Goal: Task Accomplishment & Management: Manage account settings

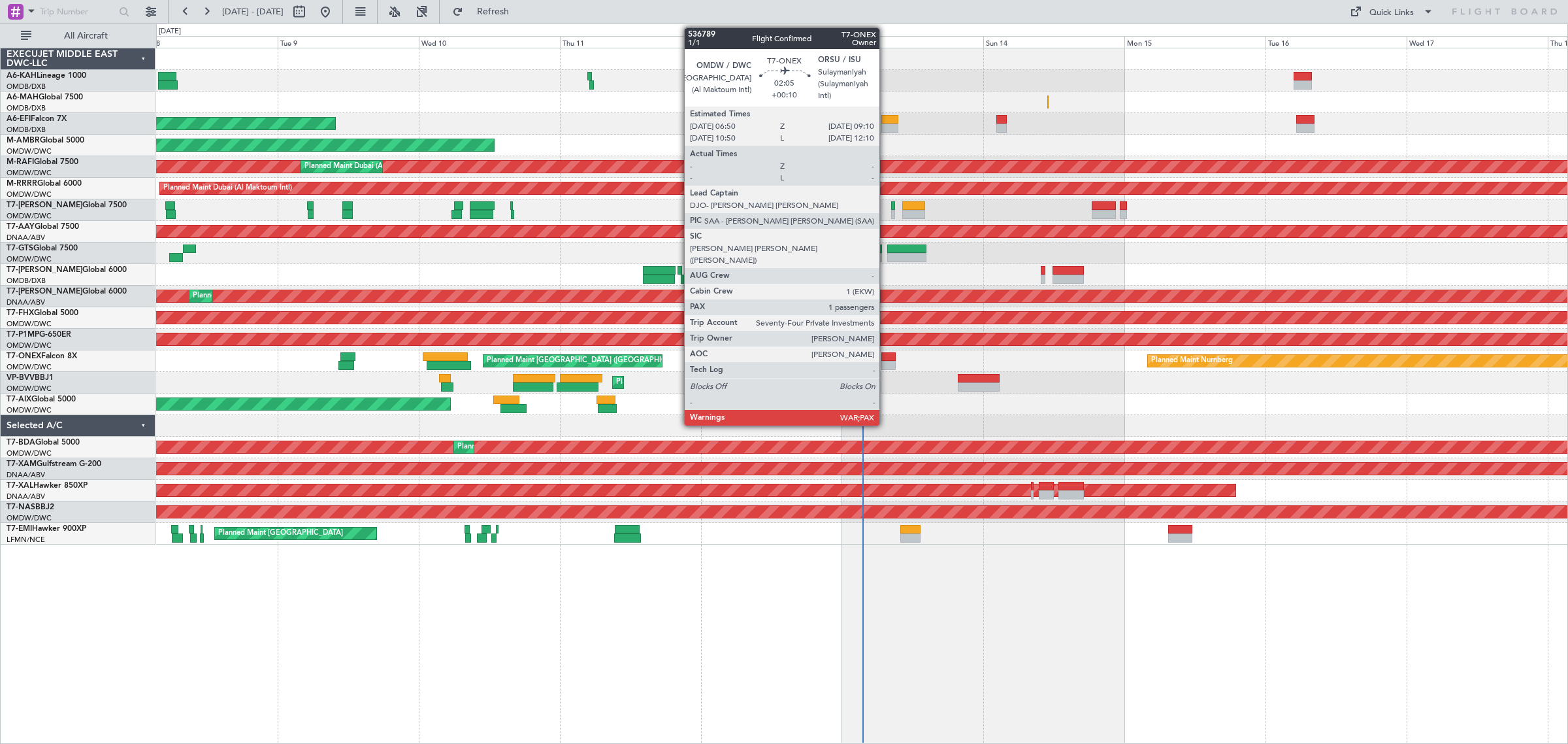
click at [886, 361] on div at bounding box center [888, 365] width 14 height 9
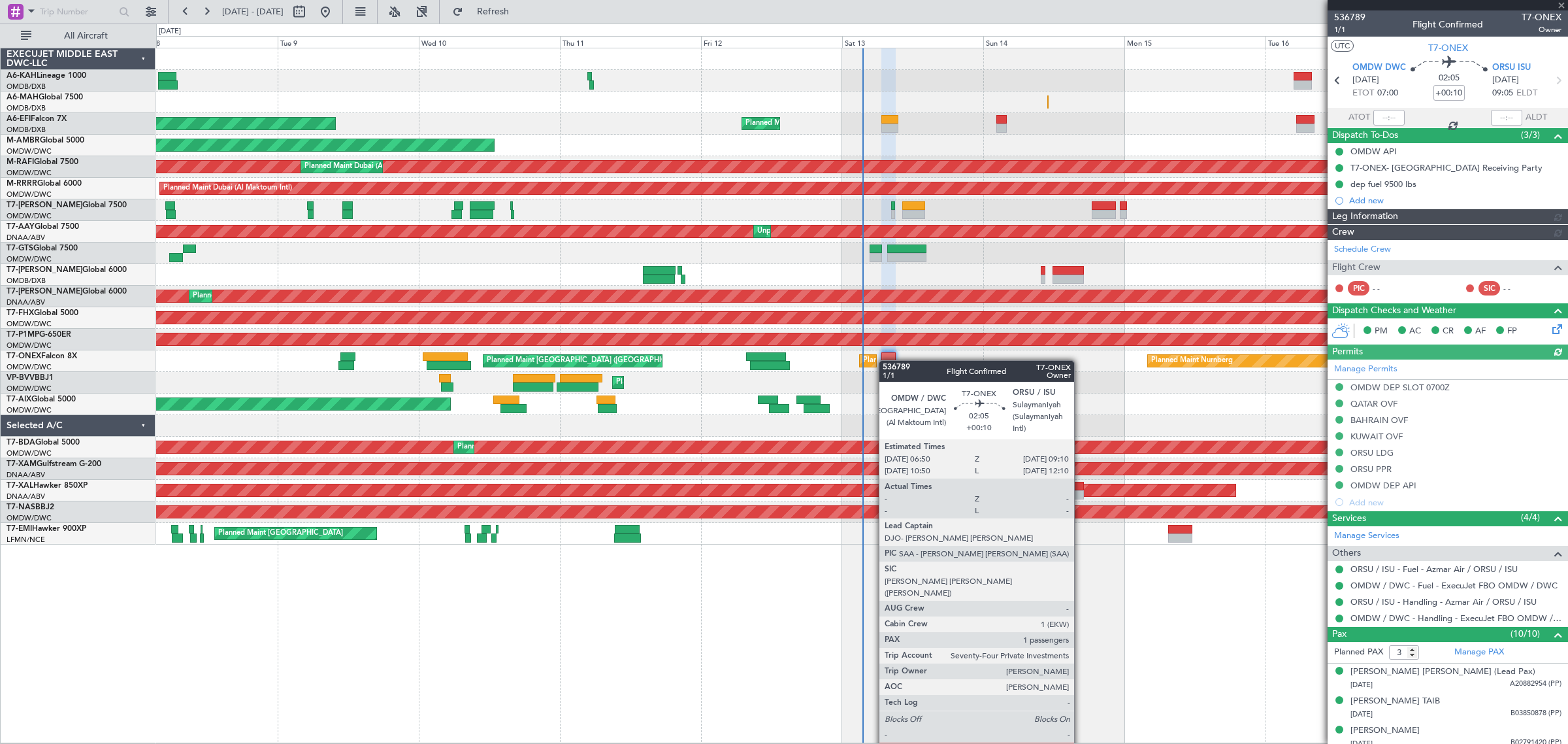
type input "[PERSON_NAME] (ANI)"
type input "7272"
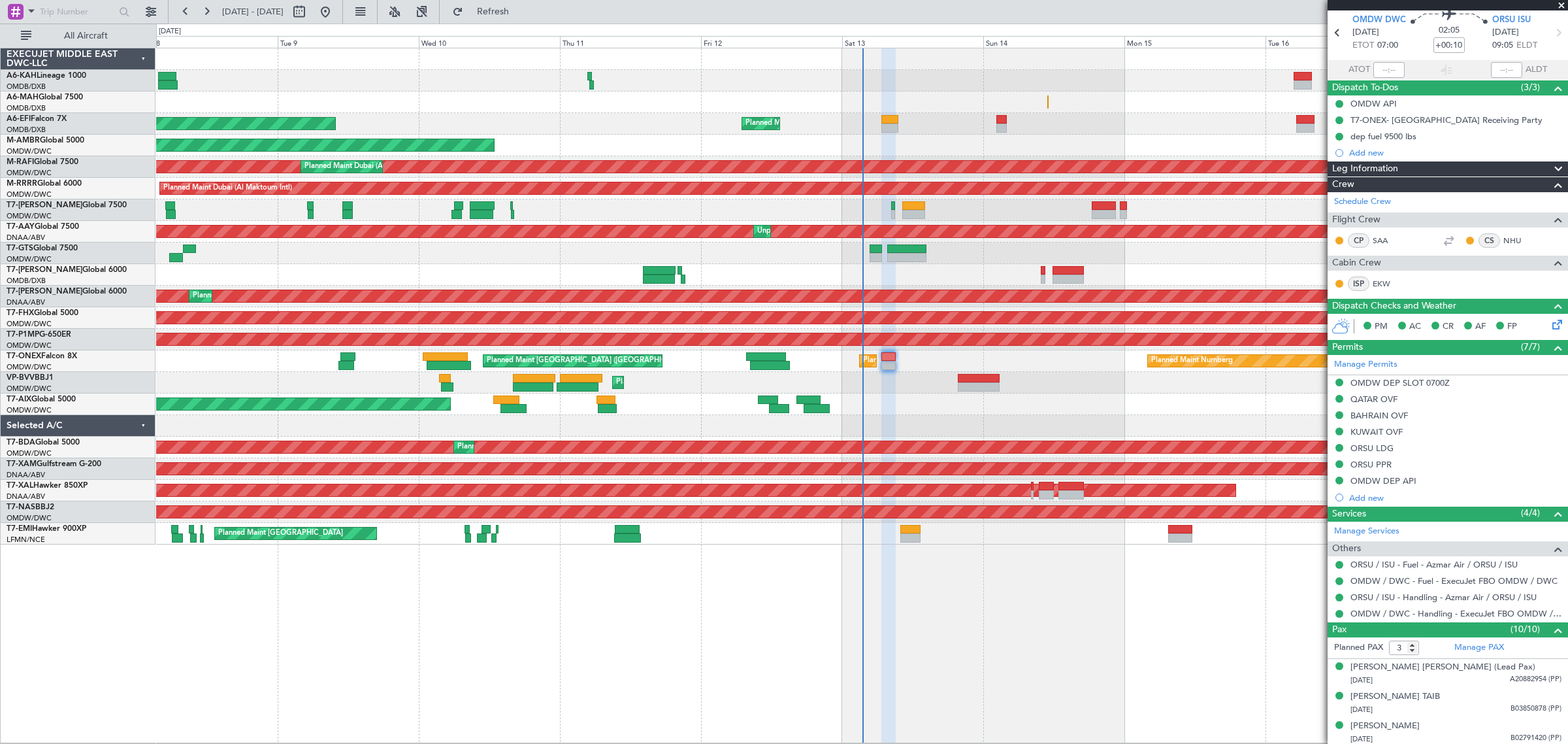
scroll to position [12, 0]
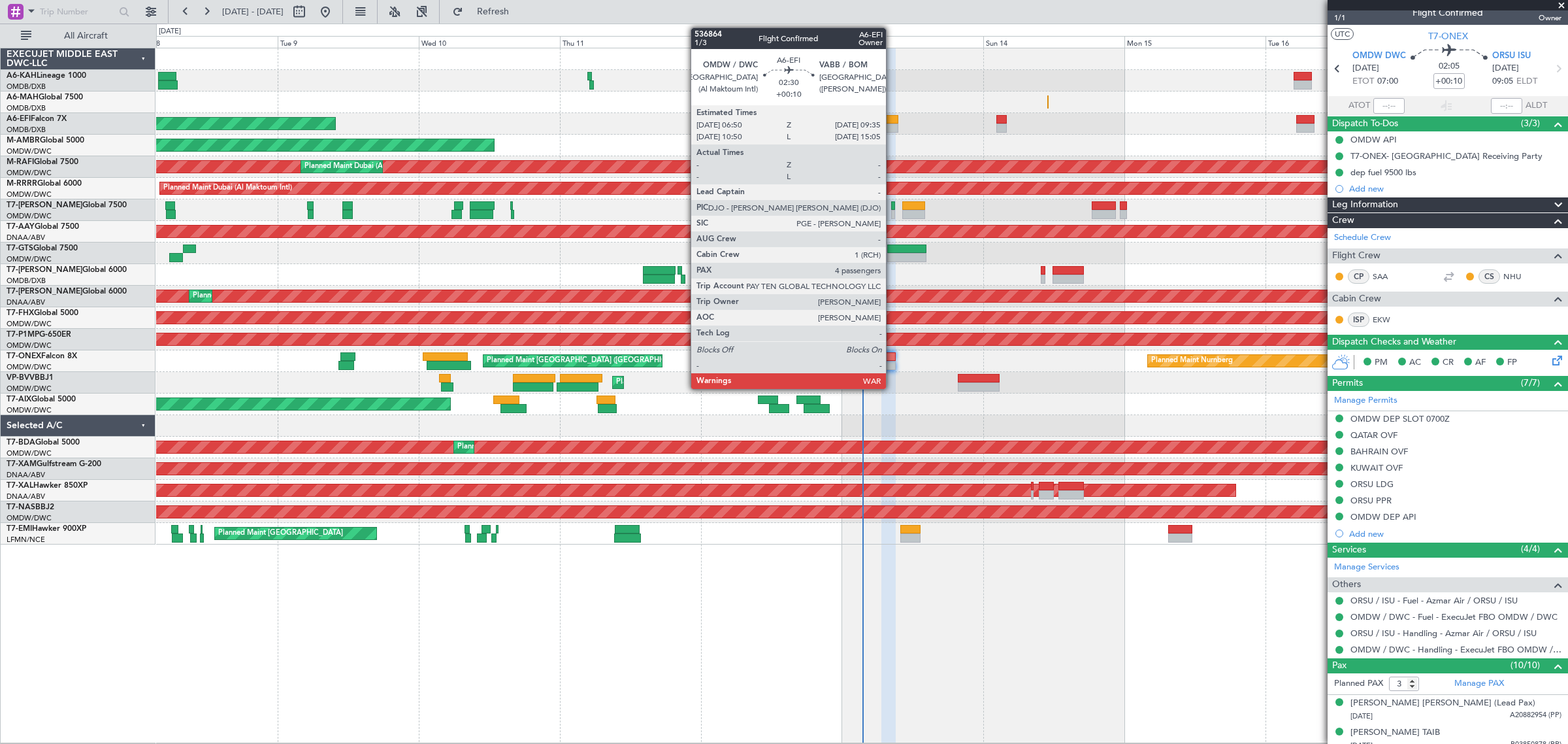
click at [892, 125] on div at bounding box center [889, 128] width 16 height 9
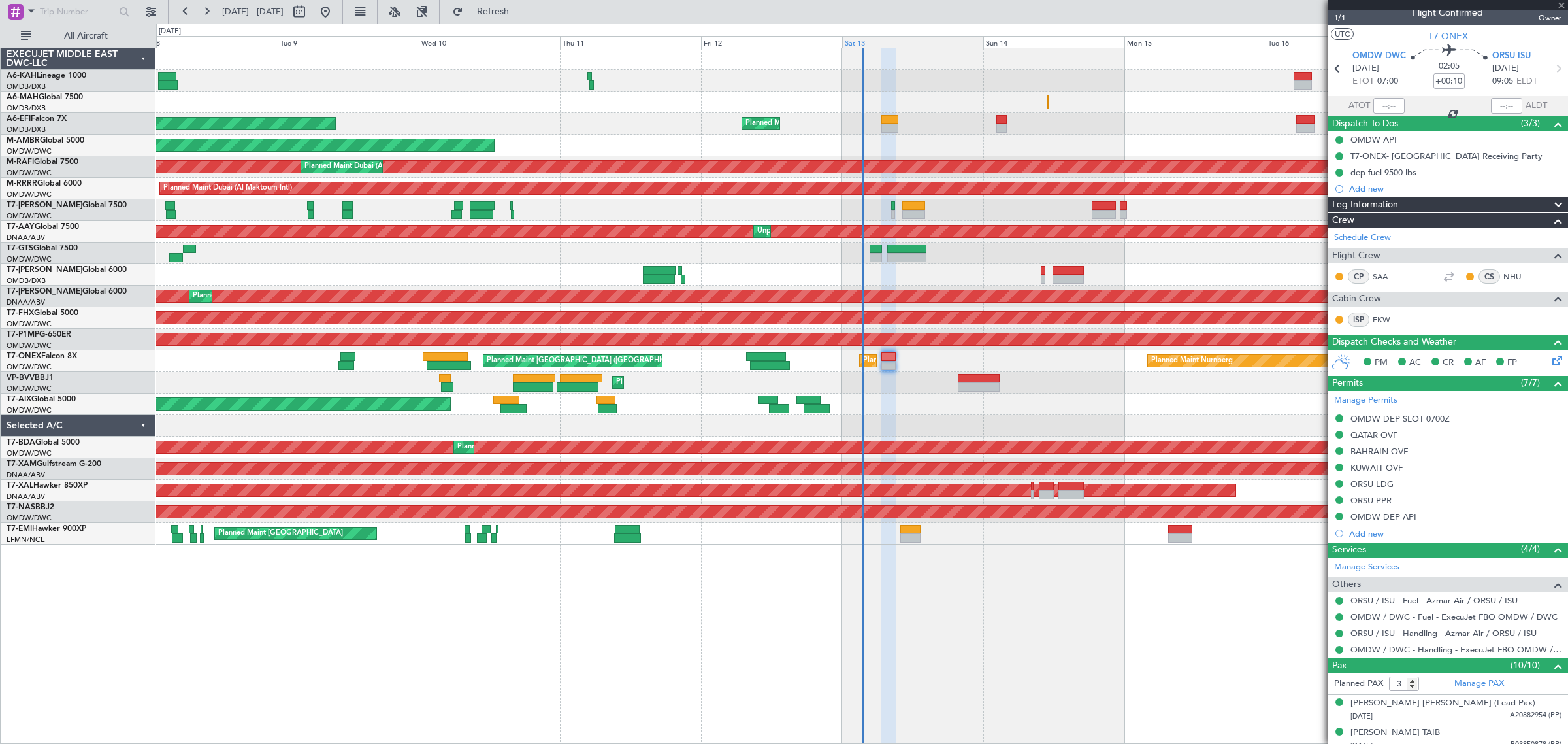
type input "4"
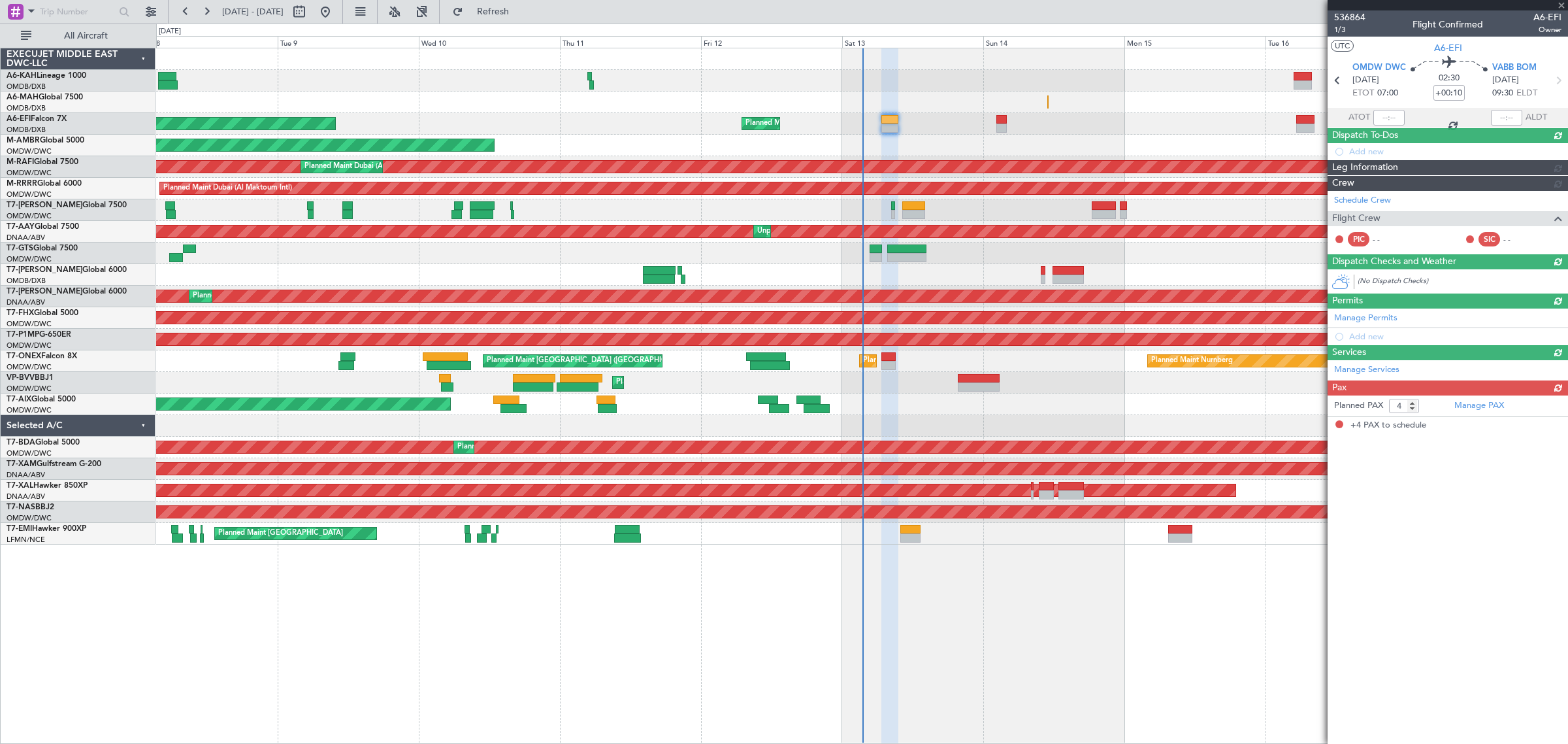
scroll to position [0, 0]
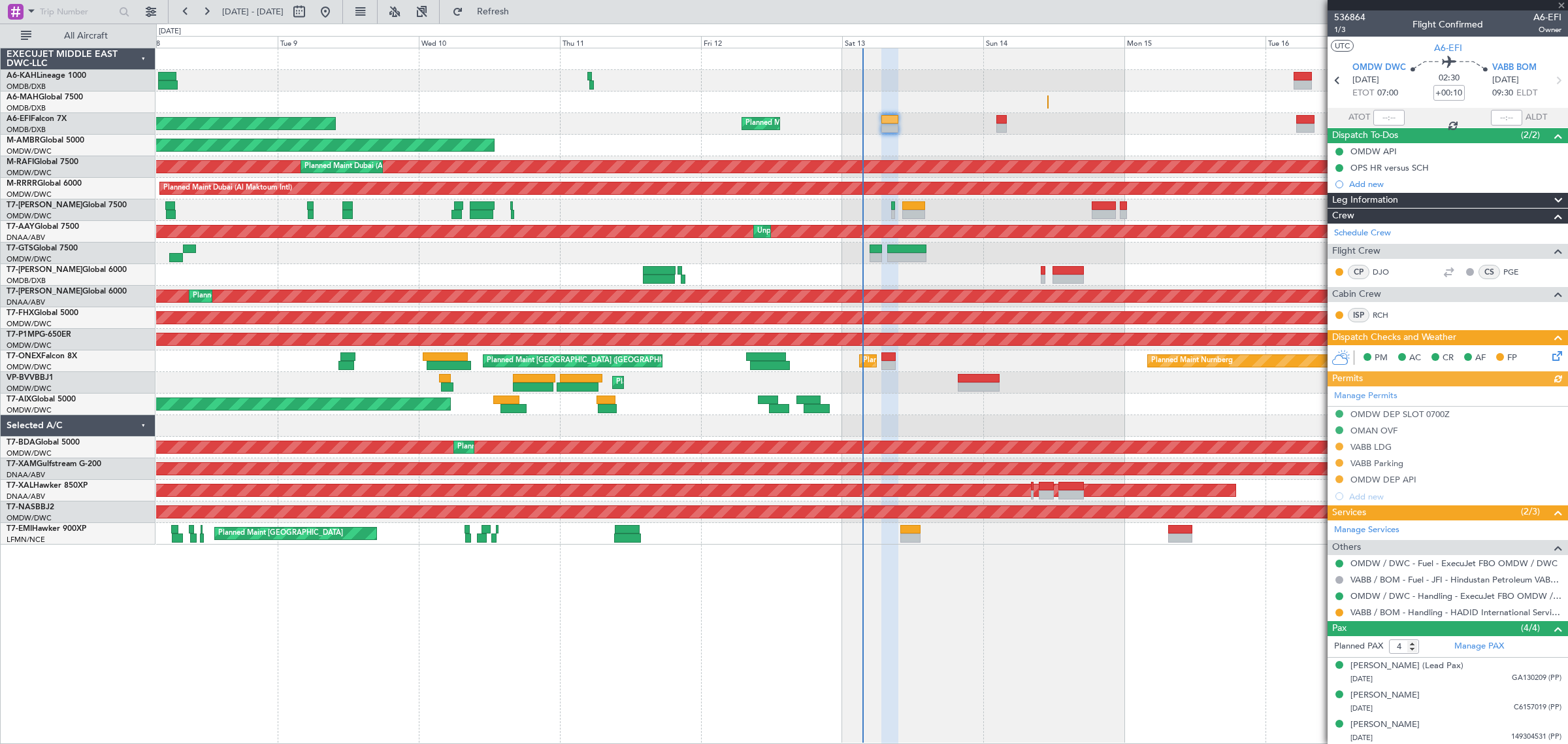
type input "[PERSON_NAME] (ANI)"
type input "7274"
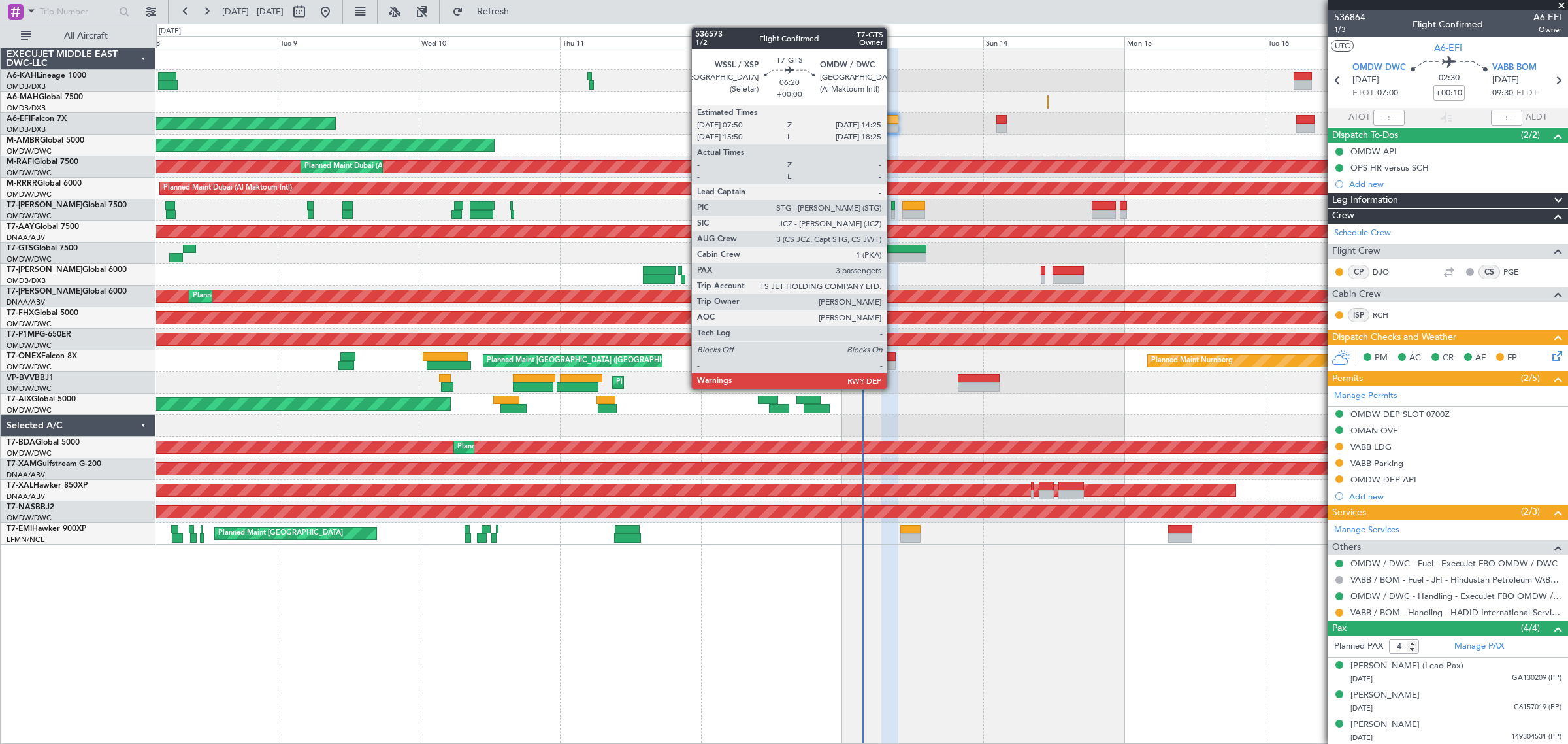
click at [893, 257] on div at bounding box center [907, 258] width 39 height 9
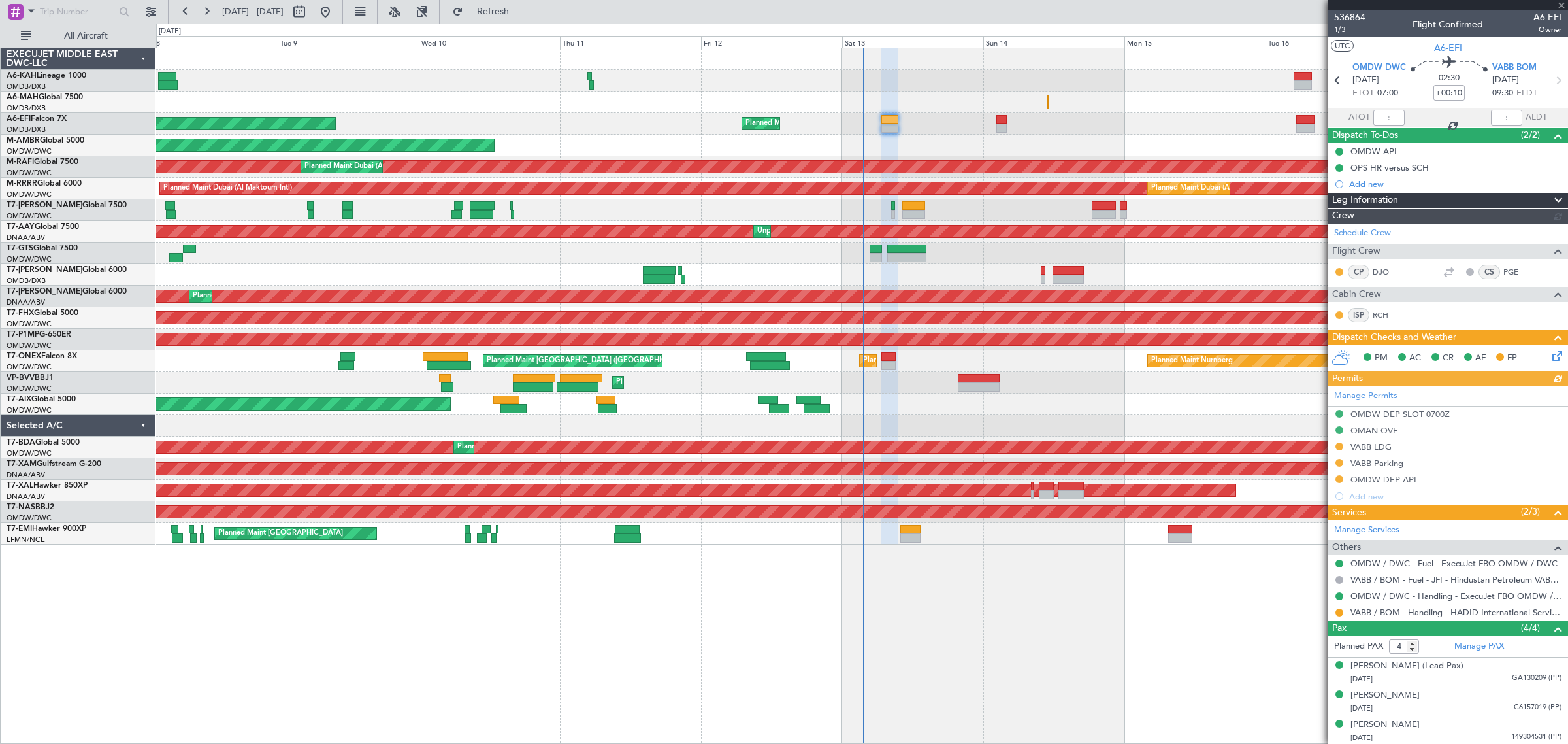
type input "[PERSON_NAME] (ANI)"
type input "7274"
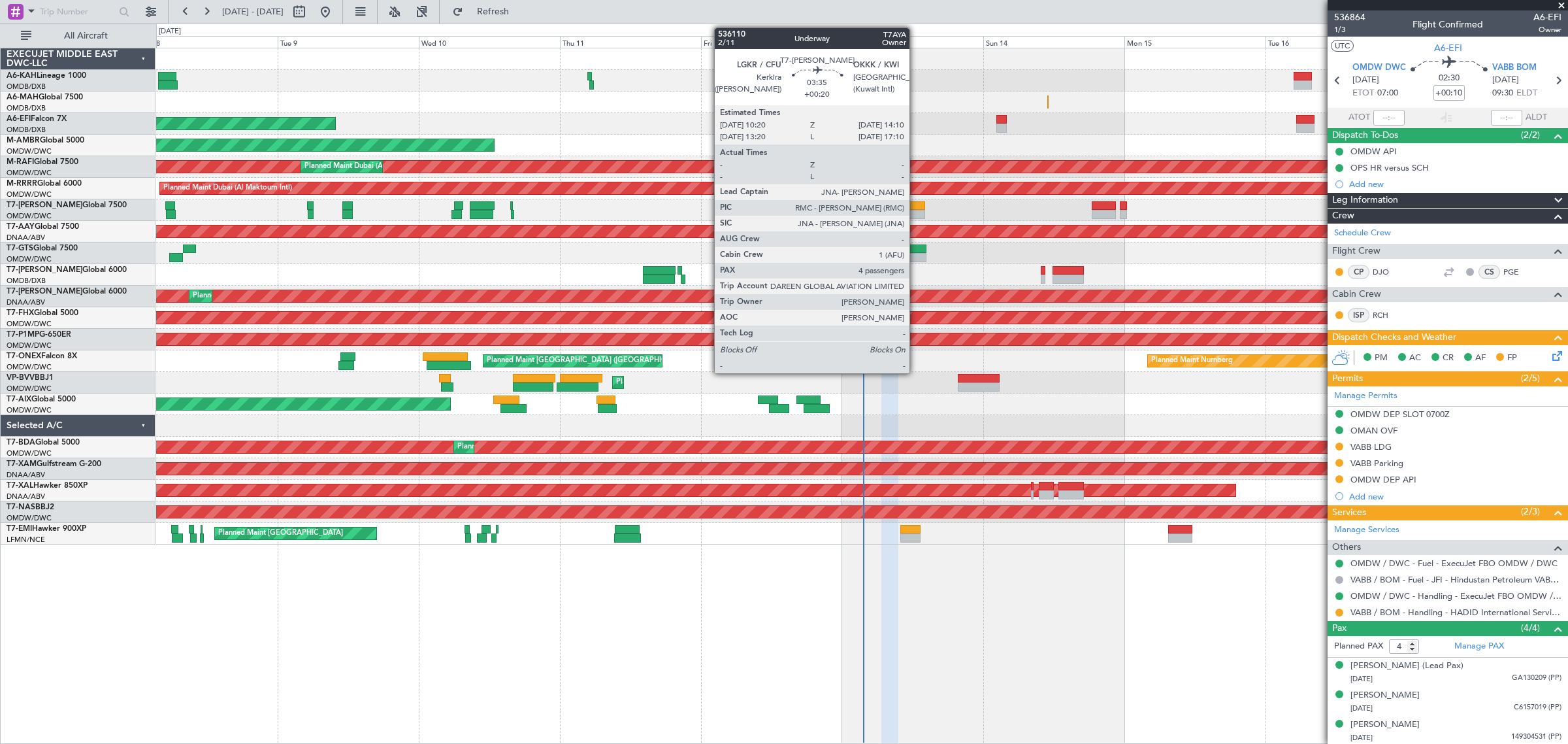
click at [916, 211] on div at bounding box center [913, 215] width 23 height 9
click at [918, 214] on div at bounding box center [913, 215] width 23 height 9
type input "+00:20"
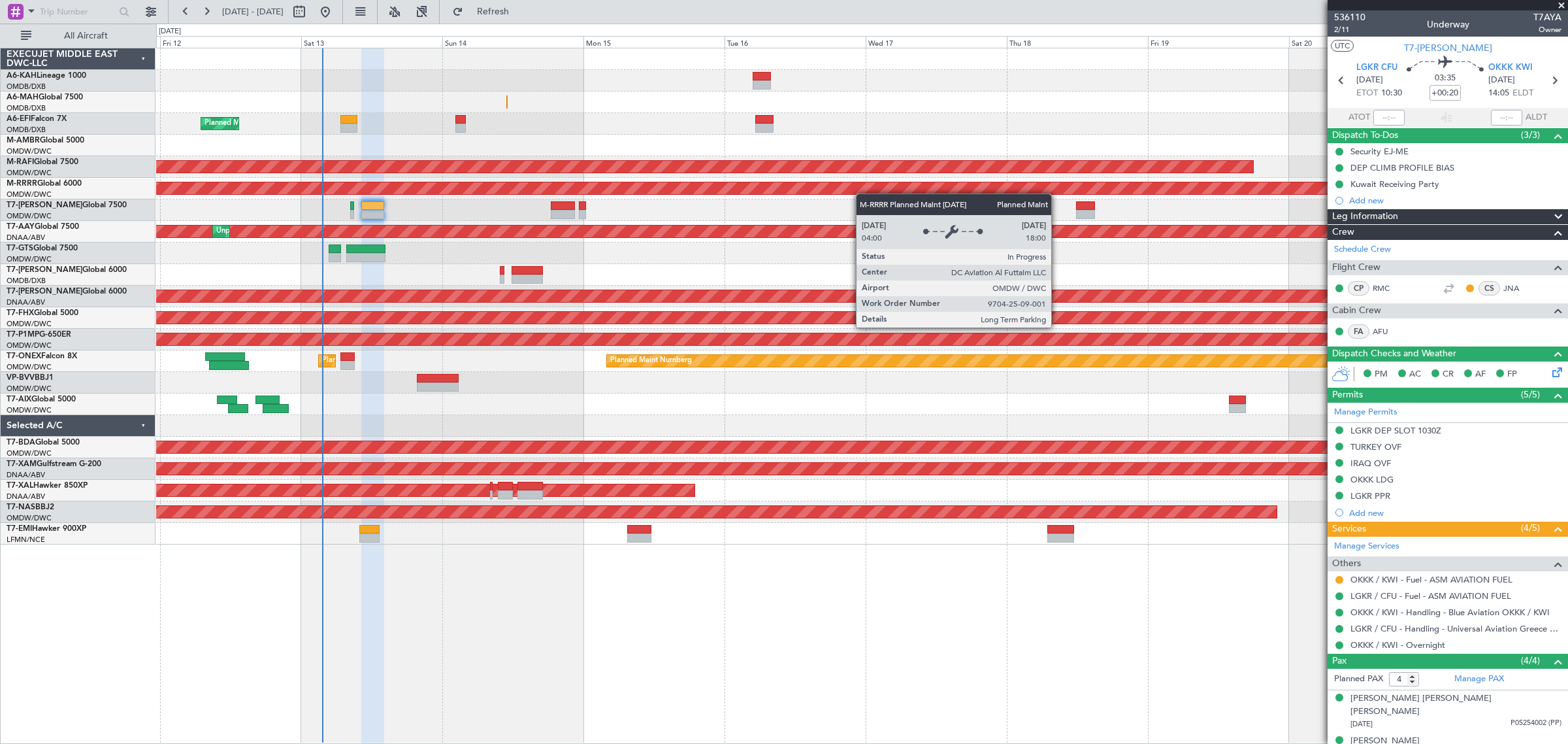
click at [631, 194] on div "Planned Maint [GEOGRAPHIC_DATA] ([GEOGRAPHIC_DATA] Intl) Planned Maint [GEOGRAP…" at bounding box center [862, 296] width 1411 height 496
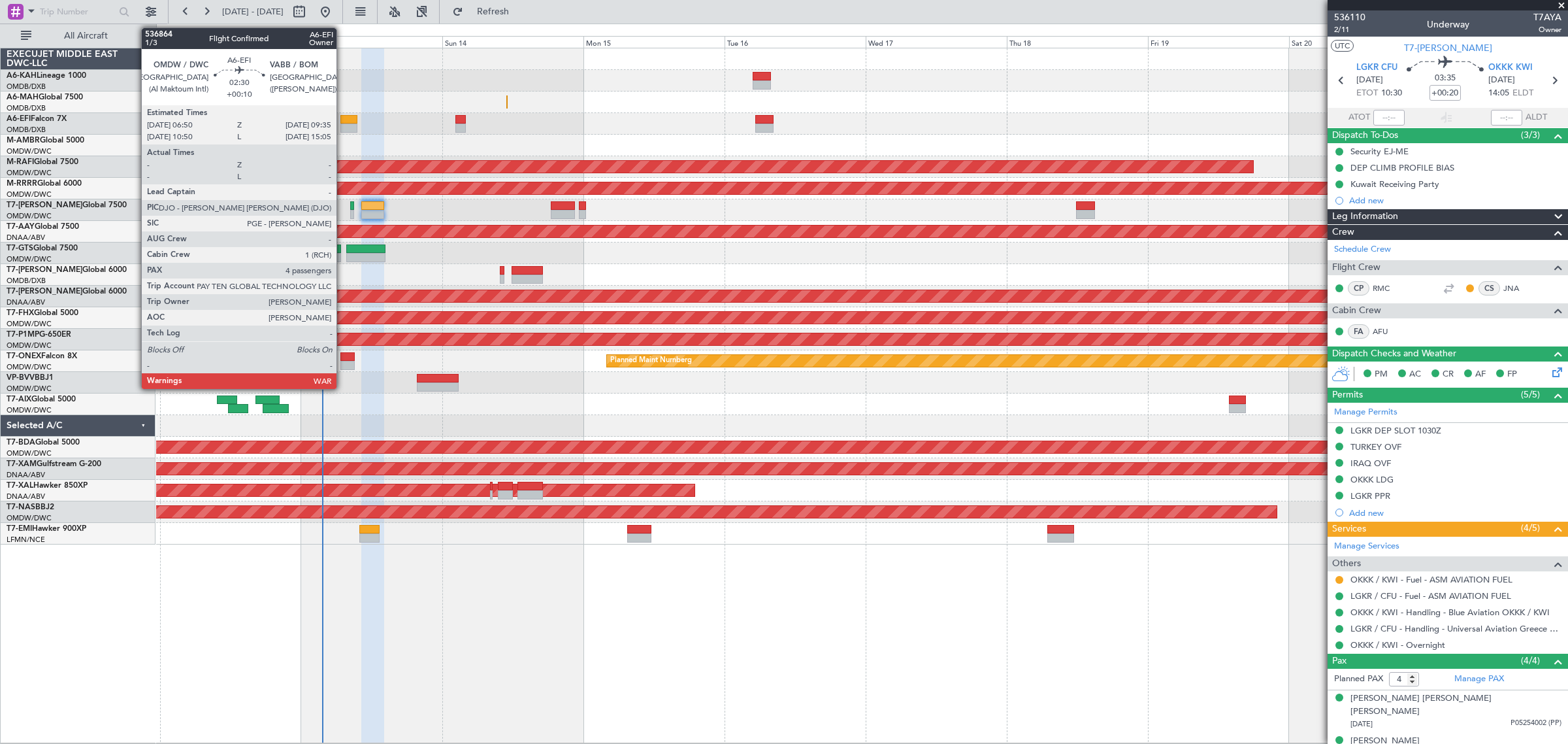
click at [343, 124] on div at bounding box center [348, 128] width 16 height 9
click at [345, 123] on div at bounding box center [348, 119] width 16 height 9
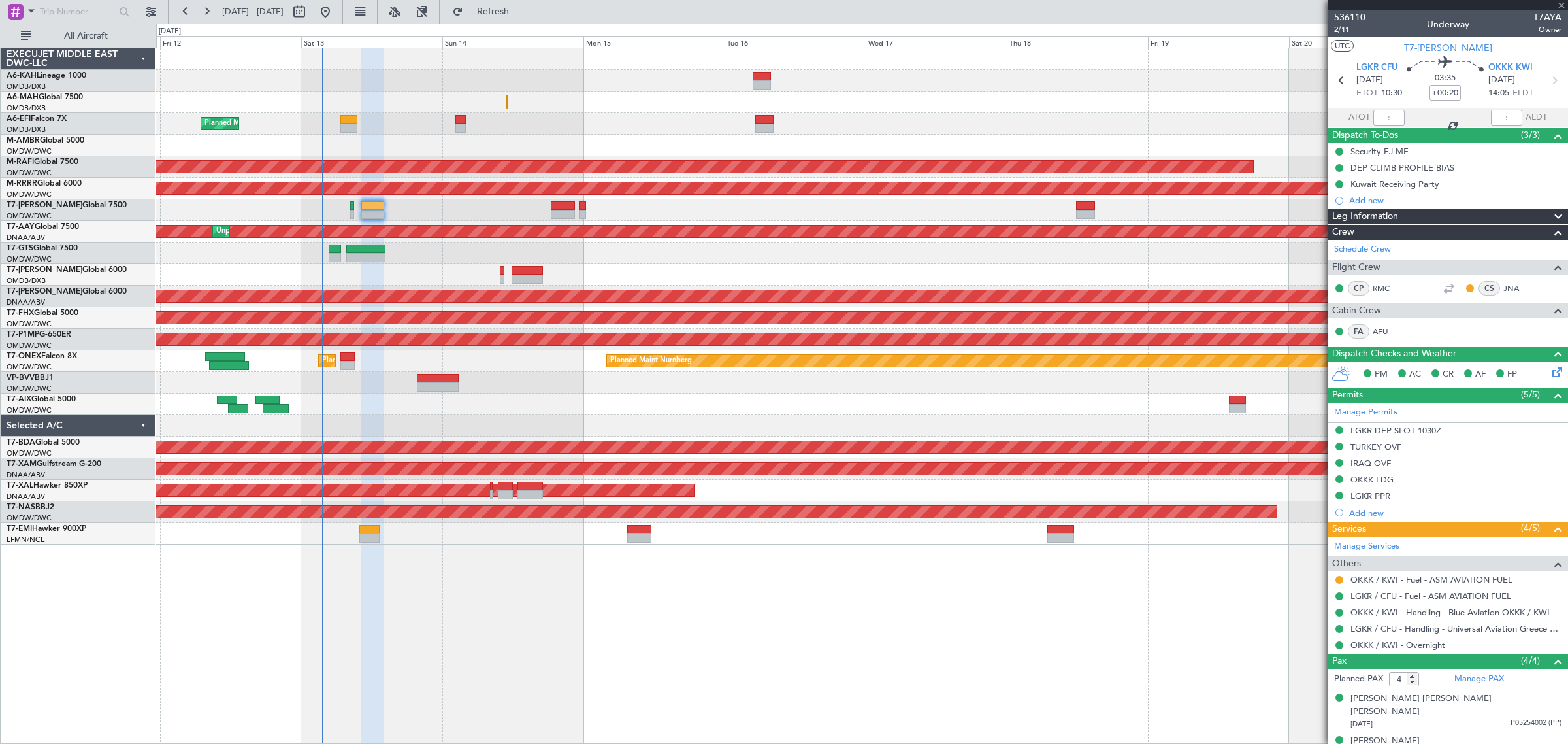
type input "+00:10"
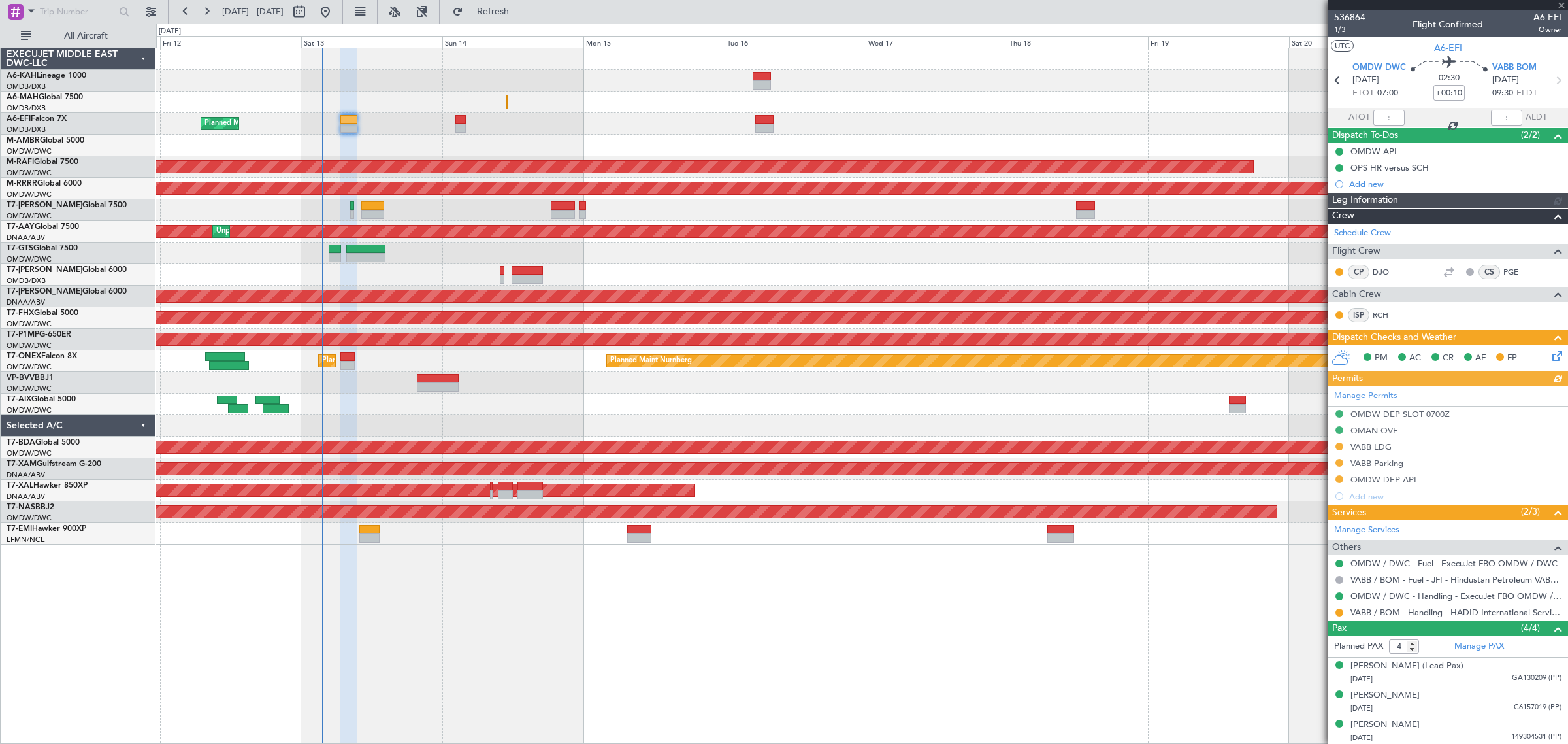
type input "[PERSON_NAME] (ANI)"
type input "7274"
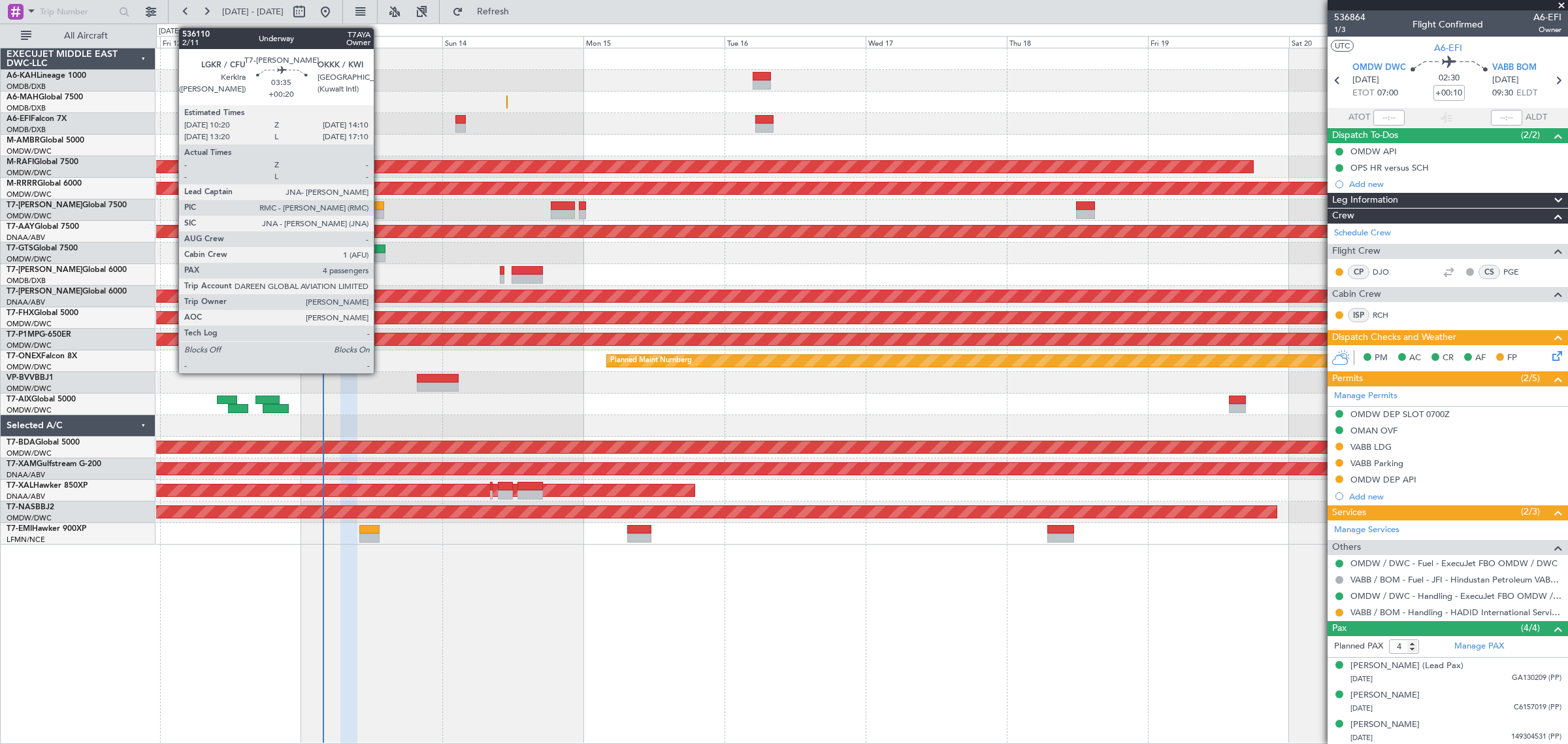
click at [380, 211] on div at bounding box center [372, 215] width 23 height 9
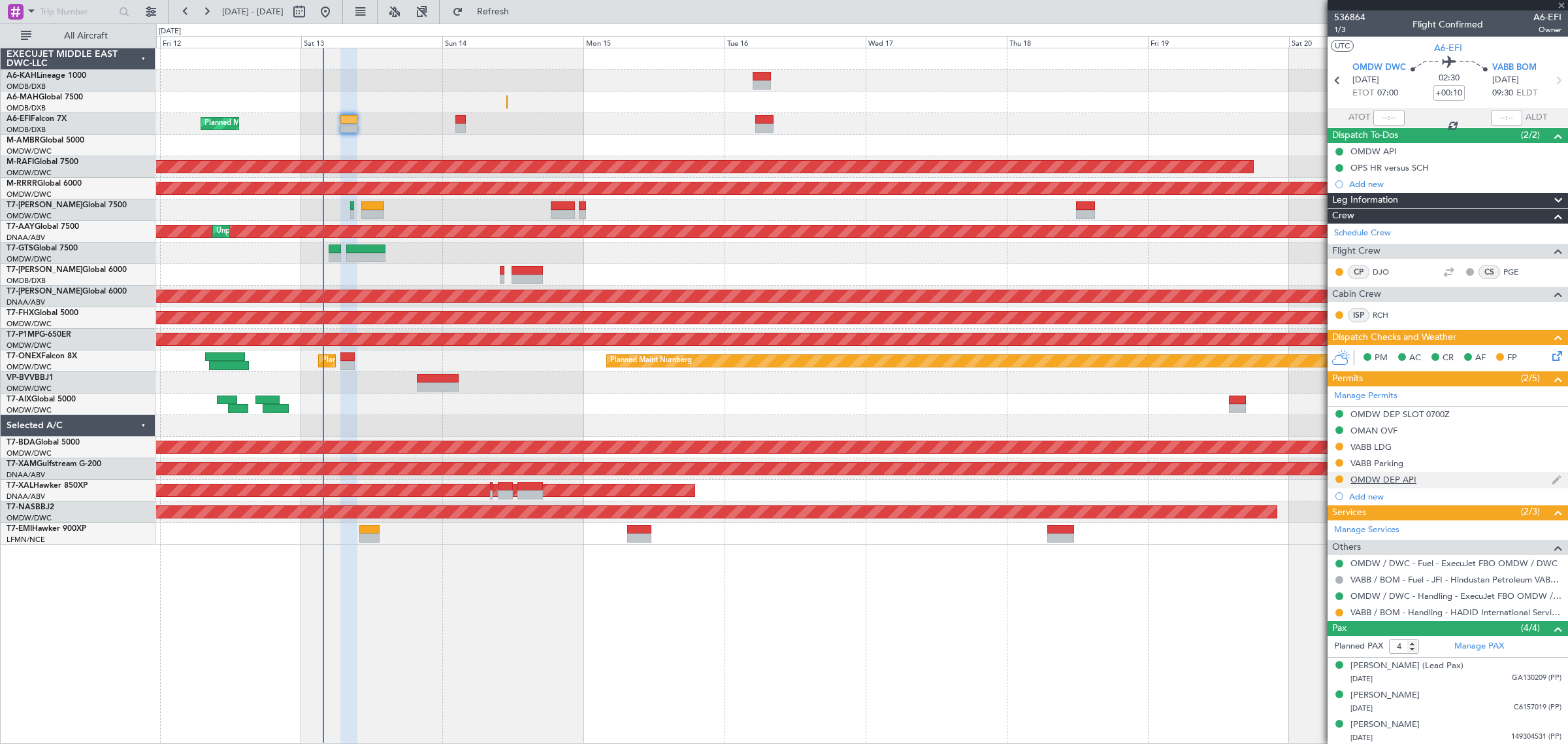
type input "+00:20"
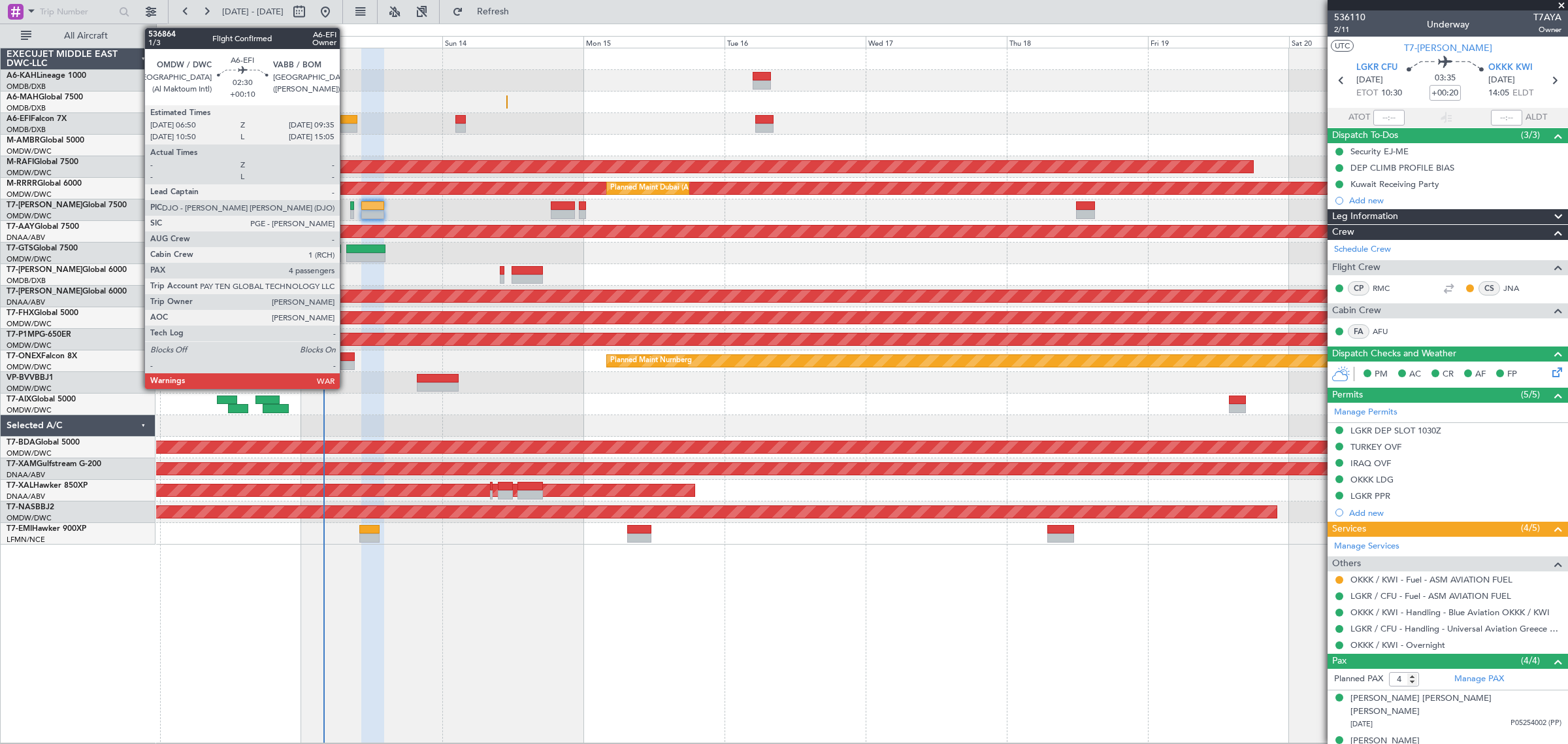
click at [347, 128] on div at bounding box center [348, 128] width 16 height 9
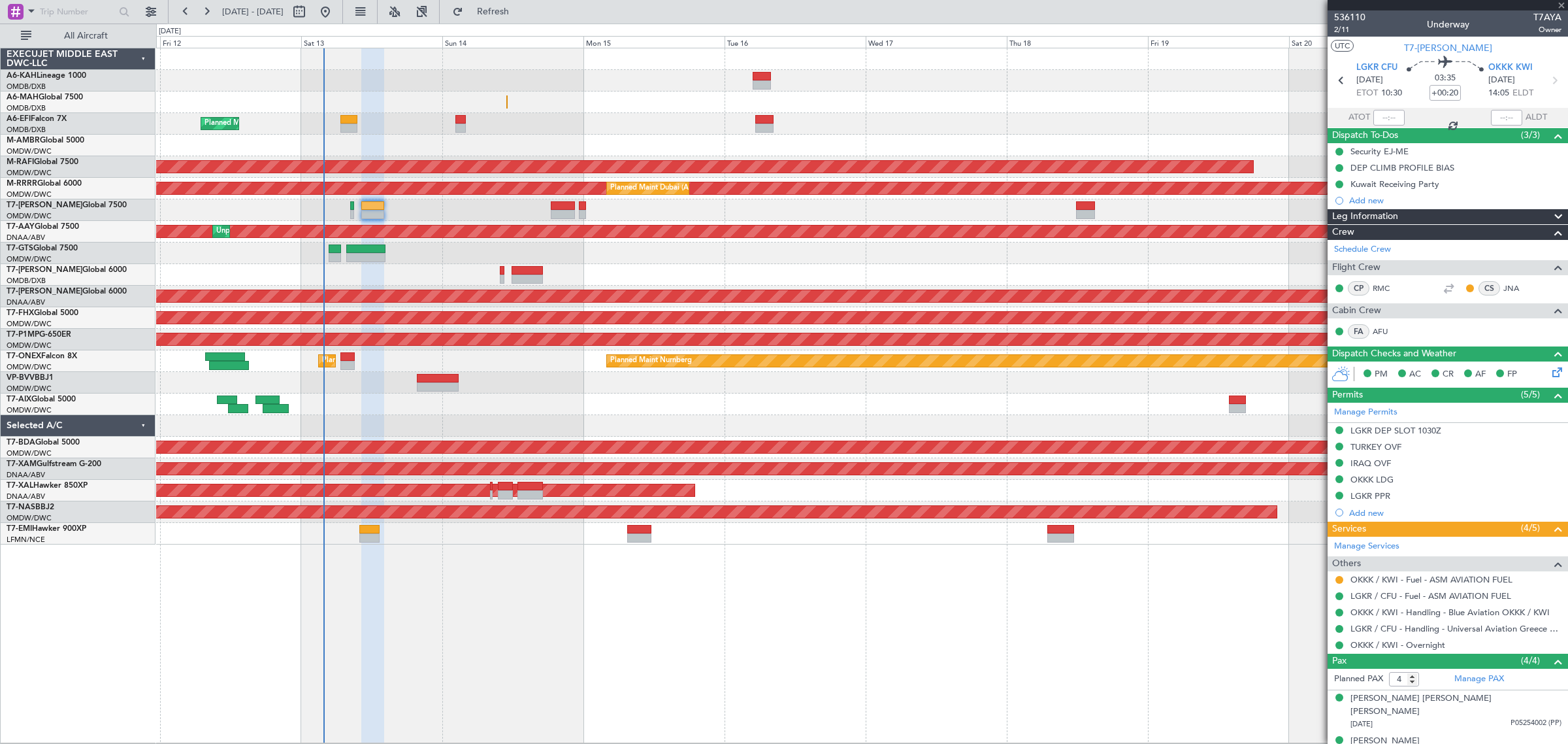
type input "+00:10"
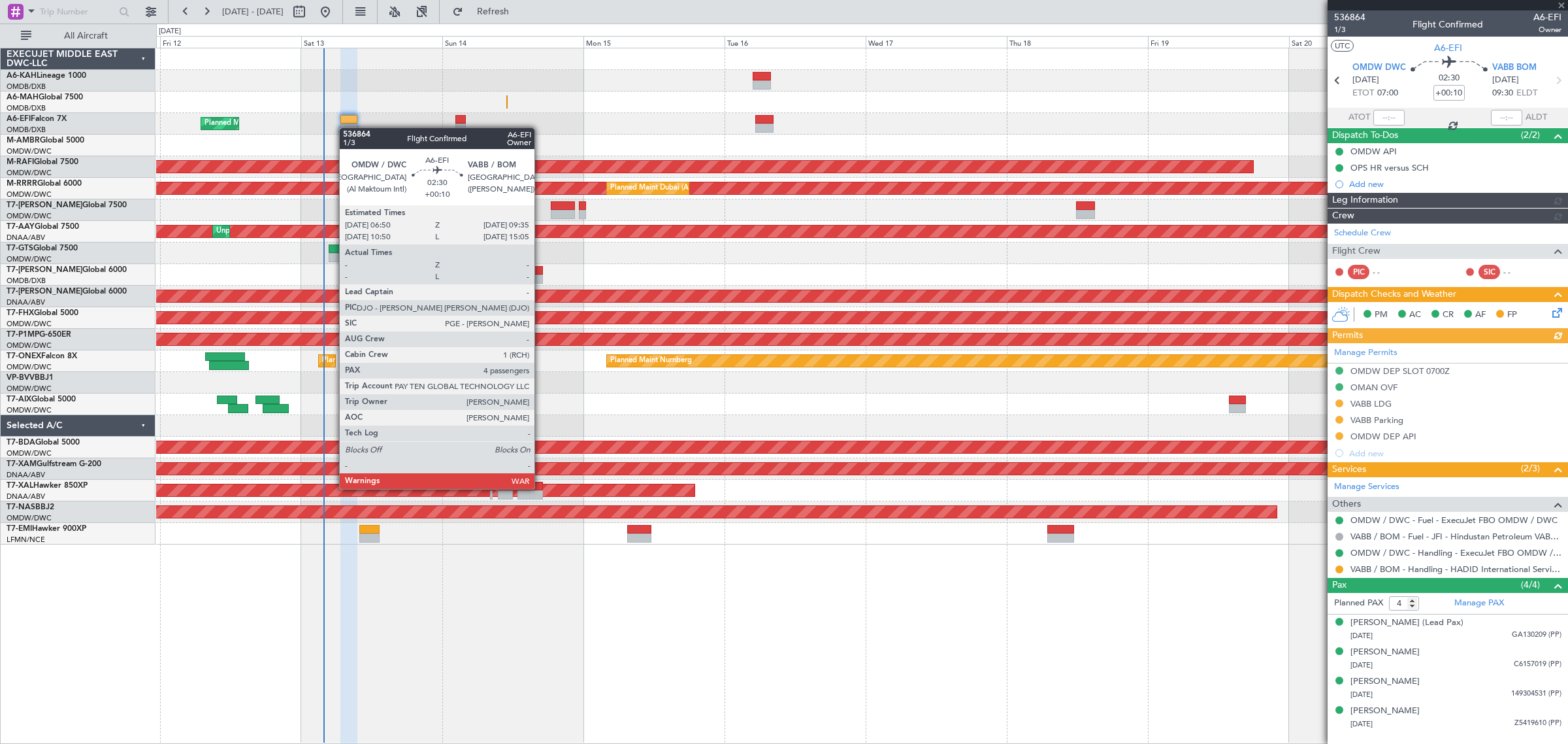
type input "[PERSON_NAME] (ANI)"
type input "7274"
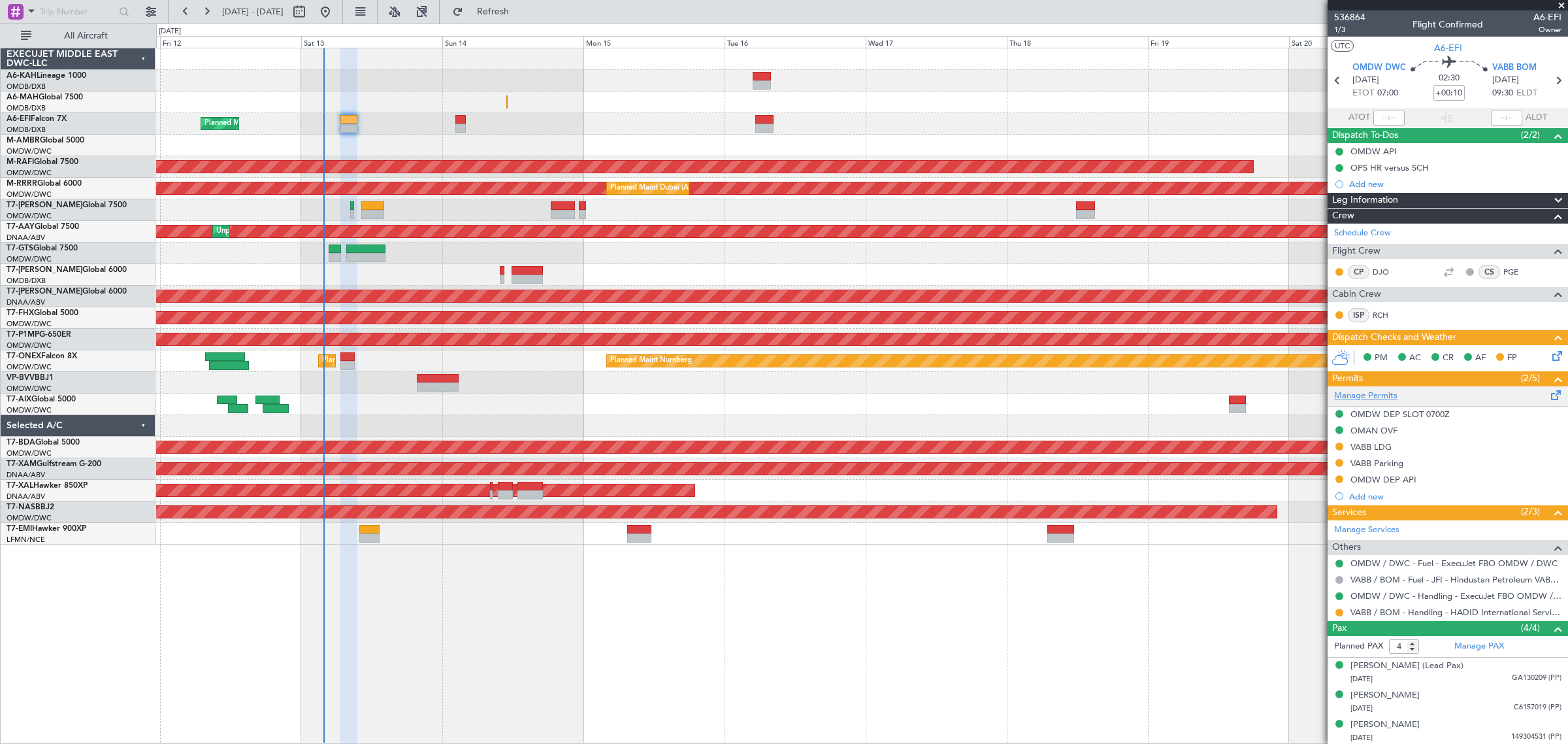
click at [1371, 393] on link "Manage Permits" at bounding box center [1365, 396] width 63 height 13
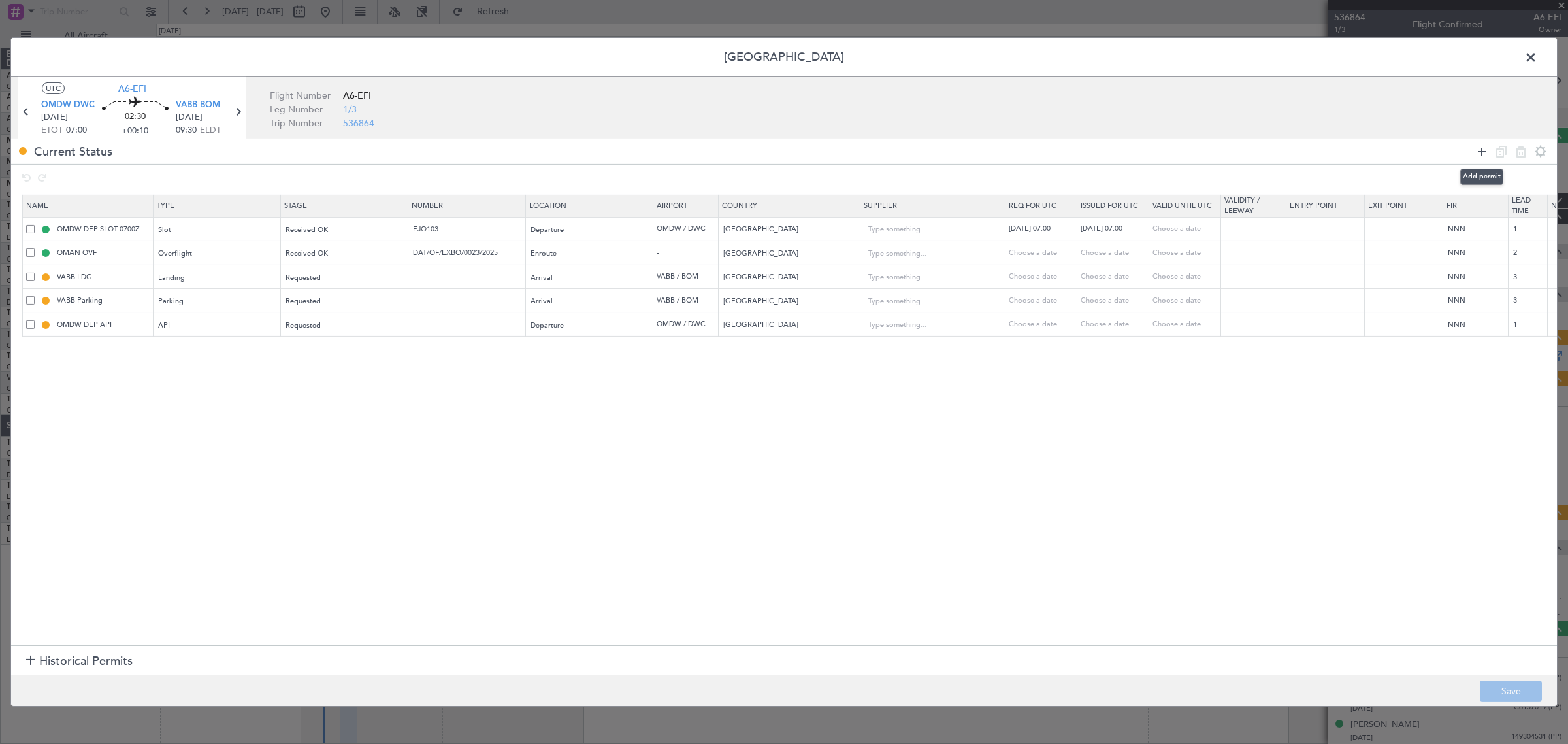
click at [1483, 148] on icon at bounding box center [1481, 151] width 16 height 16
click at [248, 358] on div "Type" at bounding box center [213, 349] width 108 height 20
click at [126, 415] on div at bounding box center [784, 372] width 1568 height 744
click at [28, 343] on td at bounding box center [87, 349] width 130 height 25
click at [31, 347] on span at bounding box center [30, 348] width 9 height 9
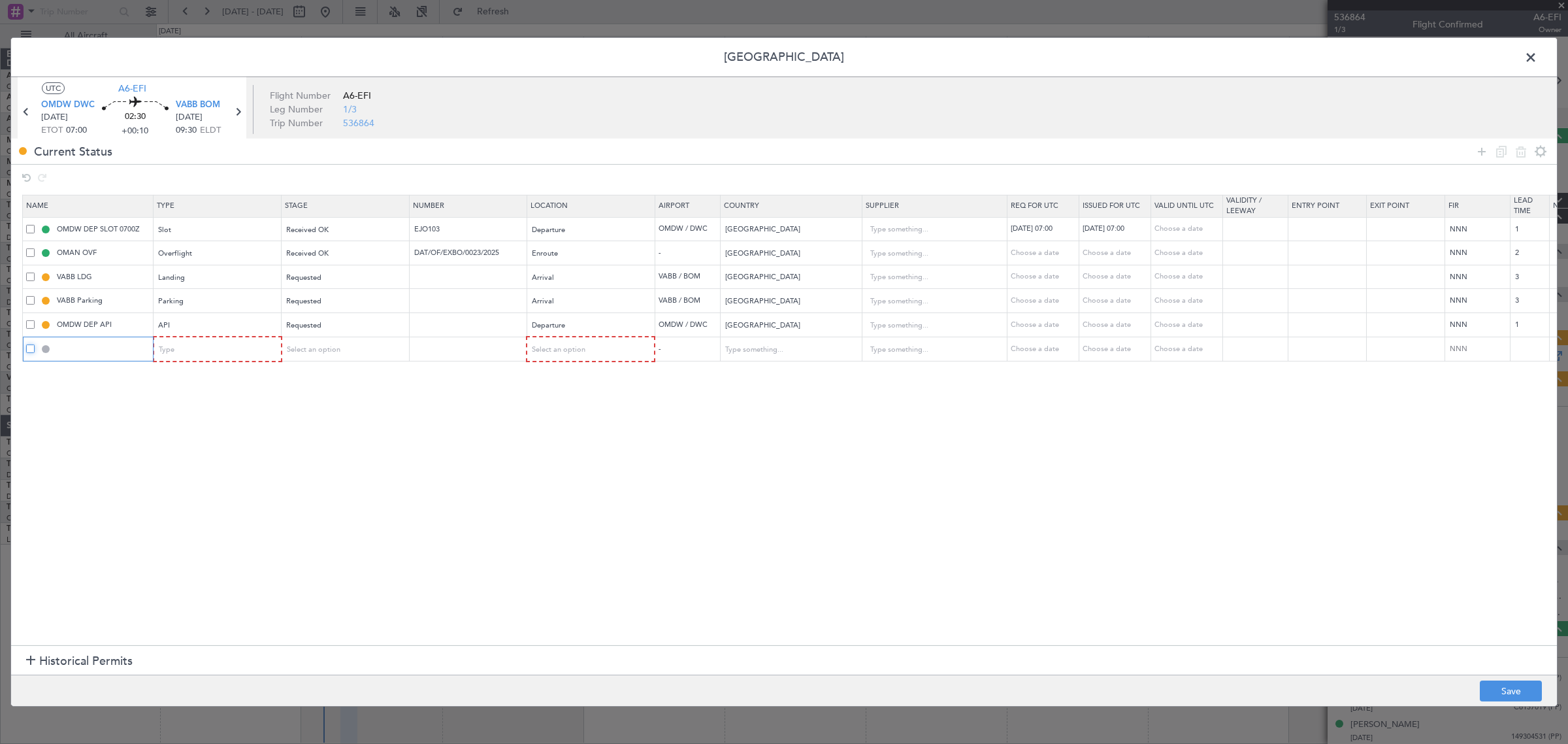
click at [35, 344] on input "checkbox" at bounding box center [35, 344] width 0 height 0
click at [1522, 148] on icon at bounding box center [1521, 151] width 16 height 16
click at [464, 334] on td at bounding box center [467, 324] width 118 height 24
click at [463, 329] on input "text" at bounding box center [468, 324] width 114 height 11
type input "A"
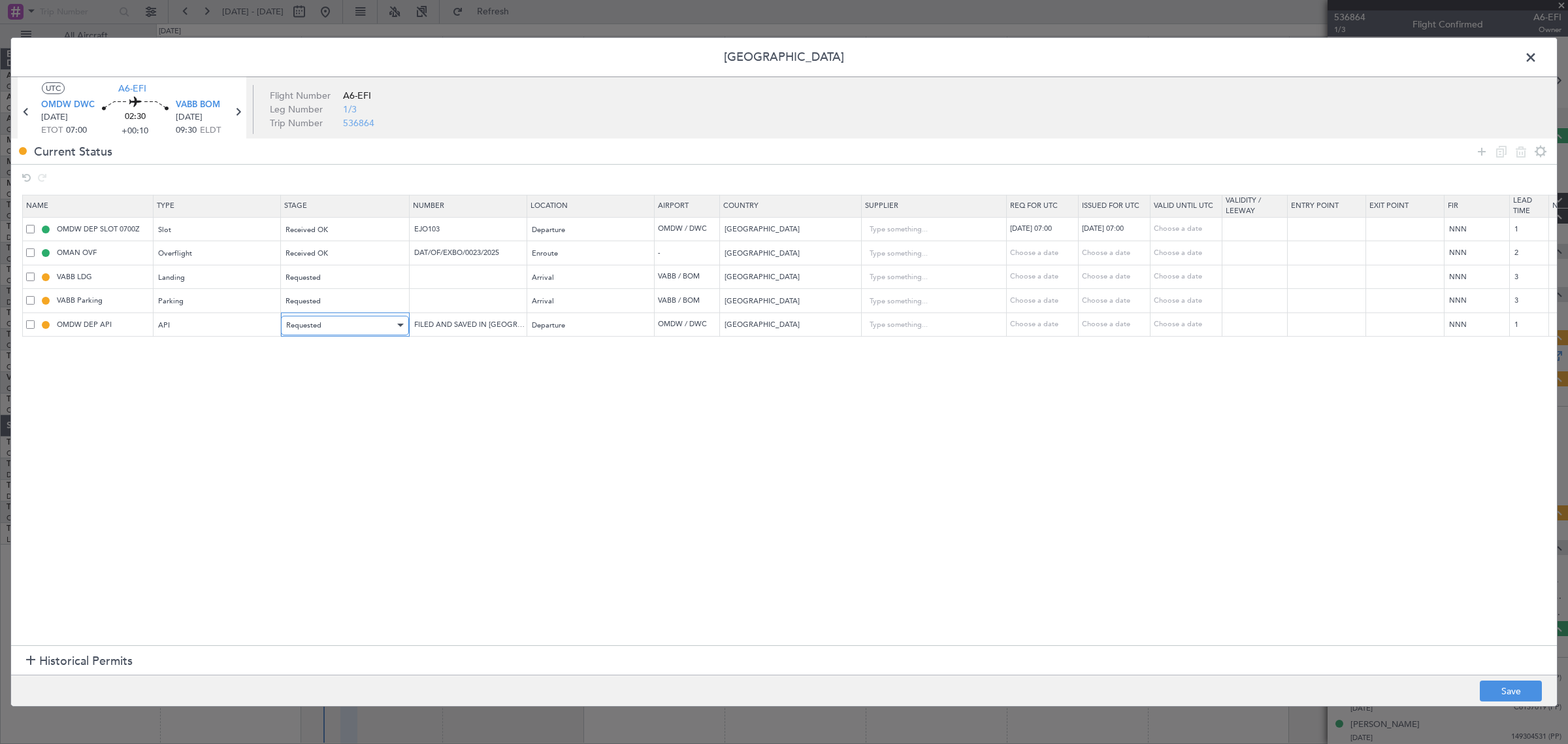
click at [389, 329] on div "Requested" at bounding box center [340, 325] width 108 height 20
click at [337, 441] on span "Received OK" at bounding box center [345, 433] width 116 height 20
click at [1498, 682] on button "Save" at bounding box center [1511, 690] width 62 height 21
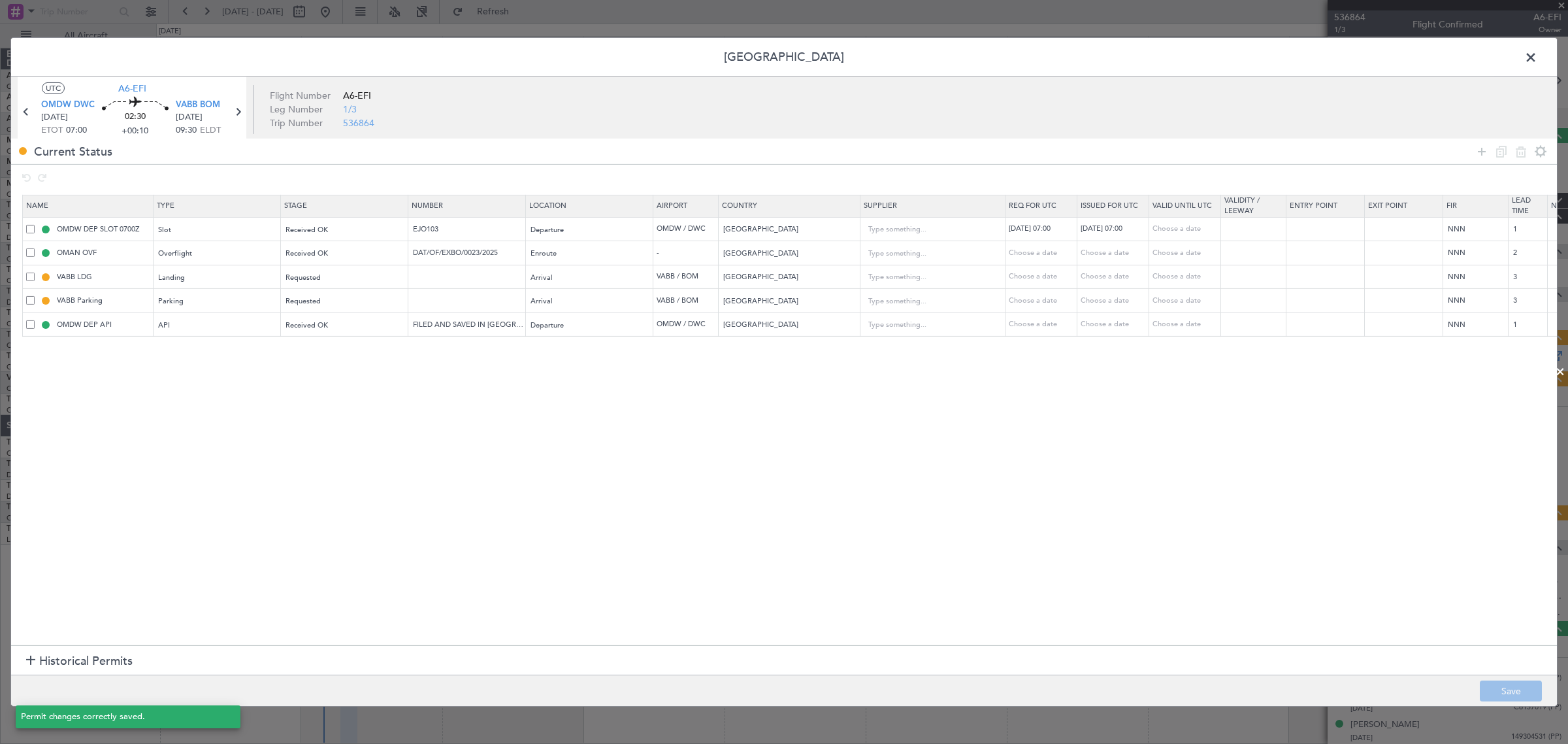
type input "FILED AND SAVED IN [GEOGRAPHIC_DATA]"
click at [1538, 54] on span at bounding box center [1538, 60] width 0 height 26
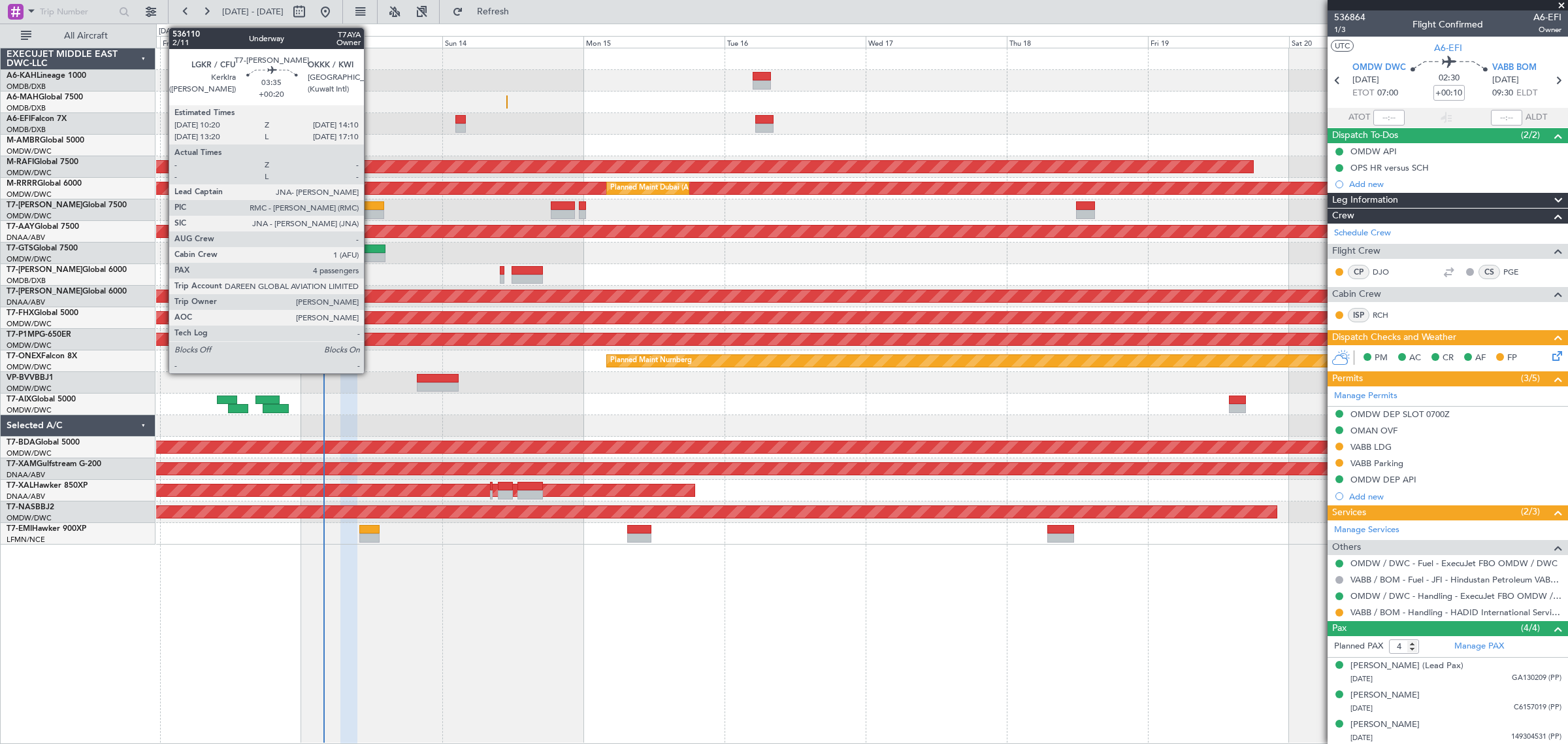
click at [371, 212] on div at bounding box center [372, 215] width 23 height 9
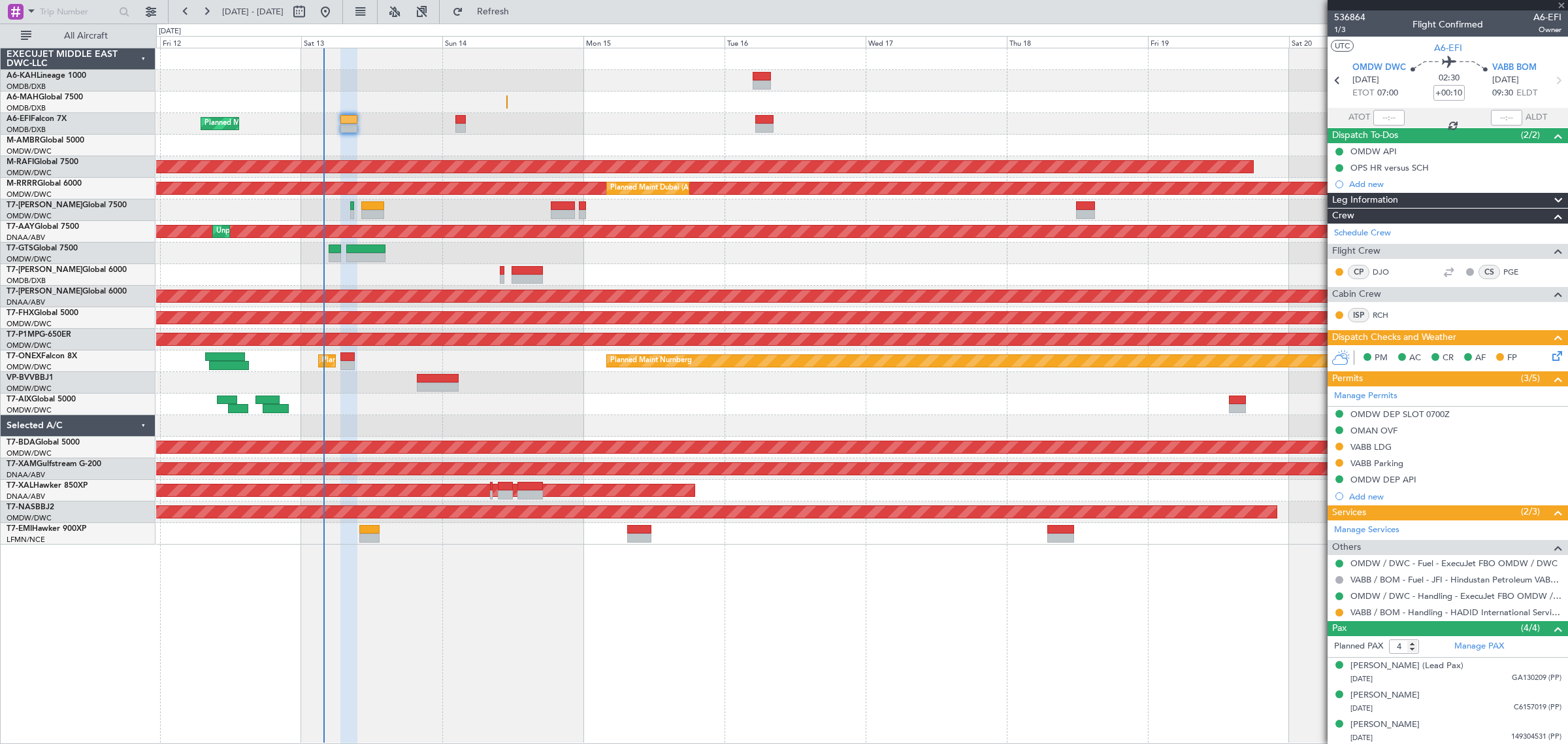
type input "+00:20"
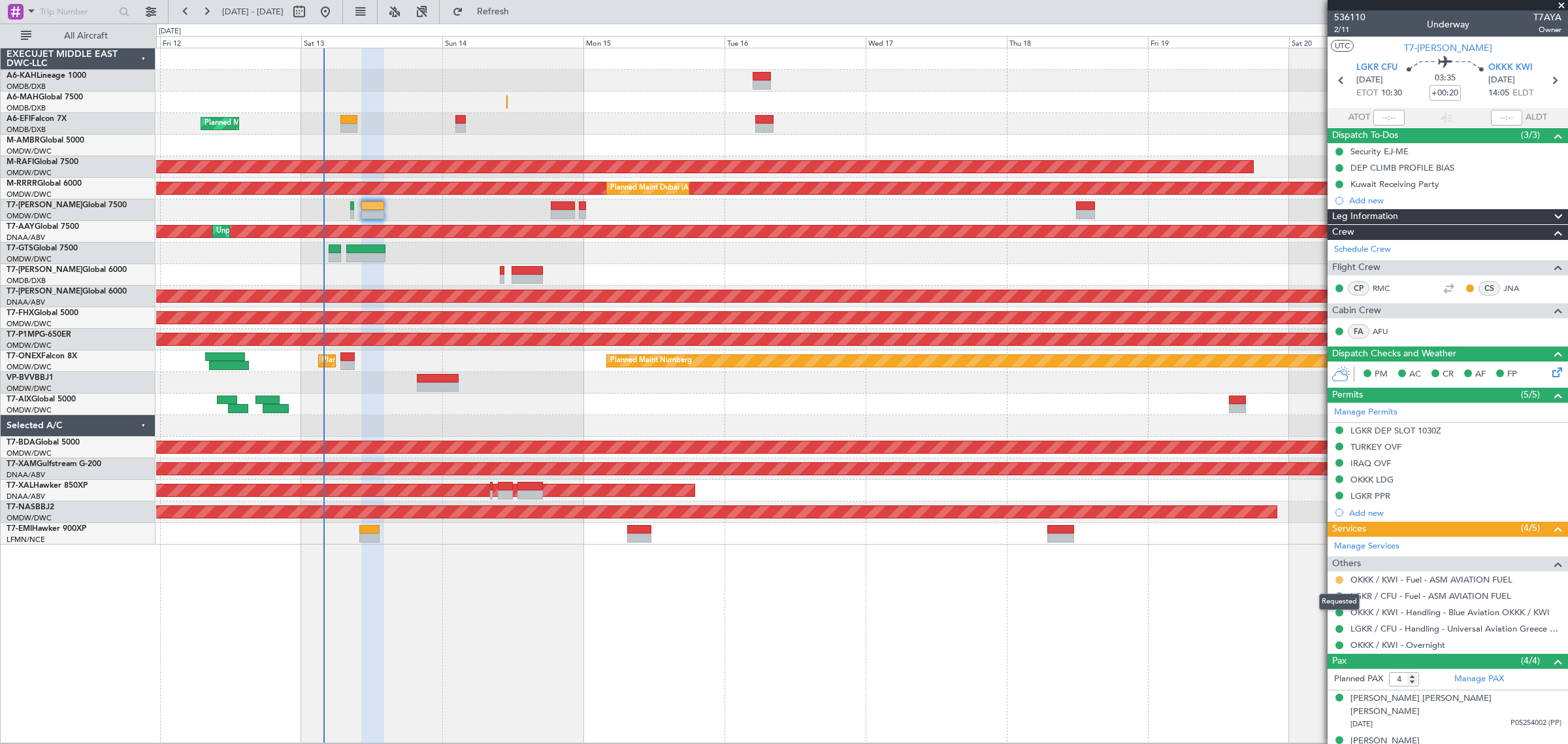
click at [1337, 582] on button at bounding box center [1339, 579] width 8 height 8
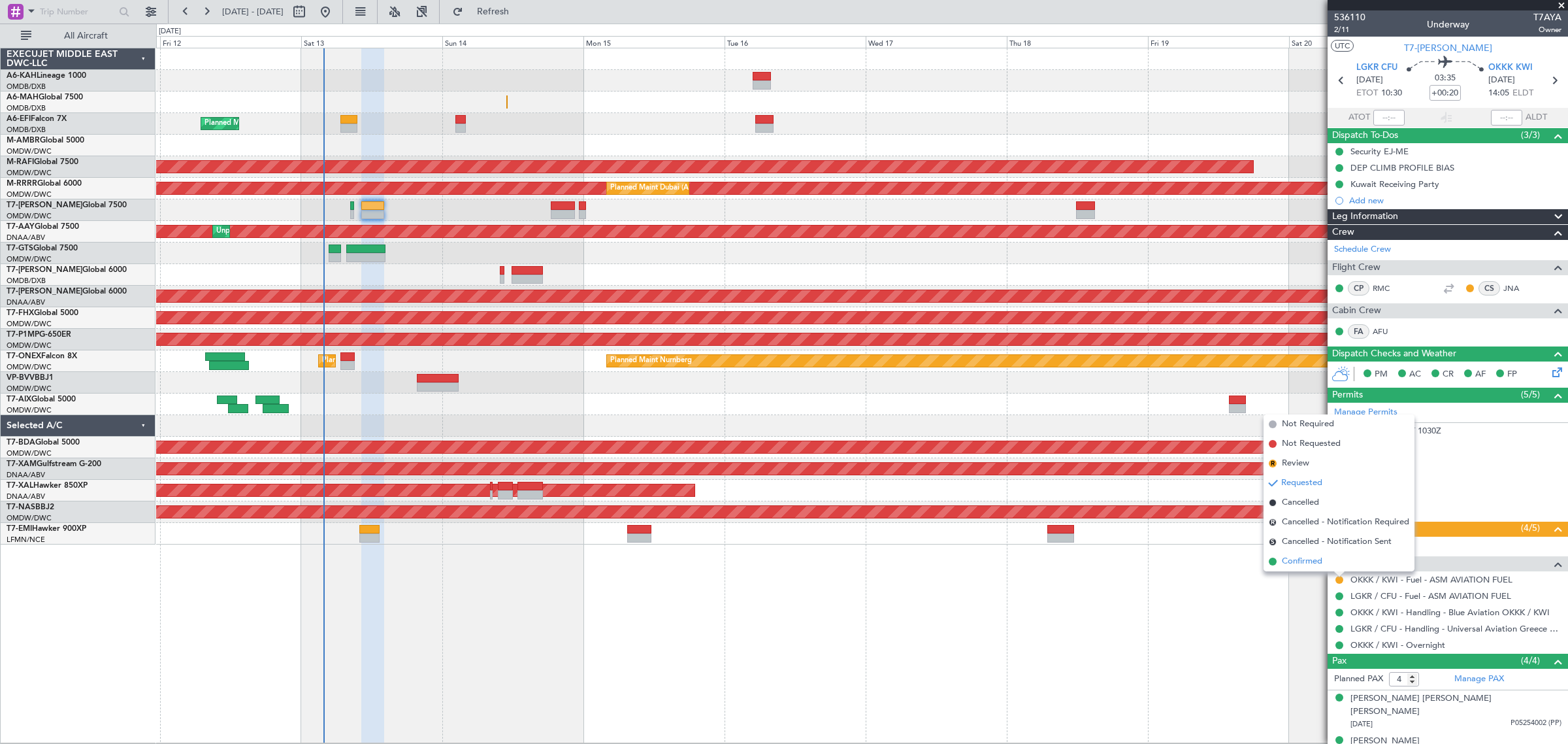
click at [1310, 560] on span "Confirmed" at bounding box center [1302, 561] width 41 height 13
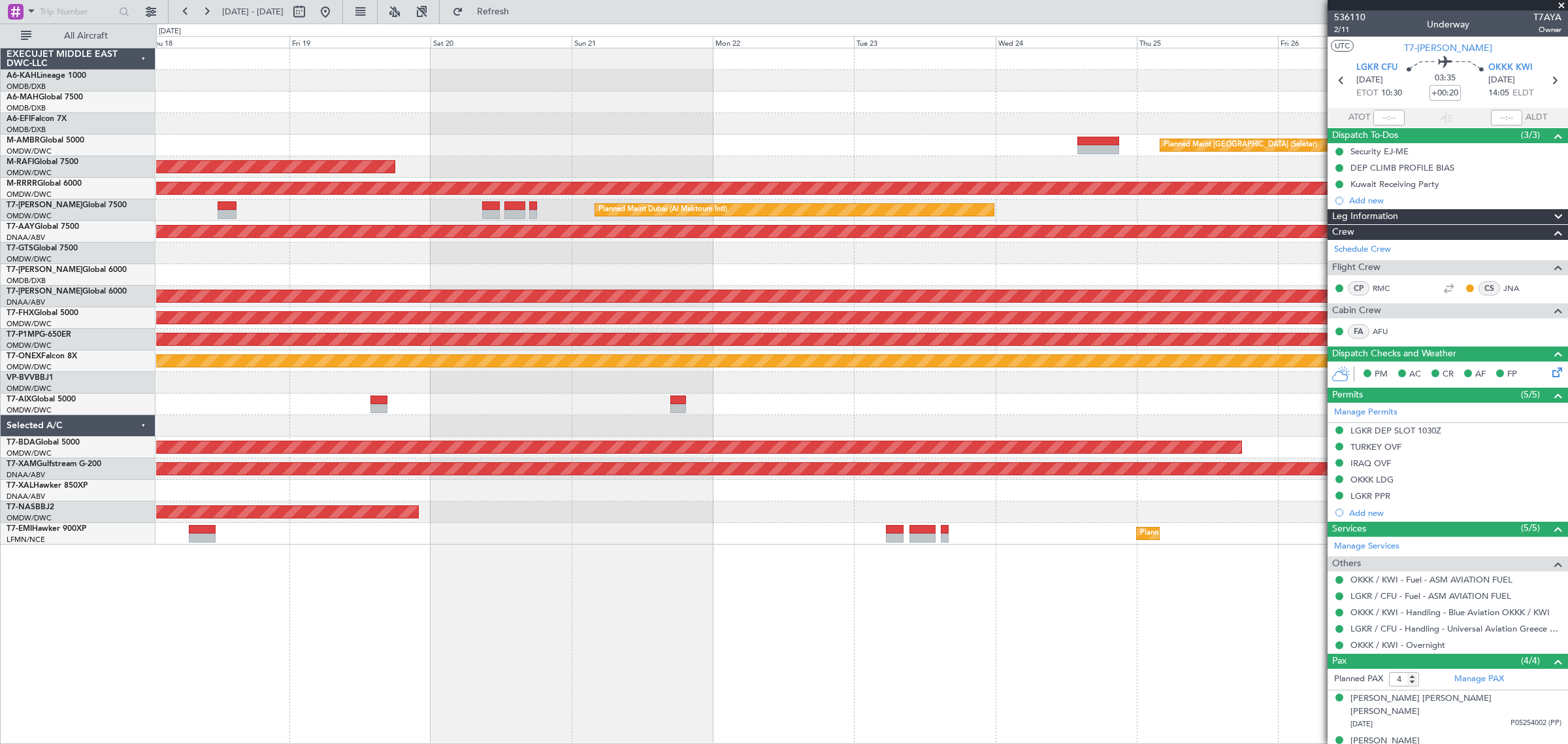
click at [213, 142] on div "Planned Maint Singapore (Seletar) Planned Maint Dubai (Al Maktoum Intl) Planned…" at bounding box center [862, 296] width 1411 height 496
click at [336, 10] on button at bounding box center [325, 12] width 21 height 21
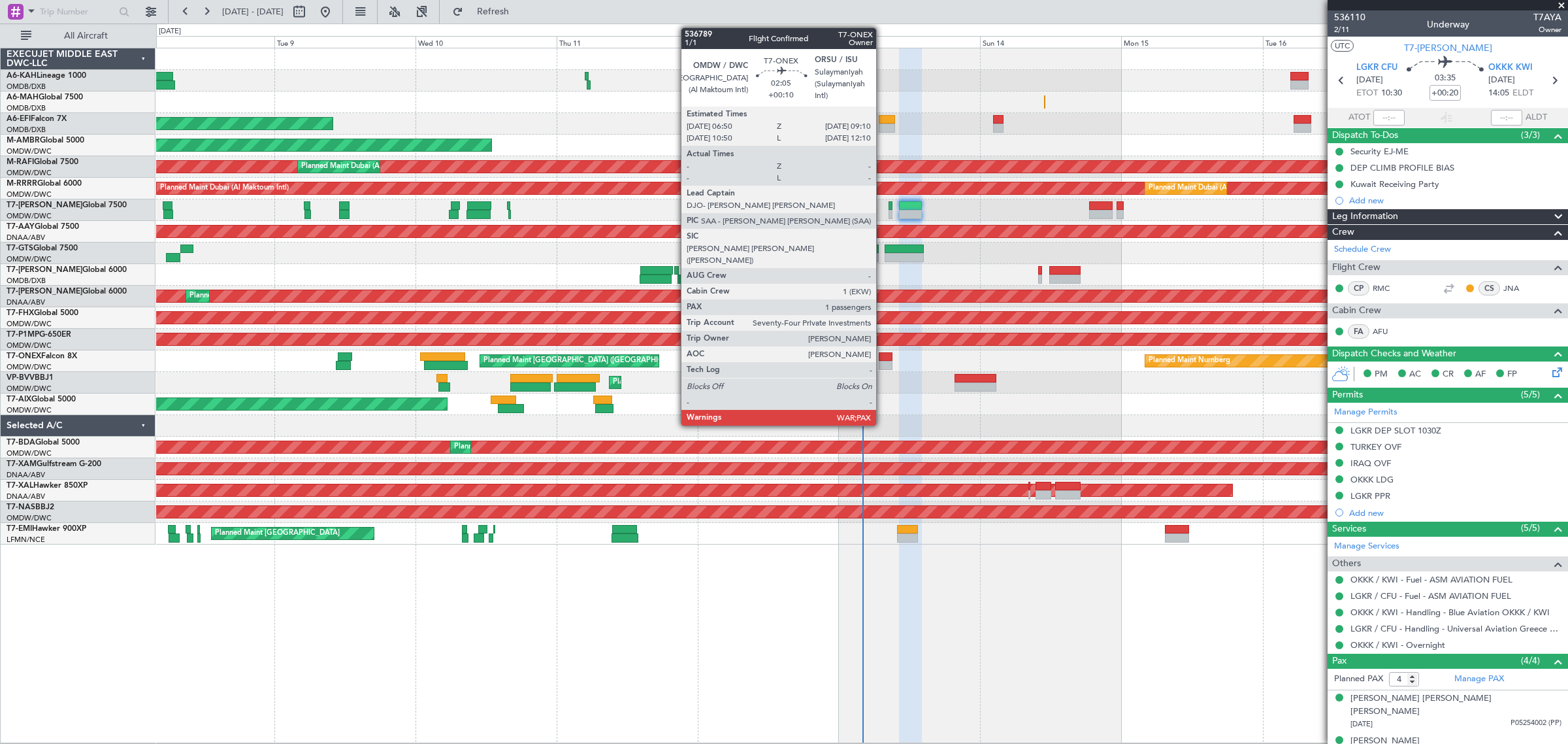
click at [883, 363] on div at bounding box center [886, 365] width 14 height 9
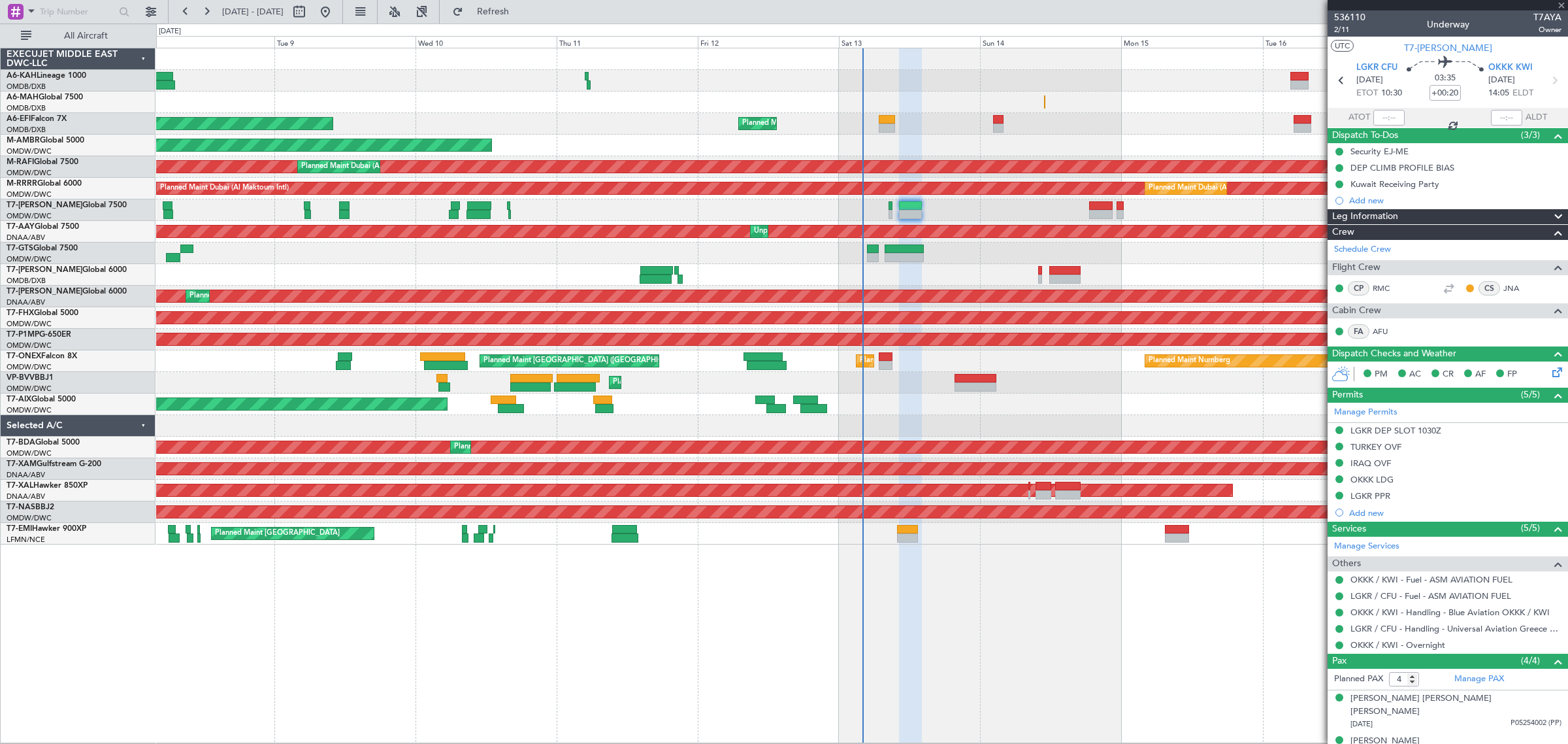
type input "+00:10"
type input "3"
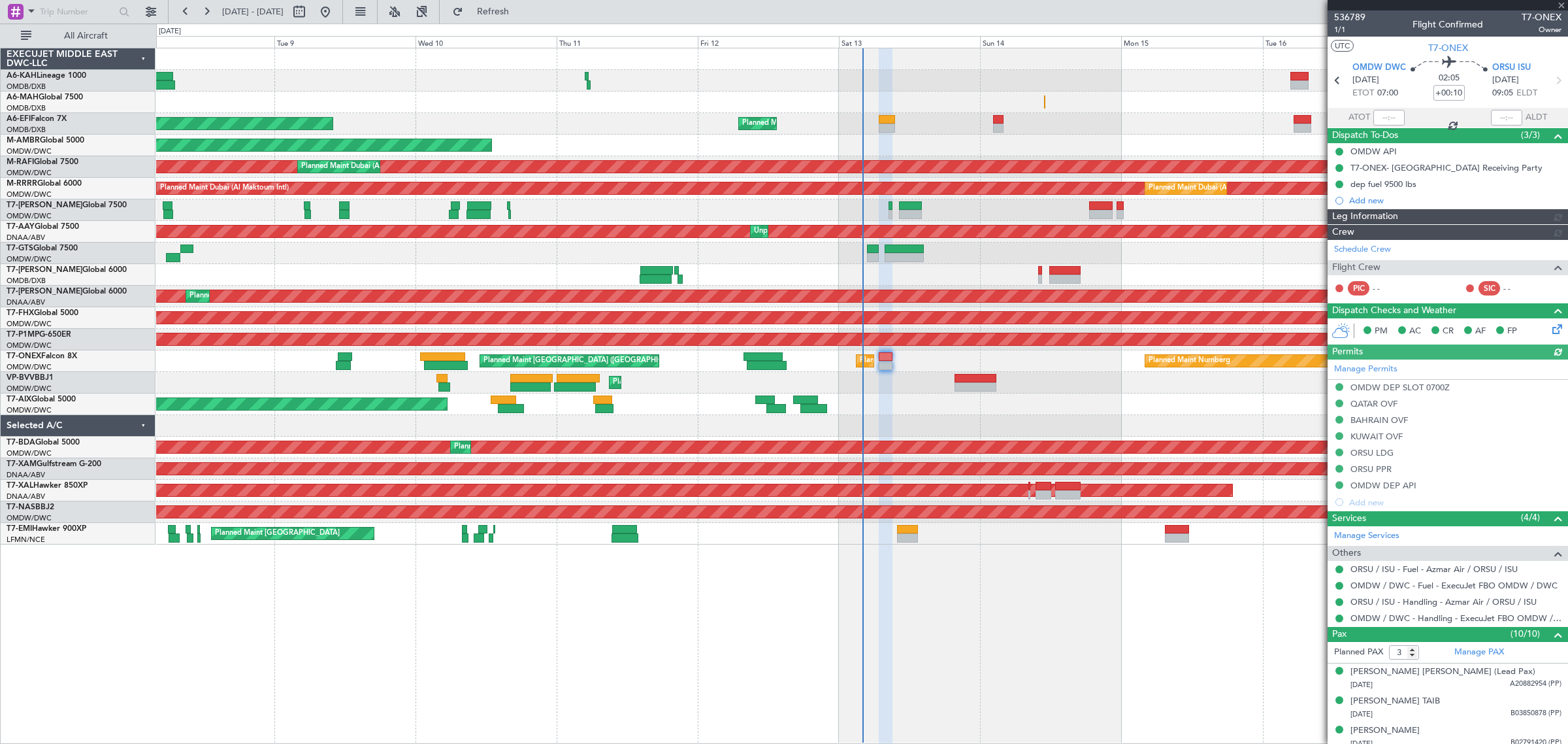
type input "[PERSON_NAME] (ANI)"
type input "7272"
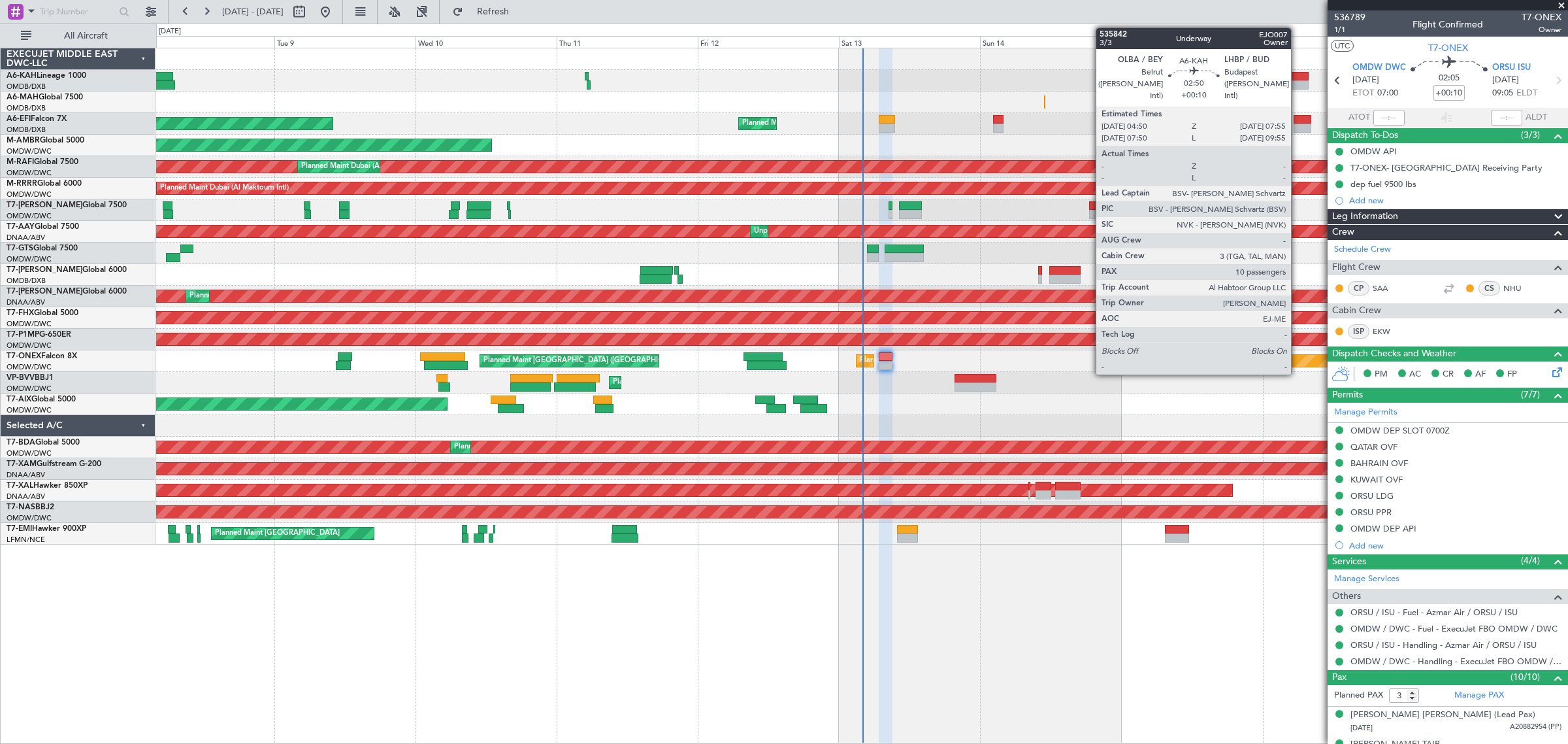
click at [1297, 80] on div at bounding box center [1299, 85] width 18 height 9
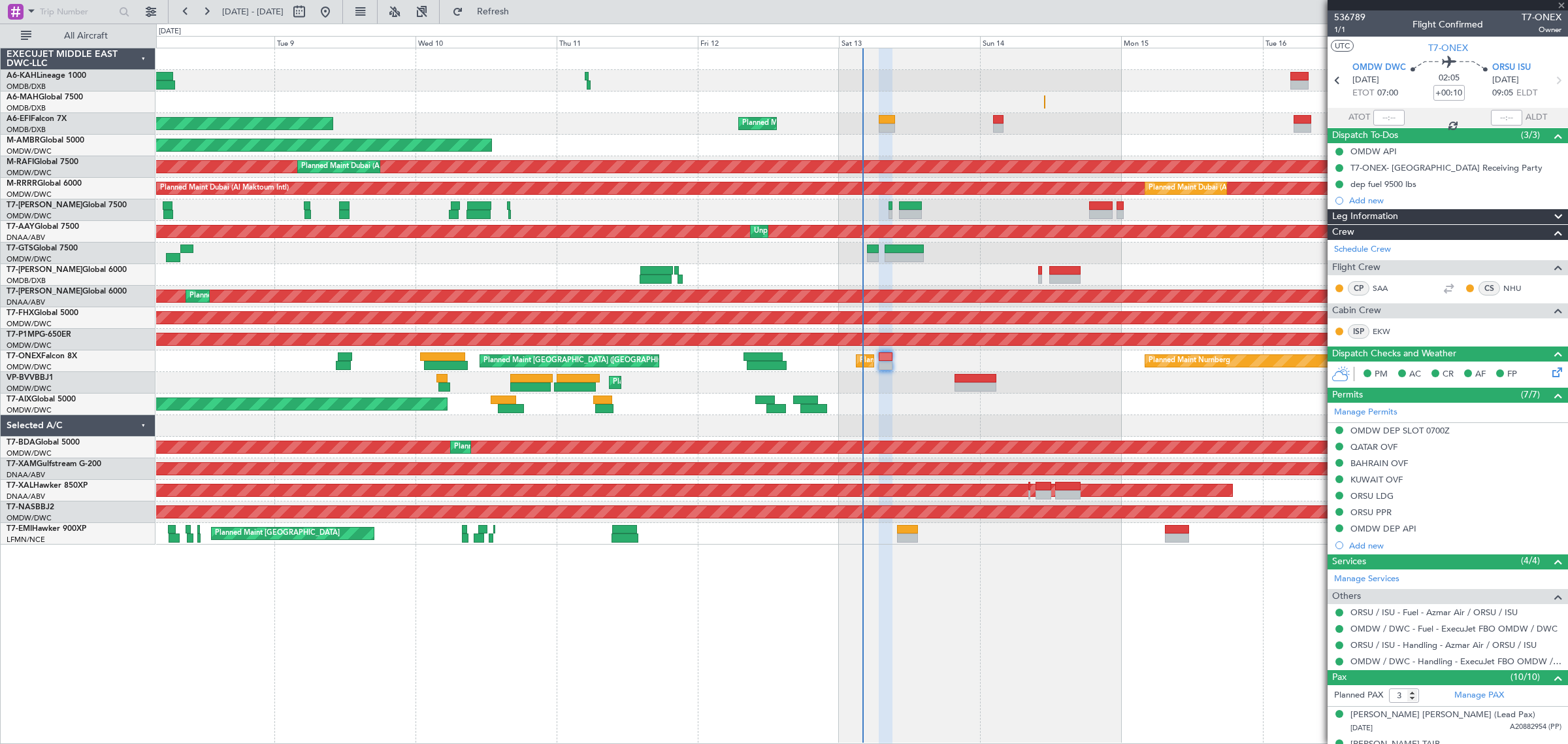
type input "10"
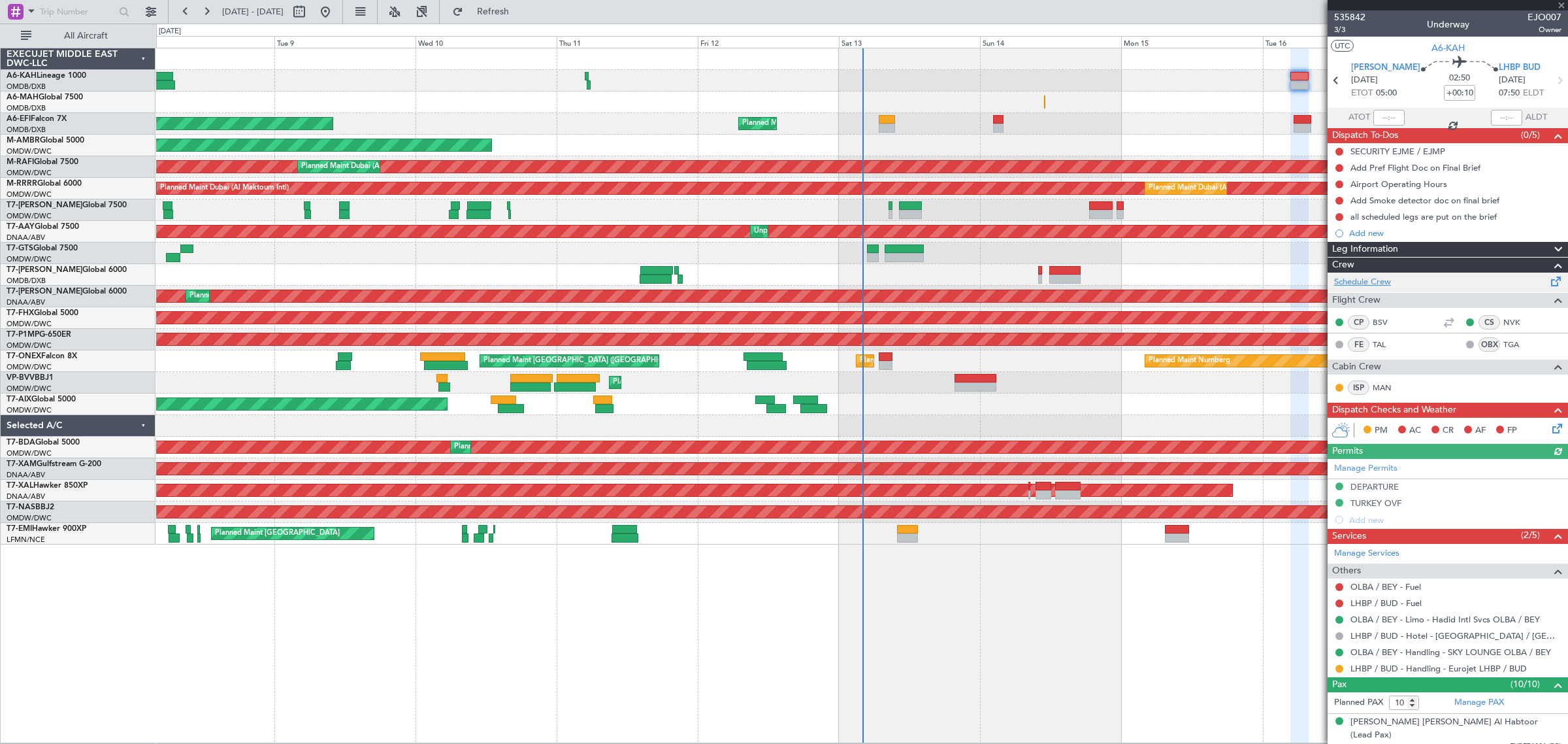
click at [1376, 282] on link "Schedule Crew" at bounding box center [1362, 282] width 57 height 13
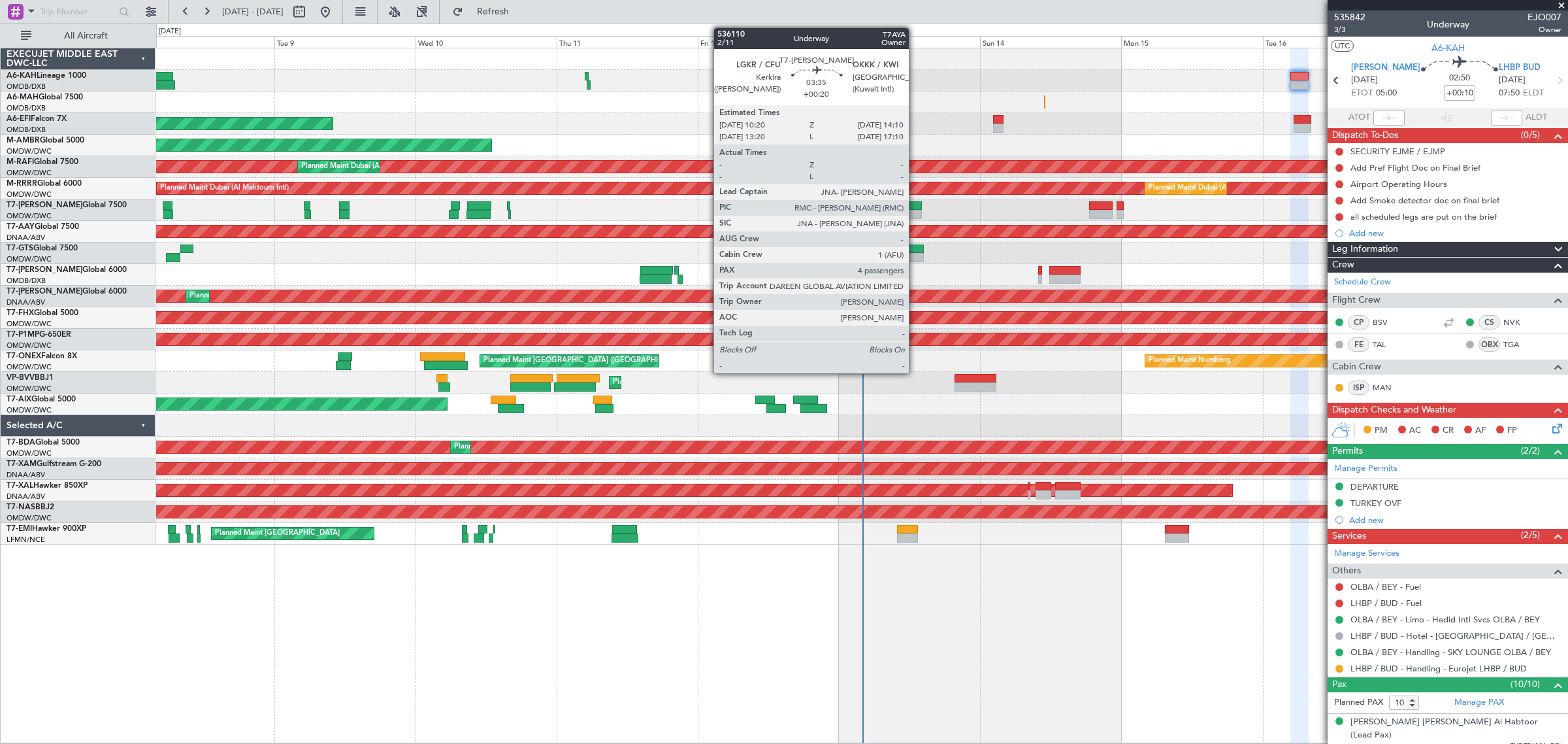
click at [916, 212] on div at bounding box center [910, 215] width 23 height 9
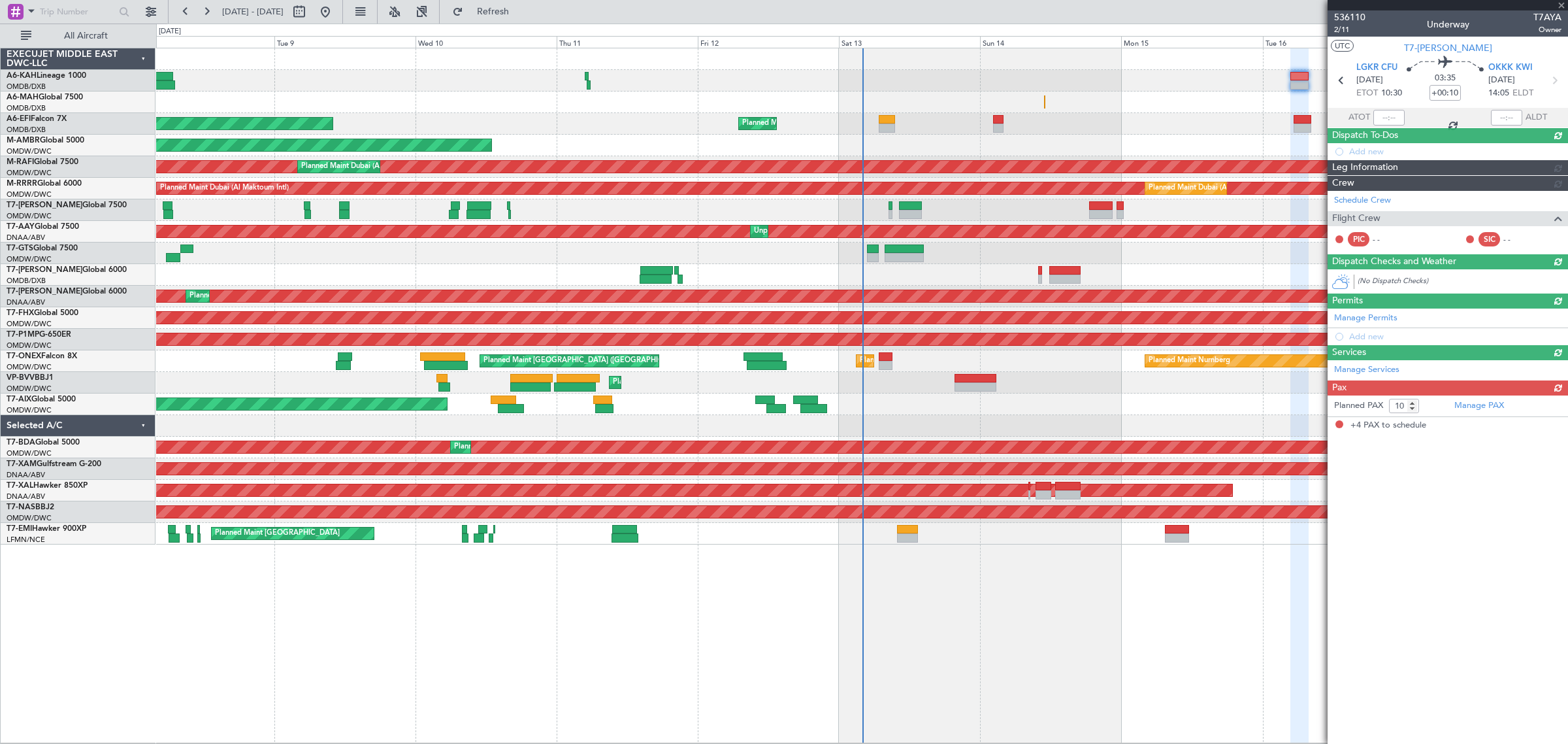
type input "+00:20"
type input "4"
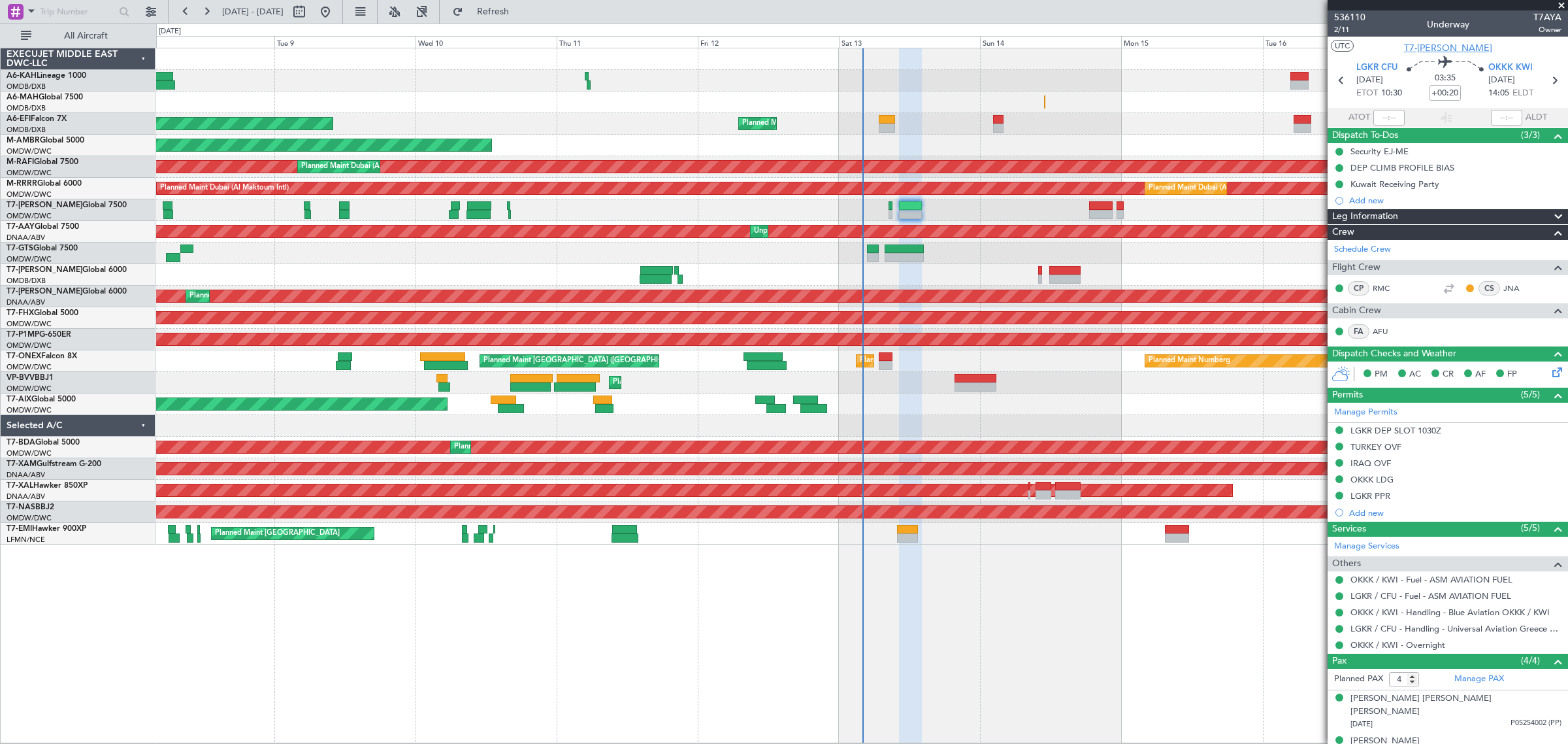
drag, startPoint x: 1439, startPoint y: 46, endPoint x: 1434, endPoint y: 57, distance: 12.1
click at [1439, 50] on span "T7-[PERSON_NAME]" at bounding box center [1448, 48] width 88 height 14
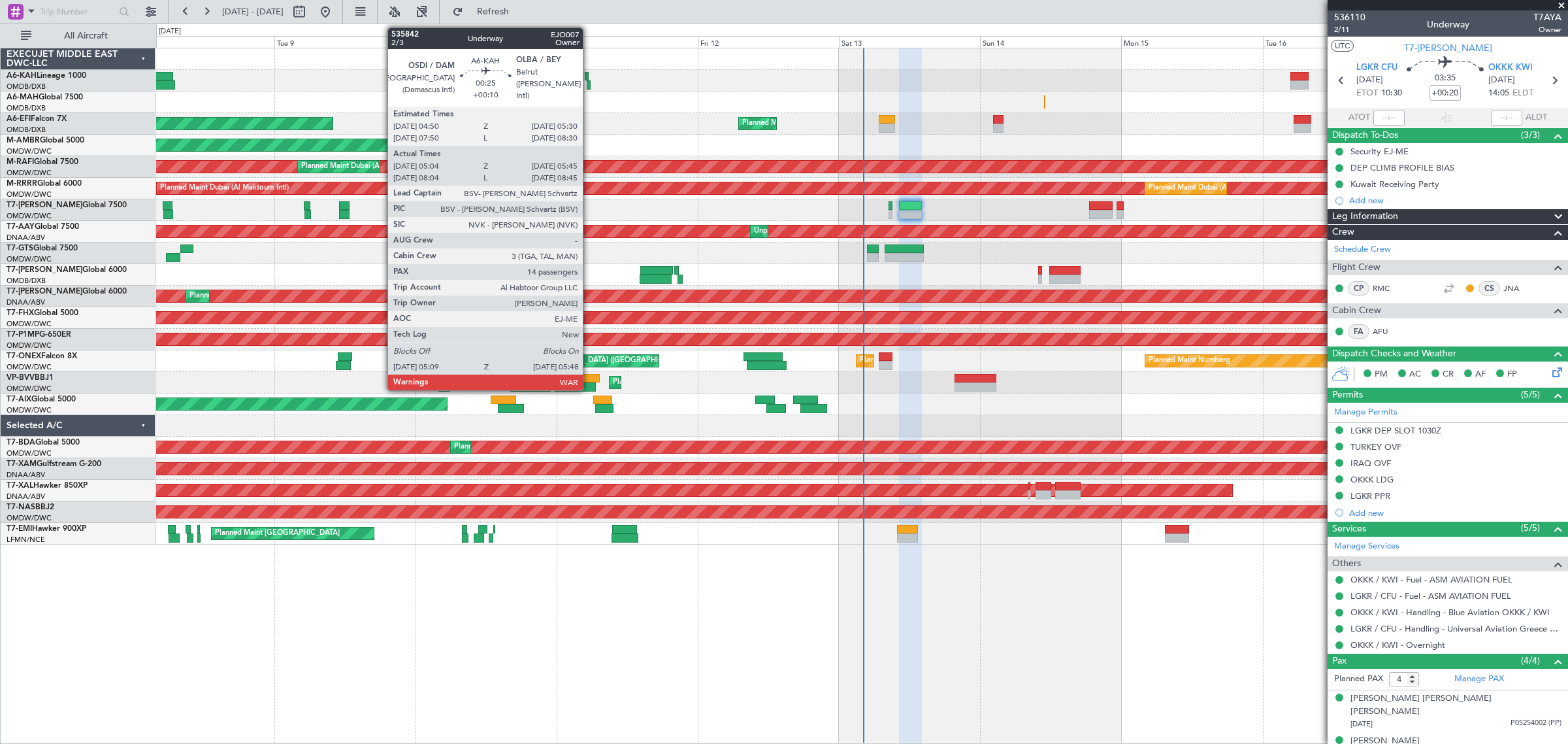
click at [589, 88] on div at bounding box center [588, 85] width 4 height 9
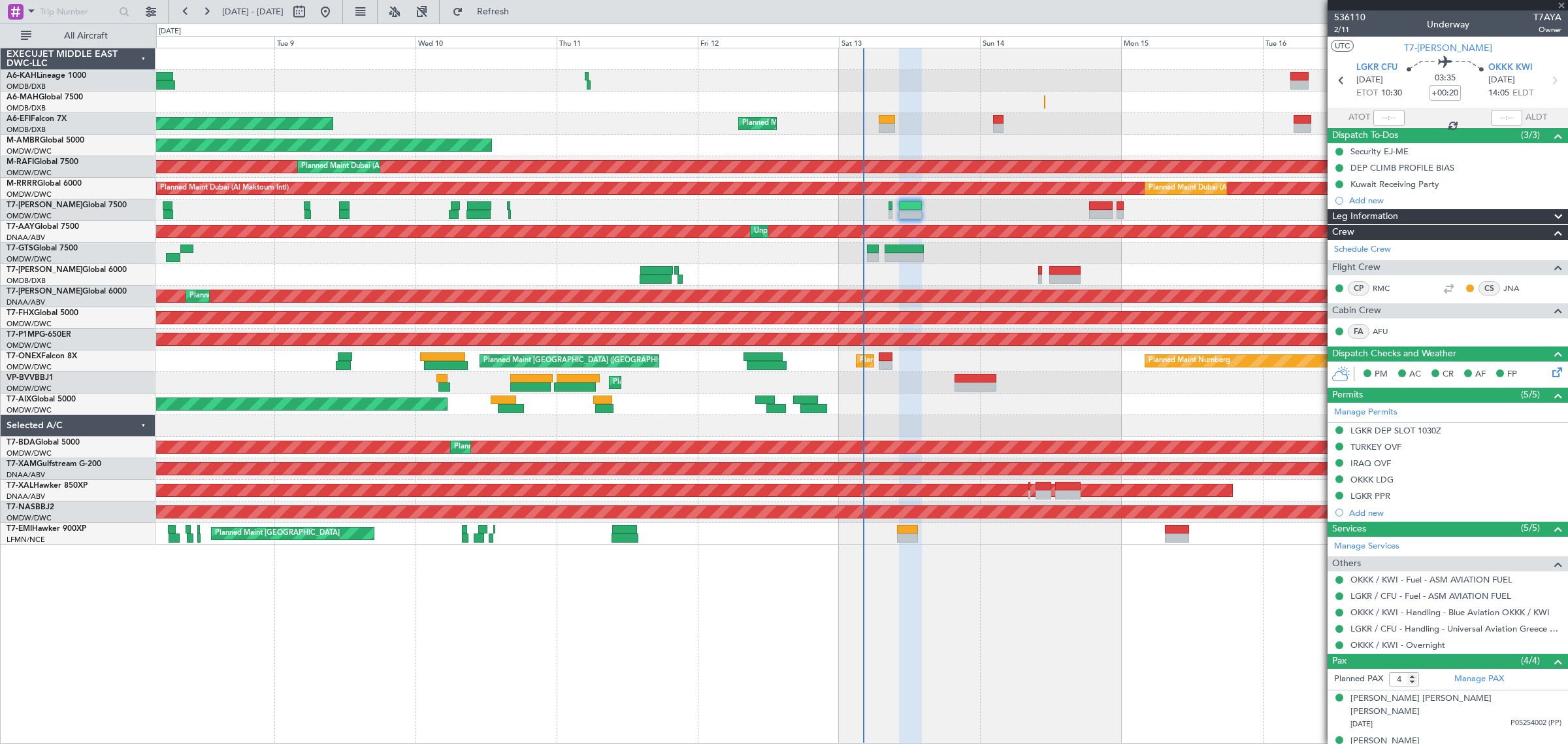
type input "+00:10"
type input "05:14"
type input "05:40"
type input "14"
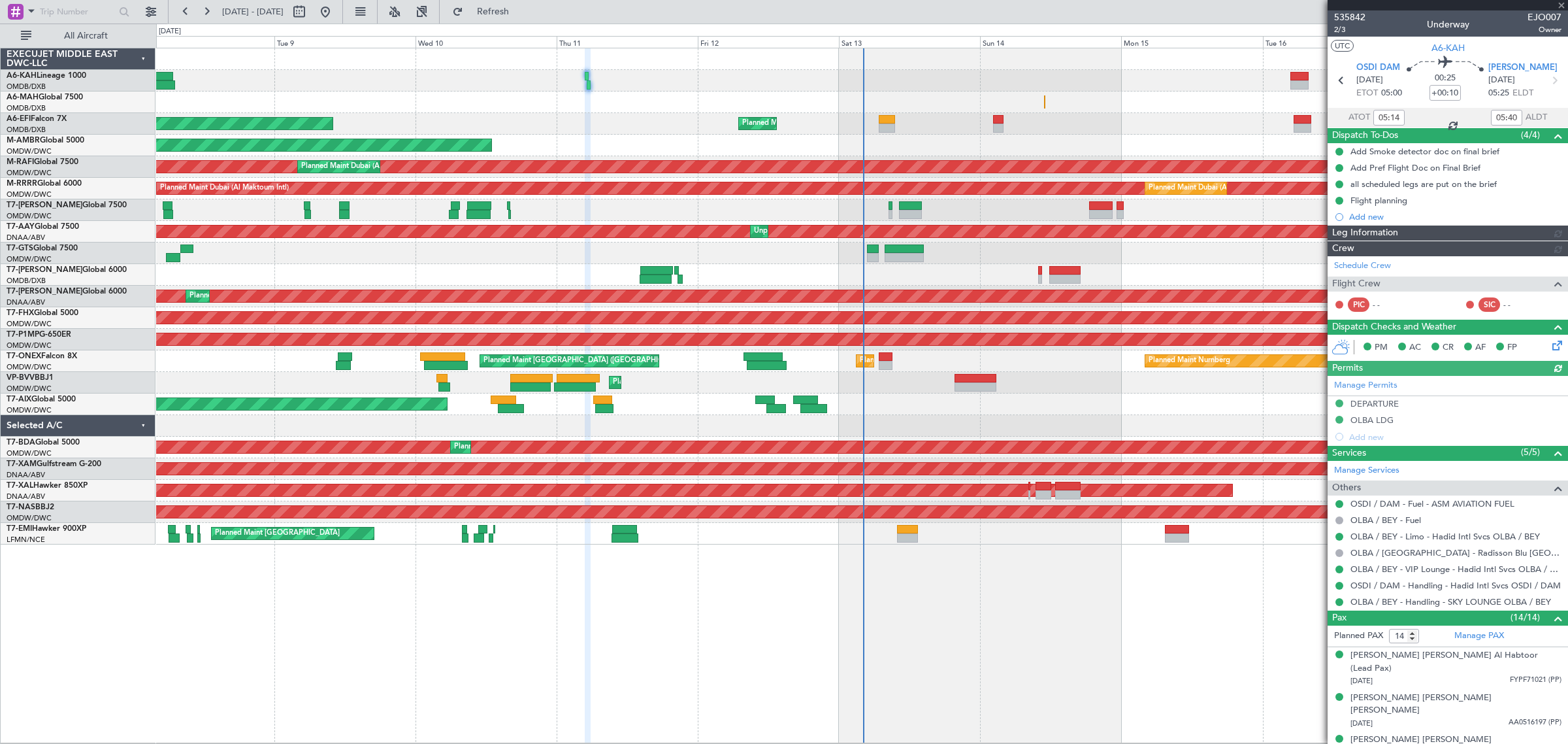
type input "Rohit Roy (ROY)"
type input "7142"
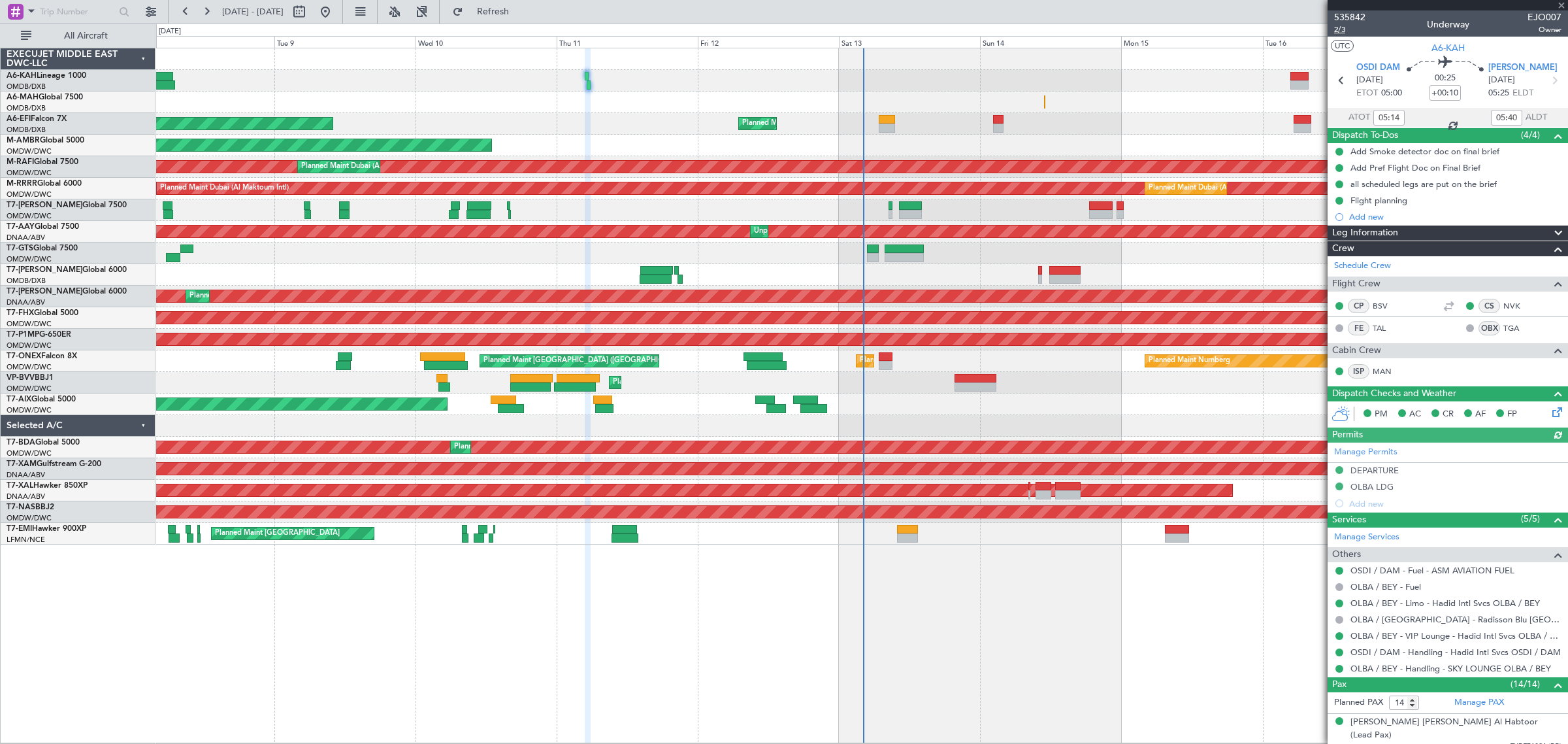
click at [1346, 34] on span "2/3" at bounding box center [1349, 30] width 31 height 11
type input "Rohit Roy (ROY)"
type input "7142"
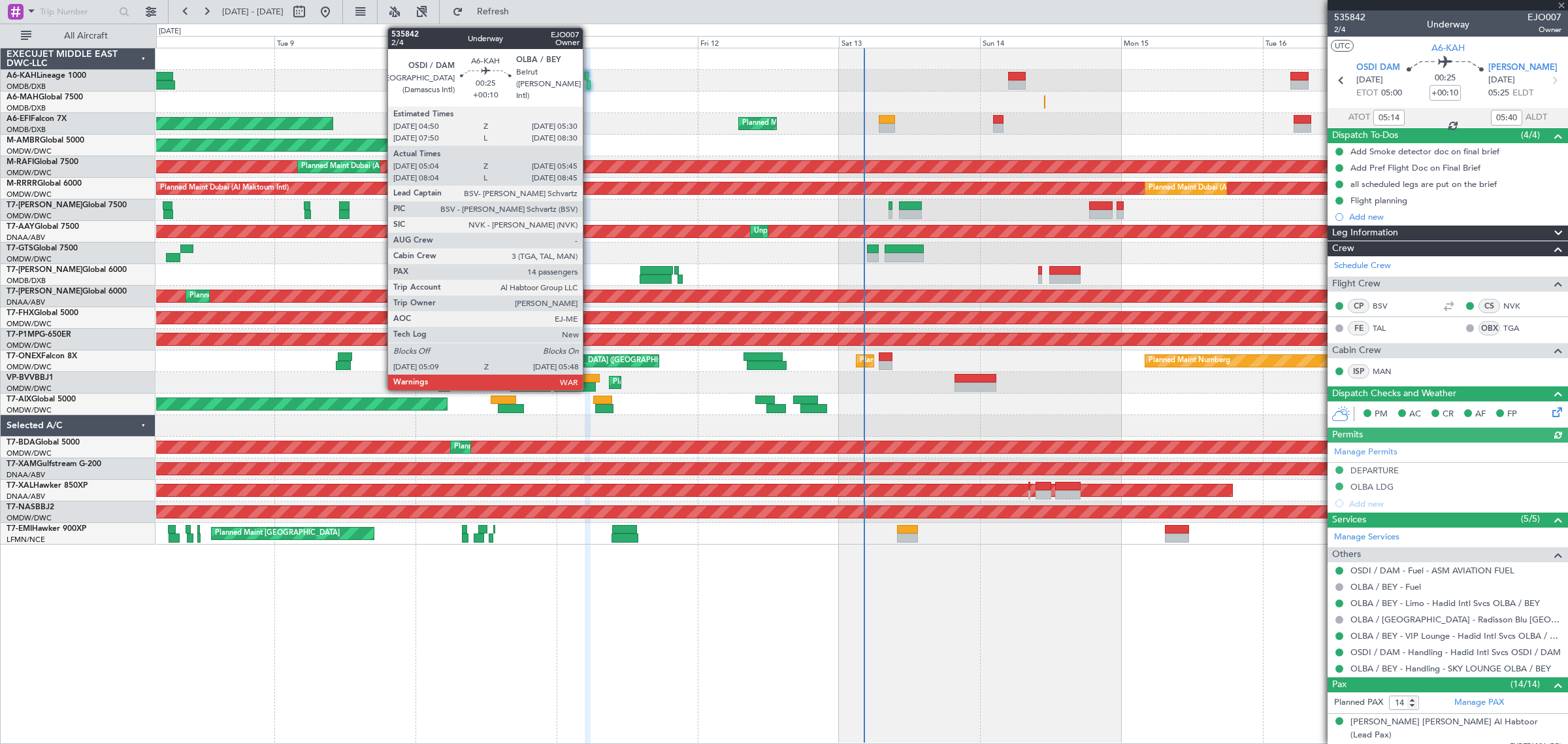
click at [589, 86] on div at bounding box center [588, 85] width 4 height 9
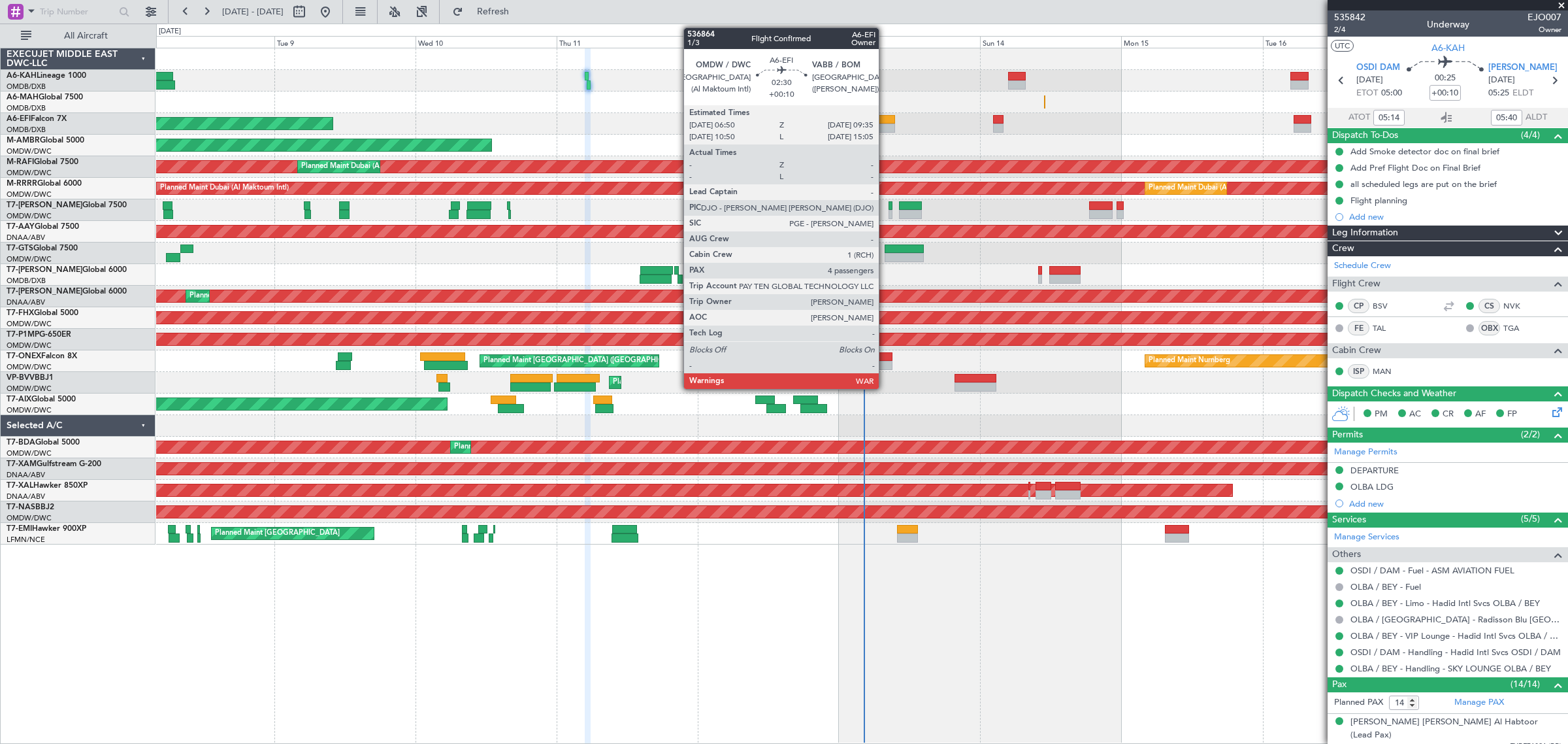
click at [885, 124] on div at bounding box center [887, 128] width 16 height 9
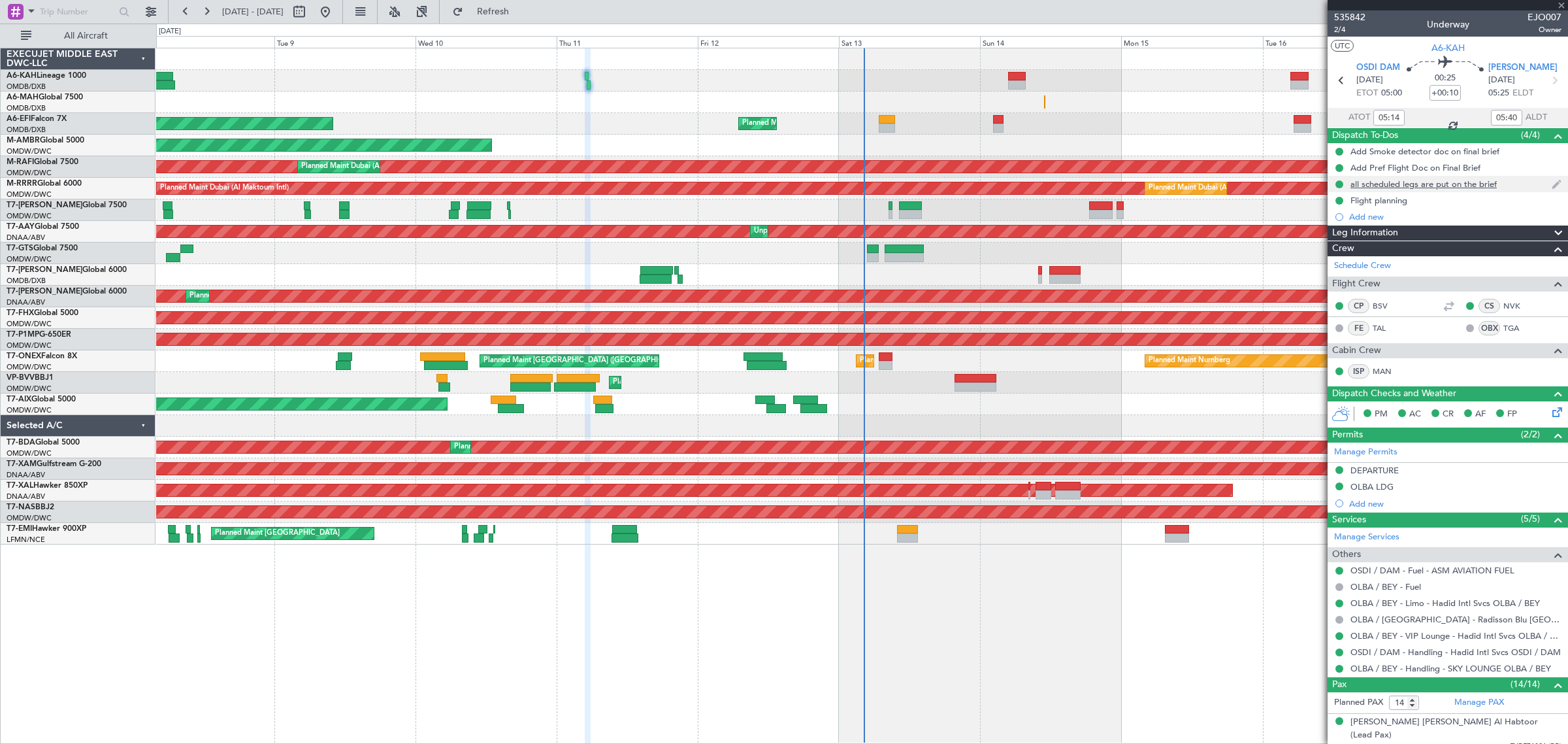
type input "4"
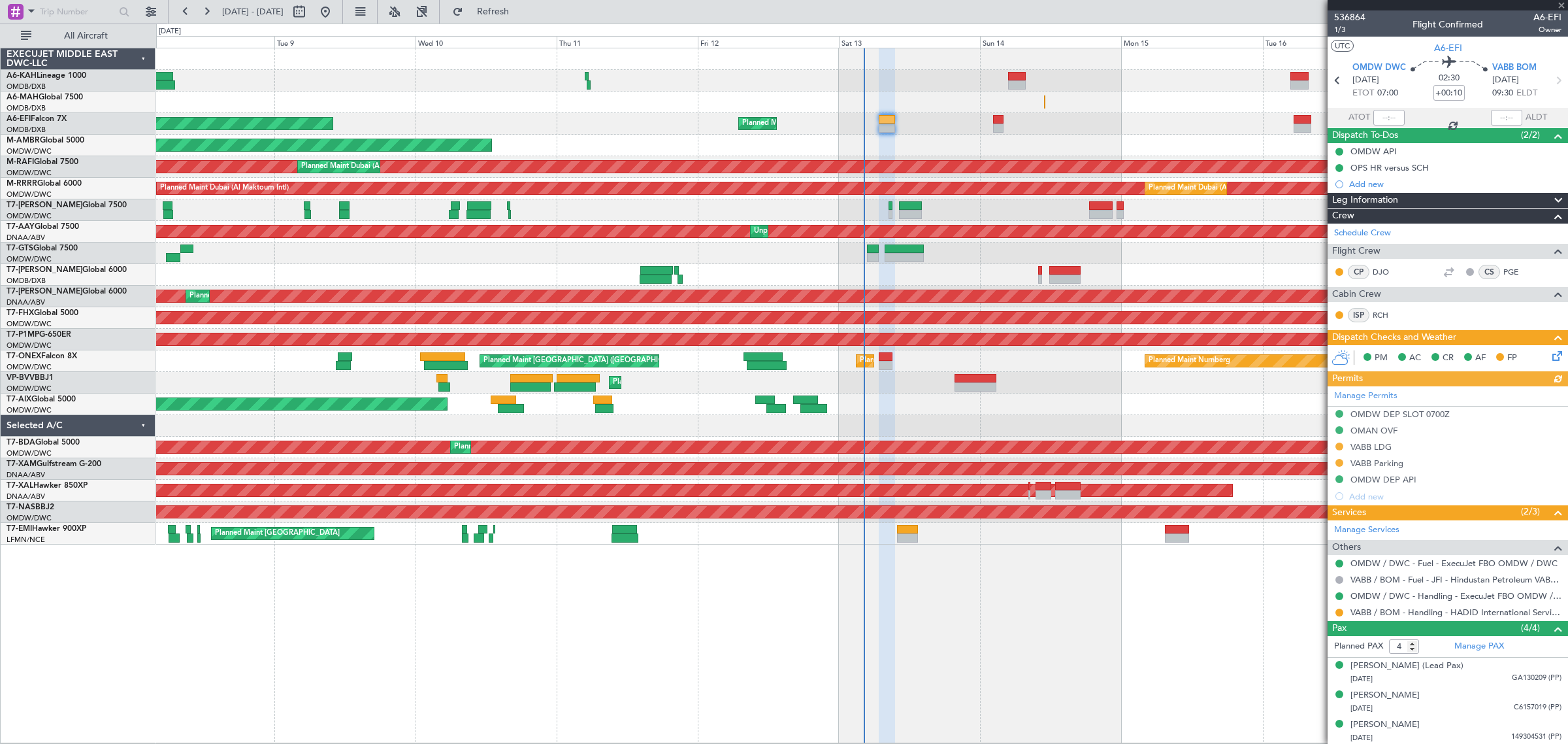
type input "[PERSON_NAME] (ANI)"
type input "7274"
click at [1342, 611] on button at bounding box center [1339, 612] width 8 height 8
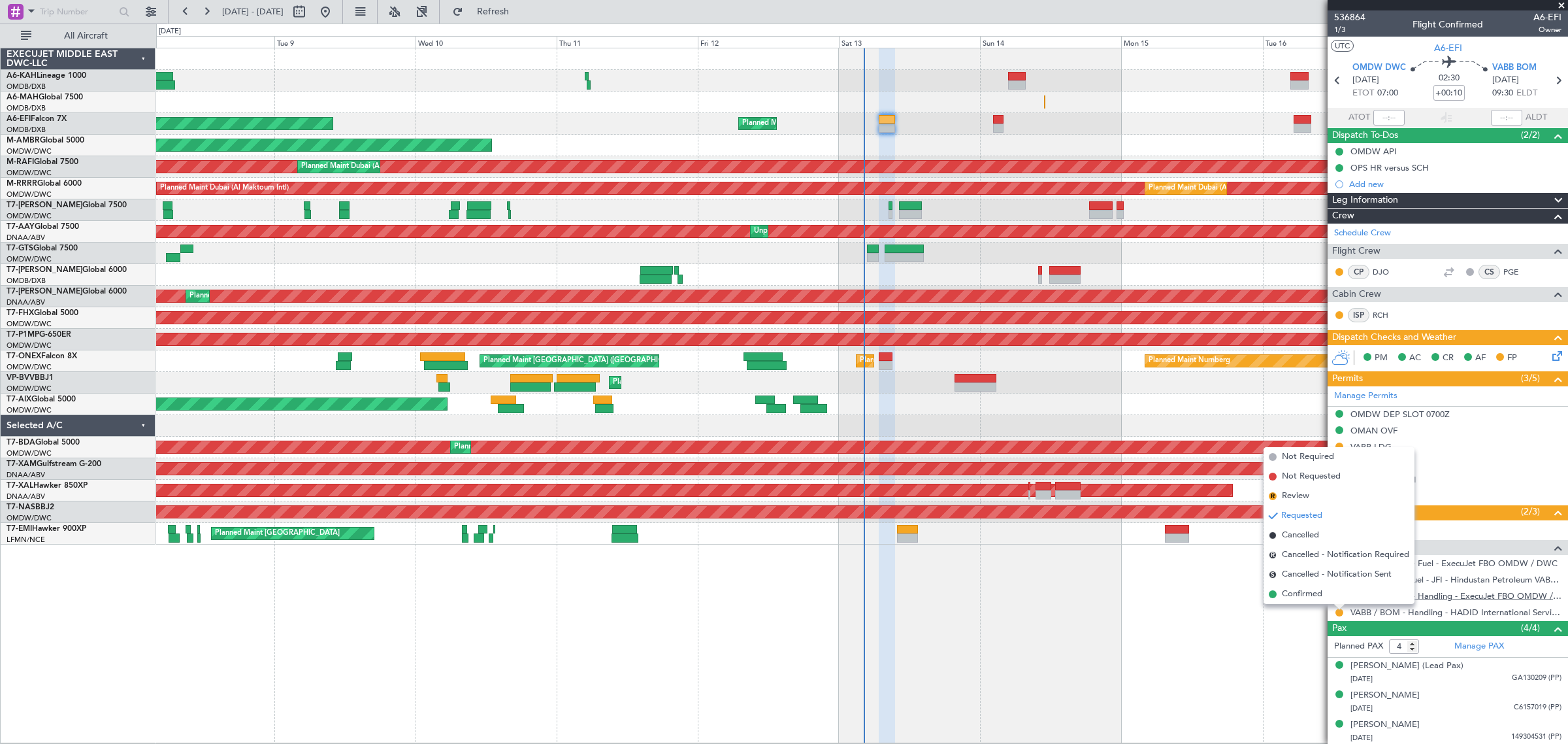
click at [1301, 596] on span "Confirmed" at bounding box center [1302, 594] width 41 height 13
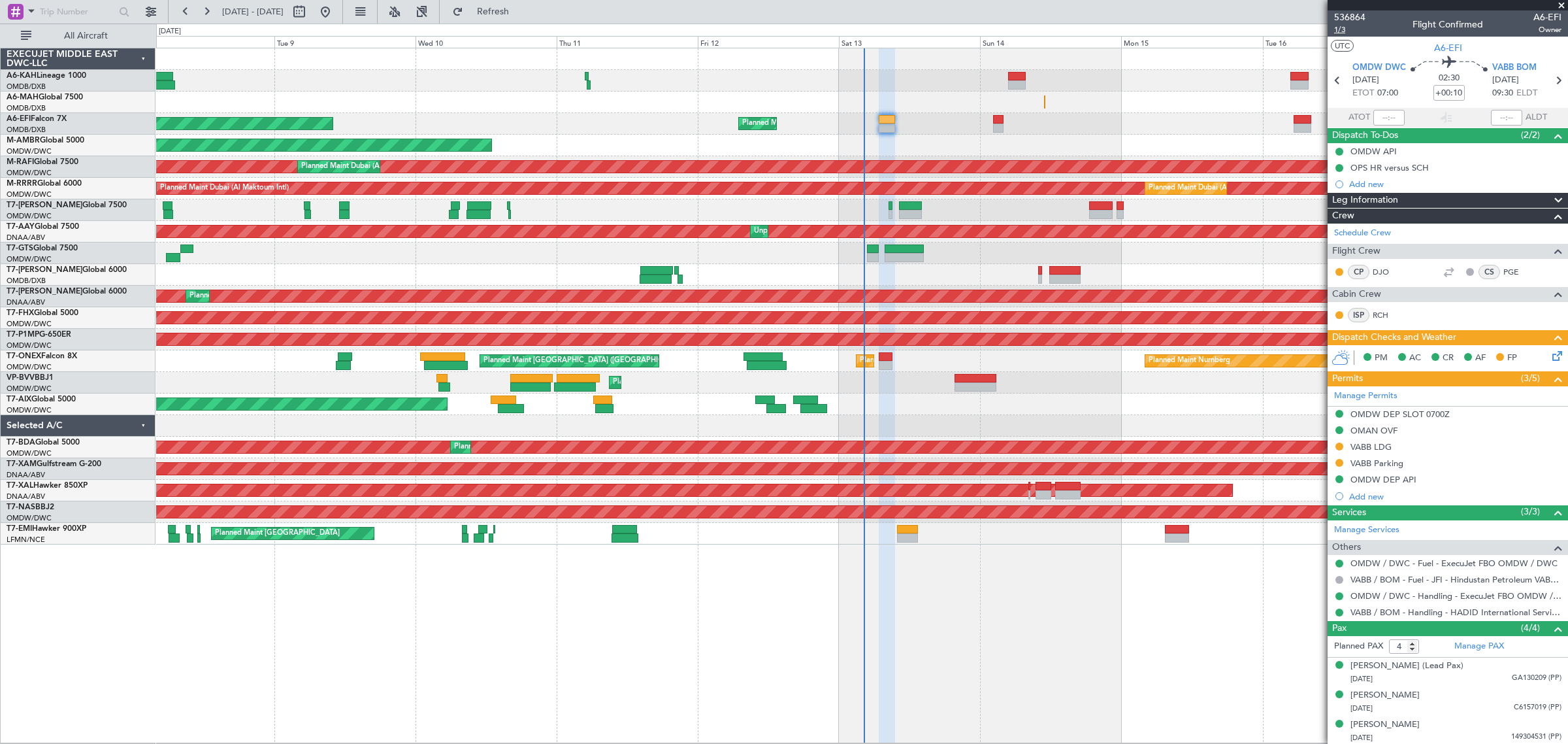
click at [1349, 33] on span "1/3" at bounding box center [1349, 30] width 31 height 11
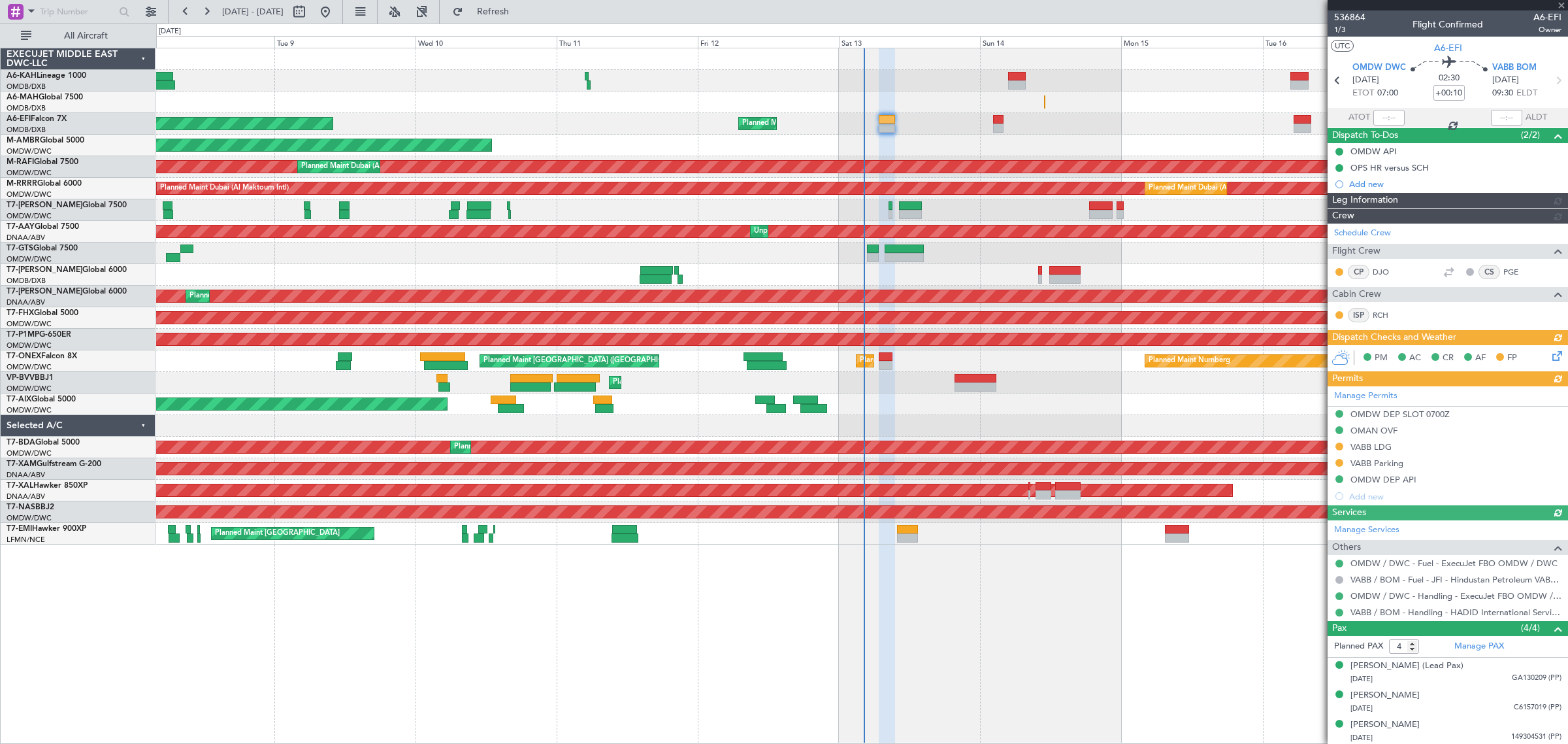
type input "[PERSON_NAME] (ANI)"
type input "7274"
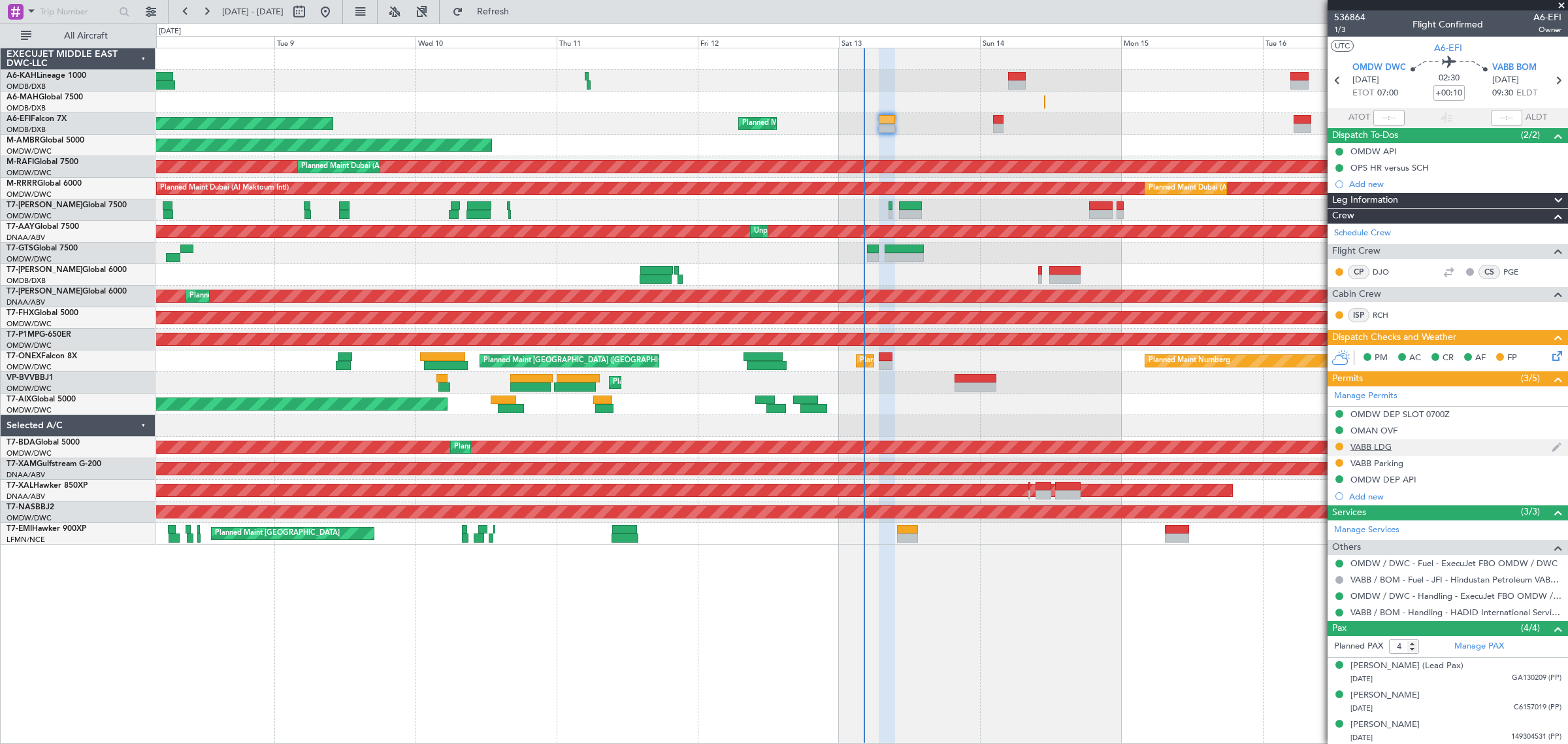
click at [1389, 451] on div "VABB LDG" at bounding box center [1371, 447] width 41 height 11
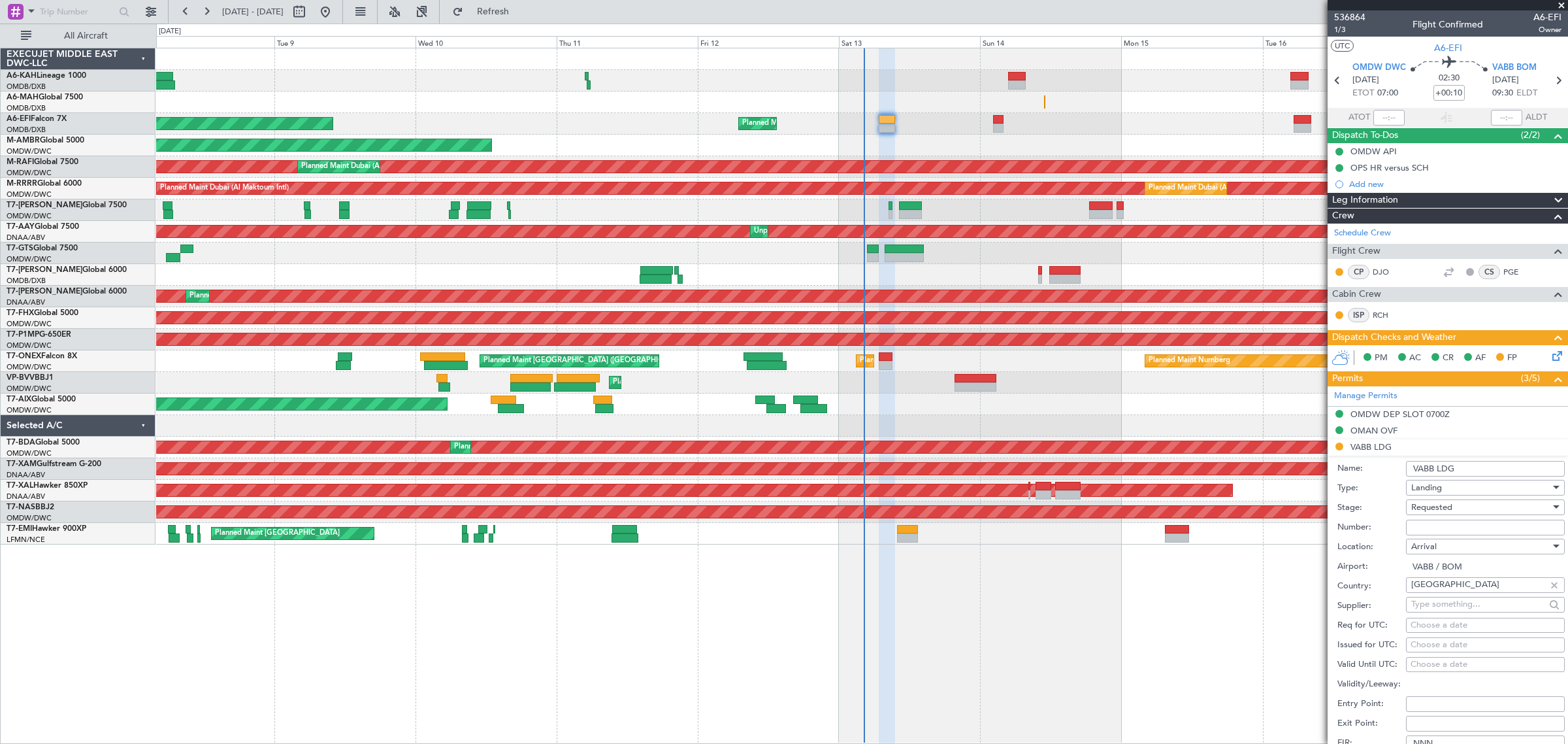
drag, startPoint x: 1430, startPoint y: 532, endPoint x: 1426, endPoint y: 526, distance: 7.2
click at [1430, 532] on input "Number:" at bounding box center [1484, 527] width 158 height 16
paste input "YA/N/1095/09/12"
type input "YA/N/1095/09/12"
click at [1424, 508] on span "Requested" at bounding box center [1431, 507] width 41 height 12
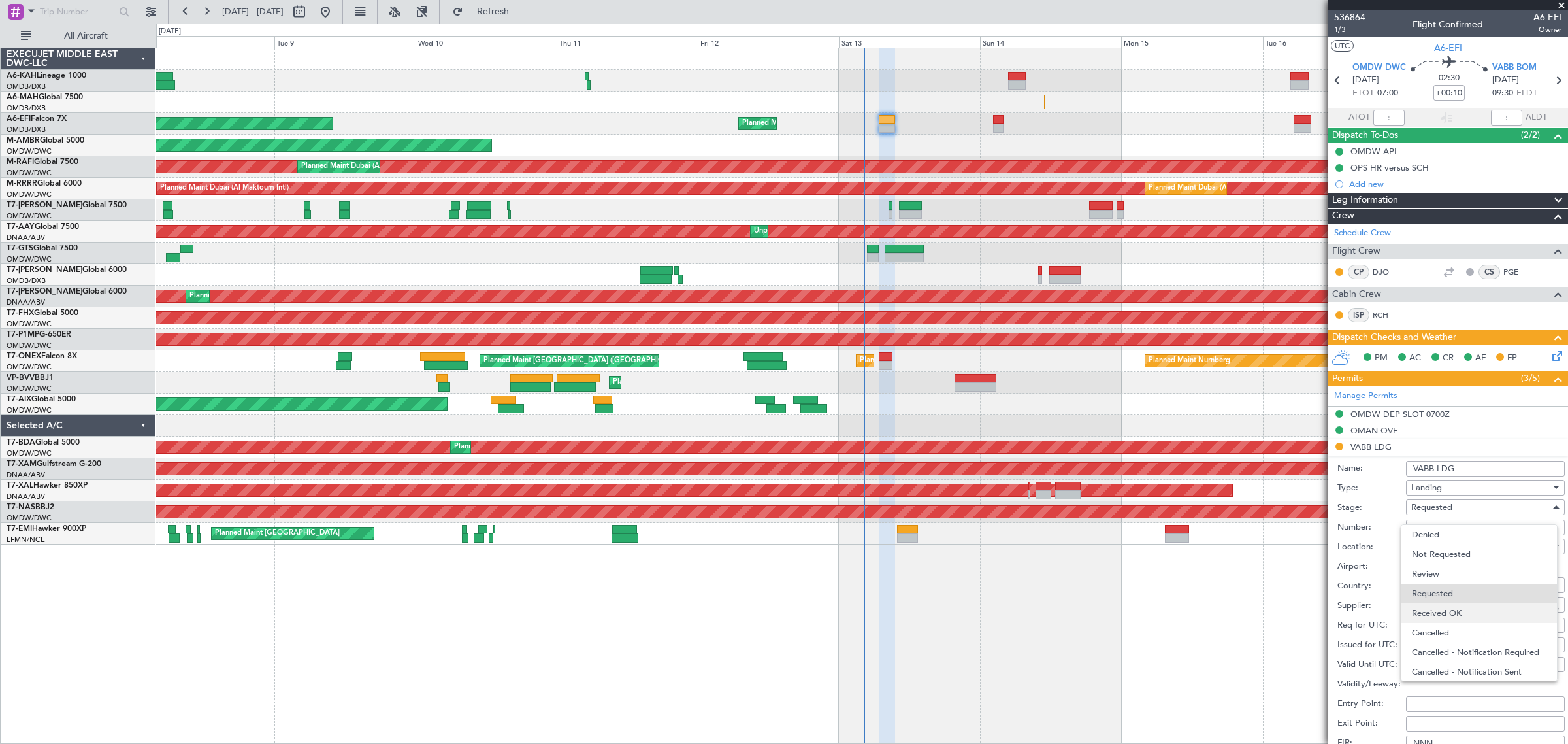
scroll to position [5, 0]
drag, startPoint x: 1448, startPoint y: 603, endPoint x: 1465, endPoint y: 576, distance: 31.9
click at [1445, 604] on span "Received OK" at bounding box center [1479, 607] width 134 height 20
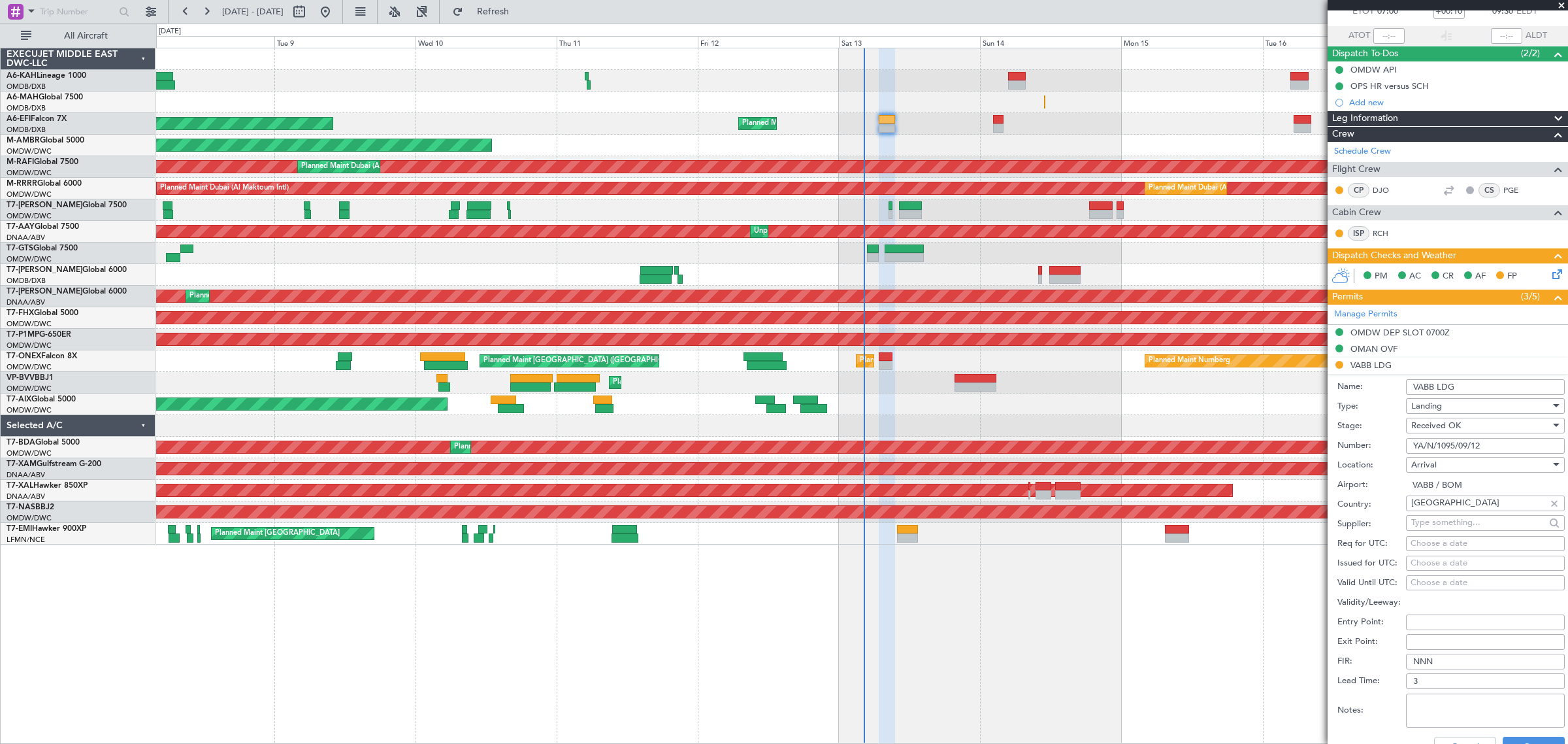
scroll to position [327, 0]
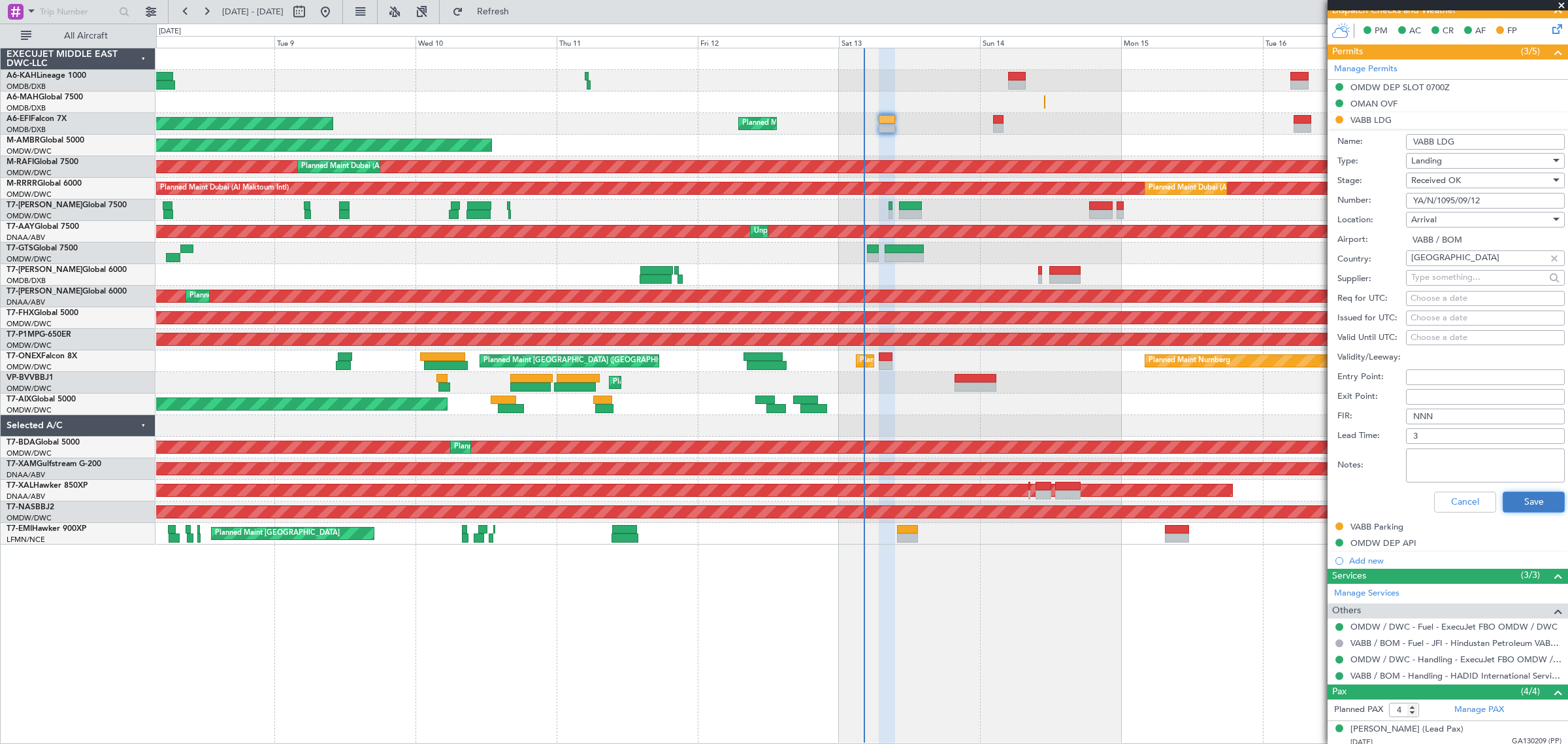
click at [1522, 495] on button "Save" at bounding box center [1534, 501] width 62 height 21
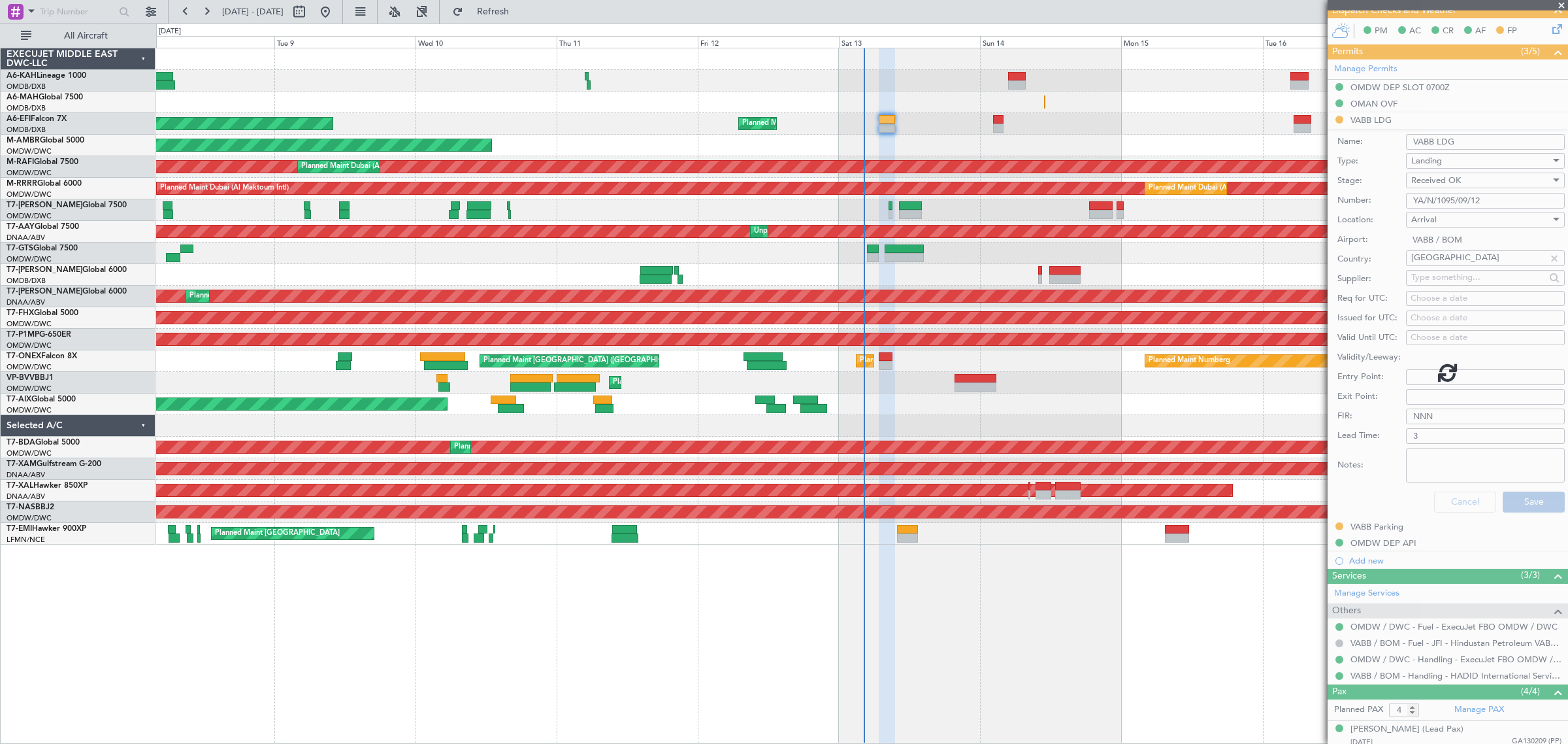
scroll to position [33, 0]
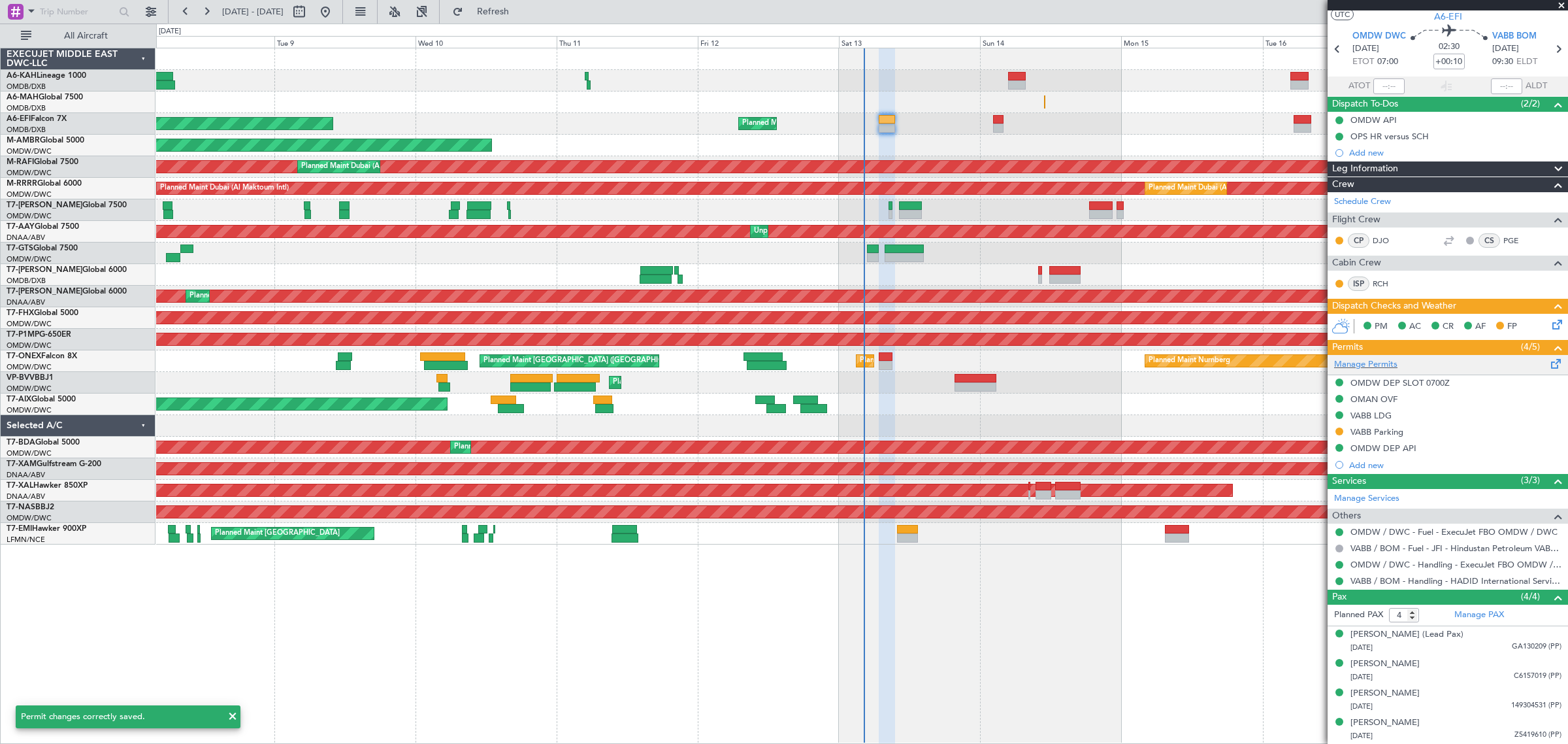
click at [1398, 367] on div "Manage Permits" at bounding box center [1448, 365] width 240 height 20
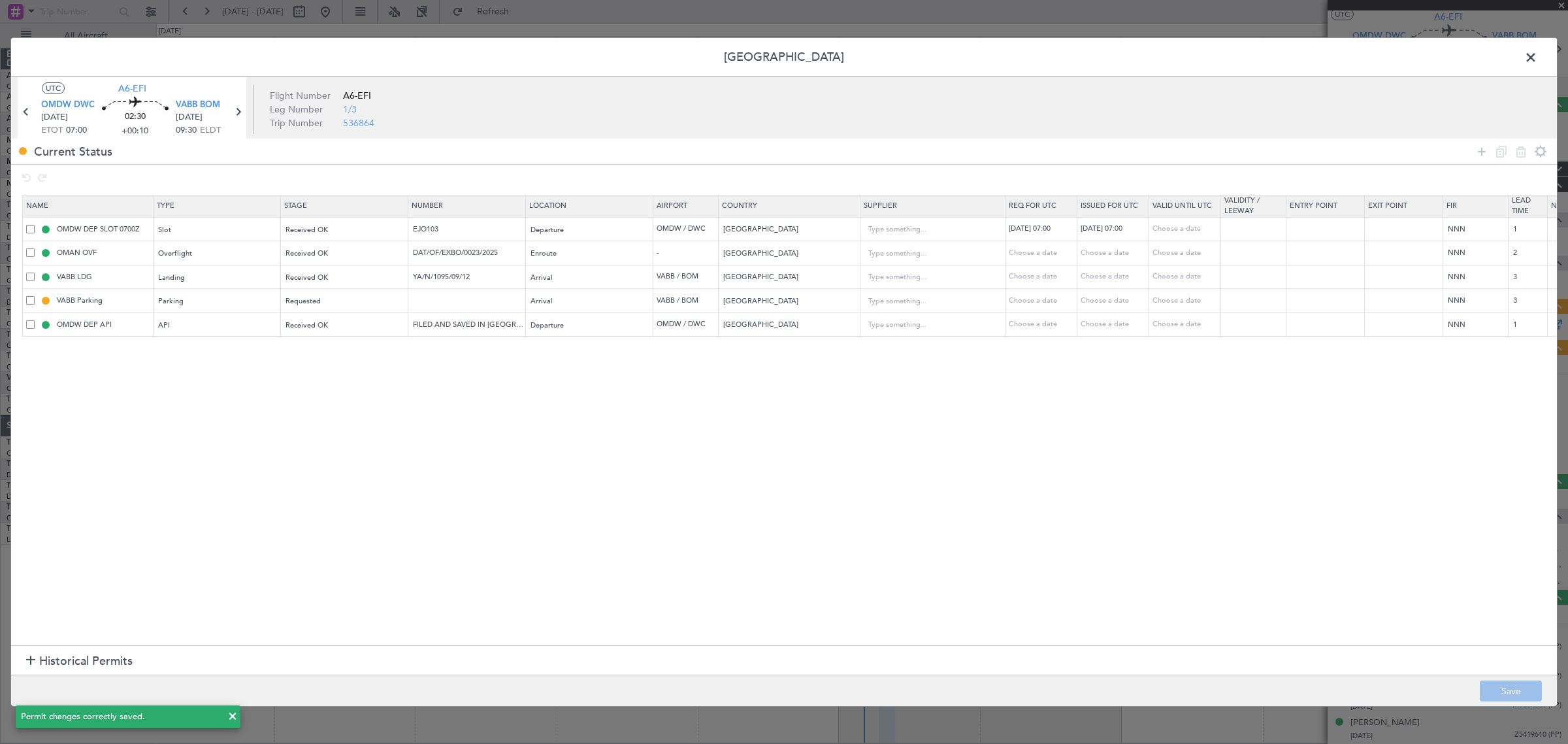
click at [30, 298] on span at bounding box center [30, 300] width 9 height 9
click at [35, 296] on input "checkbox" at bounding box center [35, 296] width 0 height 0
click at [1508, 158] on icon at bounding box center [1502, 151] width 16 height 16
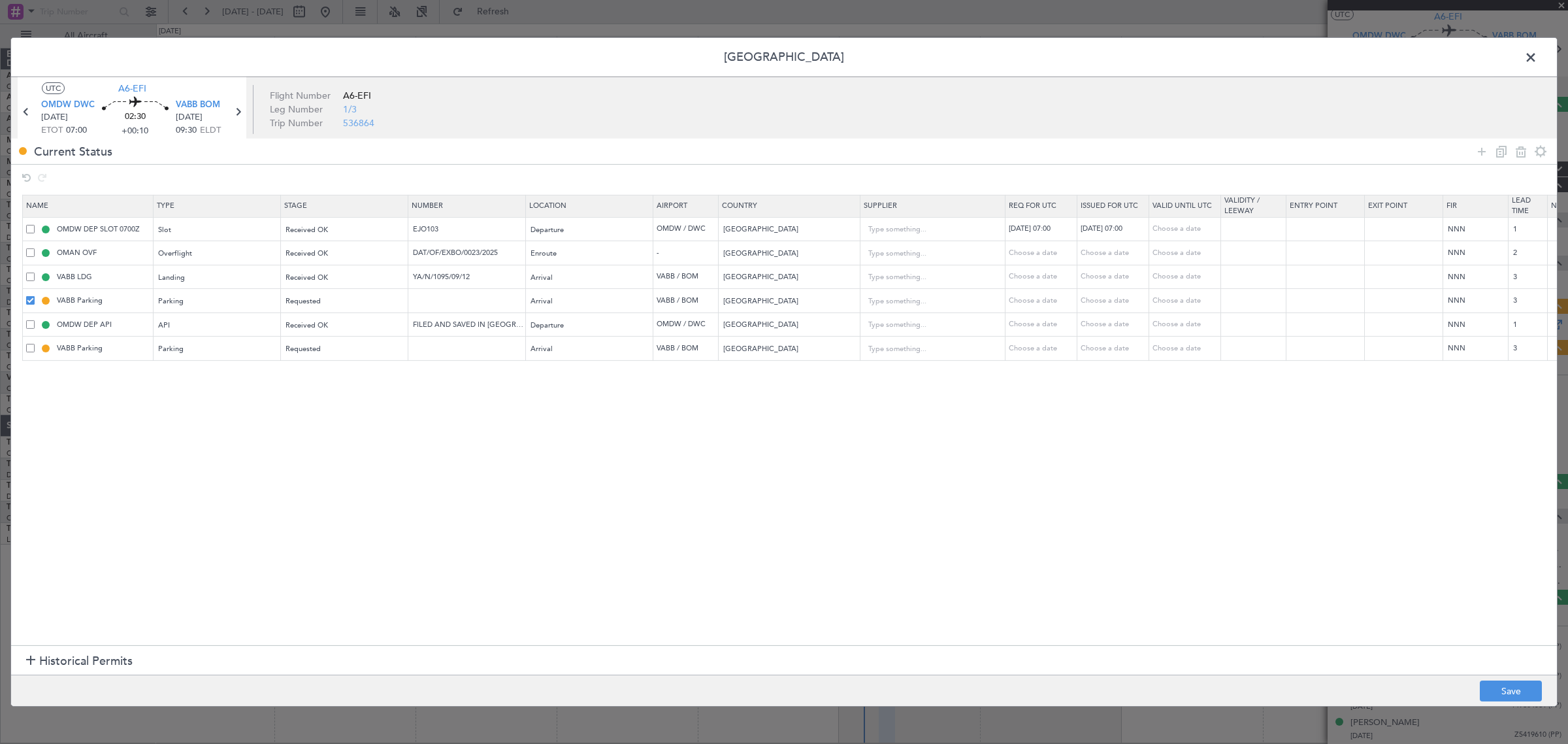
click at [25, 354] on td "VABB Parking" at bounding box center [87, 348] width 130 height 24
click at [27, 351] on span at bounding box center [30, 347] width 9 height 9
click at [35, 344] on input "checkbox" at bounding box center [35, 344] width 0 height 0
click at [1521, 148] on icon at bounding box center [1521, 151] width 16 height 16
type input "OMDW DEP API"
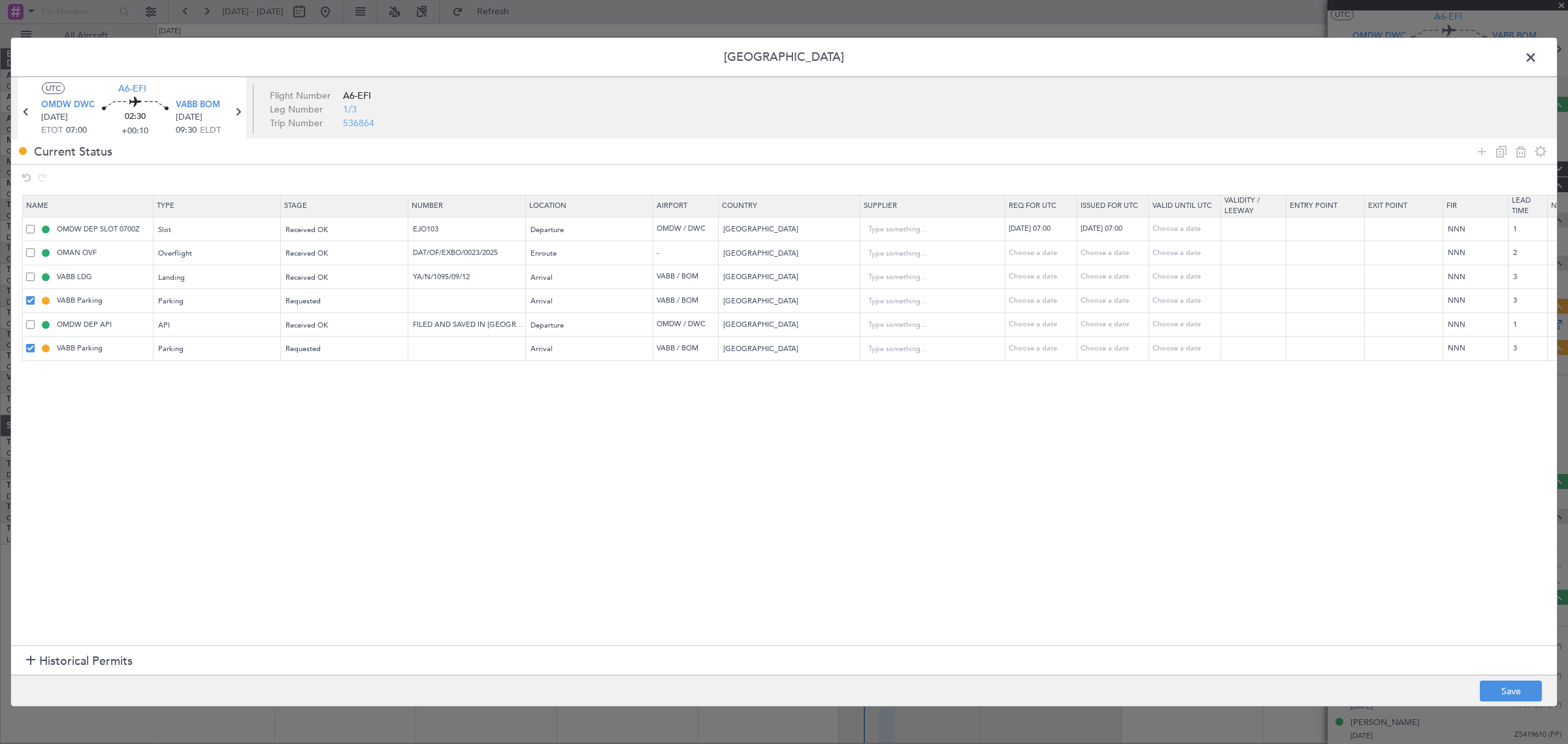
type input "FILED AND SAVED IN [GEOGRAPHIC_DATA]"
type input "[GEOGRAPHIC_DATA]"
type input "1"
click at [1508, 680] on div "Permit Center UTC A6-EFI OMDW DWC 13/09/2025 ETOT 07:00 02:30 +00:10 VABB BOM 1…" at bounding box center [784, 372] width 1547 height 669
click at [1507, 682] on button "Save" at bounding box center [1511, 690] width 62 height 21
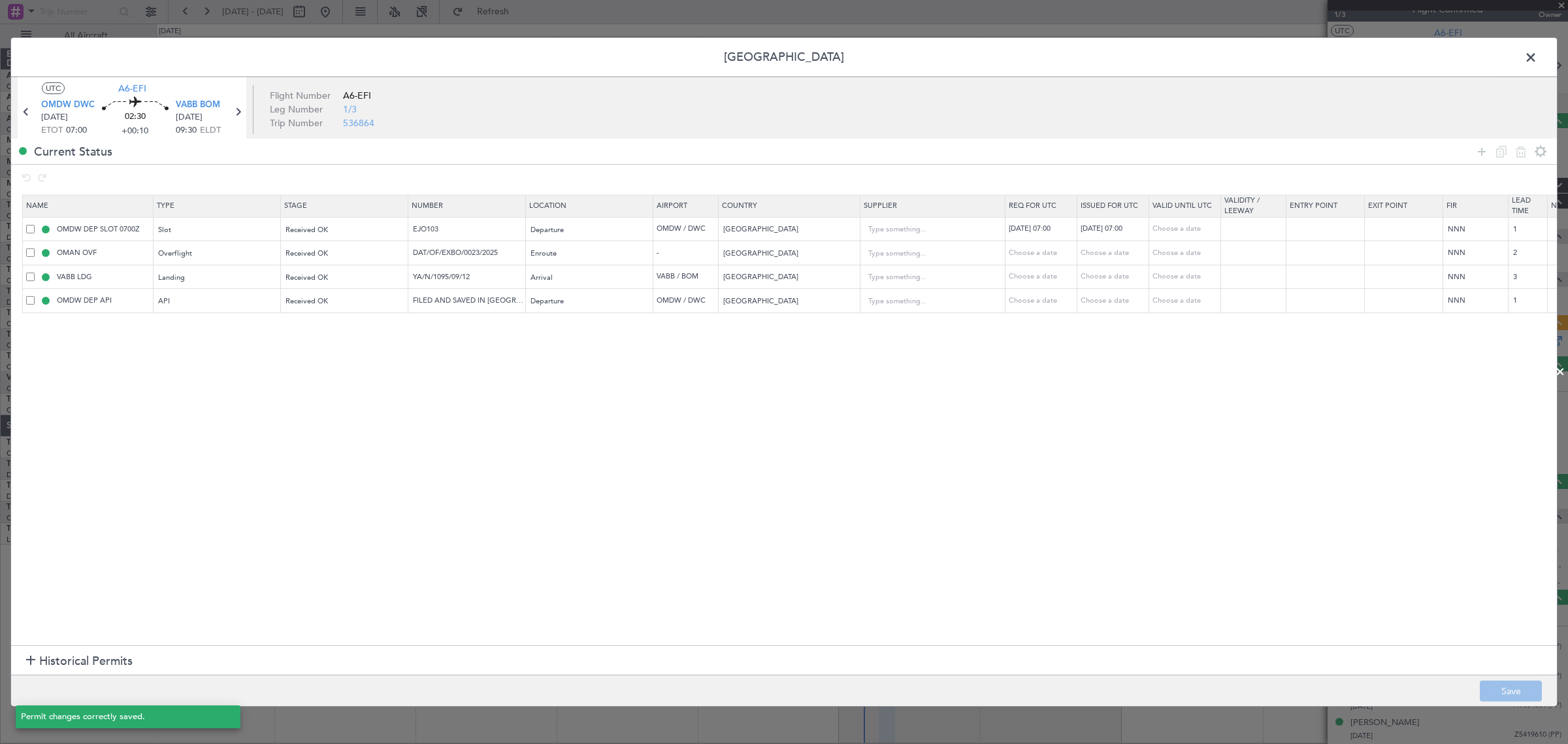
scroll to position [16, 0]
click at [1538, 57] on span at bounding box center [1538, 60] width 0 height 26
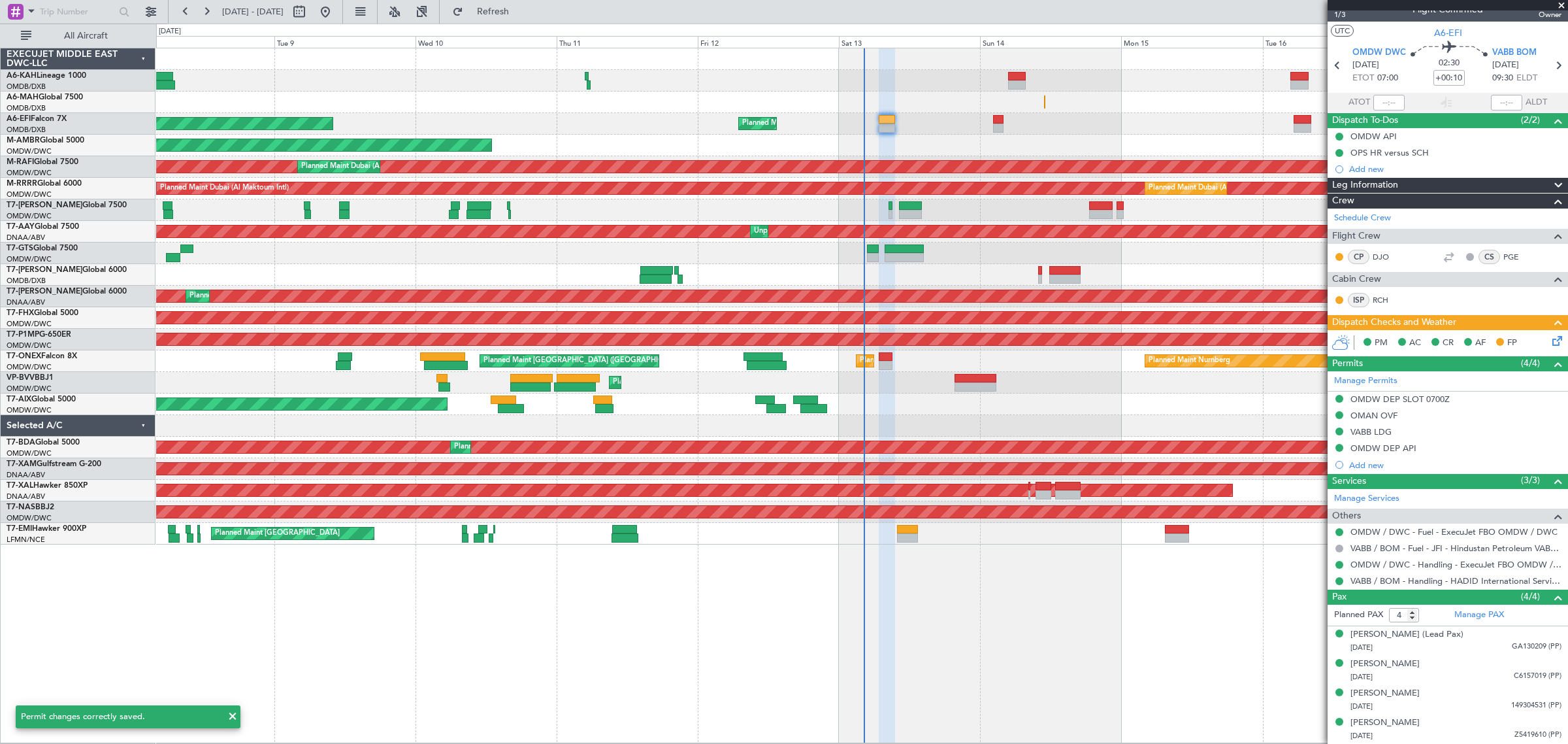
click at [1550, 344] on div "PM AC CR AF FP" at bounding box center [1448, 343] width 240 height 26
click at [1340, 17] on span "1/3" at bounding box center [1349, 15] width 31 height 11
click at [1375, 371] on div "Manage Permits" at bounding box center [1448, 380] width 240 height 20
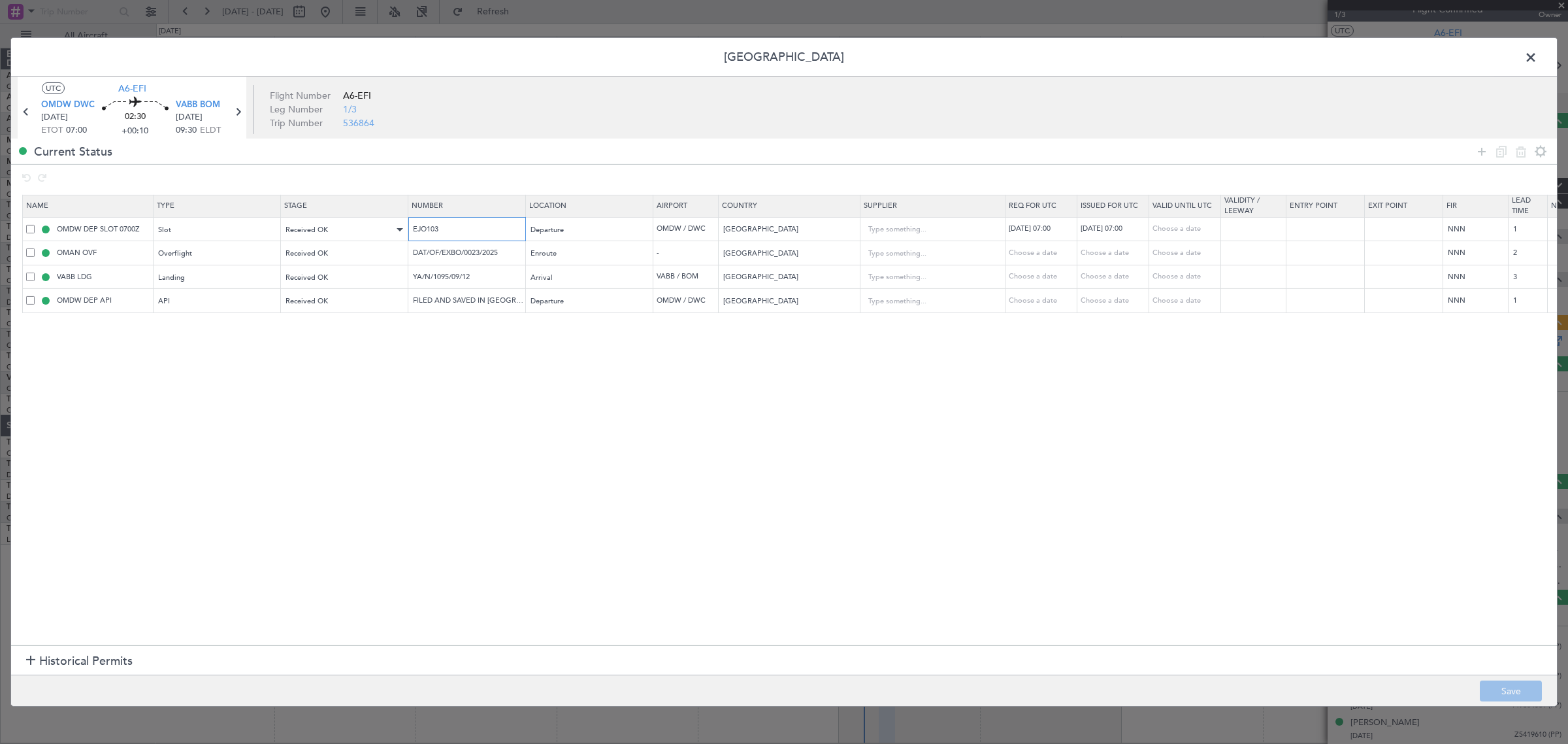
drag, startPoint x: 465, startPoint y: 235, endPoint x: 380, endPoint y: 233, distance: 85.0
click at [380, 233] on tr "OMDW DEP SLOT 0700Z Slot Received OK EJO103 Departure OMDW / DWC United Arab Em…" at bounding box center [855, 229] width 1666 height 24
click at [471, 247] on td "DAT/OF/EXBO/0023/2025" at bounding box center [467, 253] width 118 height 24
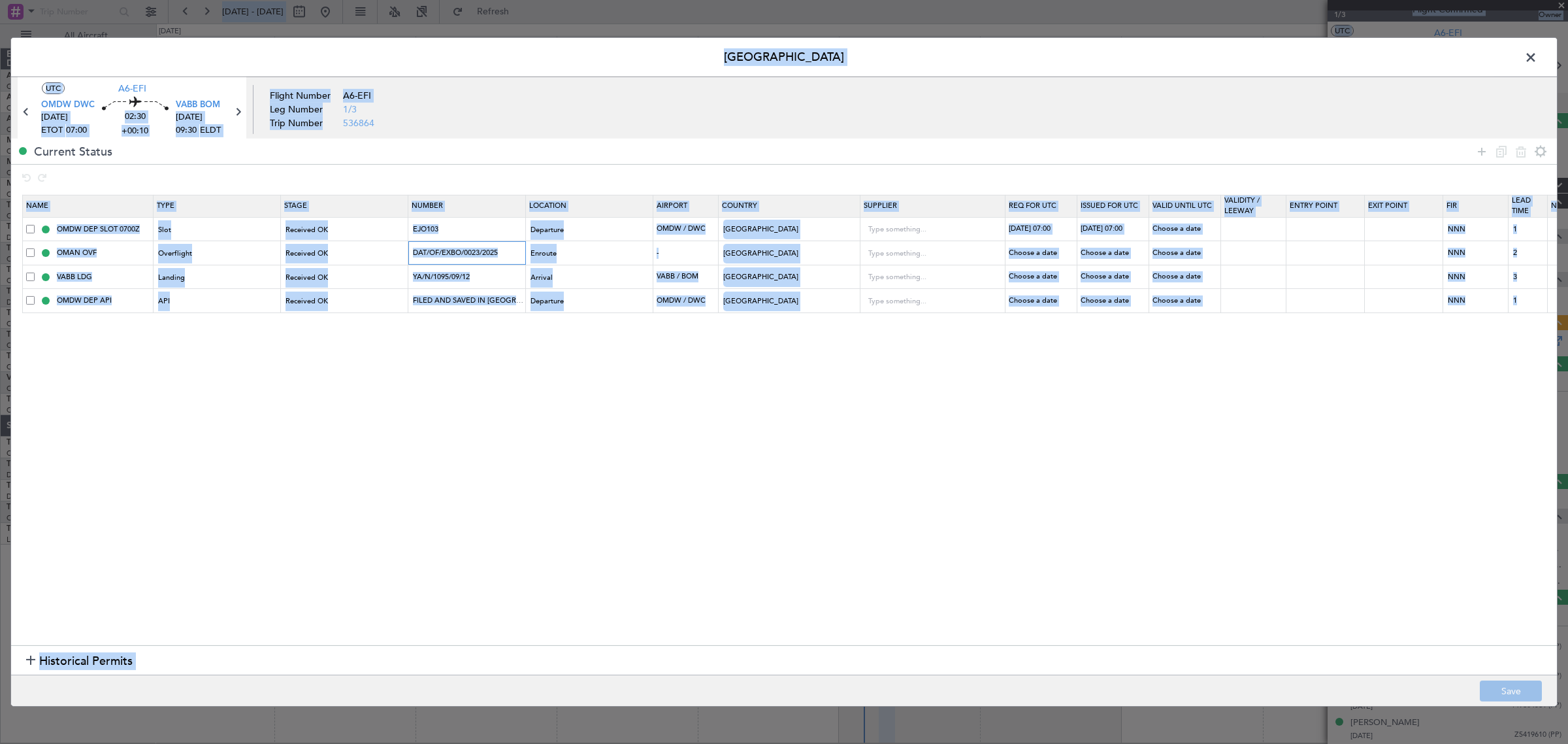
click at [472, 250] on input "DAT/OF/EXBO/0023/2025" at bounding box center [468, 252] width 114 height 11
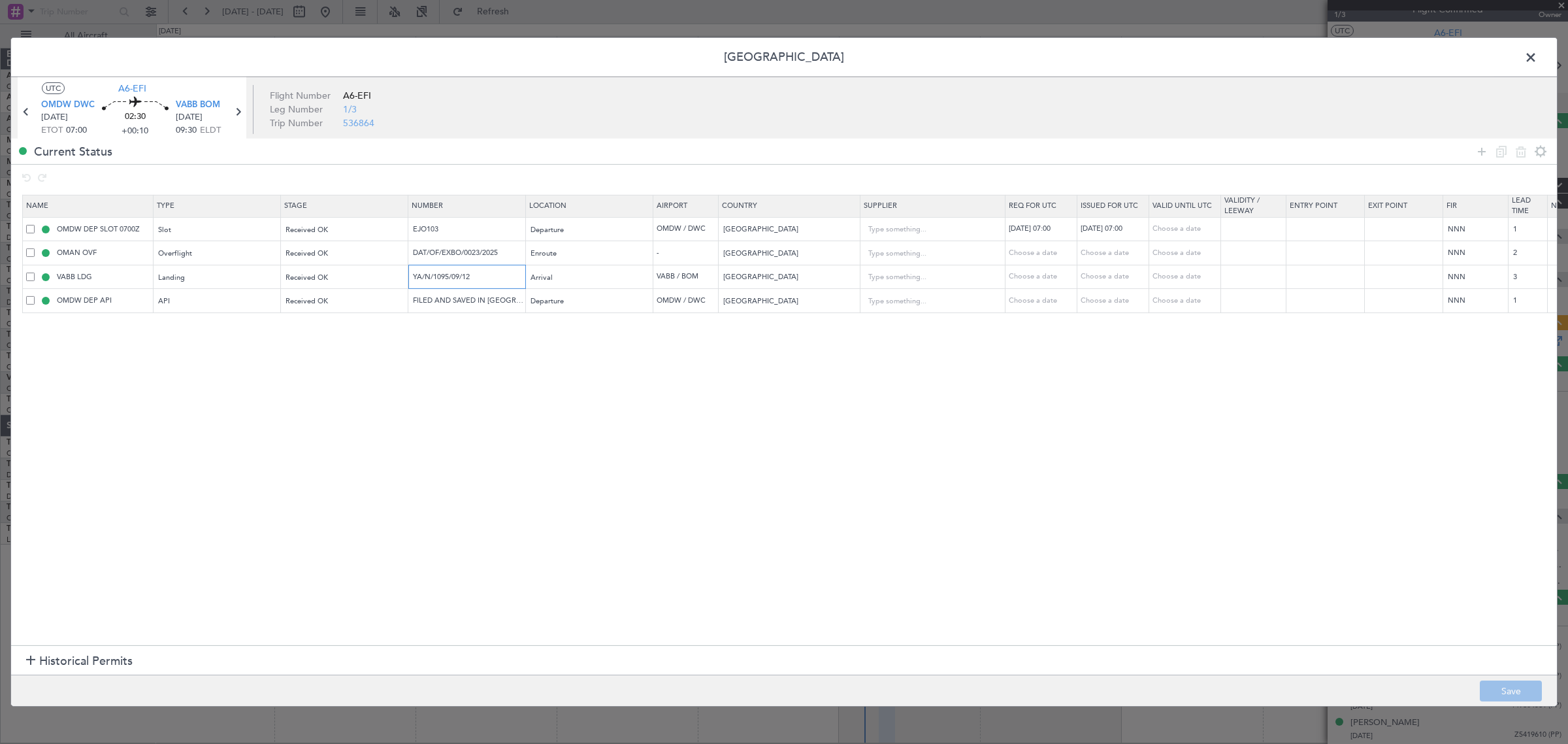
click at [439, 279] on input "YA/N/1095/09/12" at bounding box center [468, 276] width 114 height 11
click at [1538, 63] on span at bounding box center [1538, 60] width 0 height 26
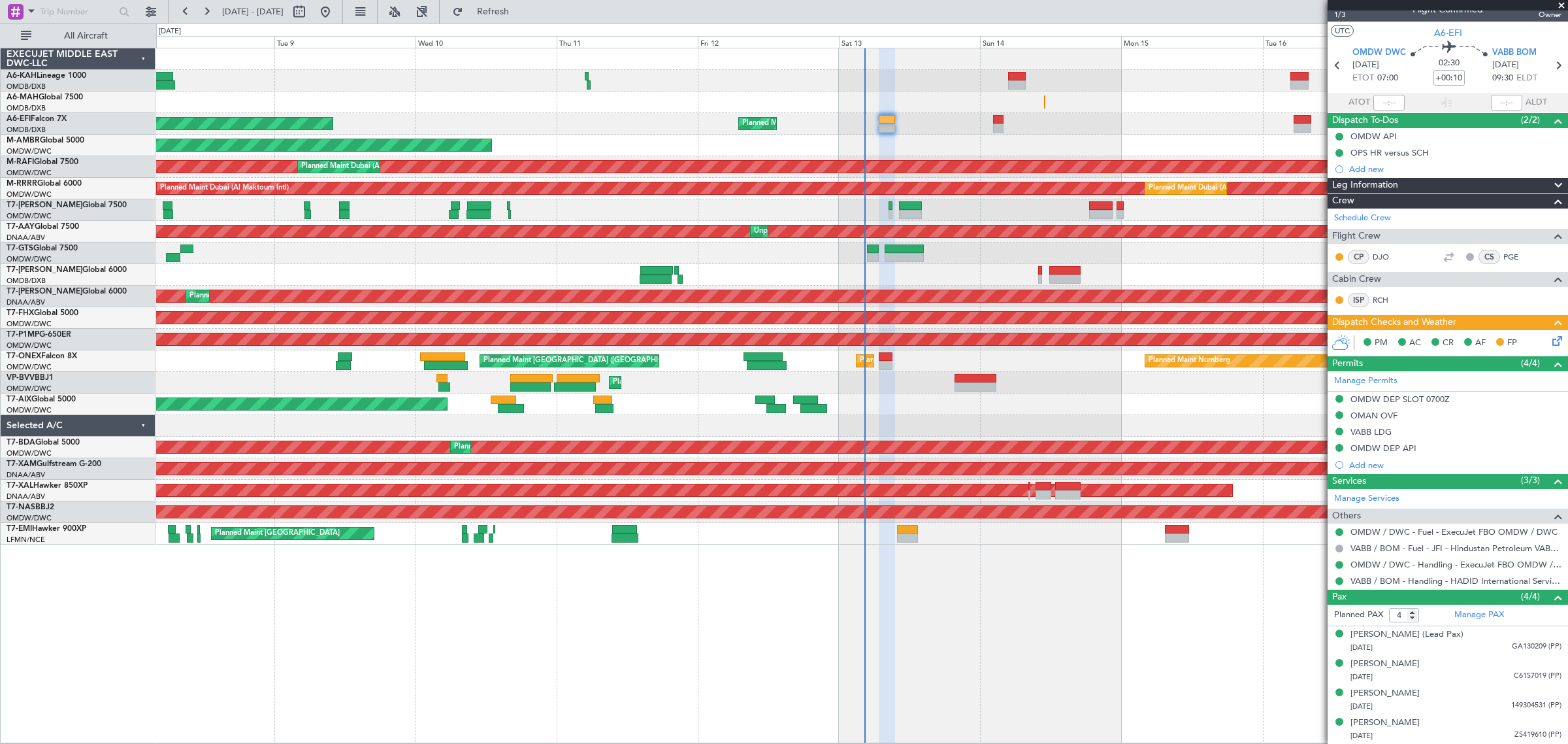
click at [1550, 337] on icon at bounding box center [1555, 338] width 10 height 10
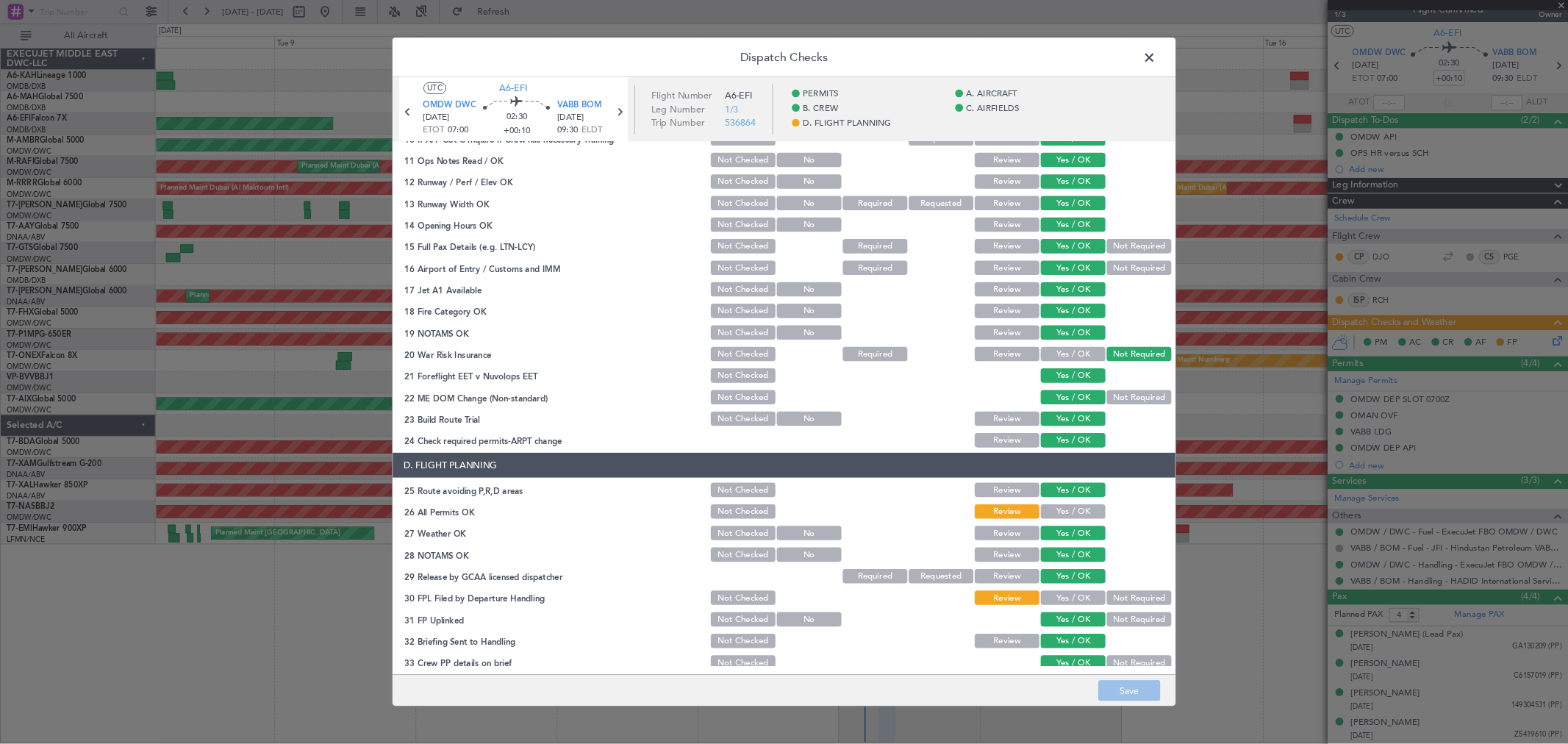
scroll to position [489, 0]
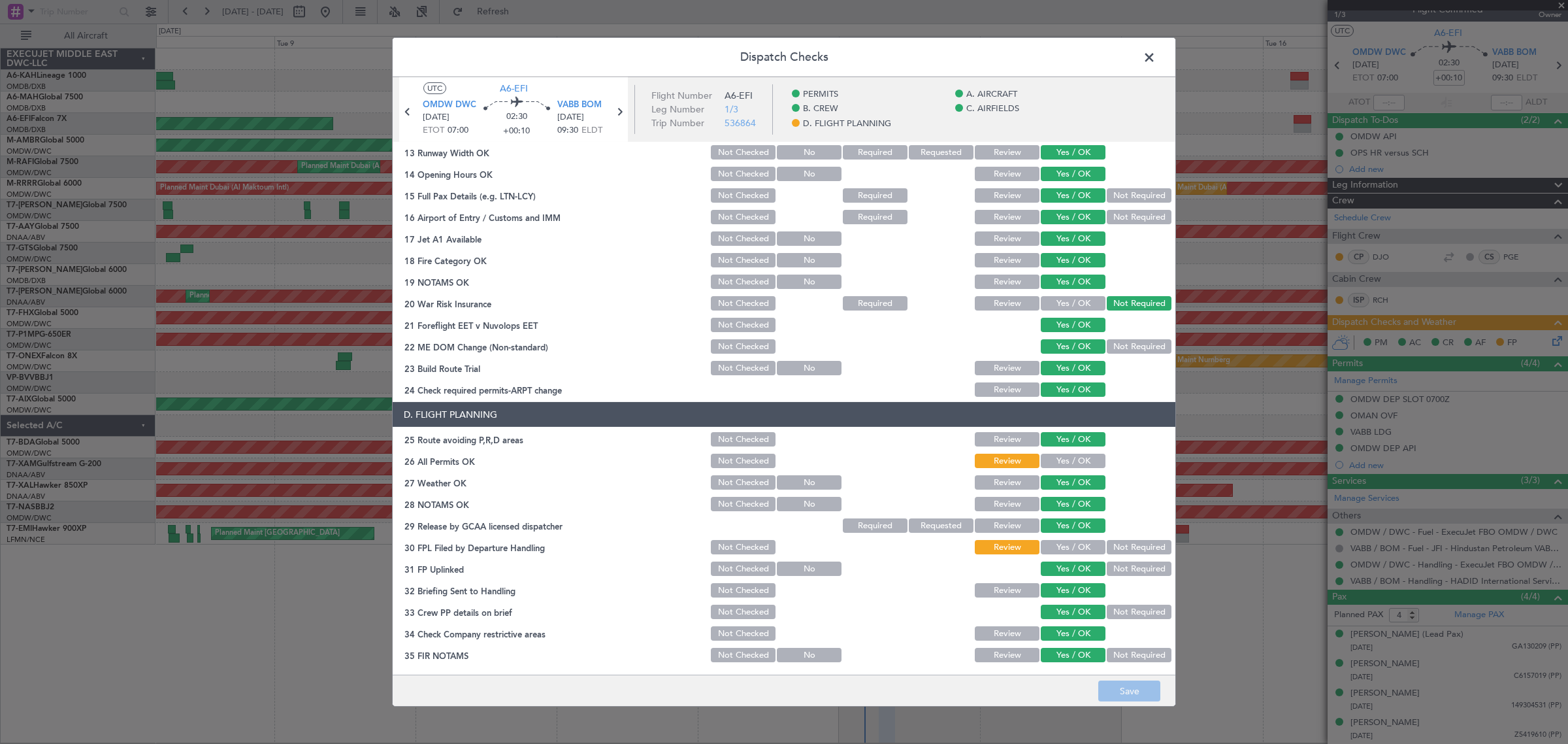
click at [1070, 446] on button "Yes / OK" at bounding box center [1072, 439] width 65 height 14
click at [1068, 455] on button "Yes / OK" at bounding box center [1072, 461] width 65 height 14
click at [1068, 539] on button "Yes / OK" at bounding box center [1072, 546] width 65 height 14
drag, startPoint x: 1142, startPoint y: 692, endPoint x: 1299, endPoint y: 621, distance: 172.3
click at [1138, 692] on button "Save" at bounding box center [1129, 690] width 62 height 21
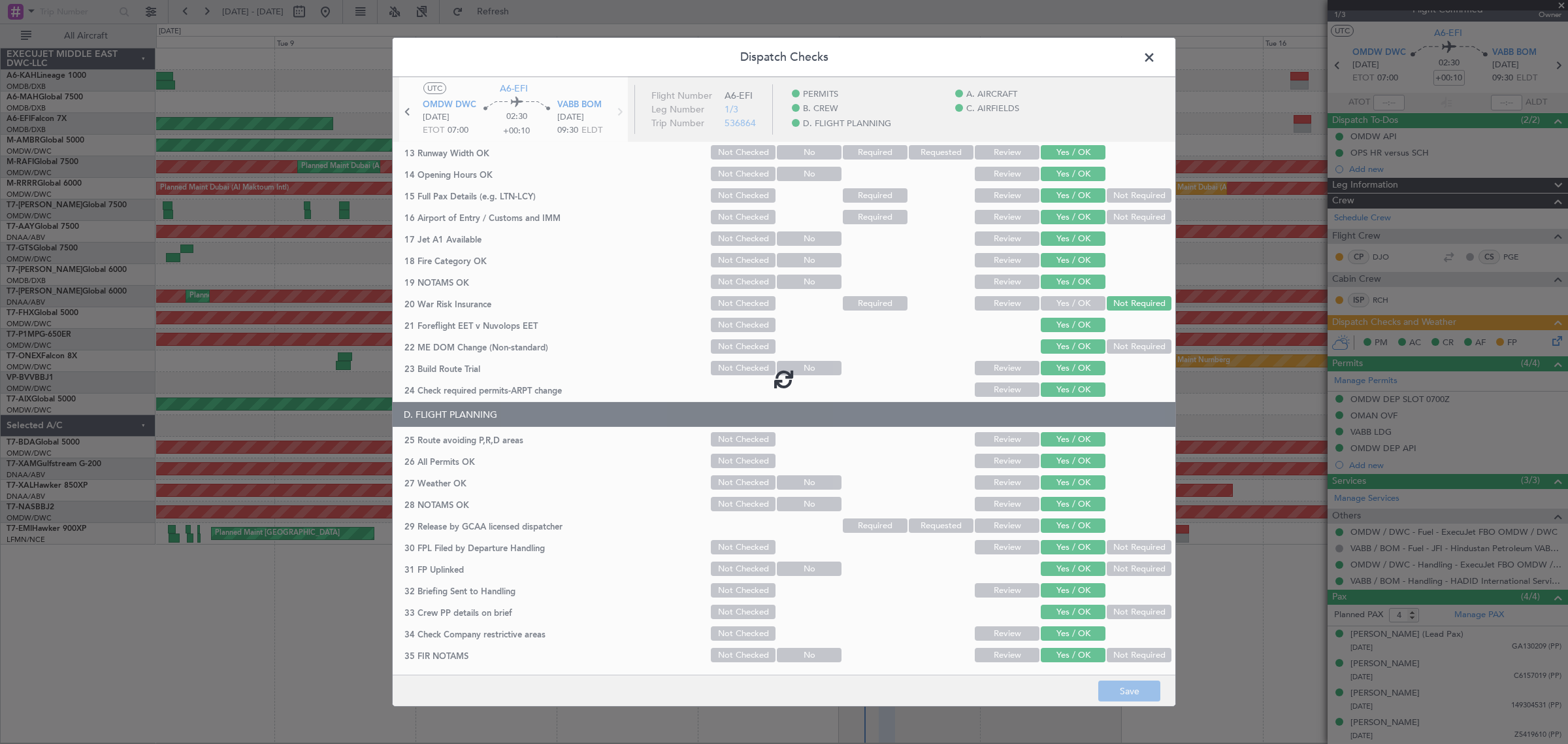
click at [1156, 60] on span at bounding box center [1156, 60] width 0 height 26
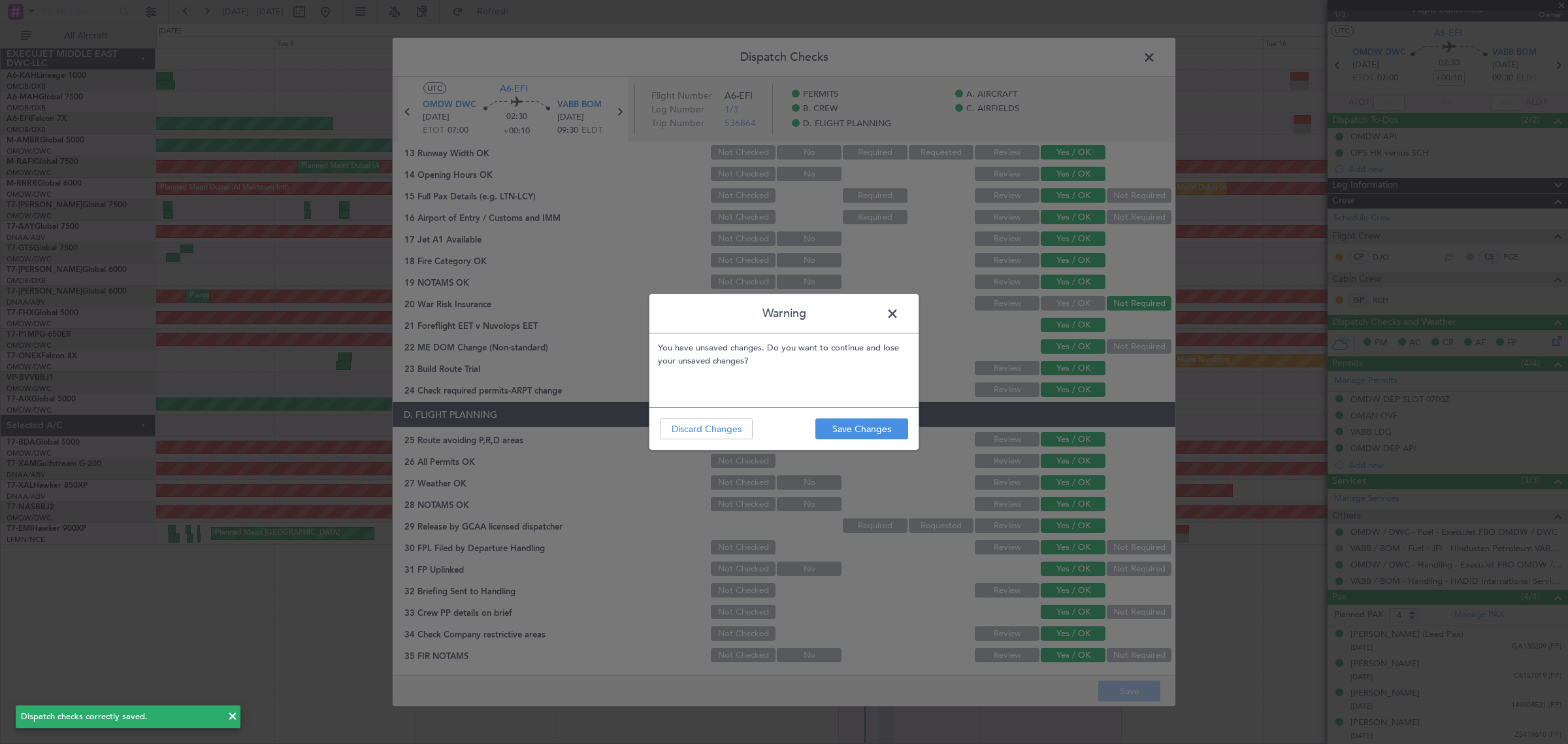
click at [848, 417] on footer "Save Changes Discard Changes" at bounding box center [784, 428] width 269 height 42
click at [884, 422] on button "Save Changes" at bounding box center [862, 429] width 93 height 21
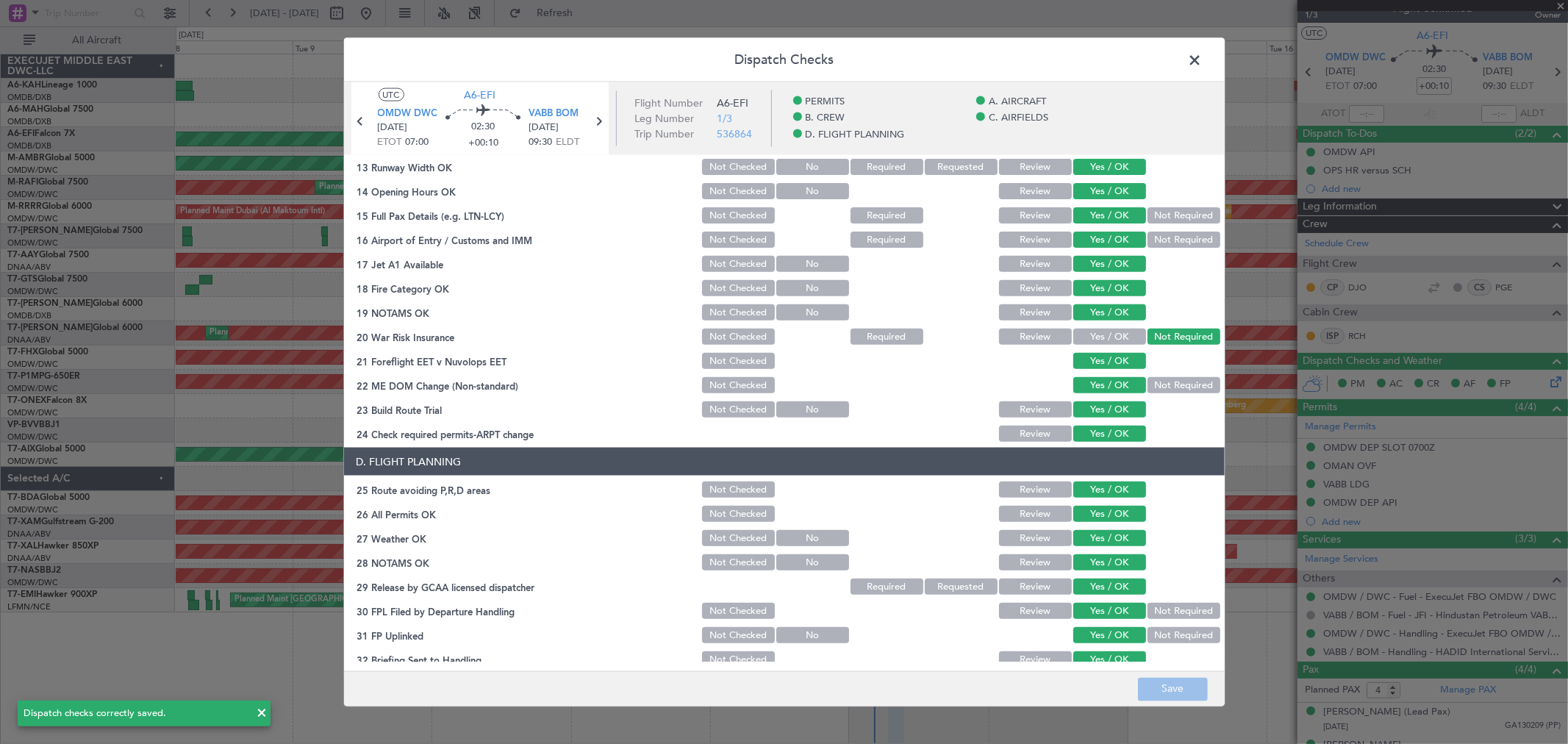
click at [1203, 59] on span at bounding box center [1203, 63] width 0 height 29
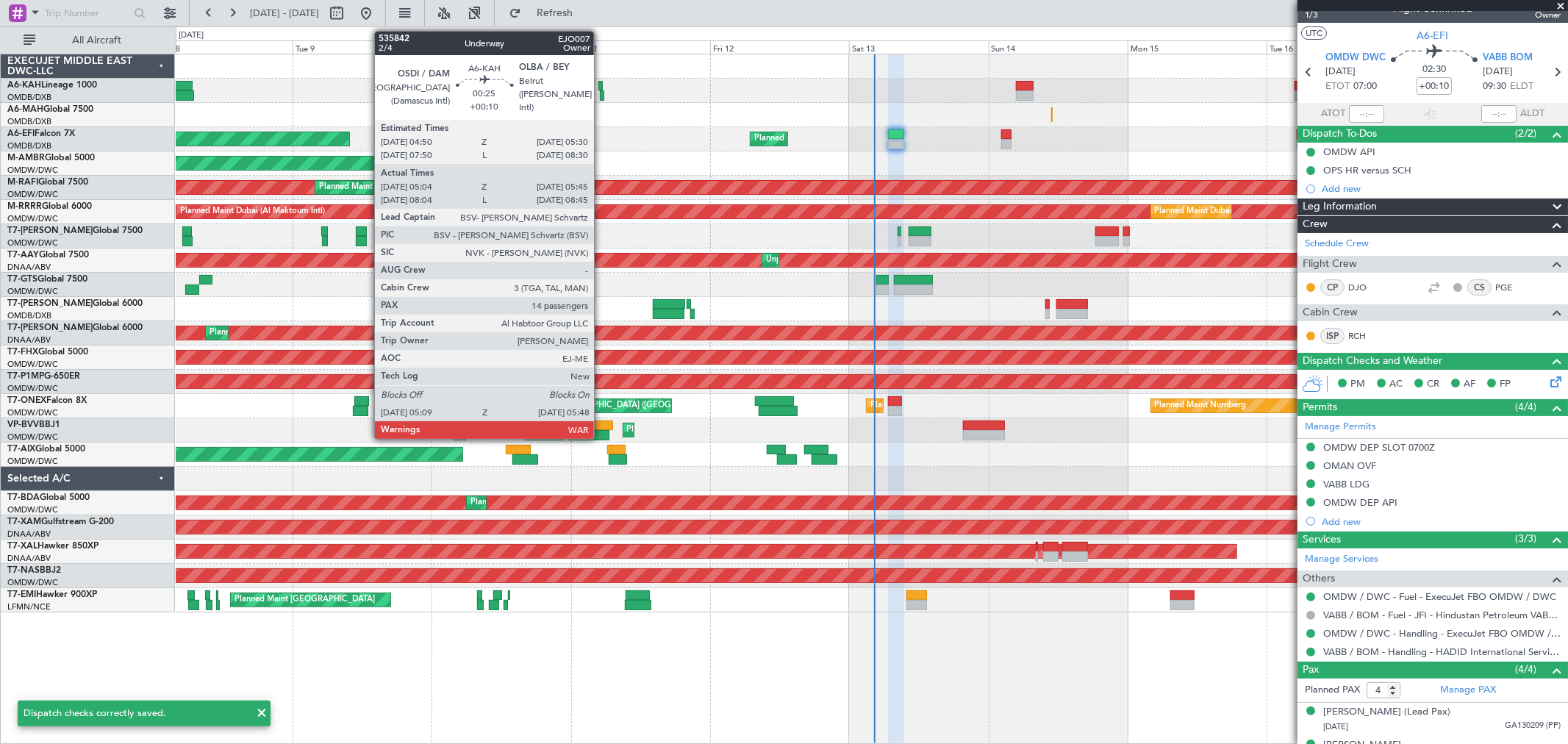
click at [602, 90] on div at bounding box center [602, 96] width 4 height 11
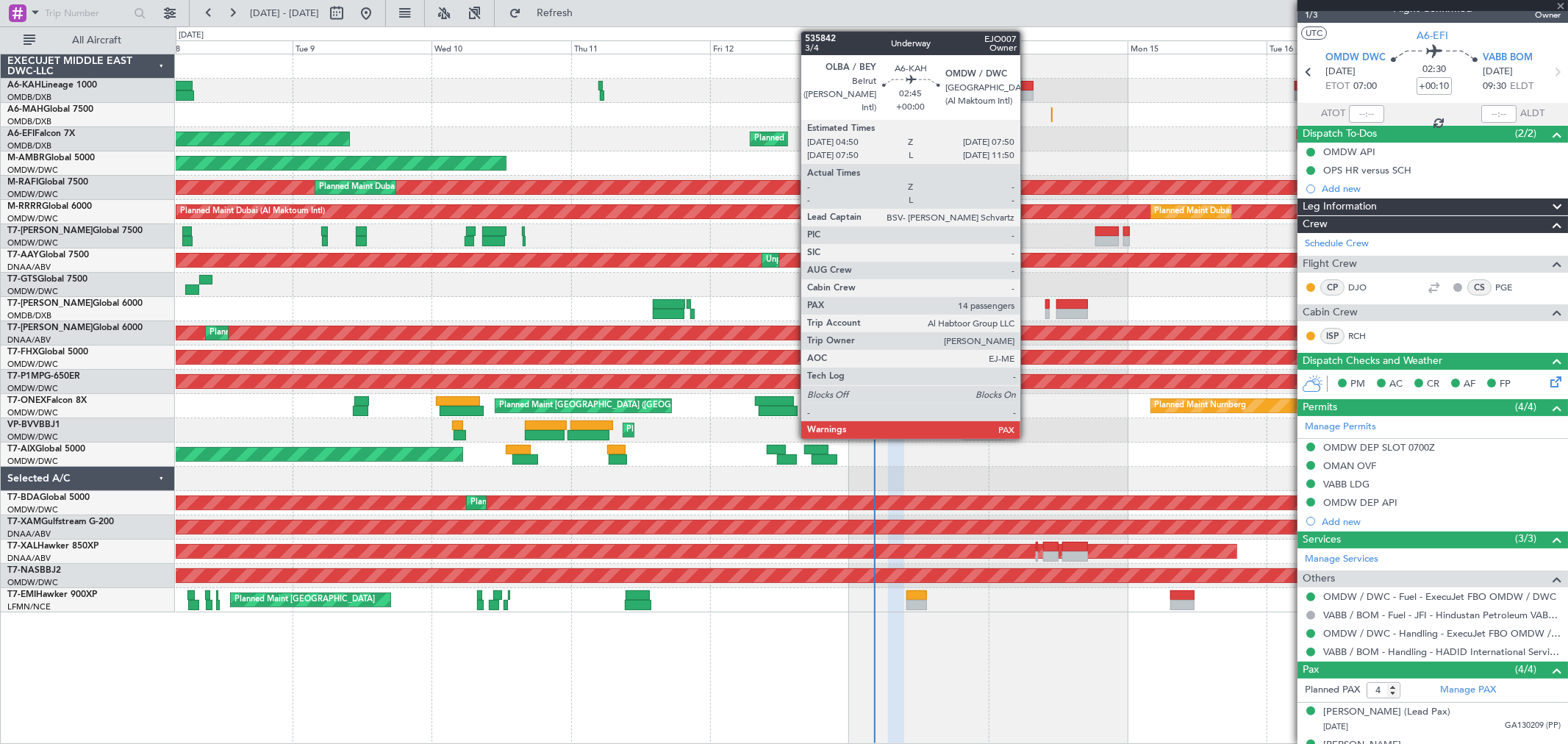
click at [1028, 97] on div at bounding box center [1025, 96] width 18 height 11
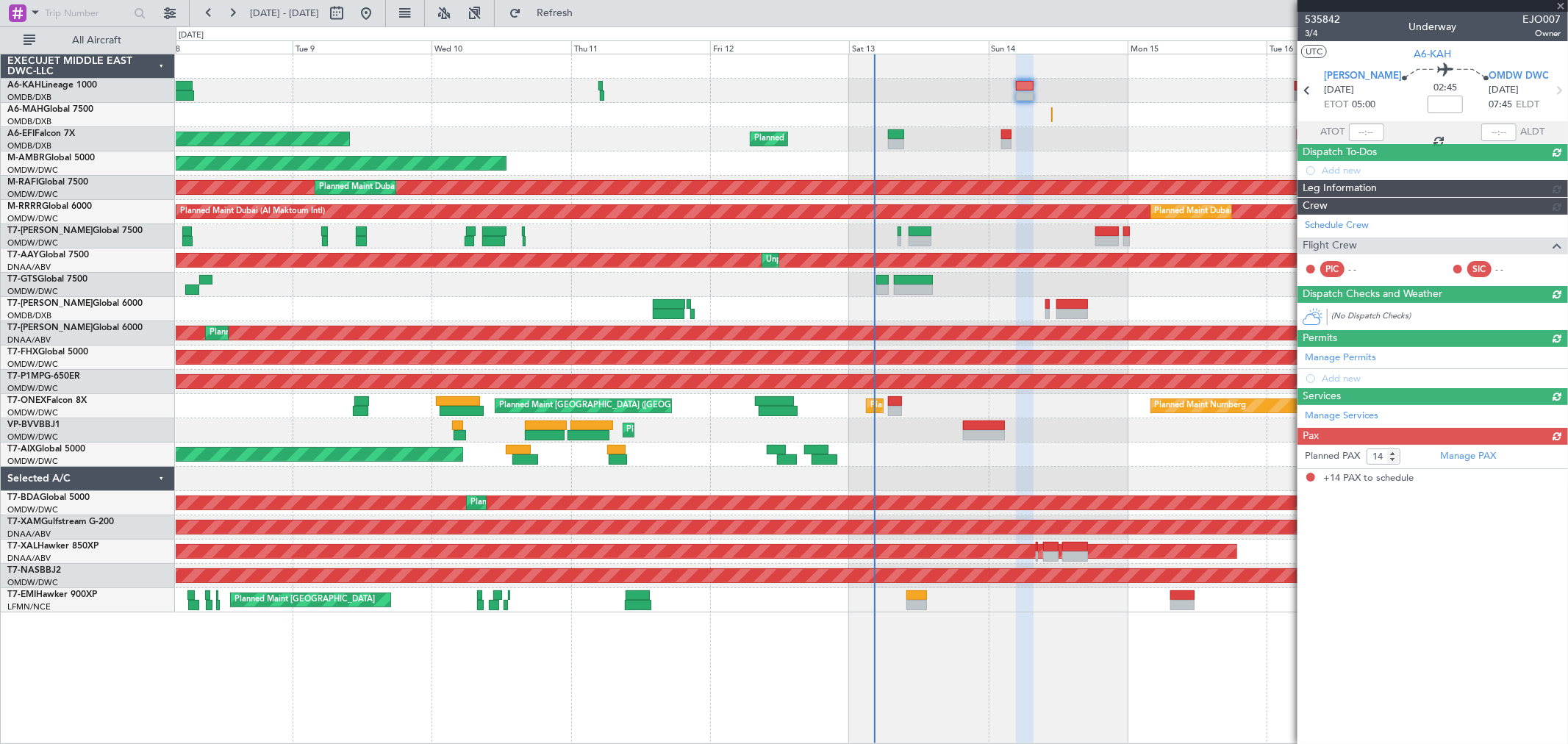
scroll to position [0, 0]
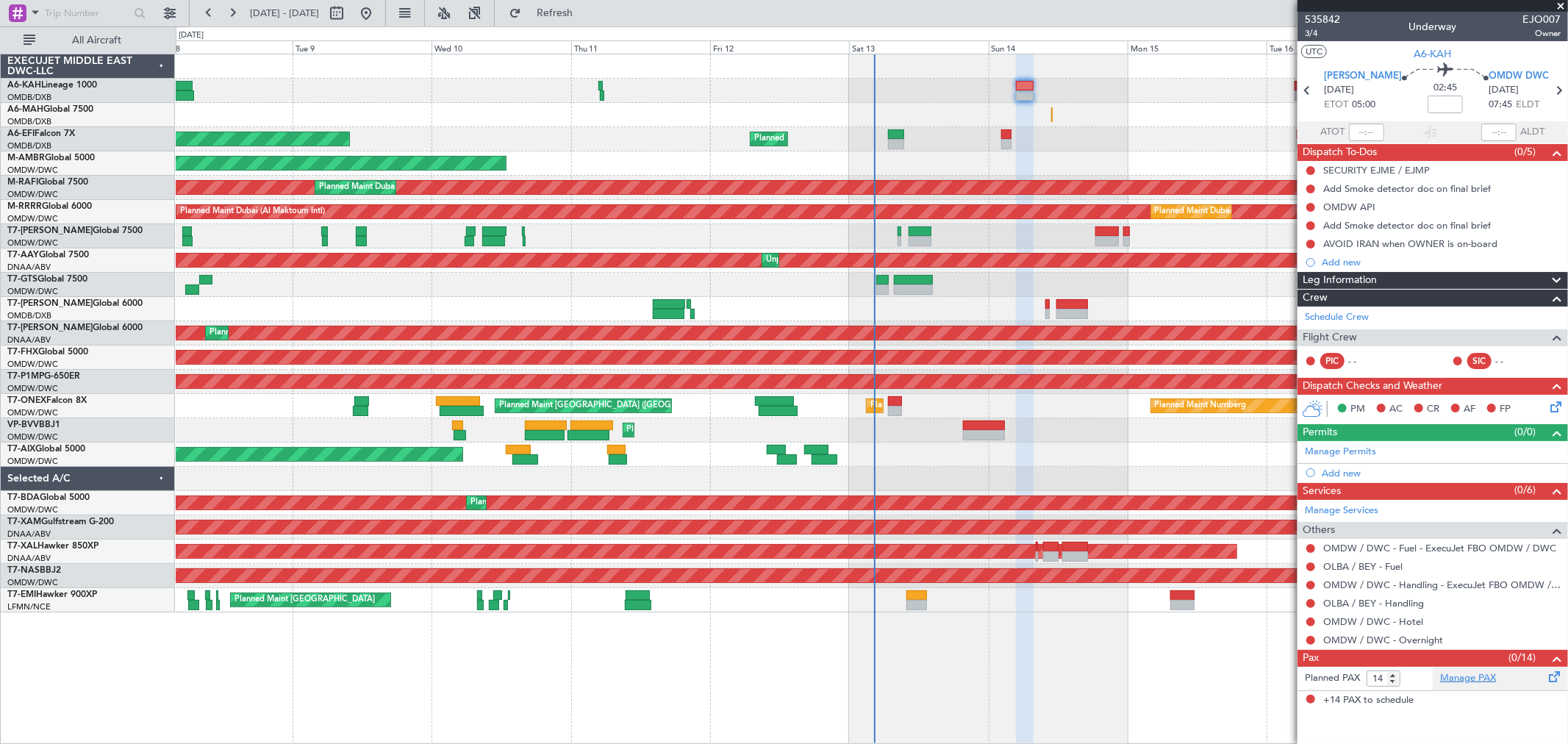
click at [1469, 679] on link "Manage PAX" at bounding box center [1469, 678] width 56 height 15
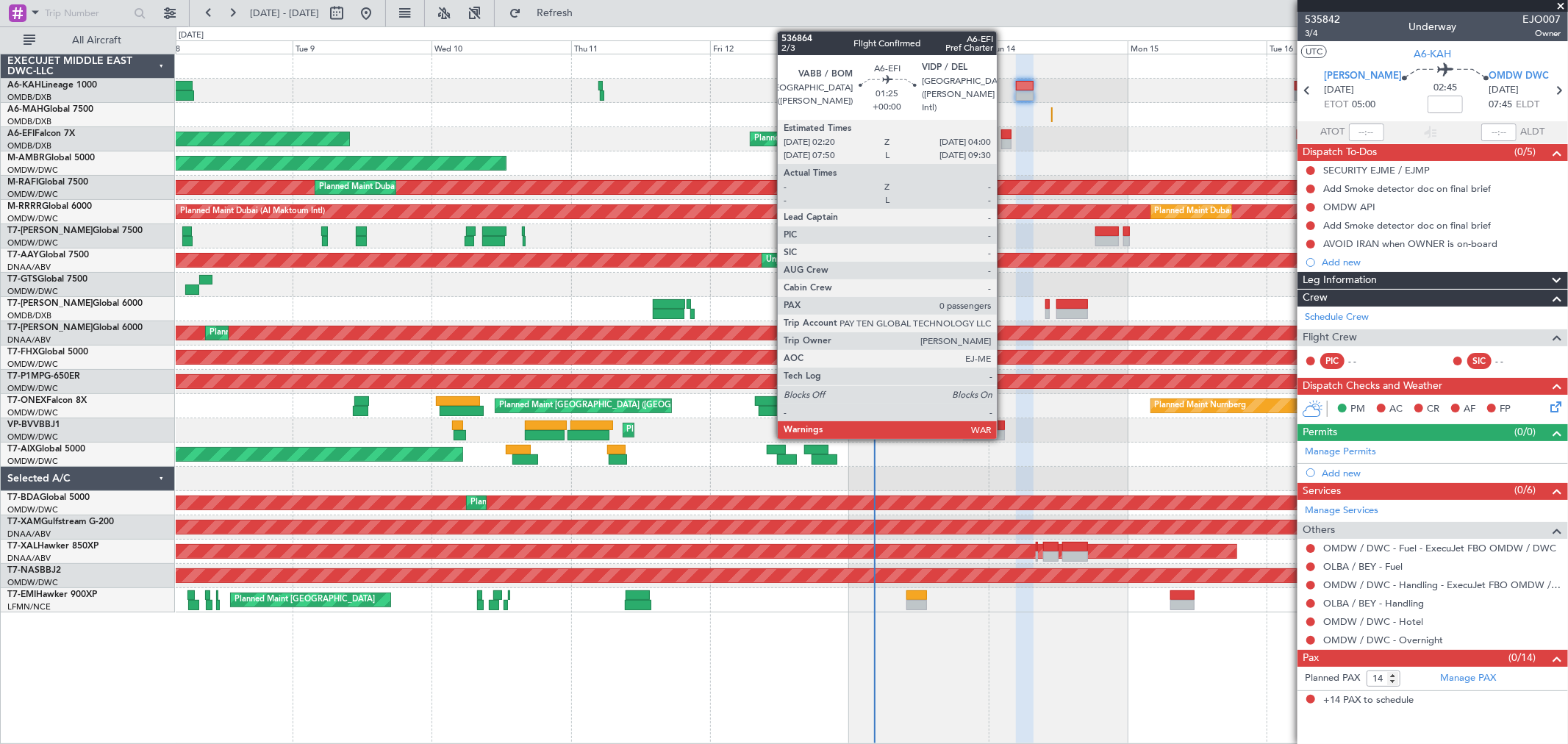
click at [1004, 139] on div at bounding box center [1007, 144] width 11 height 11
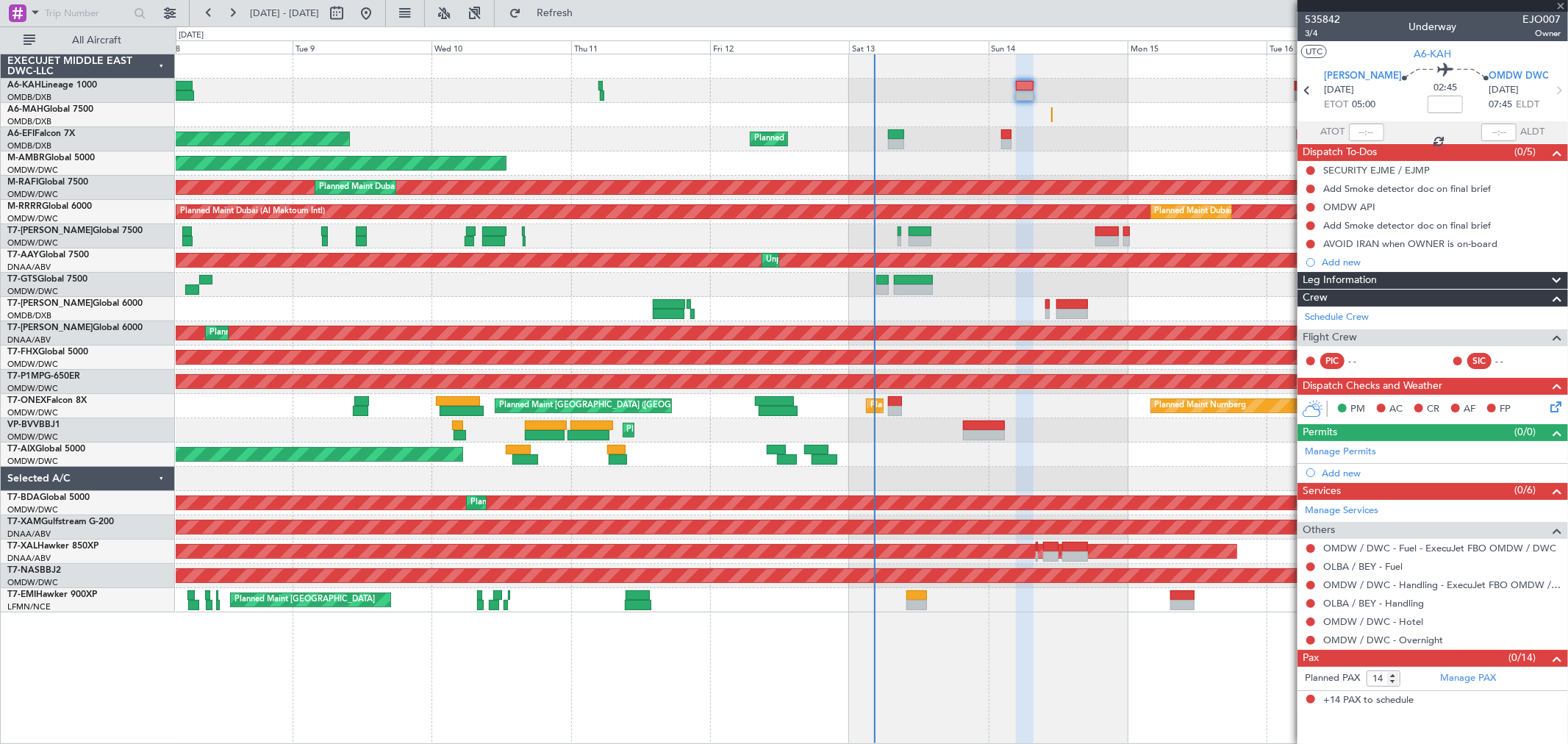
type input "0"
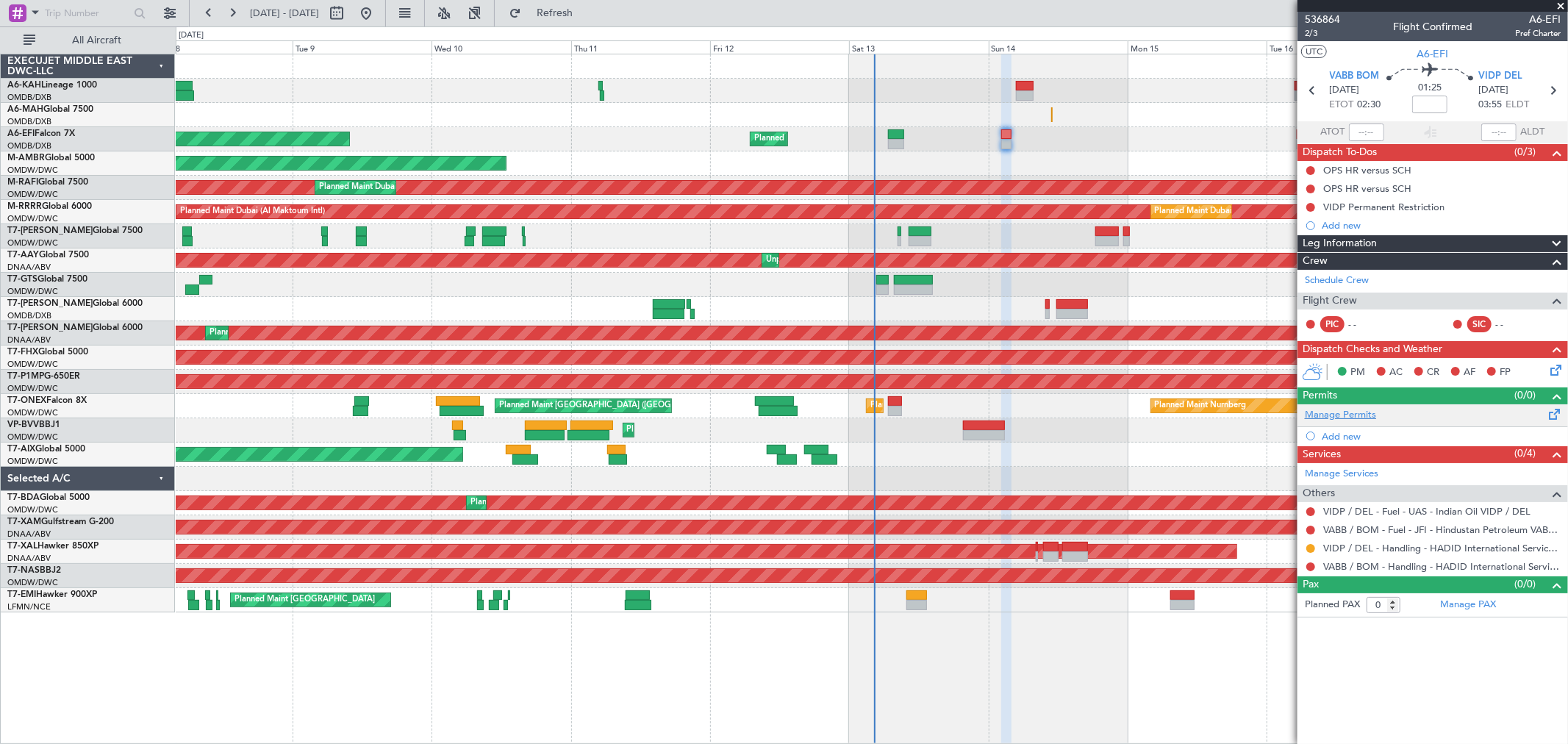
click at [1349, 417] on link "Manage Permits" at bounding box center [1340, 415] width 71 height 15
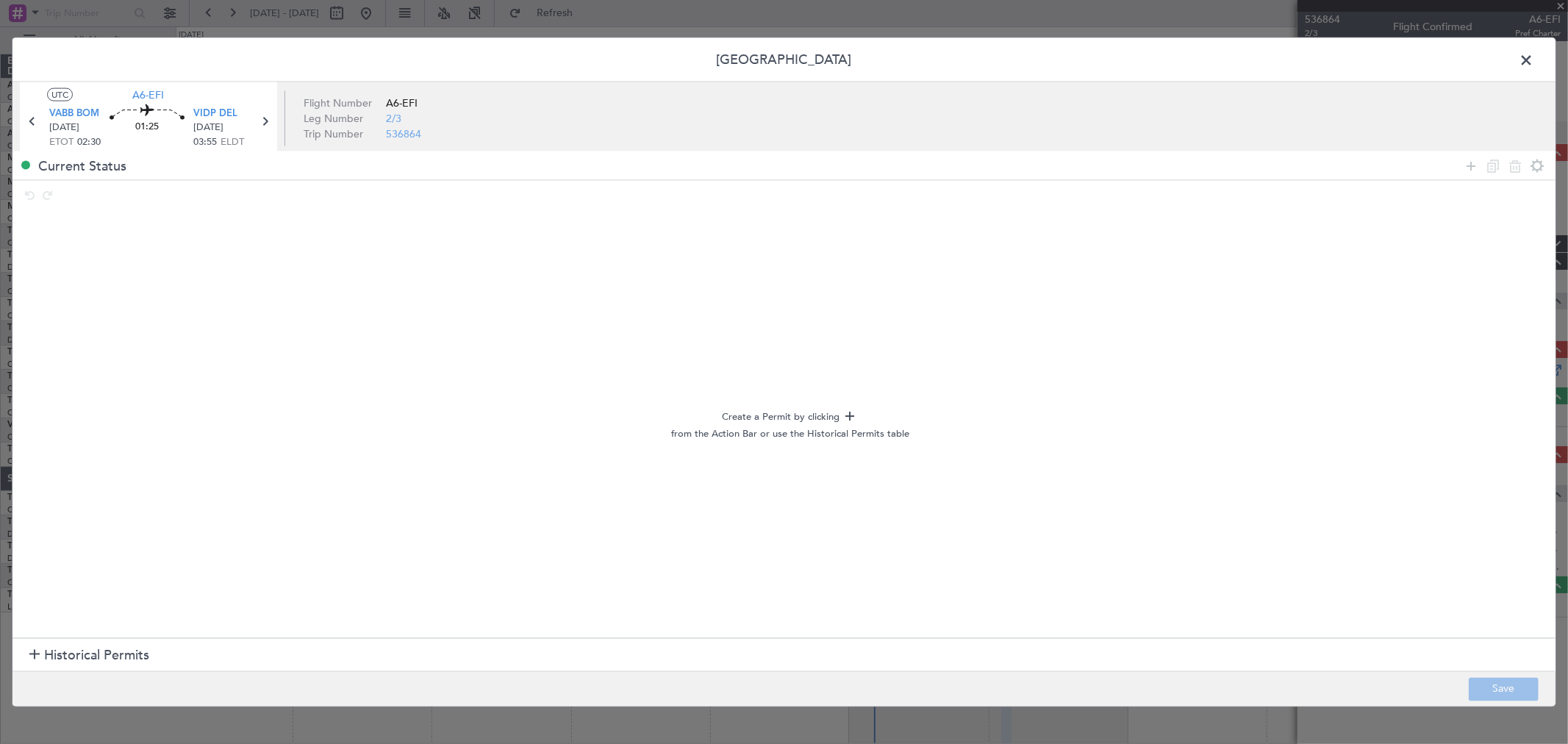
click at [1534, 61] on span at bounding box center [1534, 63] width 0 height 29
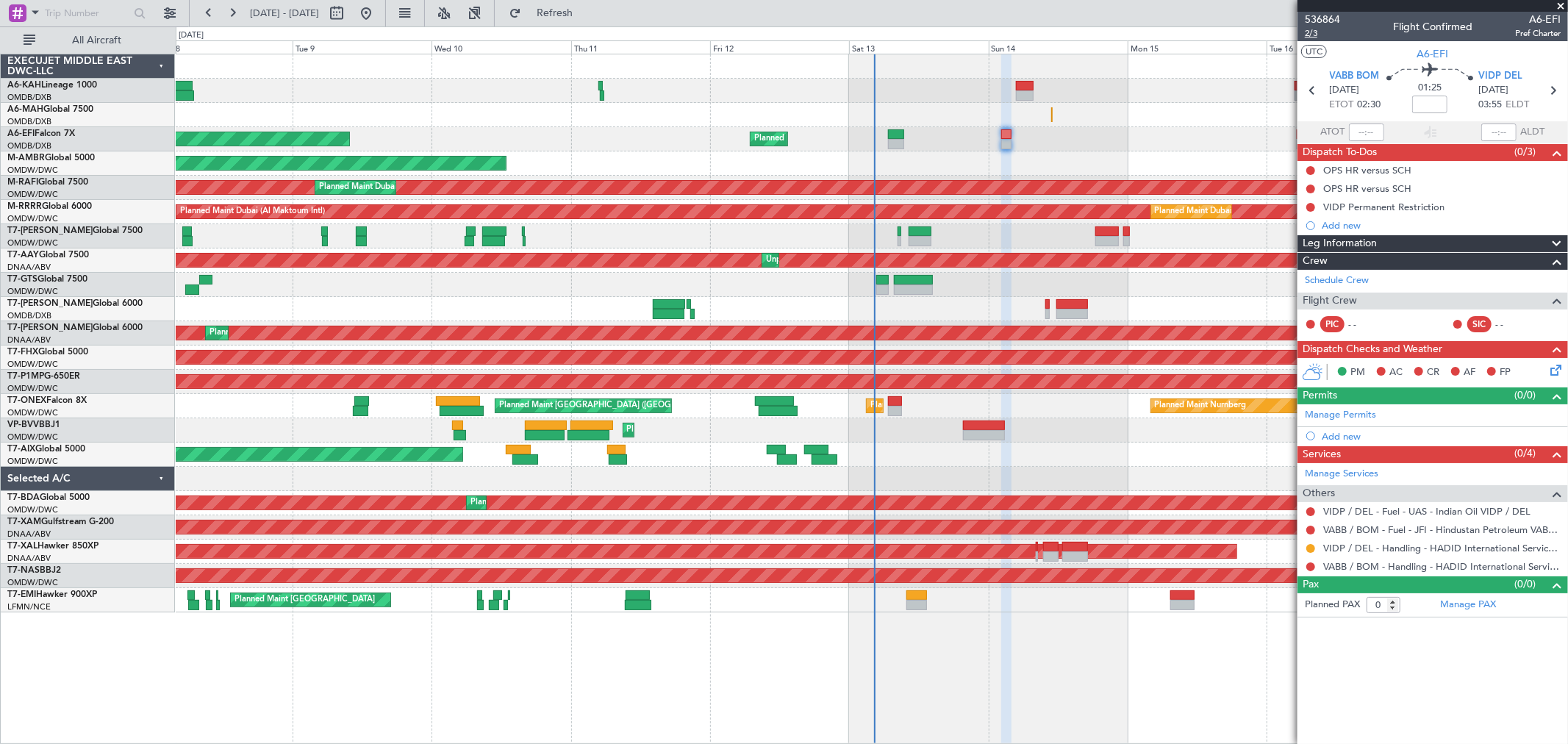
click at [1329, 34] on span "2/3" at bounding box center [1323, 33] width 35 height 12
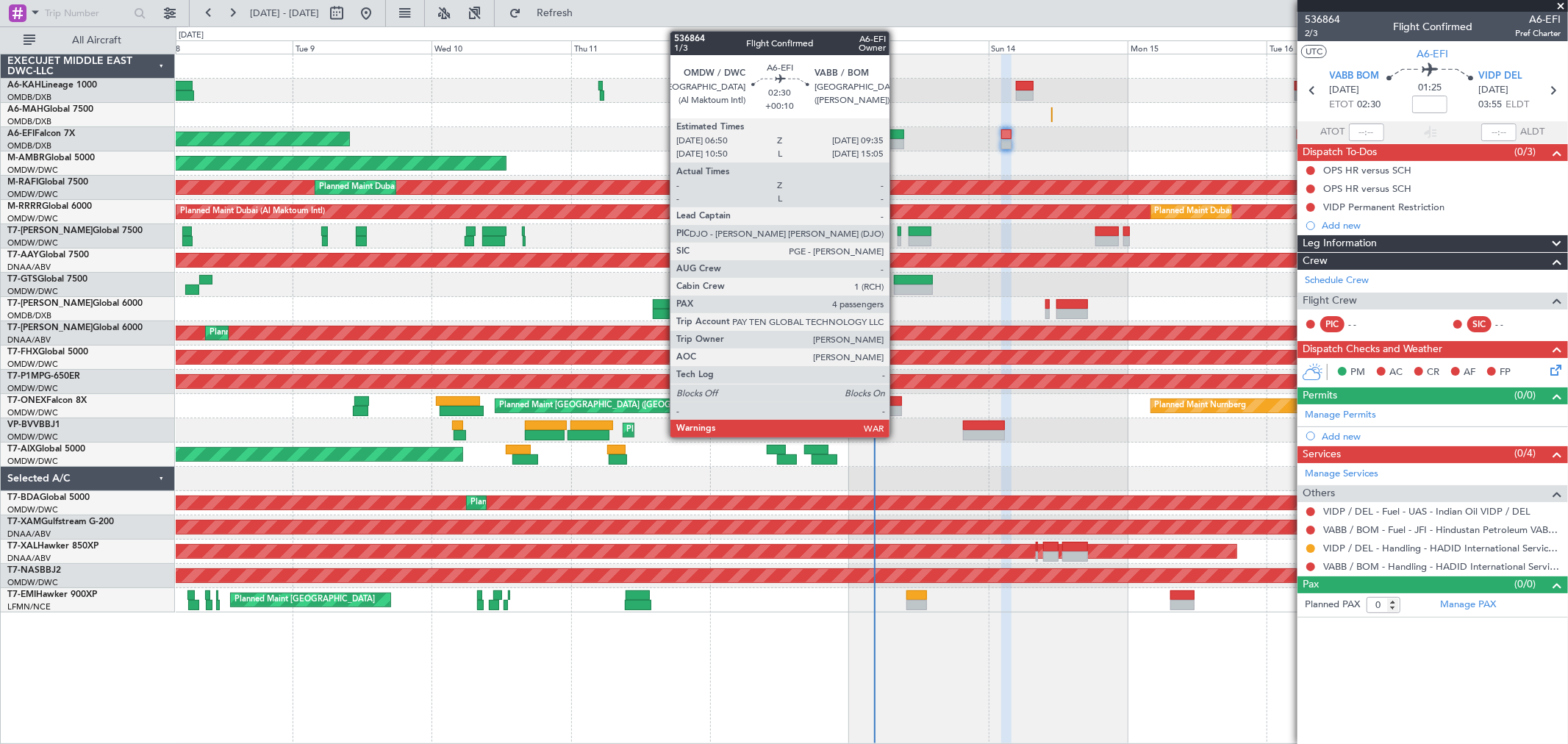
click at [897, 134] on div at bounding box center [896, 134] width 16 height 11
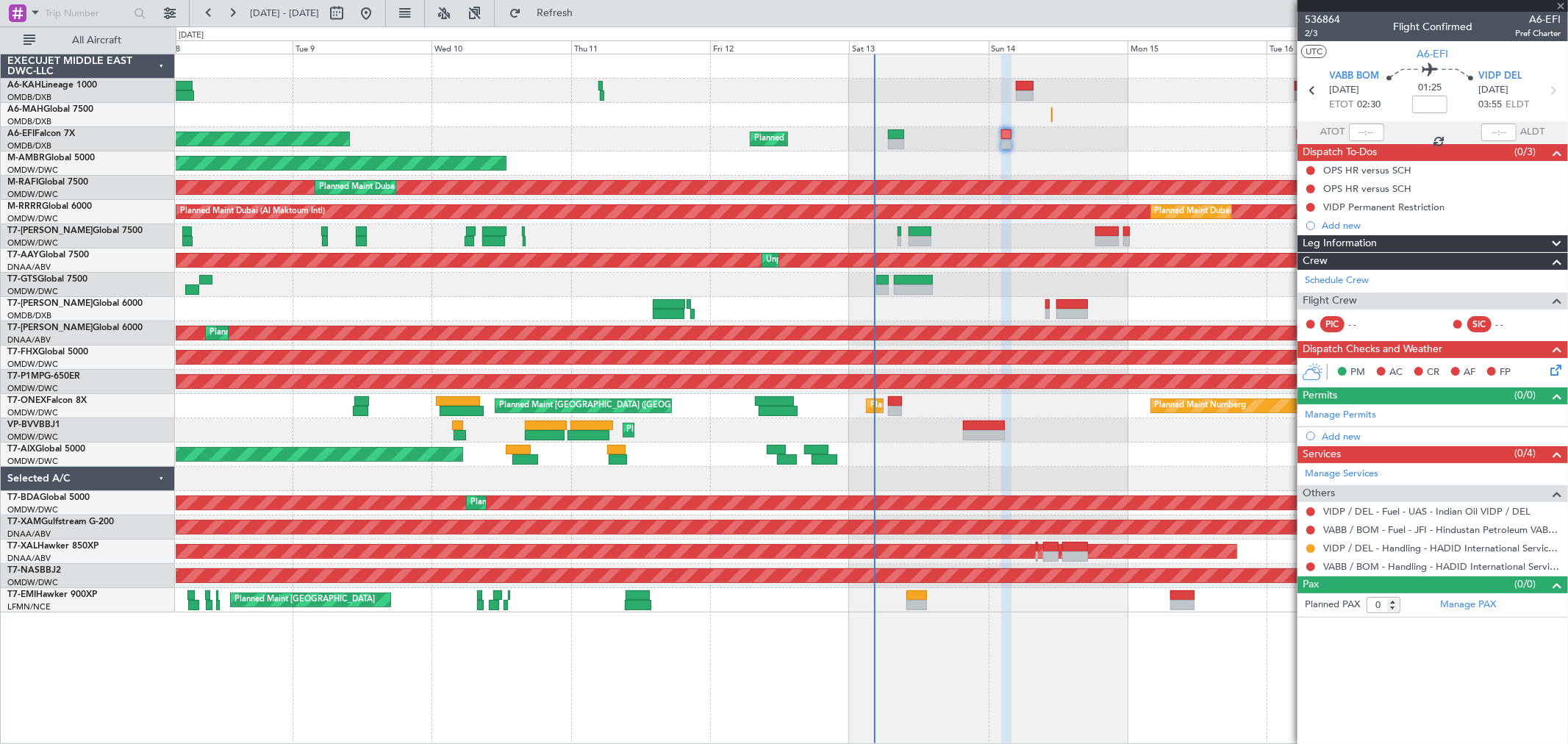
type input "+00:10"
type input "4"
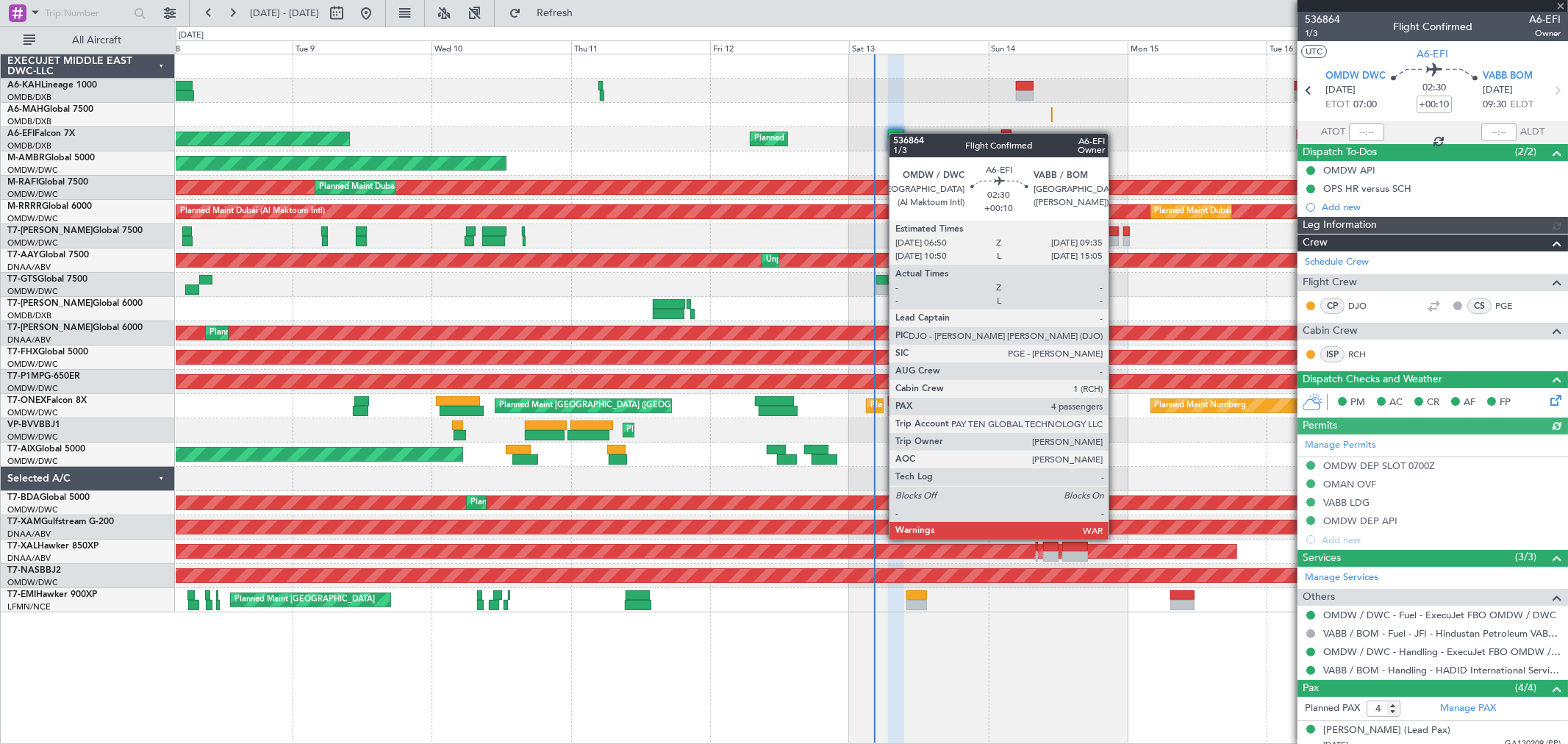
type input "[PERSON_NAME] (ANI)"
type input "7274"
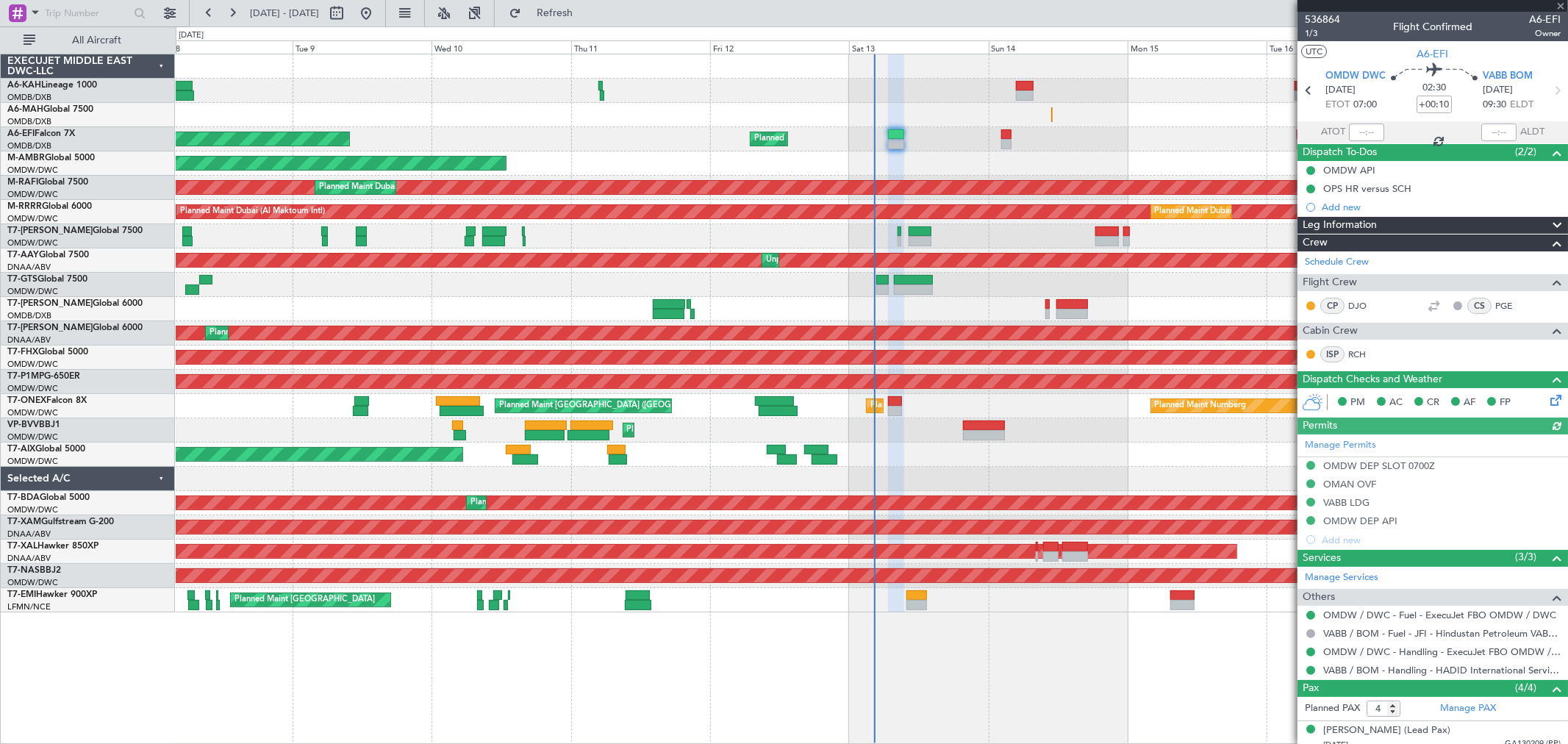
type input "[PERSON_NAME] (ANI)"
type input "7274"
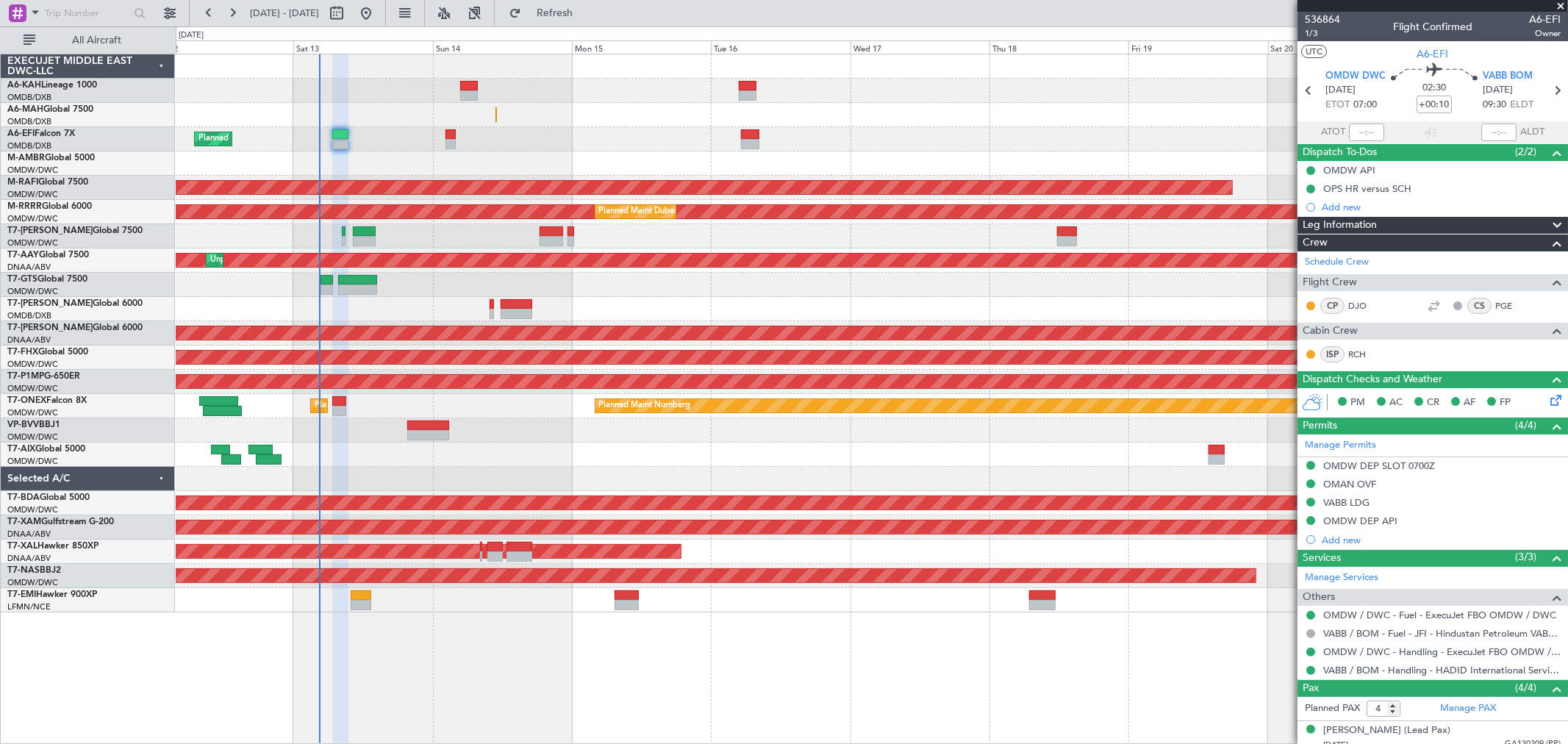
click at [667, 318] on div "Planned Maint Dubai (Dubai Intl) Planned Maint Dubai (Al Maktoum Intl) AOG Main…" at bounding box center [871, 333] width 1392 height 558
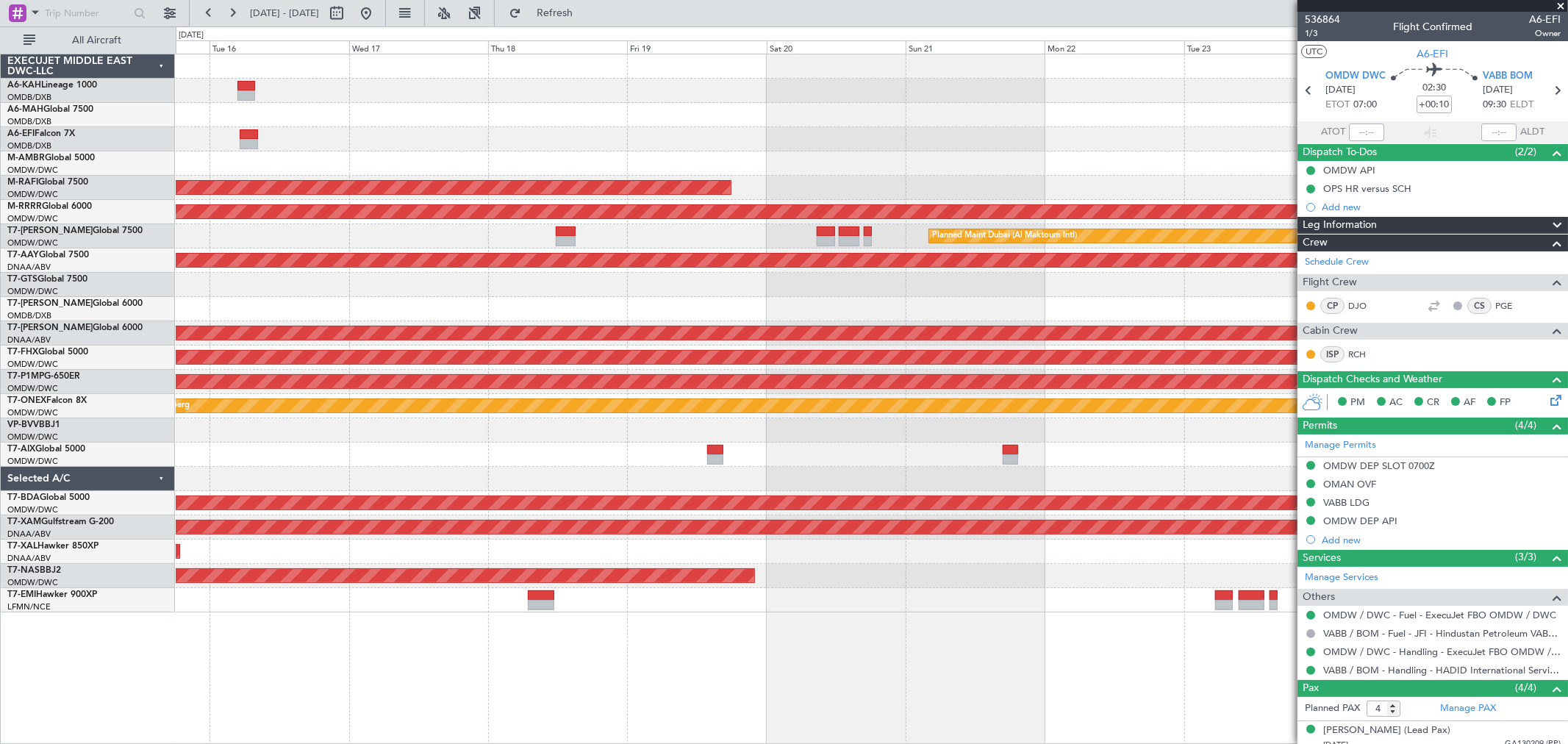
click at [639, 298] on div "Planned Maint Dubai (Dubai Intl) Planned Maint Singapore (Seletar) Planned Main…" at bounding box center [871, 333] width 1392 height 558
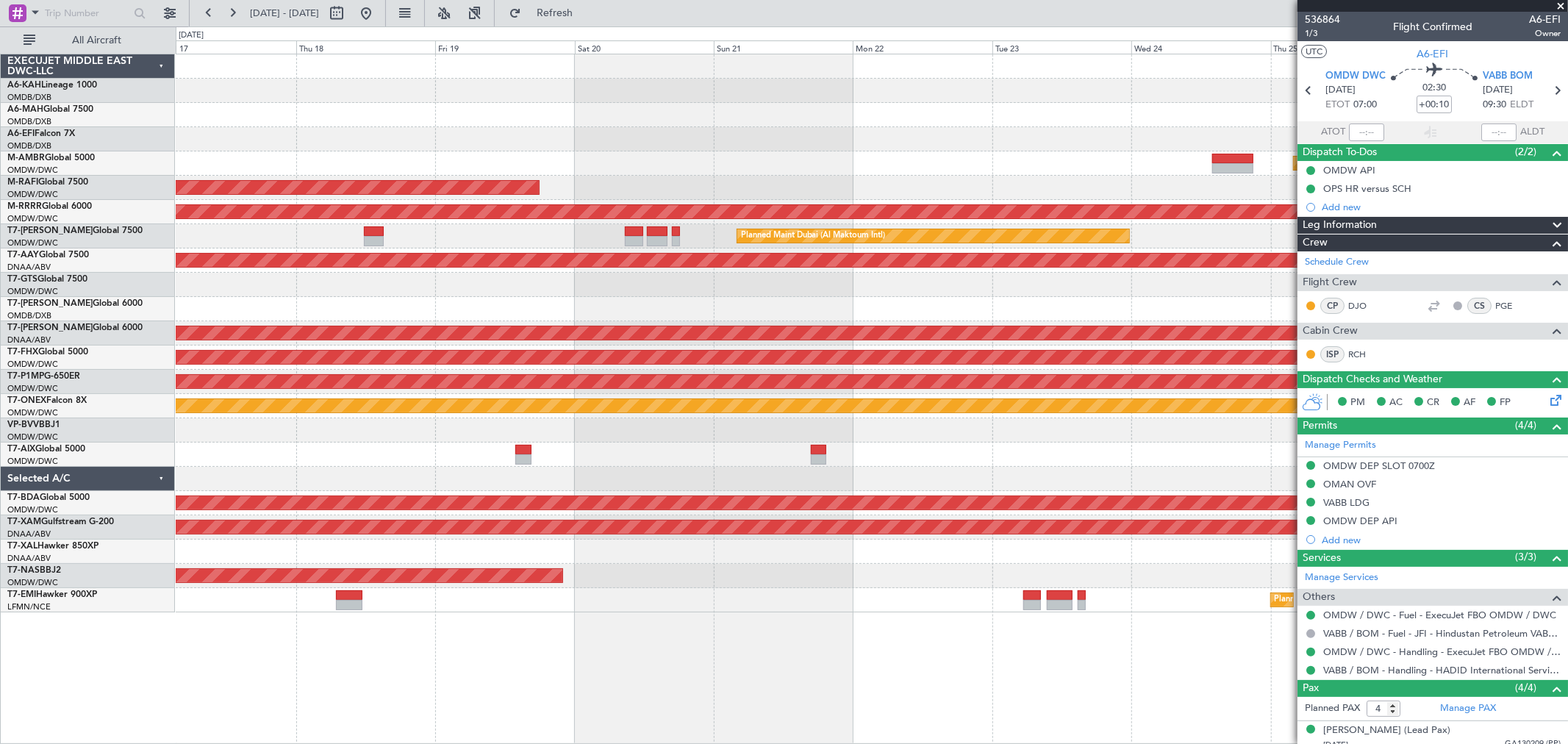
click at [509, 291] on div at bounding box center [871, 285] width 1392 height 25
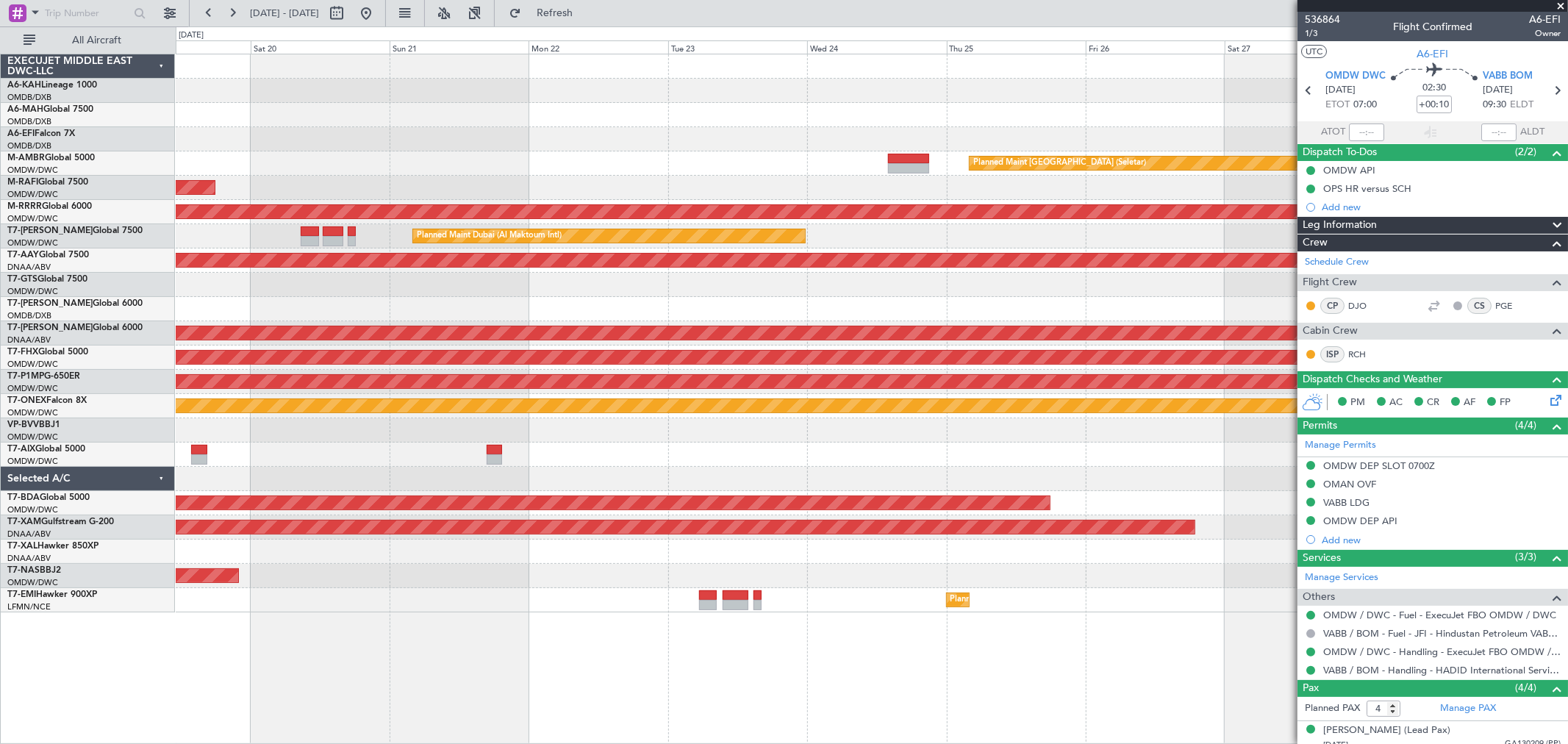
click at [909, 174] on div "Planned Maint [GEOGRAPHIC_DATA] (Seletar)" at bounding box center [871, 163] width 1392 height 25
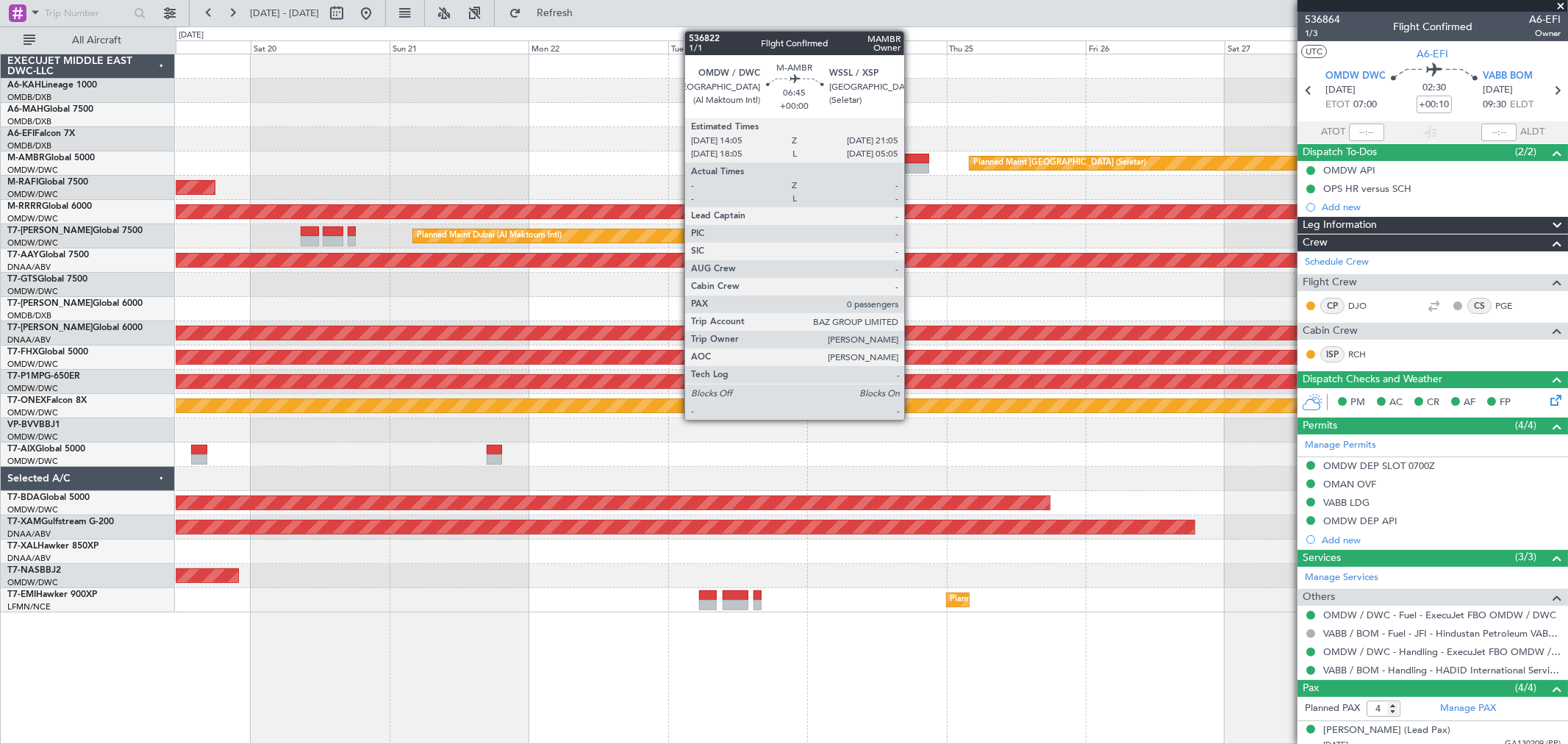
click at [912, 170] on div at bounding box center [908, 169] width 41 height 11
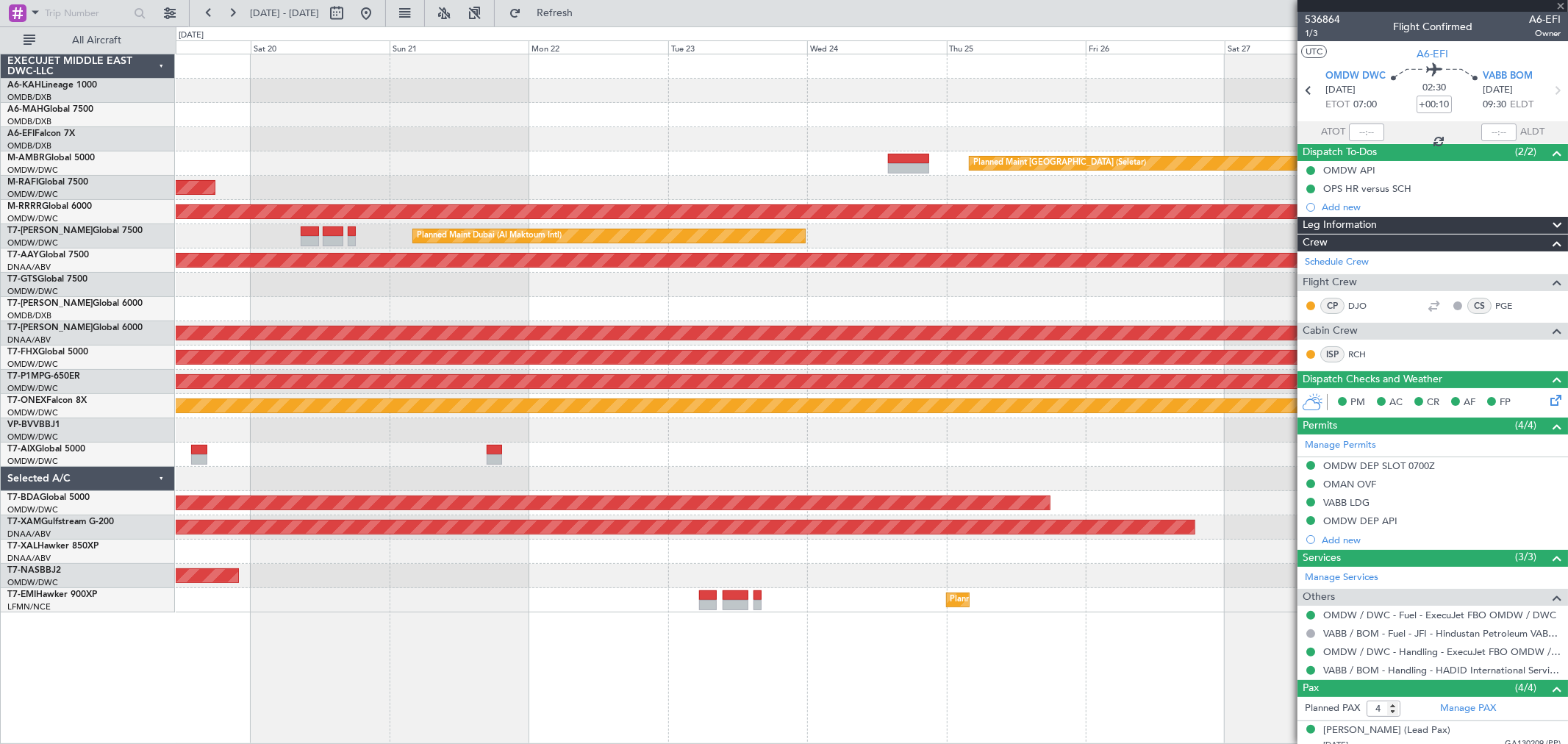
type input "0"
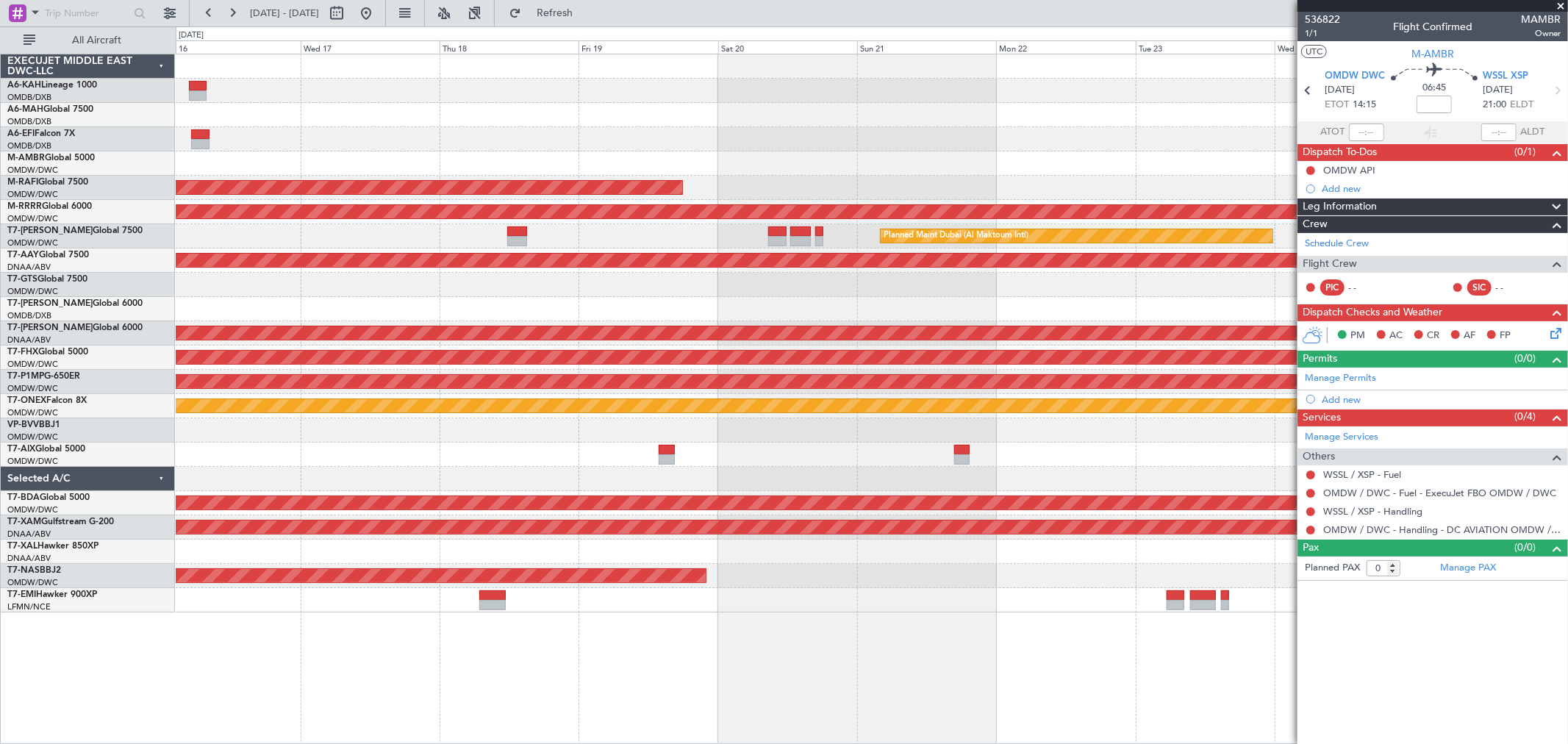
click at [1120, 111] on div "Planned Maint Dubai (Dubai Intl) Planned Maint Singapore (Seletar) Planned Main…" at bounding box center [871, 333] width 1392 height 558
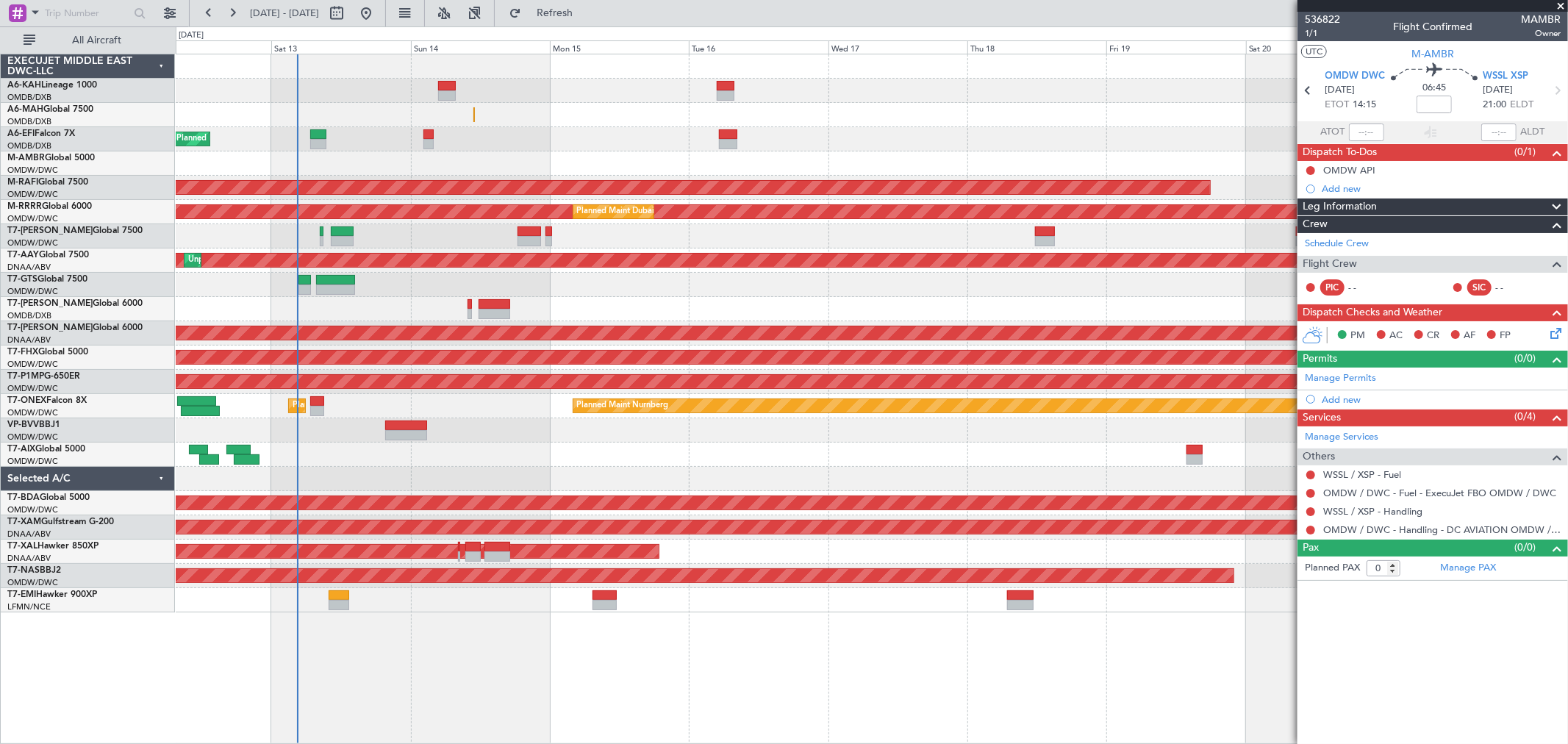
click at [1126, 111] on div "Planned Maint [GEOGRAPHIC_DATA] ([GEOGRAPHIC_DATA] Intl)" at bounding box center [871, 115] width 1392 height 25
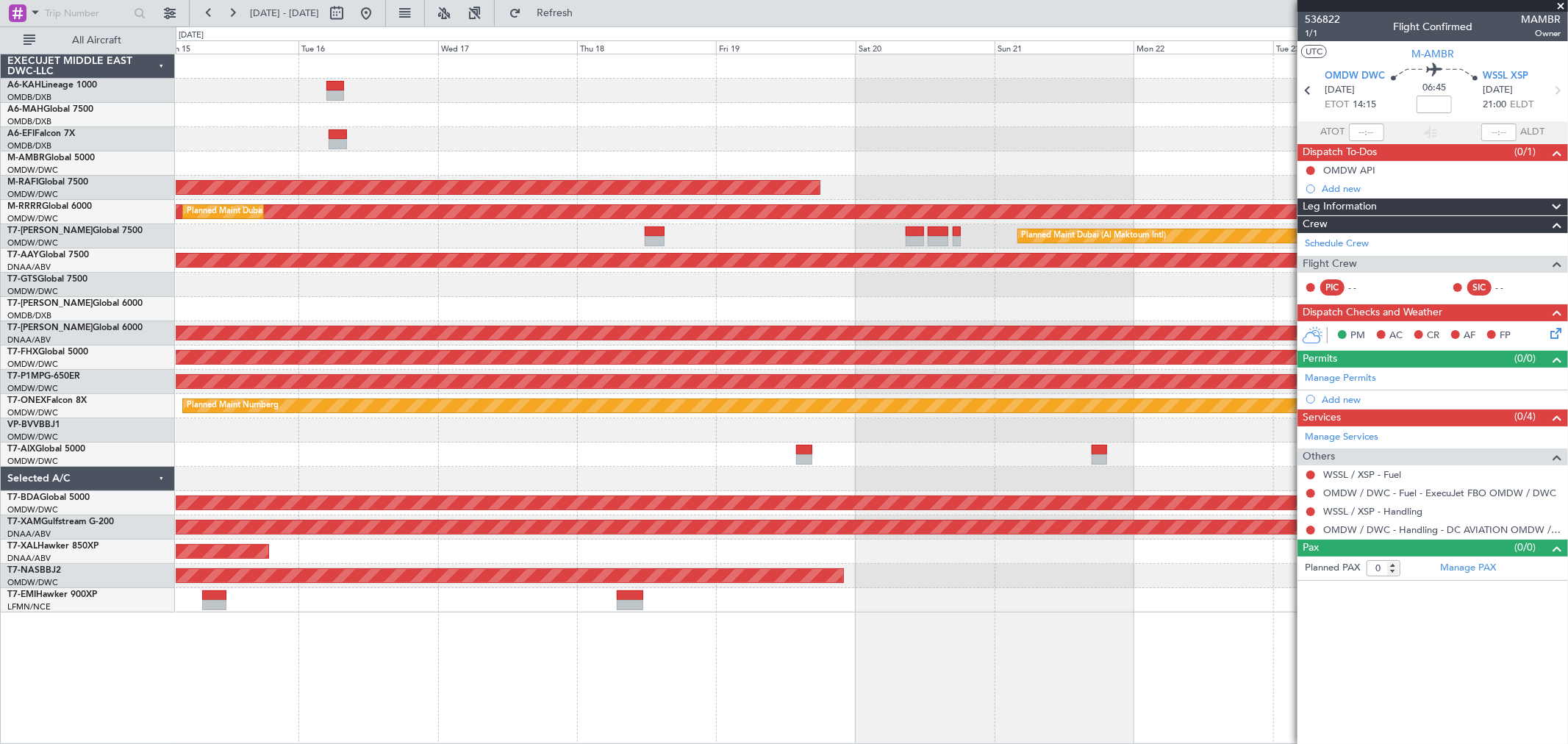
click at [637, 222] on div "Planned Maint Dubai (Dubai Intl) Planned Maint Singapore (Seletar) Planned Main…" at bounding box center [871, 333] width 1392 height 558
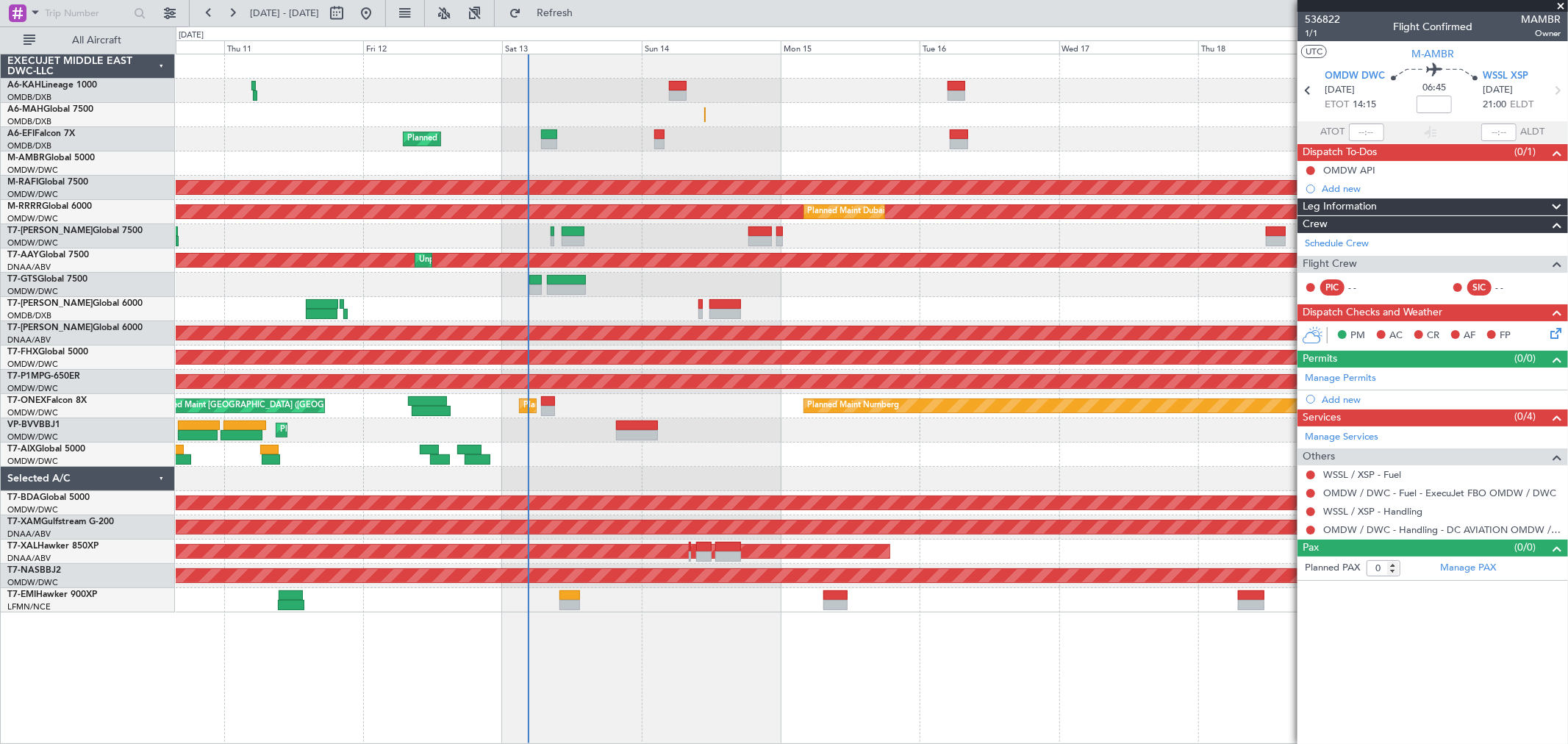
click at [965, 242] on div "Planned Maint Dubai (Dubai Intl) Planned Maint Dubai (Al Maktoum Intl) Planned …" at bounding box center [871, 333] width 1392 height 558
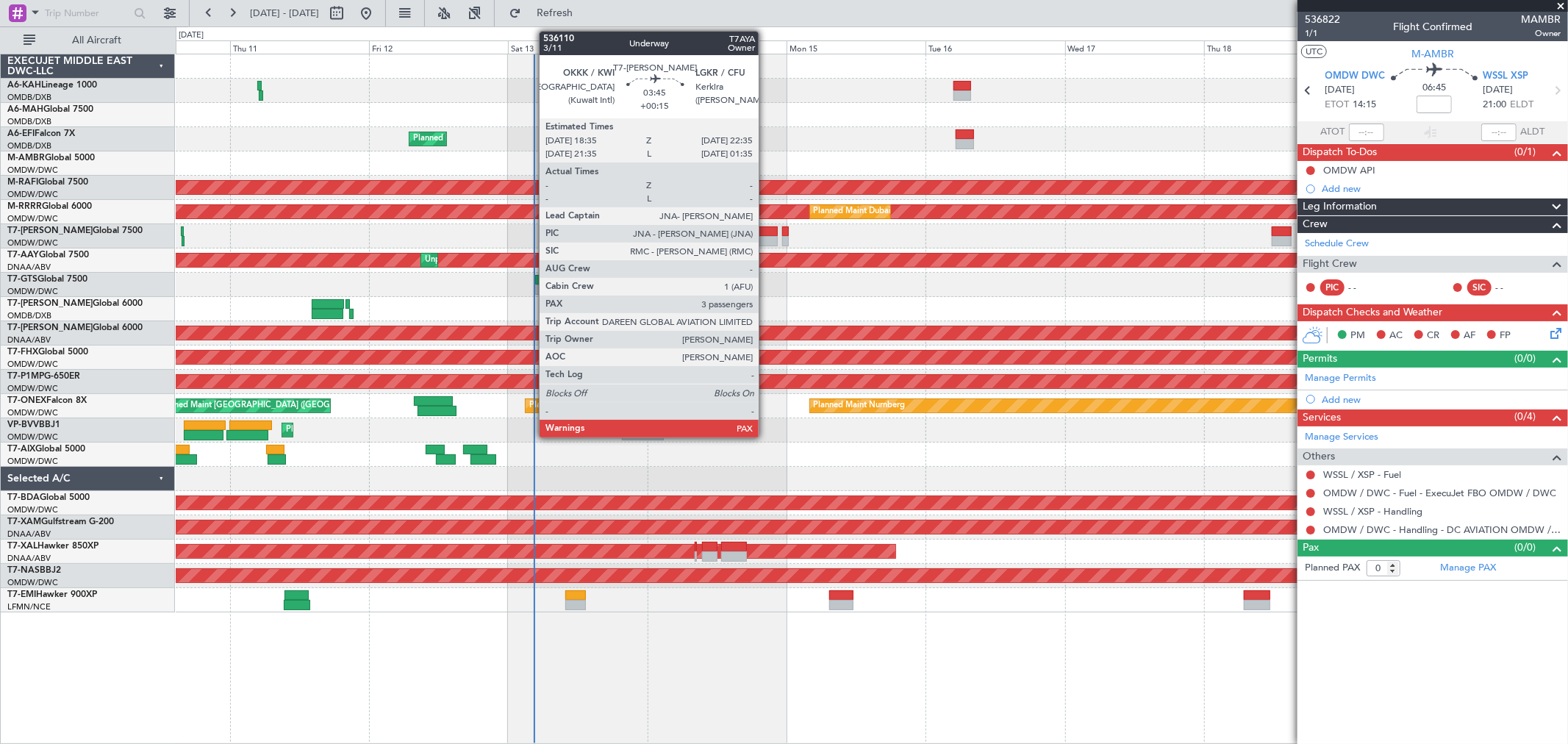
click at [767, 236] on div at bounding box center [766, 242] width 24 height 11
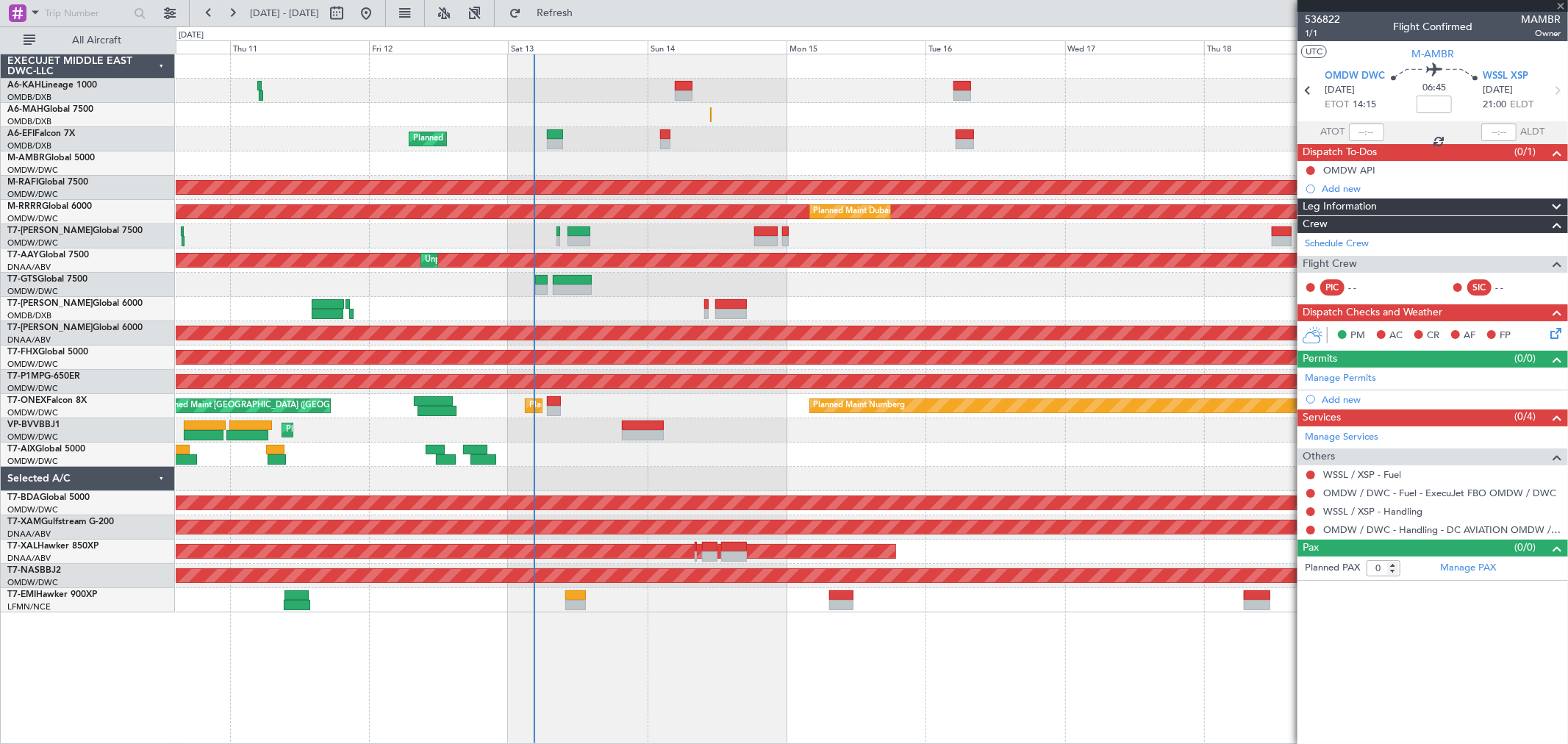
type input "+00:15"
type input "3"
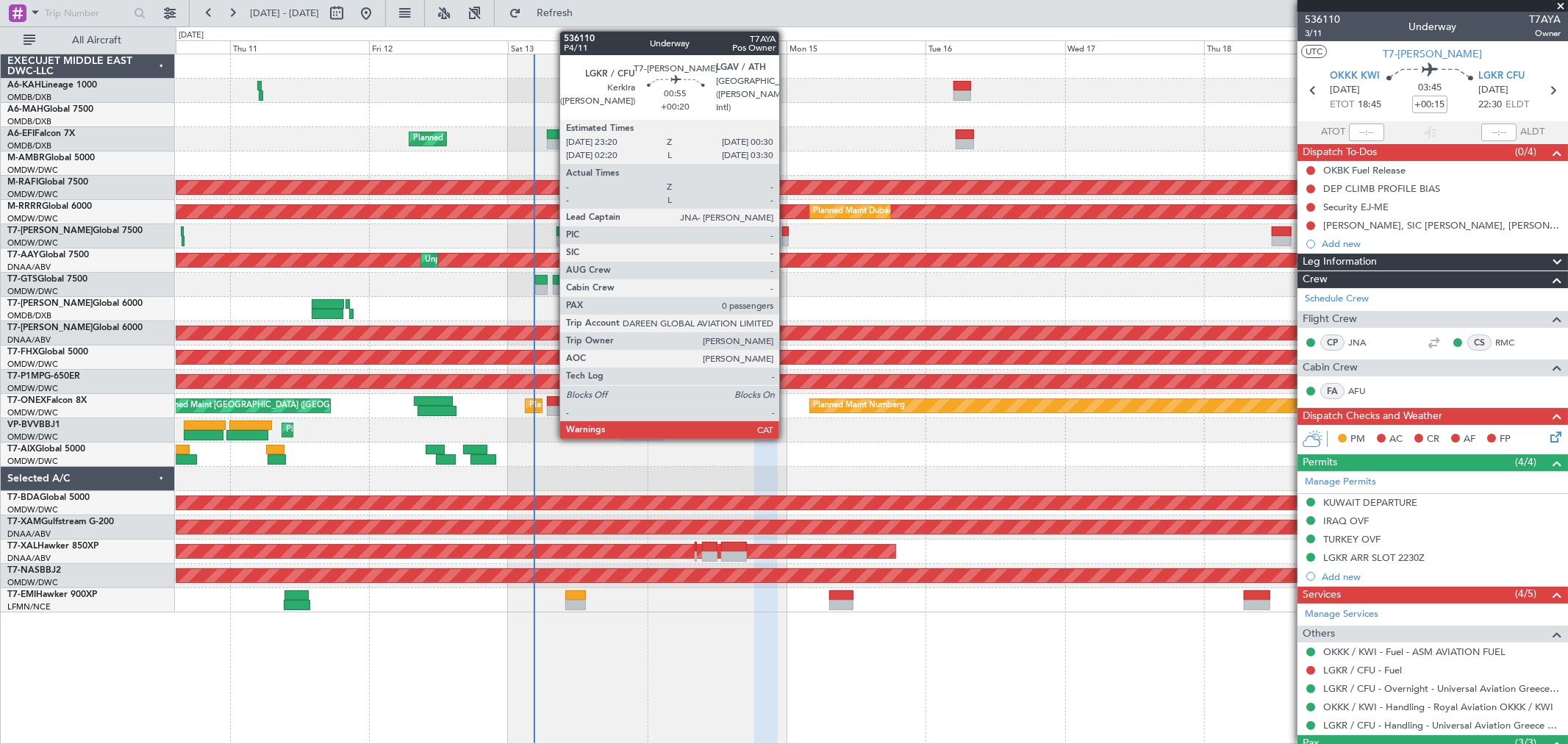
click at [787, 239] on div at bounding box center [786, 242] width 7 height 11
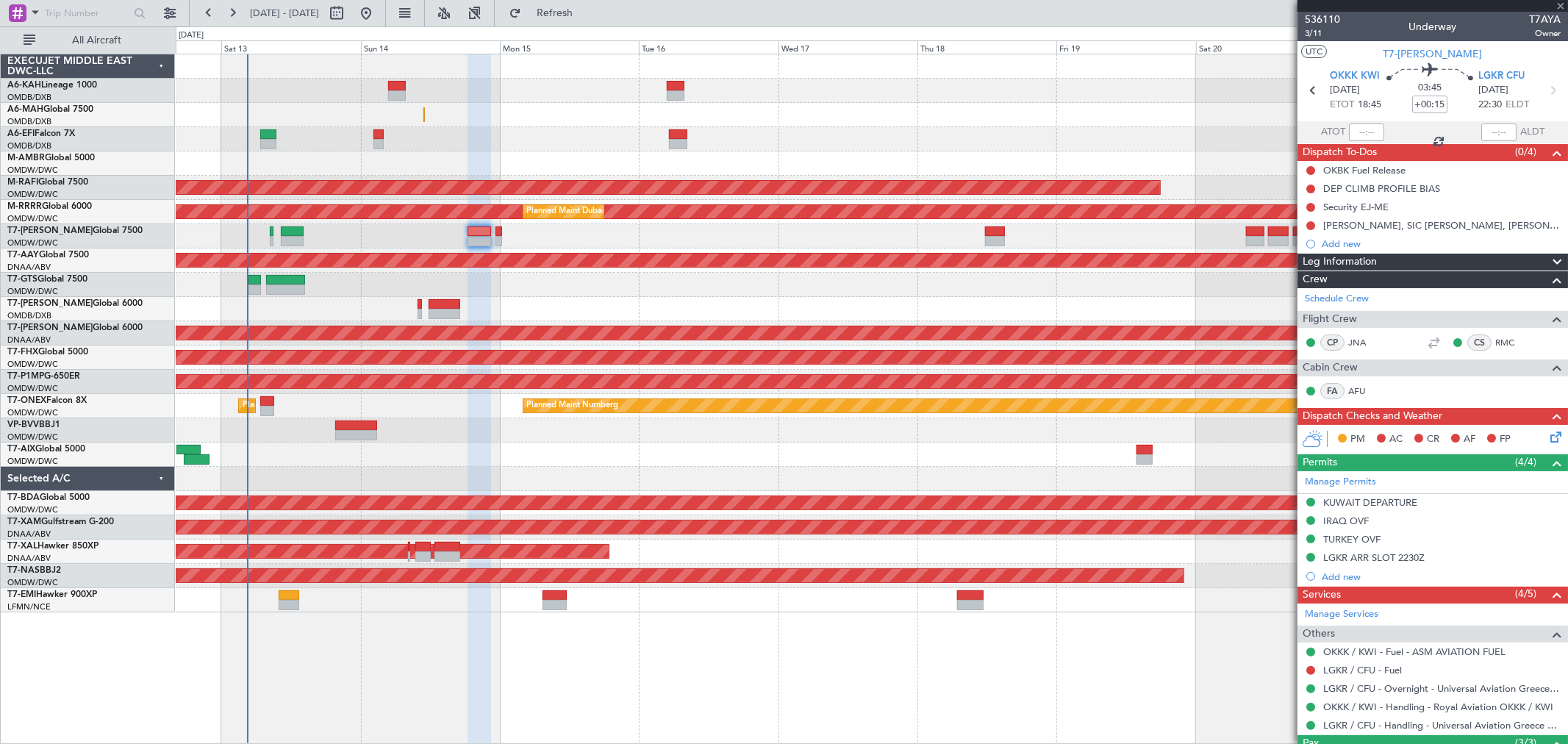
click at [710, 248] on div "Planned Maint Dubai (Dubai Intl) Planned Maint Dubai (Al Maktoum Intl) Planned …" at bounding box center [871, 333] width 1392 height 558
type input "+00:20"
type input "0"
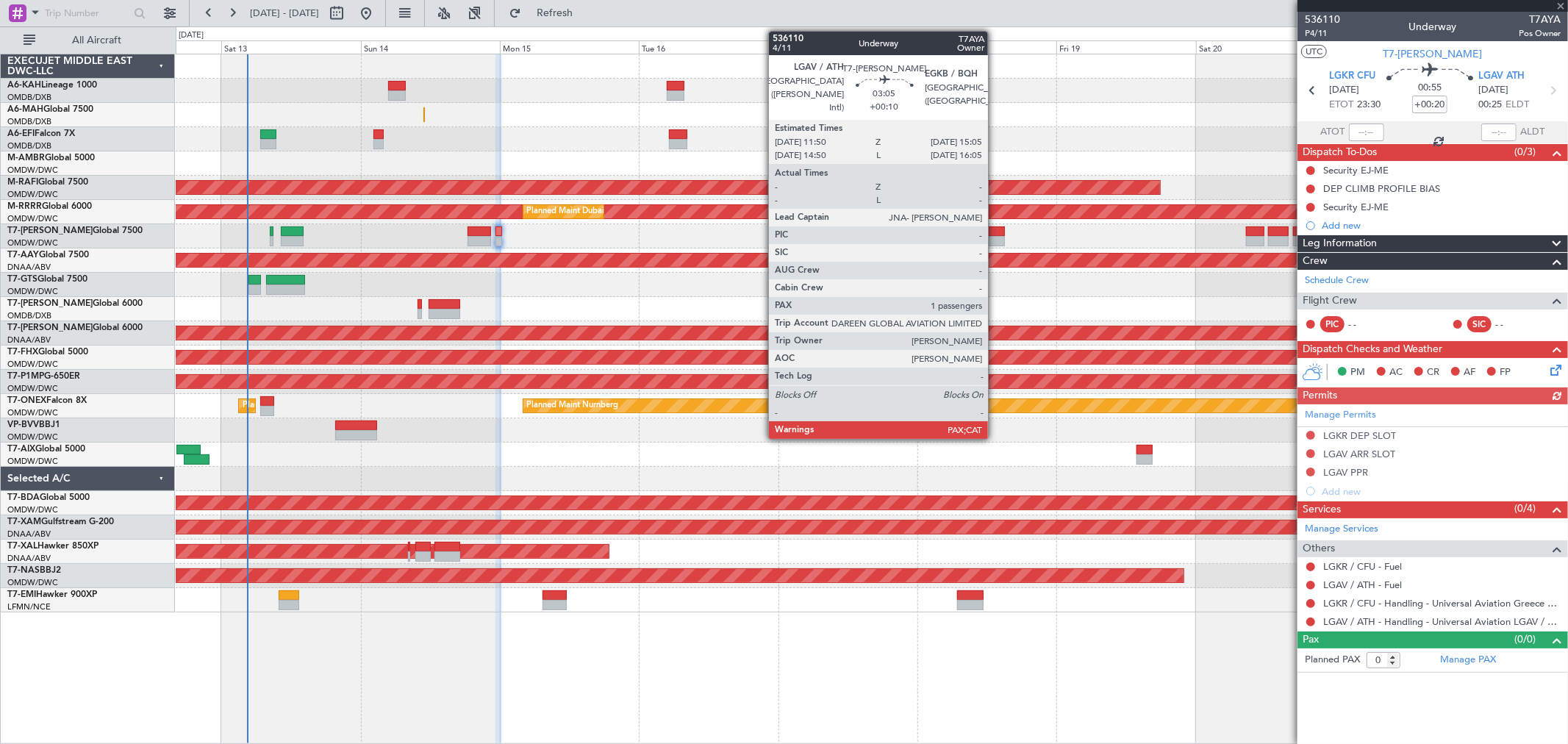
click at [995, 237] on div at bounding box center [995, 242] width 19 height 11
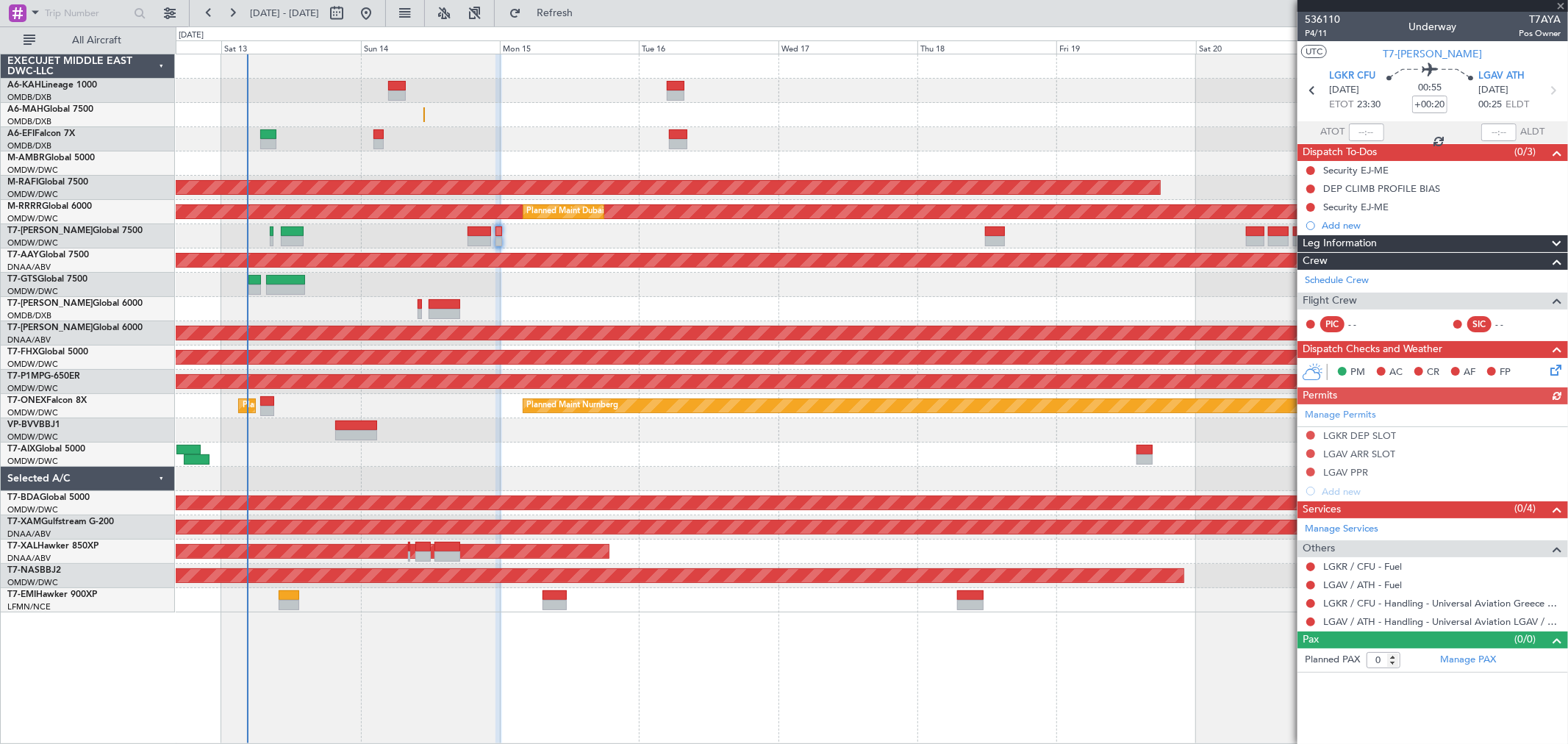
type input "+00:10"
type input "1"
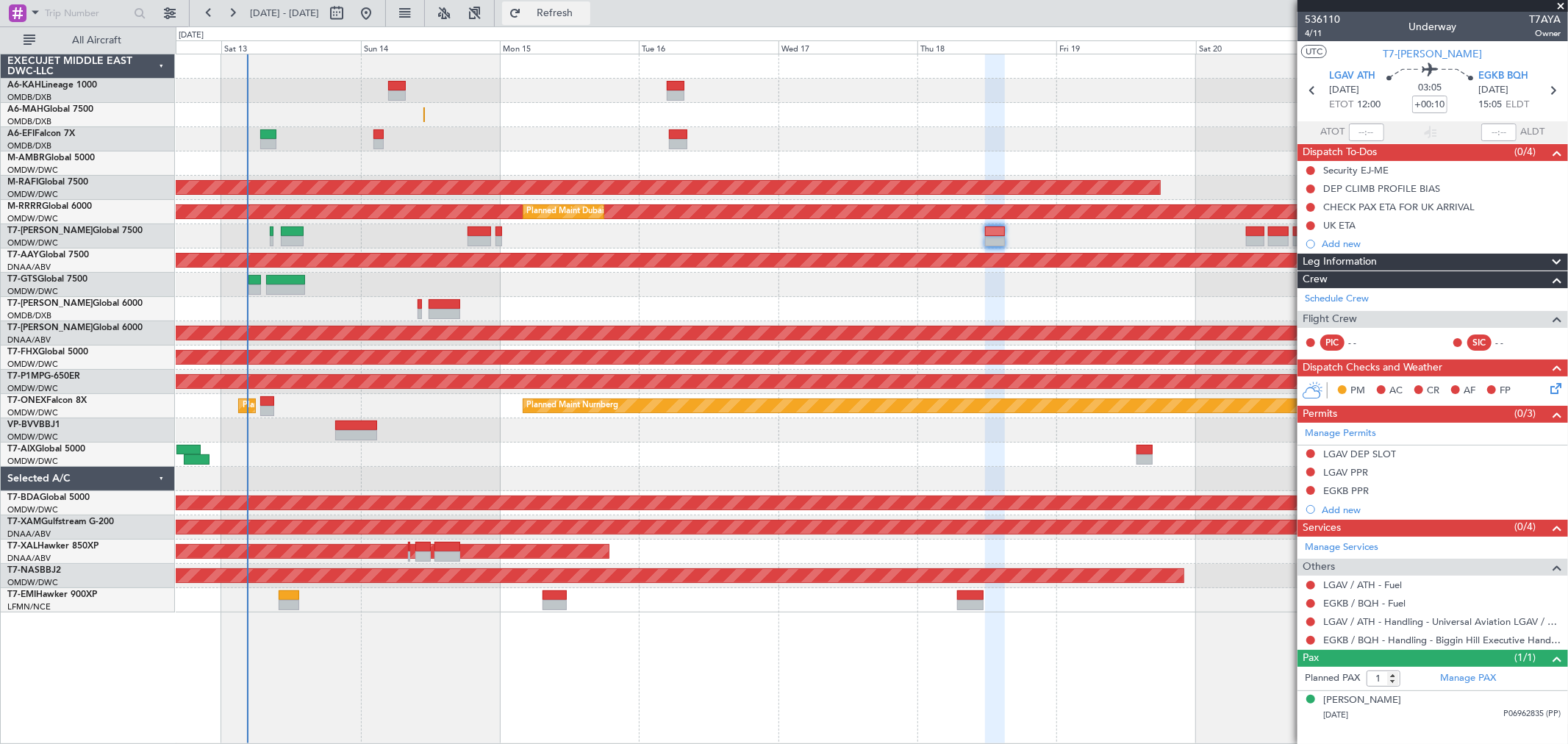
click at [586, 8] on span "Refresh" at bounding box center [555, 13] width 61 height 11
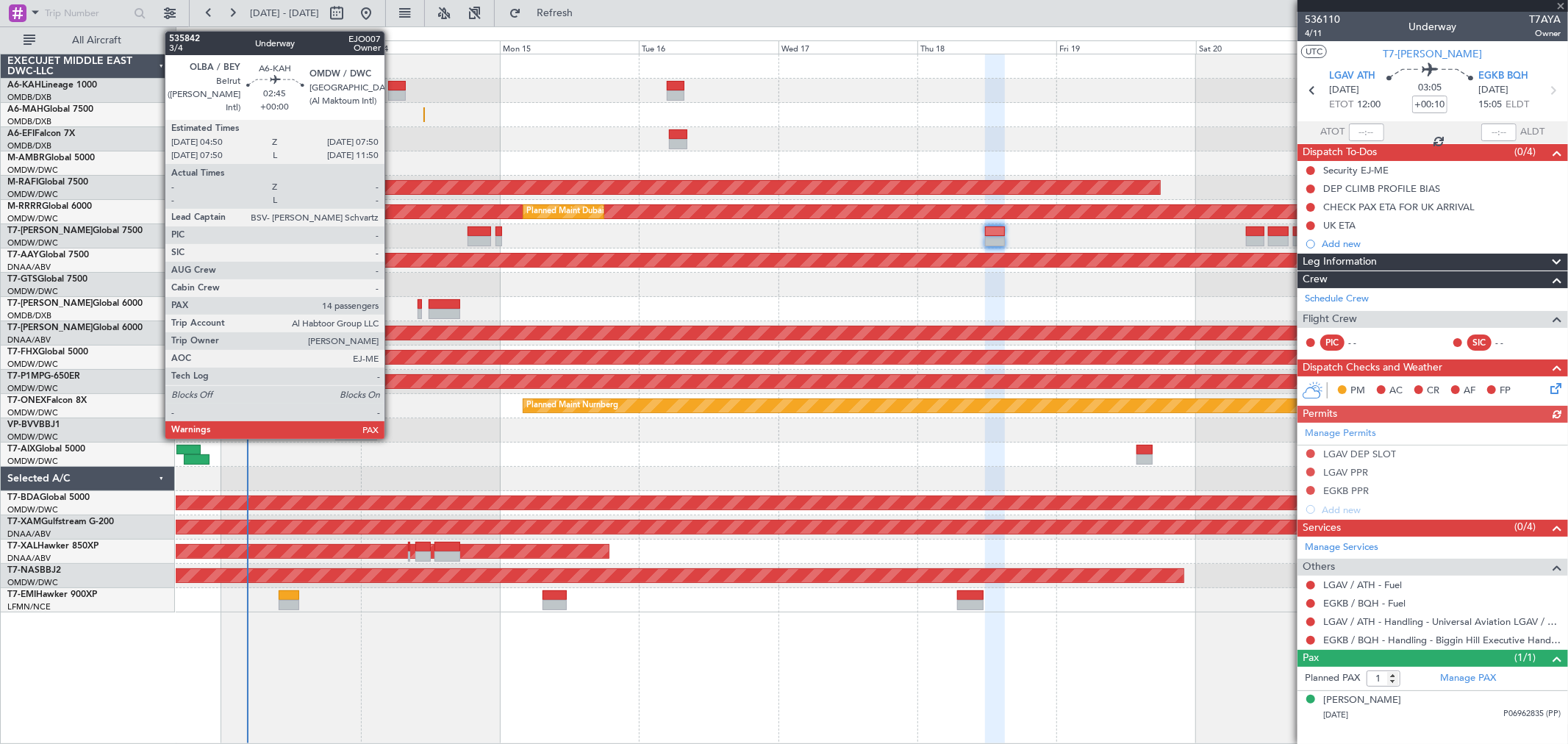
click at [392, 90] on div at bounding box center [397, 96] width 18 height 11
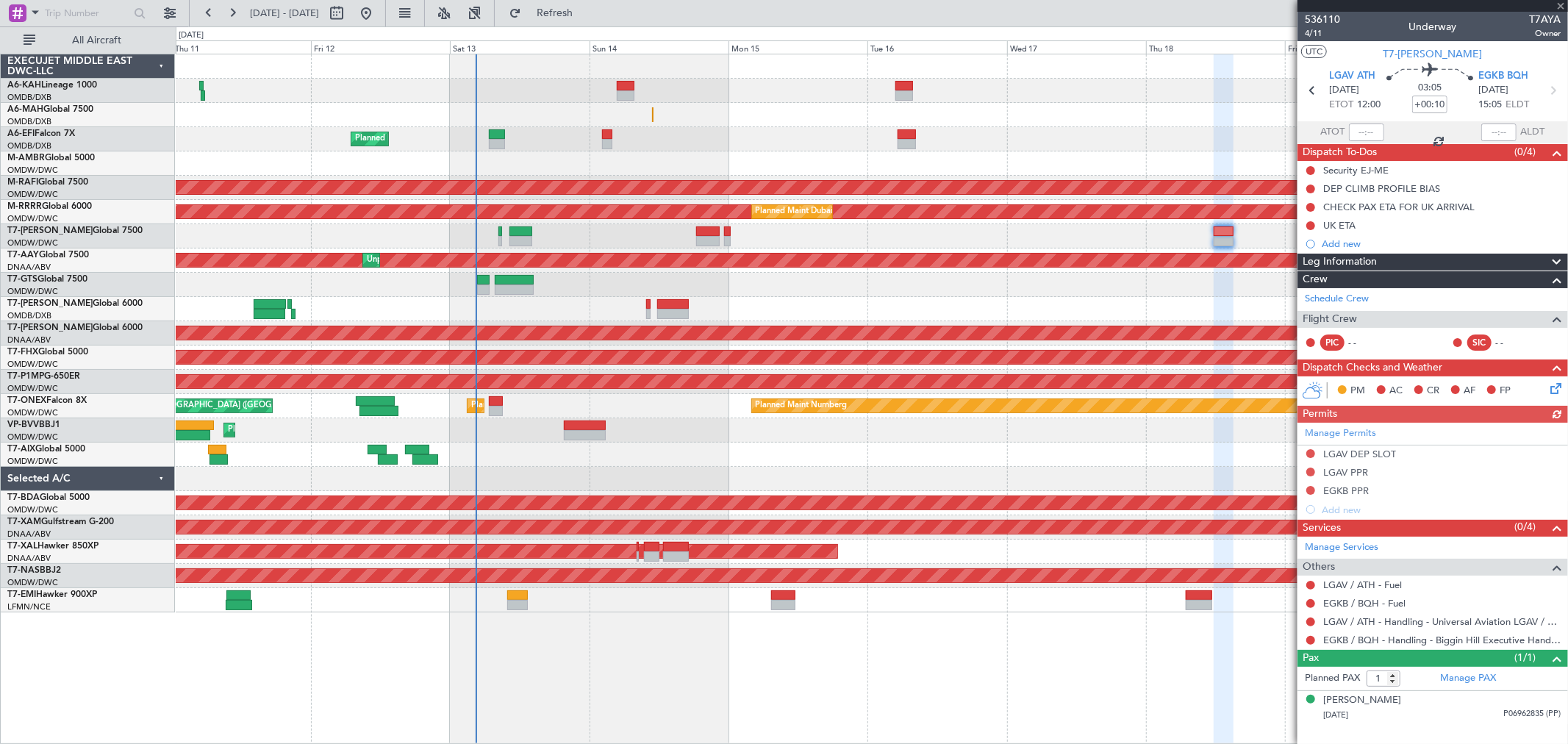
click at [607, 84] on div at bounding box center [871, 91] width 1392 height 25
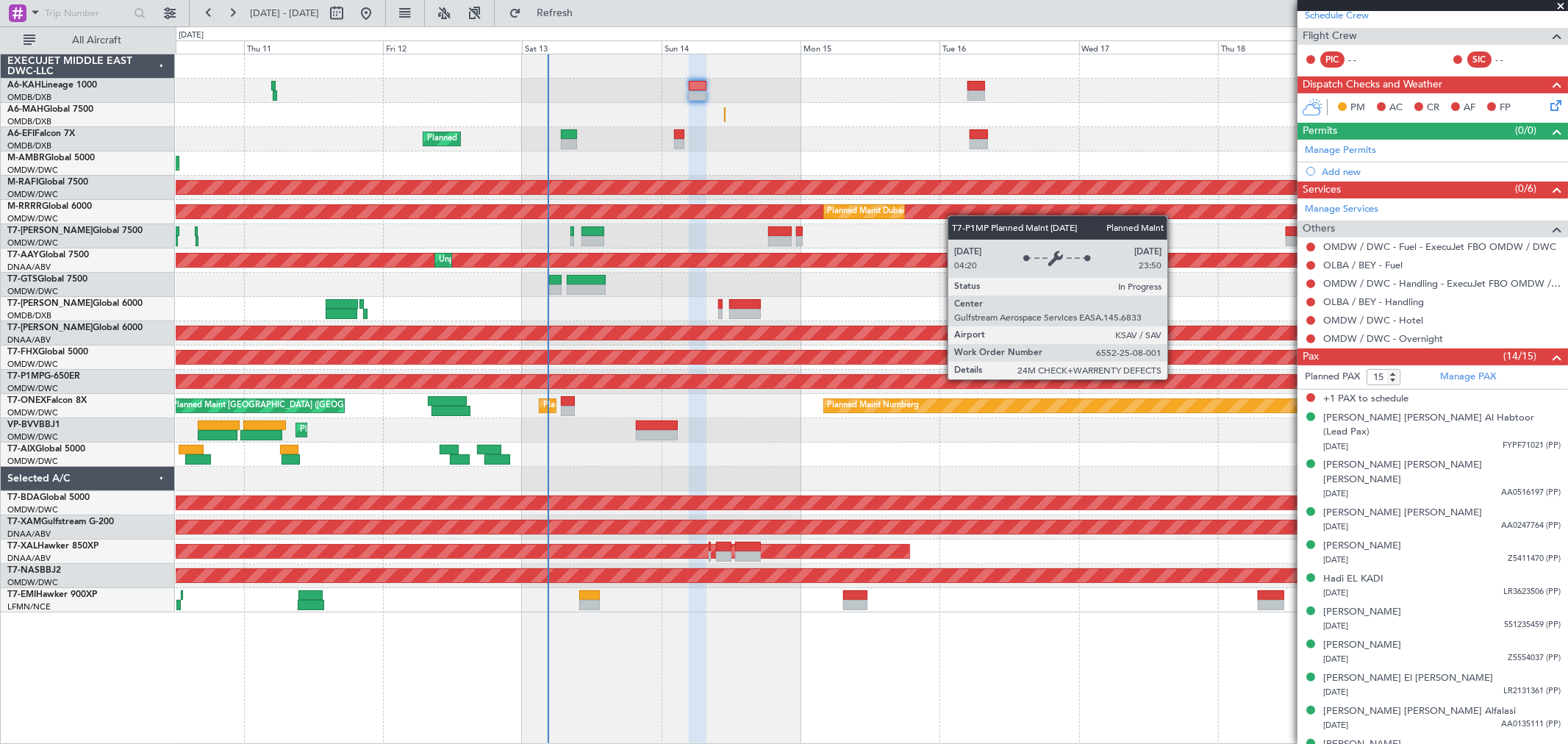
scroll to position [327, 0]
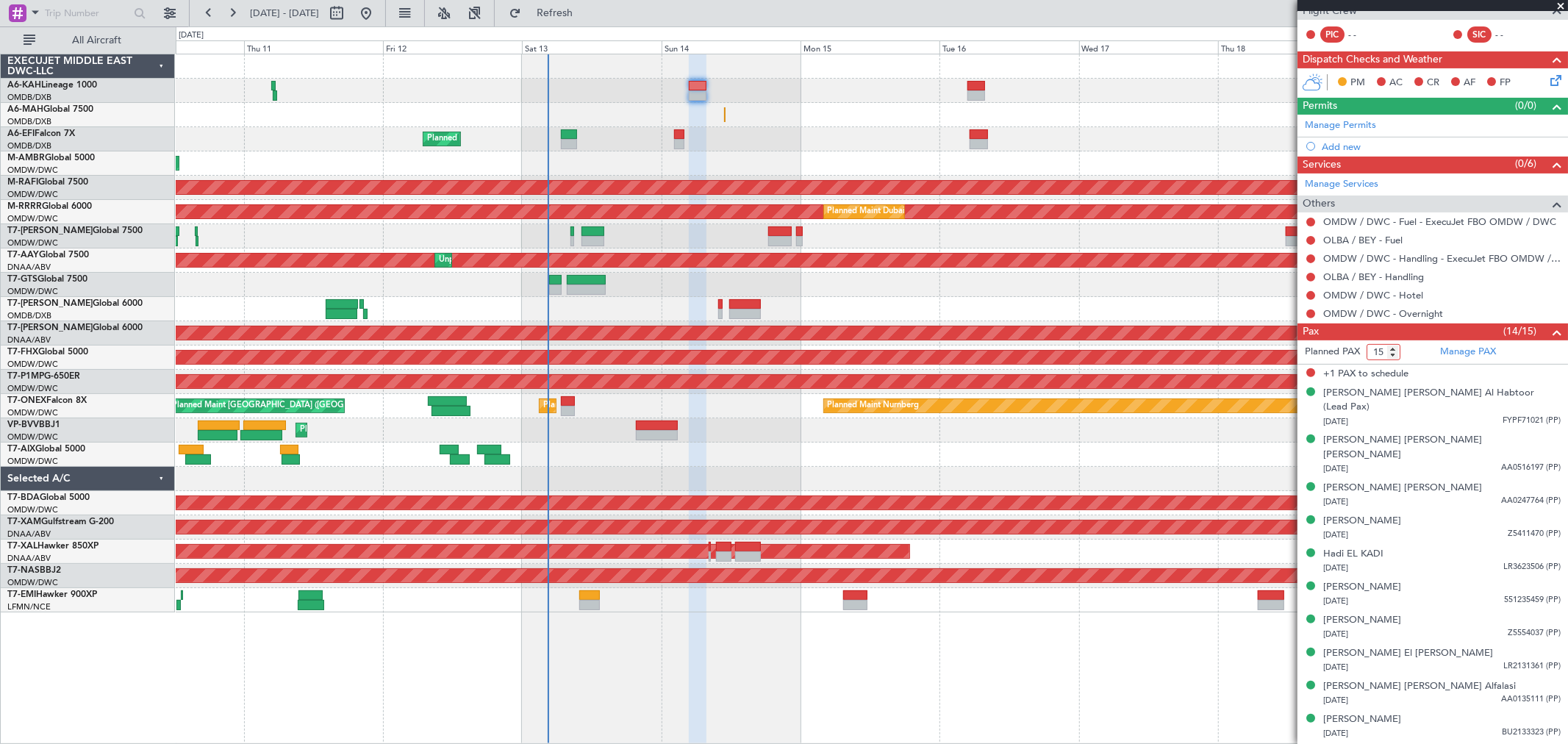
drag, startPoint x: 1373, startPoint y: 349, endPoint x: 1387, endPoint y: 355, distance: 15.2
click at [1387, 354] on input "15" at bounding box center [1384, 352] width 34 height 16
type input "14"
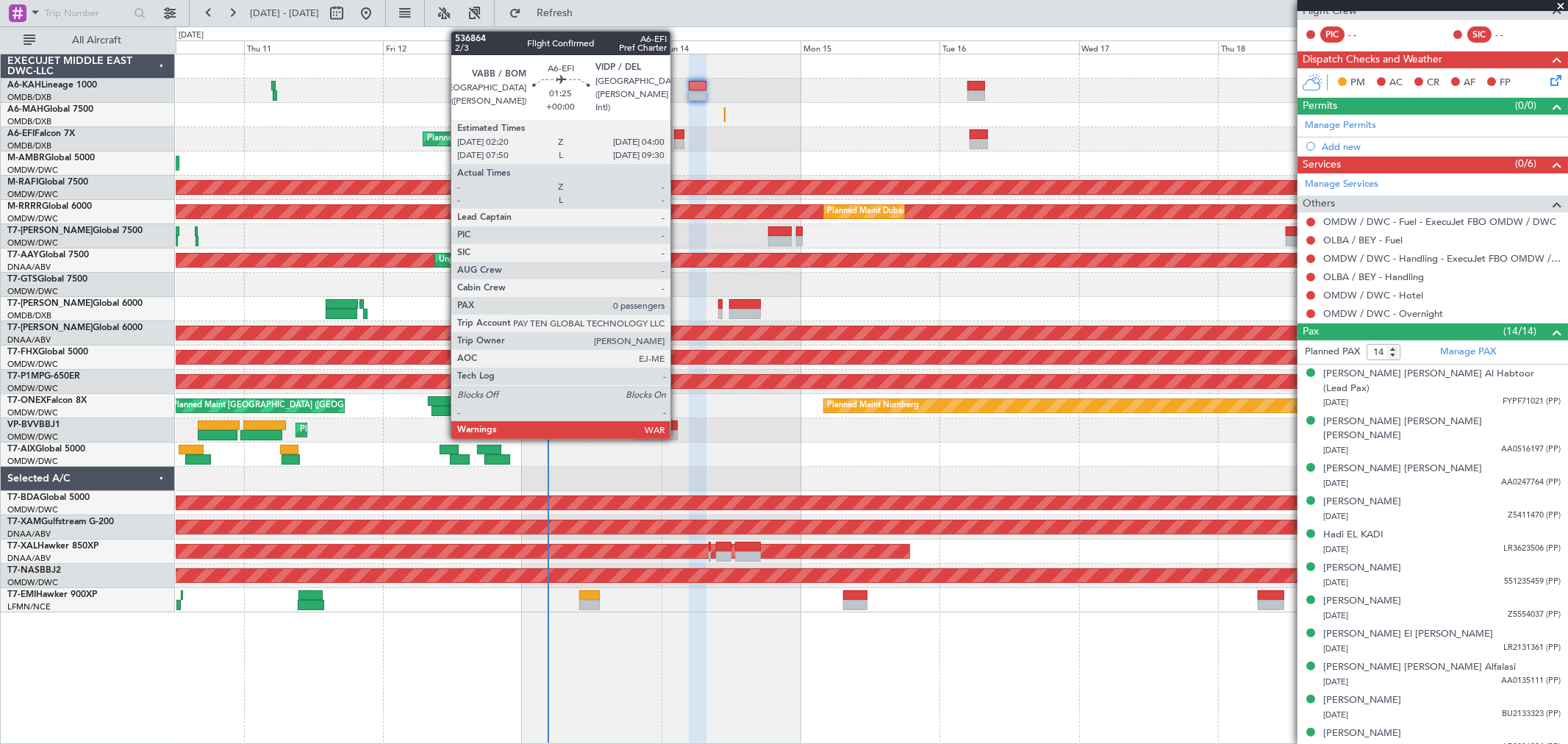
click at [678, 143] on div at bounding box center [680, 144] width 11 height 11
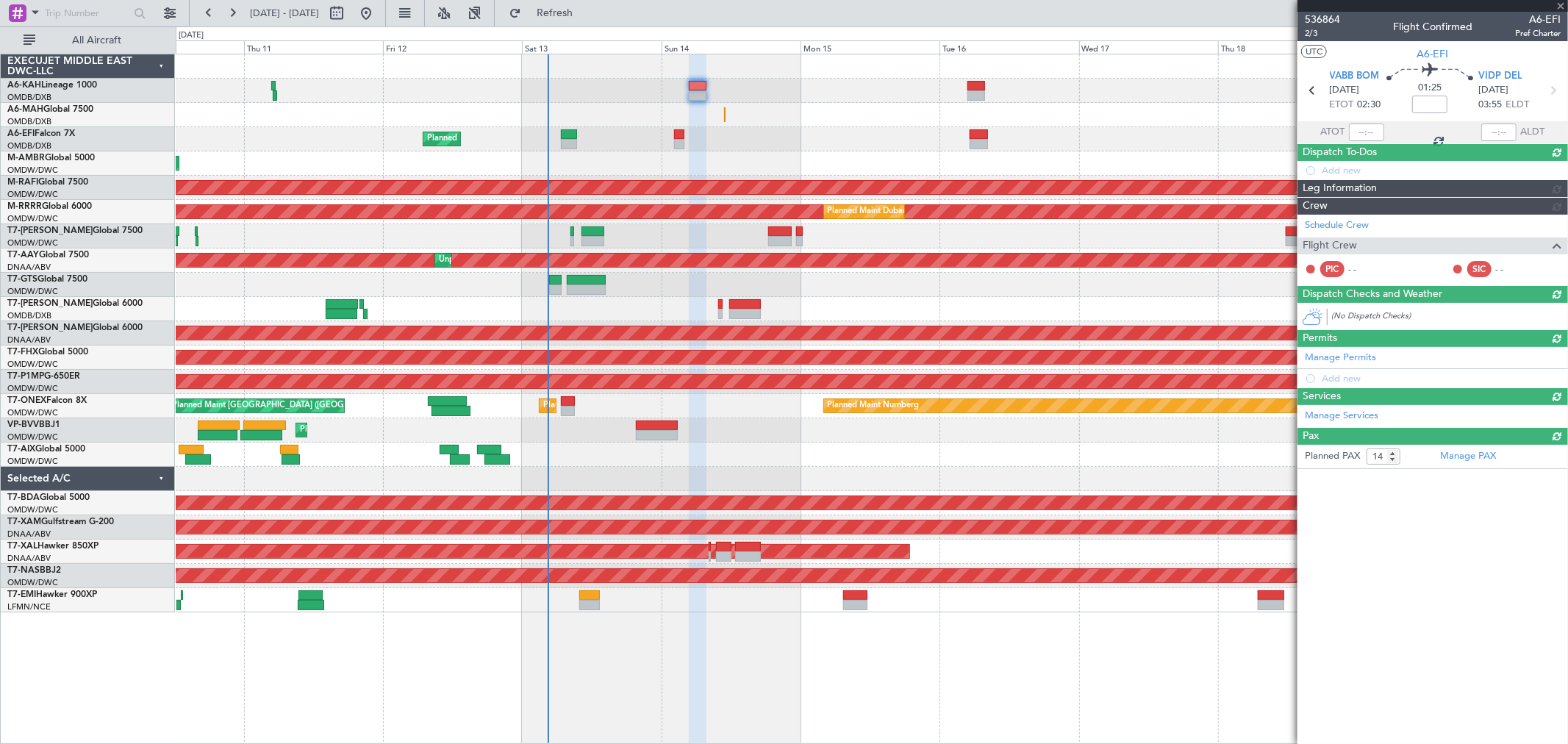
type input "0"
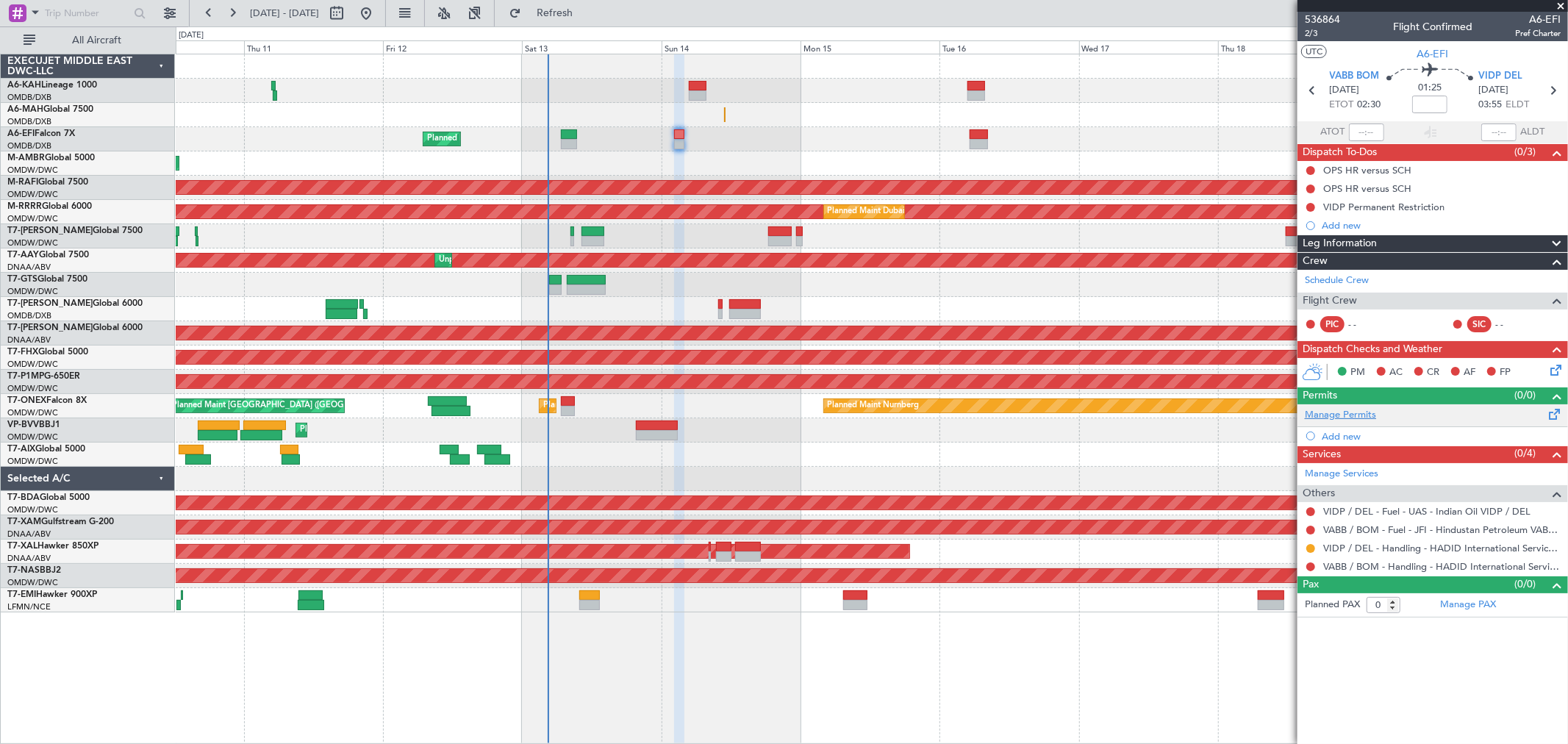
click at [1333, 413] on link "Manage Permits" at bounding box center [1340, 415] width 71 height 15
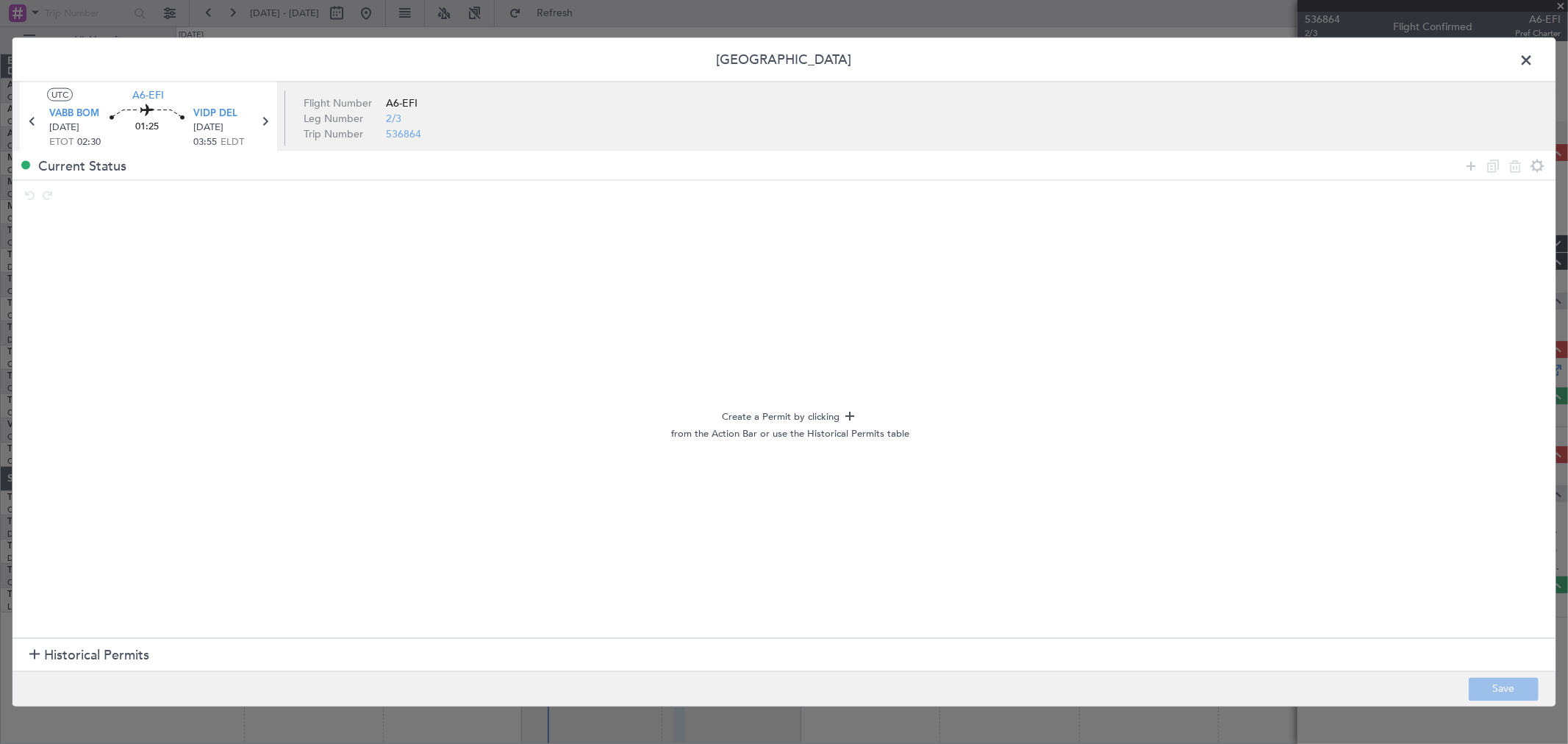
click at [1457, 167] on div "Current Status" at bounding box center [784, 165] width 1543 height 29
click at [1464, 170] on icon at bounding box center [1471, 165] width 18 height 18
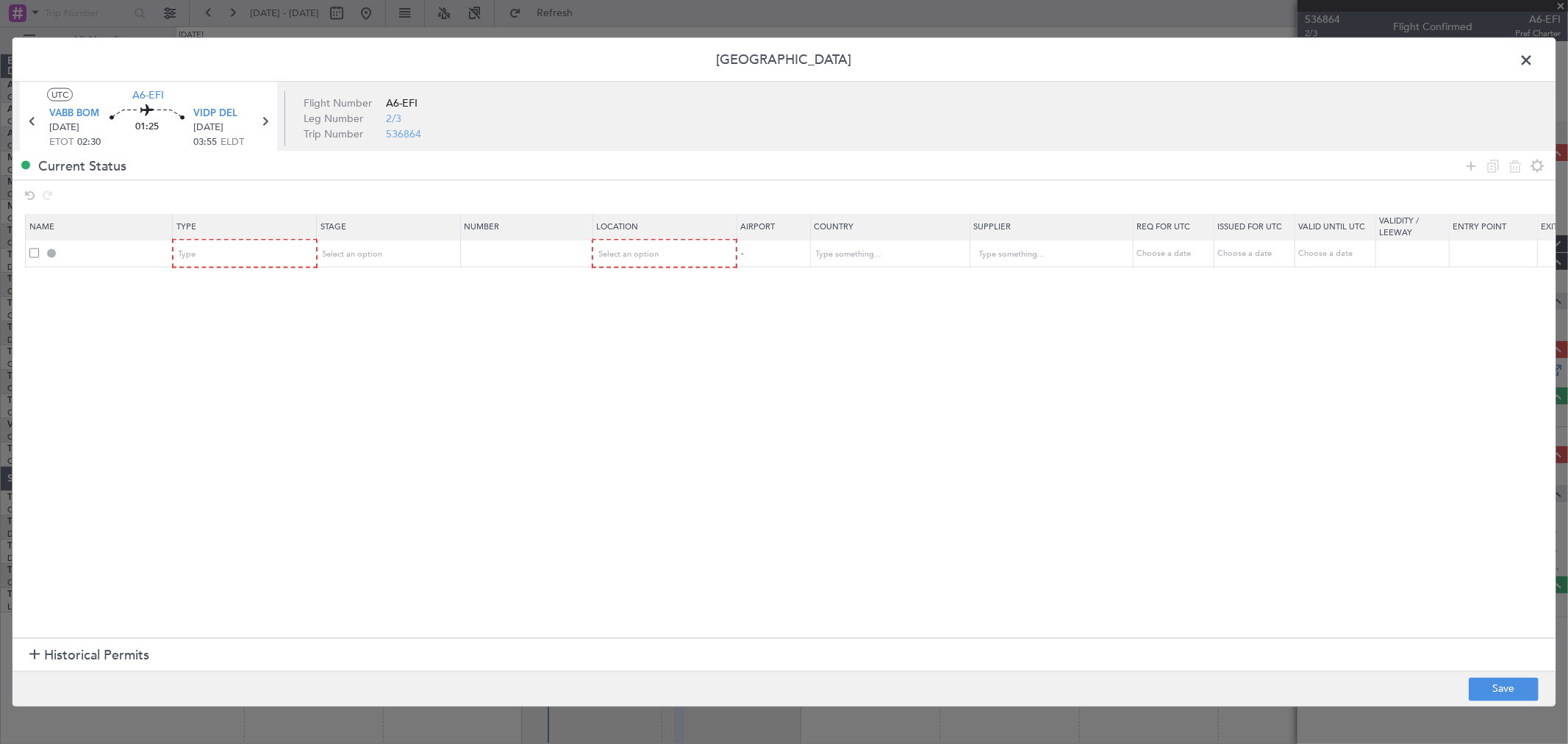
click at [1534, 57] on span at bounding box center [1534, 63] width 0 height 29
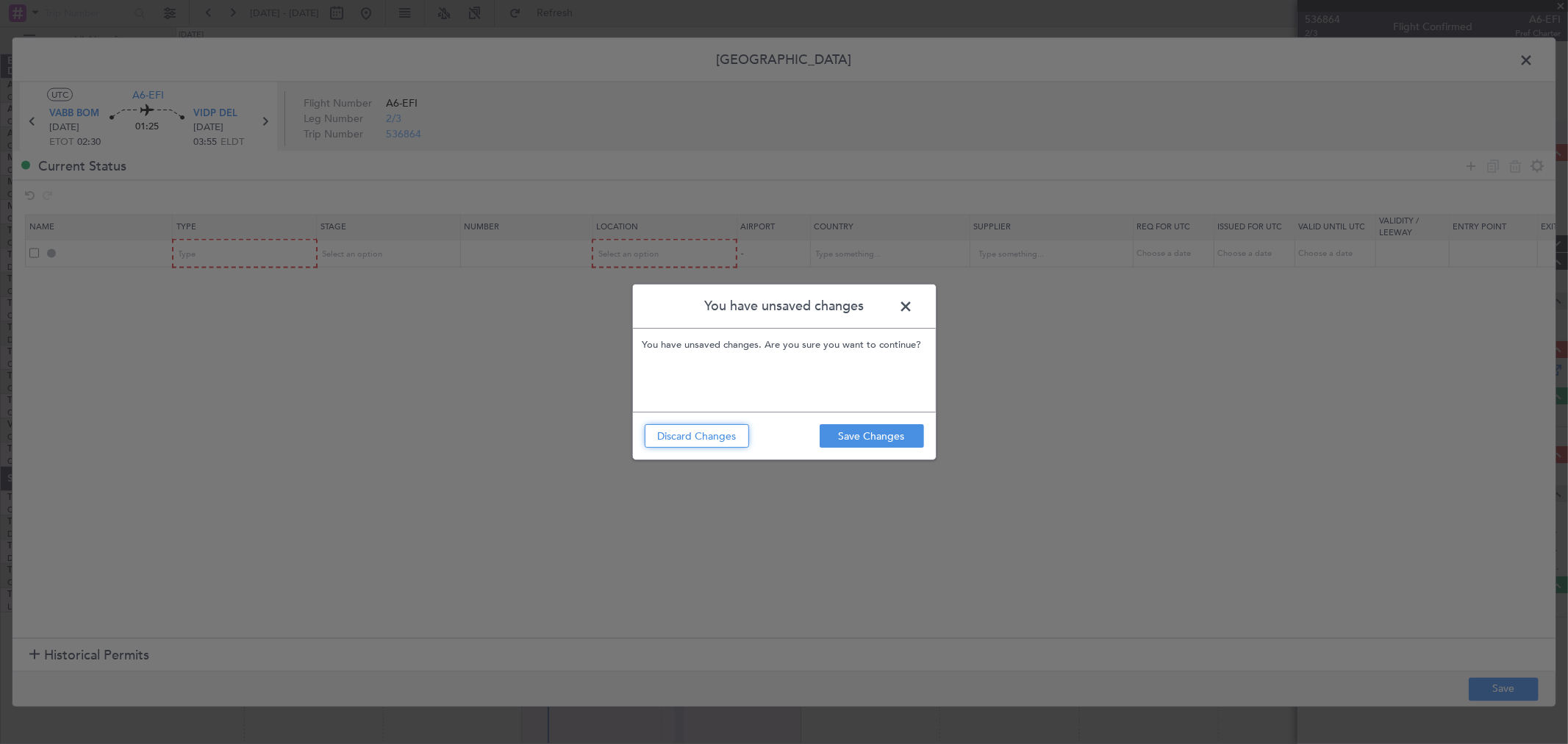
click at [730, 435] on button "Discard Changes" at bounding box center [697, 436] width 105 height 24
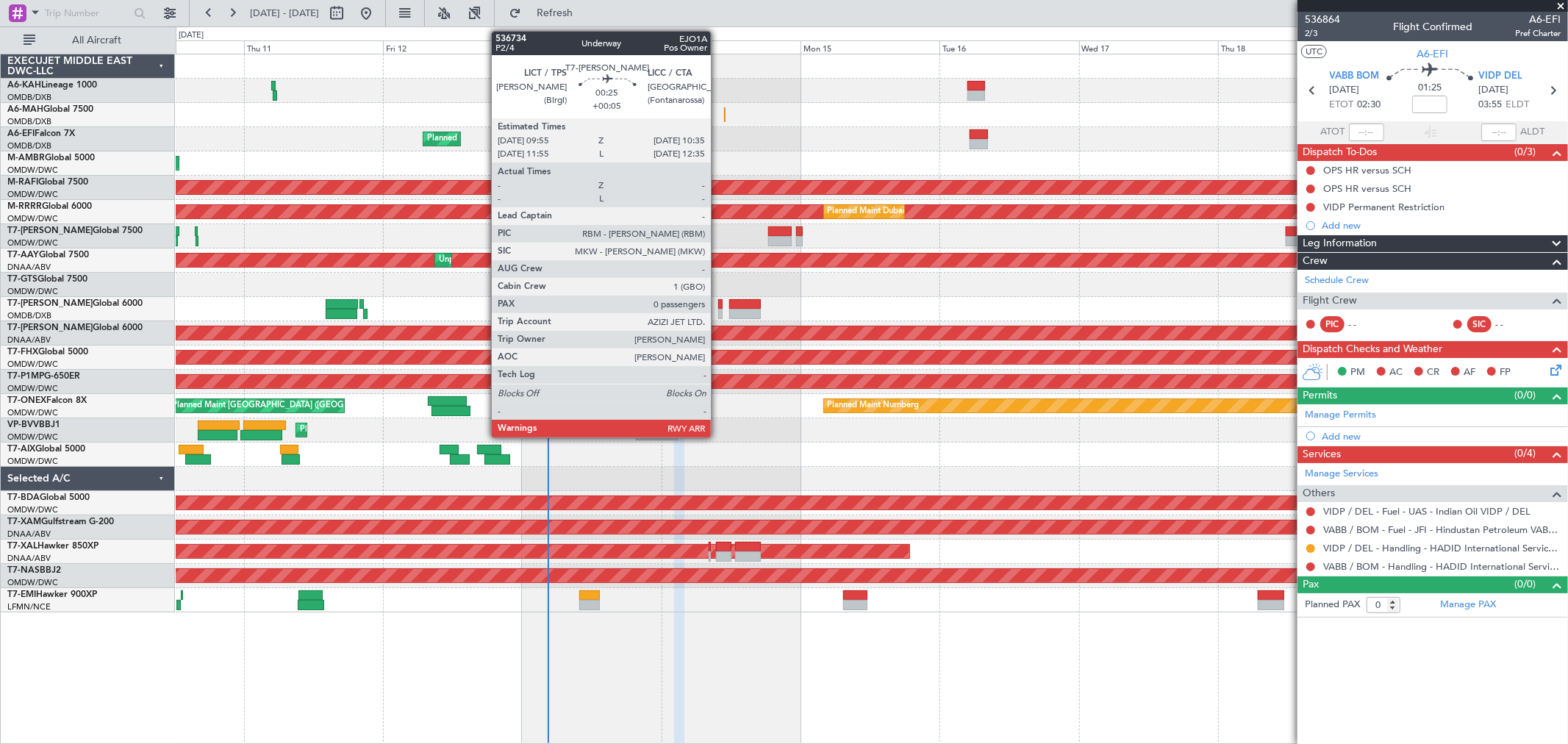
click at [719, 313] on div at bounding box center [720, 314] width 4 height 11
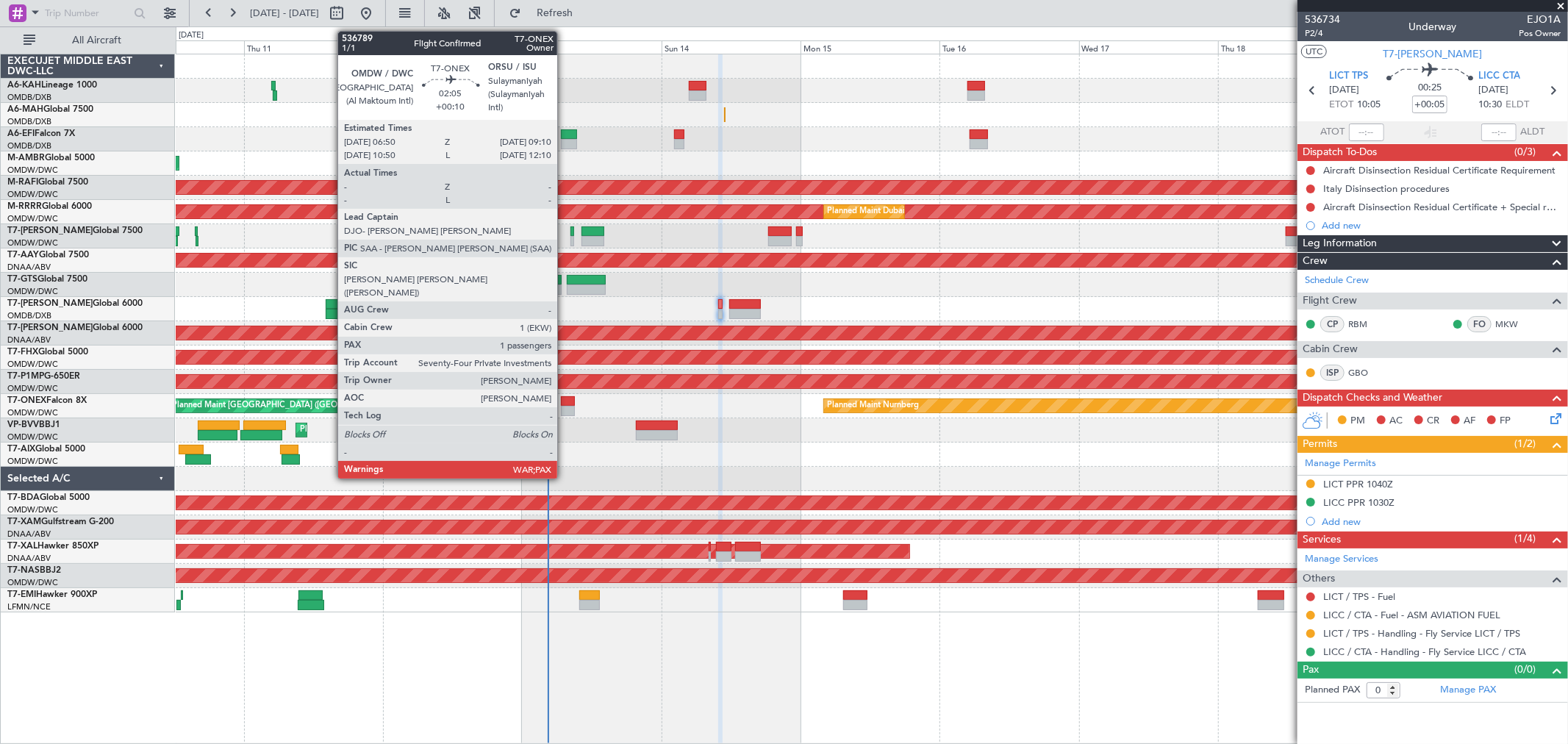
click at [565, 409] on div at bounding box center [568, 411] width 14 height 11
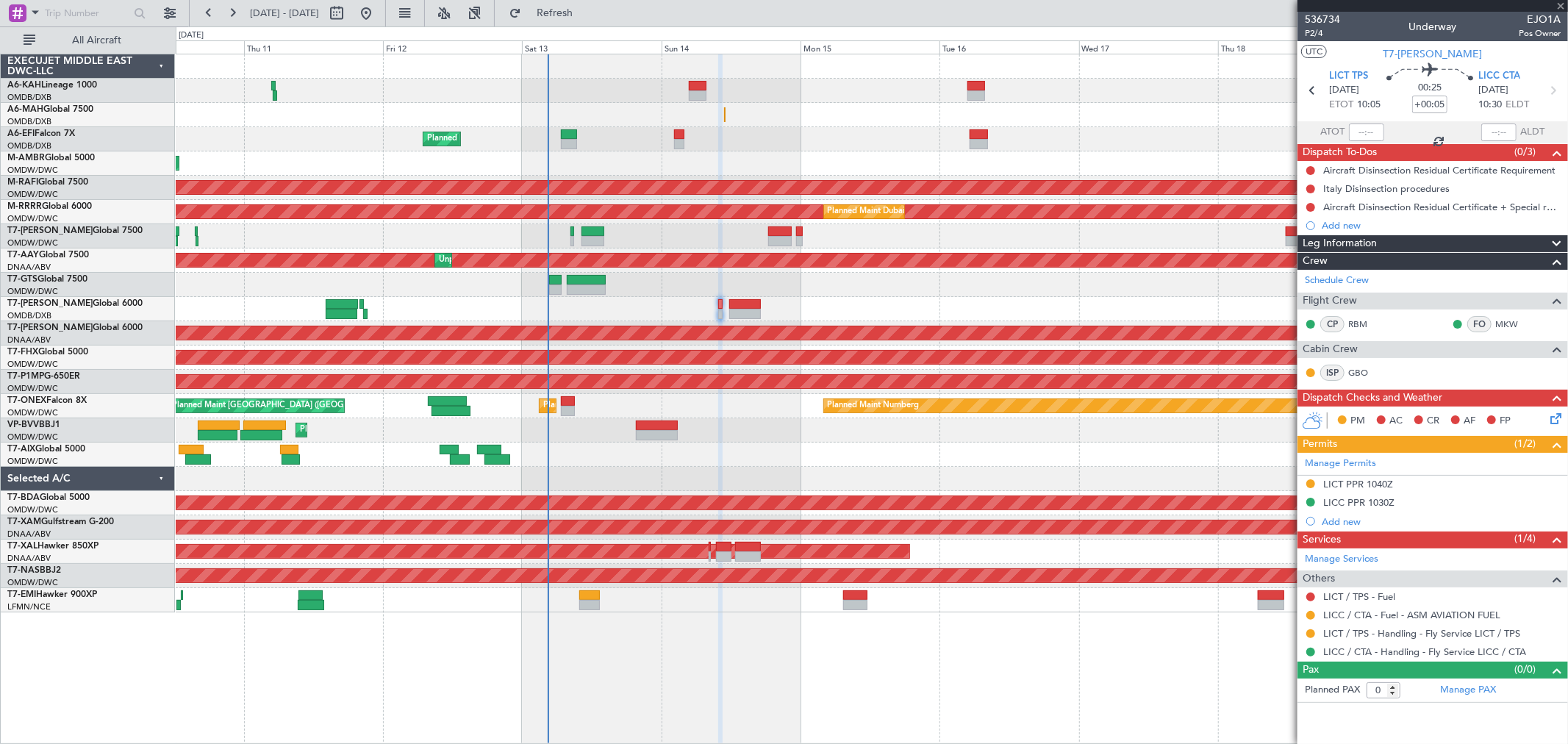
type input "+00:10"
type input "3"
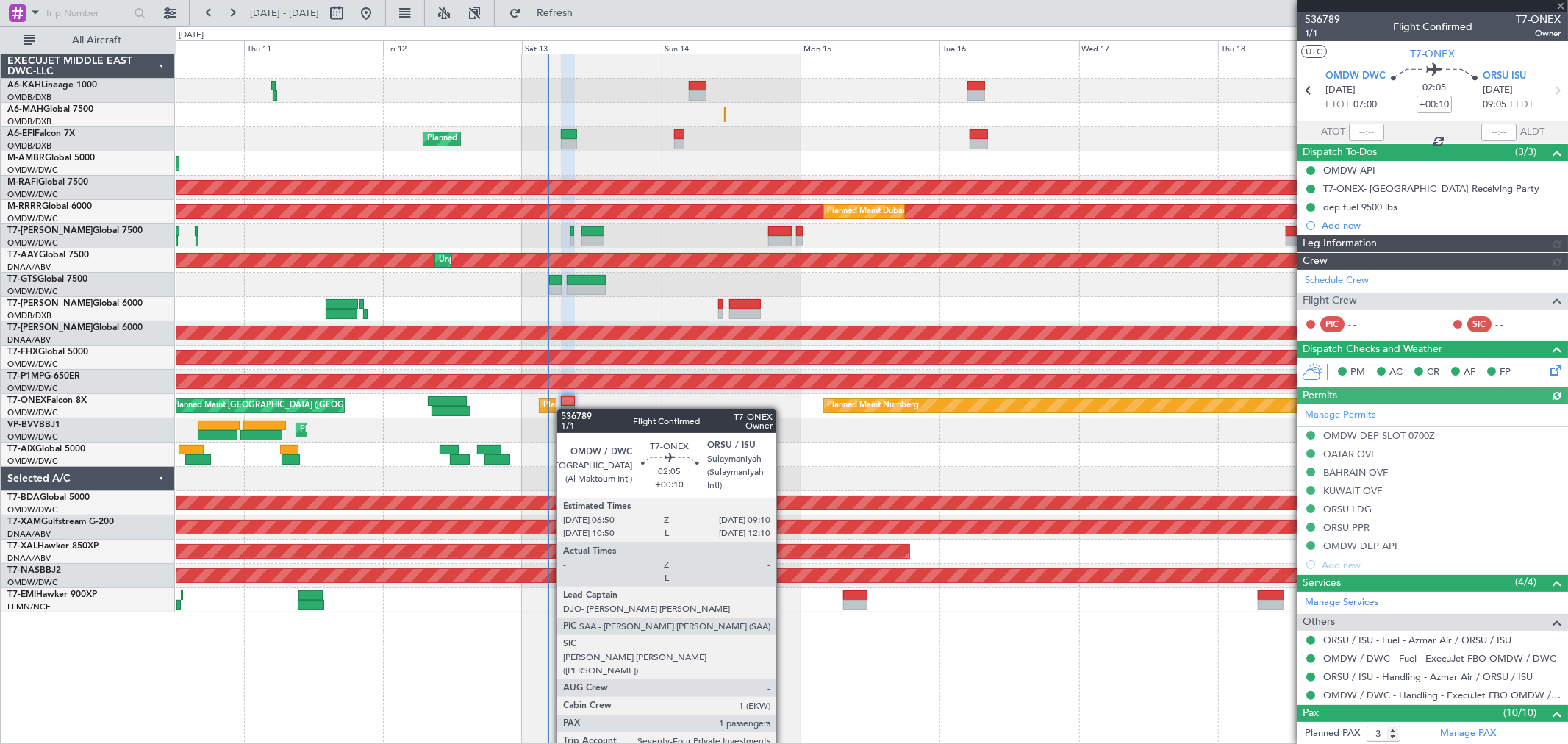
type input "[PERSON_NAME] (ANI)"
type input "7272"
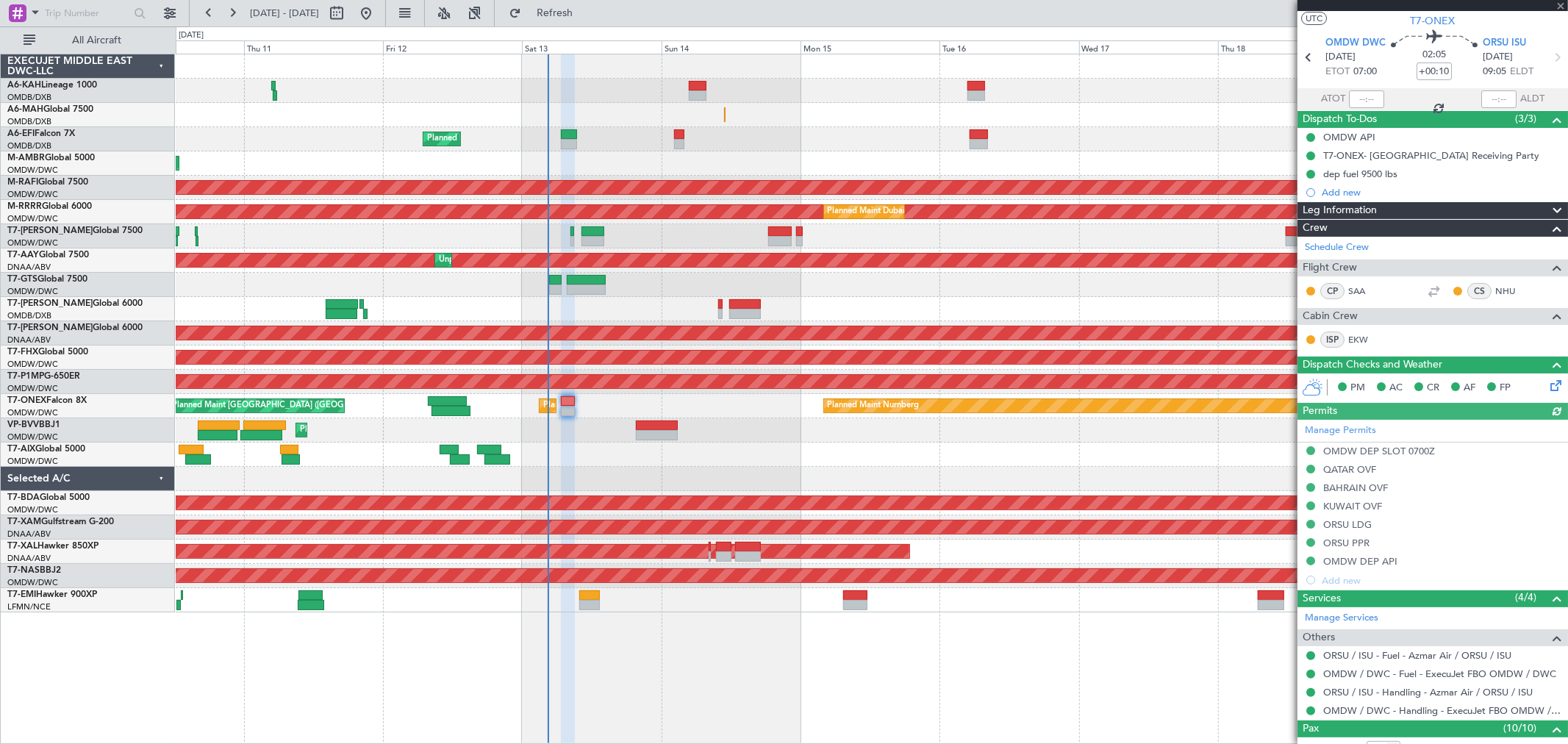
scroll to position [82, 0]
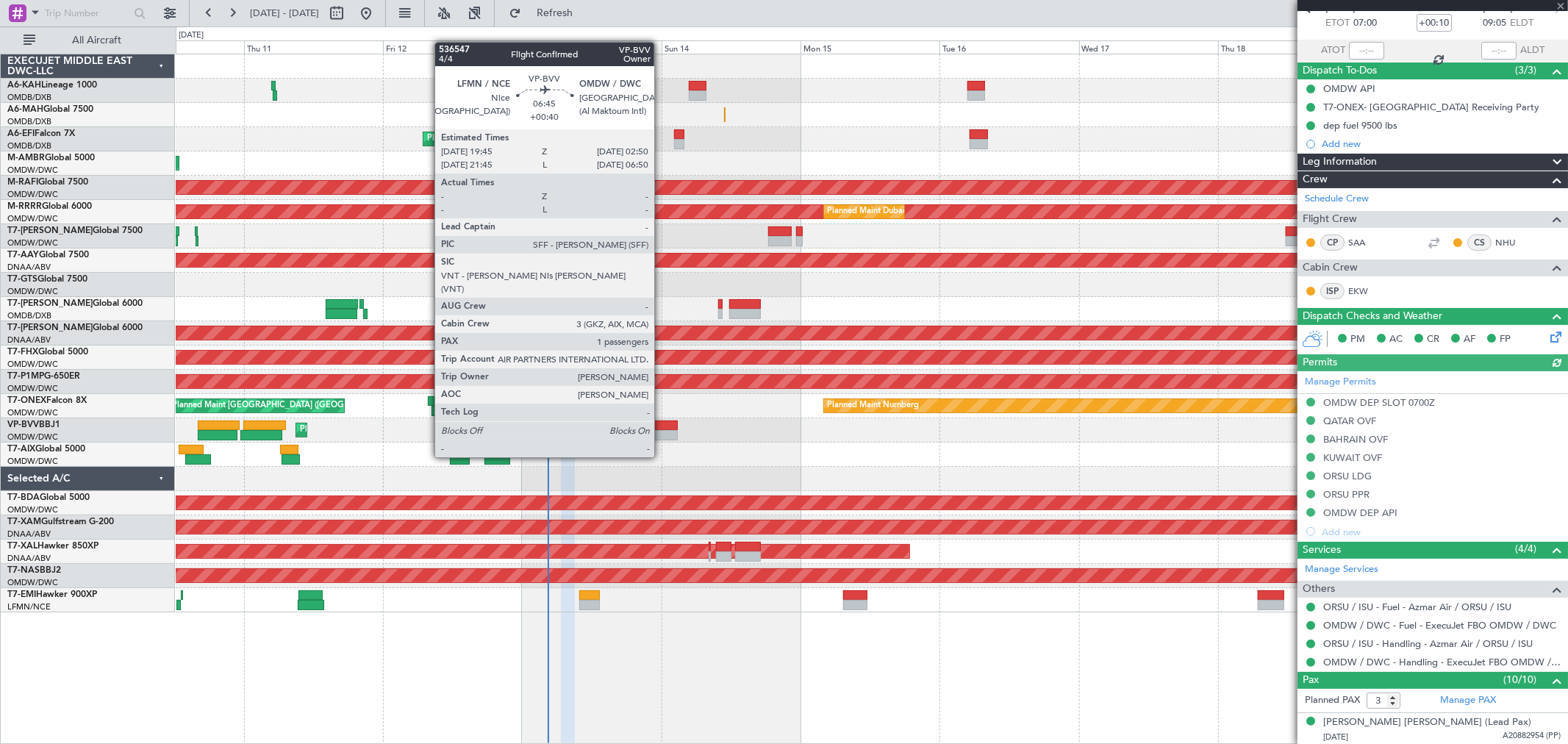
click at [661, 430] on div at bounding box center [656, 436] width 41 height 11
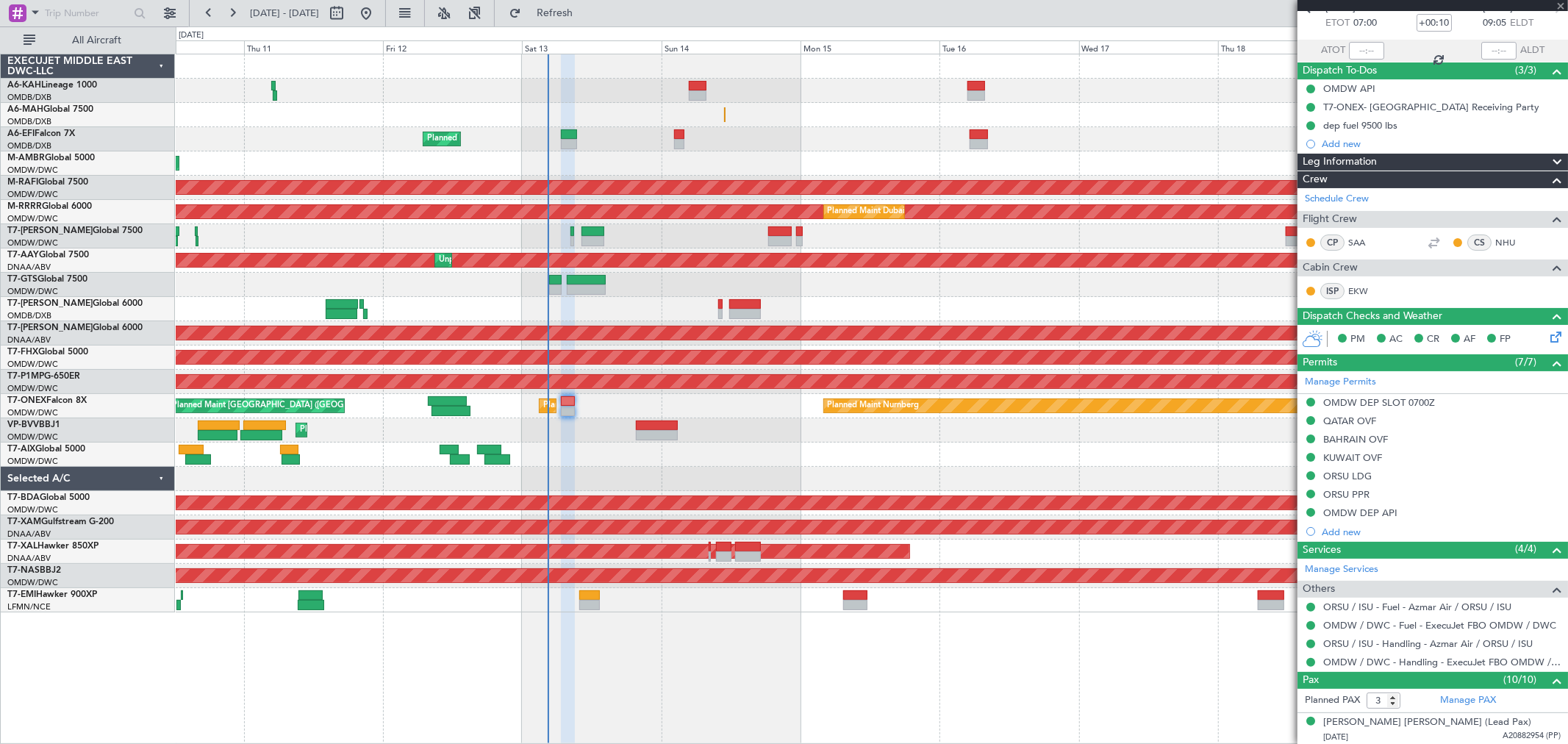
type input "+00:40"
type input "1"
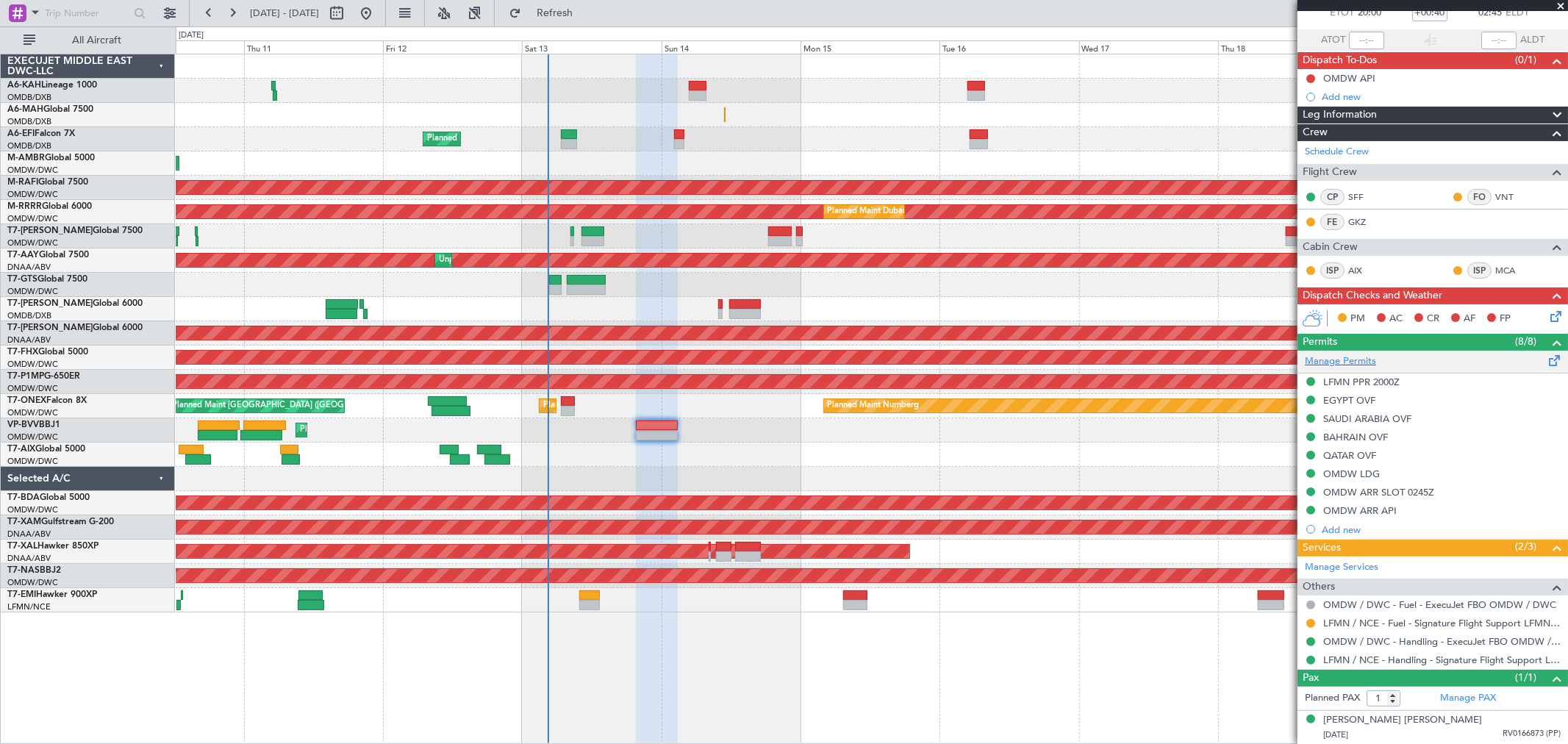
scroll to position [0, 0]
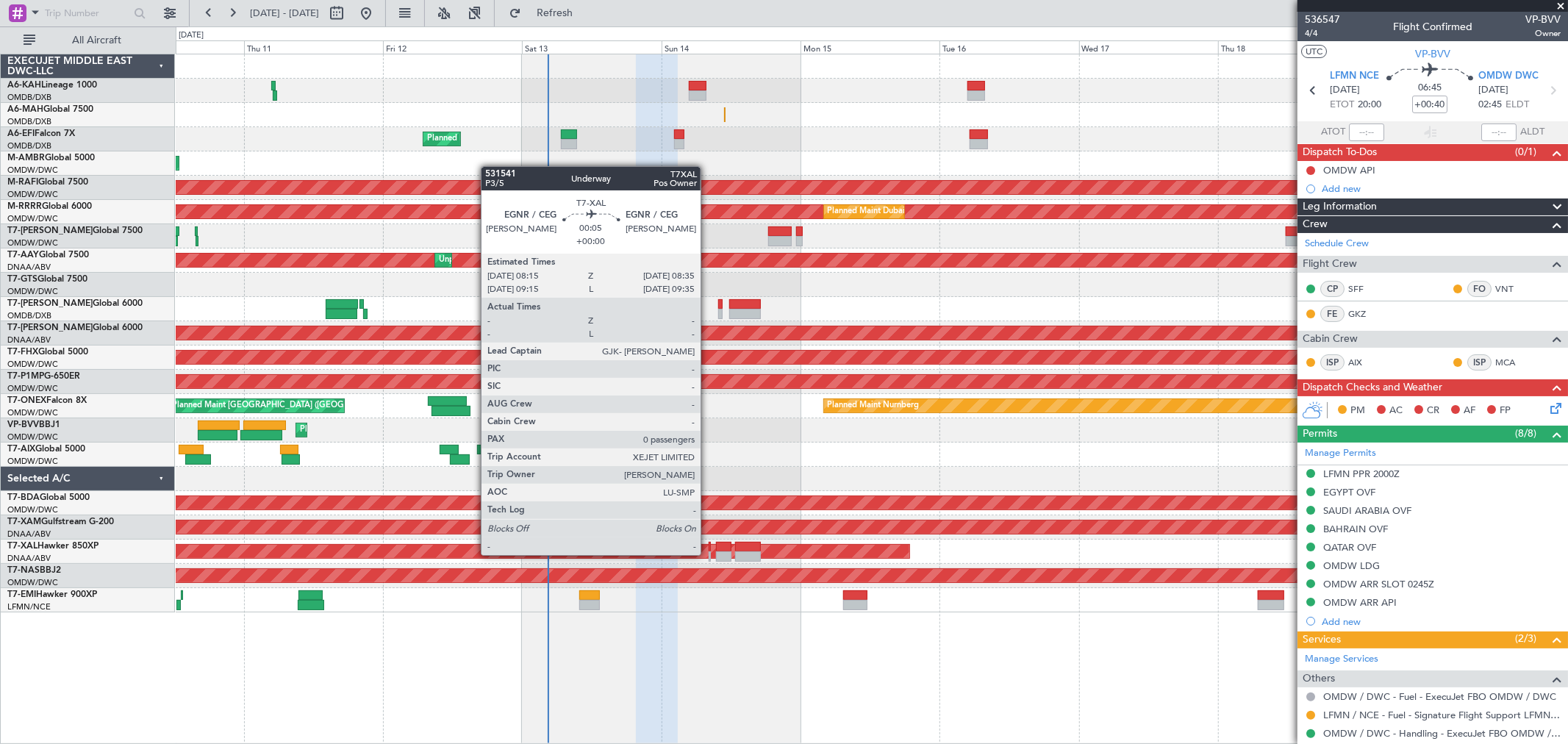
click at [709, 553] on div at bounding box center [710, 557] width 3 height 11
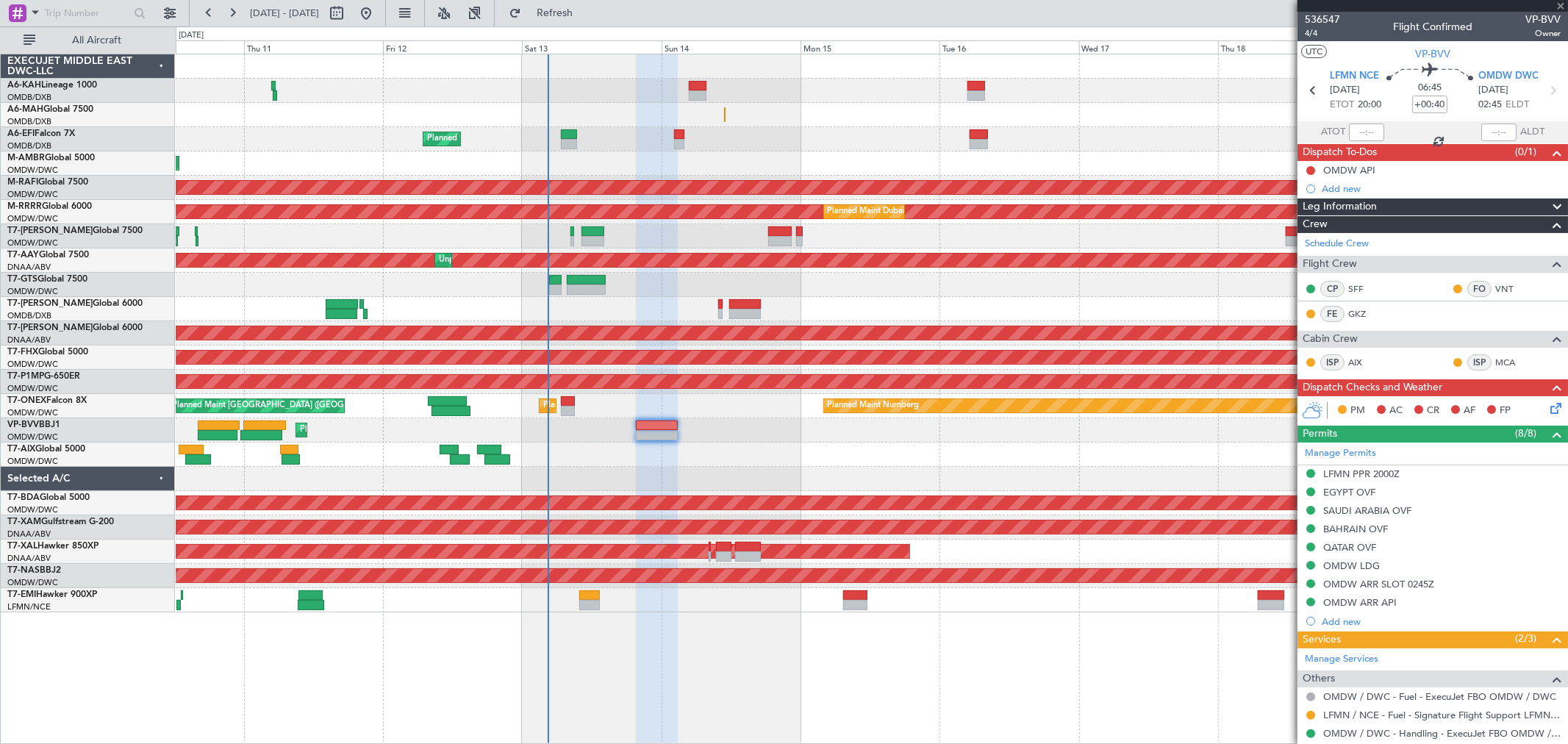
type input "0"
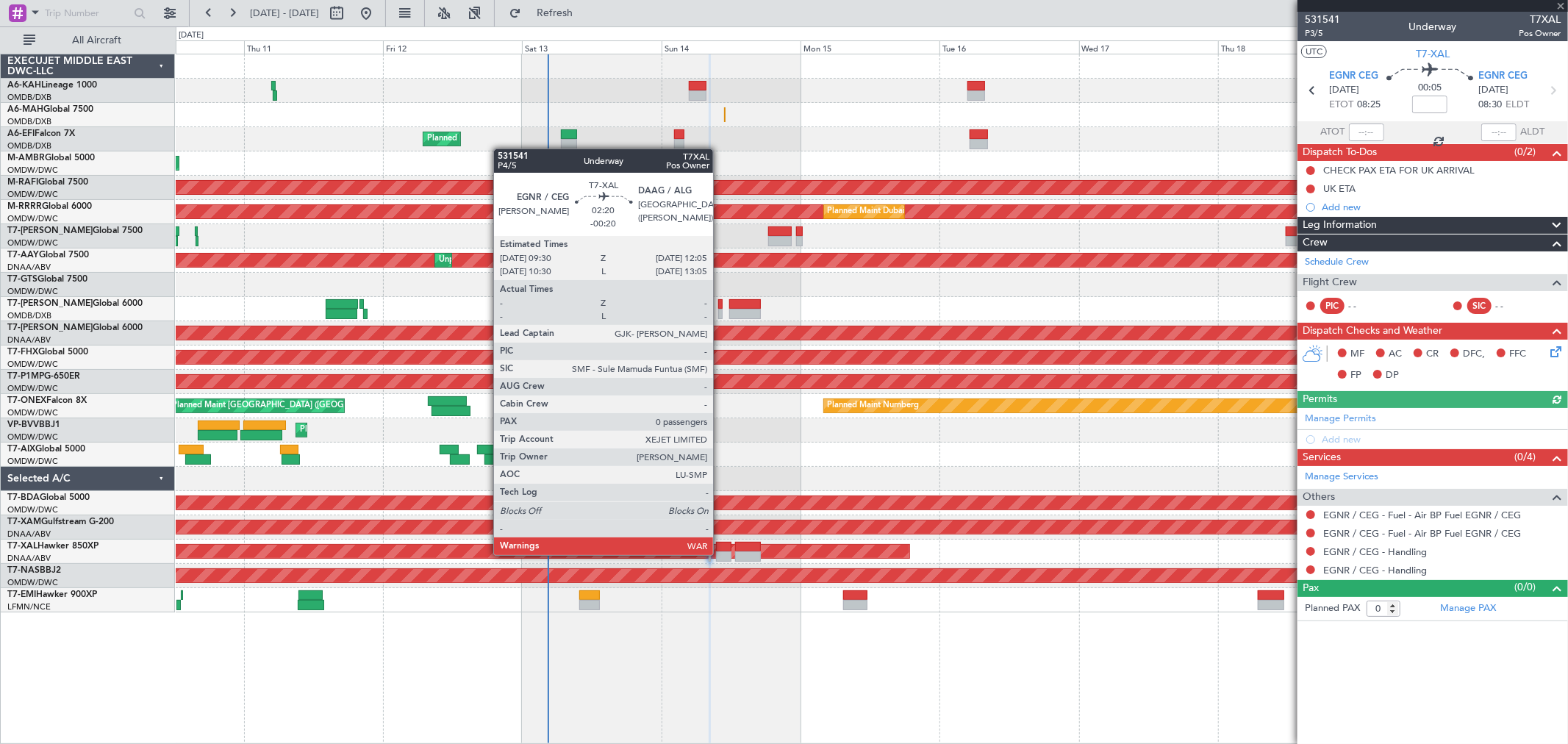
click at [720, 553] on div at bounding box center [724, 557] width 16 height 11
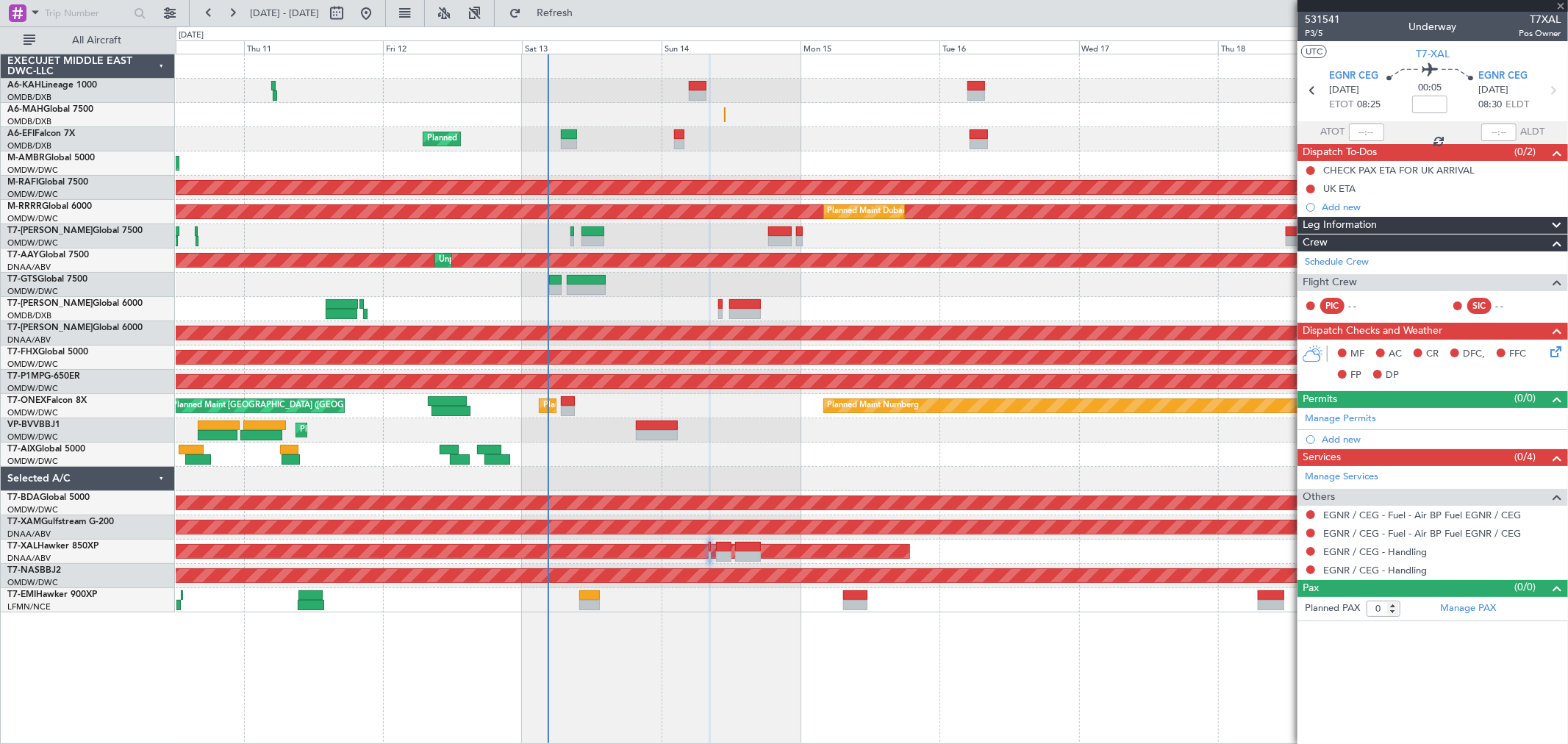
type input "-00:20"
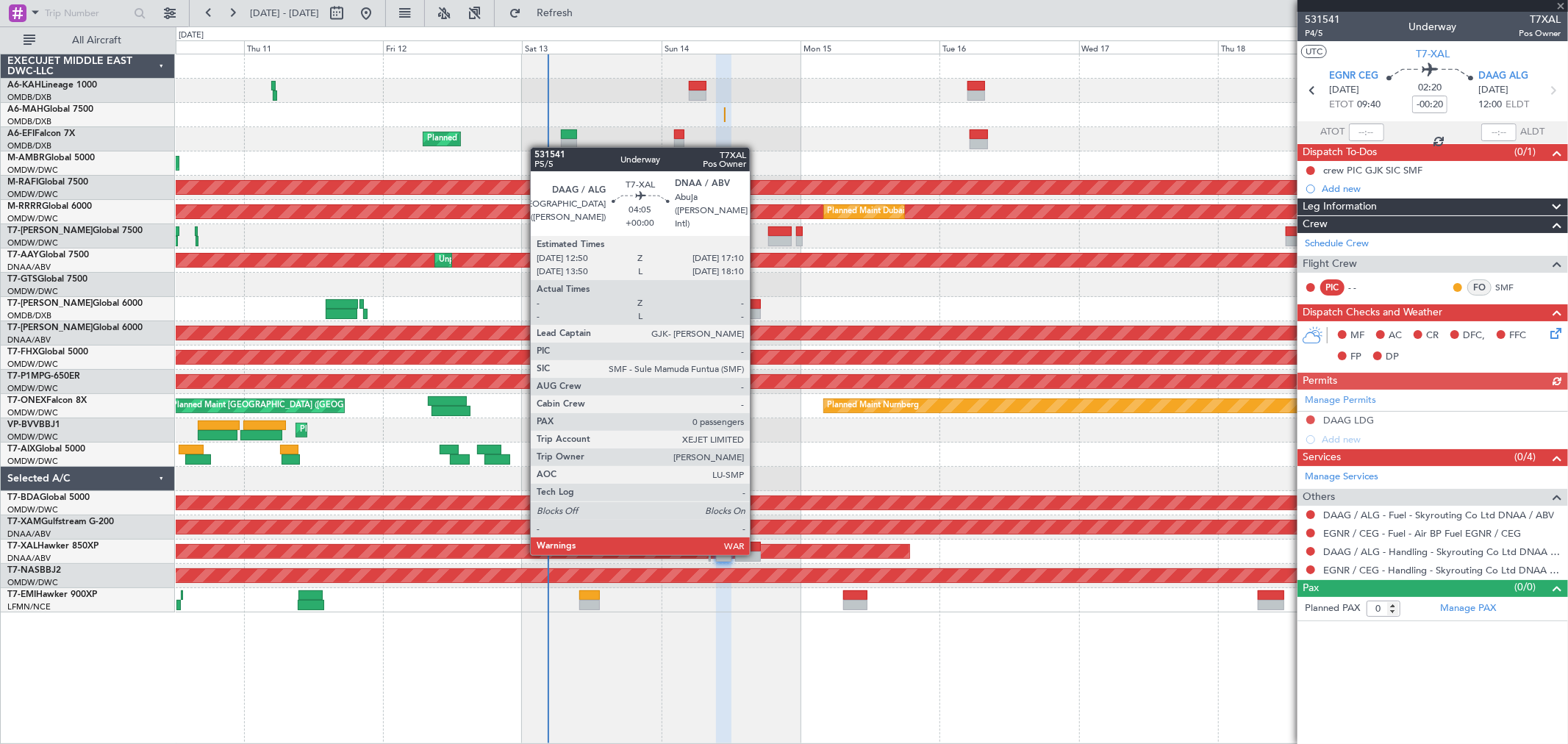
click at [757, 553] on div at bounding box center [748, 557] width 25 height 11
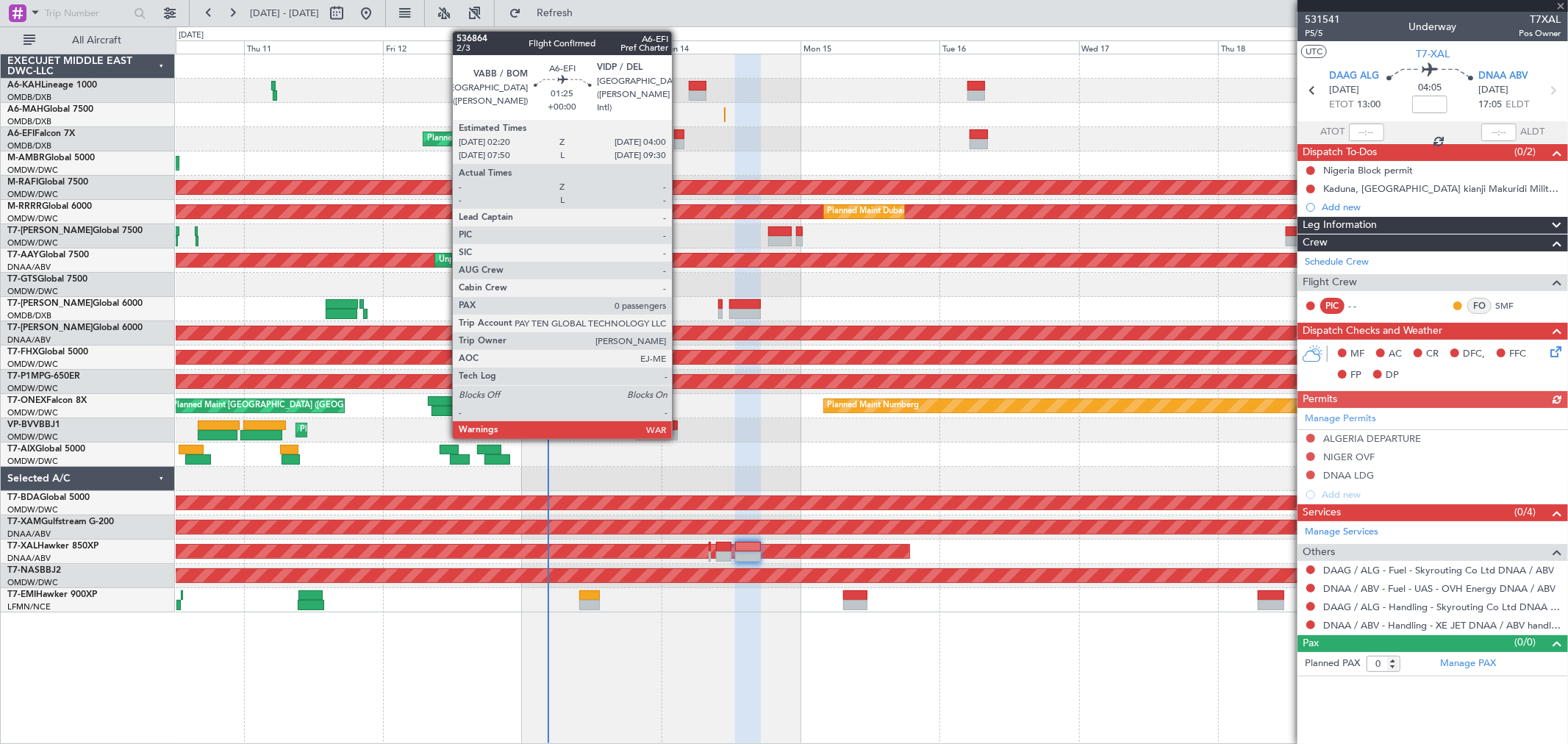
click at [679, 134] on div at bounding box center [680, 134] width 11 height 11
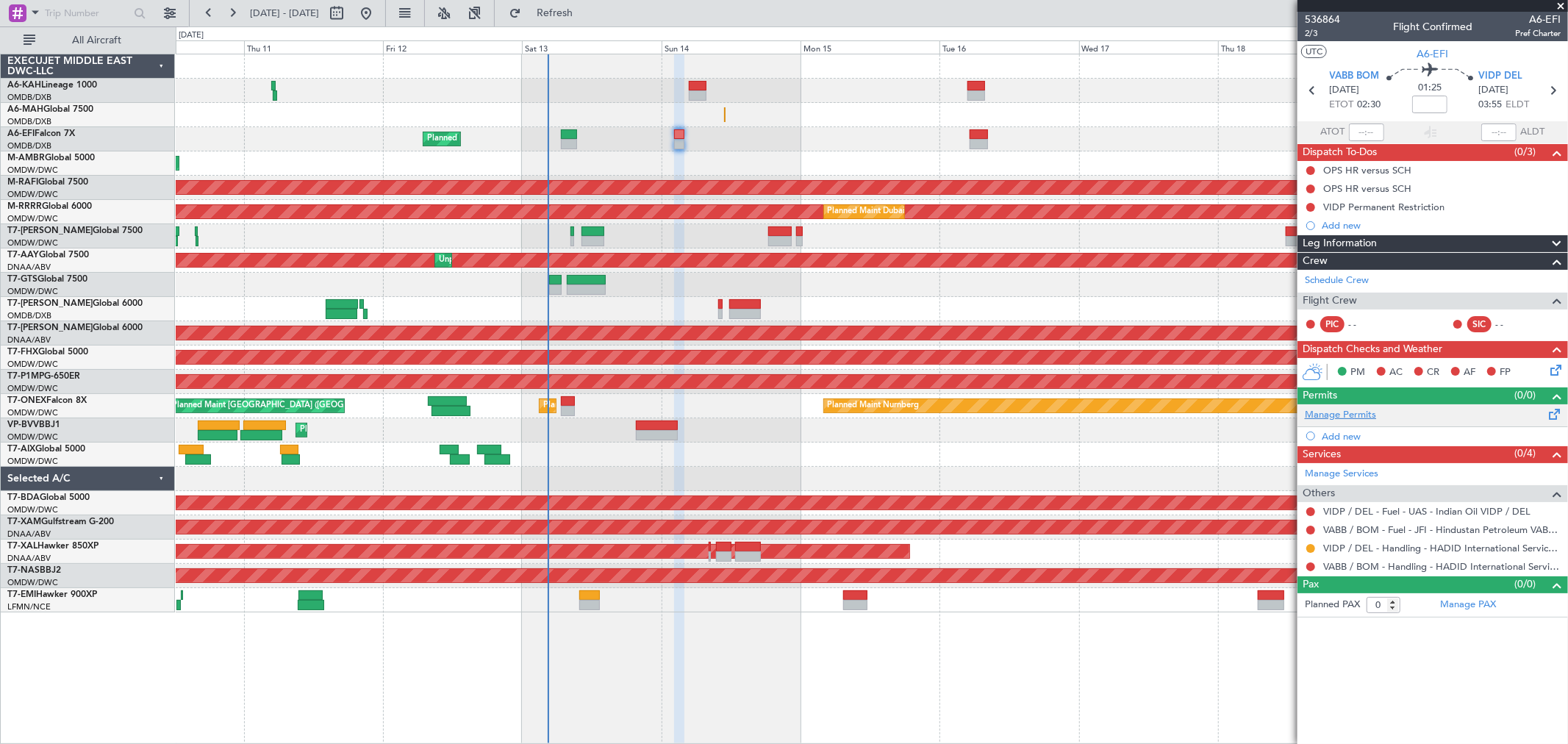
click at [1341, 413] on link "Manage Permits" at bounding box center [1340, 415] width 71 height 15
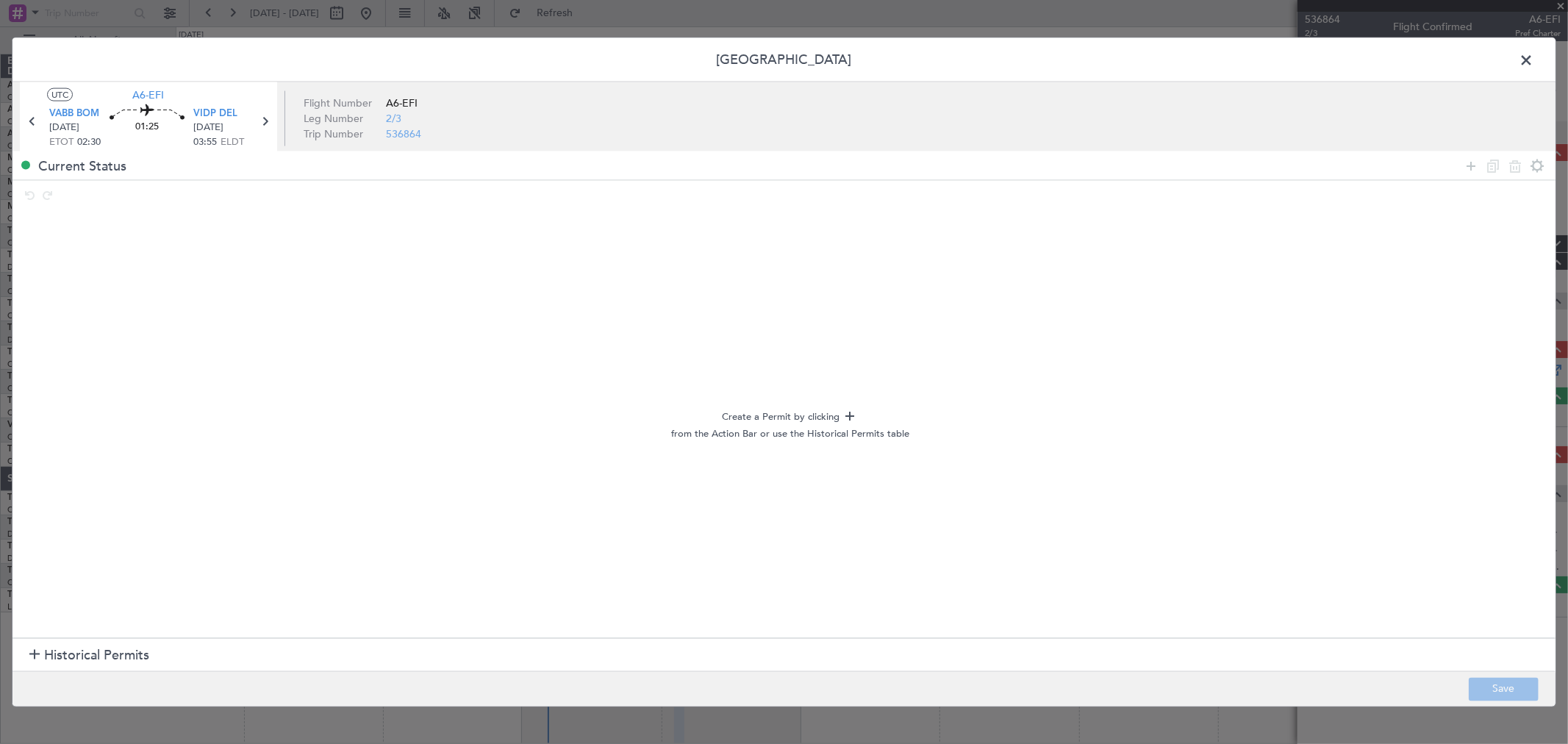
drag, startPoint x: 1475, startPoint y: 164, endPoint x: 1348, endPoint y: 184, distance: 128.6
click at [1471, 164] on icon at bounding box center [1471, 165] width 18 height 18
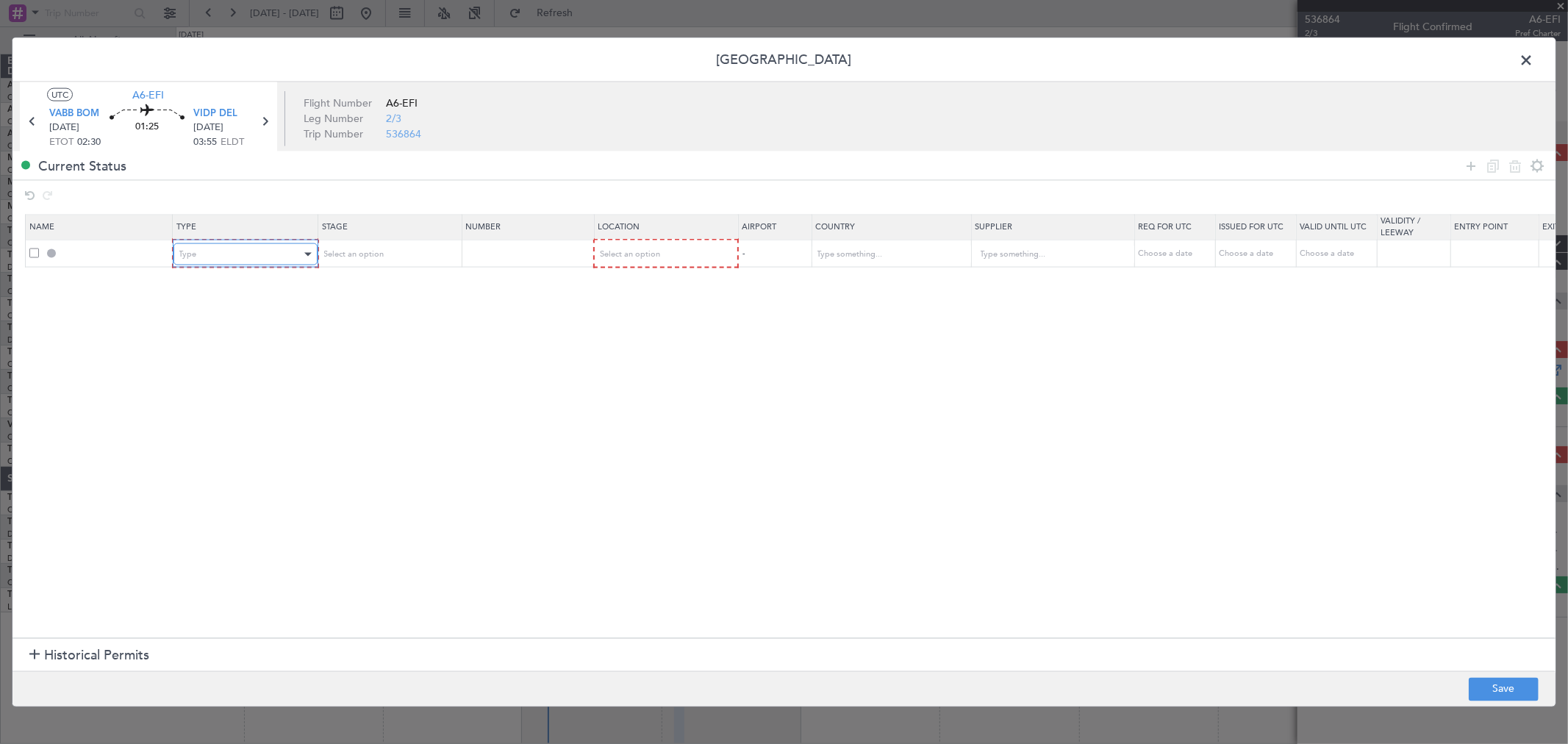
click at [219, 255] on div "Type" at bounding box center [240, 254] width 122 height 22
click at [217, 413] on span "Landing" at bounding box center [244, 414] width 131 height 22
click at [634, 253] on span "Select an option" at bounding box center [628, 254] width 61 height 11
drag, startPoint x: 630, startPoint y: 326, endPoint x: 840, endPoint y: 280, distance: 215.0
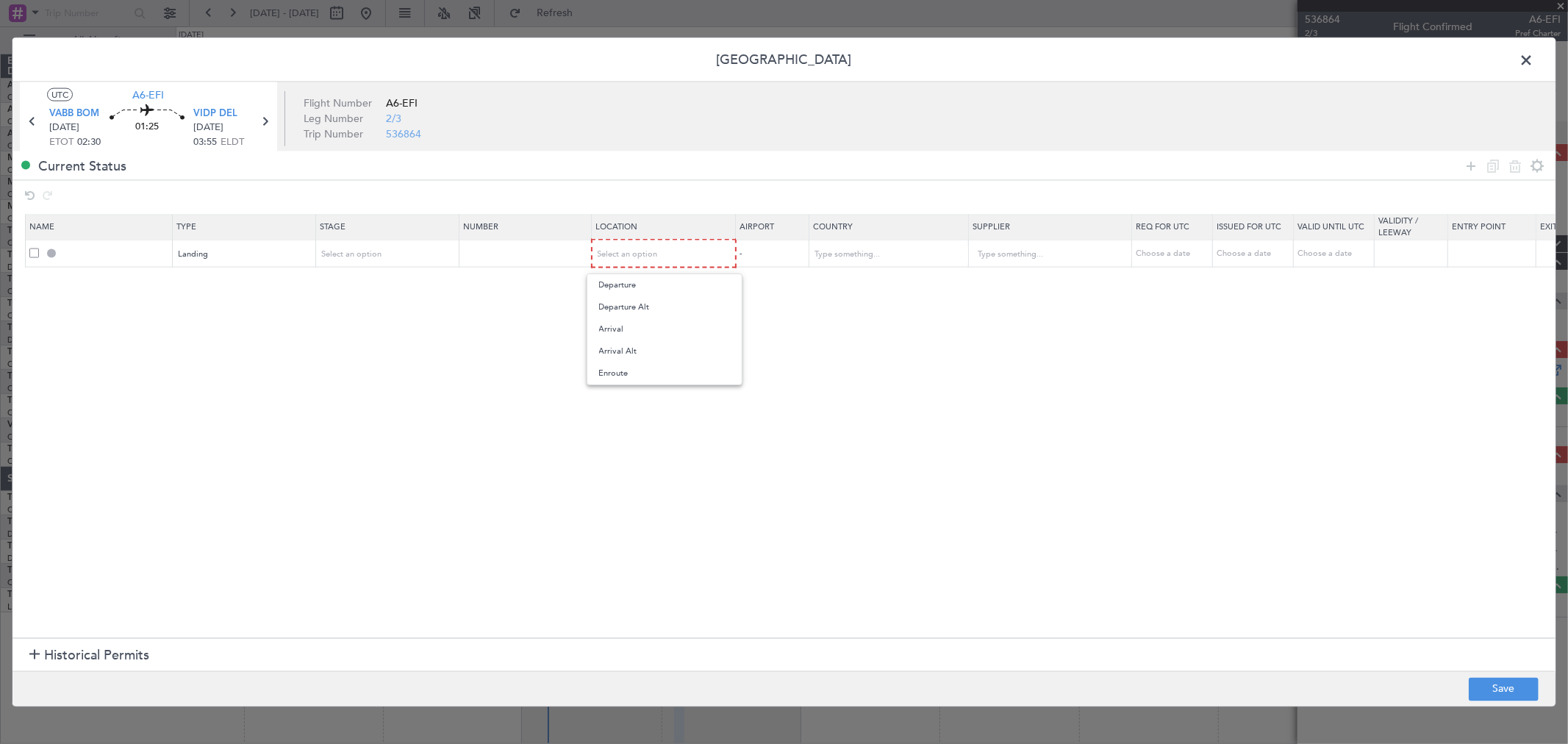
click at [627, 325] on span "Arrival" at bounding box center [664, 329] width 131 height 22
drag, startPoint x: 509, startPoint y: 259, endPoint x: 458, endPoint y: 259, distance: 51.0
click at [509, 259] on input "text" at bounding box center [527, 252] width 128 height 12
paste input "YA/N/1095/09/12"
type input "YA/N/1095/09/12"
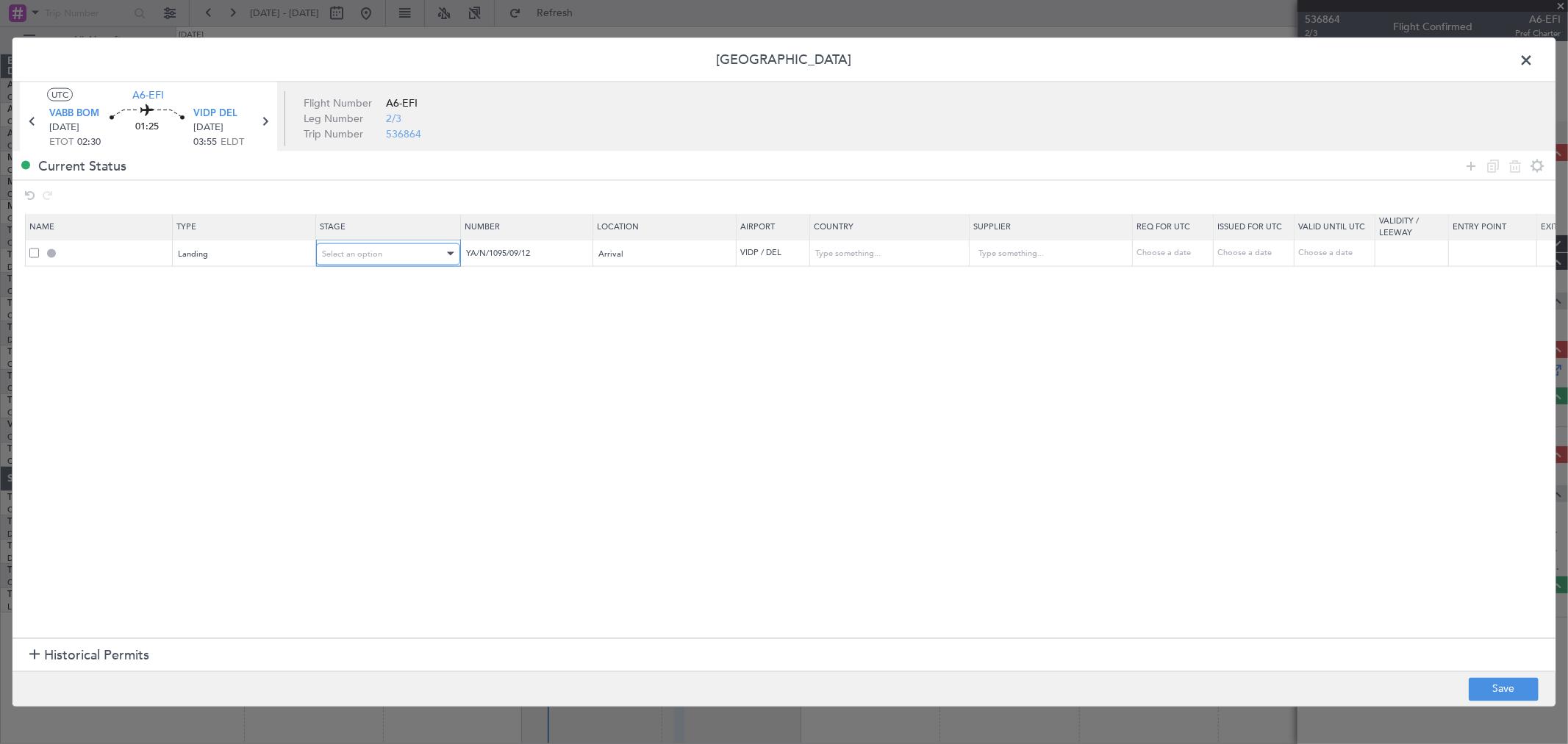
click at [393, 257] on div "Select an option" at bounding box center [383, 253] width 122 height 22
click at [394, 372] on span "Received OK" at bounding box center [387, 373] width 131 height 22
click at [1490, 683] on button "Save" at bounding box center [1504, 689] width 70 height 24
type input "VIDP LDG"
type input "India"
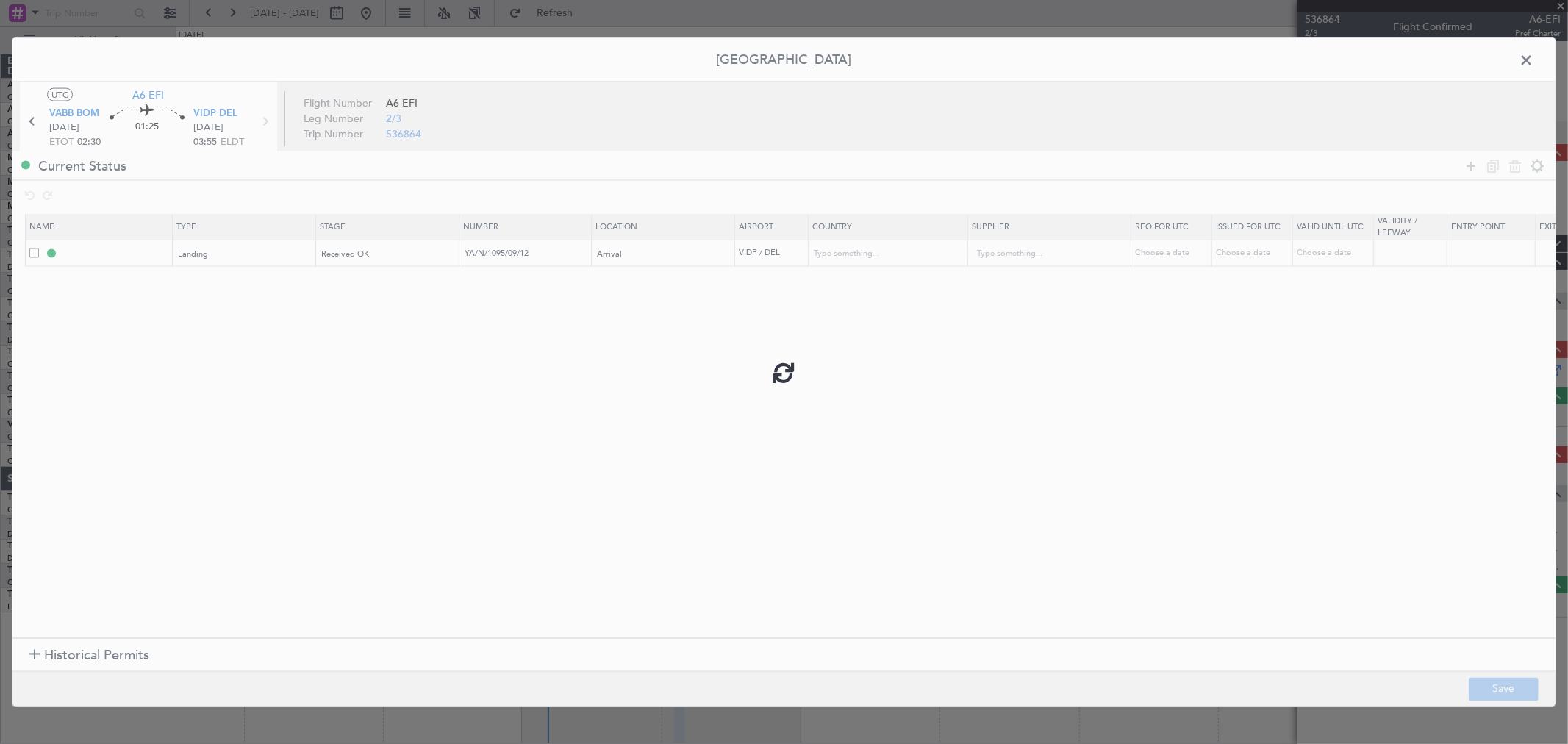
type input "NNN"
type input "3"
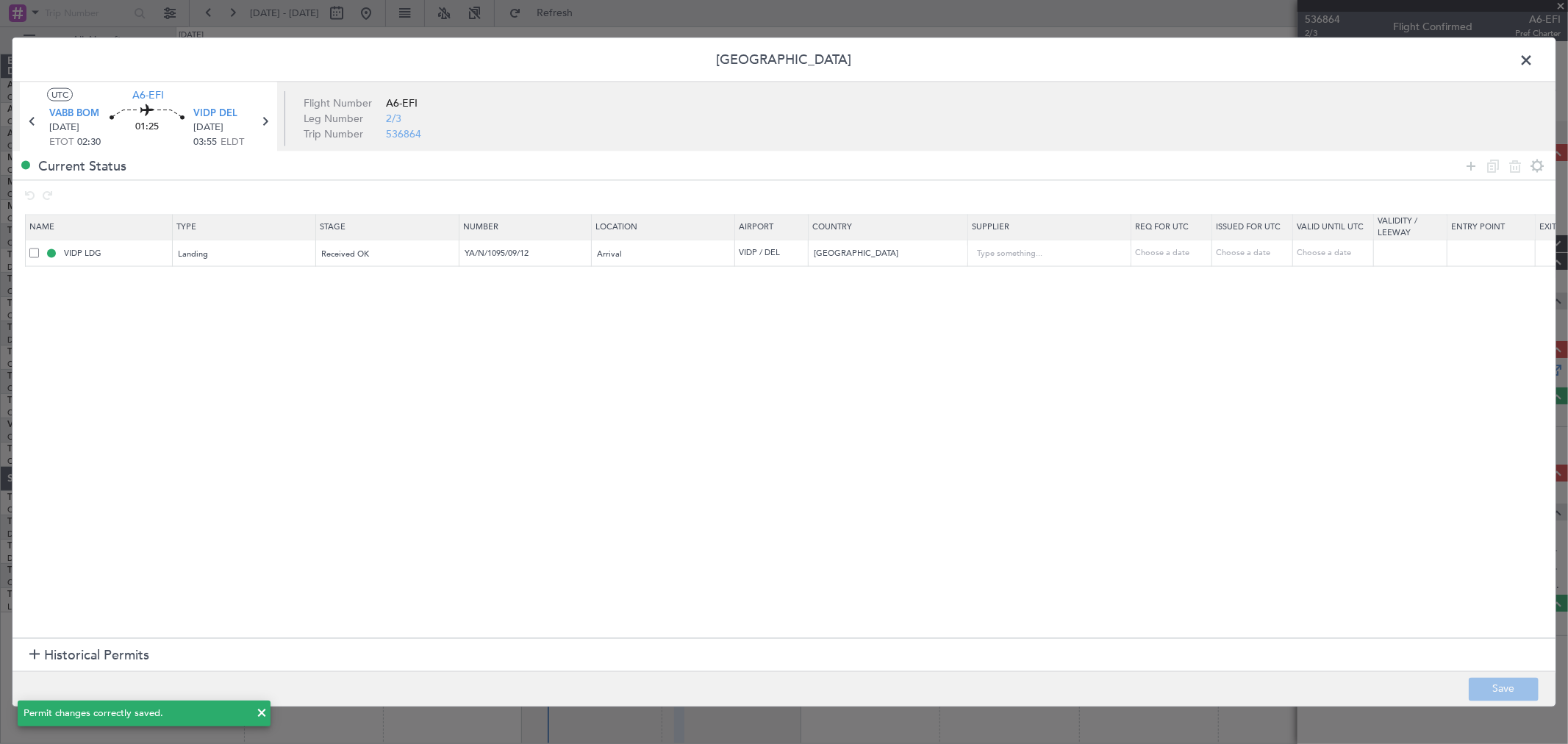
click at [1534, 60] on span at bounding box center [1534, 63] width 0 height 29
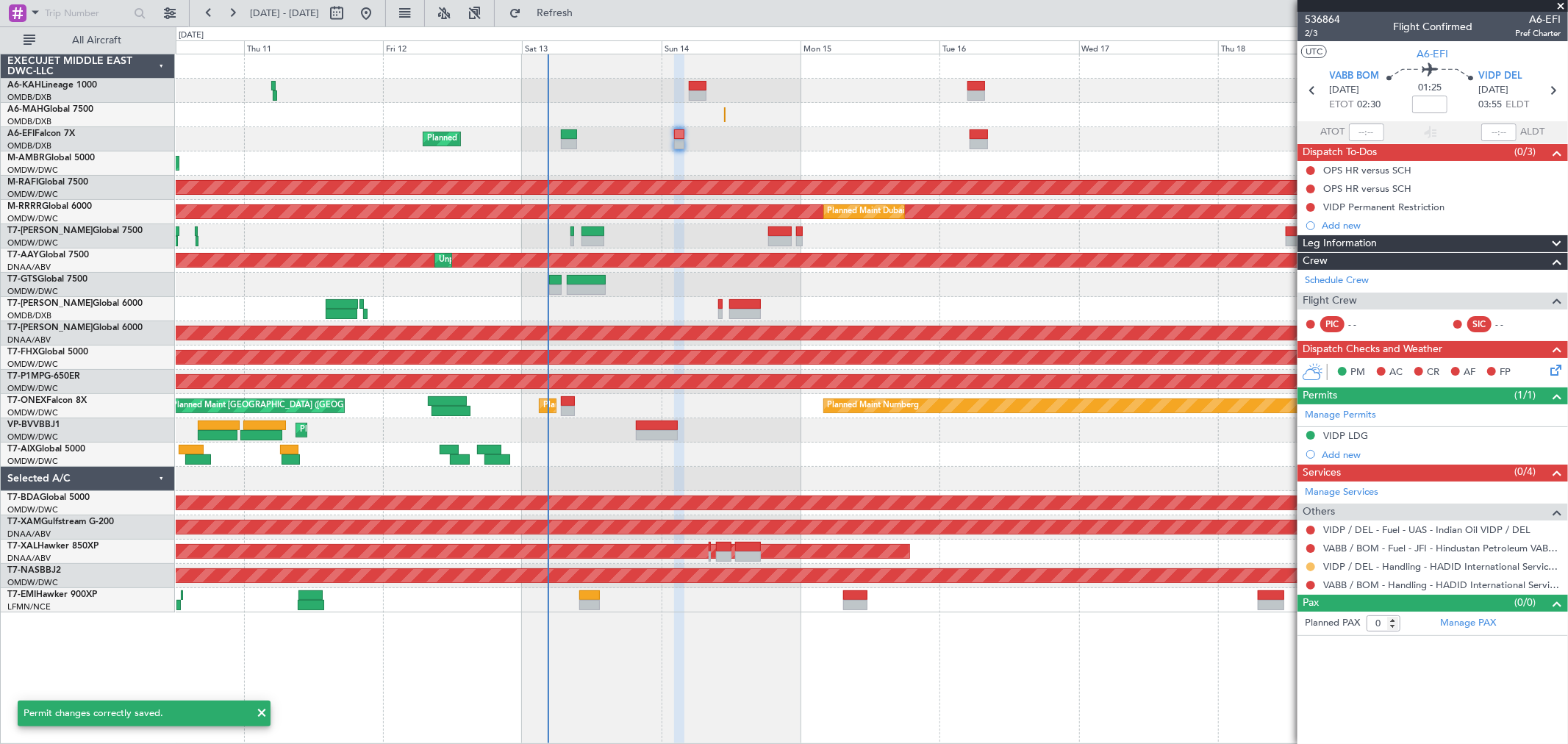
click at [1311, 562] on button at bounding box center [1311, 567] width 9 height 9
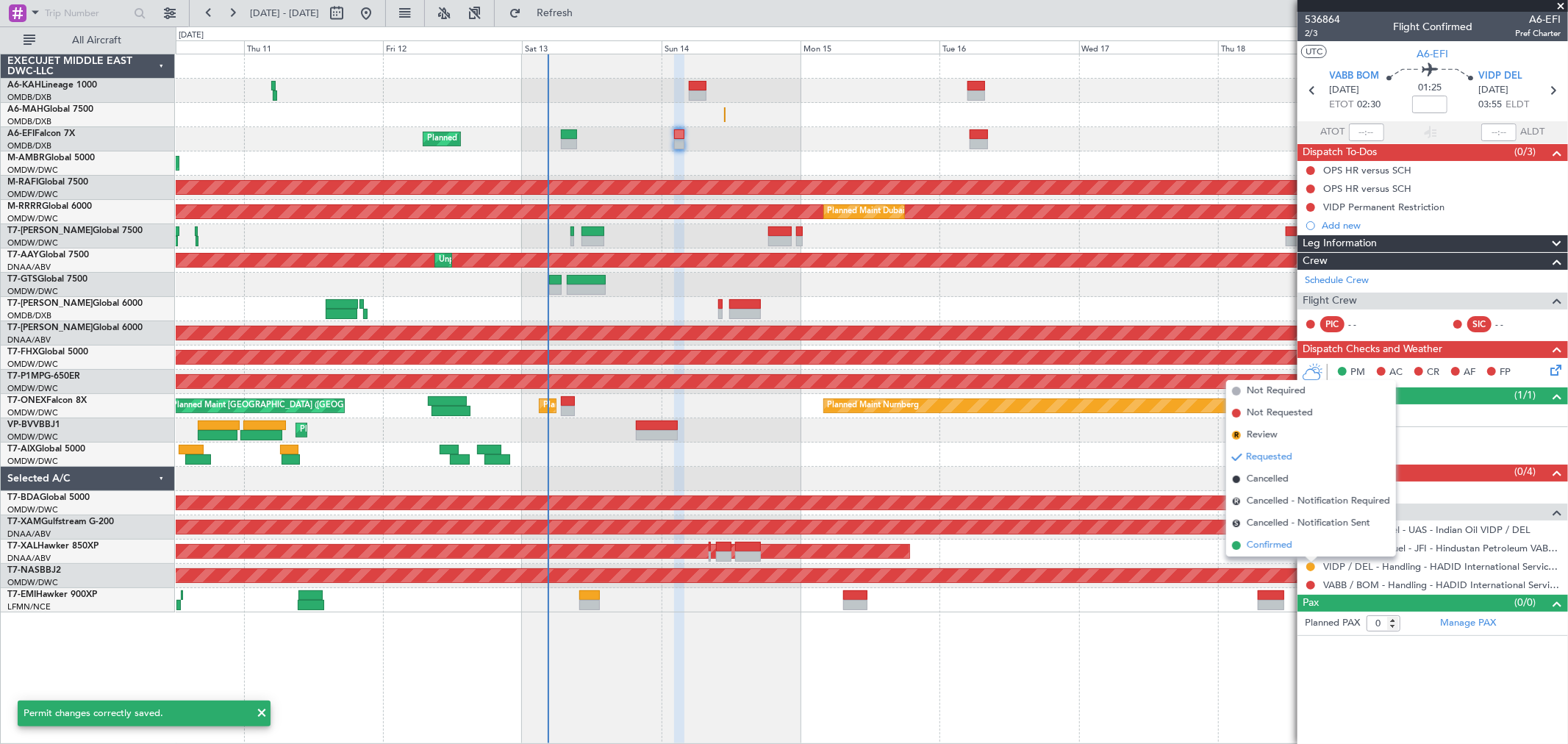
click at [1251, 546] on span "Confirmed" at bounding box center [1270, 545] width 46 height 15
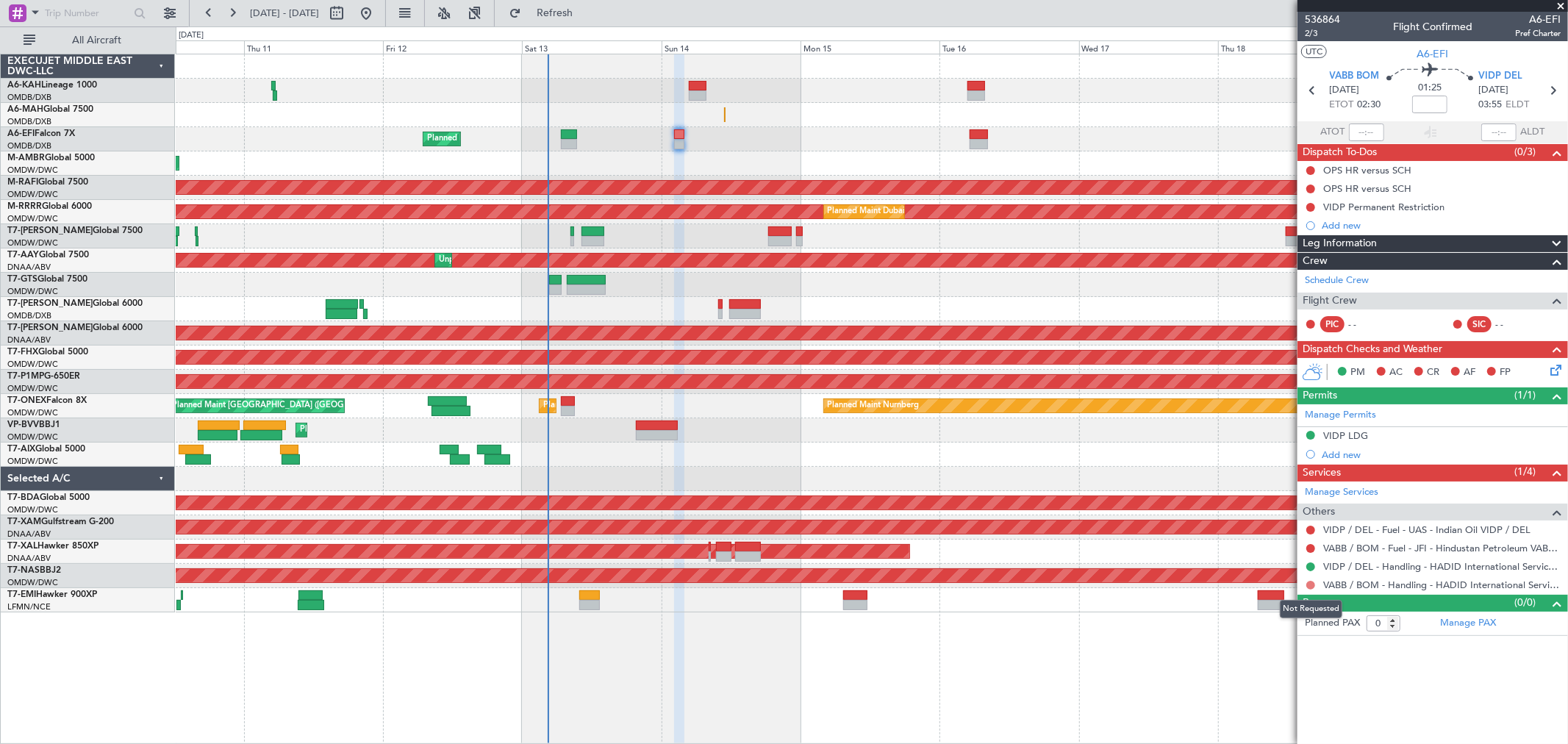
click at [1311, 584] on button at bounding box center [1311, 585] width 9 height 9
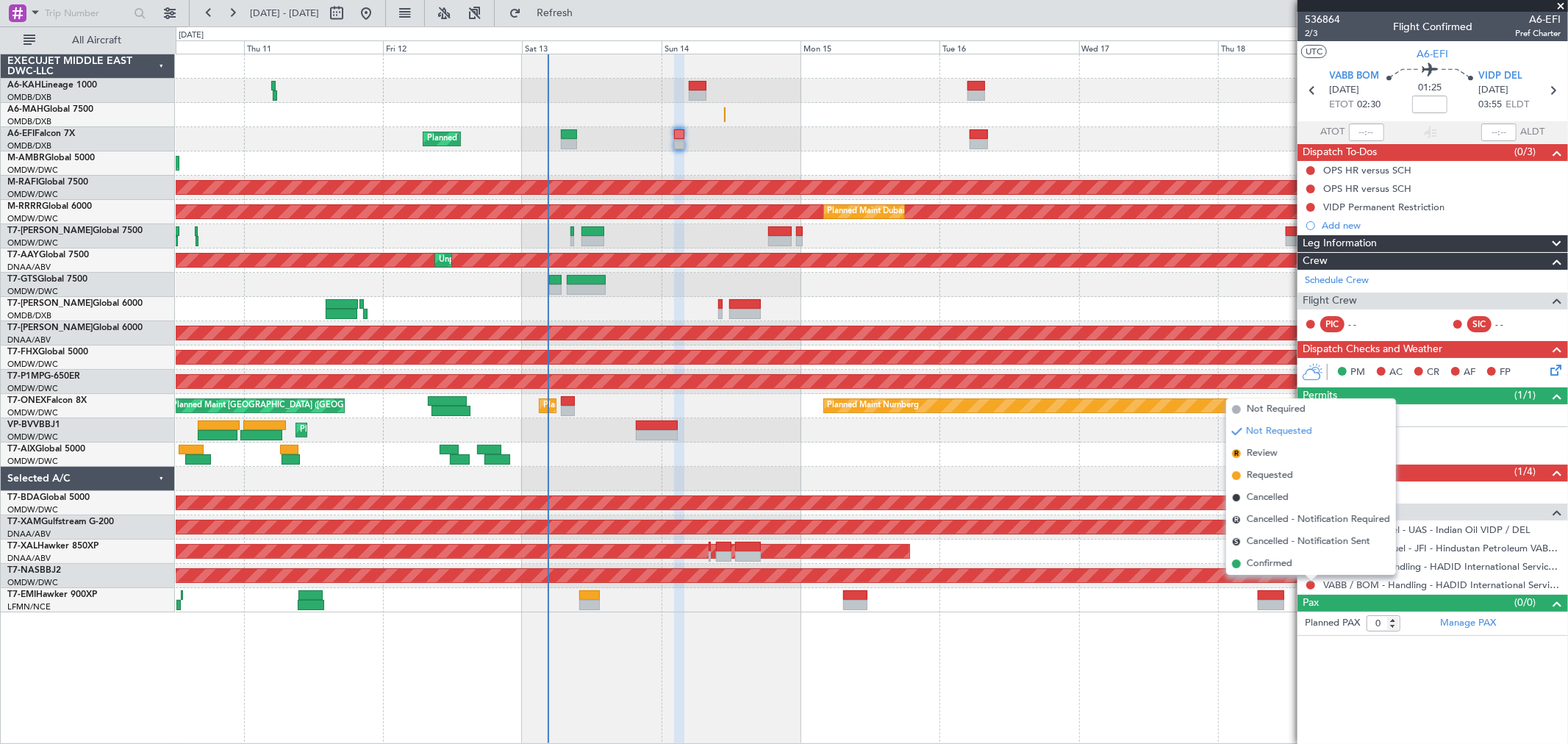
drag, startPoint x: 1272, startPoint y: 568, endPoint x: 1297, endPoint y: 522, distance: 52.4
click at [1272, 561] on span "Confirmed" at bounding box center [1270, 564] width 46 height 15
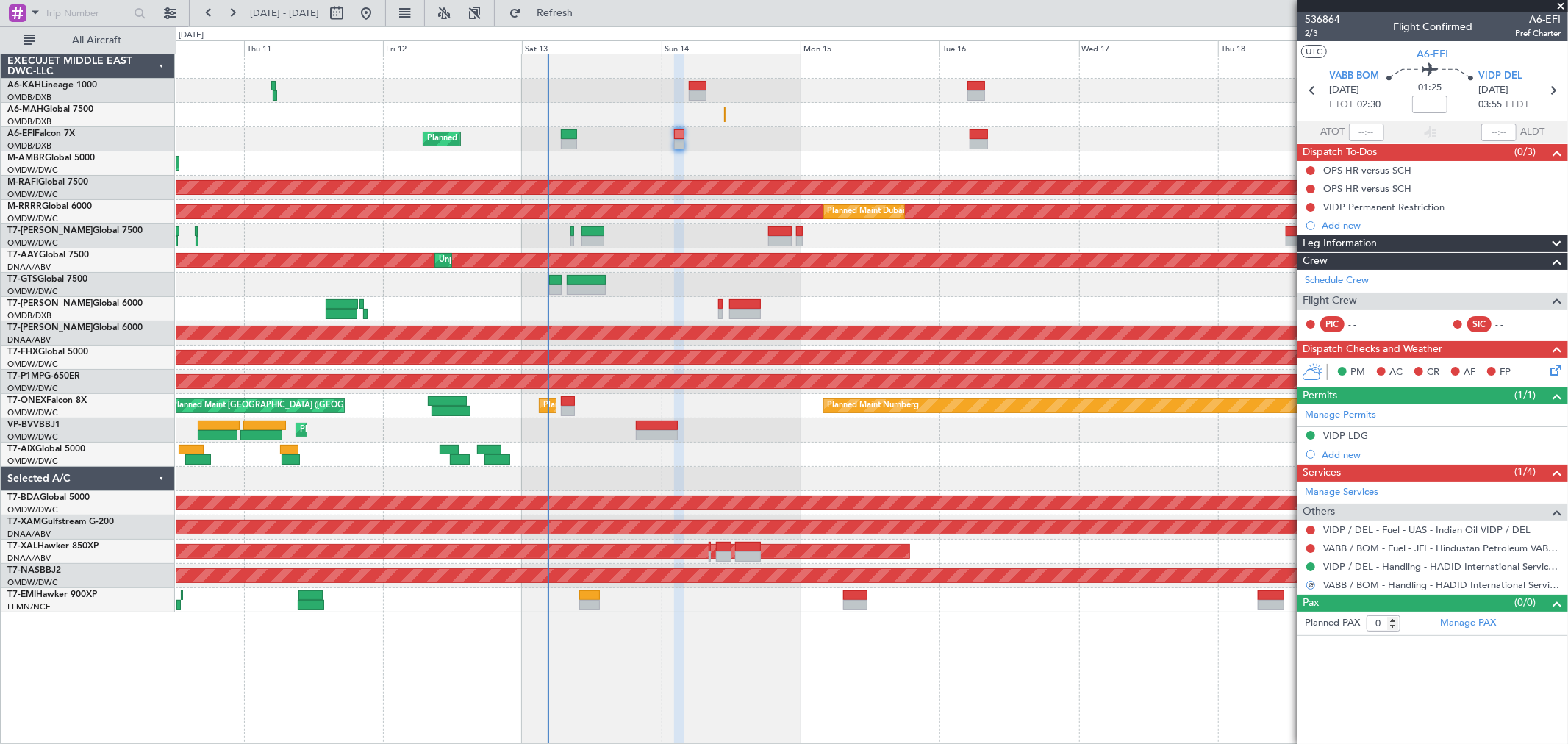
click at [1317, 33] on span "2/3" at bounding box center [1323, 33] width 35 height 12
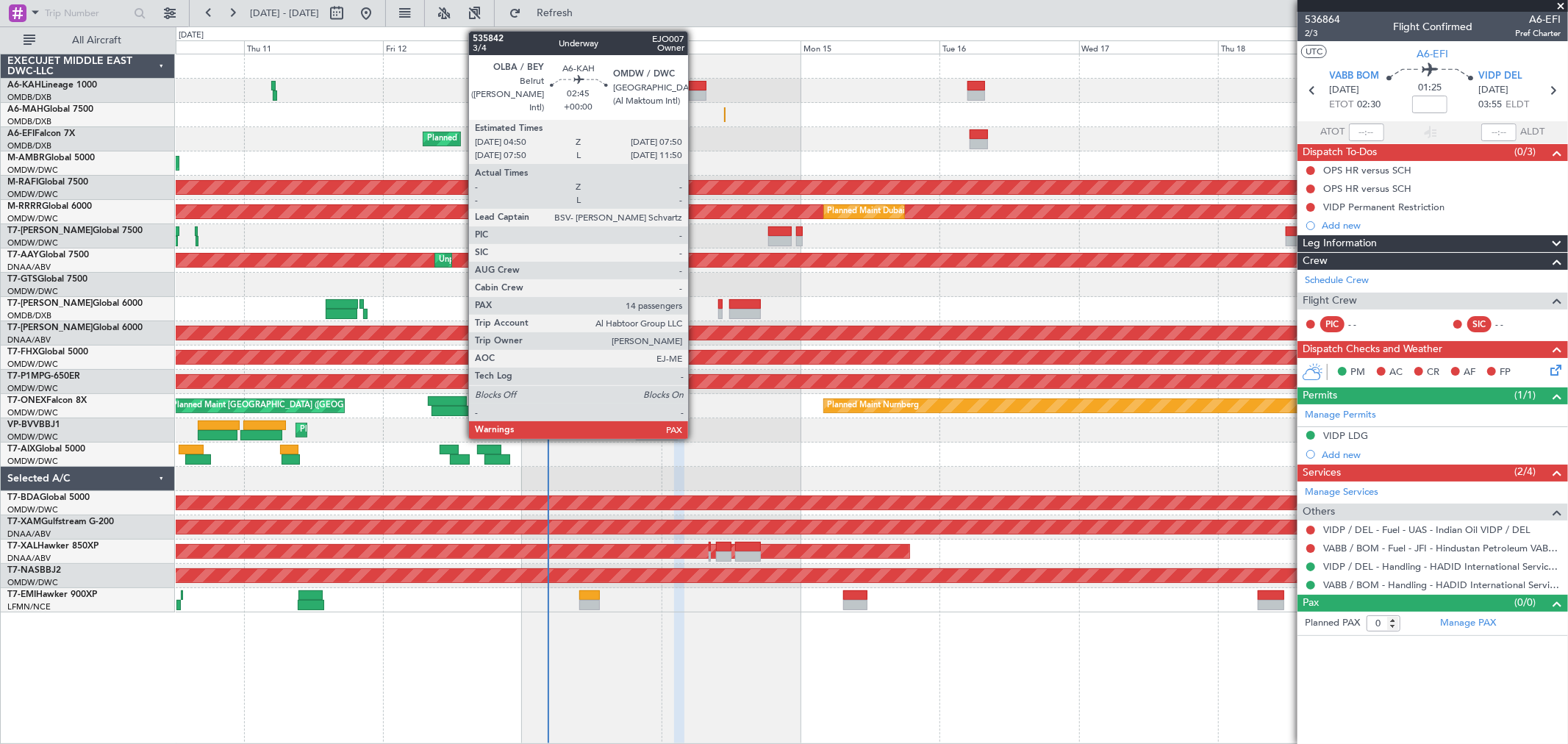
click at [696, 90] on div at bounding box center [697, 96] width 18 height 11
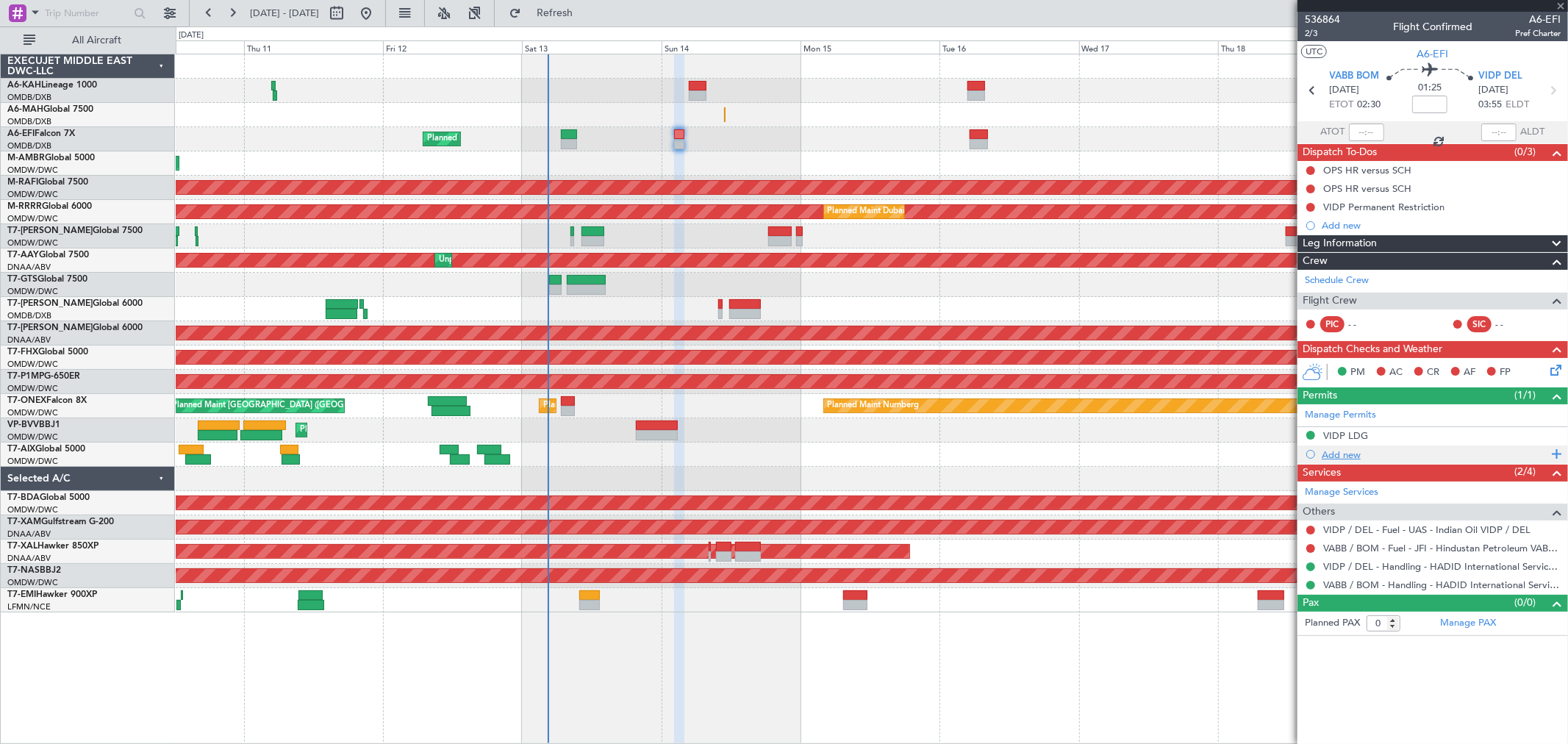
type input "14"
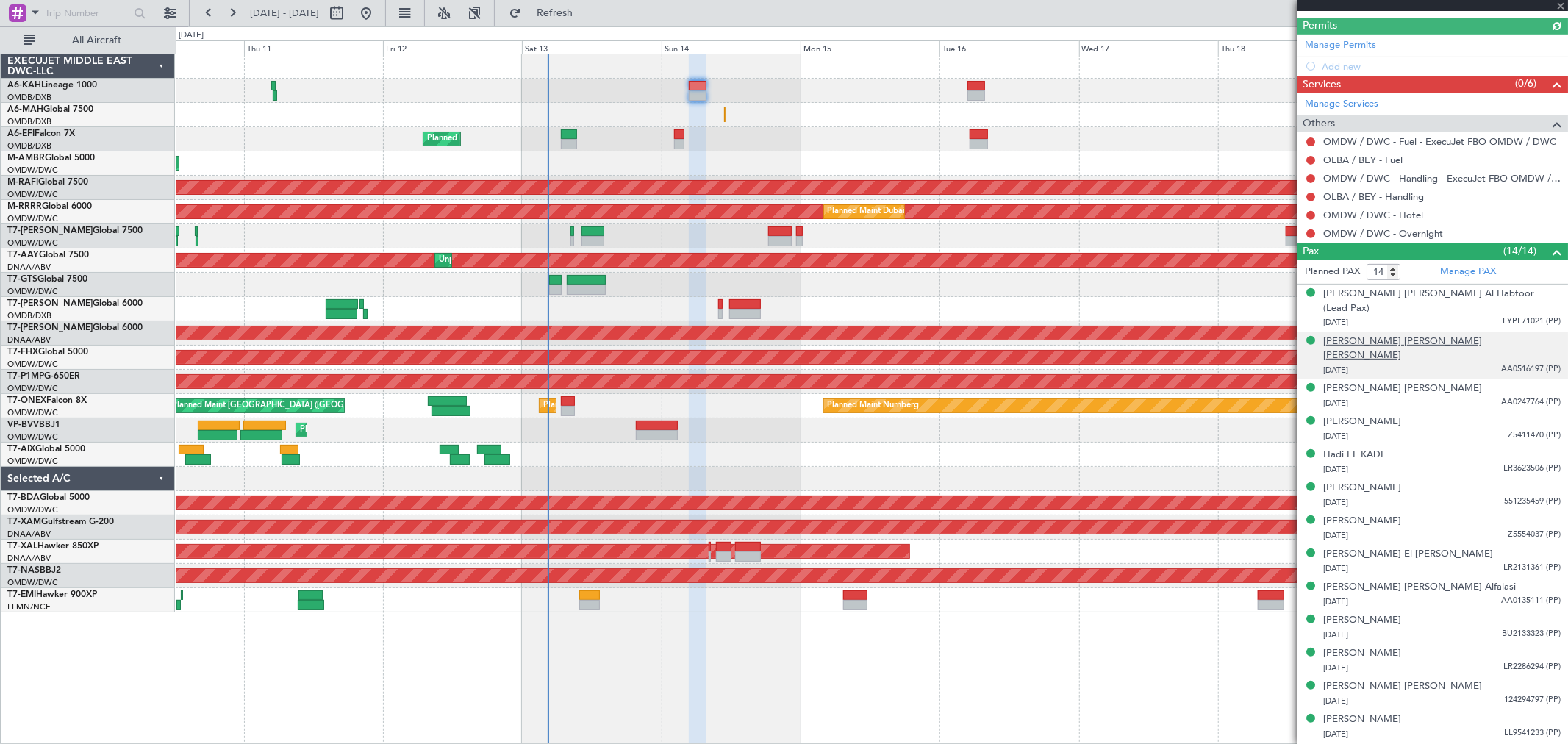
scroll to position [409, 0]
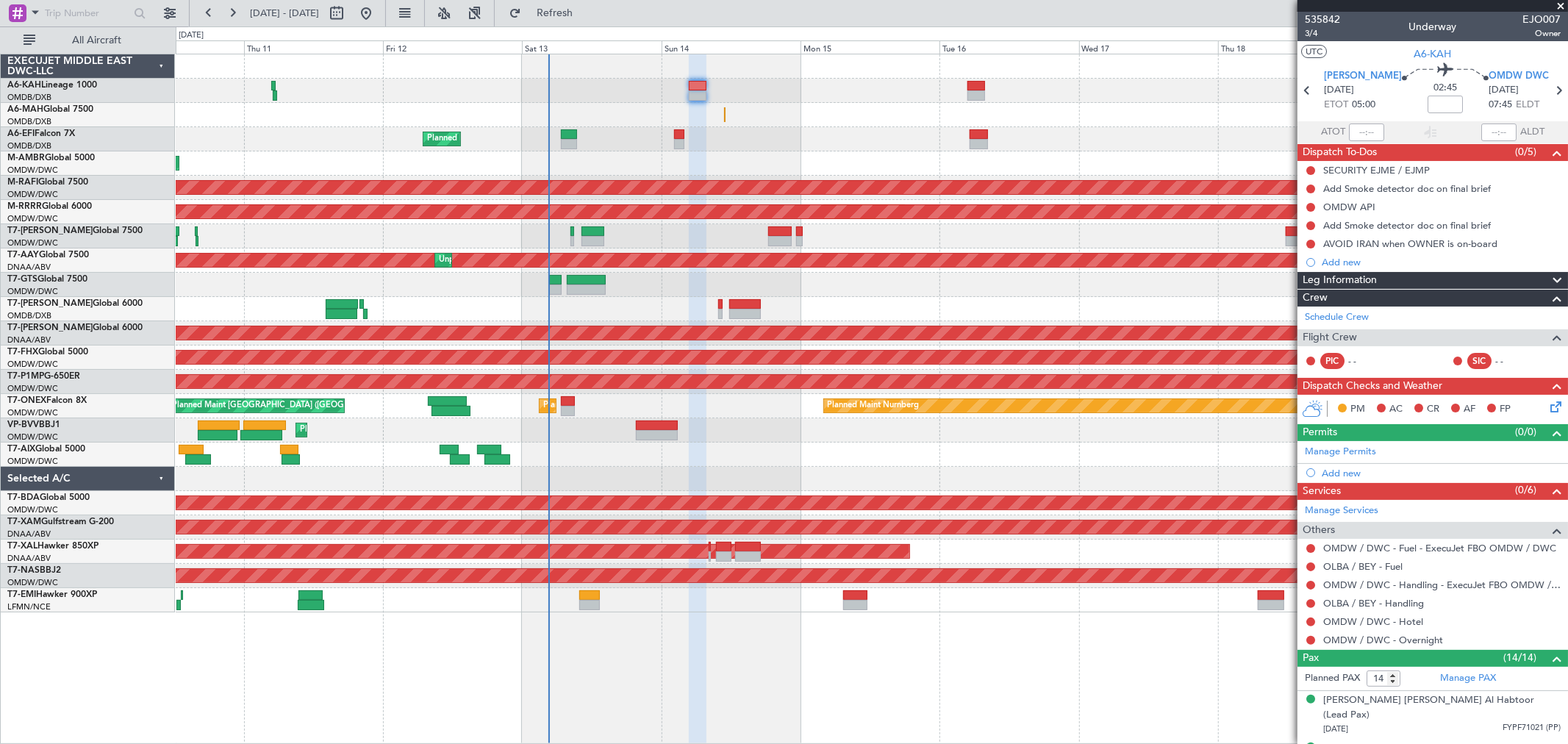
scroll to position [409, 0]
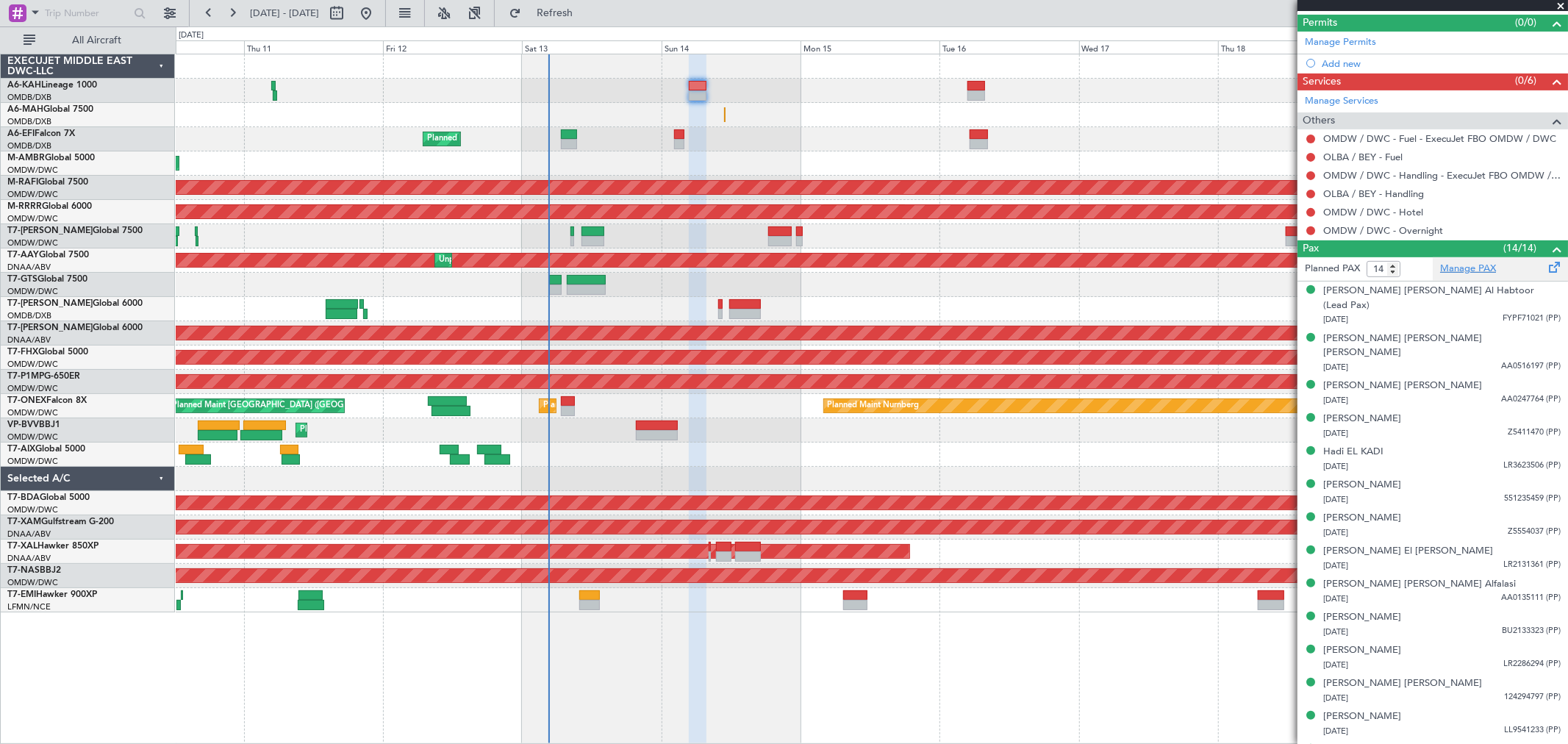
click at [1478, 272] on link "Manage PAX" at bounding box center [1469, 269] width 56 height 15
click at [586, 18] on span "Refresh" at bounding box center [555, 13] width 61 height 11
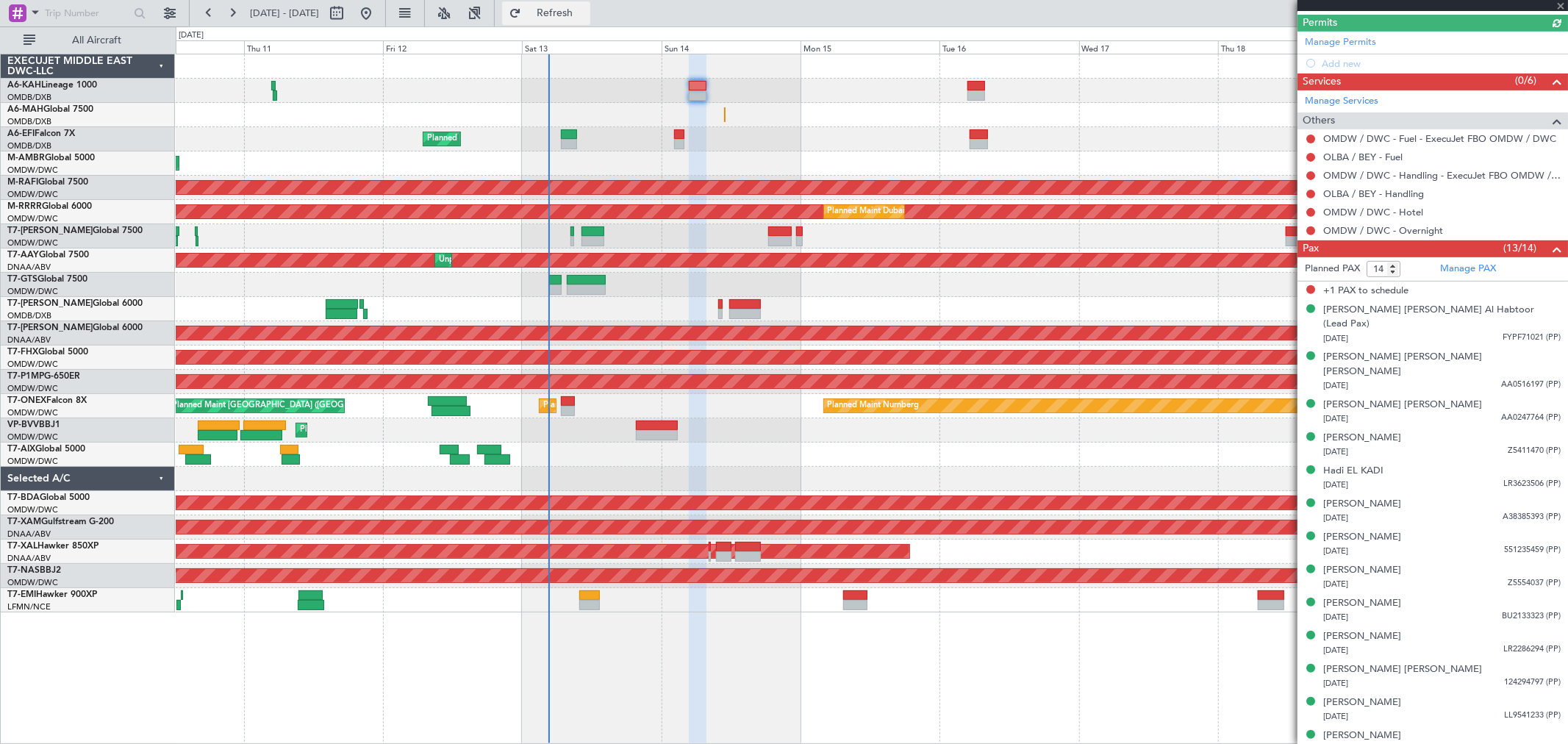
scroll to position [395, 0]
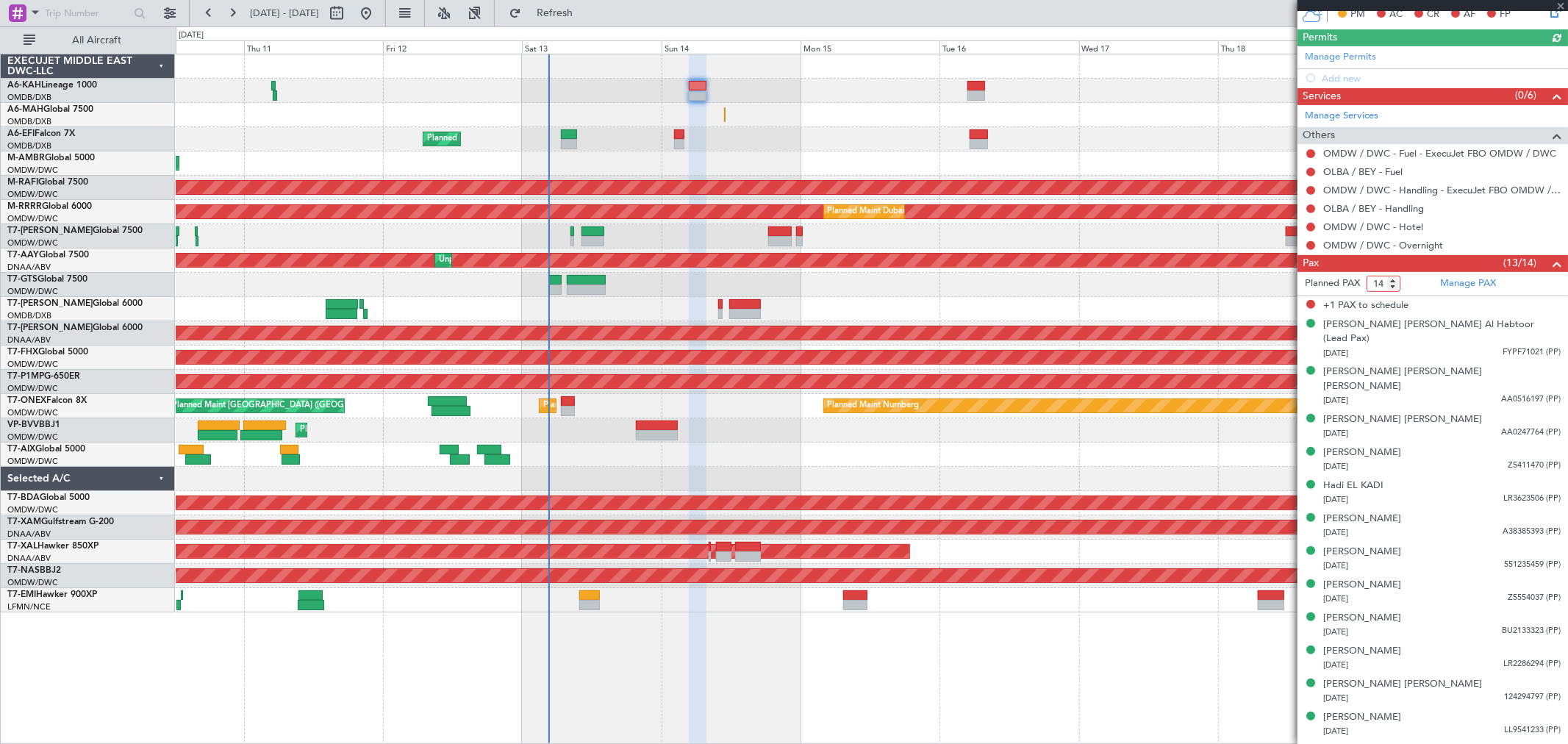
drag, startPoint x: 1373, startPoint y: 282, endPoint x: 1385, endPoint y: 285, distance: 12.4
click at [1384, 285] on input "14" at bounding box center [1384, 284] width 34 height 16
type input "13"
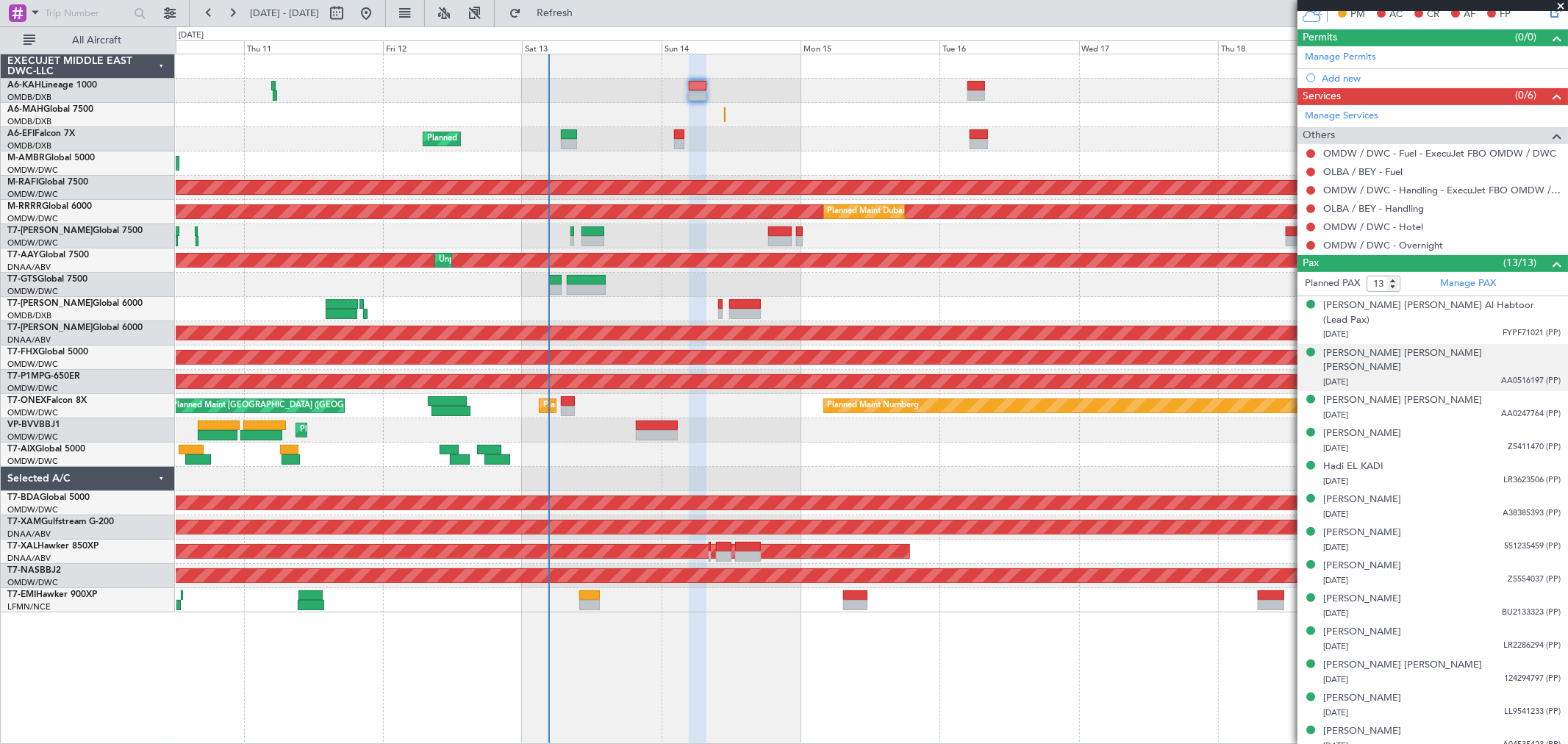
scroll to position [377, 0]
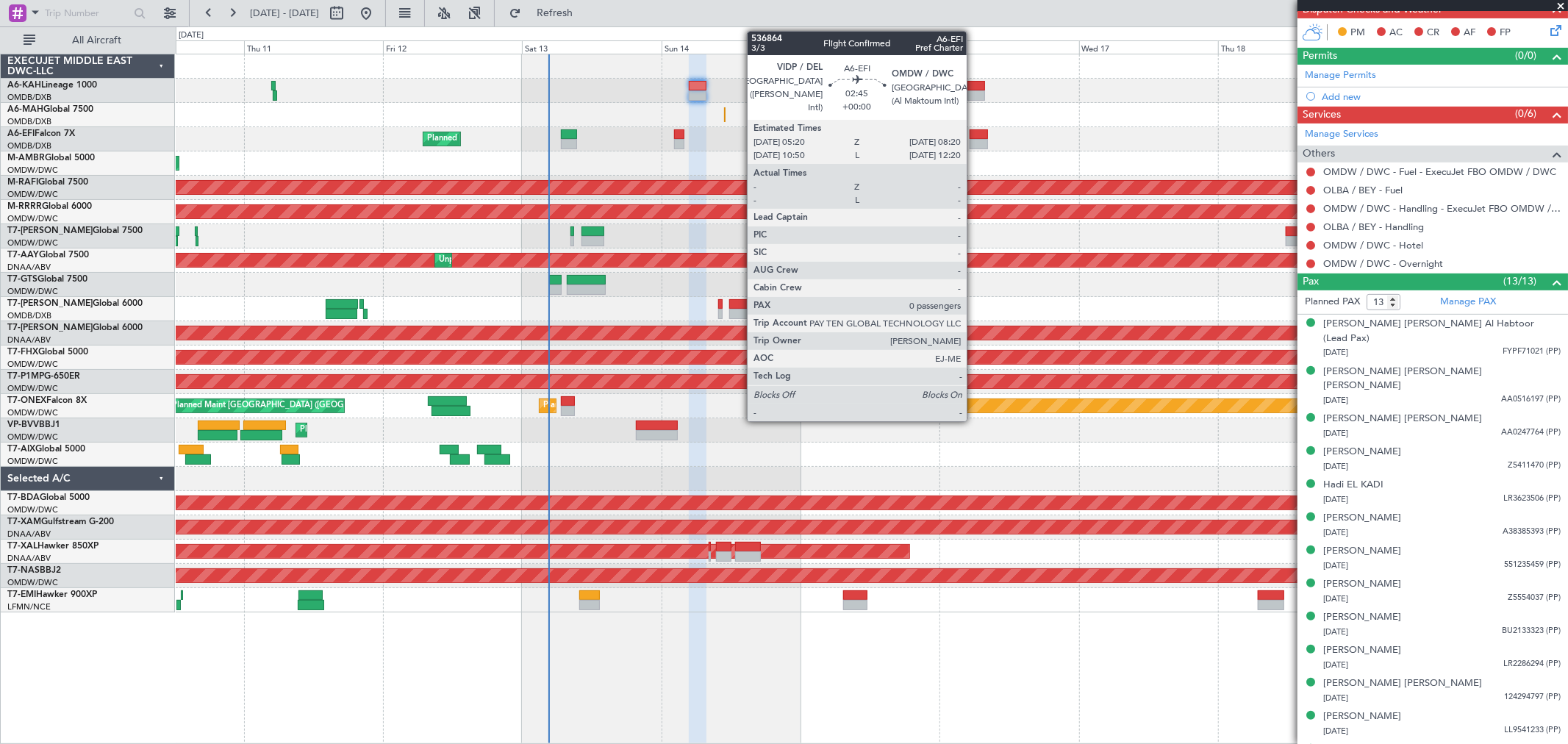
click at [974, 140] on div at bounding box center [979, 144] width 18 height 11
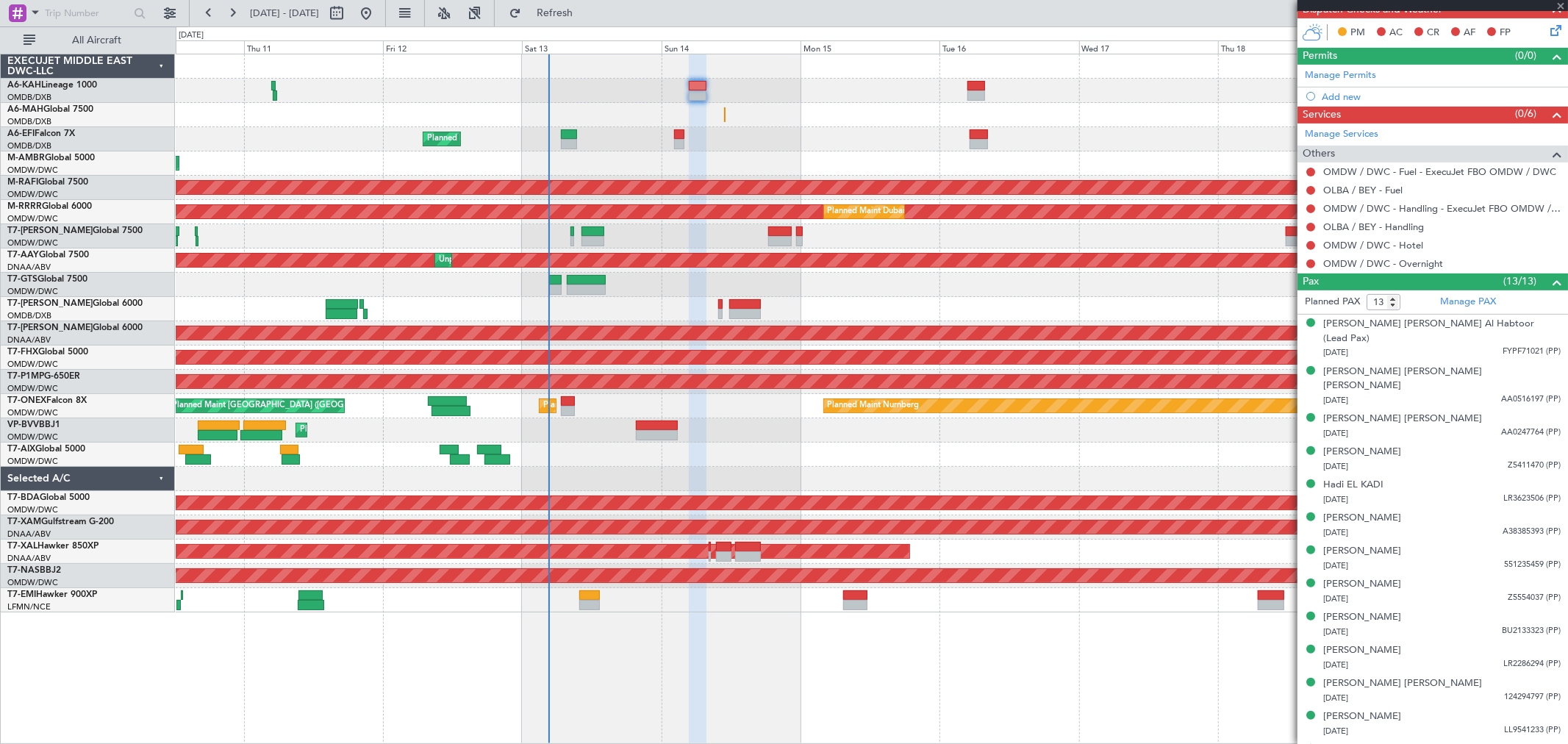
type input "0"
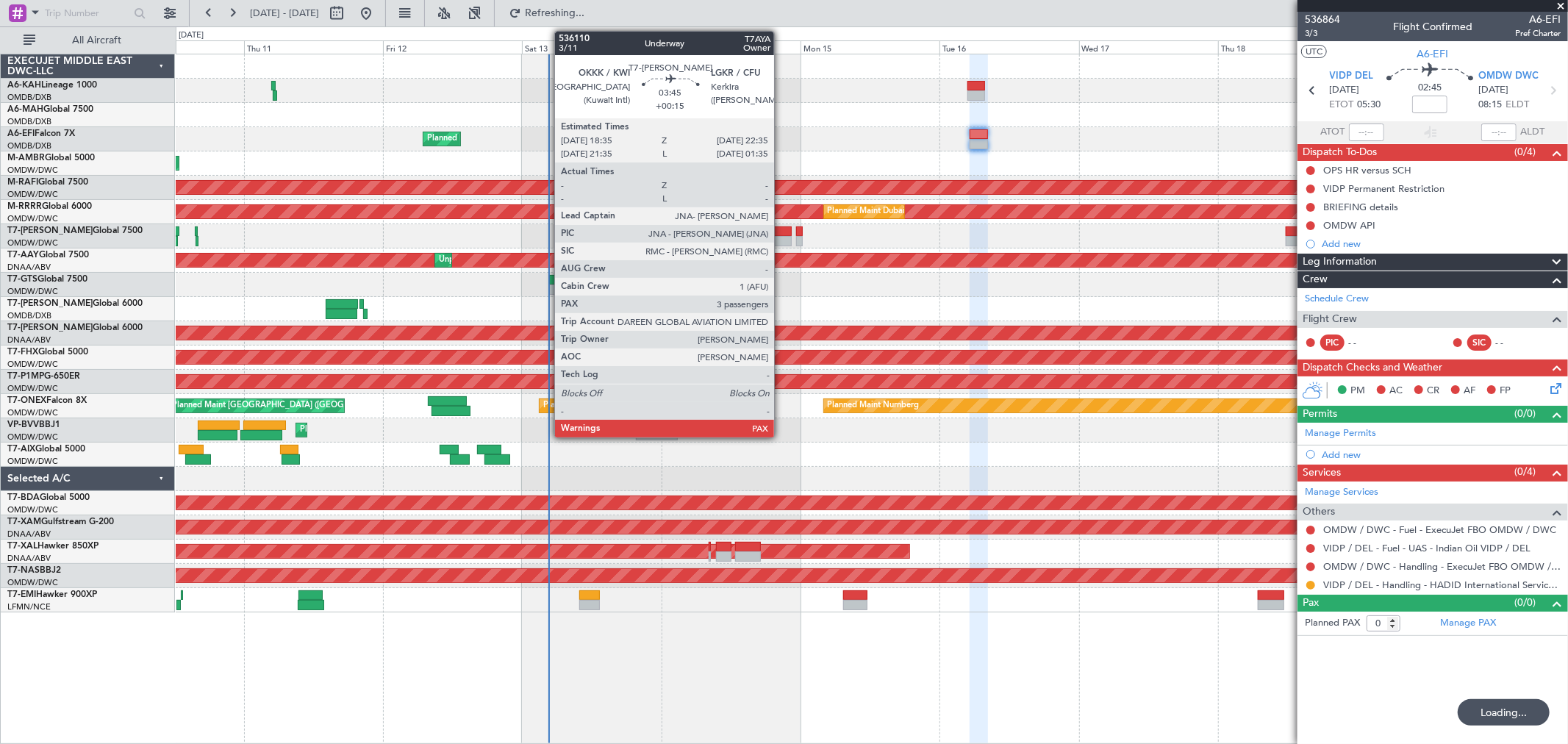
click at [782, 234] on div at bounding box center [780, 232] width 24 height 11
type input "+00:15"
type input "3"
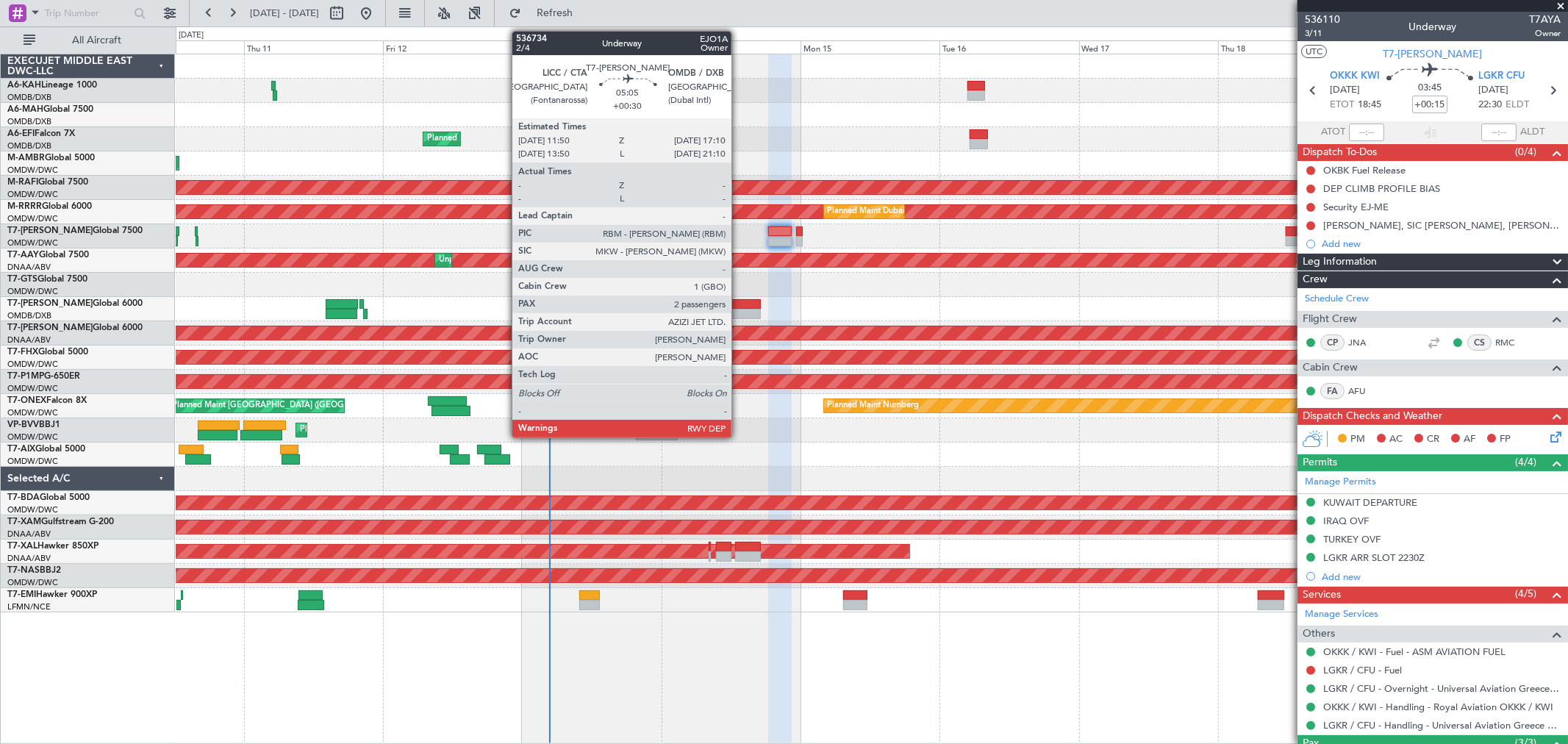
click at [739, 312] on div at bounding box center [745, 314] width 32 height 11
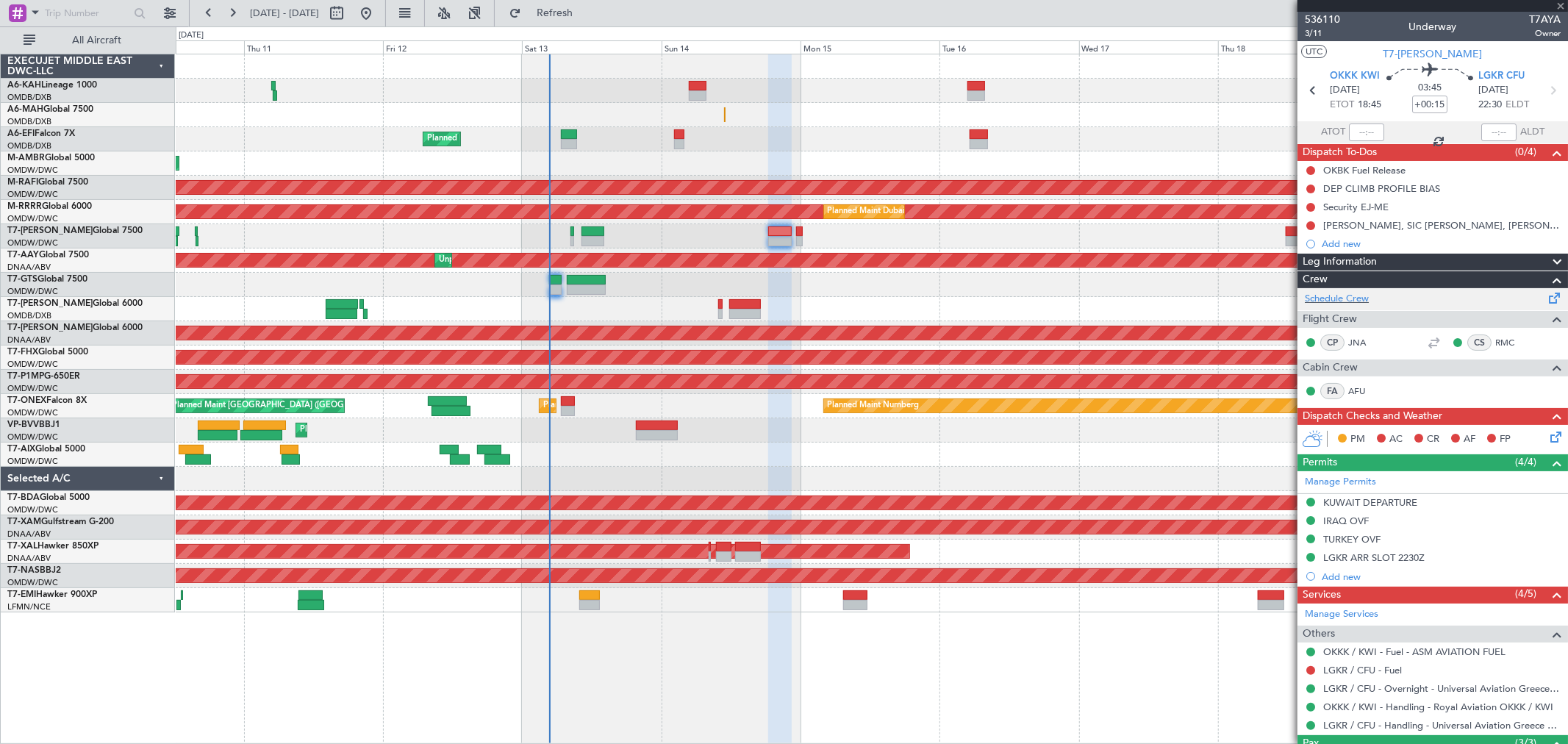
type input "+00:30"
type input "2"
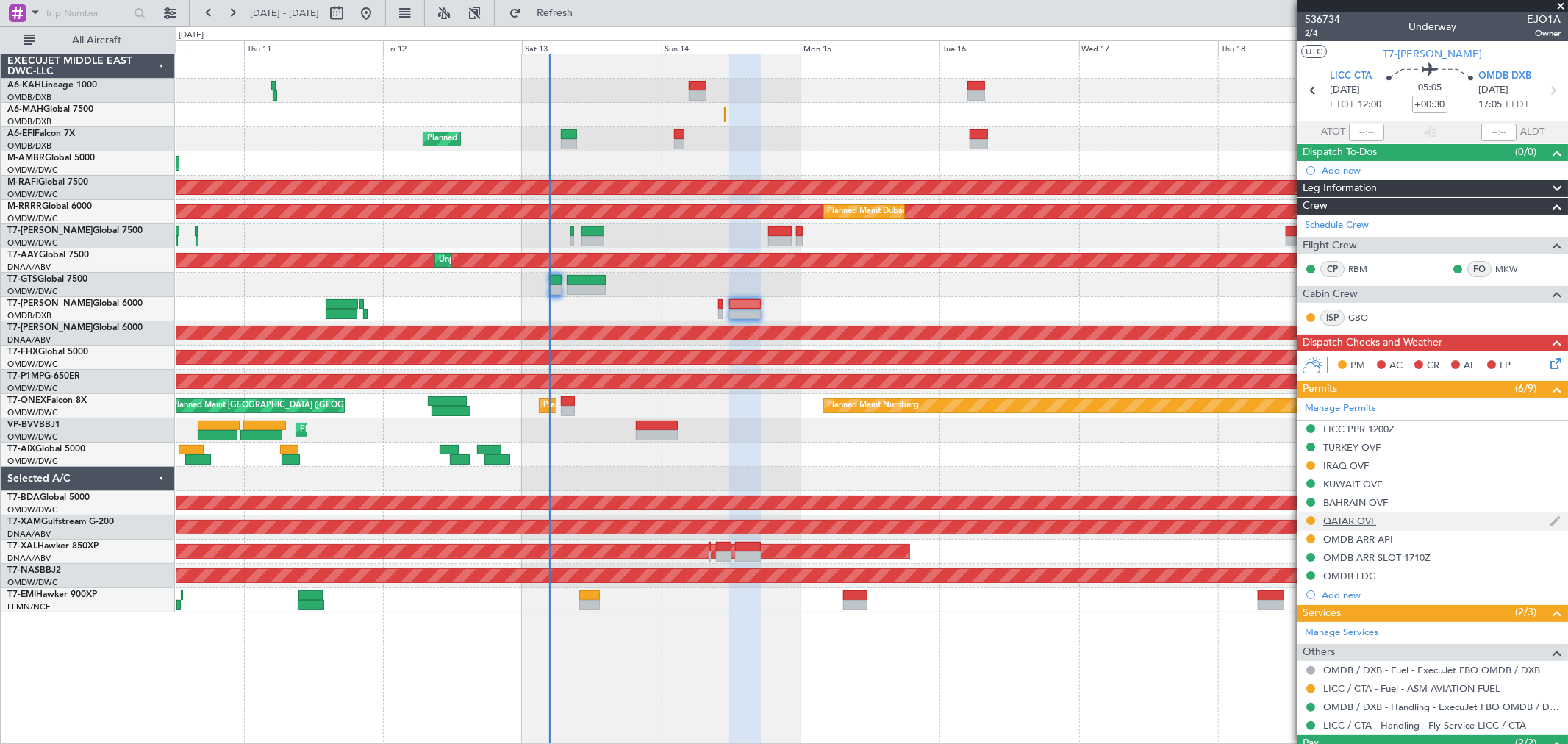
click at [1377, 524] on div "QATAR OVF" at bounding box center [1350, 521] width 53 height 12
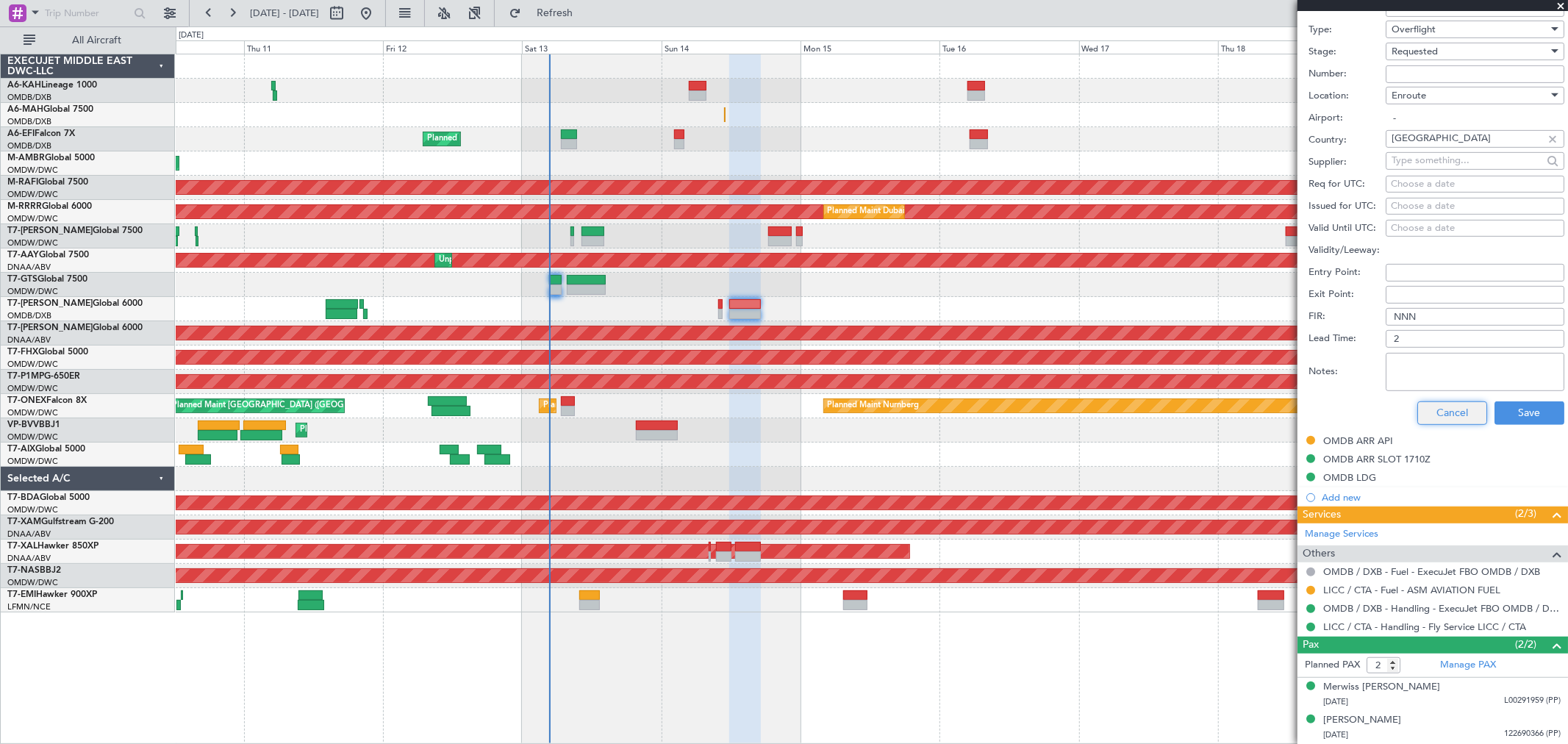
click at [1436, 408] on button "Cancel" at bounding box center [1453, 413] width 70 height 24
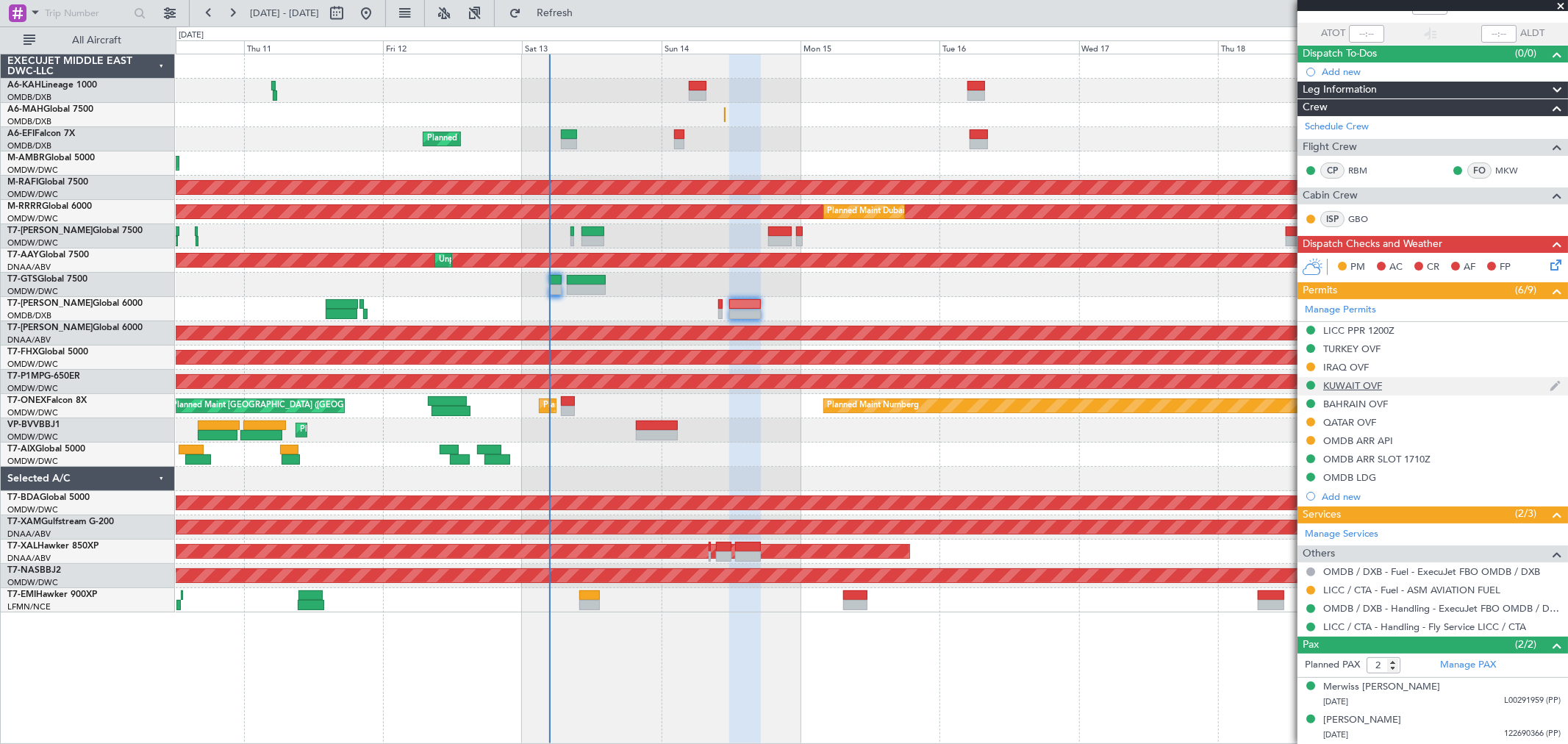
drag, startPoint x: 1342, startPoint y: 366, endPoint x: 1383, endPoint y: 380, distance: 43.3
click at [1342, 366] on div "IRAQ OVF" at bounding box center [1347, 367] width 46 height 12
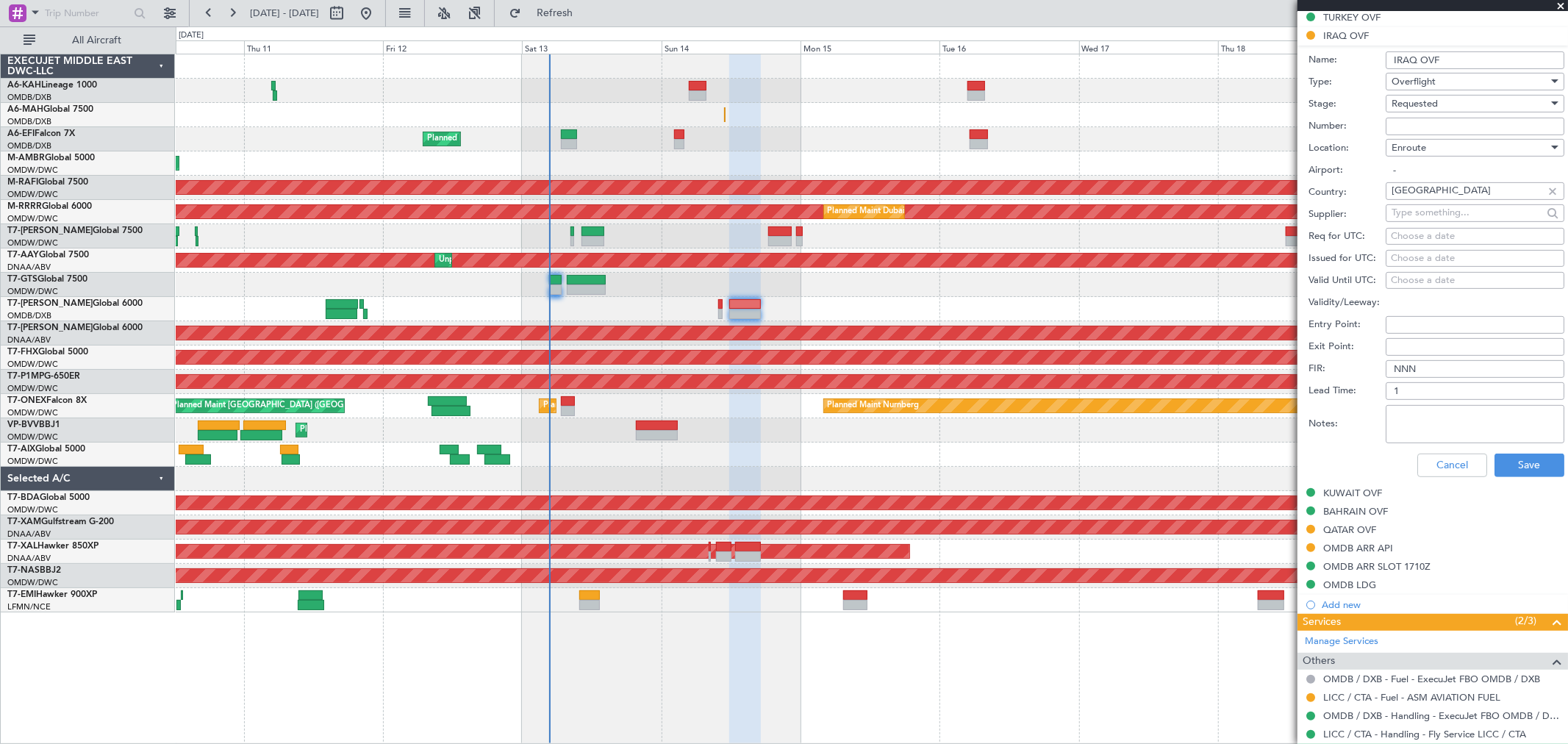
scroll to position [292, 0]
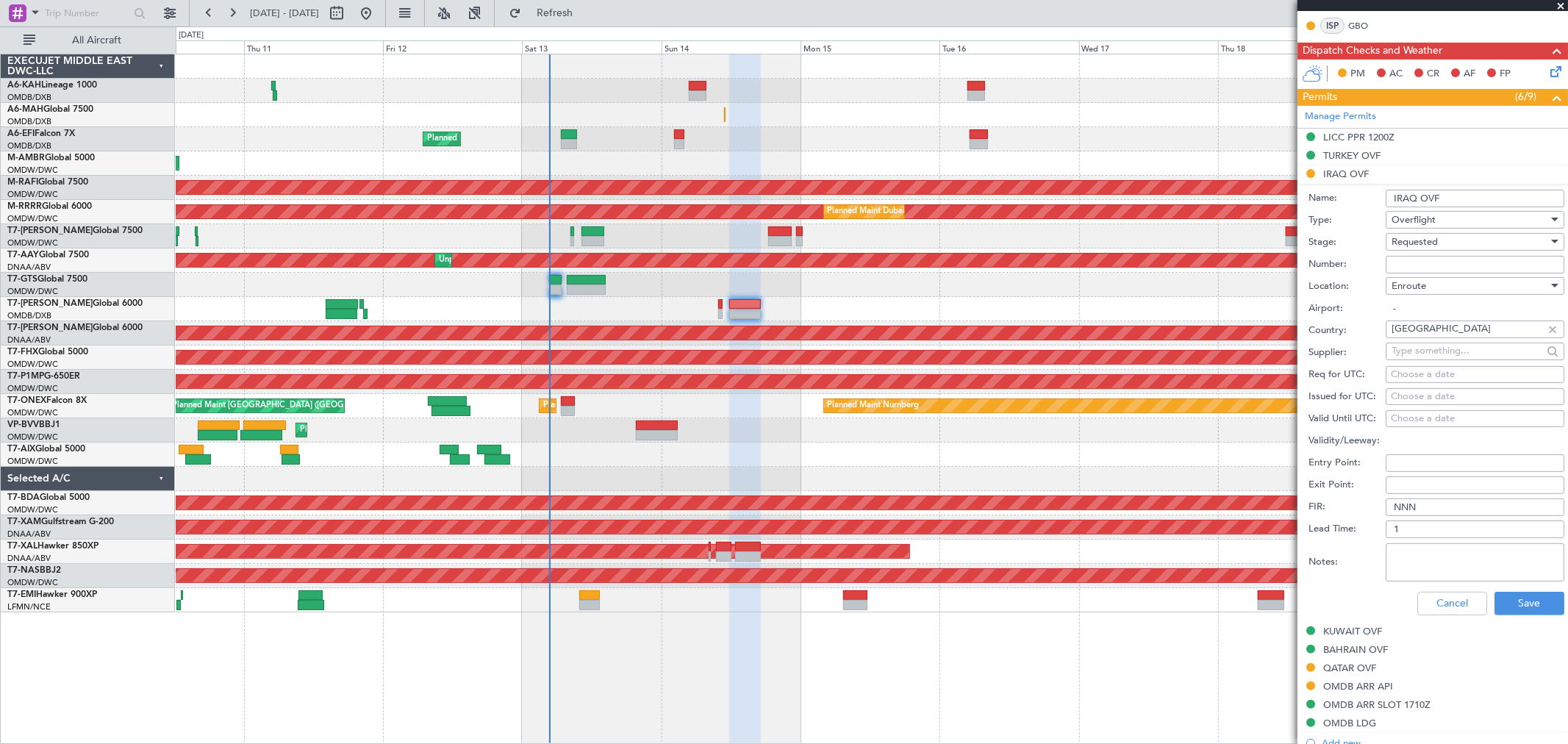
click at [1405, 259] on input "Number:" at bounding box center [1475, 264] width 178 height 18
paste input "OVR48568"
type input "OVR48568"
click at [1411, 246] on span "Requested" at bounding box center [1415, 242] width 47 height 13
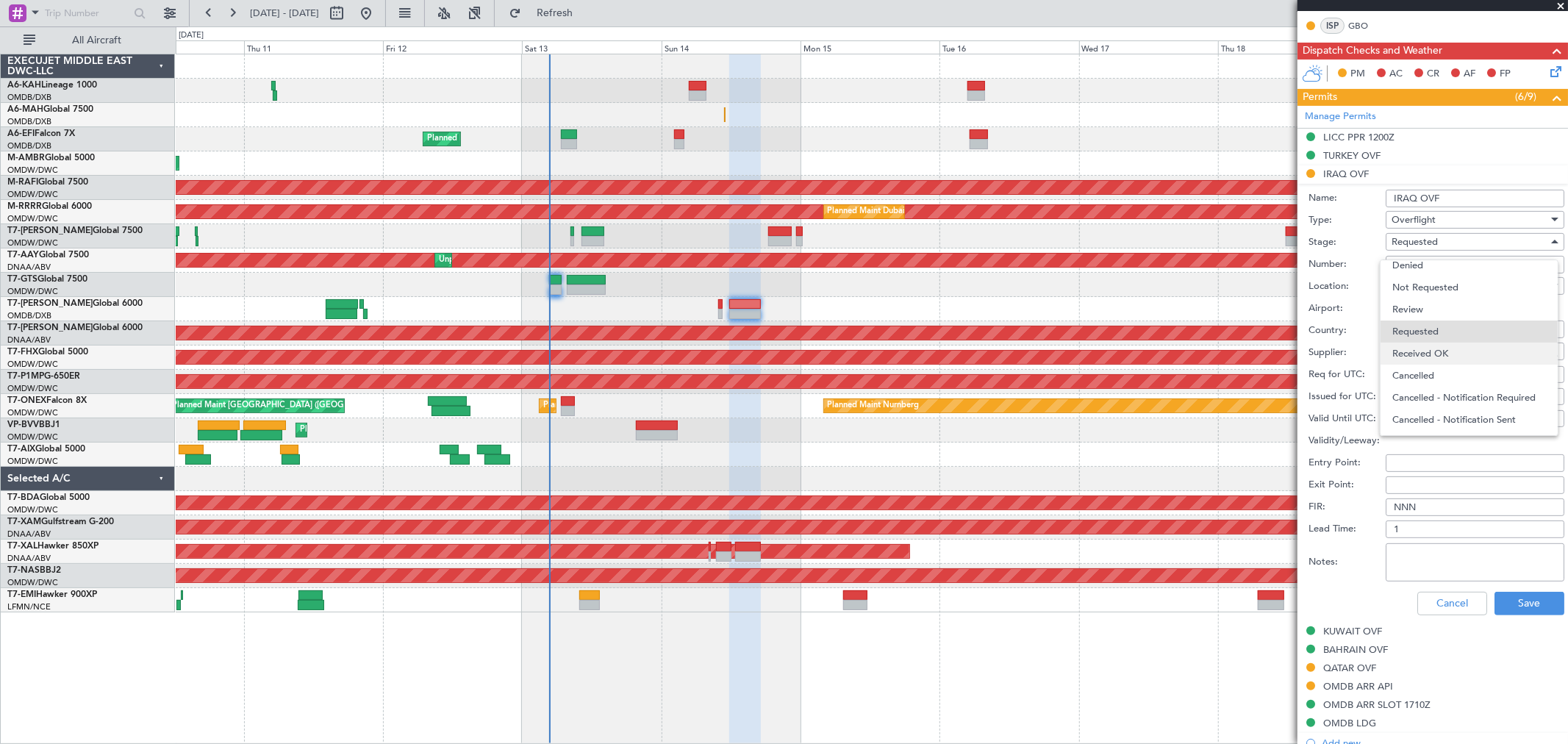
click at [1450, 357] on span "Received OK" at bounding box center [1469, 353] width 153 height 22
click at [1530, 596] on button "Save" at bounding box center [1530, 603] width 70 height 24
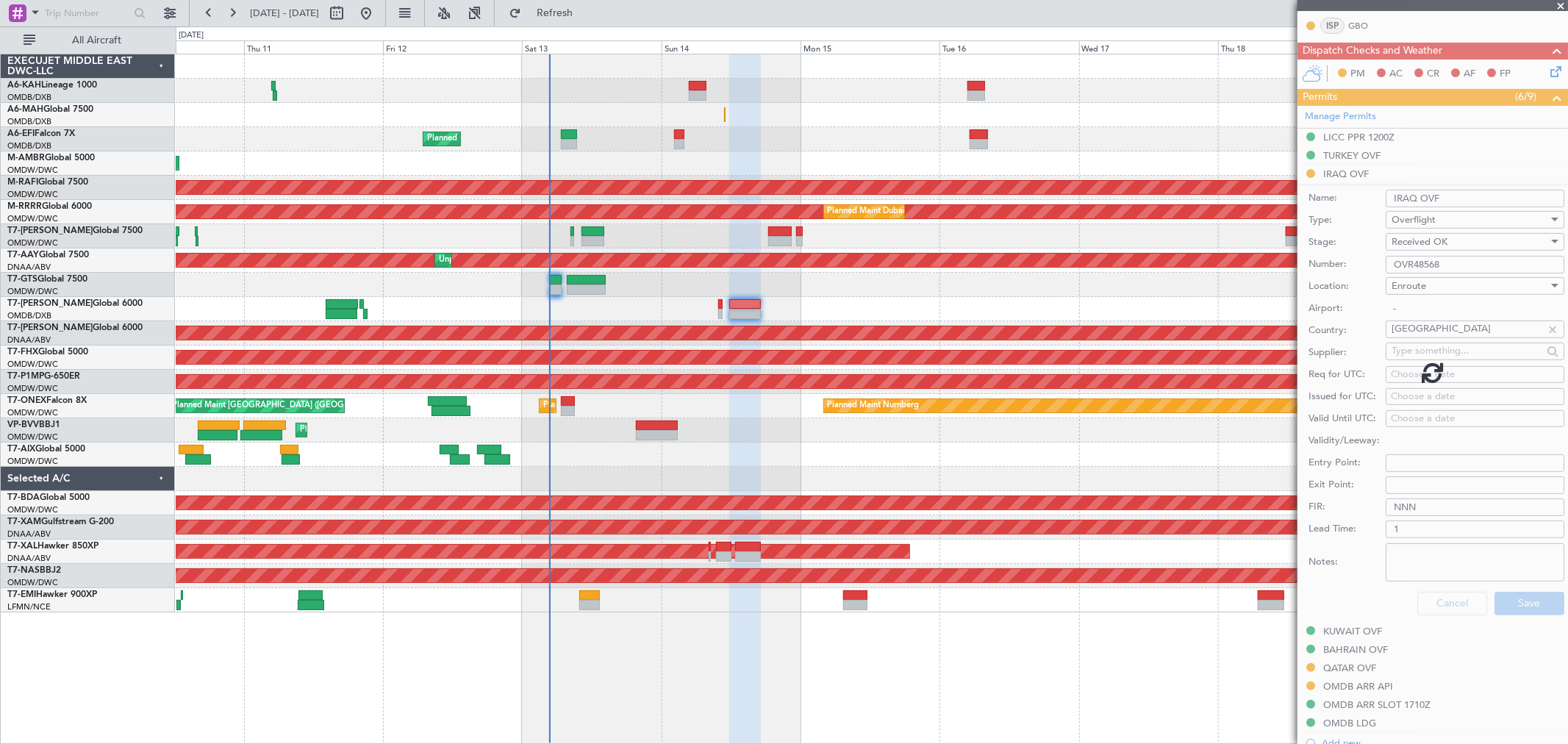
scroll to position [98, 0]
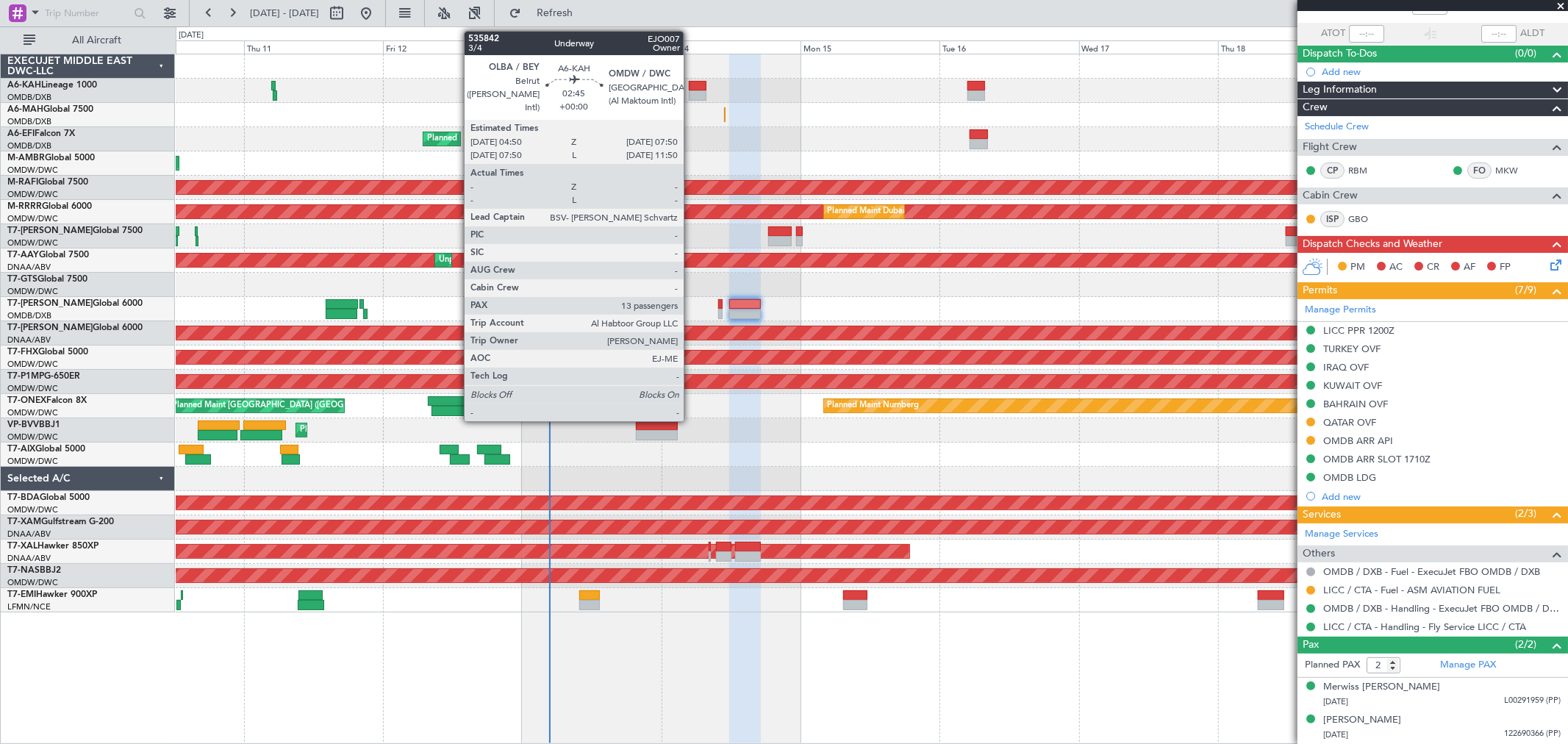
click at [691, 94] on div at bounding box center [697, 96] width 18 height 11
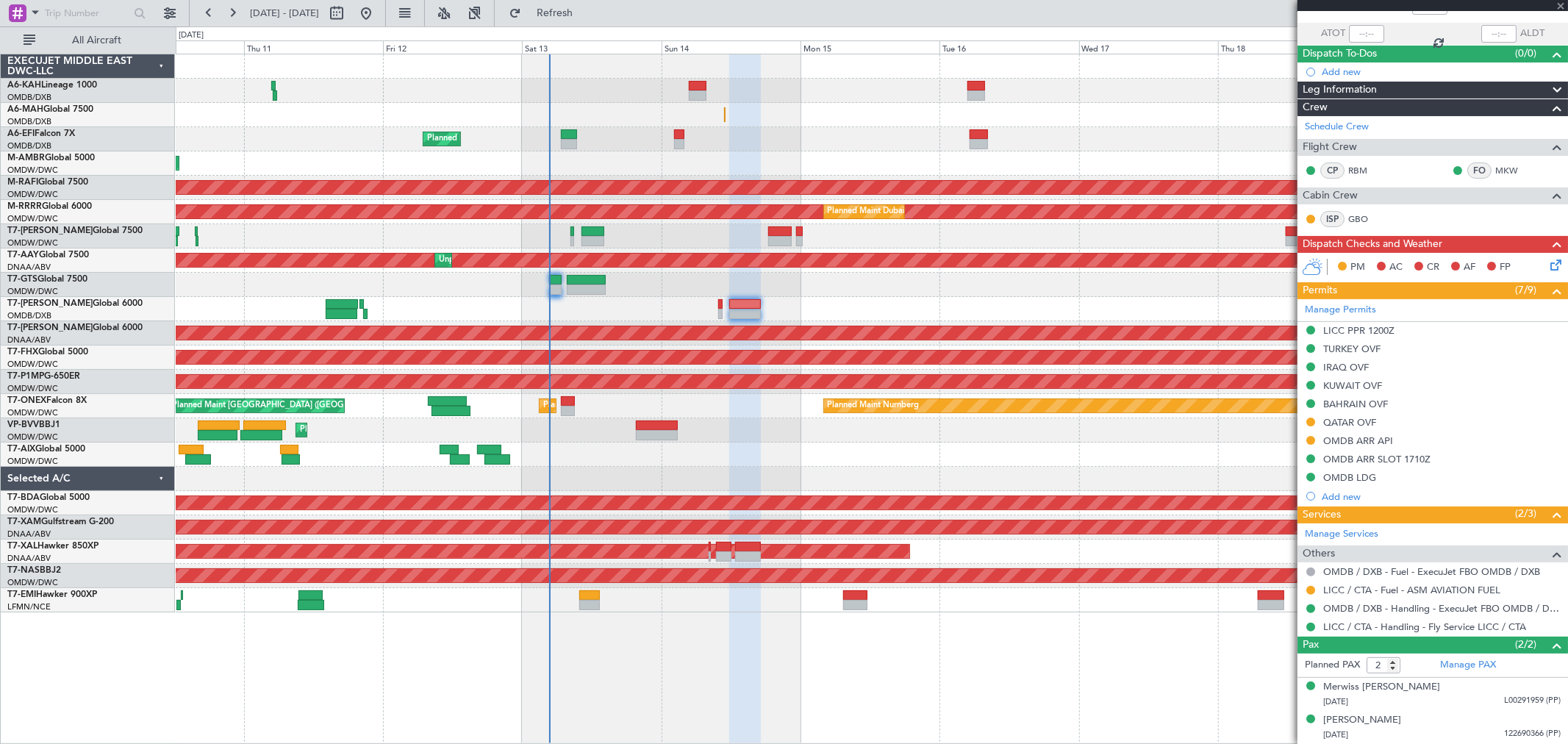
type input "13"
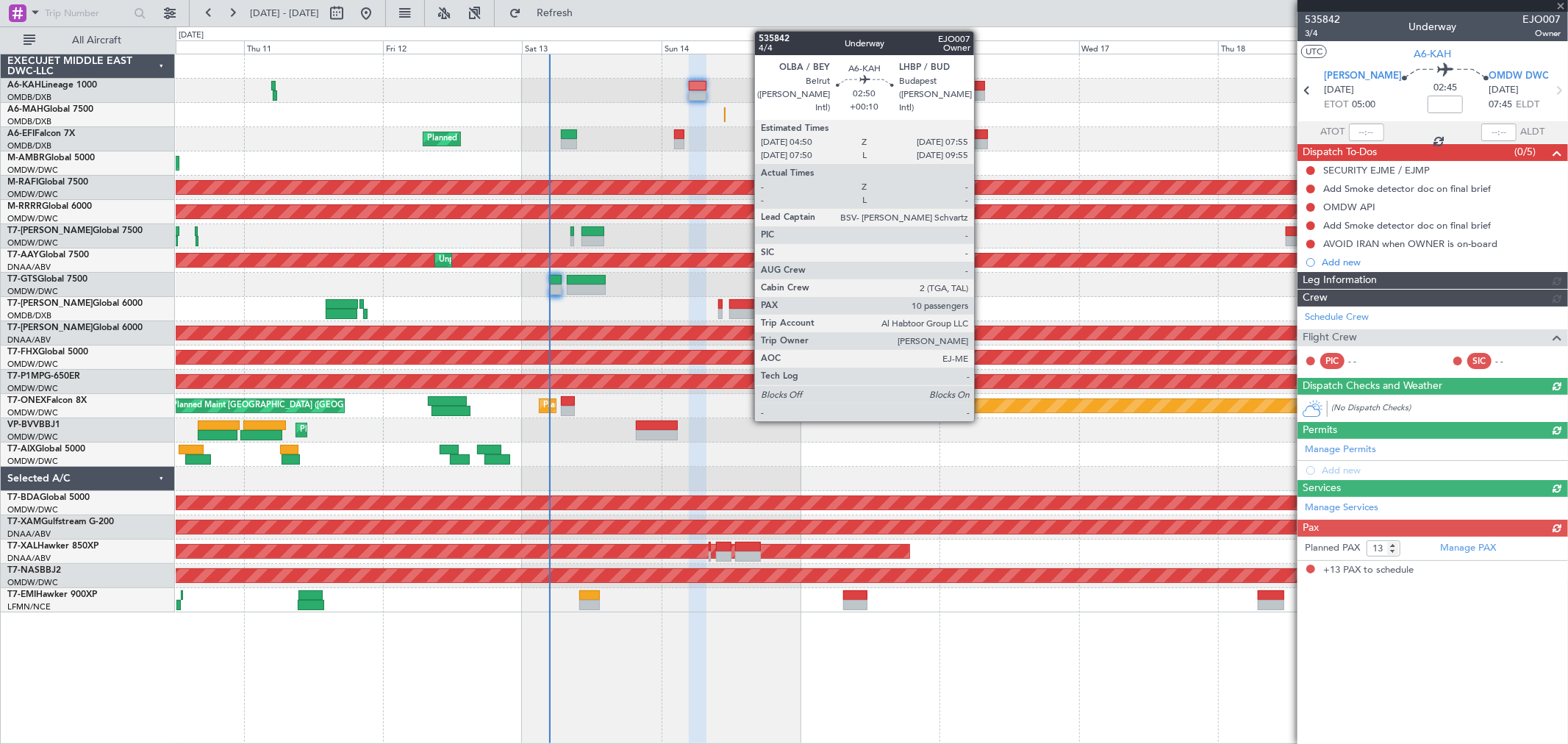
click at [981, 89] on div at bounding box center [977, 86] width 18 height 11
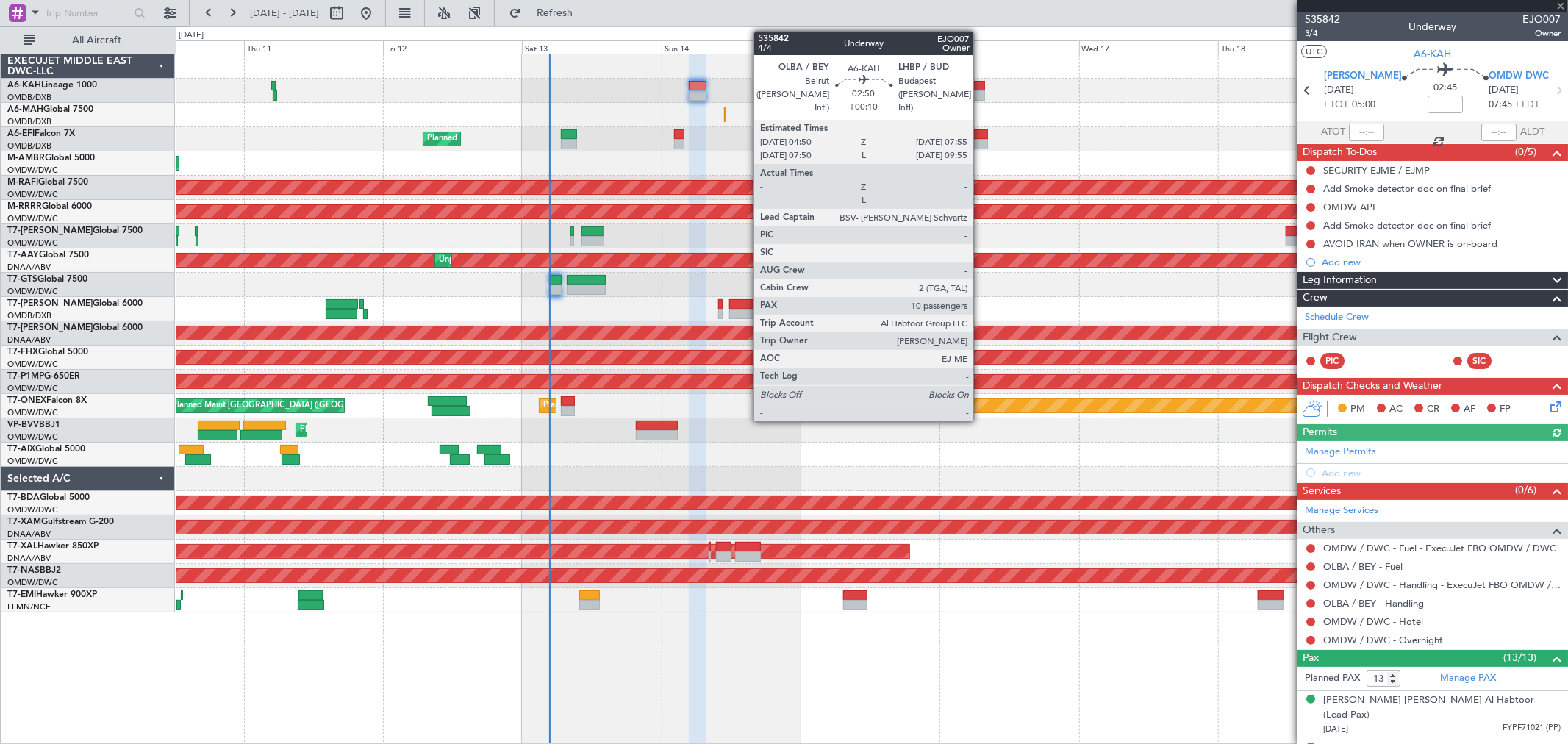
click at [981, 89] on div at bounding box center [977, 86] width 18 height 11
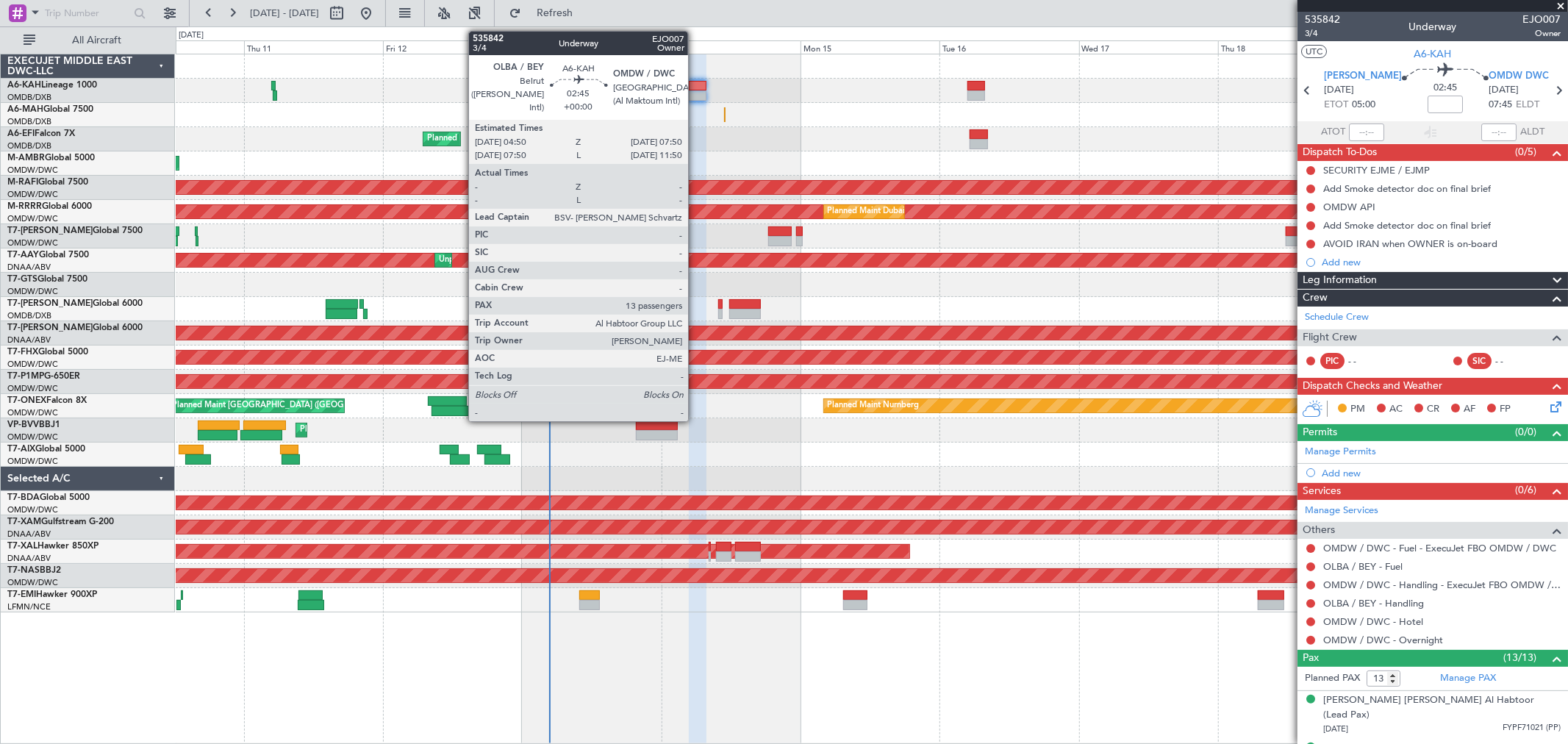
click at [696, 87] on div at bounding box center [697, 86] width 18 height 11
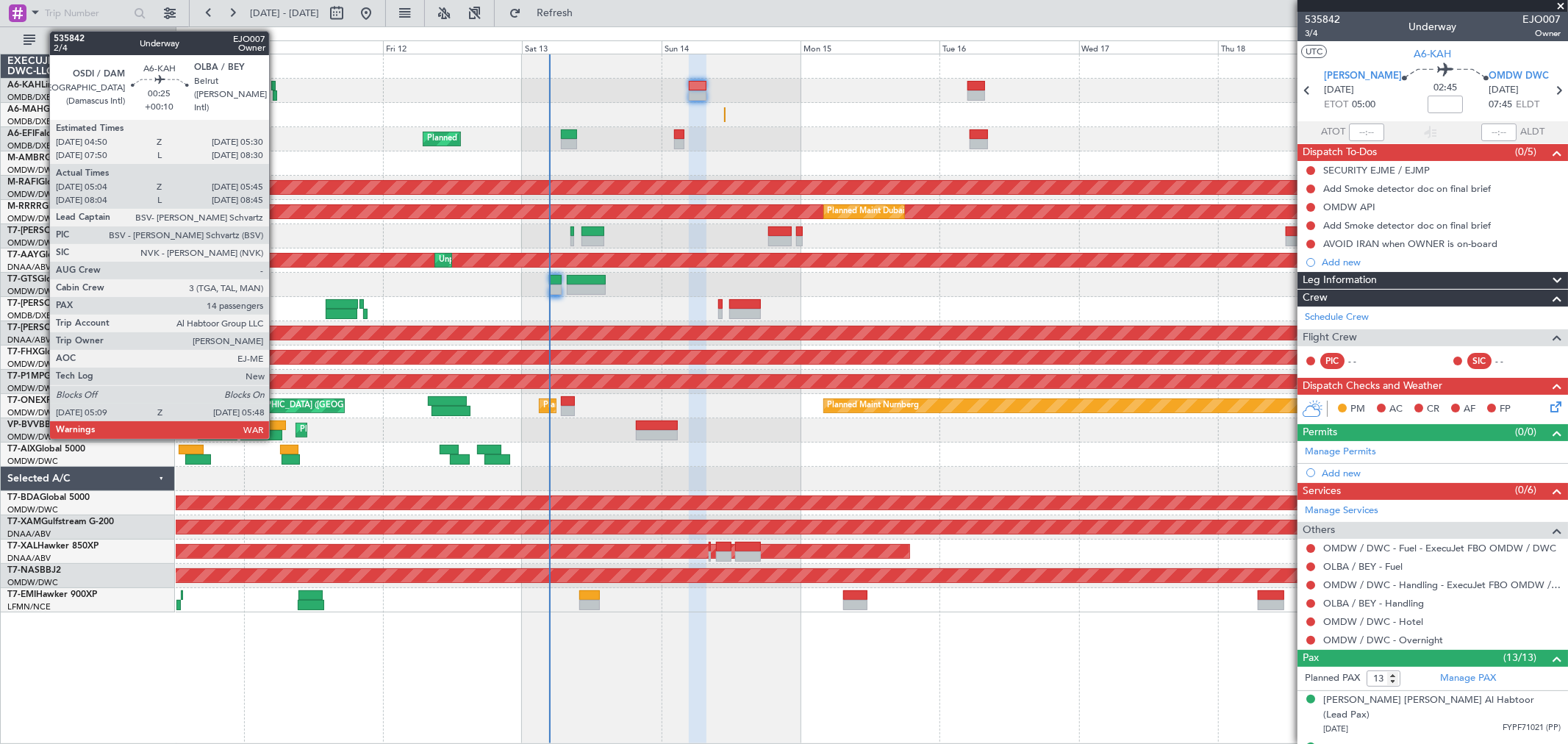
click at [277, 91] on div at bounding box center [275, 96] width 4 height 11
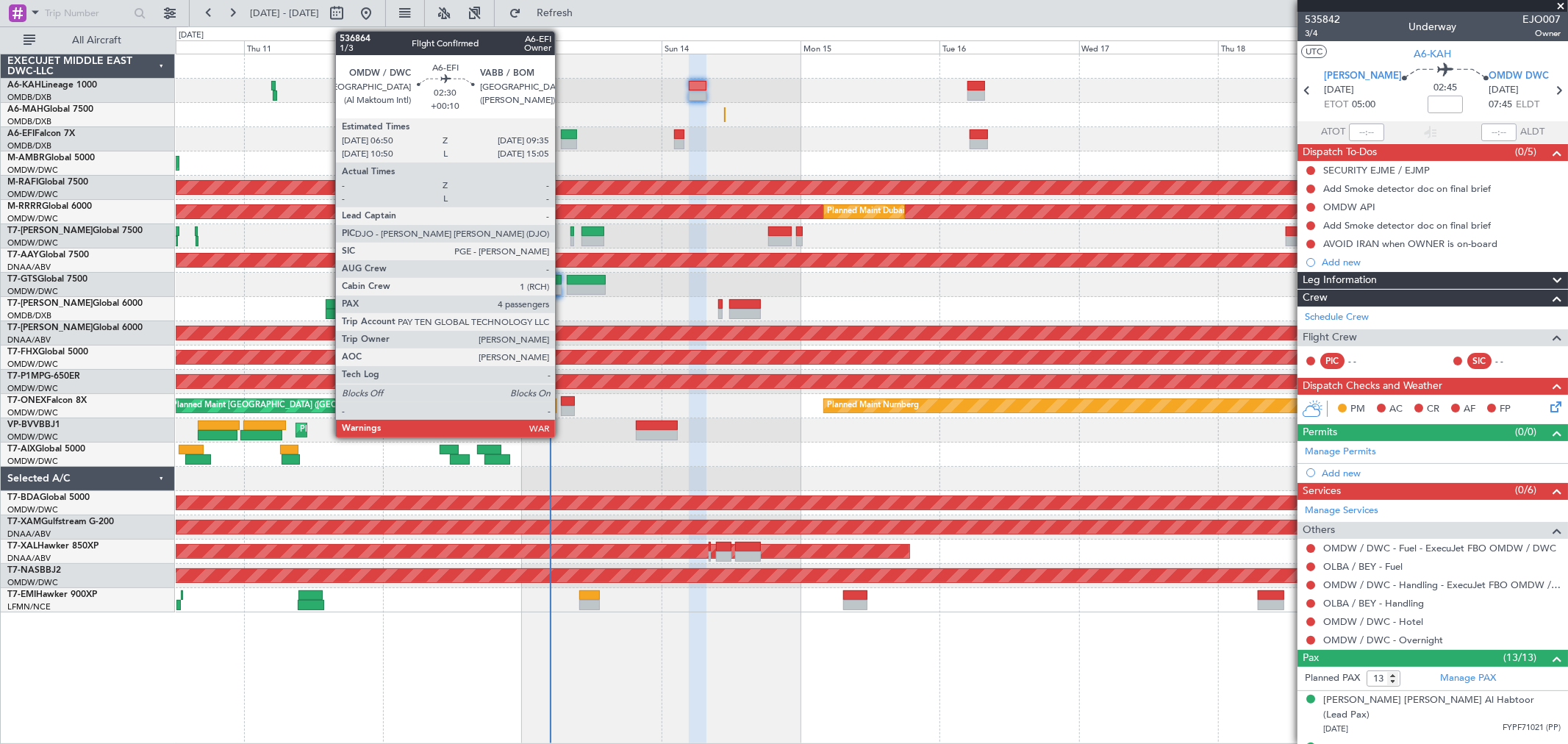
click at [562, 145] on div at bounding box center [569, 144] width 16 height 11
type input "+00:10"
type input "4"
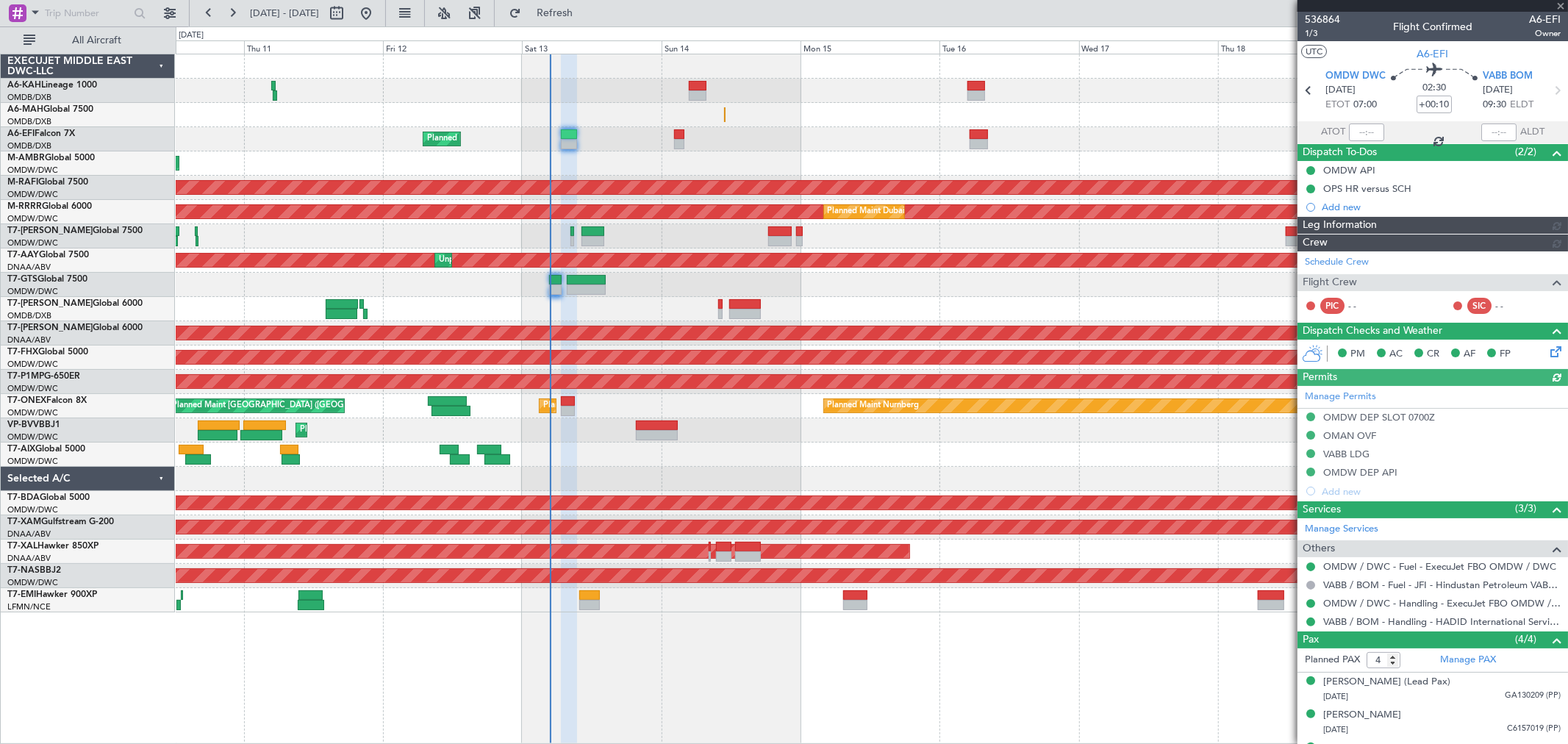
type input "[PERSON_NAME] (ANI)"
type input "7274"
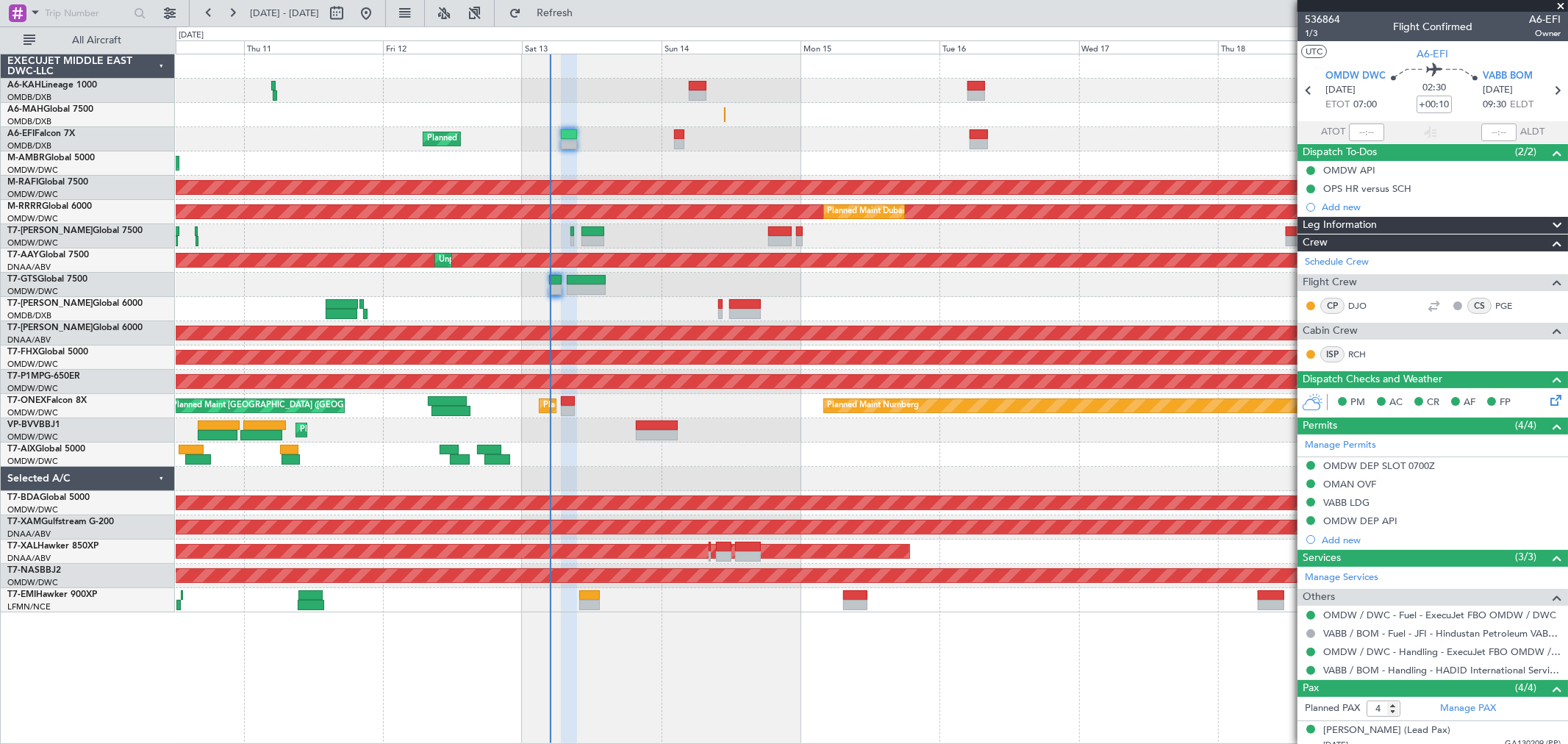
click at [1348, 501] on div "VABB LDG" at bounding box center [1347, 502] width 47 height 12
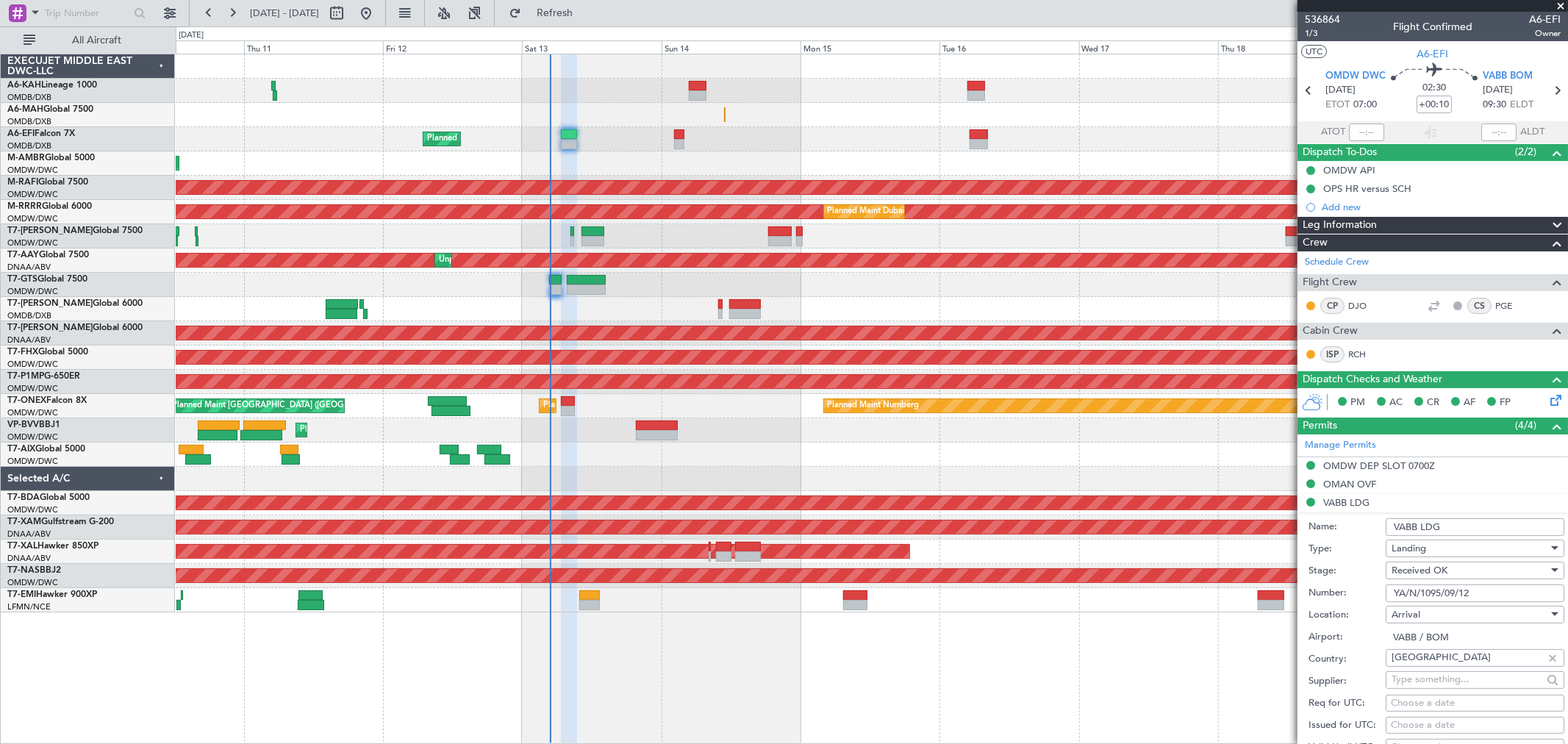
drag, startPoint x: 1211, startPoint y: 569, endPoint x: 1148, endPoint y: 567, distance: 63.0
click at [1162, 567] on fb-app "10 Sep 2025 - 20 Sep 2025 Refresh Quick Links All Aircraft Planned Maint Dubai …" at bounding box center [784, 378] width 1568 height 733
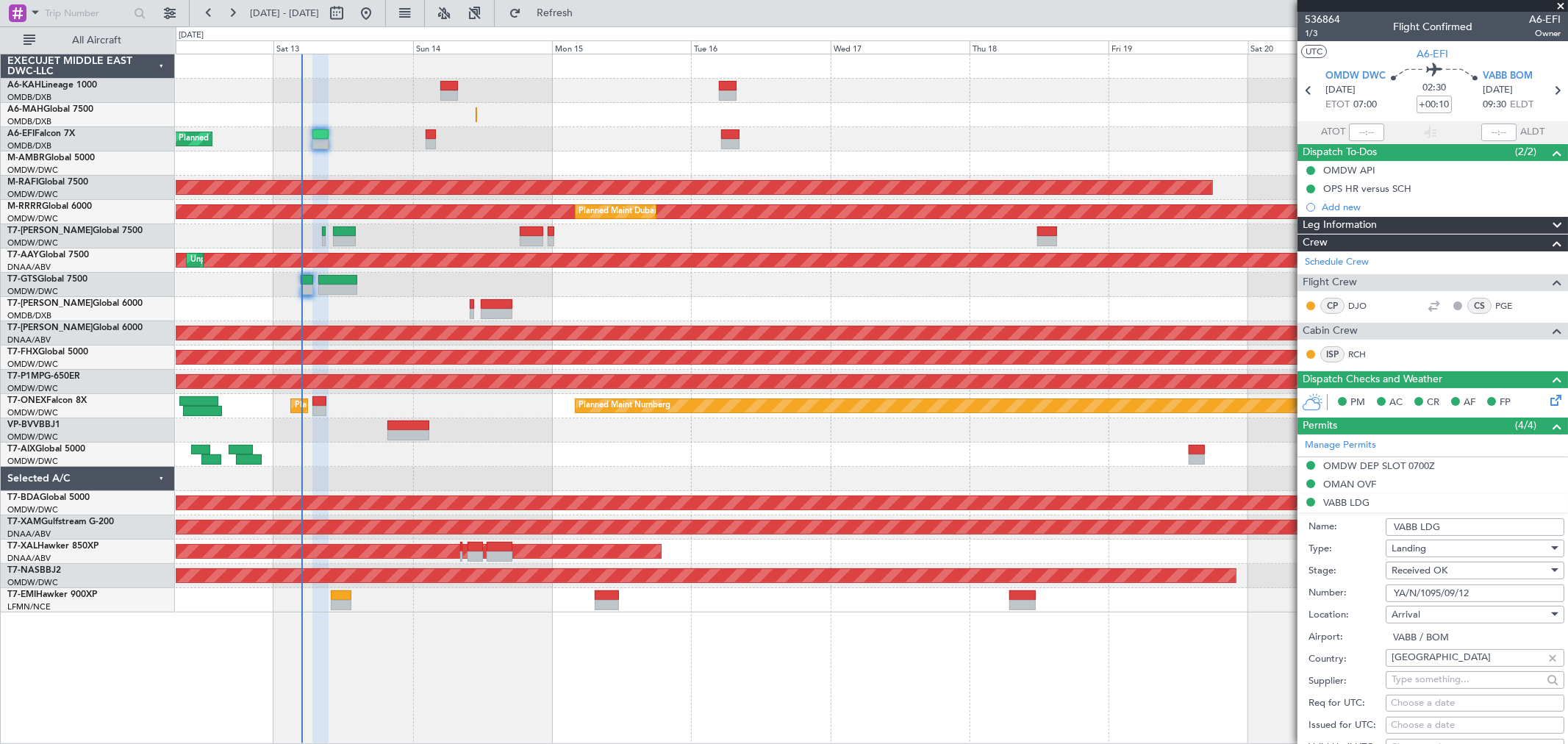
click at [647, 247] on div "Planned Maint Dubai (Al Maktoum Intl)" at bounding box center [871, 236] width 1392 height 25
click at [83, 83] on link "A6-KAH Lineage 1000" at bounding box center [52, 85] width 90 height 9
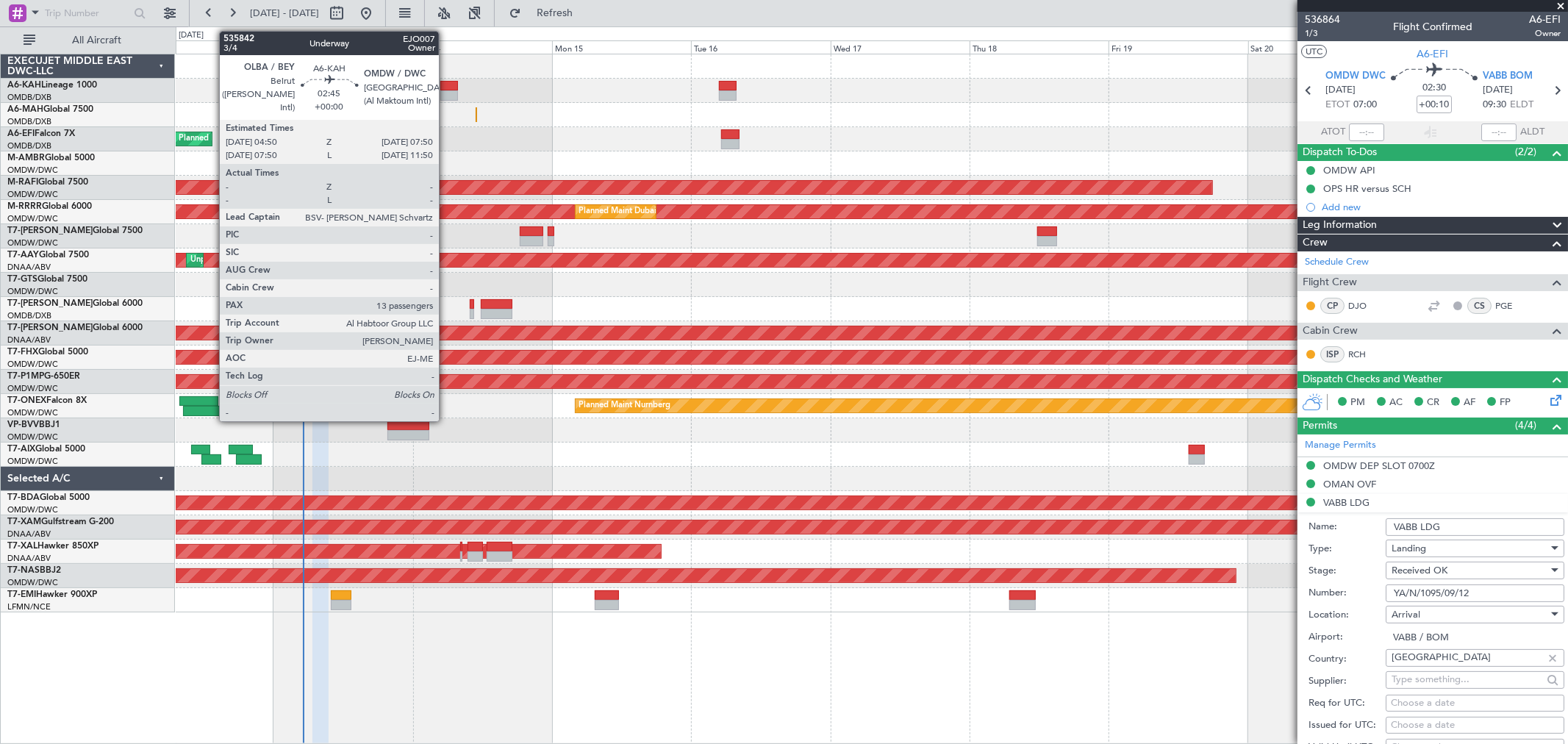
click at [446, 97] on div at bounding box center [449, 96] width 18 height 11
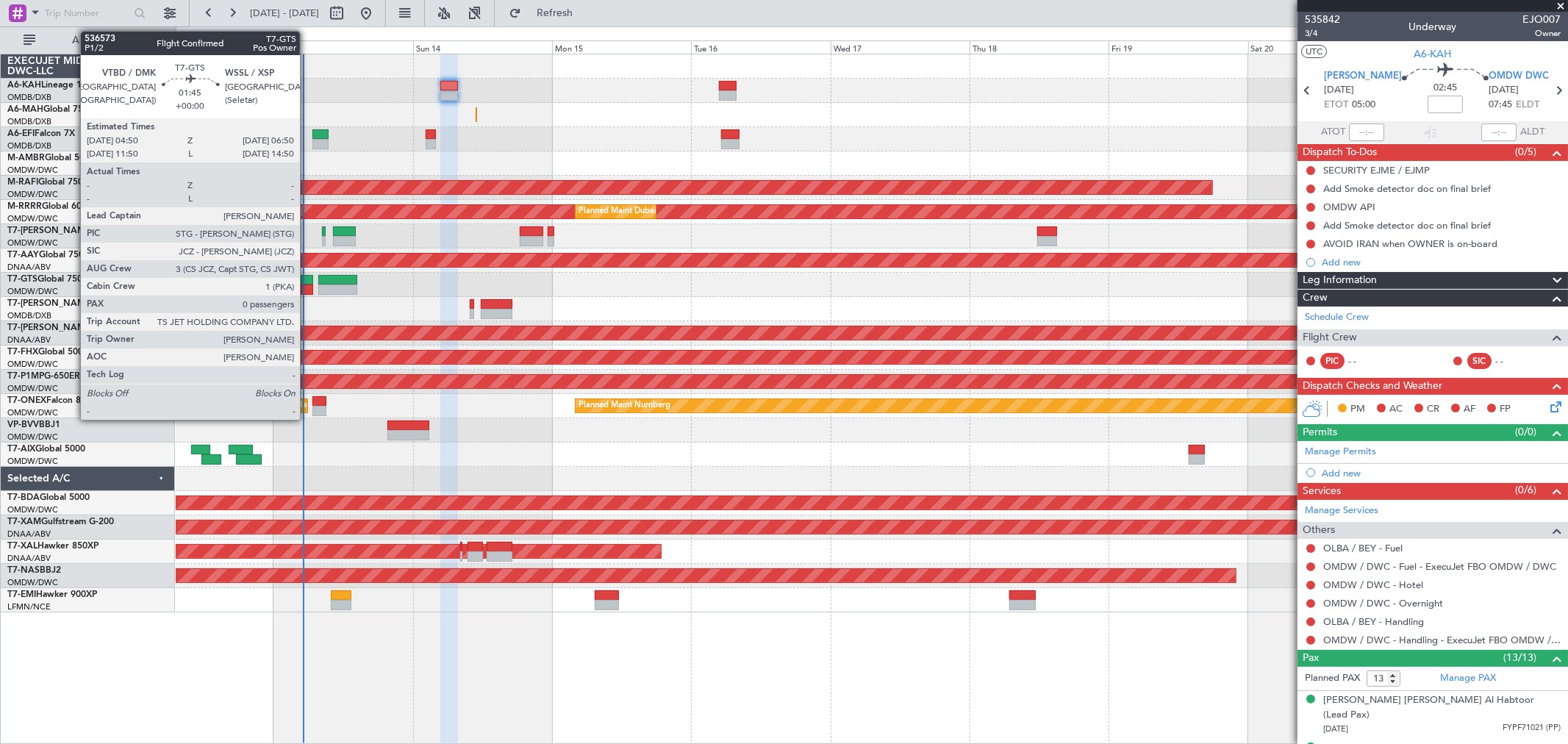
click at [307, 290] on div at bounding box center [306, 290] width 11 height 11
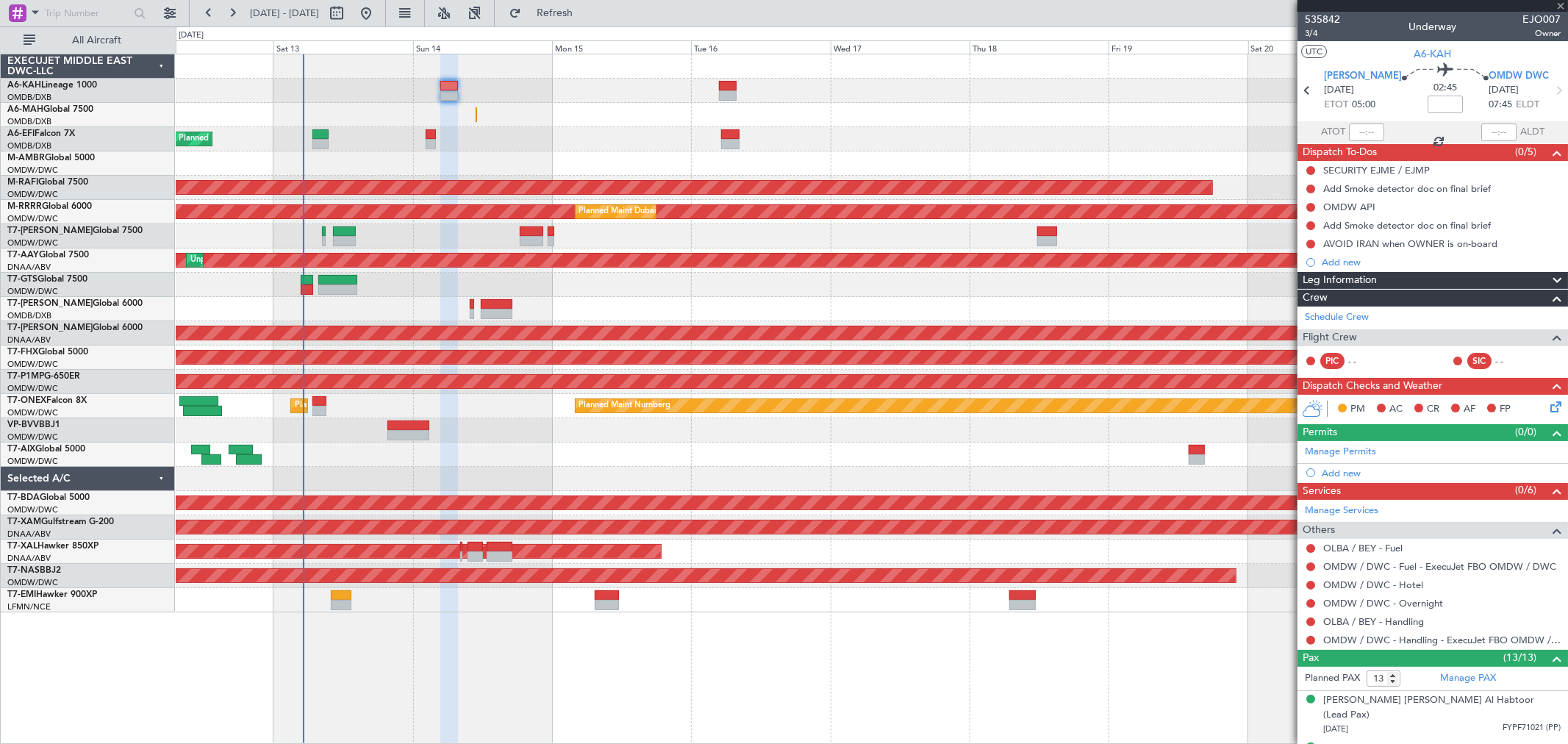
type input "0"
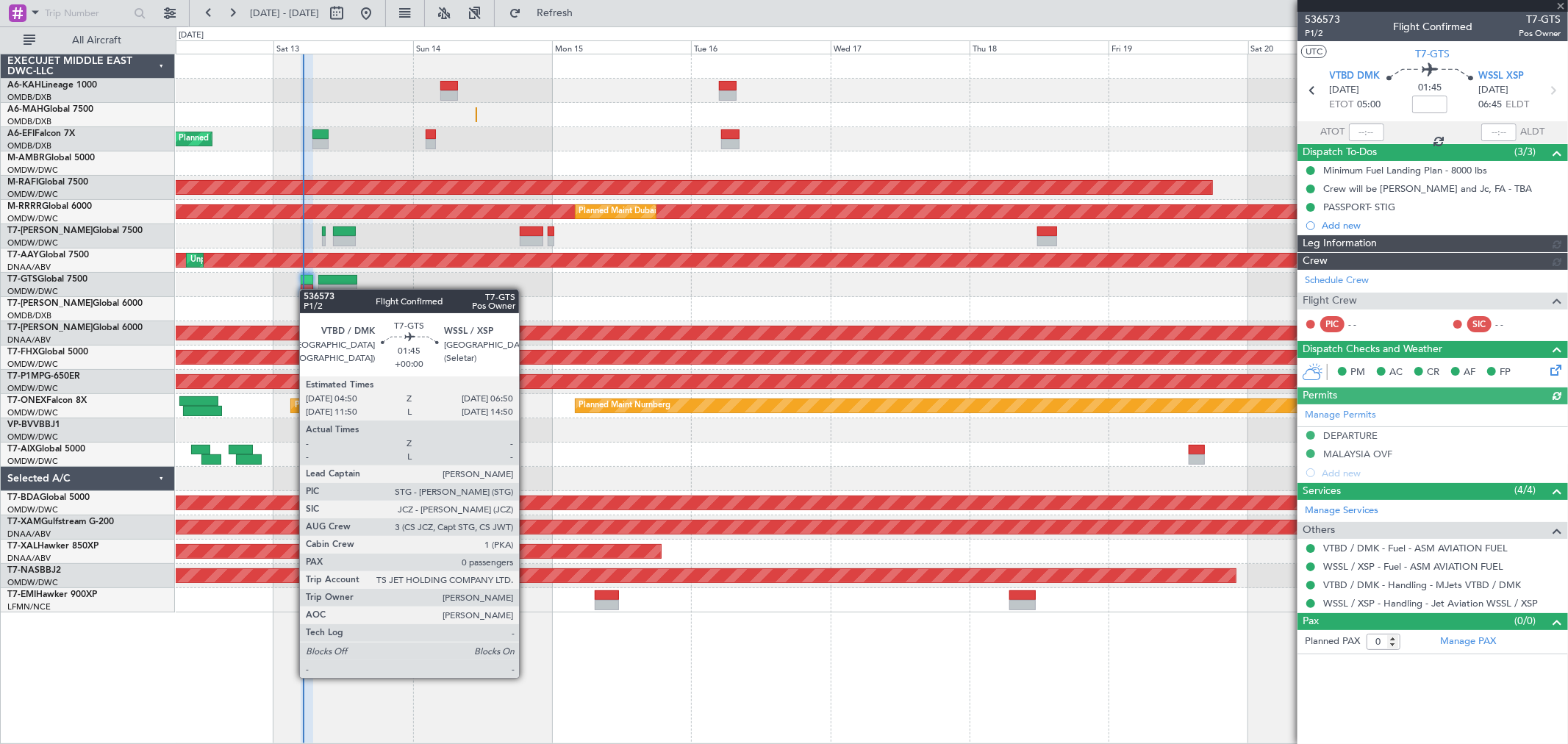
type input "[PERSON_NAME] (ANI)"
type input "7240"
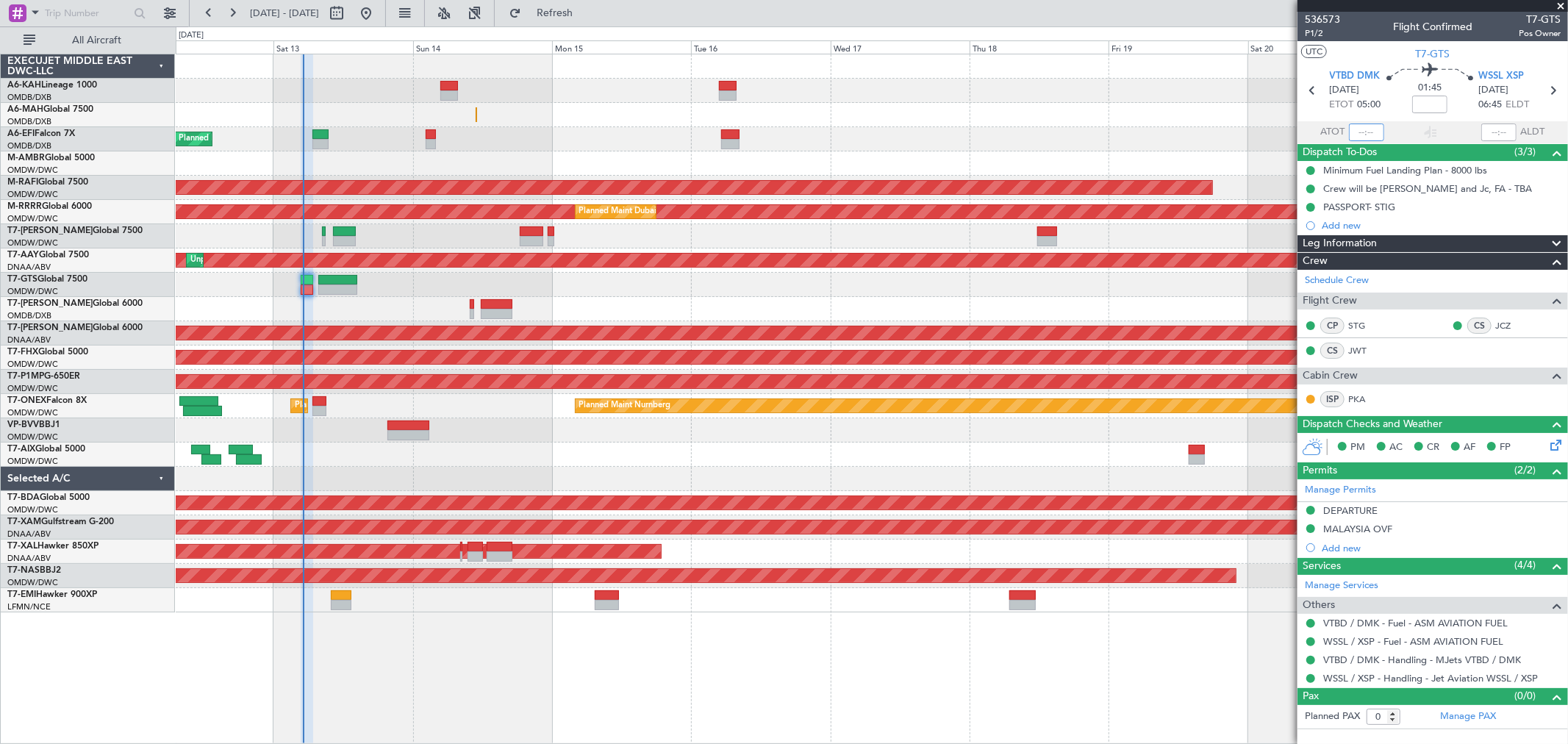
click at [1369, 128] on input "text" at bounding box center [1367, 133] width 35 height 18
type input "04:48"
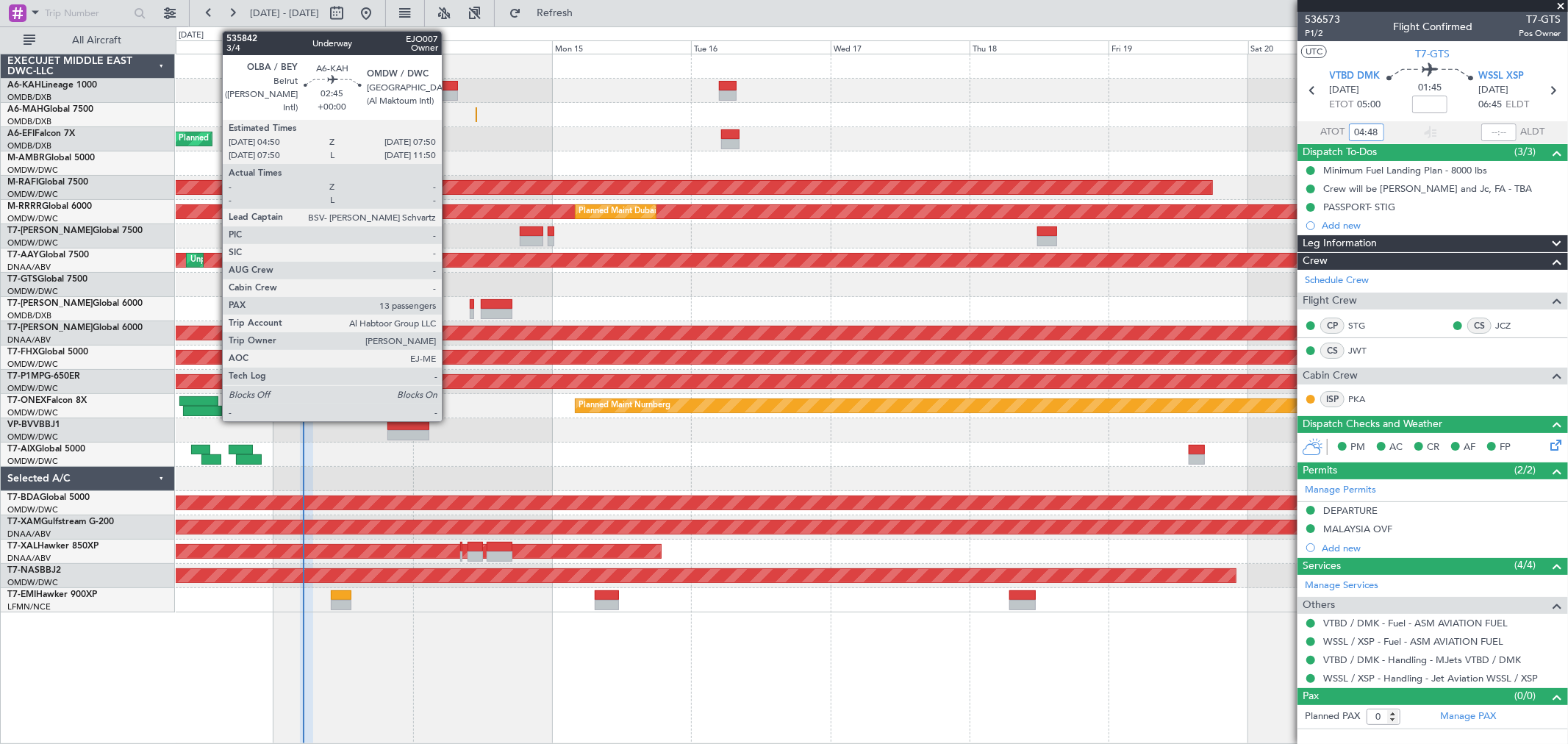
click at [449, 96] on div at bounding box center [449, 96] width 18 height 11
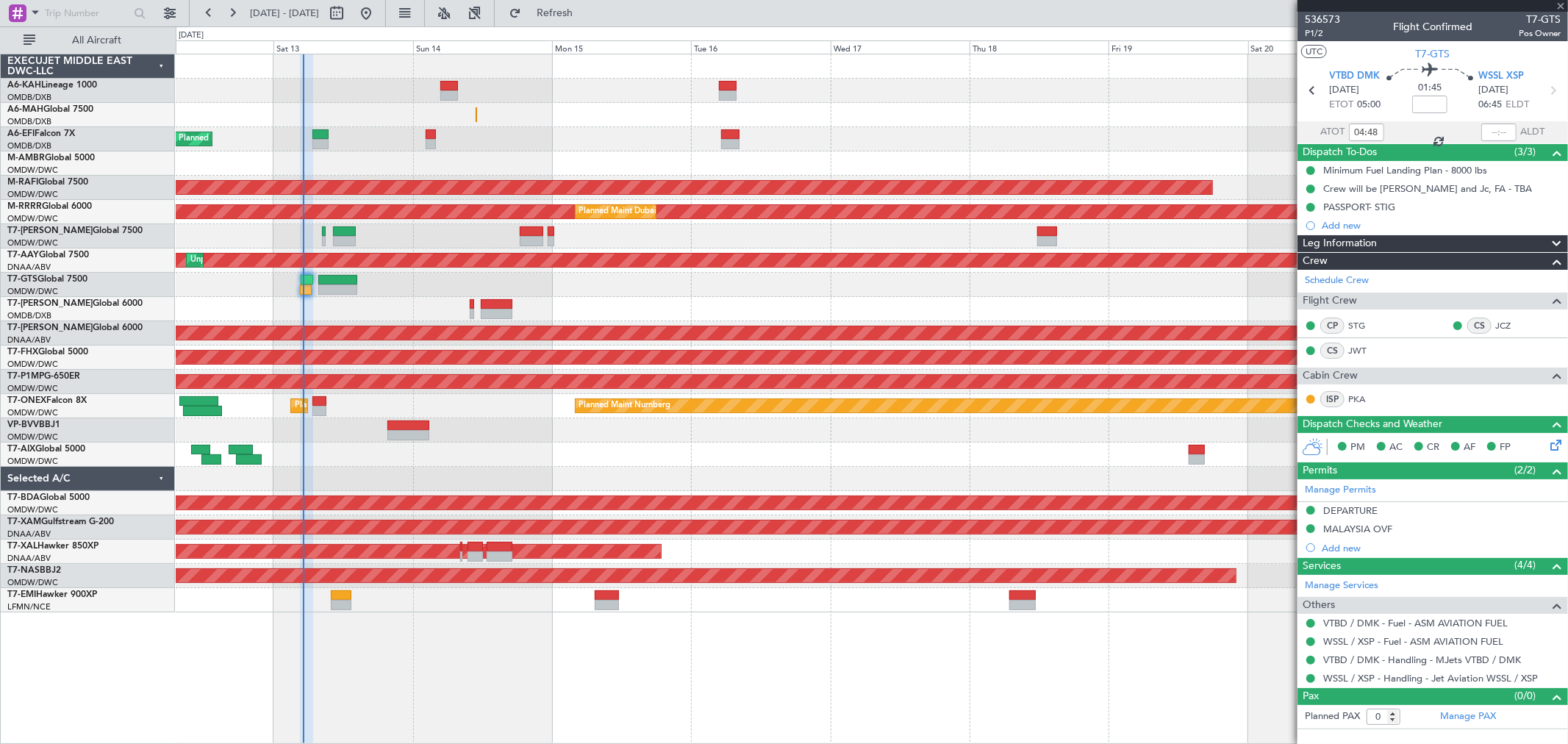
type input "13"
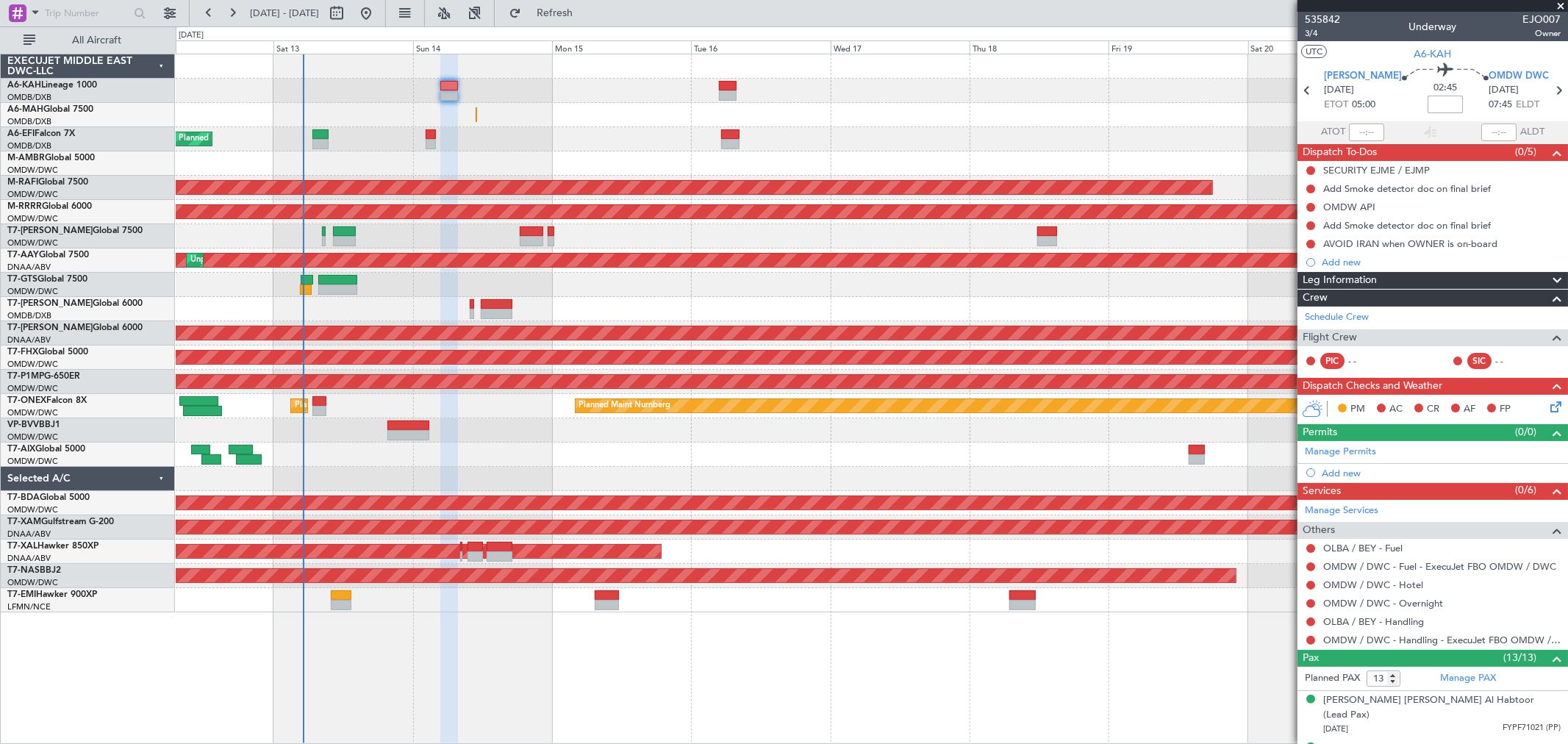
click at [1438, 105] on input at bounding box center [1446, 105] width 35 height 18
click at [918, 140] on div "Planned Maint Dubai (Al Maktoum Intl)" at bounding box center [871, 140] width 1392 height 25
type input "+01:25"
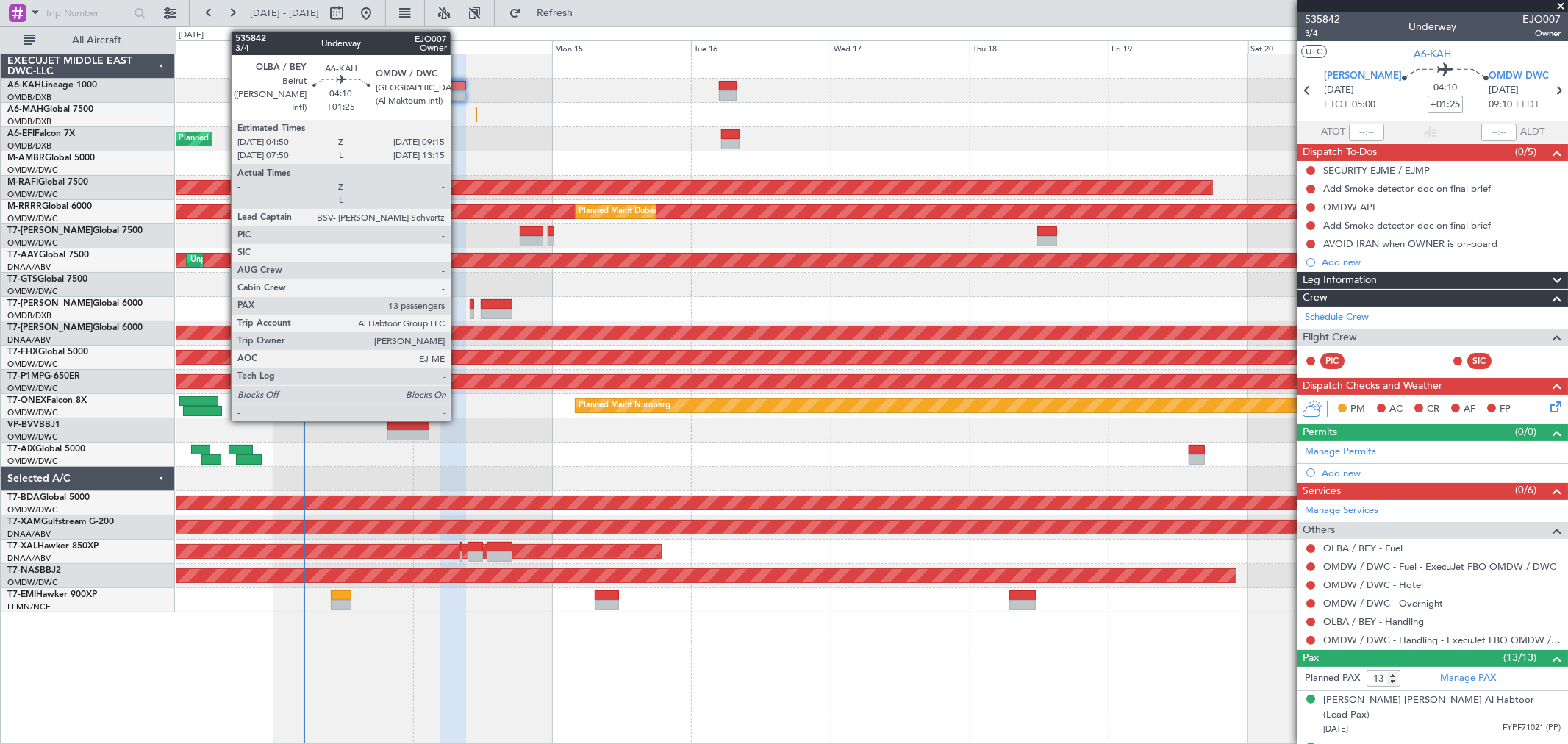
click at [458, 94] on div at bounding box center [452, 96] width 25 height 11
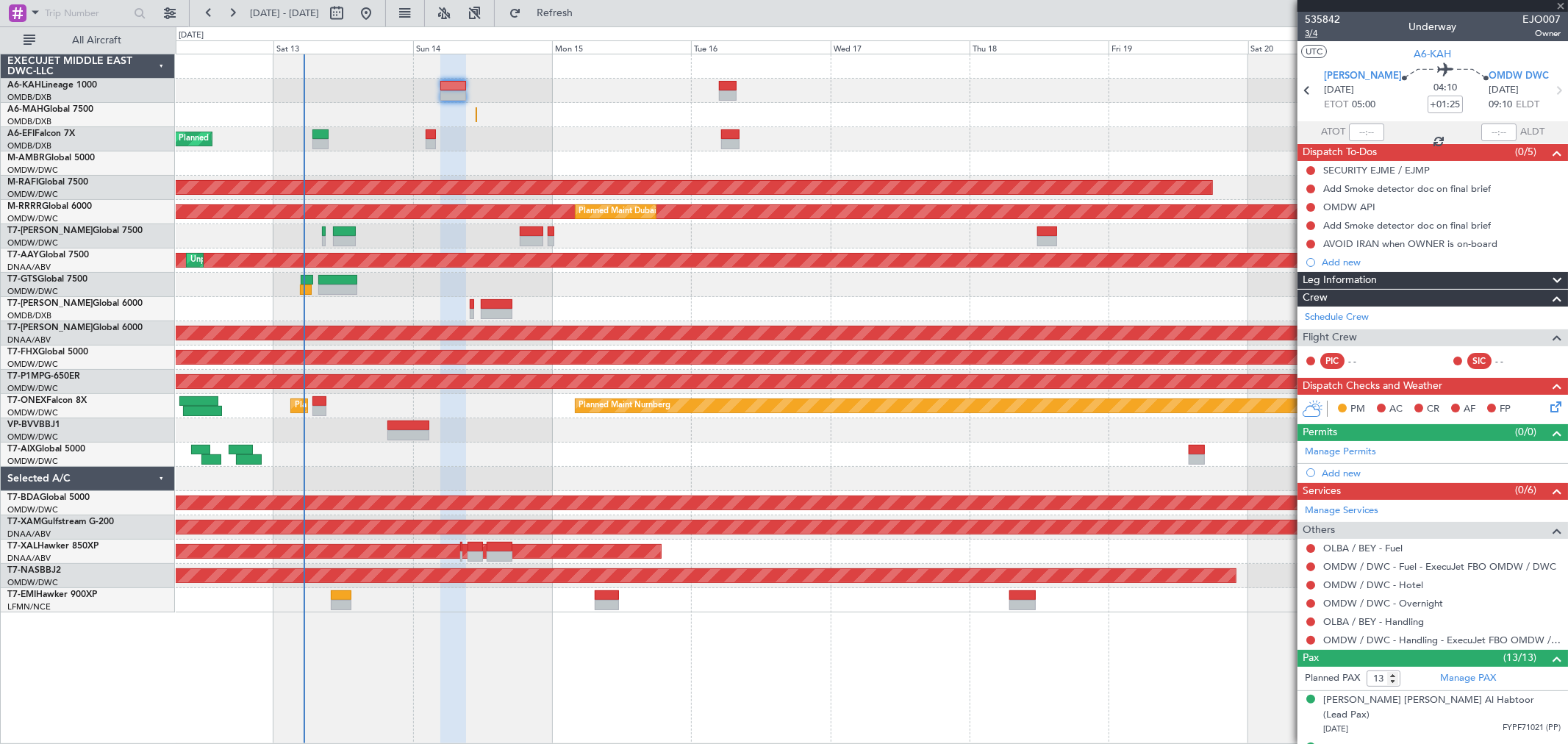
click at [1319, 38] on span "3/4" at bounding box center [1323, 33] width 35 height 12
click at [581, 20] on button "Refresh" at bounding box center [546, 13] width 88 height 24
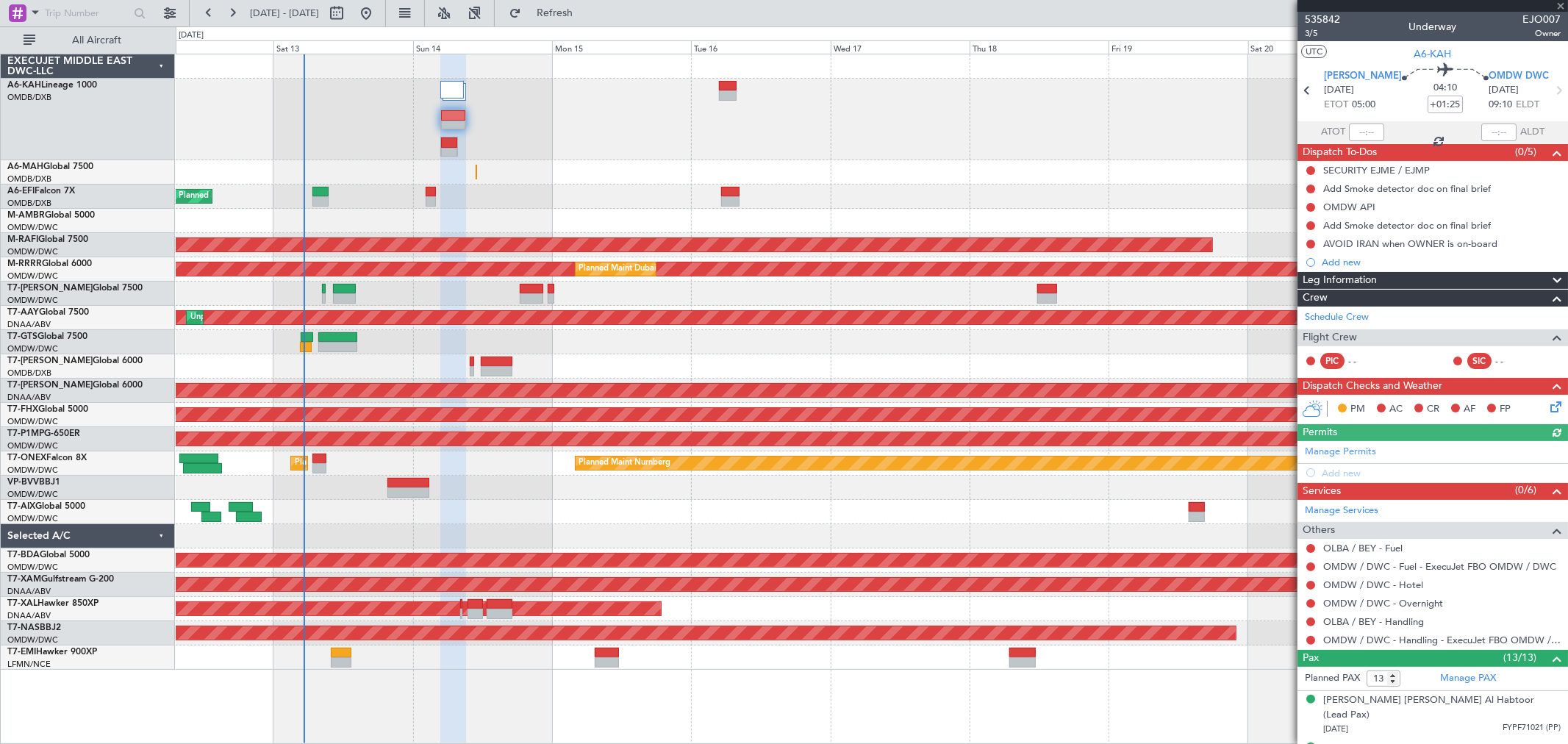
scroll to position [82, 0]
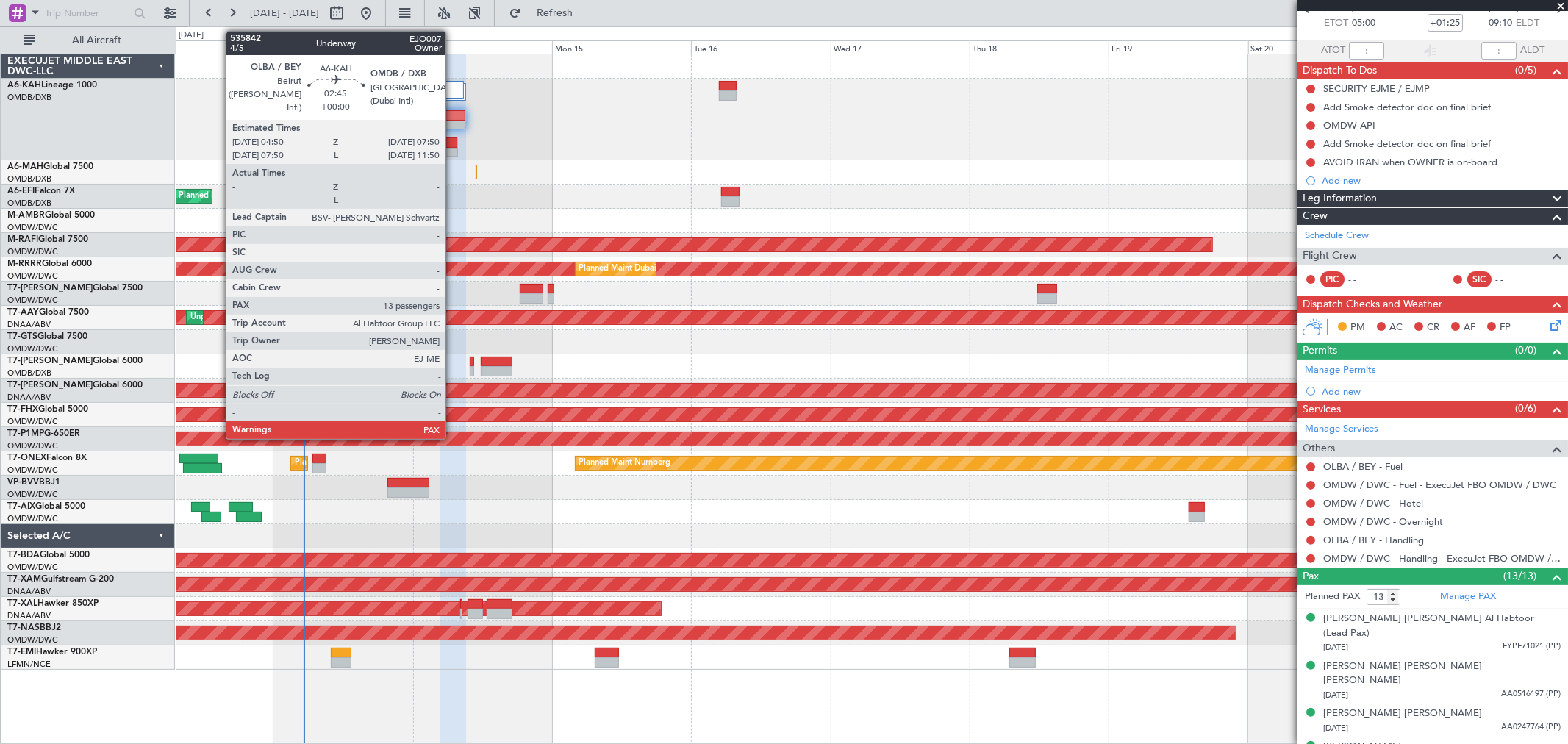
click at [453, 148] on div at bounding box center [449, 153] width 16 height 11
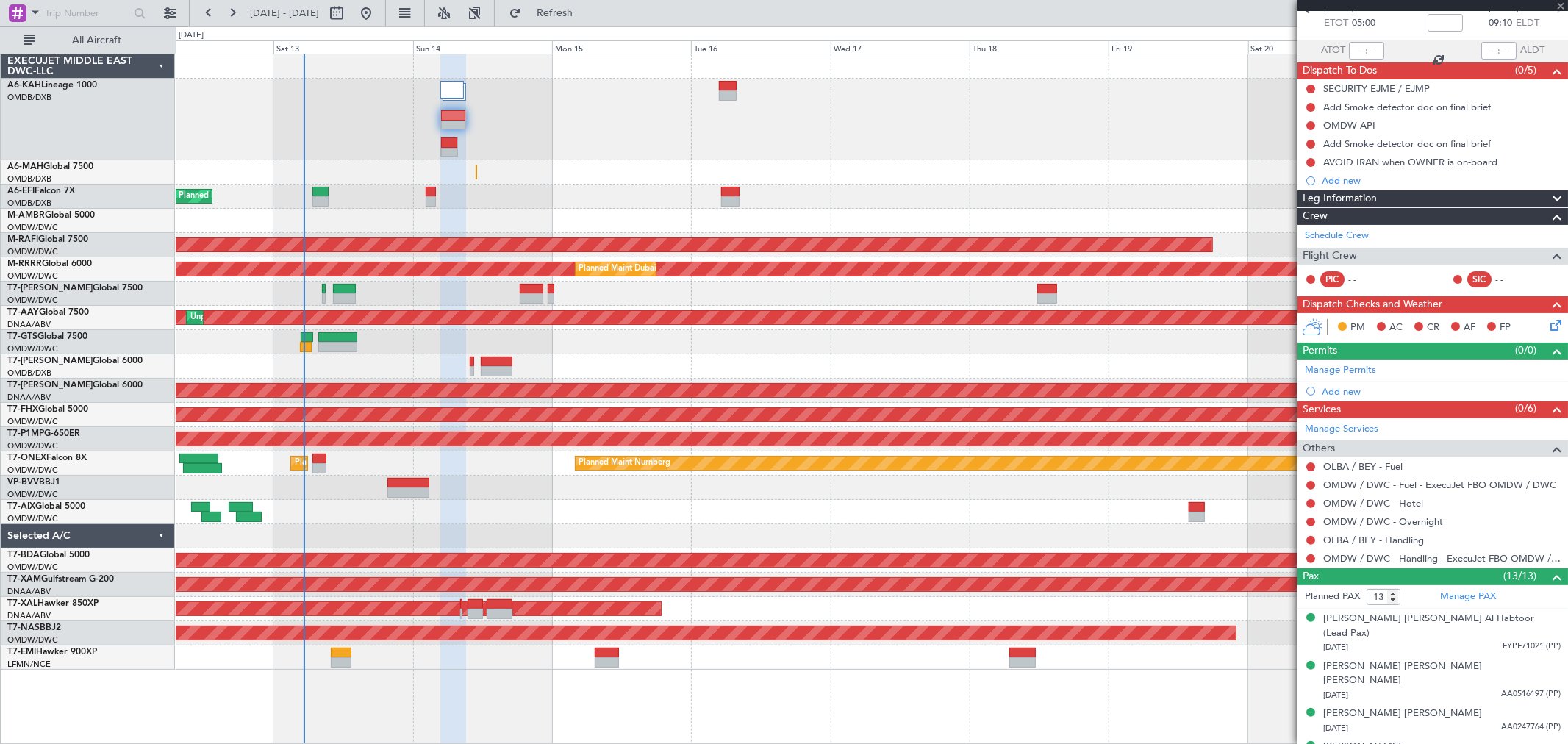
scroll to position [0, 0]
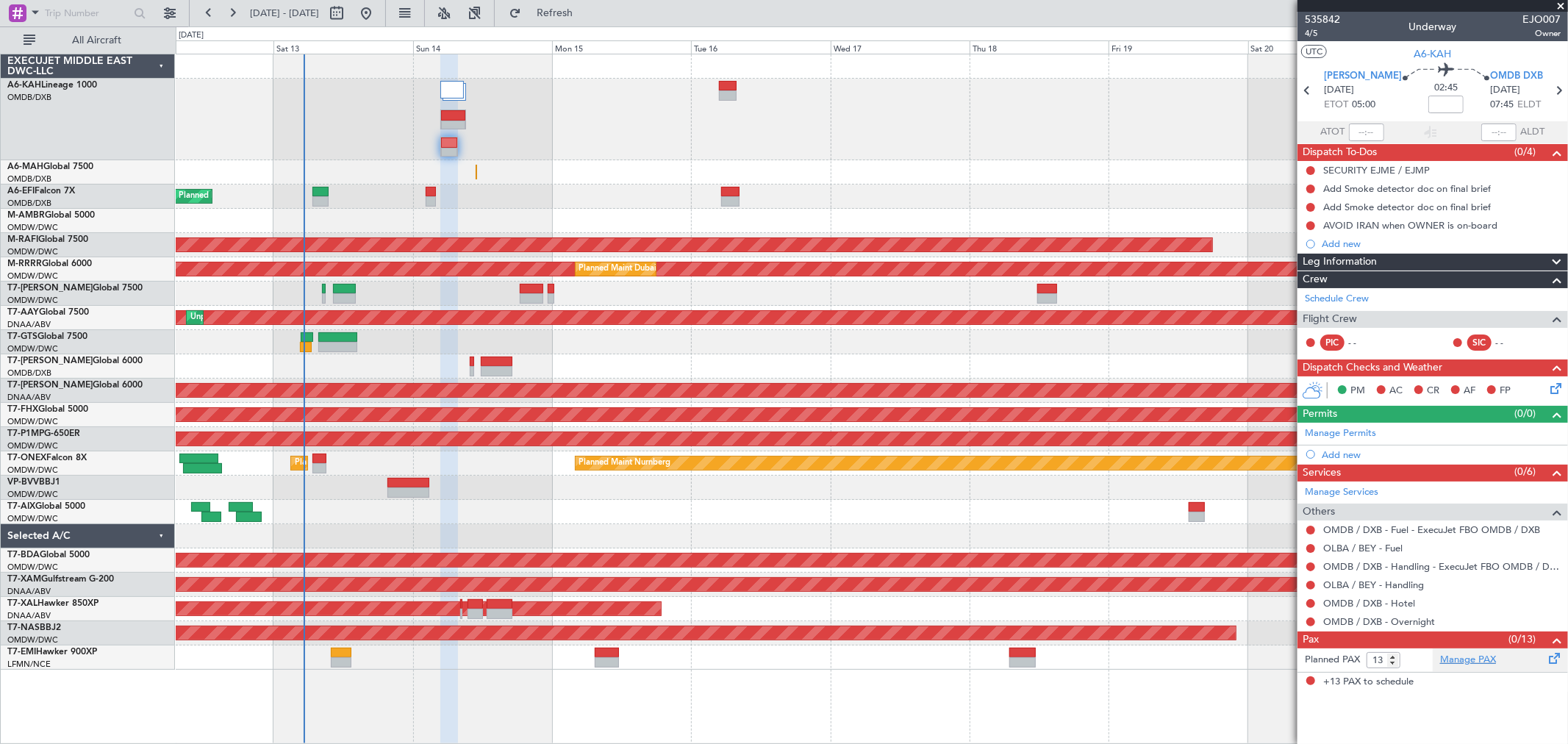
click at [1475, 660] on link "Manage PAX" at bounding box center [1469, 660] width 56 height 15
click at [590, 22] on button "Refresh" at bounding box center [546, 13] width 88 height 24
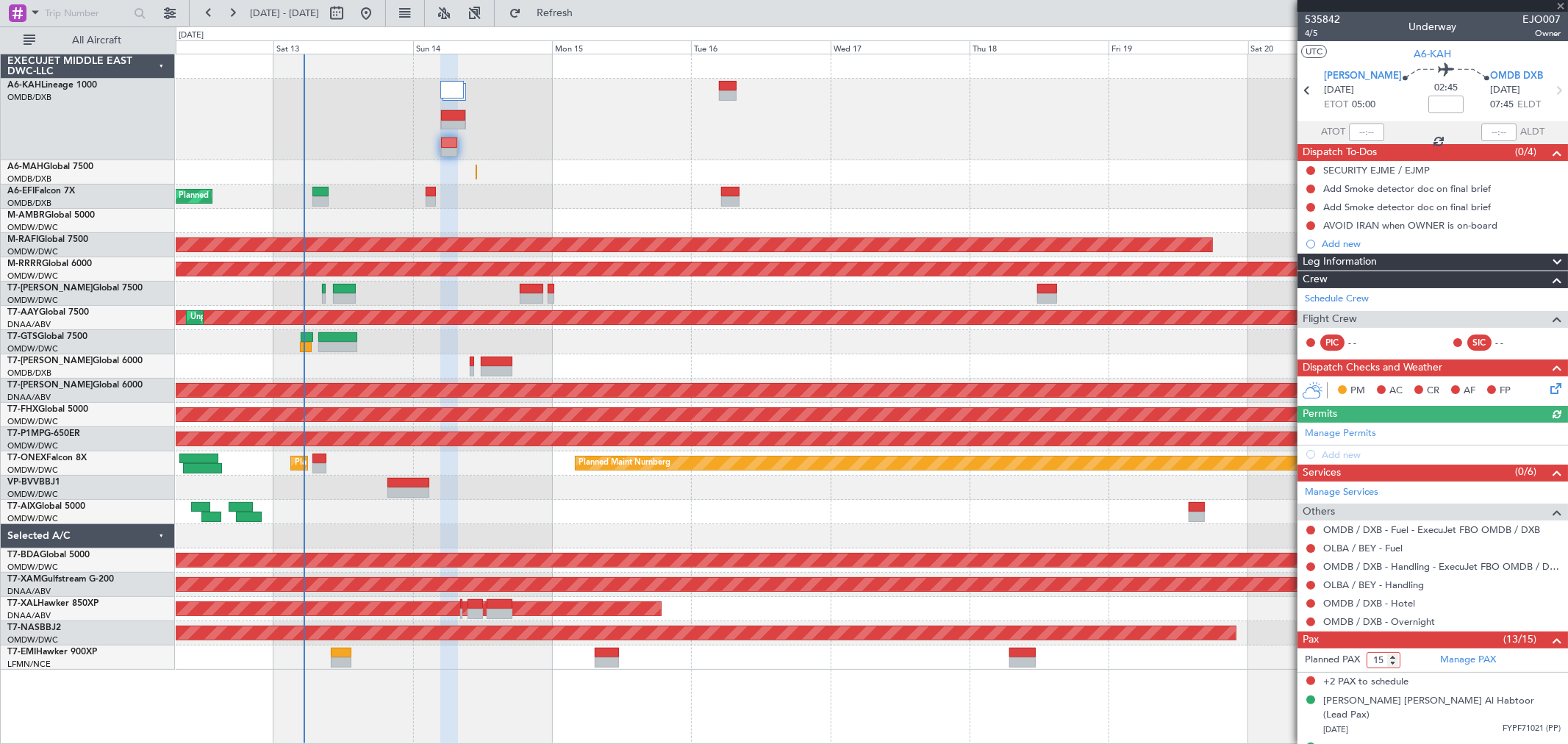
drag, startPoint x: 1370, startPoint y: 661, endPoint x: 1411, endPoint y: 669, distance: 41.8
click at [1411, 669] on form "Planned PAX 15" at bounding box center [1365, 660] width 135 height 24
type input "13"
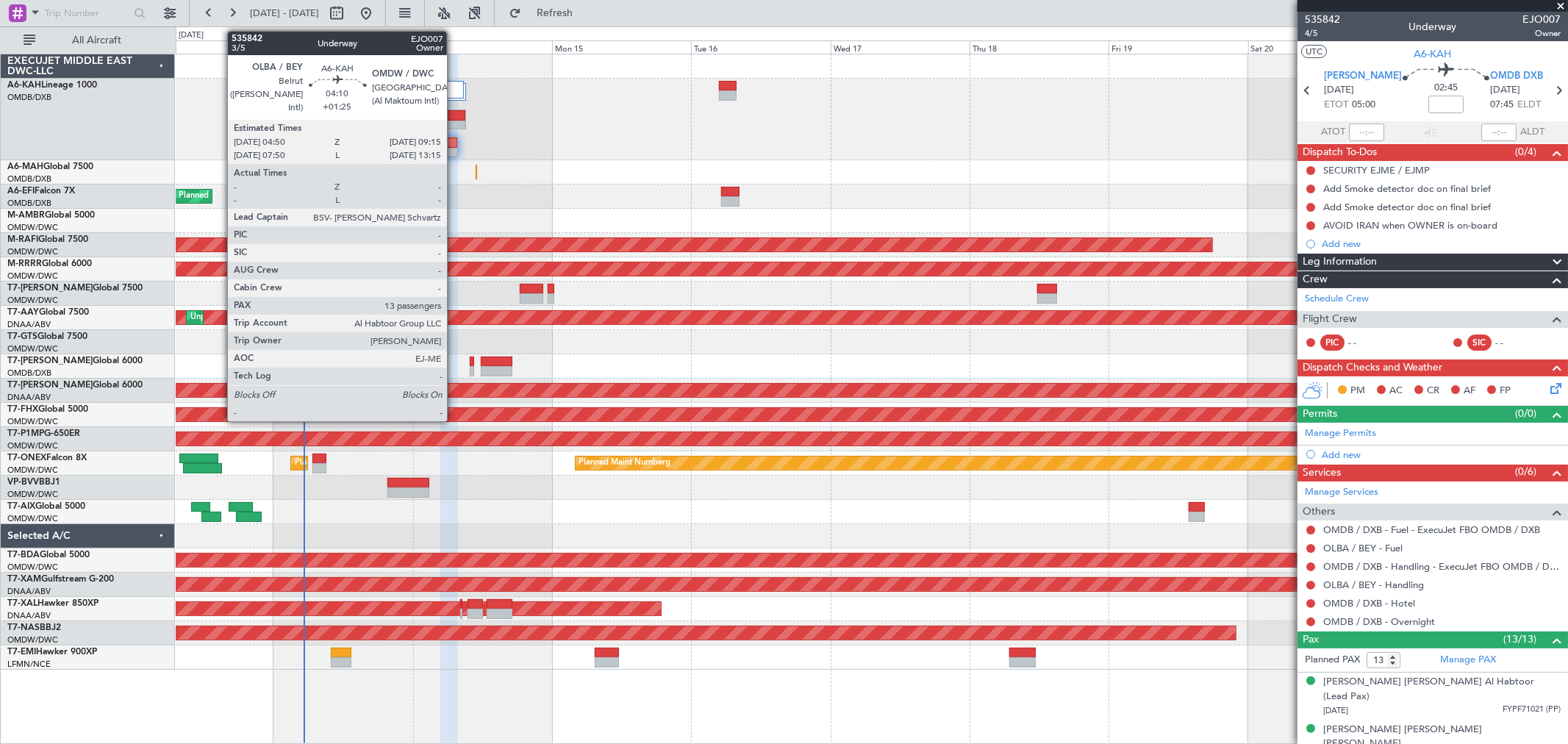
click at [454, 119] on div at bounding box center [453, 116] width 25 height 11
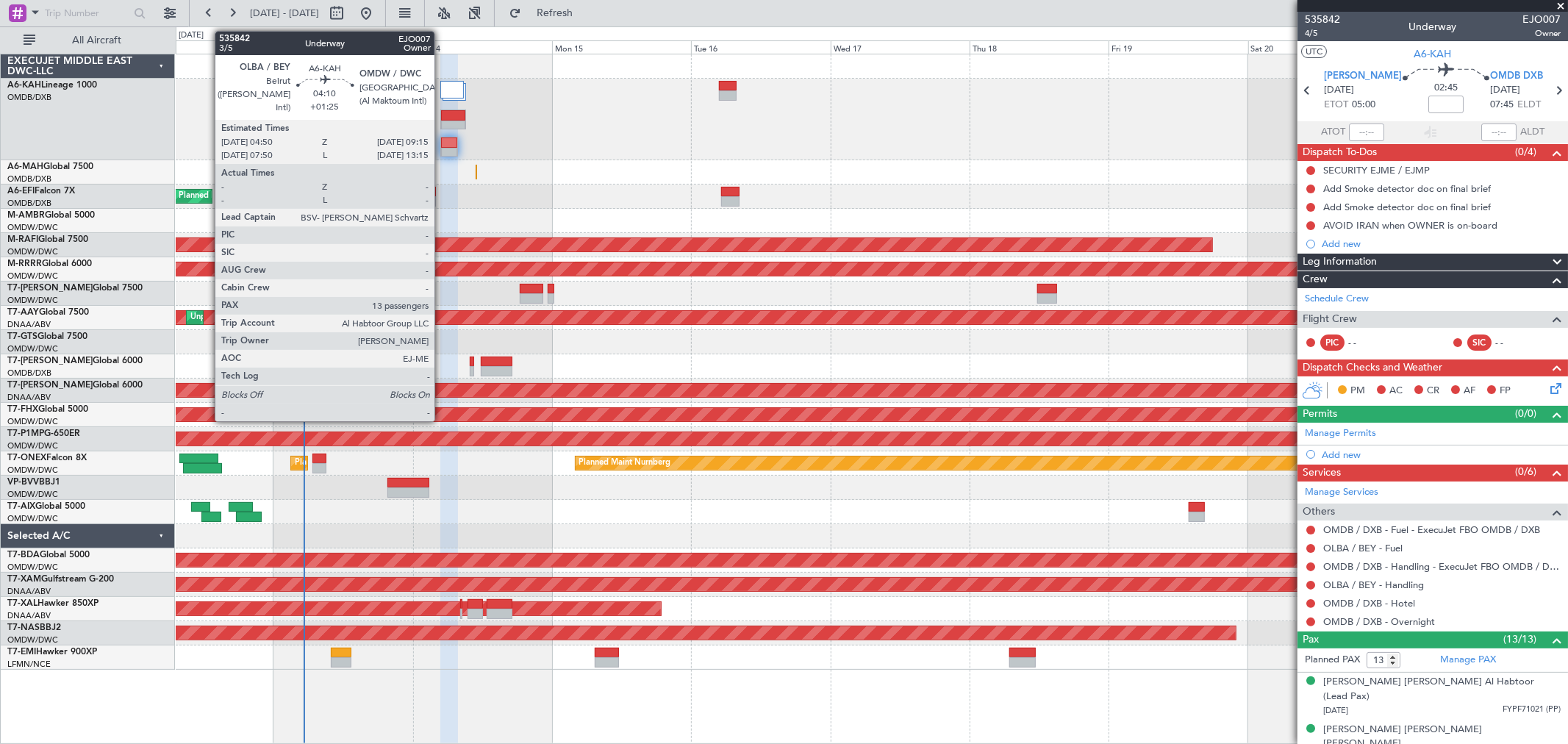
click at [442, 114] on div at bounding box center [453, 116] width 25 height 11
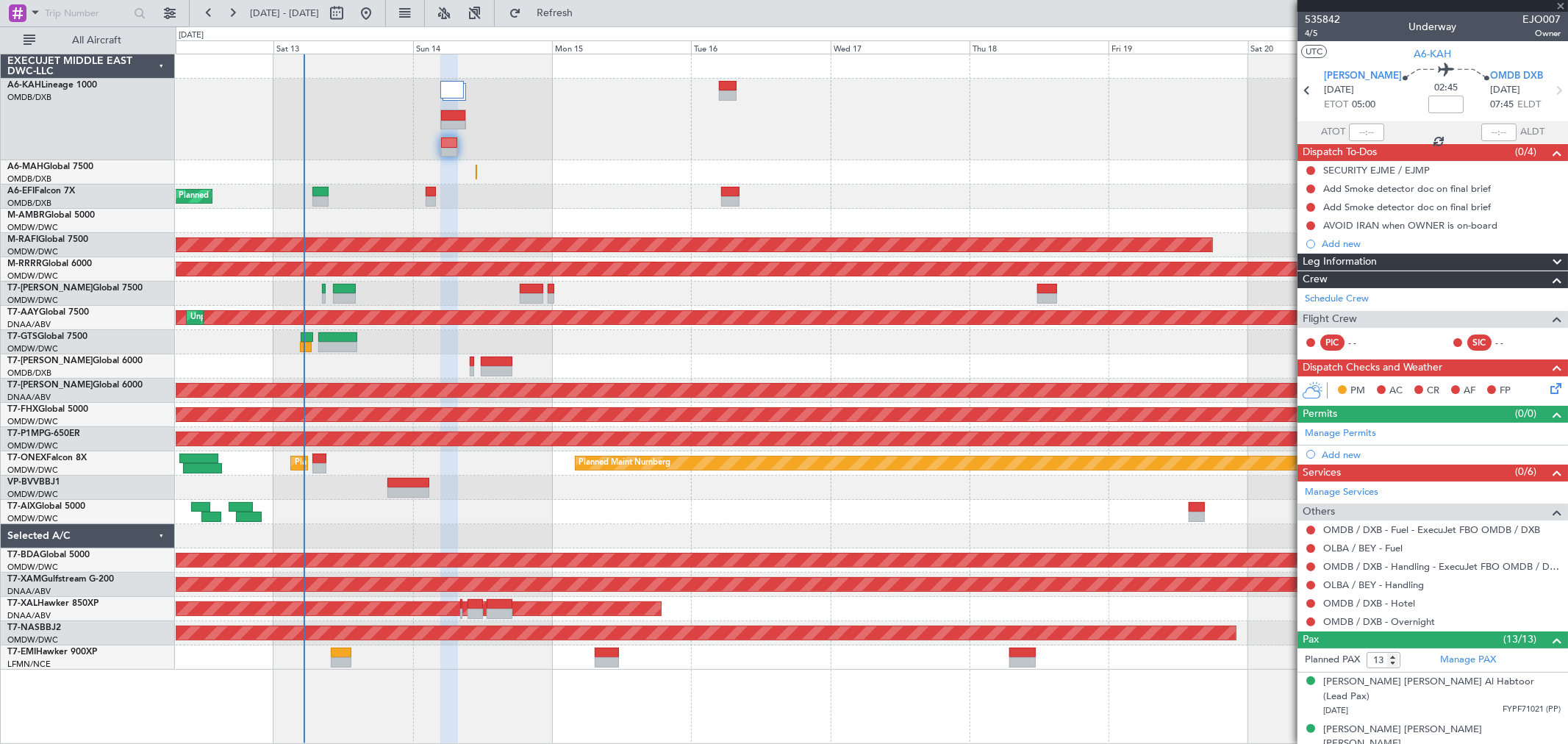
type input "+01:25"
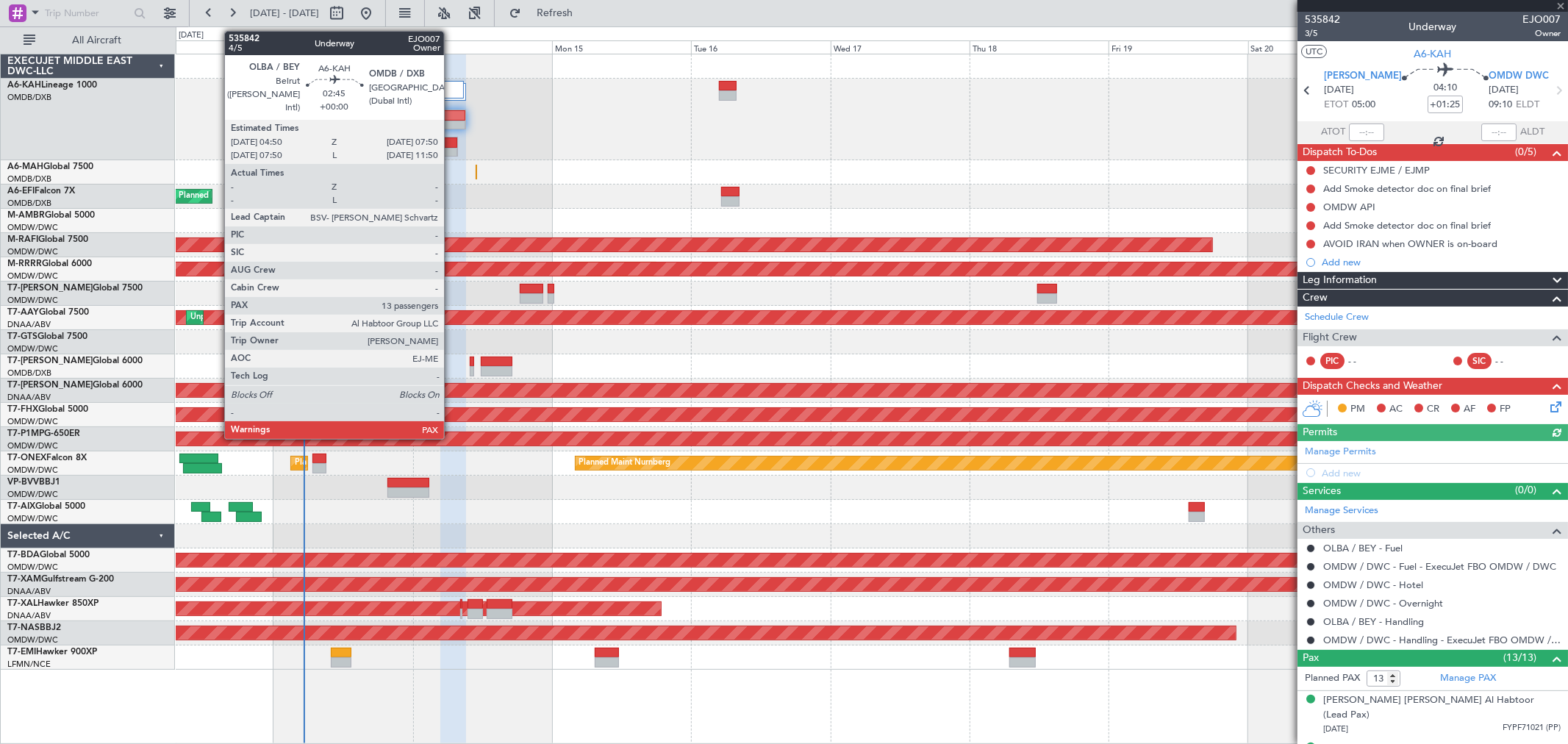
click at [451, 151] on div at bounding box center [449, 153] width 16 height 11
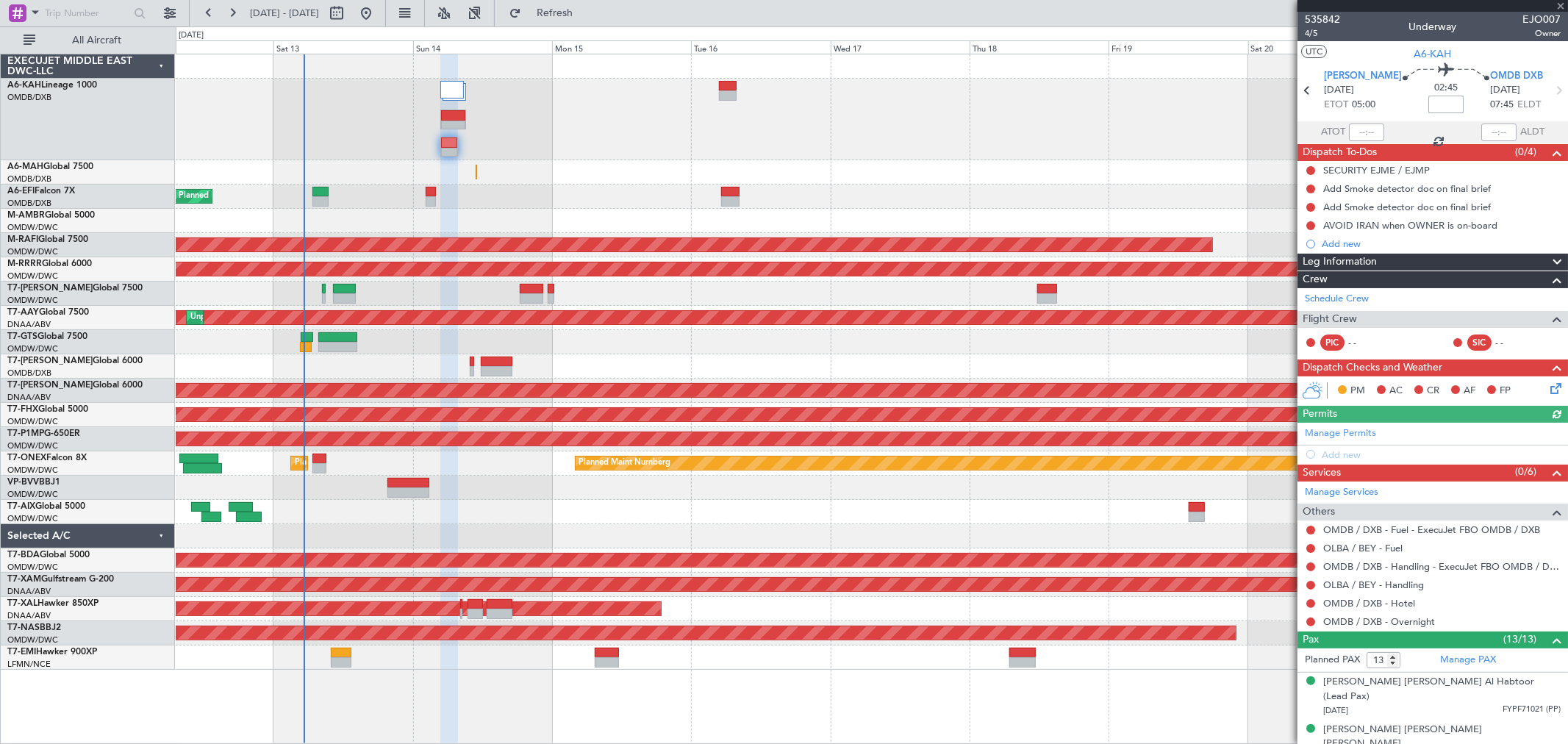
click at [1428, 105] on input at bounding box center [1446, 105] width 35 height 18
click at [757, 125] on div at bounding box center [871, 119] width 1392 height 82
type input "+01:40"
click at [574, 6] on button "Refresh" at bounding box center [546, 13] width 88 height 24
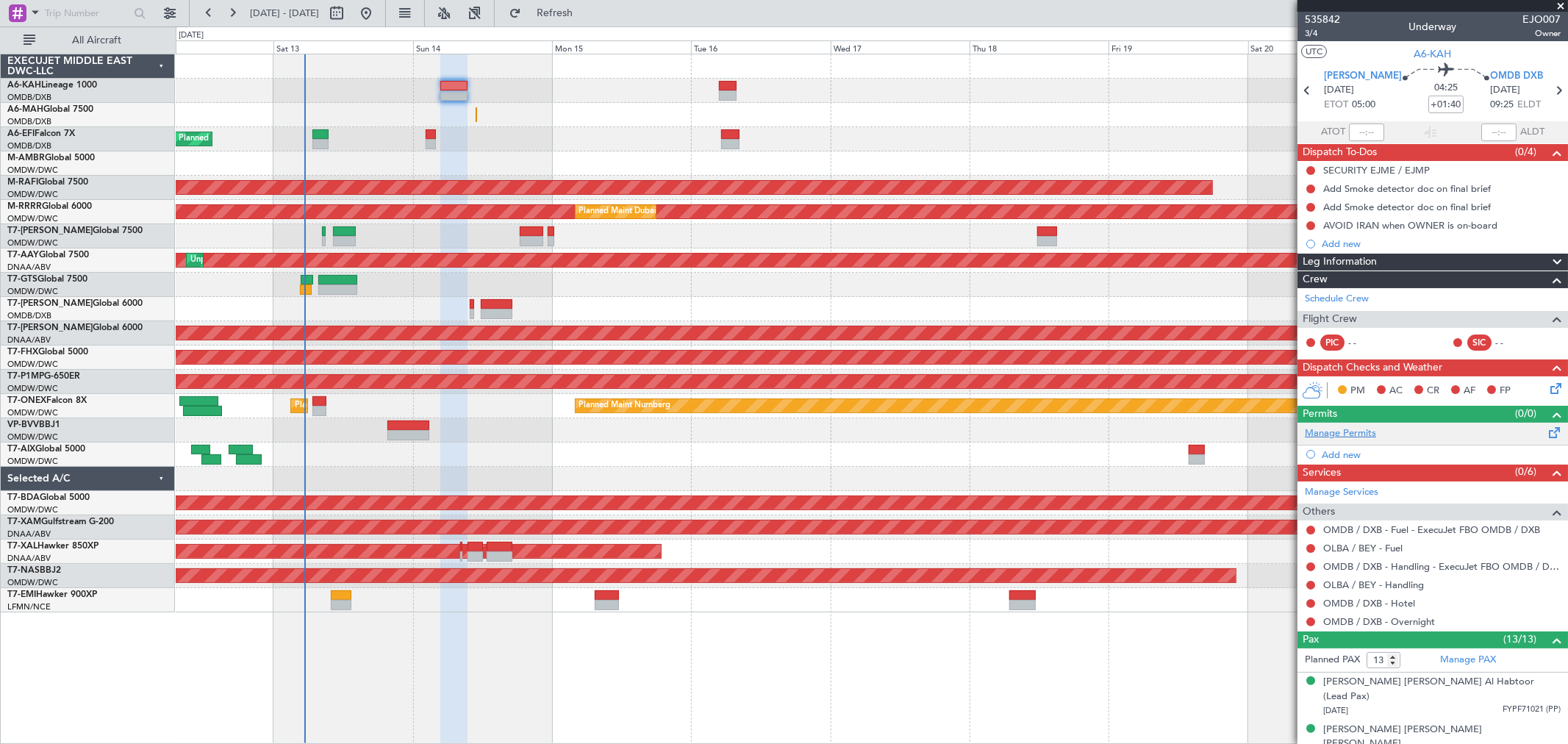
click at [1329, 432] on link "Manage Permits" at bounding box center [1340, 434] width 71 height 15
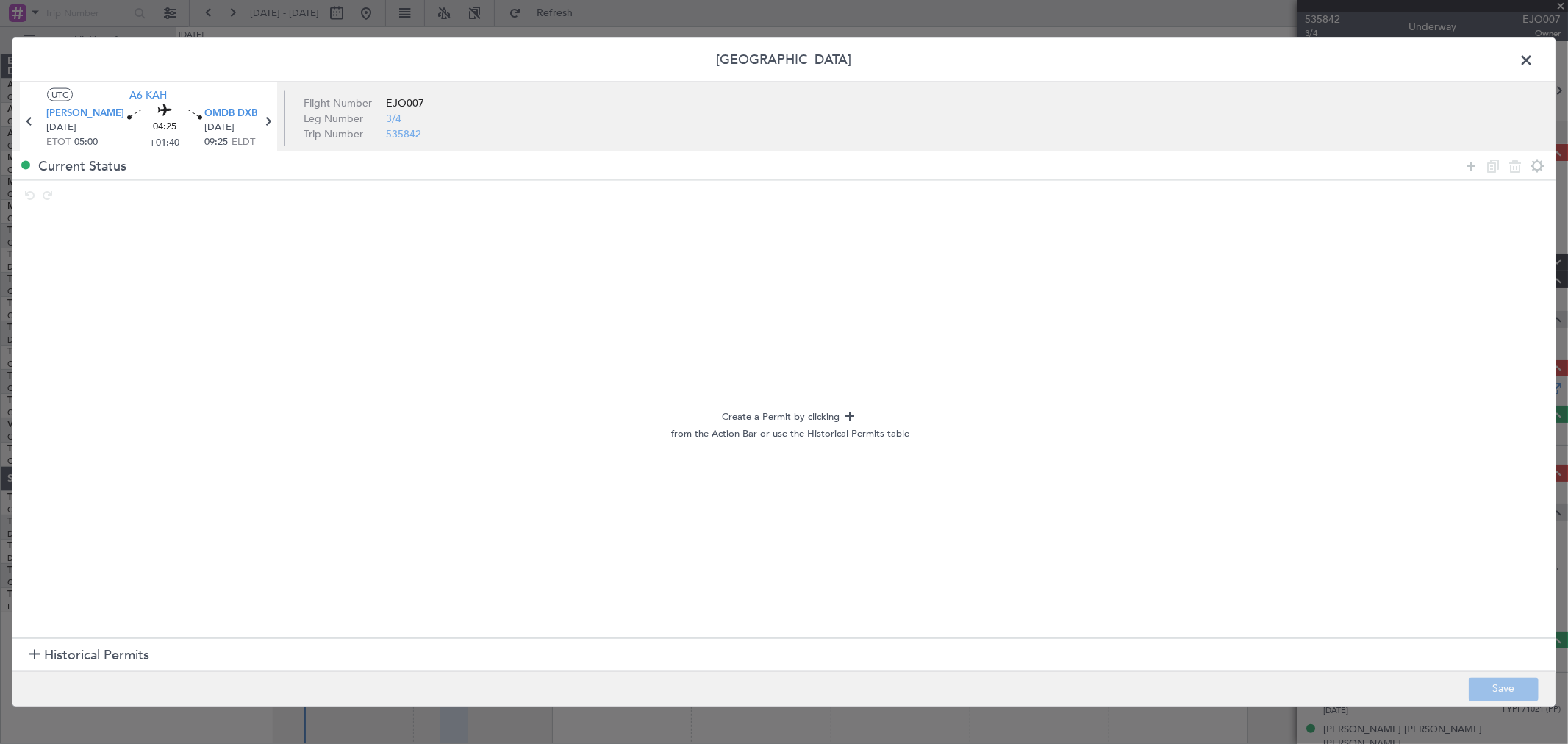
drag, startPoint x: 75, startPoint y: 647, endPoint x: 72, endPoint y: 639, distance: 8.5
click at [75, 648] on span "Historical Permits" at bounding box center [97, 655] width 105 height 20
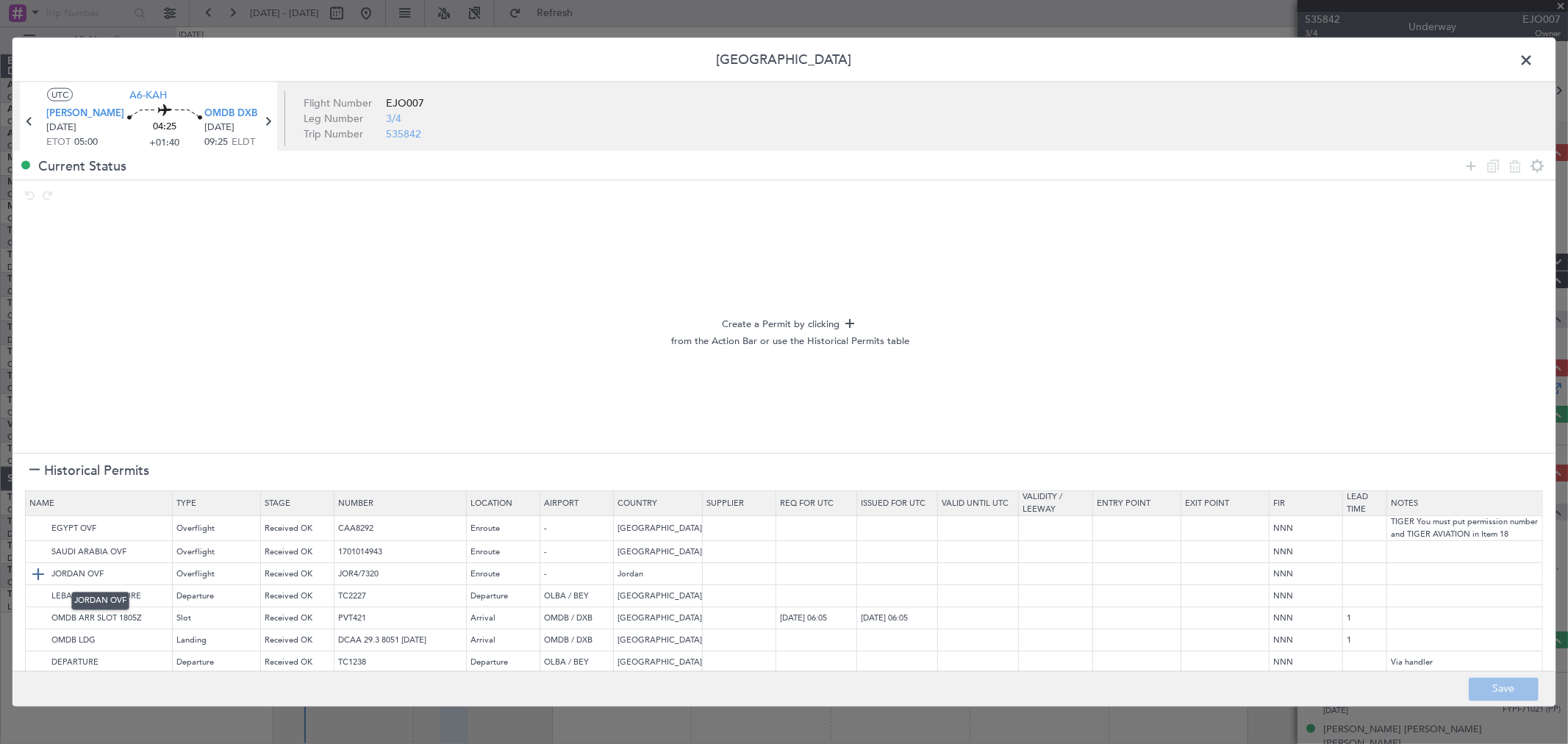
scroll to position [11, 0]
click at [31, 653] on img at bounding box center [38, 657] width 18 height 18
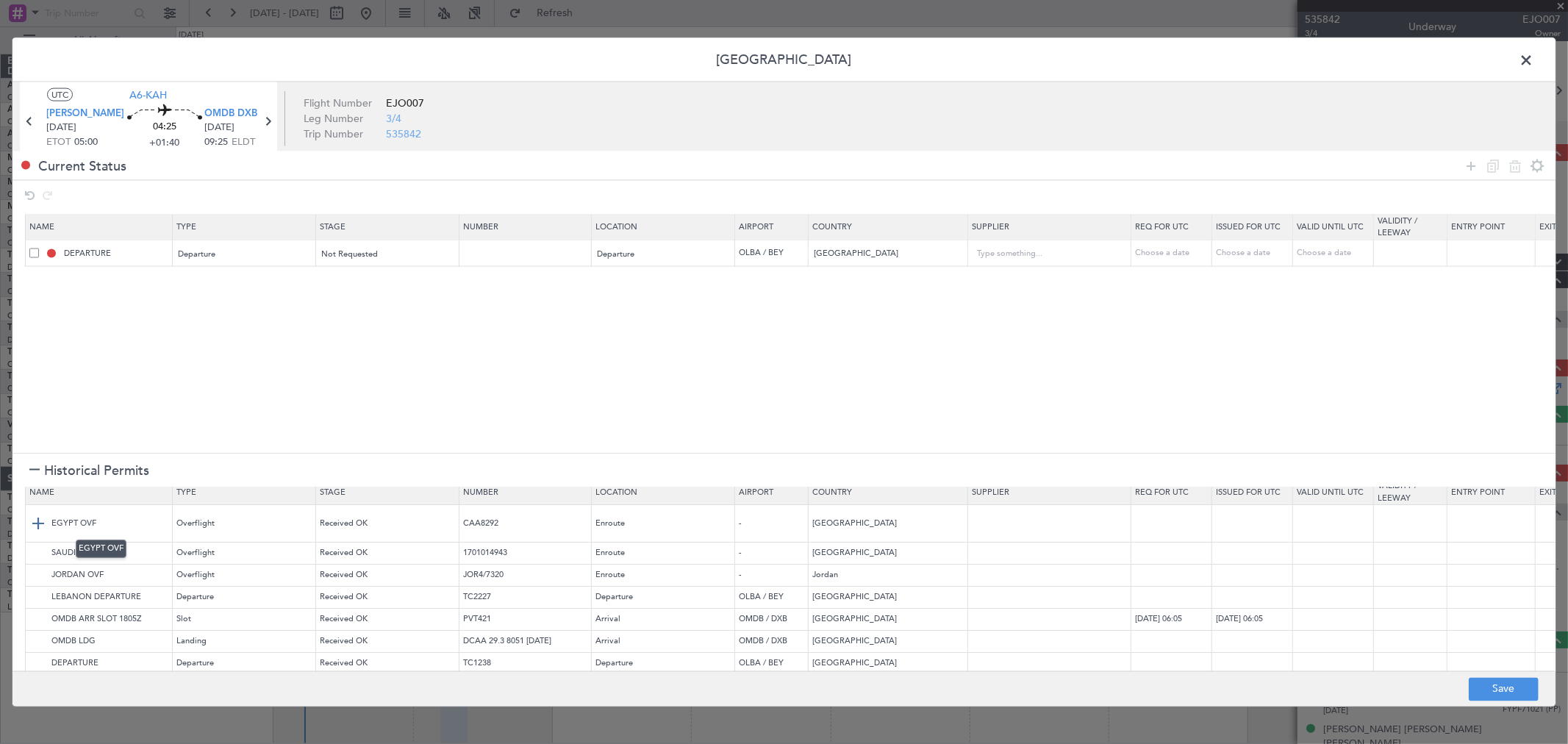
click at [40, 524] on img at bounding box center [38, 524] width 18 height 18
click at [38, 553] on img at bounding box center [38, 553] width 18 height 18
click at [1468, 170] on icon at bounding box center [1471, 165] width 18 height 18
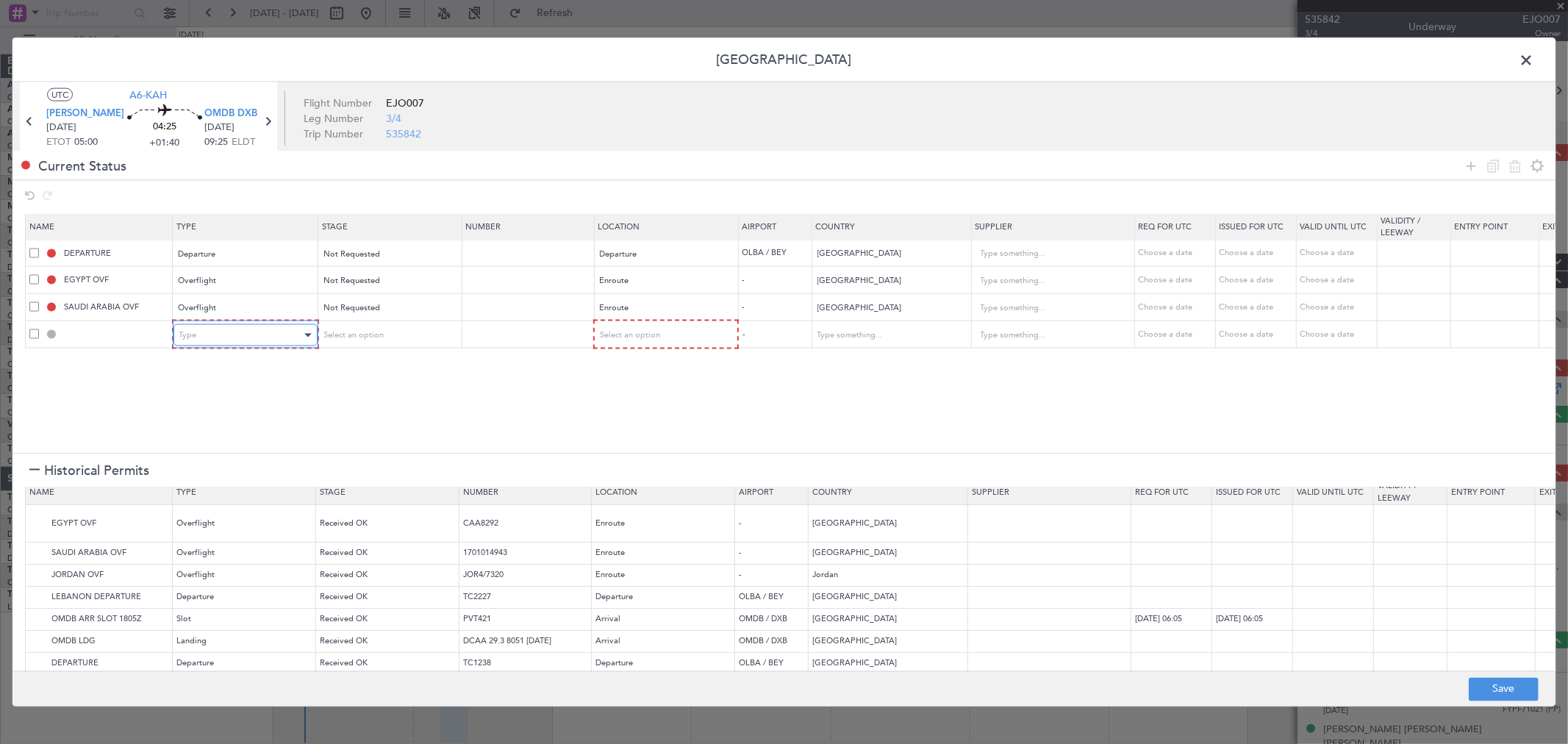
click at [259, 342] on div "Type" at bounding box center [240, 335] width 122 height 22
click at [257, 488] on span "Overflight" at bounding box center [244, 490] width 131 height 22
click at [633, 329] on span "Select an option" at bounding box center [628, 335] width 61 height 11
drag, startPoint x: 618, startPoint y: 462, endPoint x: 806, endPoint y: 410, distance: 195.1
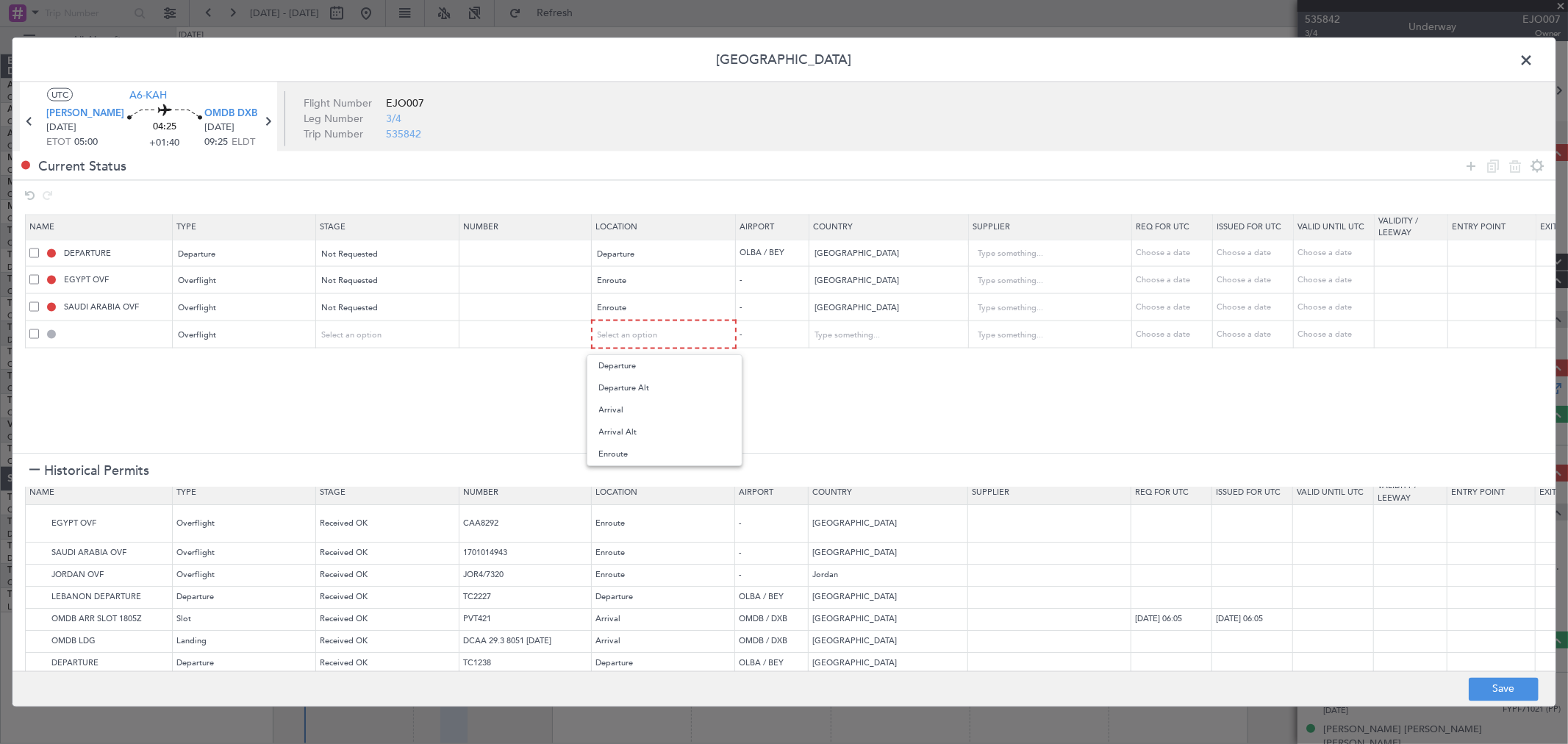
click at [614, 463] on span "Enroute" at bounding box center [664, 454] width 131 height 22
click at [842, 343] on input "text" at bounding box center [880, 334] width 133 height 22
click at [854, 364] on span "Bahrain" at bounding box center [890, 358] width 137 height 22
type input "Bahrain"
drag, startPoint x: 1473, startPoint y: 160, endPoint x: 1447, endPoint y: 167, distance: 26.9
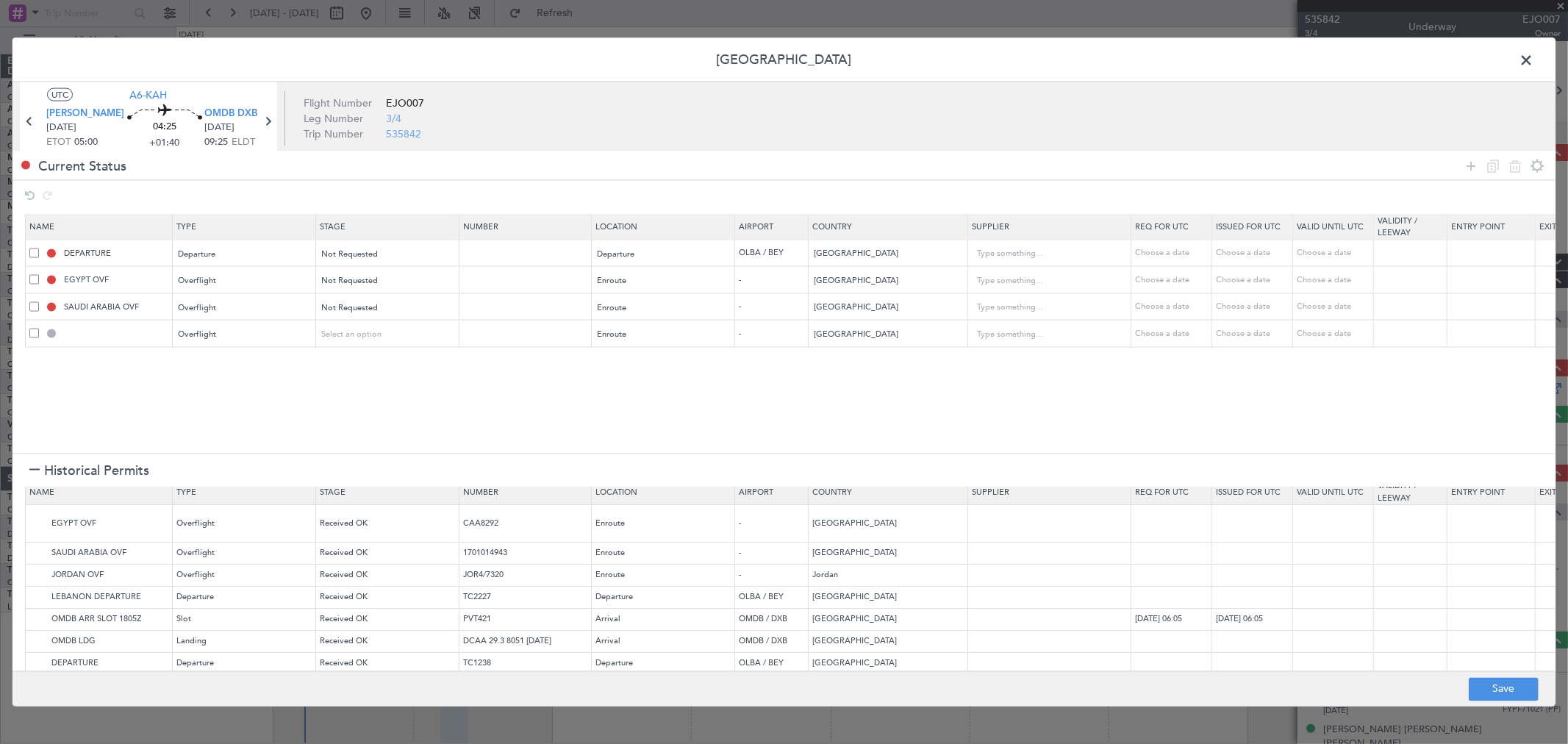
click at [1470, 160] on icon at bounding box center [1471, 165] width 18 height 18
click at [237, 350] on div "Type" at bounding box center [240, 361] width 122 height 22
click at [640, 358] on span "Select an option" at bounding box center [628, 361] width 61 height 11
click at [646, 484] on span "Enroute" at bounding box center [664, 480] width 131 height 22
click at [850, 364] on input "text" at bounding box center [880, 360] width 133 height 22
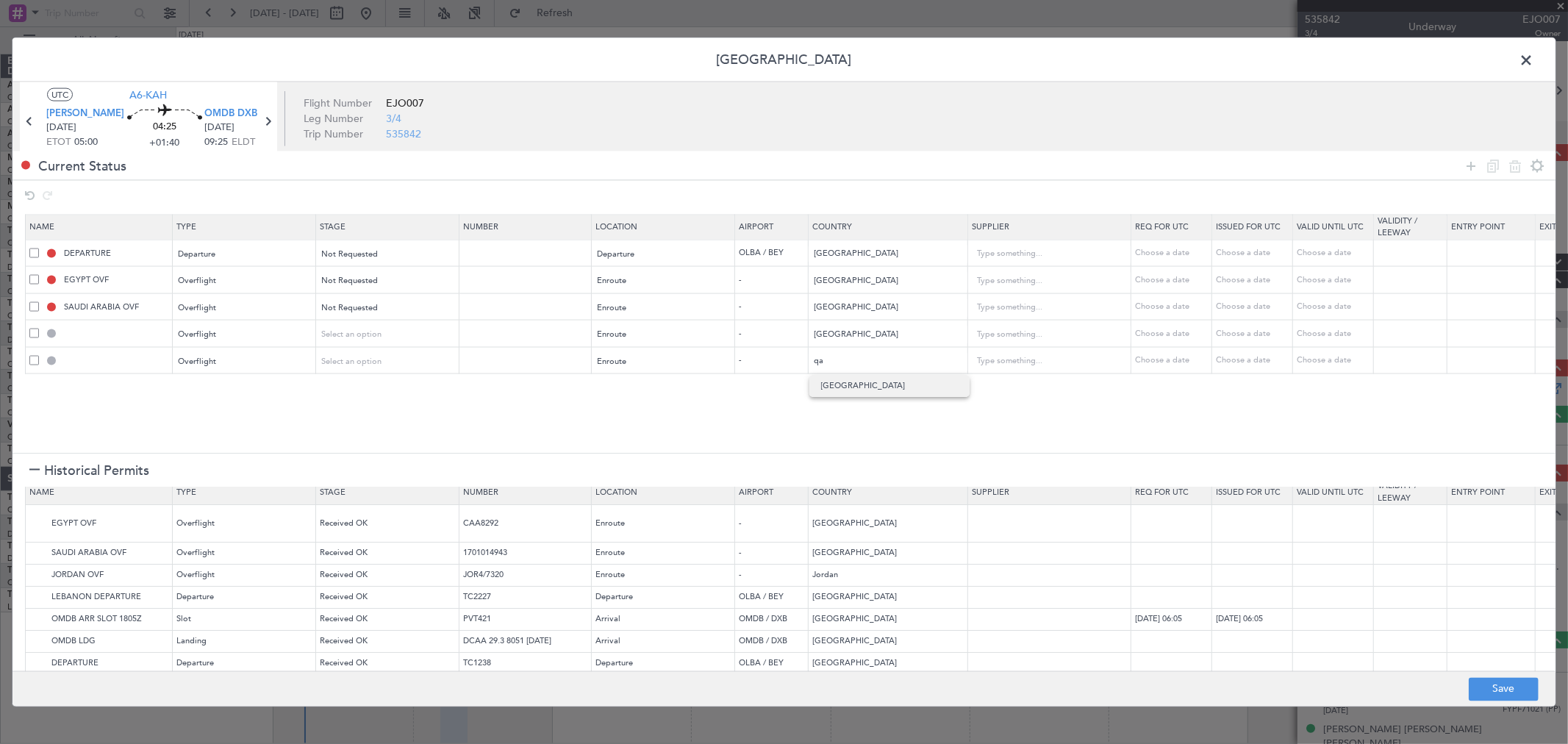
click at [843, 392] on span "Qatar" at bounding box center [890, 386] width 137 height 22
type input "Qatar"
click at [33, 637] on img at bounding box center [38, 641] width 18 height 18
click at [42, 618] on img at bounding box center [38, 619] width 18 height 18
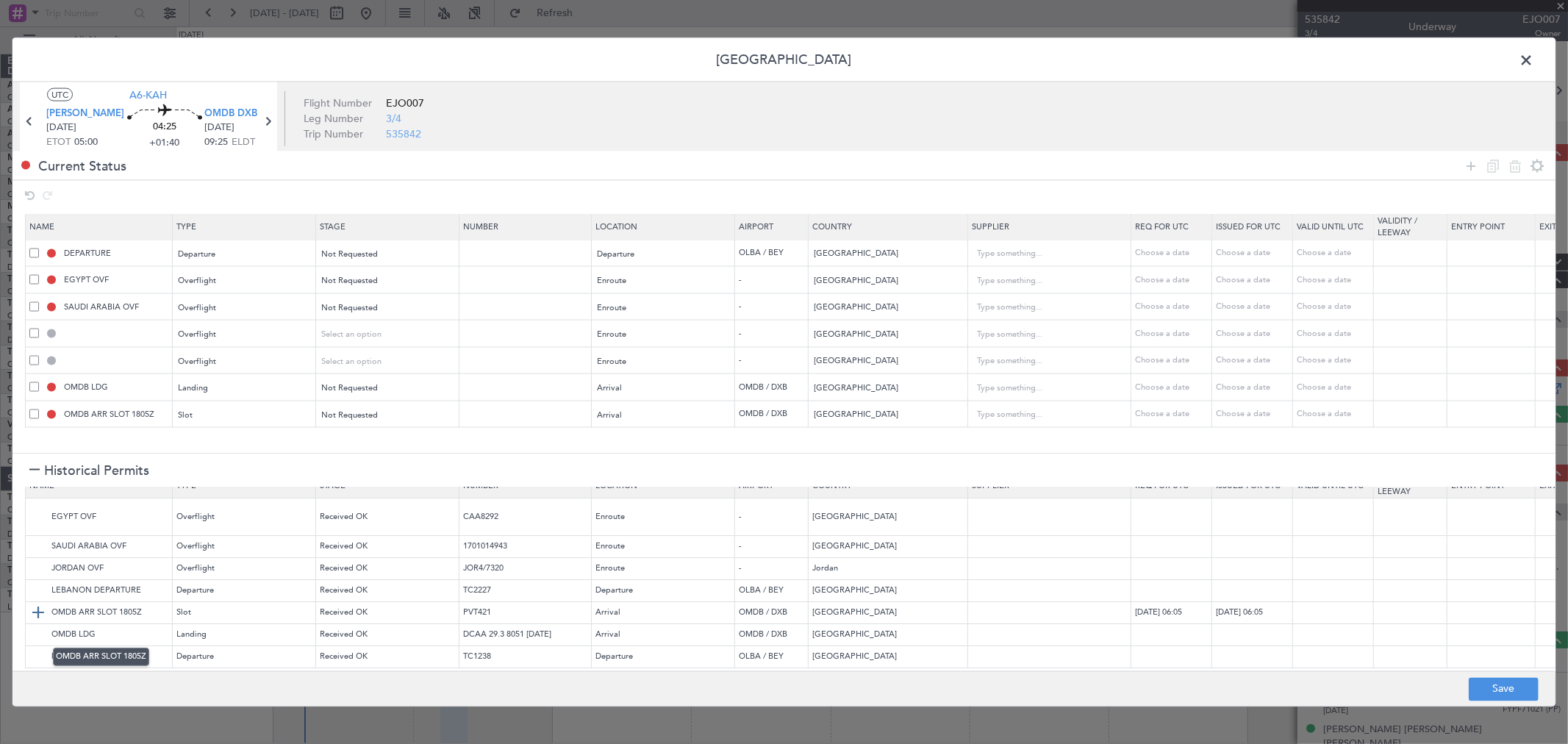
scroll to position [30, 0]
click at [1464, 170] on icon at bounding box center [1471, 165] width 18 height 18
drag, startPoint x: 221, startPoint y: 424, endPoint x: 218, endPoint y: 431, distance: 7.6
click at [219, 430] on div "Type" at bounding box center [240, 436] width 122 height 22
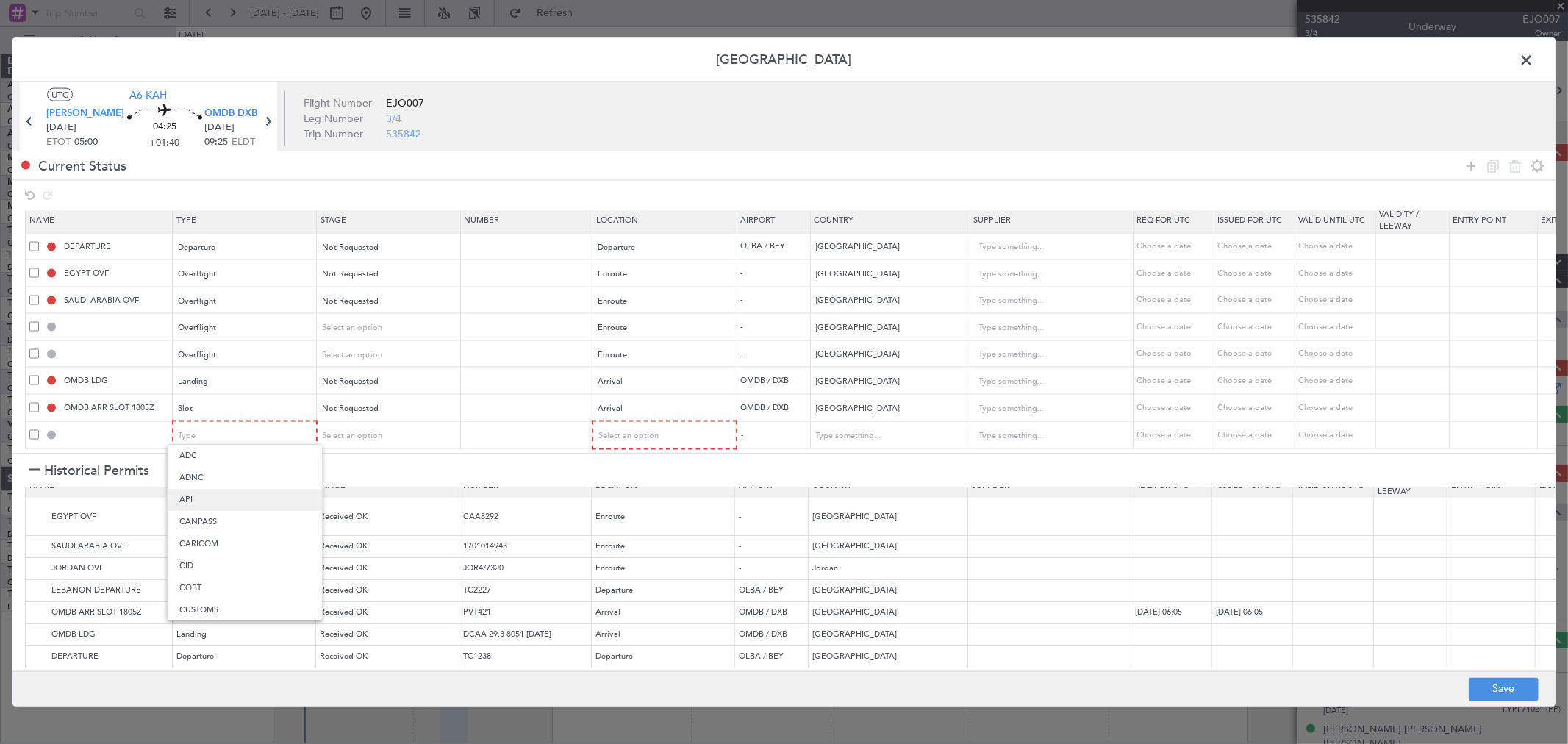
click at [202, 501] on span "API" at bounding box center [244, 500] width 131 height 22
click at [649, 430] on span "Select an option" at bounding box center [628, 436] width 61 height 11
drag, startPoint x: 621, startPoint y: 496, endPoint x: 785, endPoint y: 502, distance: 164.1
click at [618, 496] on span "Arrival" at bounding box center [664, 500] width 131 height 22
click at [1487, 681] on button "Save" at bounding box center [1504, 689] width 70 height 24
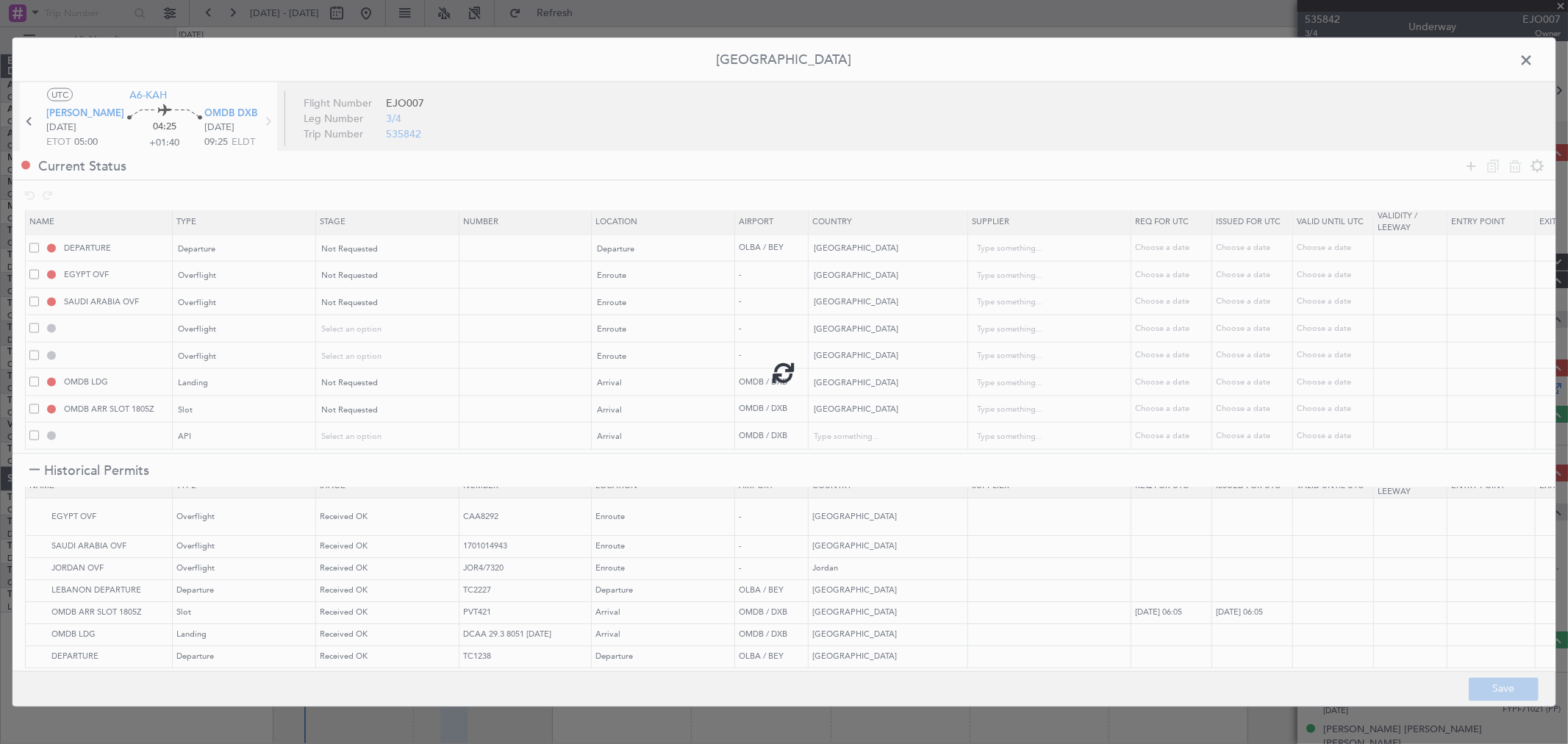
click at [1525, 61] on div at bounding box center [784, 372] width 1543 height 668
type input "LEBANON DEPARTURE"
type input "NNN"
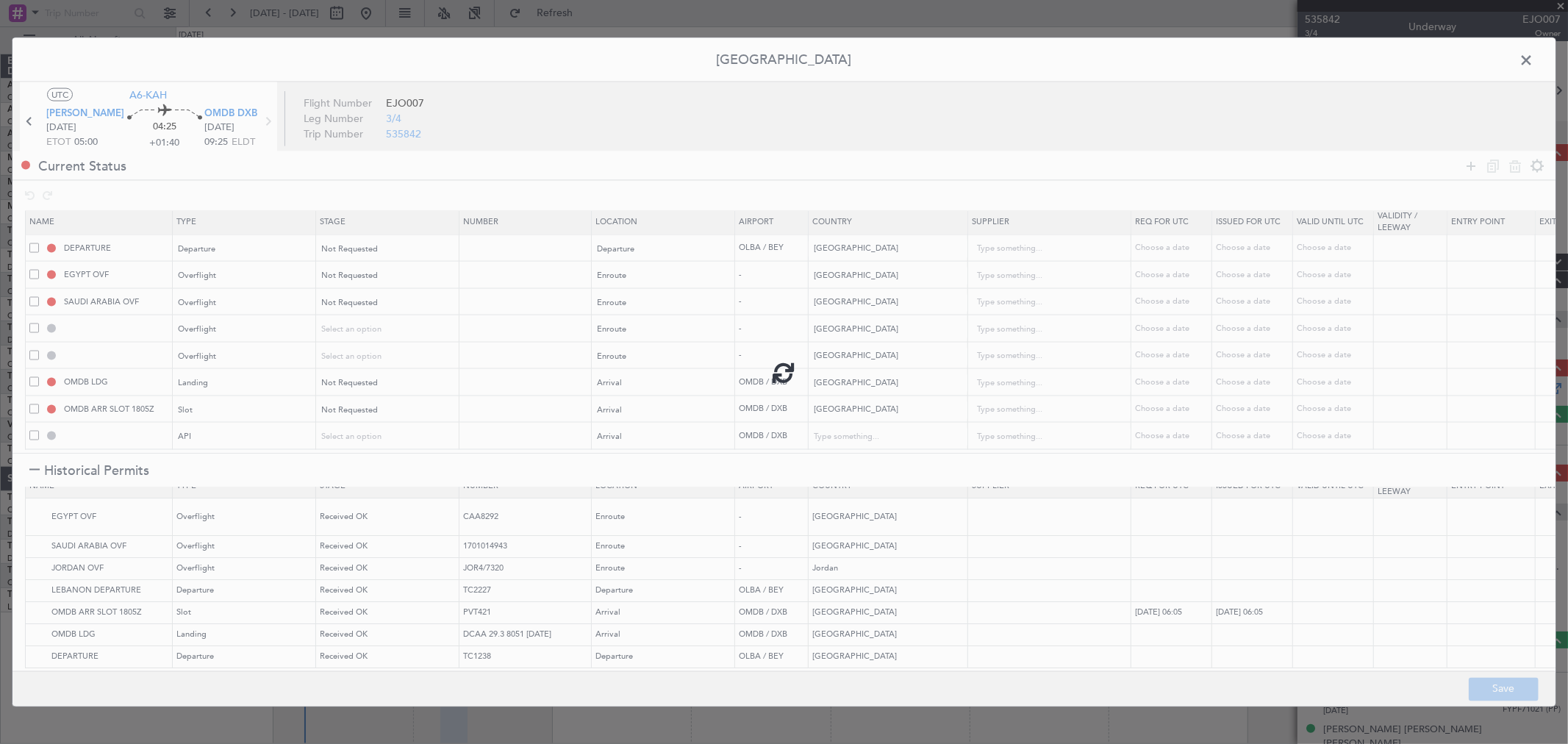
type input "BAHRAIN OVF"
type input "NNN"
type input "QATAR OVF"
type input "NNN"
type input "2"
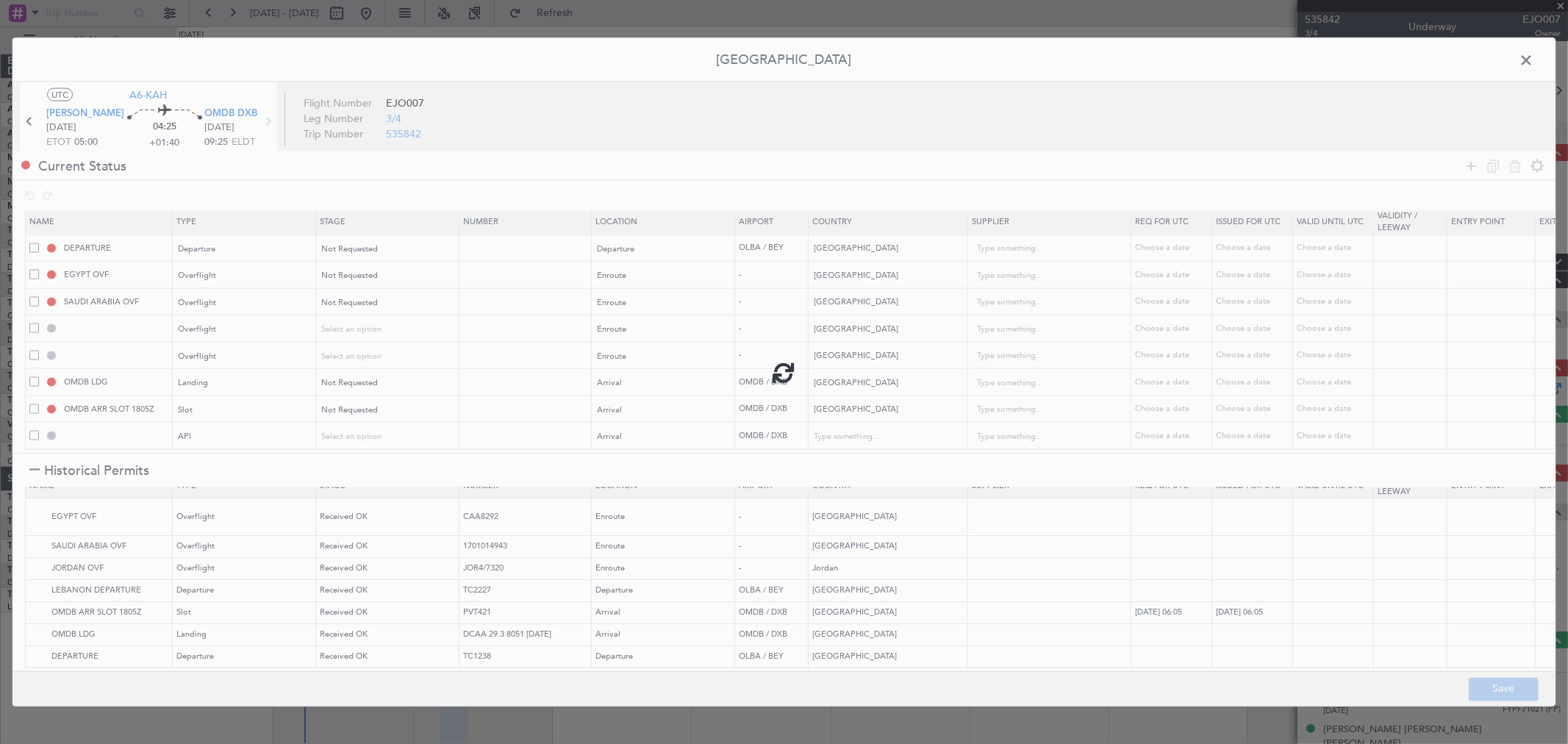
type input "NNN"
type input "1"
type input "OMDB ARR SLOT"
type input "NNN"
type input "1"
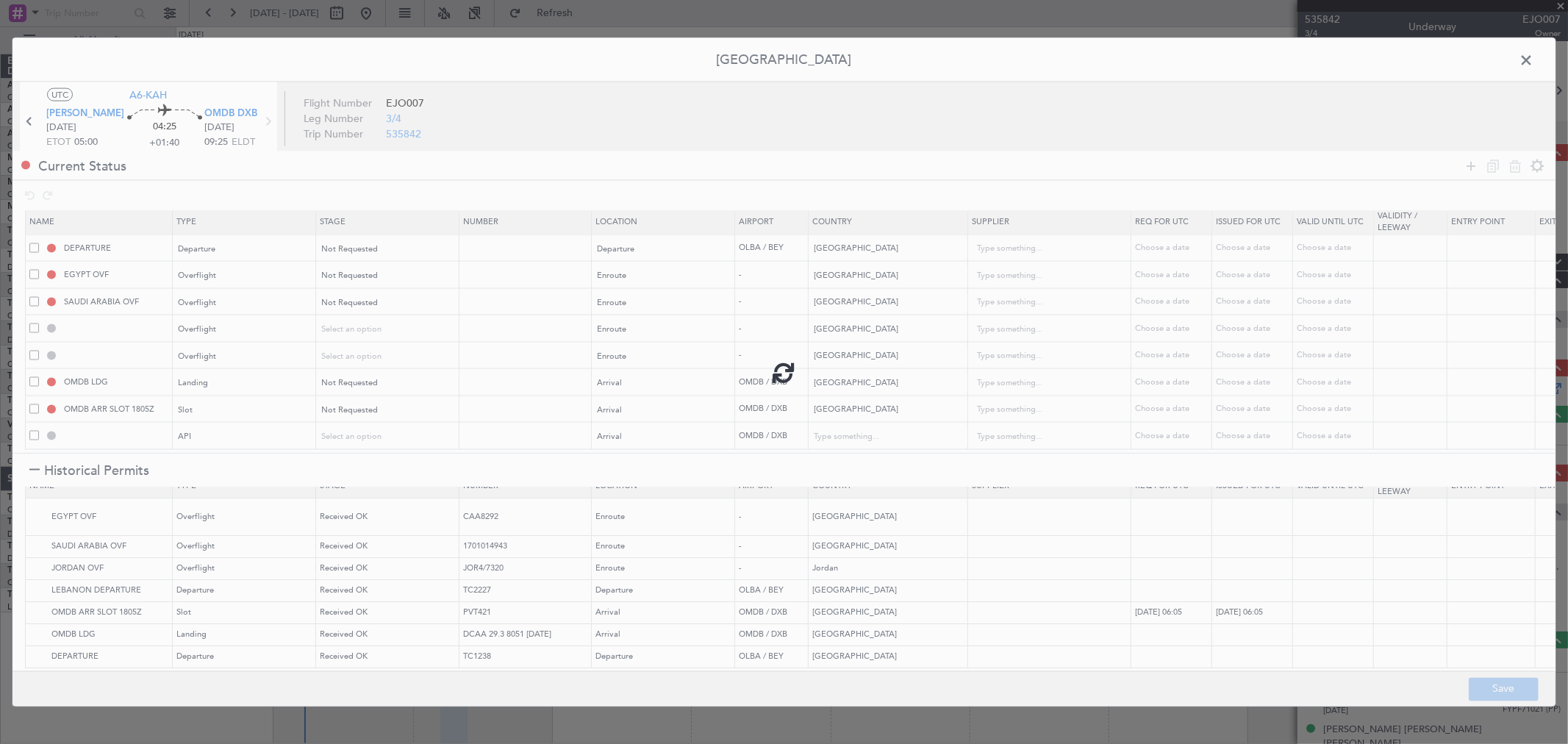
type input "OMDB ARR API"
type input "[GEOGRAPHIC_DATA]"
type input "NNN"
type input "1"
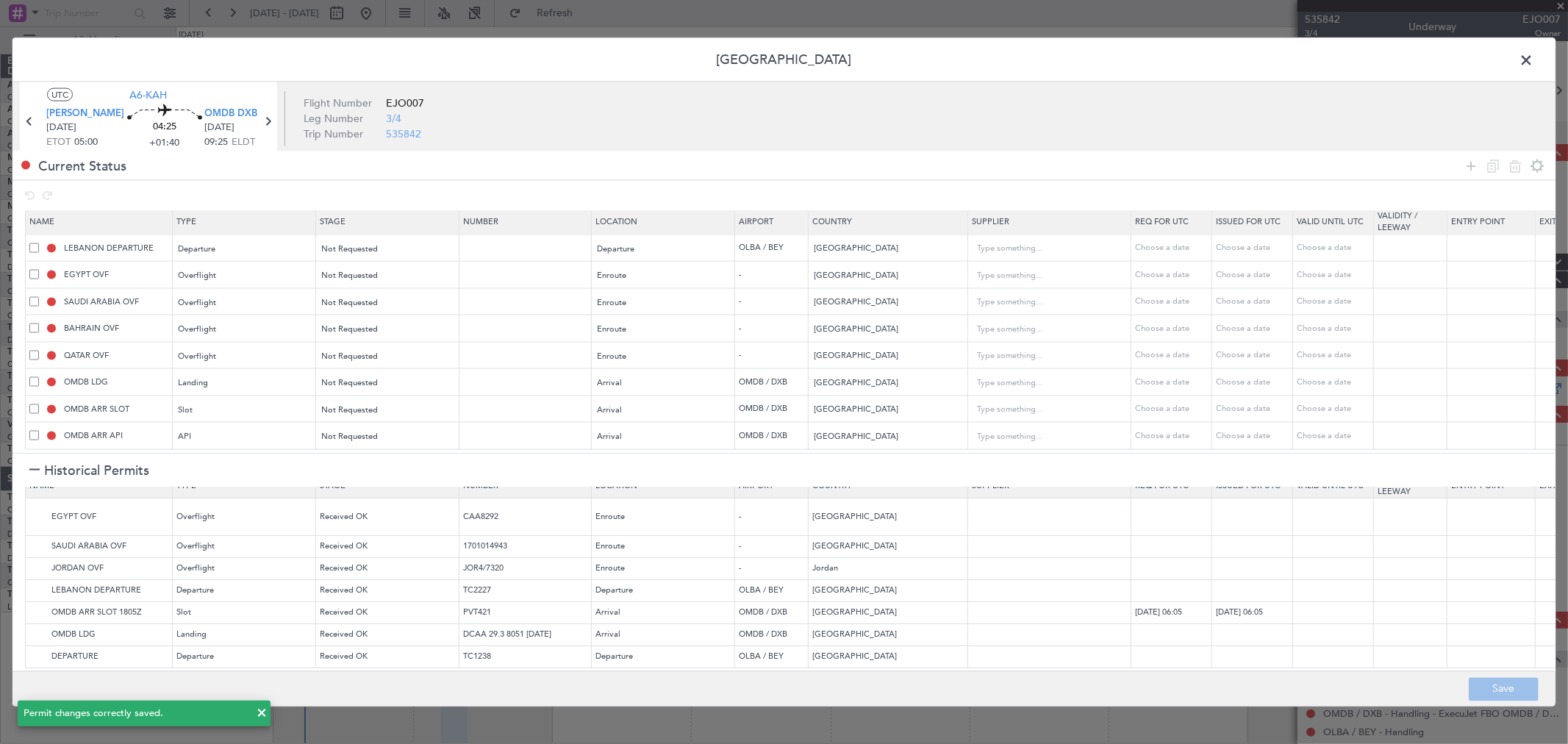
click at [1534, 61] on span at bounding box center [1534, 63] width 0 height 29
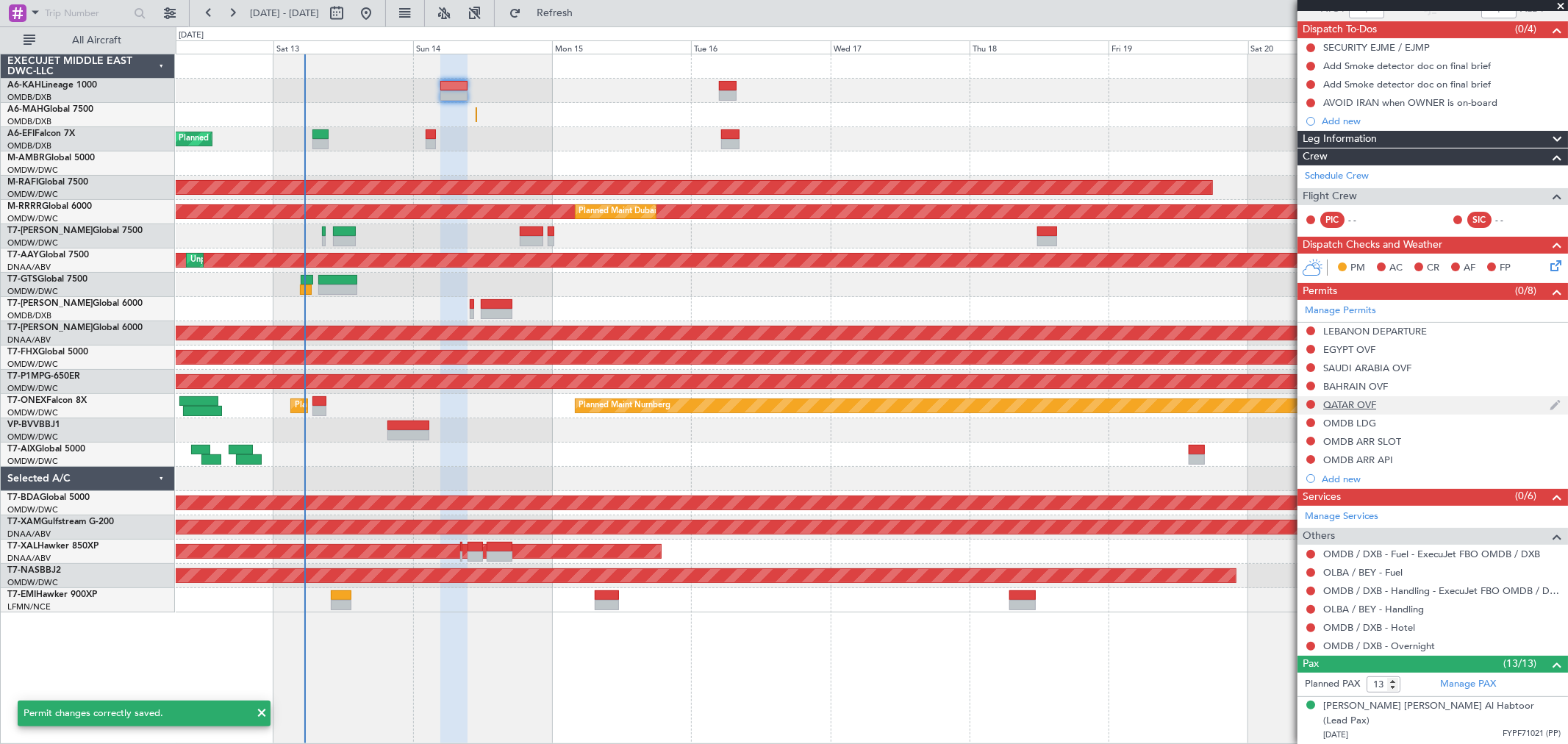
scroll to position [245, 0]
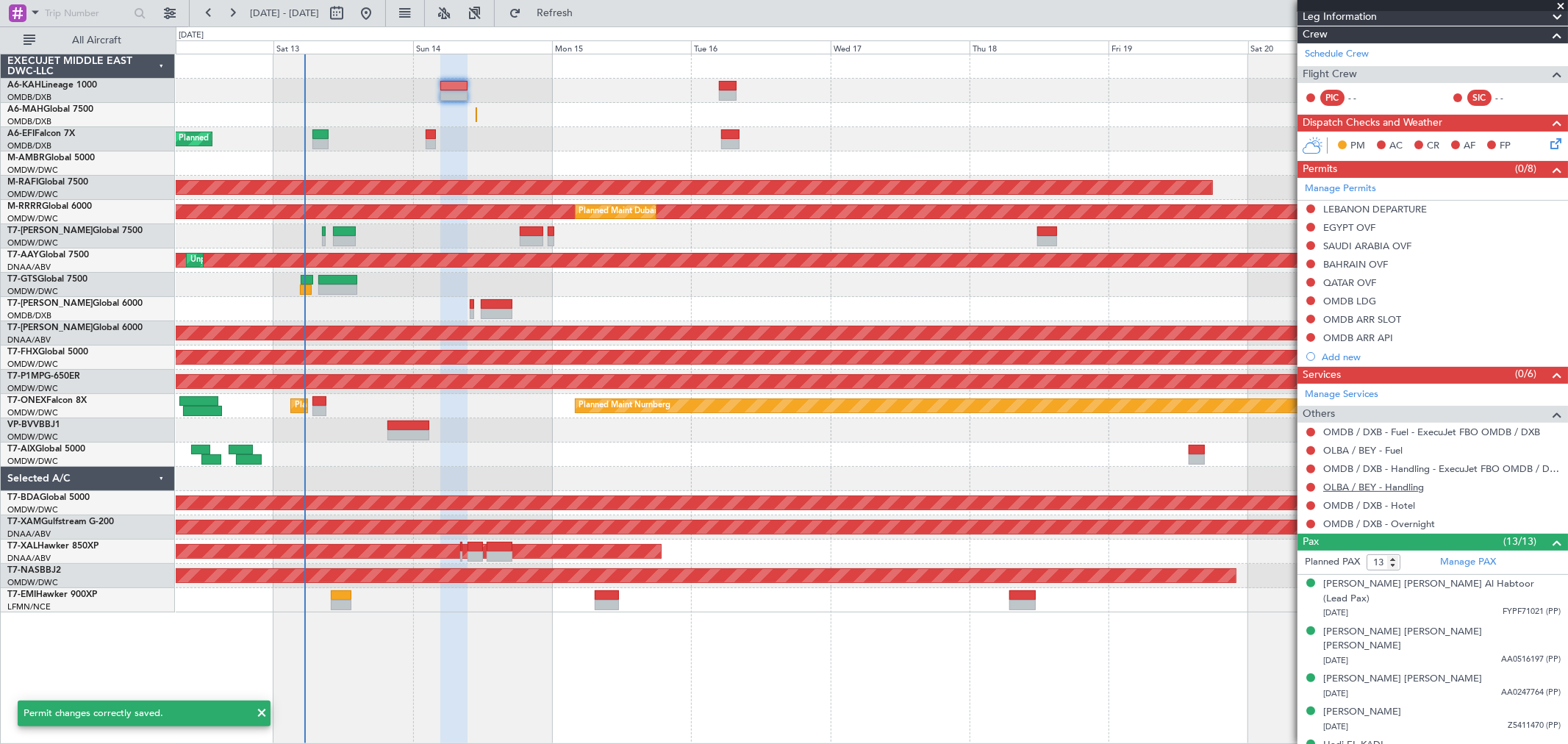
click at [1377, 488] on link "OLBA / BEY - Handling" at bounding box center [1374, 487] width 101 height 12
click at [1362, 449] on link "OLBA / BEY - Fuel" at bounding box center [1363, 451] width 79 height 12
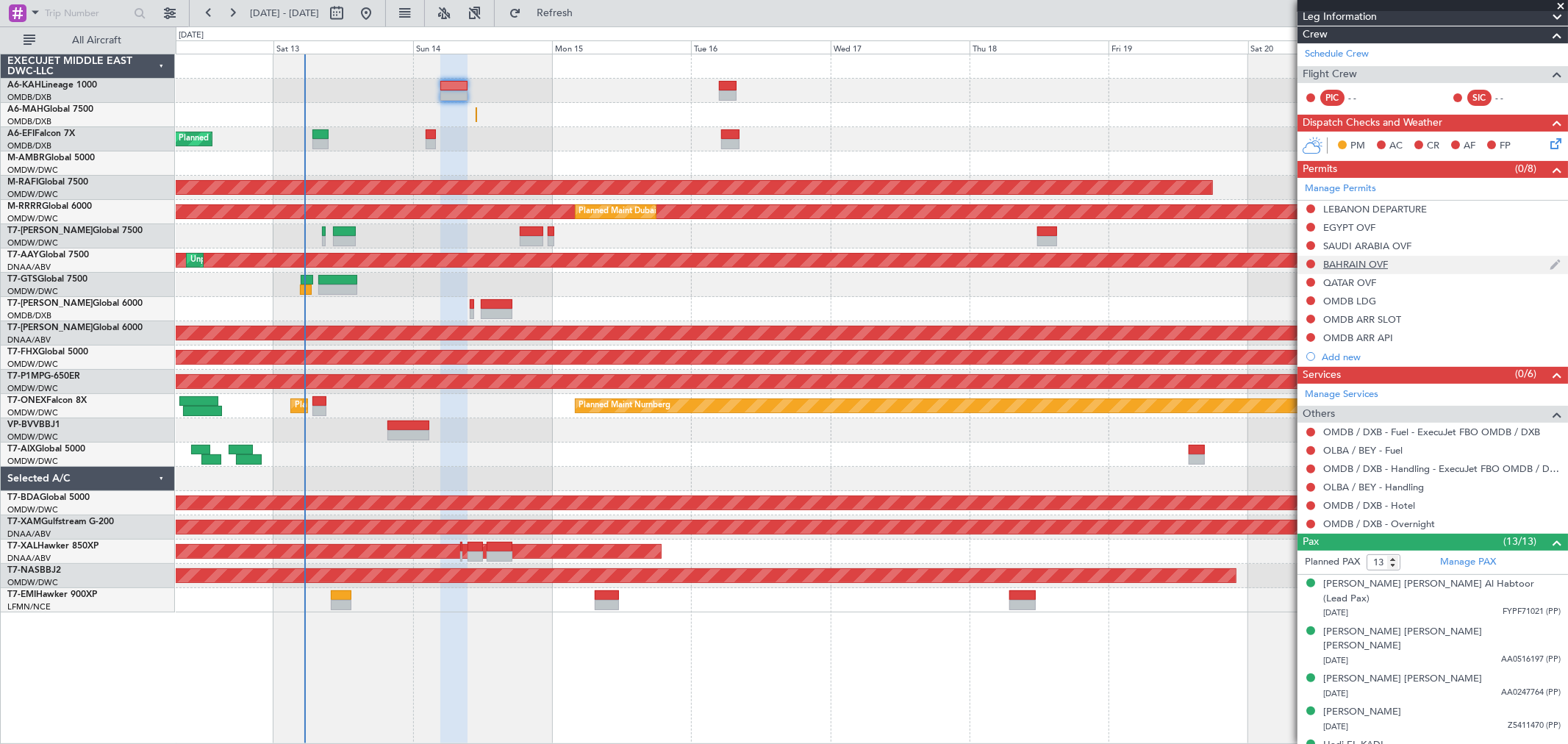
scroll to position [0, 0]
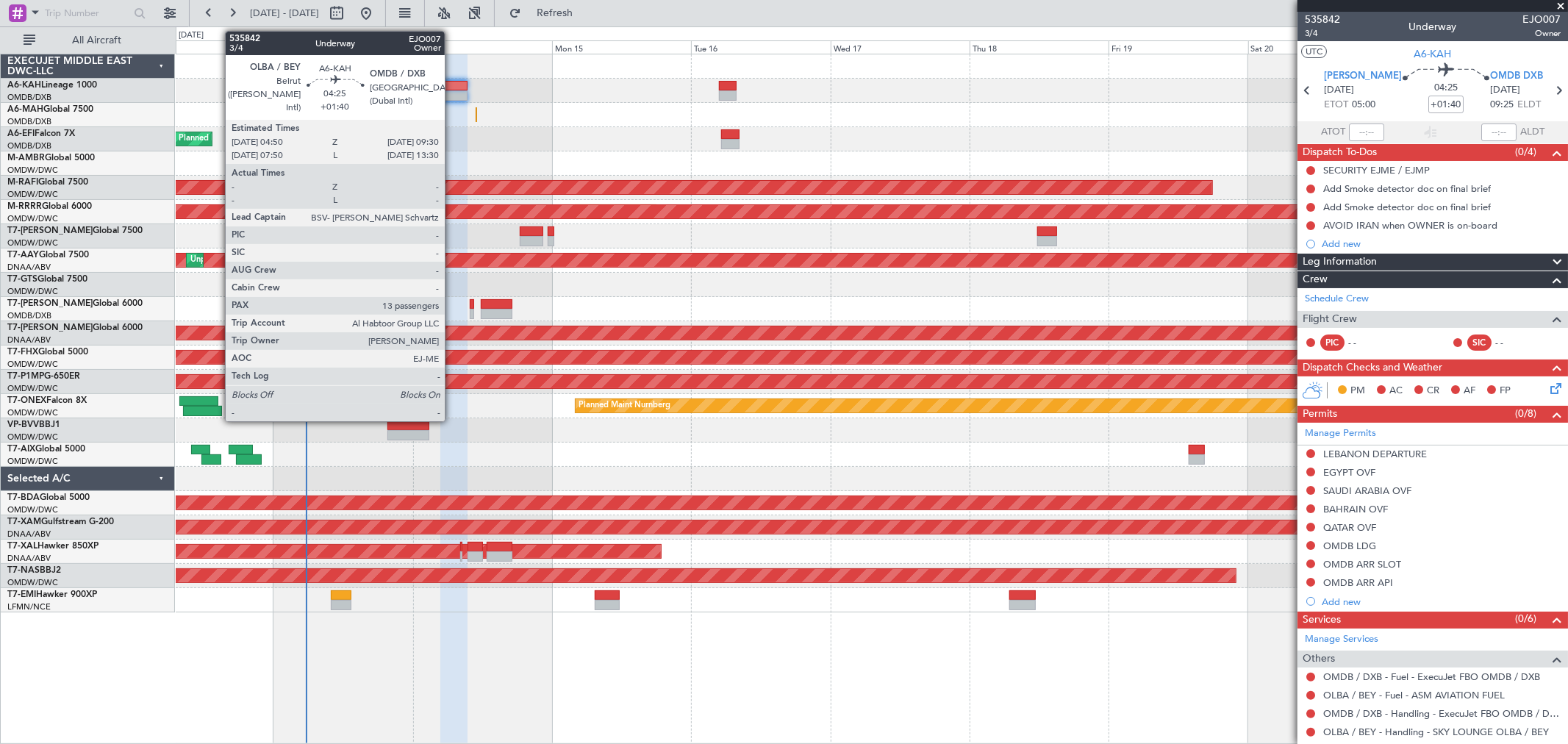
click at [452, 84] on div at bounding box center [453, 86] width 27 height 11
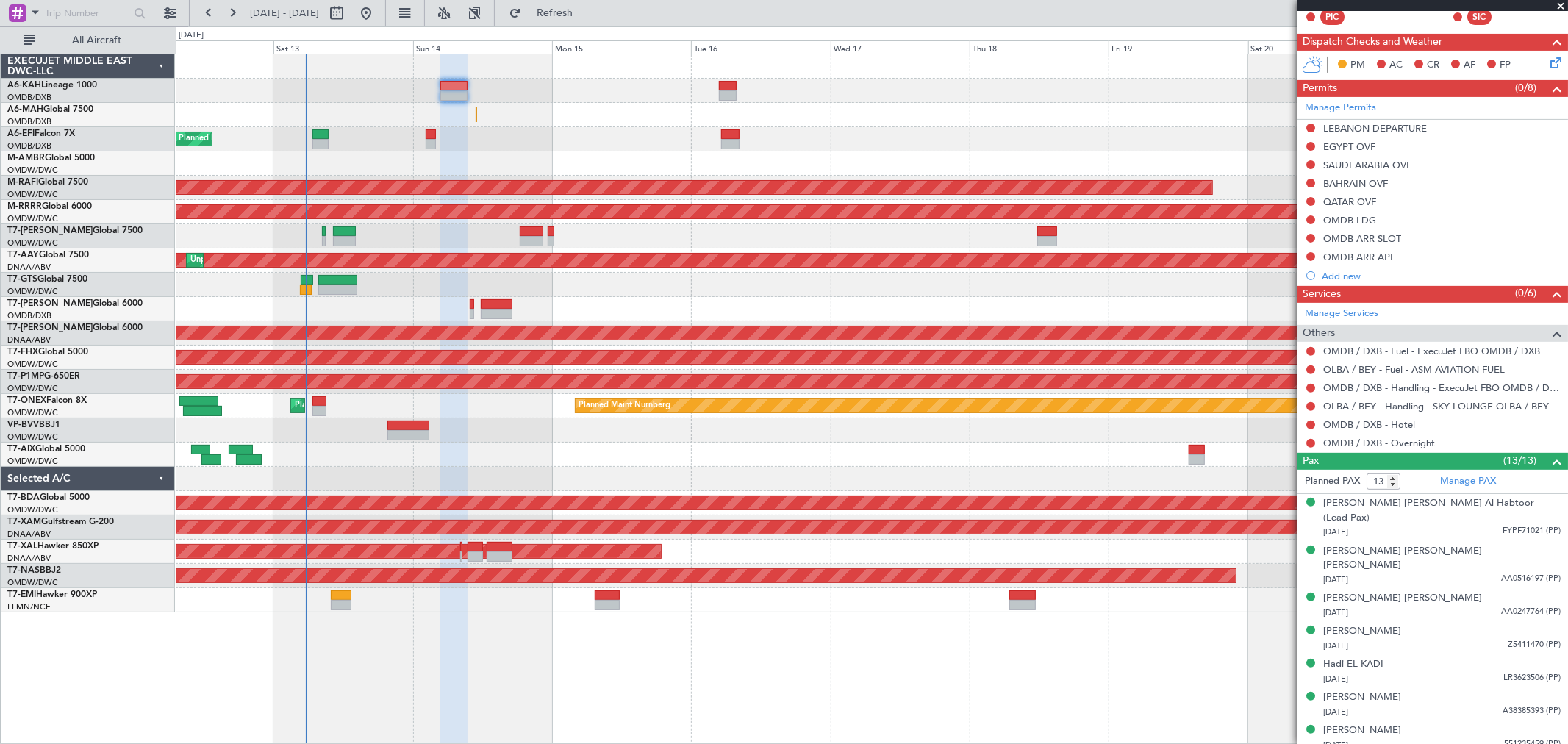
scroll to position [327, 0]
click at [1310, 425] on button at bounding box center [1311, 424] width 9 height 9
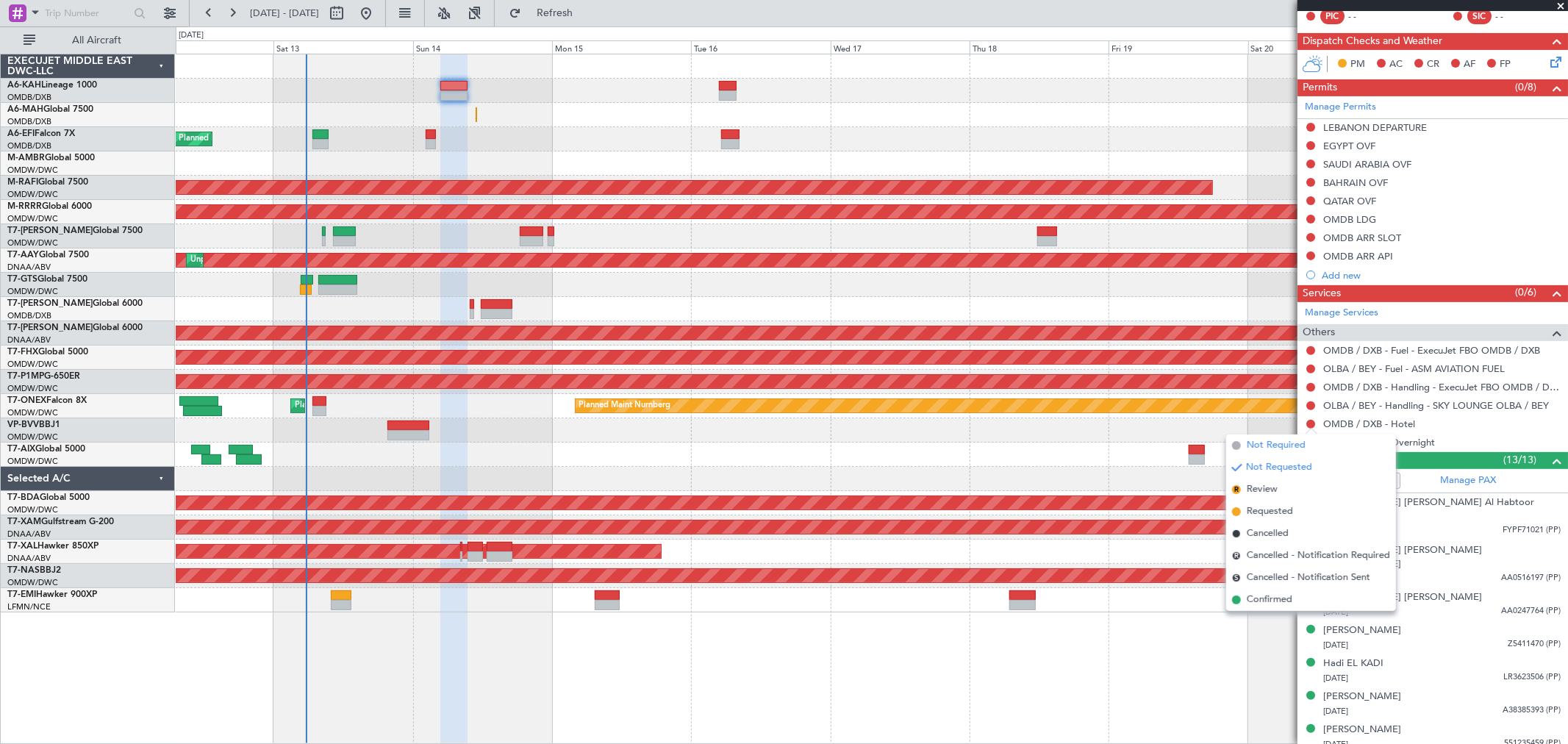
click at [1289, 446] on span "Not Required" at bounding box center [1276, 445] width 59 height 15
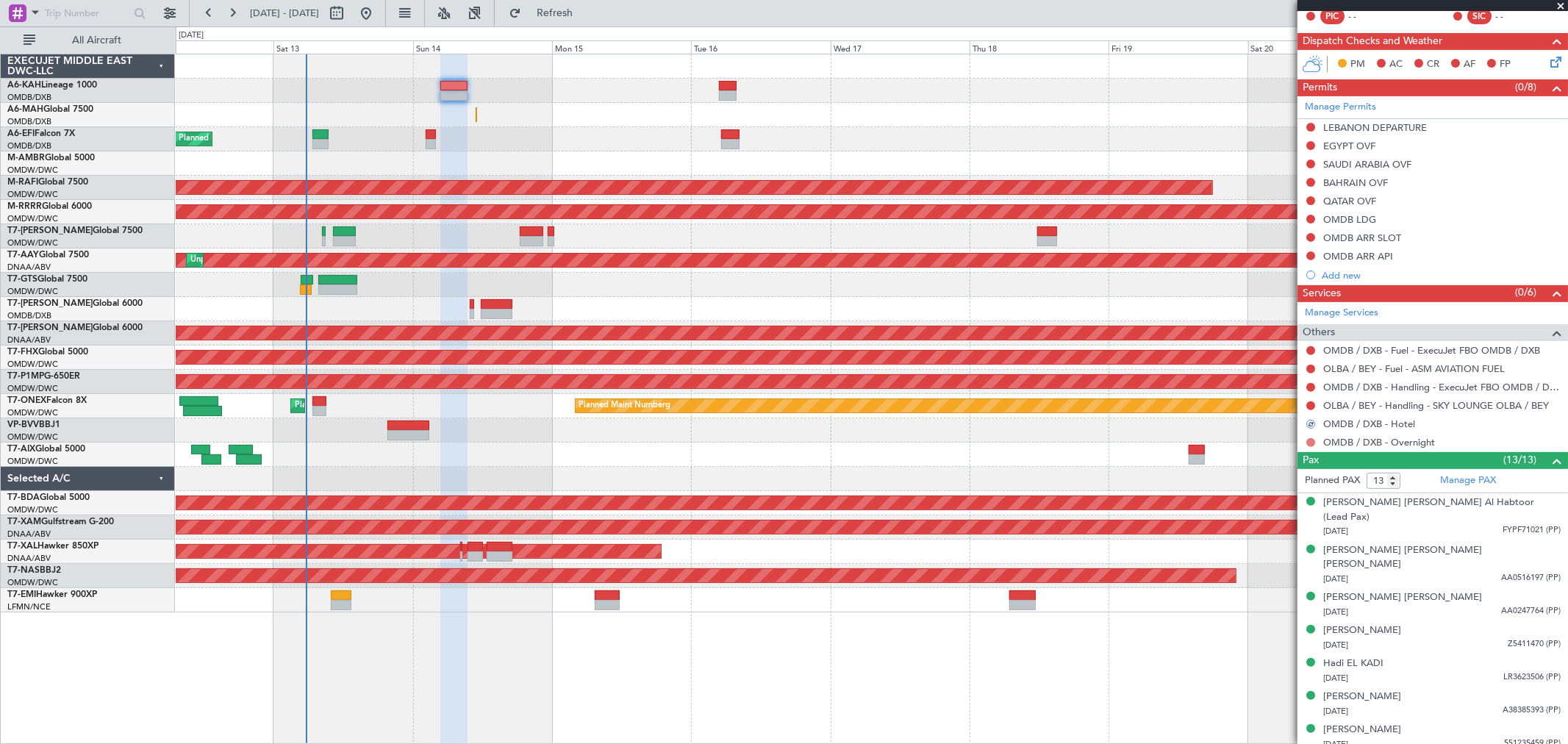
click at [1306, 440] on button at bounding box center [1311, 443] width 9 height 9
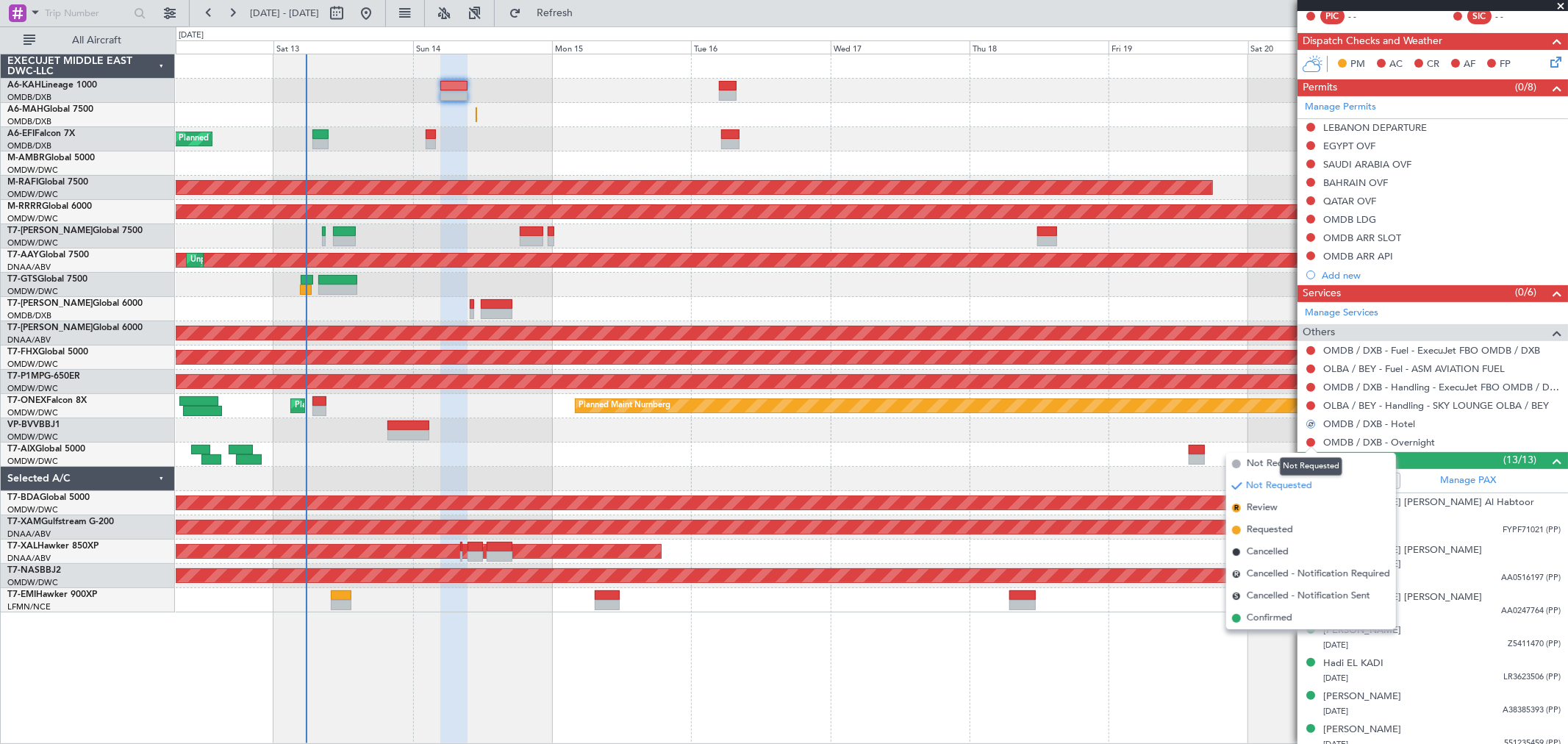
click at [1291, 460] on div "Not Requested" at bounding box center [1311, 466] width 62 height 18
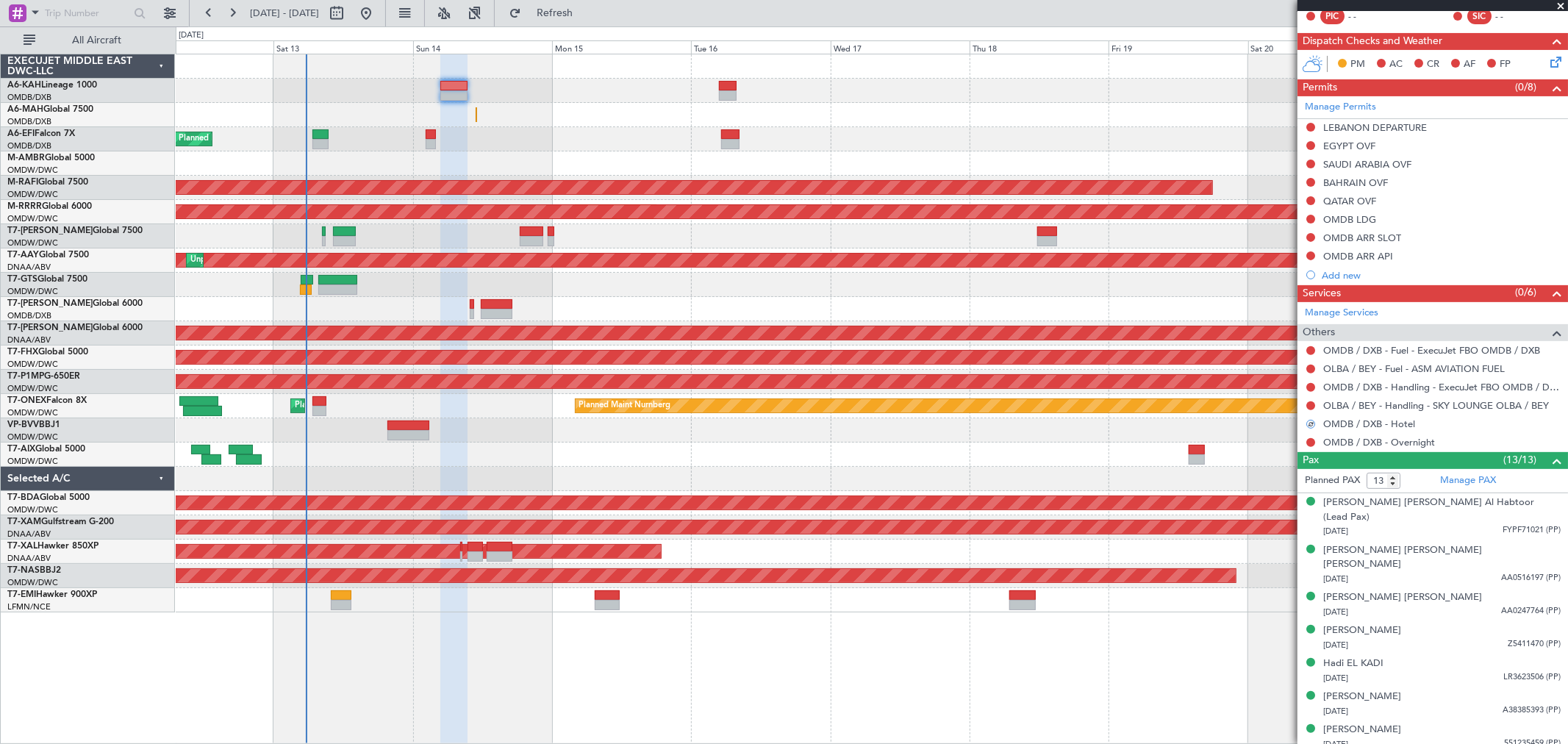
click at [1305, 444] on nimbus-traffic-light at bounding box center [1311, 442] width 11 height 11
click at [1311, 442] on button at bounding box center [1311, 443] width 9 height 9
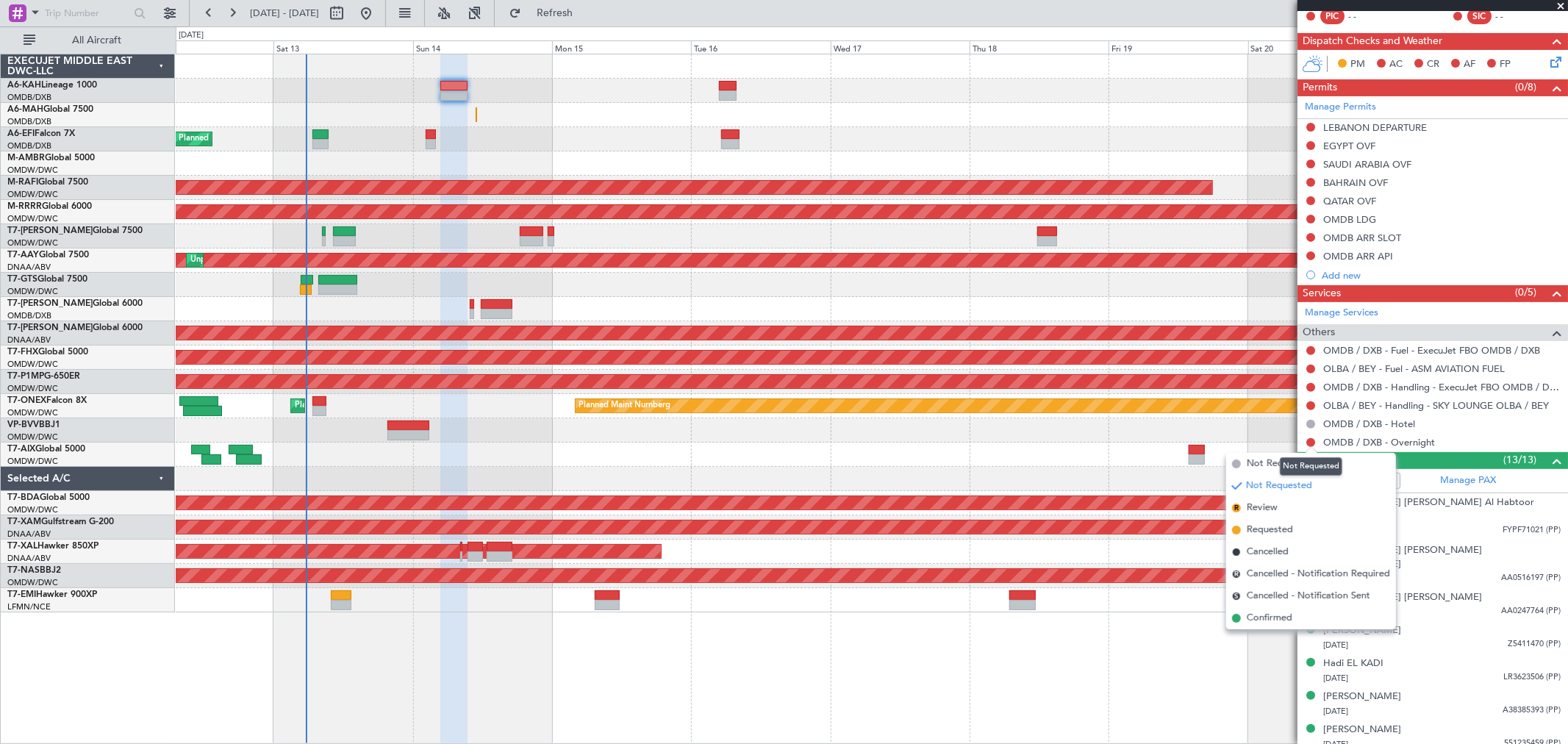
click at [1274, 466] on mat-tooltip-component "Not Requested" at bounding box center [1311, 466] width 83 height 39
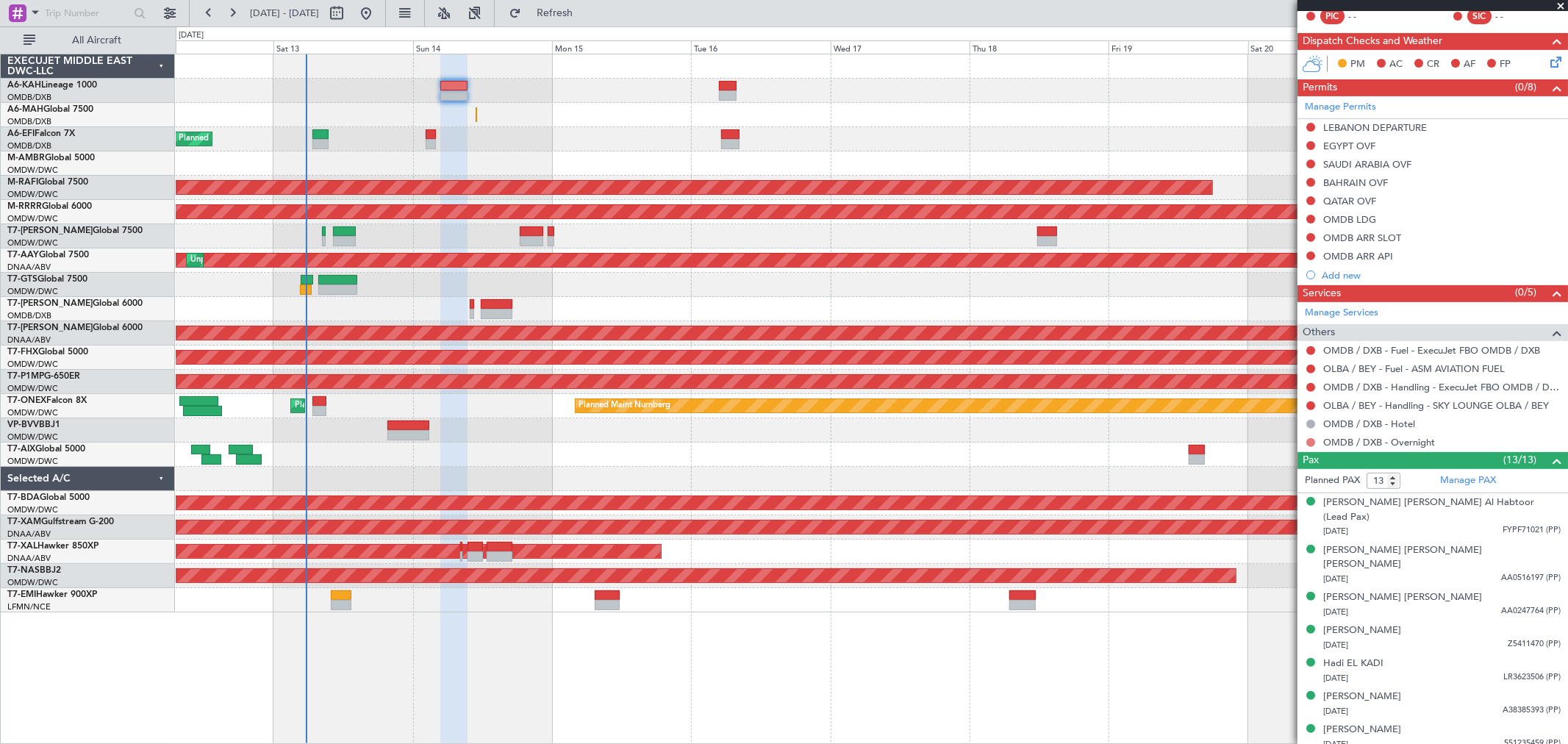
click at [1307, 442] on button at bounding box center [1311, 443] width 9 height 9
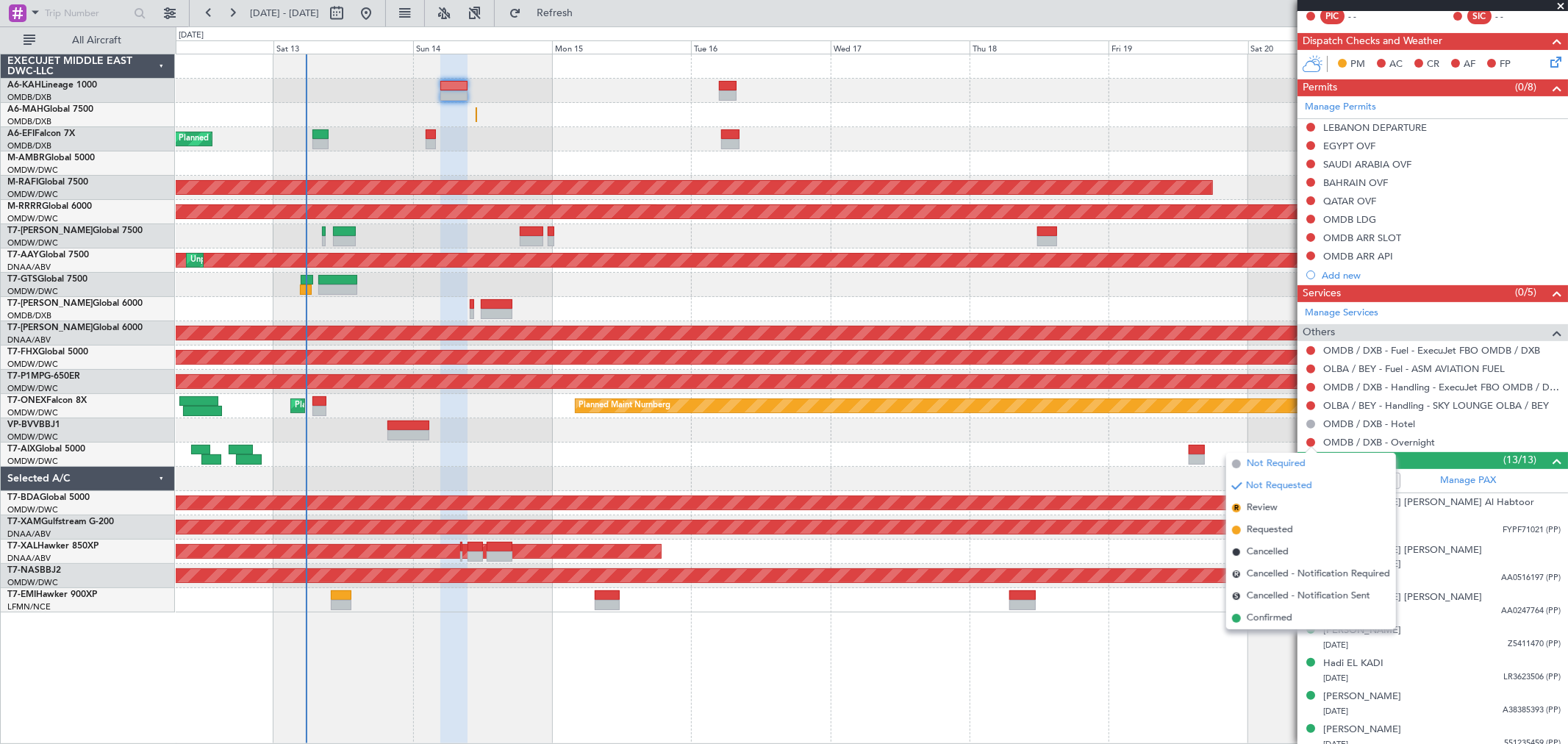
click at [1244, 462] on li "Not Required" at bounding box center [1311, 464] width 170 height 22
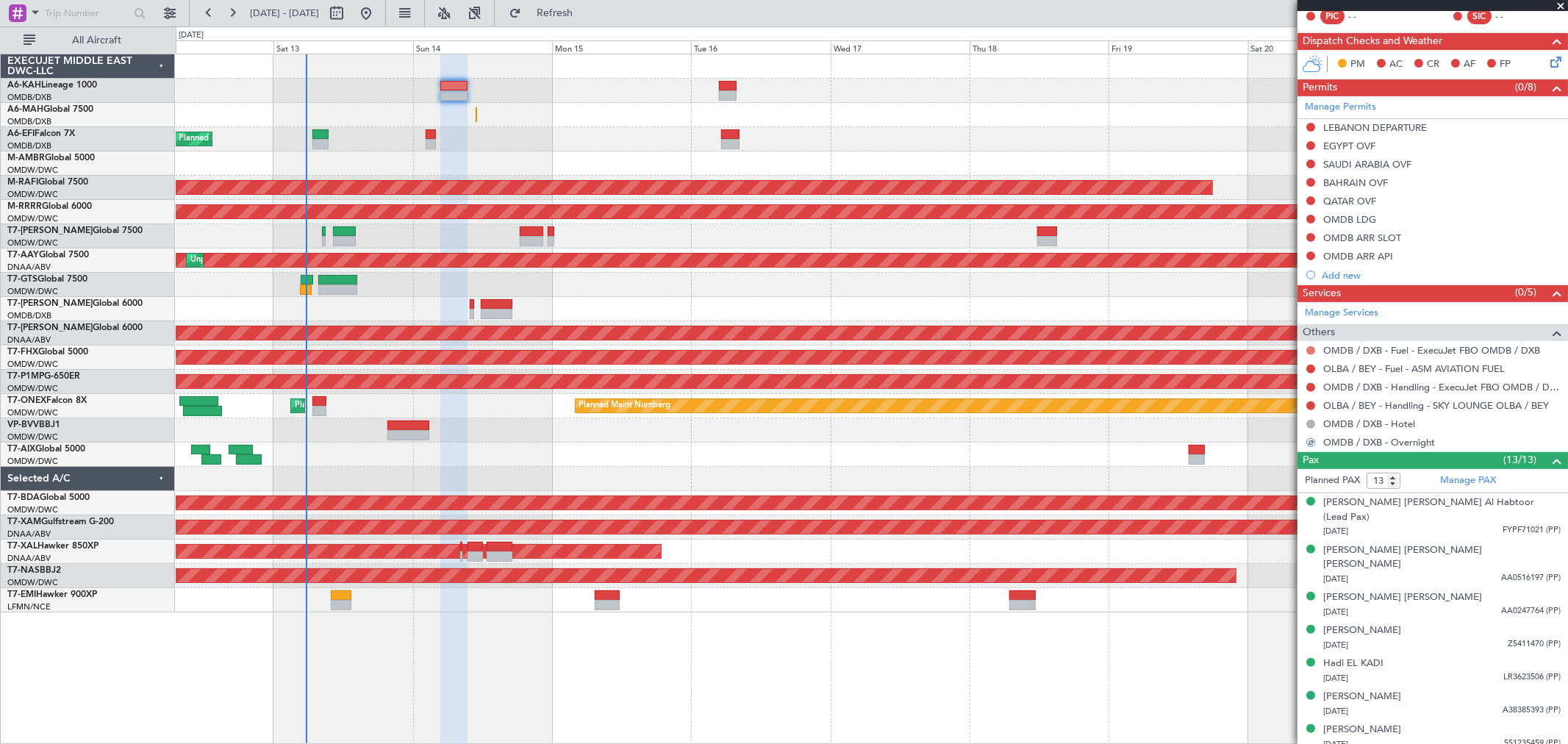
click at [1310, 350] on button at bounding box center [1311, 350] width 9 height 9
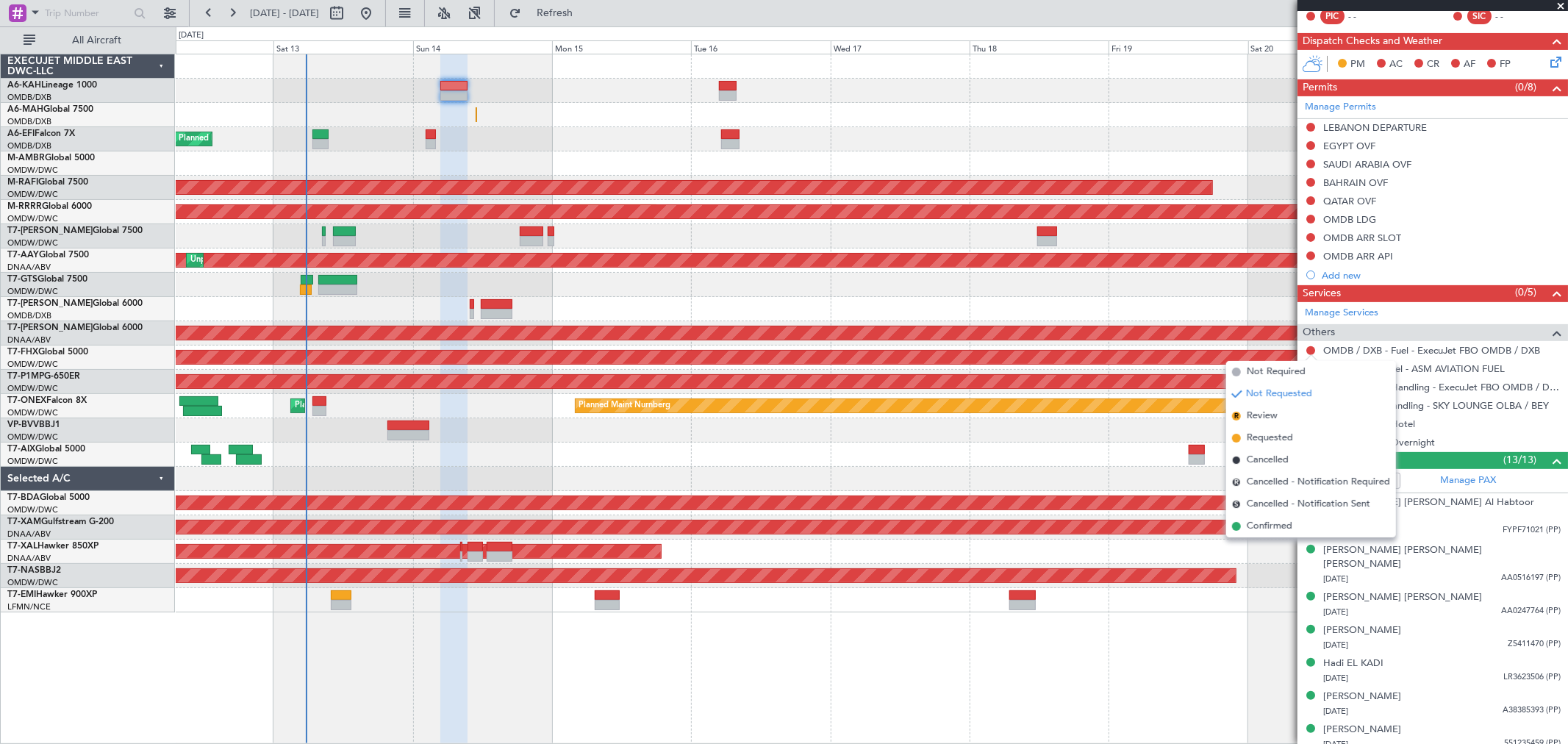
click at [1259, 377] on span "Not Required" at bounding box center [1276, 372] width 59 height 15
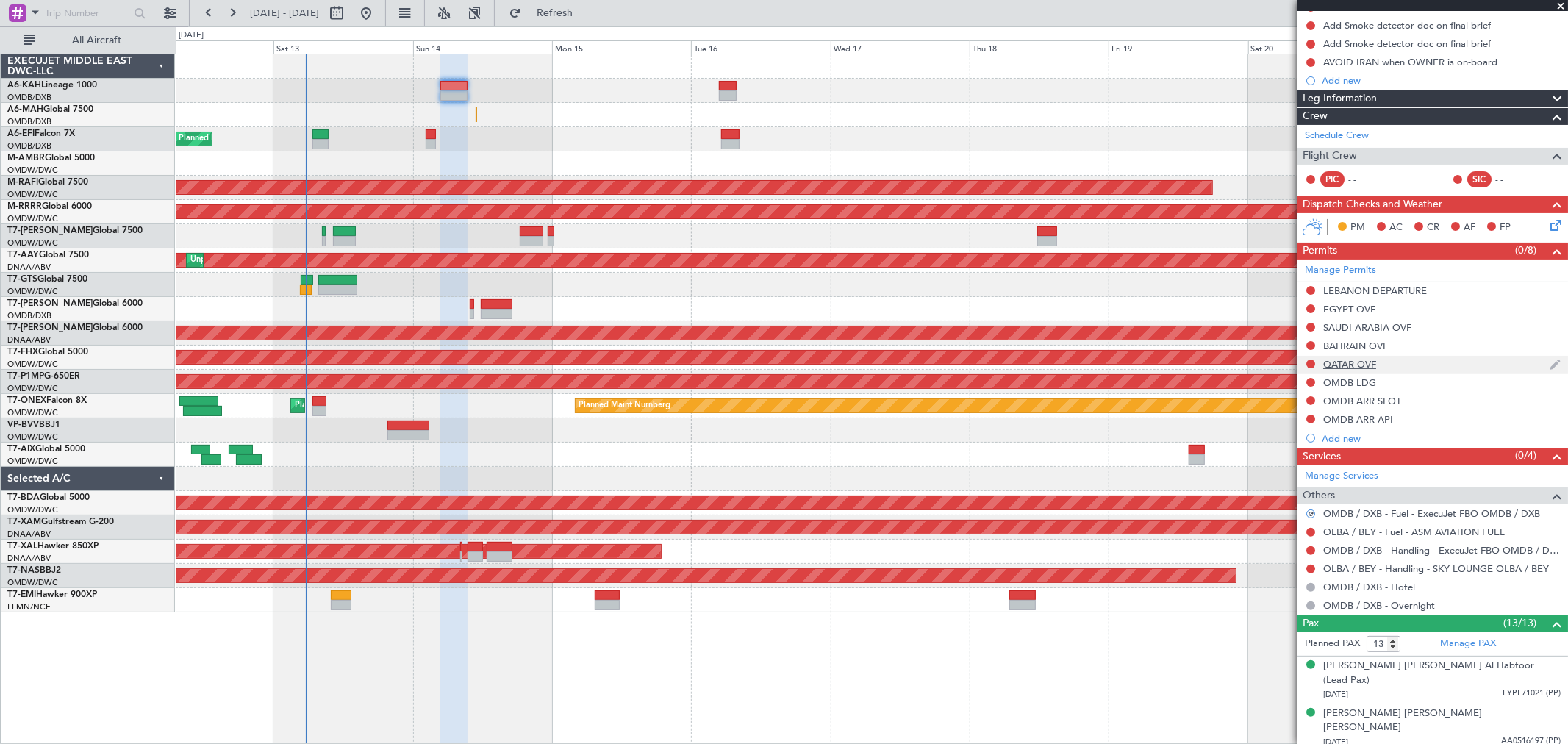
scroll to position [0, 0]
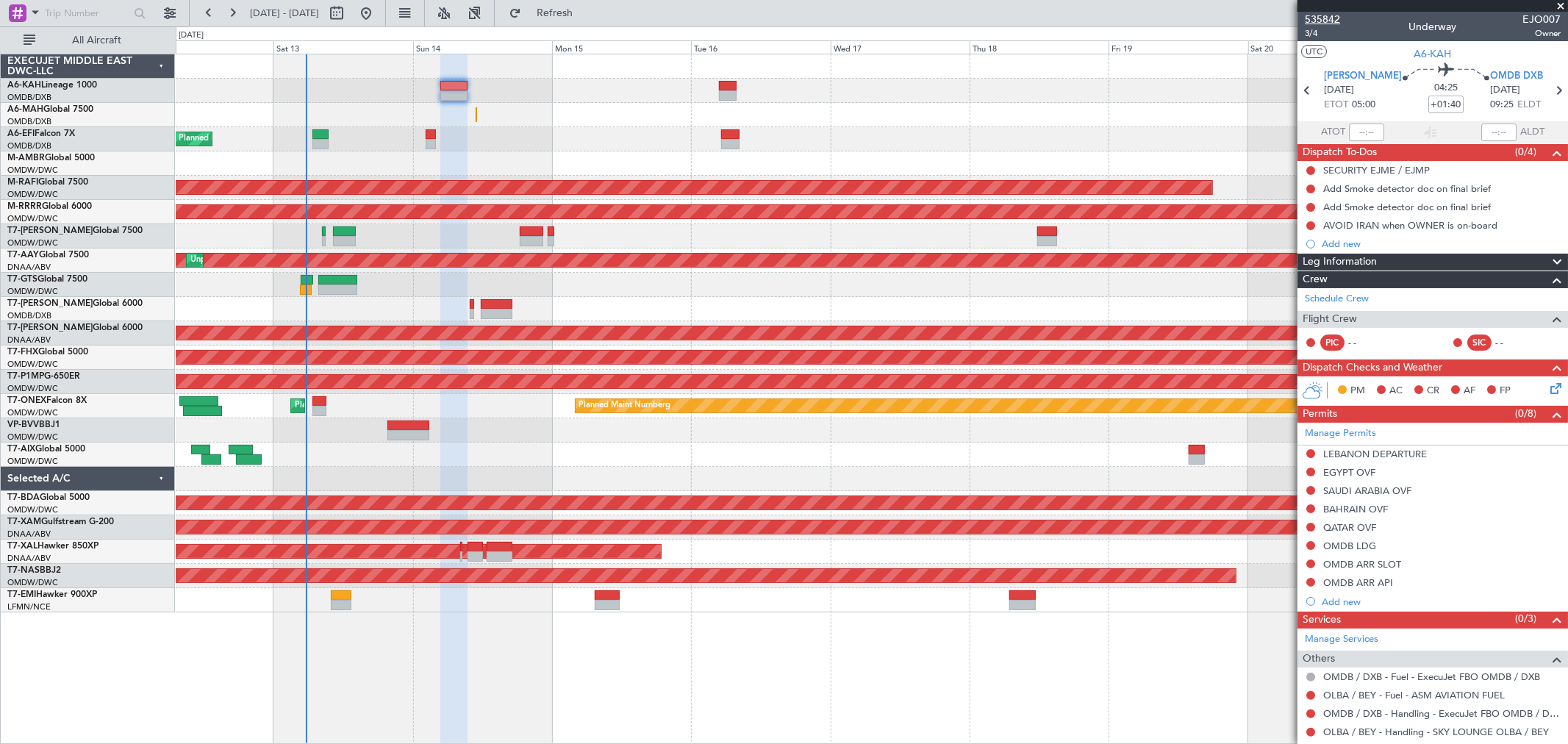
click at [1319, 16] on span "535842" at bounding box center [1323, 19] width 35 height 16
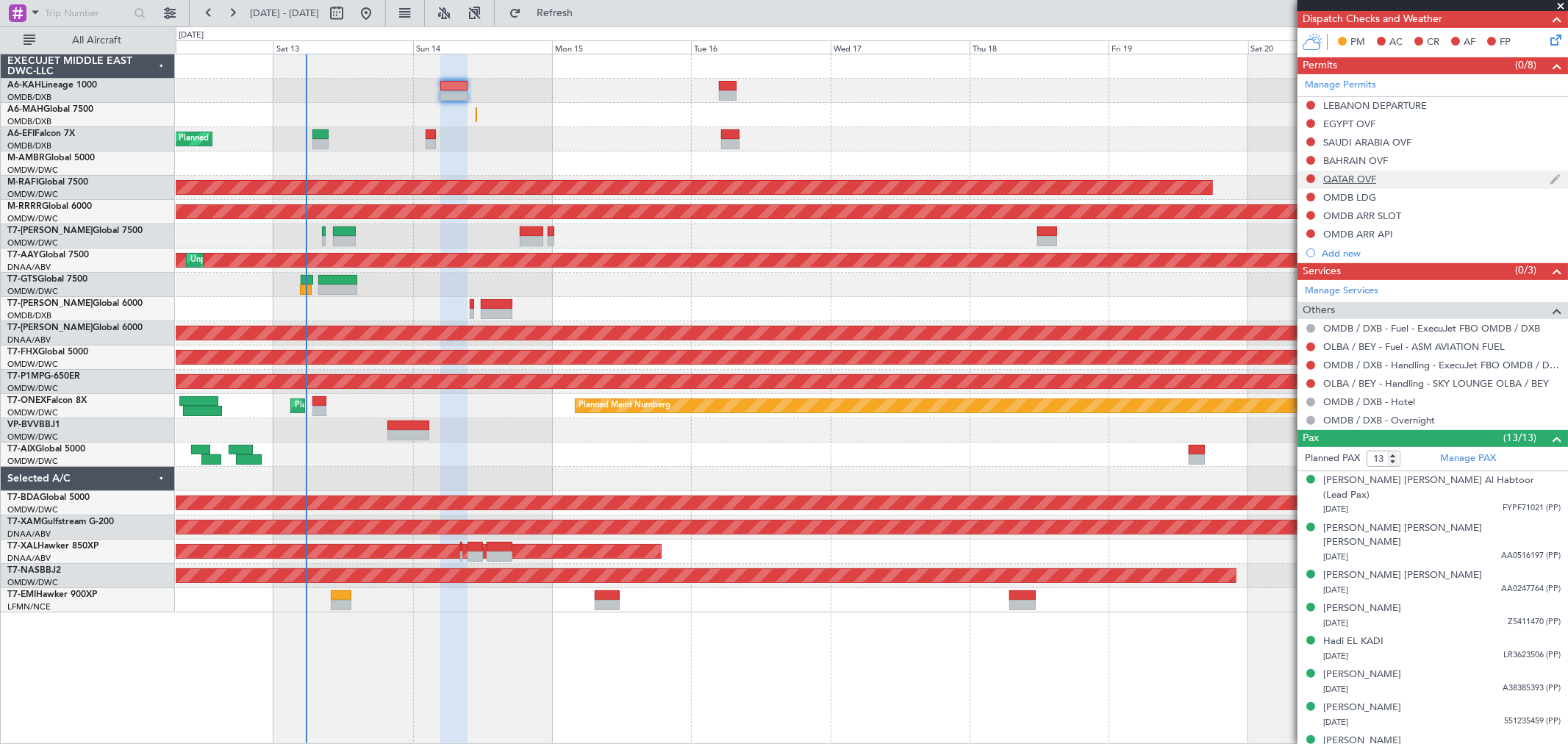
scroll to position [408, 0]
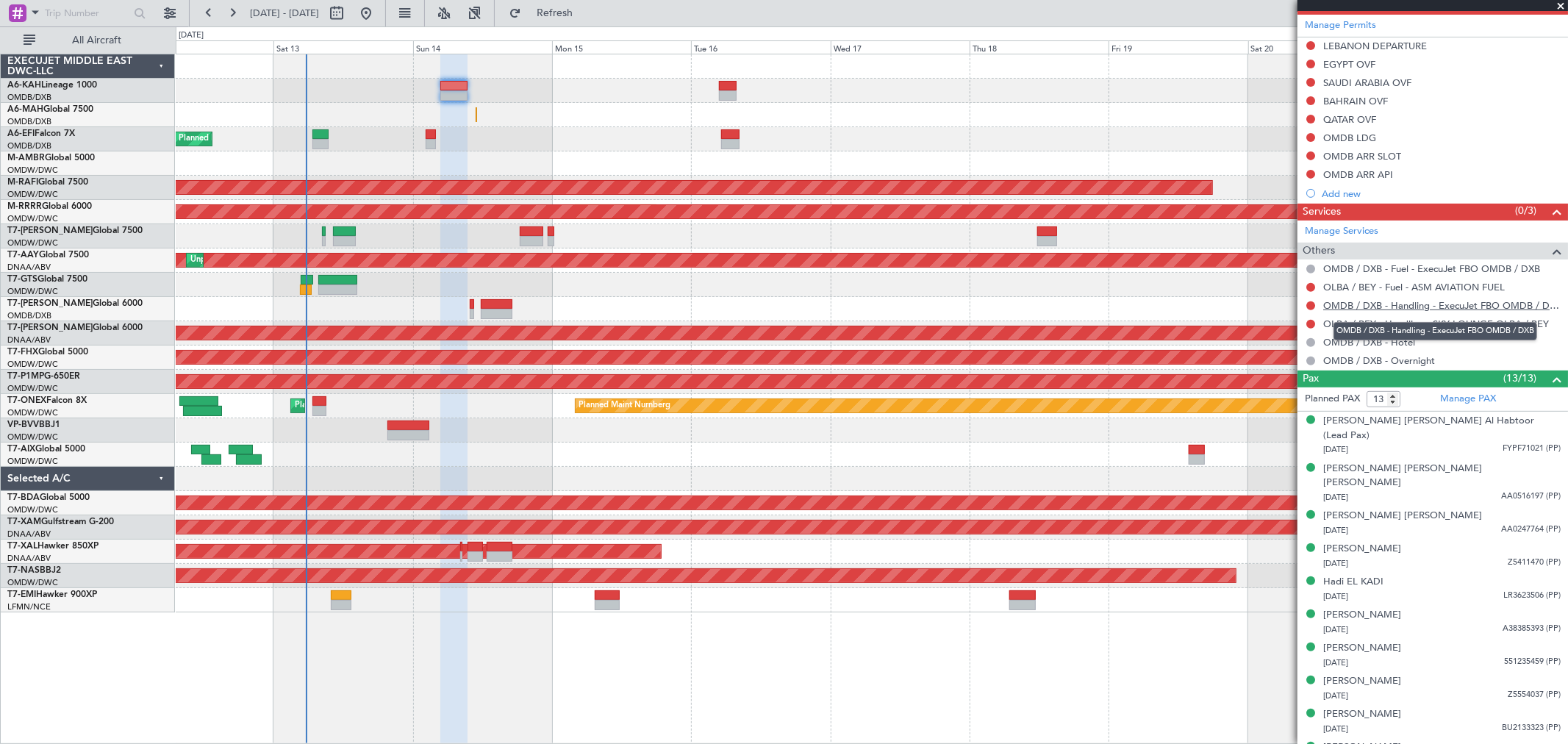
click at [1384, 303] on link "OMDB / DXB - Handling - ExecuJet FBO OMDB / DXB" at bounding box center [1442, 306] width 237 height 12
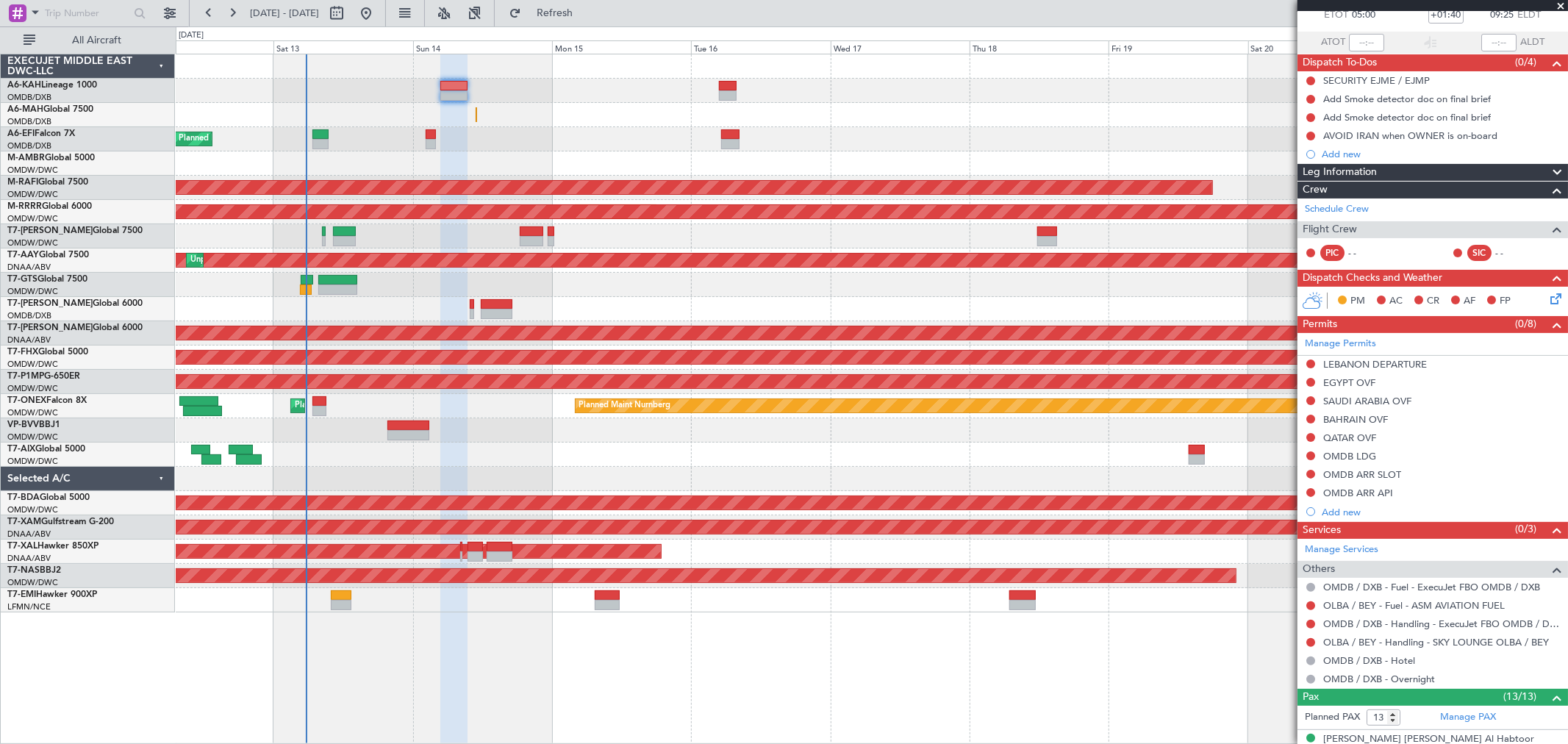
scroll to position [245, 0]
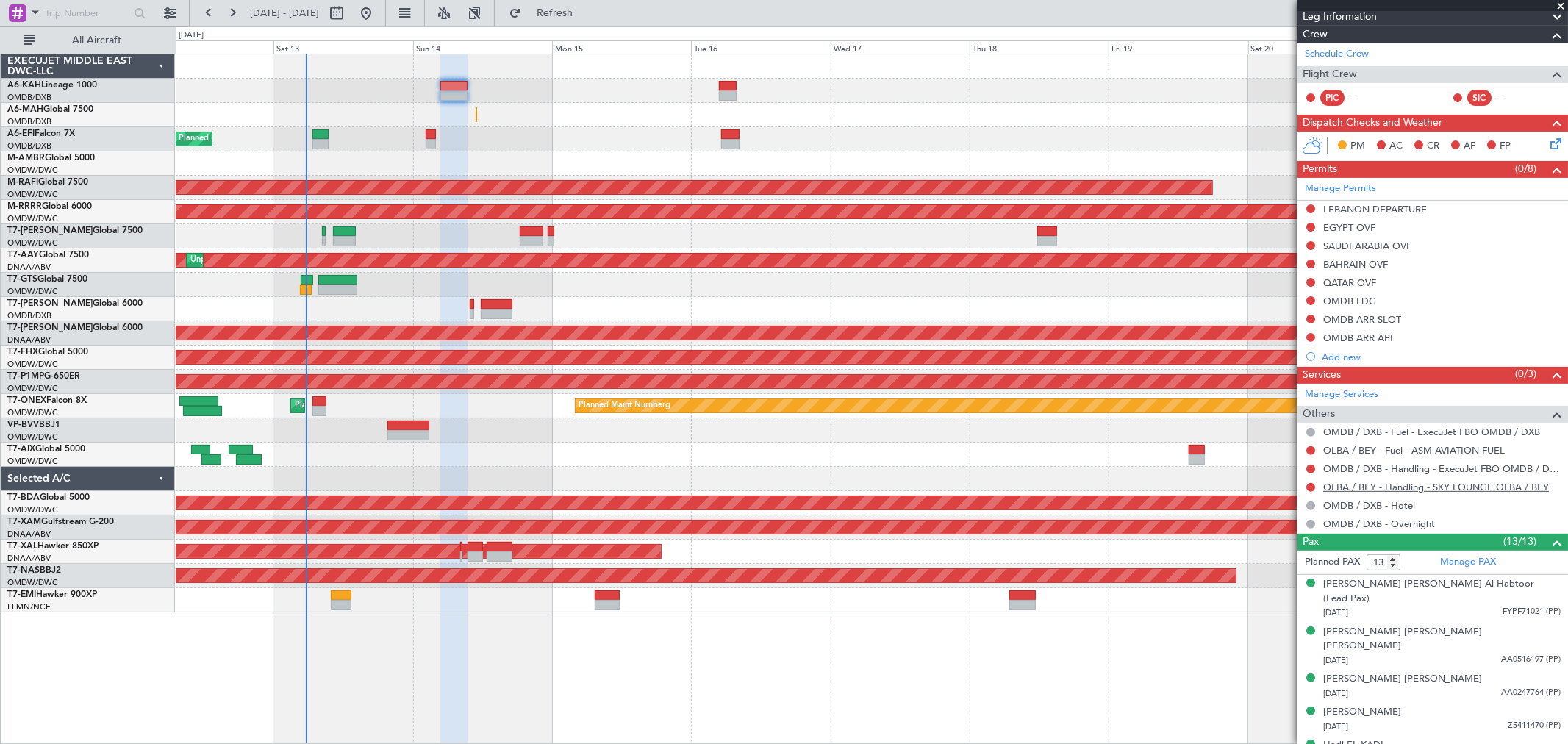
click at [1442, 483] on link "OLBA / BEY - Handling - SKY LOUNGE OLBA / BEY" at bounding box center [1436, 487] width 226 height 12
click at [1388, 466] on link "OMDB / DXB - Handling - ExecuJet FBO OMDB / DXB" at bounding box center [1442, 469] width 237 height 12
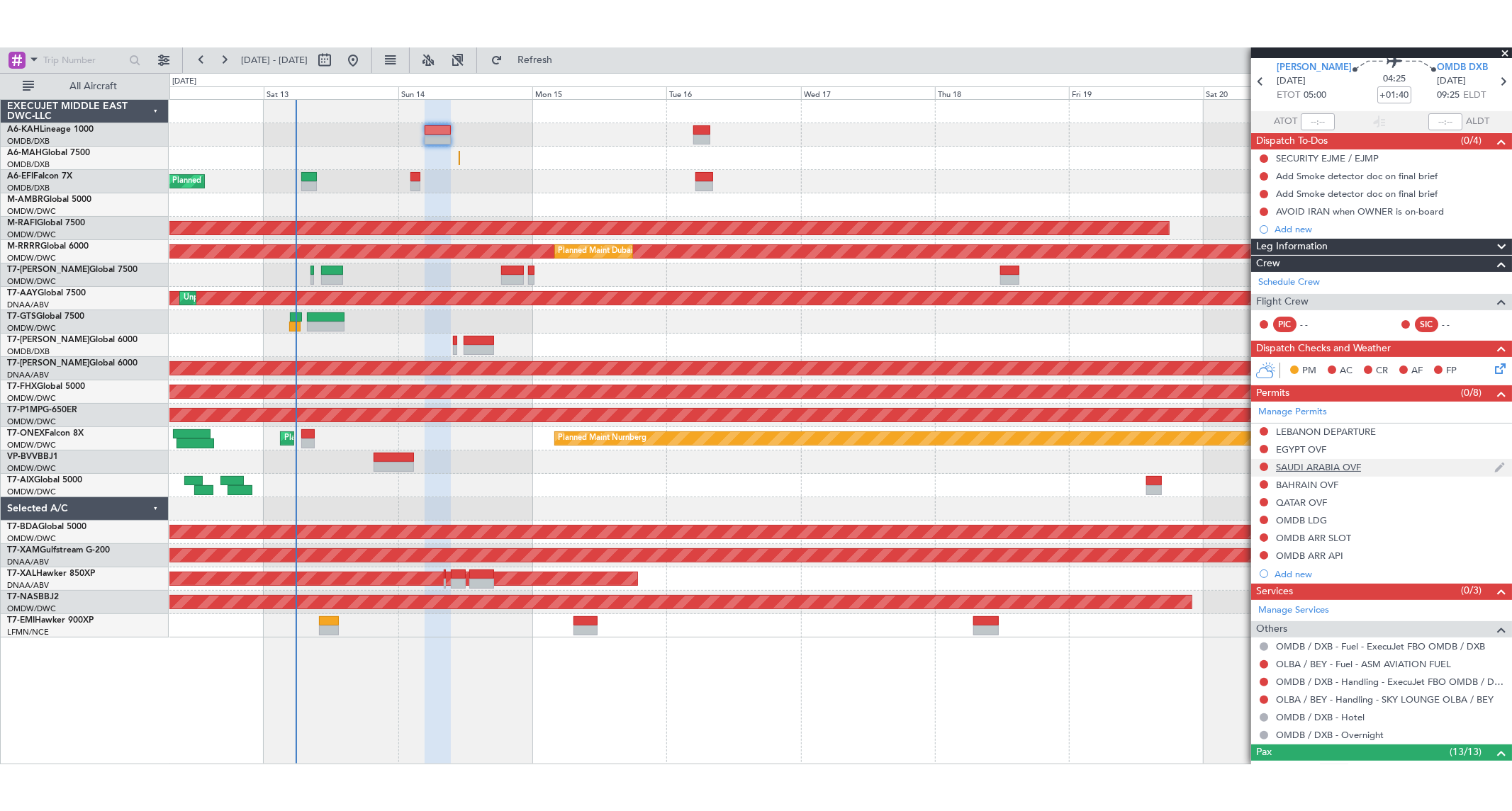
scroll to position [0, 0]
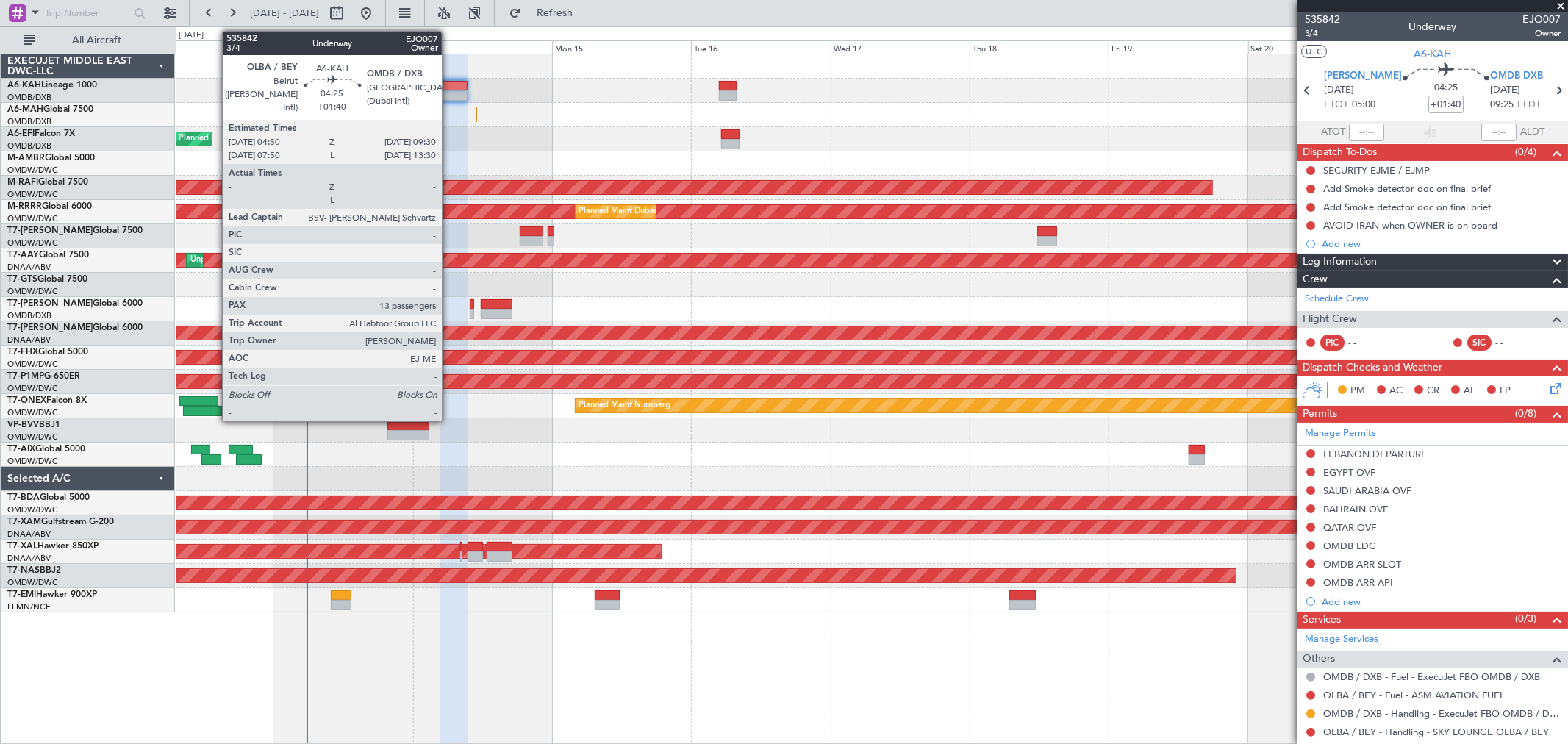
click at [449, 97] on div at bounding box center [453, 96] width 27 height 11
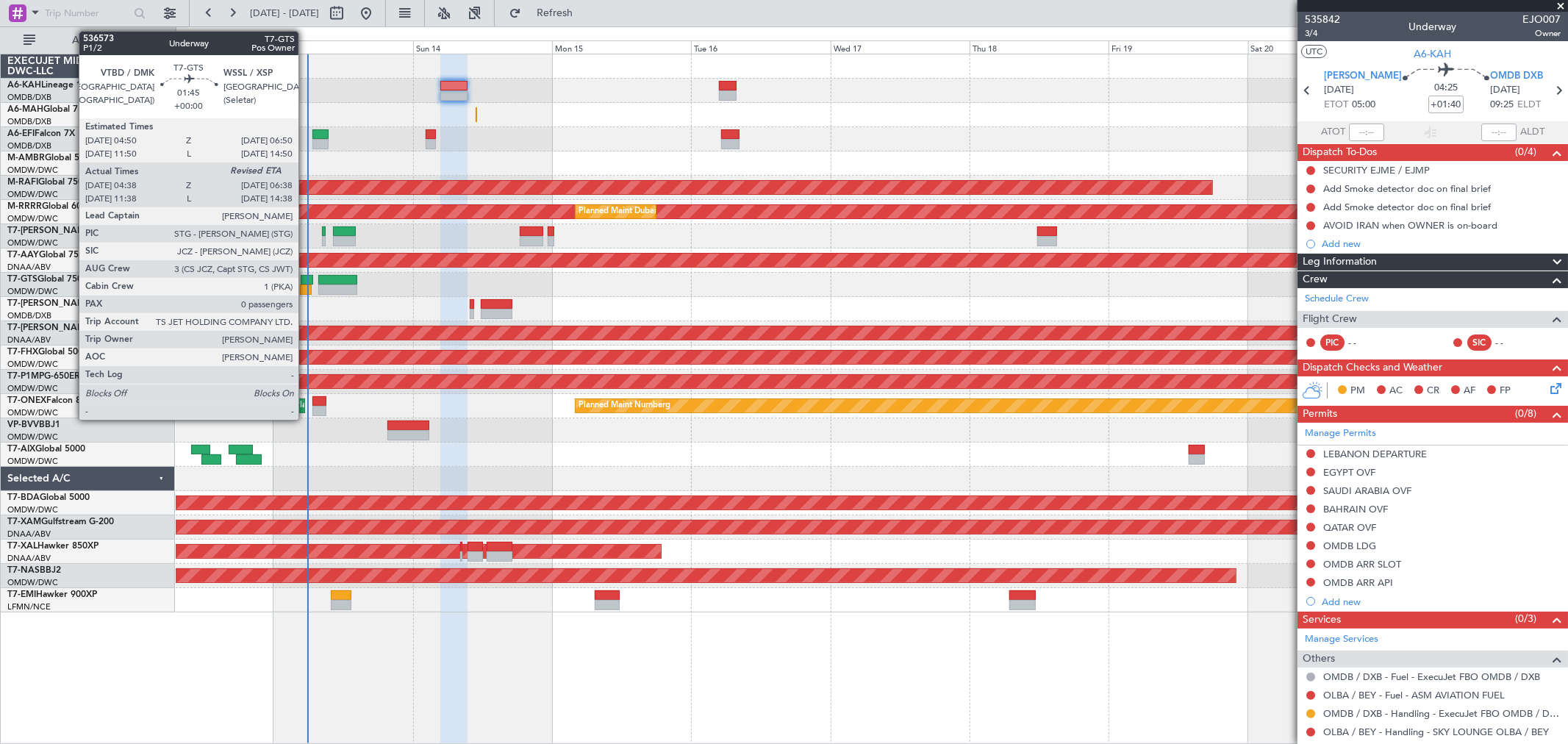
click at [306, 282] on div at bounding box center [306, 280] width 11 height 11
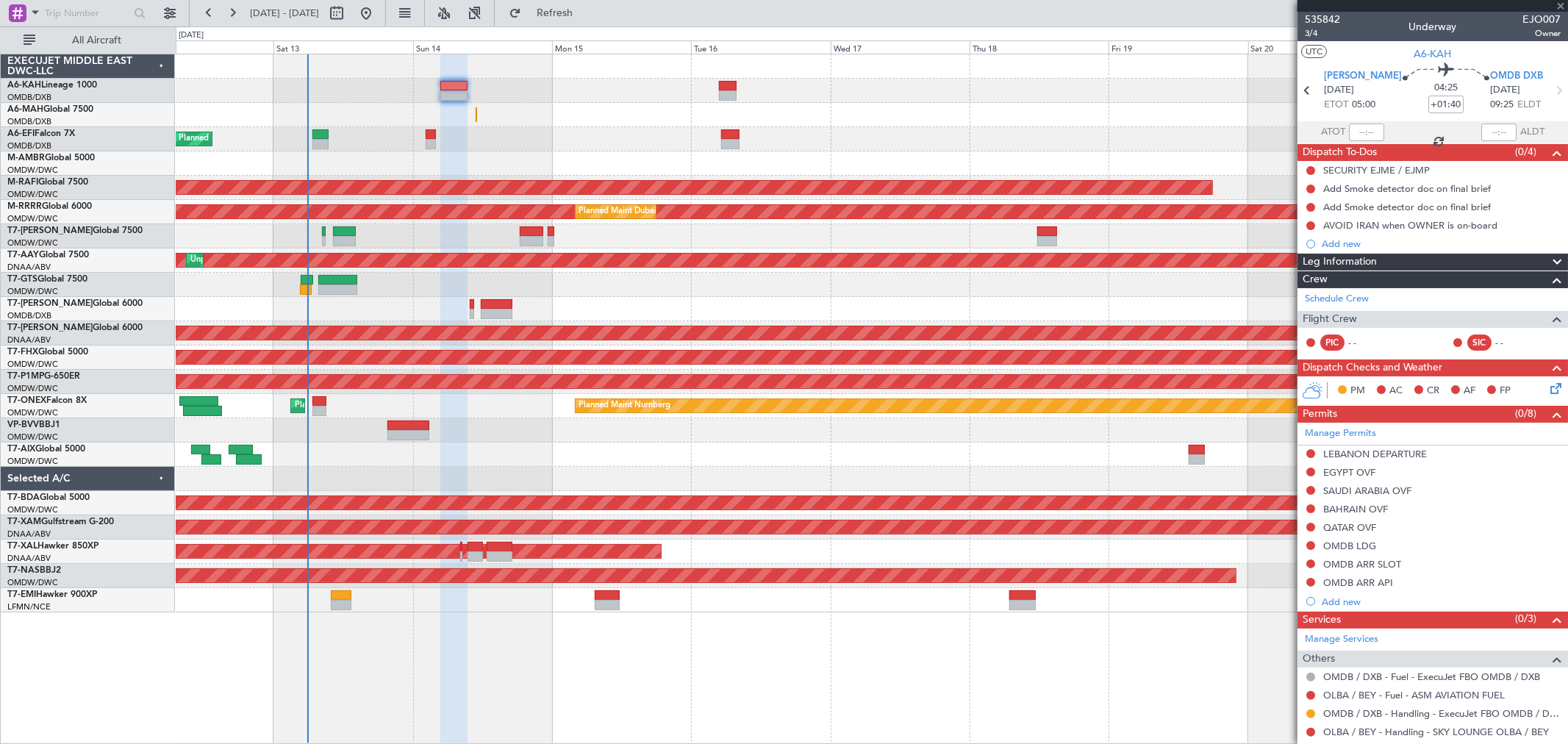
type input "04:48"
type input "0"
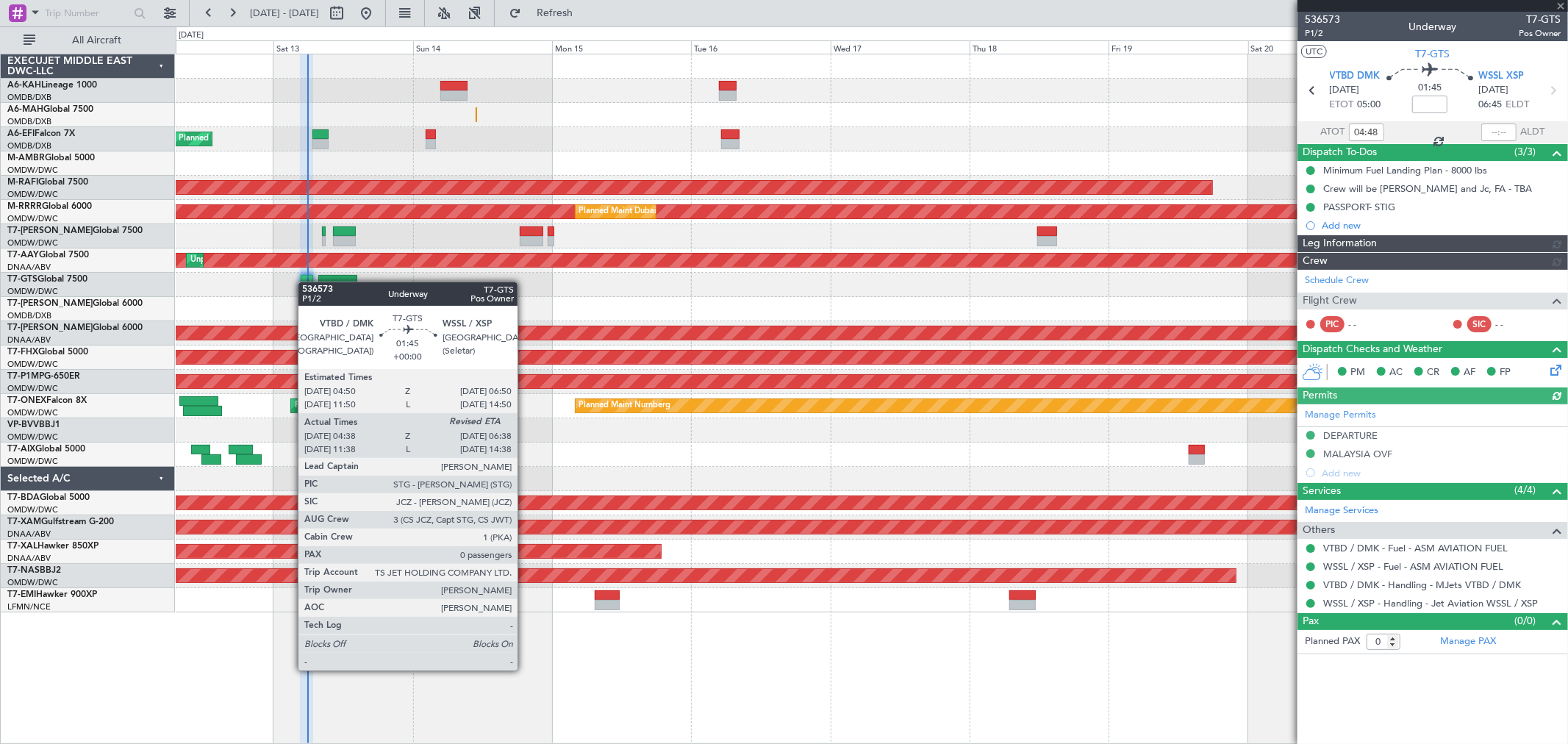
type input "[PERSON_NAME] (ANI)"
type input "7240"
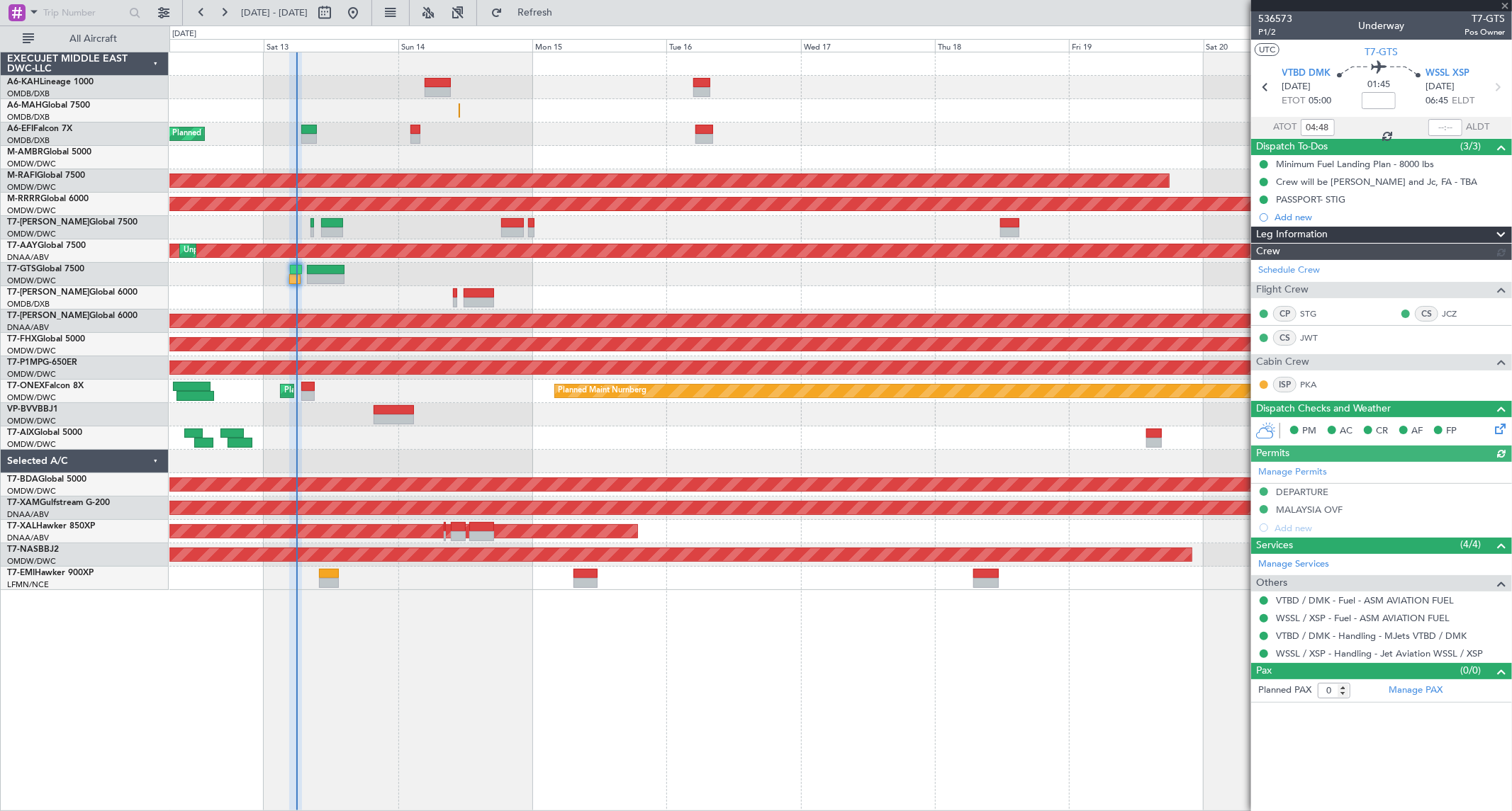
type input "[PERSON_NAME] (ANI)"
type input "7240"
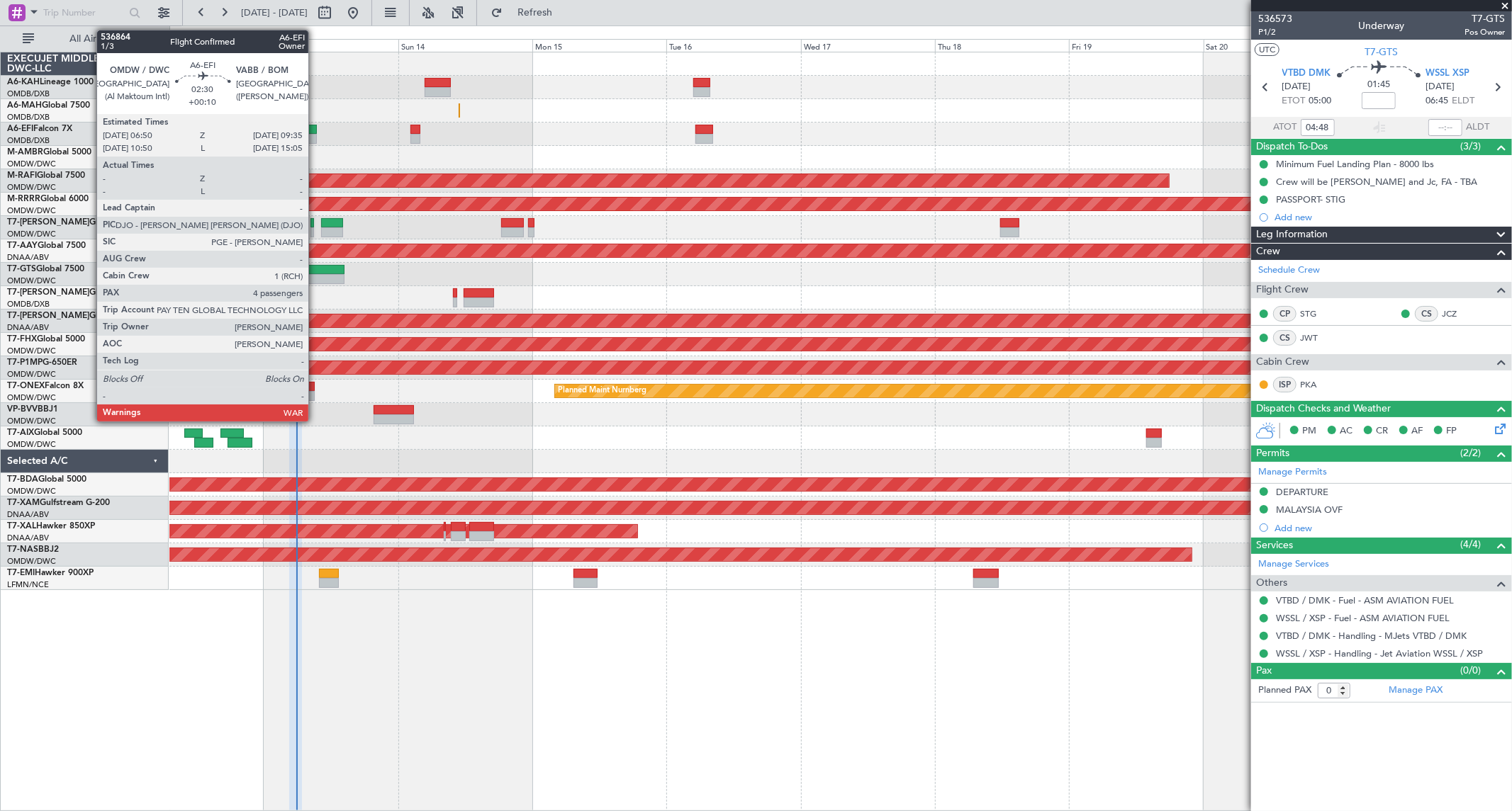
click at [315, 135] on div at bounding box center [309, 139] width 15 height 10
click at [315, 134] on div at bounding box center [309, 139] width 15 height 10
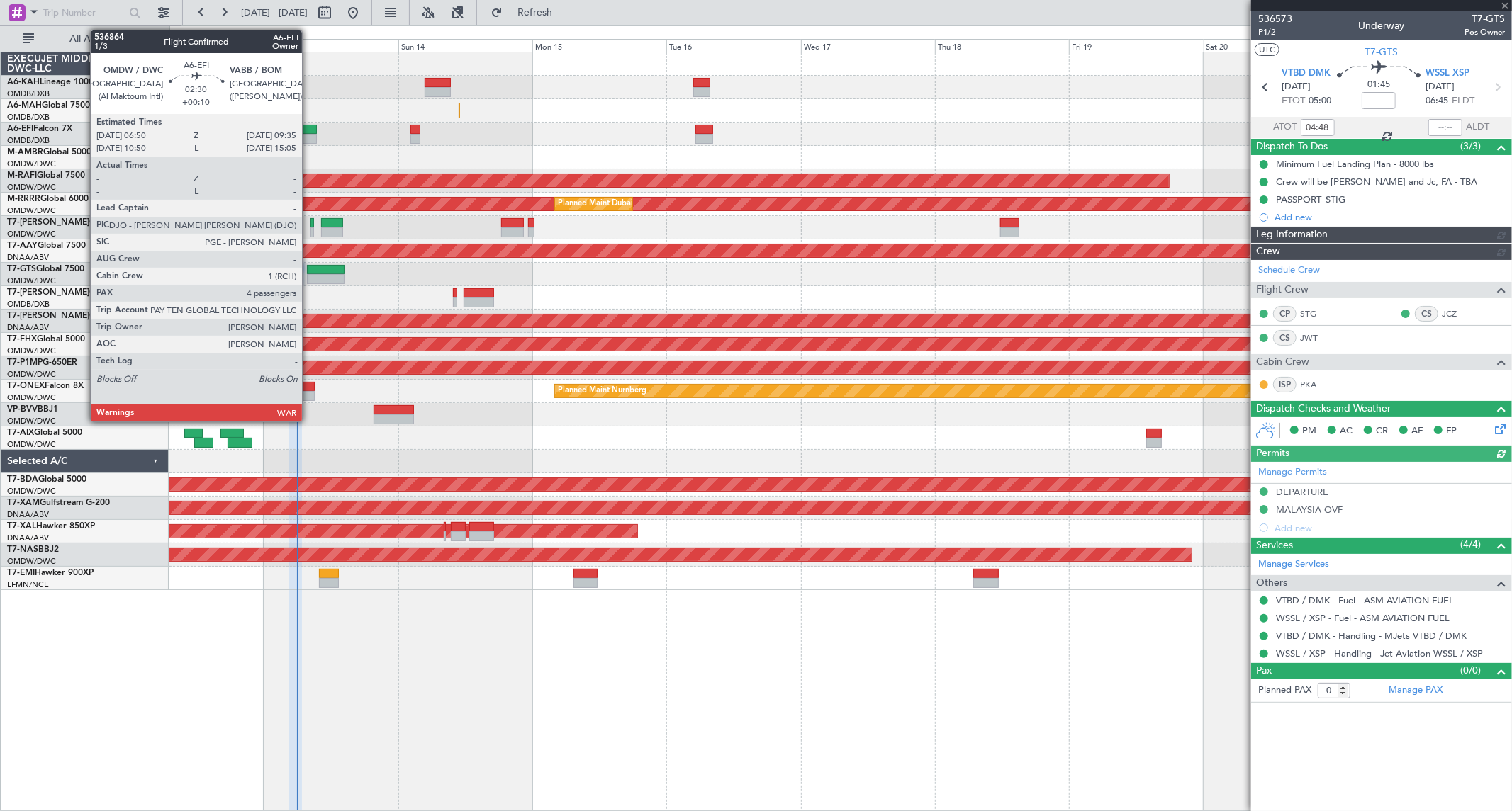
type input "[PERSON_NAME] (ANI)"
type input "7240"
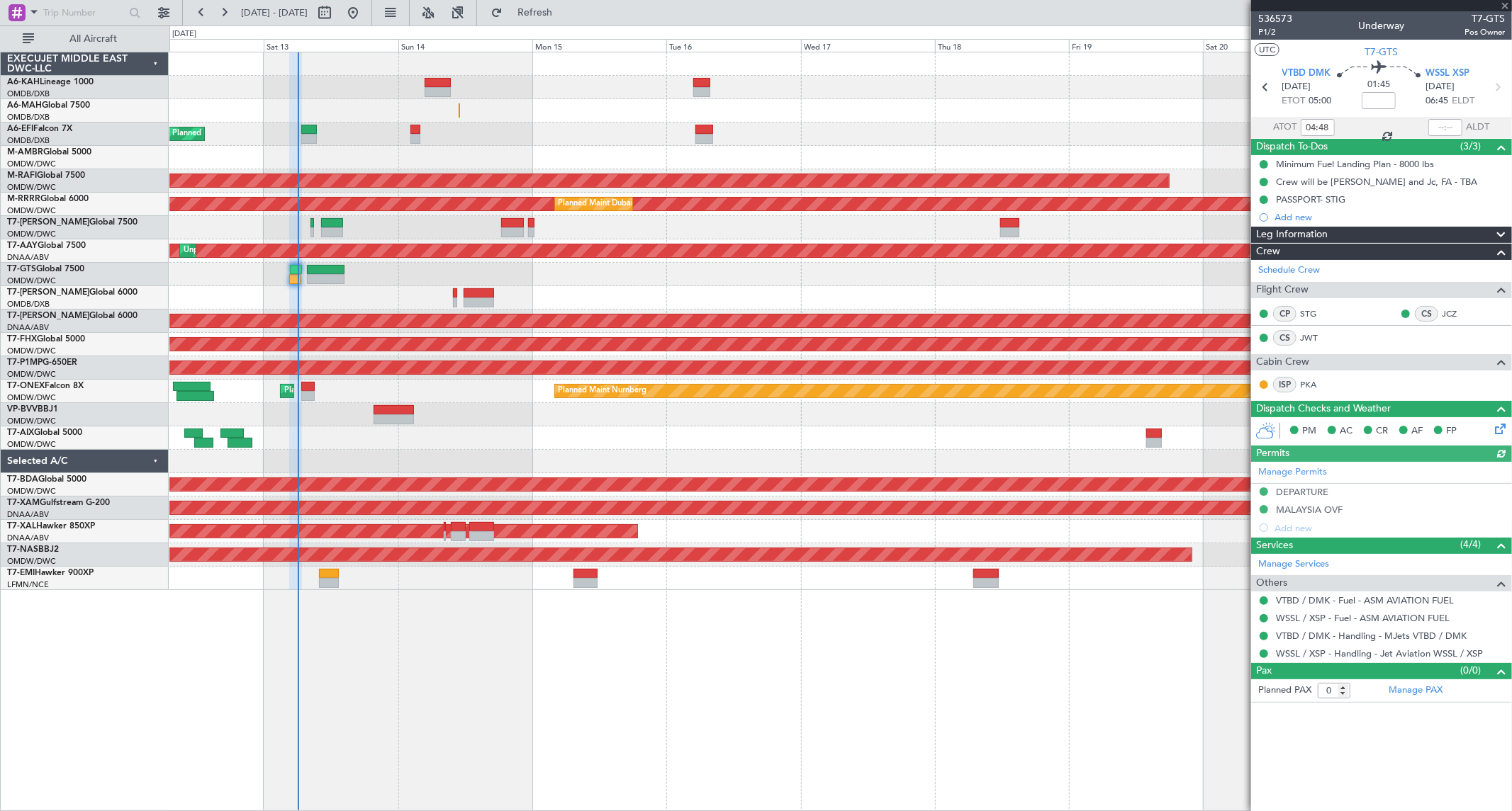
type input "[PERSON_NAME] (ANI)"
type input "7240"
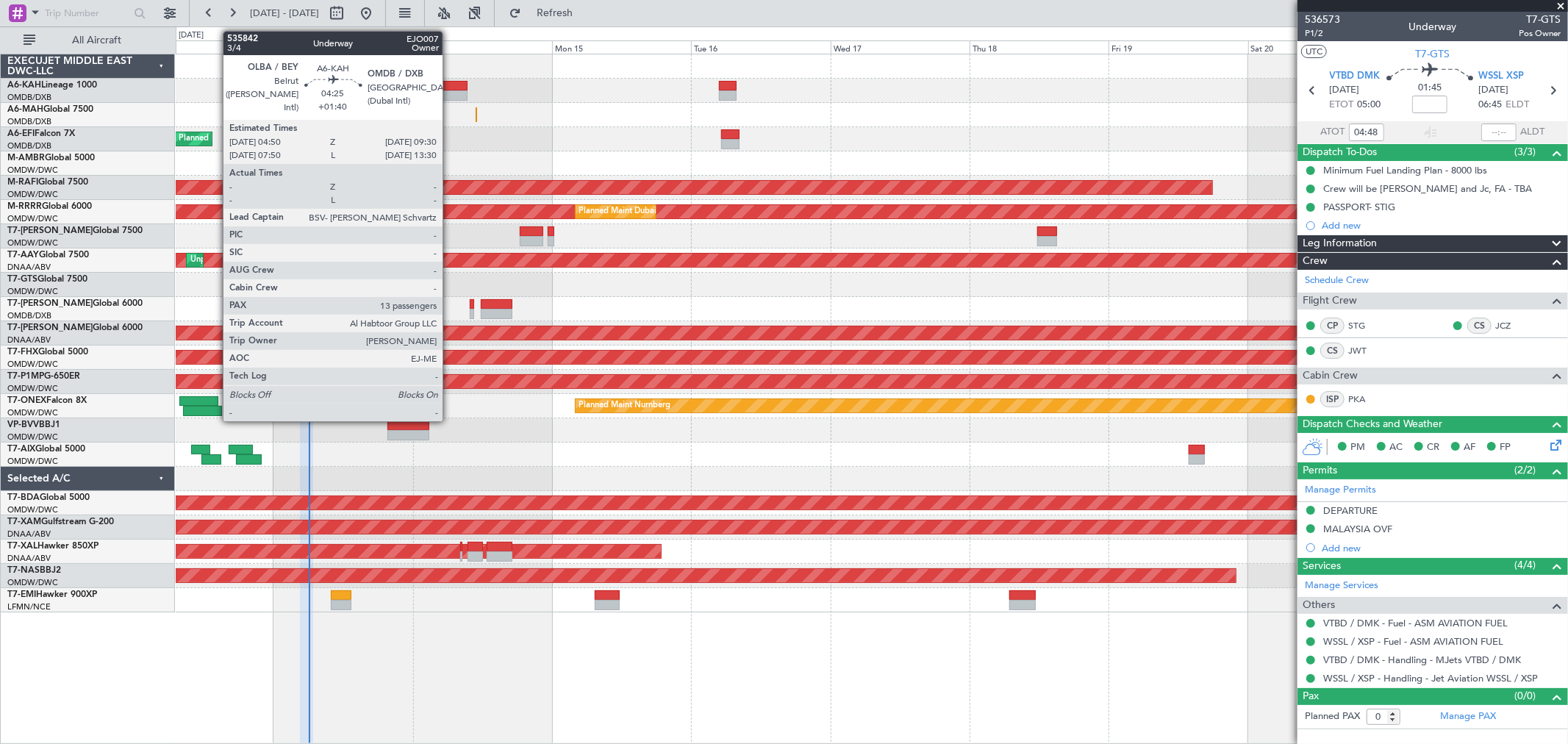
click at [450, 88] on div at bounding box center [453, 86] width 27 height 11
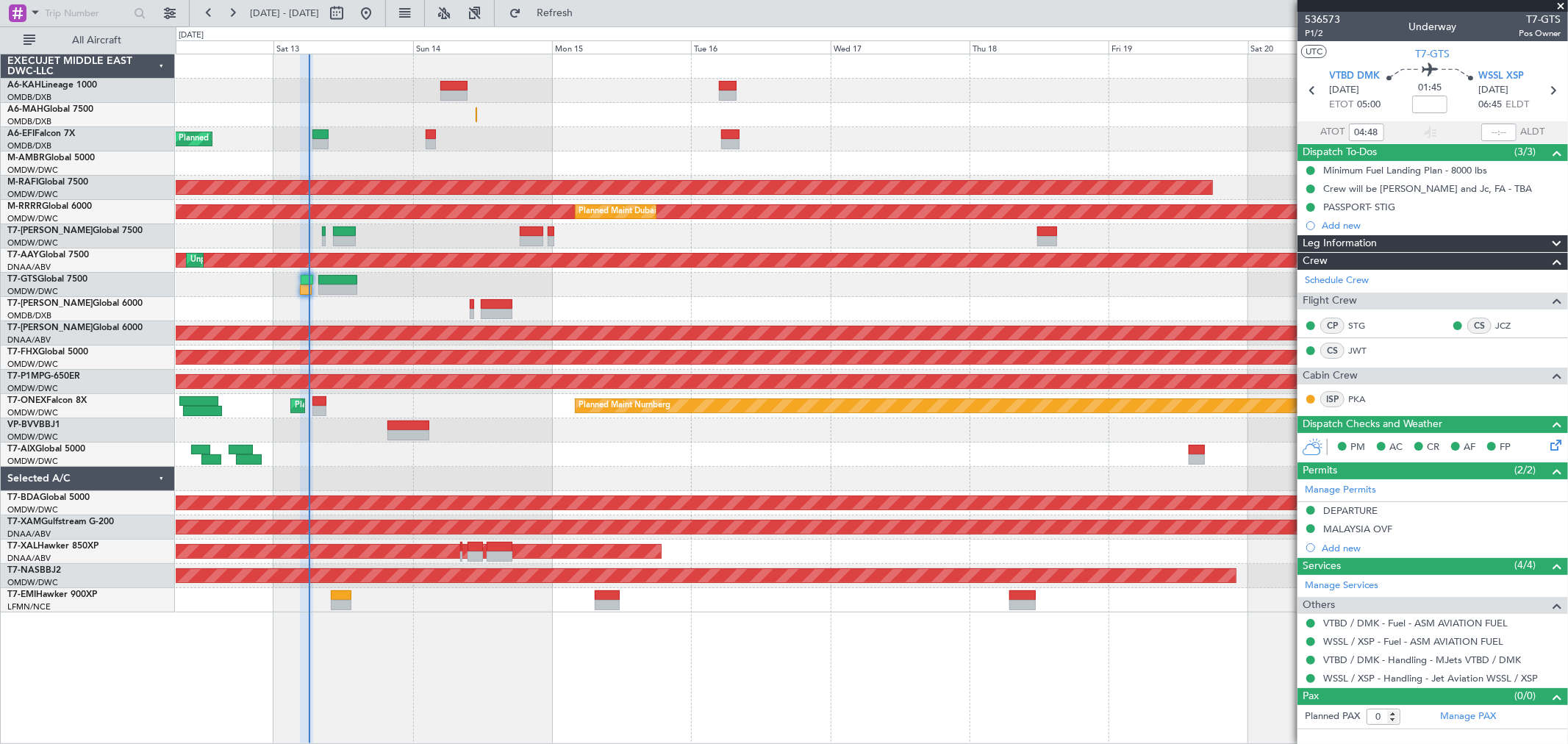
click at [458, 98] on div at bounding box center [453, 96] width 27 height 11
type input "+01:40"
type input "13"
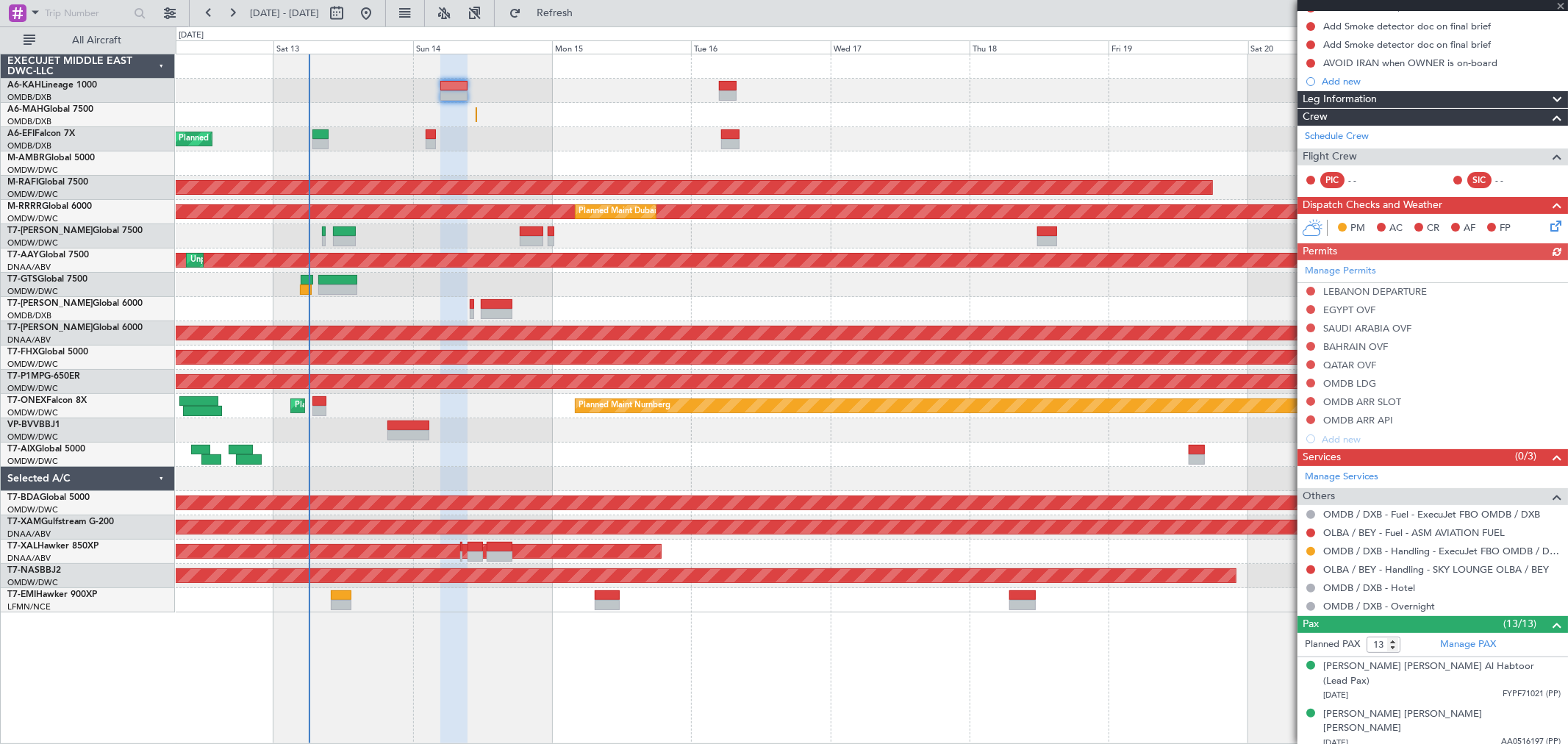
scroll to position [163, 0]
click at [1363, 266] on link "Manage Permits" at bounding box center [1340, 271] width 71 height 15
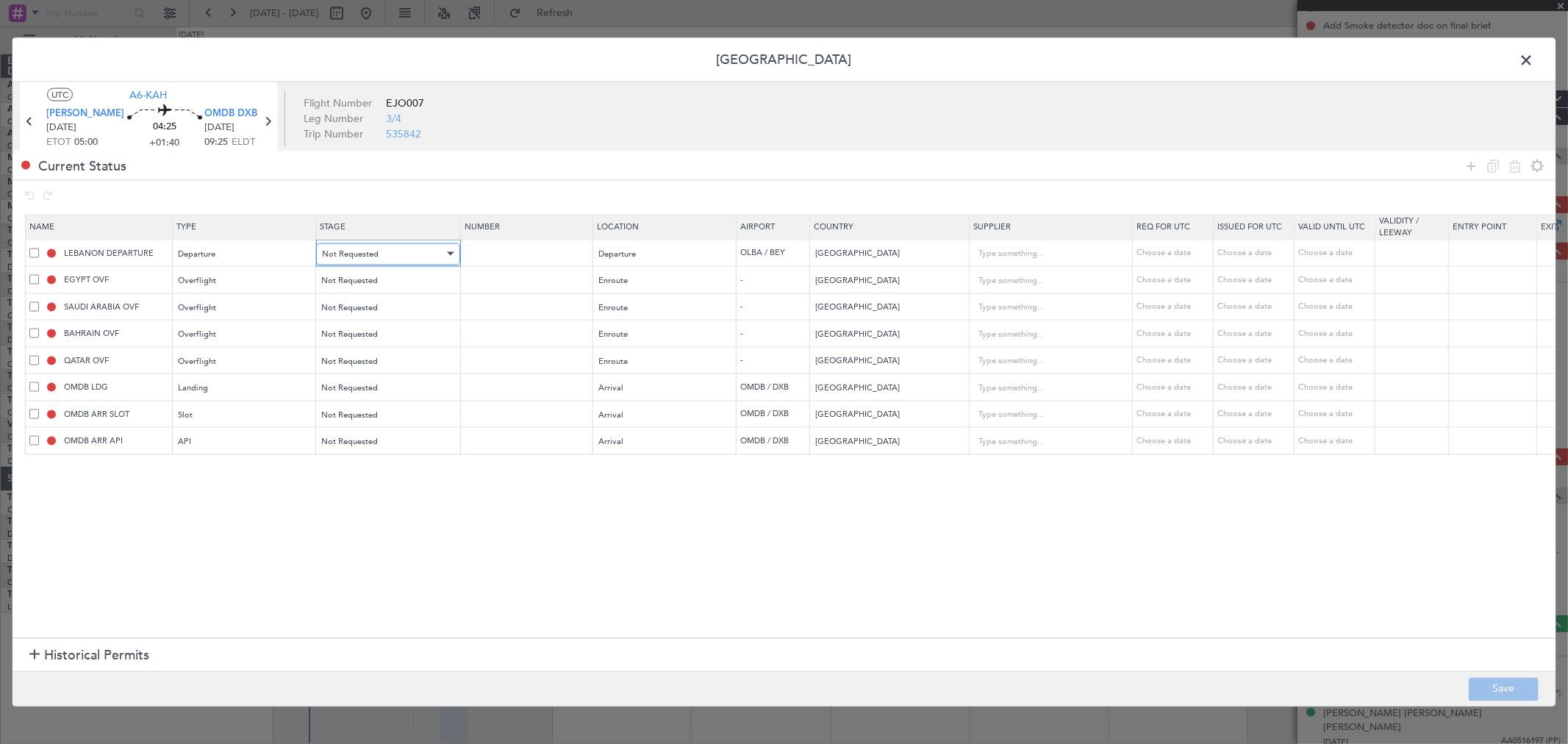
click at [346, 250] on span "Not Requested" at bounding box center [350, 253] width 56 height 11
drag, startPoint x: 362, startPoint y: 347, endPoint x: 358, endPoint y: 329, distance: 18.4
click at [360, 348] on span "Requested" at bounding box center [387, 351] width 131 height 22
click at [368, 289] on div "Not Requested" at bounding box center [383, 280] width 122 height 22
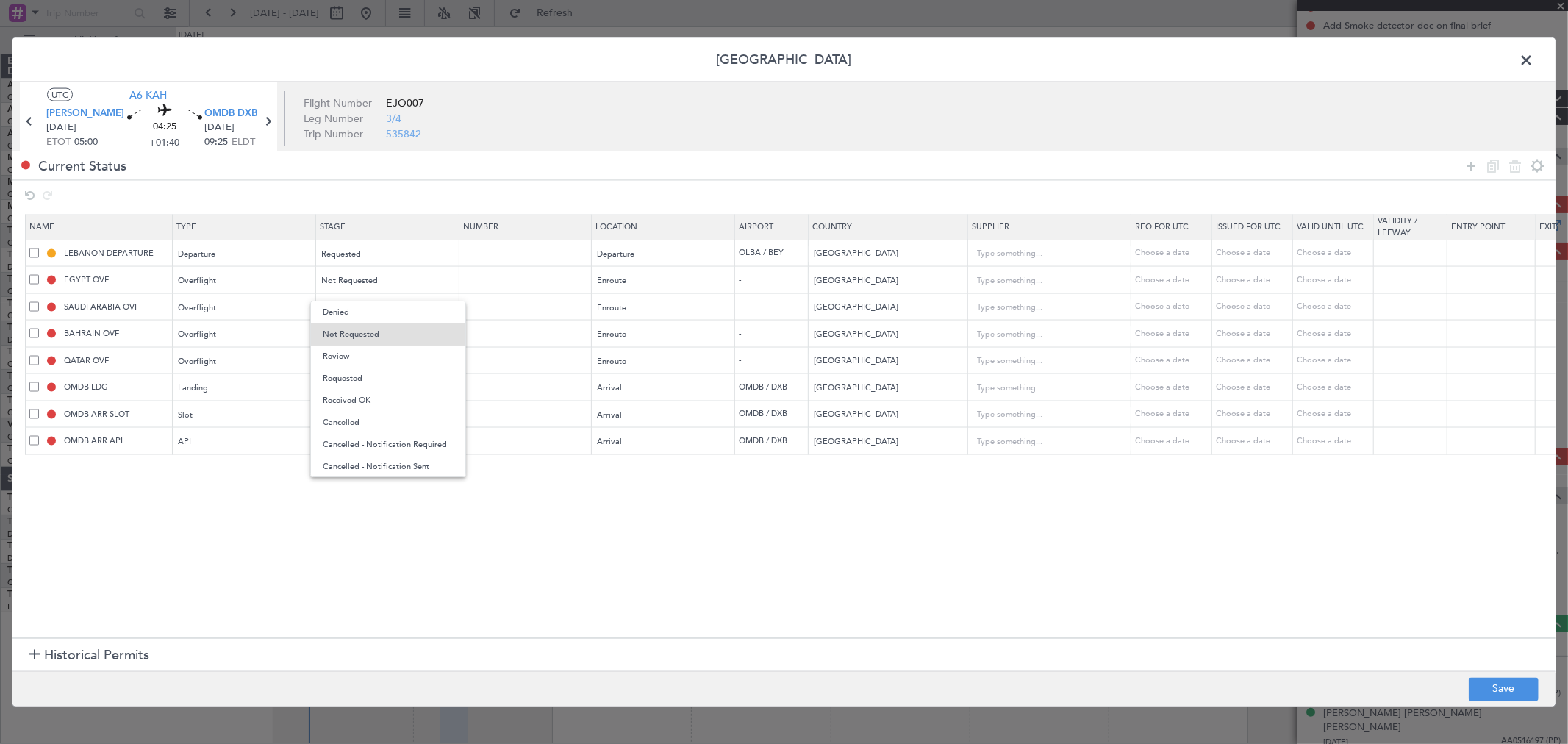
drag, startPoint x: 357, startPoint y: 372, endPoint x: 353, endPoint y: 358, distance: 14.6
click at [355, 372] on span "Requested" at bounding box center [387, 379] width 131 height 22
click at [360, 309] on span "Not Requested" at bounding box center [350, 307] width 56 height 11
click at [350, 392] on span "Review" at bounding box center [387, 383] width 131 height 22
click at [355, 306] on div "Review" at bounding box center [383, 307] width 122 height 22
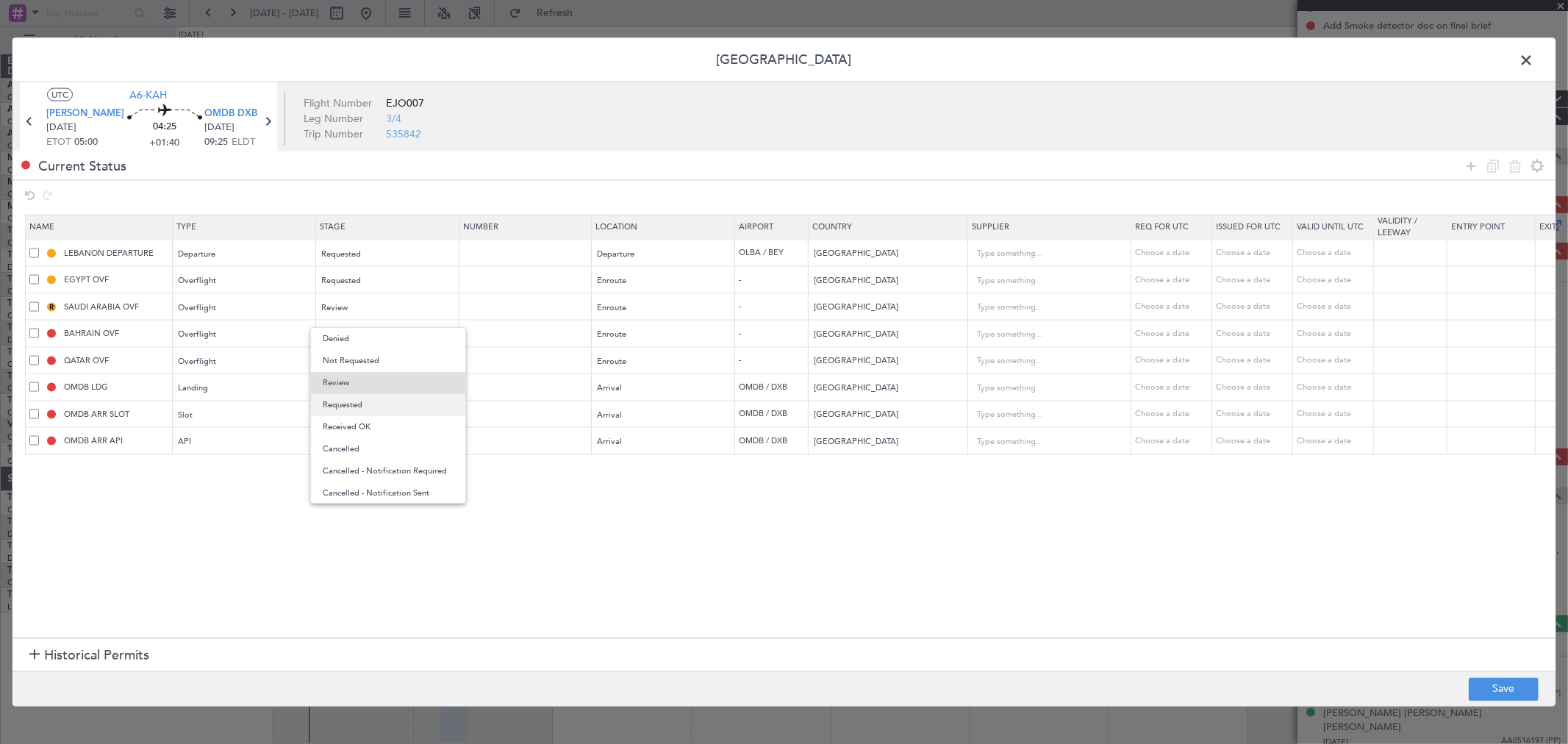
click at [360, 413] on span "Requested" at bounding box center [387, 405] width 131 height 22
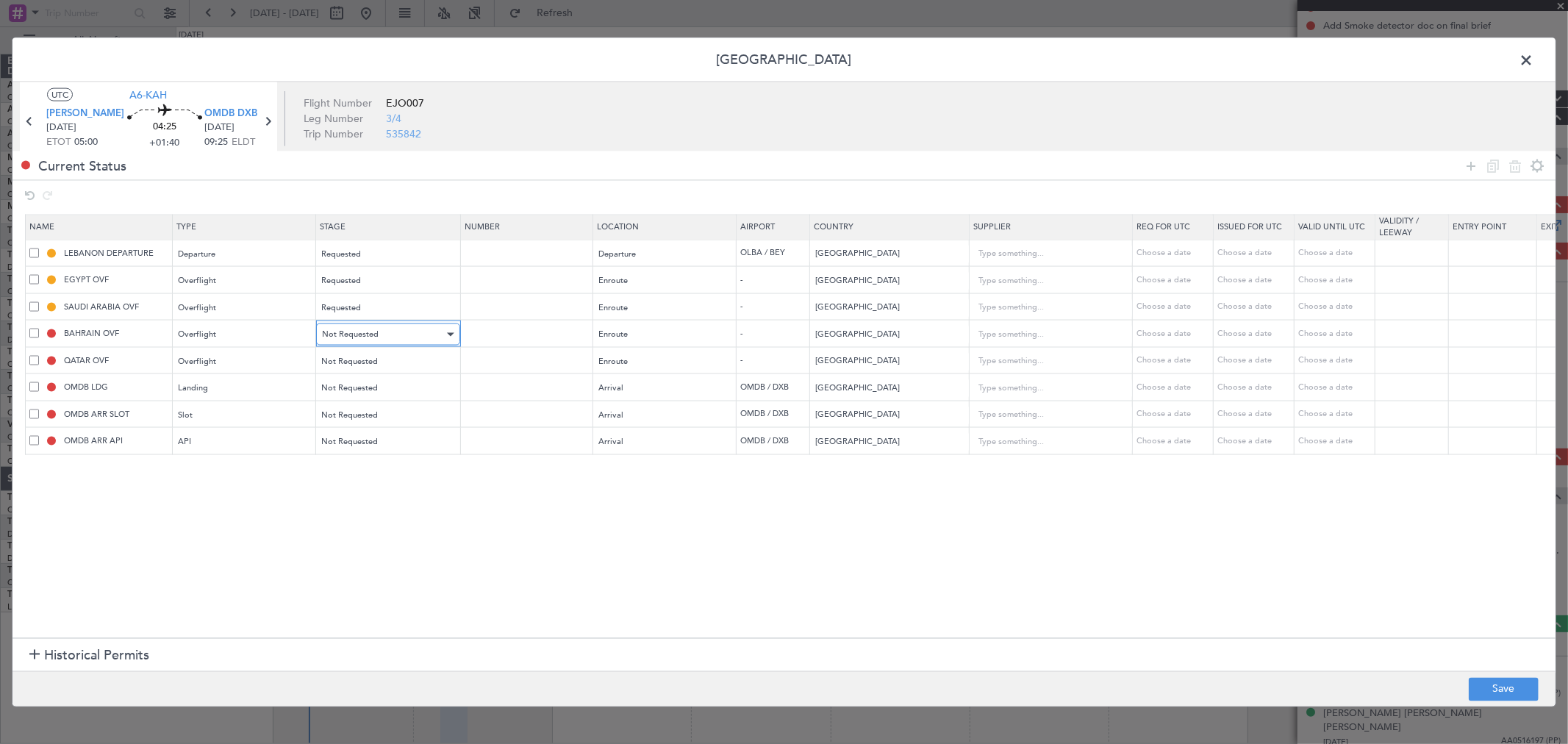
click at [358, 336] on span "Not Requested" at bounding box center [350, 334] width 56 height 11
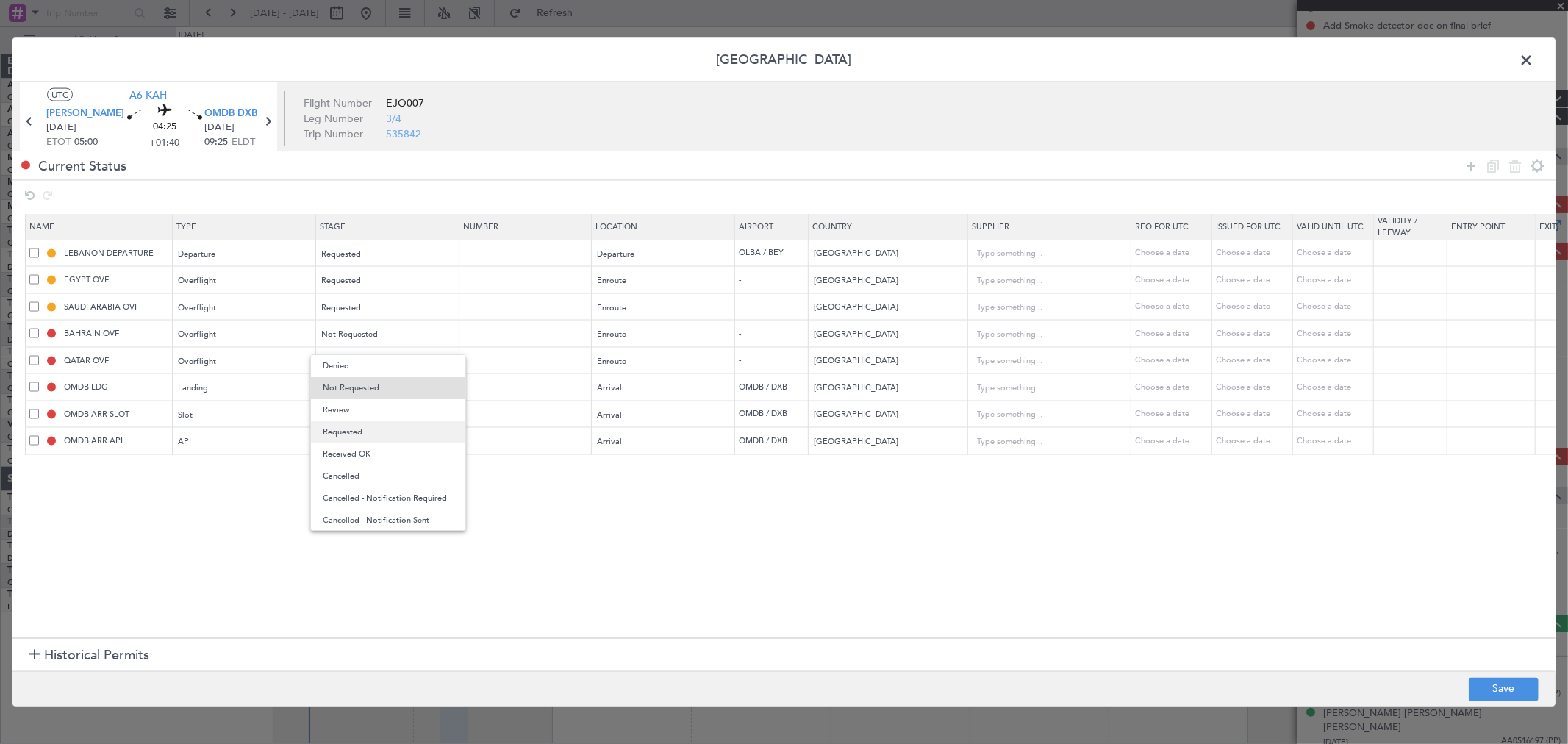
click at [357, 428] on span "Requested" at bounding box center [387, 432] width 131 height 22
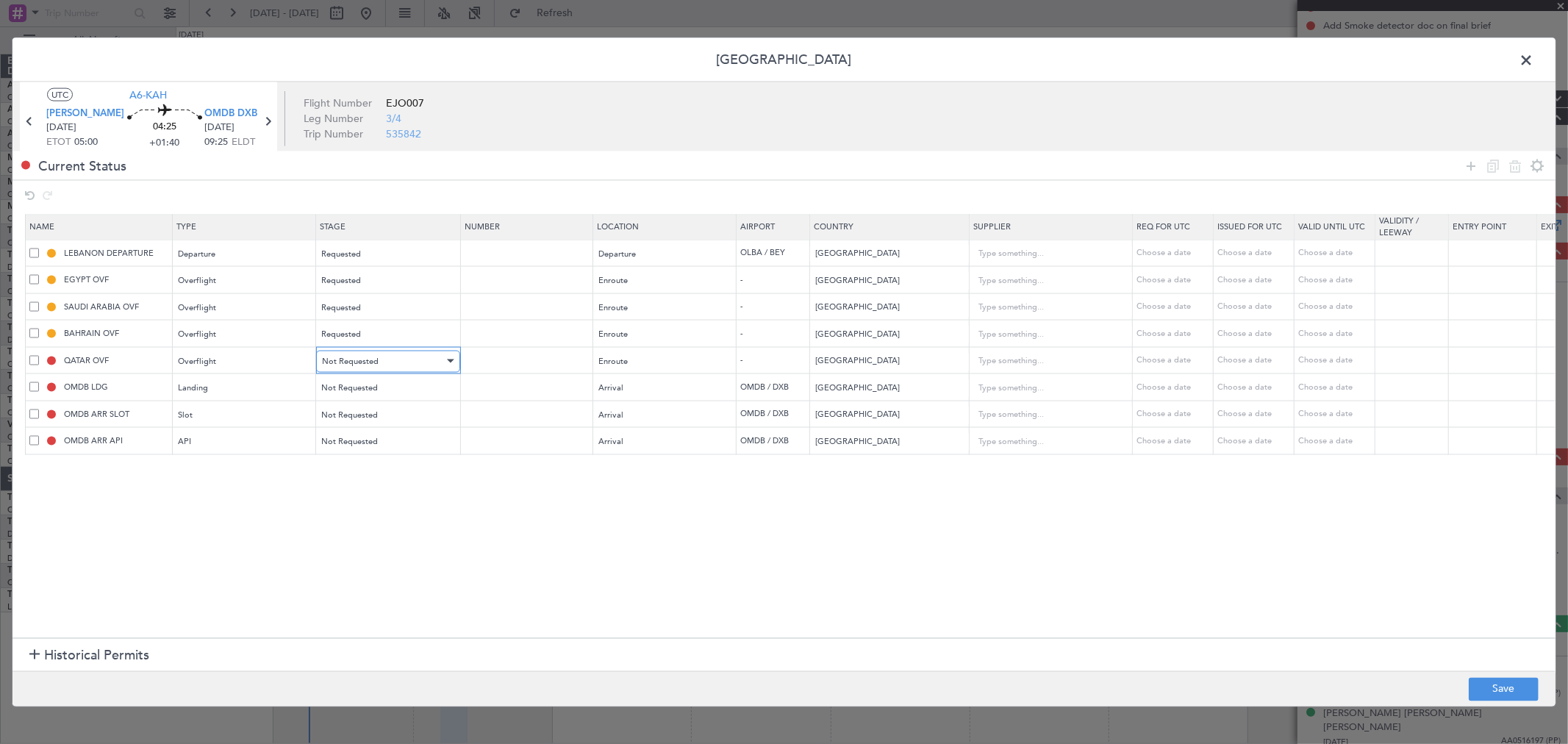
click at [377, 356] on div "Not Requested" at bounding box center [383, 360] width 122 height 22
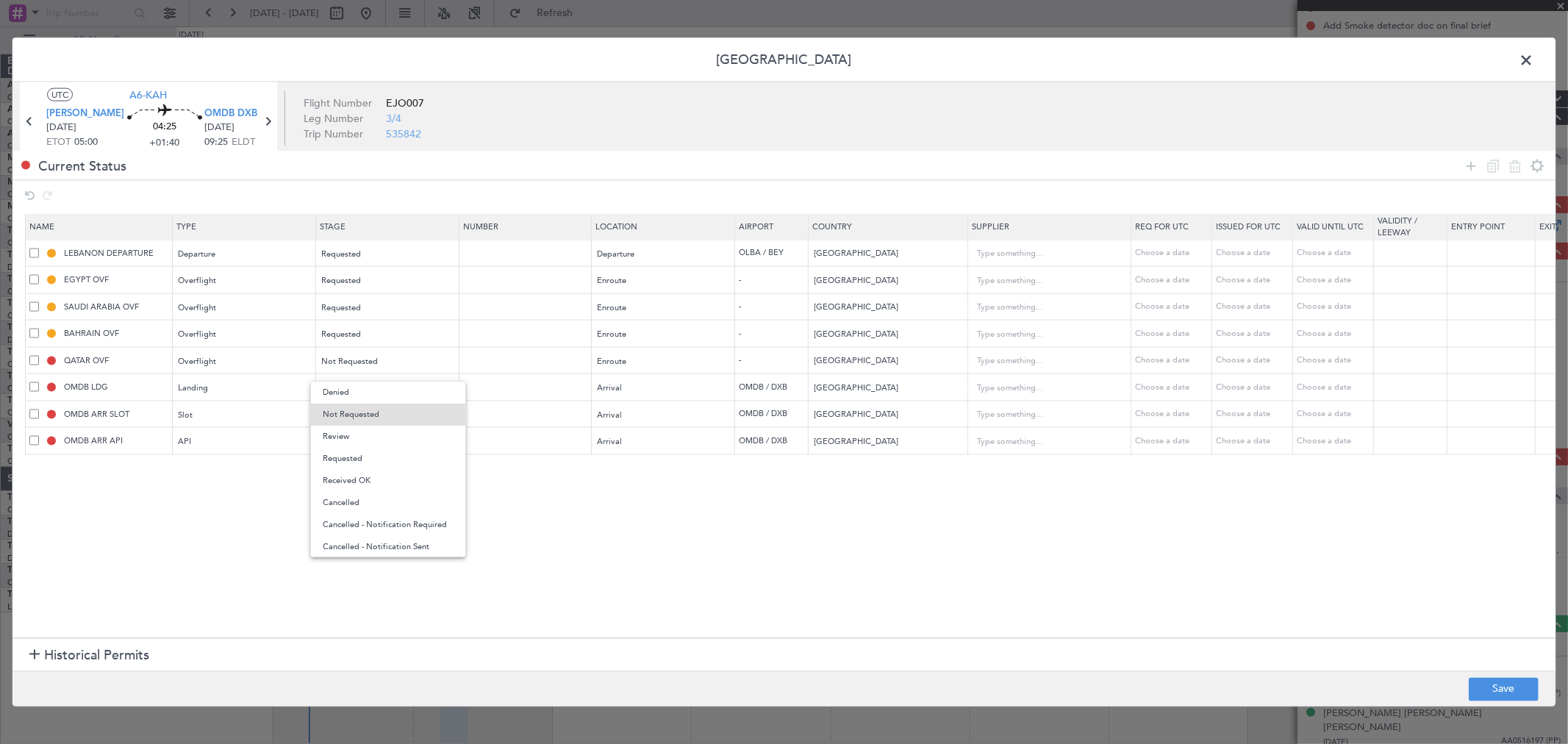
drag, startPoint x: 361, startPoint y: 467, endPoint x: 373, endPoint y: 413, distance: 55.3
click at [358, 467] on span "Requested" at bounding box center [387, 459] width 131 height 22
click at [369, 381] on div "Not Requested" at bounding box center [383, 387] width 122 height 22
drag, startPoint x: 364, startPoint y: 486, endPoint x: 365, endPoint y: 439, distance: 47.0
click at [361, 488] on span "Requested" at bounding box center [387, 486] width 131 height 22
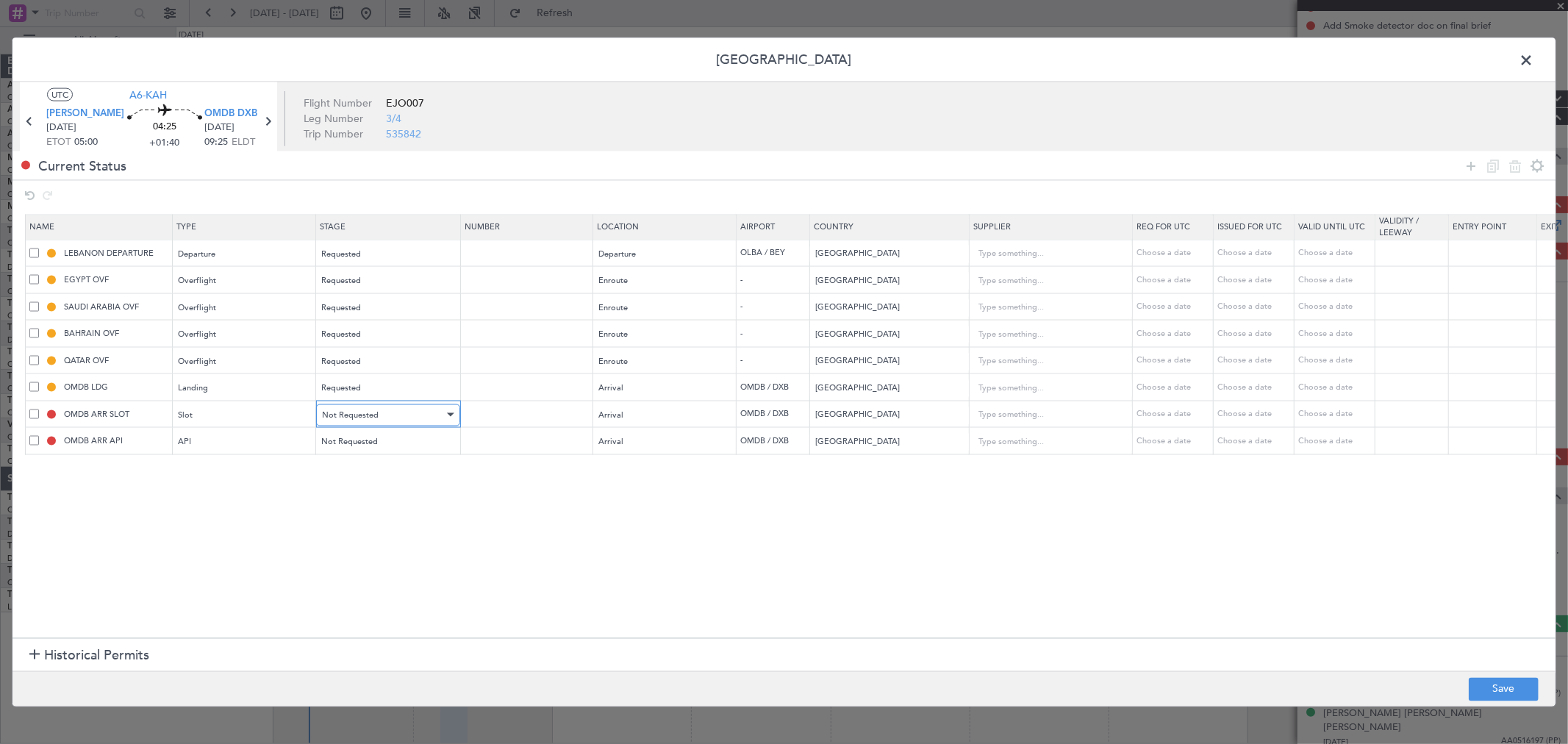
click at [365, 425] on div "Not Requested" at bounding box center [383, 415] width 122 height 22
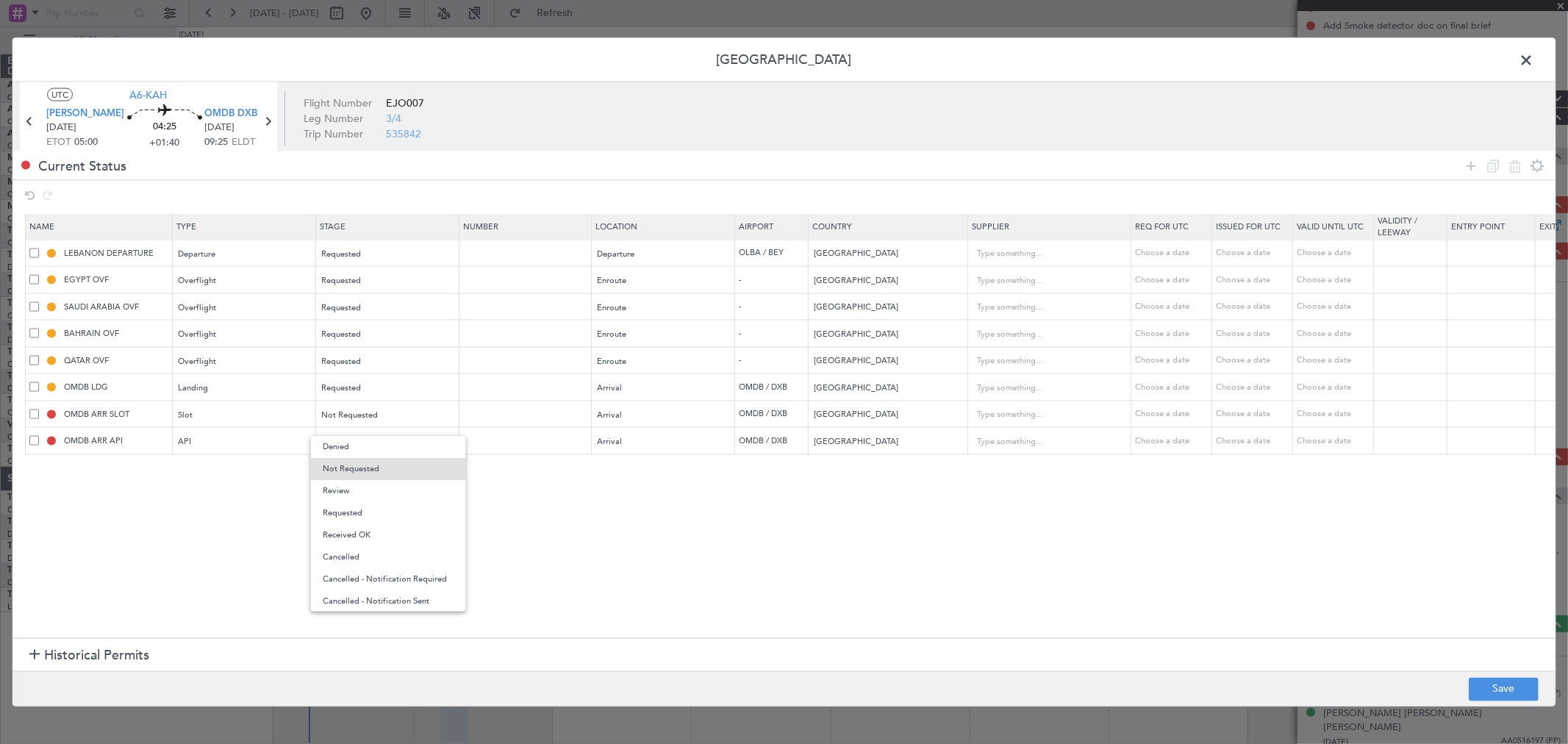
click at [358, 512] on span "Requested" at bounding box center [387, 513] width 131 height 22
click at [357, 453] on mat-form-field "Not Requested" at bounding box center [387, 441] width 142 height 26
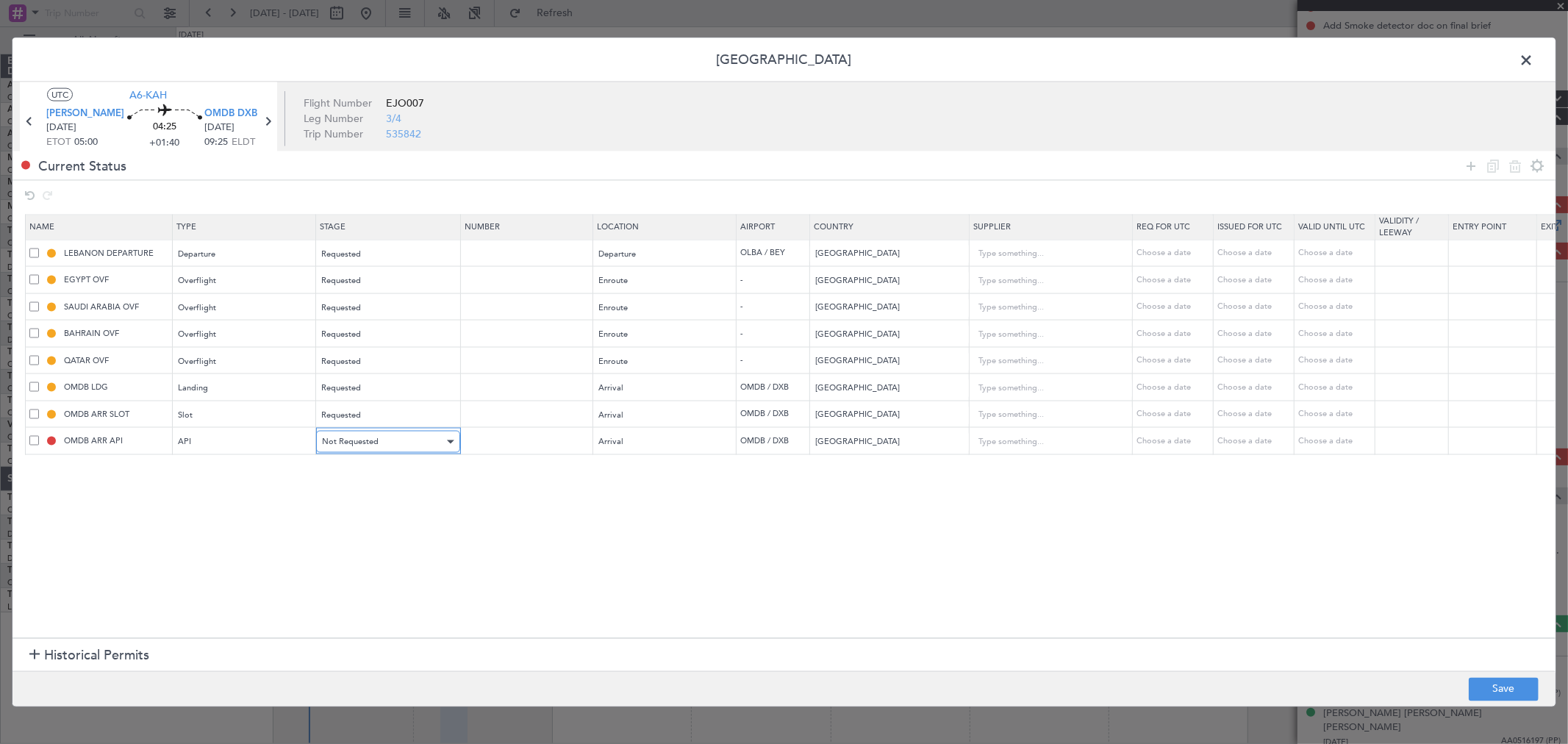
click at [360, 444] on span "Not Requested" at bounding box center [350, 441] width 56 height 11
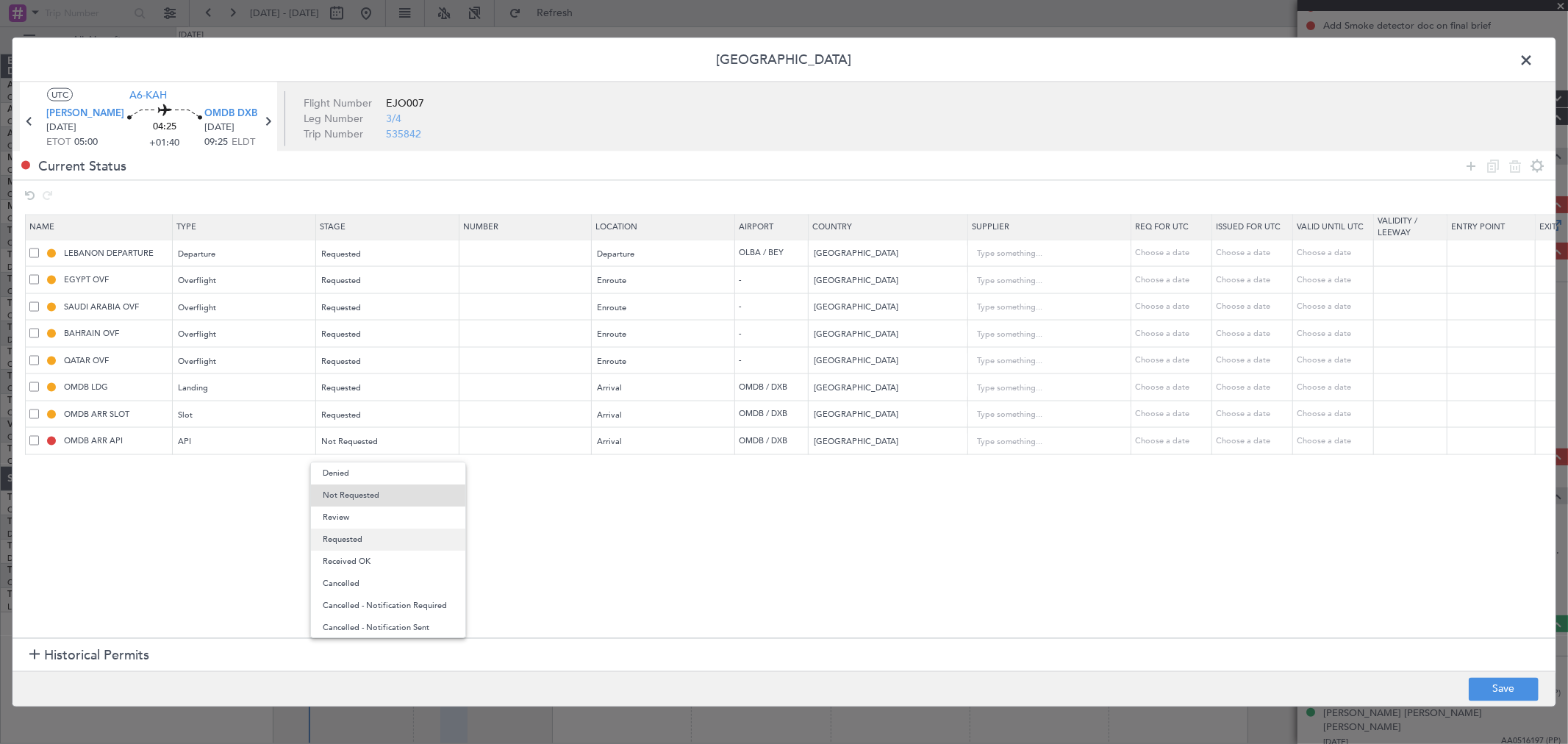
click at [351, 535] on span "Requested" at bounding box center [387, 539] width 131 height 22
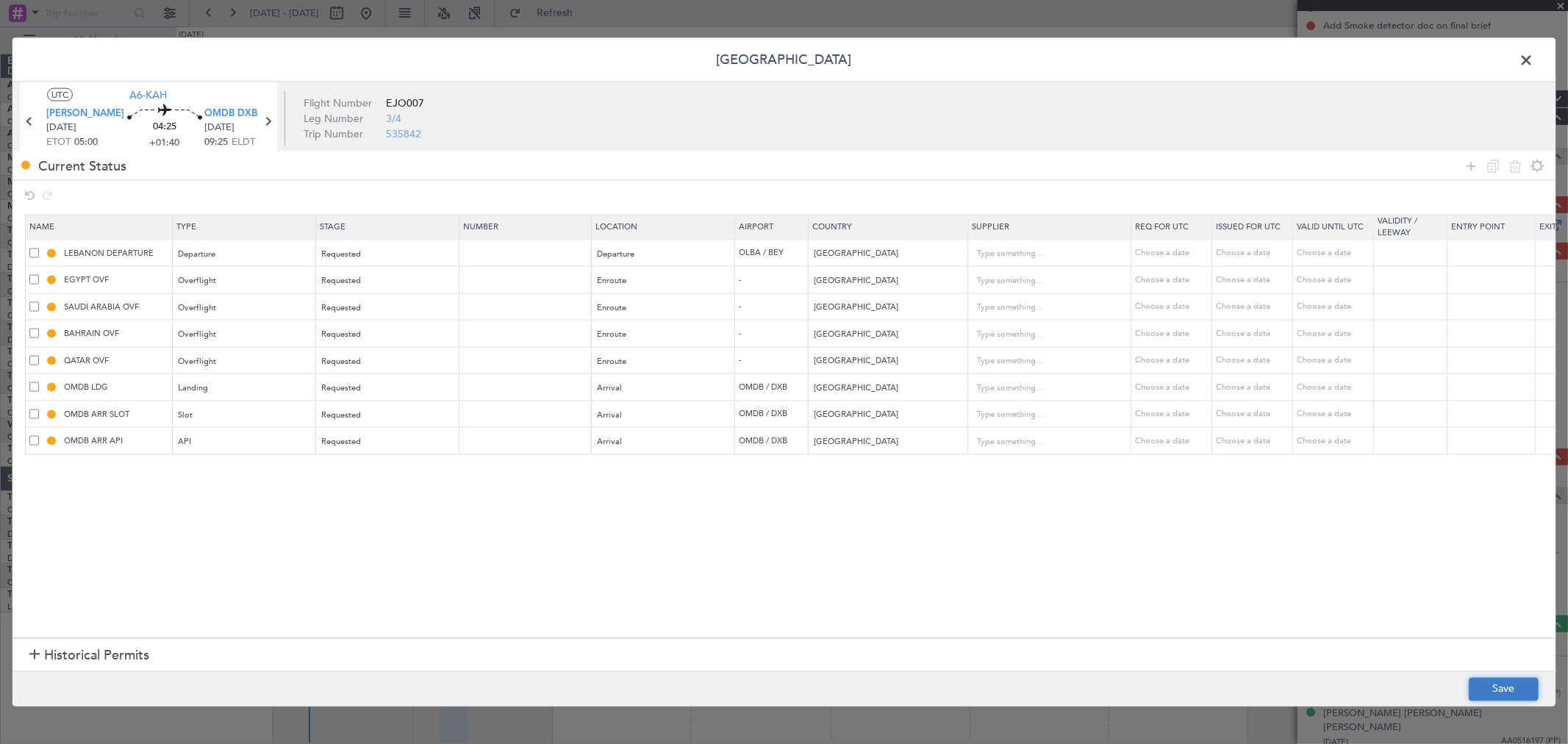
click at [1523, 695] on button "Save" at bounding box center [1504, 689] width 70 height 24
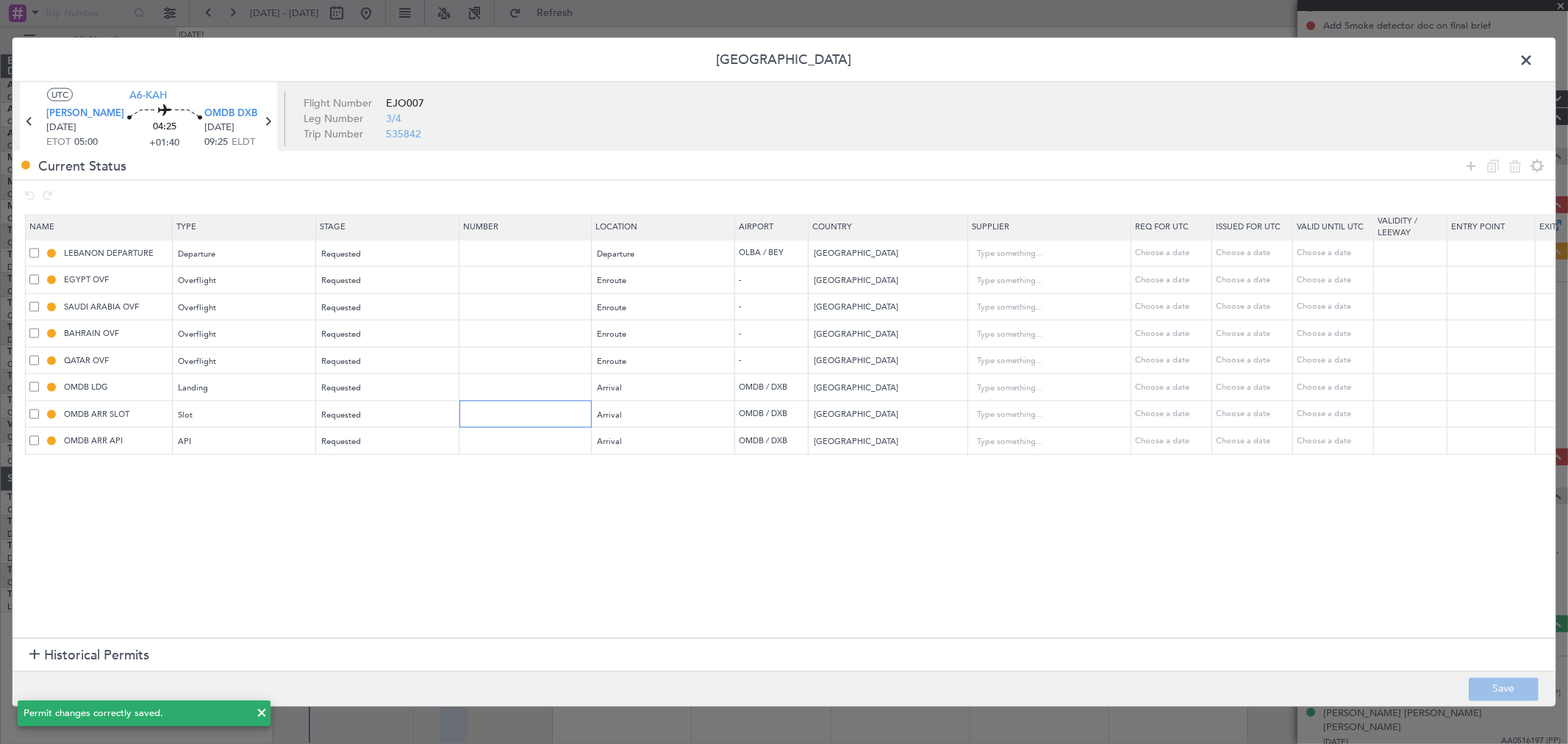
click at [496, 420] on input "text" at bounding box center [527, 414] width 128 height 12
paste input "KEJO135"
type input "KEJO135"
click at [387, 415] on div "Requested" at bounding box center [383, 415] width 122 height 22
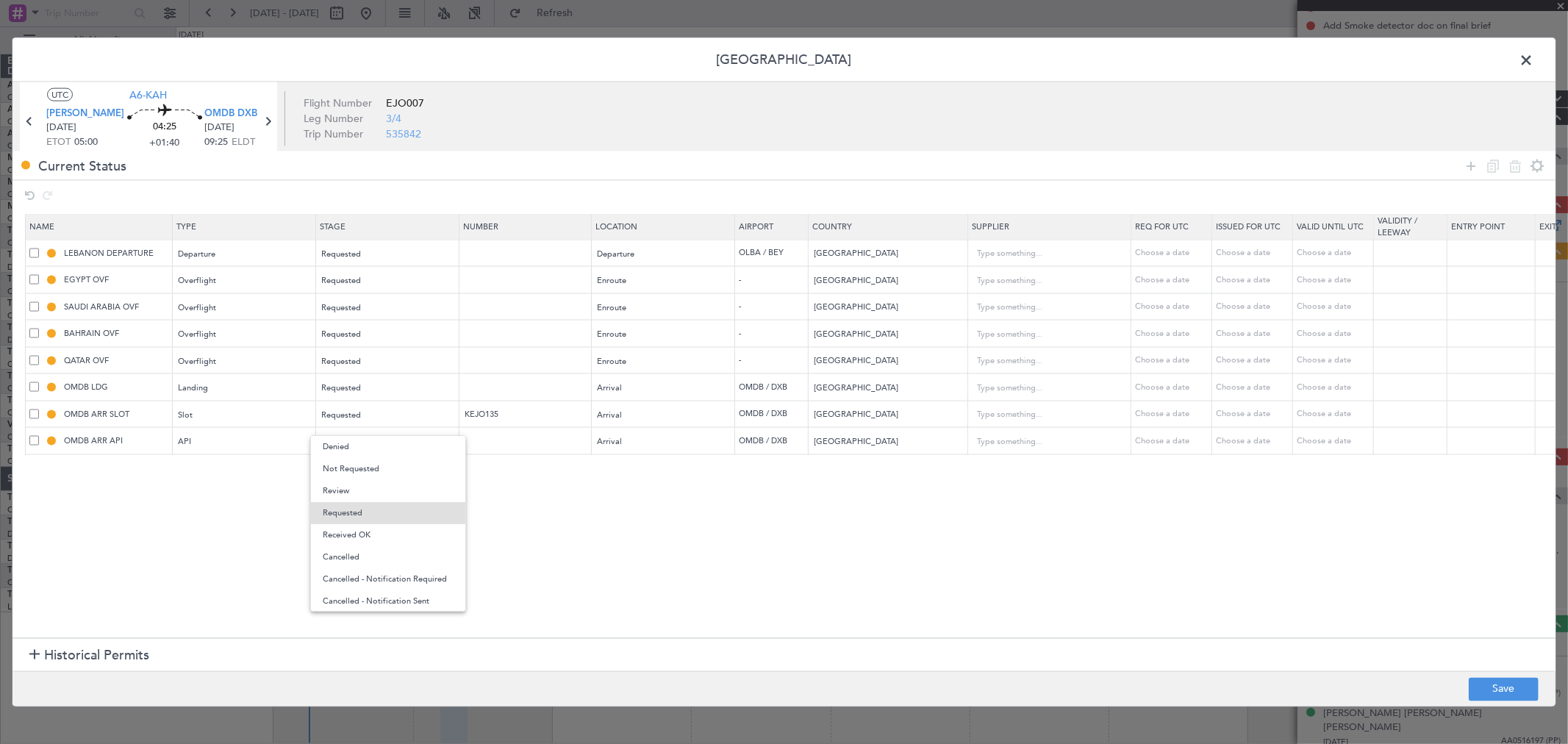
drag, startPoint x: 377, startPoint y: 538, endPoint x: 366, endPoint y: 524, distance: 17.8
click at [377, 538] on span "Received OK" at bounding box center [387, 535] width 131 height 22
click at [160, 416] on input "OMDB ARR SLOT" at bounding box center [116, 414] width 111 height 12
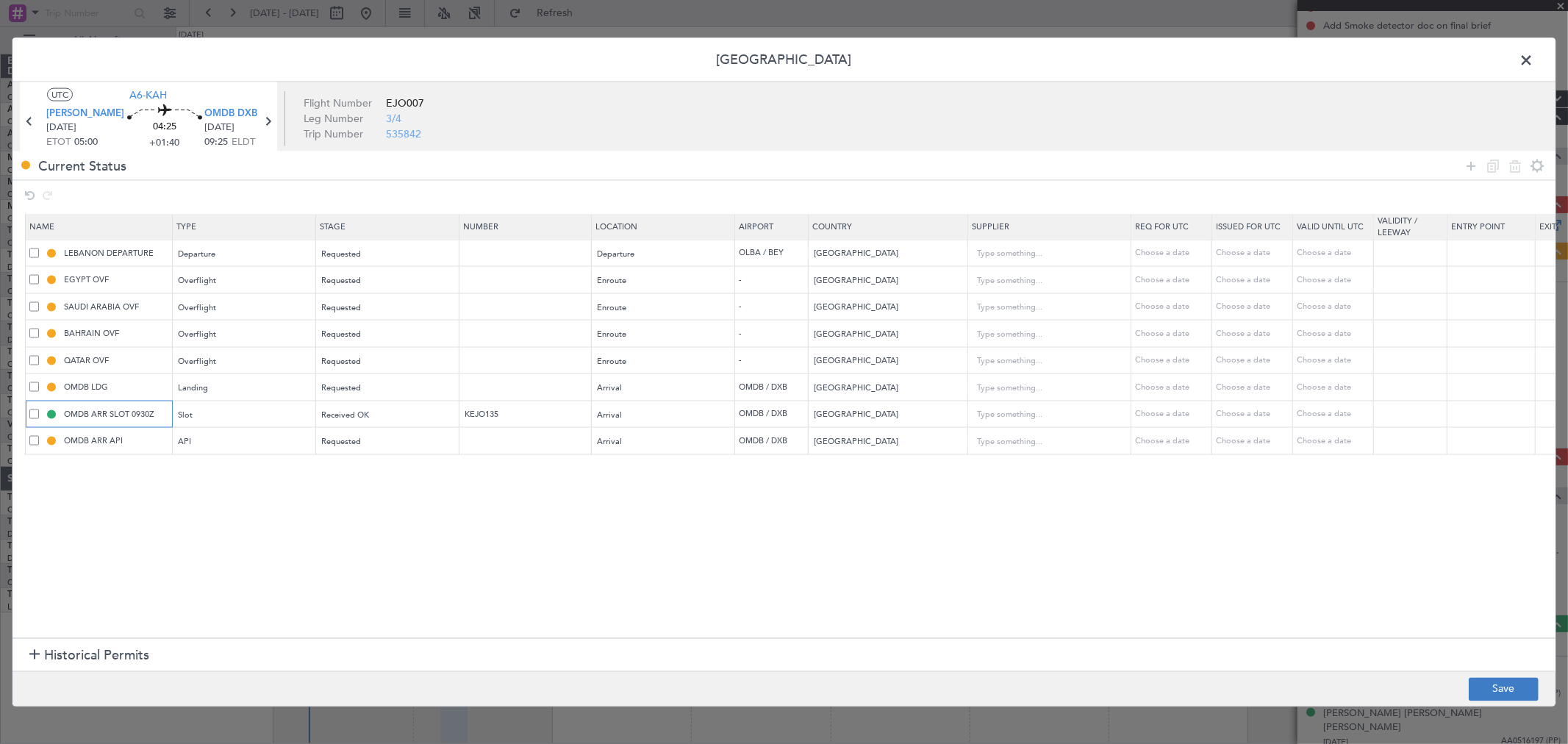
type input "OMDB ARR SLOT 0930Z"
click at [1492, 688] on button "Save" at bounding box center [1504, 689] width 70 height 24
click at [1534, 54] on span at bounding box center [1534, 63] width 0 height 29
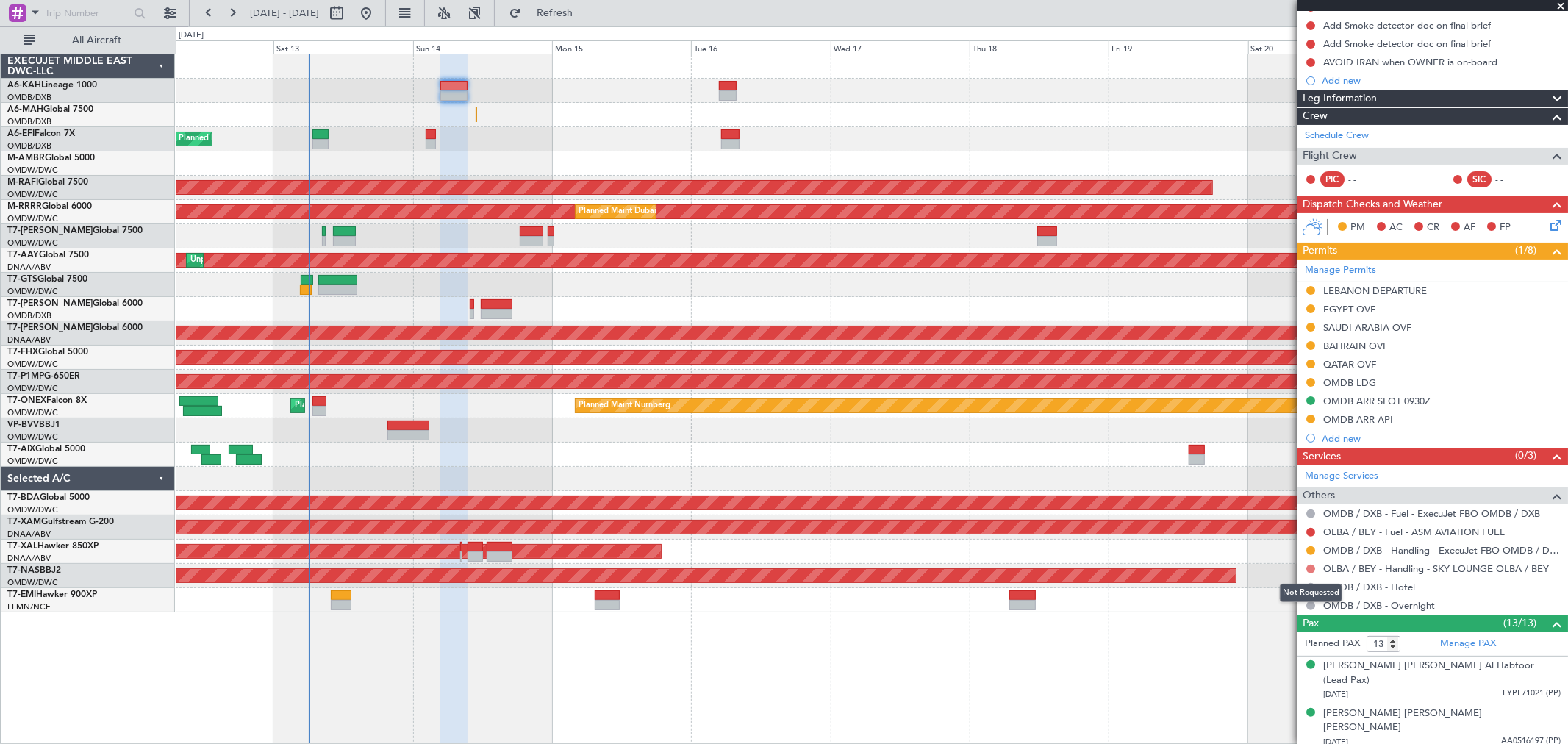
click at [1311, 567] on button at bounding box center [1311, 569] width 9 height 9
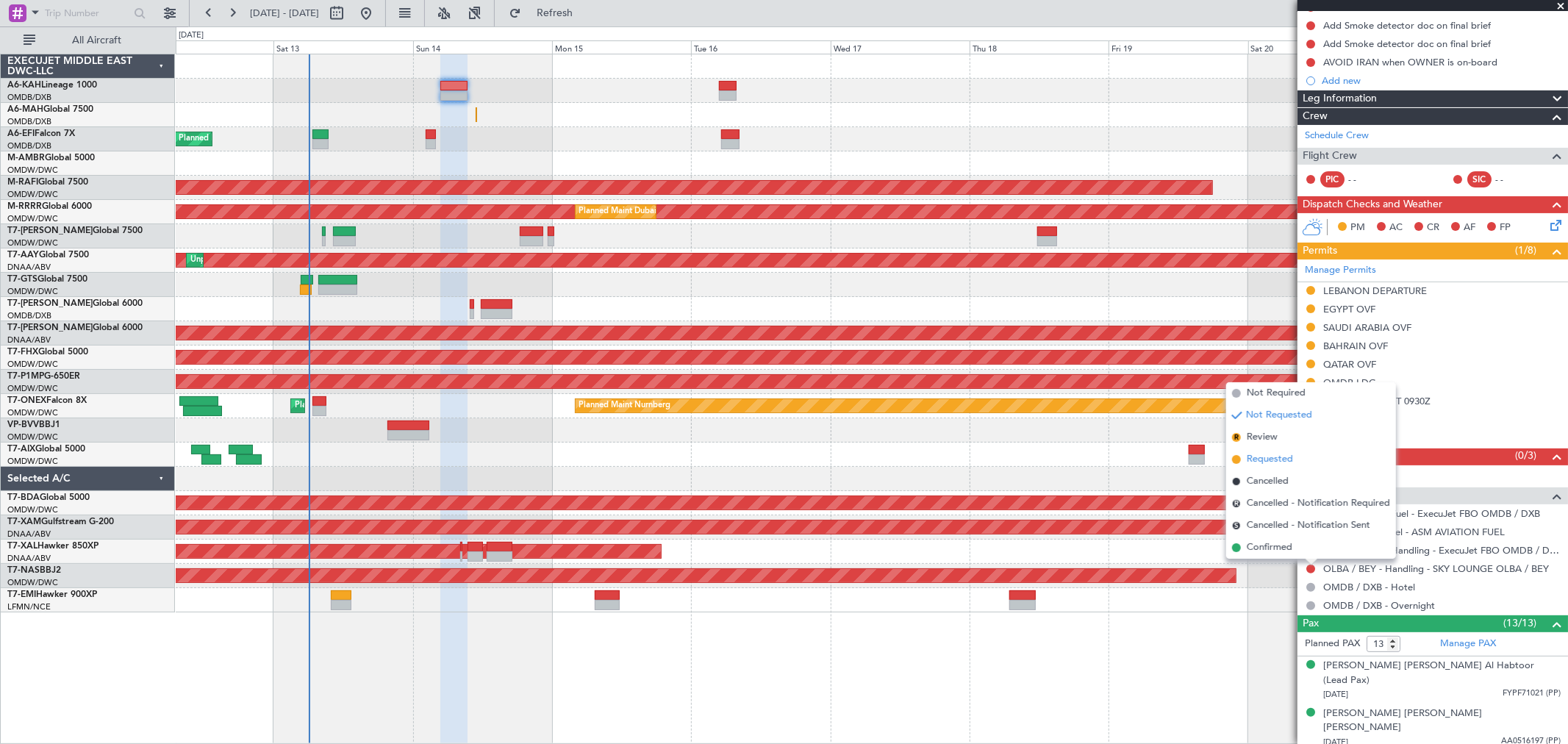
click at [1276, 458] on span "Requested" at bounding box center [1270, 459] width 47 height 15
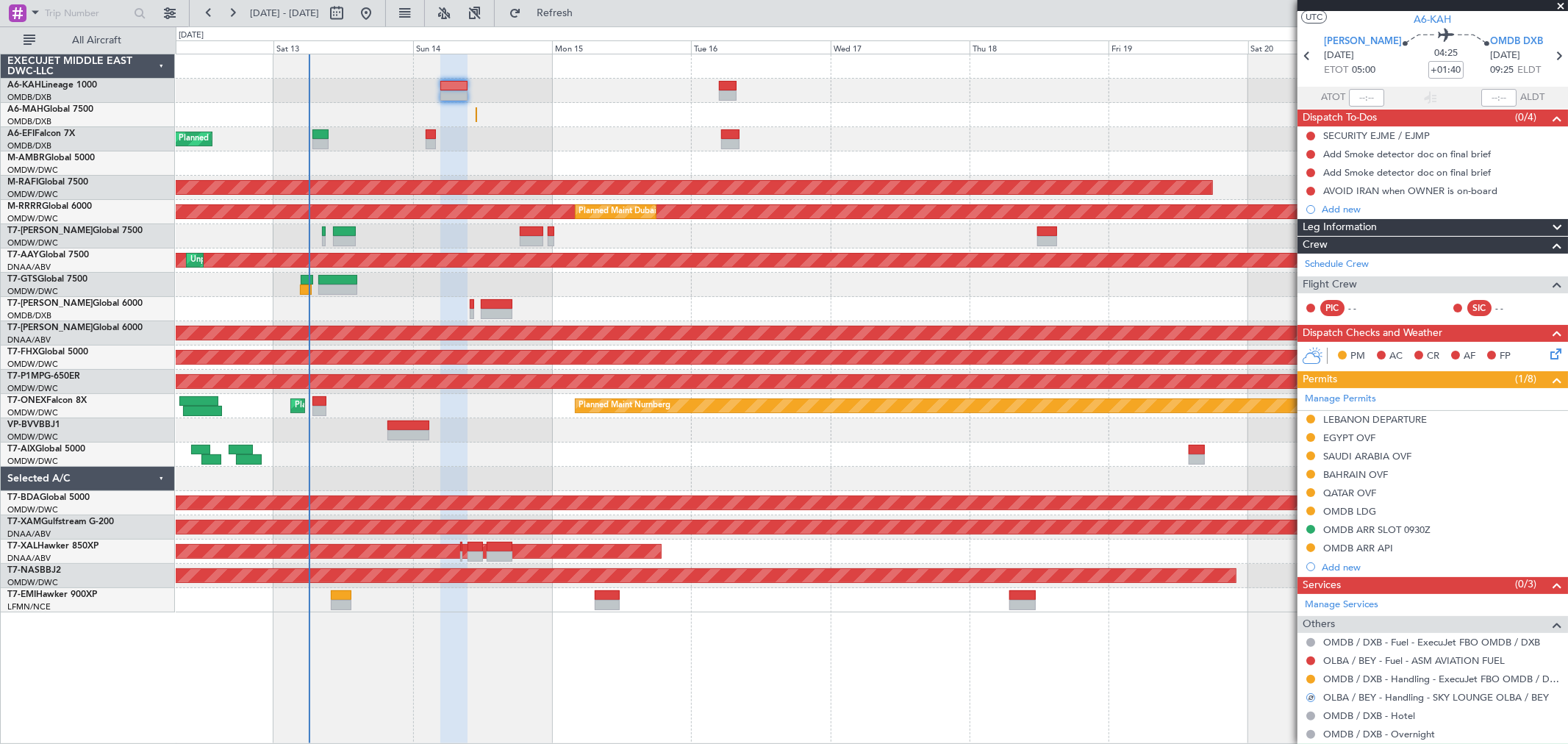
scroll to position [0, 0]
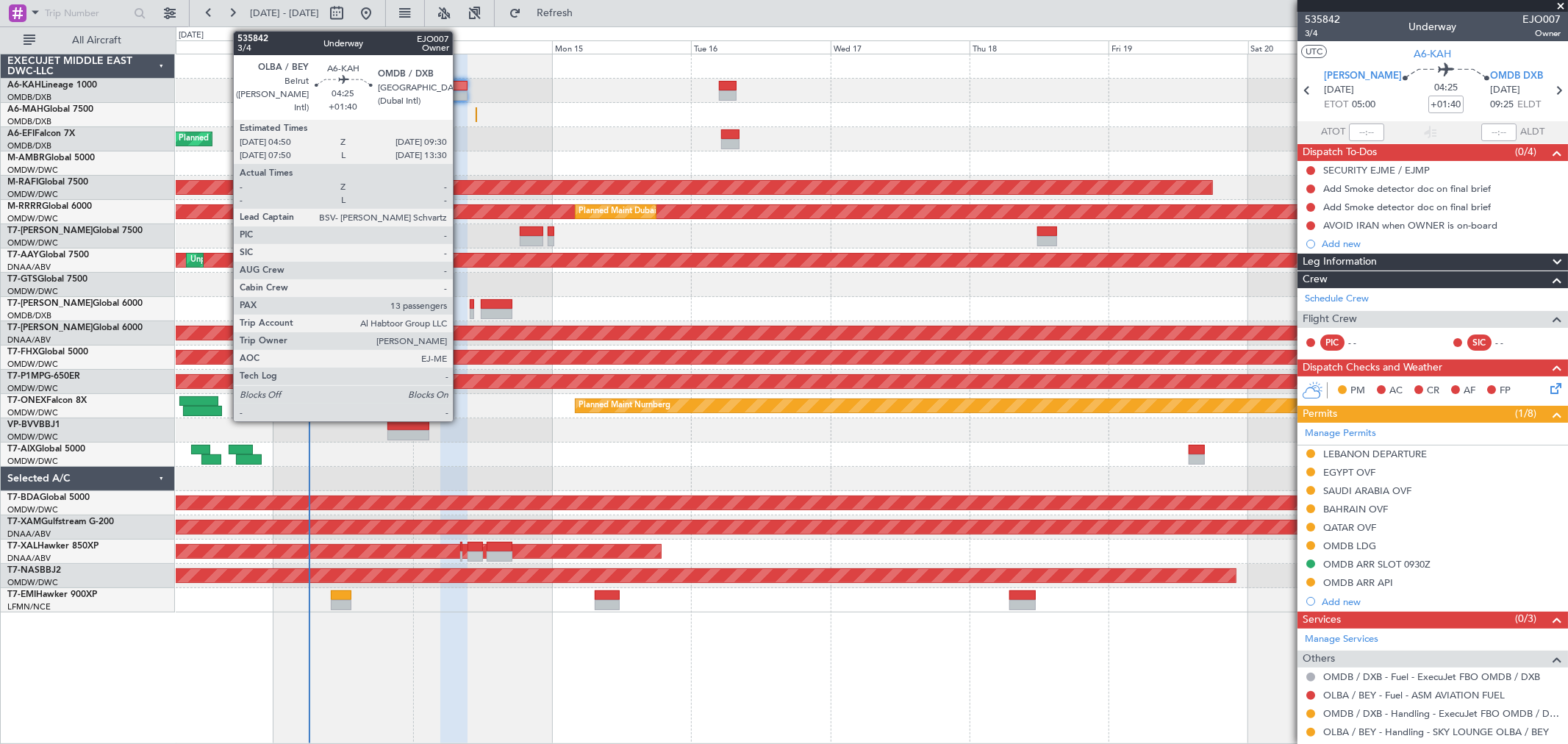
click at [460, 90] on div at bounding box center [453, 96] width 27 height 11
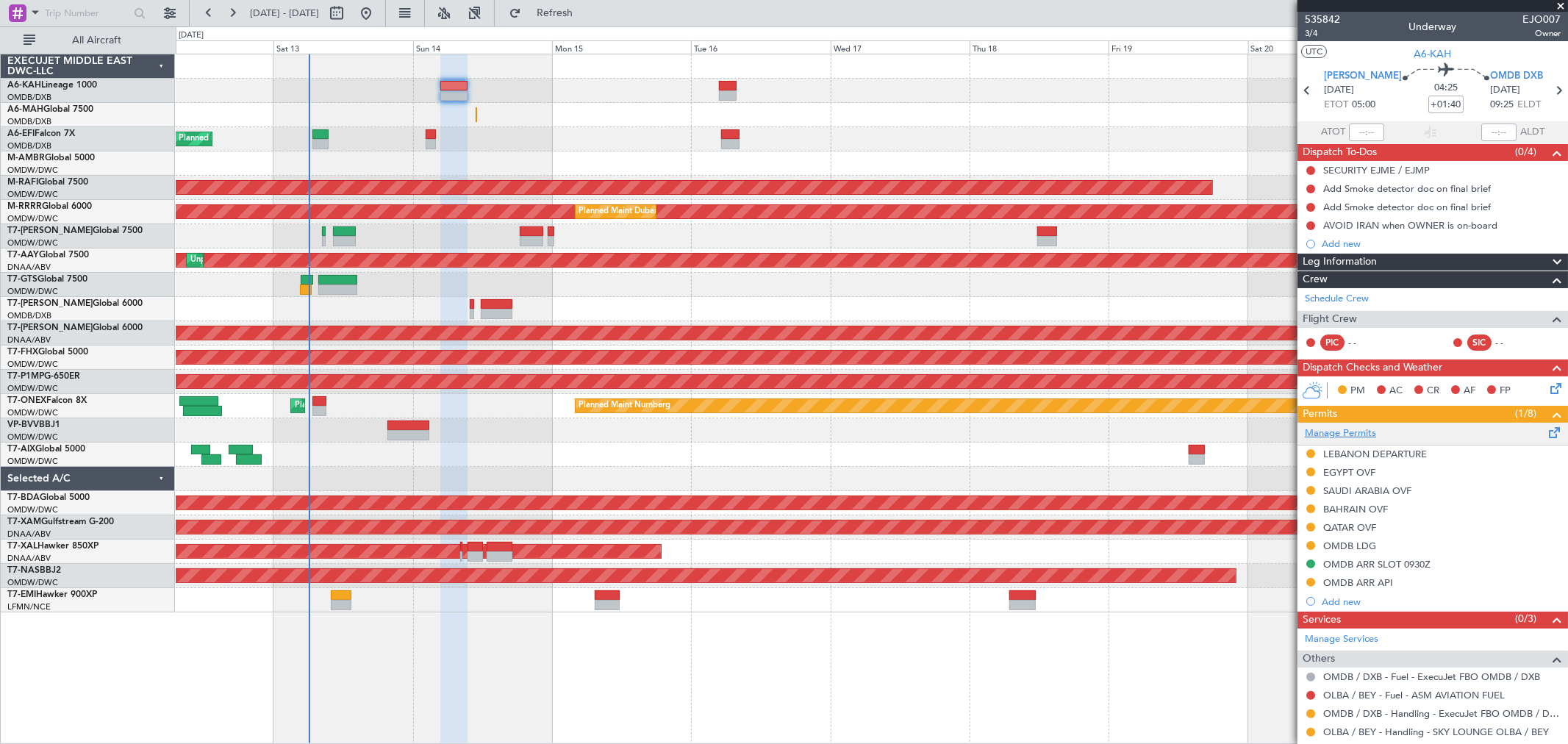
click at [1362, 429] on link "Manage Permits" at bounding box center [1340, 434] width 71 height 15
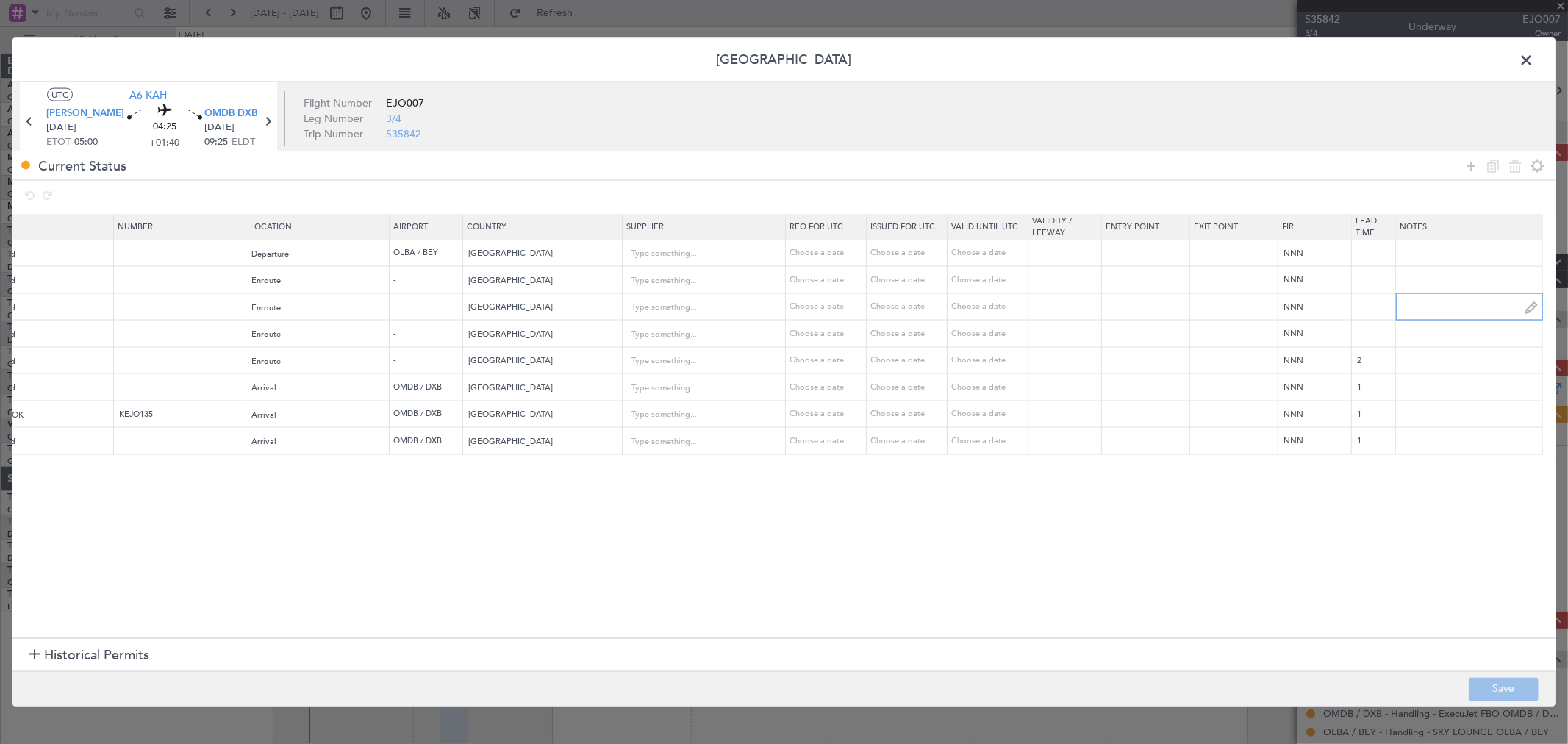
click at [1435, 309] on input "text" at bounding box center [1470, 307] width 147 height 22
type input "JBS V1 14 SEP"
click at [1428, 336] on input "text" at bounding box center [1470, 333] width 147 height 22
paste input "JBS V1 14 SEP"
type input "JBS V1 14 SEP"
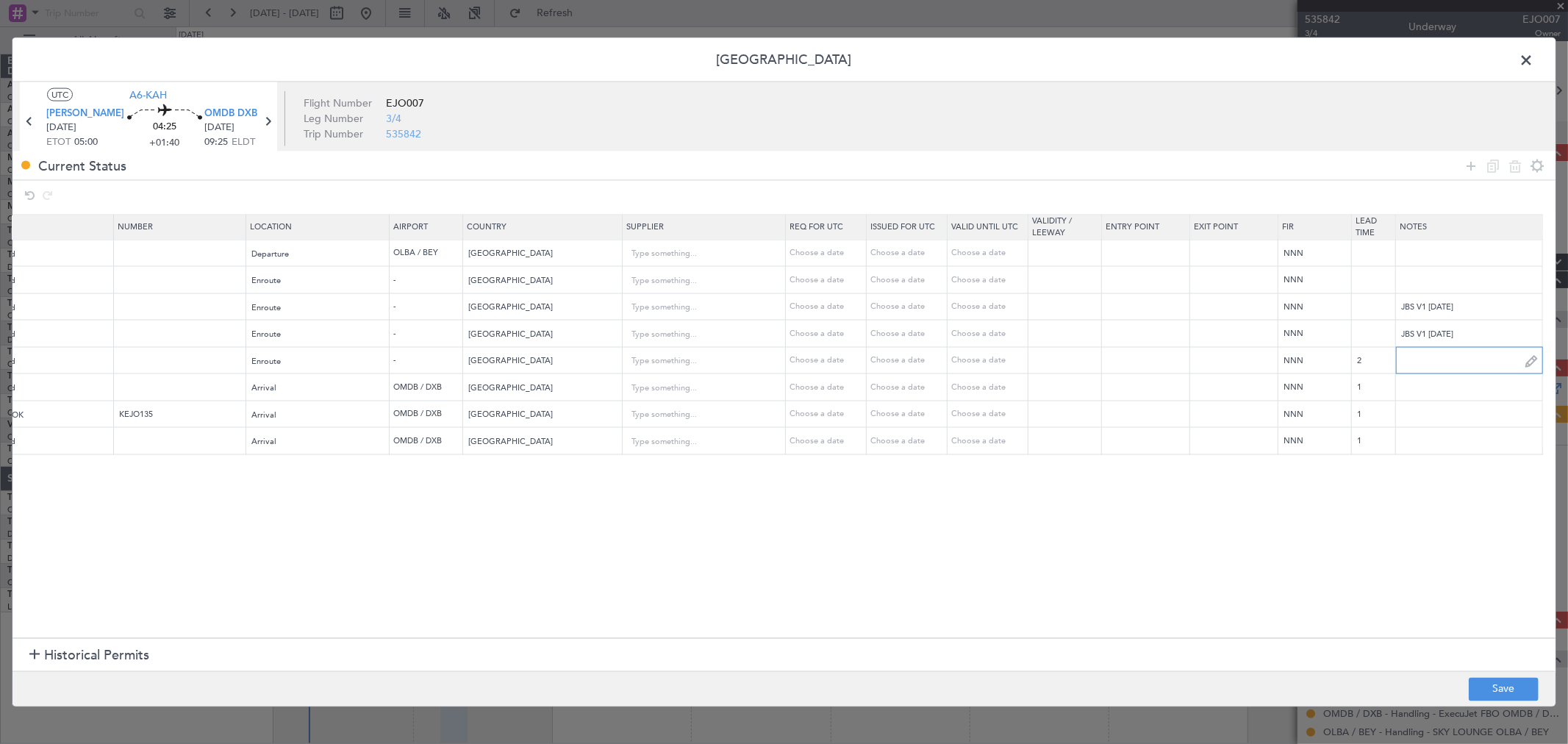
click at [1428, 350] on input "text" at bounding box center [1470, 360] width 147 height 22
paste input "JBS V1 14 SEP"
type input "JBS V1 14 SEP"
click at [1425, 386] on input "text" at bounding box center [1470, 387] width 147 height 22
paste input "JBS V1 14 SEP"
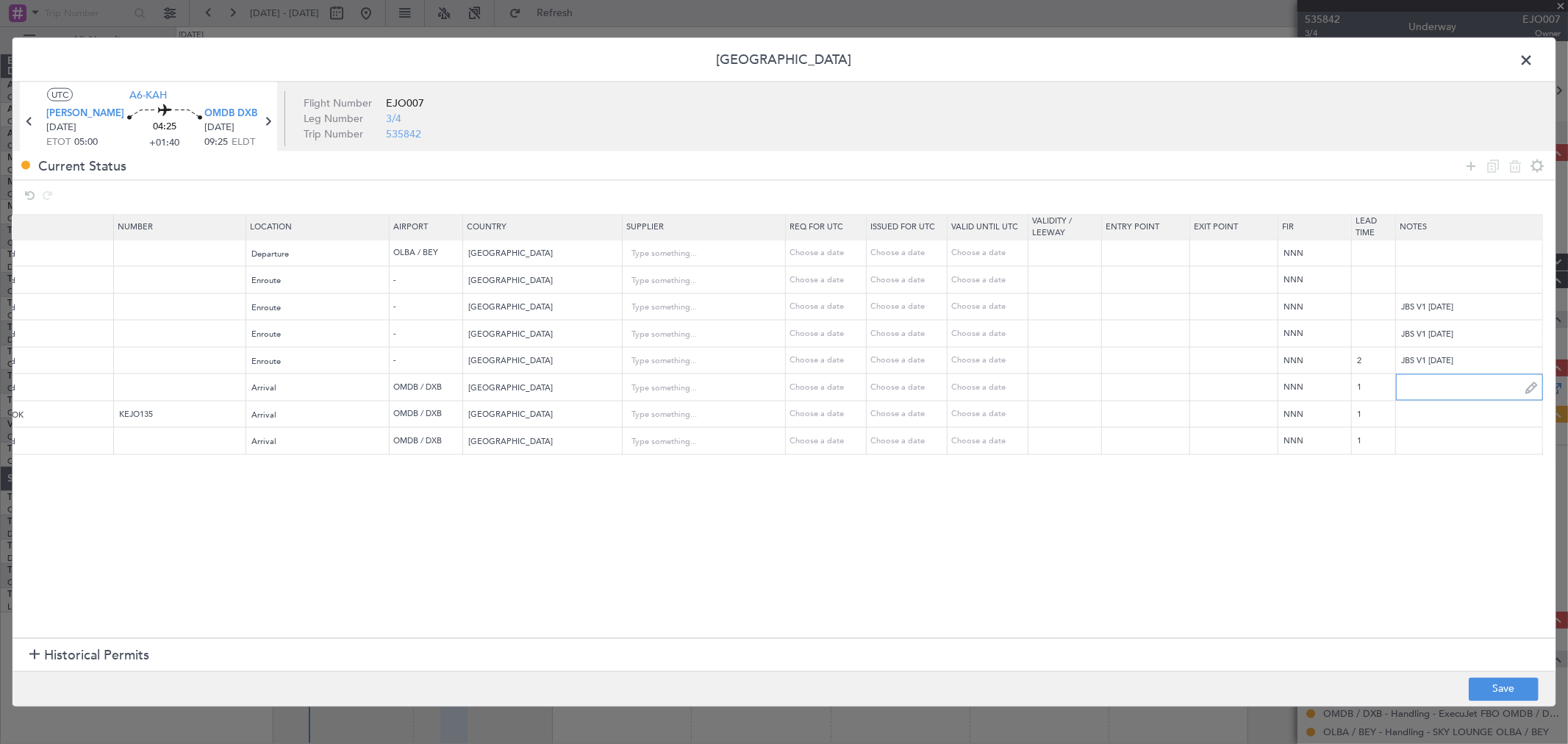
type input "JBS V1 14 SEP"
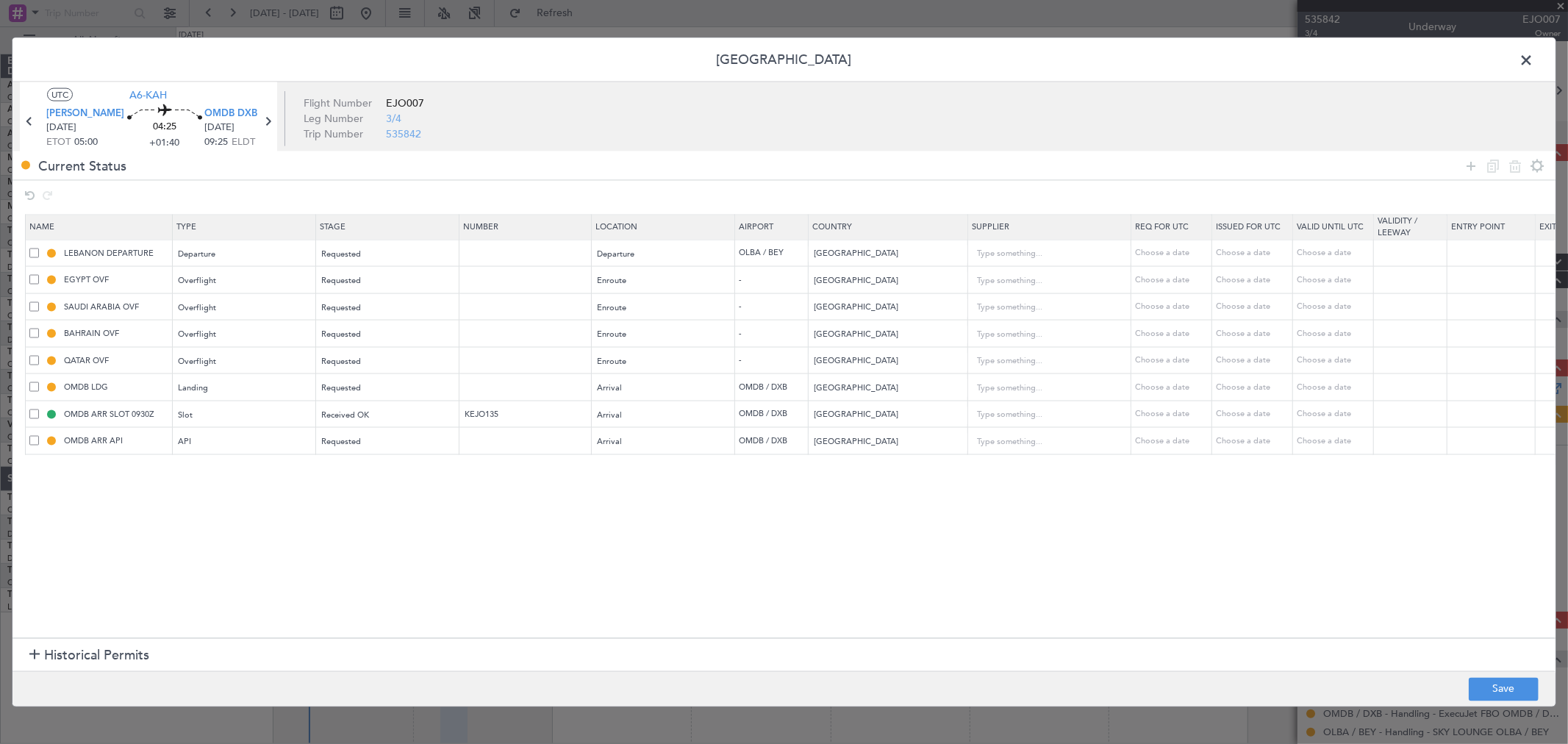
scroll to position [0, 345]
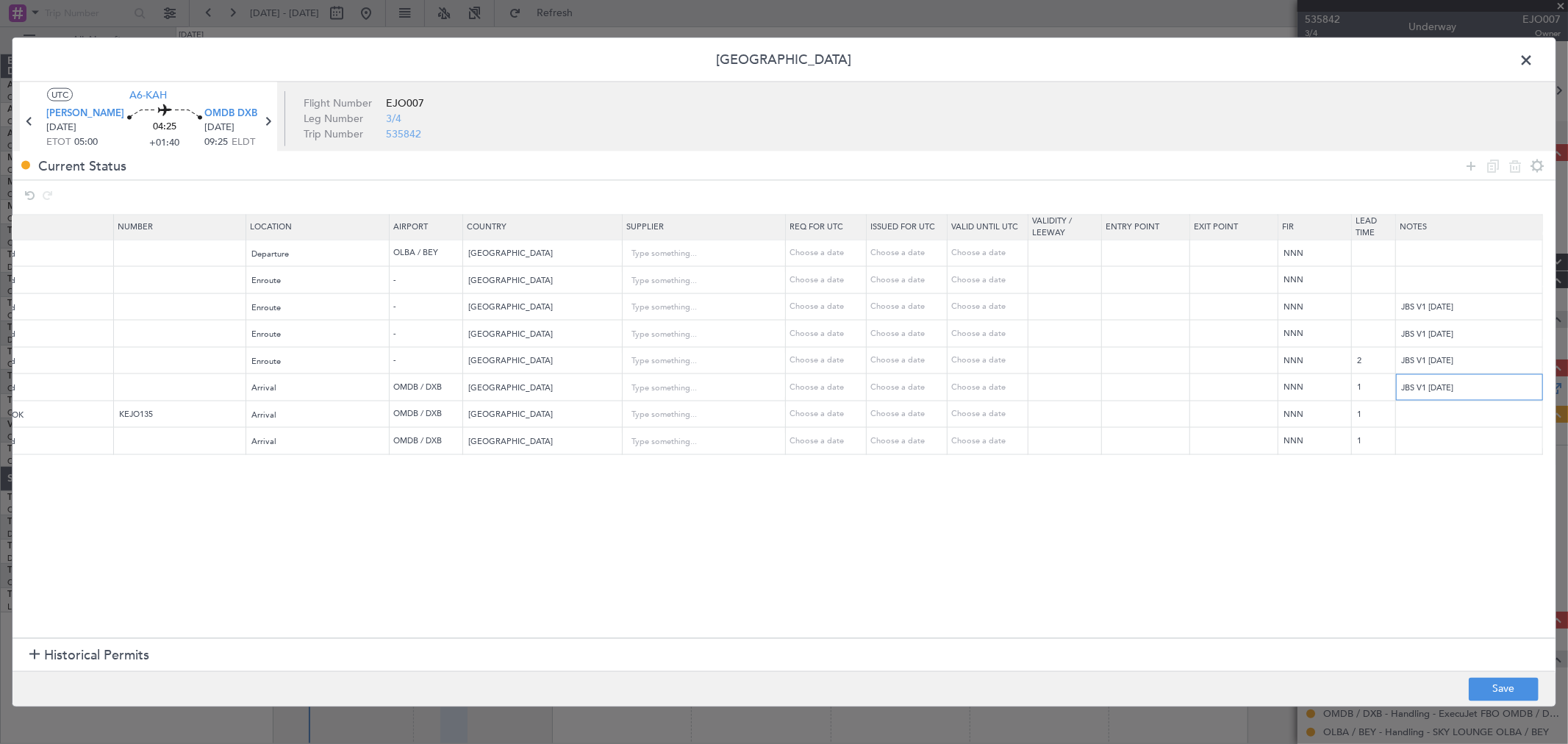
drag, startPoint x: 1319, startPoint y: 386, endPoint x: 1211, endPoint y: 390, distance: 108.1
click at [1211, 390] on tr "OMDB LDG Landing Requested Arrival OMDB / DXB United Arab Emirates Choose a dat…" at bounding box center [618, 386] width 1875 height 27
click at [1427, 281] on input "text" at bounding box center [1470, 279] width 147 height 22
click at [1493, 697] on button "Save" at bounding box center [1504, 689] width 70 height 24
drag, startPoint x: 1525, startPoint y: 46, endPoint x: 1524, endPoint y: 54, distance: 8.1
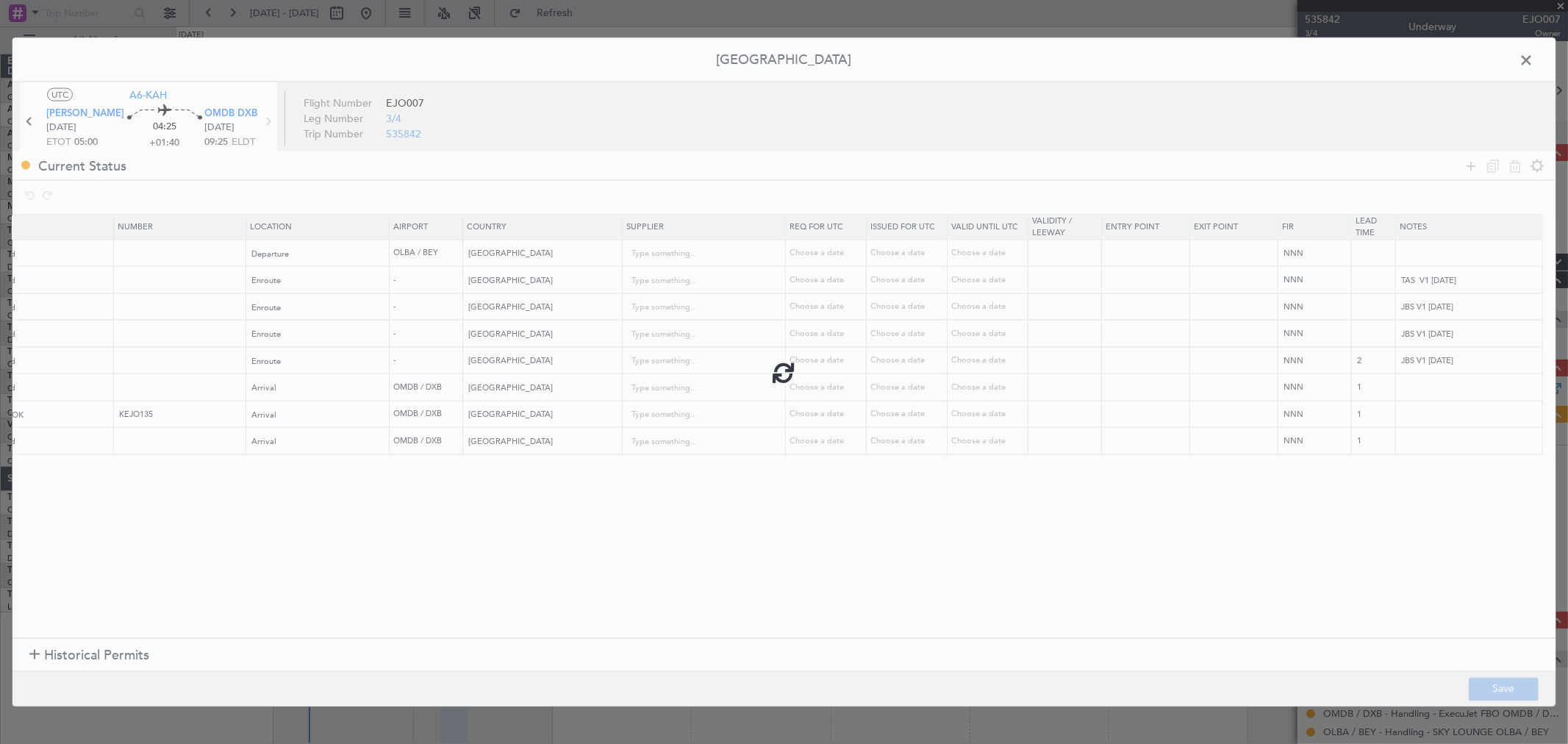
click at [1525, 47] on div at bounding box center [784, 372] width 1543 height 668
type input "TAS V1 14 SEP"
type input "JBS V1 14 SEP"
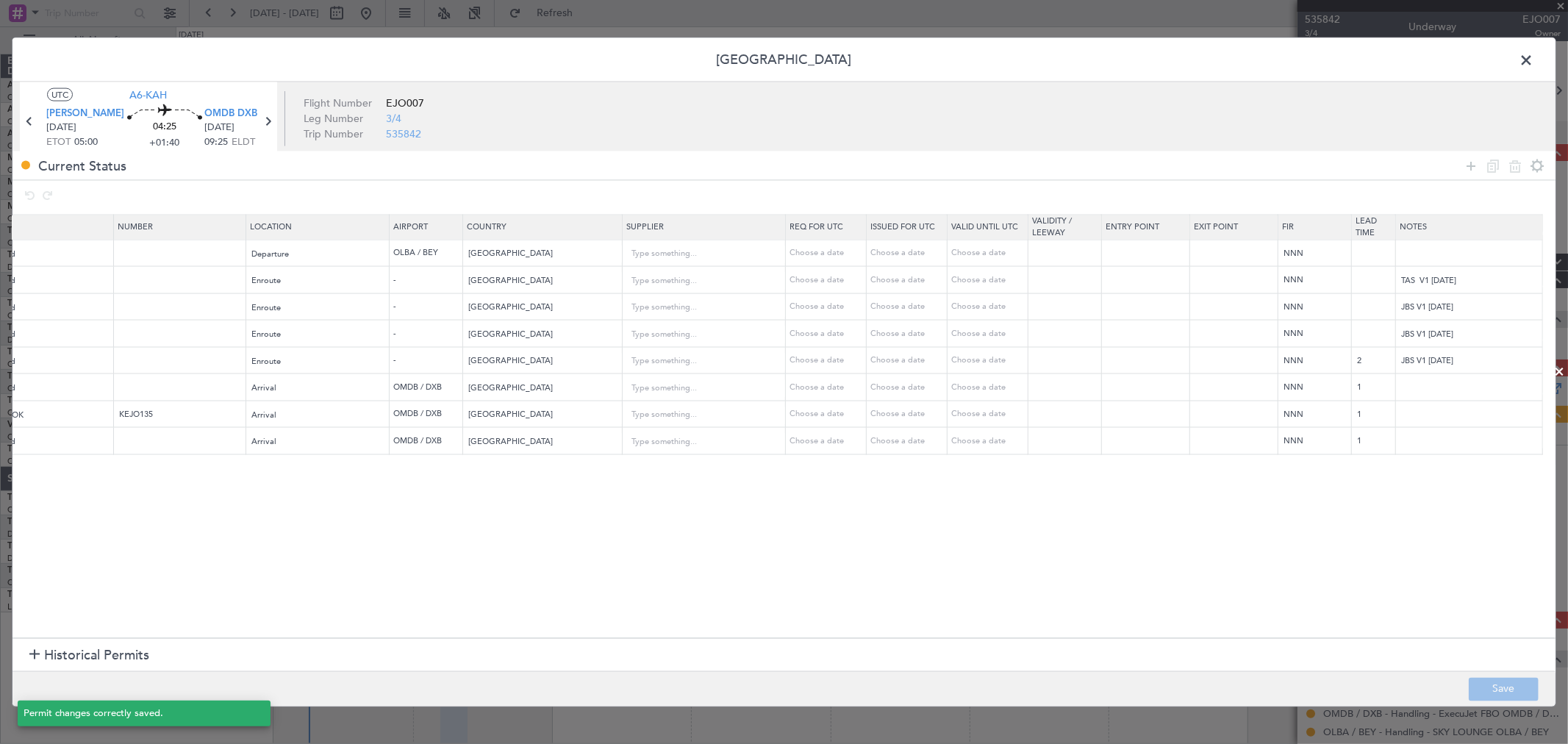
click at [1534, 59] on span at bounding box center [1534, 63] width 0 height 29
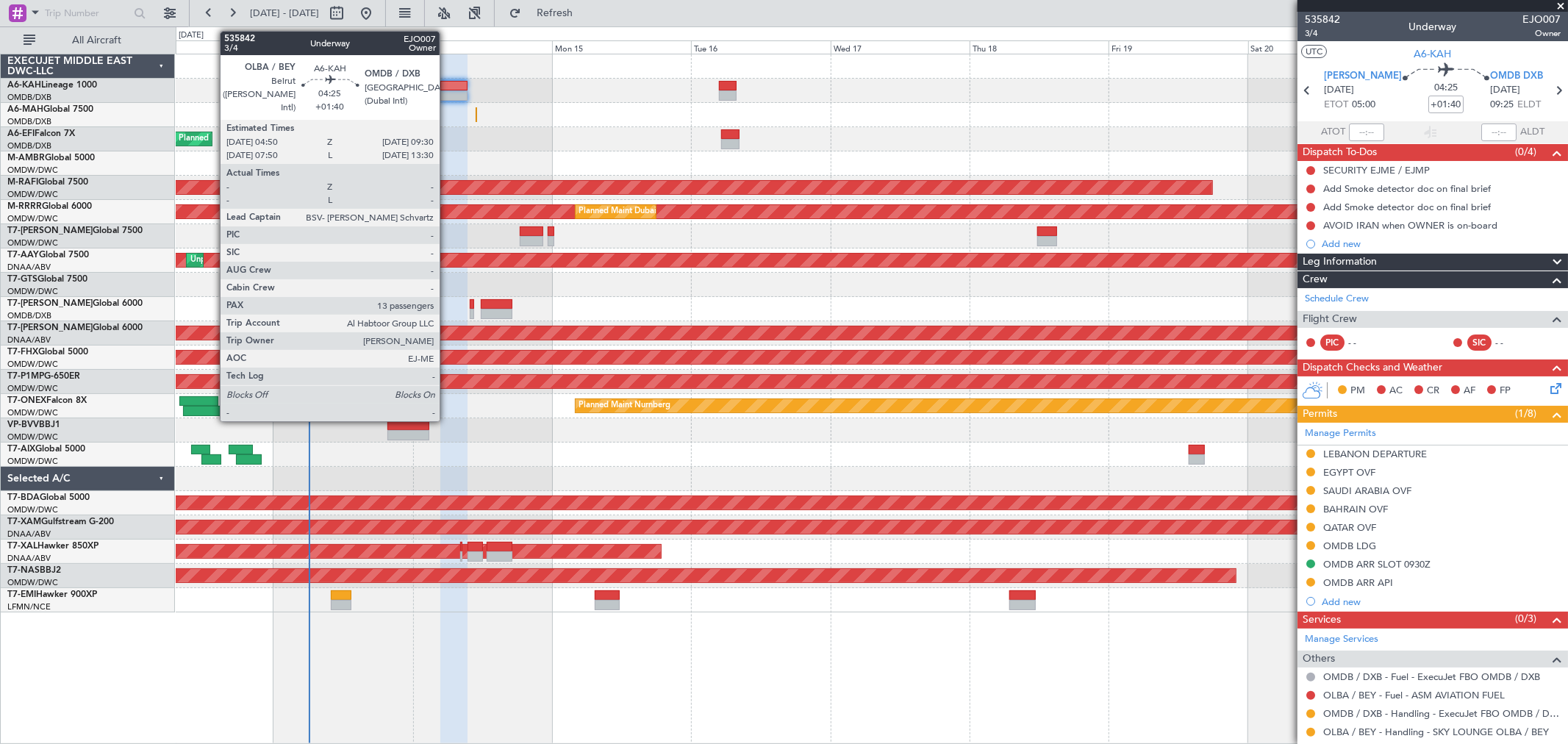
click at [447, 92] on div at bounding box center [453, 96] width 27 height 11
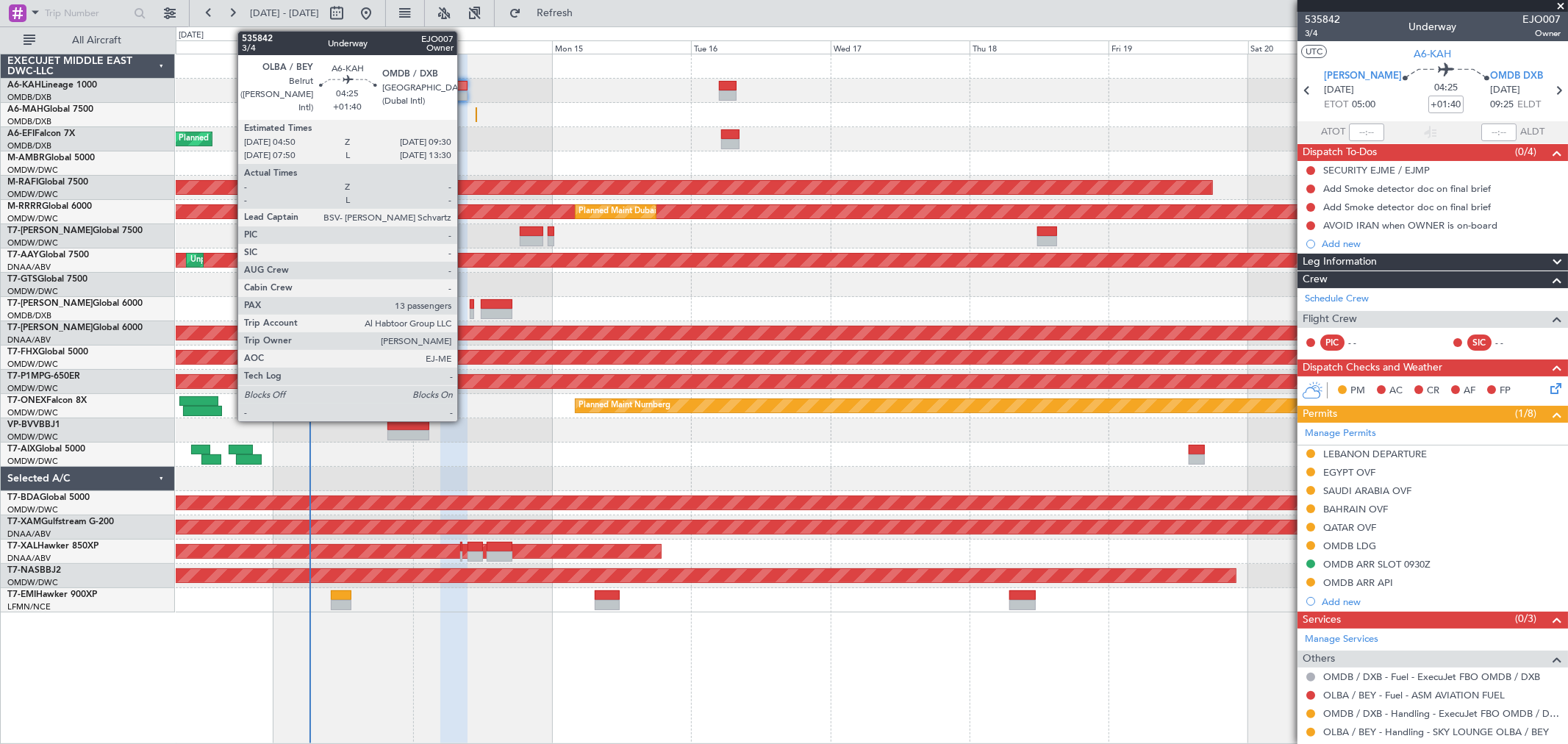
click at [465, 83] on div at bounding box center [453, 86] width 27 height 11
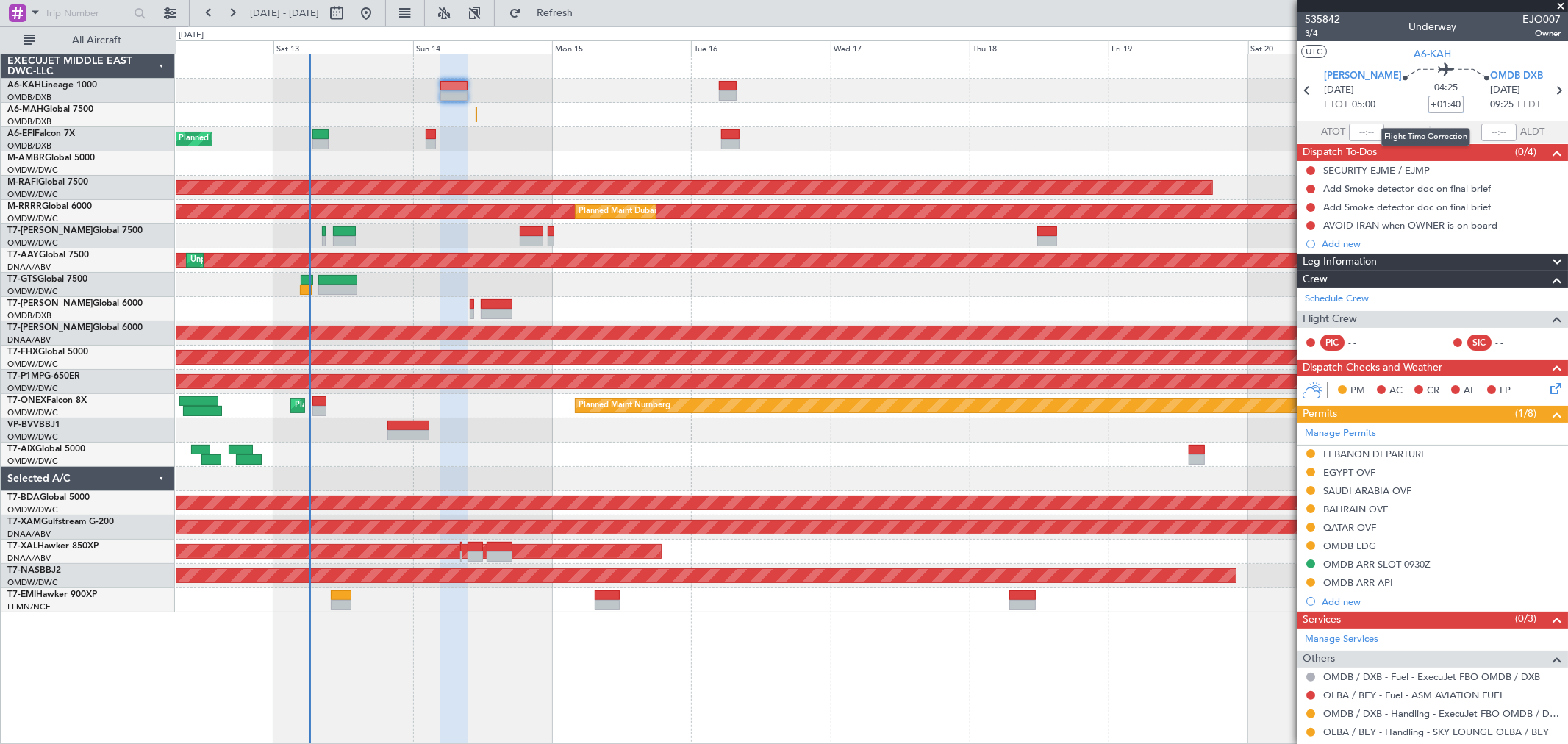
click at [1428, 103] on input "+01:40" at bounding box center [1446, 105] width 35 height 18
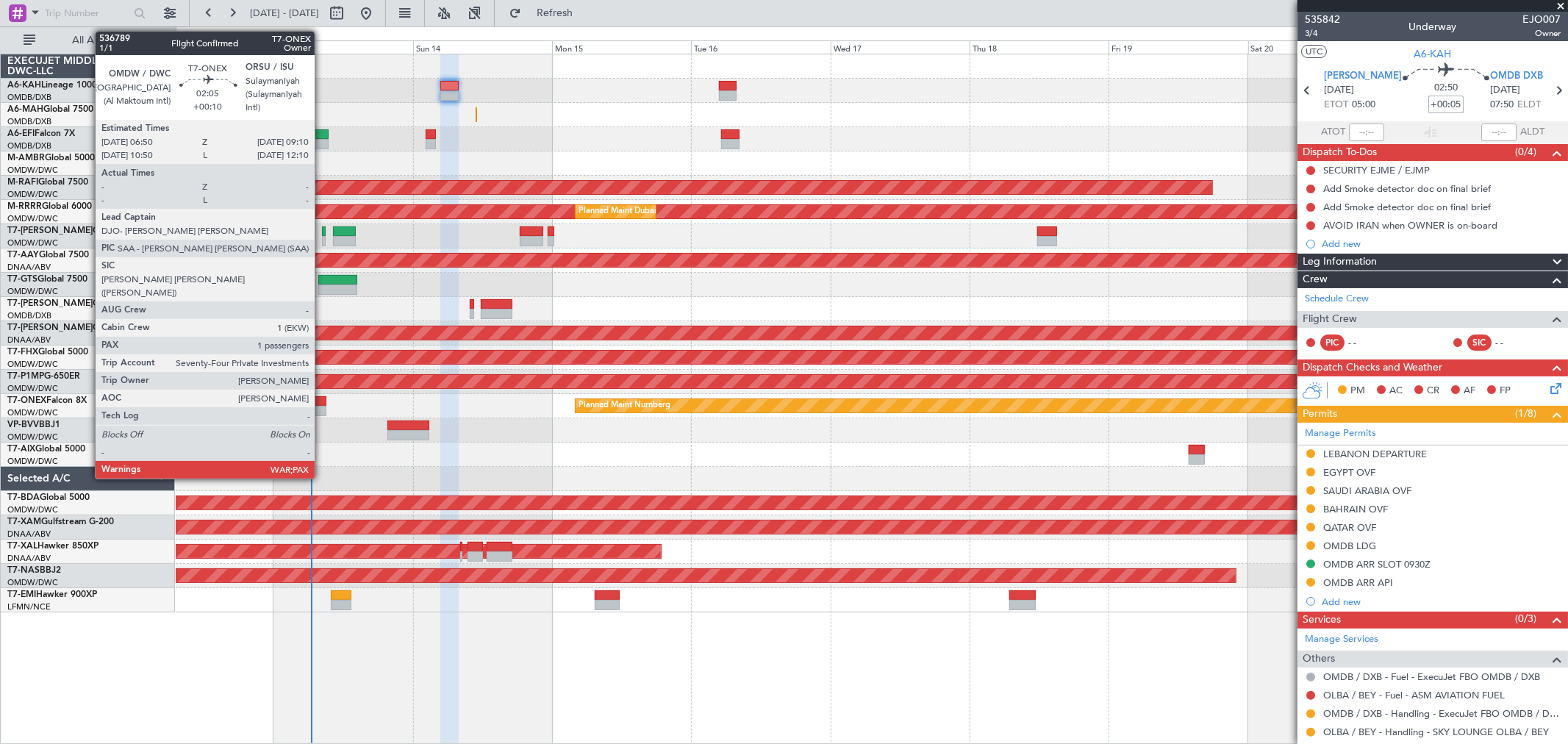
click at [322, 402] on div at bounding box center [320, 401] width 14 height 11
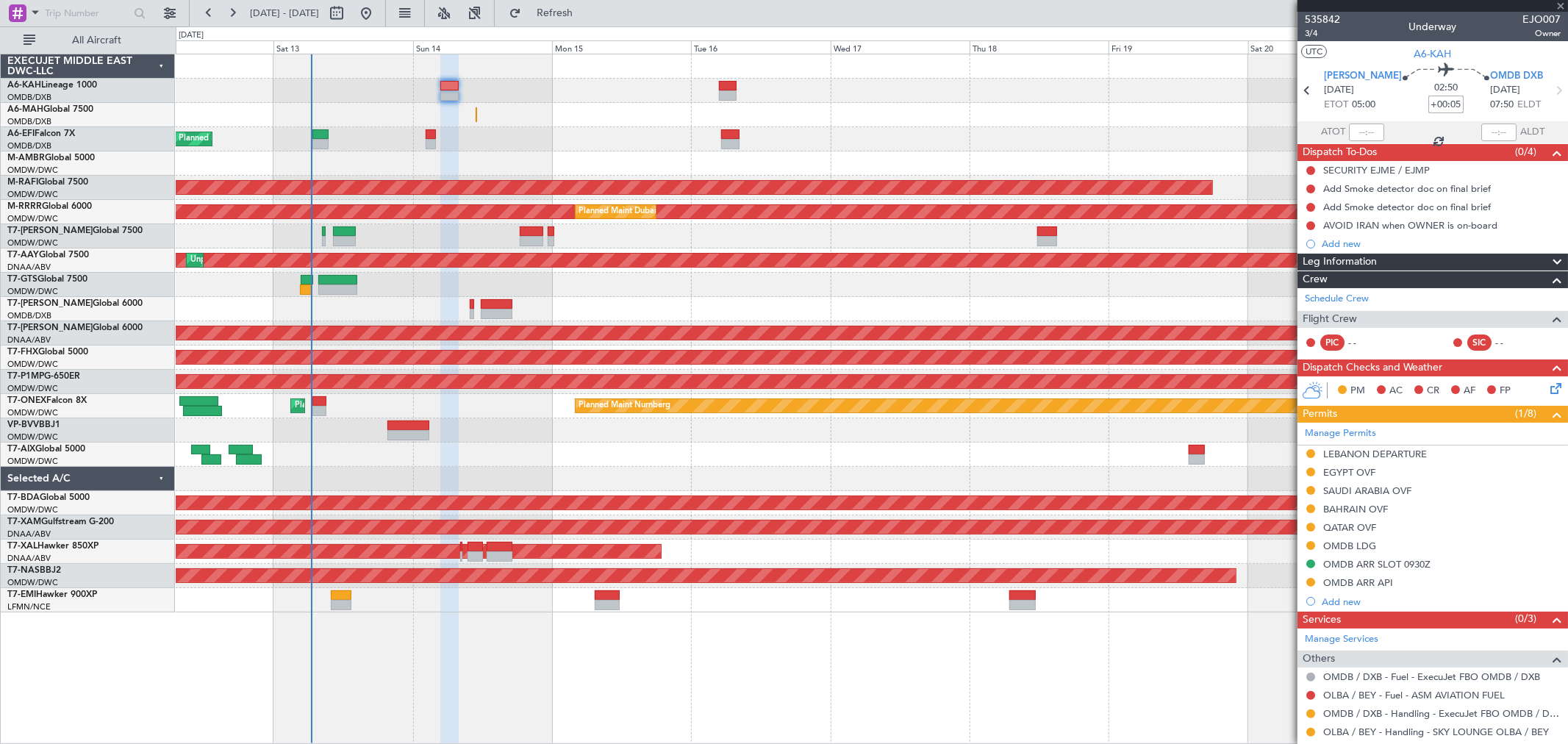
type input "+00:10"
type input "3"
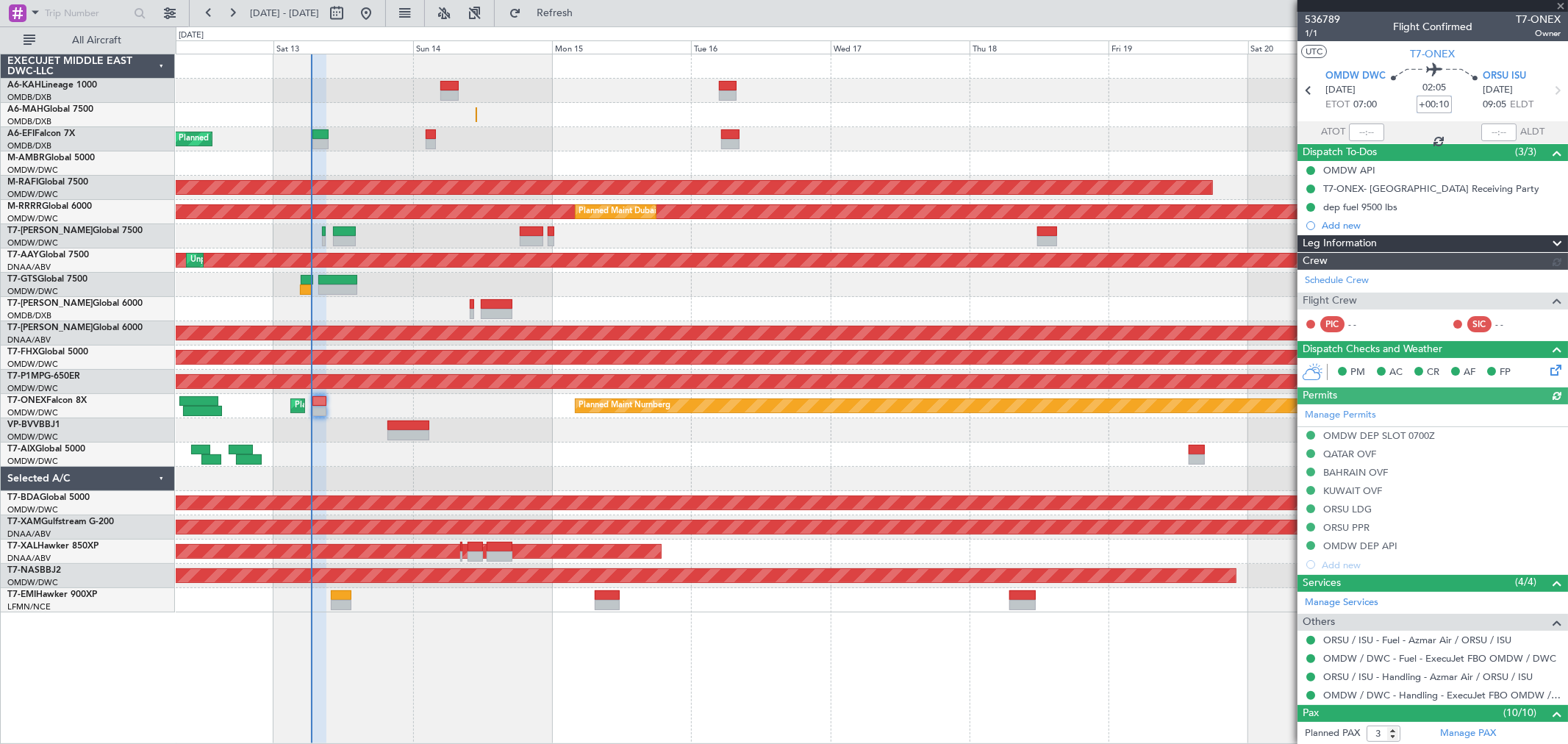
type input "[PERSON_NAME] (ANI)"
type input "7272"
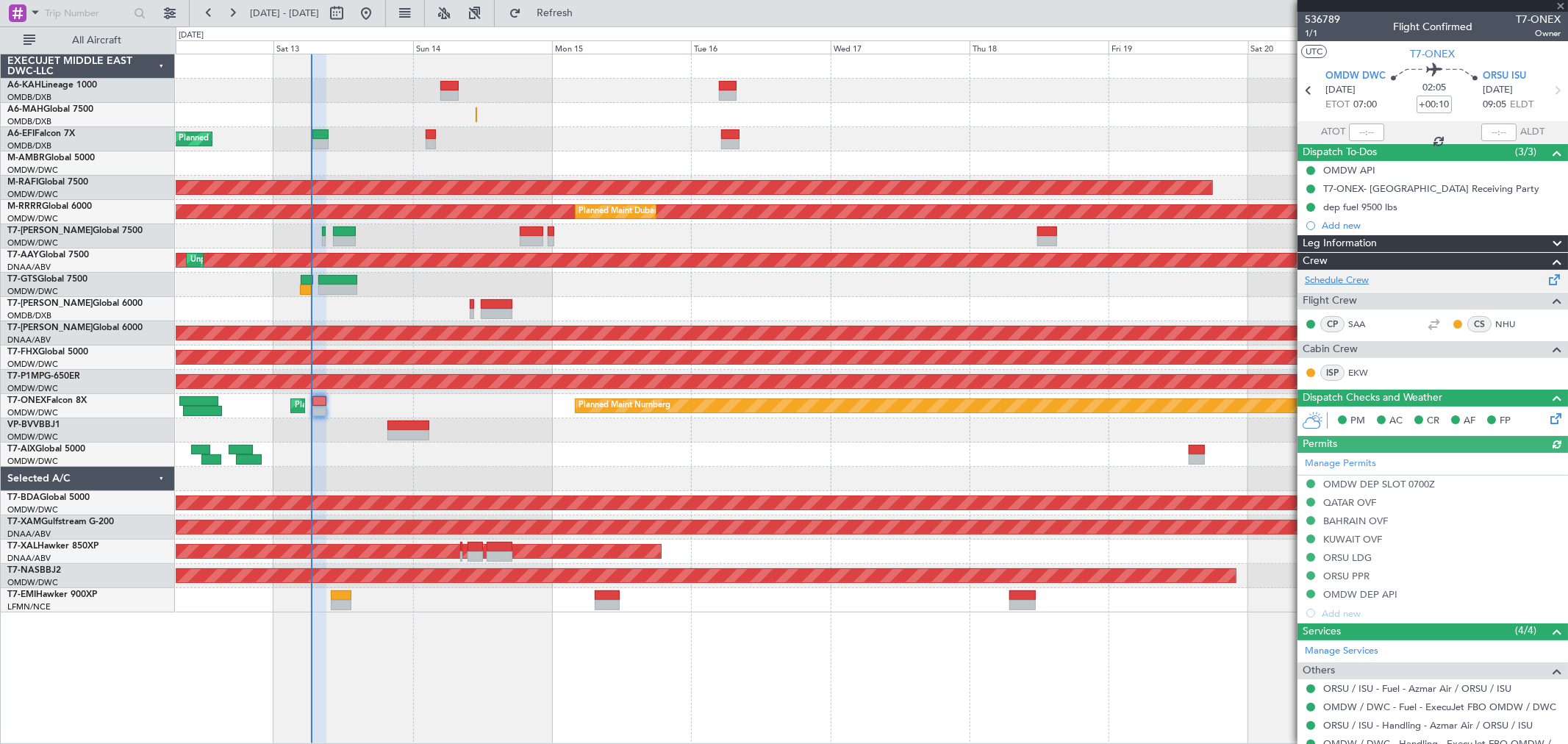
click at [1361, 279] on link "Schedule Crew" at bounding box center [1337, 280] width 64 height 15
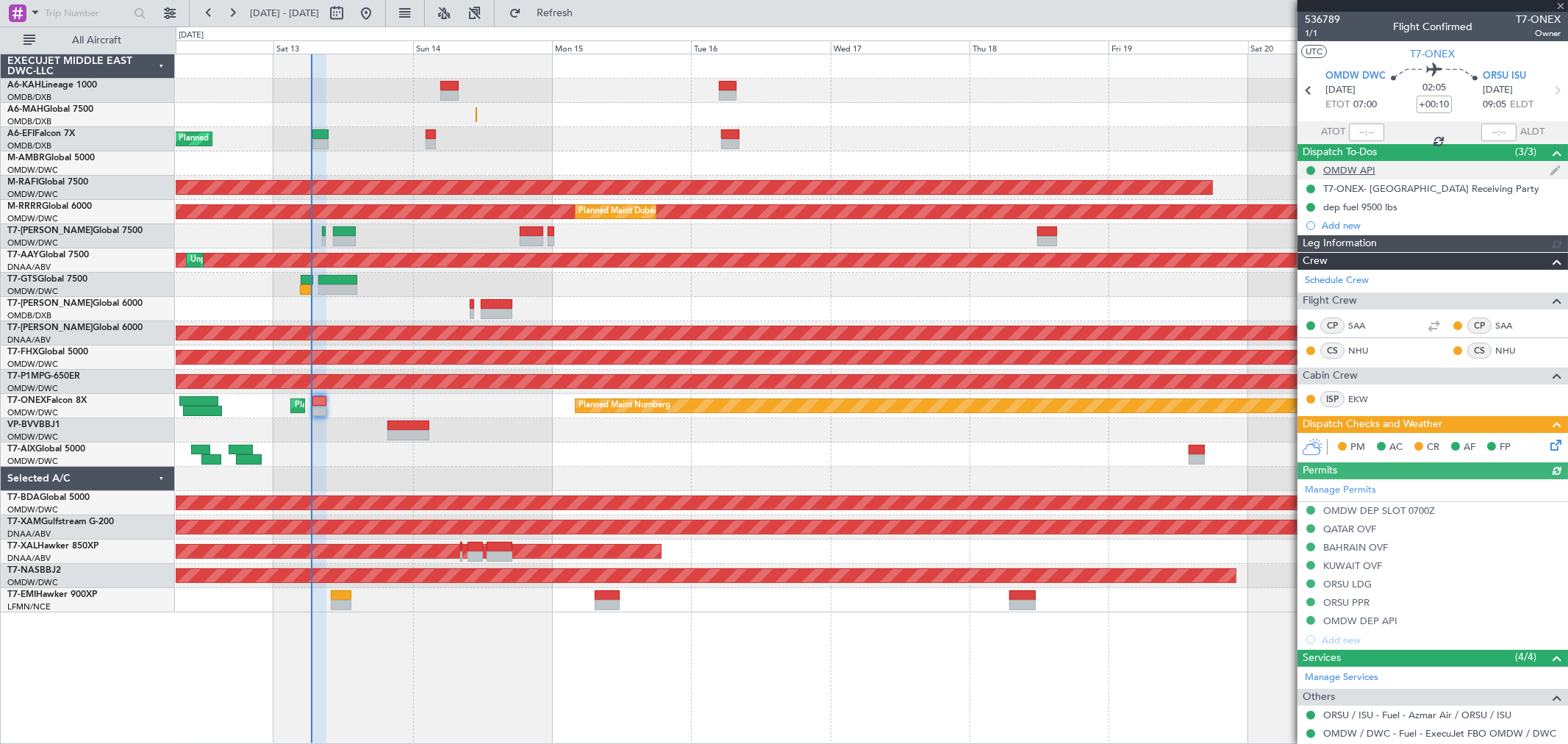
type input "[PERSON_NAME] (ANI)"
type input "7272"
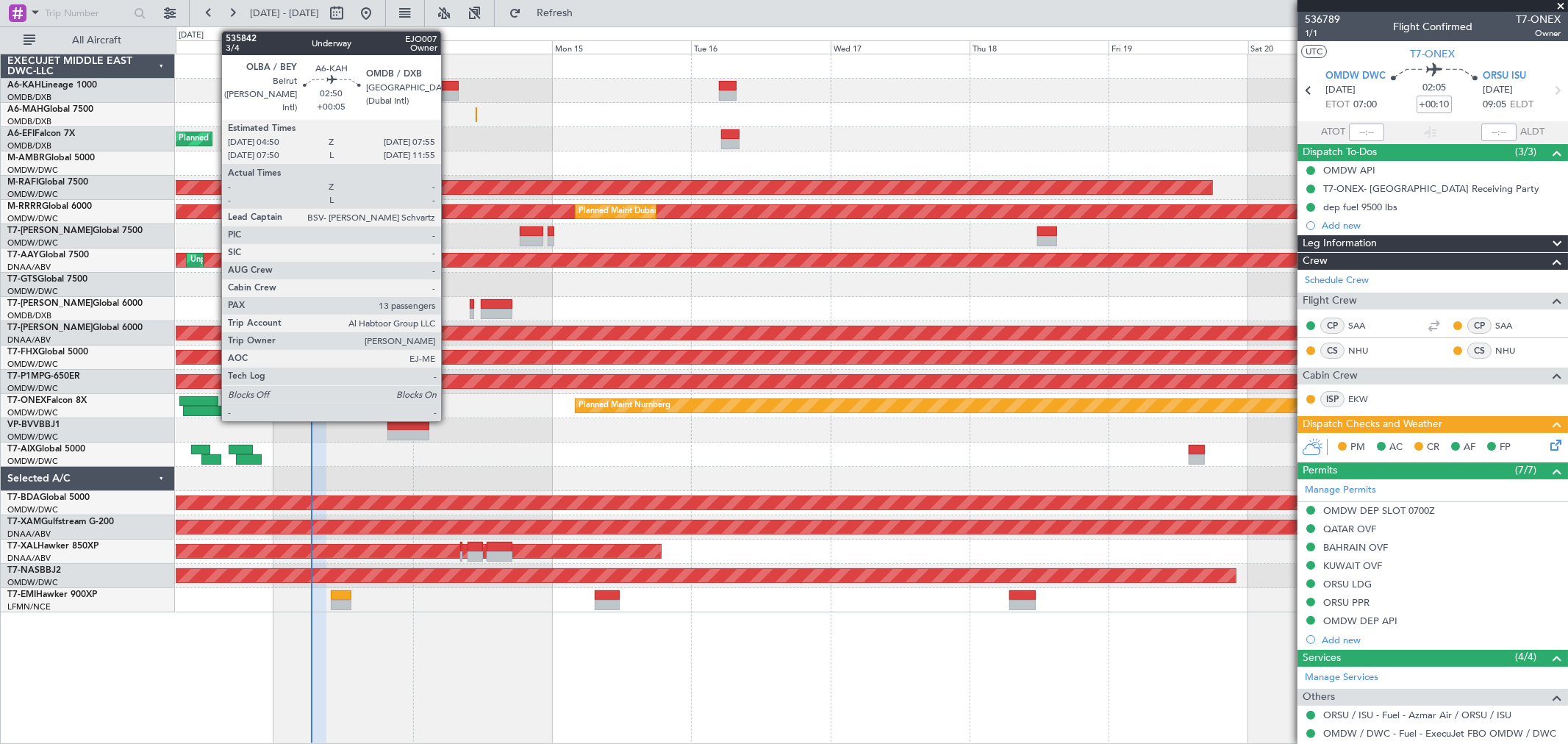
click at [449, 92] on div at bounding box center [449, 96] width 18 height 11
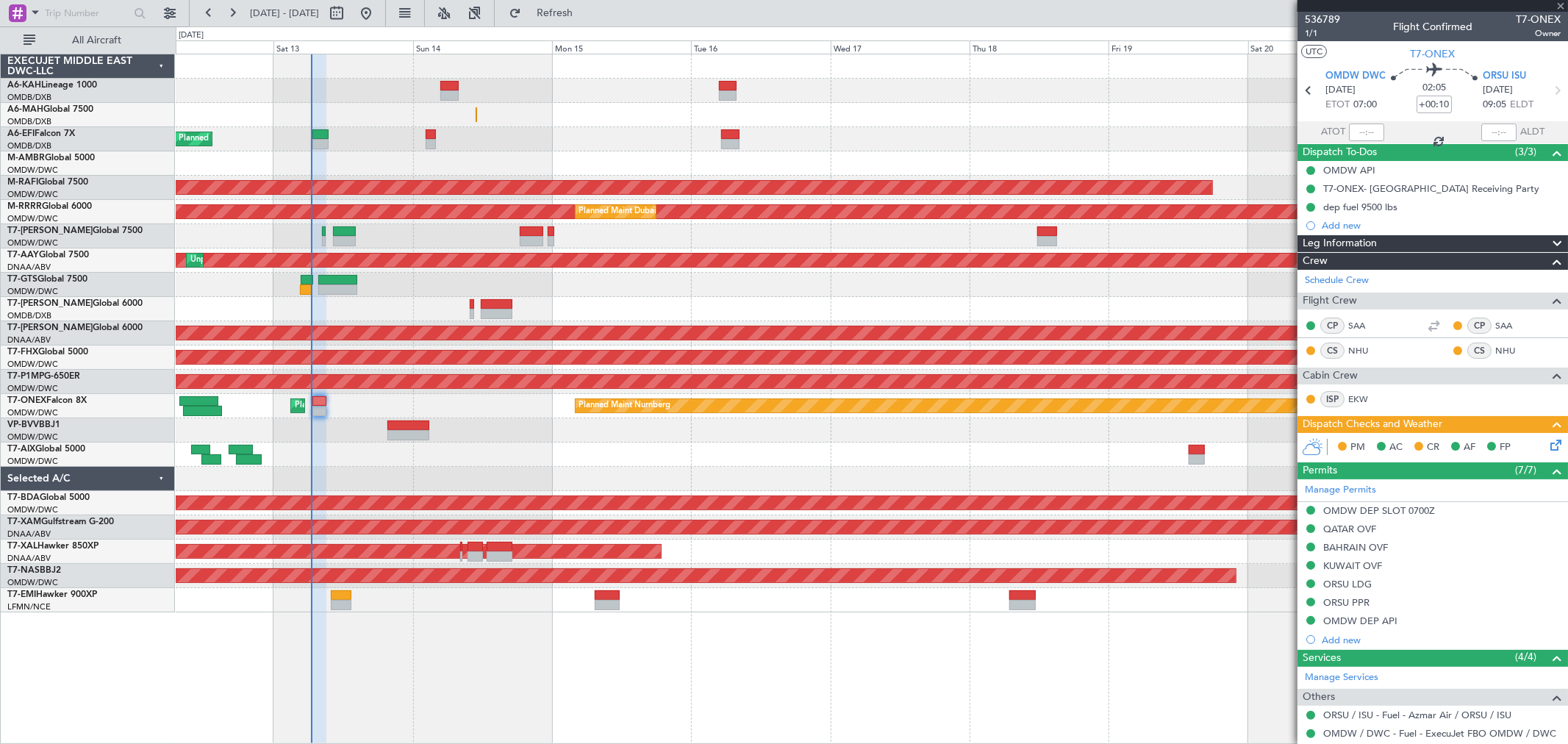
type input "+00:05"
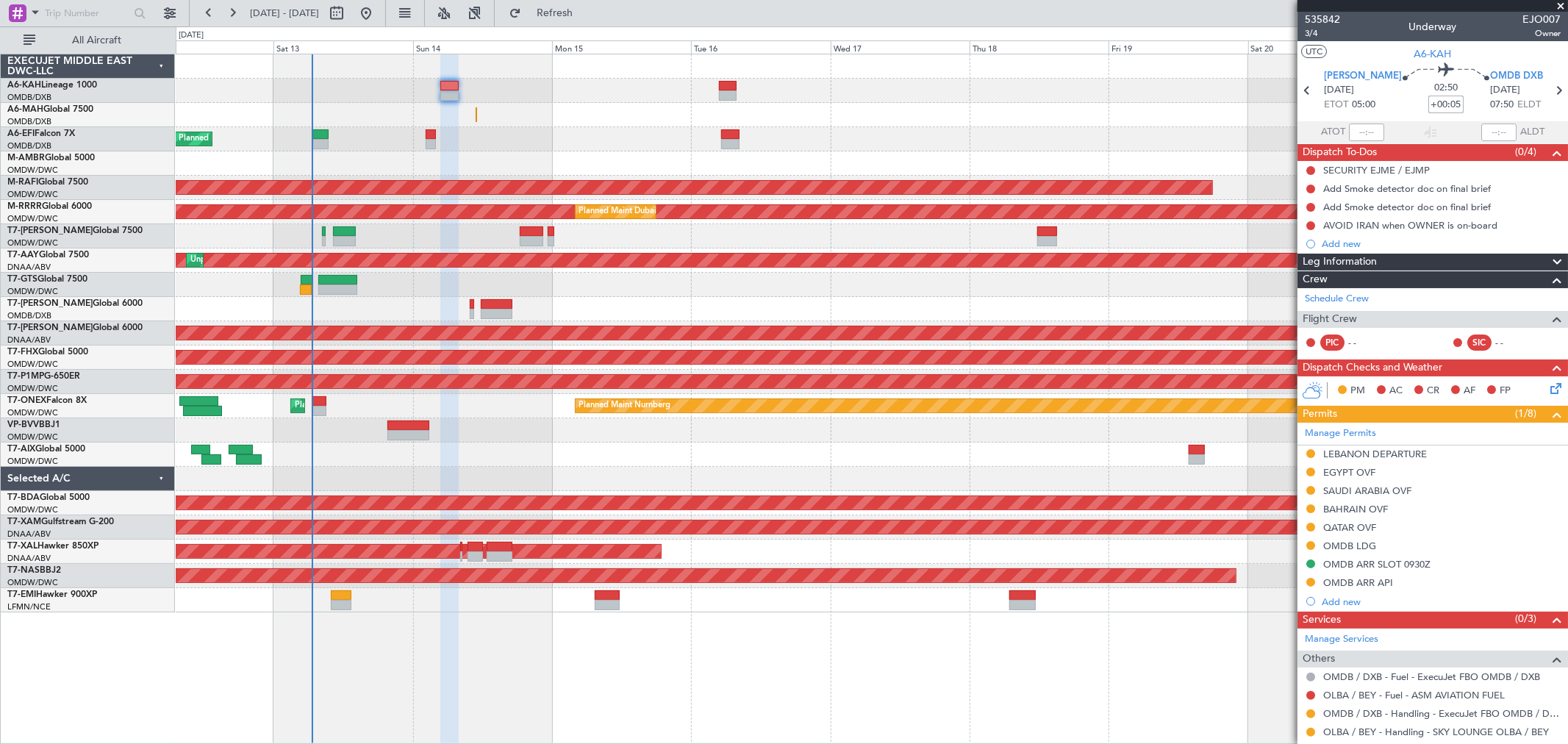
click at [1428, 105] on input "+00:05" at bounding box center [1446, 105] width 35 height 18
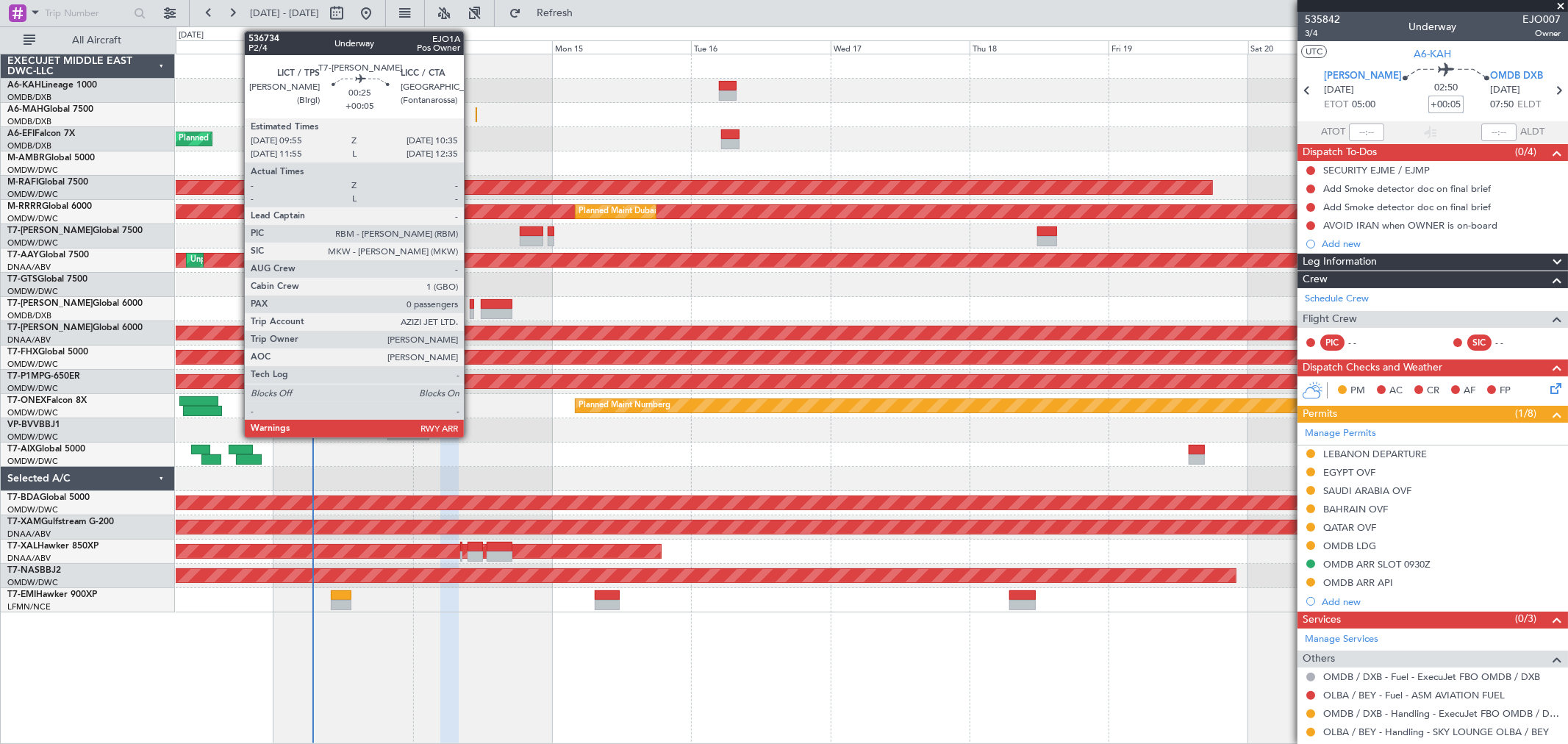
click at [472, 312] on div at bounding box center [472, 314] width 4 height 11
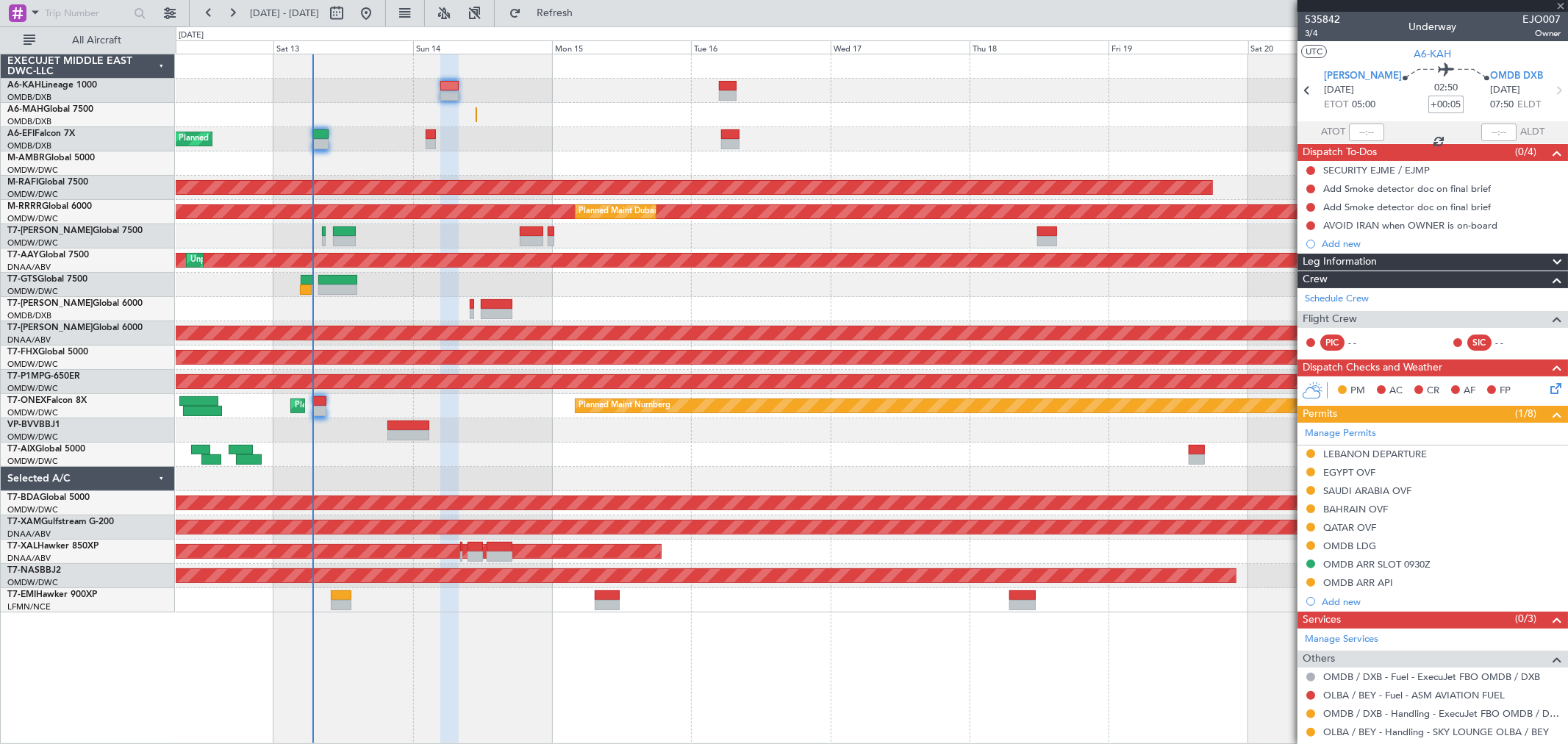
type input "0"
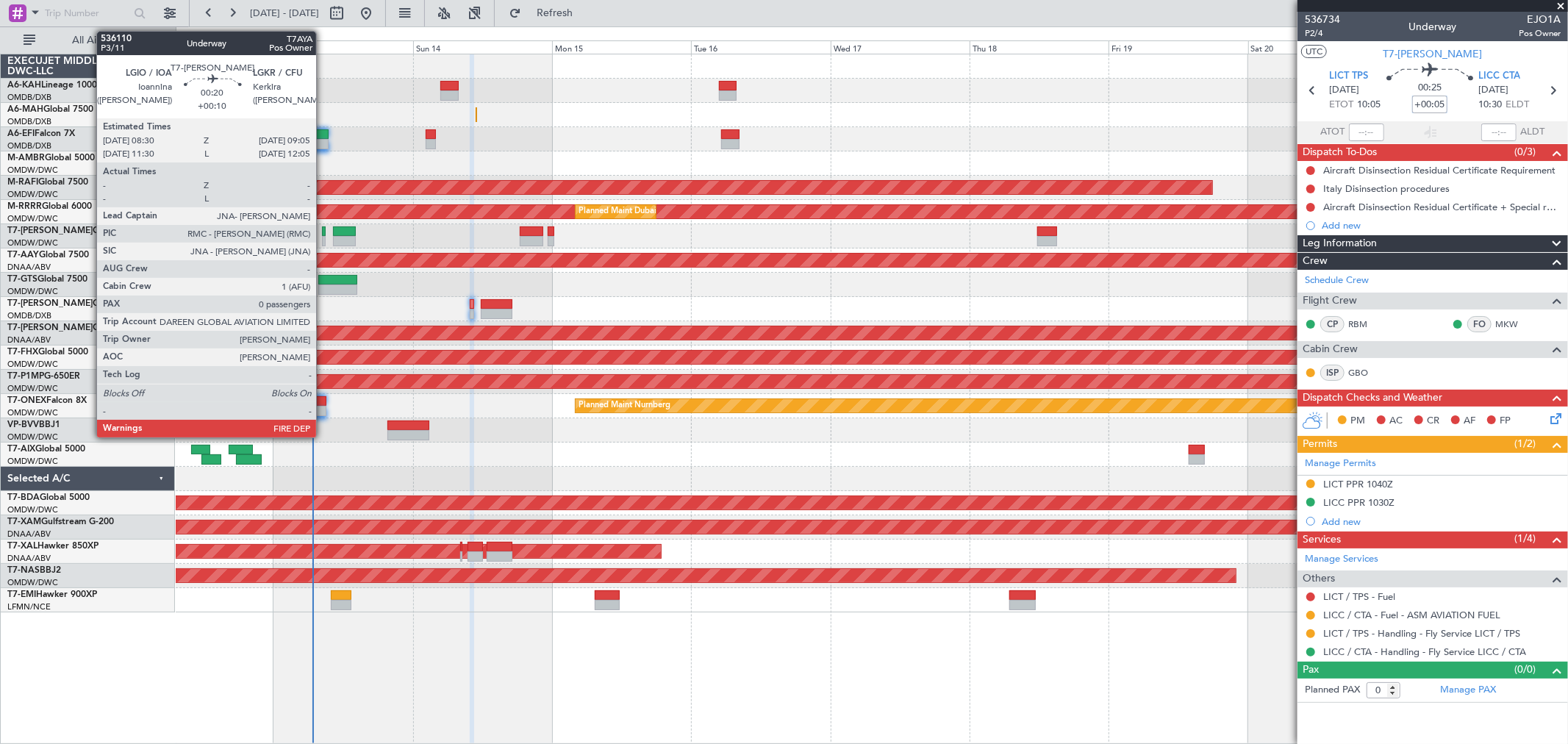
click at [323, 236] on div at bounding box center [324, 242] width 4 height 11
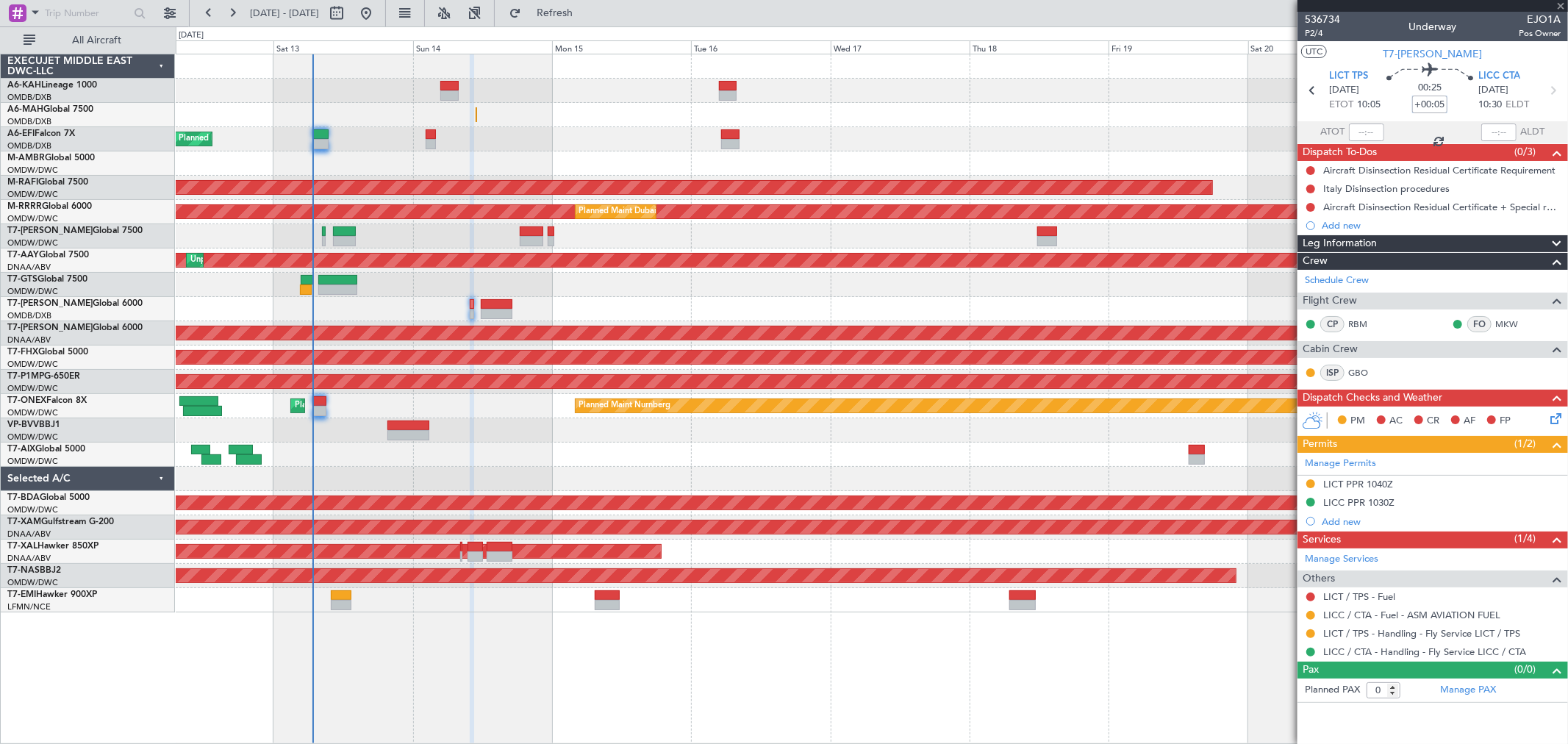
type input "+00:10"
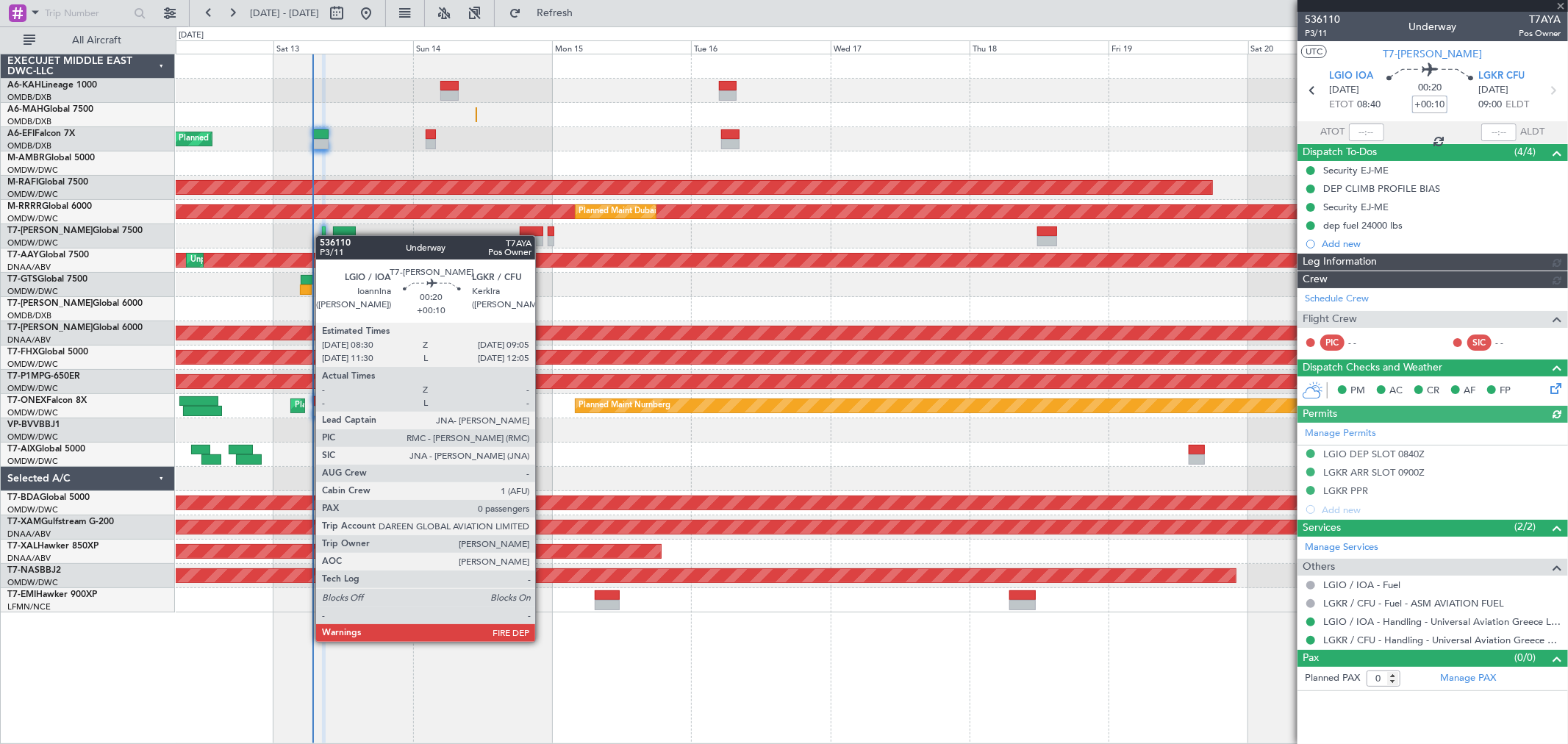
type input "[PERSON_NAME] (ANI)"
type input "7249"
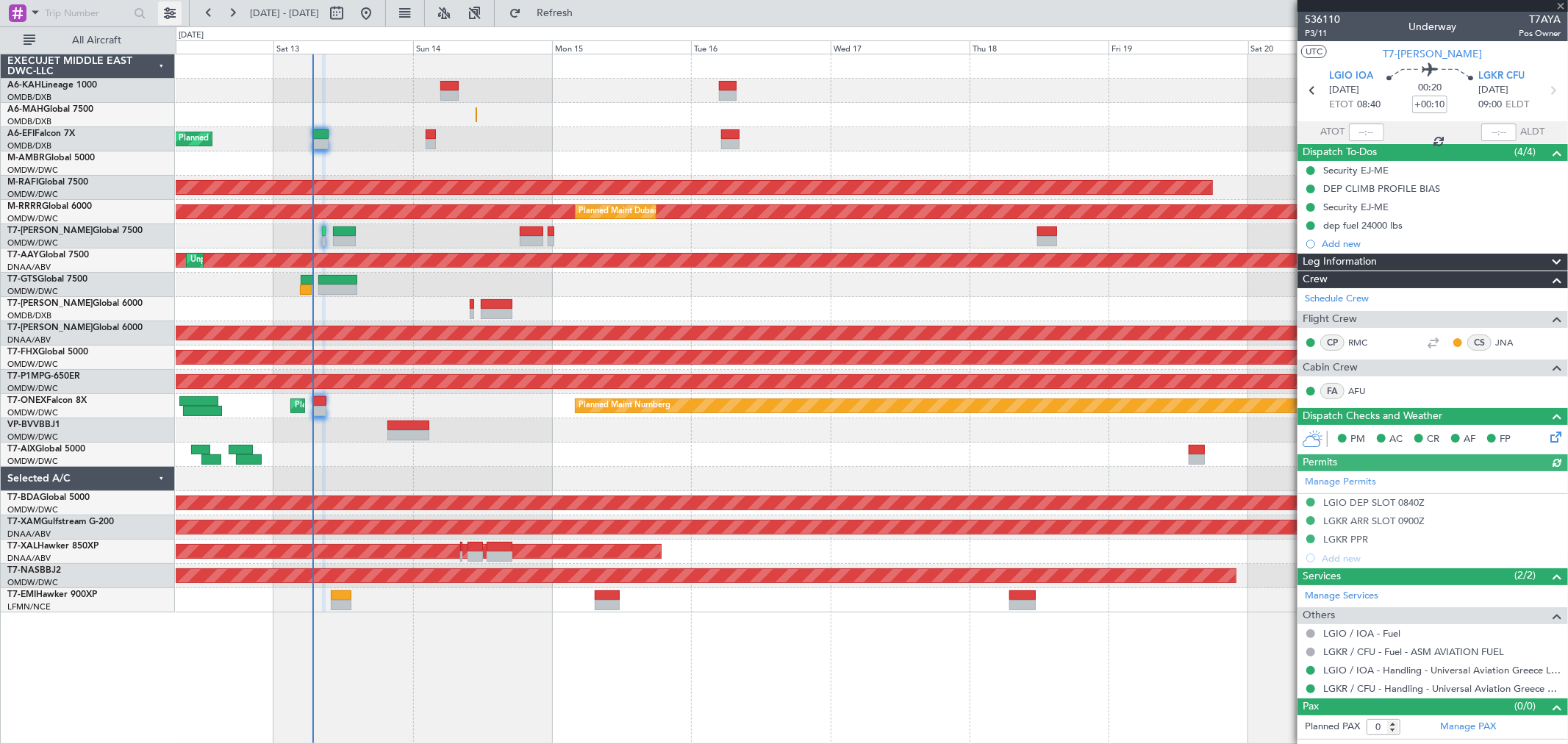
type input "[PERSON_NAME] (ANI)"
type input "7249"
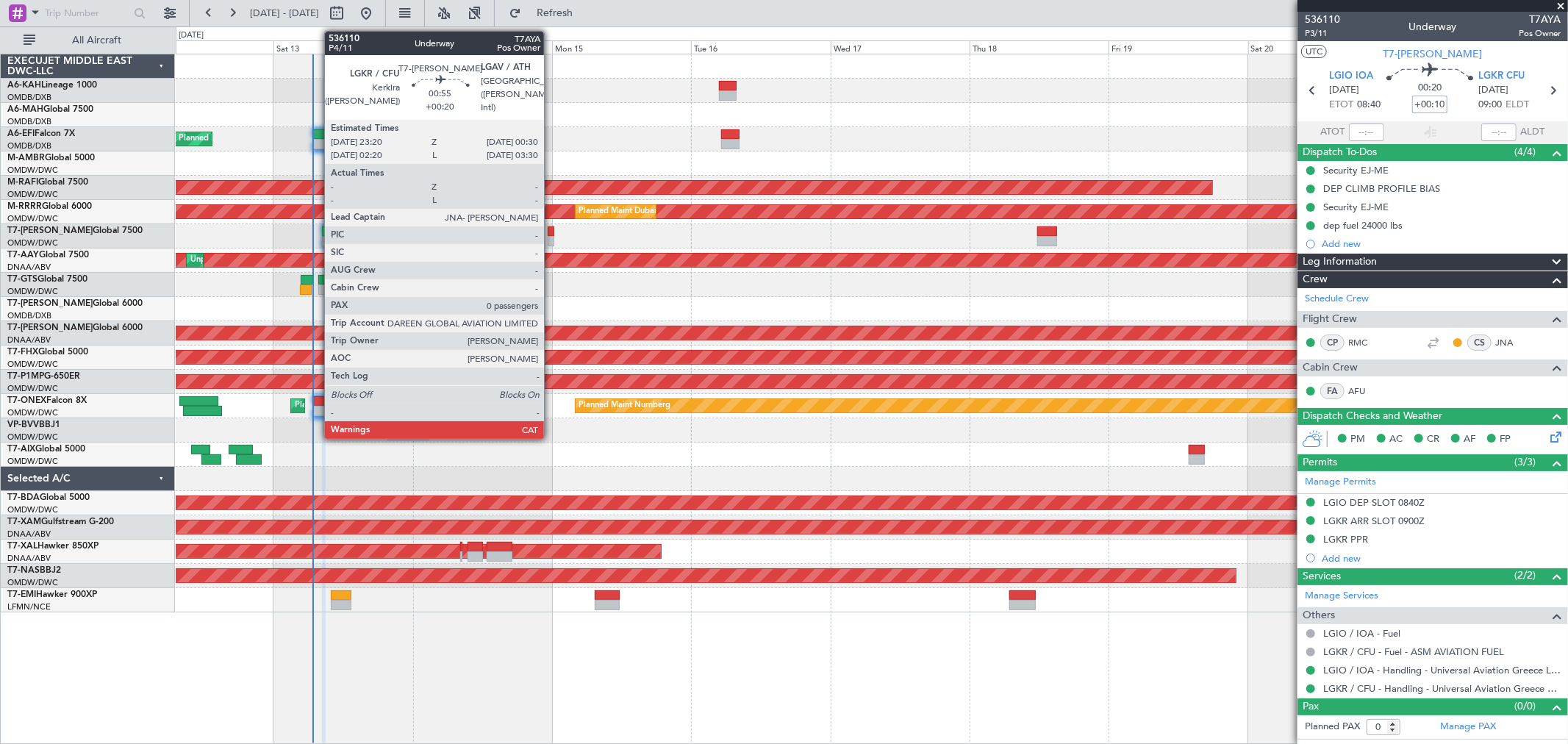
click at [552, 233] on div at bounding box center [552, 232] width 7 height 11
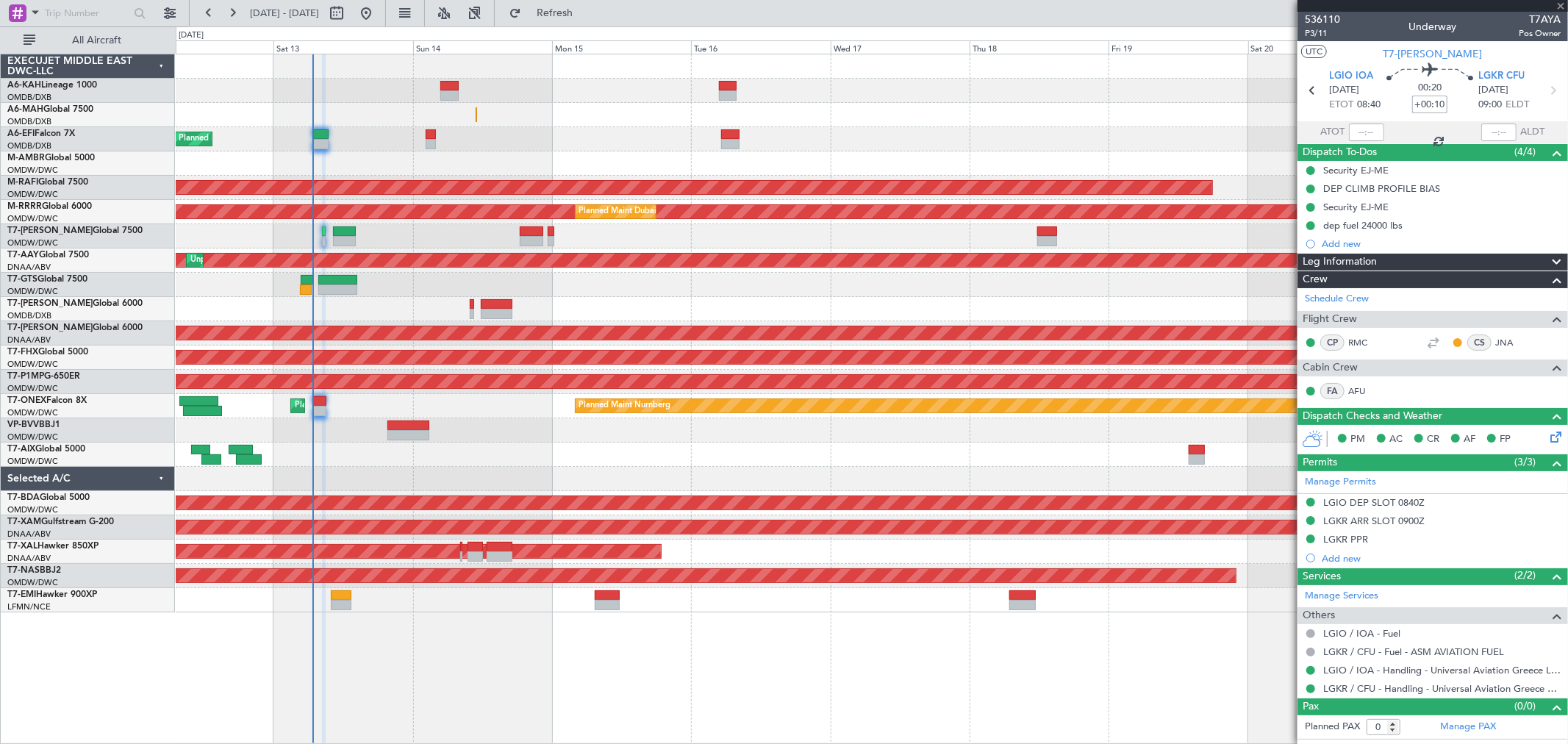
type input "+00:20"
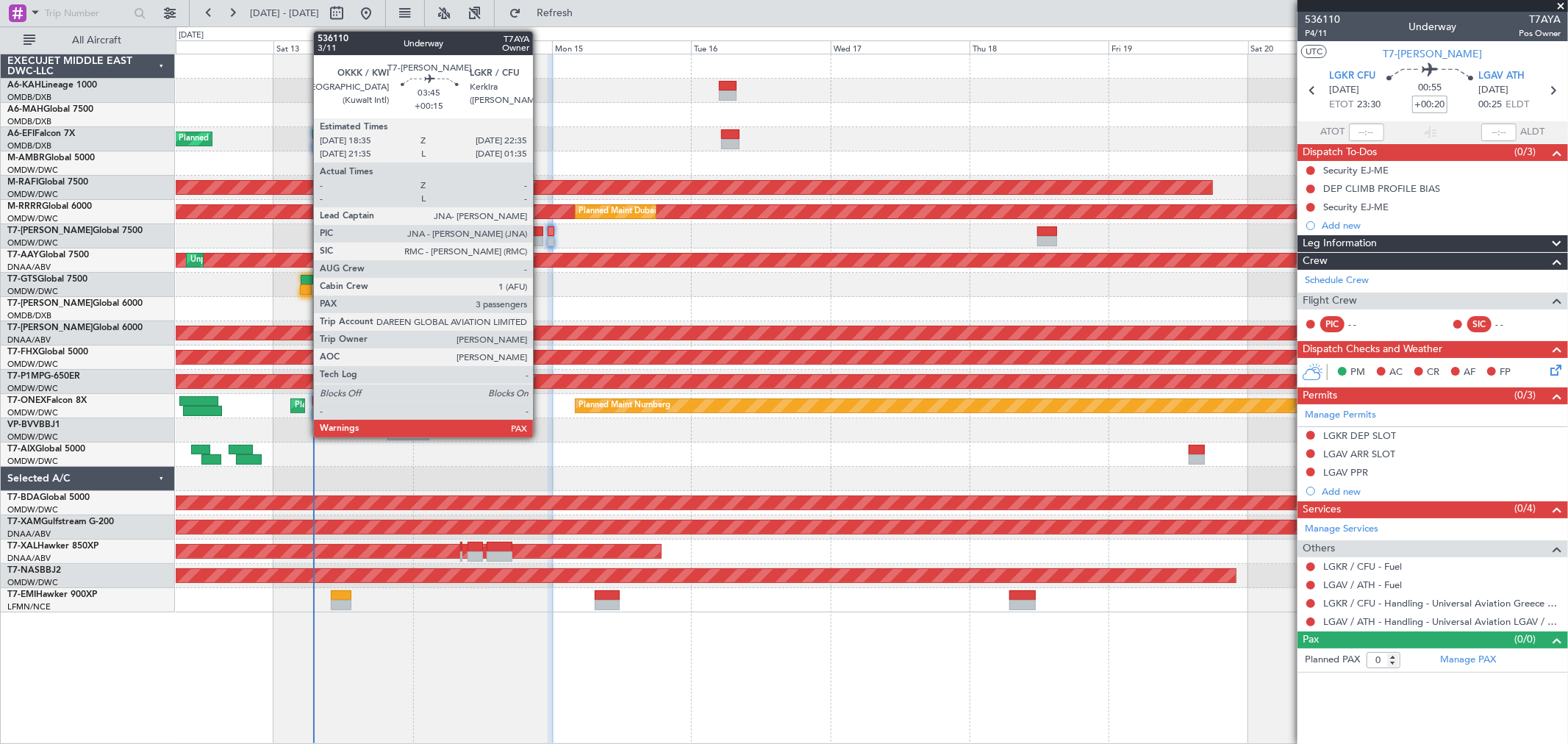
click at [540, 236] on div at bounding box center [531, 242] width 24 height 11
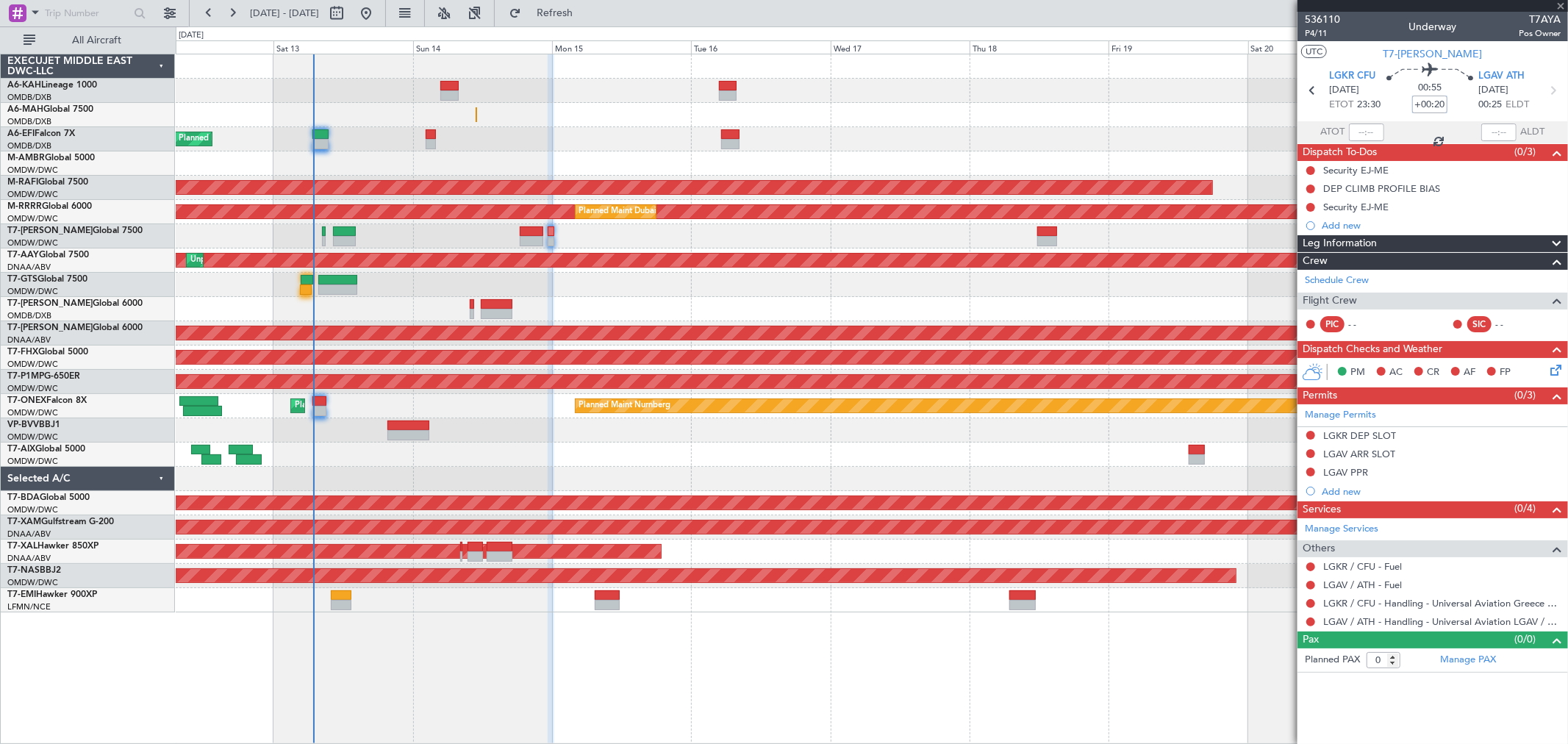
type input "+00:15"
type input "3"
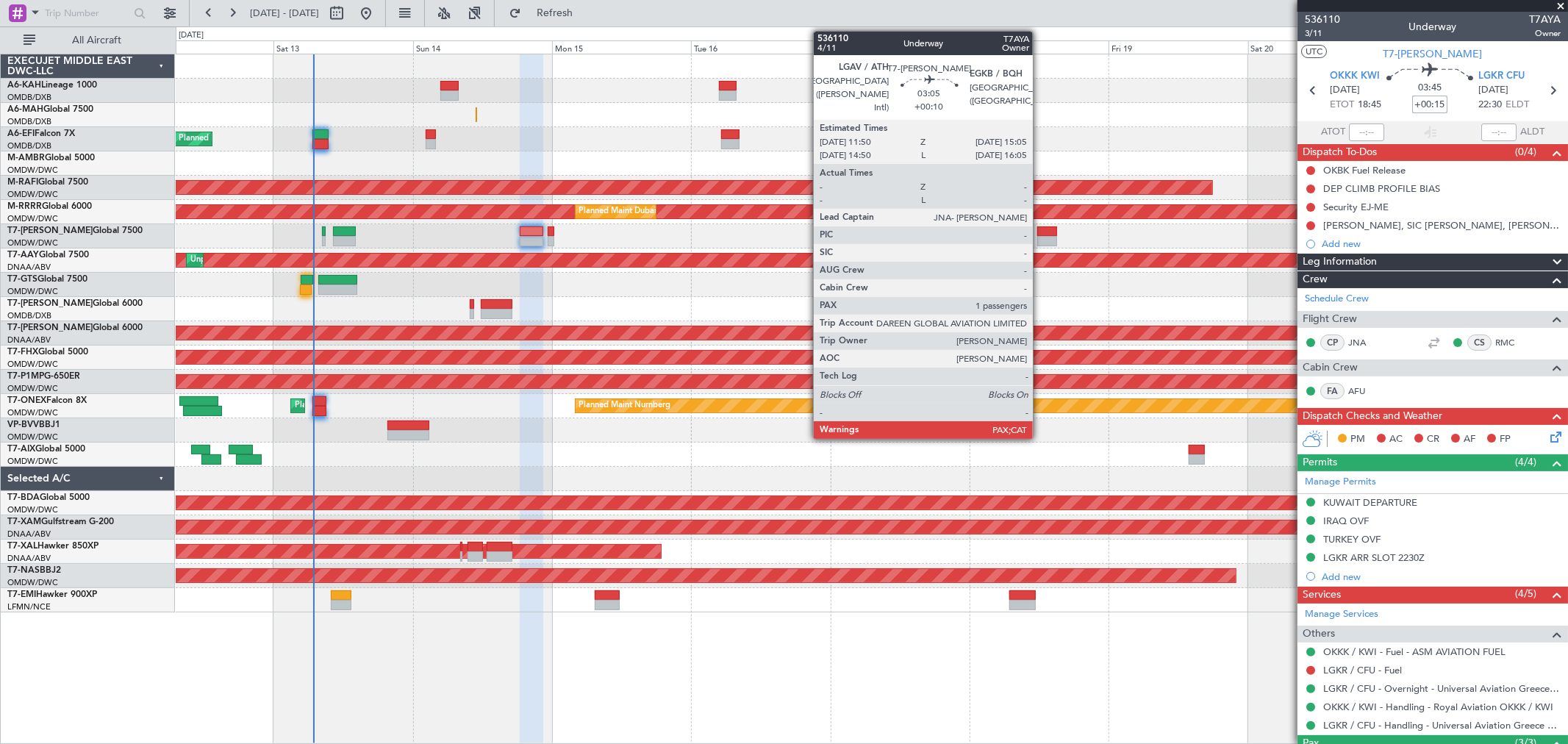
click at [1040, 239] on div at bounding box center [1047, 242] width 19 height 11
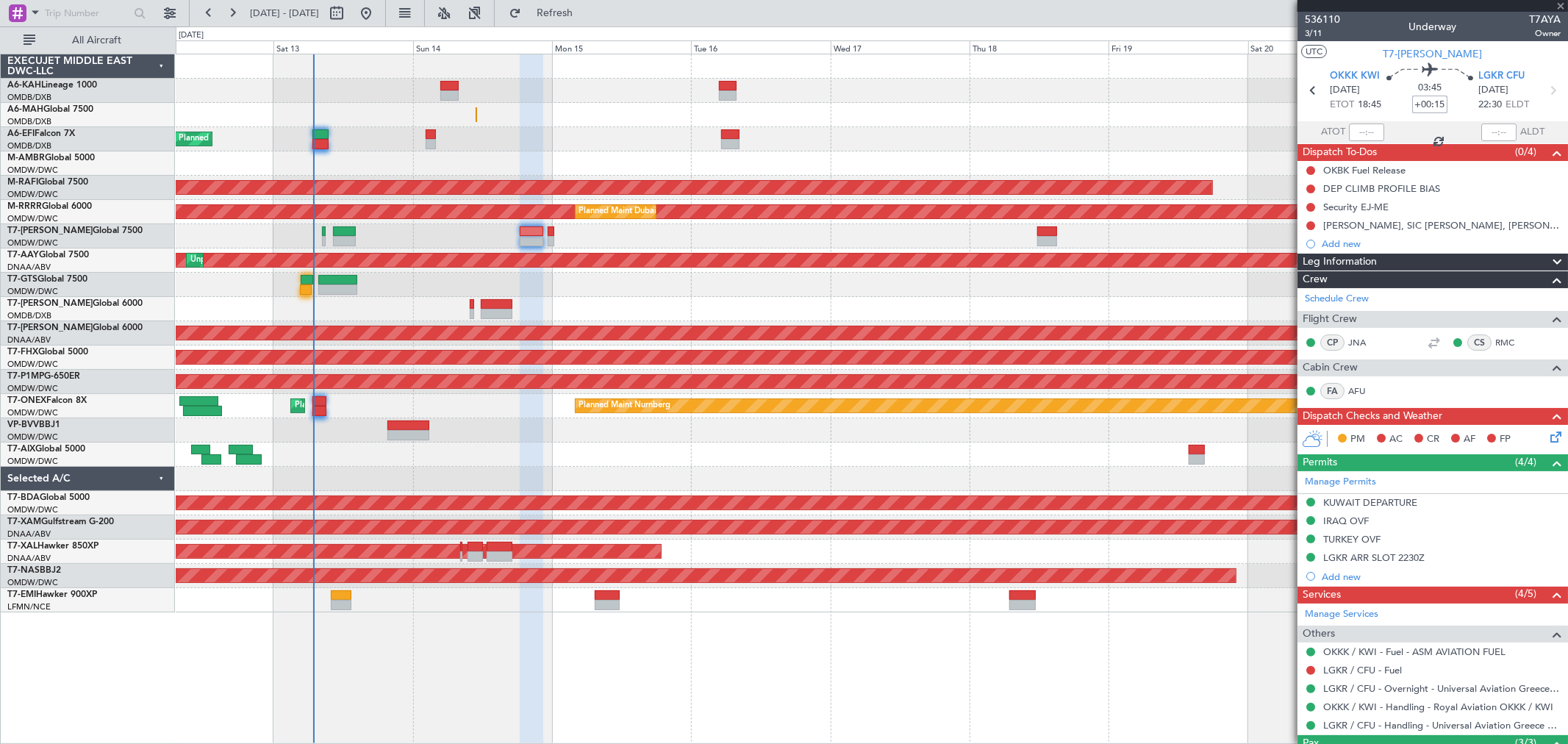
type input "+00:10"
type input "1"
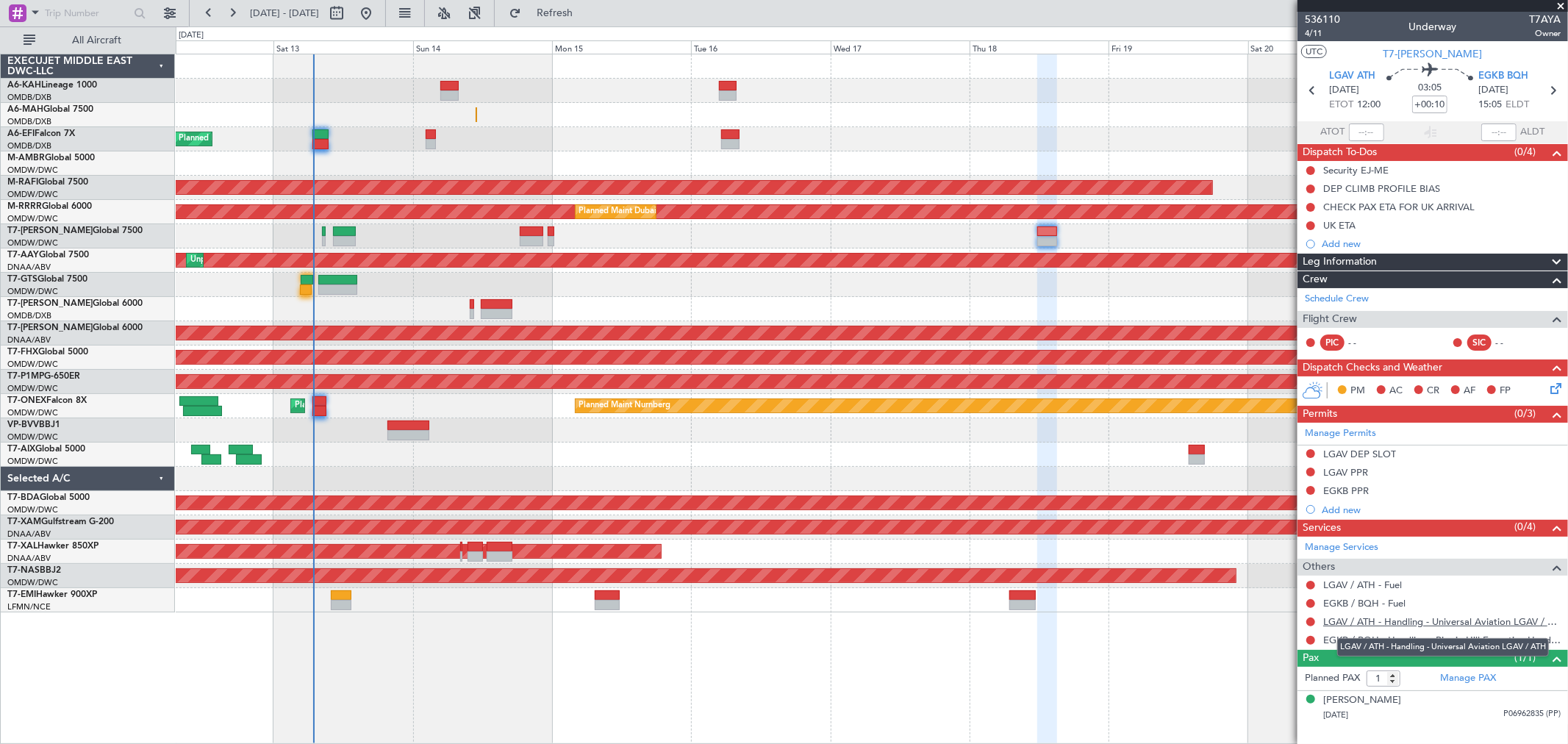
click at [1405, 620] on link "LGAV / ATH - Handling - Universal Aviation LGAV / ATH" at bounding box center [1442, 622] width 237 height 12
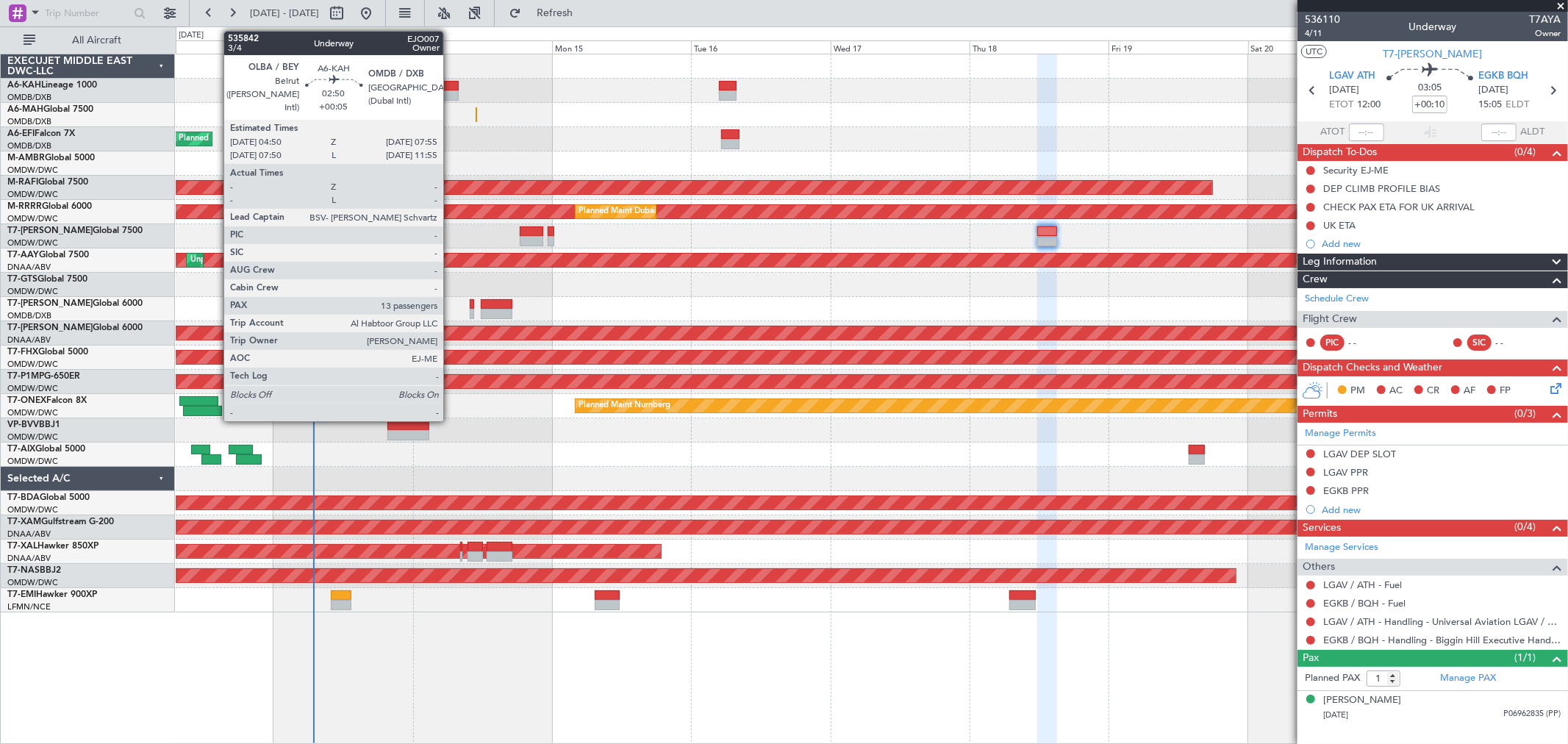
click at [451, 96] on div at bounding box center [449, 96] width 18 height 11
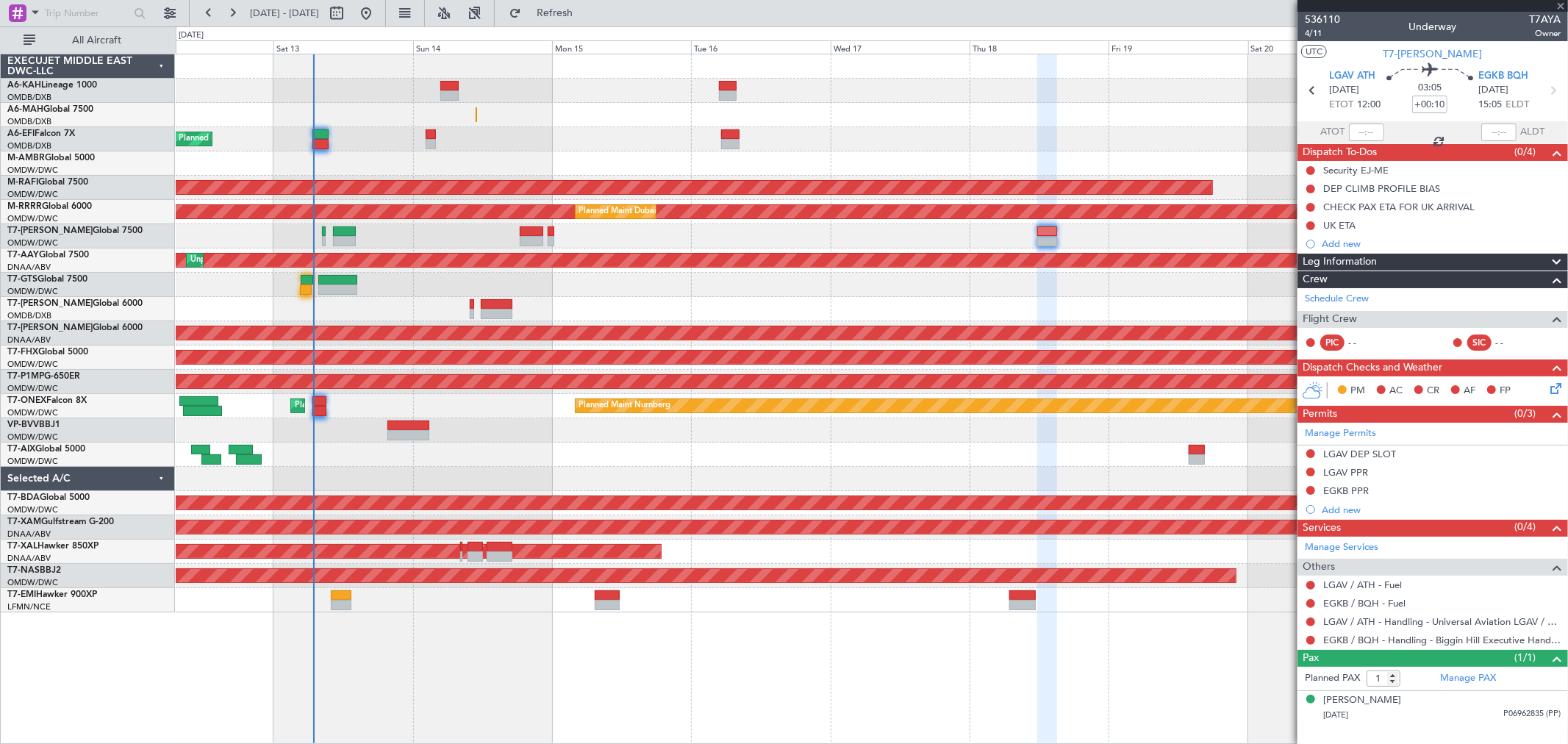
type input "+00:05"
type input "13"
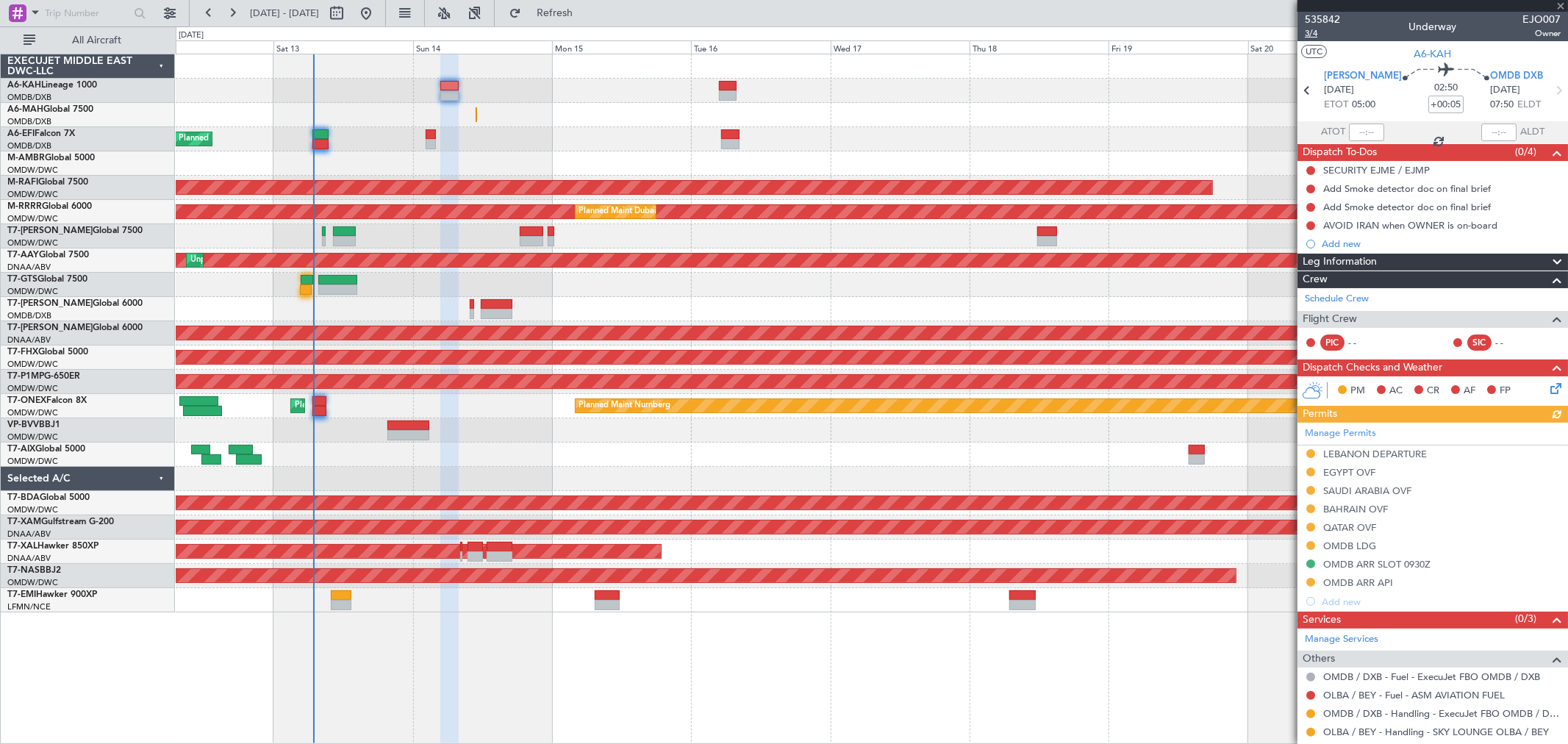
click at [1316, 40] on fb-panel-header "535842 3/4 Underway EJO007 Owner UTC A6-KAH OLBA BEY 14/09/2025 ETOT 05:00 02:5…" at bounding box center [1433, 77] width 271 height 132
click at [1314, 32] on span "3/4" at bounding box center [1323, 33] width 35 height 12
click at [582, 18] on button "Refresh" at bounding box center [546, 13] width 88 height 24
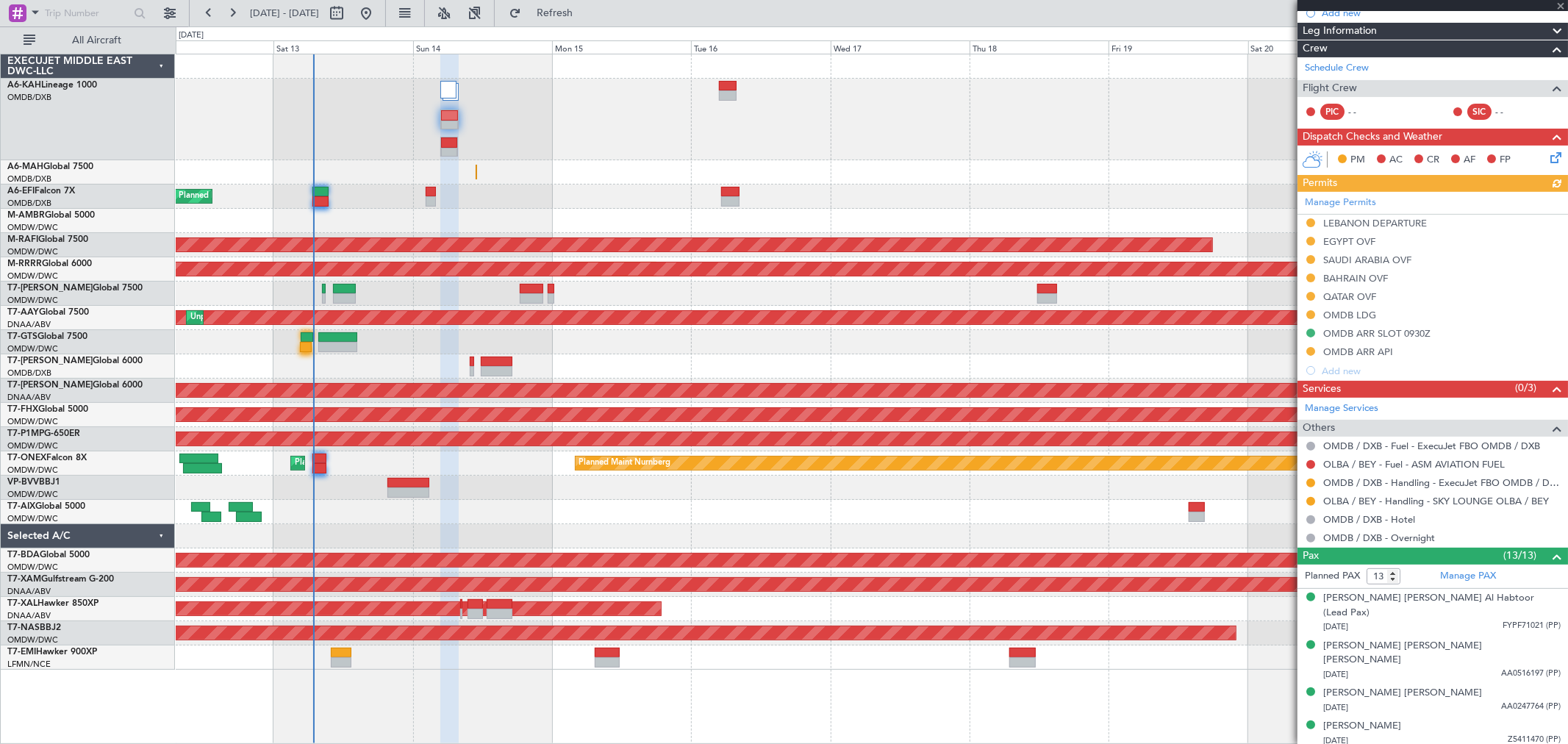
scroll to position [327, 0]
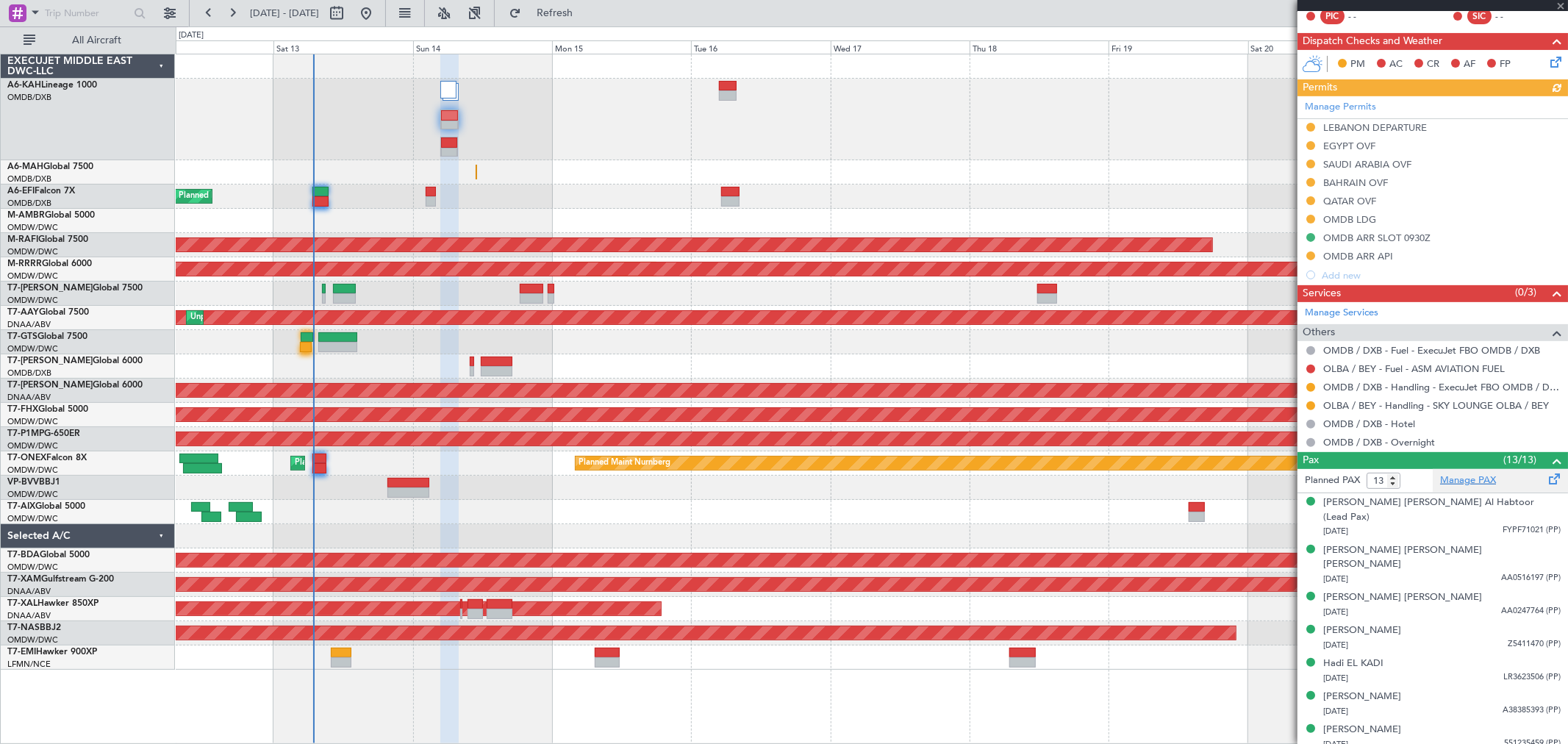
click at [1474, 474] on link "Manage PAX" at bounding box center [1469, 480] width 56 height 15
click at [586, 11] on span "Refresh" at bounding box center [555, 13] width 61 height 11
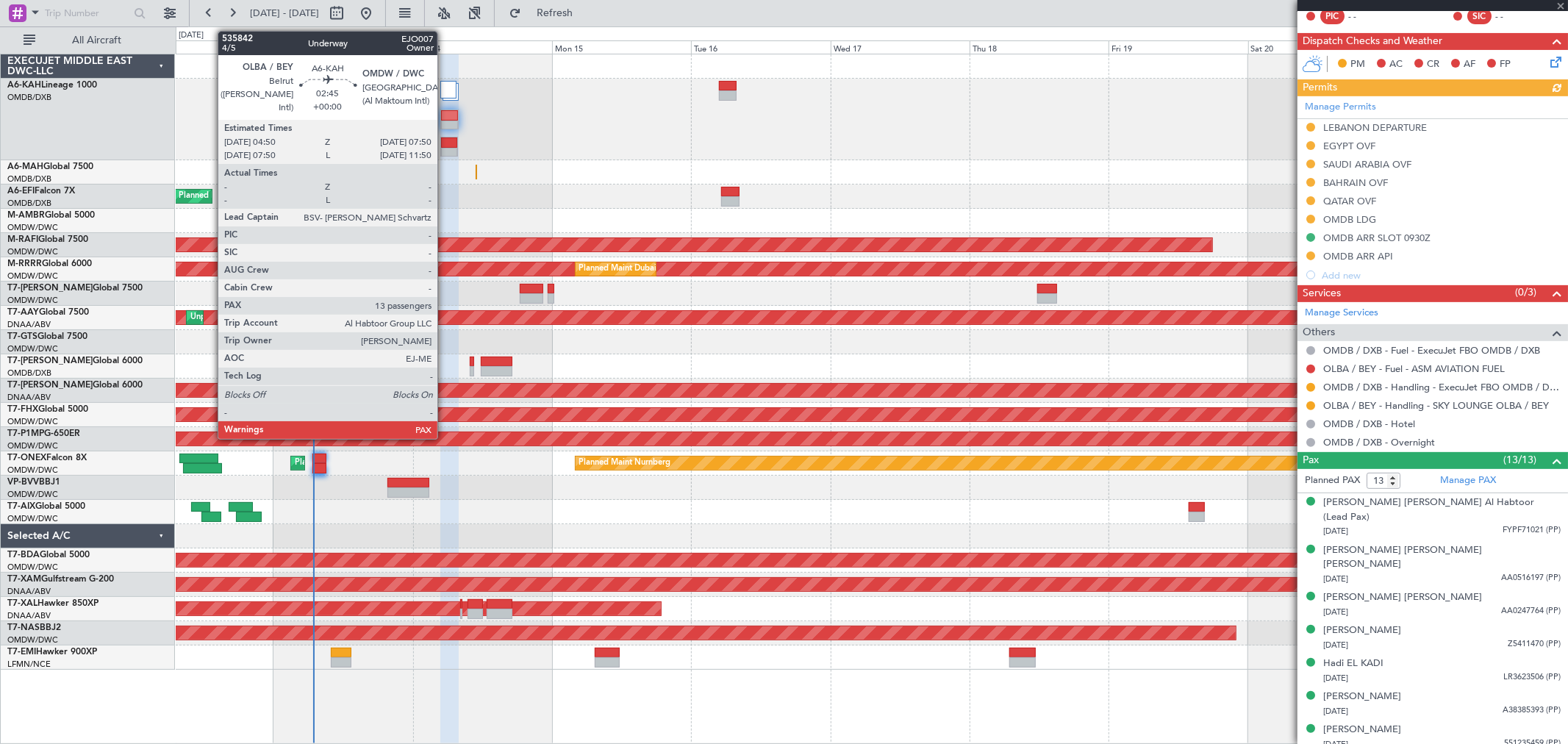
click at [444, 146] on div at bounding box center [449, 143] width 16 height 11
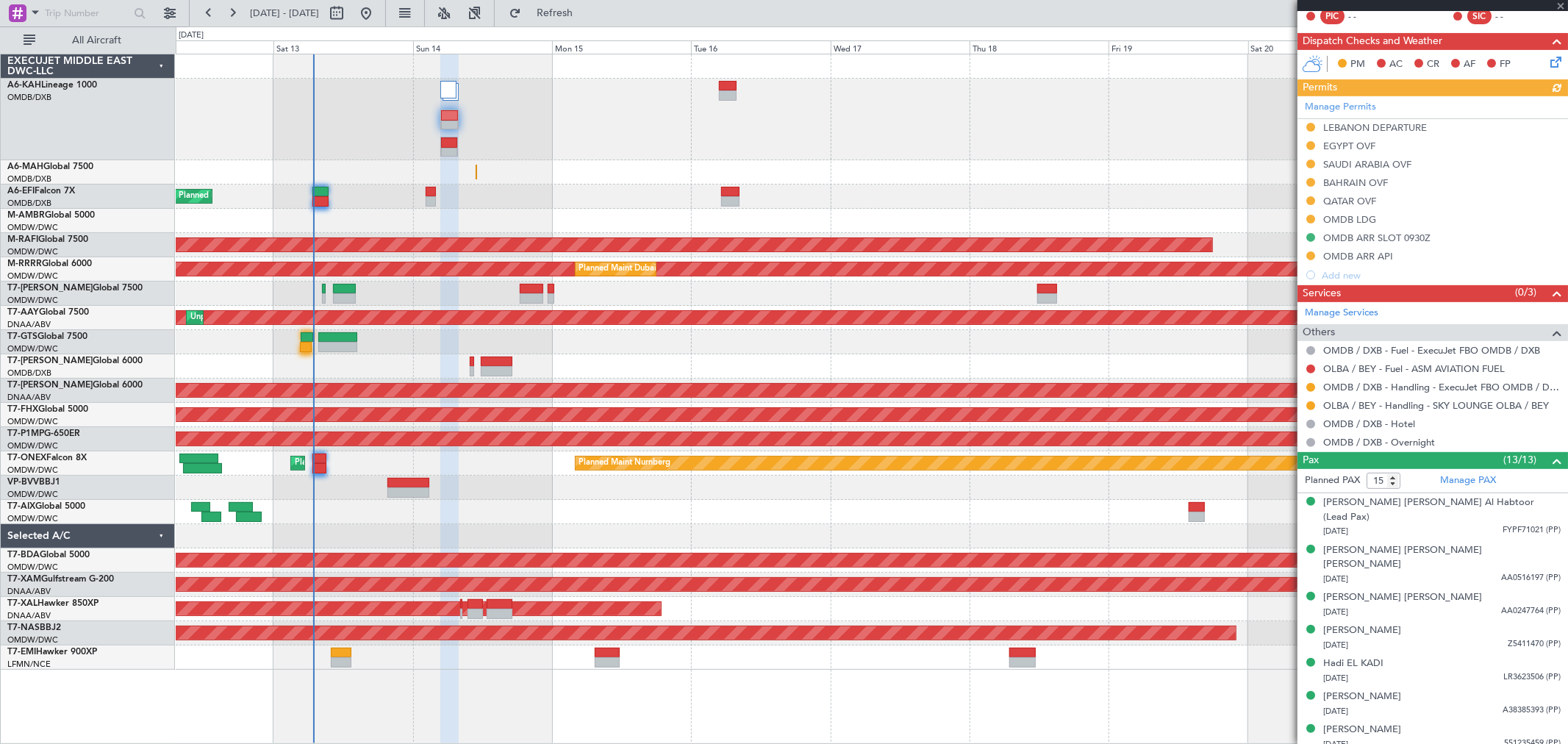
scroll to position [0, 0]
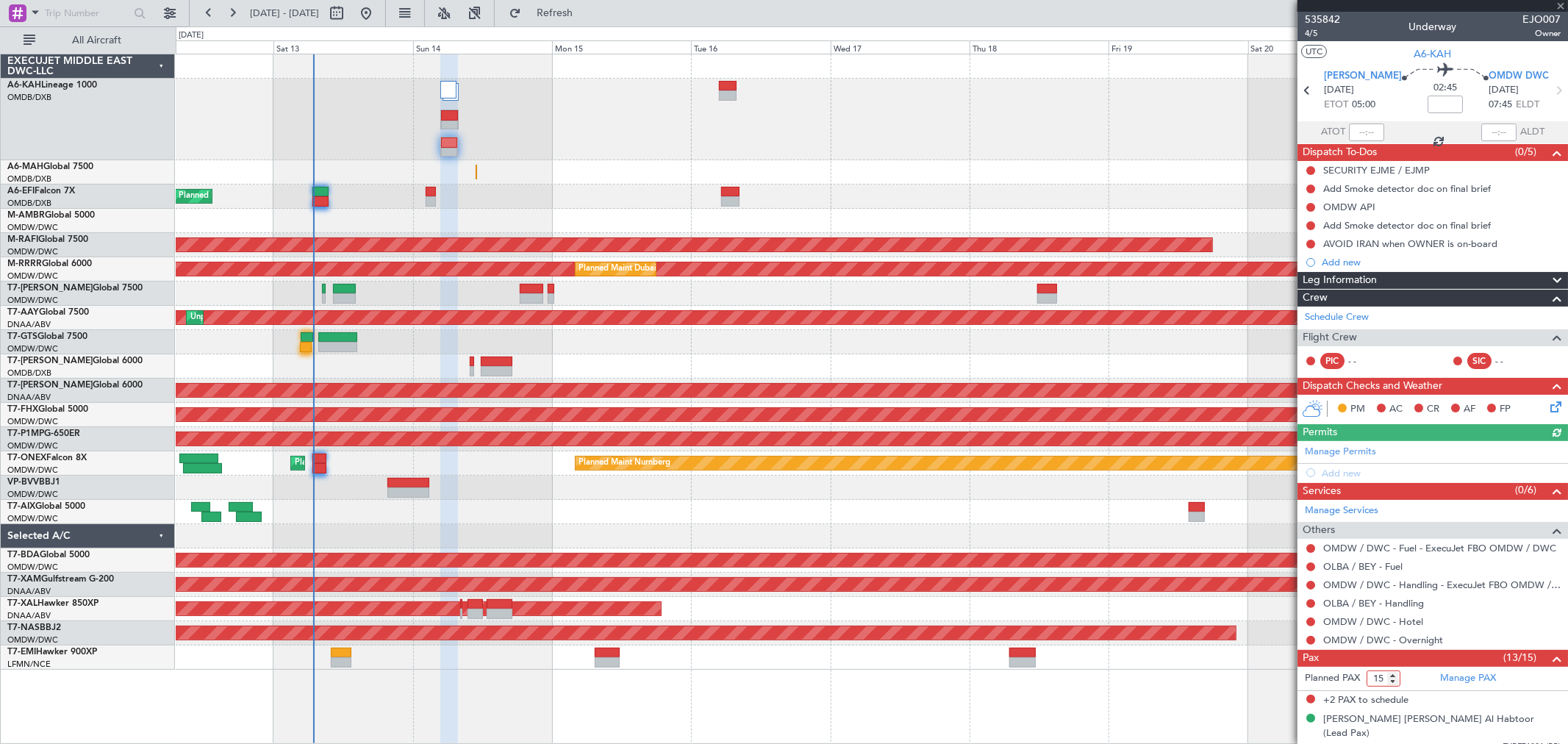
drag, startPoint x: 1374, startPoint y: 674, endPoint x: 1385, endPoint y: 678, distance: 11.7
click at [1385, 678] on input "15" at bounding box center [1384, 678] width 34 height 16
type input "13"
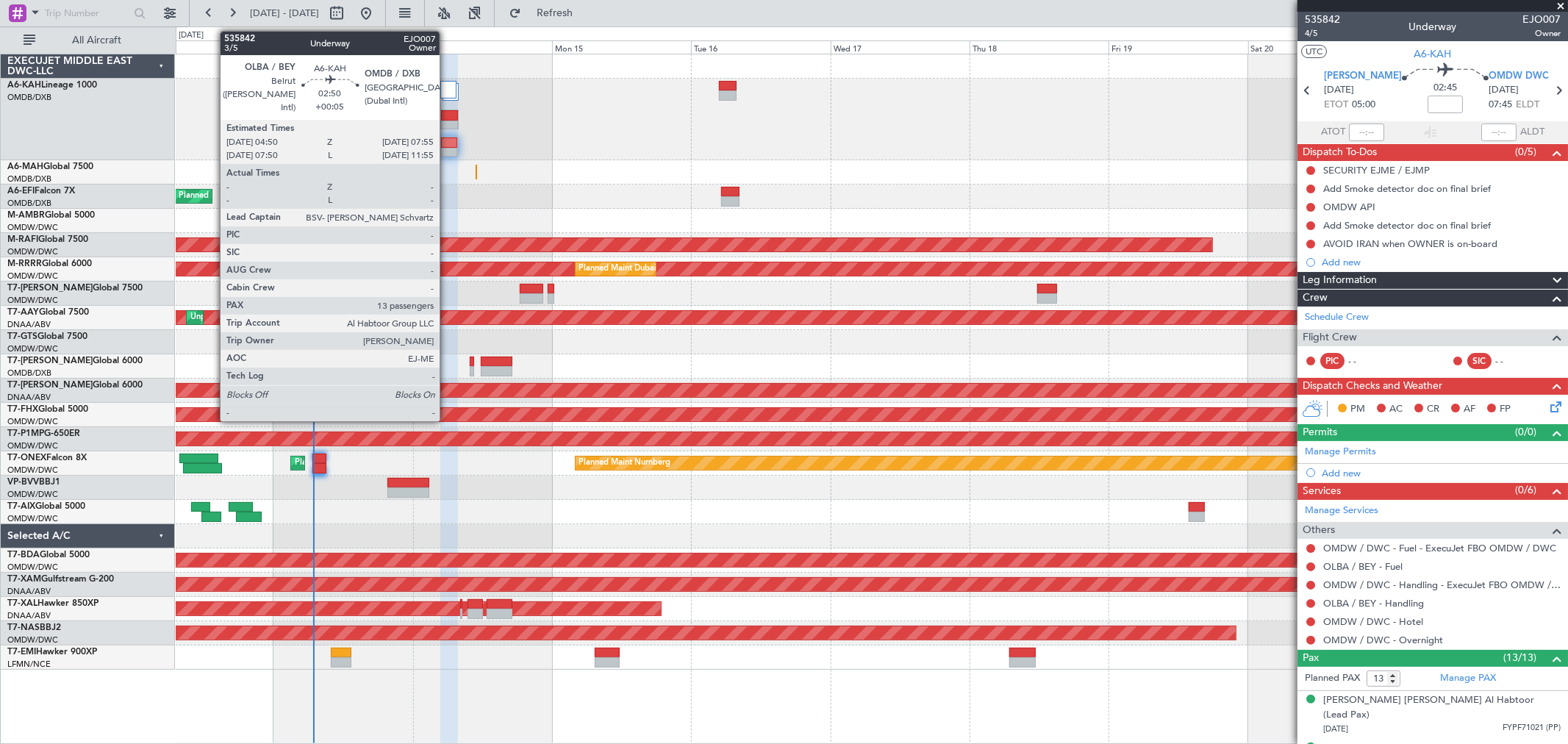
click at [447, 112] on div at bounding box center [449, 116] width 17 height 11
click at [450, 149] on div at bounding box center [449, 153] width 16 height 11
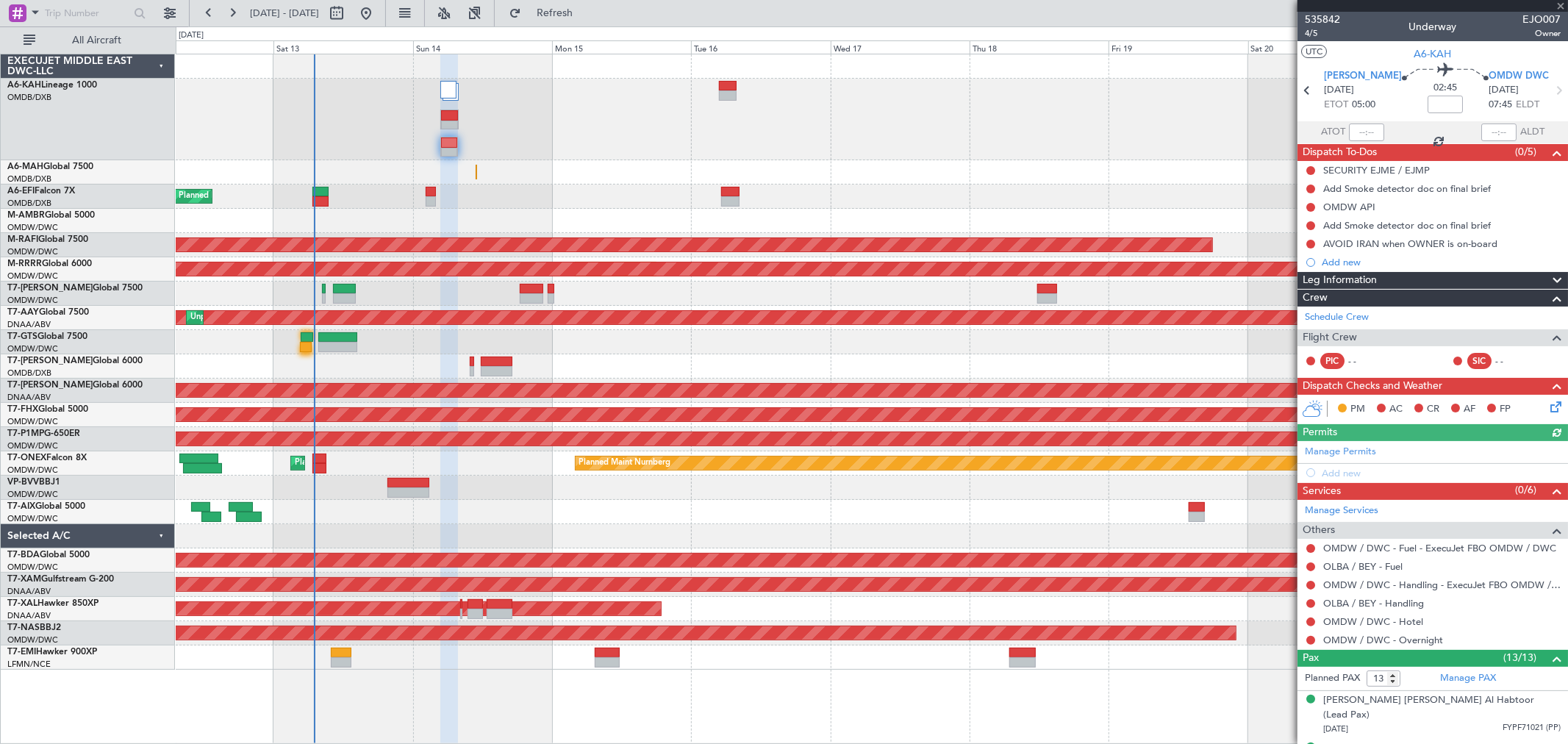
click at [450, 149] on div at bounding box center [449, 153] width 16 height 11
click at [586, 12] on span "Refresh" at bounding box center [555, 13] width 61 height 11
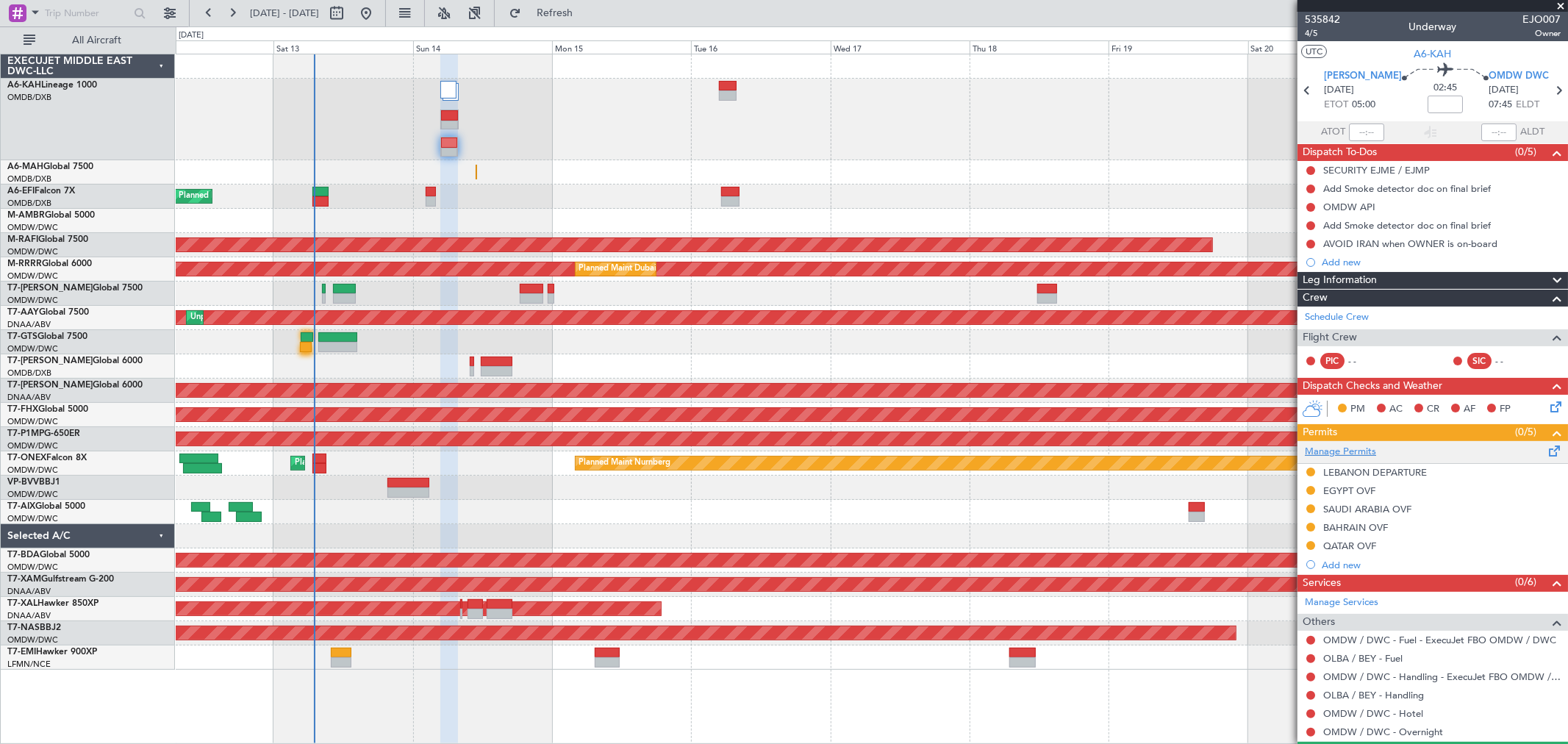
click at [1368, 450] on link "Manage Permits" at bounding box center [1340, 451] width 71 height 15
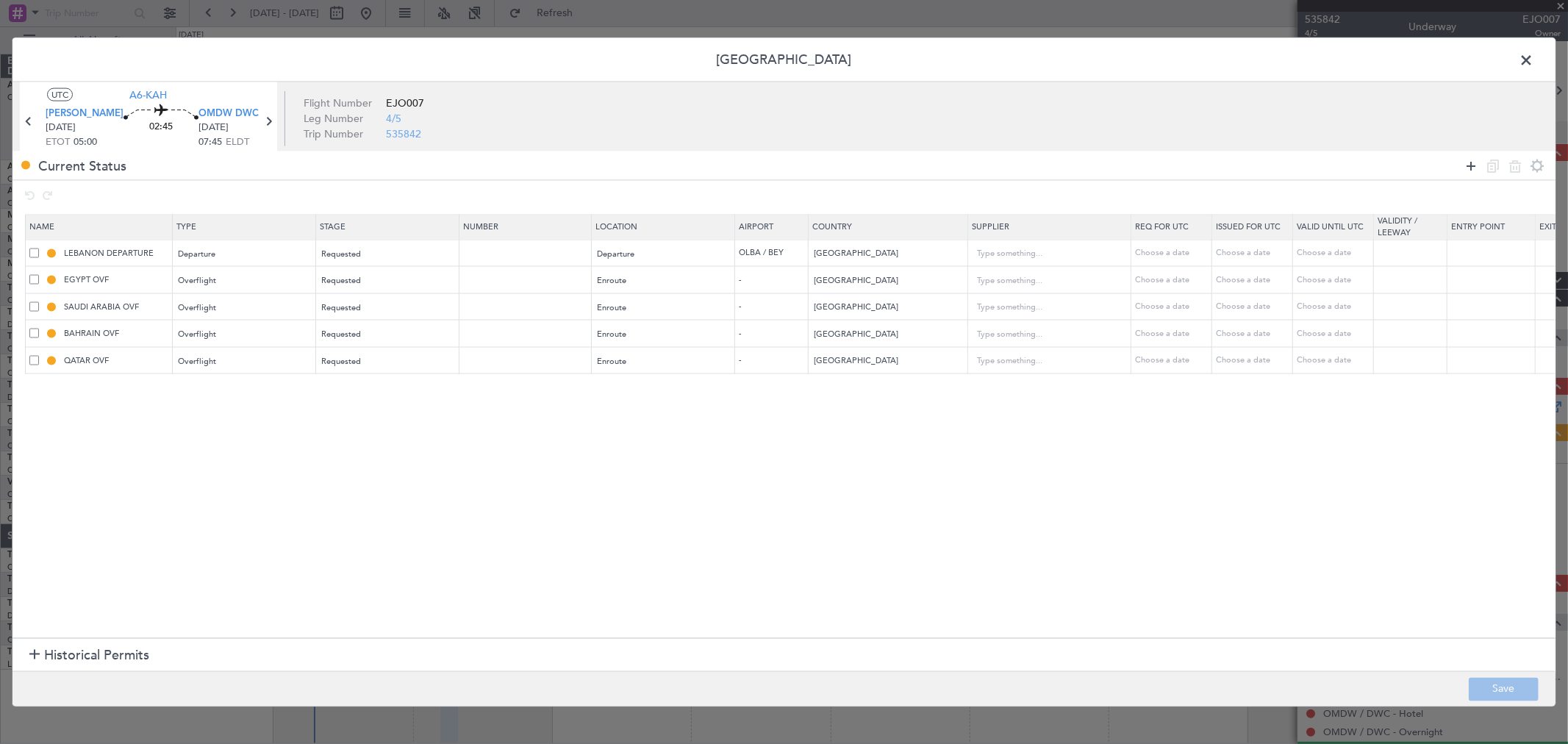
click at [1469, 163] on icon at bounding box center [1471, 165] width 18 height 18
click at [223, 393] on div "Type" at bounding box center [240, 388] width 122 height 22
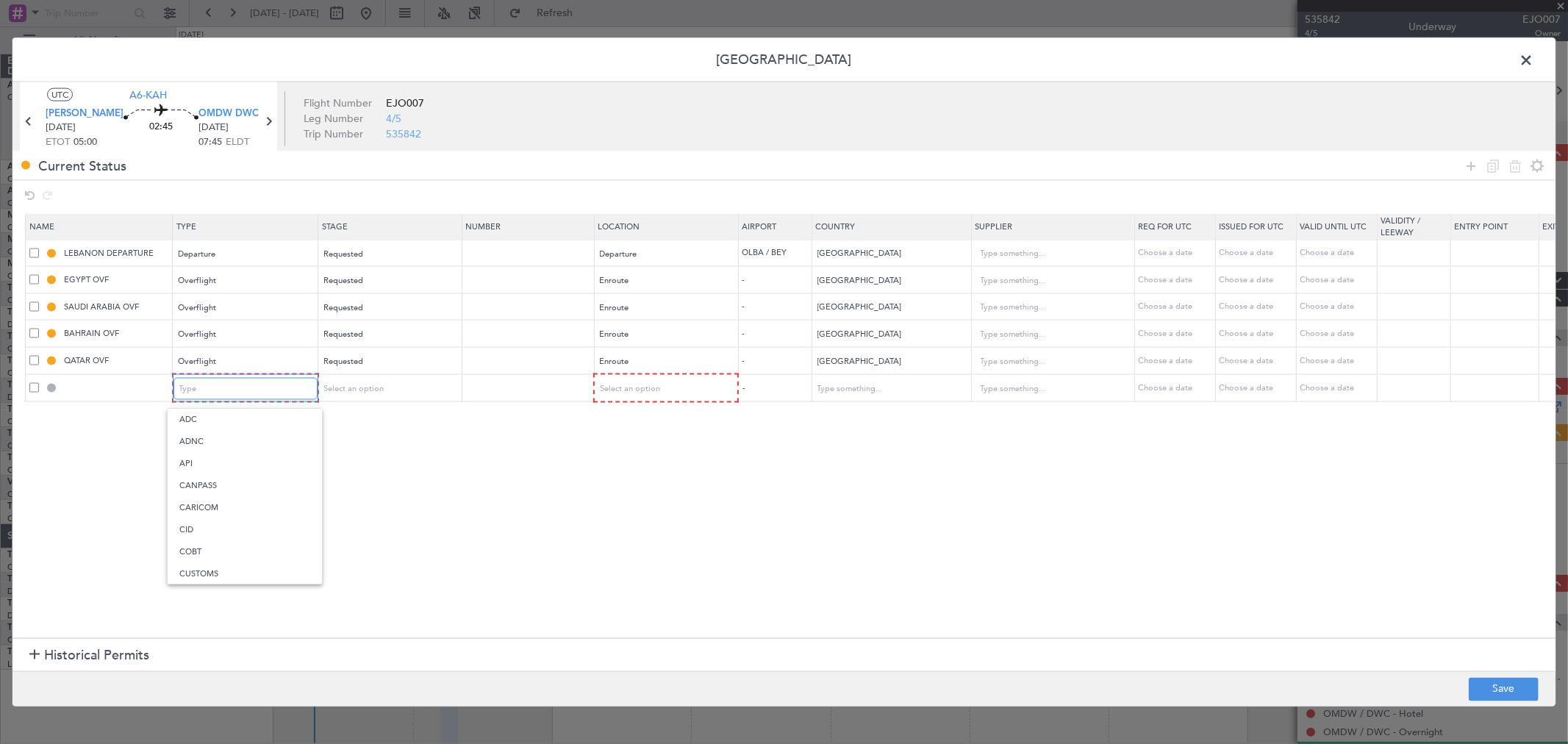
scroll to position [273, 0]
click at [255, 550] on span "Overflight" at bounding box center [244, 544] width 131 height 22
click at [364, 384] on span "Select an option" at bounding box center [352, 388] width 61 height 11
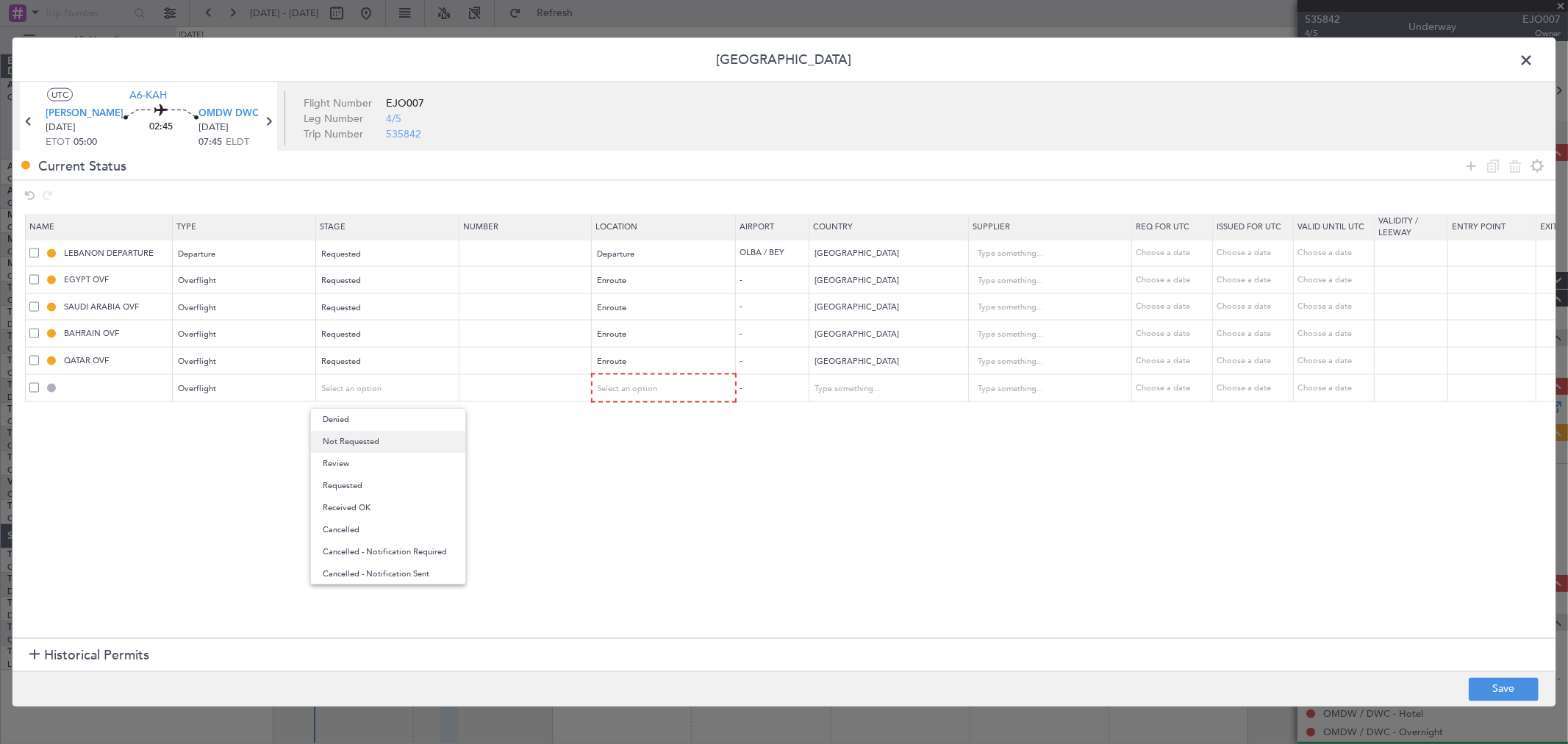
click at [372, 446] on span "Not Requested" at bounding box center [387, 442] width 131 height 22
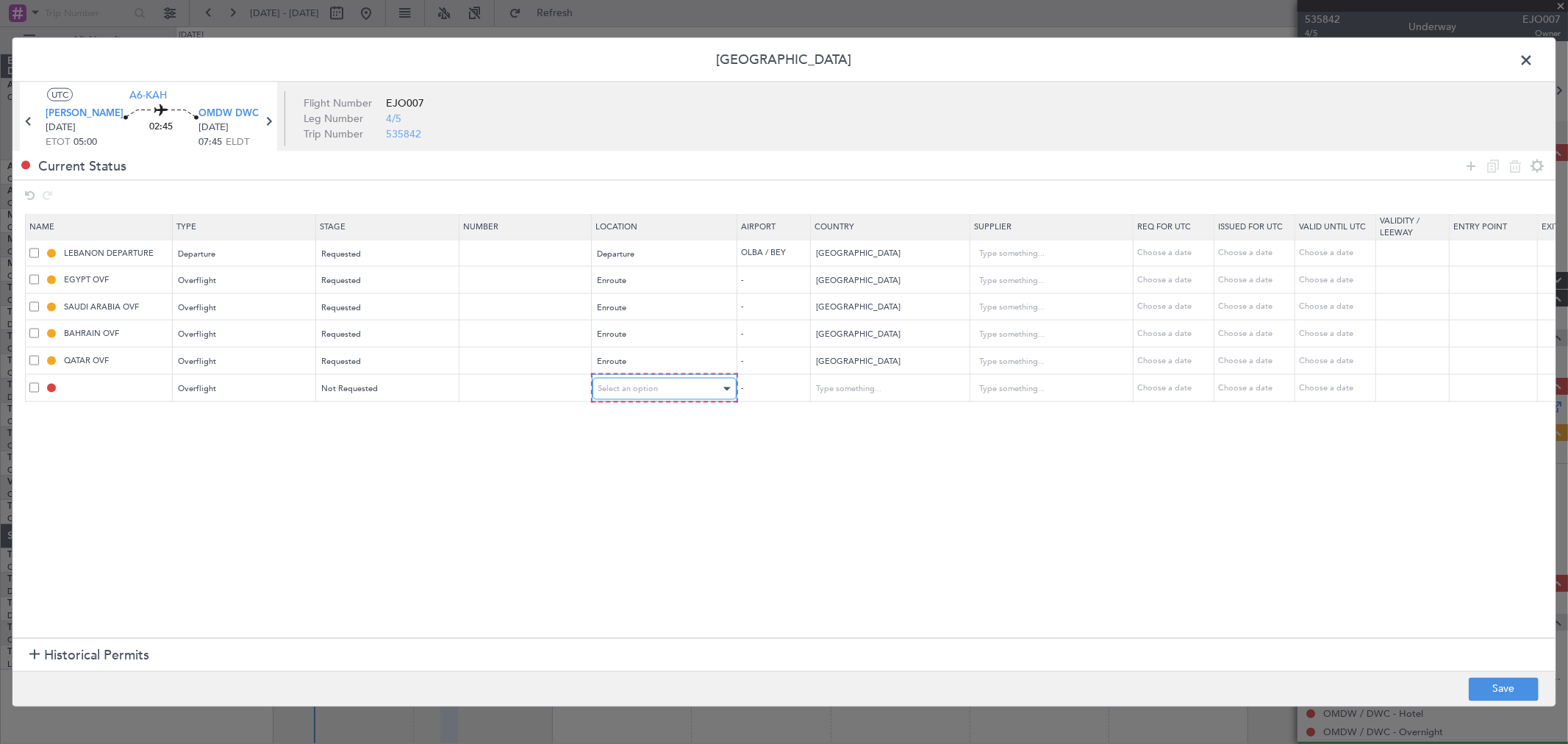
click at [629, 391] on span "Select an option" at bounding box center [628, 388] width 61 height 11
click at [639, 503] on span "Enroute" at bounding box center [664, 508] width 131 height 22
click at [850, 390] on input "text" at bounding box center [880, 387] width 133 height 22
click at [873, 417] on span "Syrian Arab Republic" at bounding box center [890, 412] width 137 height 22
type input "Syrian Arab Republic"
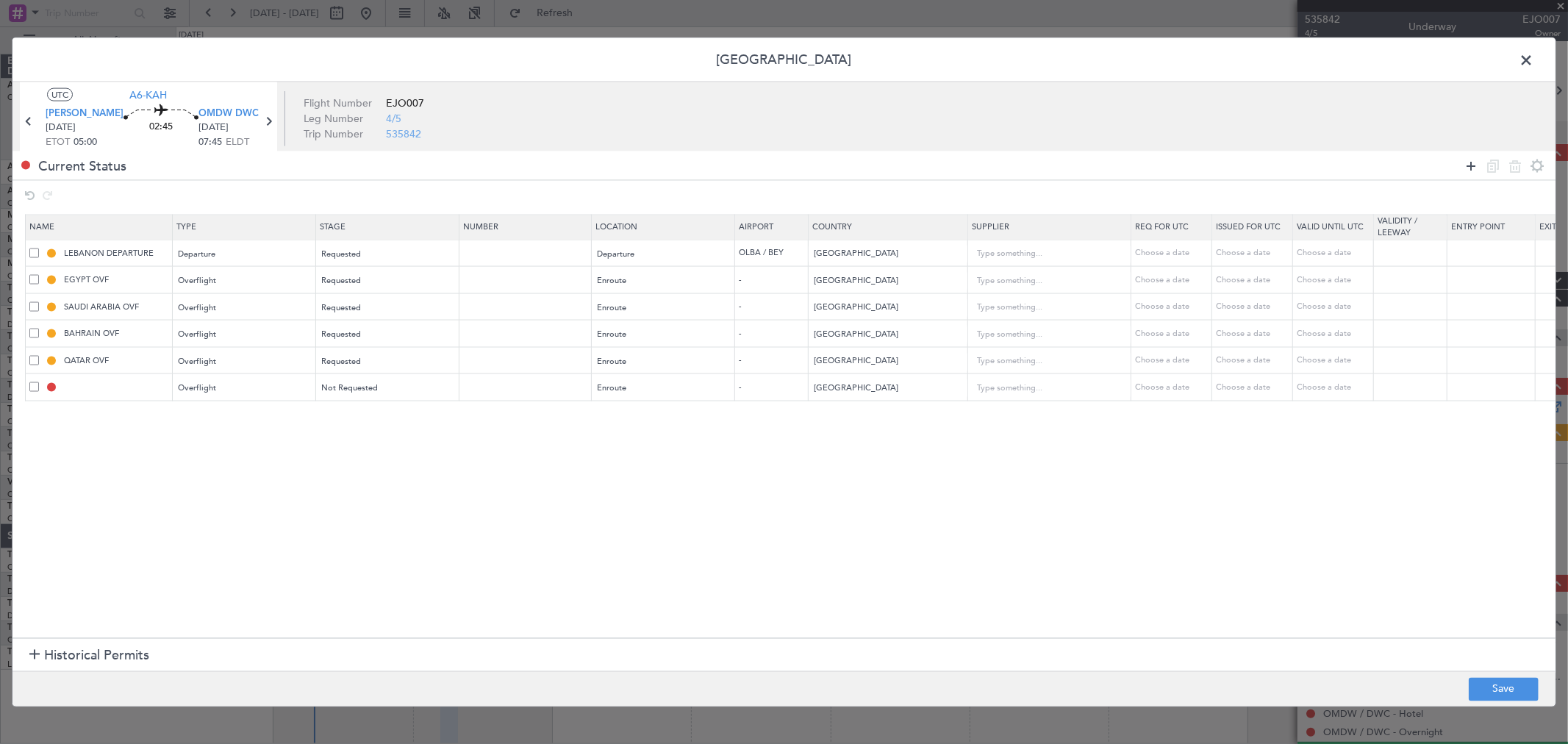
click at [1473, 170] on icon at bounding box center [1471, 165] width 18 height 18
click at [263, 422] on div "Type" at bounding box center [240, 415] width 122 height 22
click at [360, 404] on div "Select an option" at bounding box center [387, 415] width 142 height 22
click at [360, 413] on span "Select an option" at bounding box center [352, 415] width 61 height 11
click at [353, 474] on span "Not Requested" at bounding box center [387, 468] width 131 height 22
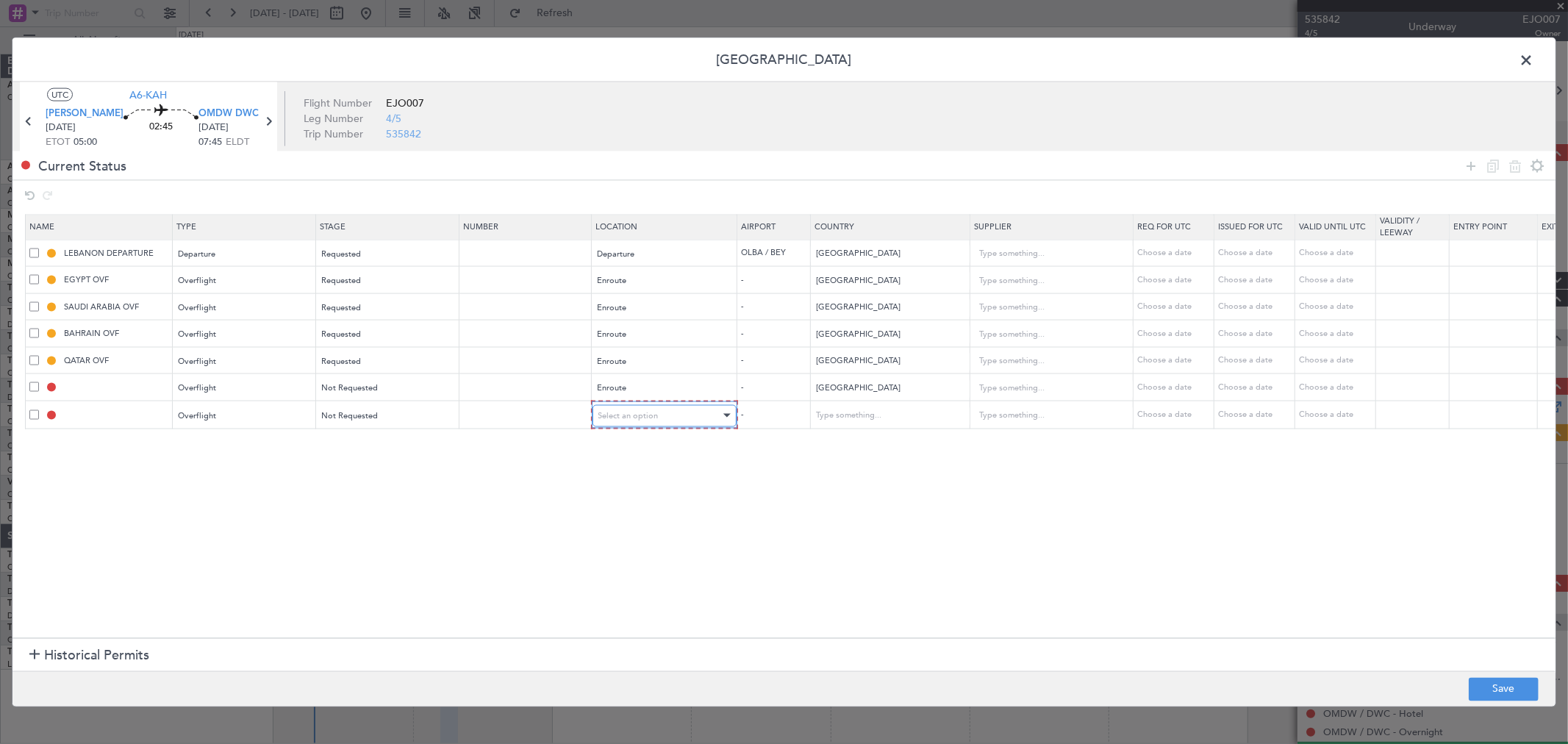
click at [645, 417] on span "Select an option" at bounding box center [628, 415] width 61 height 11
click at [642, 541] on span "Enroute" at bounding box center [664, 535] width 131 height 22
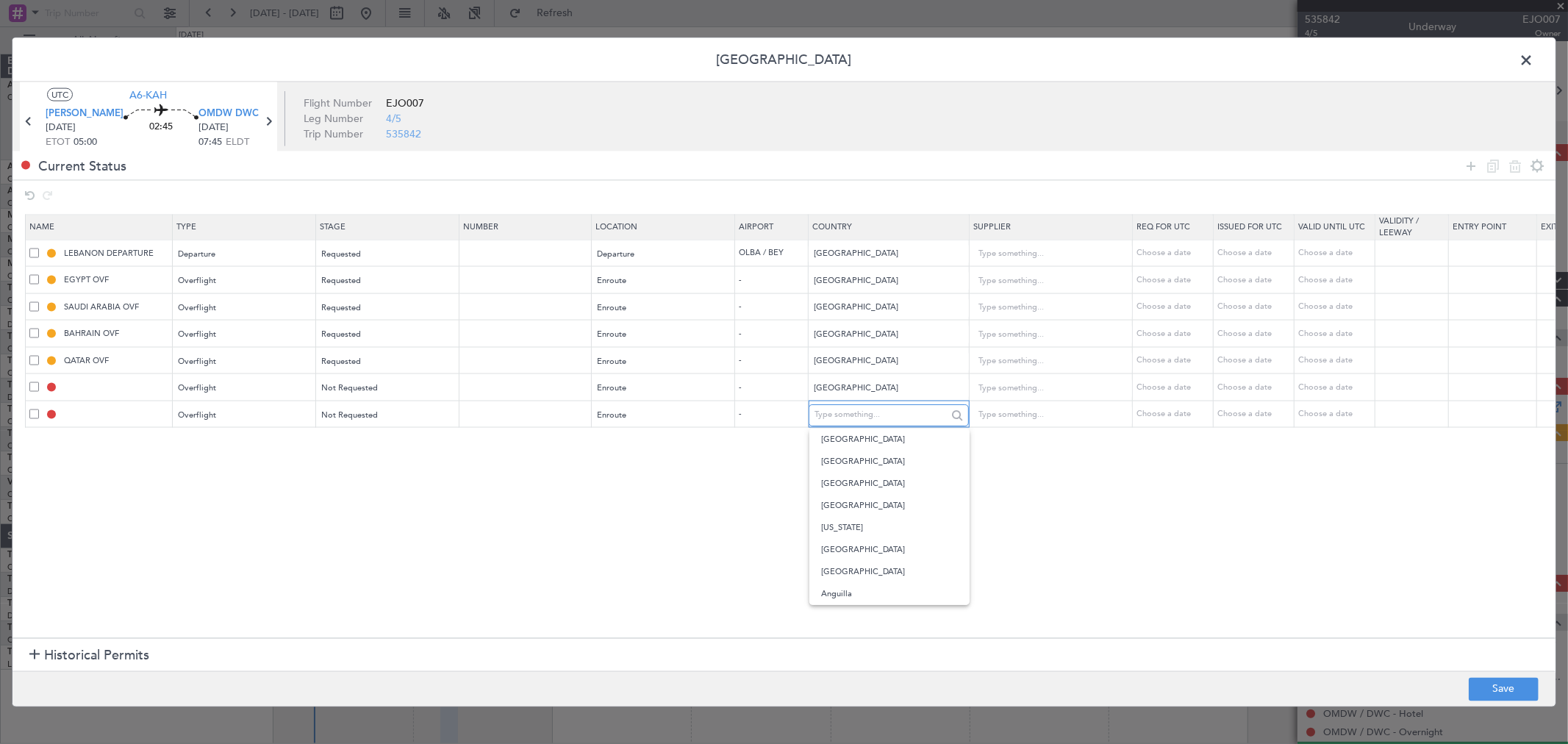
click at [861, 423] on input "text" at bounding box center [880, 415] width 133 height 22
type input "iraq"
drag, startPoint x: 884, startPoint y: 451, endPoint x: 880, endPoint y: 420, distance: 31.3
click at [881, 444] on body "12 Sep 2025 - 22 Sep 2025 Refresh Quick Links All Aircraft Planned Maint Dubai …" at bounding box center [784, 372] width 1568 height 744
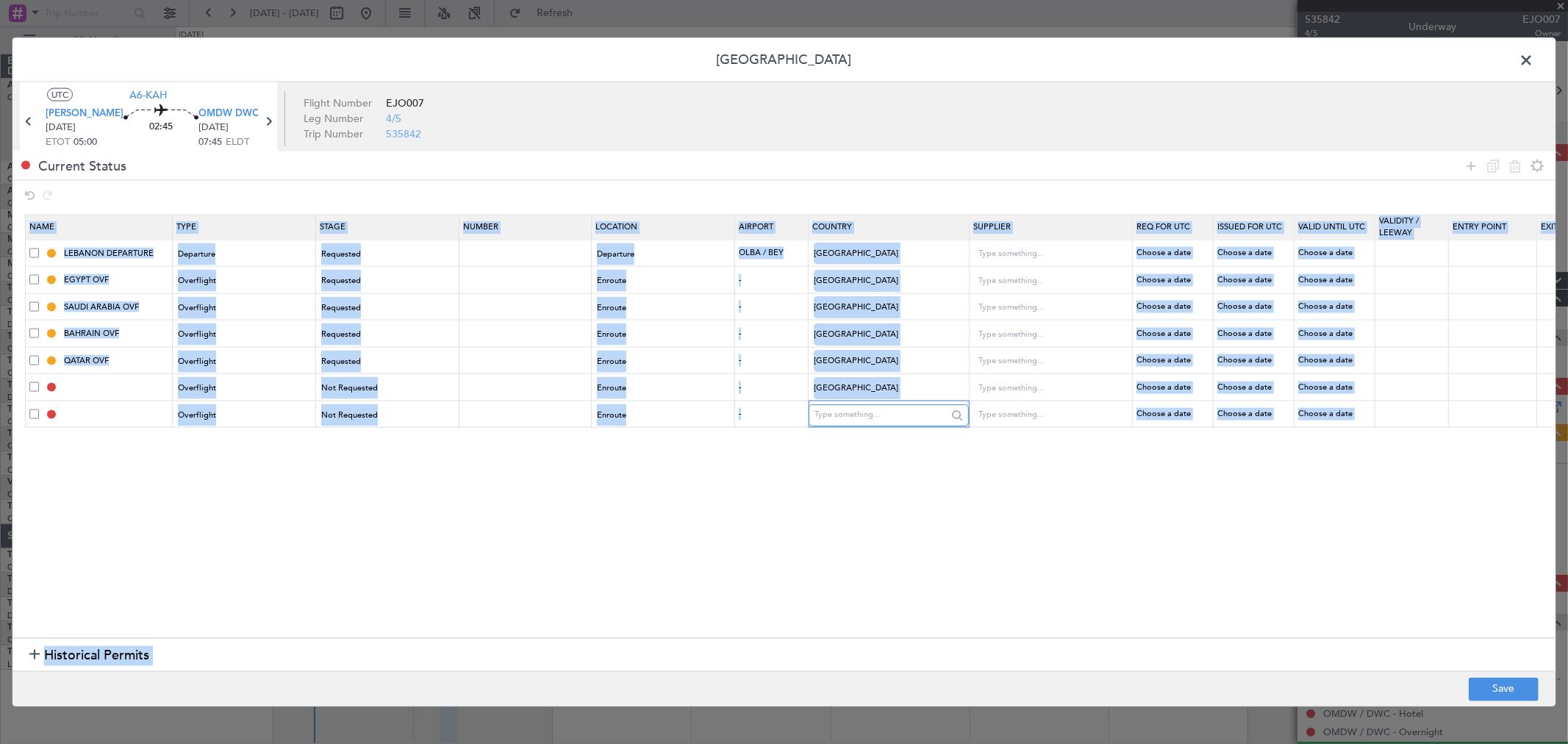
click at [877, 408] on input "text" at bounding box center [880, 415] width 133 height 22
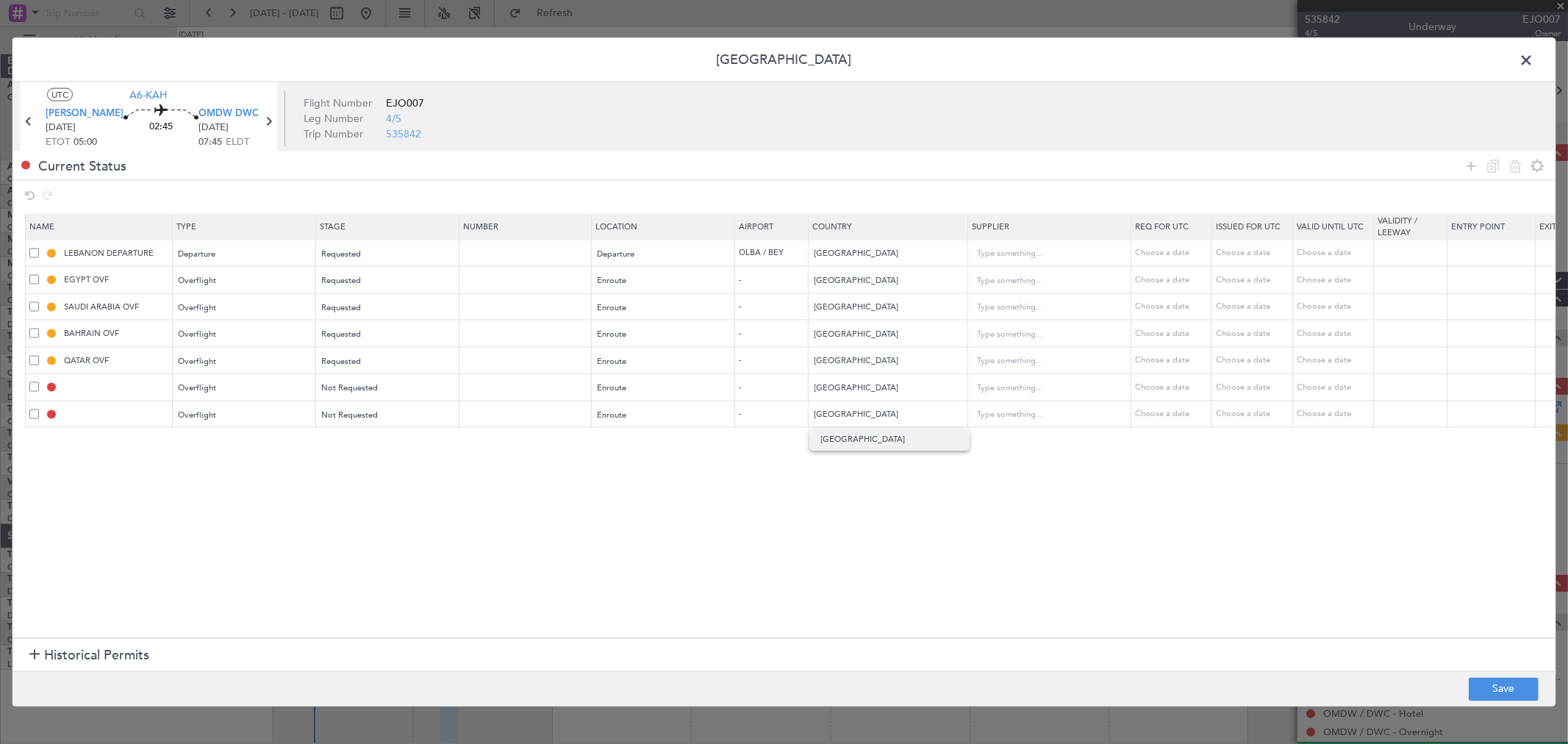
click at [869, 438] on span "Iraq" at bounding box center [890, 439] width 137 height 22
type input "Iraq"
click at [1469, 172] on icon at bounding box center [1471, 165] width 18 height 18
click at [229, 444] on div "Type" at bounding box center [240, 442] width 122 height 22
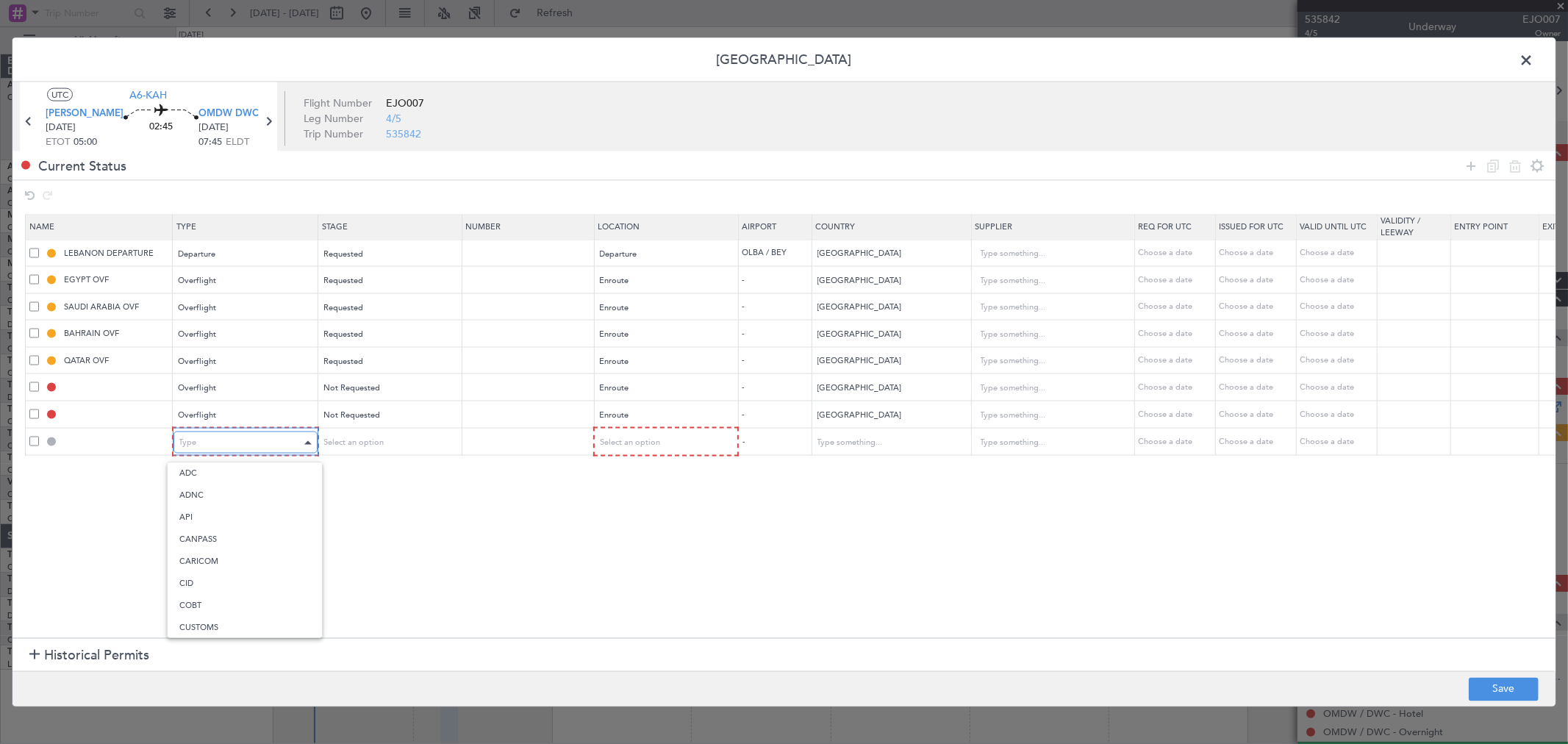
scroll to position [224, 0]
click at [220, 591] on span "Landing" at bounding box center [244, 602] width 131 height 22
click at [61, 647] on span "Historical Permits" at bounding box center [97, 655] width 105 height 20
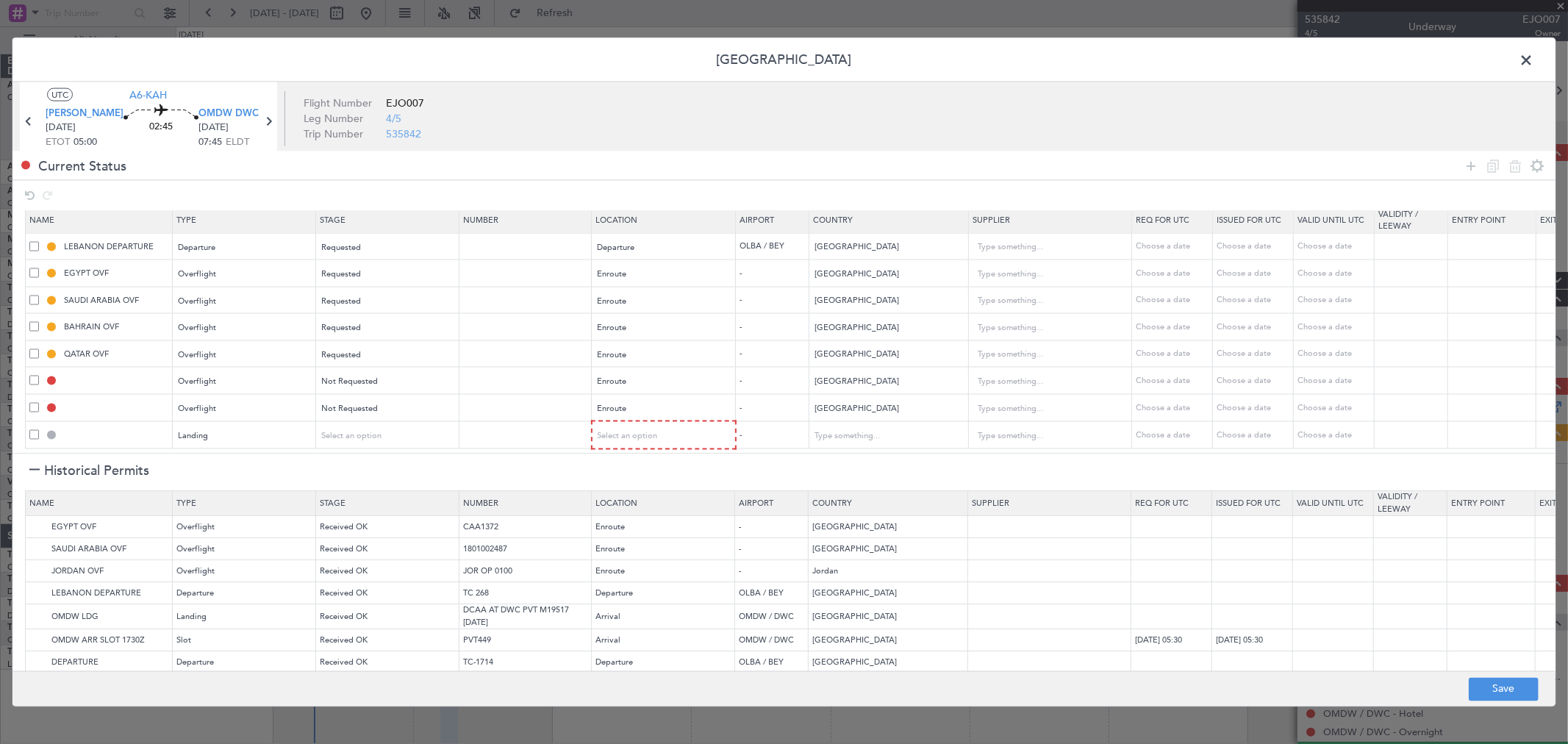
scroll to position [18, 0]
click at [34, 430] on span at bounding box center [33, 435] width 10 height 10
click at [40, 430] on input "checkbox" at bounding box center [40, 430] width 0 height 0
click at [1508, 162] on icon at bounding box center [1515, 165] width 18 height 18
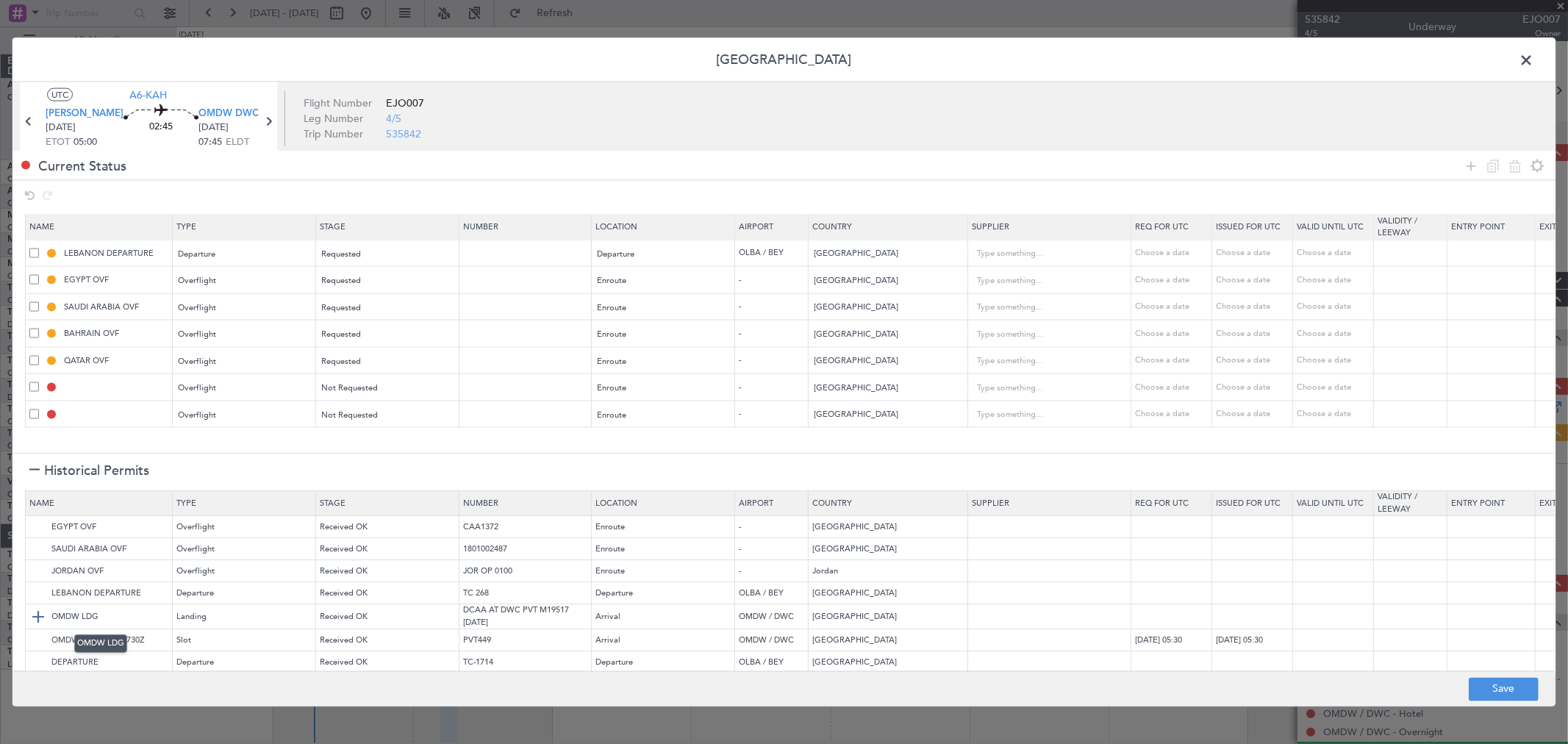
click at [34, 615] on img at bounding box center [38, 618] width 18 height 18
click at [30, 636] on img at bounding box center [38, 641] width 18 height 18
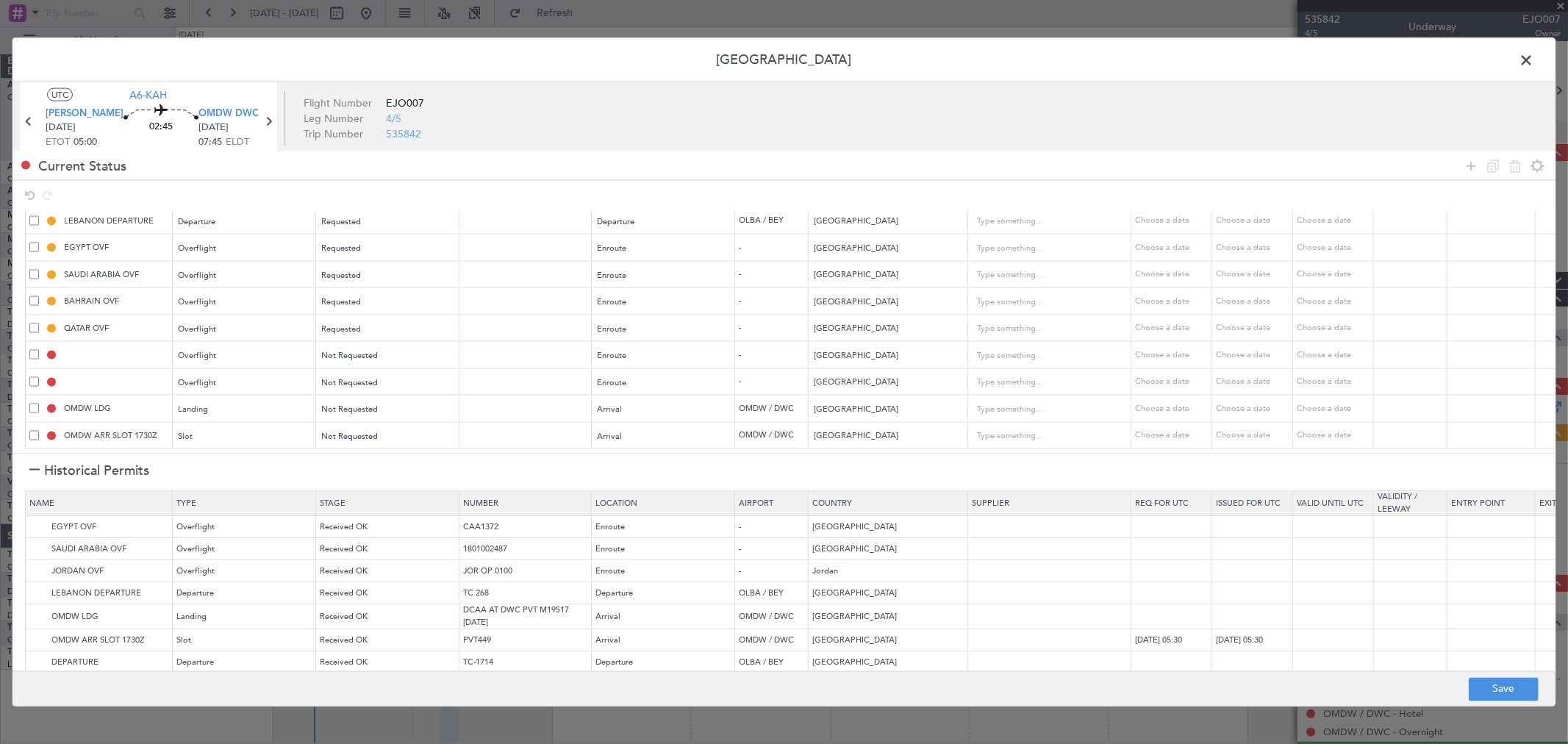
drag, startPoint x: 1476, startPoint y: 160, endPoint x: 511, endPoint y: 291, distance: 973.9
click at [1470, 160] on icon at bounding box center [1471, 165] width 18 height 18
click at [220, 425] on div "Type" at bounding box center [240, 436] width 122 height 22
click at [208, 496] on span "API" at bounding box center [244, 500] width 131 height 22
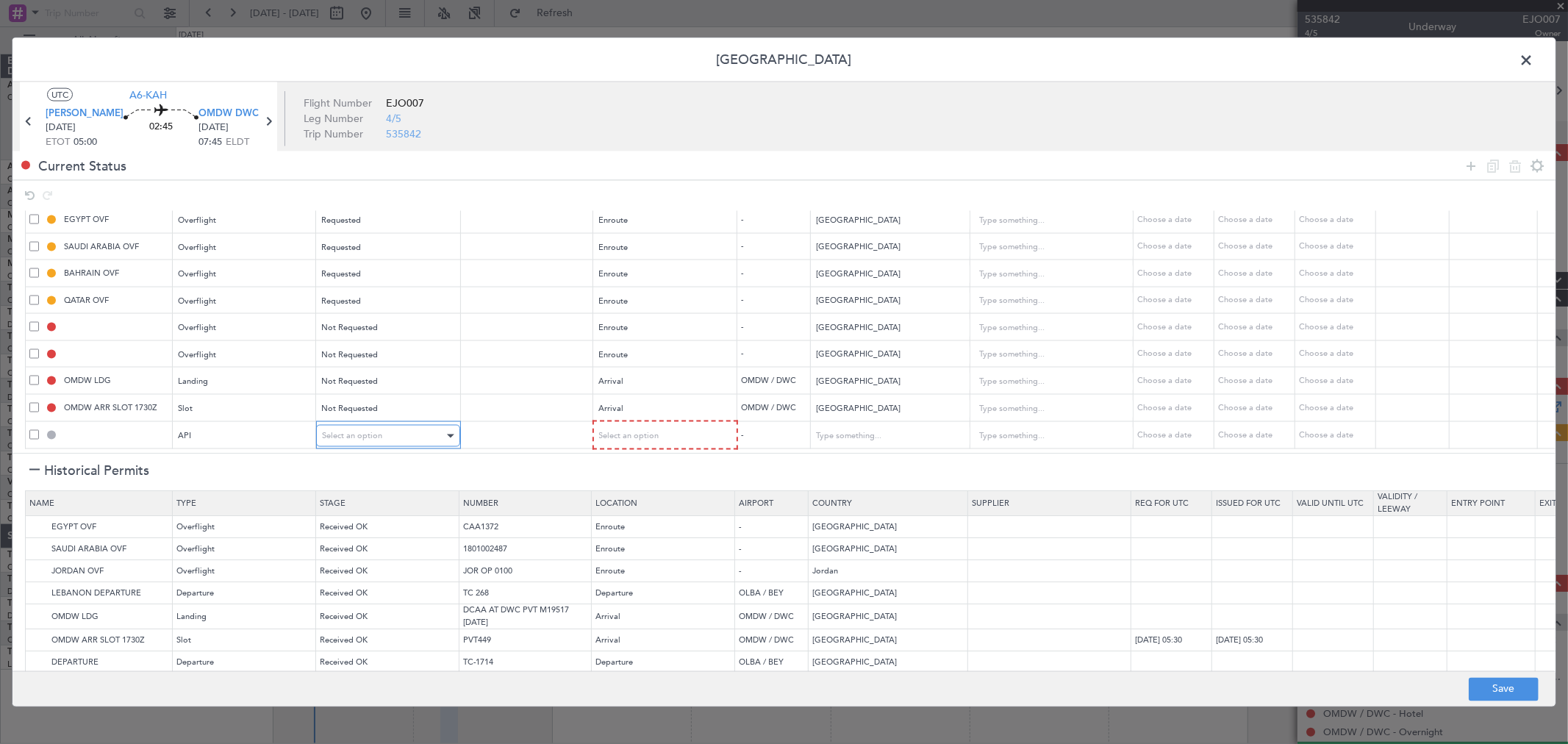
click at [354, 430] on span "Select an option" at bounding box center [352, 436] width 61 height 11
click at [354, 480] on span "Not Requested" at bounding box center [387, 478] width 131 height 22
click at [661, 425] on div "Select an option" at bounding box center [659, 436] width 122 height 22
click at [637, 493] on span "Arrival" at bounding box center [664, 500] width 131 height 22
click at [1483, 688] on button "Save" at bounding box center [1504, 689] width 70 height 24
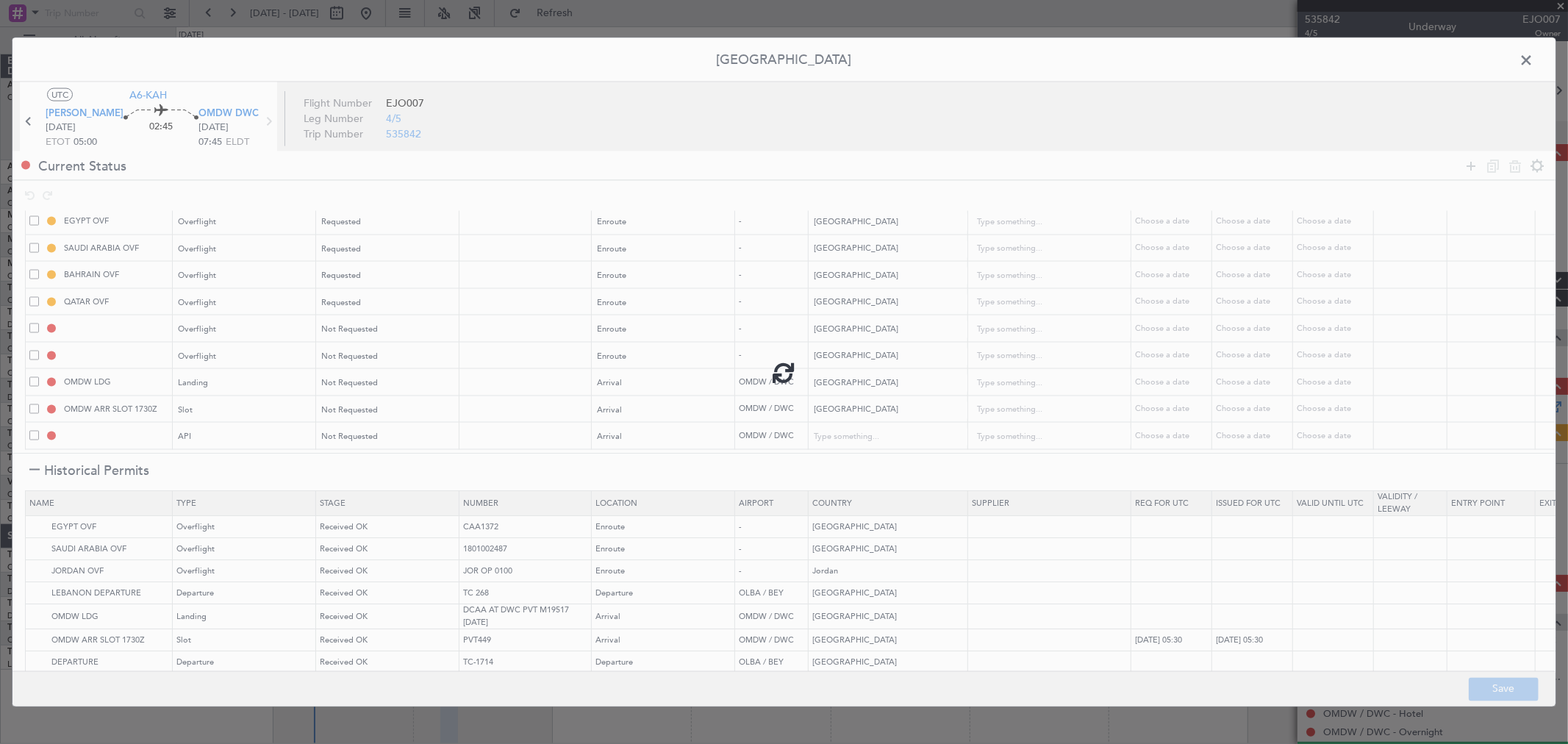
type input "SYRIAN ARAB REPUBLIC OVF"
type input "NNN"
type input "2"
type input "IRAQ OVF"
type input "NNN"
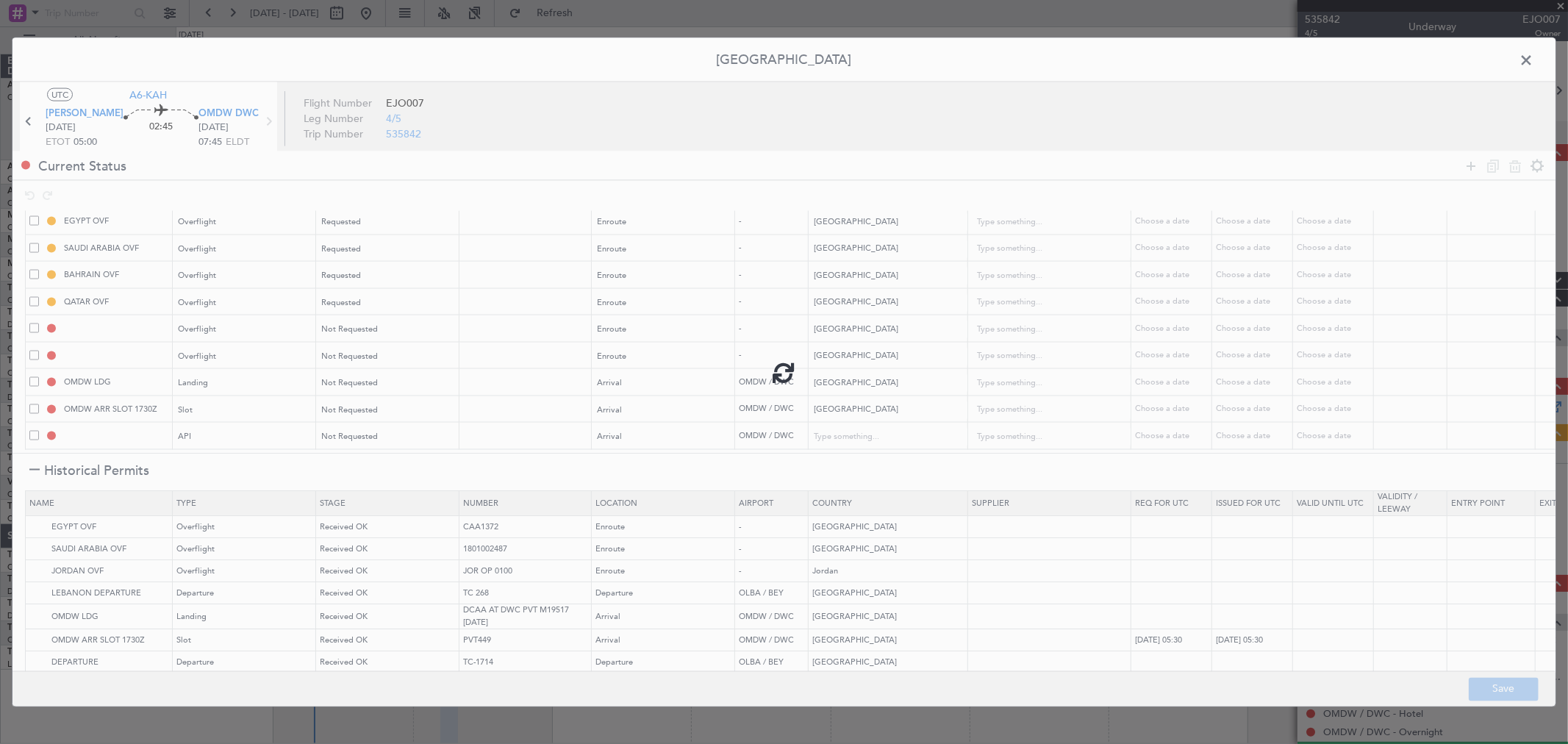
type input "1"
type input "NNN"
type input "1"
type input "OMDW ARR SLOT"
type input "NNN"
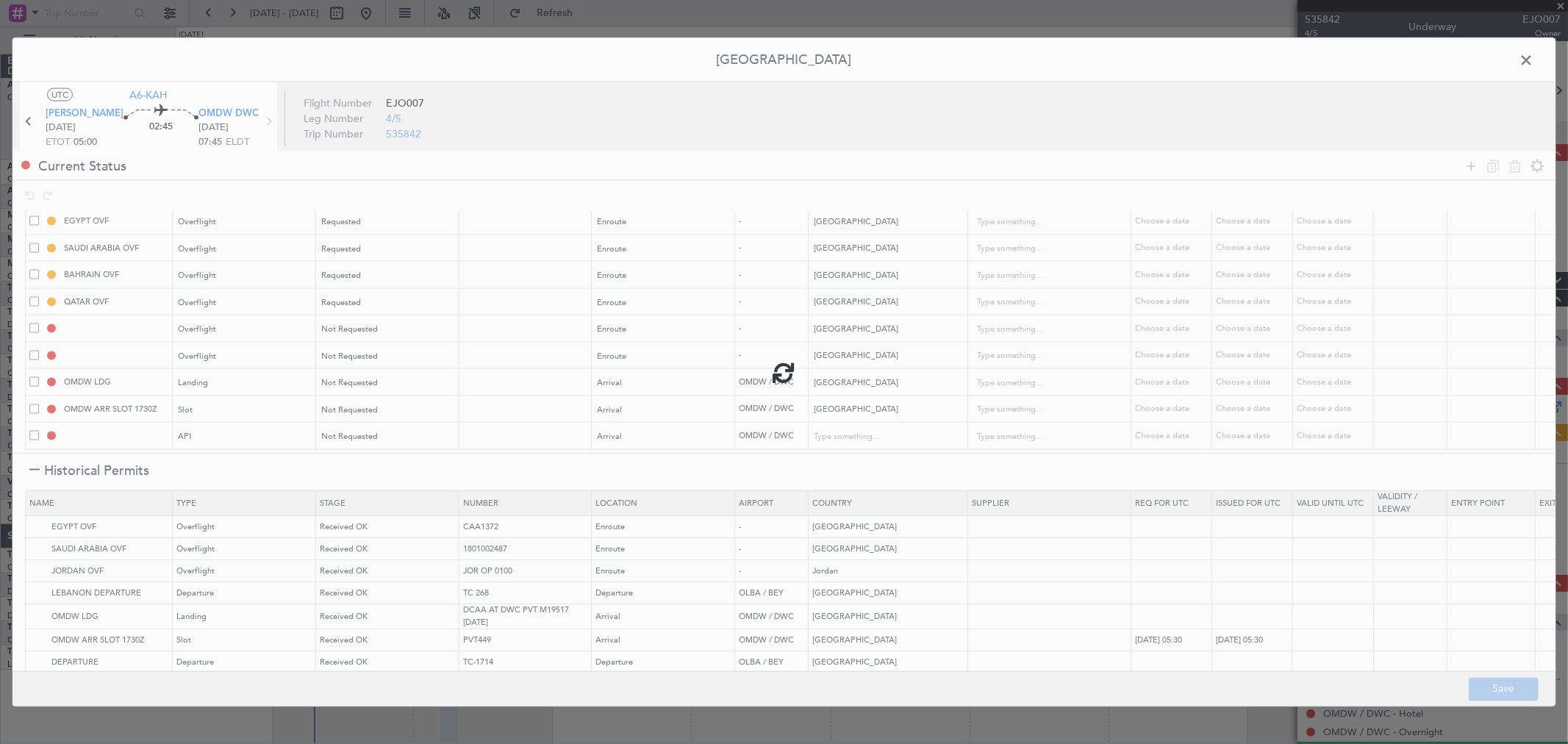
type input "1"
type input "OMDW ARR API"
type input "[GEOGRAPHIC_DATA]"
type input "NNN"
type input "1"
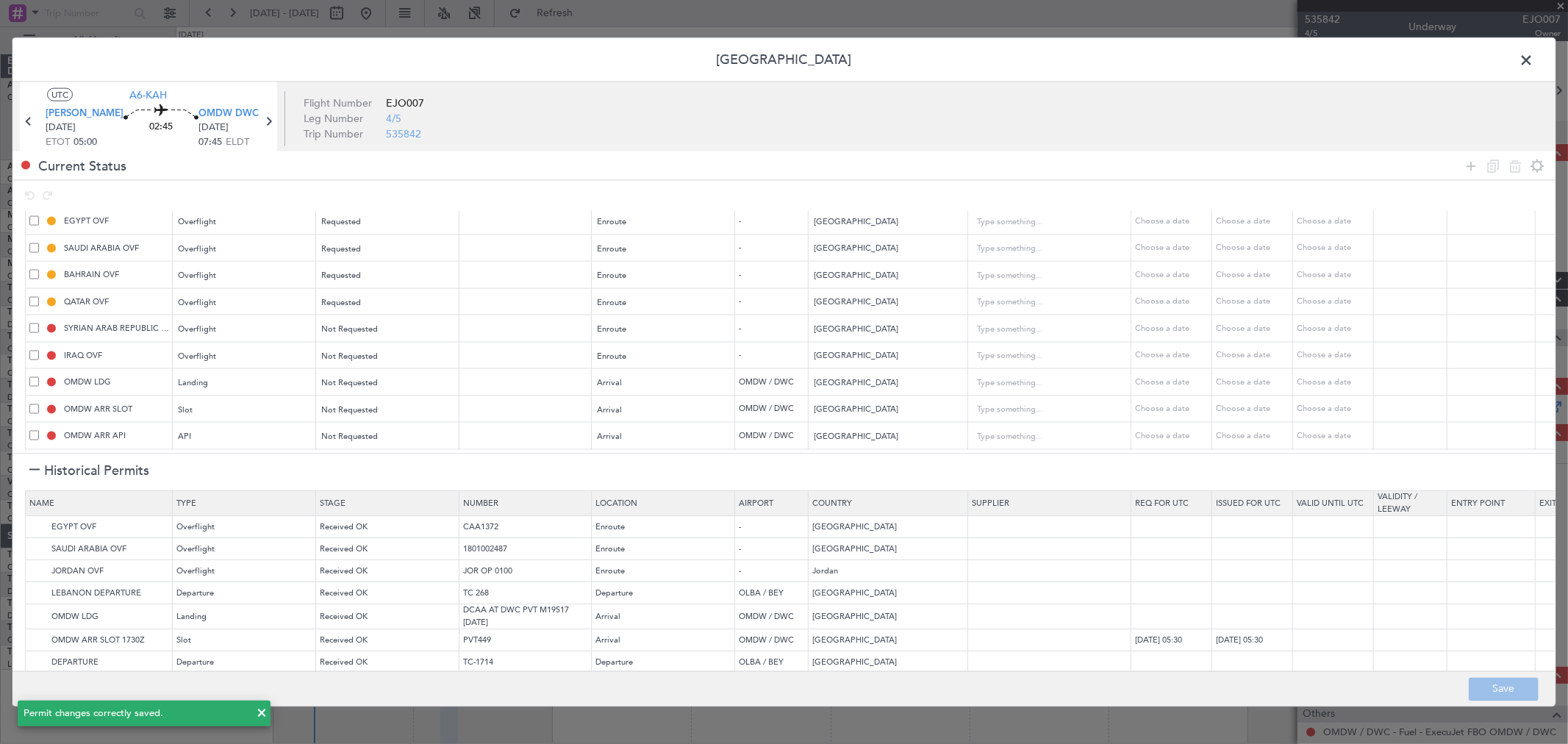
click at [1534, 61] on span at bounding box center [1534, 63] width 0 height 29
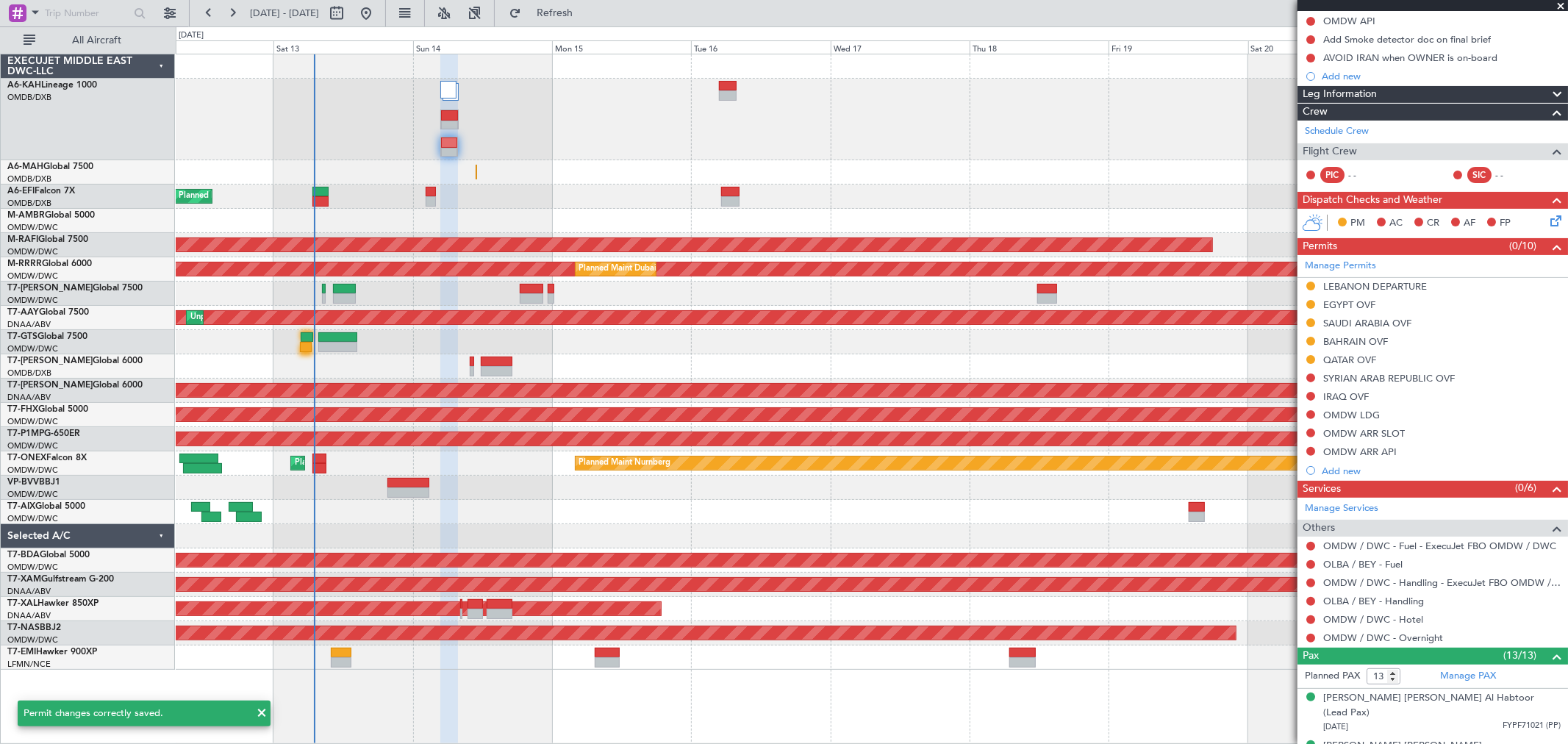
scroll to position [0, 0]
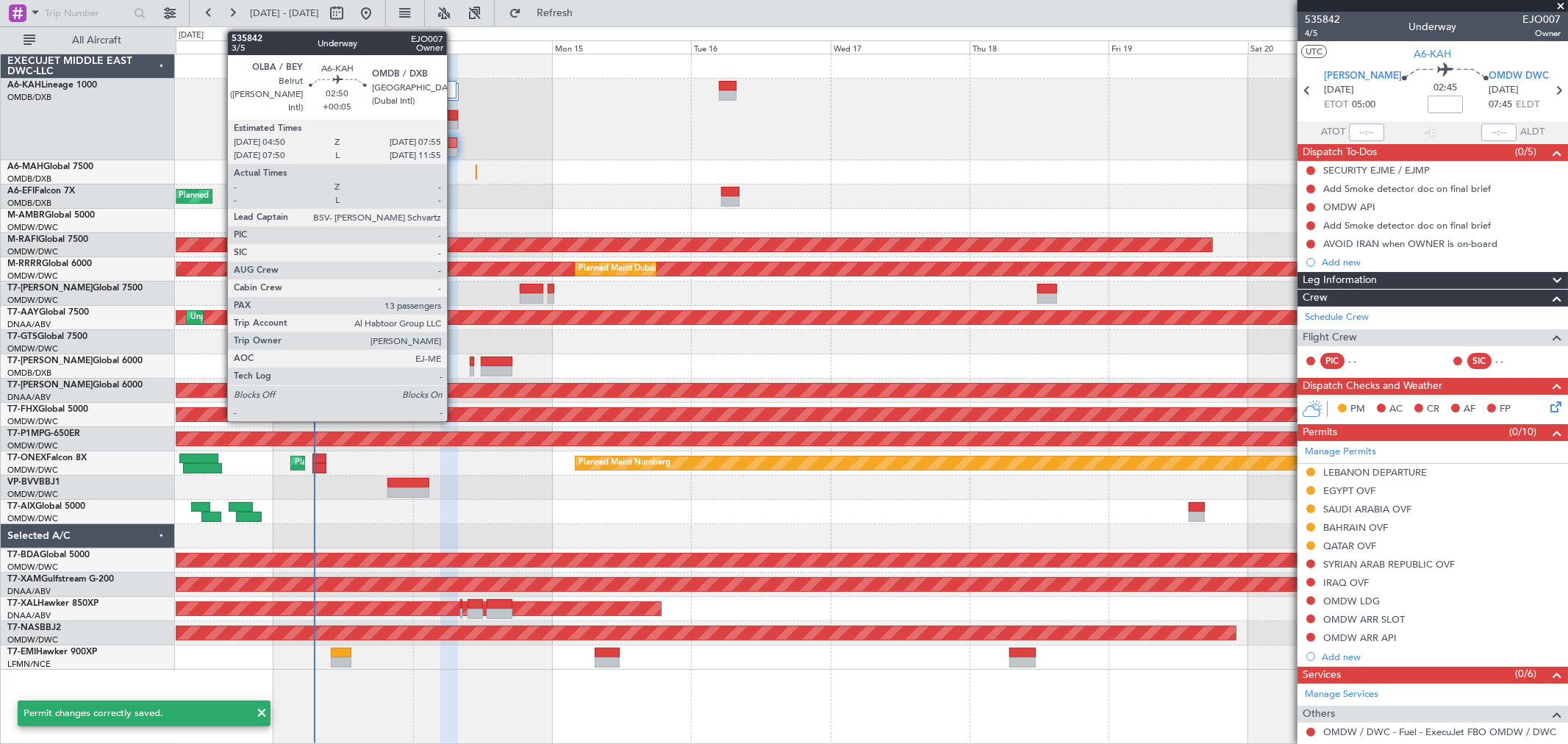
click at [454, 115] on div at bounding box center [449, 116] width 17 height 11
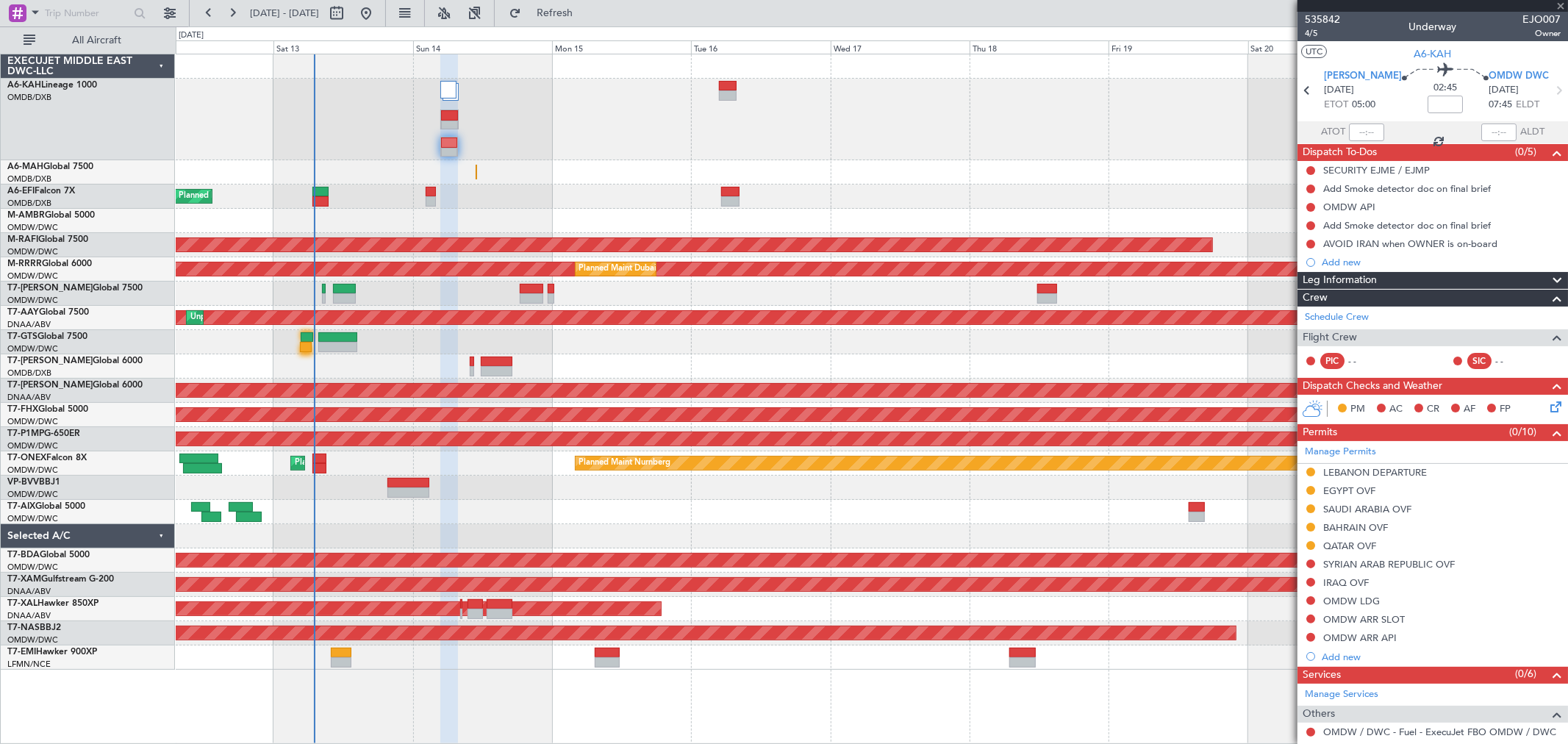
type input "+00:05"
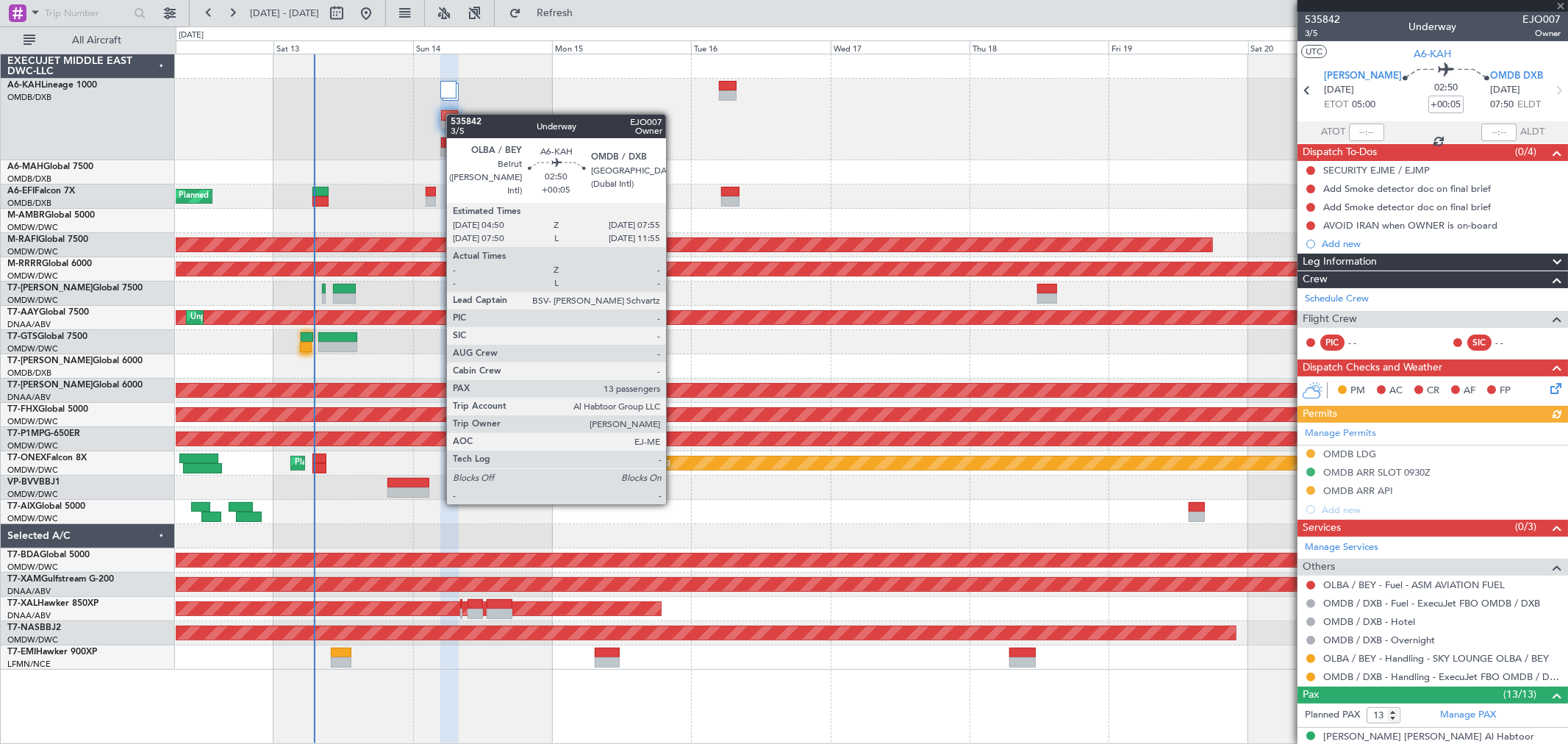
click at [454, 115] on div at bounding box center [449, 116] width 17 height 11
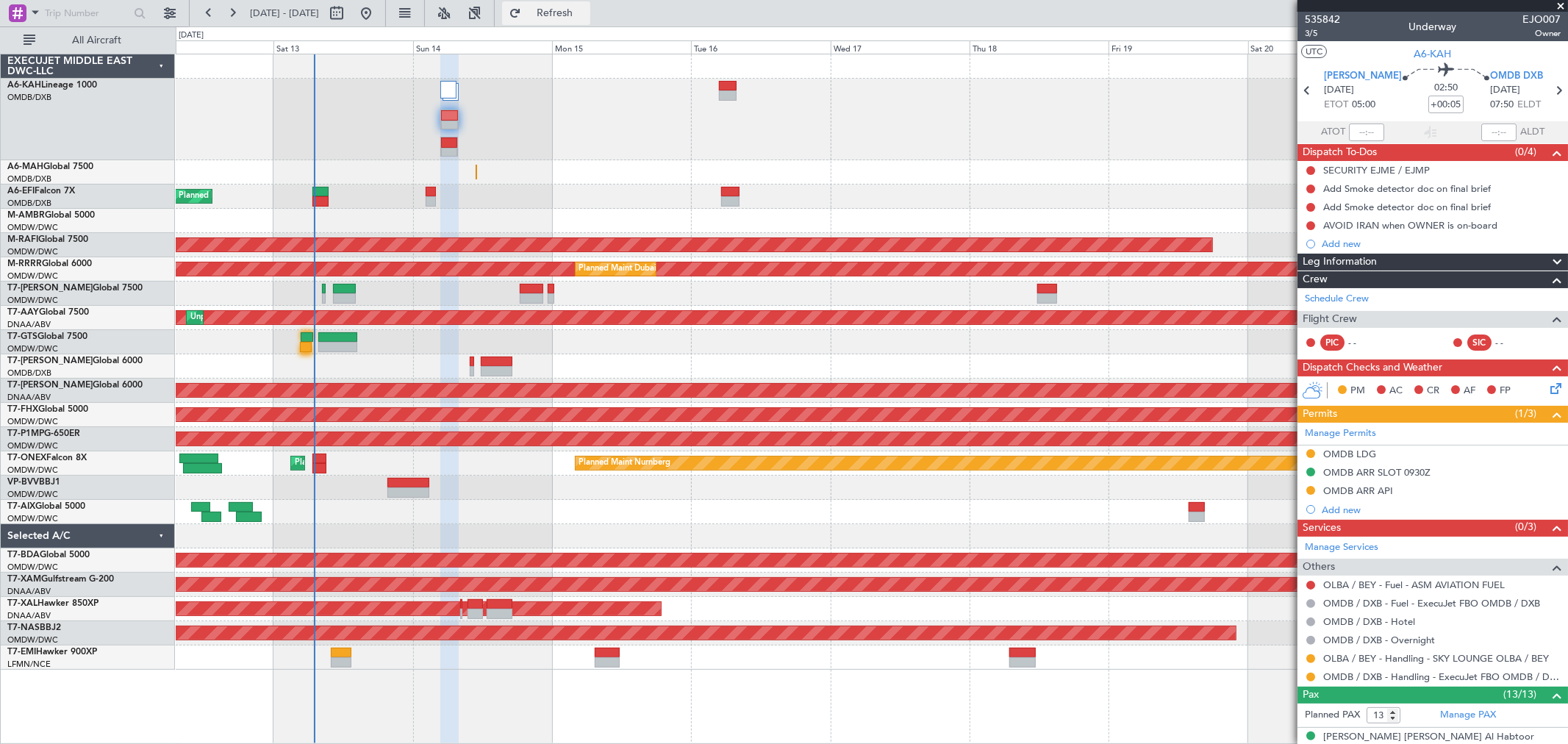
click at [590, 17] on button "Refresh" at bounding box center [546, 13] width 88 height 24
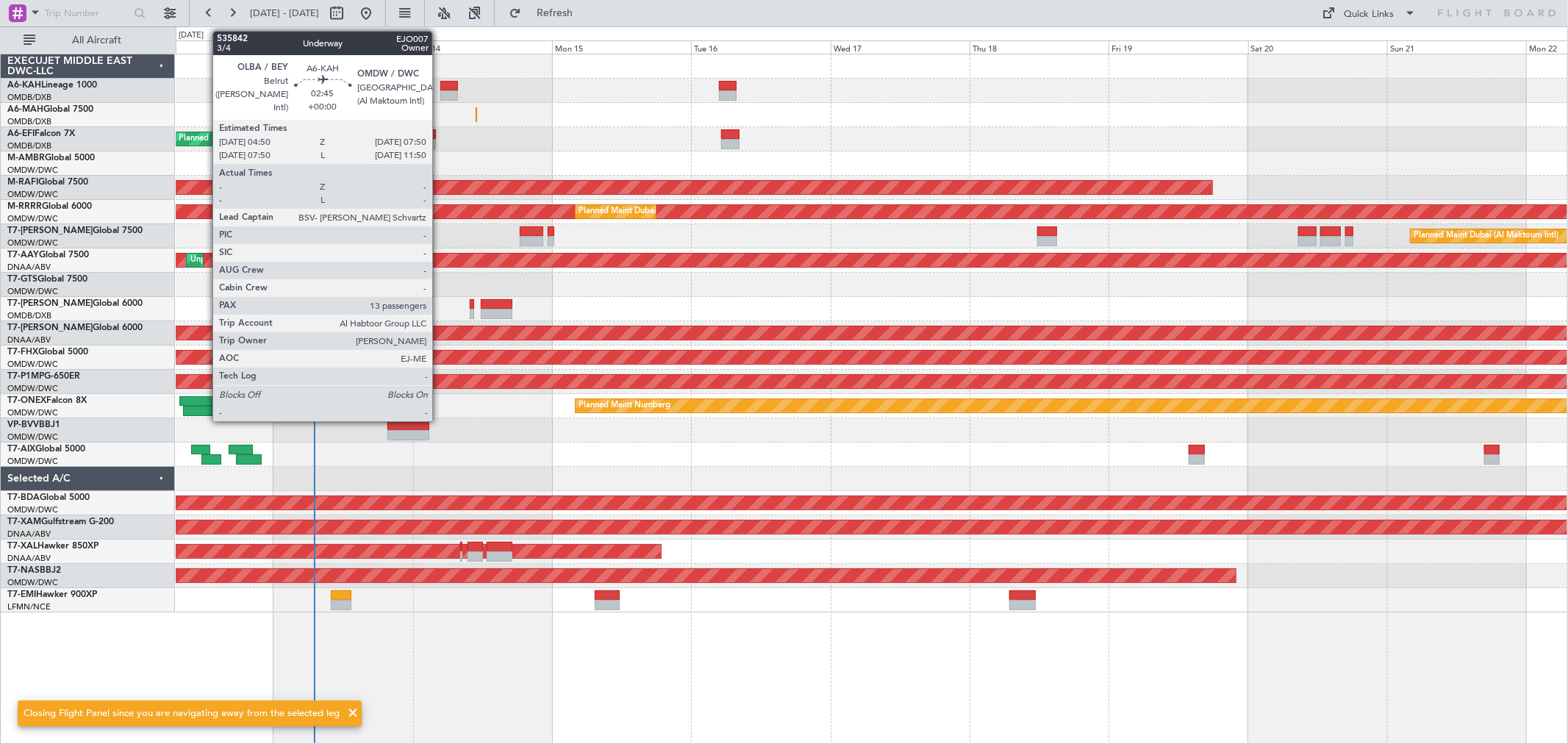
click at [442, 96] on div at bounding box center [449, 96] width 18 height 11
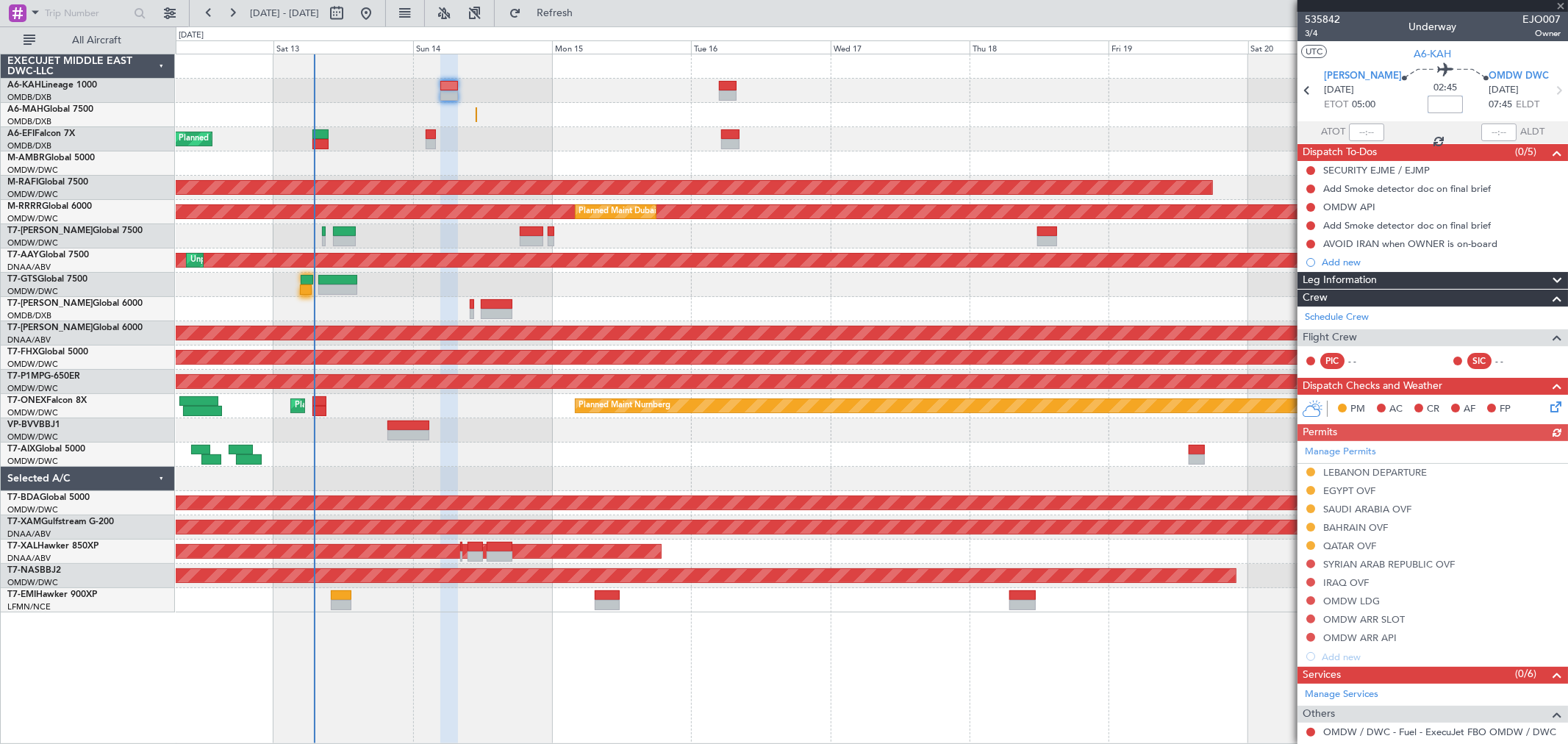
click at [1428, 106] on input at bounding box center [1446, 105] width 35 height 18
type input "+00:10"
click at [1321, 38] on span "3/4" at bounding box center [1323, 33] width 35 height 12
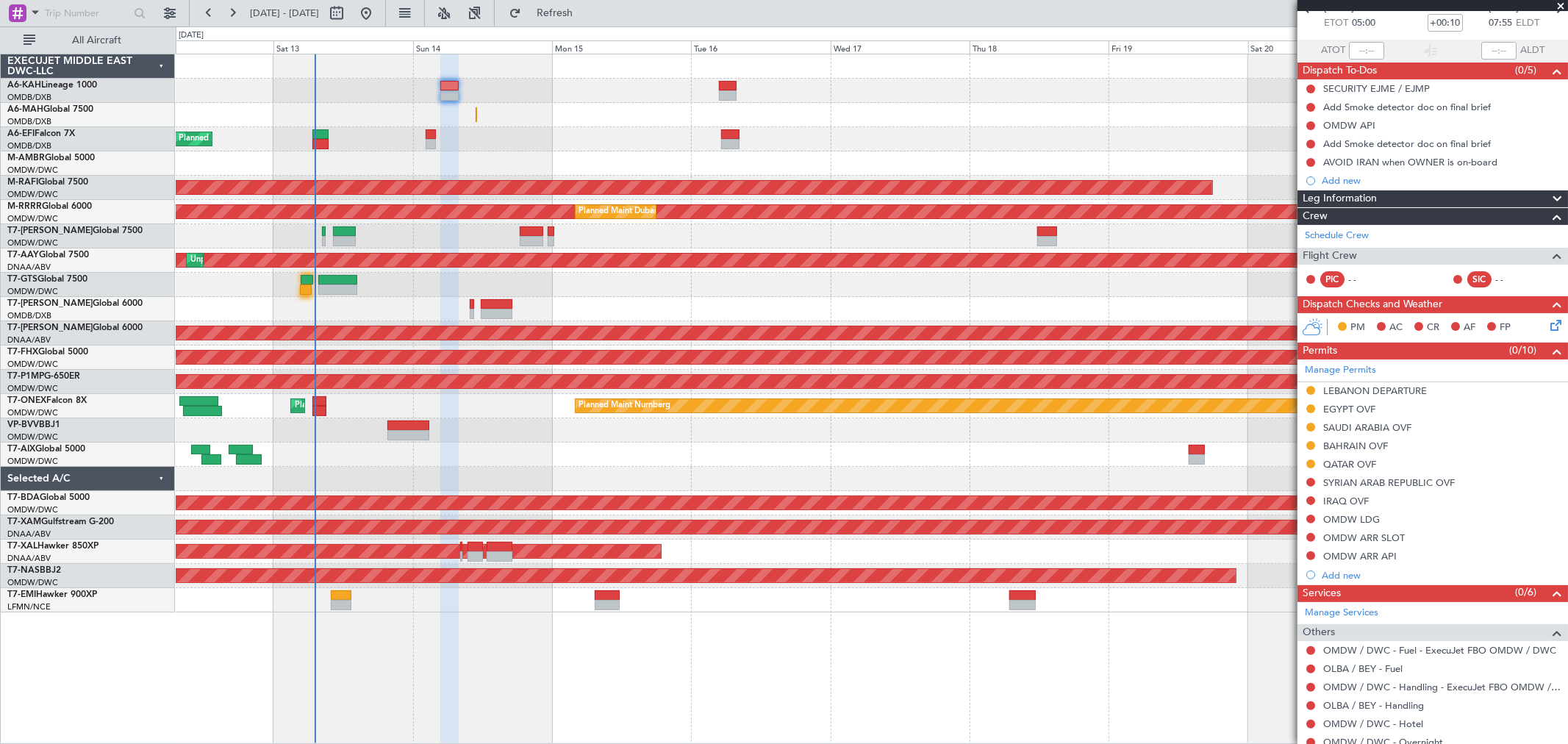
scroll to position [163, 0]
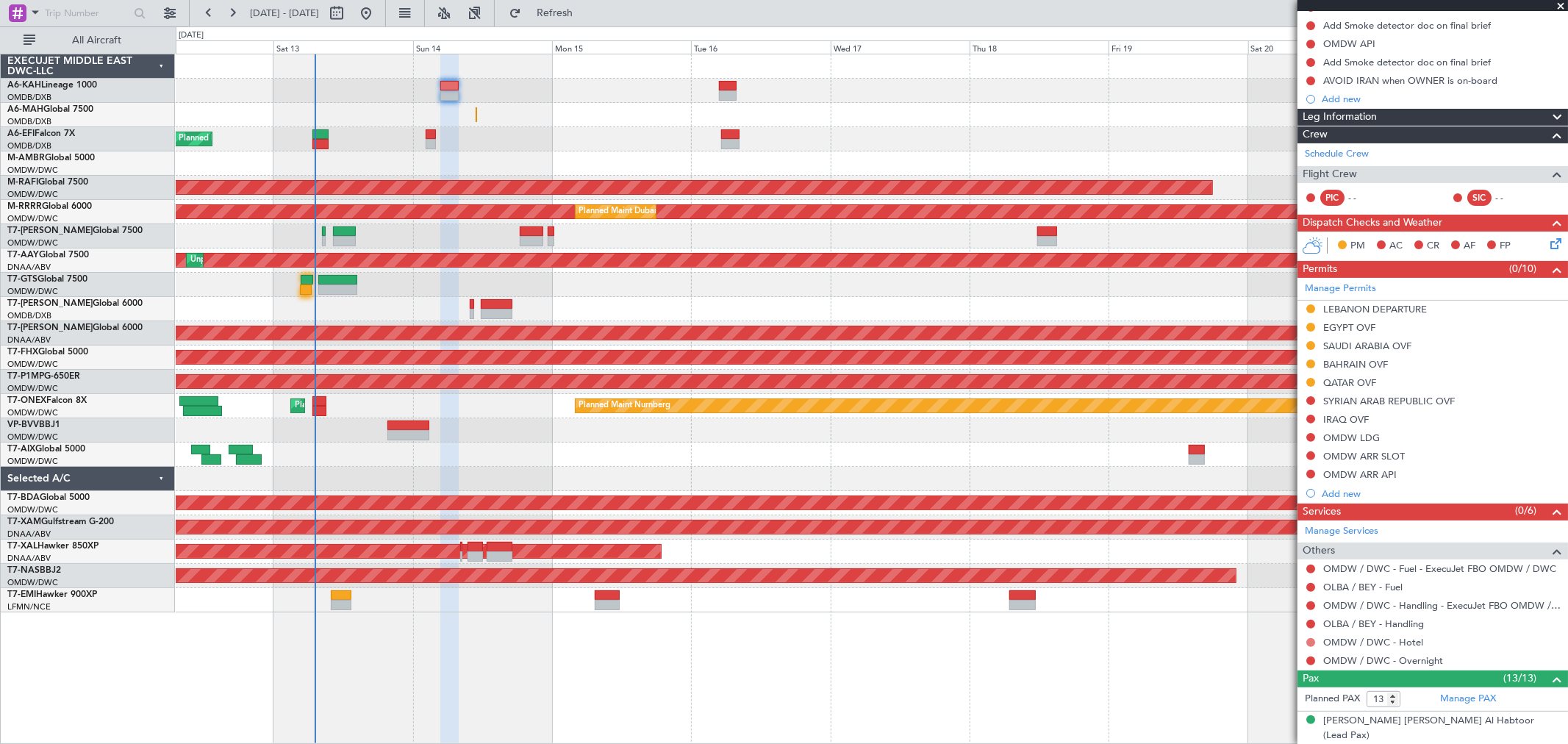
click at [1310, 641] on button at bounding box center [1311, 643] width 9 height 9
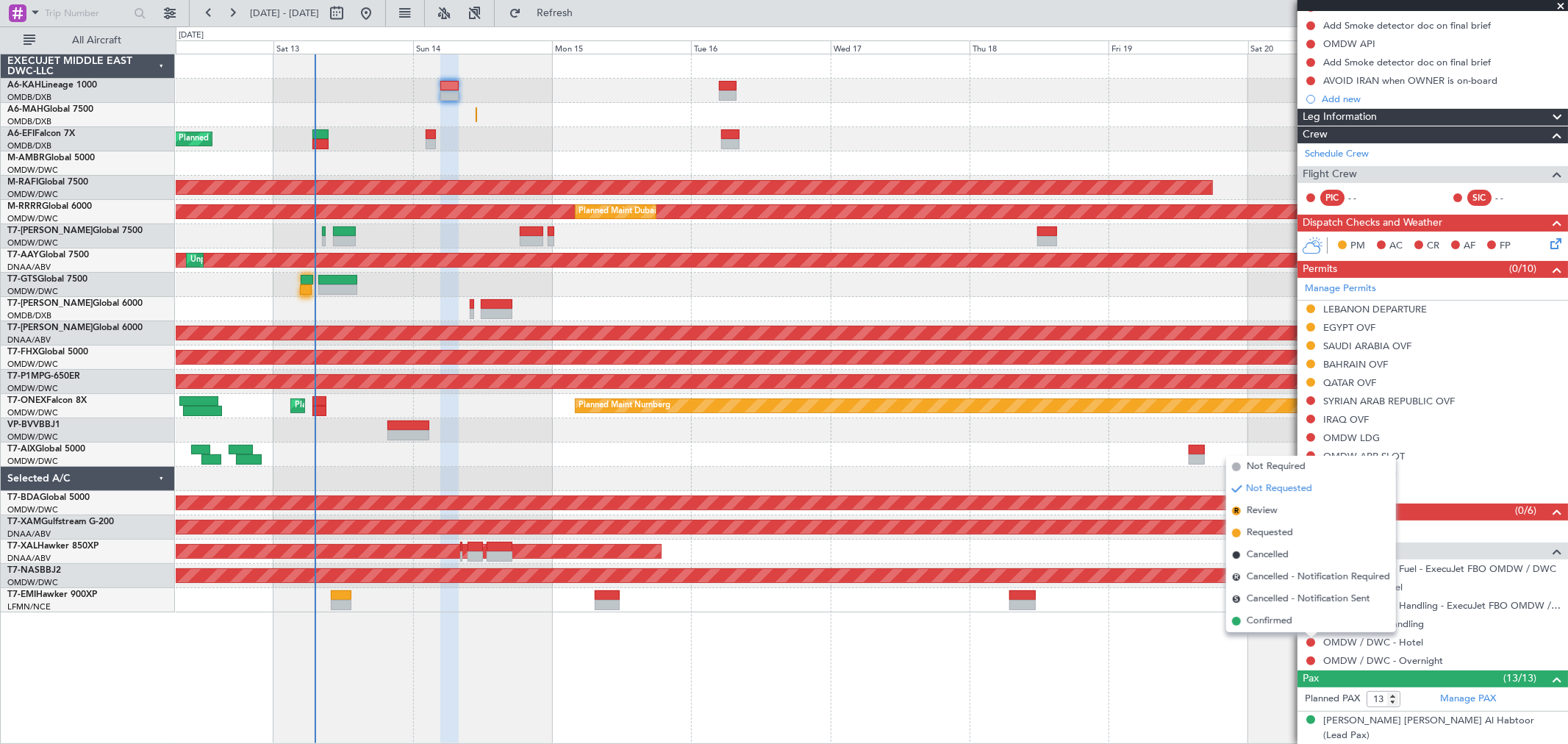
click at [1268, 459] on span "Not Required" at bounding box center [1276, 466] width 59 height 15
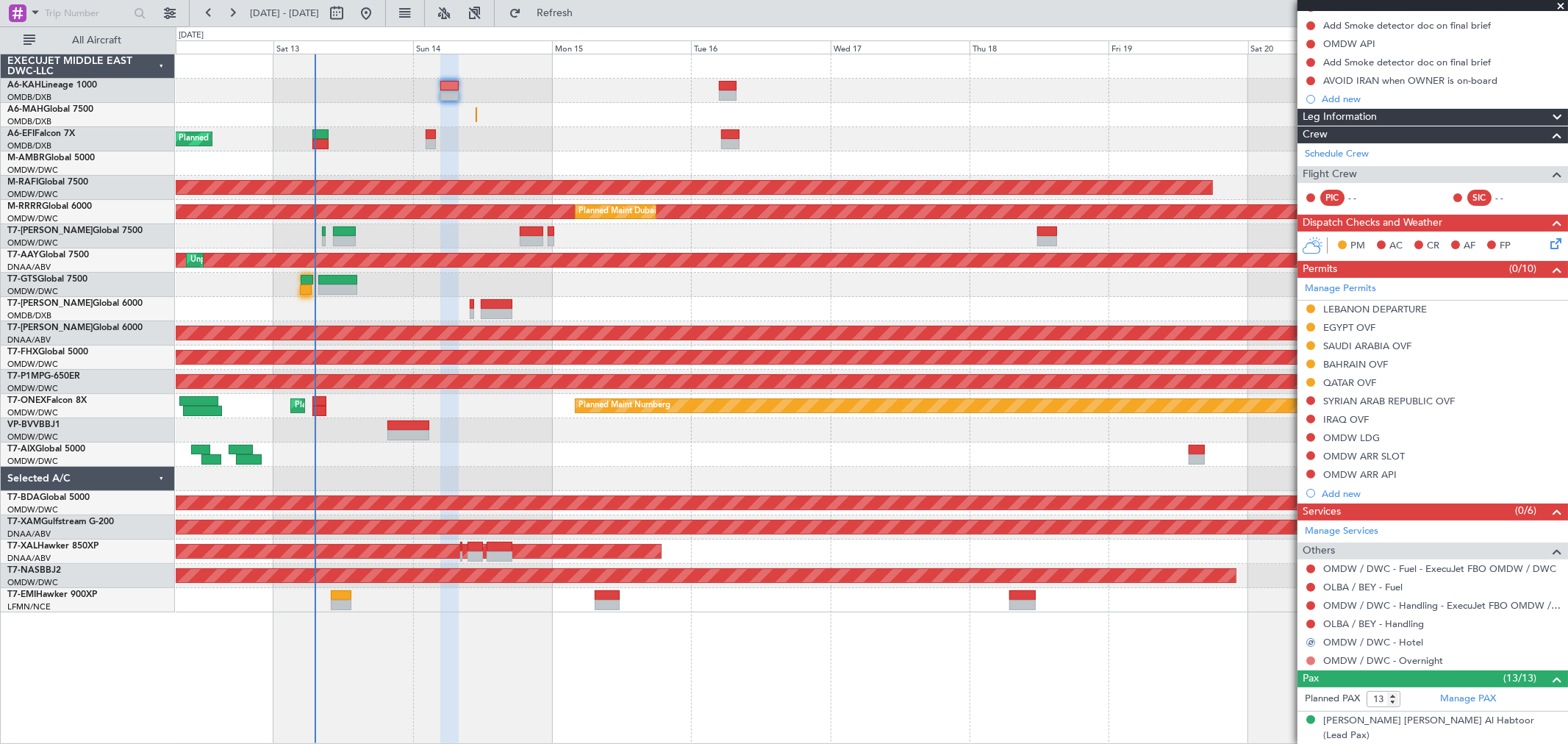
click at [1310, 662] on button at bounding box center [1311, 661] width 9 height 9
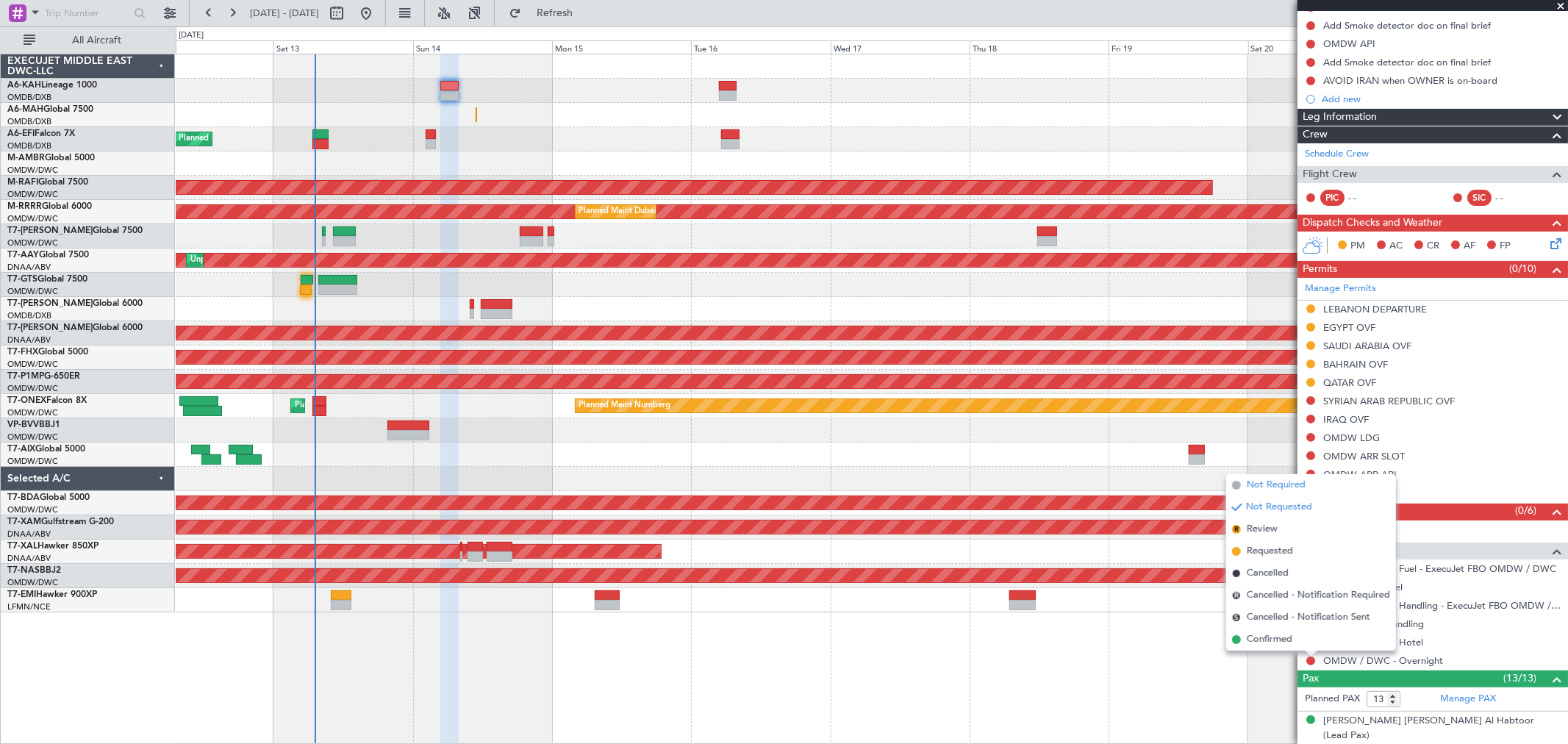
click at [1255, 479] on span "Not Required" at bounding box center [1276, 485] width 59 height 15
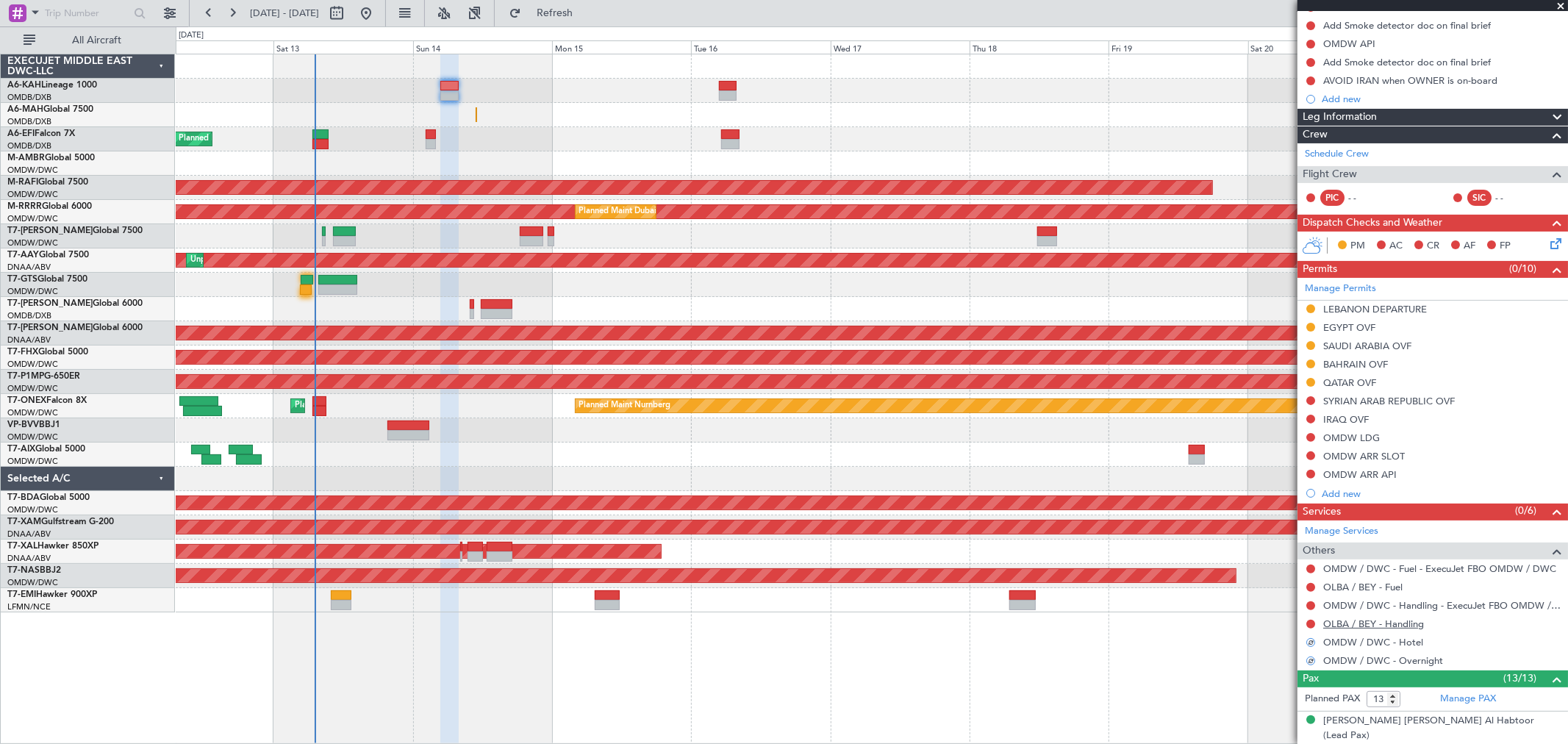
click at [1377, 623] on link "OLBA / BEY - Handling" at bounding box center [1374, 624] width 101 height 12
click at [1305, 569] on div at bounding box center [1311, 568] width 11 height 11
drag, startPoint x: 1309, startPoint y: 567, endPoint x: 1304, endPoint y: 561, distance: 7.8
click at [1309, 567] on button at bounding box center [1311, 569] width 9 height 9
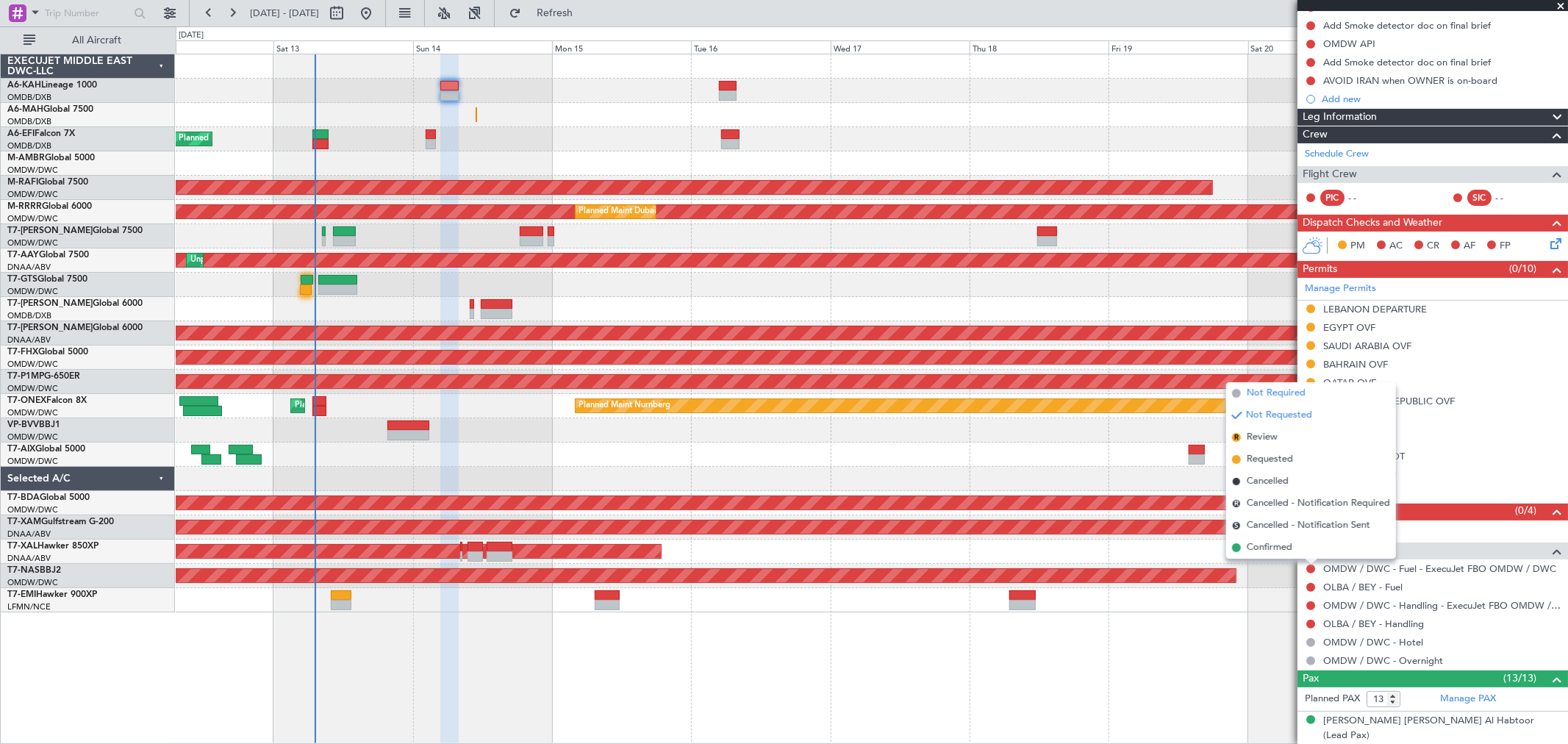
click at [1267, 394] on span "Not Required" at bounding box center [1276, 393] width 59 height 15
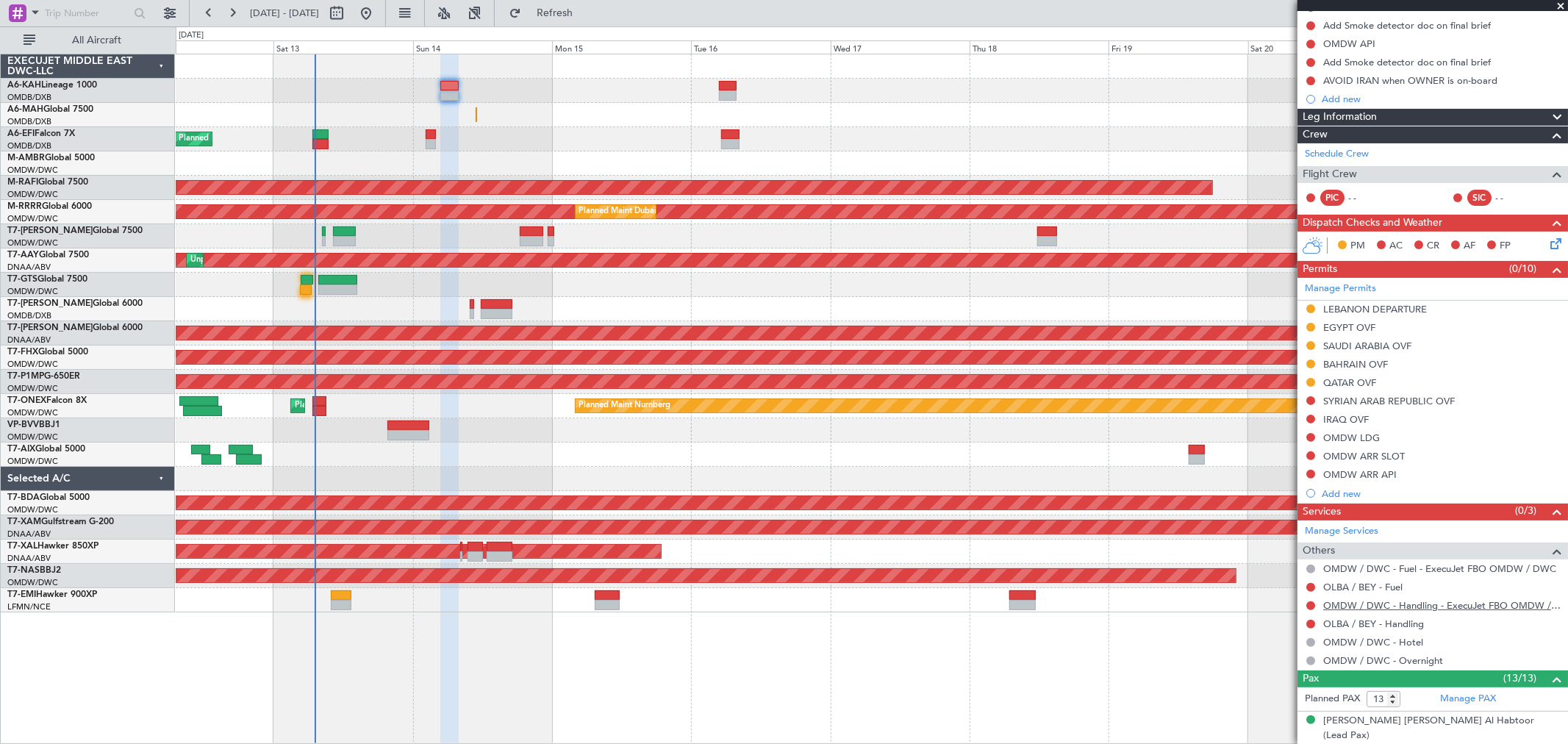
click at [1390, 607] on link "OMDW / DWC - Handling - ExecuJet FBO OMDW / DWC" at bounding box center [1442, 605] width 237 height 12
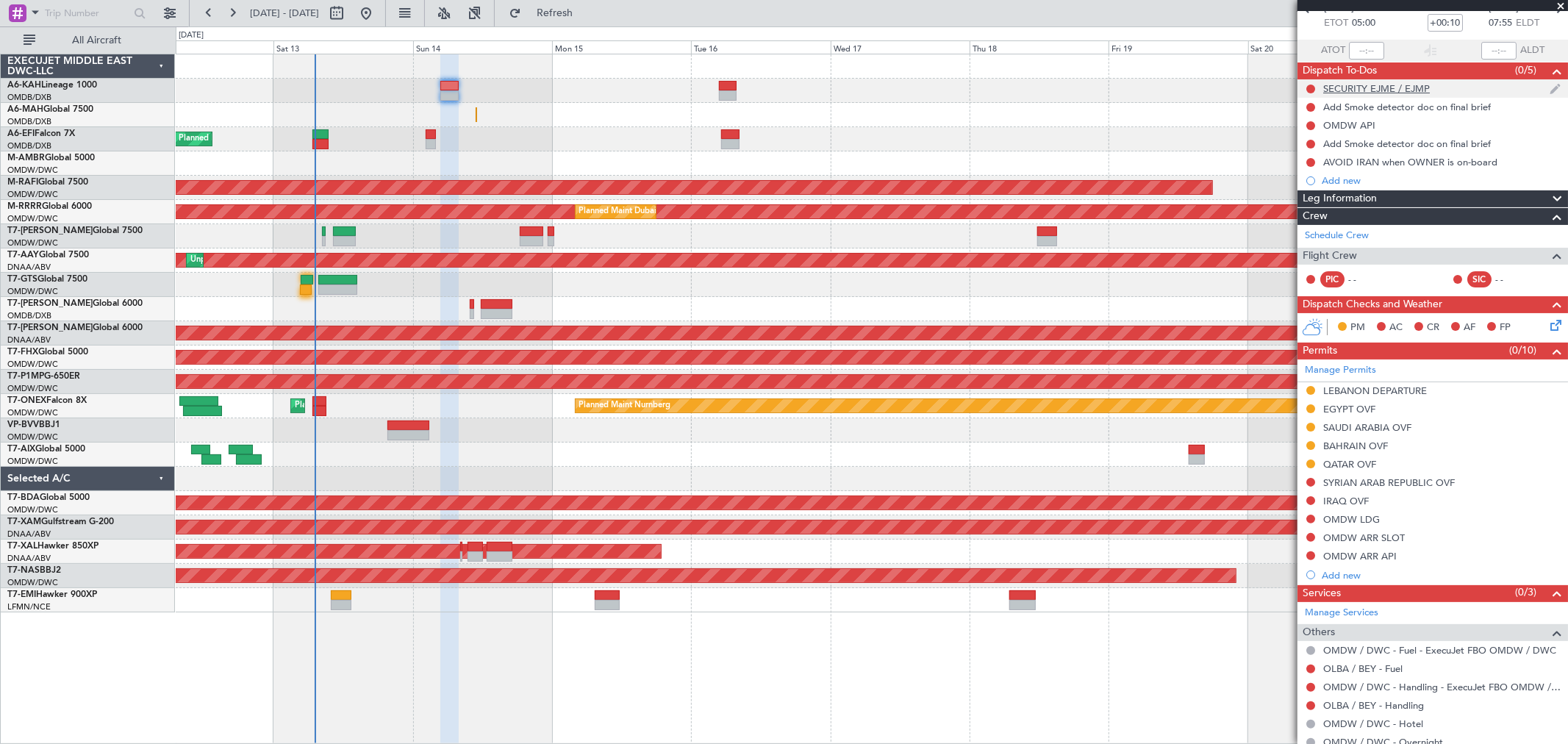
scroll to position [0, 0]
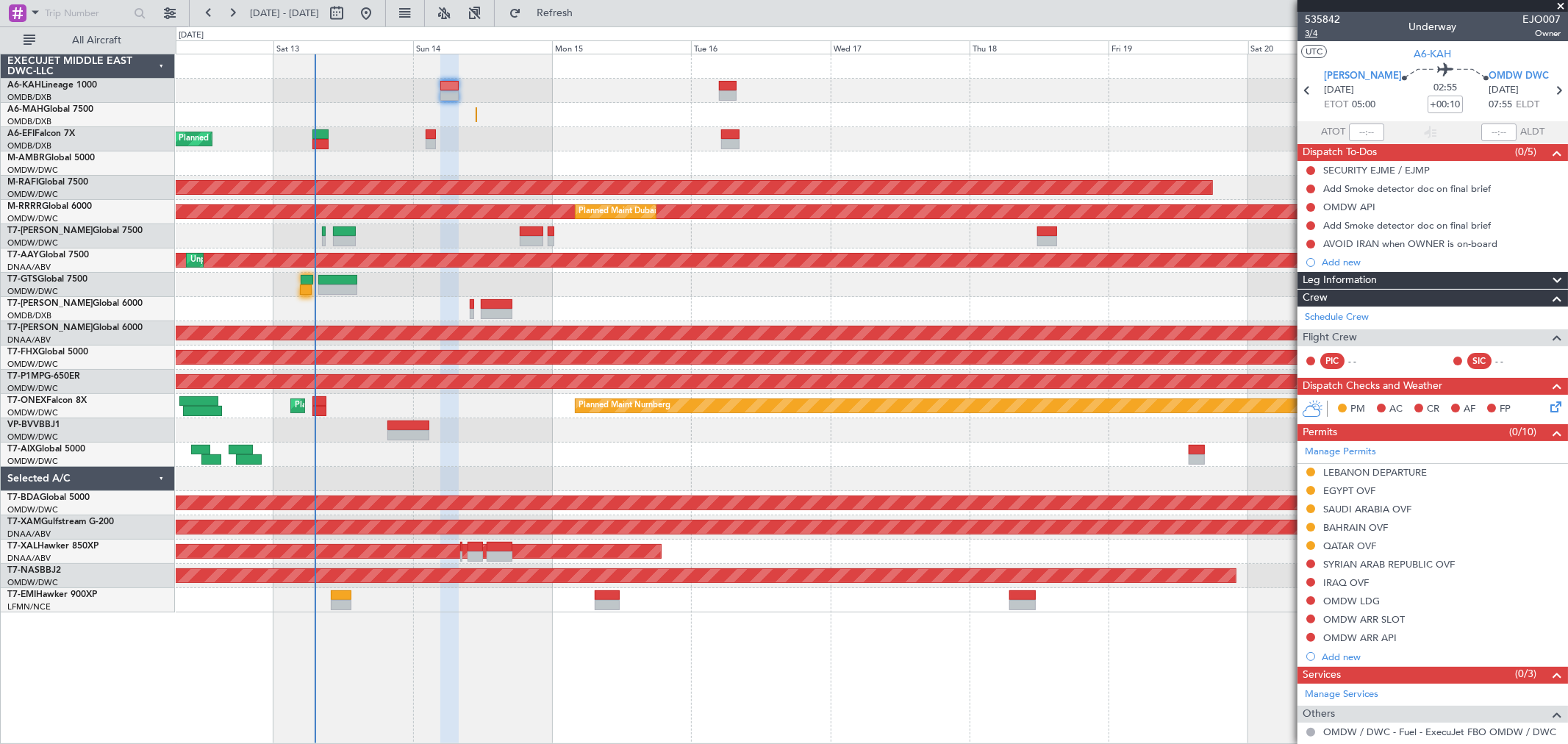
click at [1313, 35] on span "3/4" at bounding box center [1323, 33] width 35 height 12
click at [1369, 449] on link "Manage Permits" at bounding box center [1340, 451] width 71 height 15
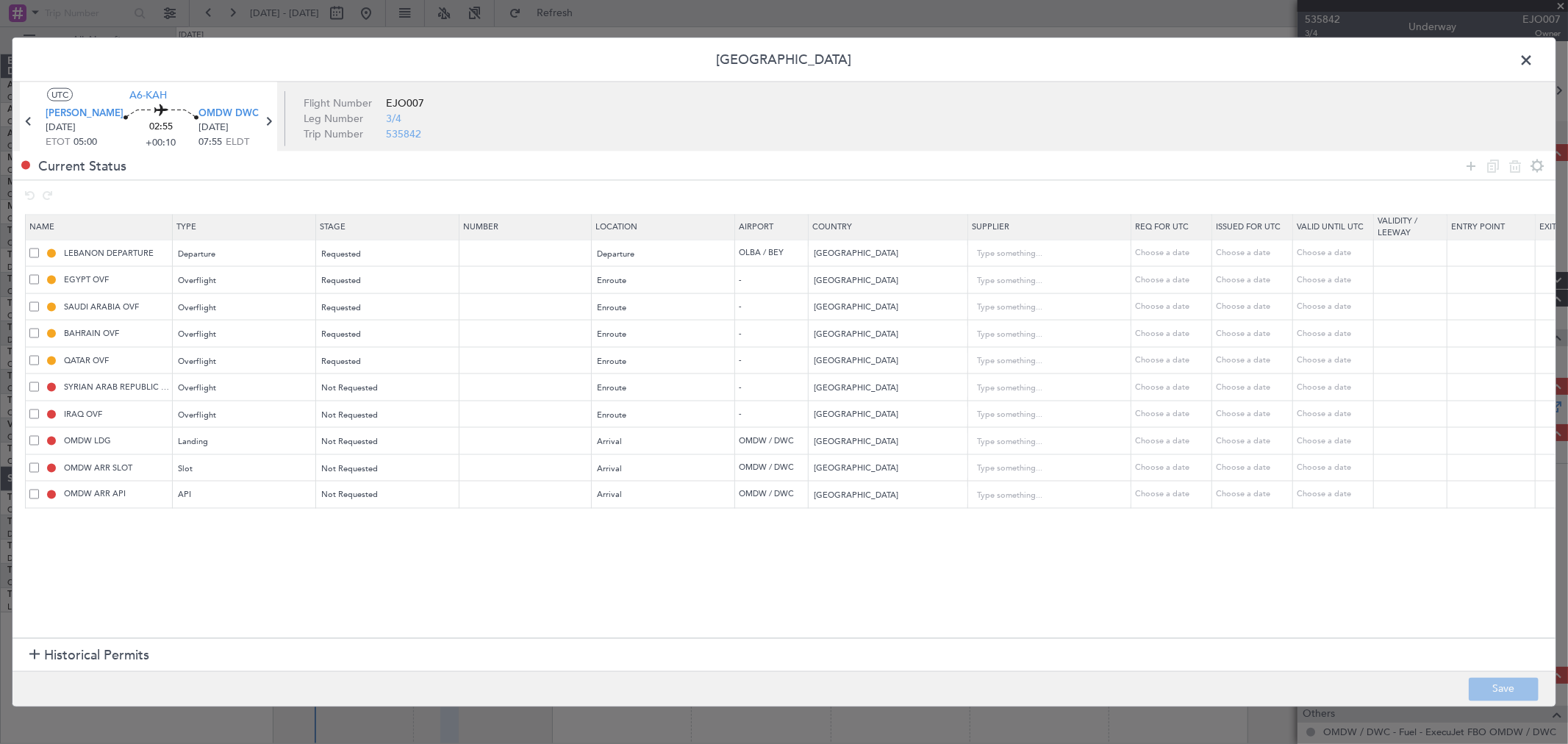
click at [1469, 168] on icon at bounding box center [1471, 165] width 18 height 18
click at [272, 521] on div "Type" at bounding box center [240, 523] width 122 height 22
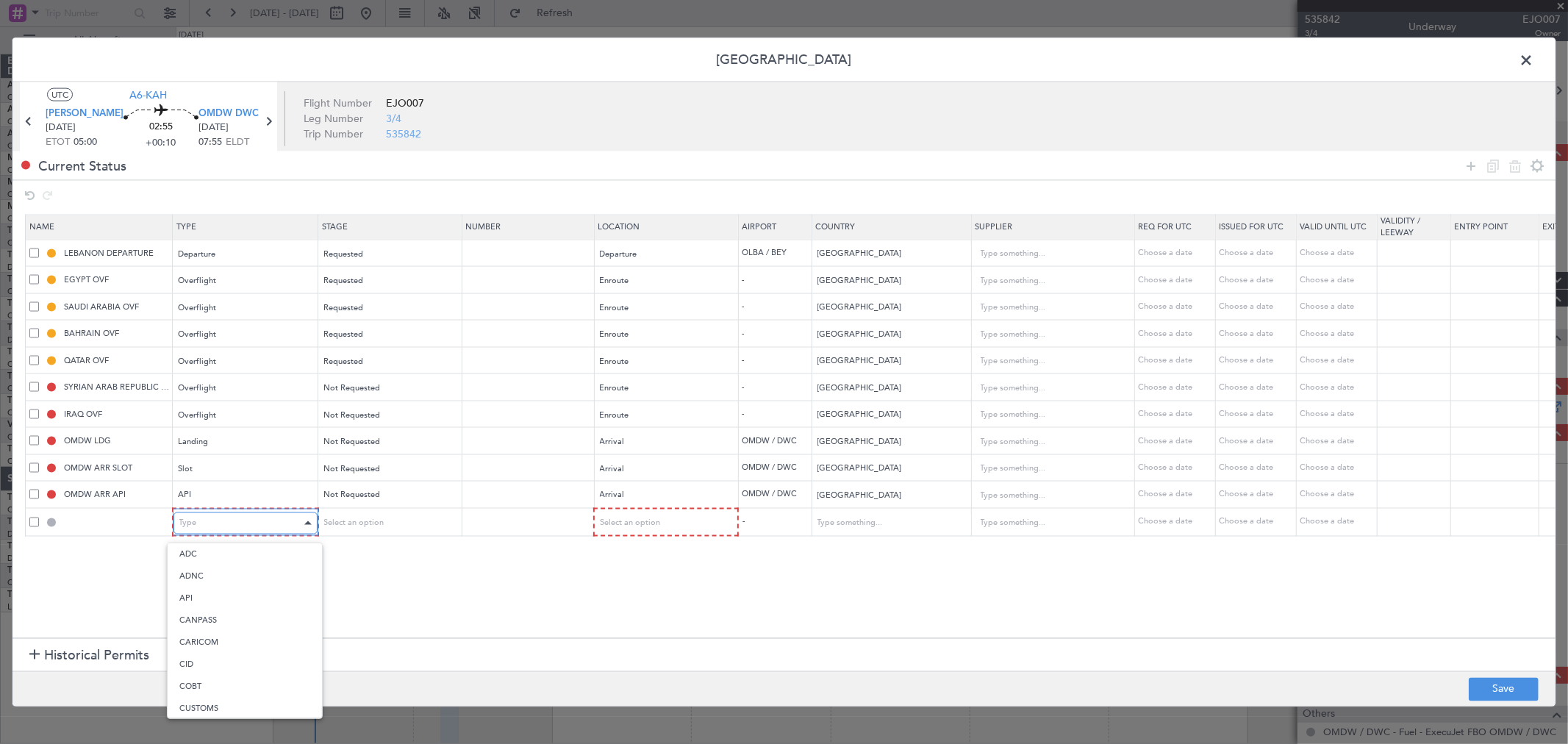
scroll to position [273, 0]
click at [256, 679] on span "Overflight" at bounding box center [244, 678] width 131 height 22
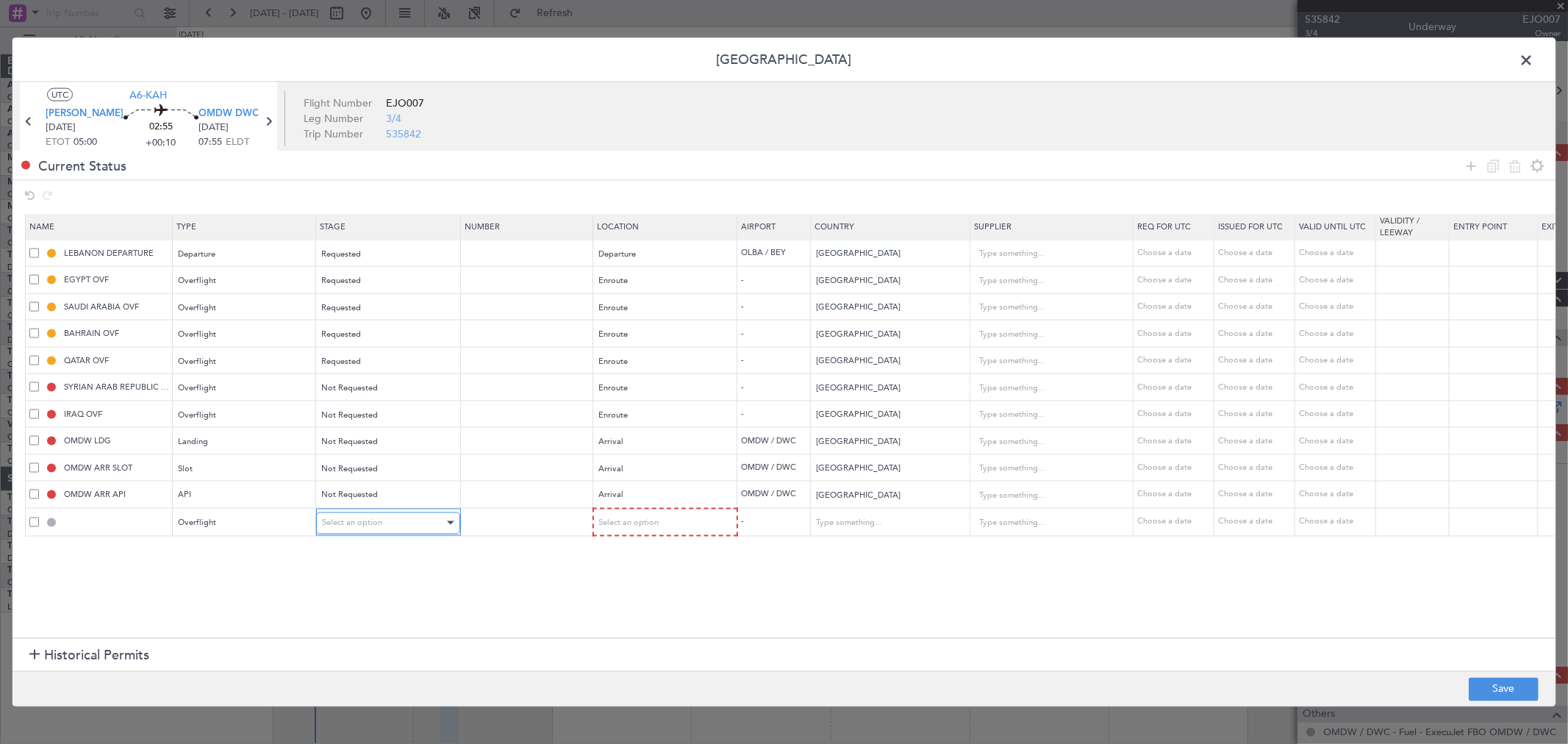
click at [358, 527] on span "Select an option" at bounding box center [352, 522] width 61 height 11
click at [366, 621] on span "Requested" at bounding box center [387, 620] width 131 height 22
click at [670, 524] on div "Select an option" at bounding box center [659, 523] width 122 height 22
click at [642, 646] on span "Enroute" at bounding box center [664, 642] width 131 height 22
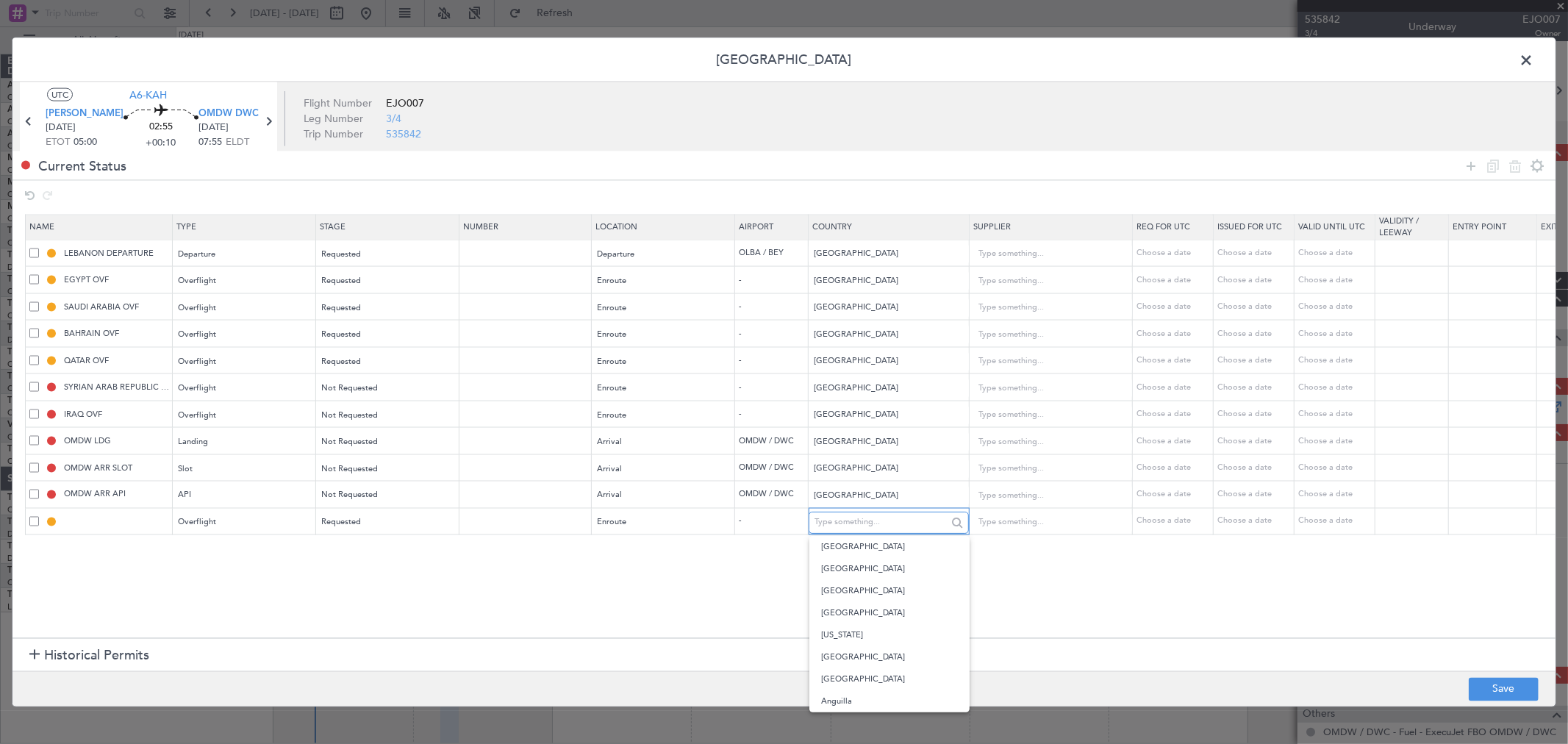
click at [827, 531] on input "text" at bounding box center [880, 522] width 133 height 22
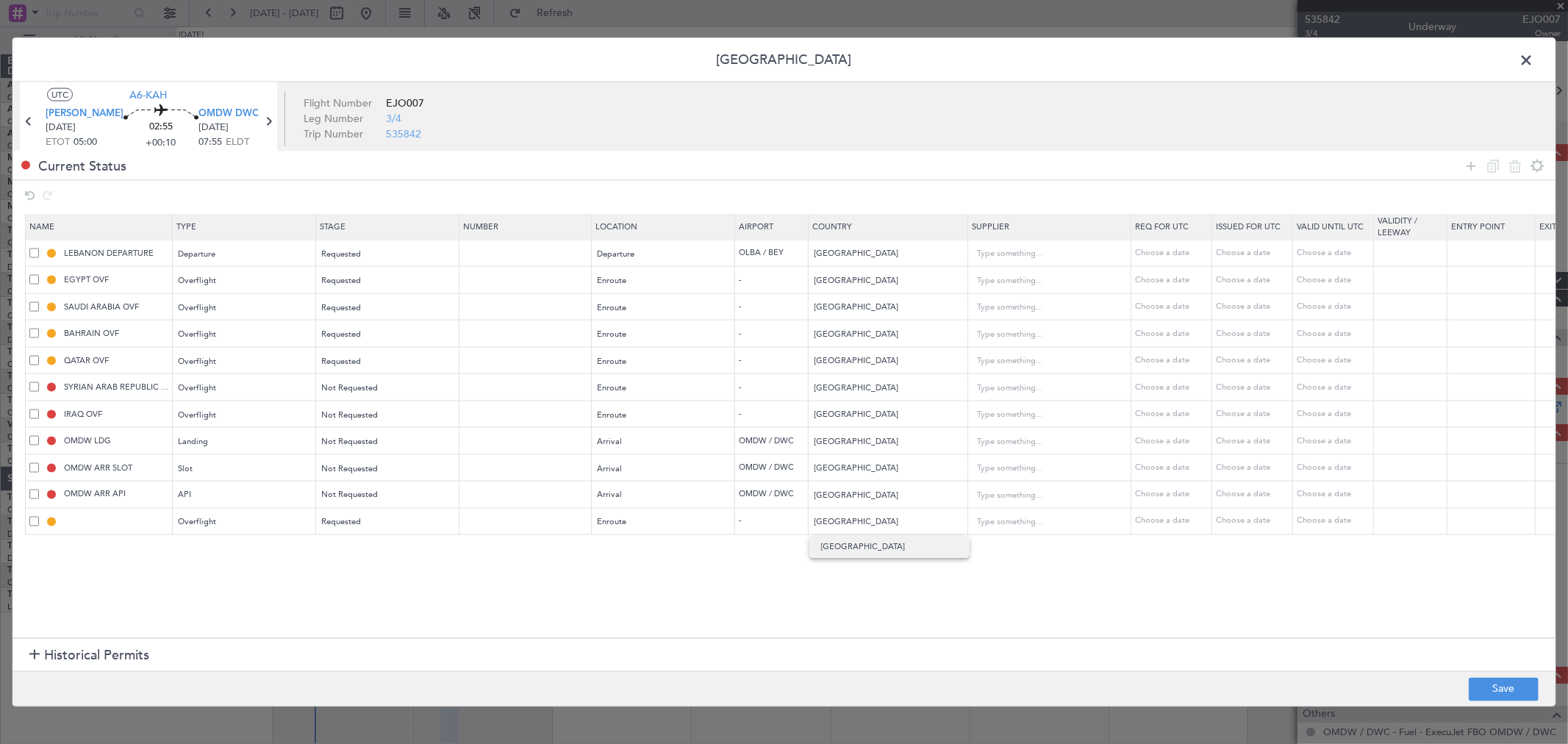
click at [833, 542] on span "[GEOGRAPHIC_DATA]" at bounding box center [890, 546] width 137 height 22
type input "[GEOGRAPHIC_DATA]"
click at [1496, 686] on button "Save" at bounding box center [1504, 689] width 70 height 24
type input "KUWAIT OVF"
type input "NNN"
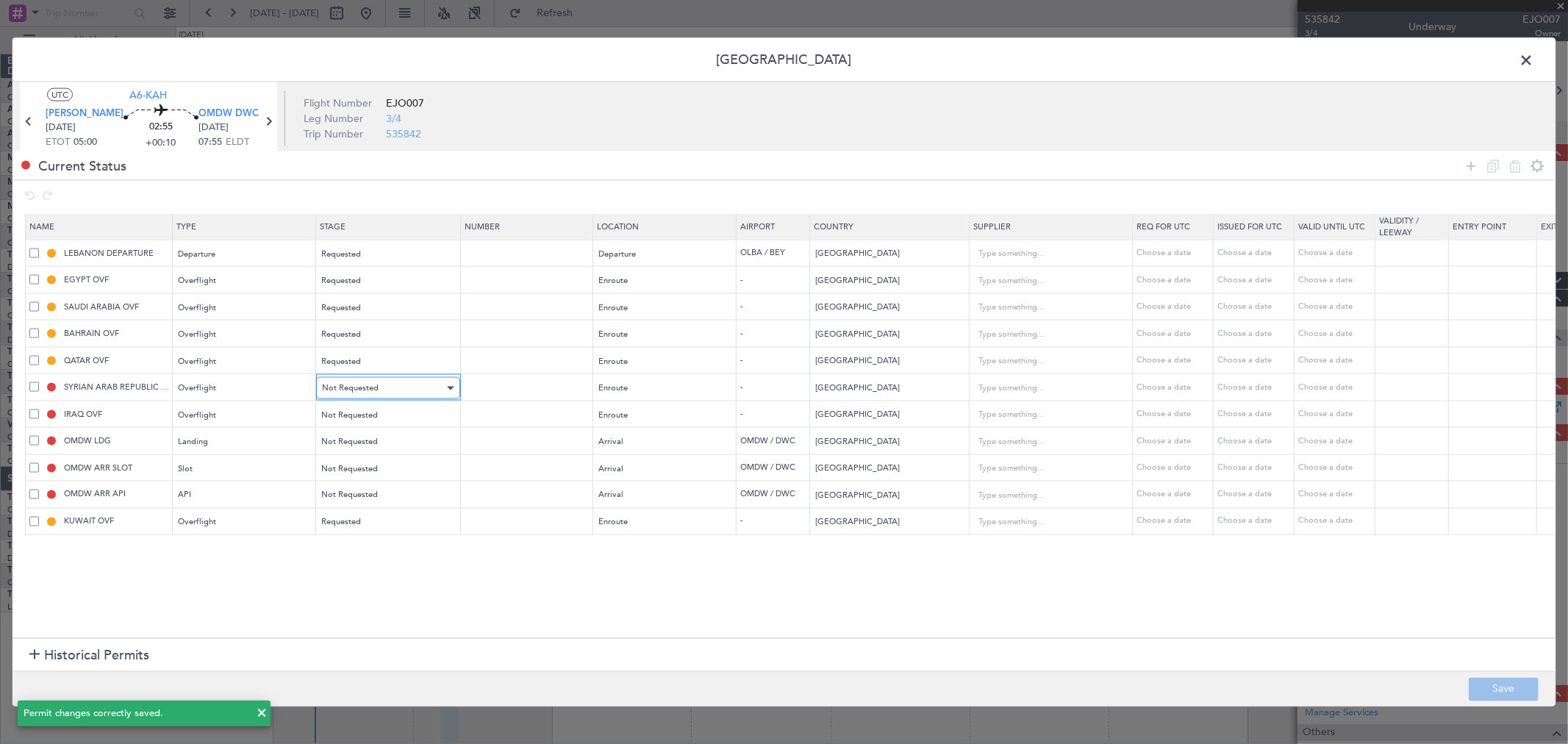
click at [350, 393] on span "Not Requested" at bounding box center [350, 387] width 56 height 11
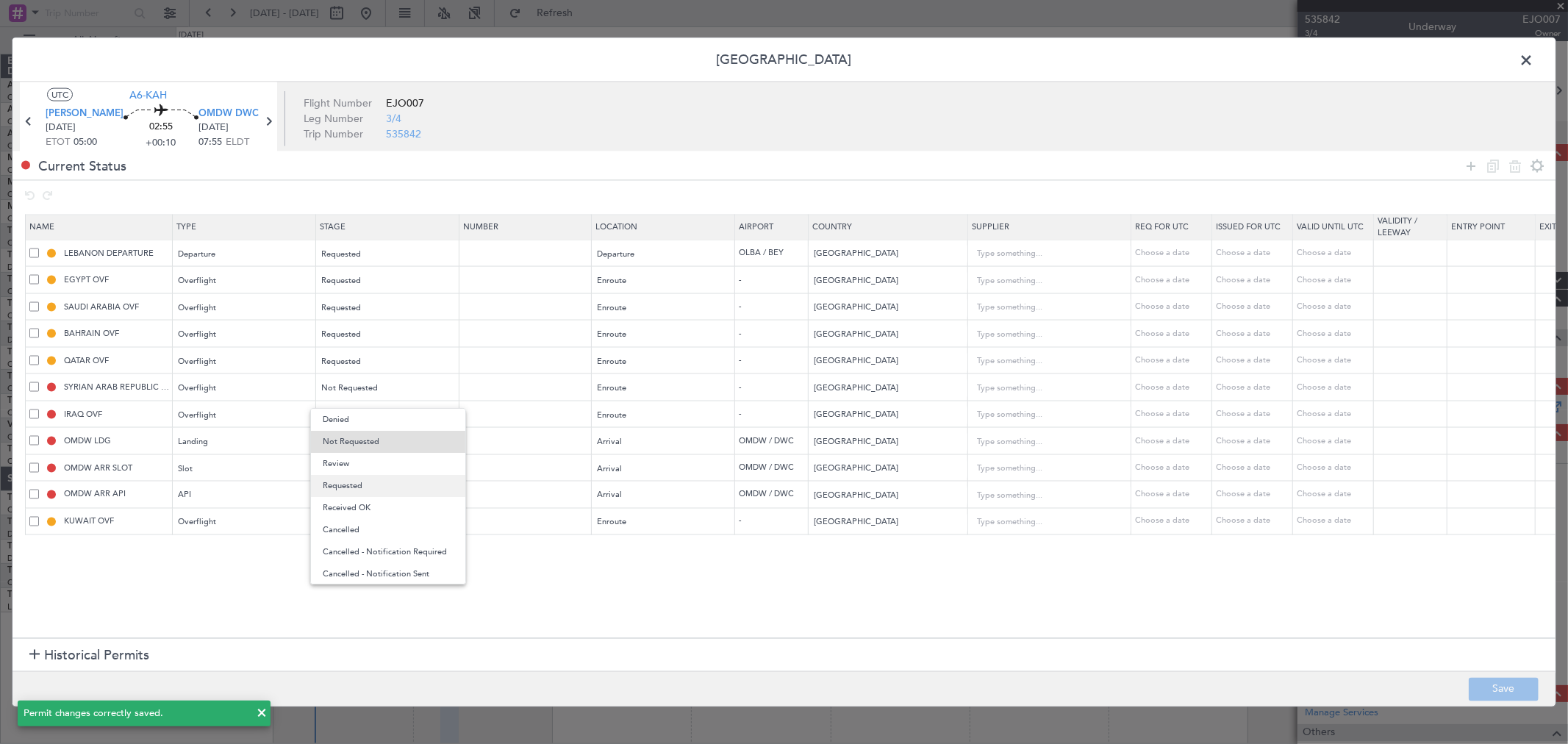
click at [379, 487] on span "Requested" at bounding box center [387, 486] width 131 height 22
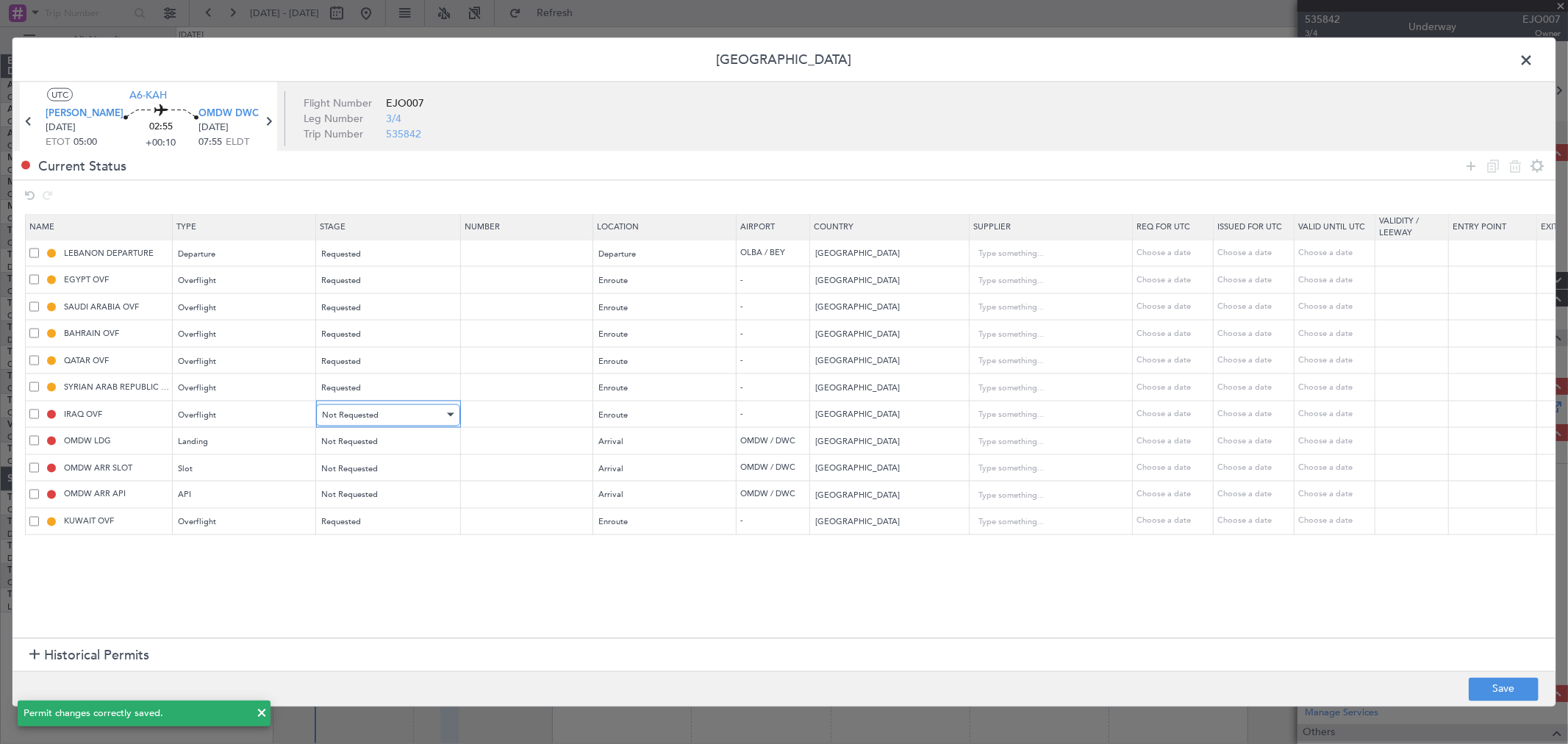
click at [364, 420] on span "Not Requested" at bounding box center [350, 414] width 56 height 11
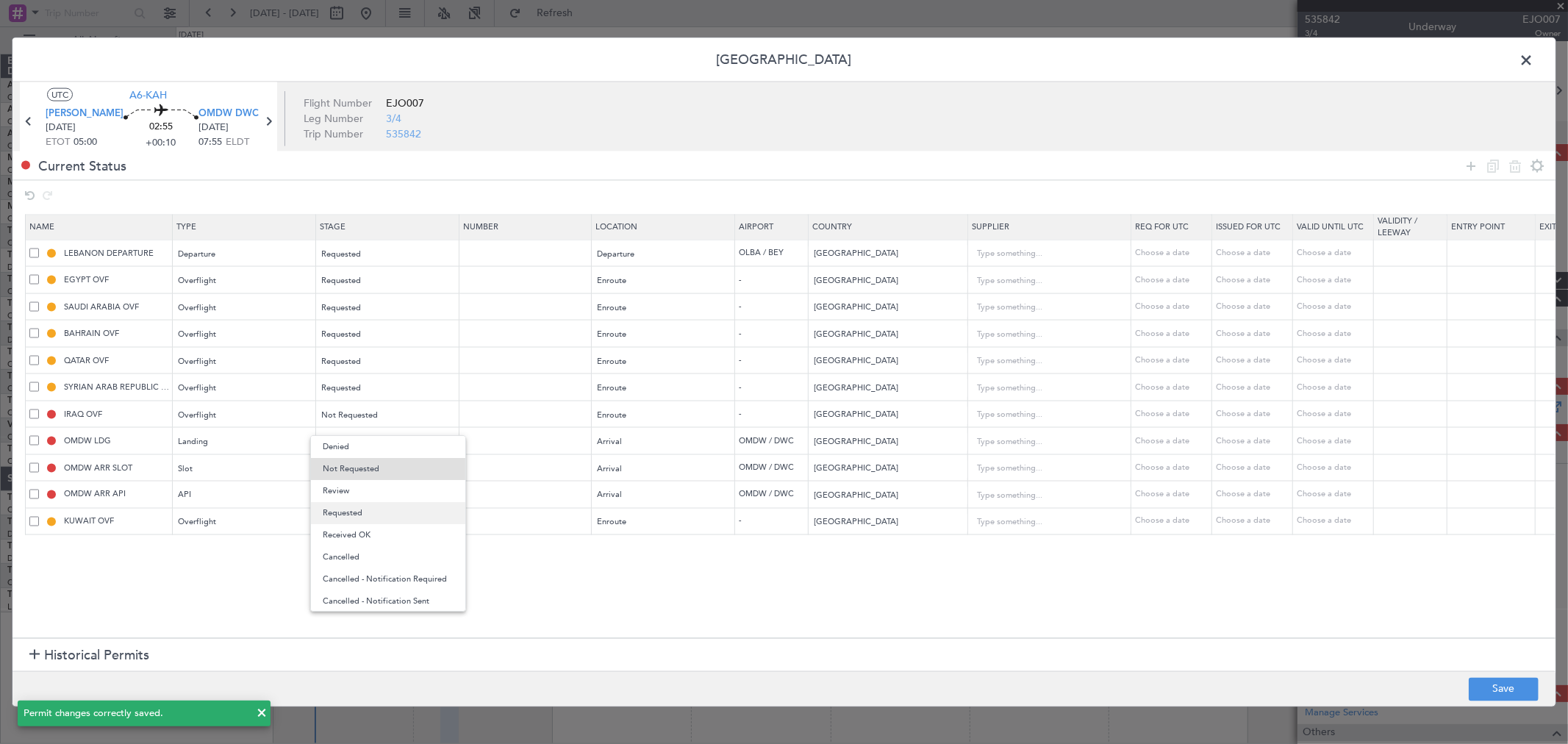
click at [363, 511] on span "Requested" at bounding box center [387, 513] width 131 height 22
click at [377, 429] on mat-form-field "Not Requested" at bounding box center [387, 441] width 142 height 26
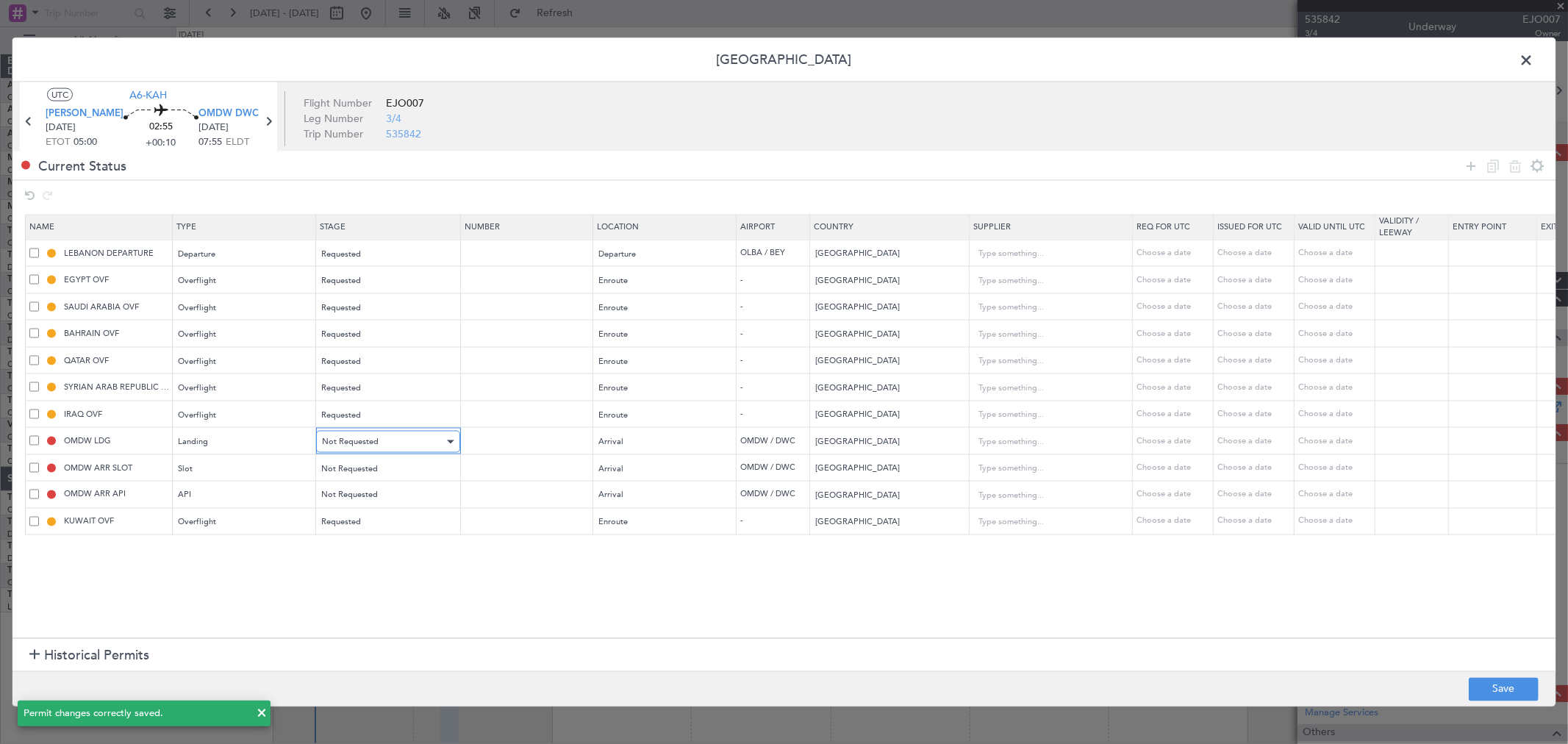
click at [373, 439] on span "Not Requested" at bounding box center [350, 441] width 56 height 11
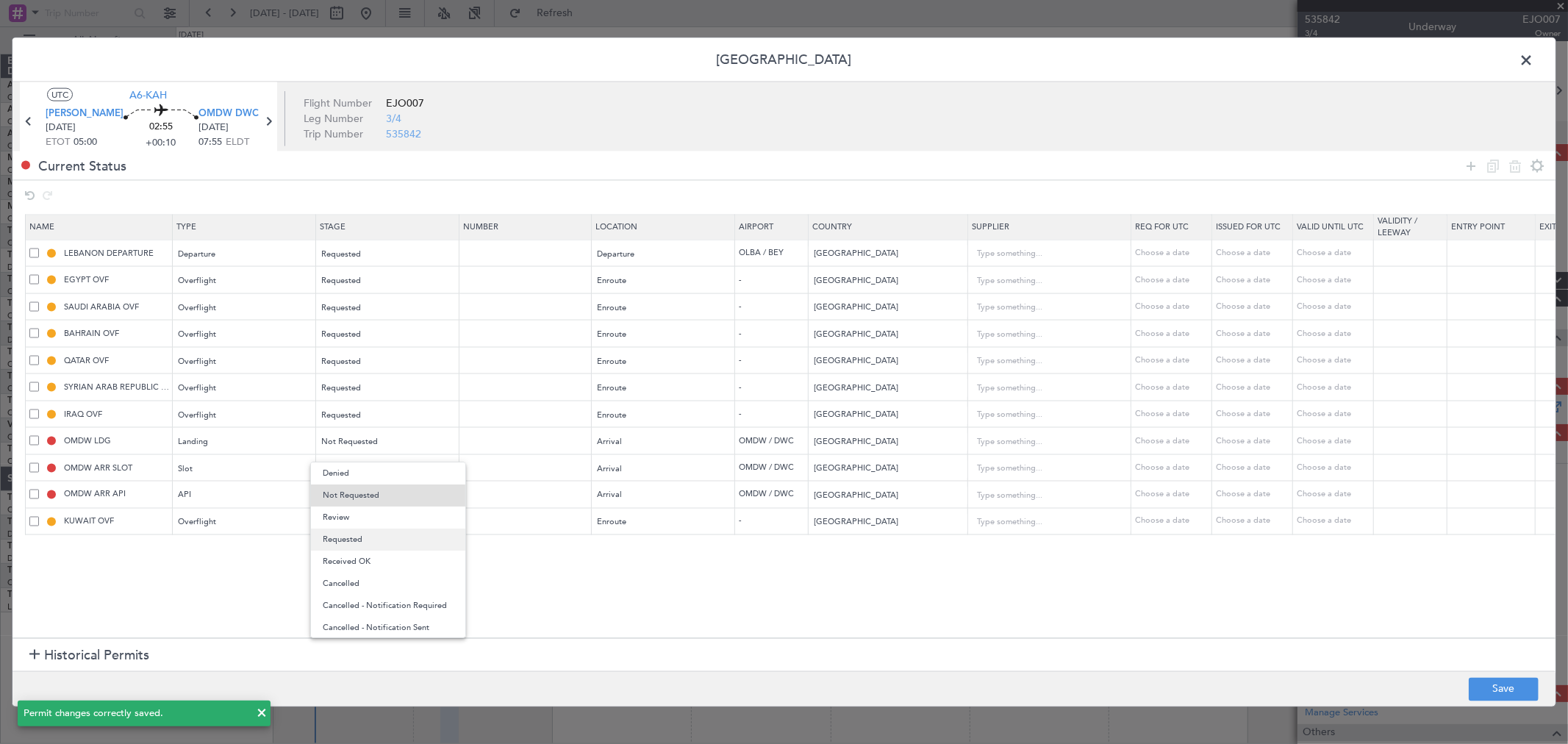
click at [371, 530] on div "Denied Not Requested Review Requested Received OK Cancelled Cancelled - Notific…" at bounding box center [387, 550] width 155 height 177
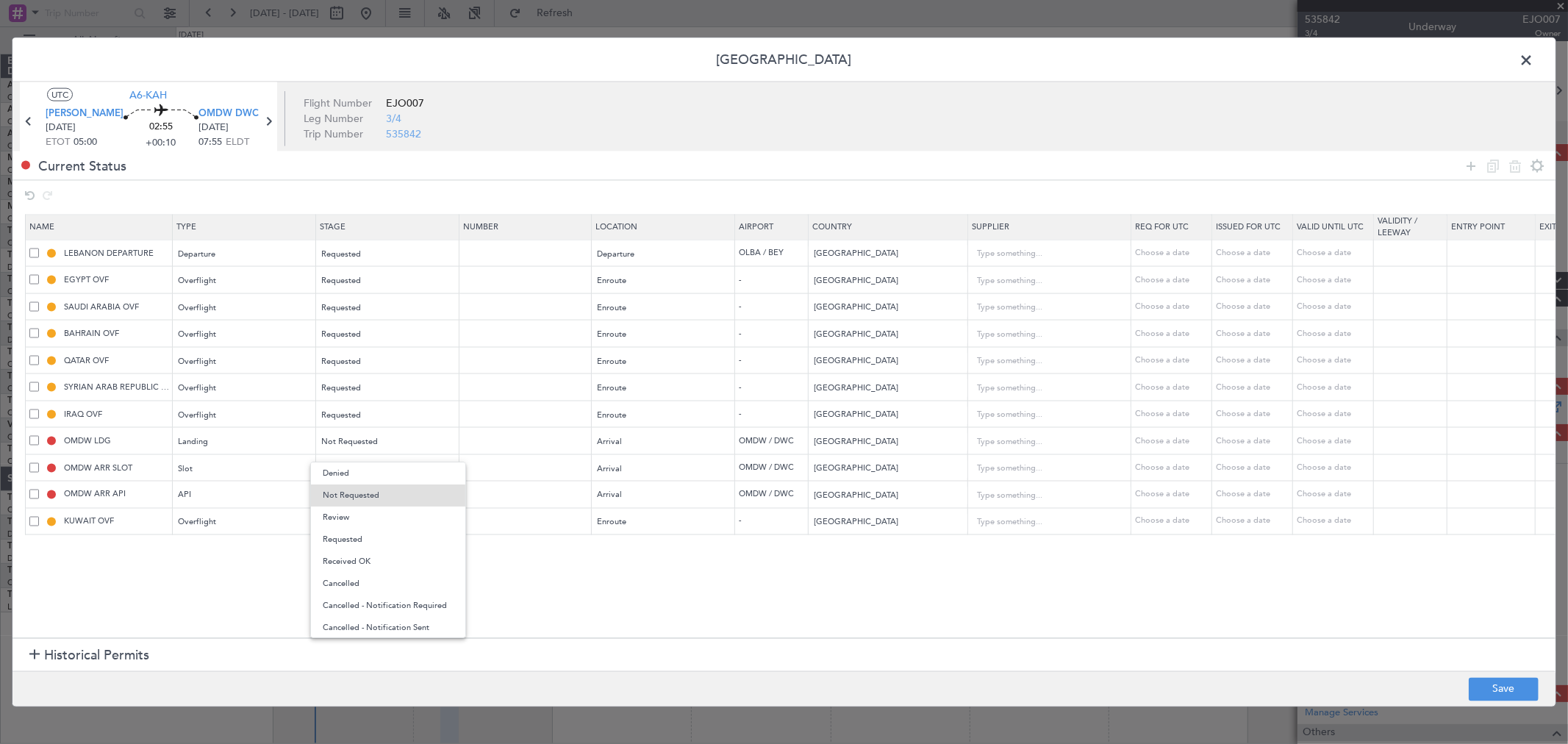
drag, startPoint x: 348, startPoint y: 546, endPoint x: 347, endPoint y: 512, distance: 34.0
click at [346, 546] on span "Requested" at bounding box center [387, 539] width 131 height 22
click at [357, 469] on span "Not Requested" at bounding box center [350, 468] width 56 height 11
click at [350, 571] on span "Requested" at bounding box center [387, 567] width 131 height 22
click at [373, 488] on div "Not Requested" at bounding box center [383, 495] width 122 height 22
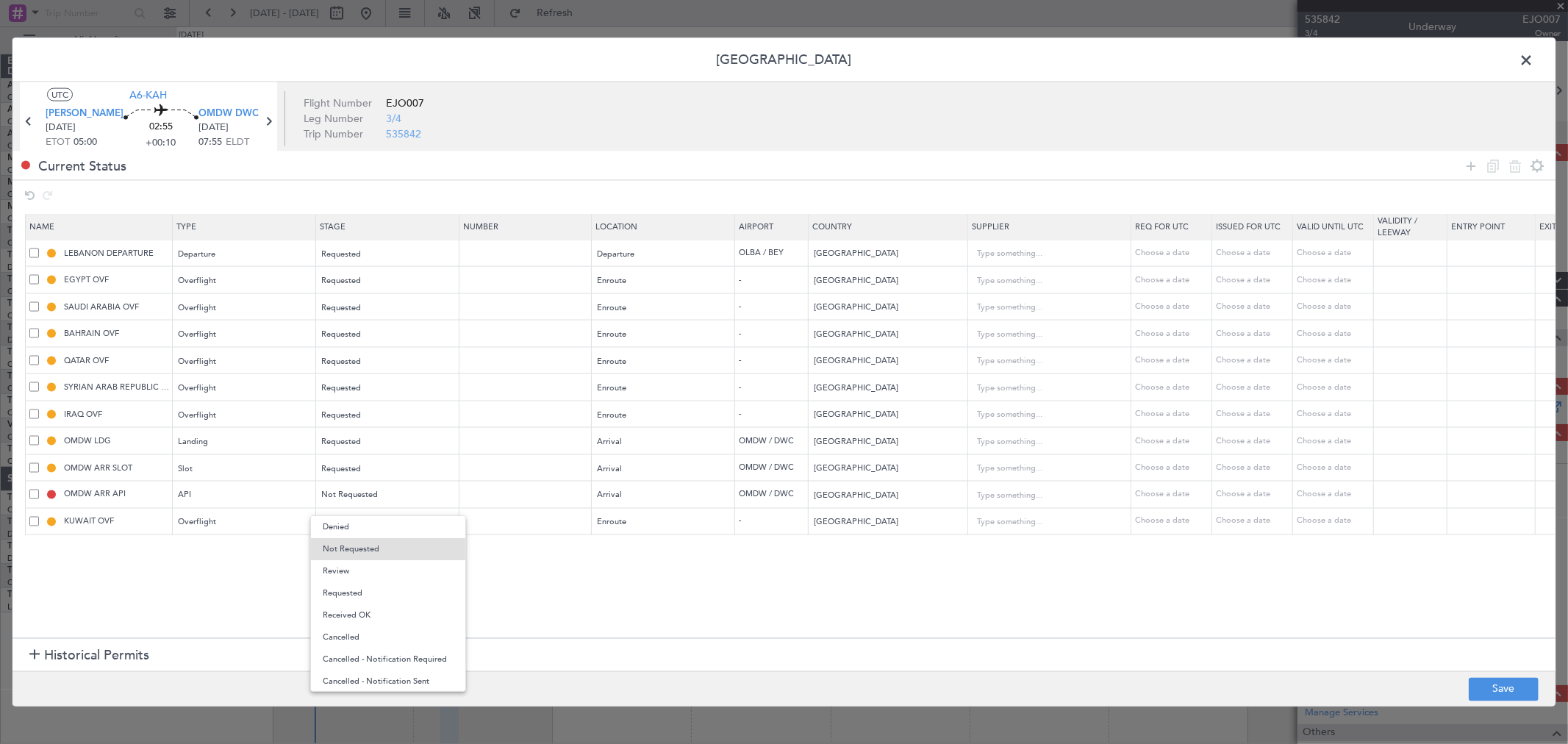
click at [353, 589] on span "Requested" at bounding box center [387, 593] width 131 height 22
click at [1503, 695] on button "Save" at bounding box center [1504, 689] width 70 height 24
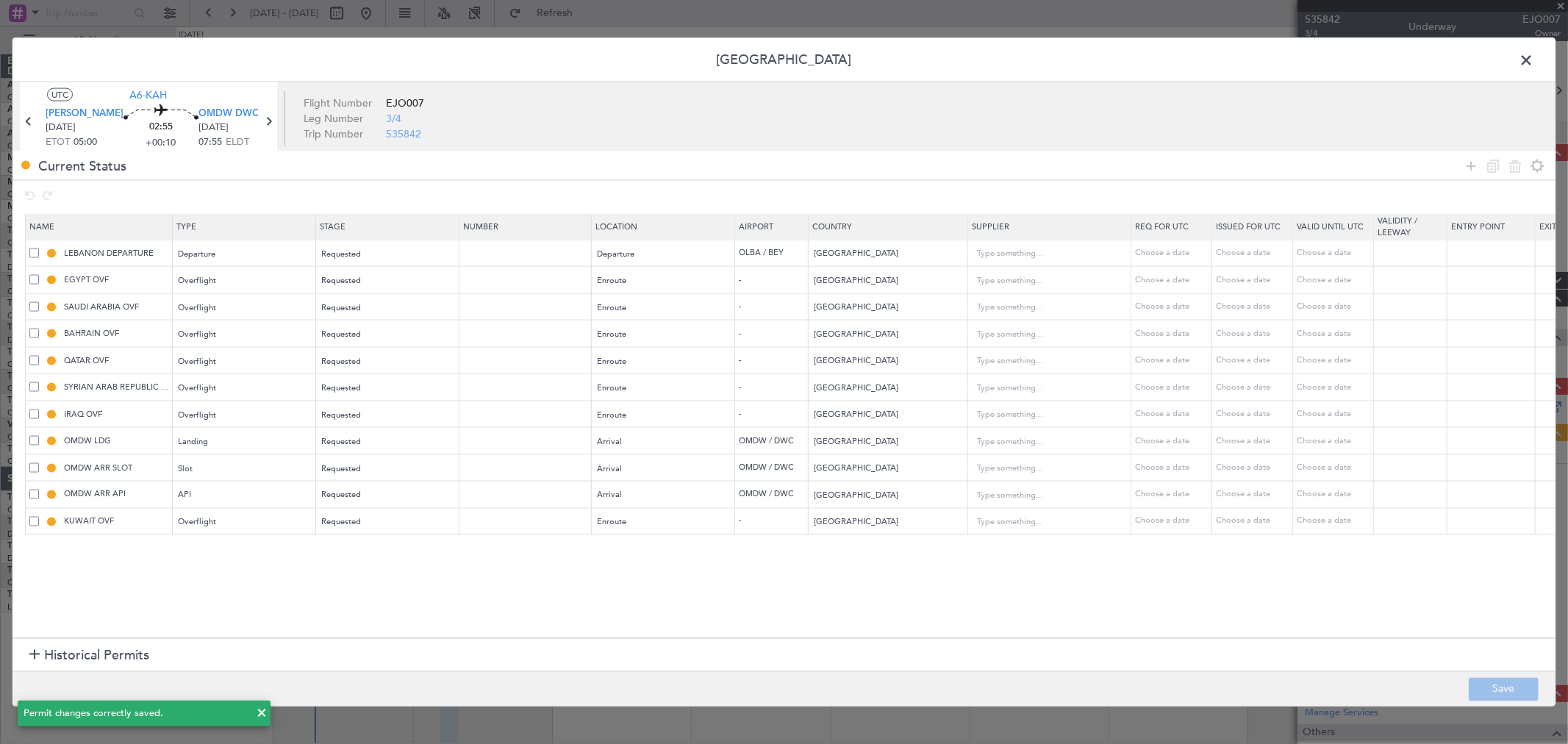
click at [1534, 62] on span at bounding box center [1534, 63] width 0 height 29
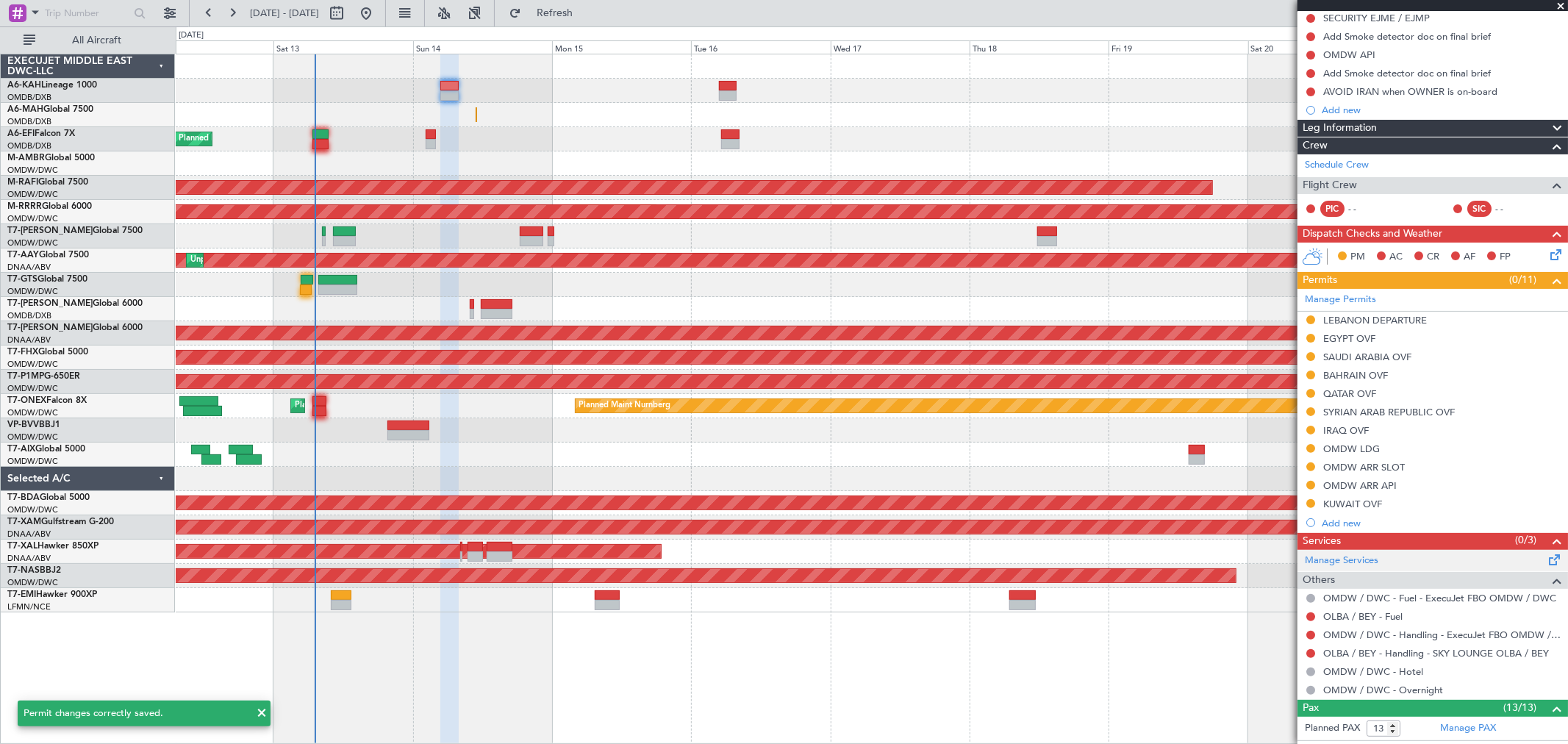
scroll to position [245, 0]
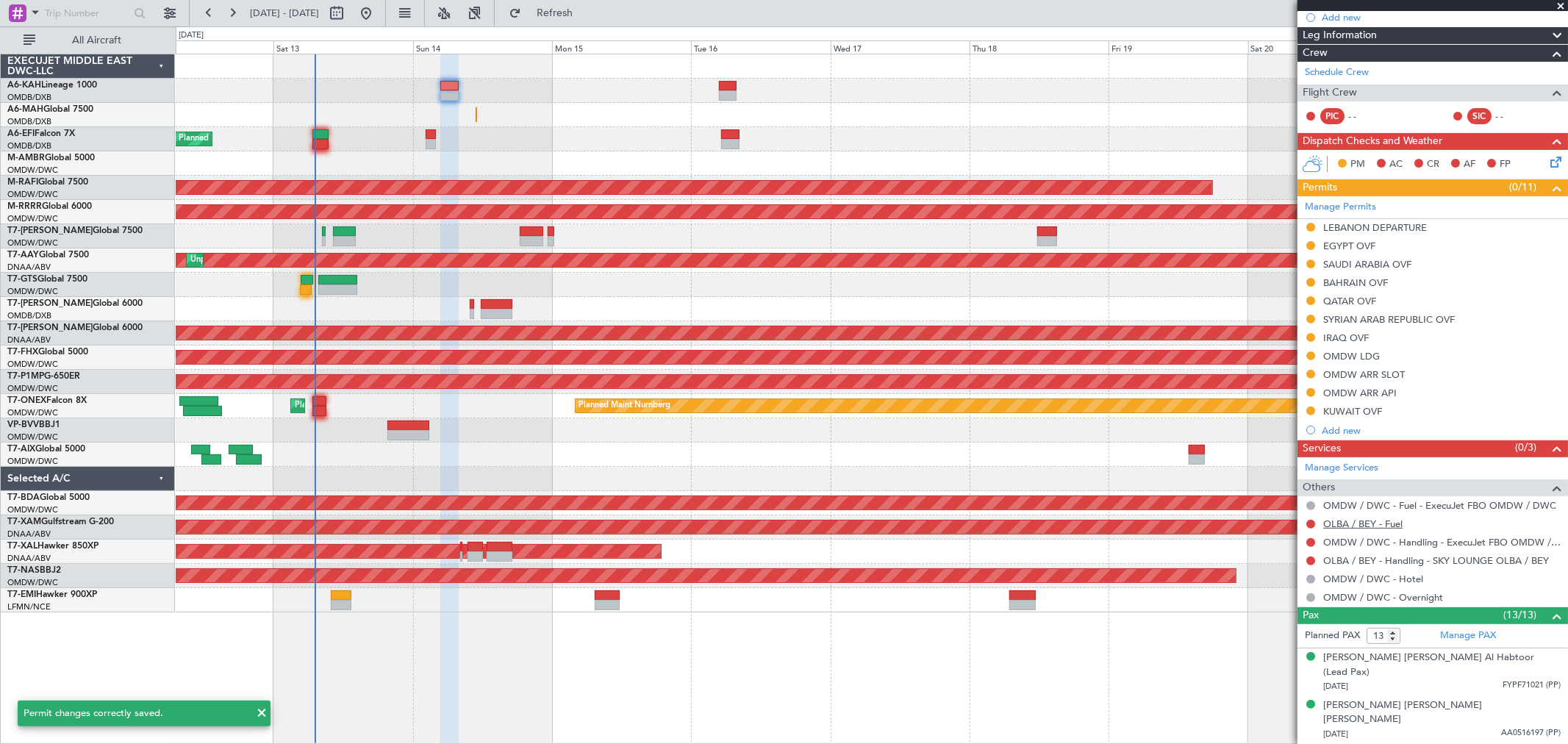
click at [1371, 525] on link "OLBA / BEY - Fuel" at bounding box center [1363, 524] width 79 height 12
click at [1311, 540] on button at bounding box center [1311, 543] width 9 height 9
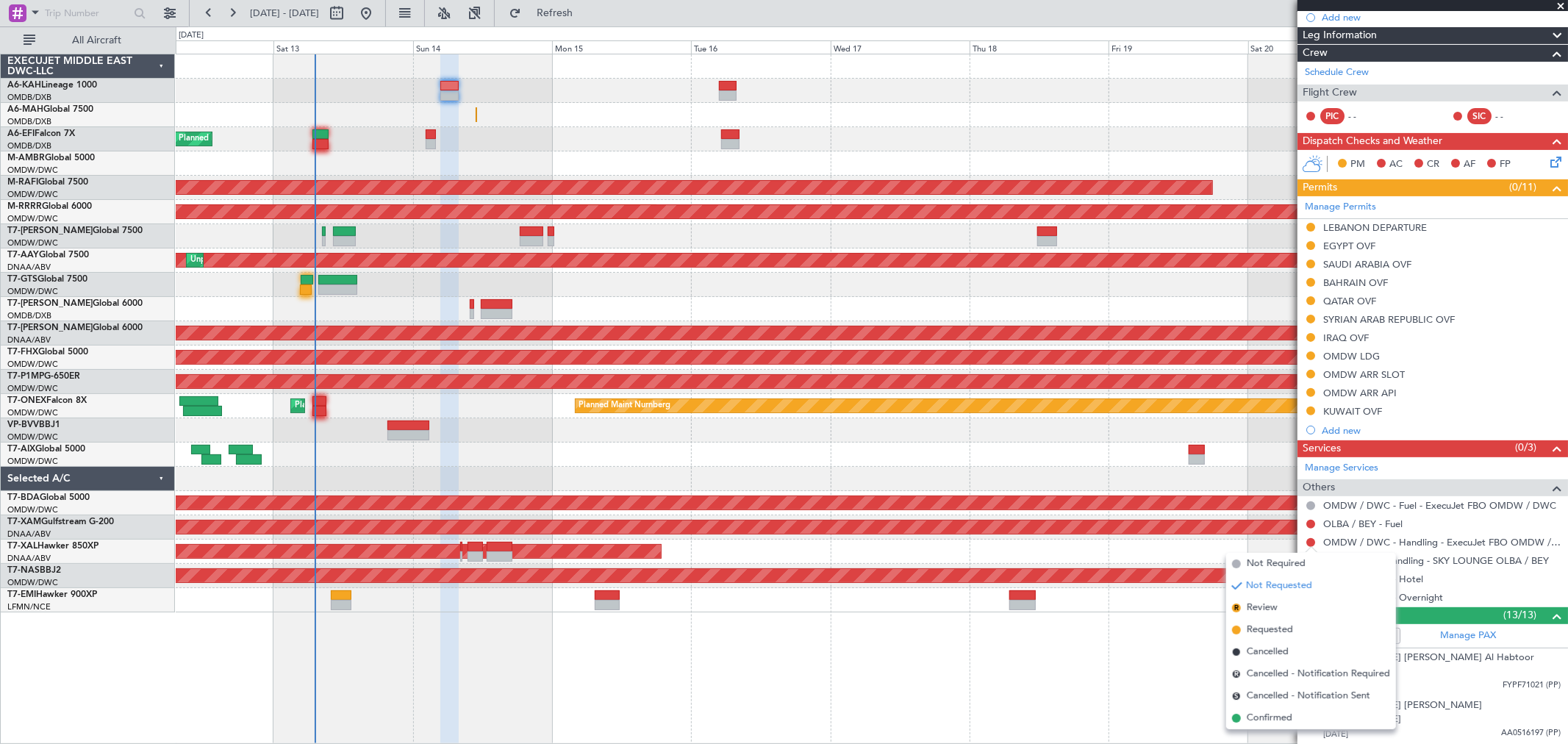
drag, startPoint x: 1267, startPoint y: 626, endPoint x: 1292, endPoint y: 596, distance: 39.1
click at [1266, 626] on span "Requested" at bounding box center [1270, 630] width 47 height 15
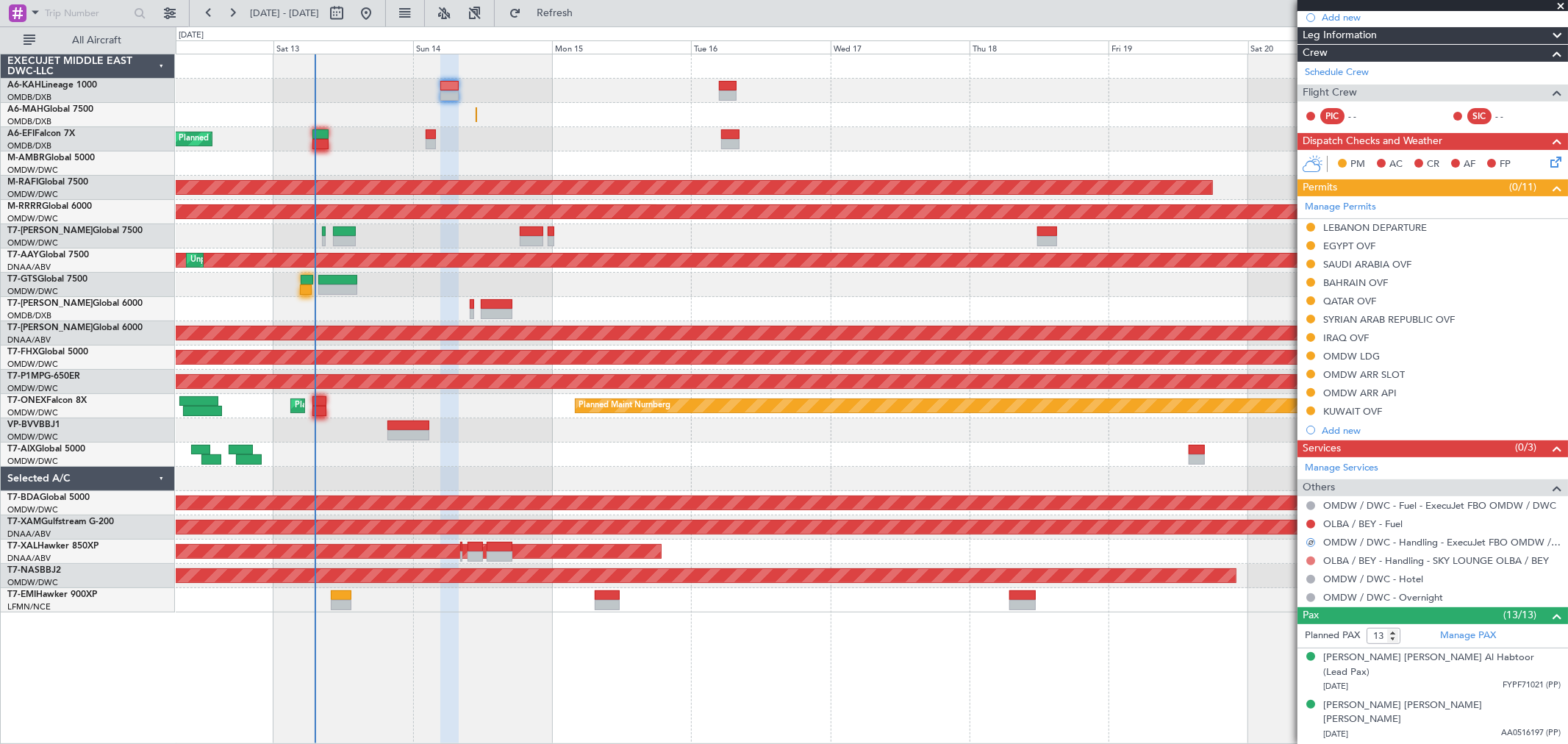
click at [1309, 559] on button at bounding box center [1311, 561] width 9 height 9
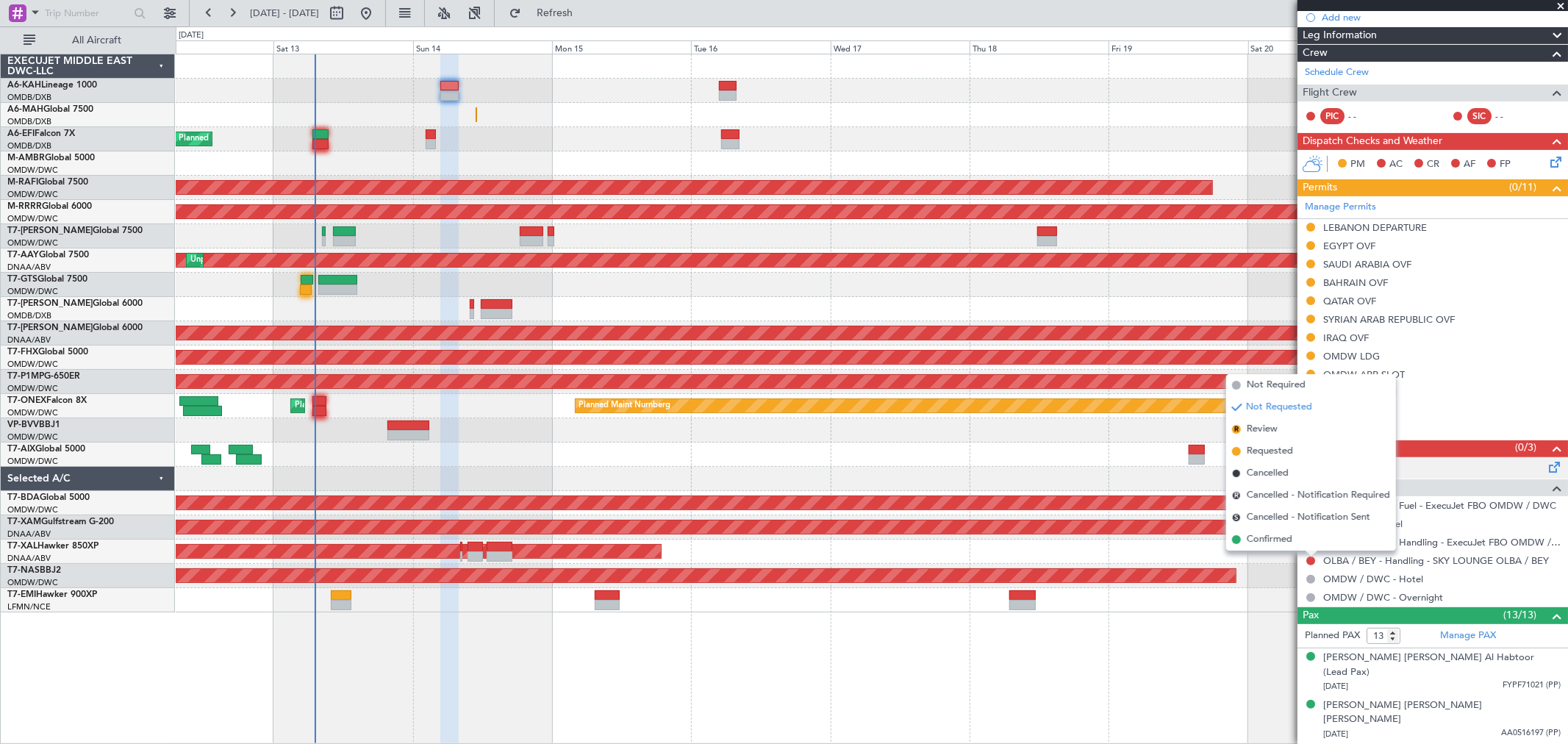
drag, startPoint x: 1275, startPoint y: 449, endPoint x: 1333, endPoint y: 478, distance: 64.8
click at [1275, 449] on span "Requested" at bounding box center [1270, 451] width 47 height 15
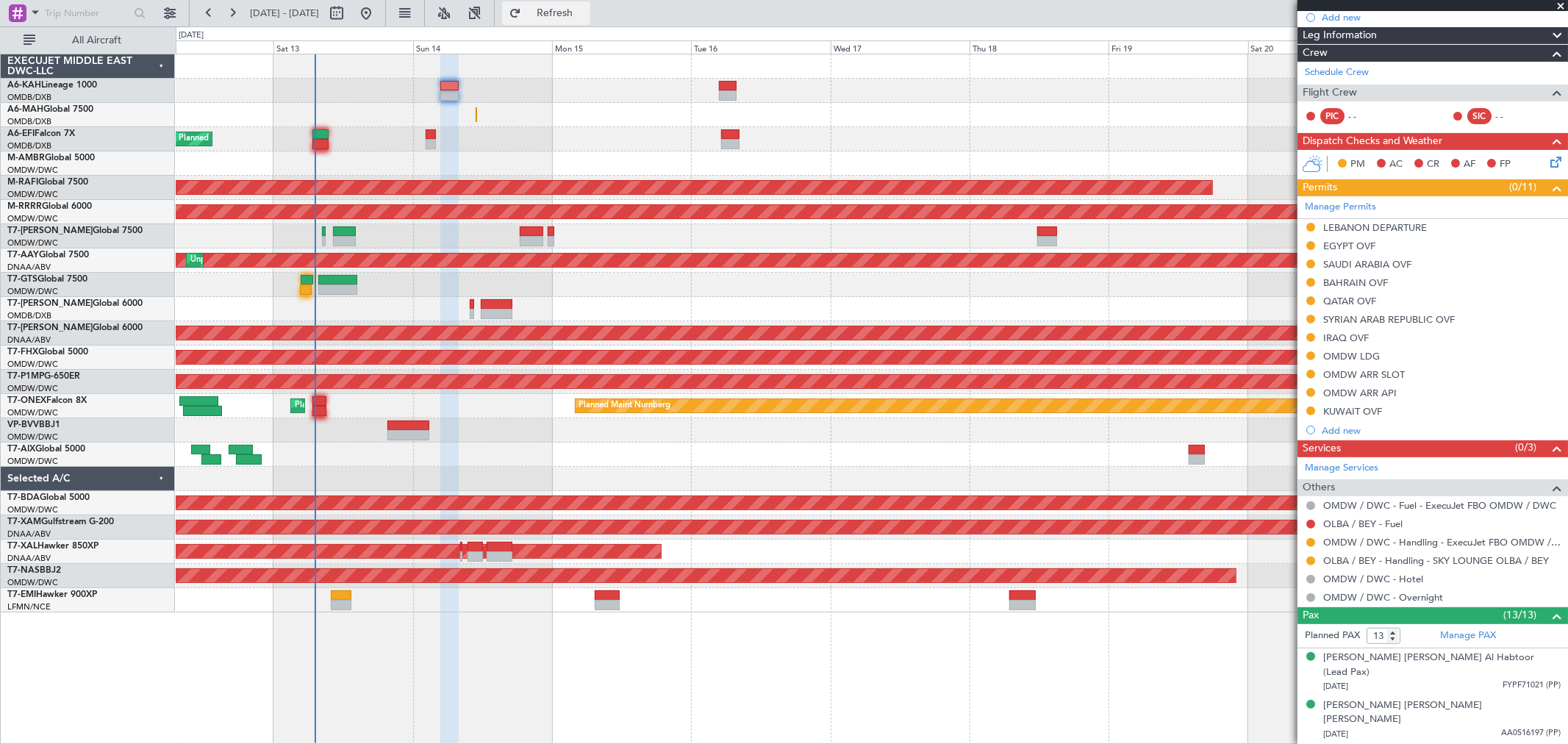
click at [584, 16] on span "Refresh" at bounding box center [555, 13] width 61 height 11
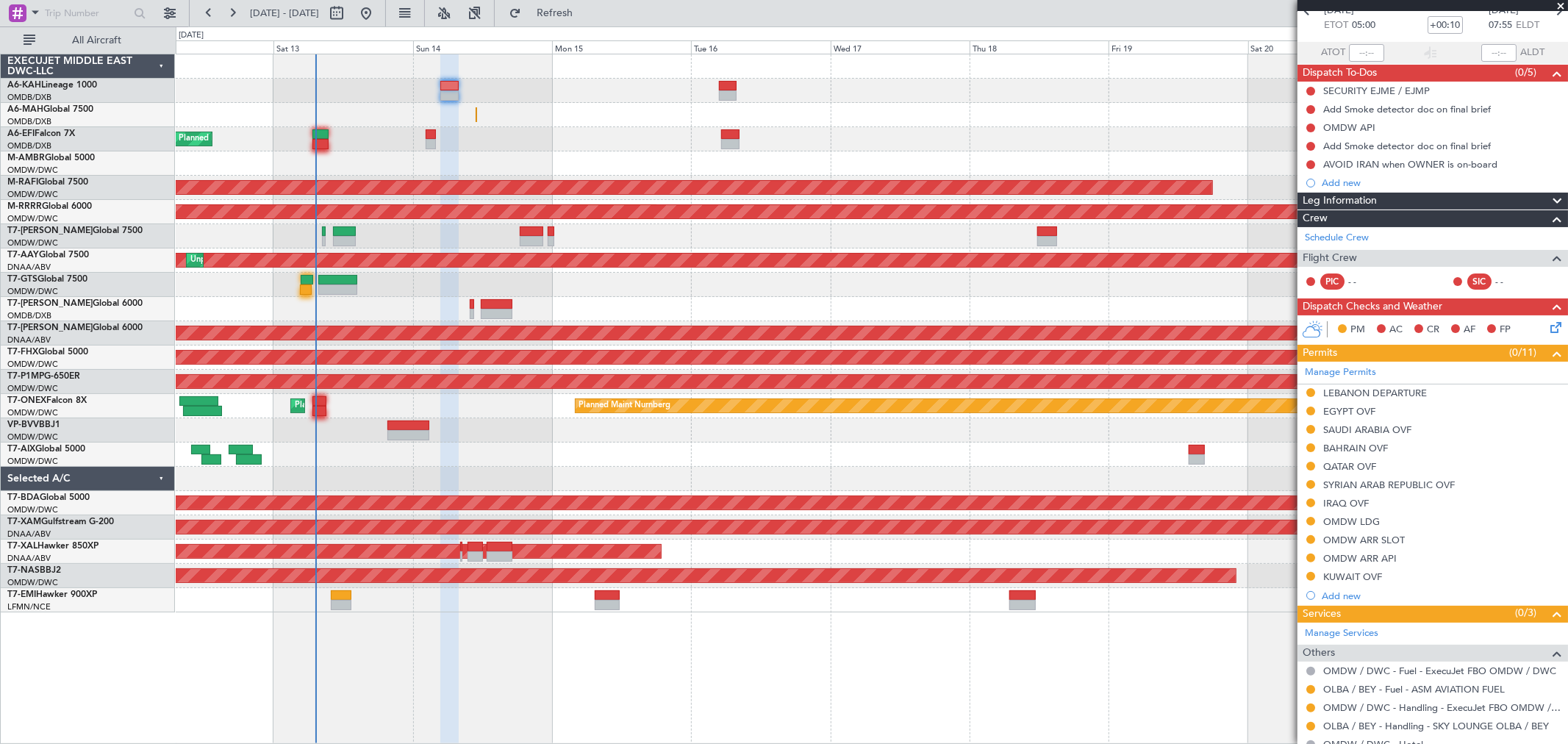
scroll to position [0, 0]
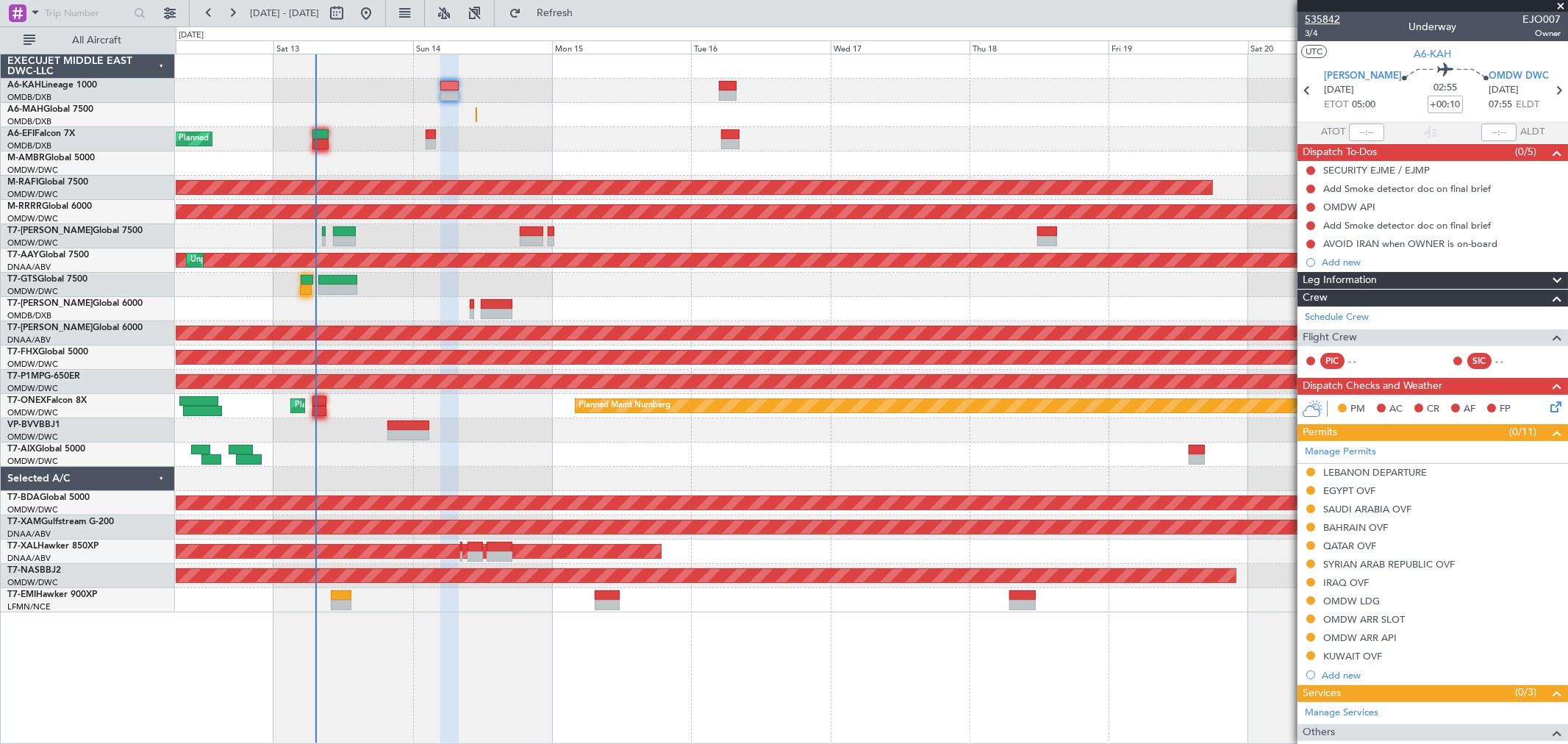
click at [1339, 18] on span "535842" at bounding box center [1323, 19] width 35 height 16
click at [1349, 314] on link "Schedule Crew" at bounding box center [1337, 317] width 64 height 15
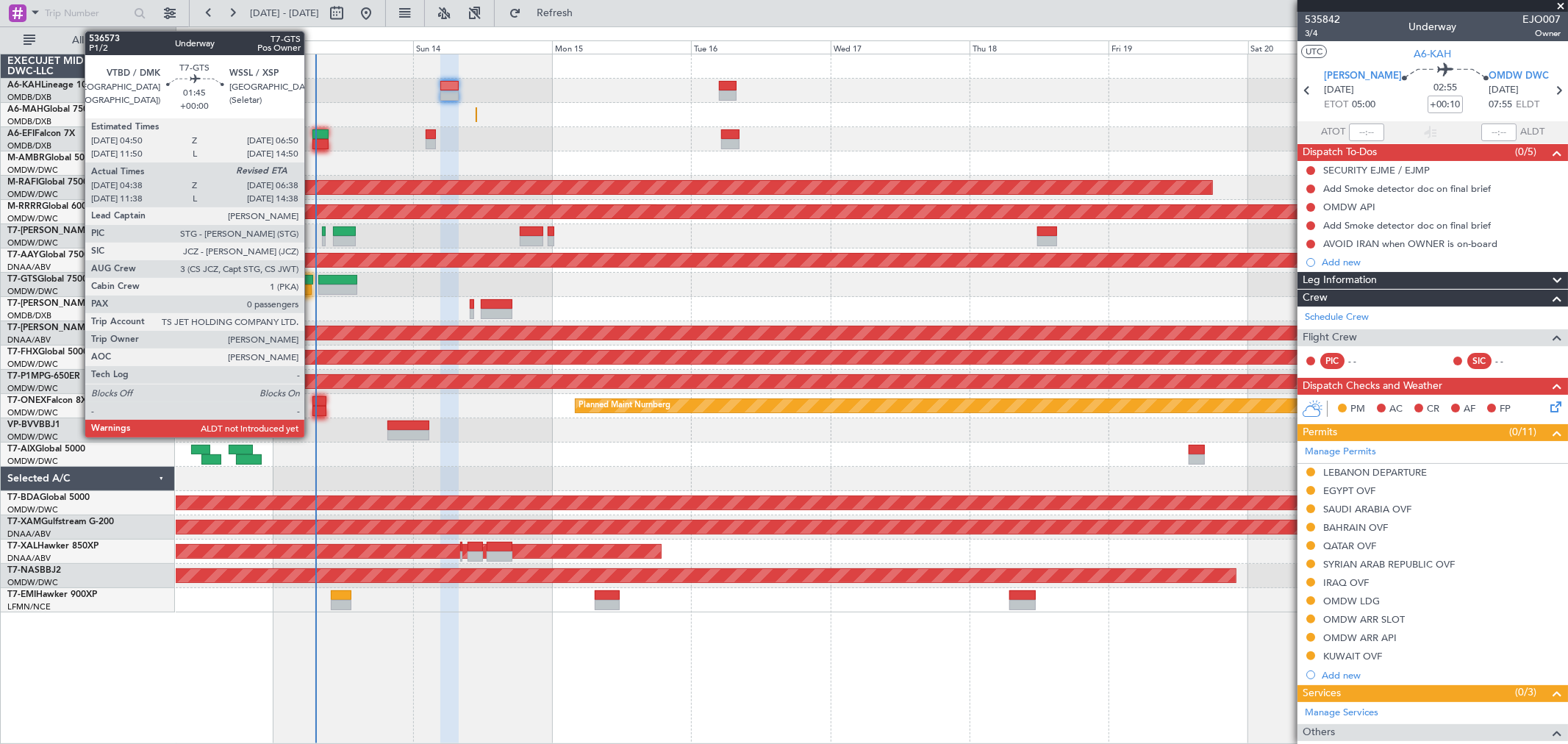
click at [312, 278] on div at bounding box center [306, 280] width 11 height 11
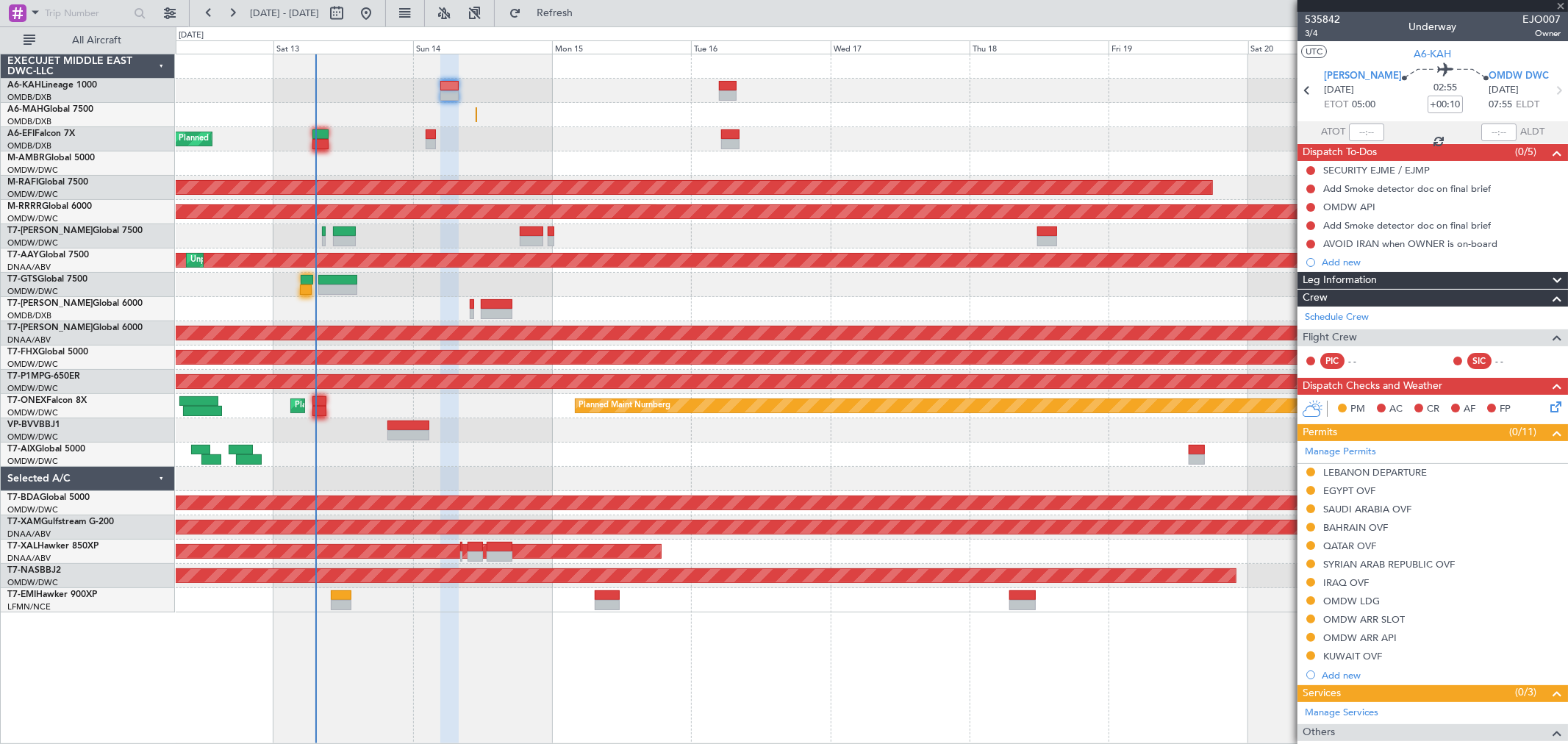
type input "04:48"
type input "0"
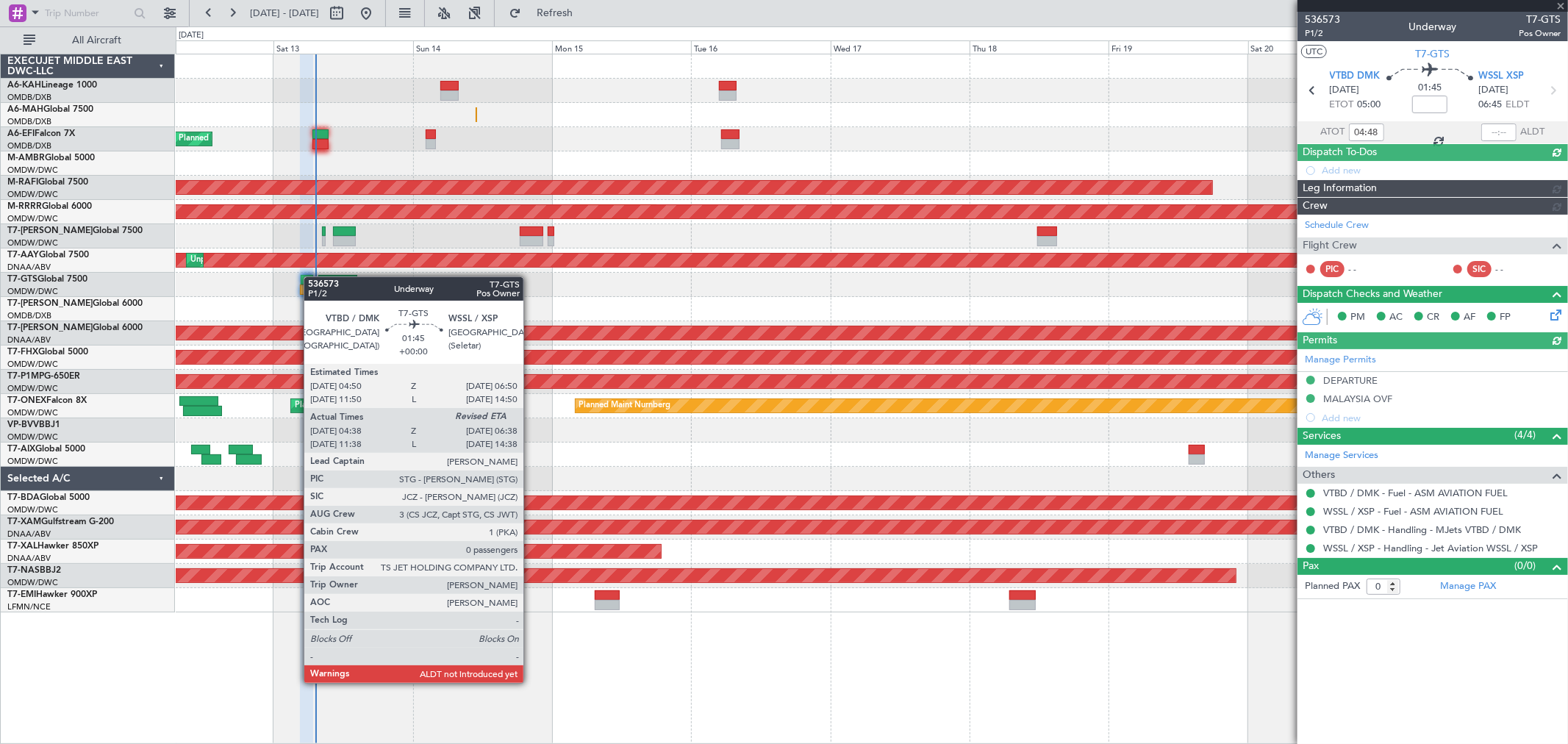
type input "[PERSON_NAME] (ANI)"
type input "7240"
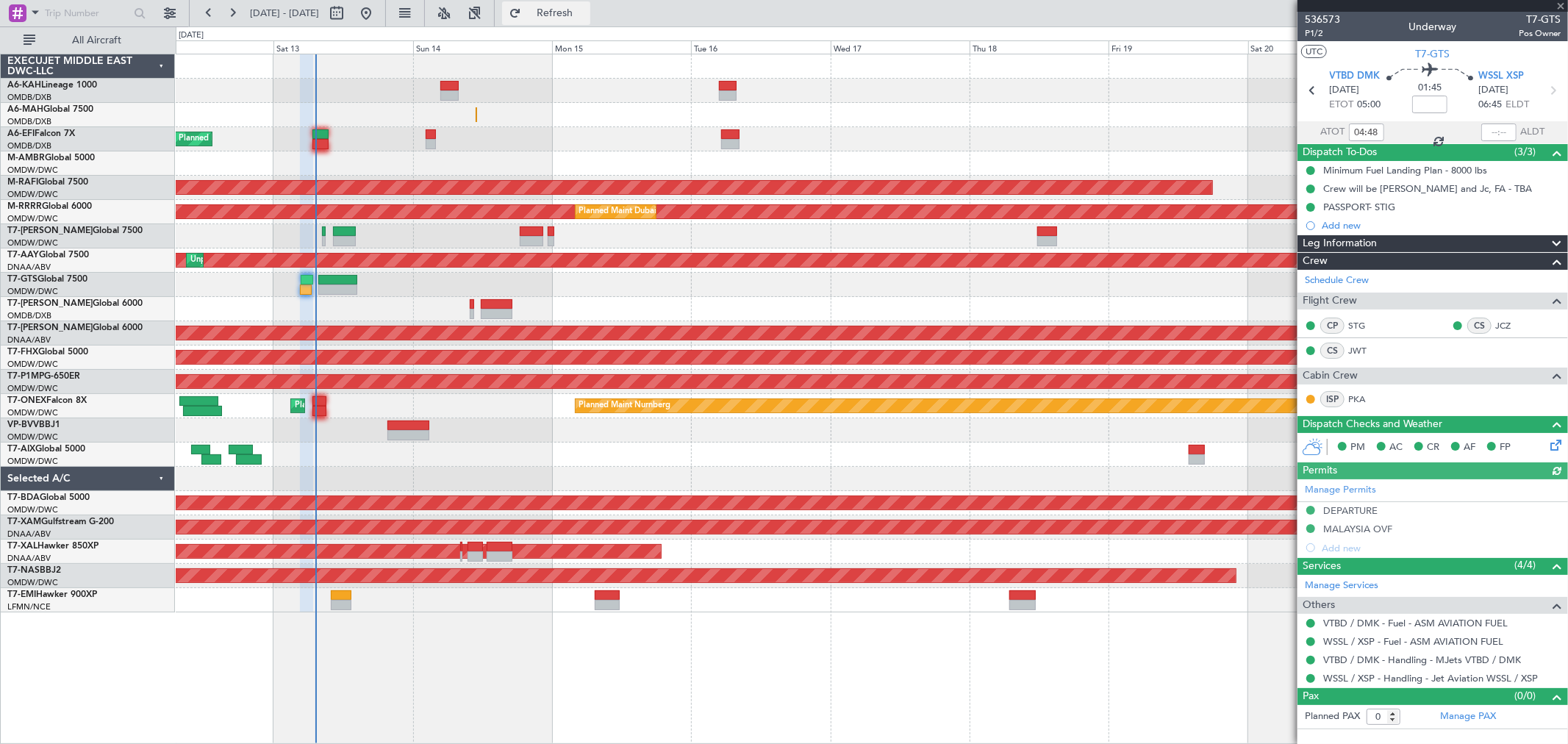
type input "[PERSON_NAME] (ANI)"
type input "7240"
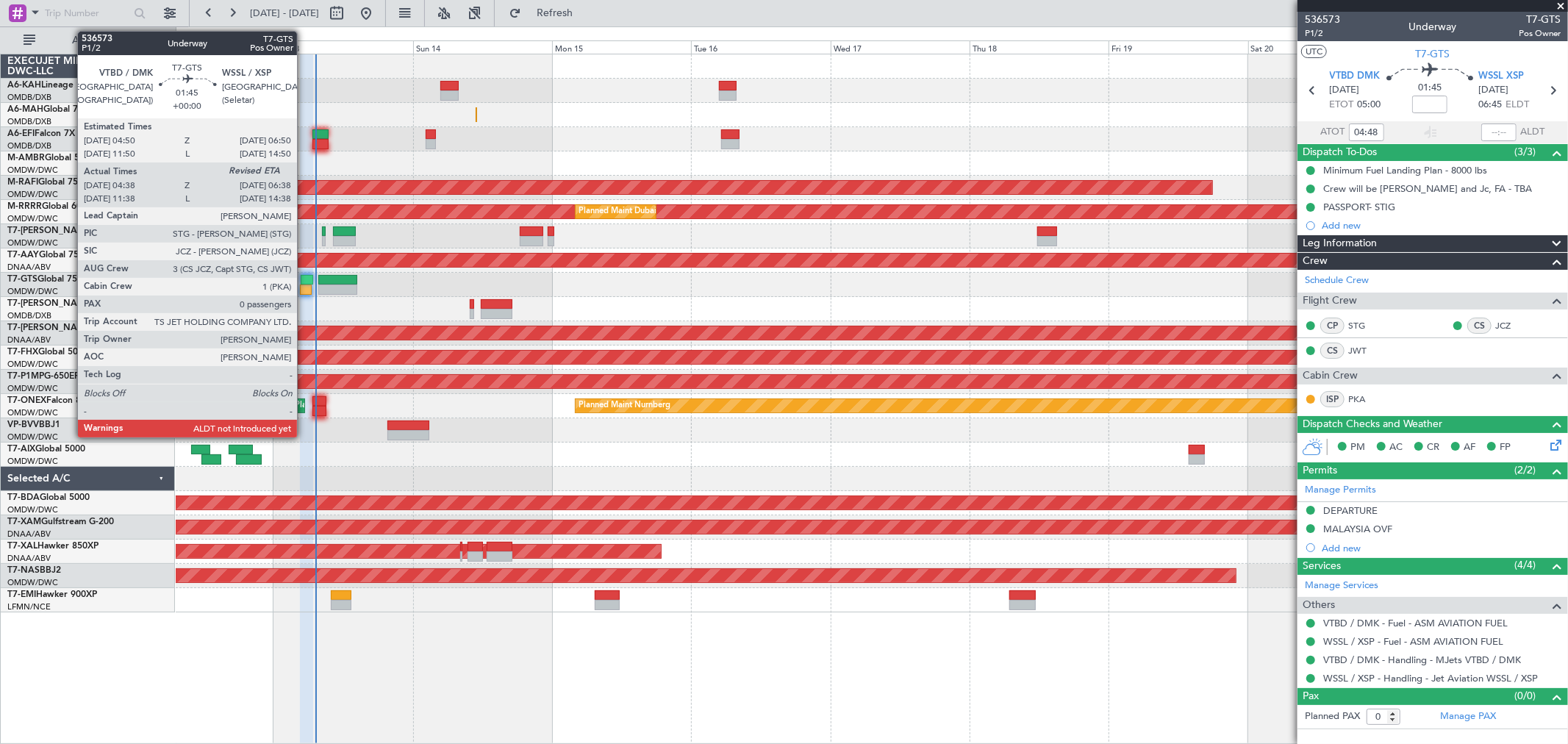
click at [305, 289] on div at bounding box center [306, 290] width 11 height 11
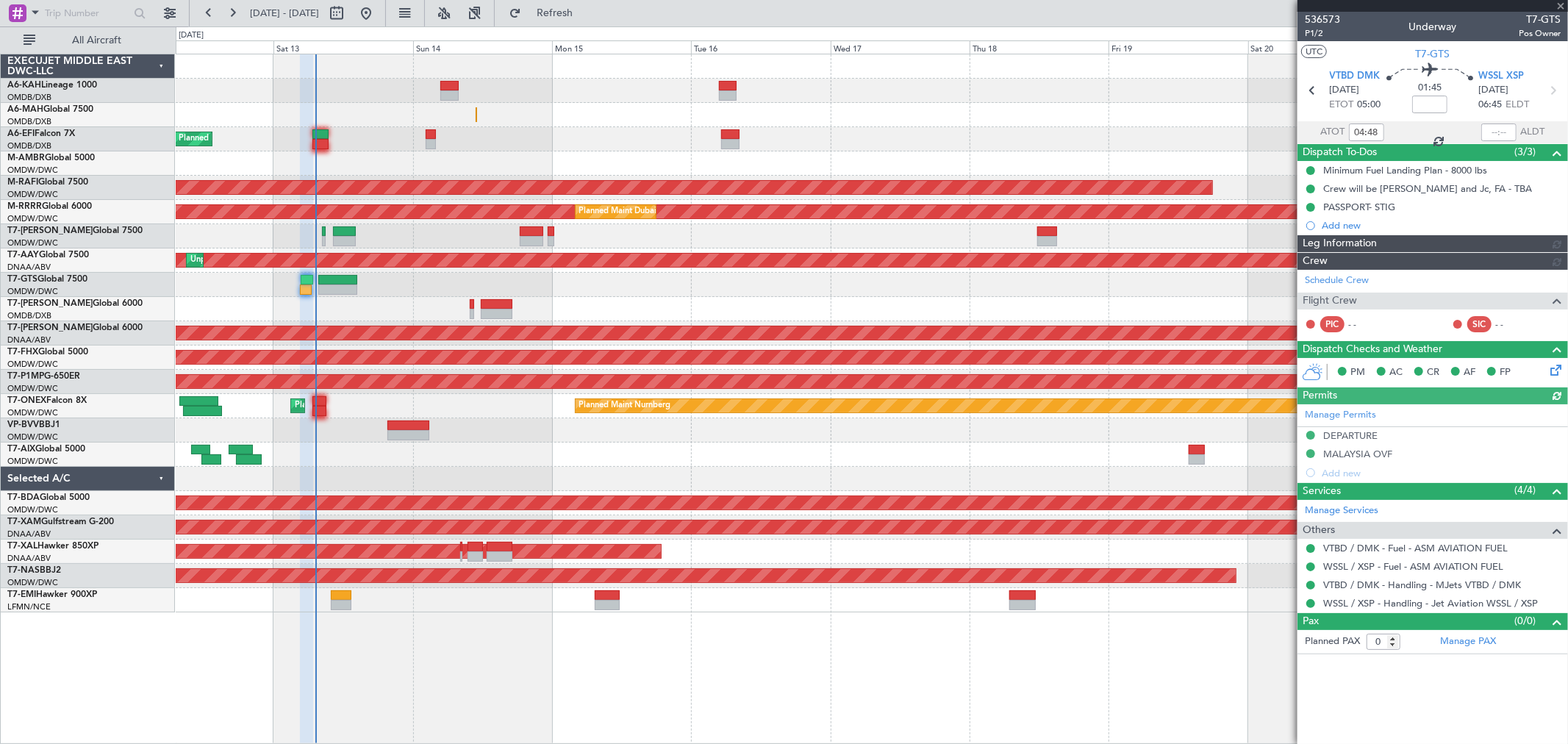
type input "[PERSON_NAME] (ANI)"
type input "7240"
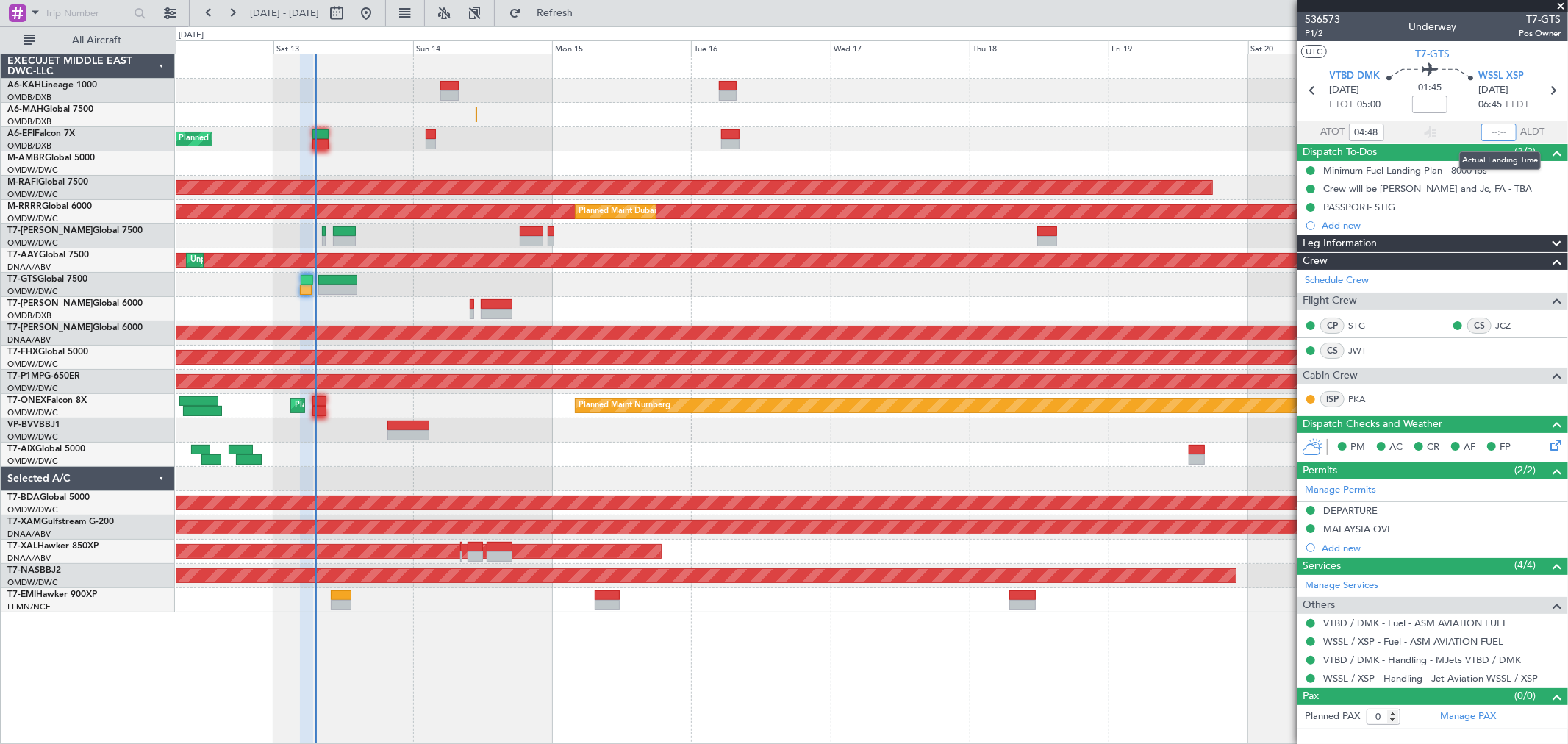
click at [1489, 128] on input "text" at bounding box center [1499, 133] width 35 height 18
type input "06:37"
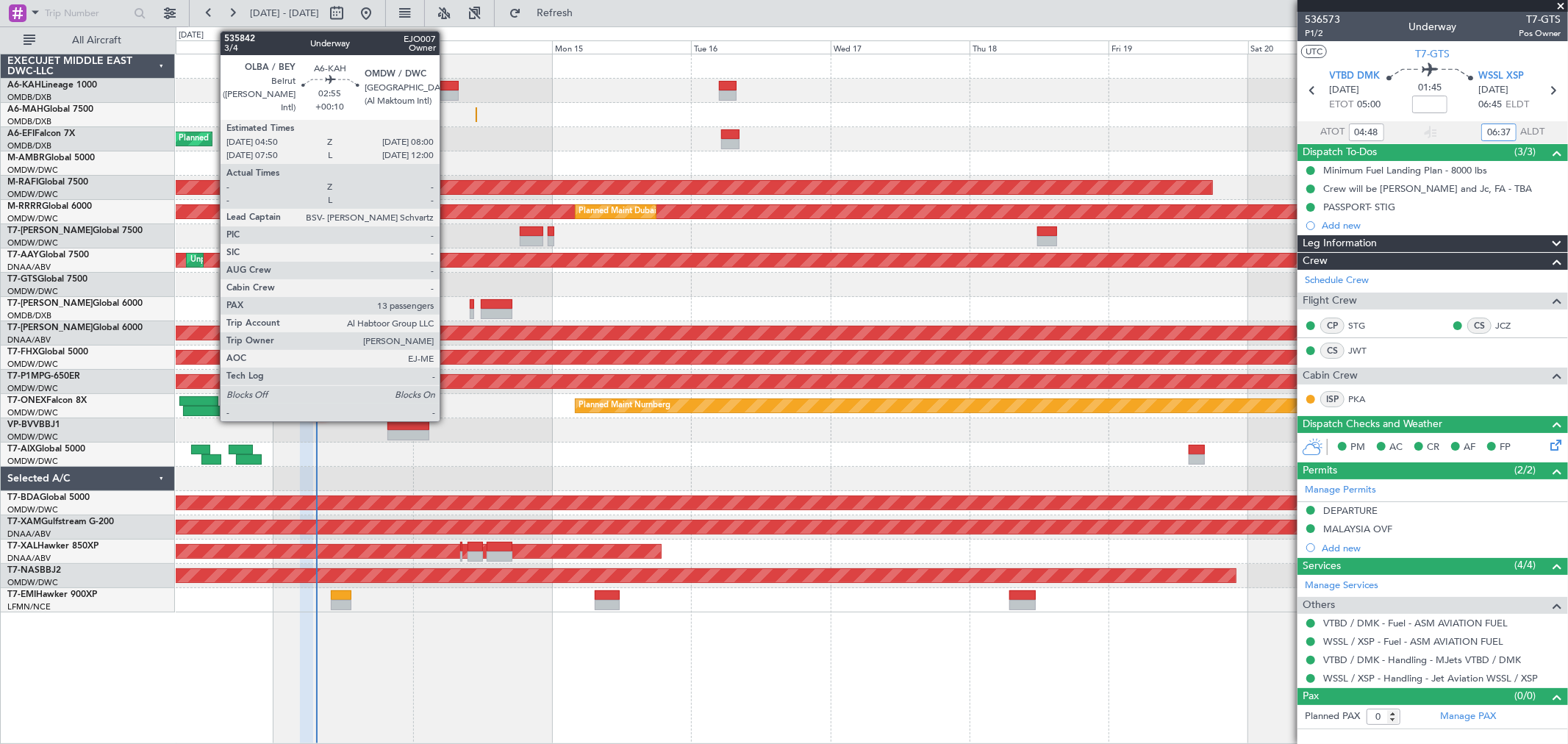
click at [447, 94] on div at bounding box center [449, 96] width 18 height 11
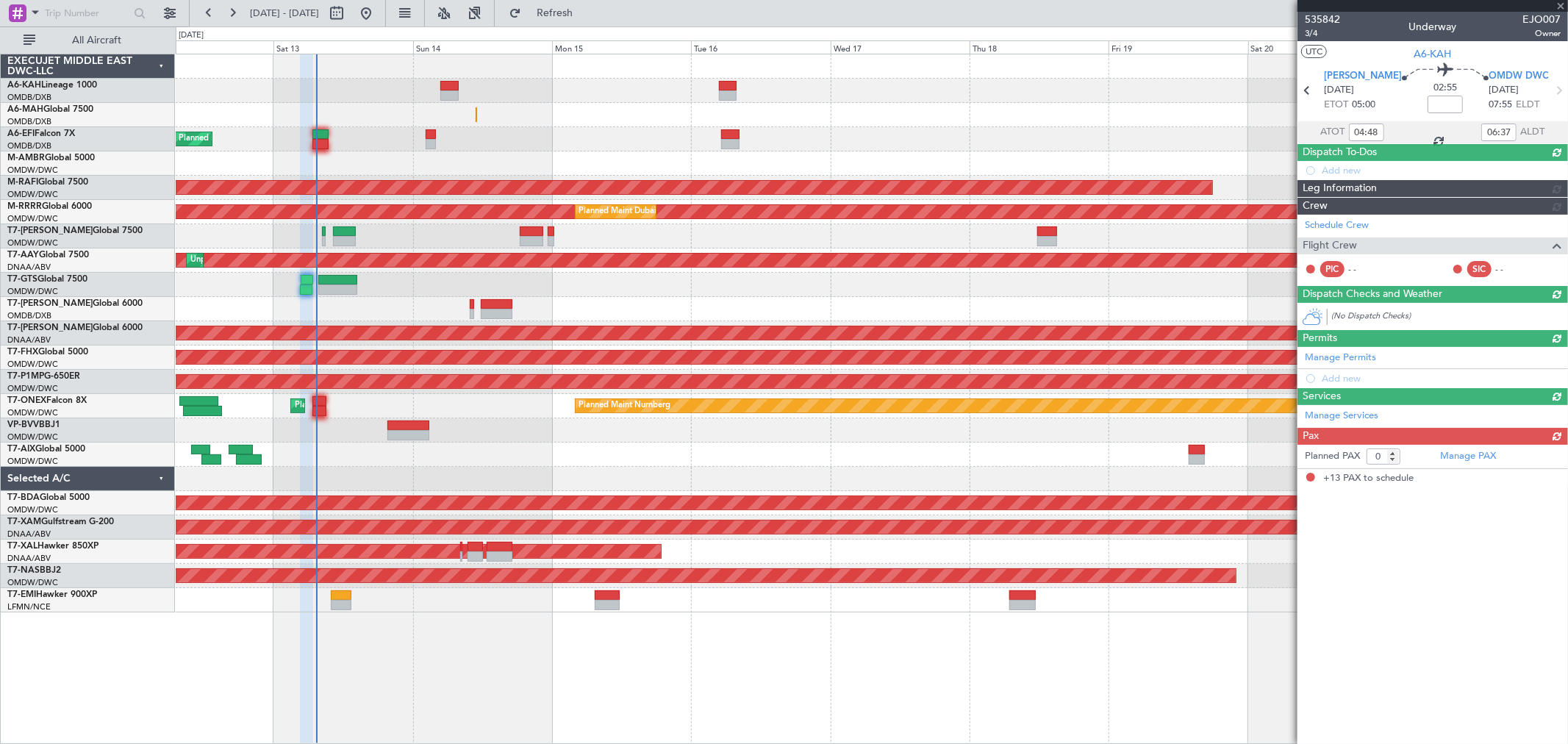
type input "+00:10"
type input "13"
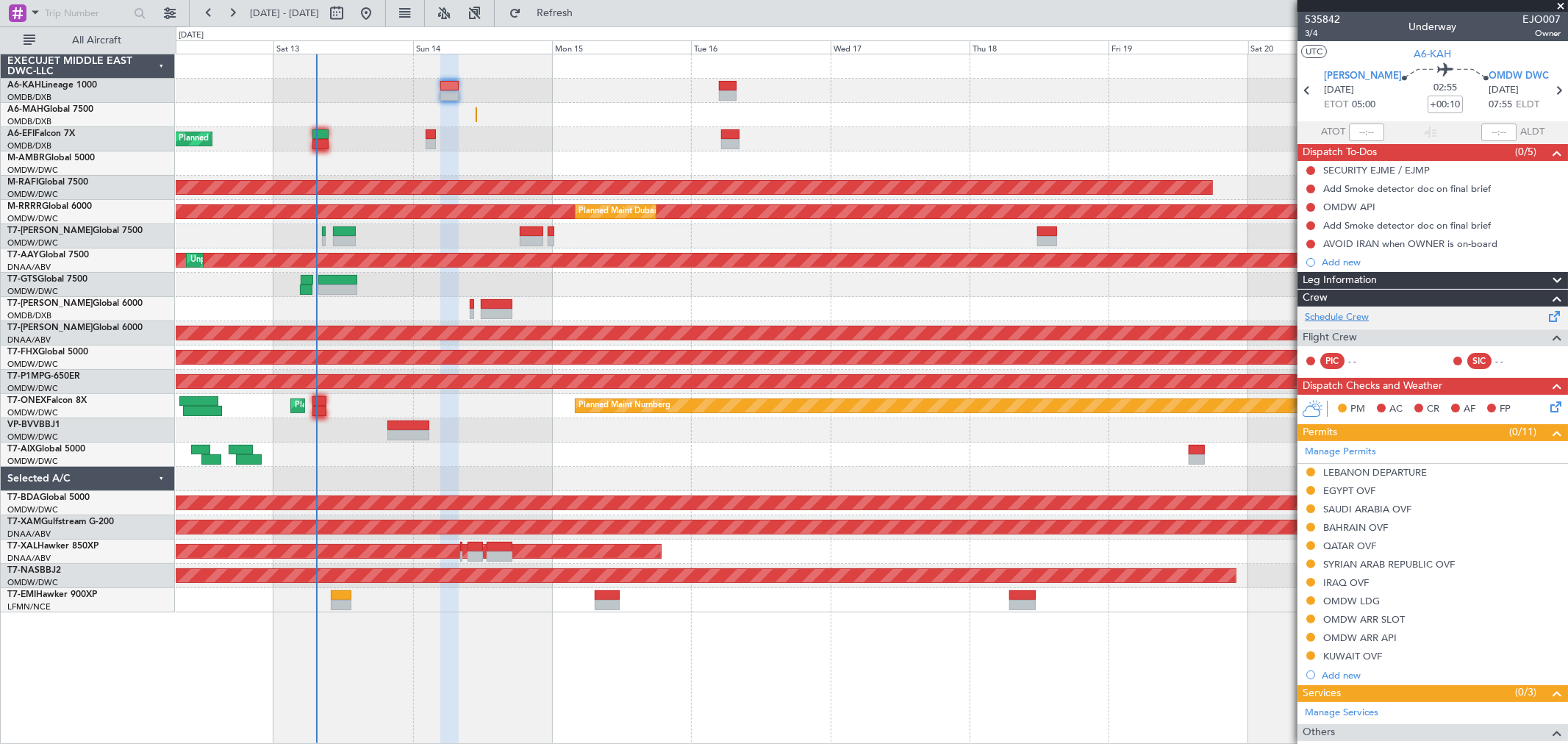
click at [1365, 320] on link "Schedule Crew" at bounding box center [1337, 317] width 64 height 15
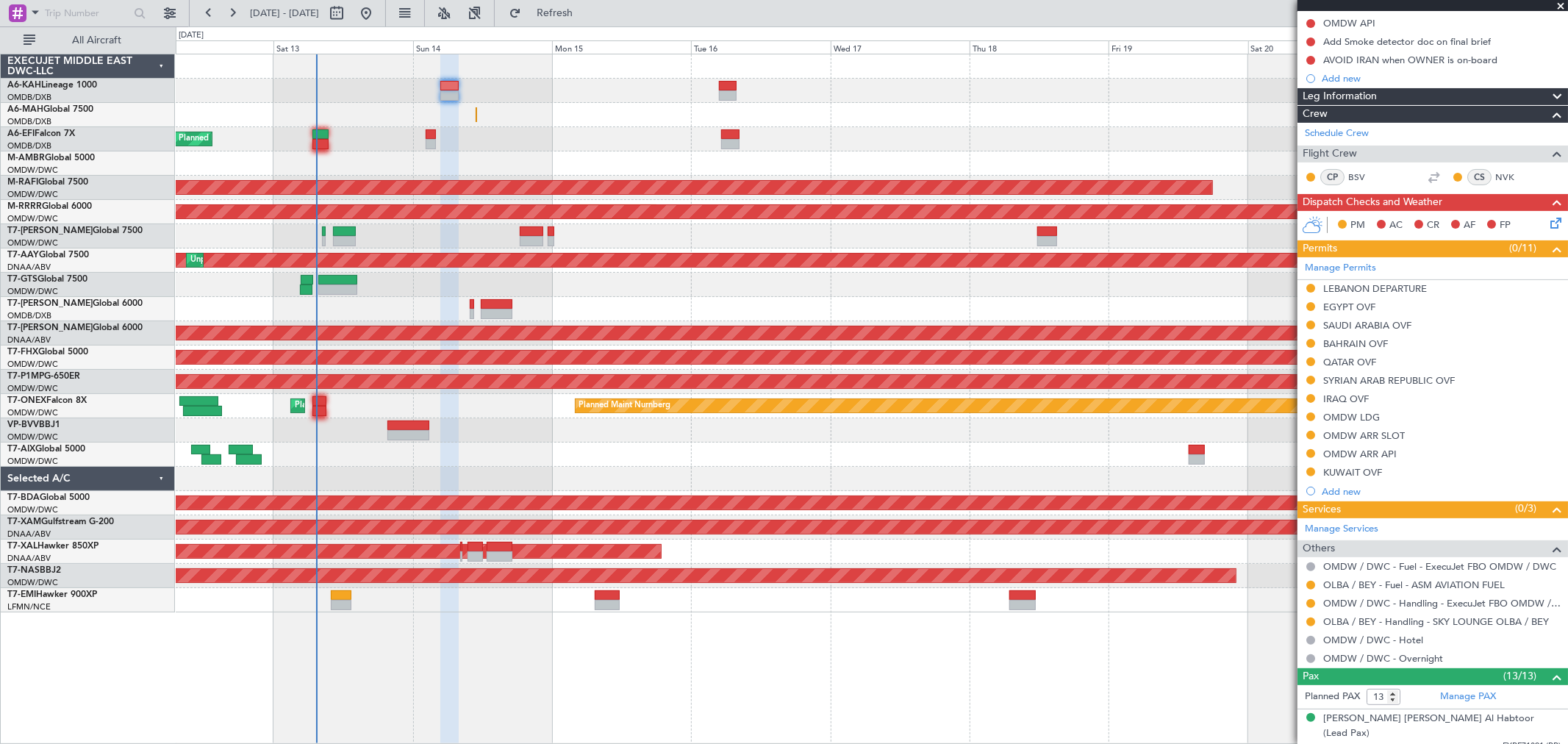
scroll to position [327, 0]
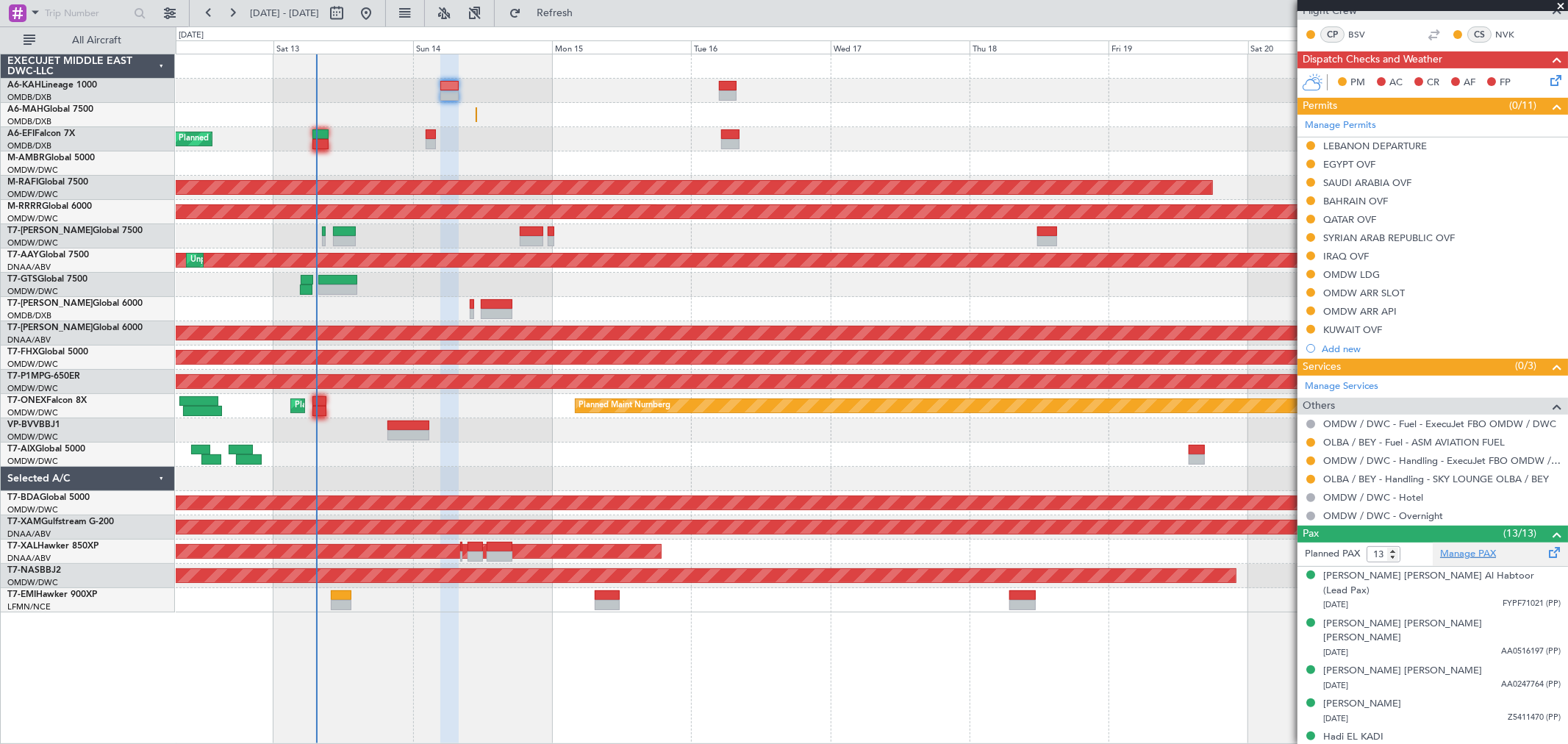
click at [1478, 548] on link "Manage PAX" at bounding box center [1469, 554] width 56 height 15
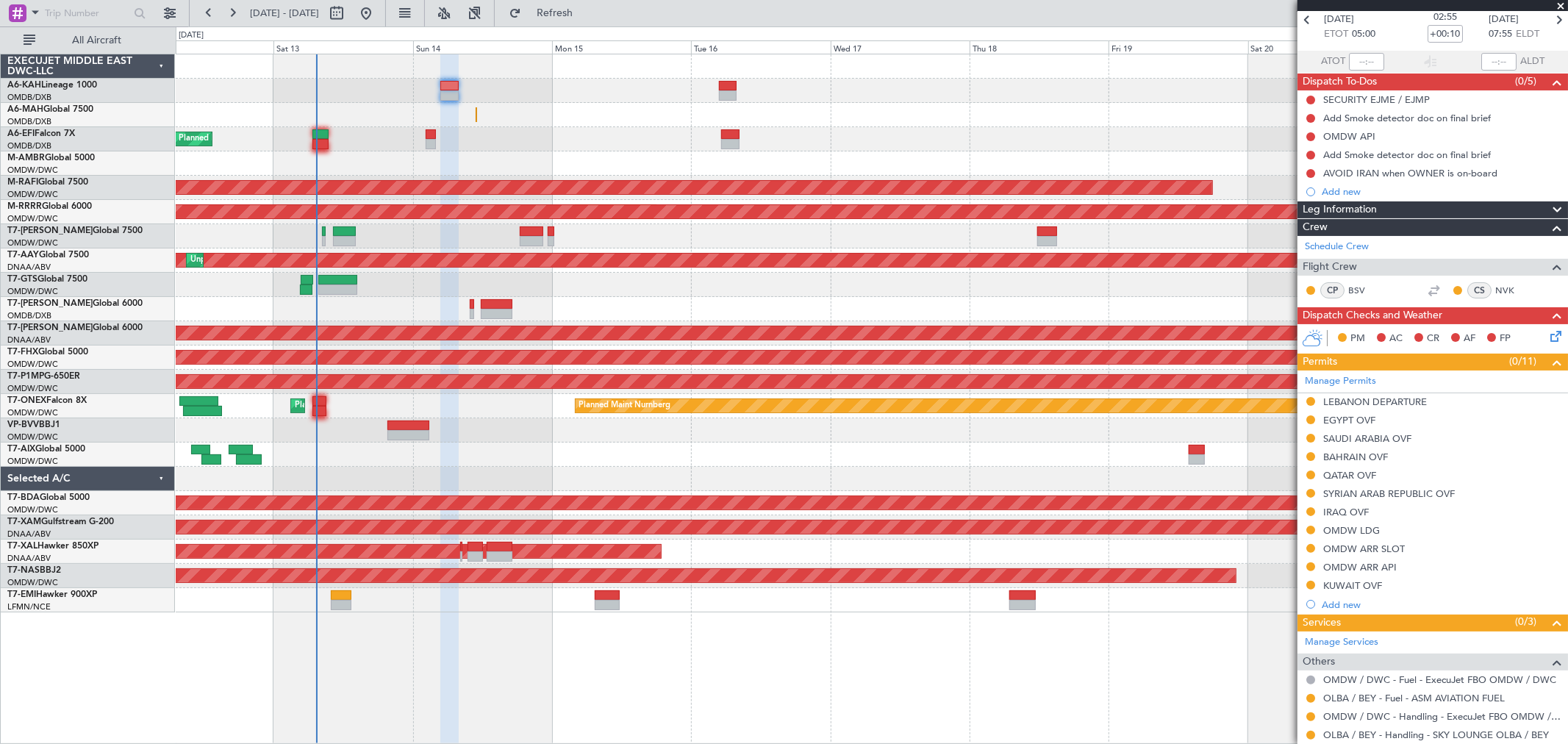
scroll to position [0, 0]
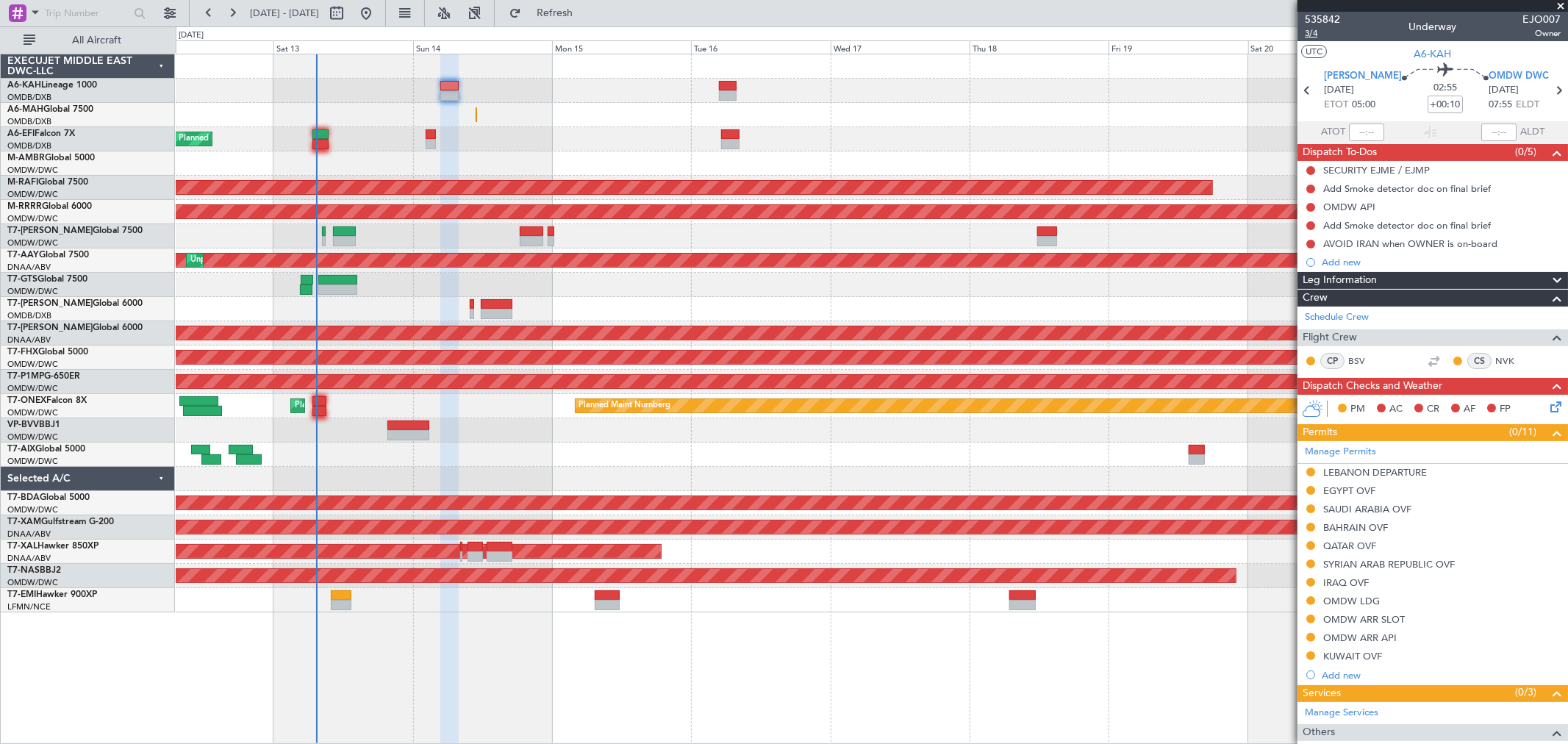
click at [1312, 30] on span "3/4" at bounding box center [1323, 33] width 35 height 12
click at [1311, 34] on span "3/4" at bounding box center [1323, 33] width 35 height 12
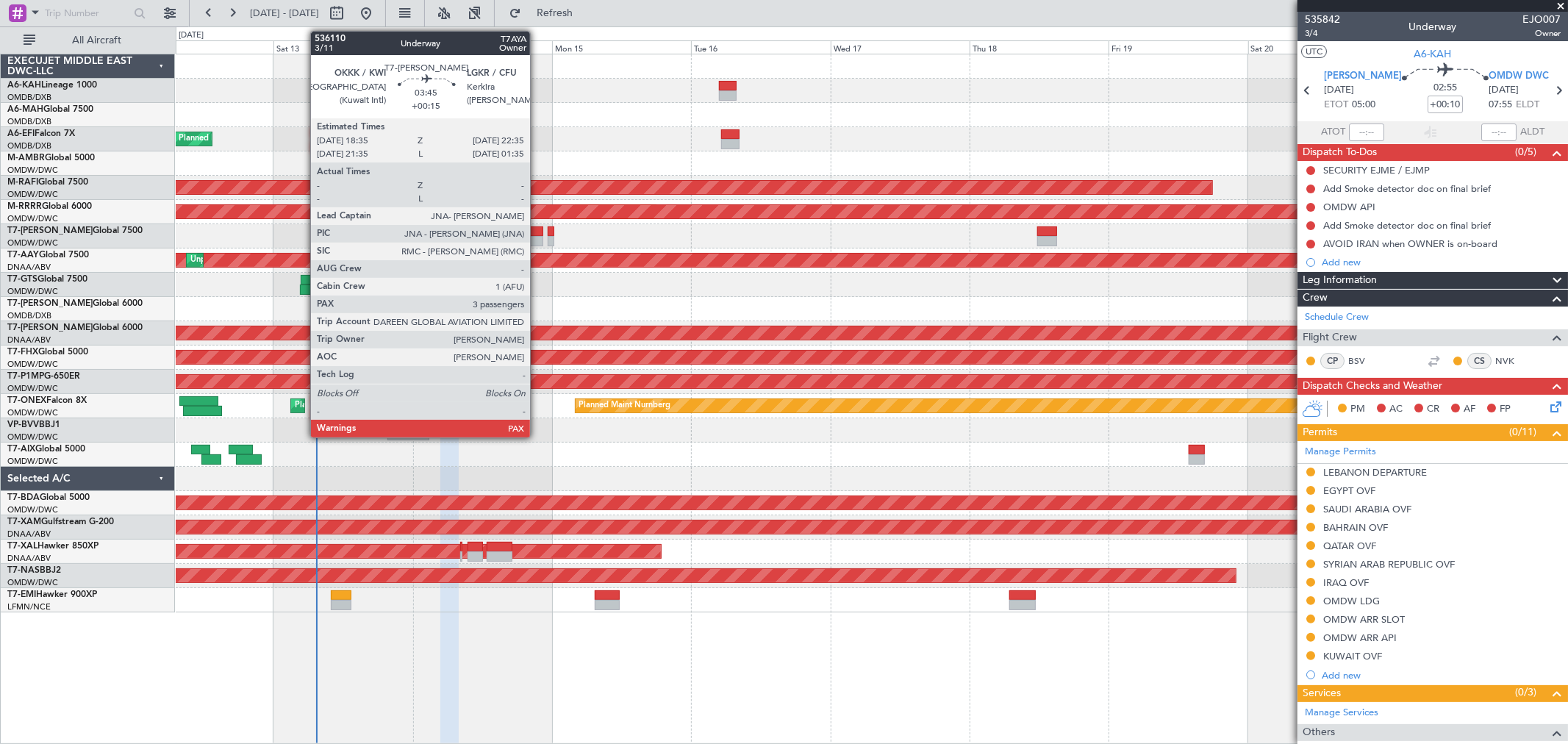
click at [538, 237] on div at bounding box center [531, 242] width 24 height 11
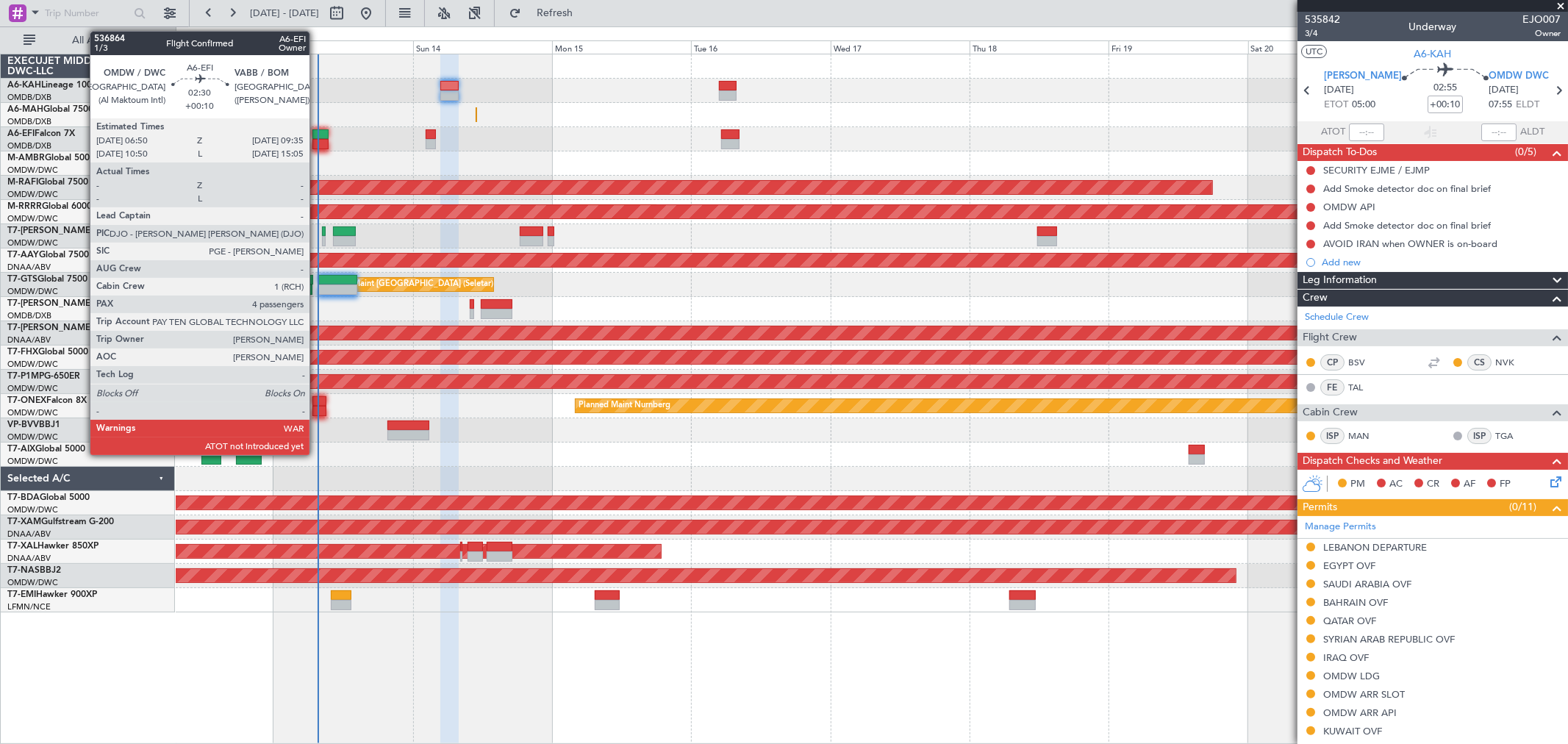
click at [322, 142] on div at bounding box center [321, 144] width 16 height 11
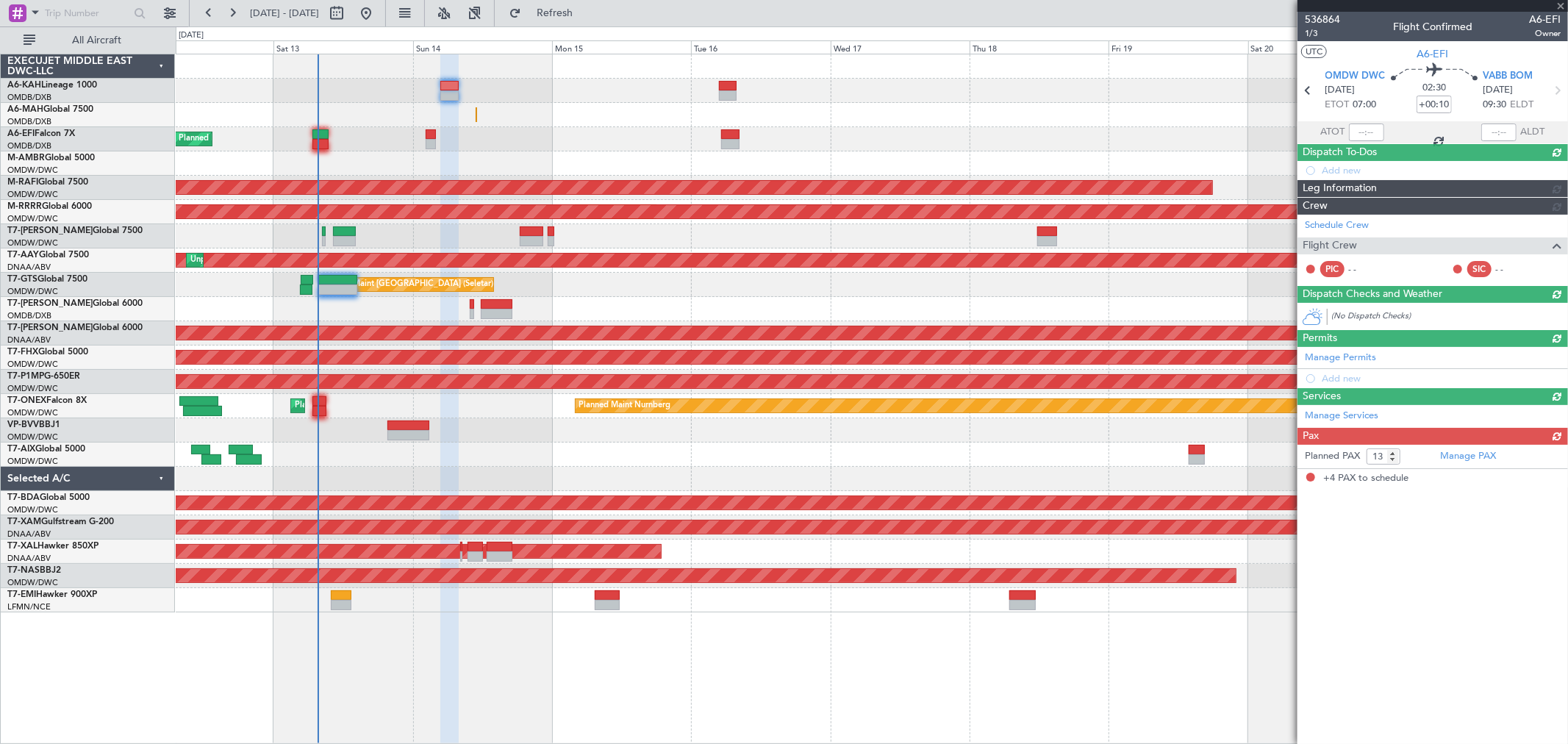
type input "4"
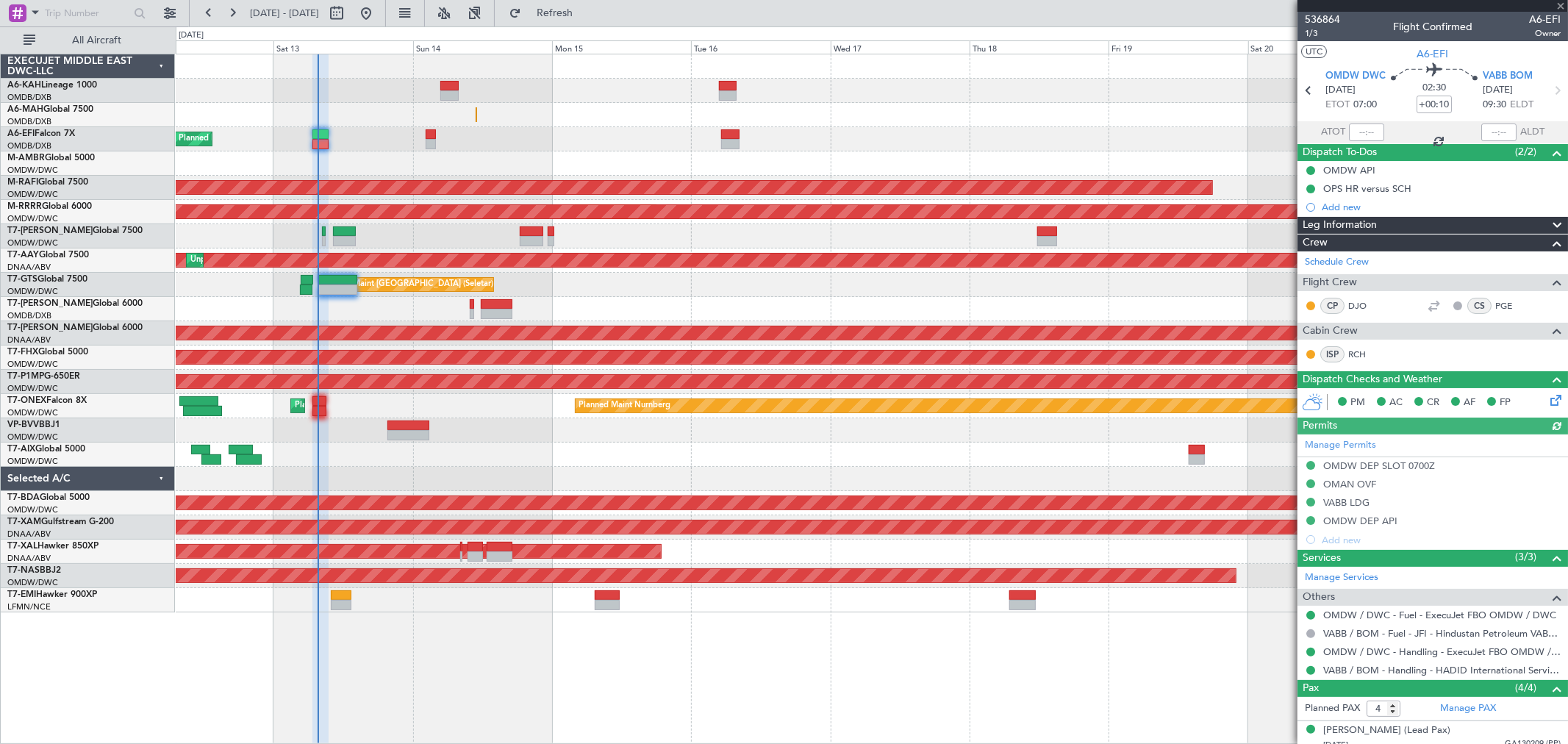
type input "[PERSON_NAME] (ANI)"
type input "7274"
click at [1368, 128] on input "text" at bounding box center [1367, 133] width 35 height 18
type input "07:35"
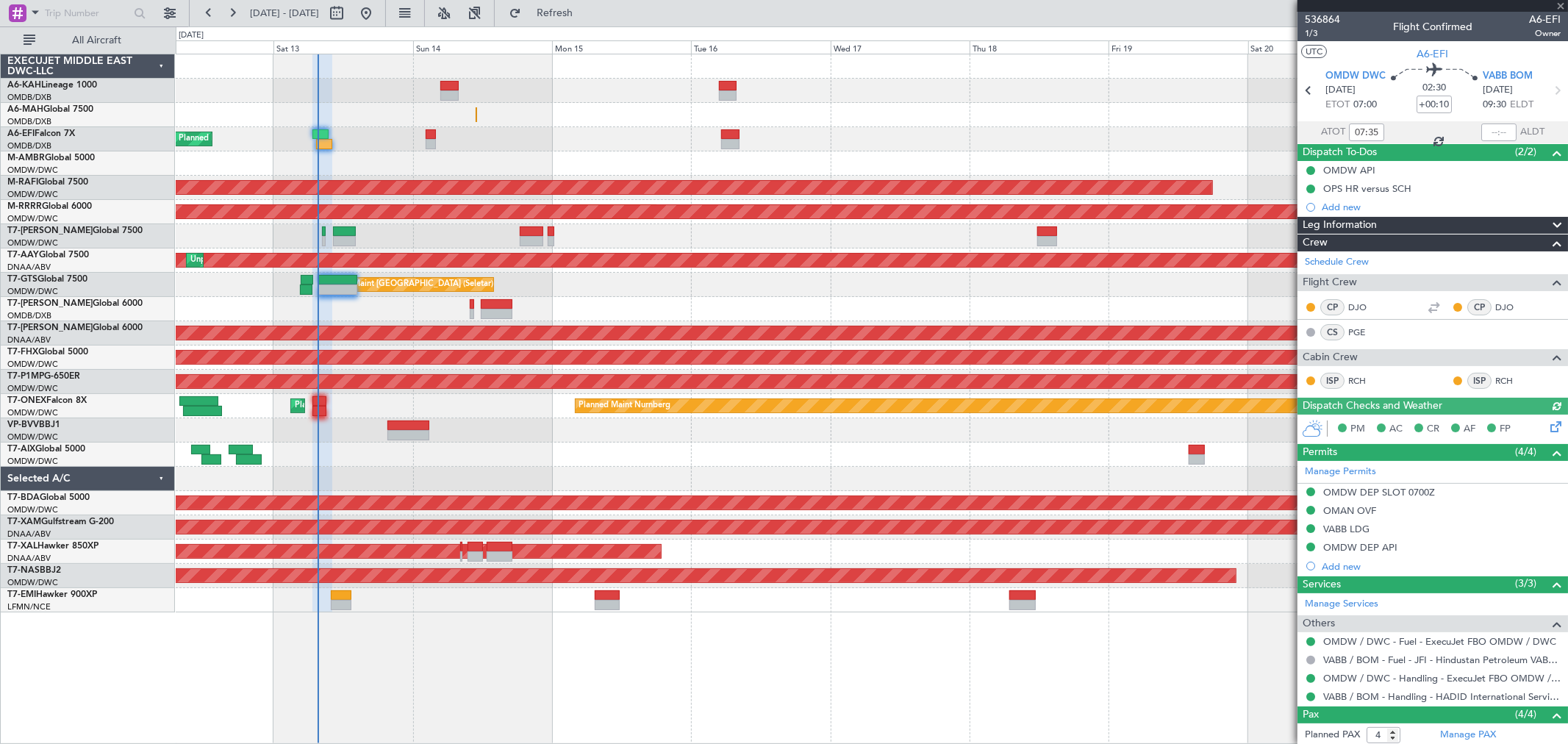
type input "[PERSON_NAME] (ANI)"
type input "7274"
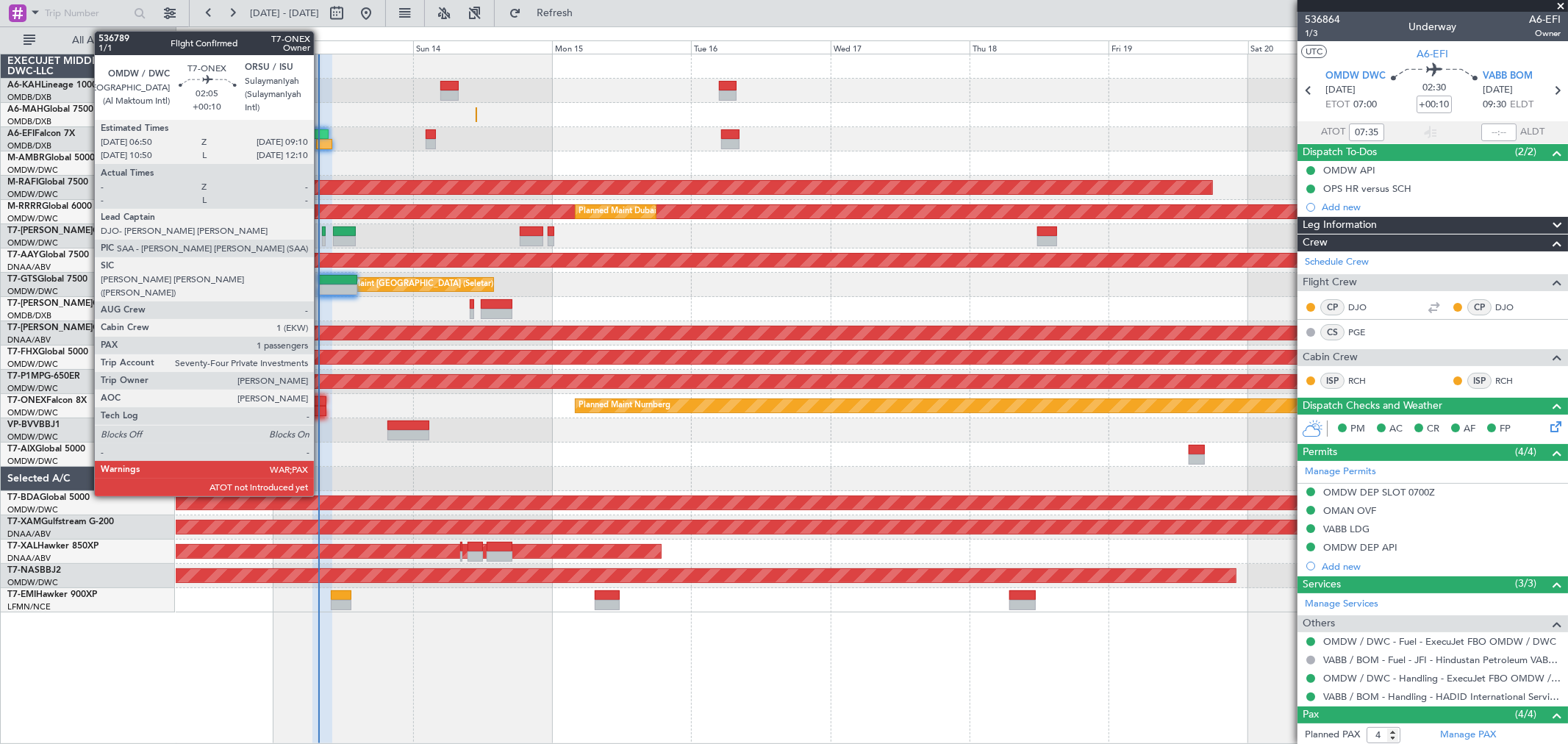
click at [322, 401] on div at bounding box center [320, 401] width 14 height 11
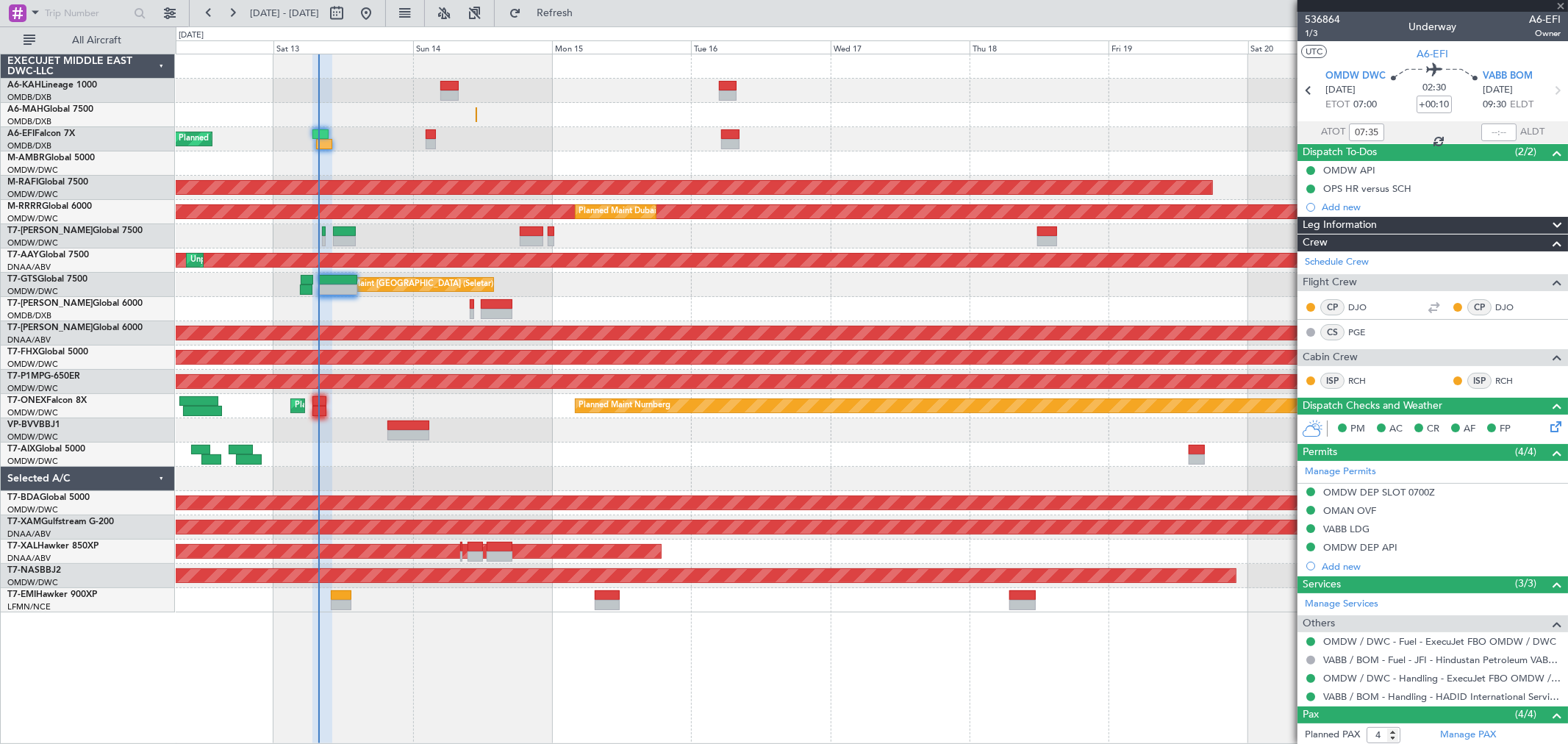
type input "3"
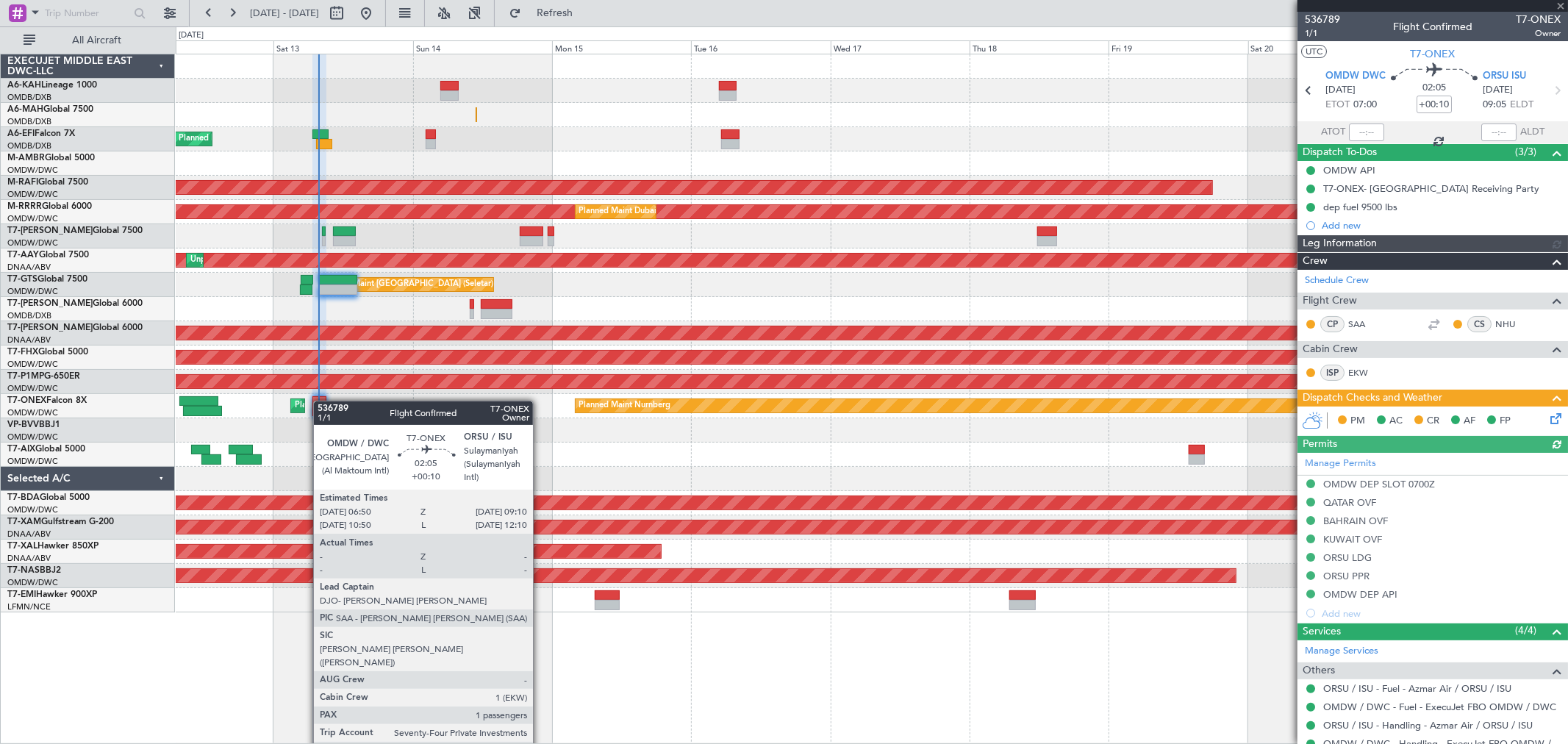
type input "[PERSON_NAME] (ANI)"
type input "7272"
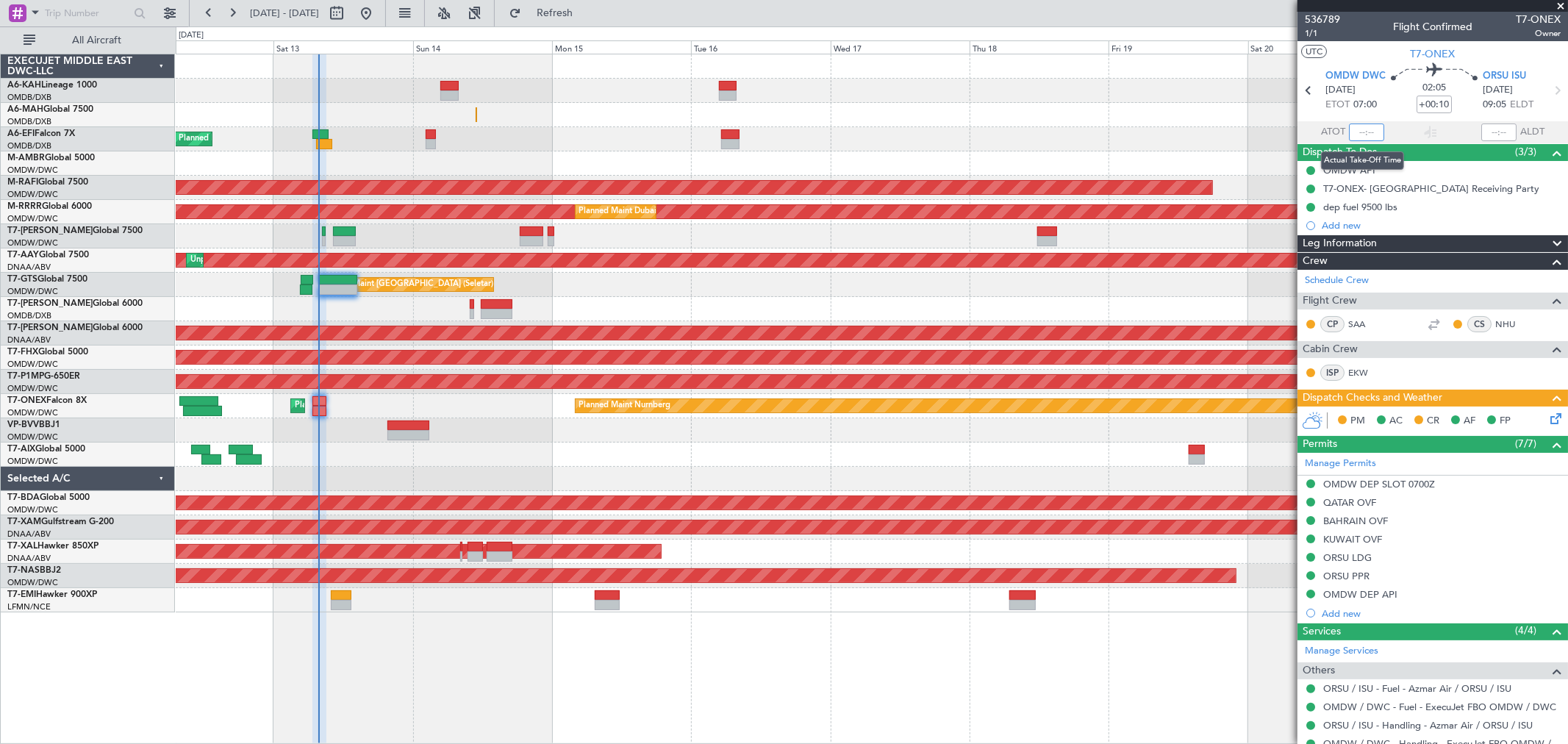
click at [1355, 137] on input "text" at bounding box center [1367, 133] width 35 height 18
type input "07:40"
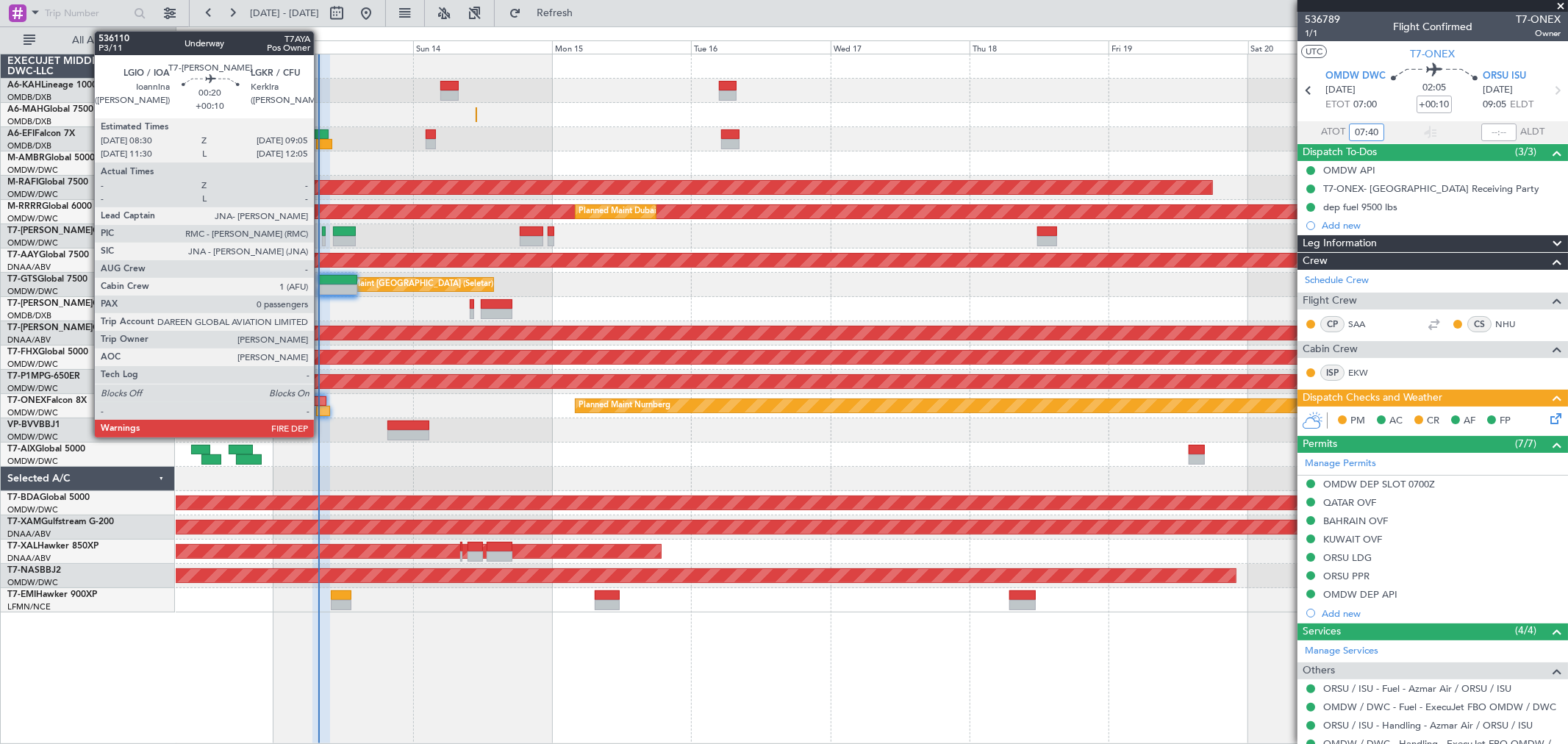
click at [322, 230] on div at bounding box center [324, 232] width 4 height 11
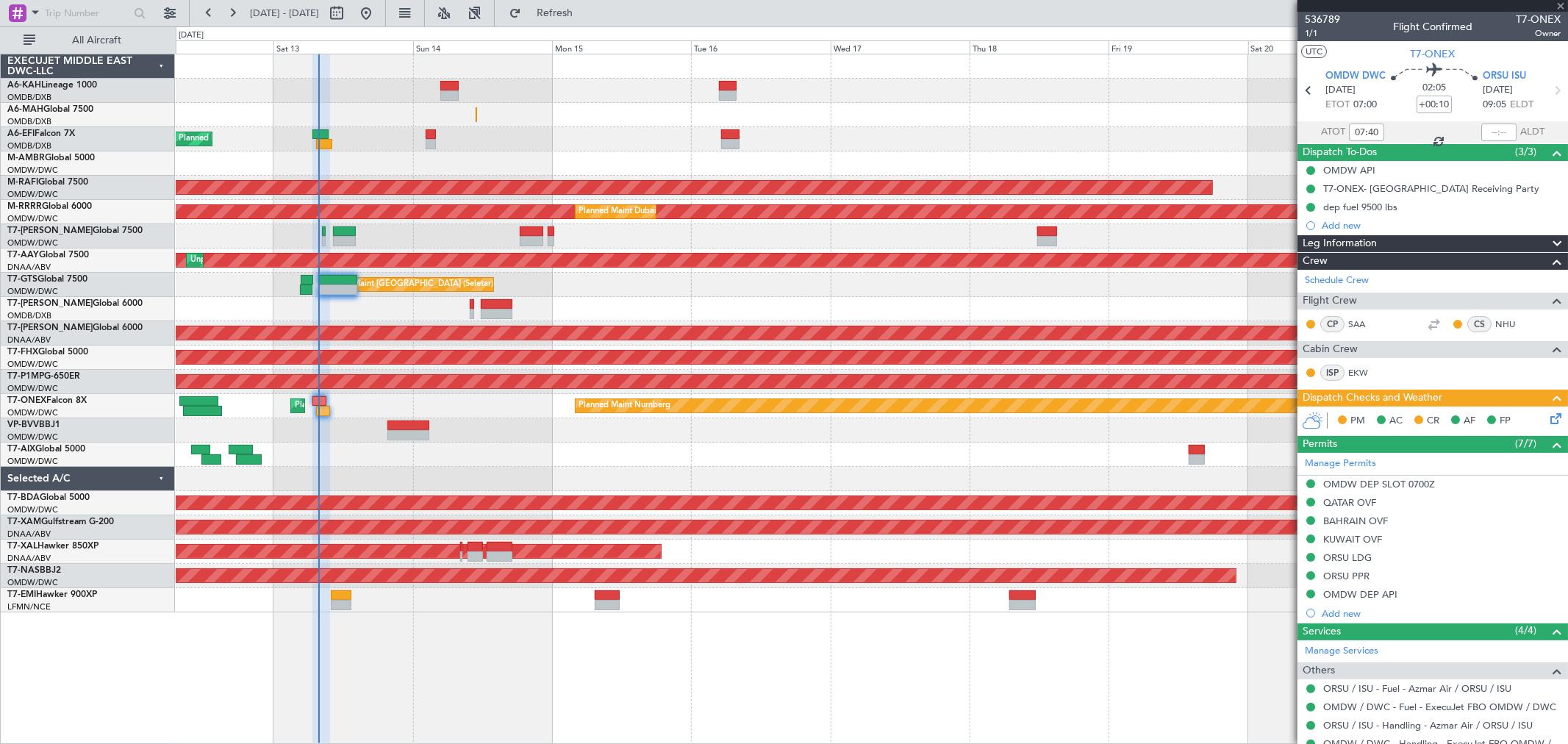
type input "0"
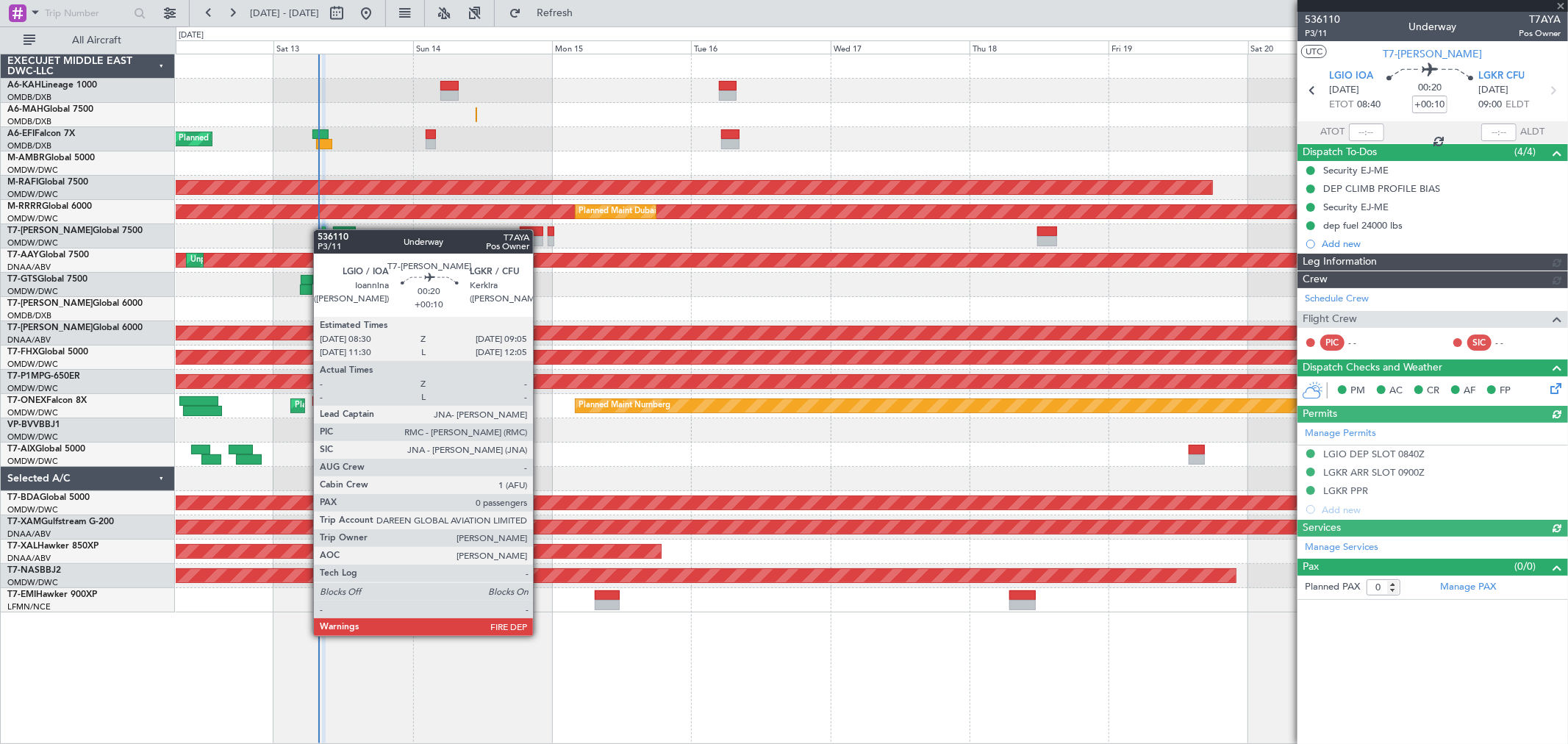
type input "[PERSON_NAME] (ANI)"
type input "7249"
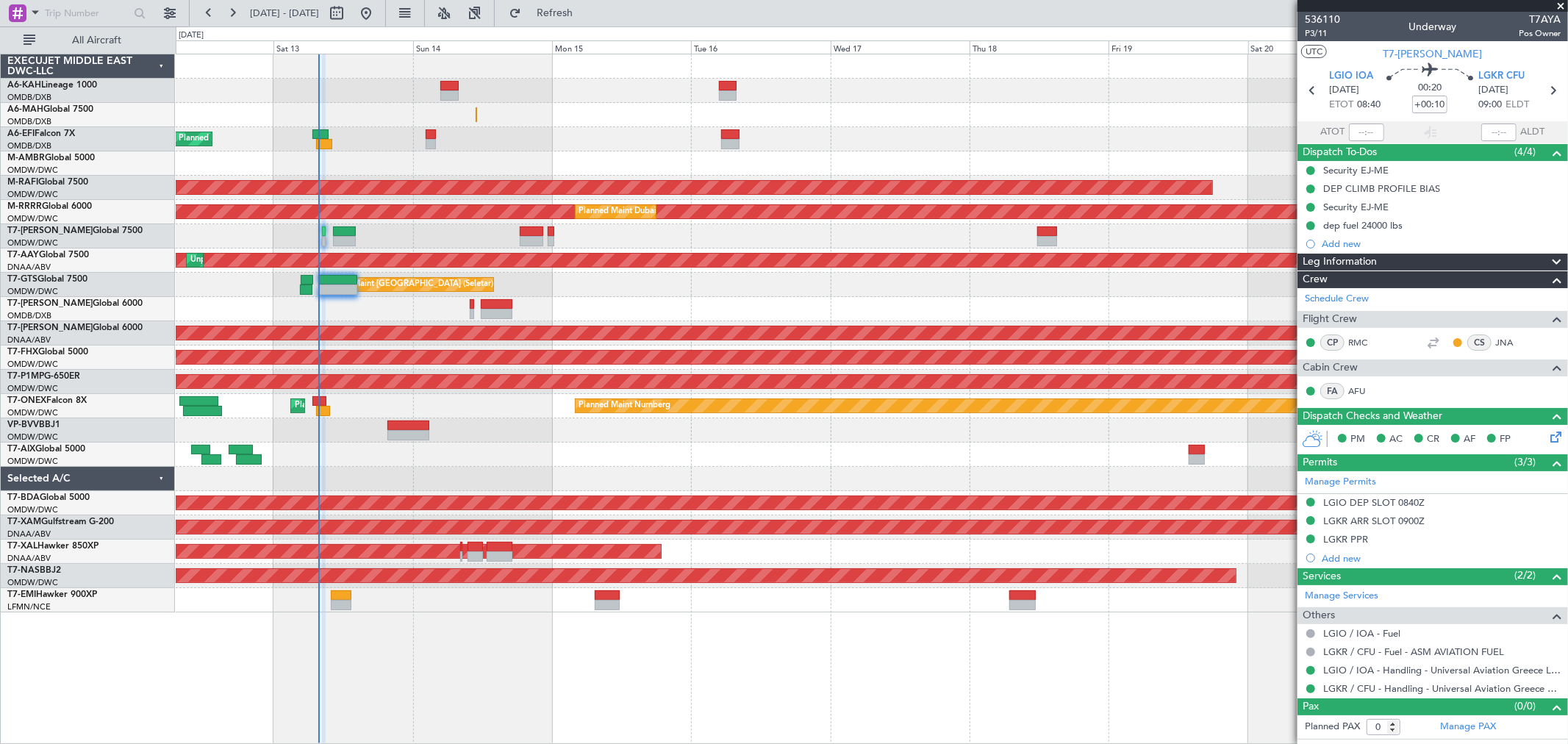
click at [1560, 6] on span at bounding box center [1561, 6] width 15 height 13
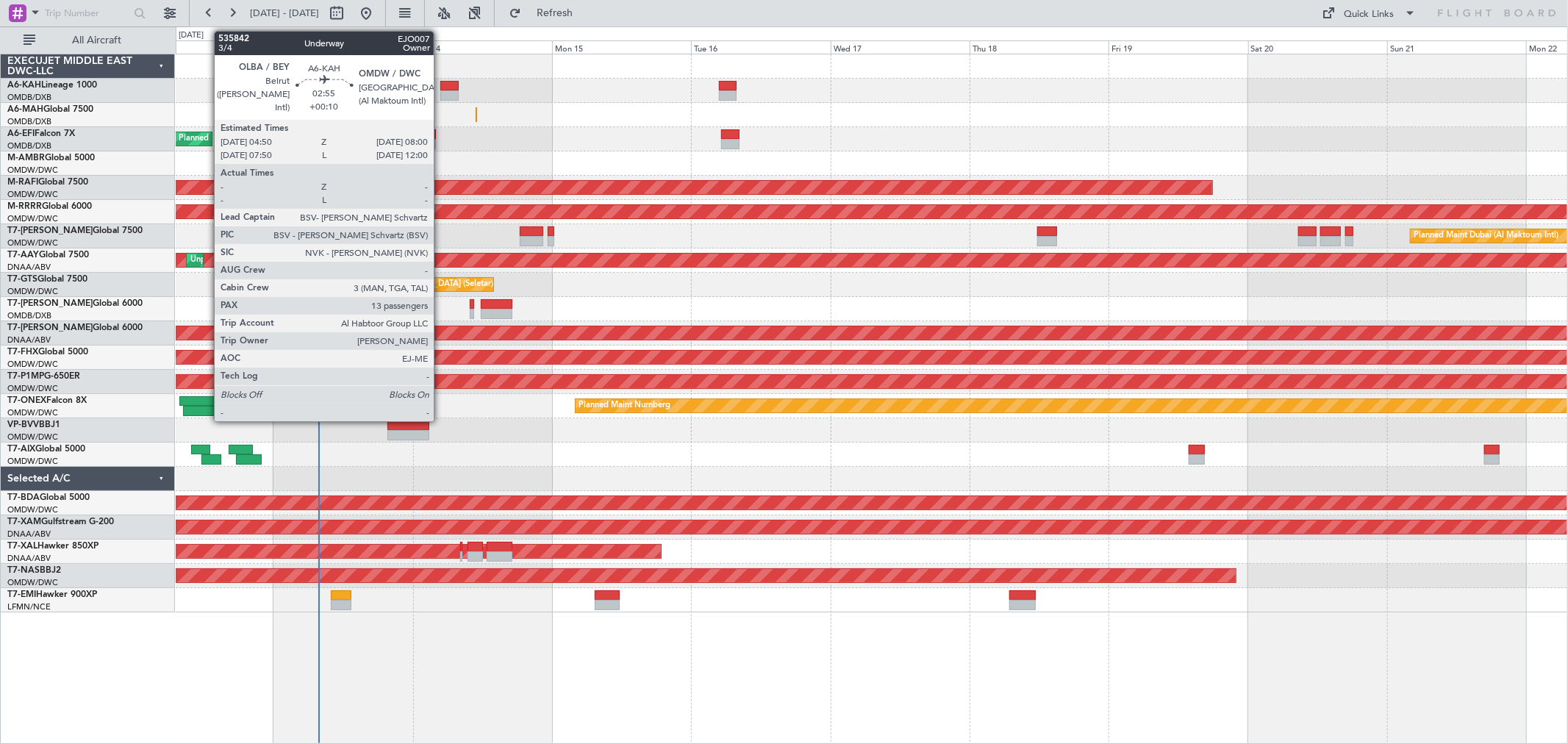
click at [441, 89] on div at bounding box center [449, 86] width 18 height 11
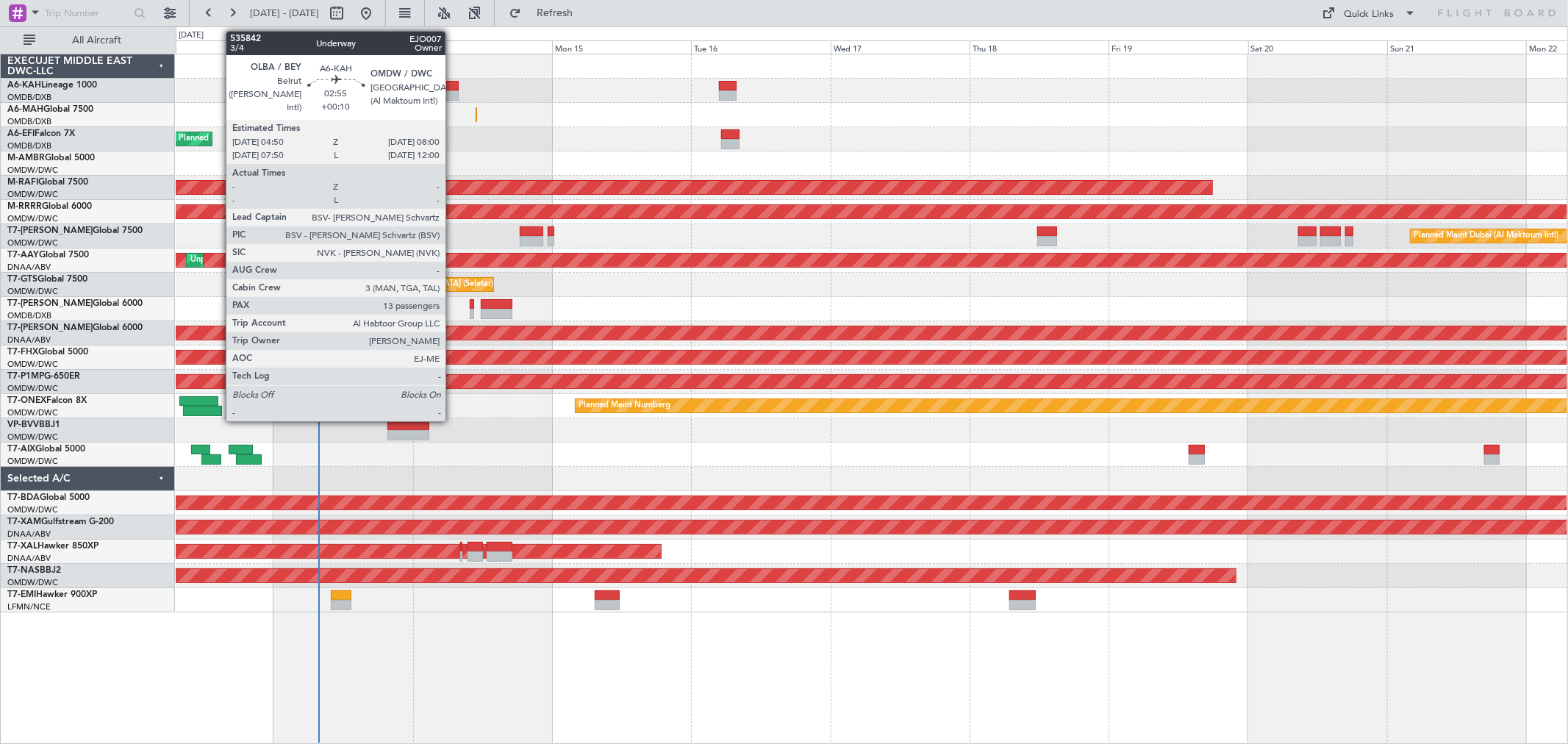
click at [453, 89] on div at bounding box center [449, 86] width 18 height 11
click at [451, 92] on div at bounding box center [449, 96] width 18 height 11
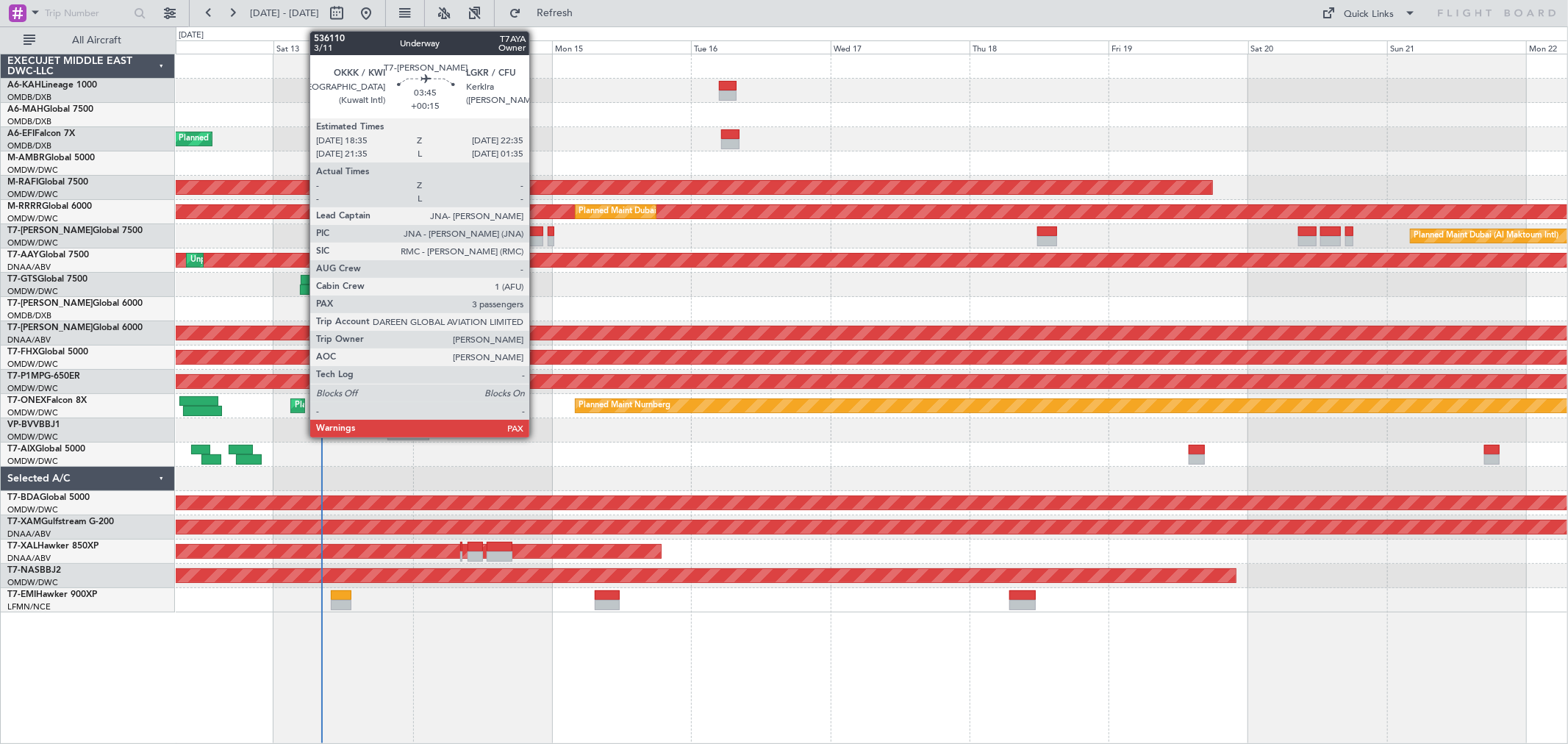
click at [537, 233] on div at bounding box center [531, 232] width 24 height 11
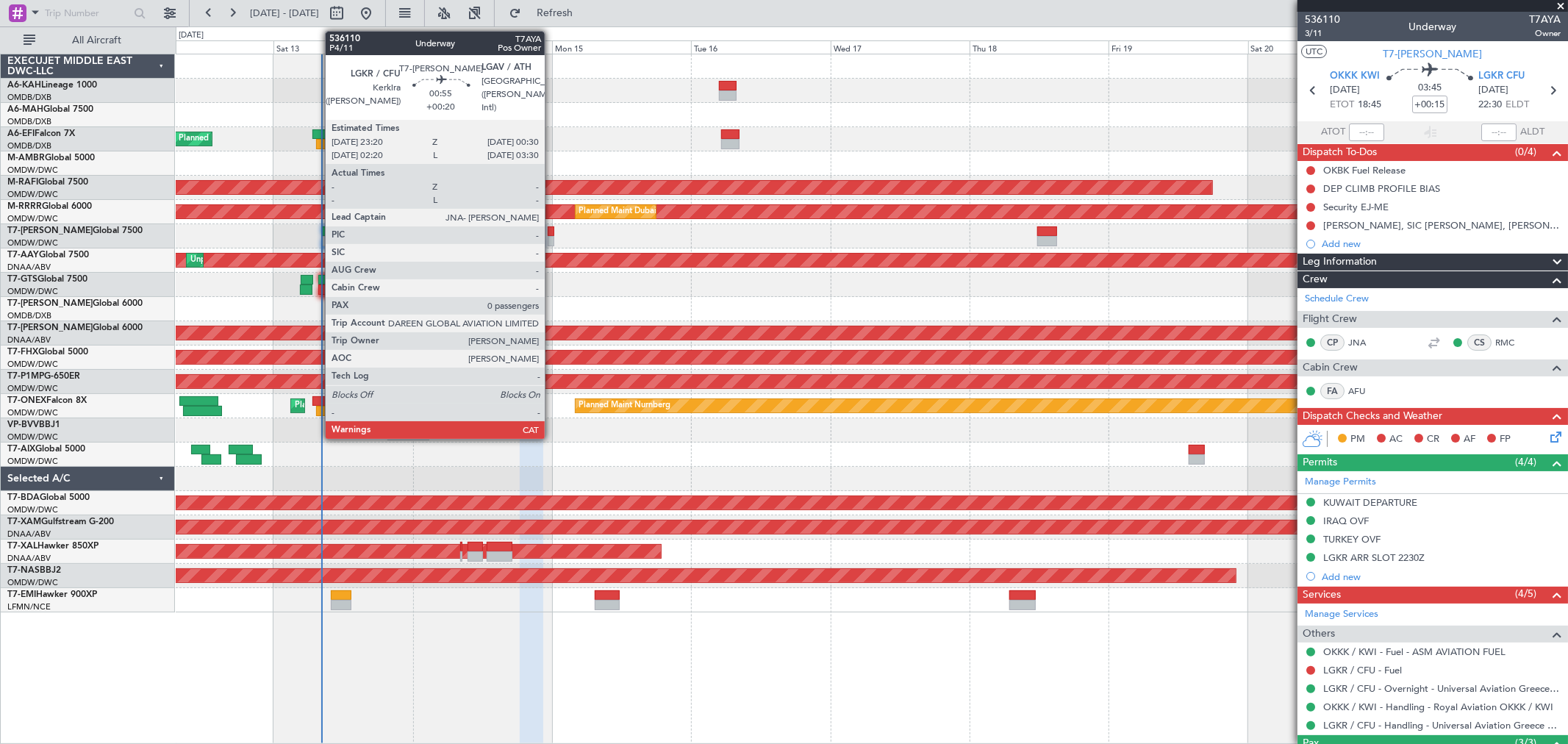
click at [553, 236] on div at bounding box center [552, 242] width 7 height 11
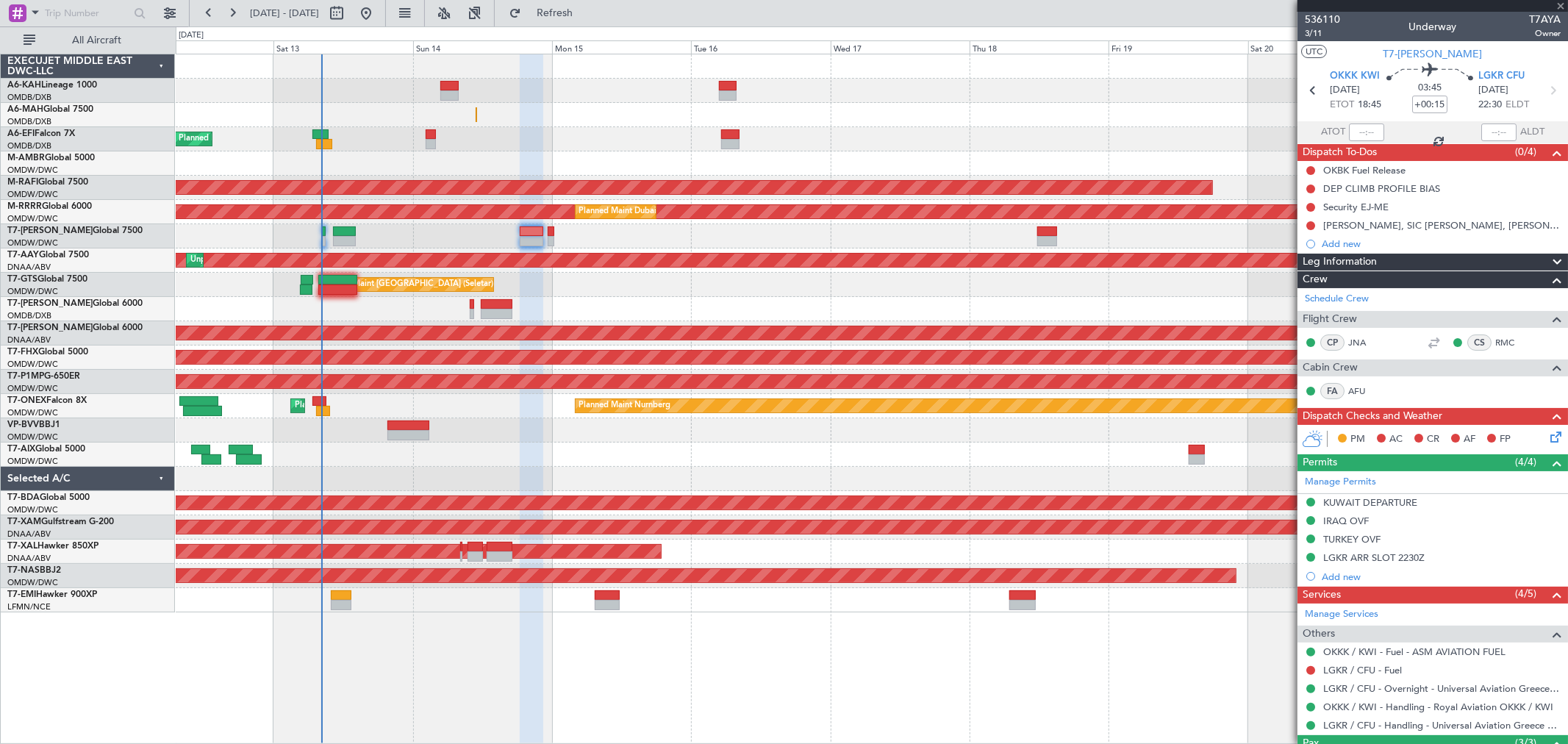
type input "+00:20"
type input "0"
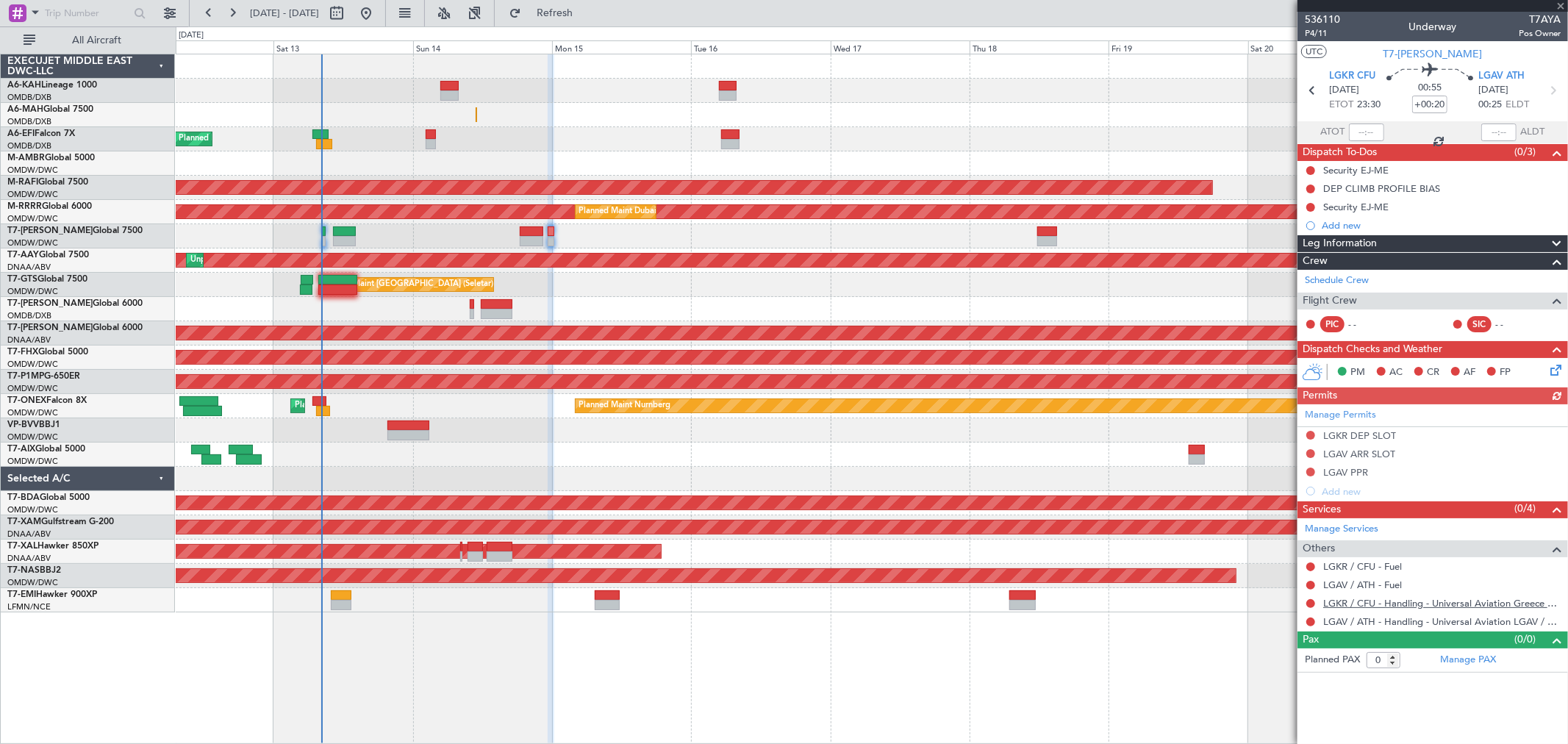
click at [1402, 607] on link "LGKR / CFU - Handling - Universal Aviation Greece LGKR / CFU" at bounding box center [1442, 603] width 237 height 12
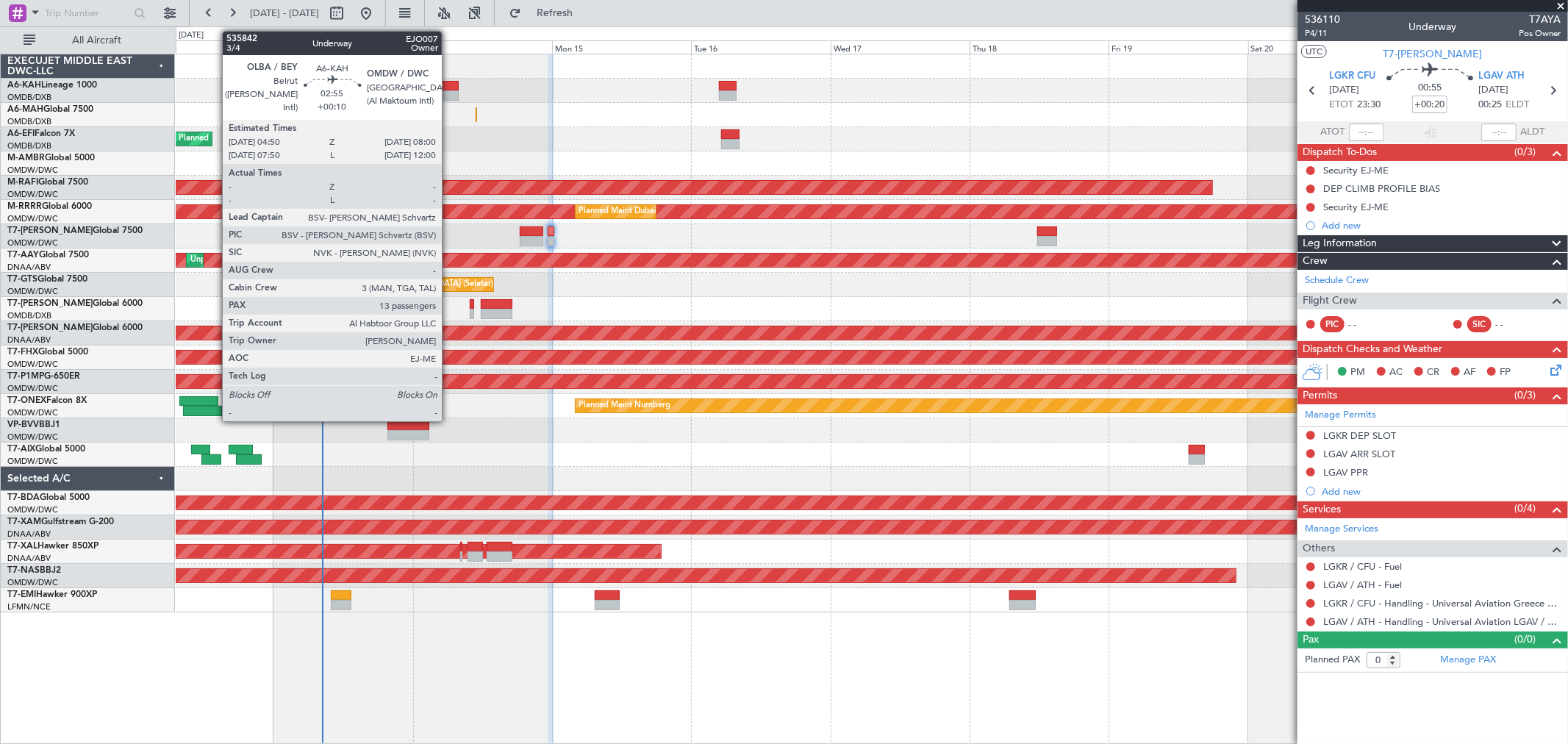
click at [449, 99] on div at bounding box center [449, 96] width 18 height 11
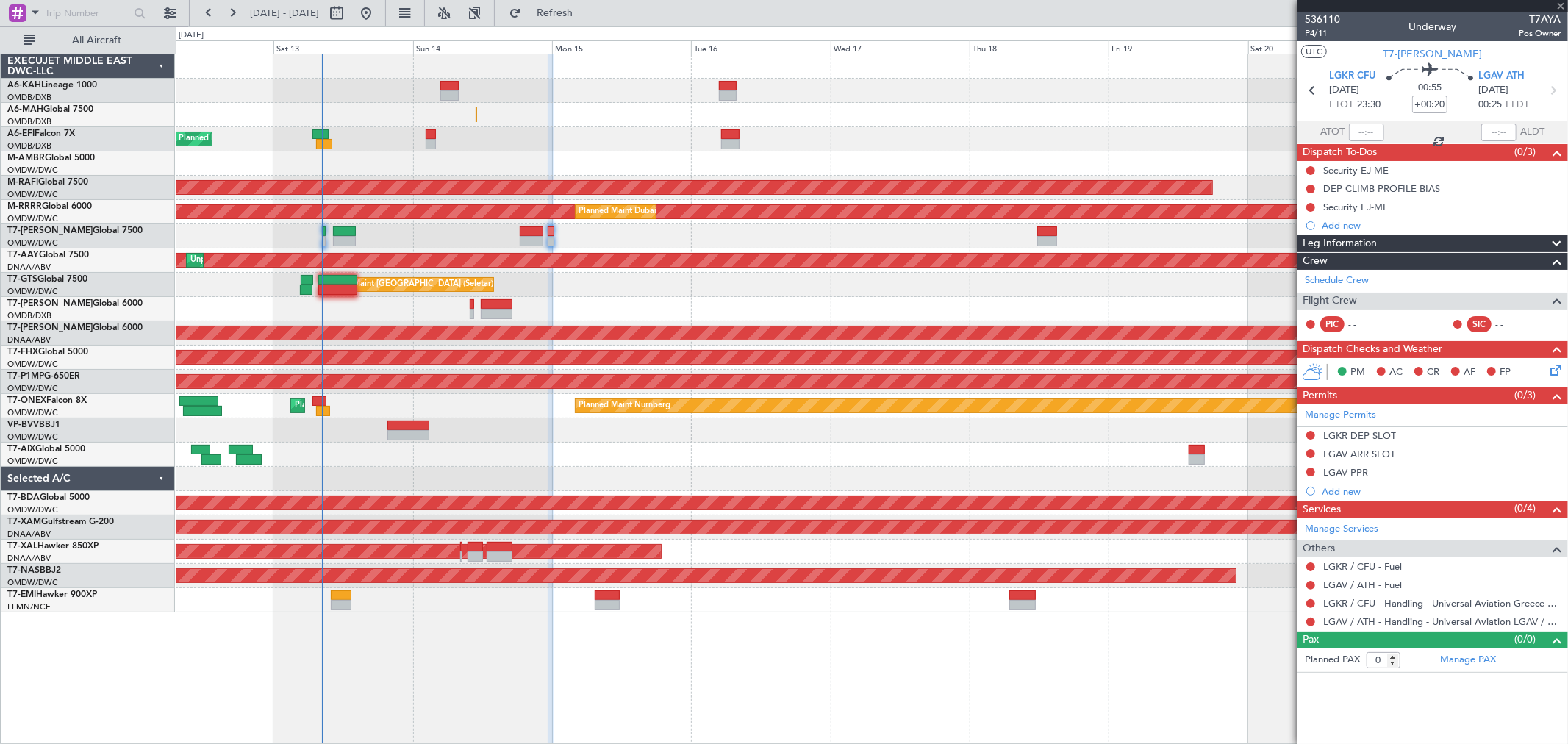
type input "+00:10"
type input "13"
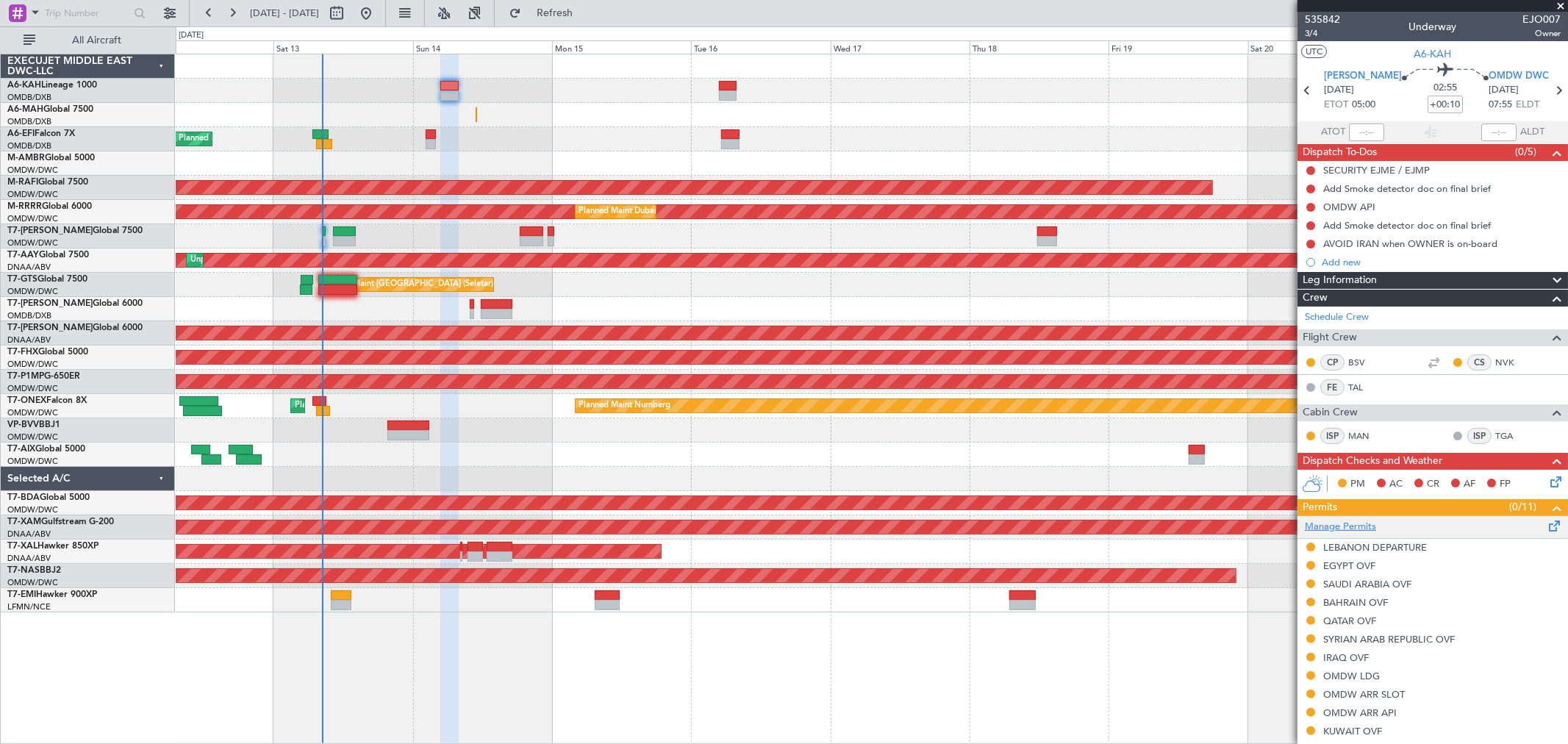
click at [1373, 525] on link "Manage Permits" at bounding box center [1340, 527] width 71 height 15
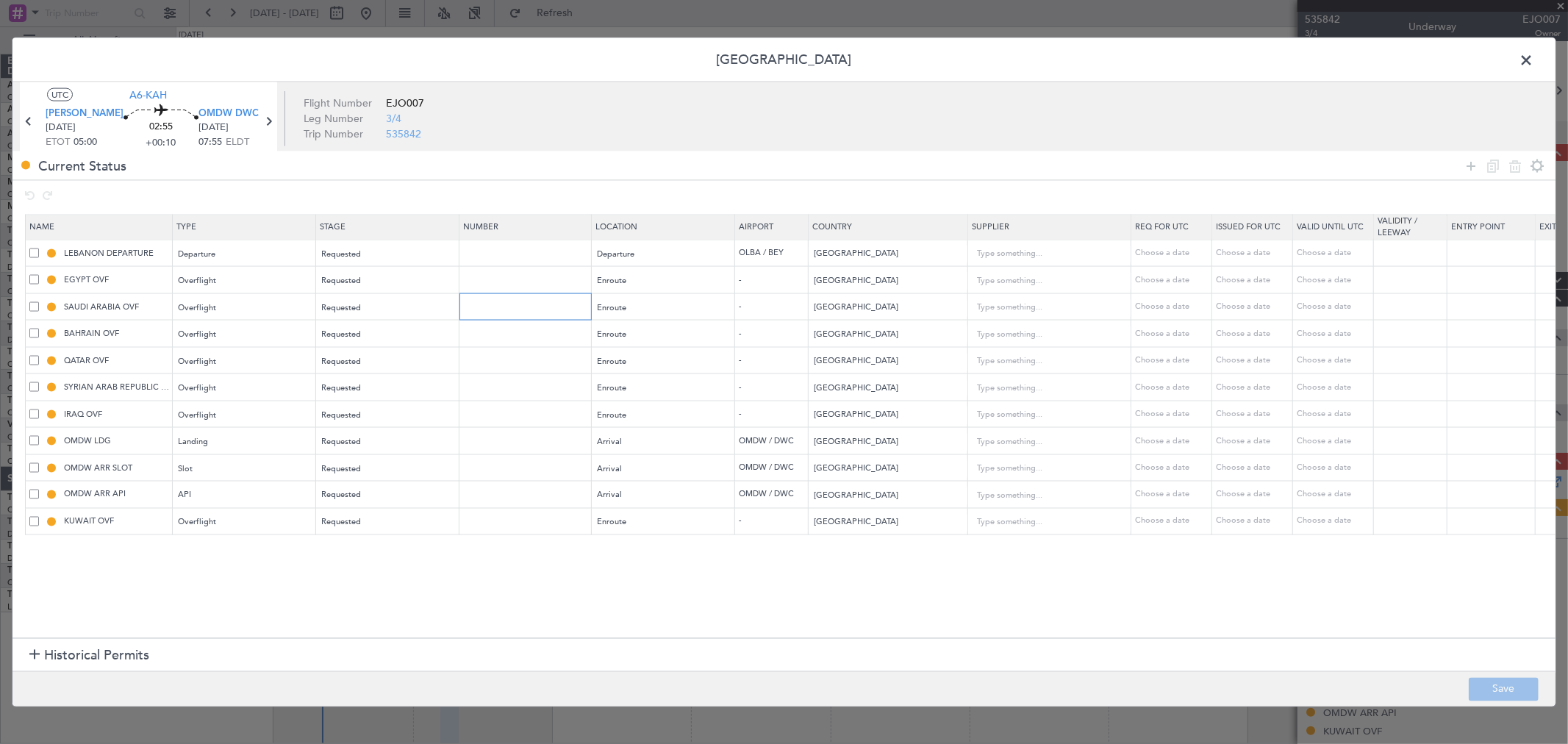
click at [484, 311] on input "text" at bounding box center [527, 307] width 128 height 12
click at [488, 276] on input "text" at bounding box center [527, 279] width 128 height 12
paste input "AP10541"
type input "AP10541"
click at [386, 273] on div "Requested" at bounding box center [383, 280] width 122 height 22
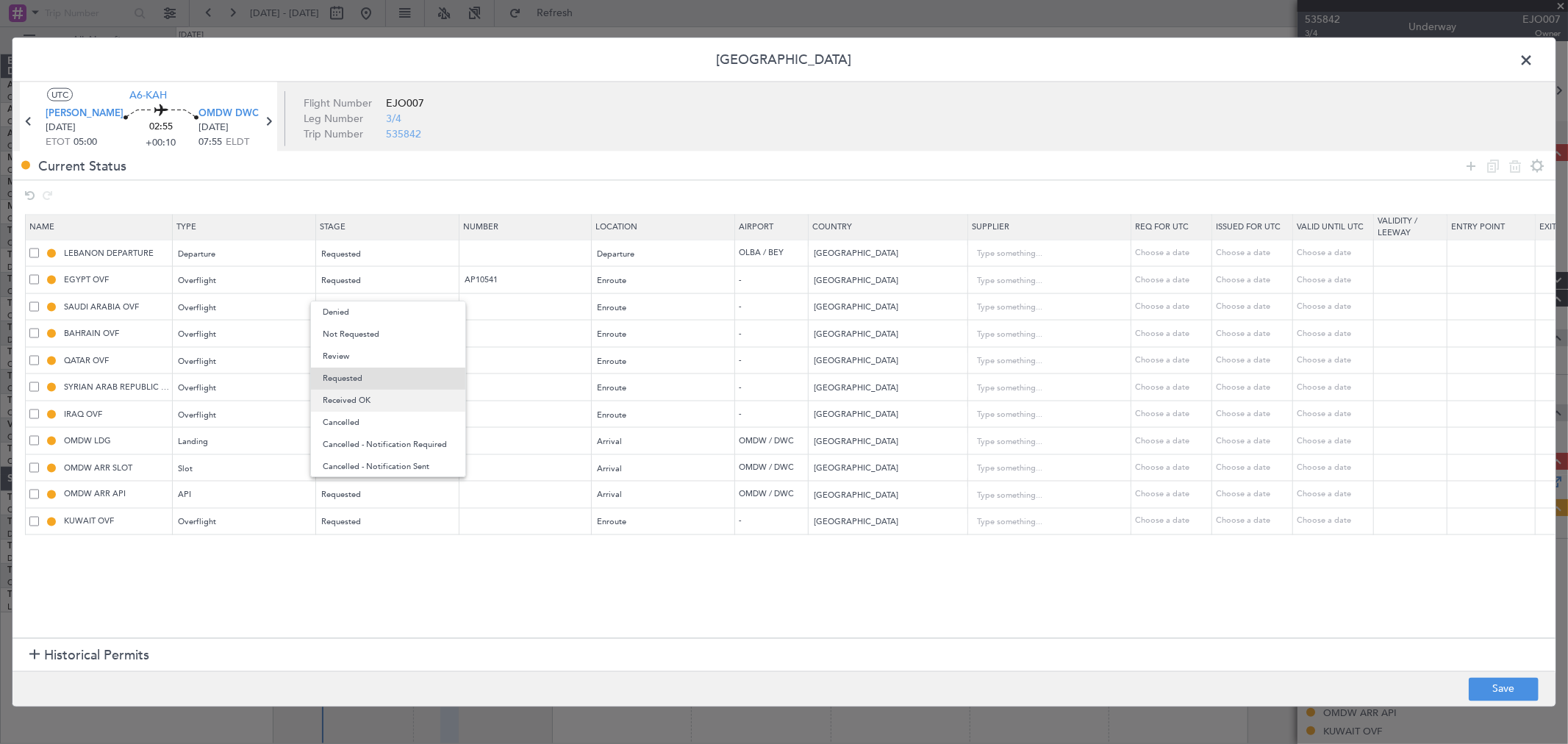
click at [372, 407] on span "Received OK" at bounding box center [387, 401] width 131 height 22
click at [1491, 683] on button "Save" at bounding box center [1504, 689] width 70 height 24
click at [1534, 66] on span at bounding box center [1534, 63] width 0 height 29
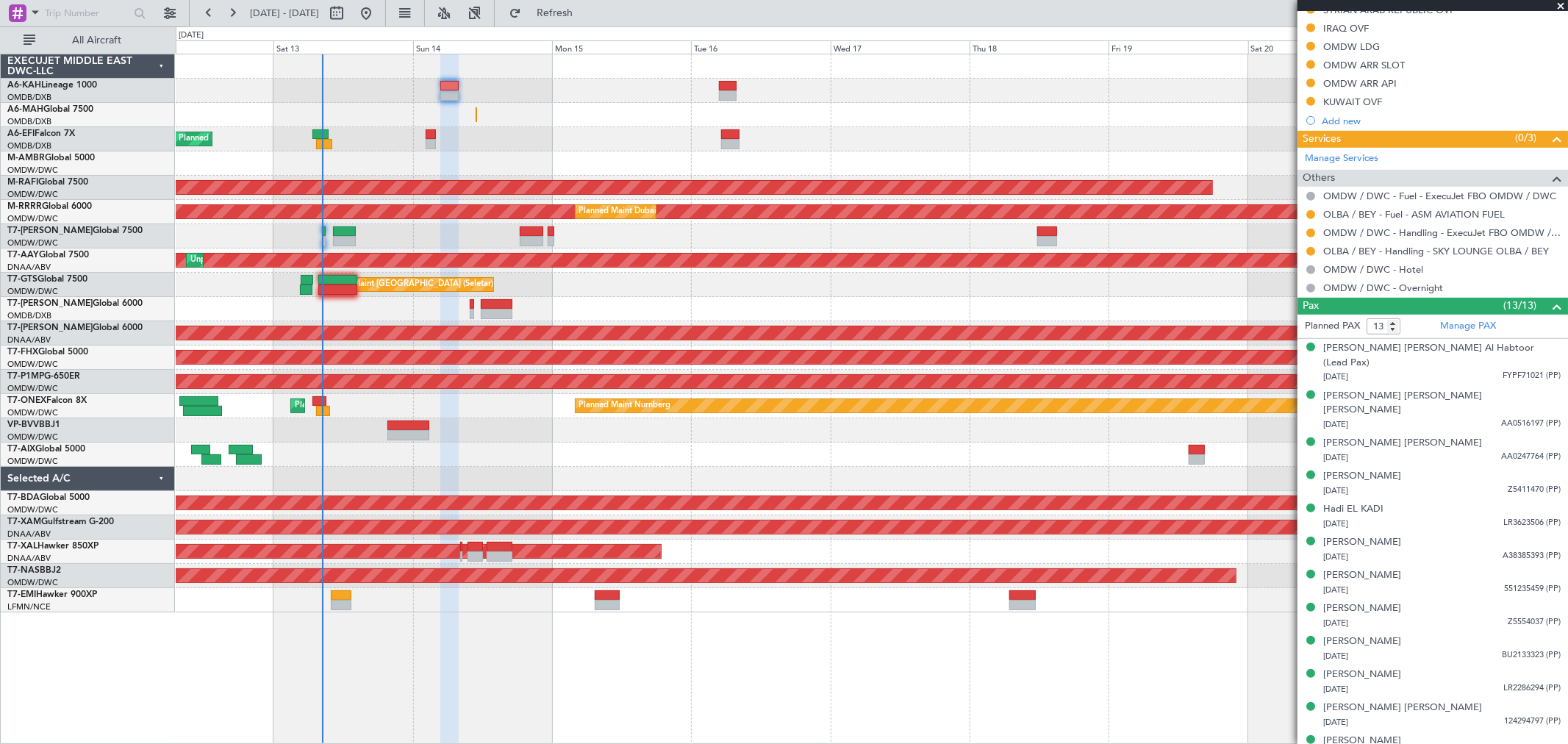
scroll to position [654, 0]
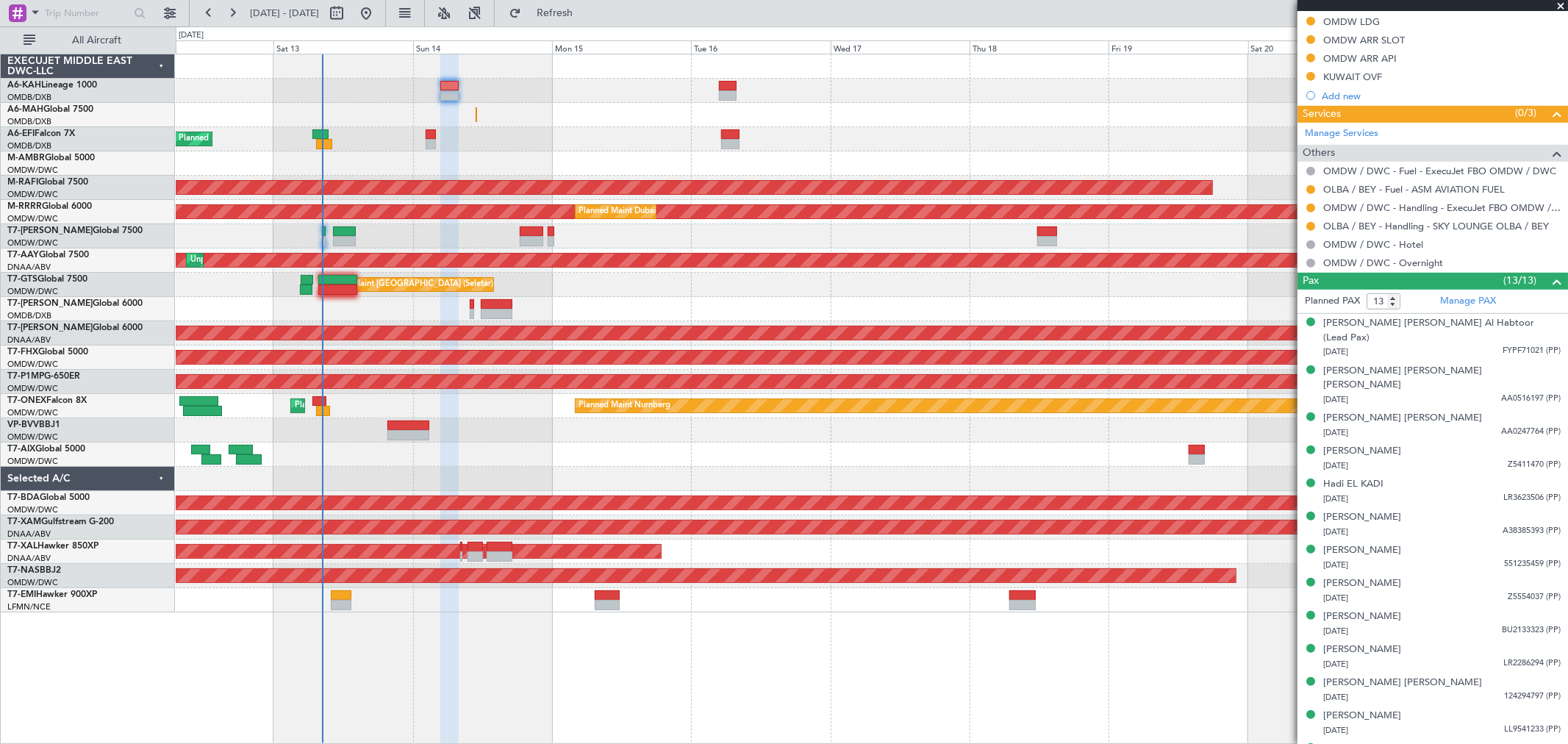
click at [915, 467] on div at bounding box center [871, 480] width 1392 height 25
click at [1387, 643] on div "[PERSON_NAME]" at bounding box center [1362, 650] width 78 height 15
click at [1473, 293] on div "Manage PAX" at bounding box center [1500, 301] width 135 height 24
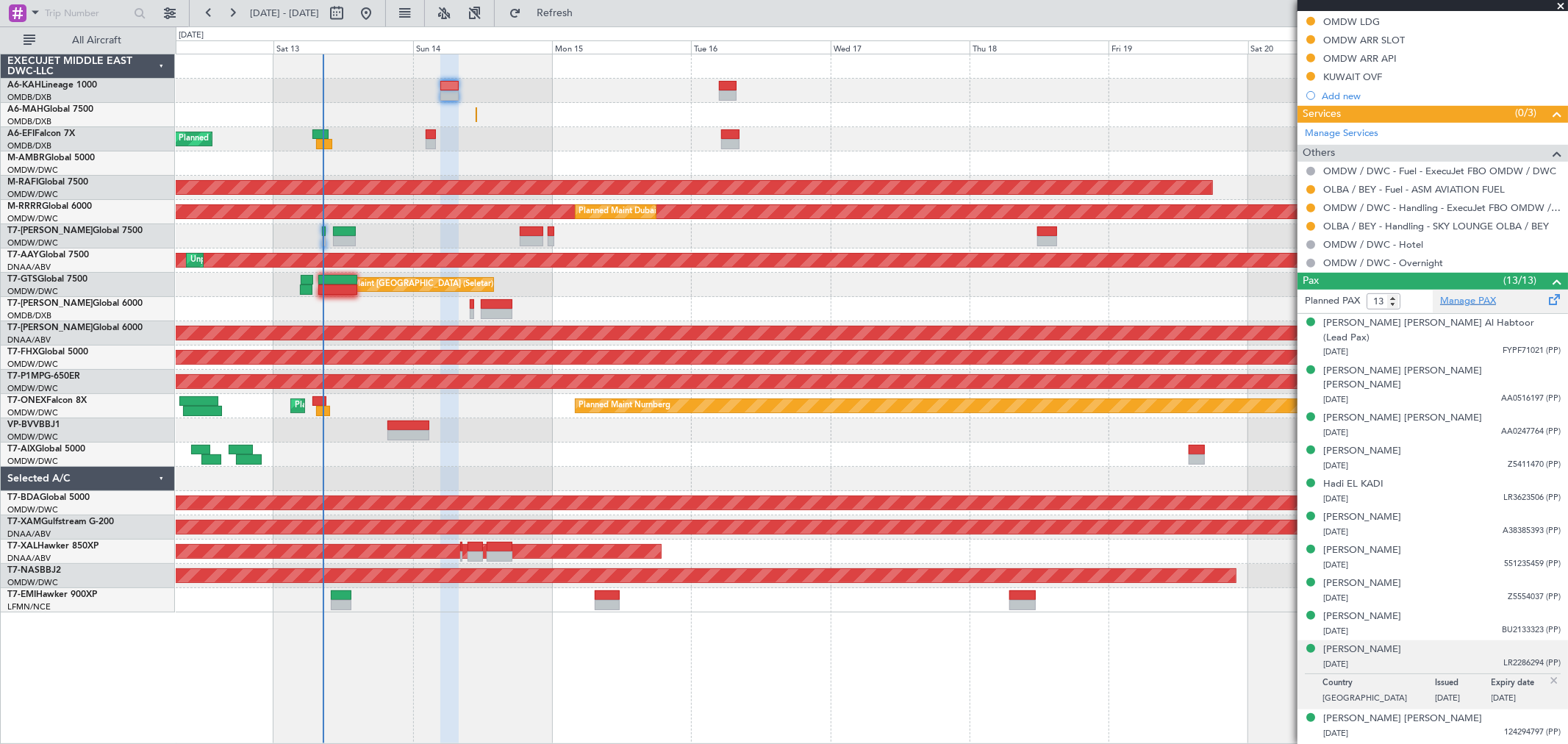
click at [1463, 300] on link "Manage PAX" at bounding box center [1469, 301] width 56 height 15
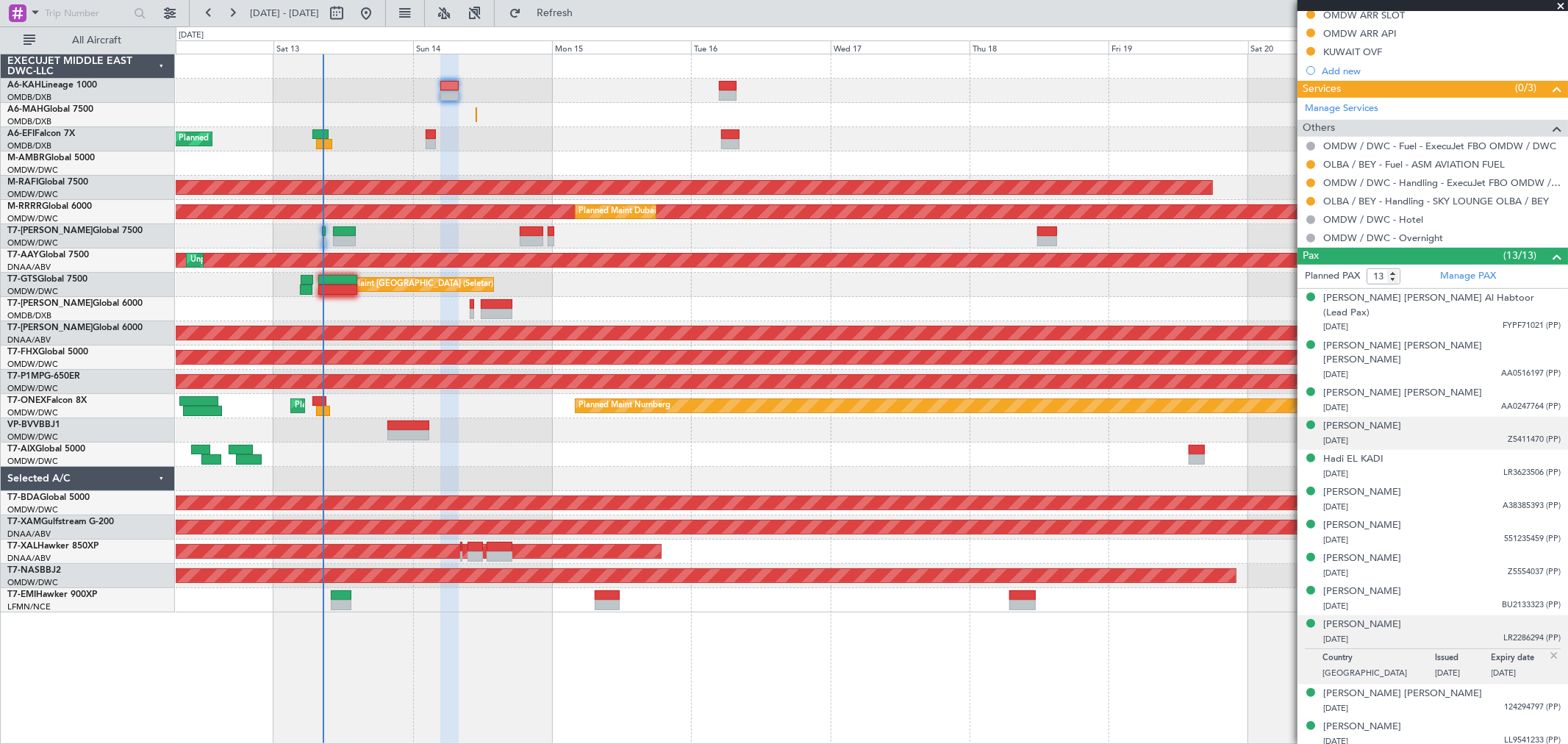
scroll to position [690, 0]
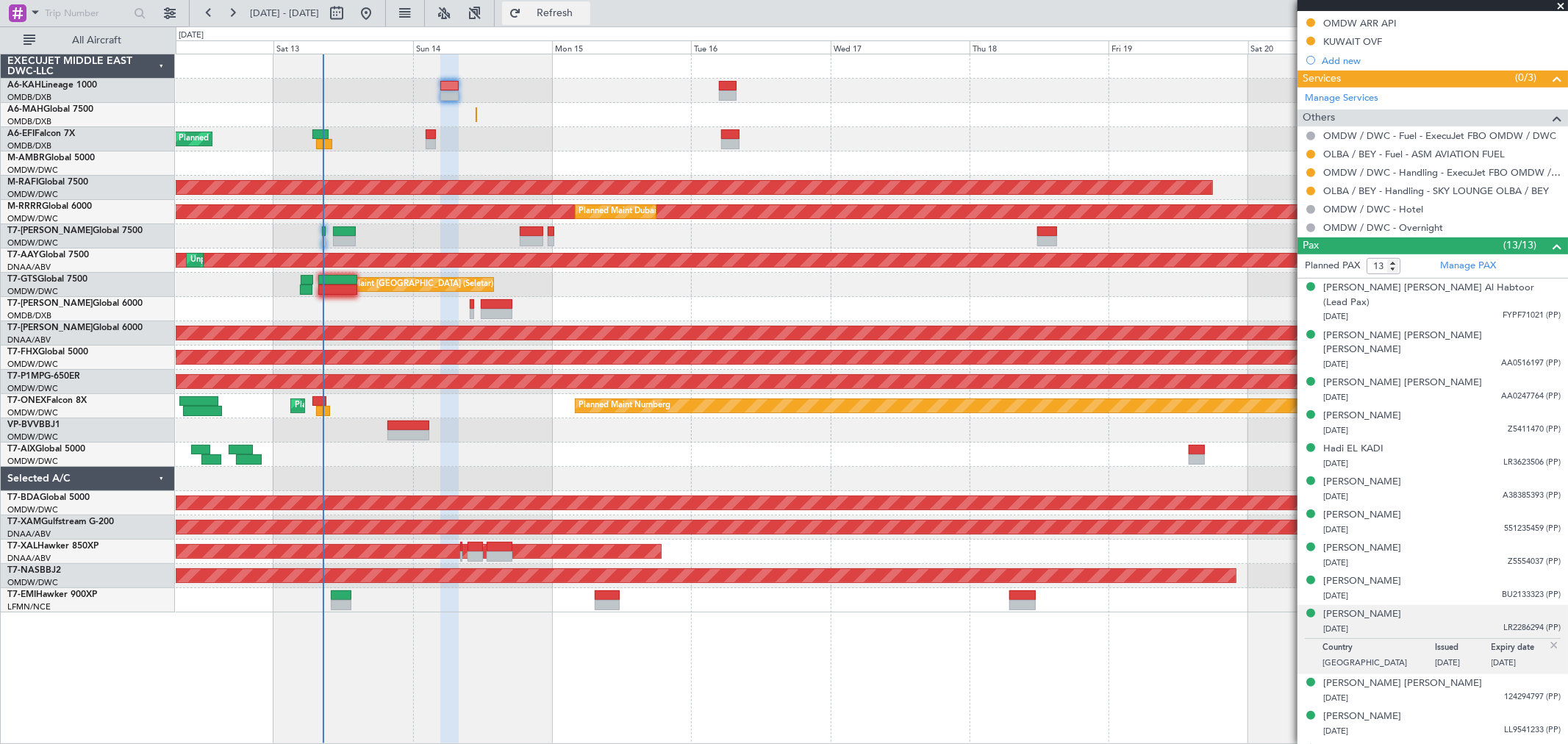
click at [586, 11] on span "Refresh" at bounding box center [555, 13] width 61 height 11
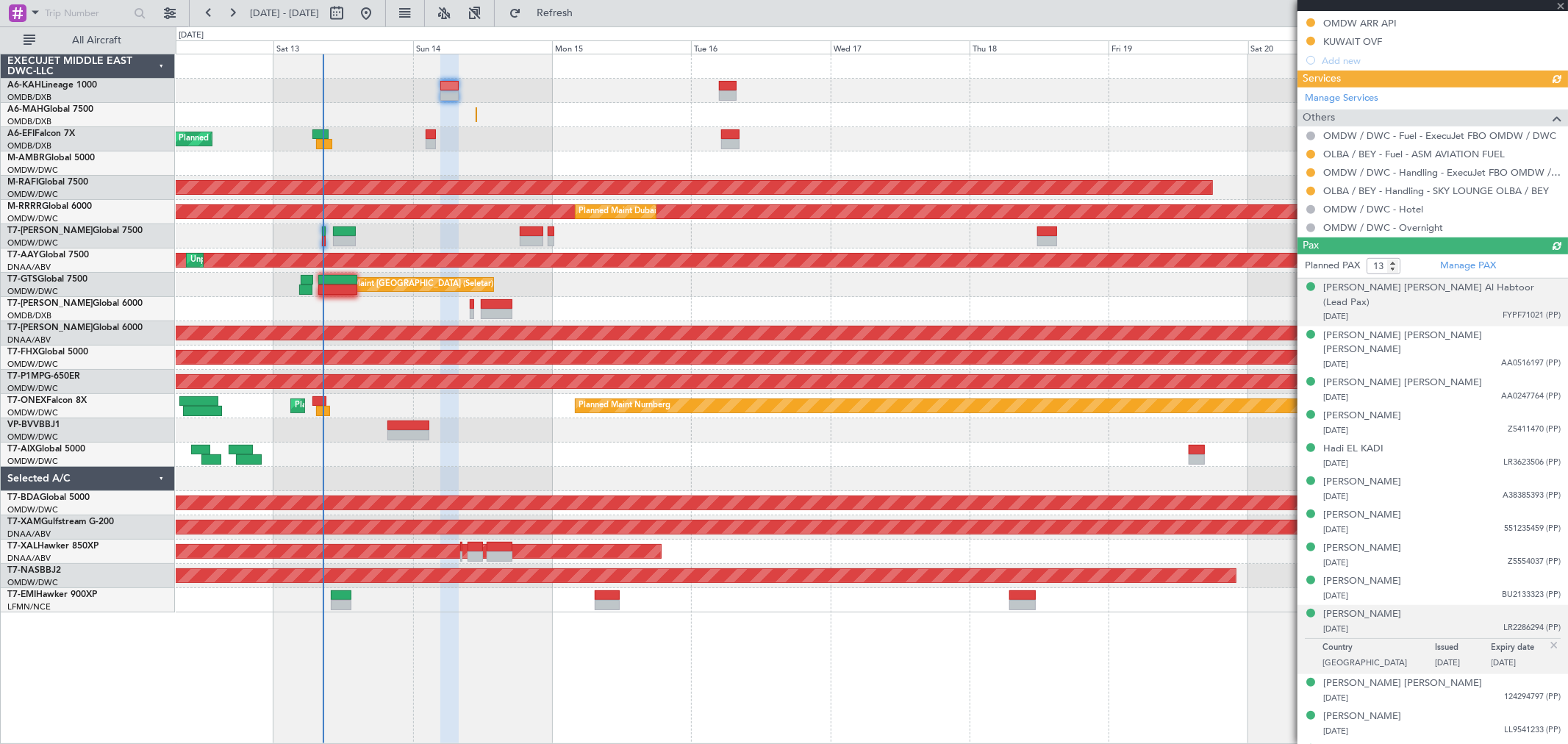
scroll to position [654, 0]
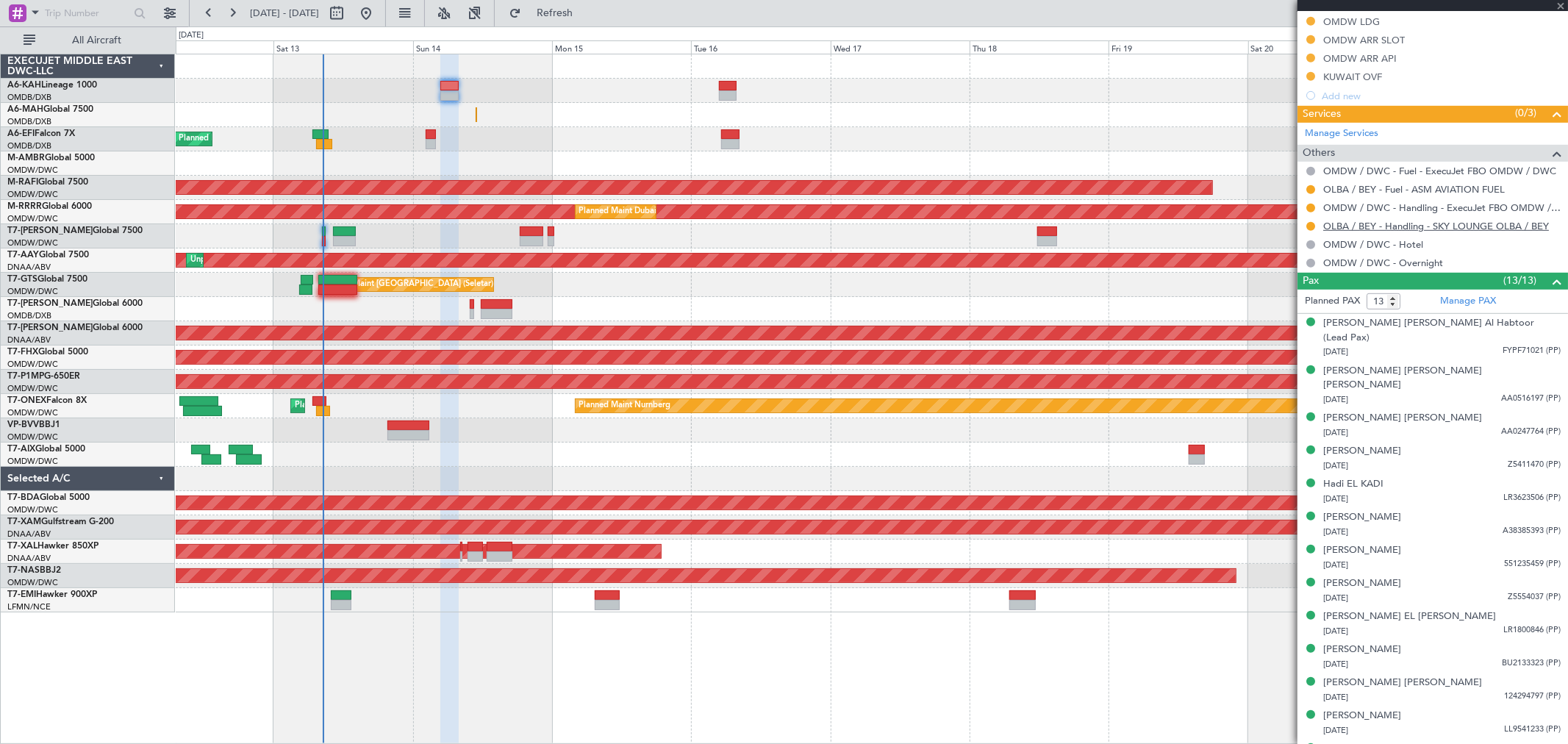
click at [1412, 228] on link "OLBA / BEY - Handling - SKY LOUNGE OLBA / BEY" at bounding box center [1436, 226] width 226 height 12
click at [1307, 210] on button at bounding box center [1311, 208] width 9 height 9
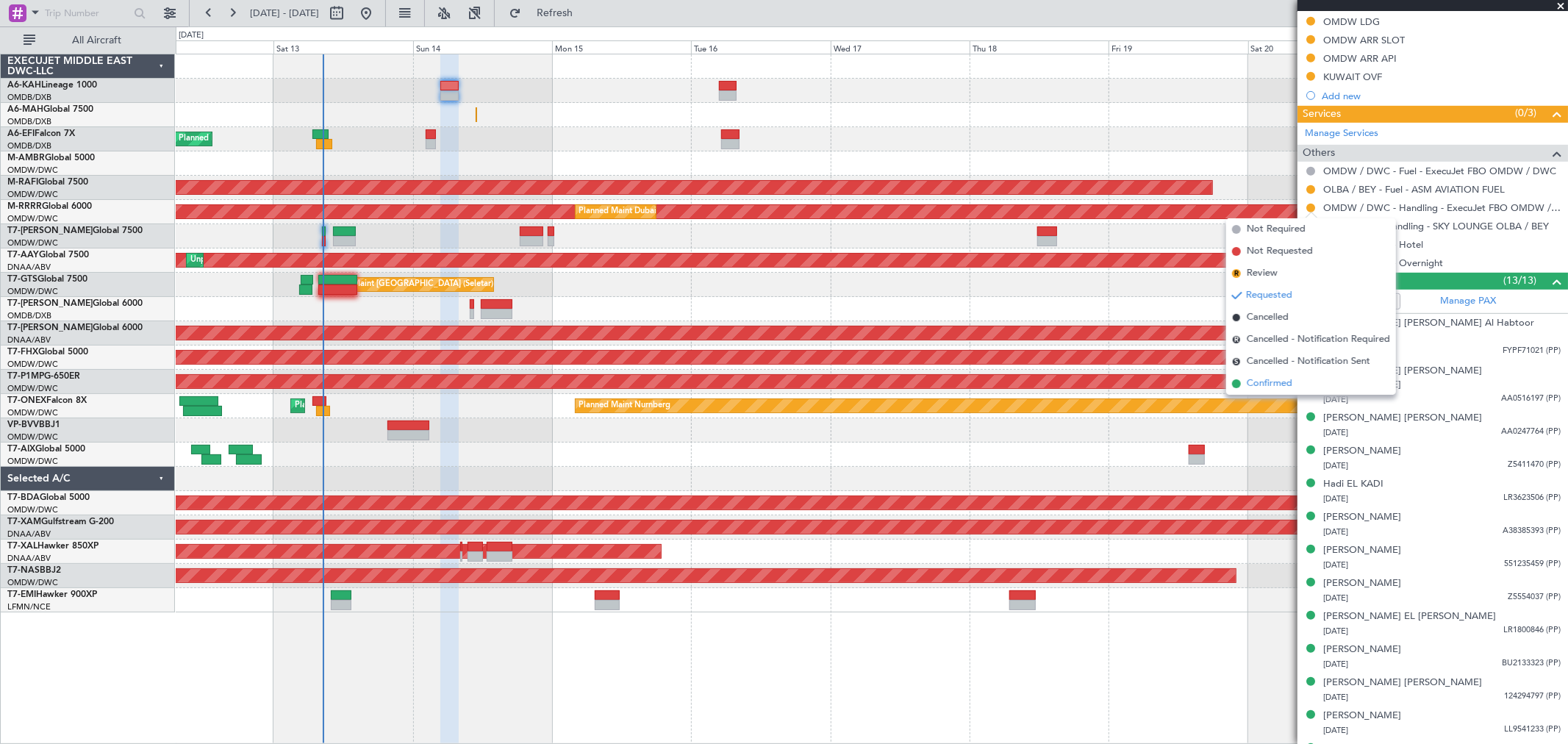
click at [1285, 387] on span "Confirmed" at bounding box center [1270, 384] width 46 height 15
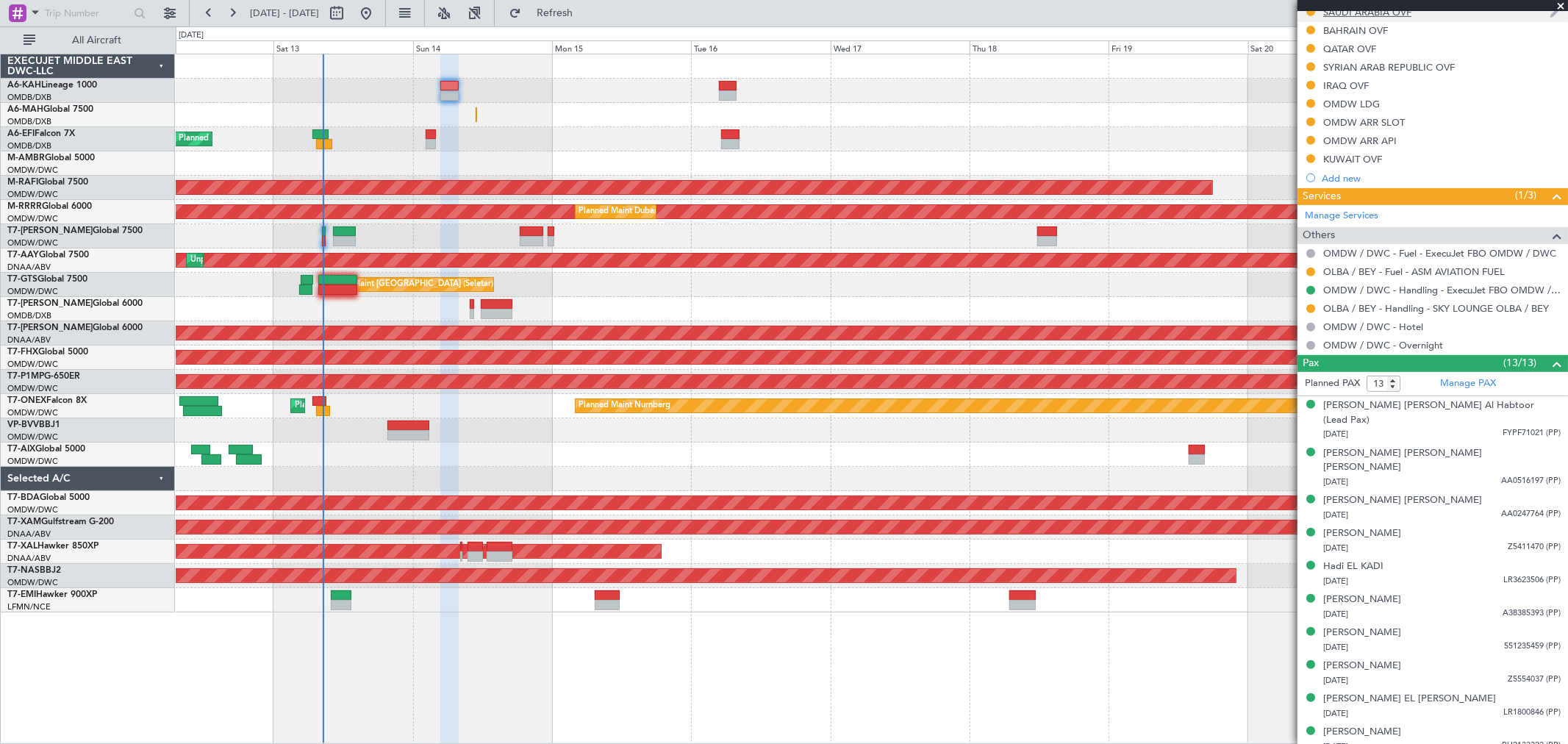
scroll to position [408, 0]
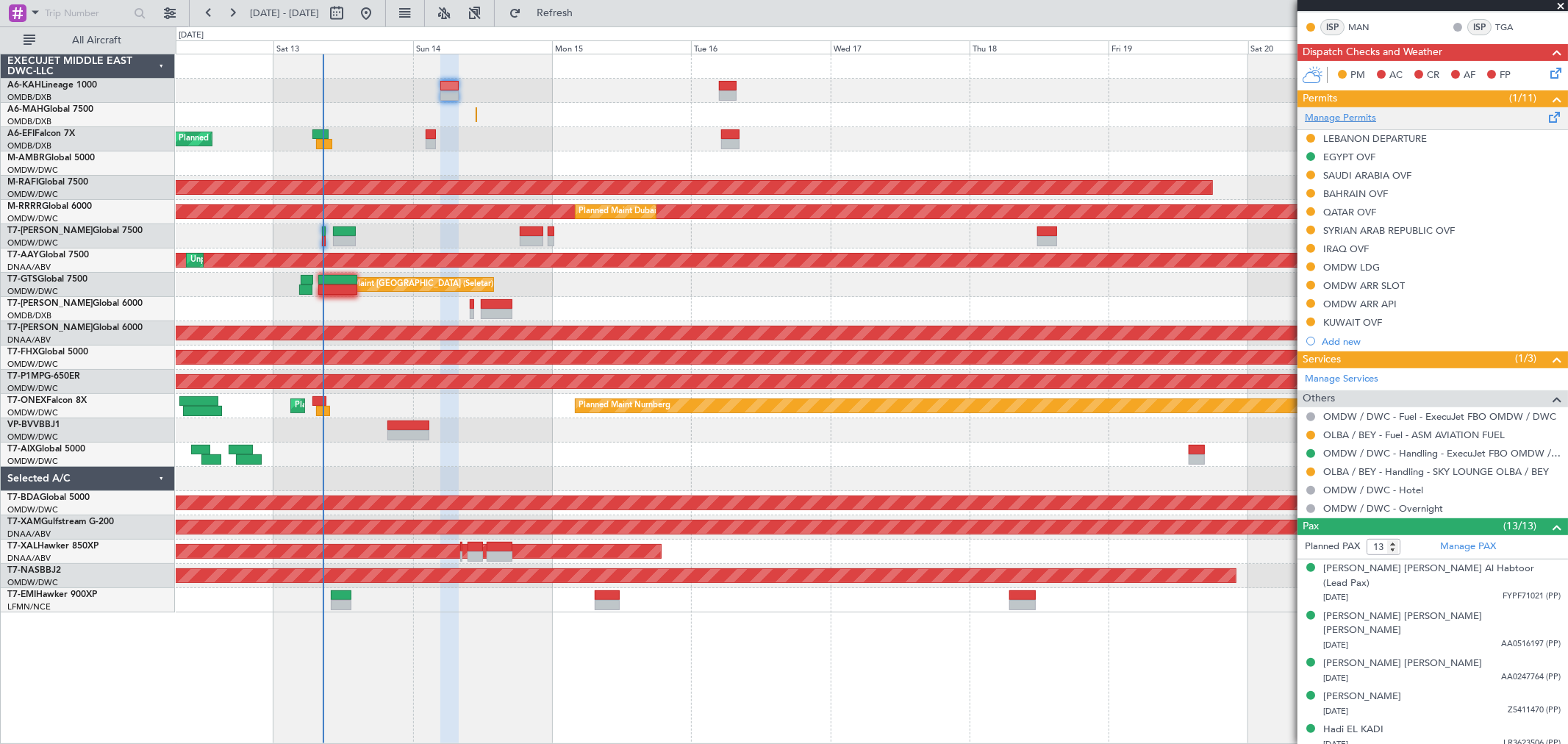
click at [1356, 118] on link "Manage Permits" at bounding box center [1340, 118] width 71 height 15
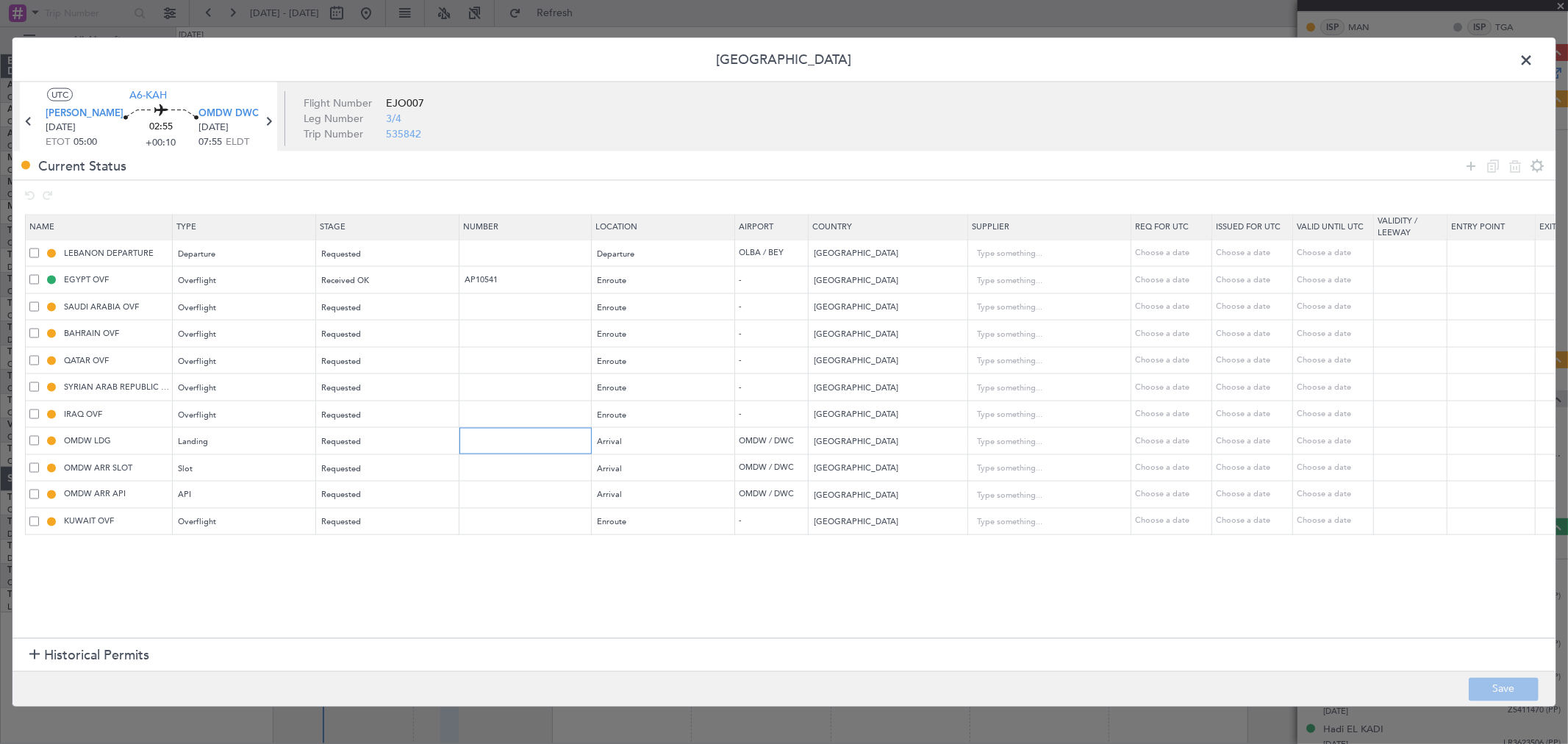
click at [495, 445] on input "text" at bounding box center [527, 441] width 128 height 12
paste input "LP/2025/12535"
type input "LP/2025/12535"
click at [412, 444] on div "Requested" at bounding box center [383, 442] width 122 height 22
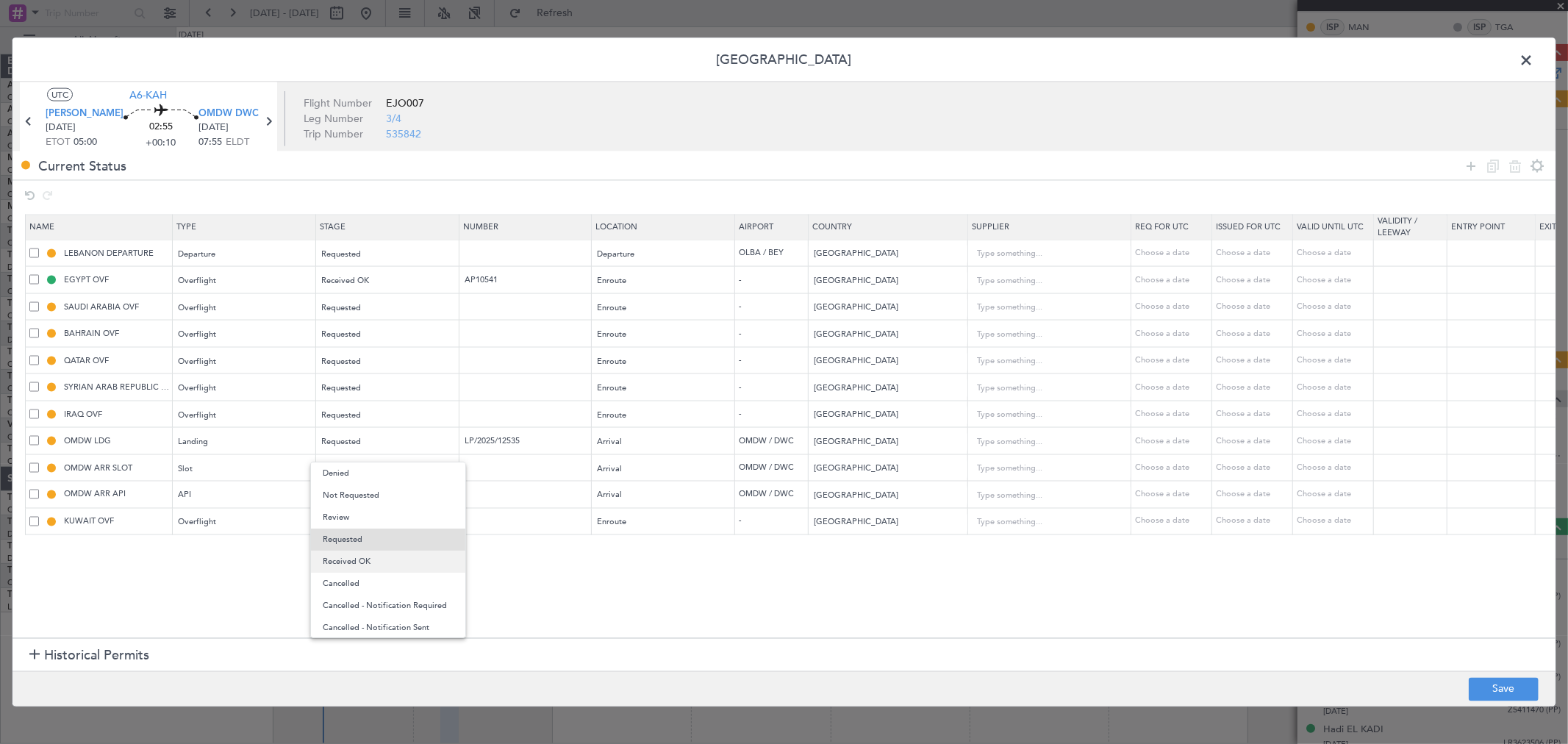
click at [387, 561] on span "Received OK" at bounding box center [387, 561] width 131 height 22
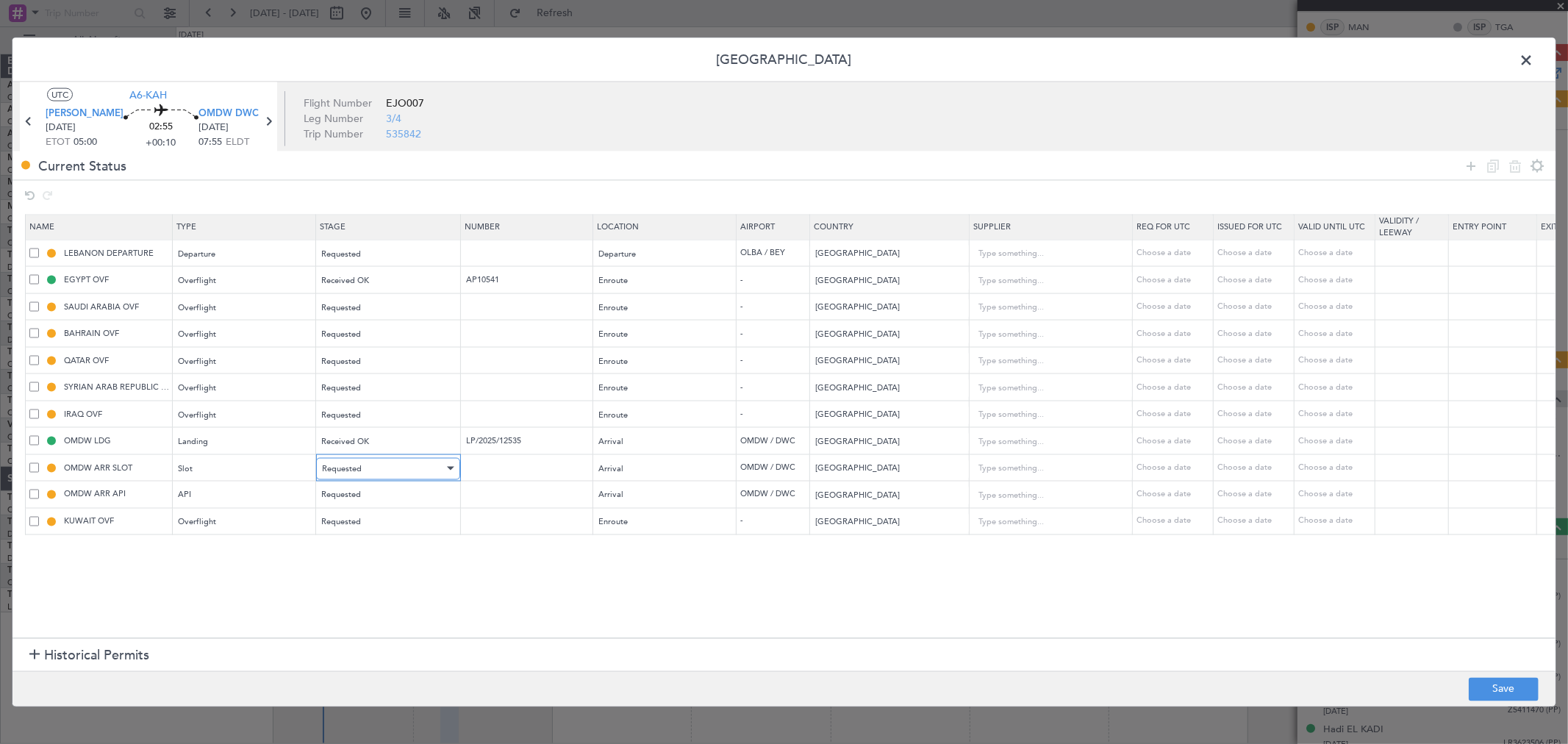
click at [379, 473] on div "Requested" at bounding box center [383, 468] width 122 height 22
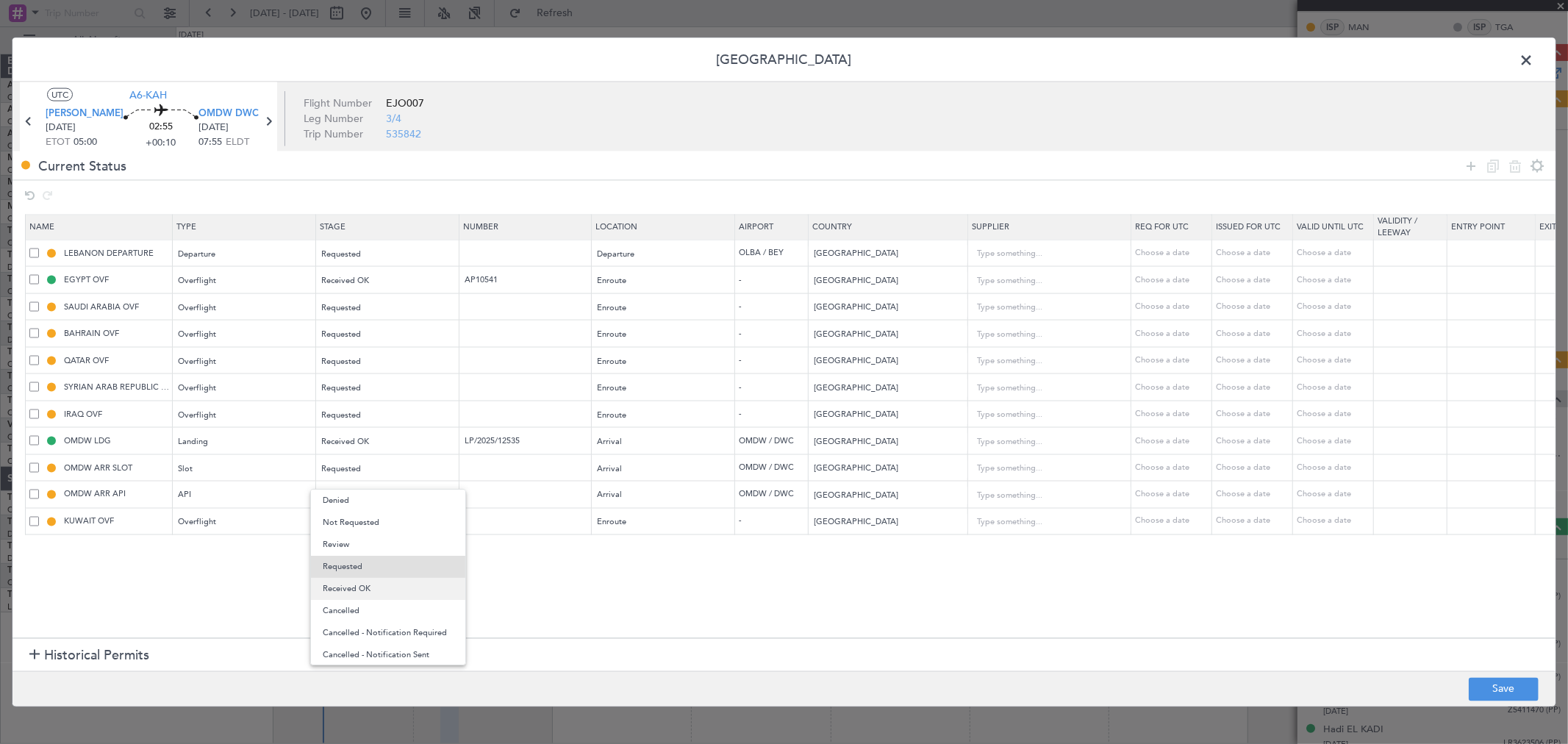
click at [386, 578] on span "Received OK" at bounding box center [387, 589] width 131 height 22
click at [481, 468] on input "text" at bounding box center [527, 467] width 128 height 12
paste input "KEJO109"
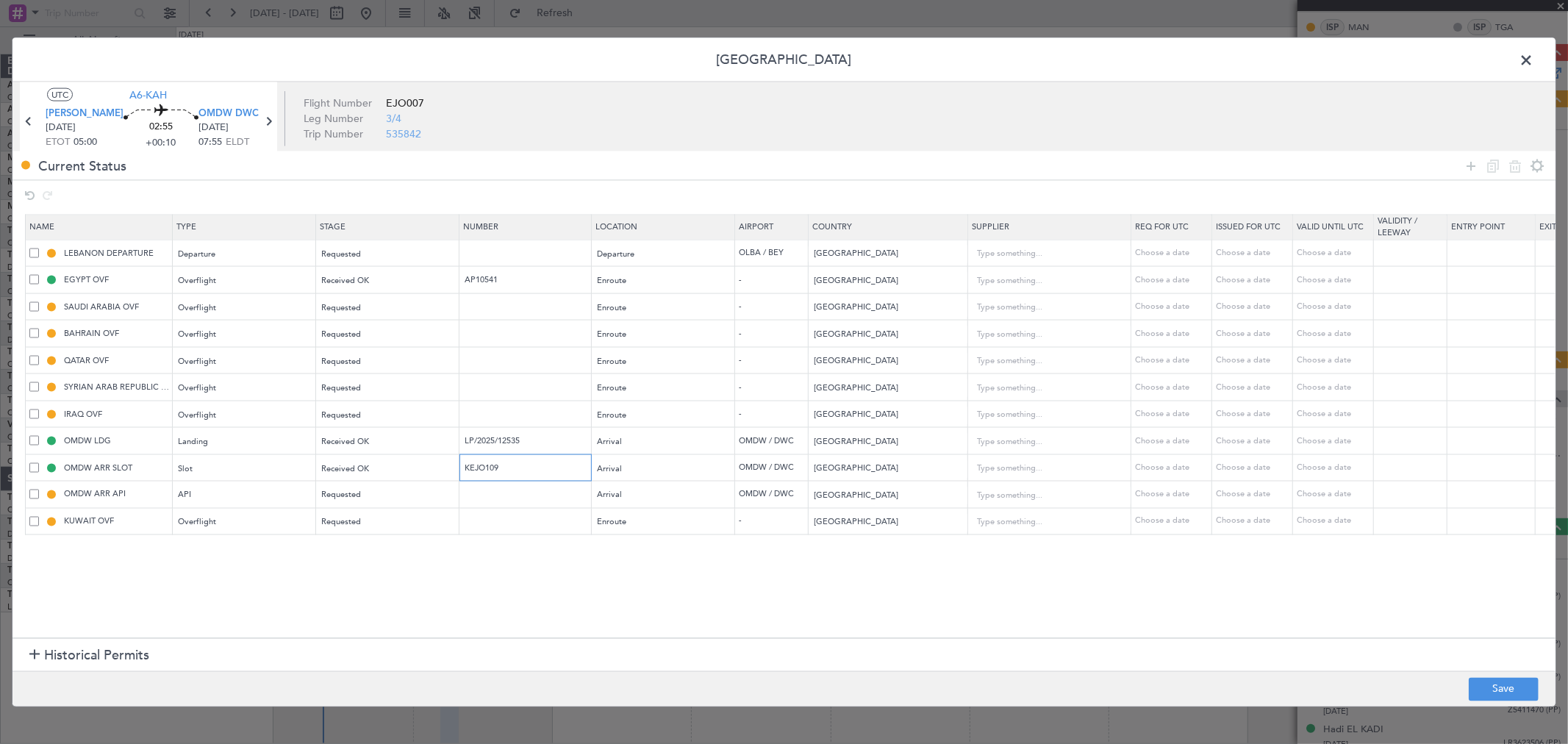
type input "KEJO109"
click at [1169, 481] on td "Choose a date" at bounding box center [1172, 494] width 81 height 27
click at [1225, 469] on div "Choose a date" at bounding box center [1254, 468] width 76 height 12
select select "9"
select select "2025"
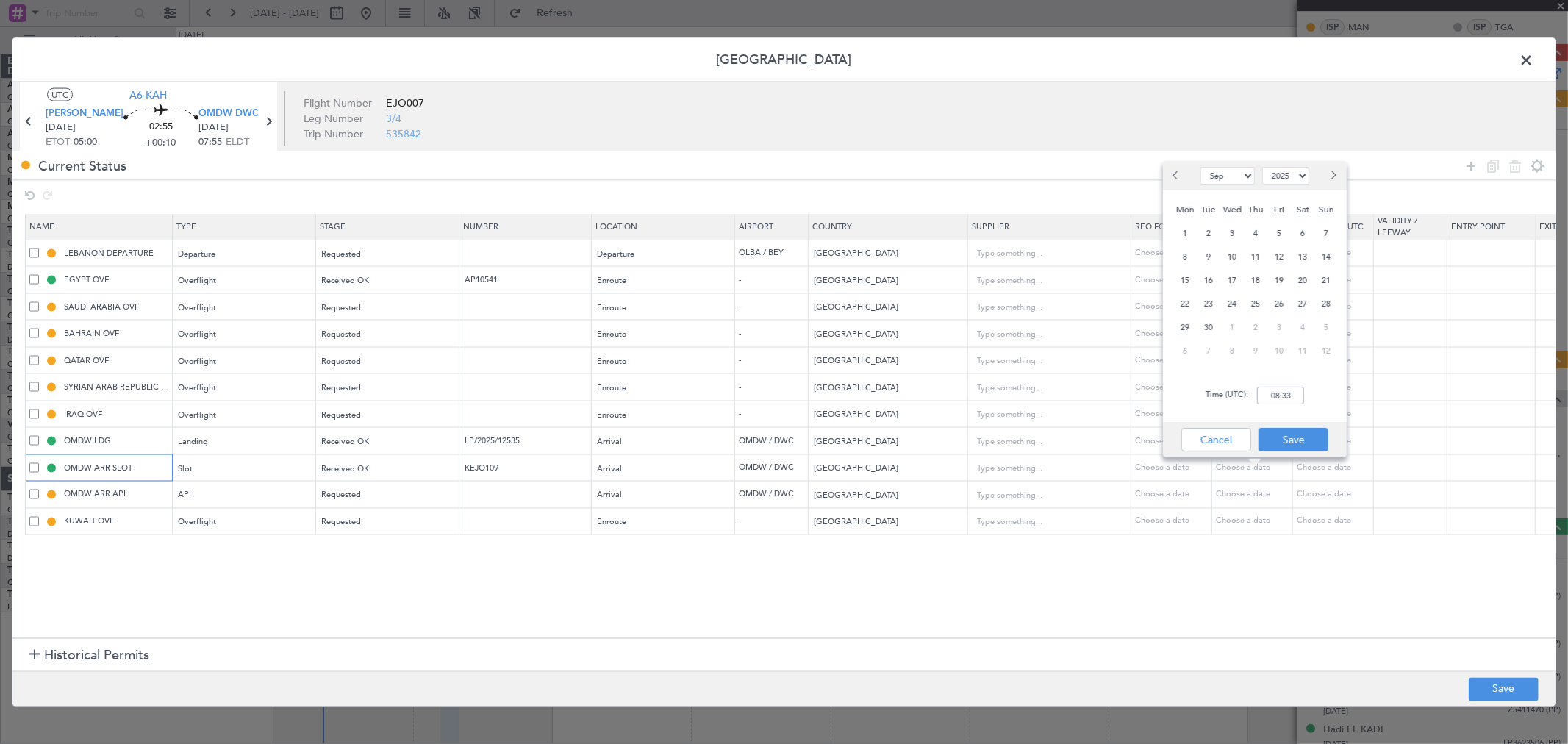
click at [137, 468] on input "OMDW ARR SLOT" at bounding box center [116, 467] width 111 height 12
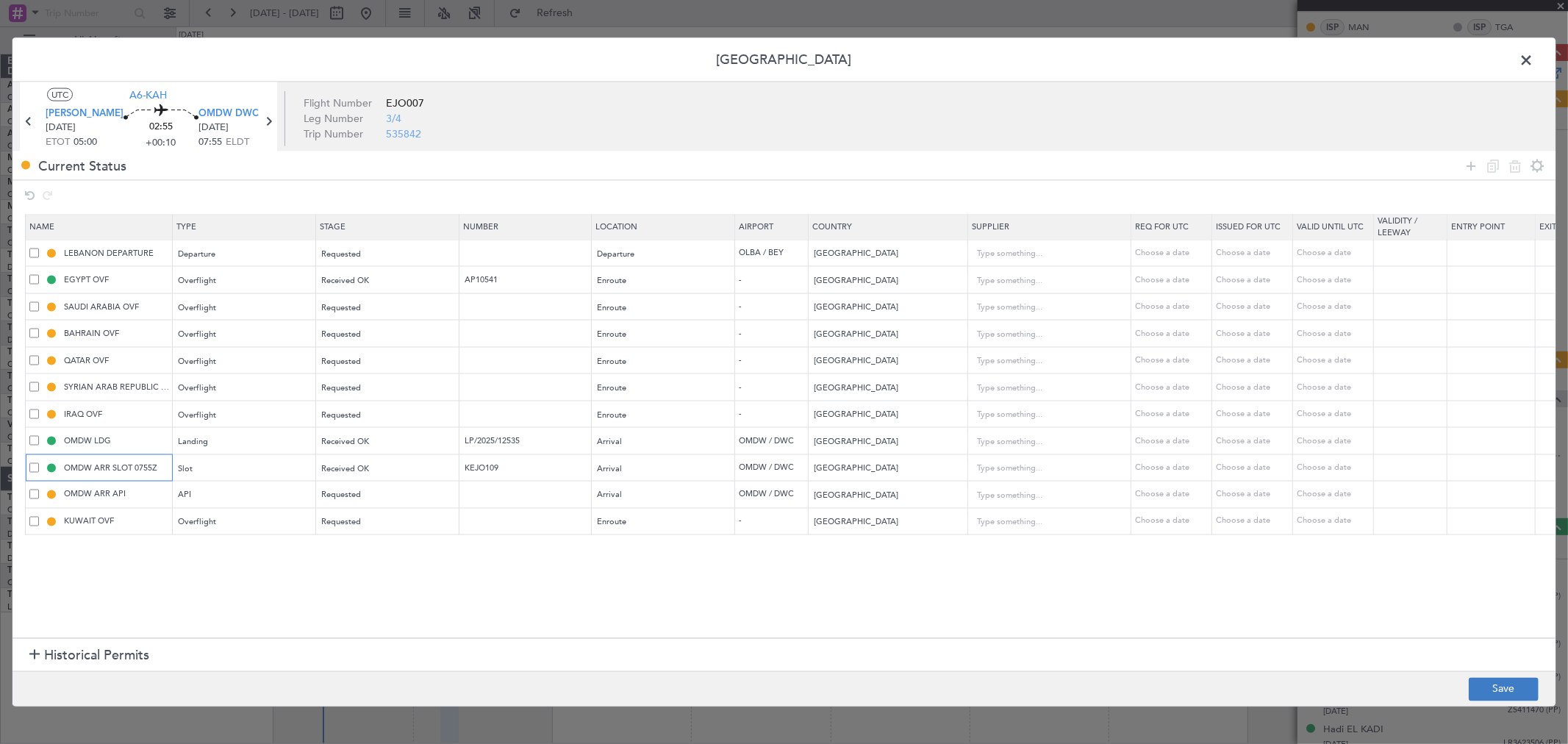
type input "OMDW ARR SLOT 0755Z"
click at [1517, 694] on button "Save" at bounding box center [1504, 689] width 70 height 24
type input "KEJO109"
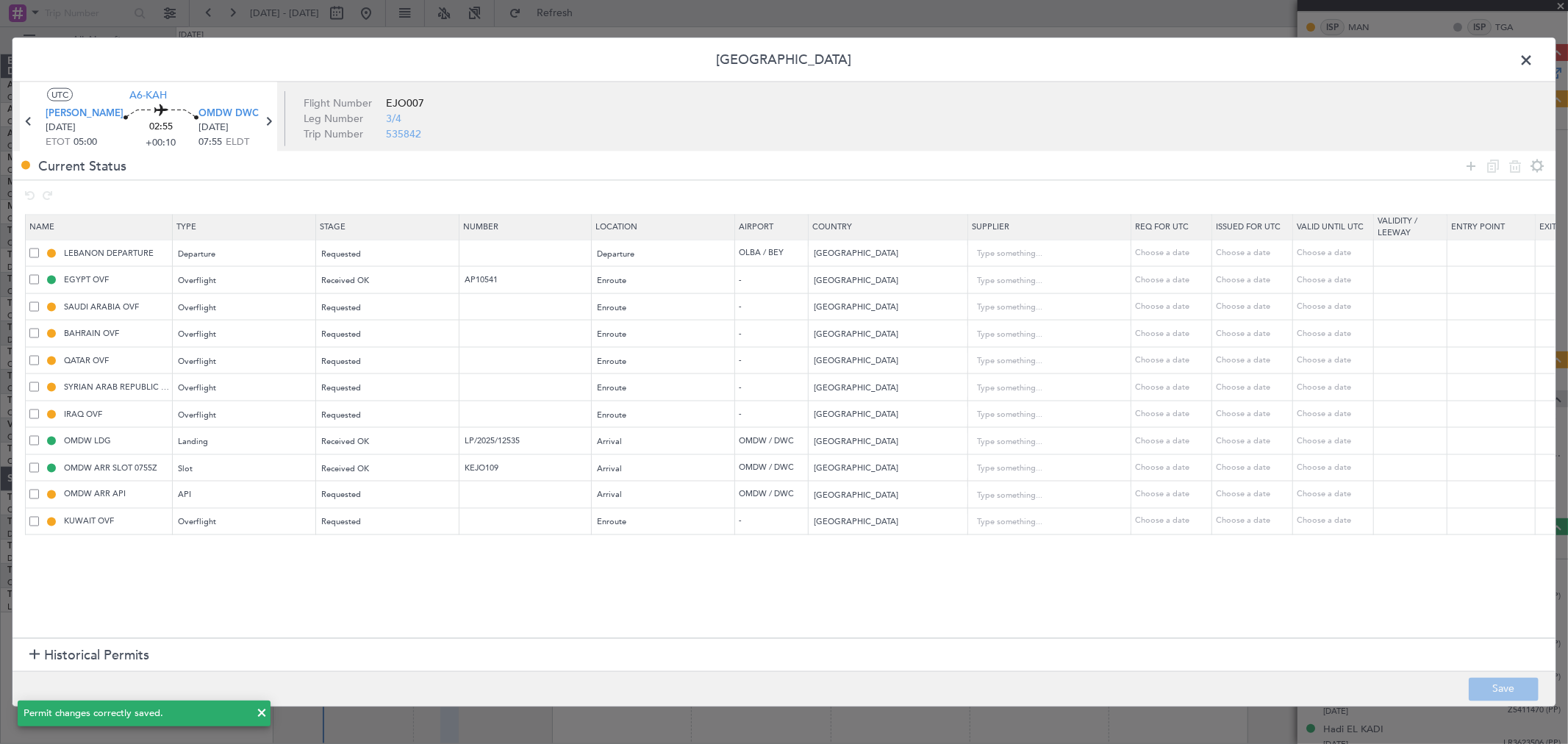
click at [1534, 61] on span at bounding box center [1534, 63] width 0 height 29
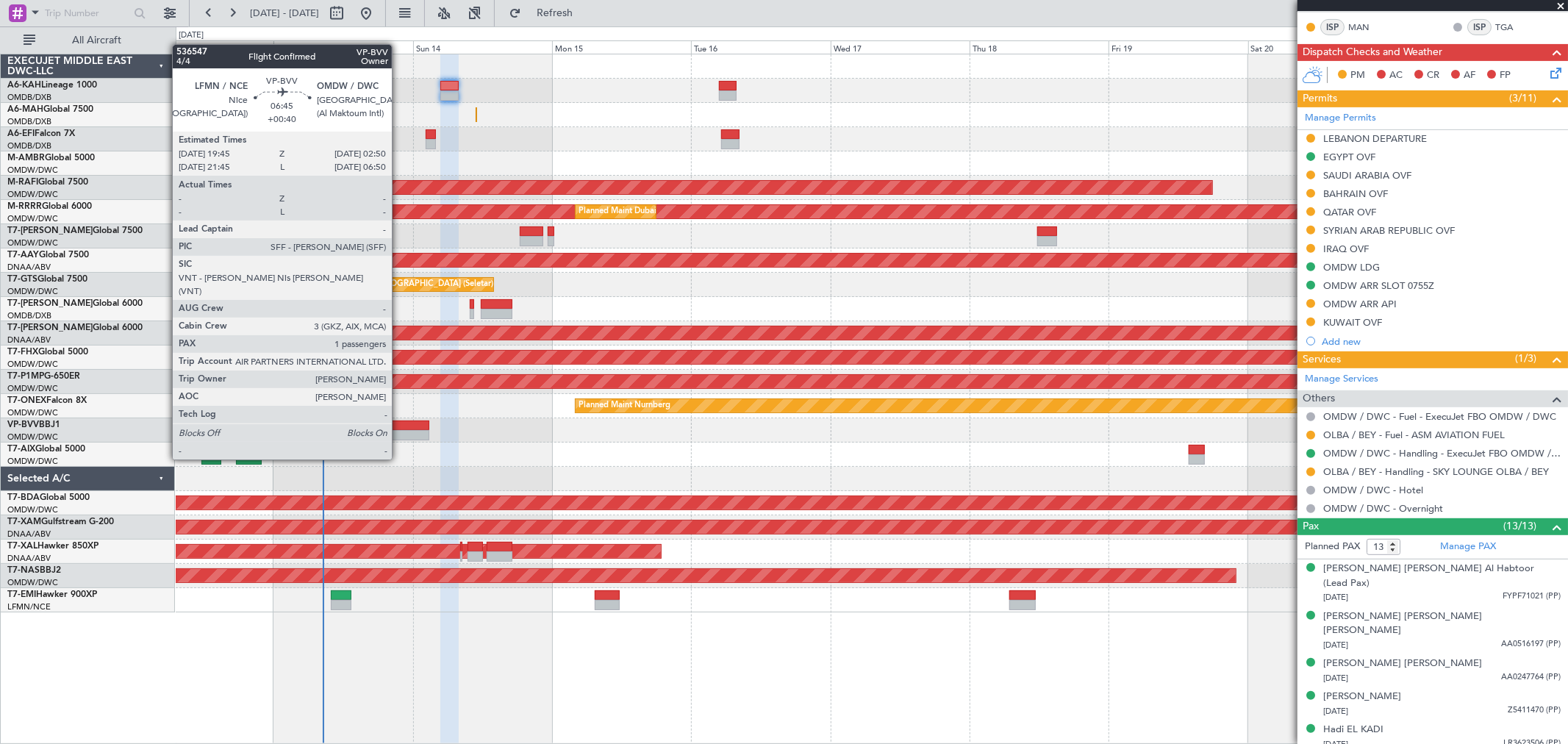
click at [400, 431] on div at bounding box center [408, 436] width 41 height 11
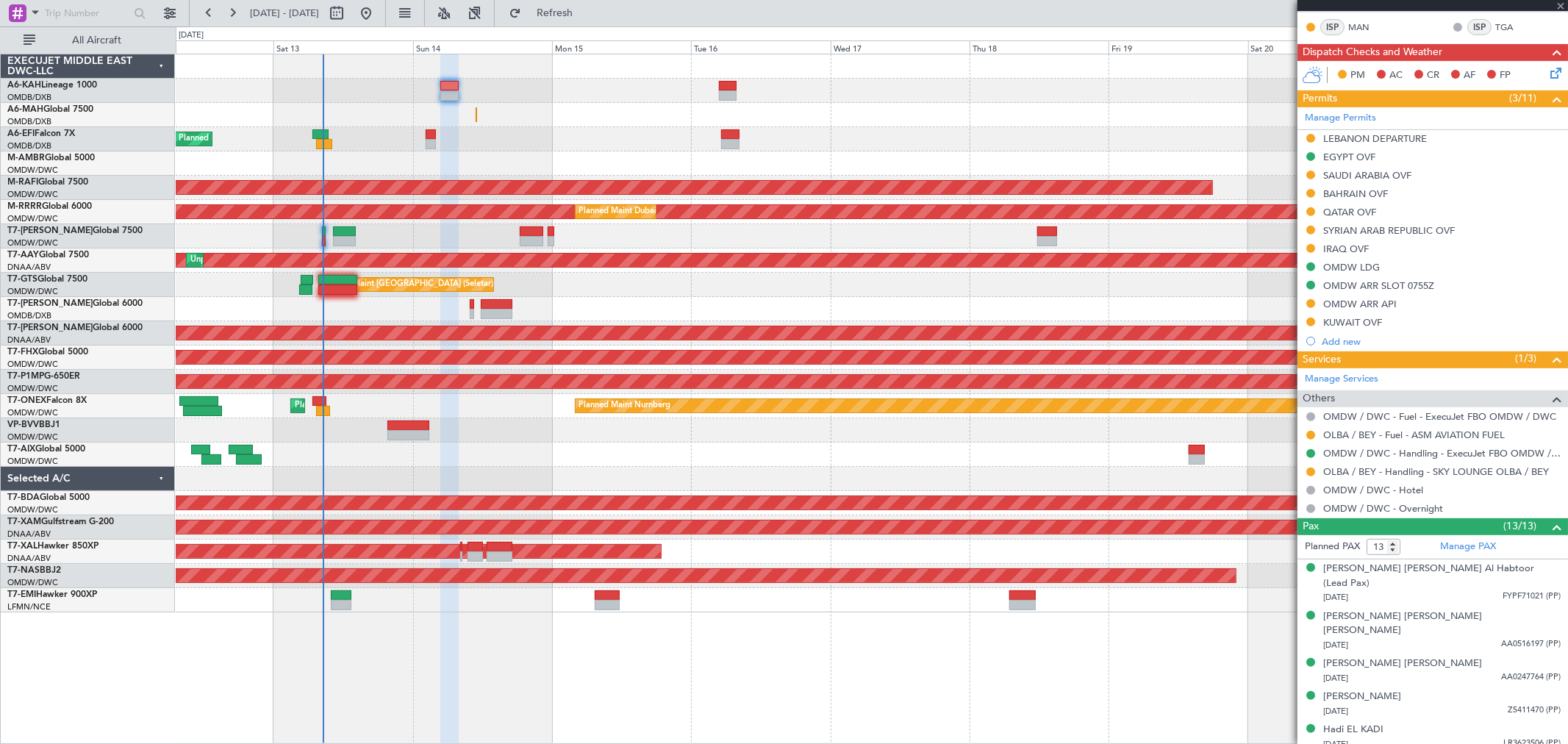
type input "+00:40"
type input "1"
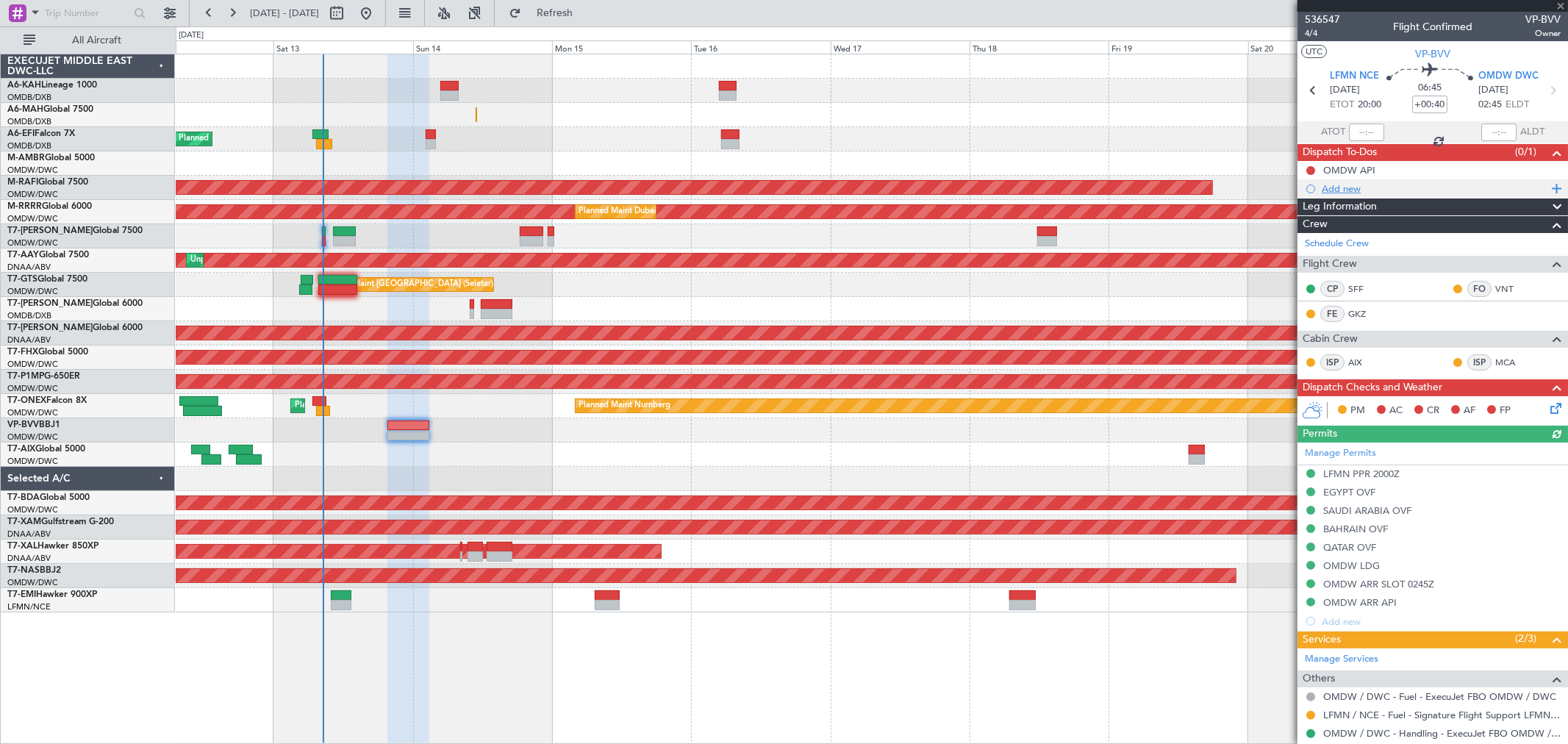
click at [1369, 187] on div "Add new" at bounding box center [1434, 189] width 226 height 12
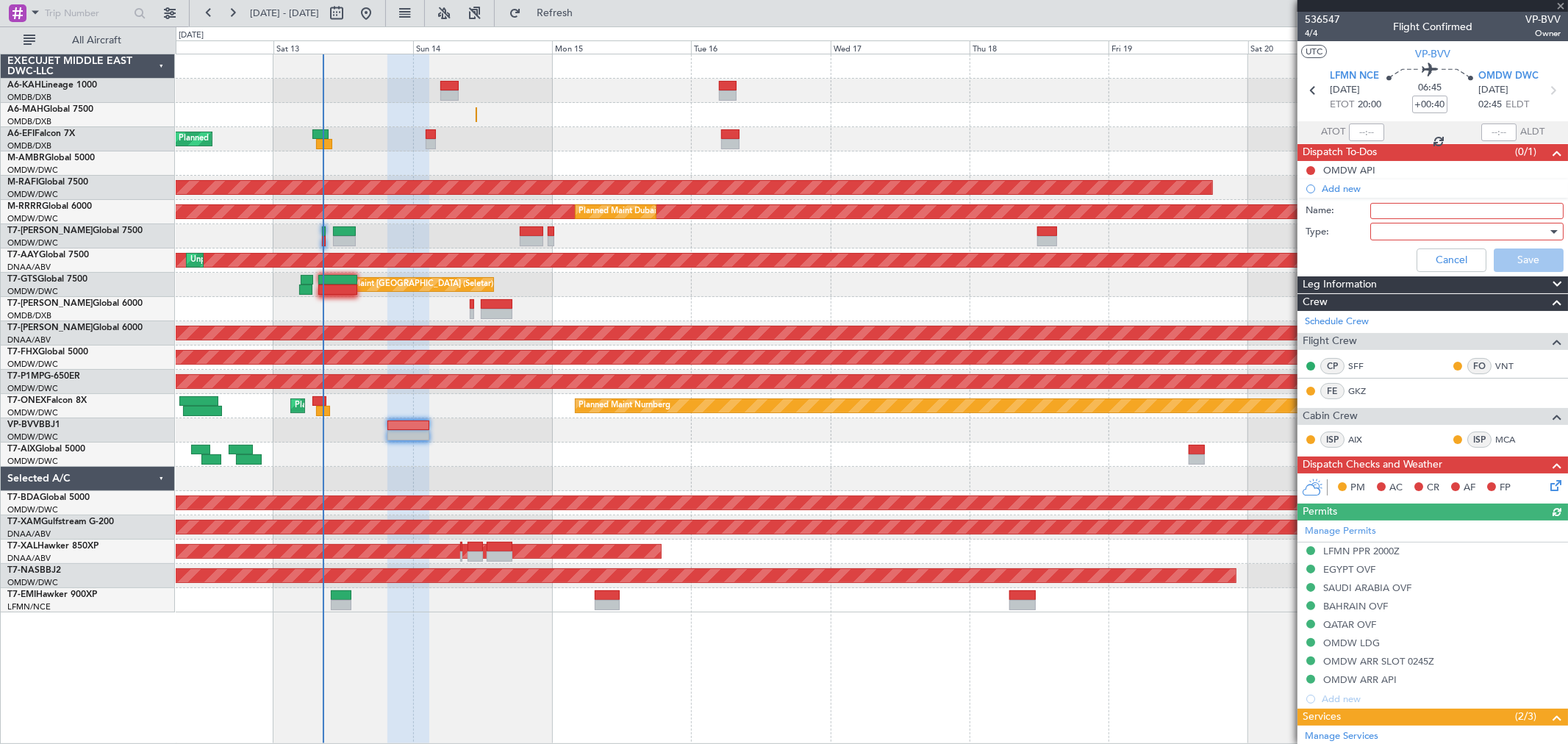
click at [1405, 220] on div at bounding box center [1462, 231] width 171 height 22
click at [1403, 214] on div at bounding box center [784, 372] width 1568 height 744
click at [1402, 212] on input "Name:" at bounding box center [1467, 211] width 193 height 16
paste input "departure fuel 46000 Lbs"
type input "departure fuel 46000 Lbs"
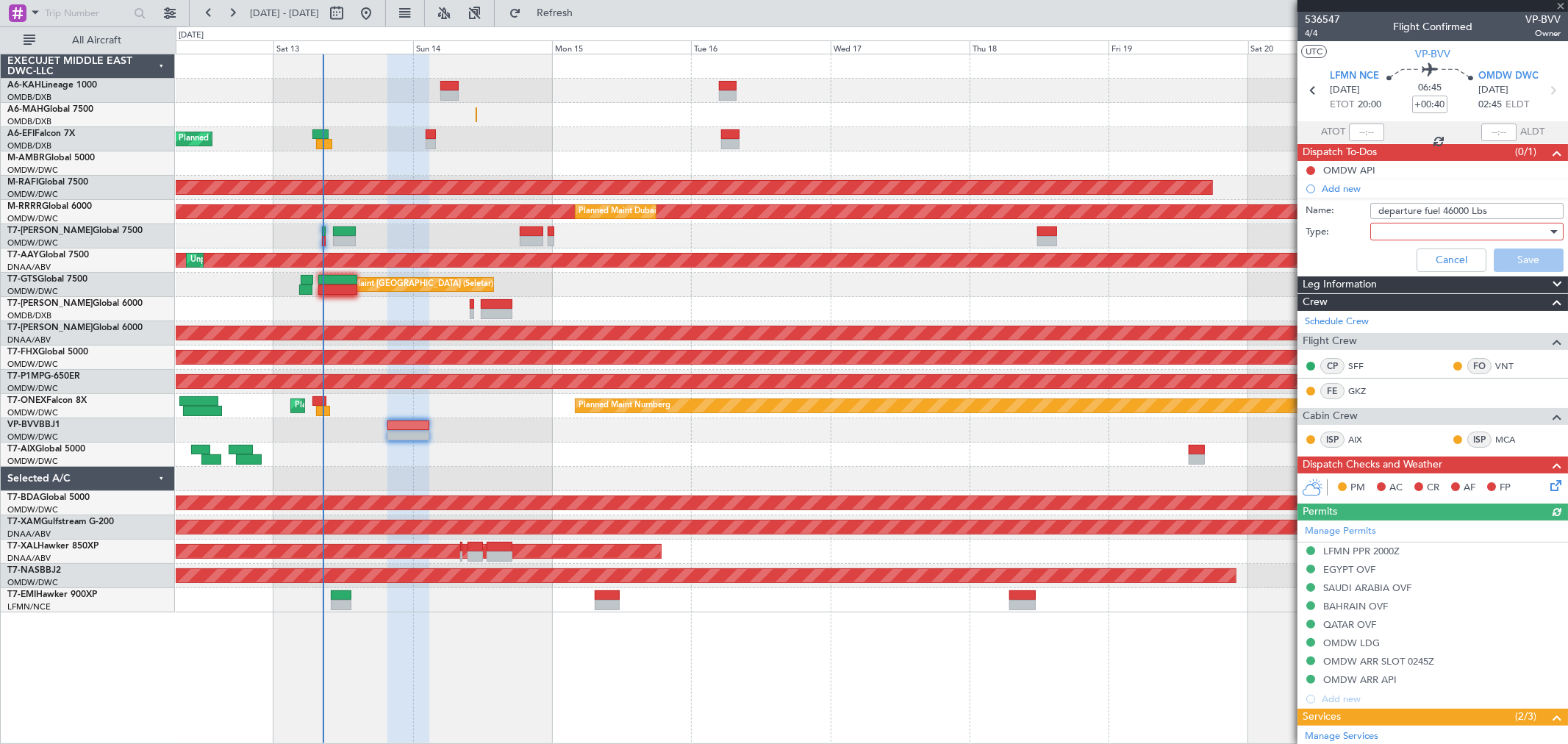
click at [1402, 219] on div "Name: departure fuel 46000 Lbs" at bounding box center [1433, 211] width 285 height 22
click at [1395, 236] on div at bounding box center [1462, 231] width 171 height 22
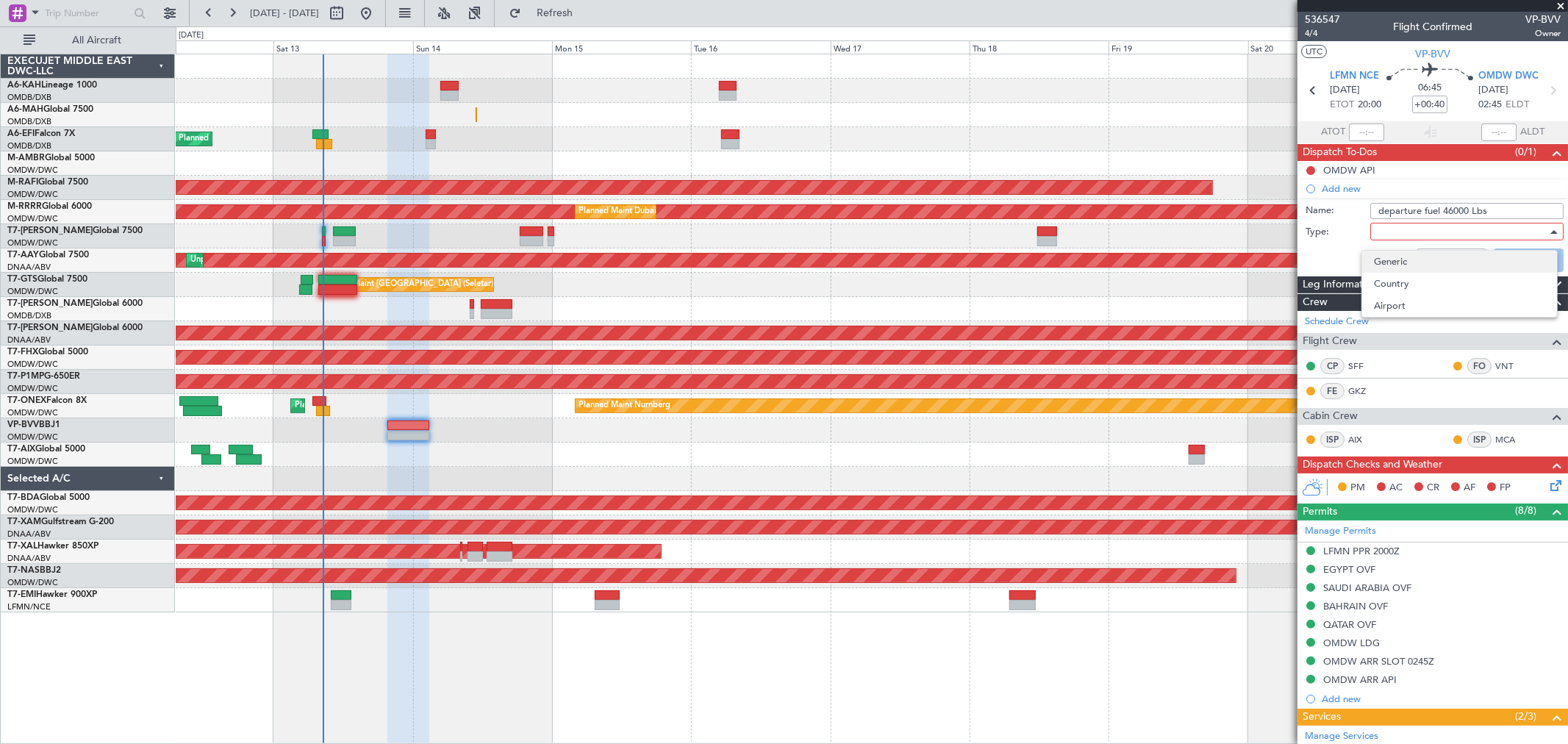
click at [1386, 267] on span "Generic" at bounding box center [1459, 261] width 171 height 22
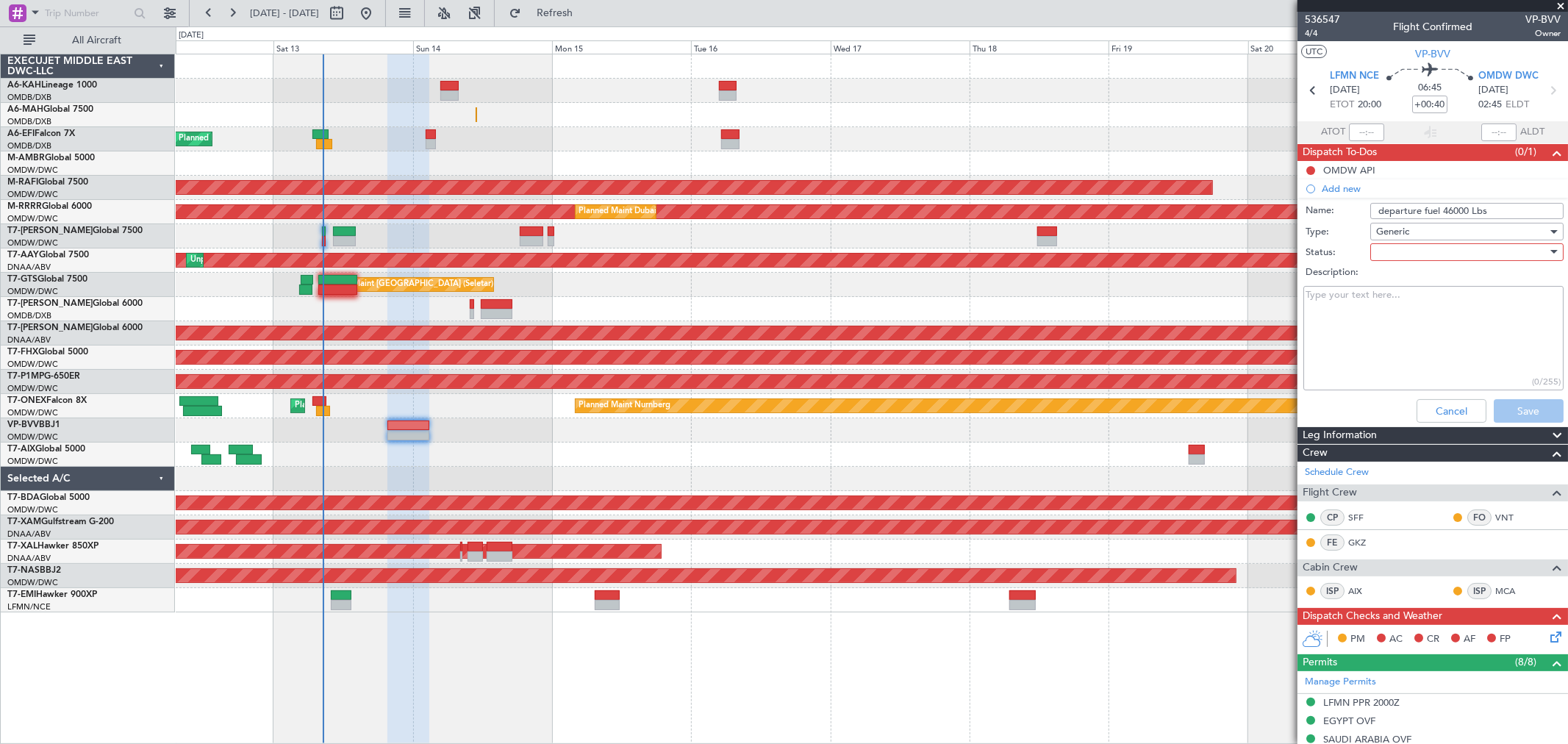
click at [1391, 259] on div at bounding box center [1462, 252] width 171 height 22
click at [1387, 290] on span "Not Started" at bounding box center [1459, 281] width 171 height 22
click at [1500, 407] on button "Save" at bounding box center [1529, 411] width 70 height 24
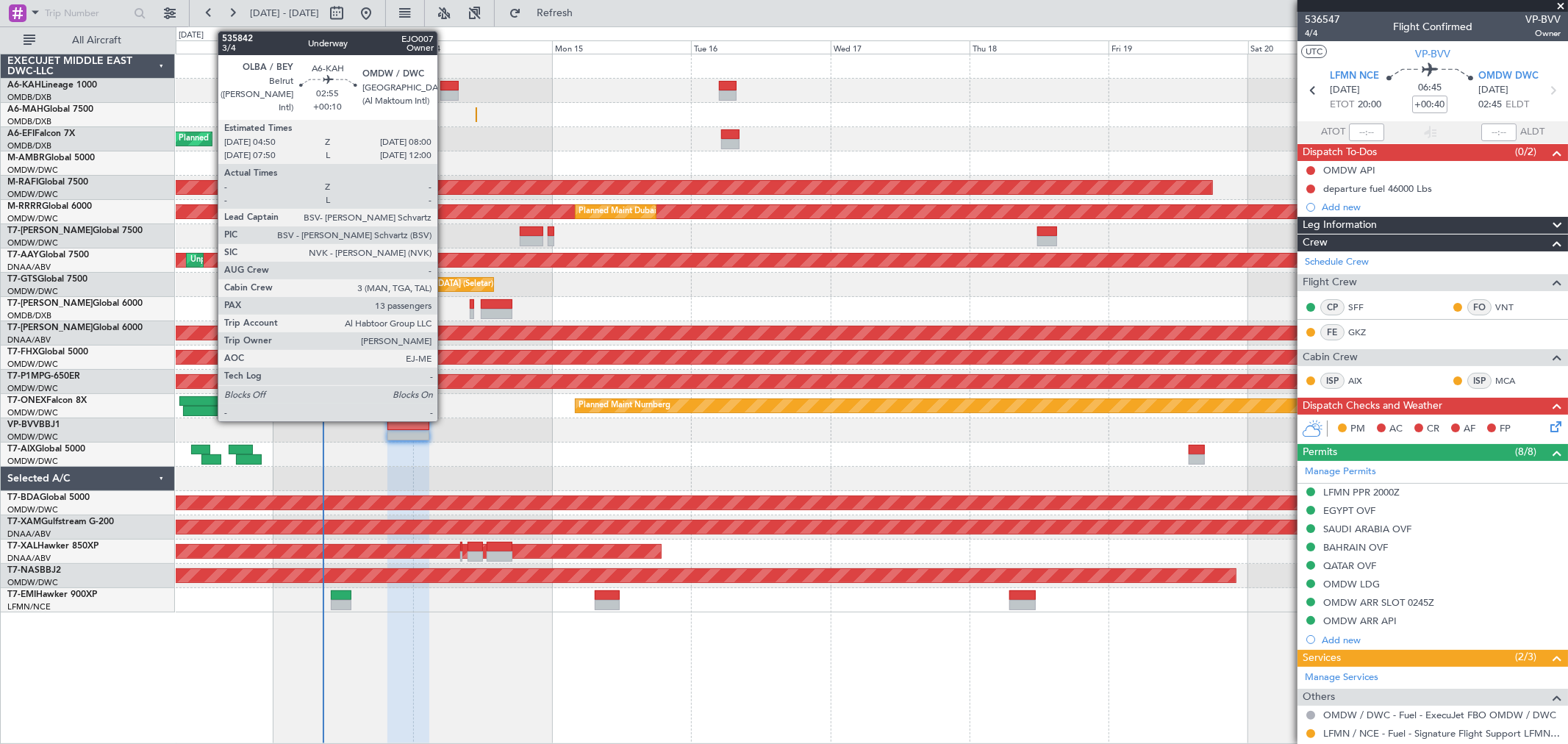
click at [444, 92] on div at bounding box center [449, 96] width 18 height 11
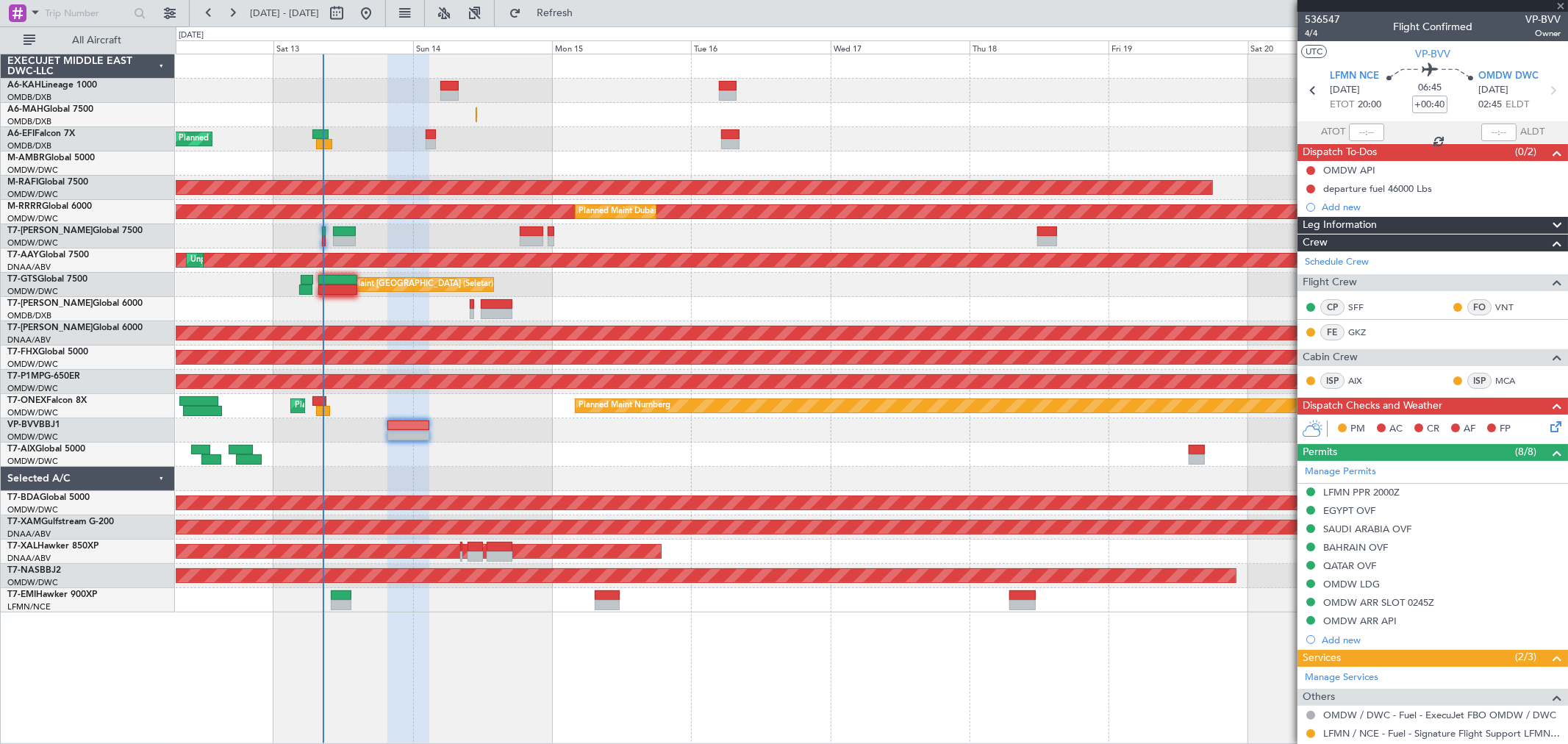
type input "+00:10"
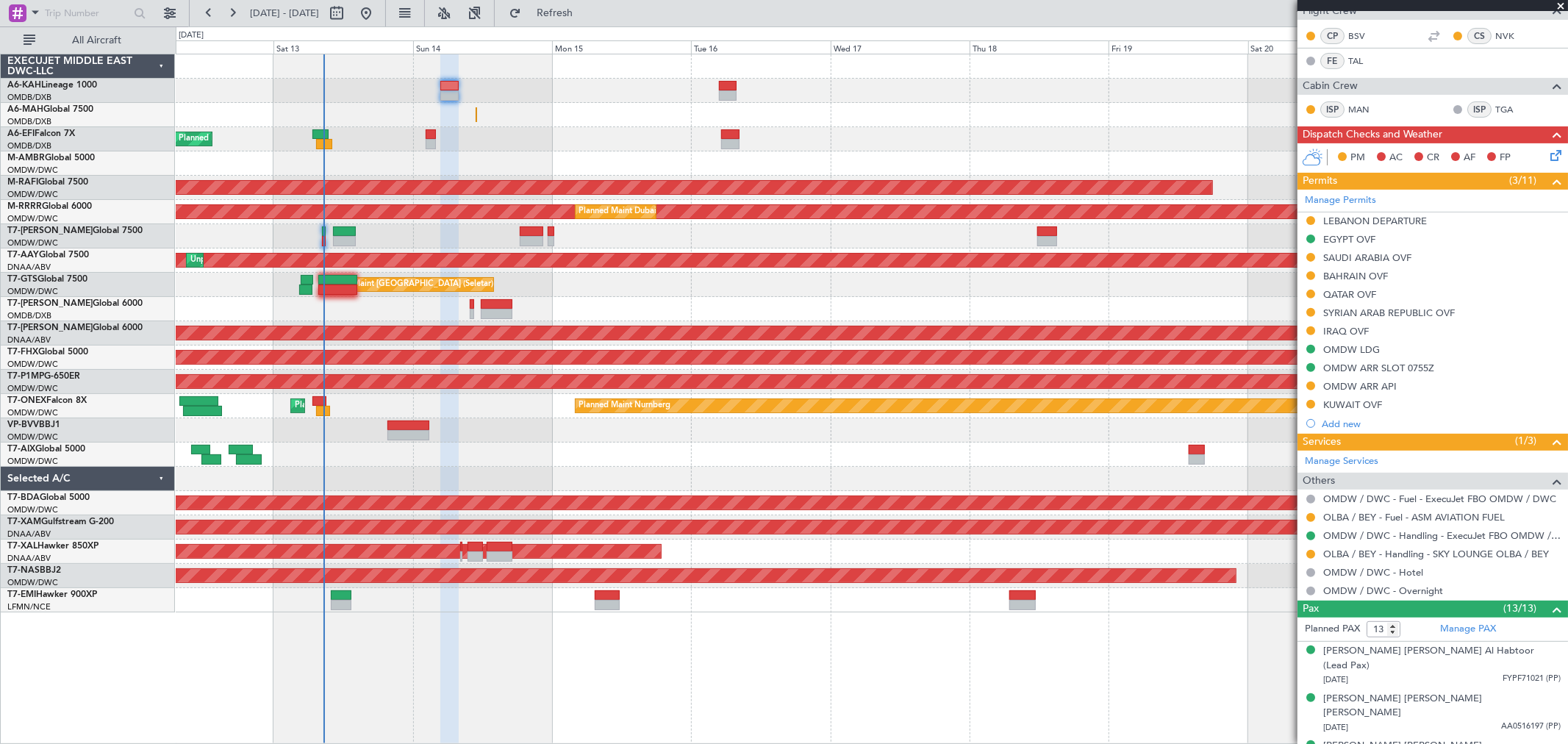
scroll to position [163, 0]
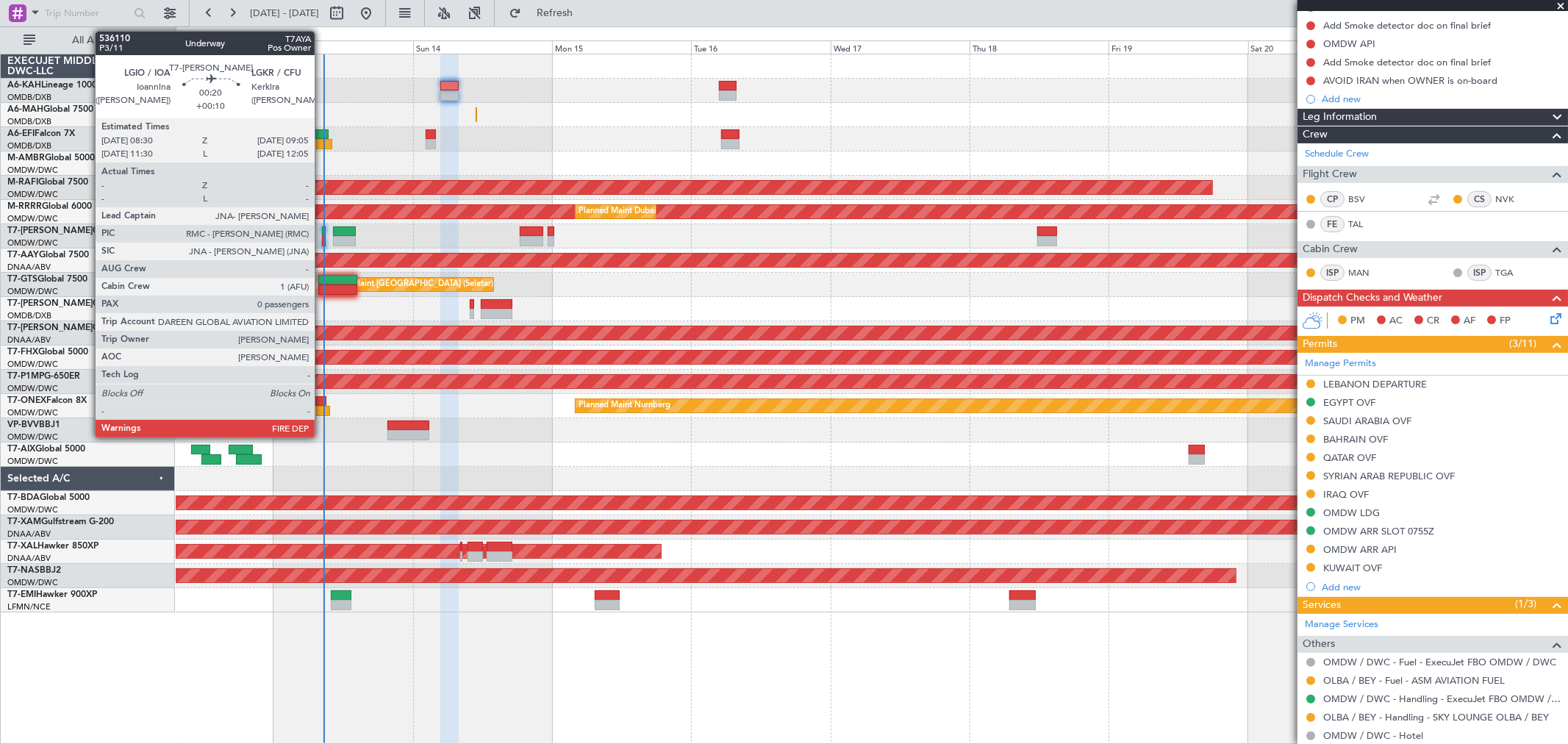
click at [322, 233] on div at bounding box center [324, 232] width 4 height 11
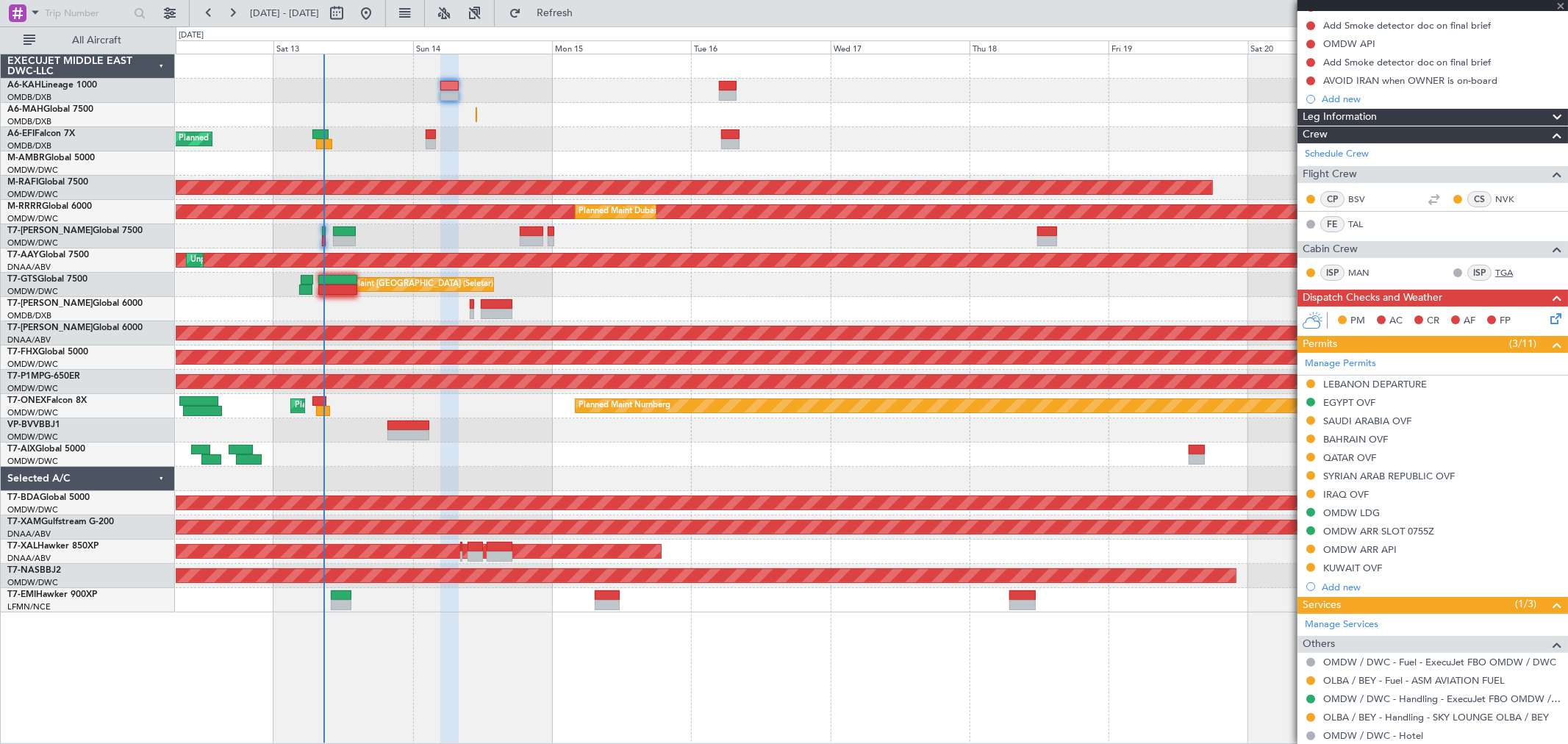
type input "0"
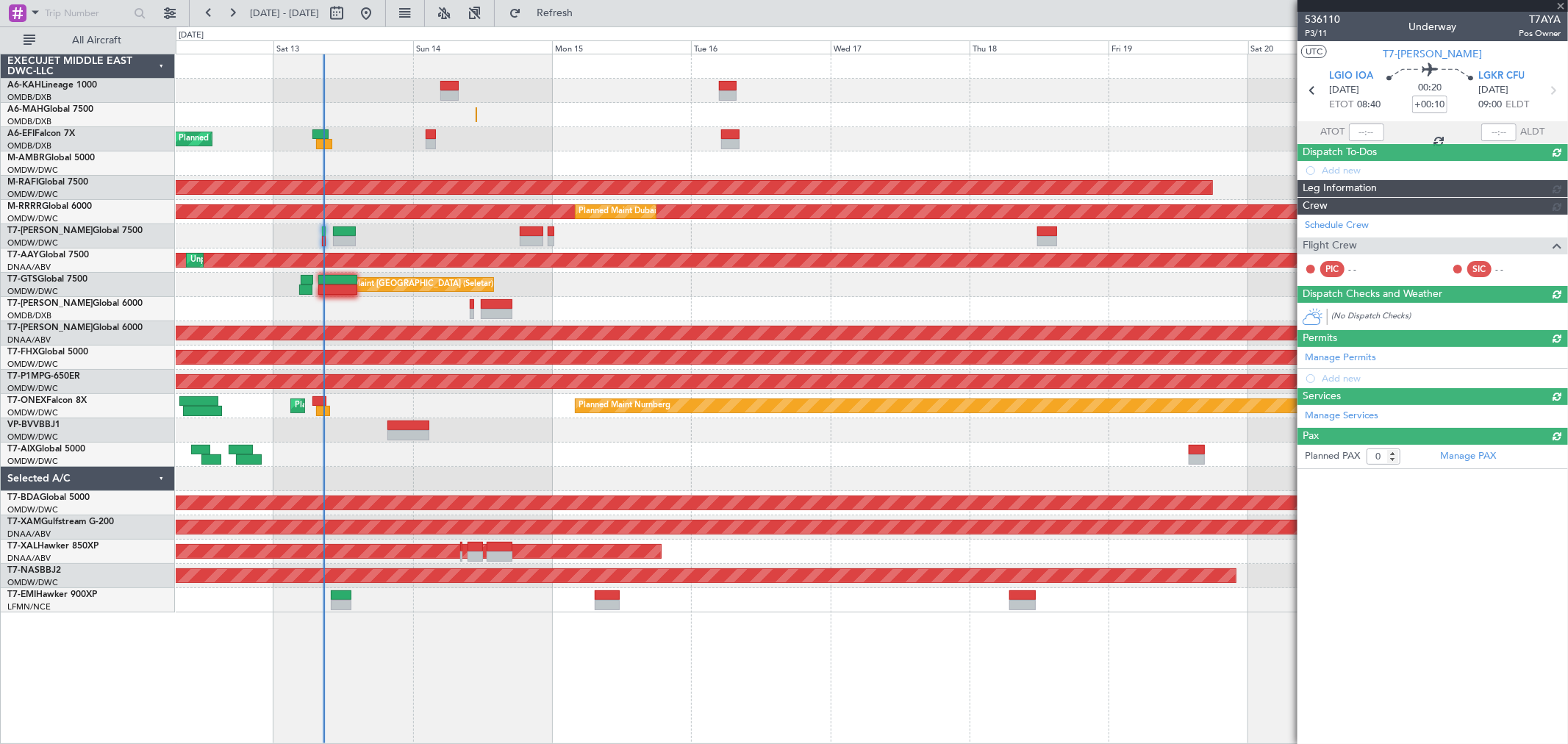
scroll to position [0, 0]
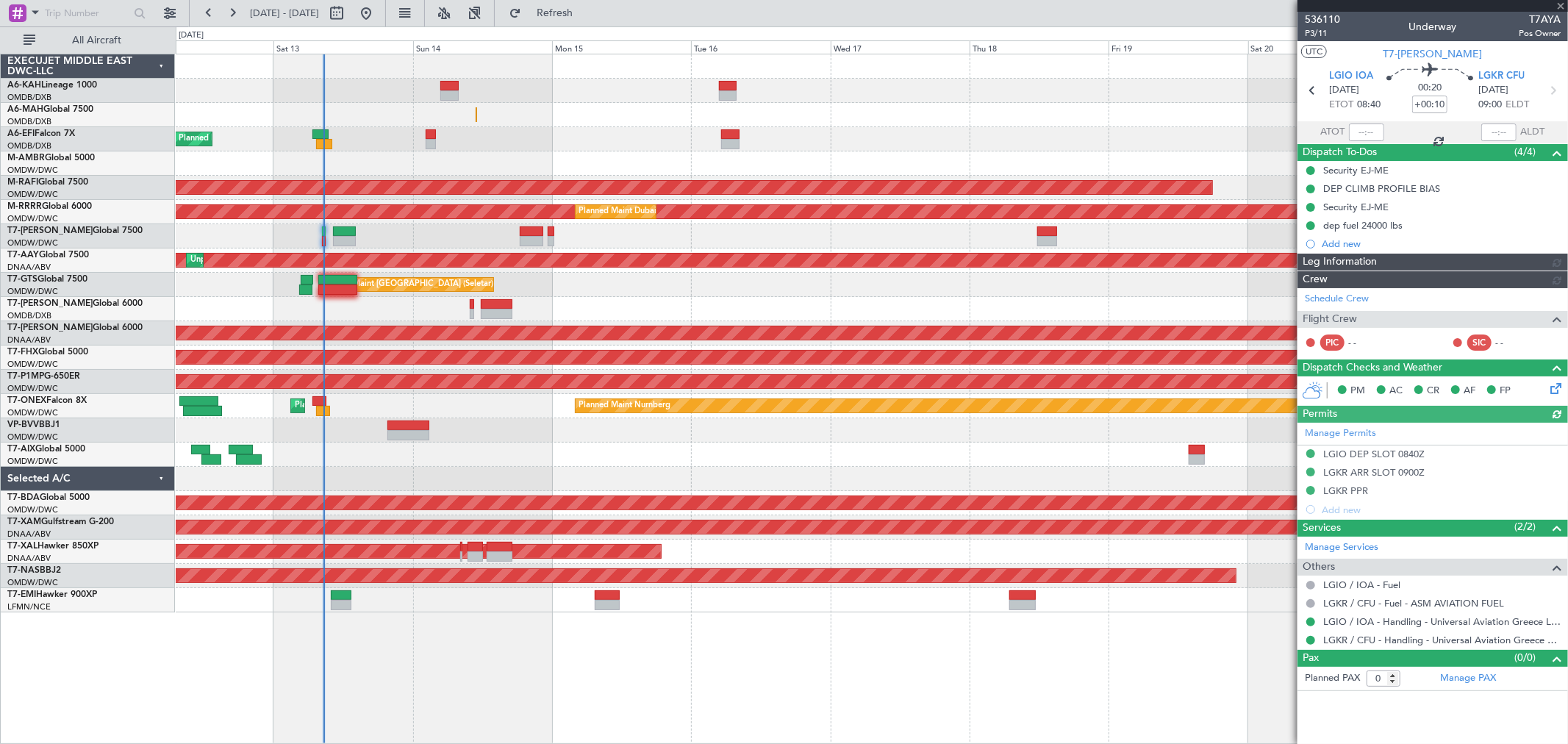
type input "[PERSON_NAME] (ANI)"
type input "7249"
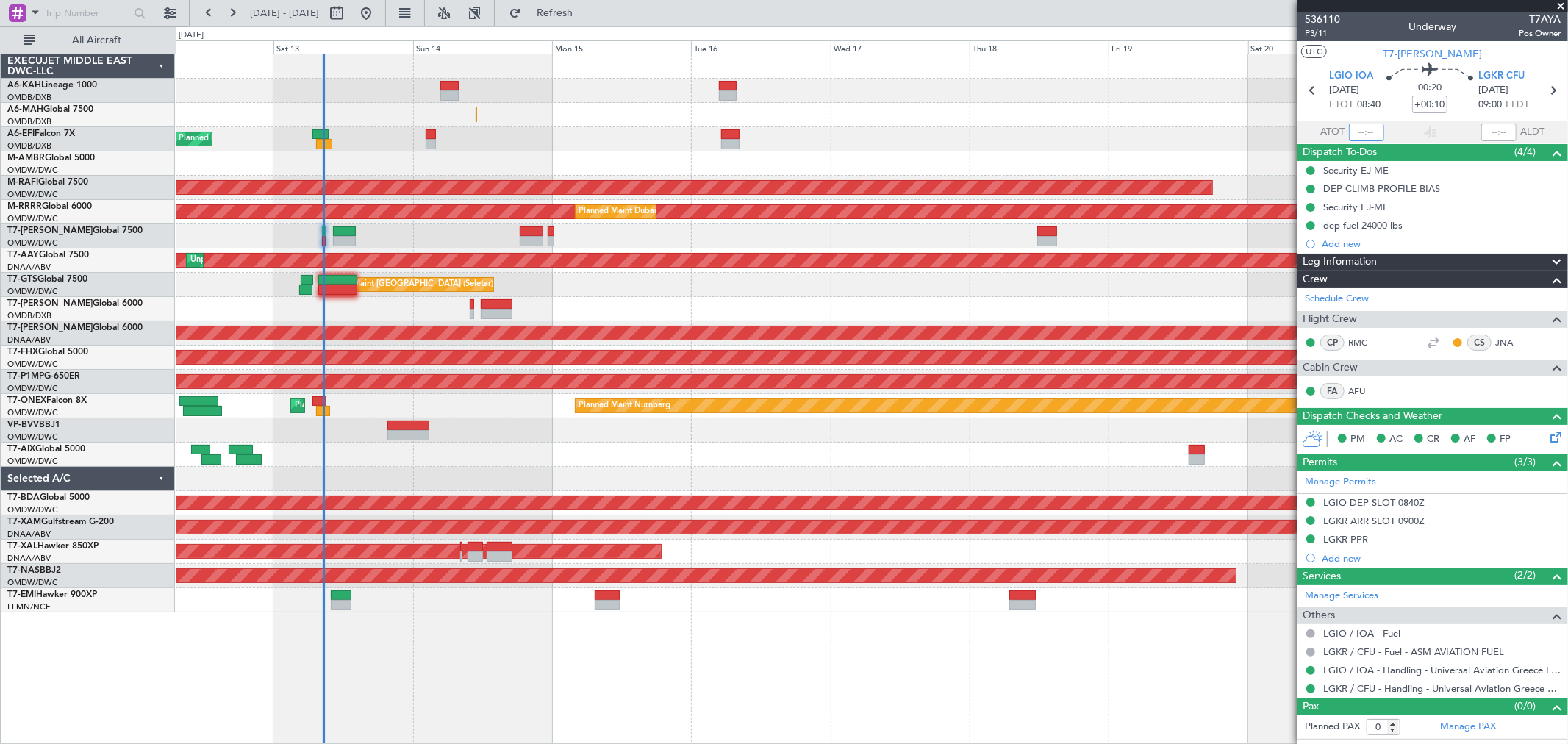
click at [1366, 134] on input "text" at bounding box center [1367, 133] width 35 height 18
type input "08:30"
type input "[PERSON_NAME] (ANI)"
type input "7249"
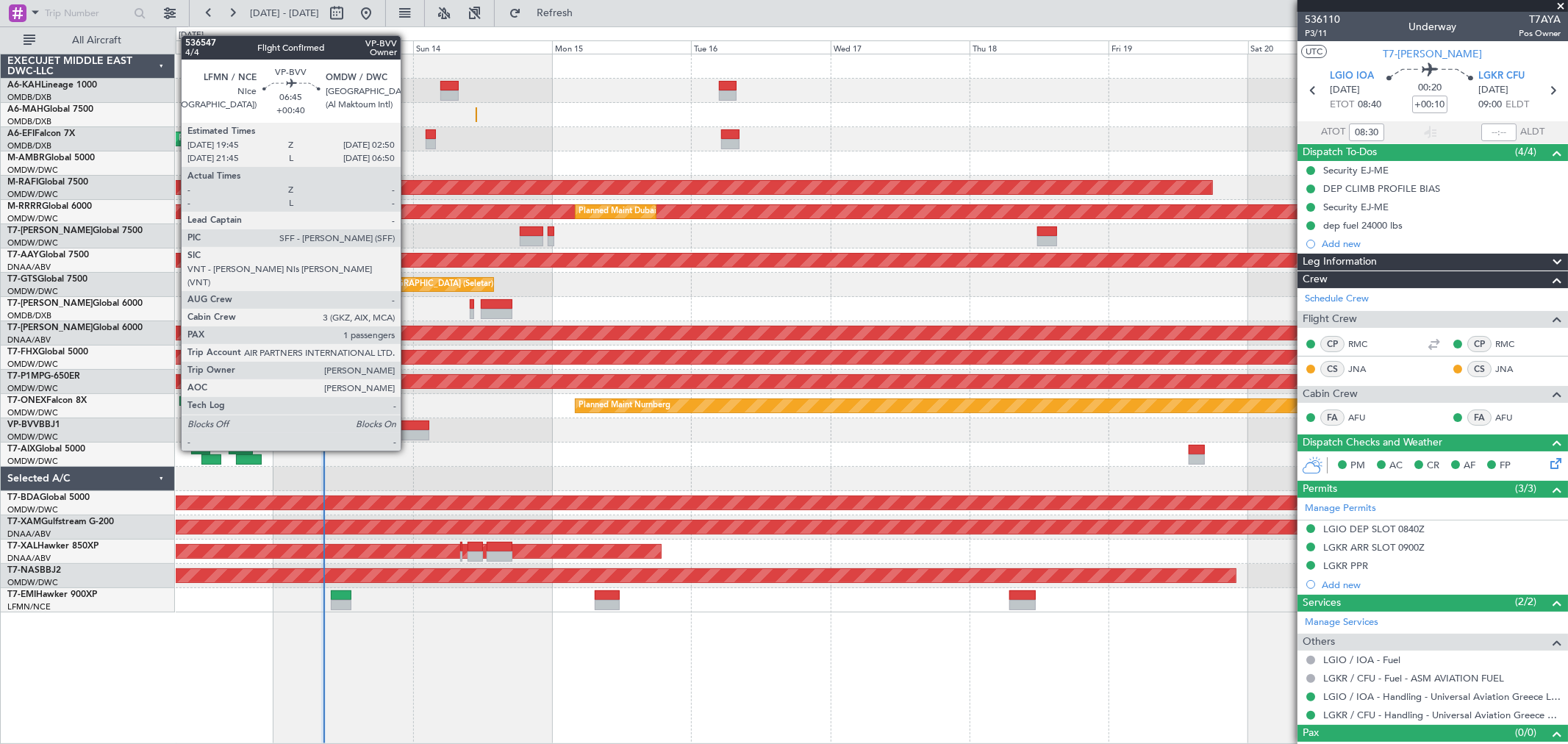
click at [408, 423] on div at bounding box center [408, 426] width 41 height 11
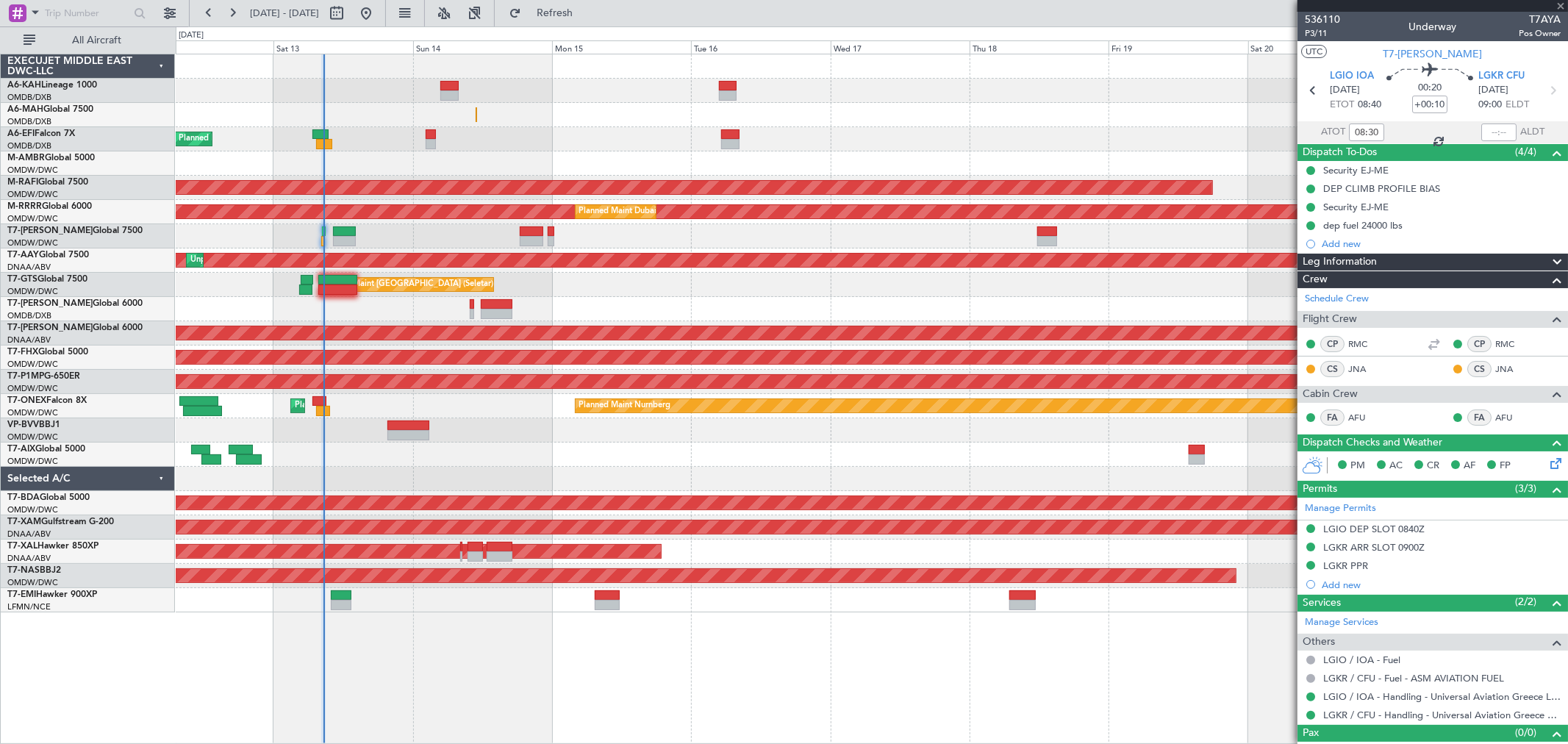
type input "+00:40"
type input "1"
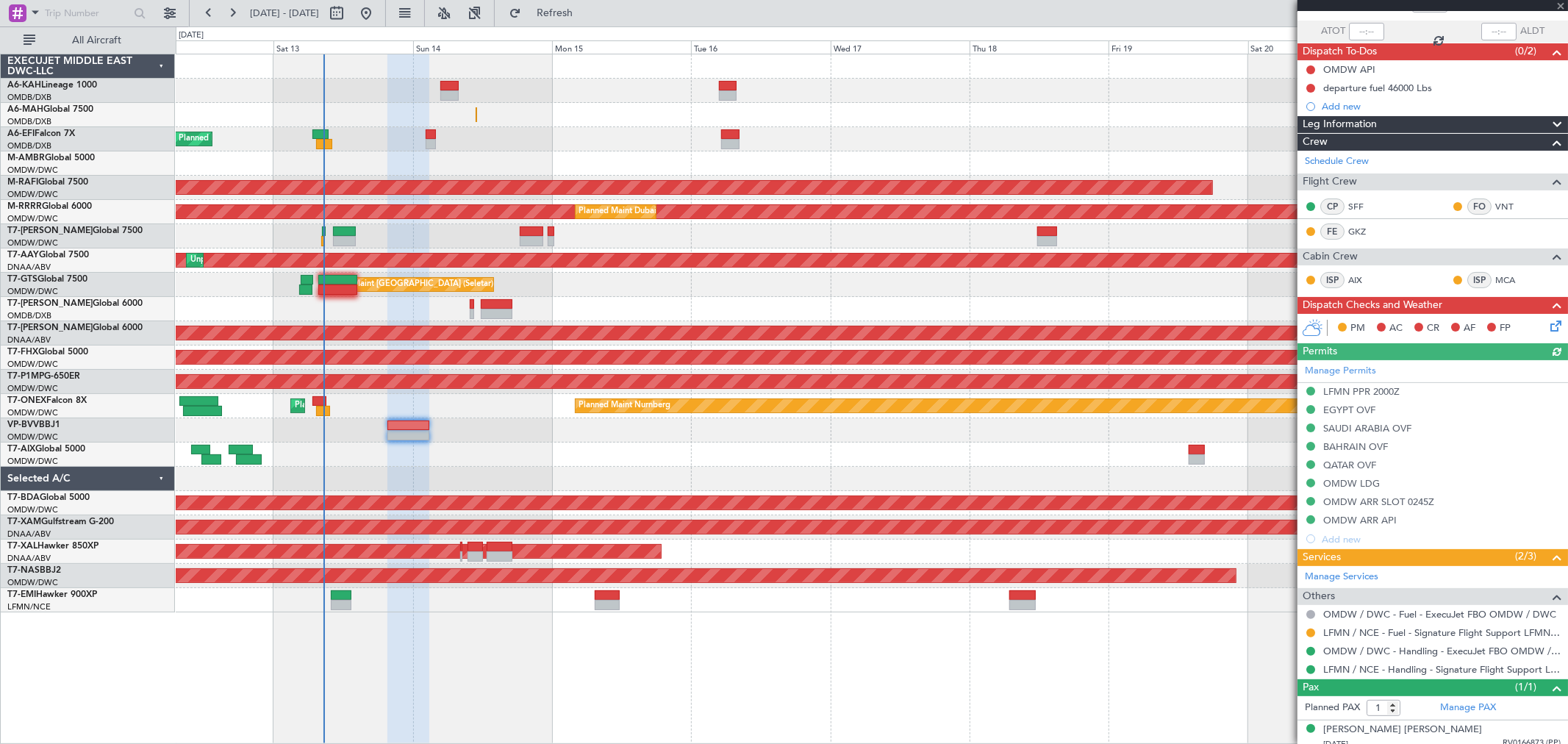
scroll to position [111, 0]
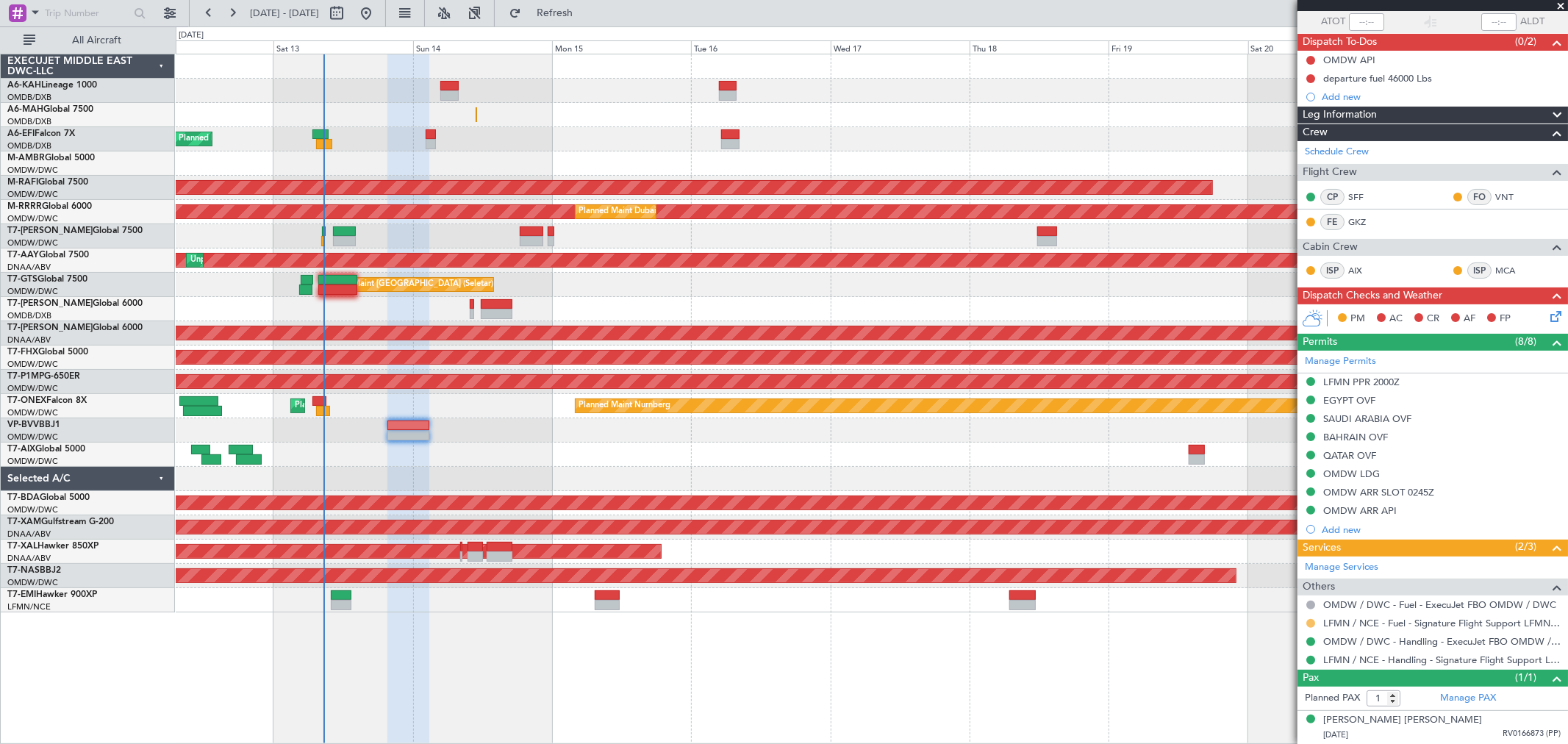
click at [1311, 620] on button at bounding box center [1311, 624] width 9 height 9
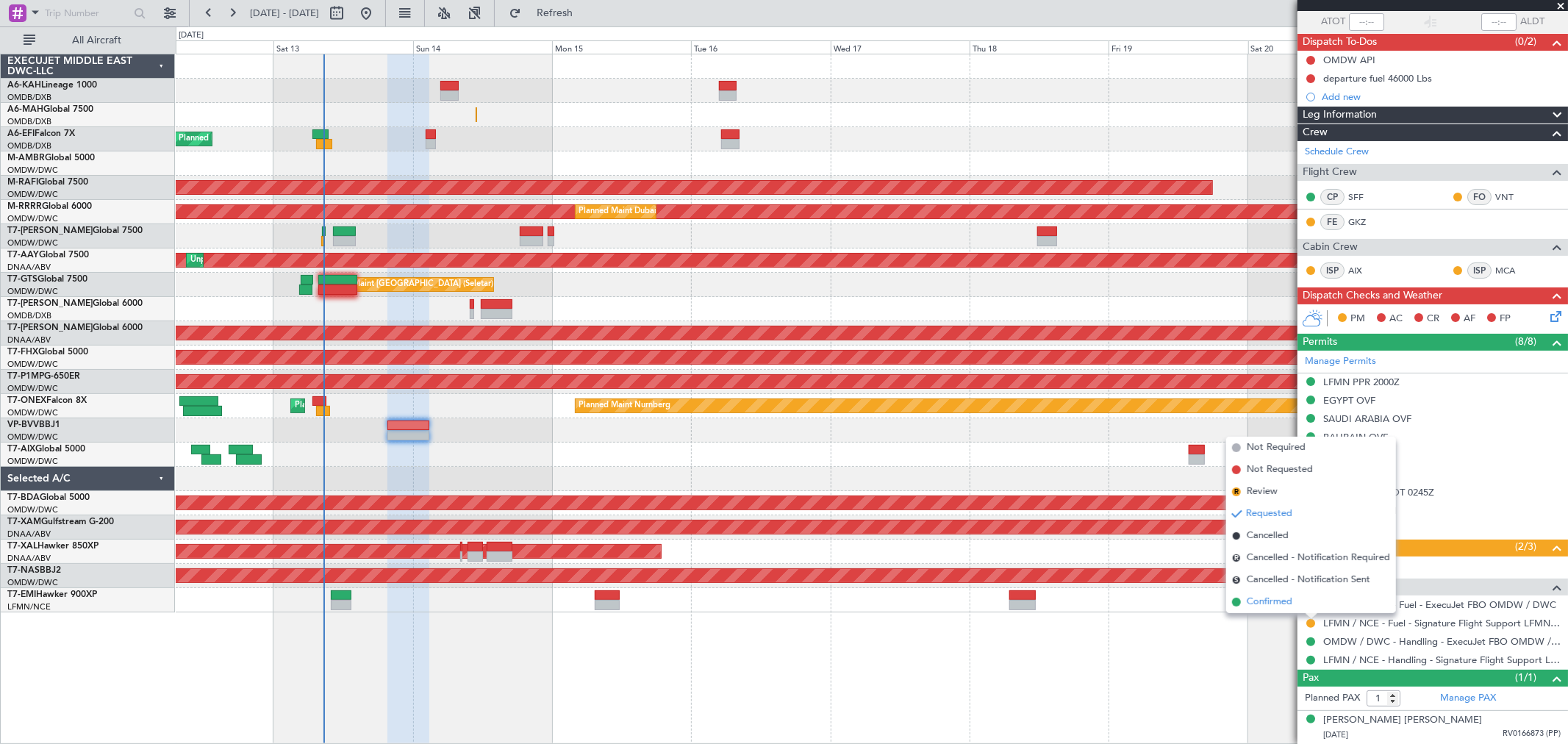
click at [1275, 600] on span "Confirmed" at bounding box center [1270, 602] width 46 height 15
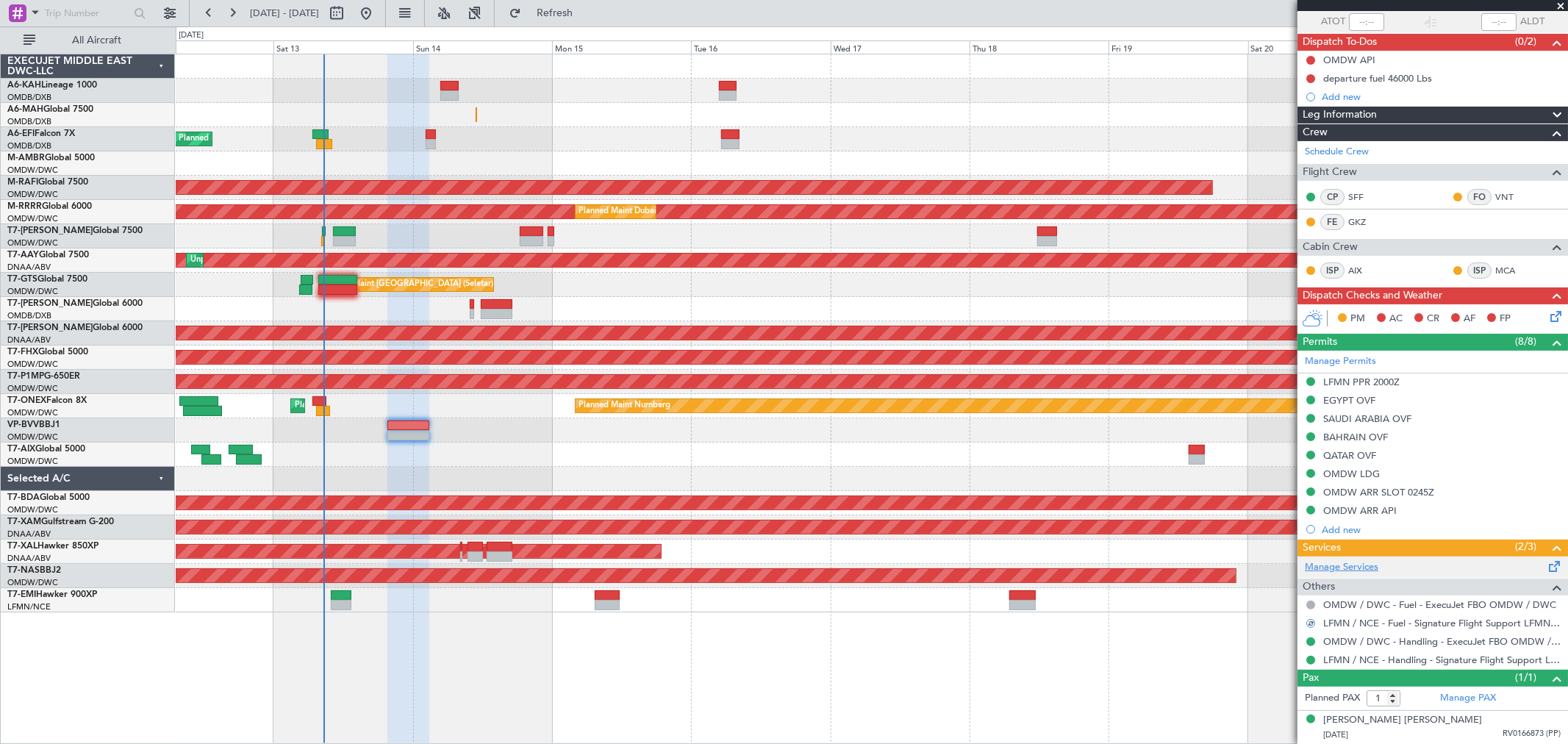
click at [1346, 560] on link "Manage Services" at bounding box center [1342, 567] width 74 height 15
click at [590, 13] on button "Refresh" at bounding box center [546, 13] width 88 height 24
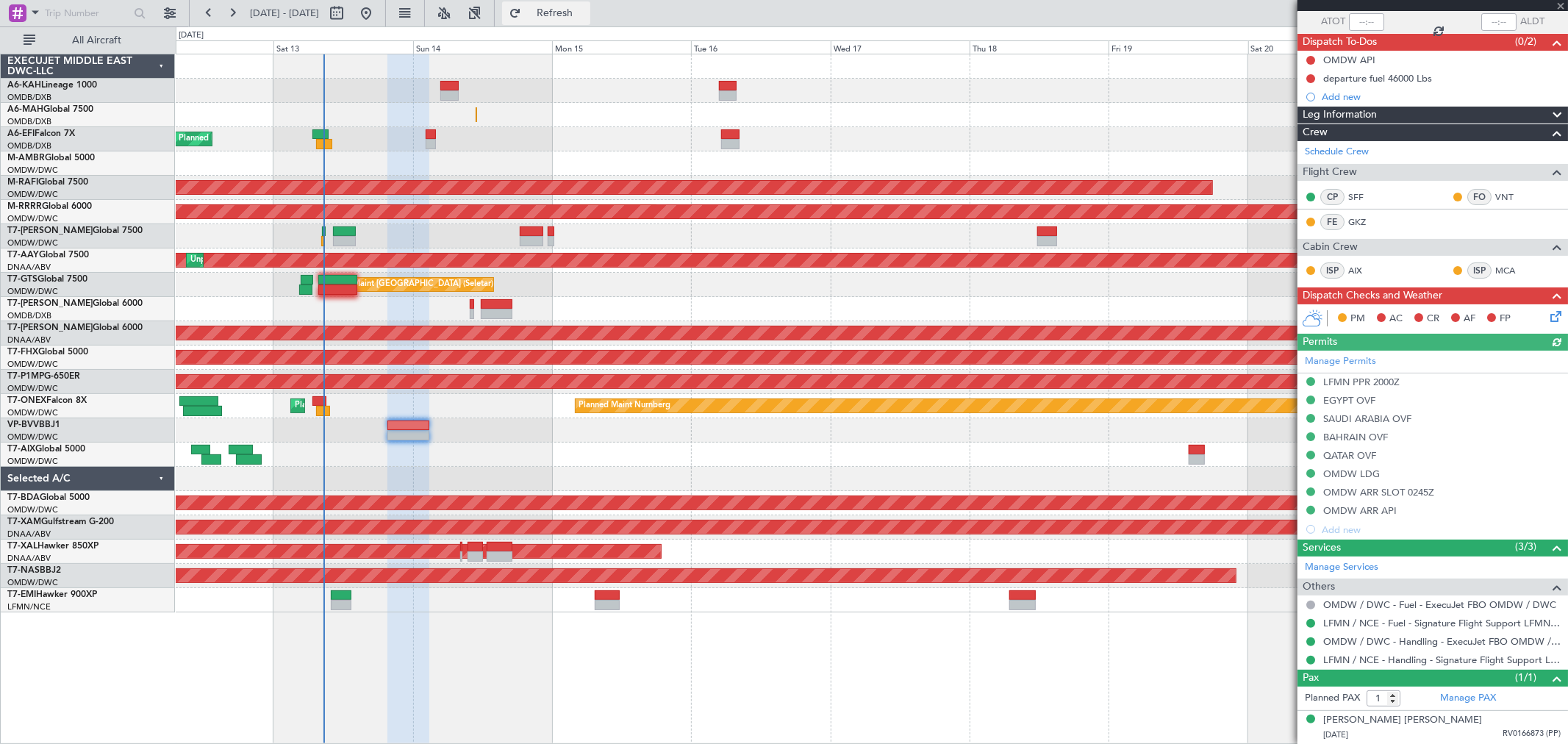
click at [586, 13] on span "Refresh" at bounding box center [555, 13] width 61 height 11
click at [586, 13] on span "Refreshing..." at bounding box center [555, 13] width 61 height 11
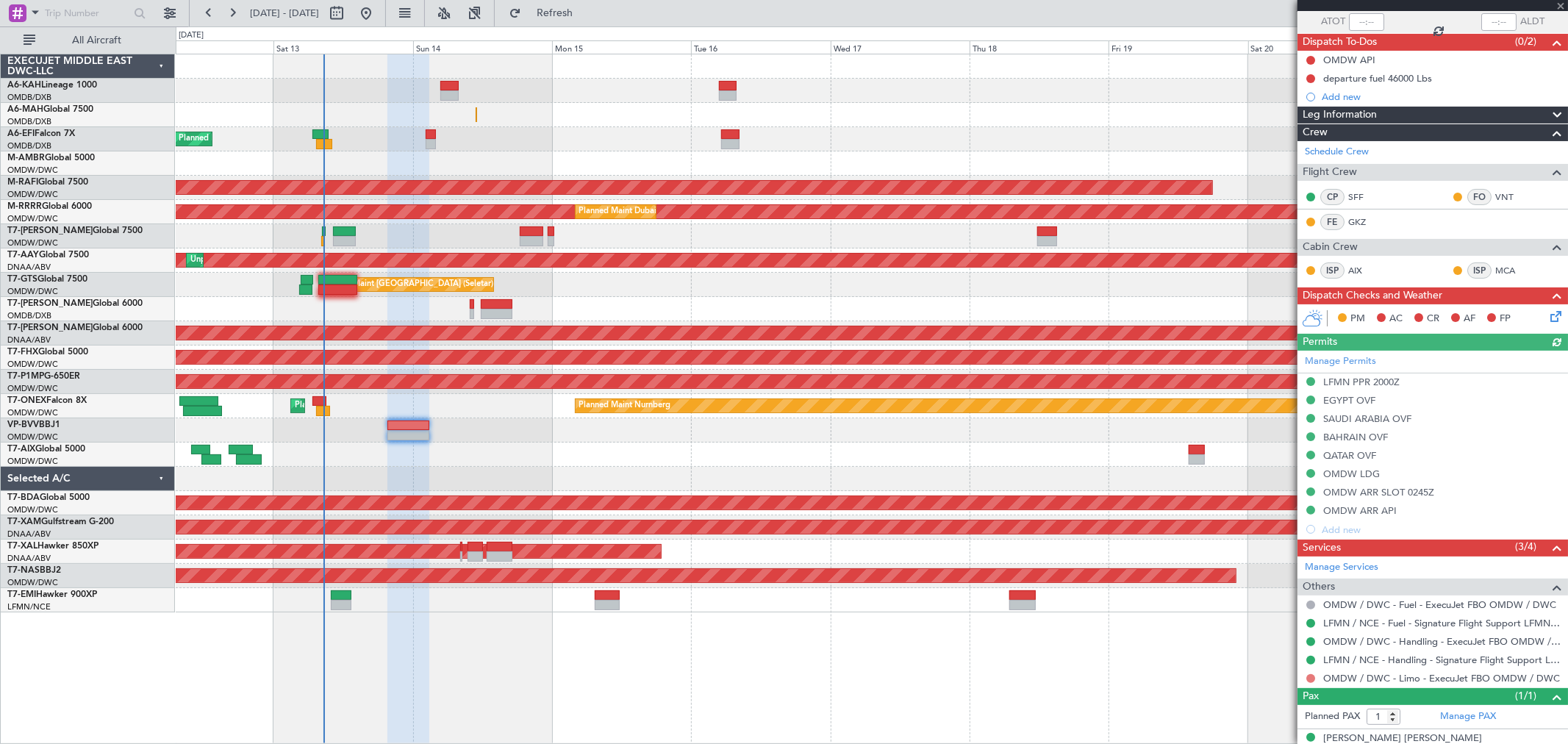
click at [1314, 677] on button at bounding box center [1311, 679] width 9 height 9
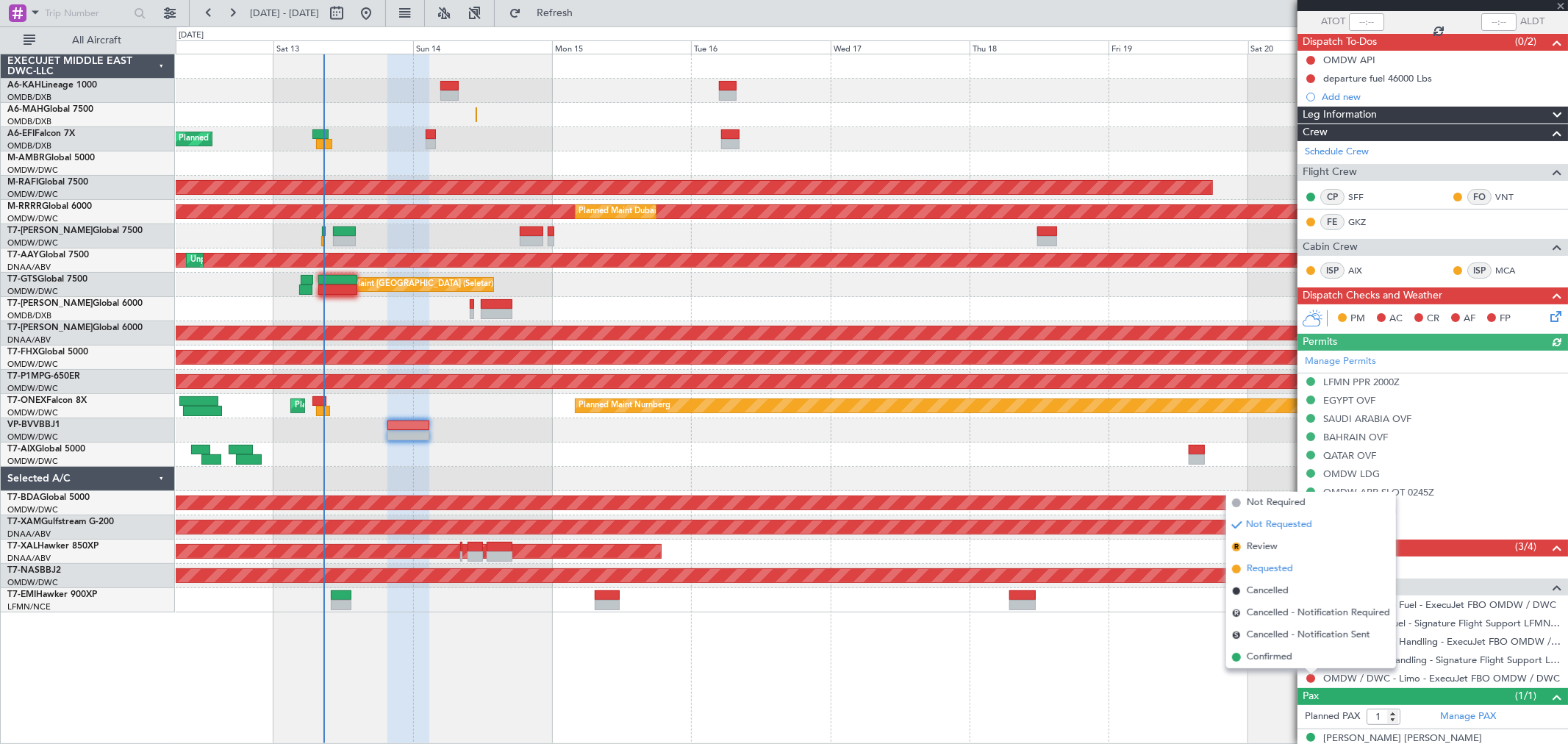
click at [1275, 562] on span "Requested" at bounding box center [1270, 569] width 47 height 15
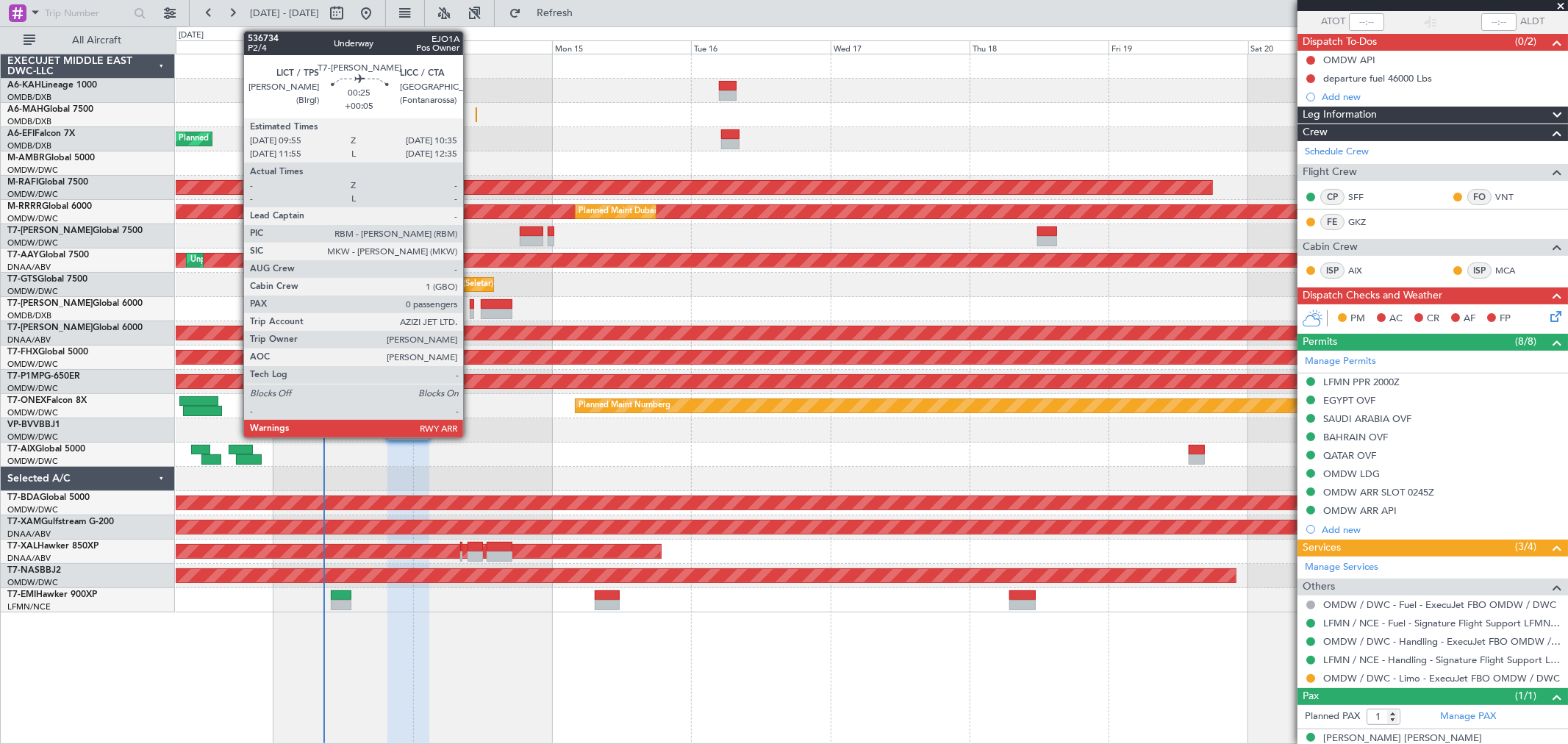
click at [471, 312] on div at bounding box center [472, 314] width 4 height 11
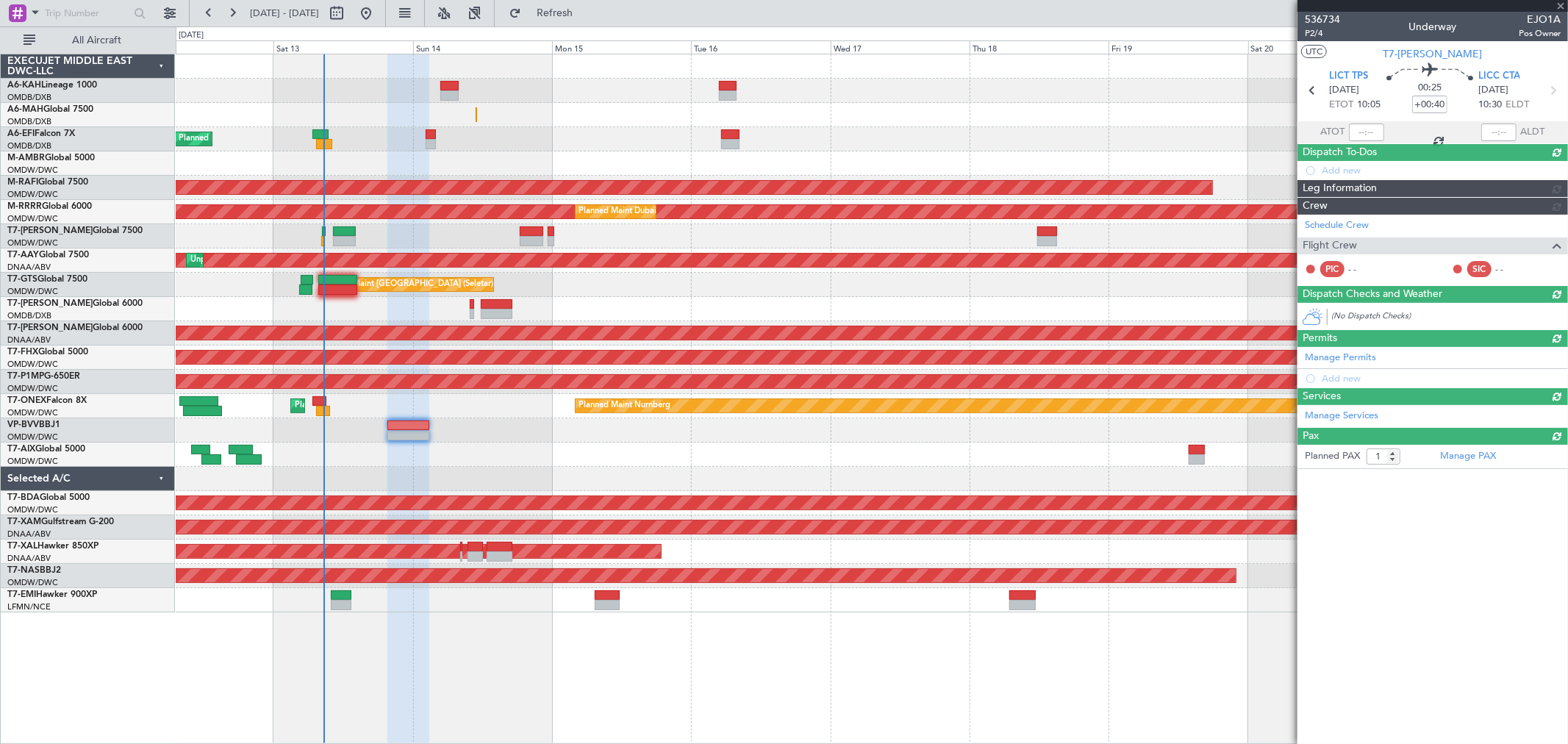
type input "+00:05"
type input "0"
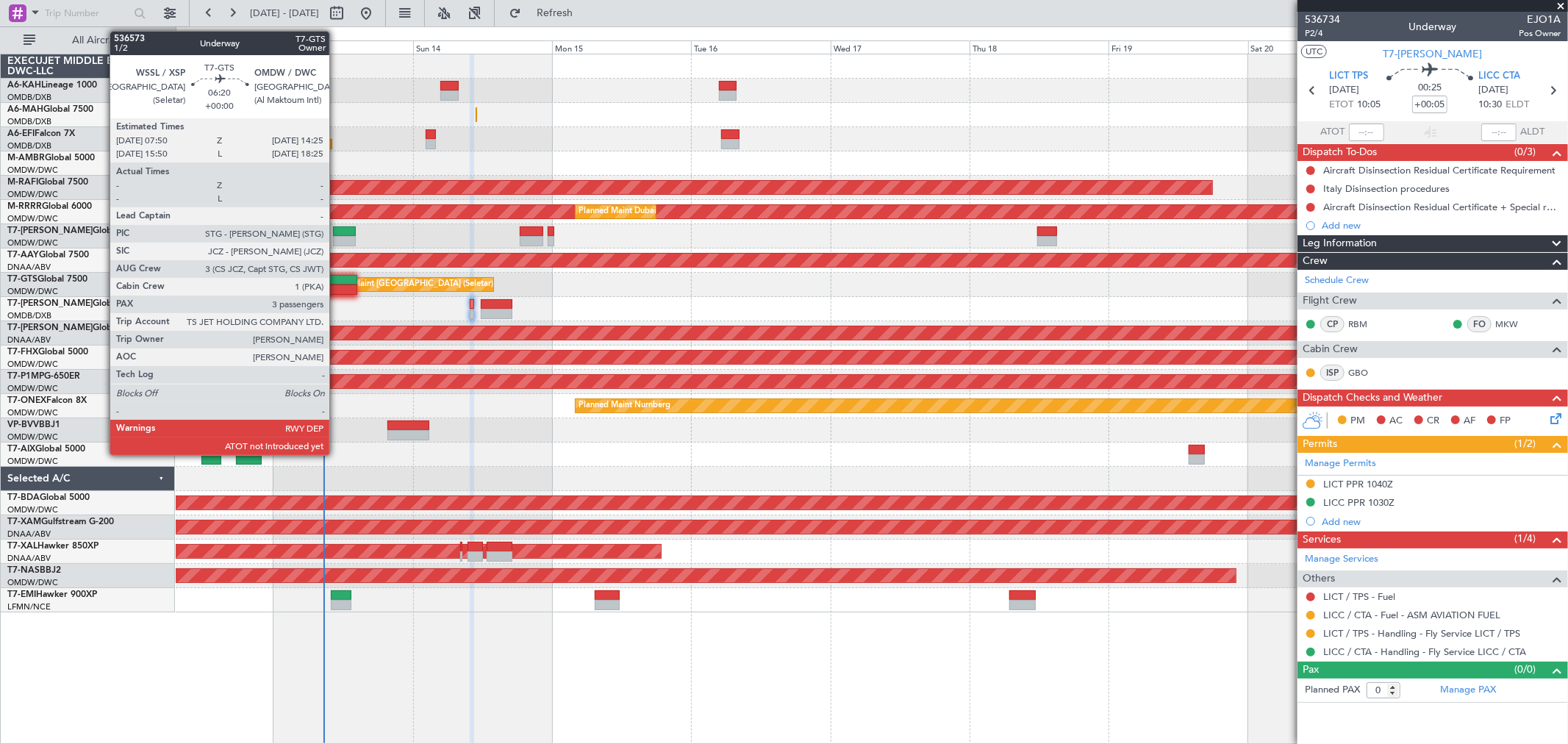
click at [336, 285] on div at bounding box center [337, 290] width 39 height 11
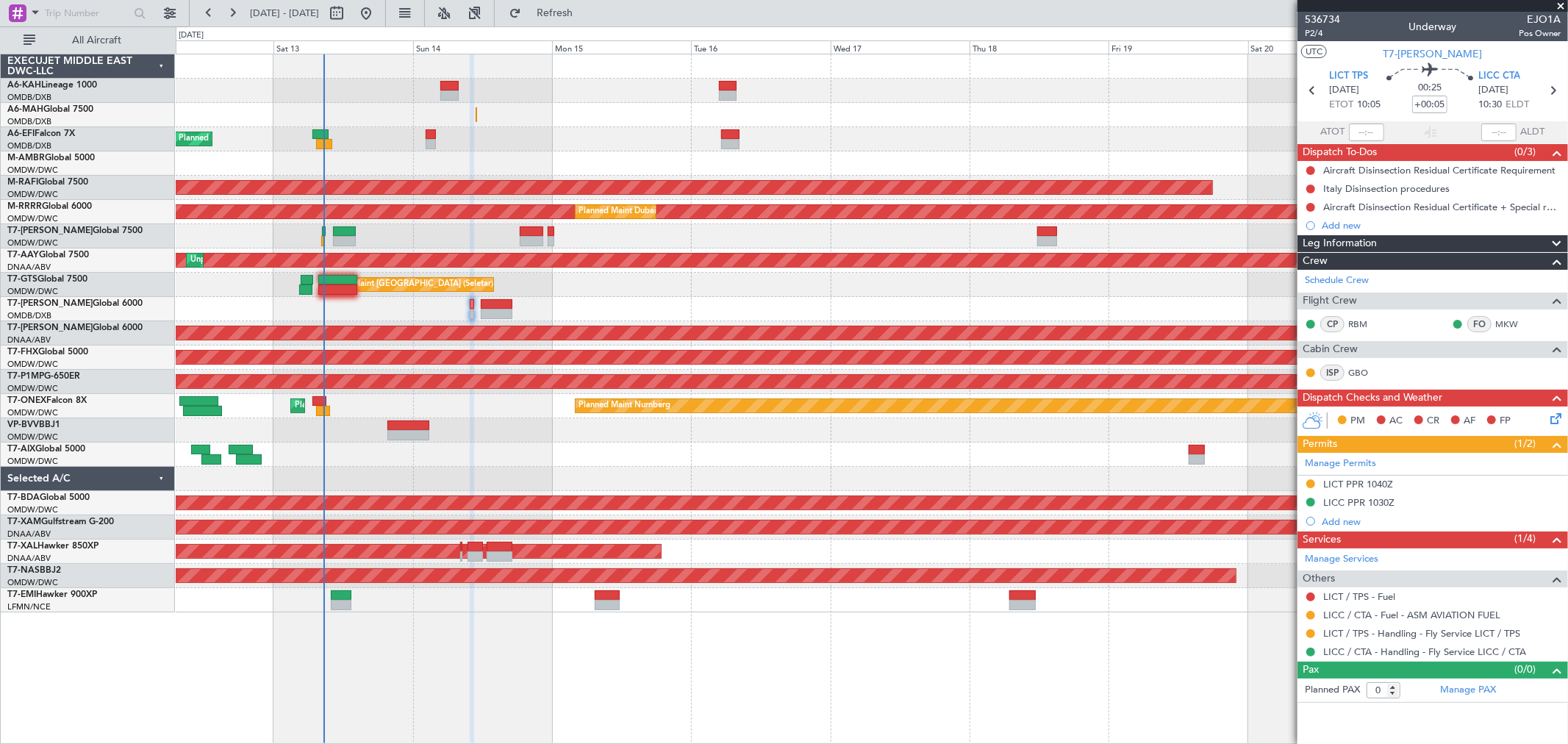
click at [618, 136] on div "Planned Maint Dubai (Al Maktoum Intl)" at bounding box center [871, 140] width 1392 height 25
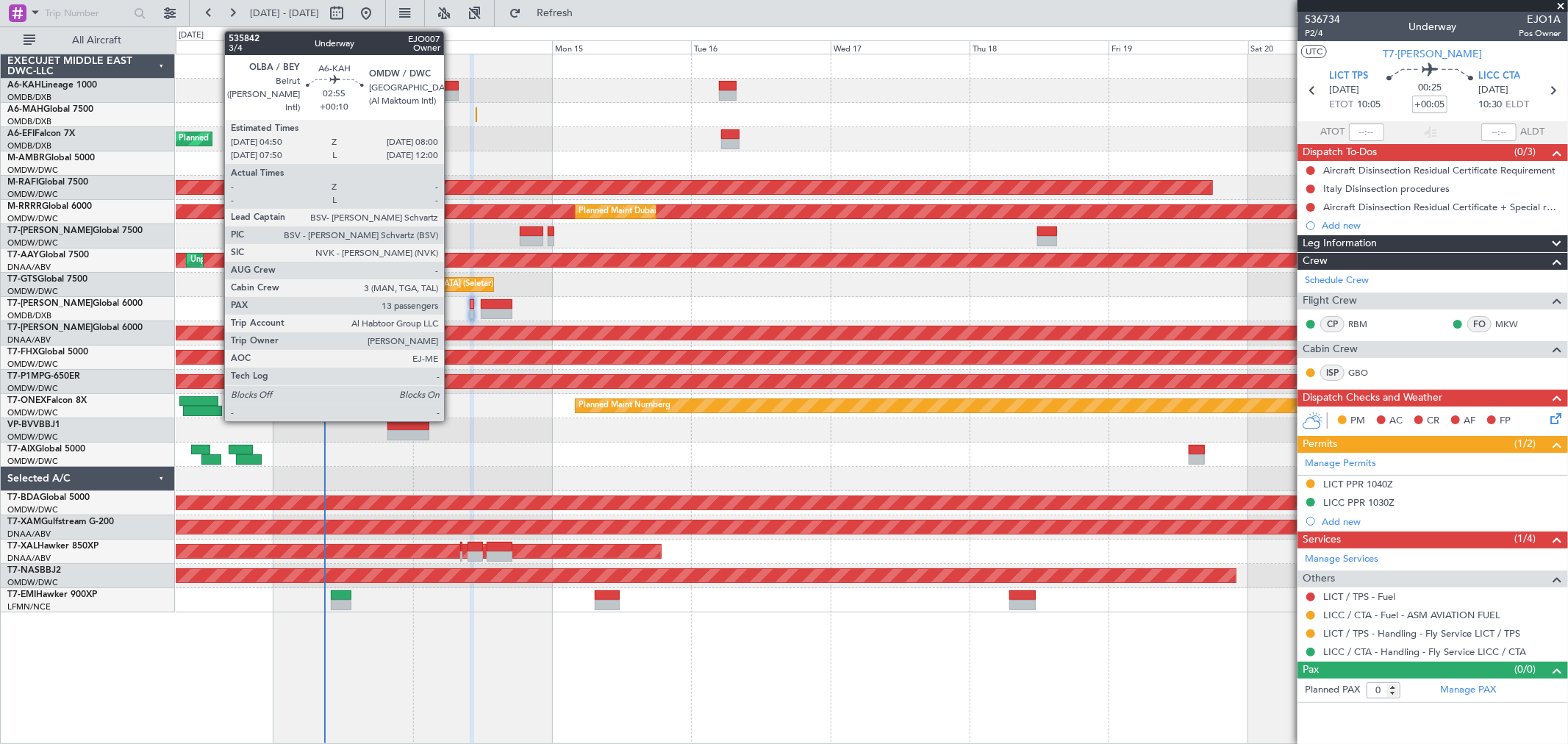
click at [452, 92] on div at bounding box center [449, 96] width 18 height 11
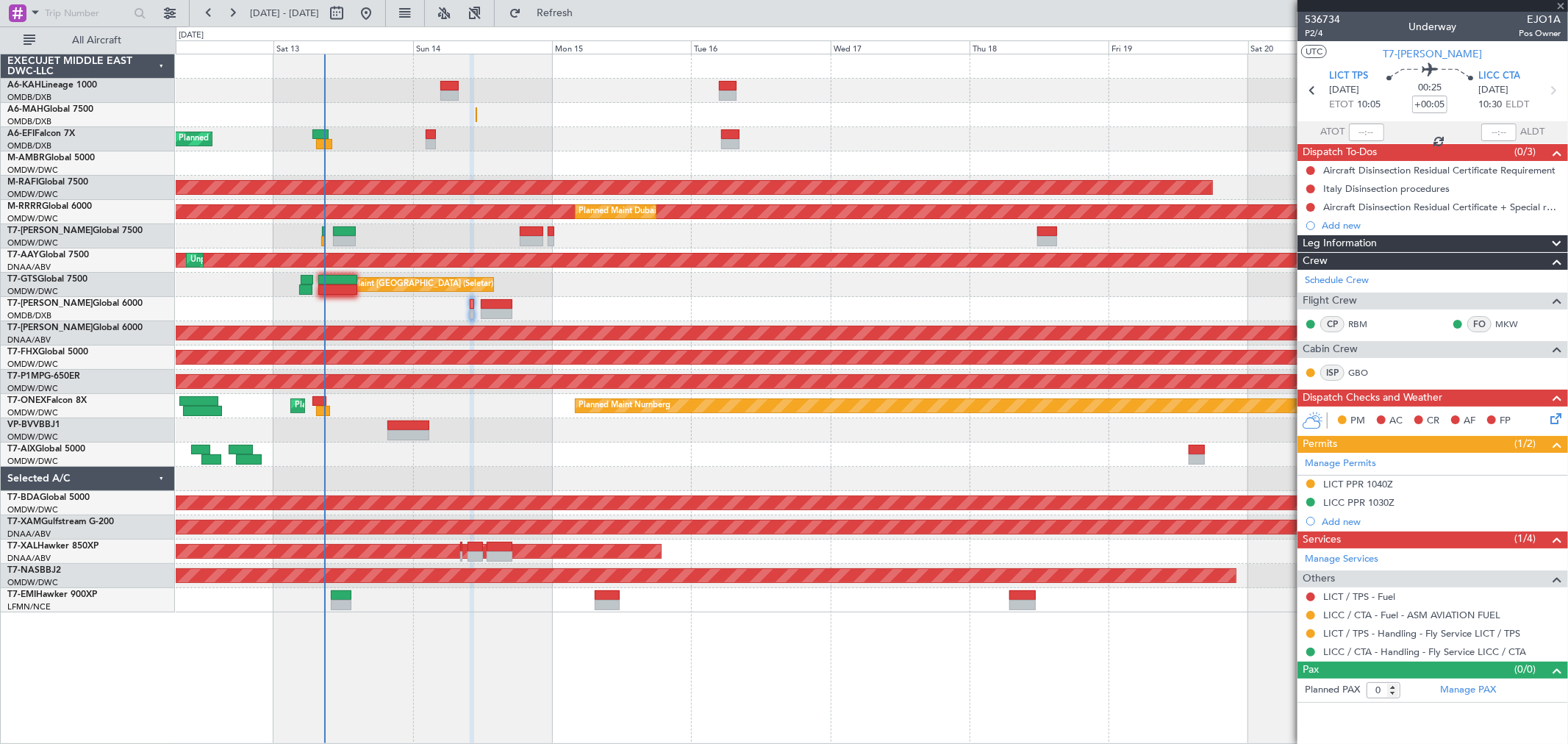
type input "+00:10"
type input "13"
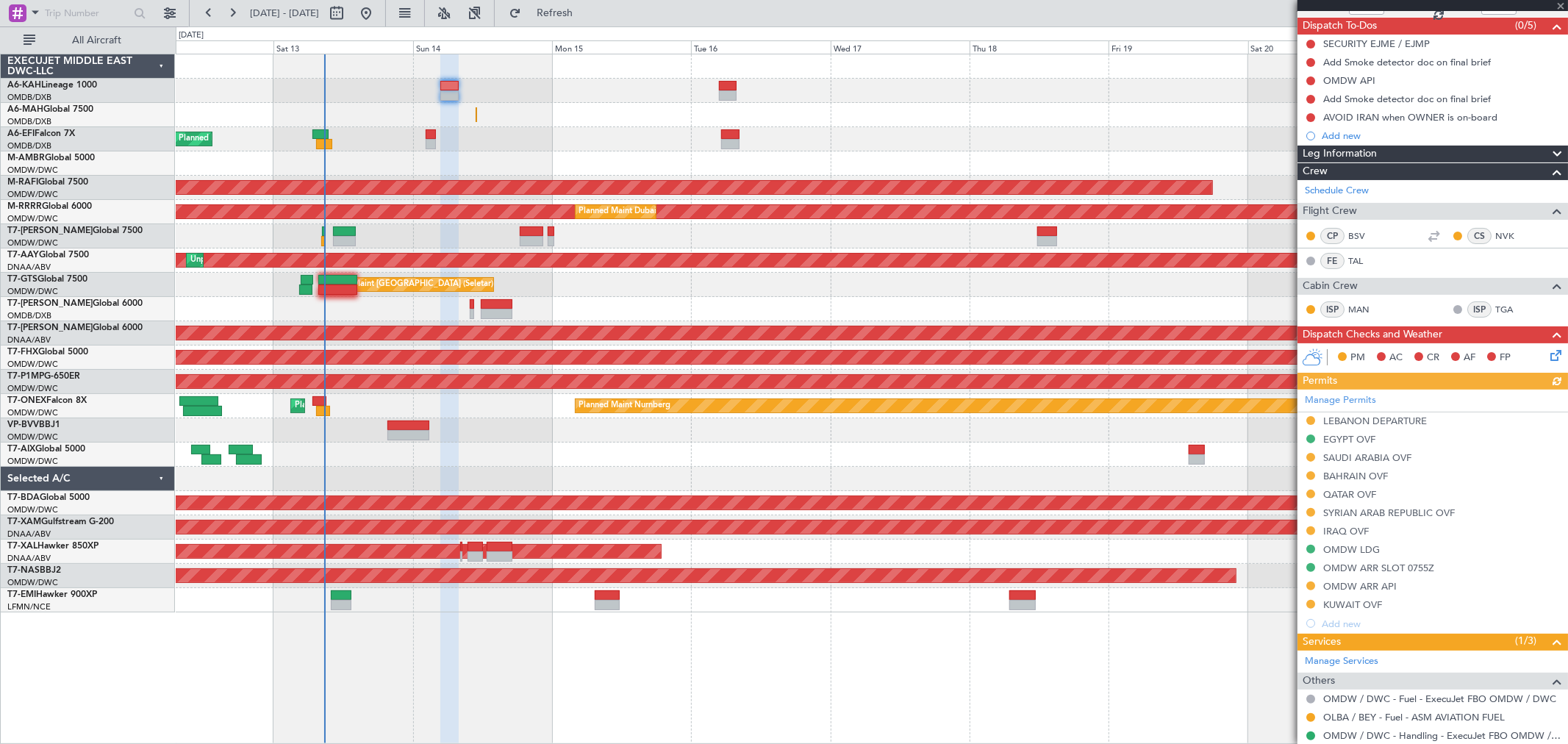
scroll to position [245, 0]
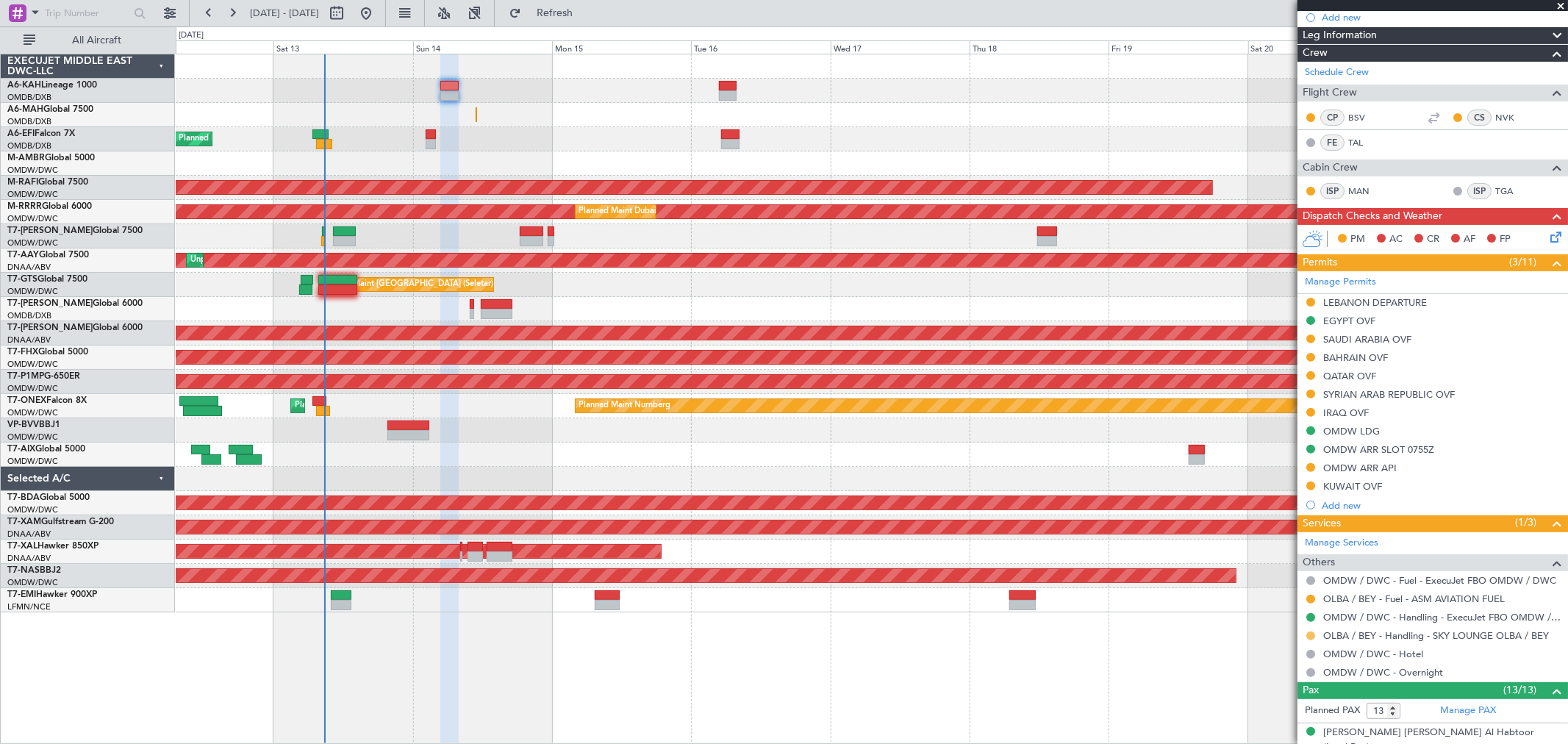
click at [1309, 637] on button at bounding box center [1311, 636] width 9 height 9
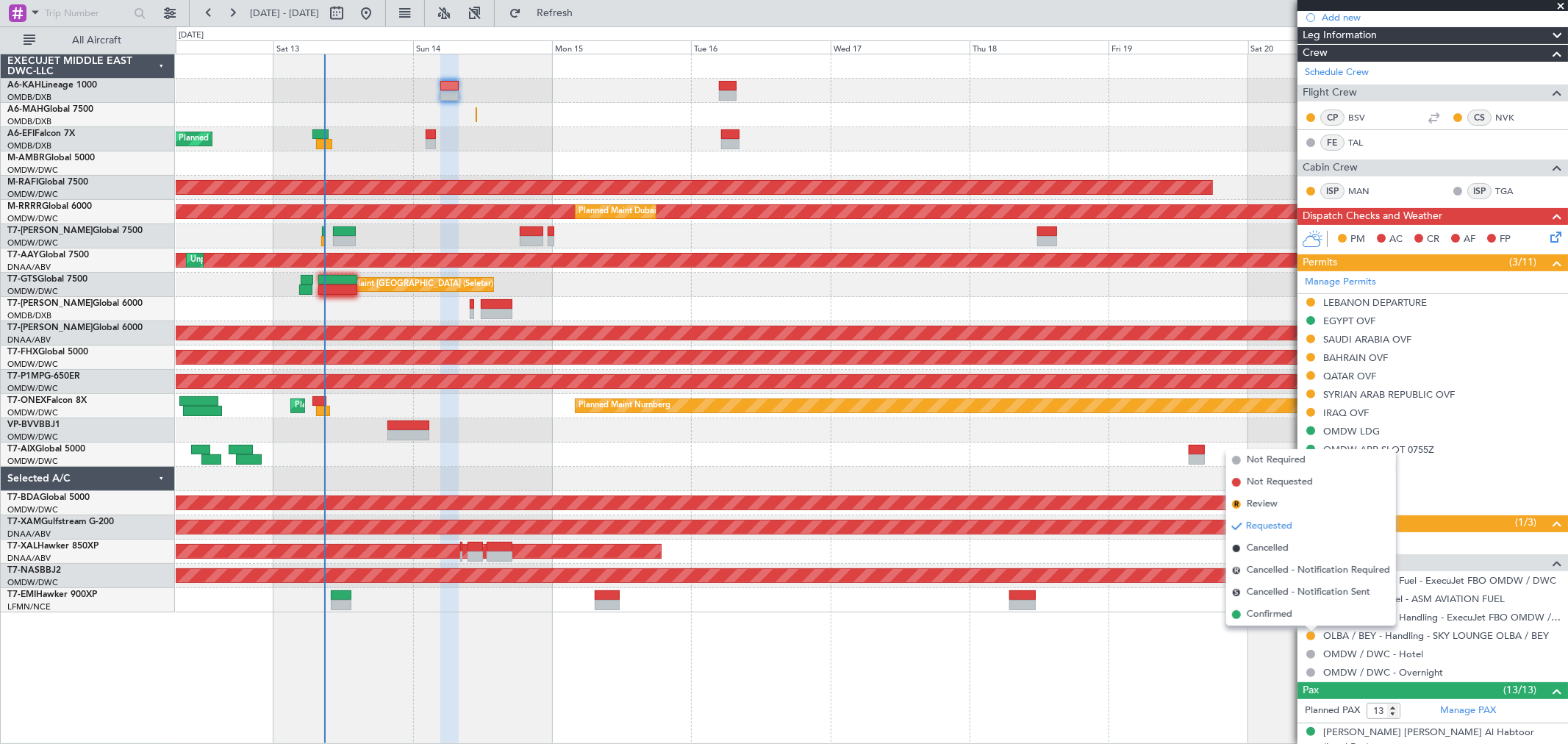
click at [1248, 613] on span "Confirmed" at bounding box center [1270, 614] width 46 height 15
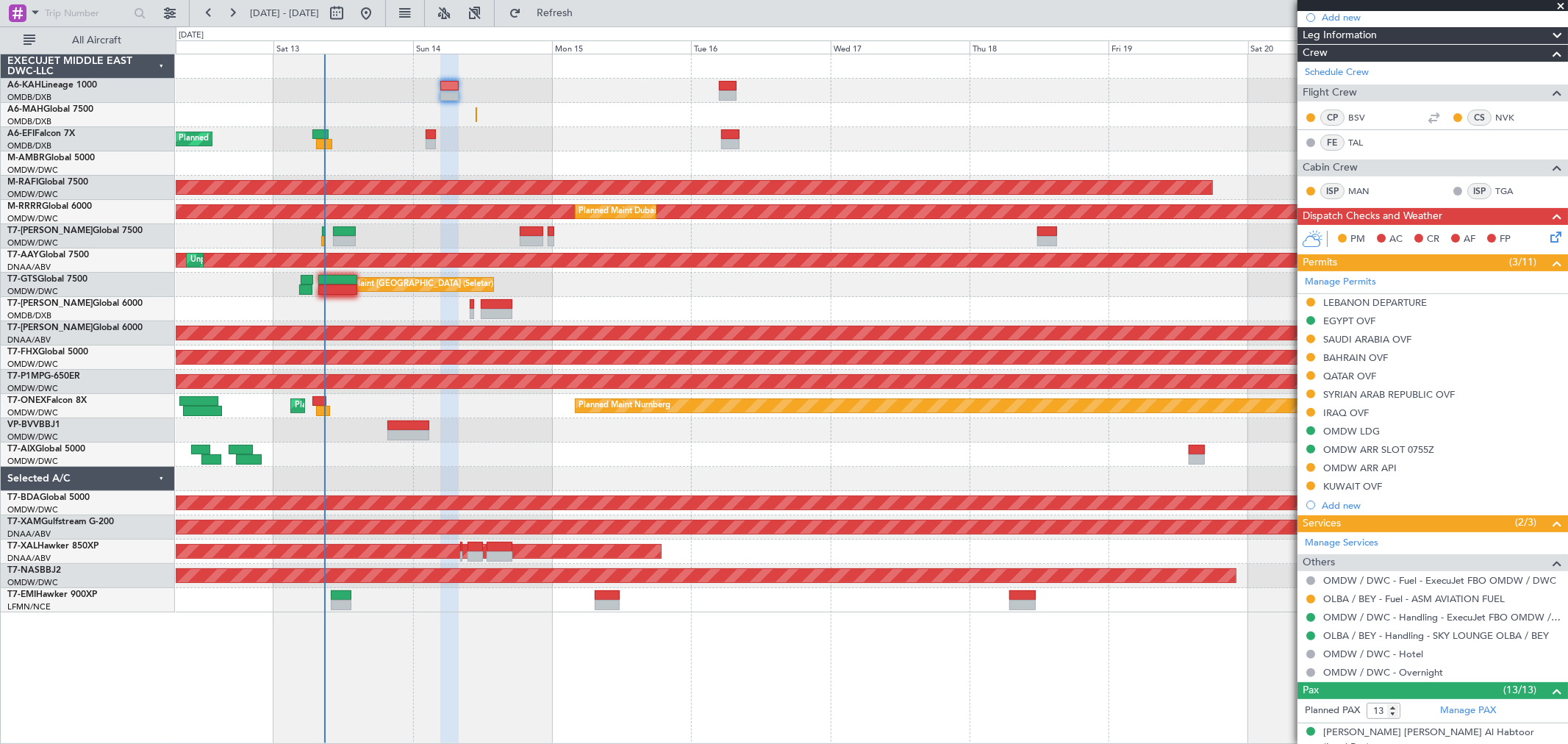
click at [1310, 635] on button at bounding box center [1311, 636] width 9 height 9
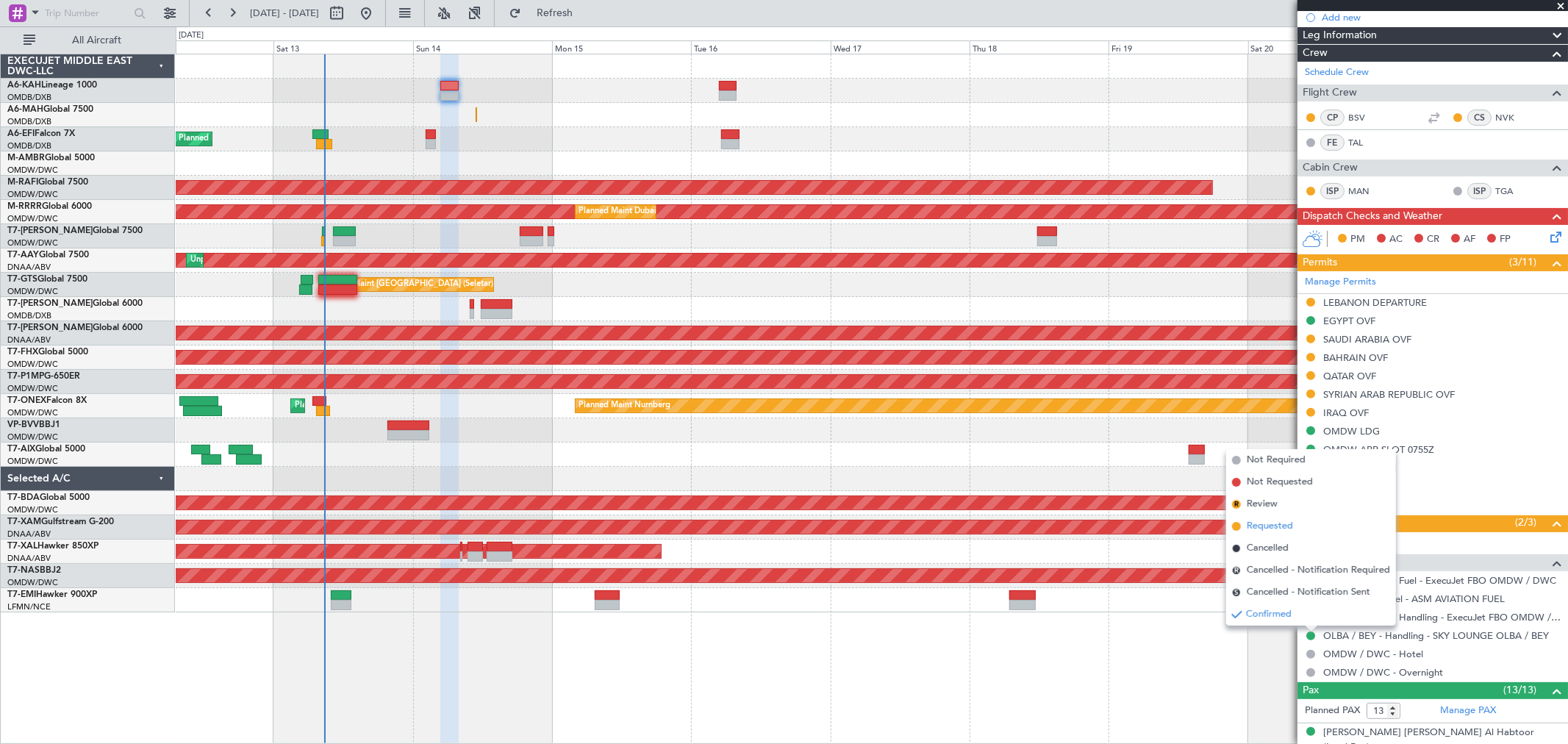
click at [1277, 531] on span "Requested" at bounding box center [1270, 526] width 47 height 15
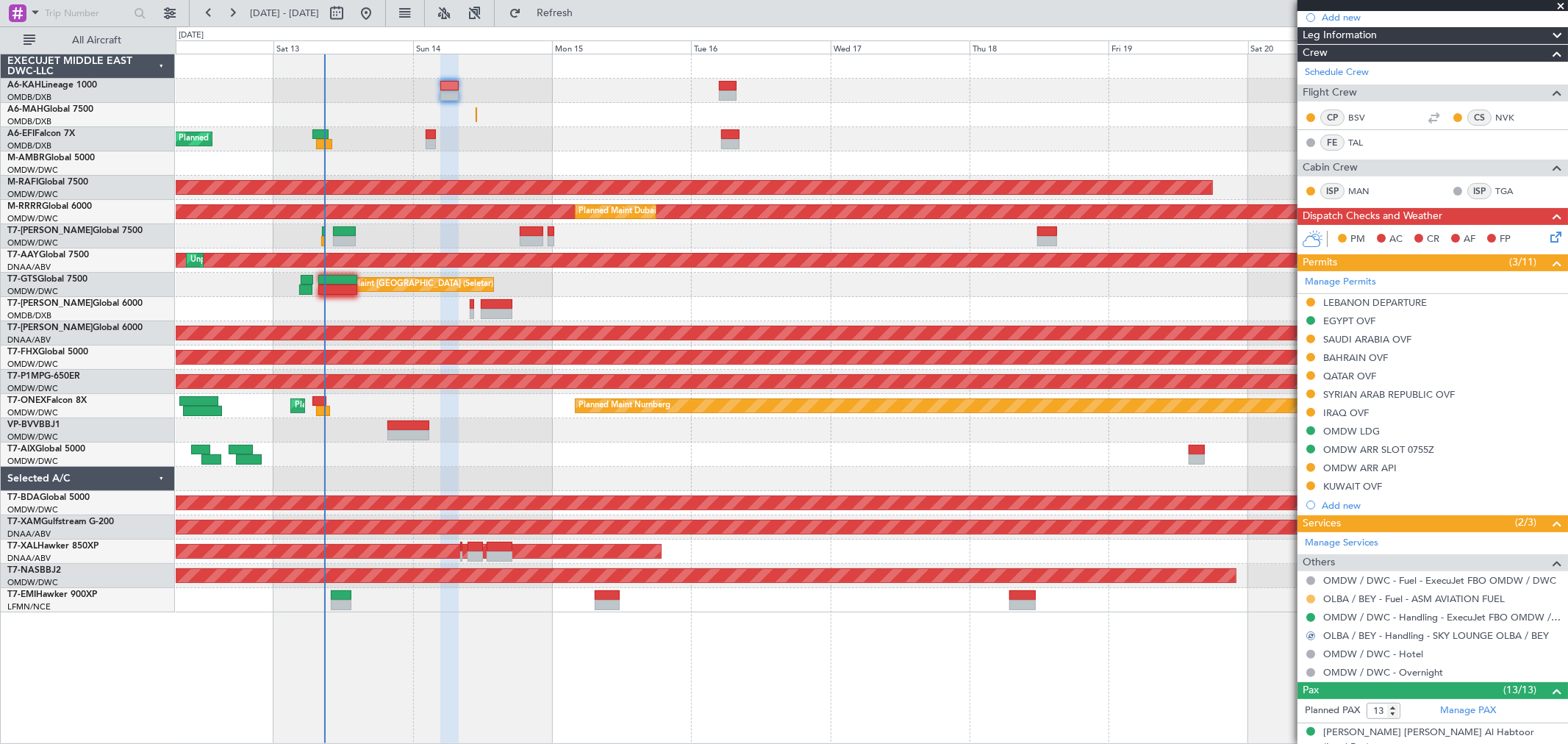
click at [1311, 599] on button at bounding box center [1311, 599] width 9 height 9
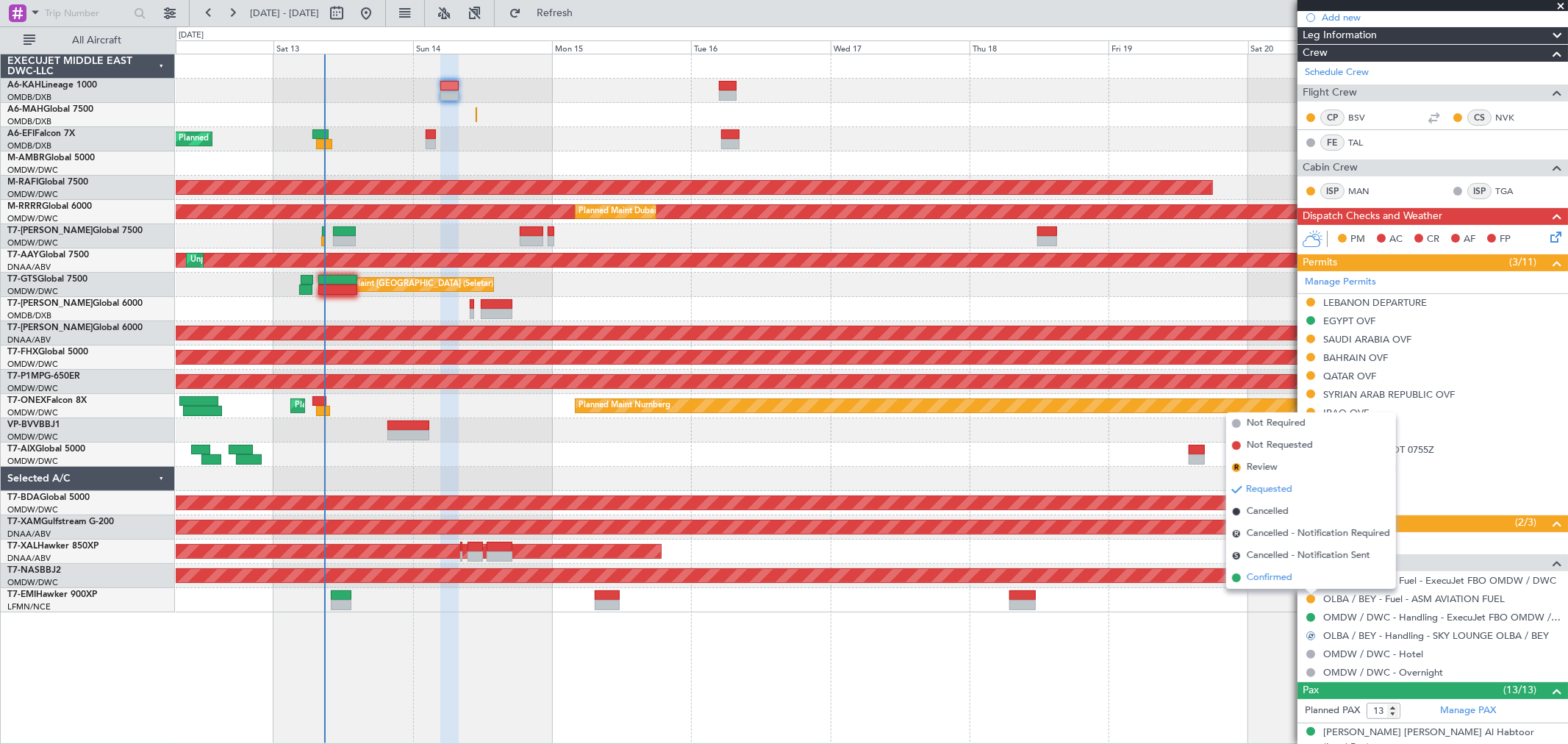
click at [1259, 575] on span "Confirmed" at bounding box center [1270, 578] width 46 height 15
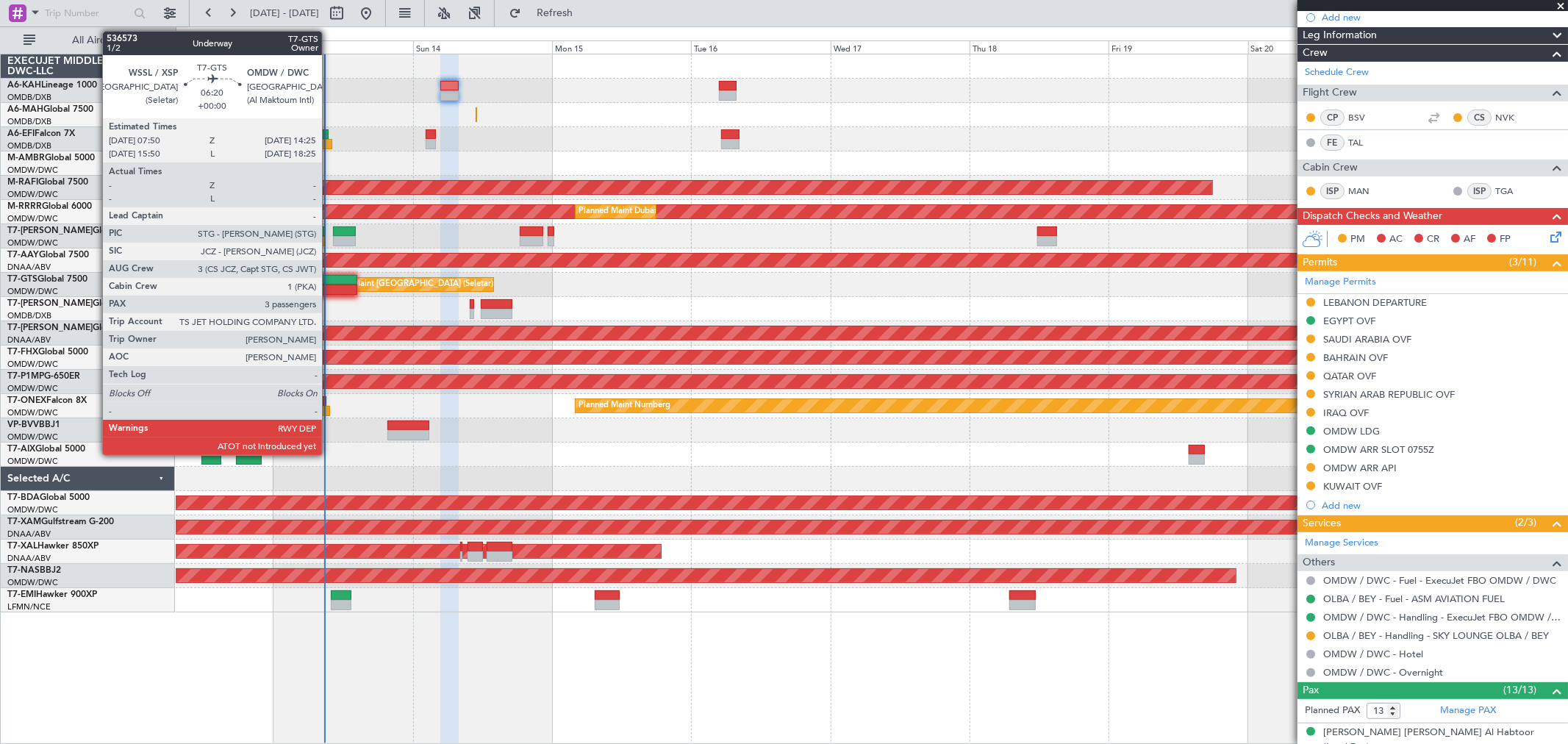
click at [329, 293] on div at bounding box center [337, 290] width 39 height 11
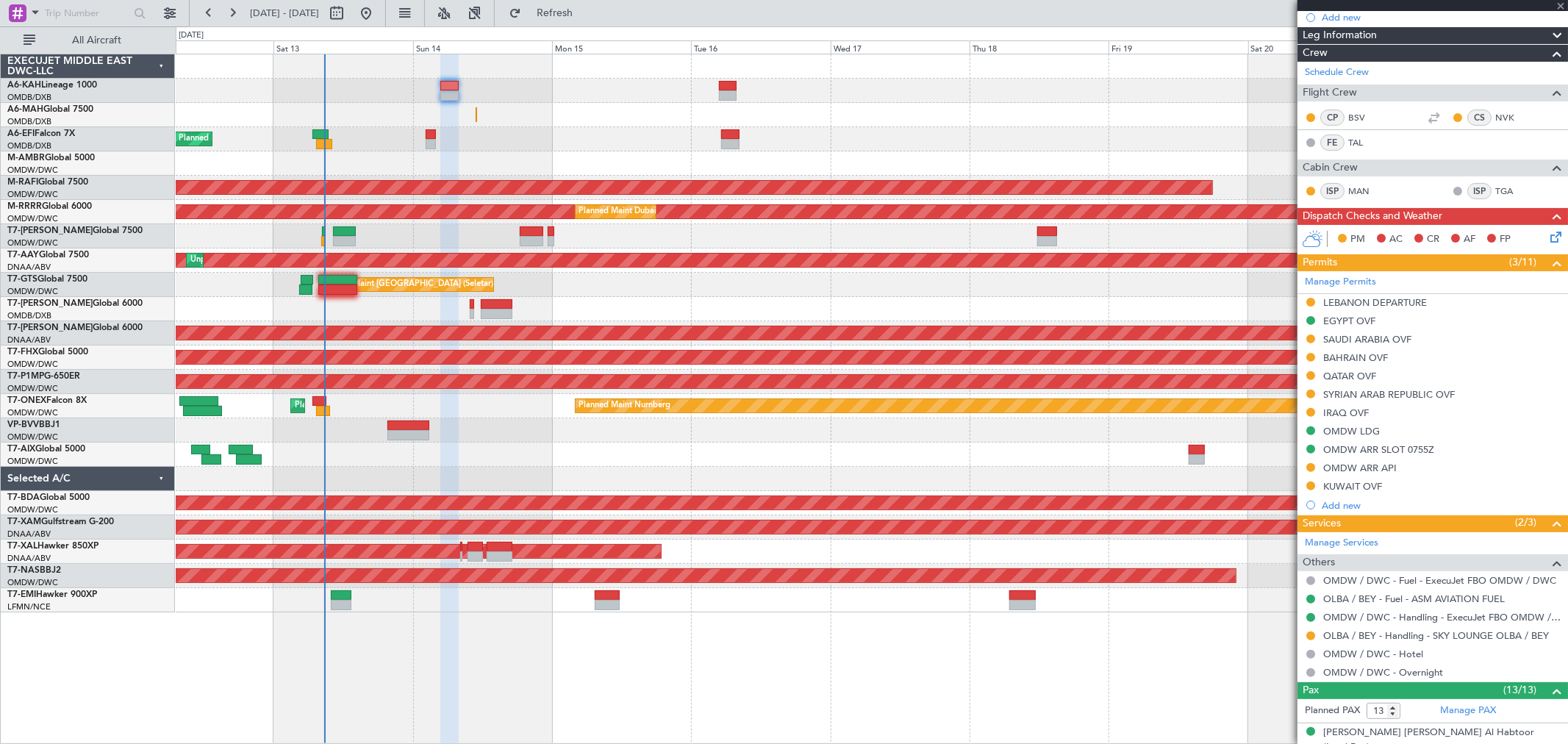
type input "3"
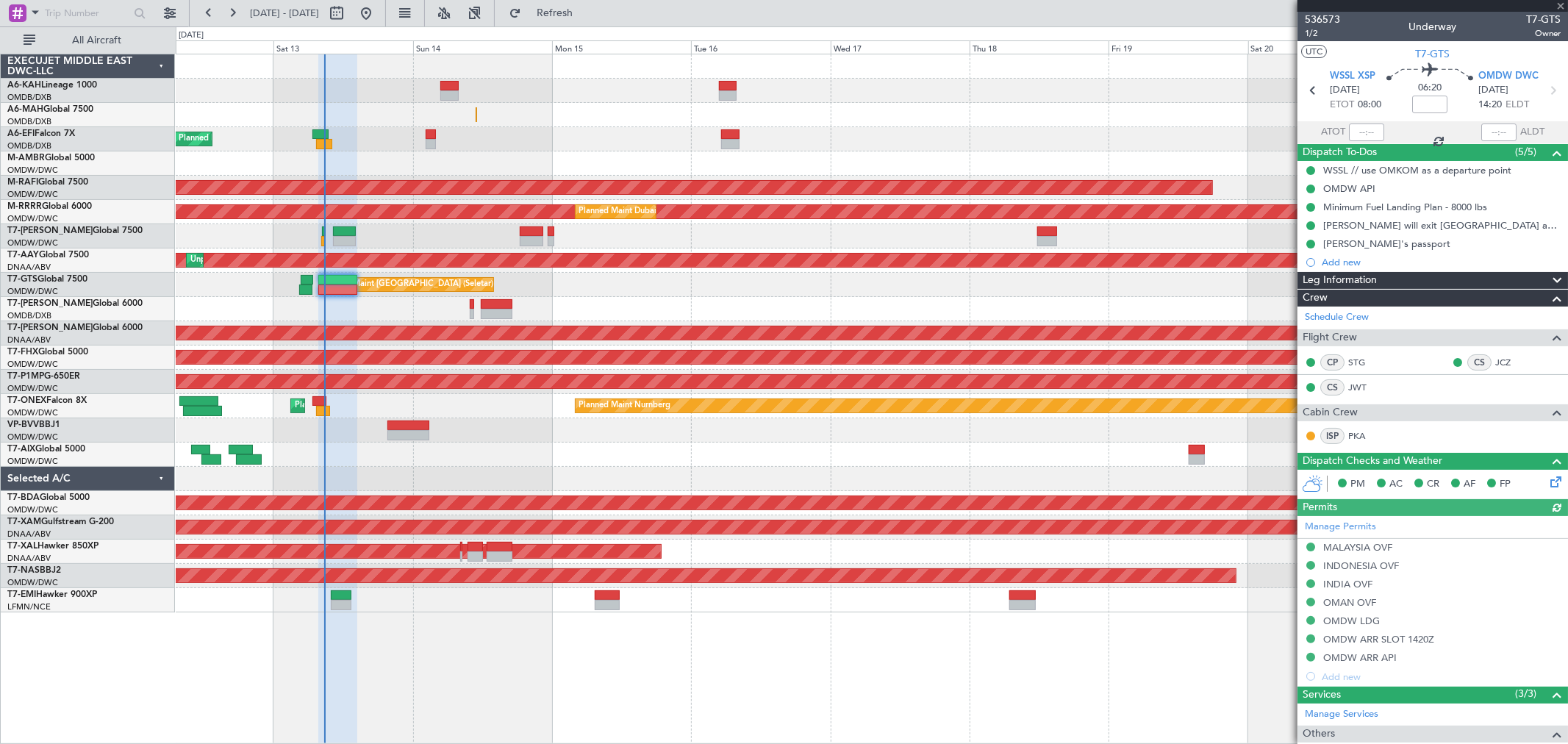
type input "[PERSON_NAME] (ANI)"
type input "7241"
click at [1362, 314] on link "Schedule Crew" at bounding box center [1337, 317] width 64 height 15
type input "[PERSON_NAME] (ANI)"
type input "7241"
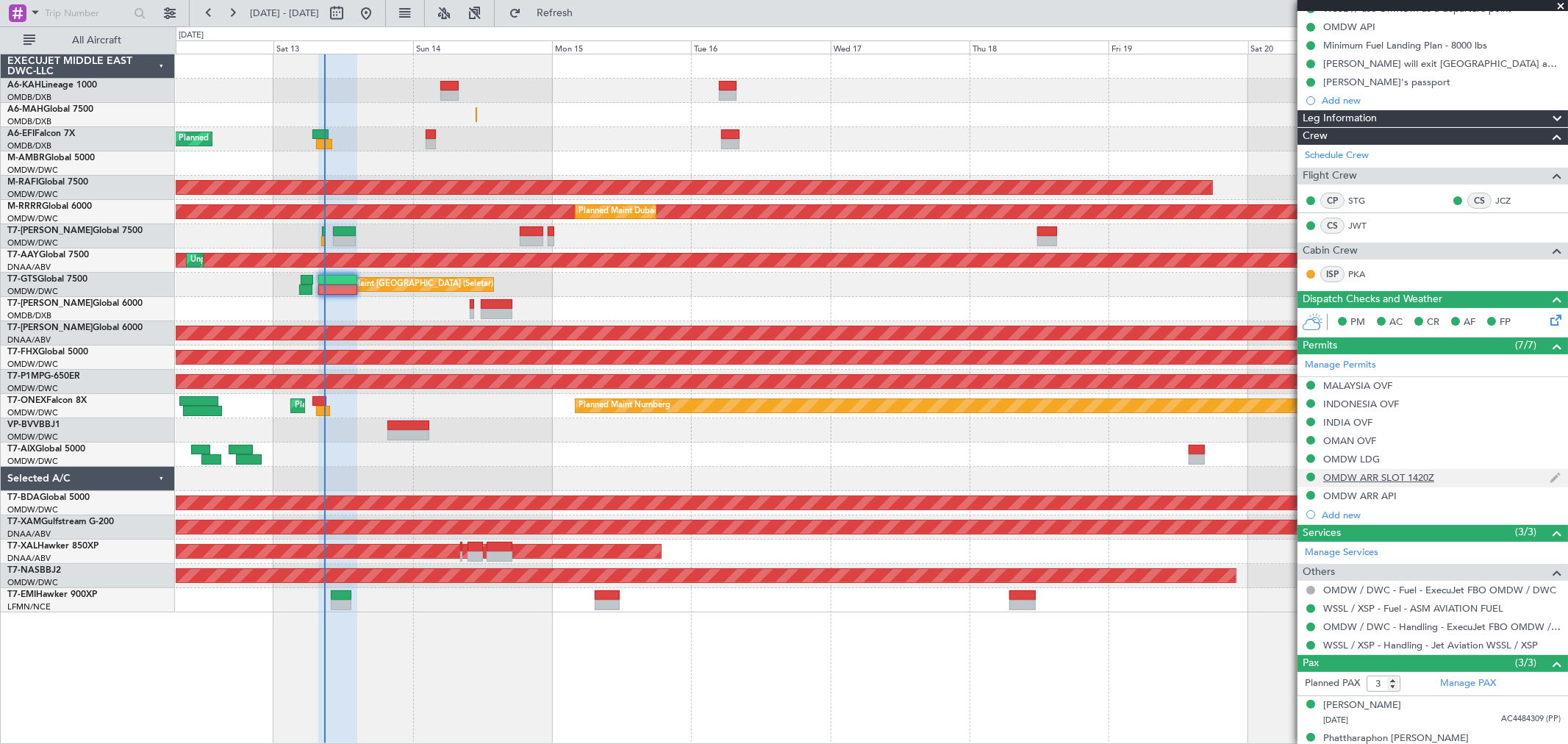
scroll to position [213, 0]
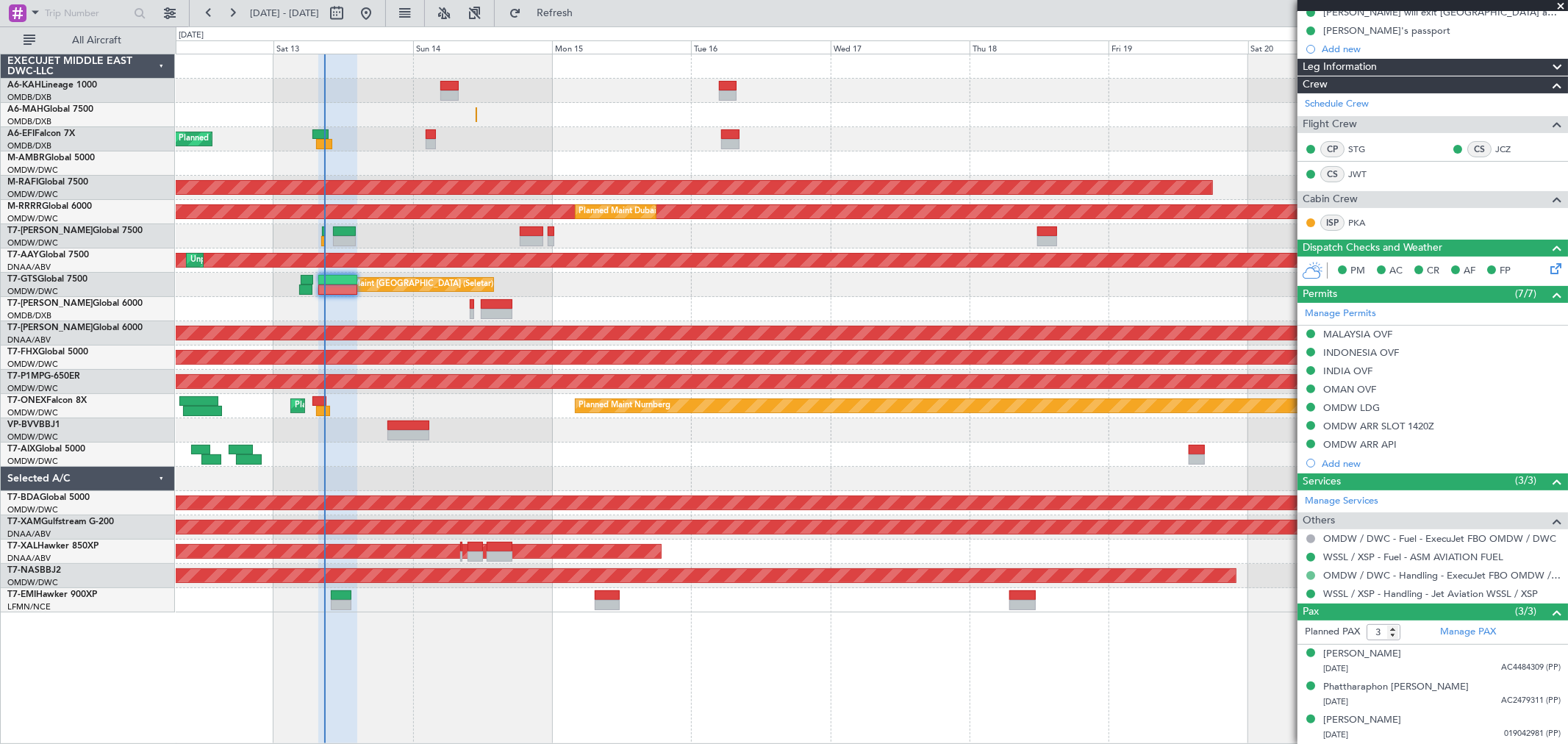
click at [1311, 575] on button at bounding box center [1311, 575] width 9 height 9
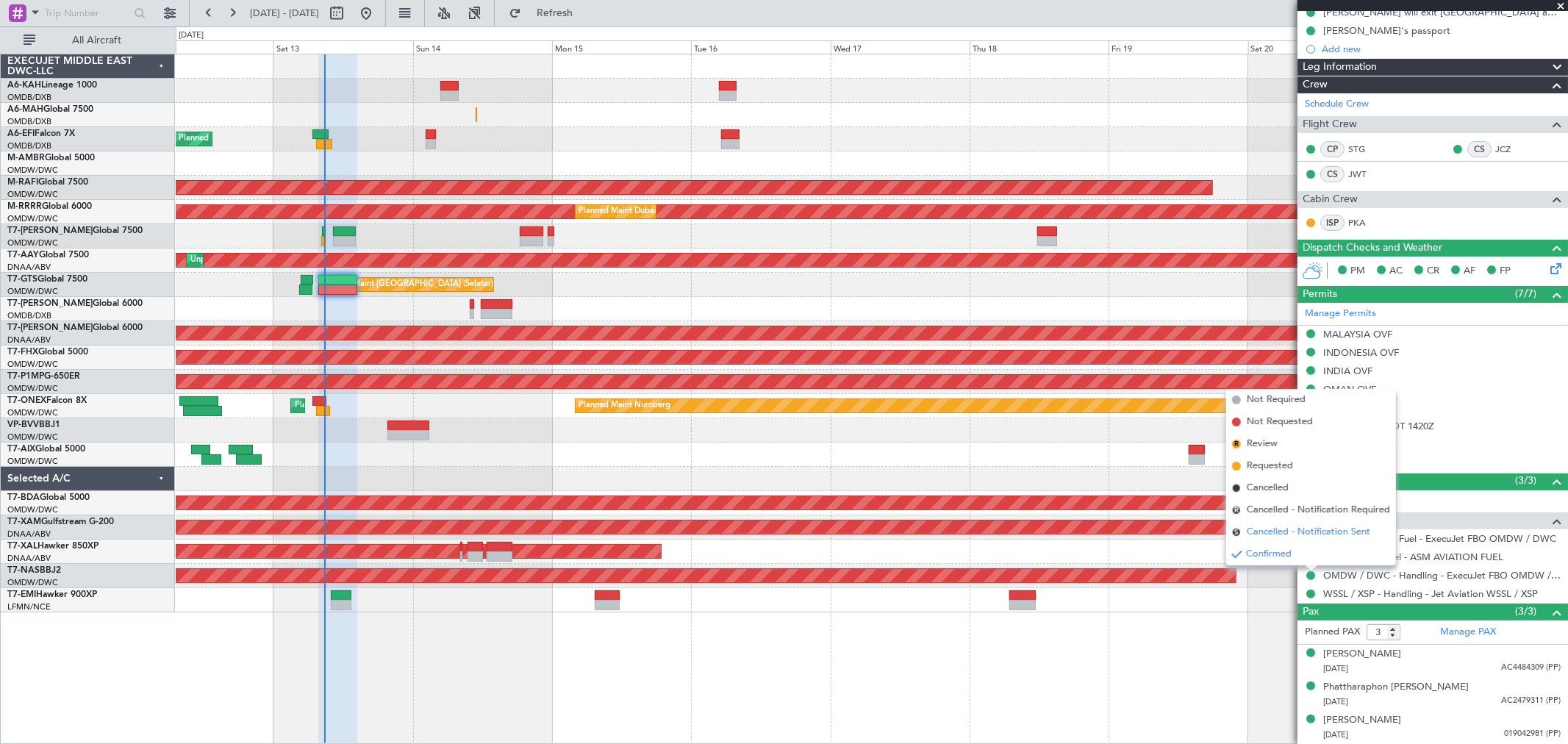
click at [1275, 527] on span "Cancelled - Notification Sent" at bounding box center [1309, 532] width 124 height 15
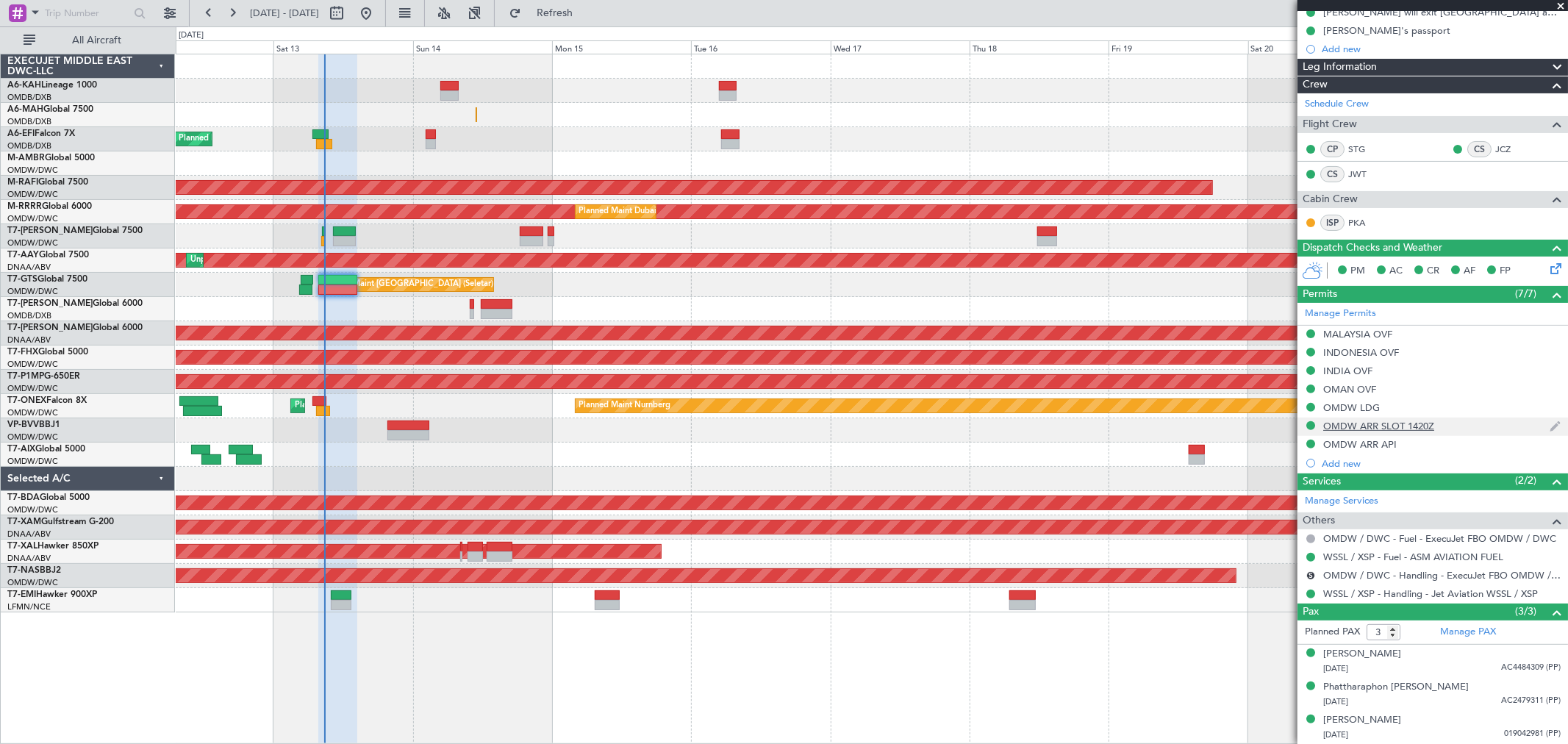
click at [1304, 423] on div "OMDW ARR SLOT 1420Z" at bounding box center [1433, 426] width 271 height 18
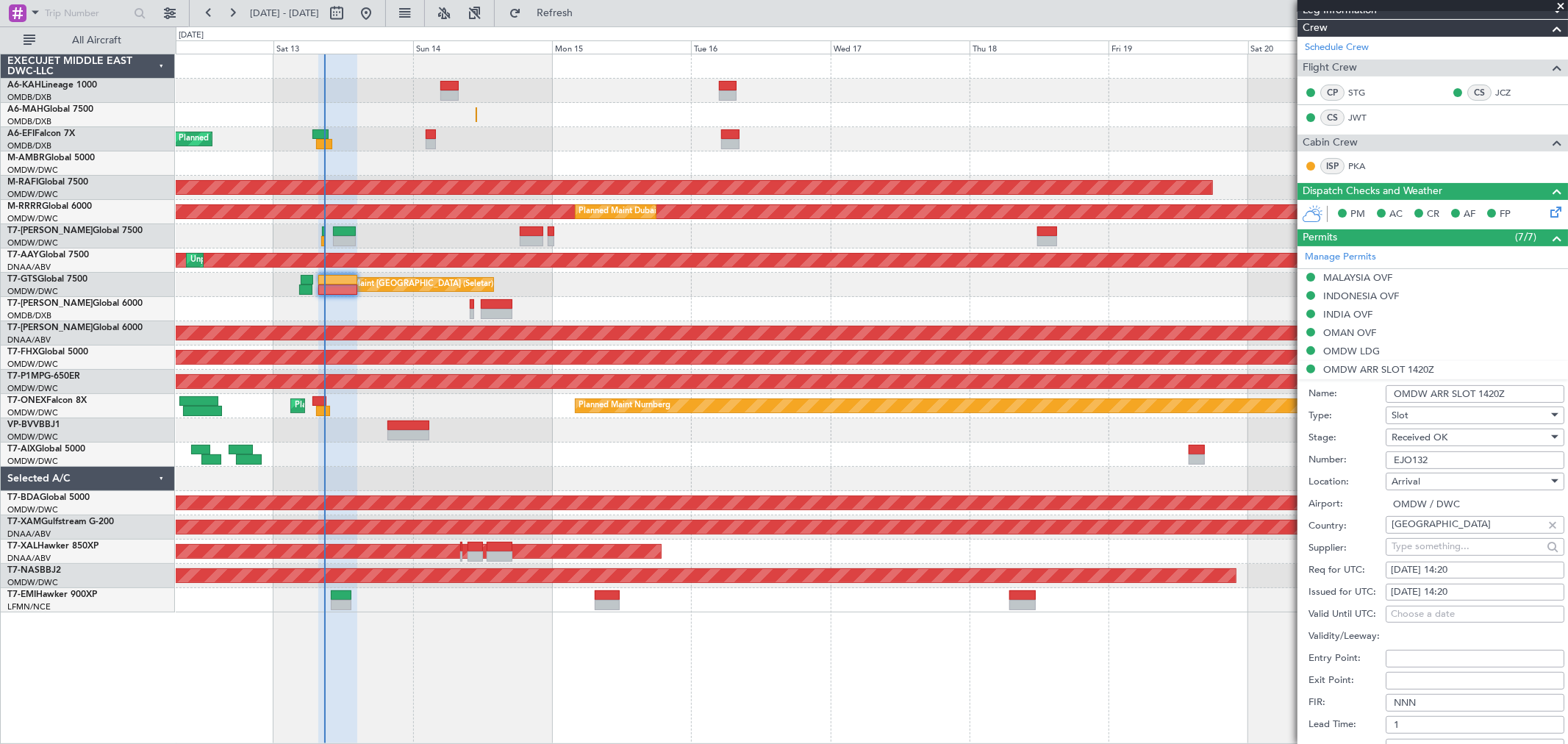
scroll to position [295, 0]
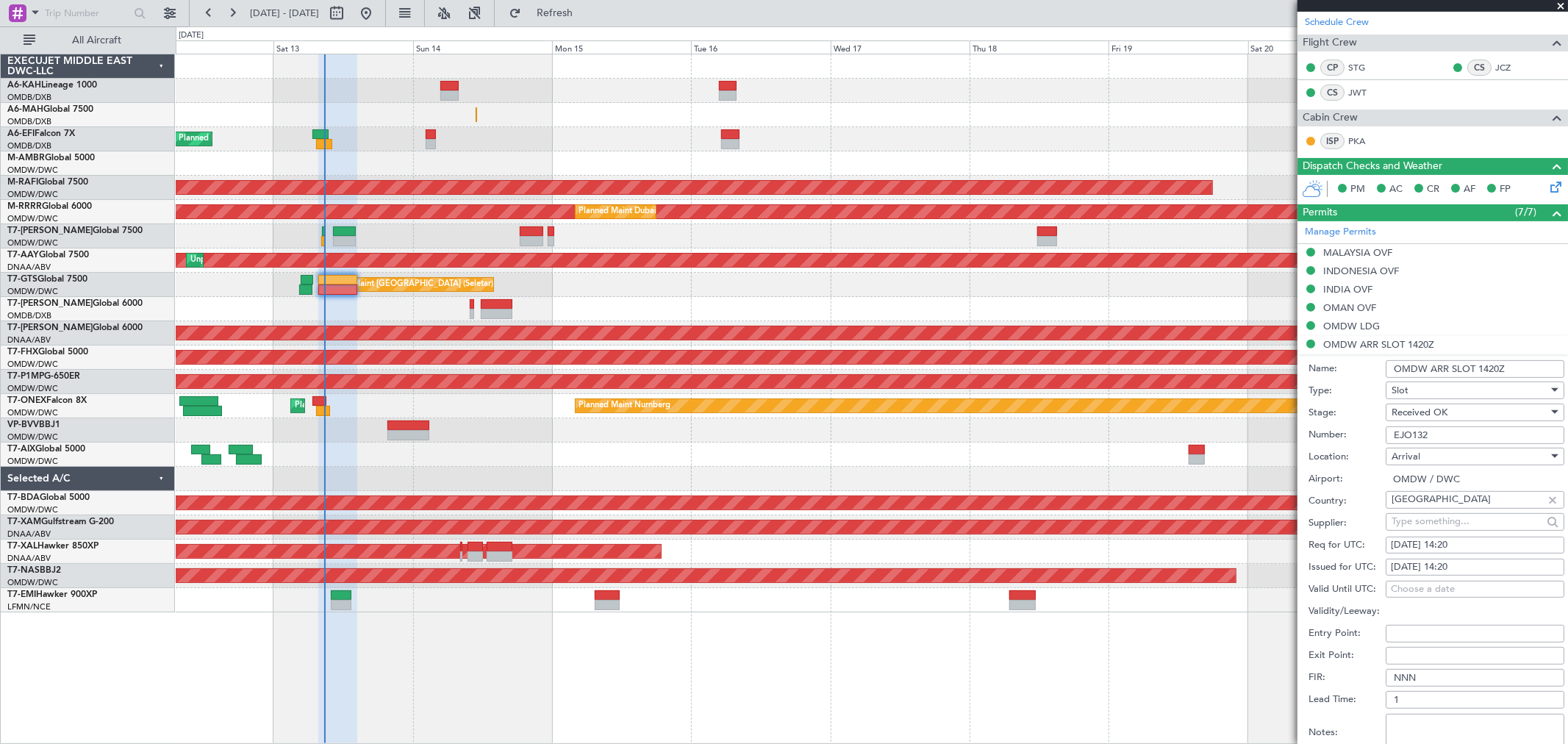
click at [1430, 414] on span "Received OK" at bounding box center [1420, 412] width 56 height 13
click at [1444, 564] on span "Cancelled - Notification Sent" at bounding box center [1469, 573] width 153 height 22
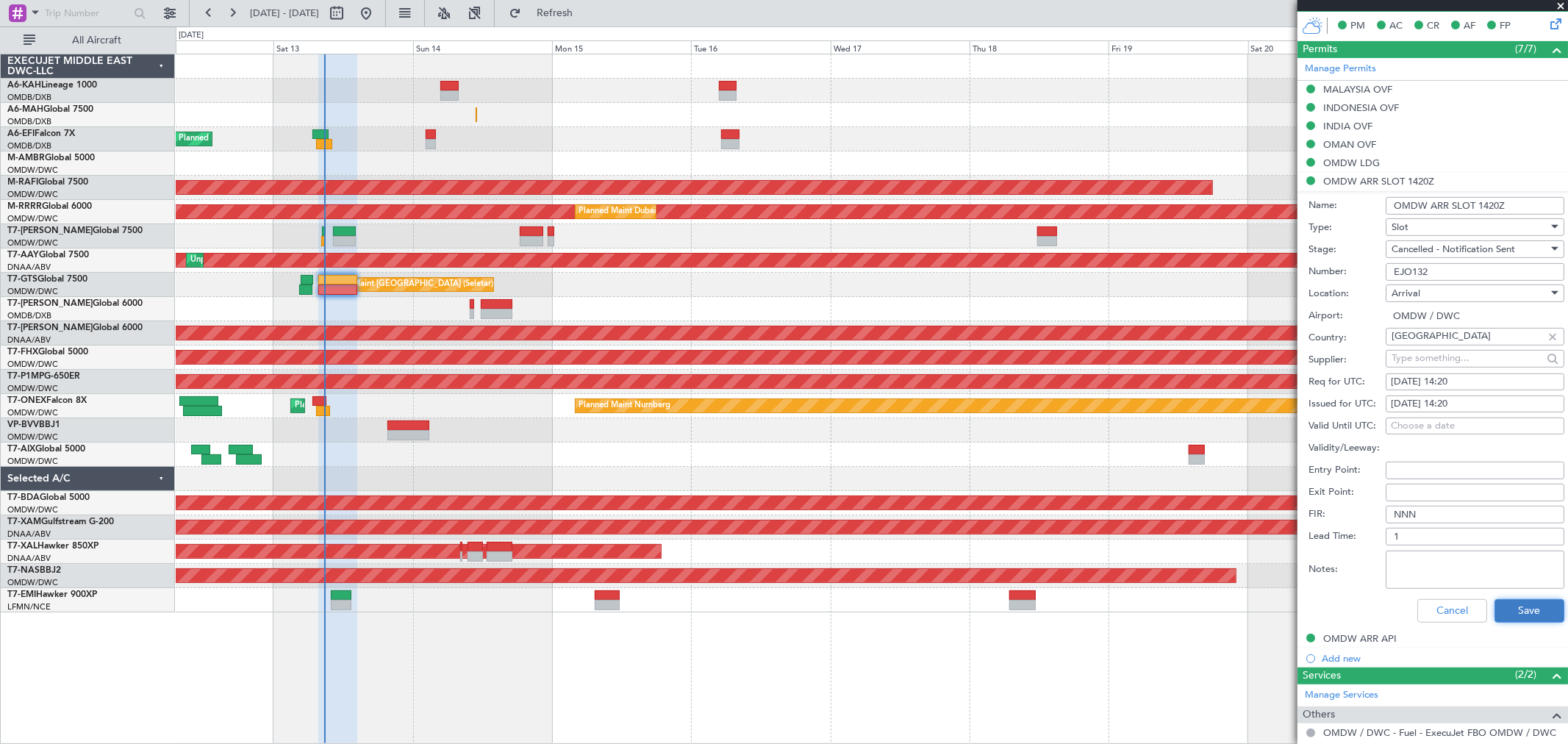
click at [1520, 608] on button "Save" at bounding box center [1530, 610] width 70 height 24
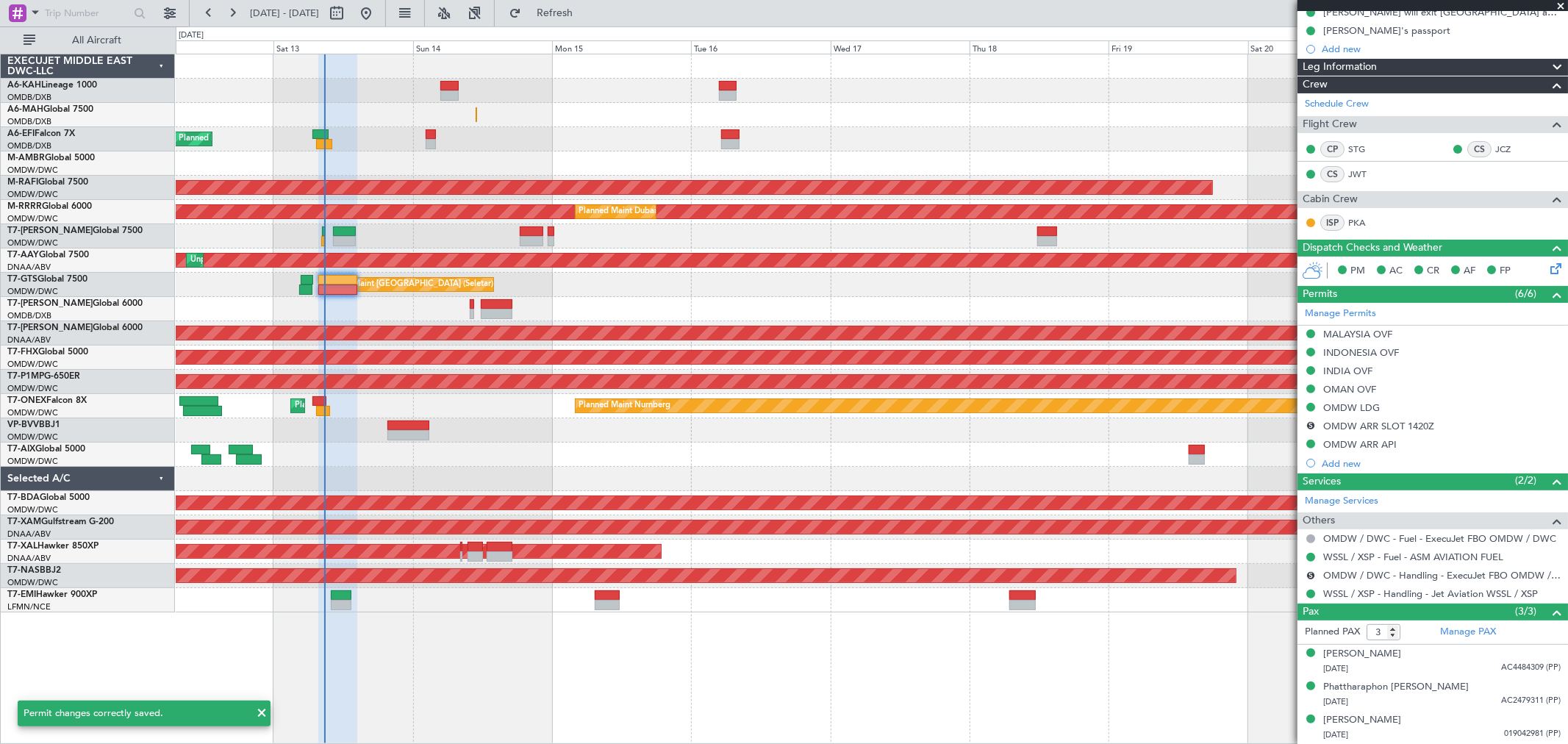
scroll to position [213, 0]
type input "[PERSON_NAME] (ANI)"
type input "7241"
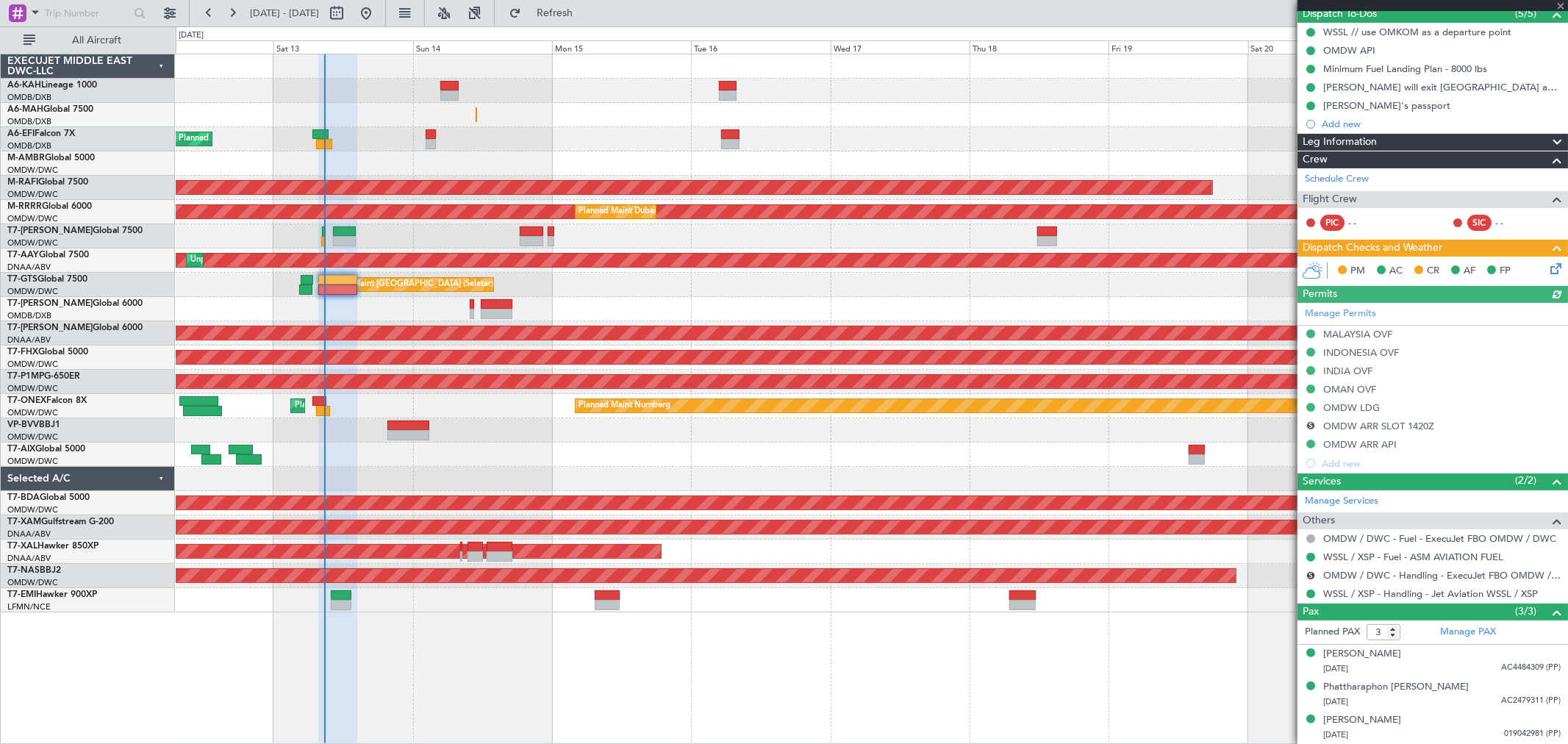
scroll to position [138, 0]
click at [459, 96] on div at bounding box center [871, 91] width 1392 height 25
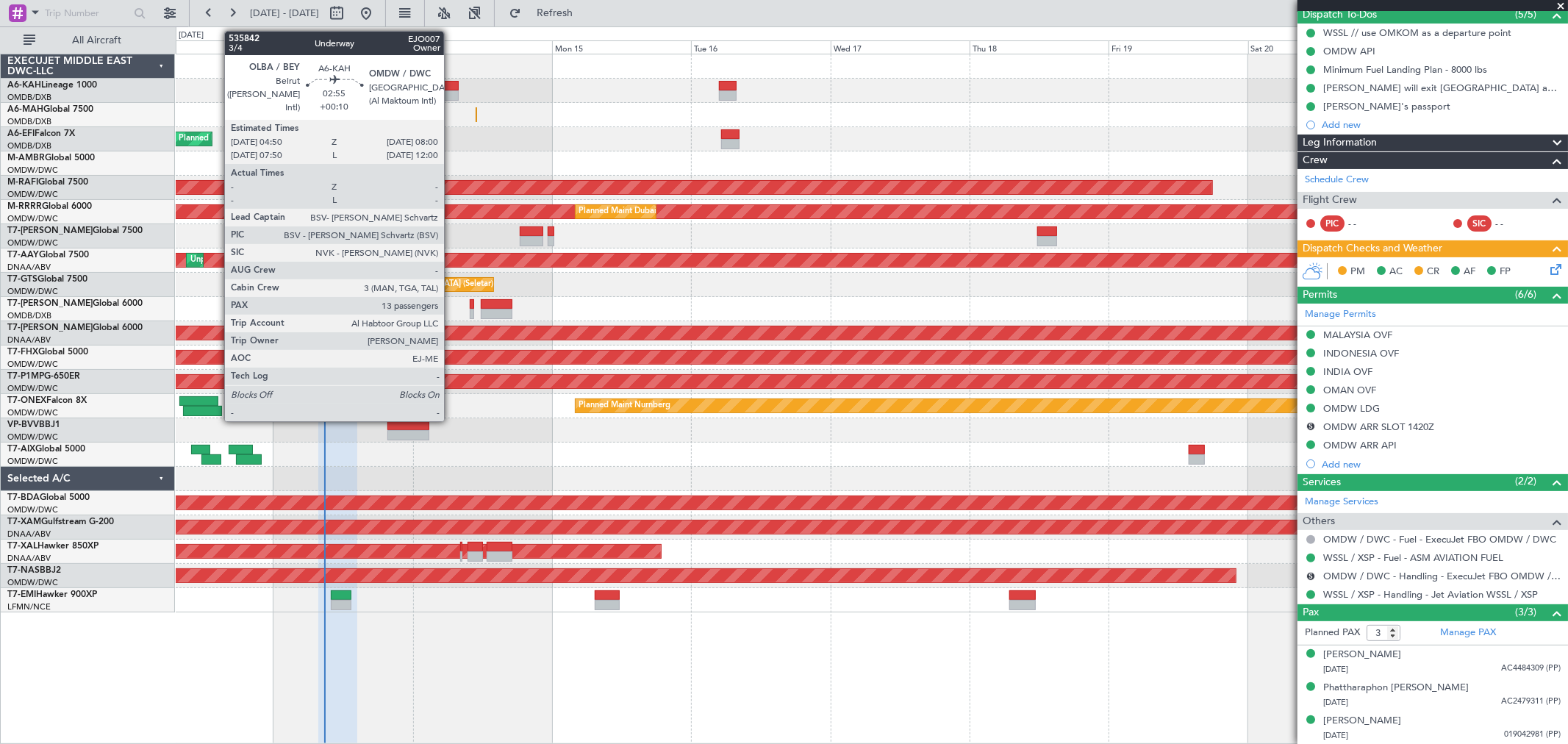
click at [452, 92] on div at bounding box center [449, 96] width 18 height 11
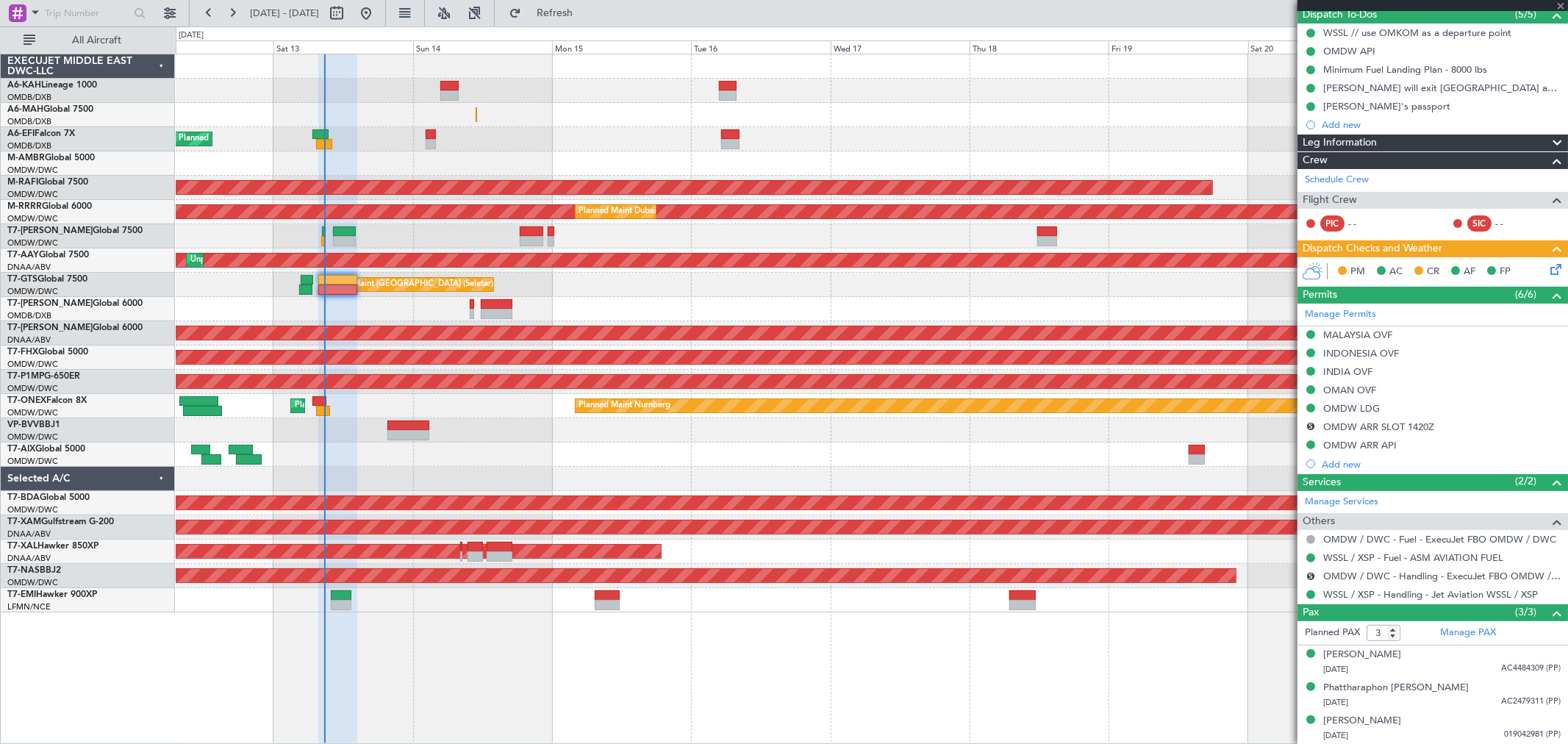
type input "+00:10"
type input "13"
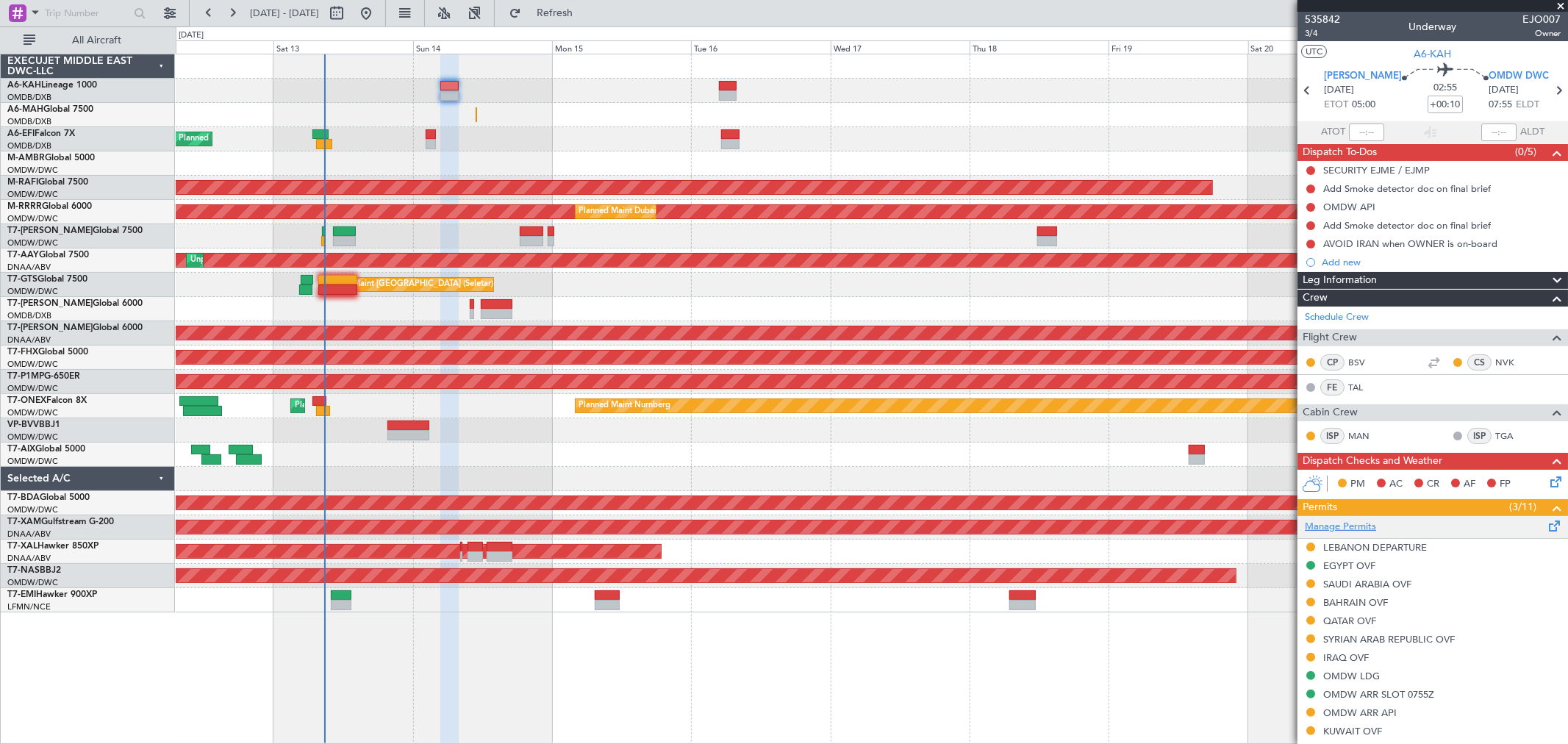
click at [1356, 525] on link "Manage Permits" at bounding box center [1340, 527] width 71 height 15
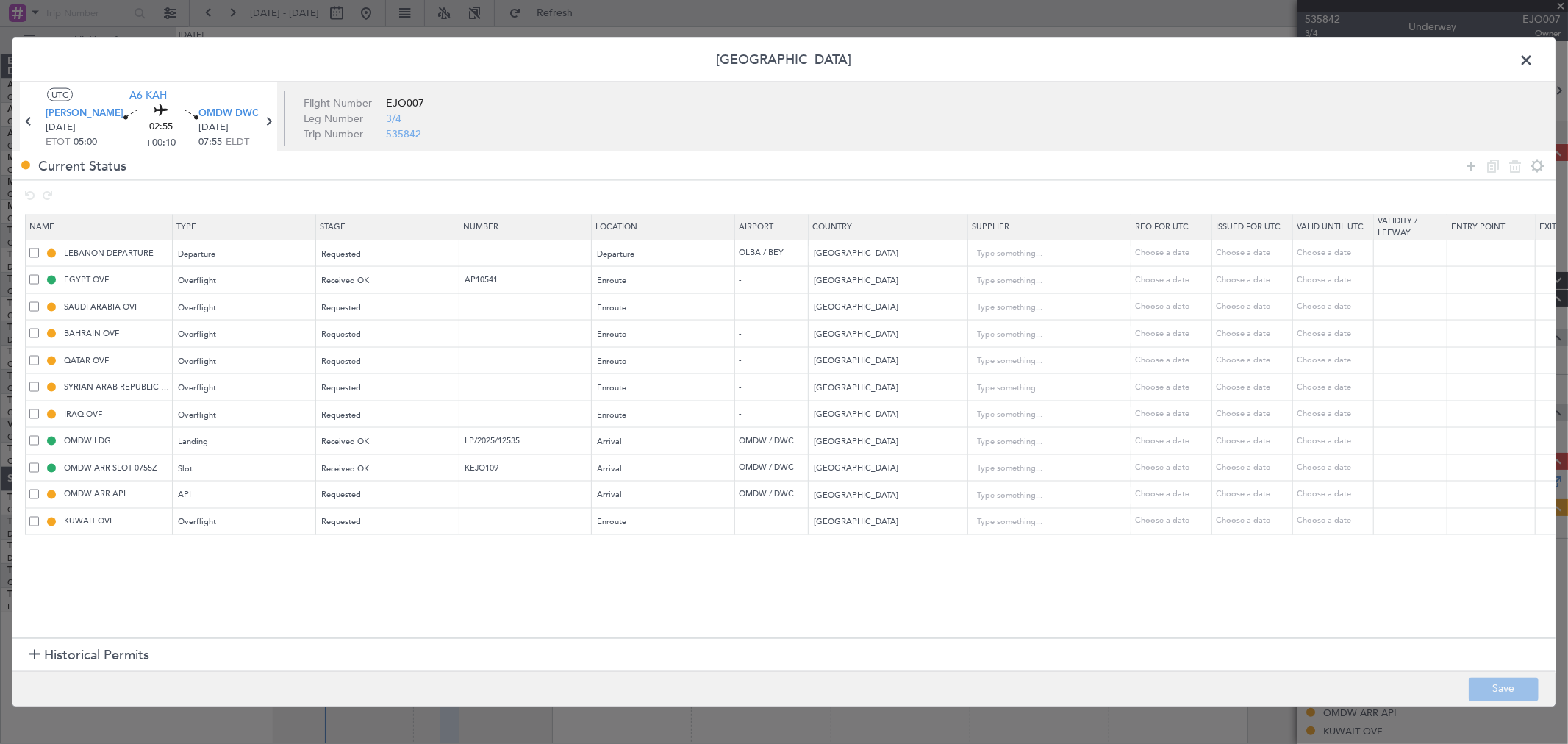
click at [488, 299] on td at bounding box center [525, 307] width 133 height 27
click at [488, 307] on input "text" at bounding box center [527, 307] width 128 height 12
paste input "2501020331"
type input "2501020331"
click at [334, 305] on span "Requested" at bounding box center [342, 307] width 40 height 11
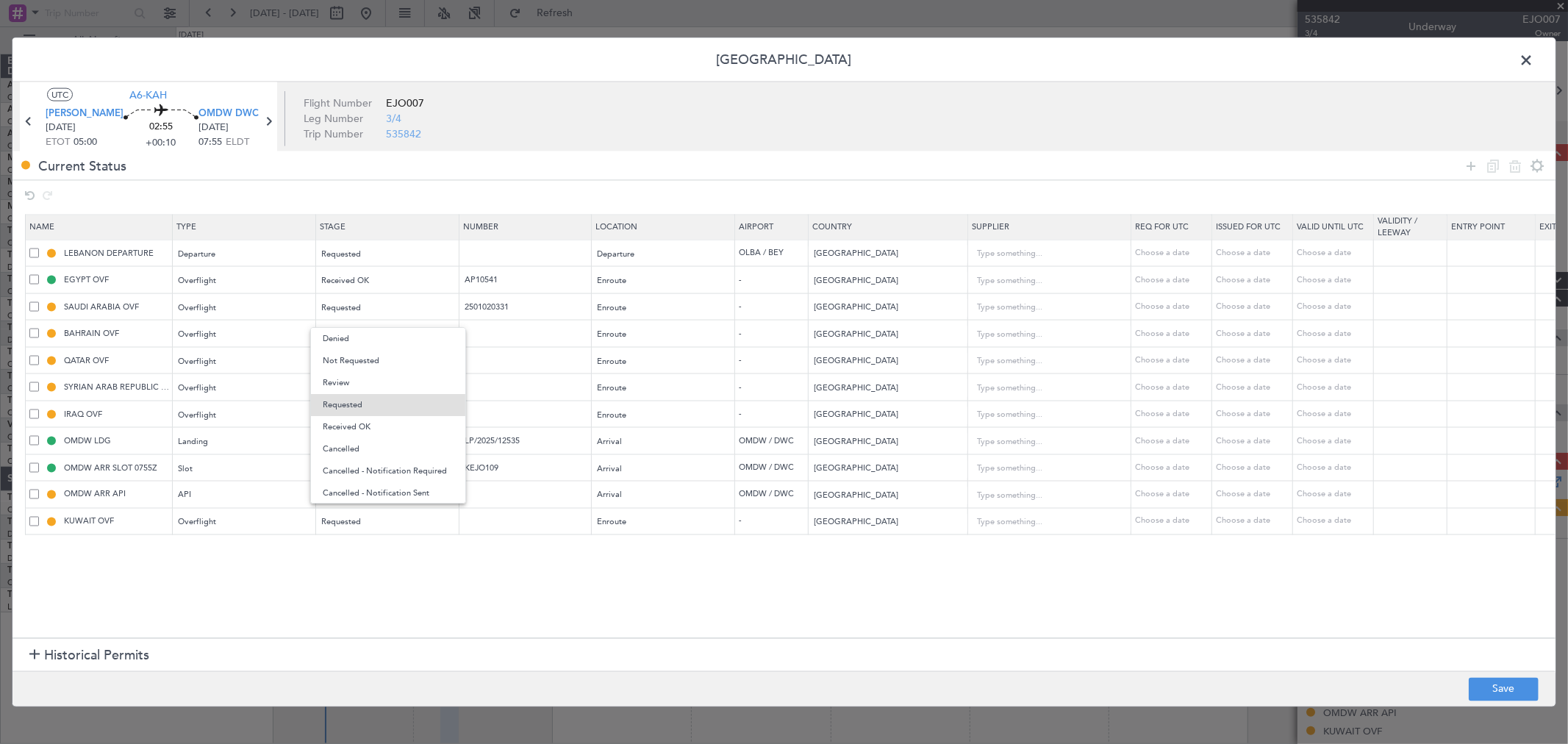
click at [375, 425] on span "Received OK" at bounding box center [387, 427] width 131 height 22
click at [482, 519] on input "text" at bounding box center [527, 521] width 128 height 12
paste input "7902-ATO/25"
type input "7902-ATO/25"
click at [415, 526] on div "Requested" at bounding box center [383, 522] width 122 height 22
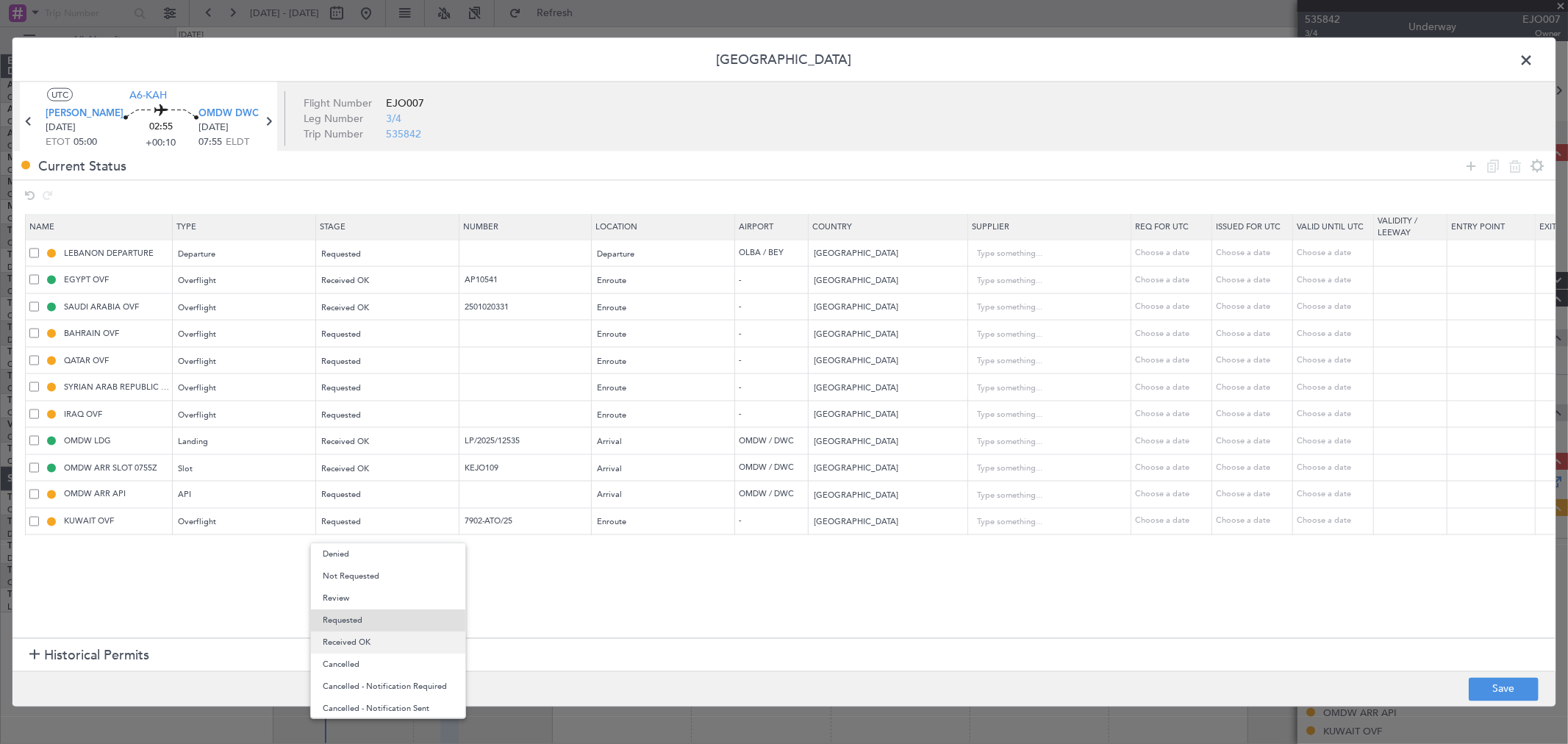
click at [361, 634] on span "Received OK" at bounding box center [387, 642] width 131 height 22
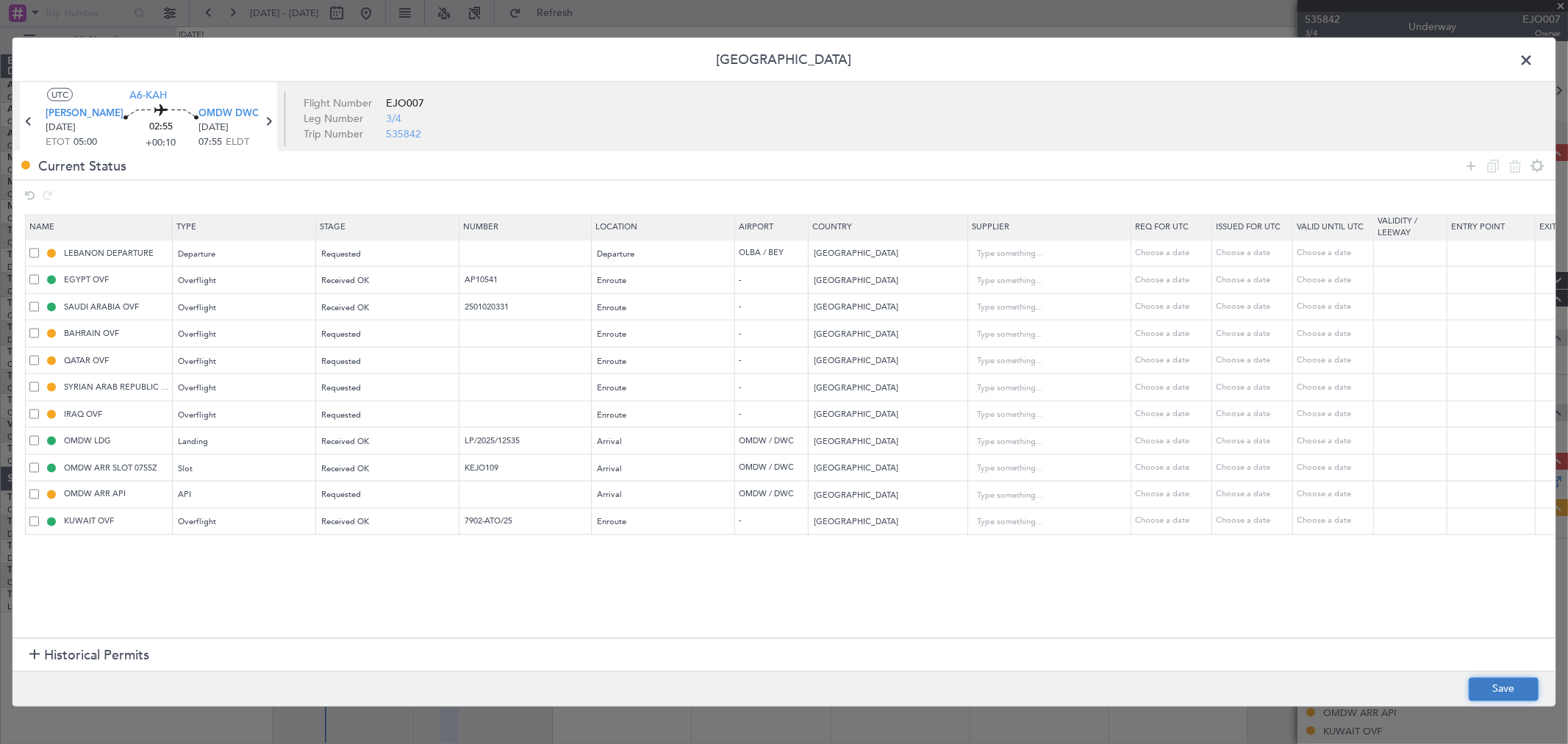
click at [1491, 695] on button "Save" at bounding box center [1504, 689] width 70 height 24
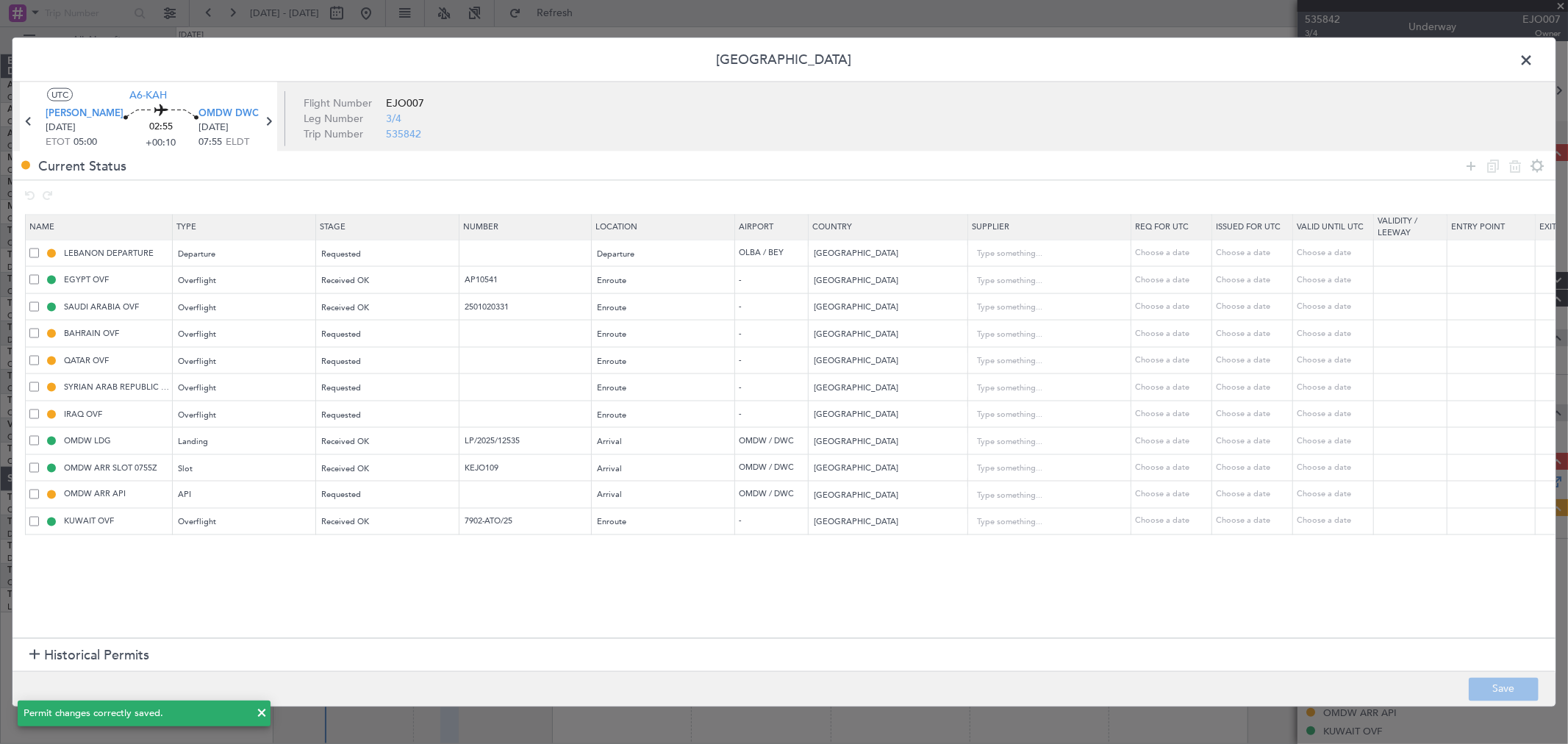
click at [1534, 69] on span at bounding box center [1534, 63] width 0 height 29
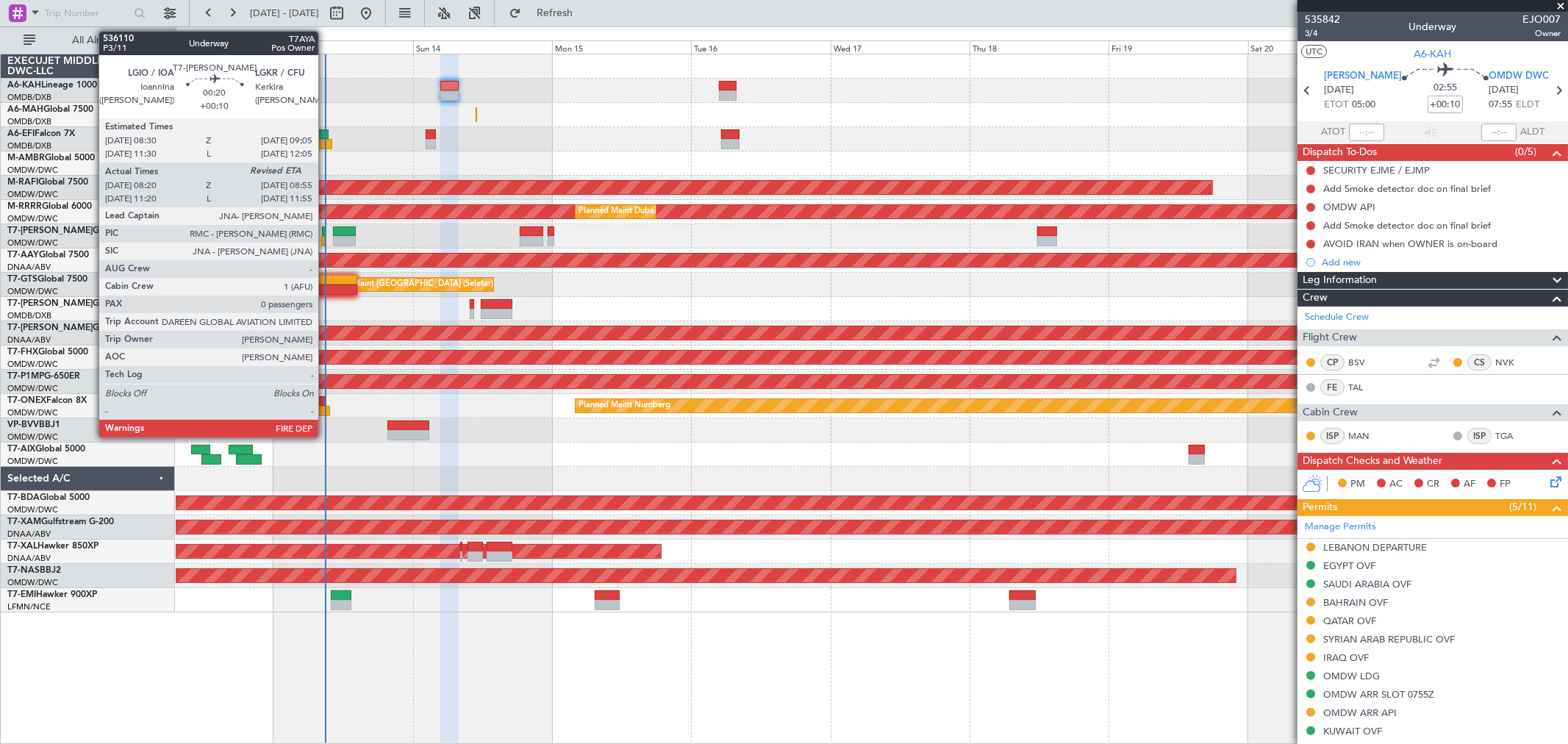
click at [326, 230] on div at bounding box center [324, 232] width 4 height 11
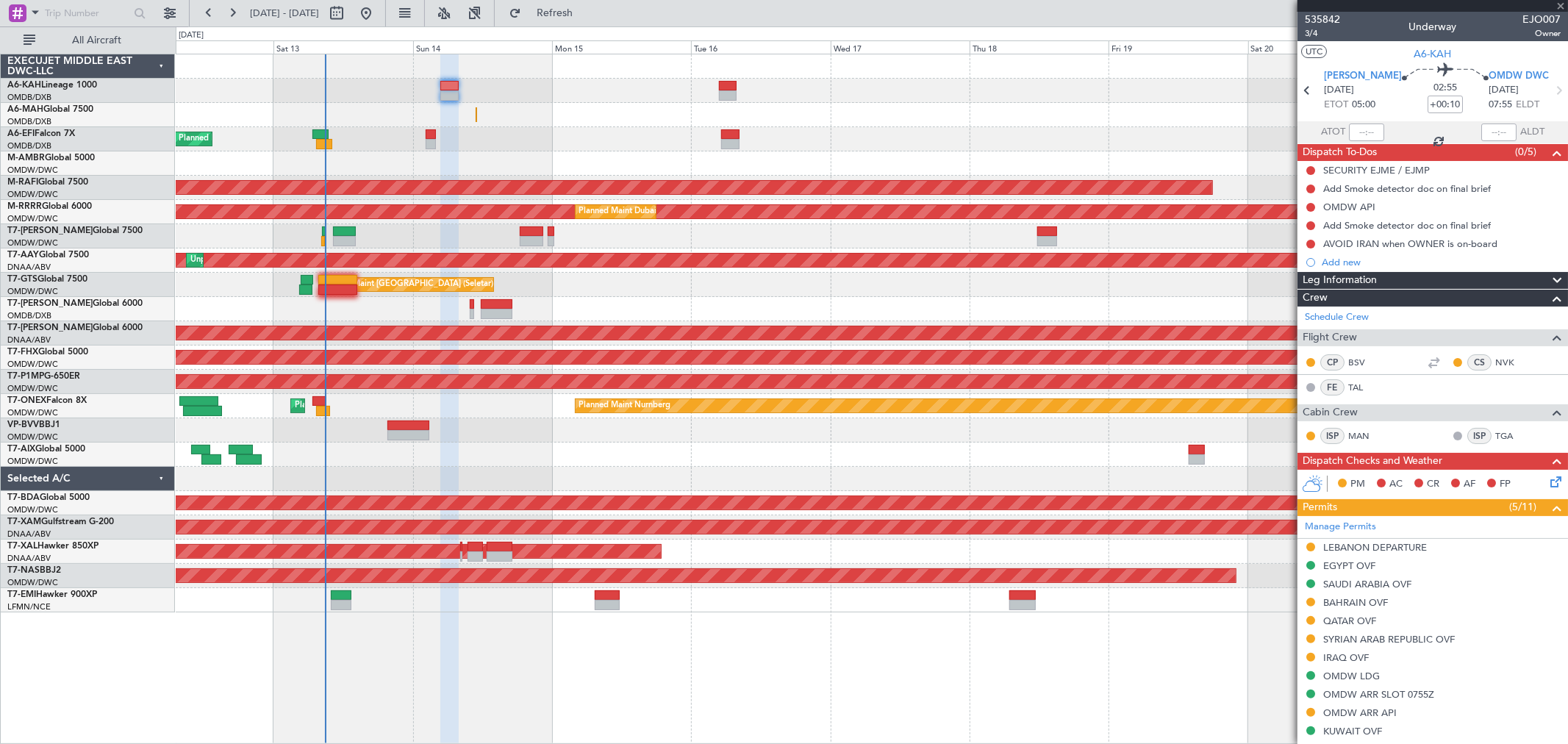
type input "08:30"
type input "0"
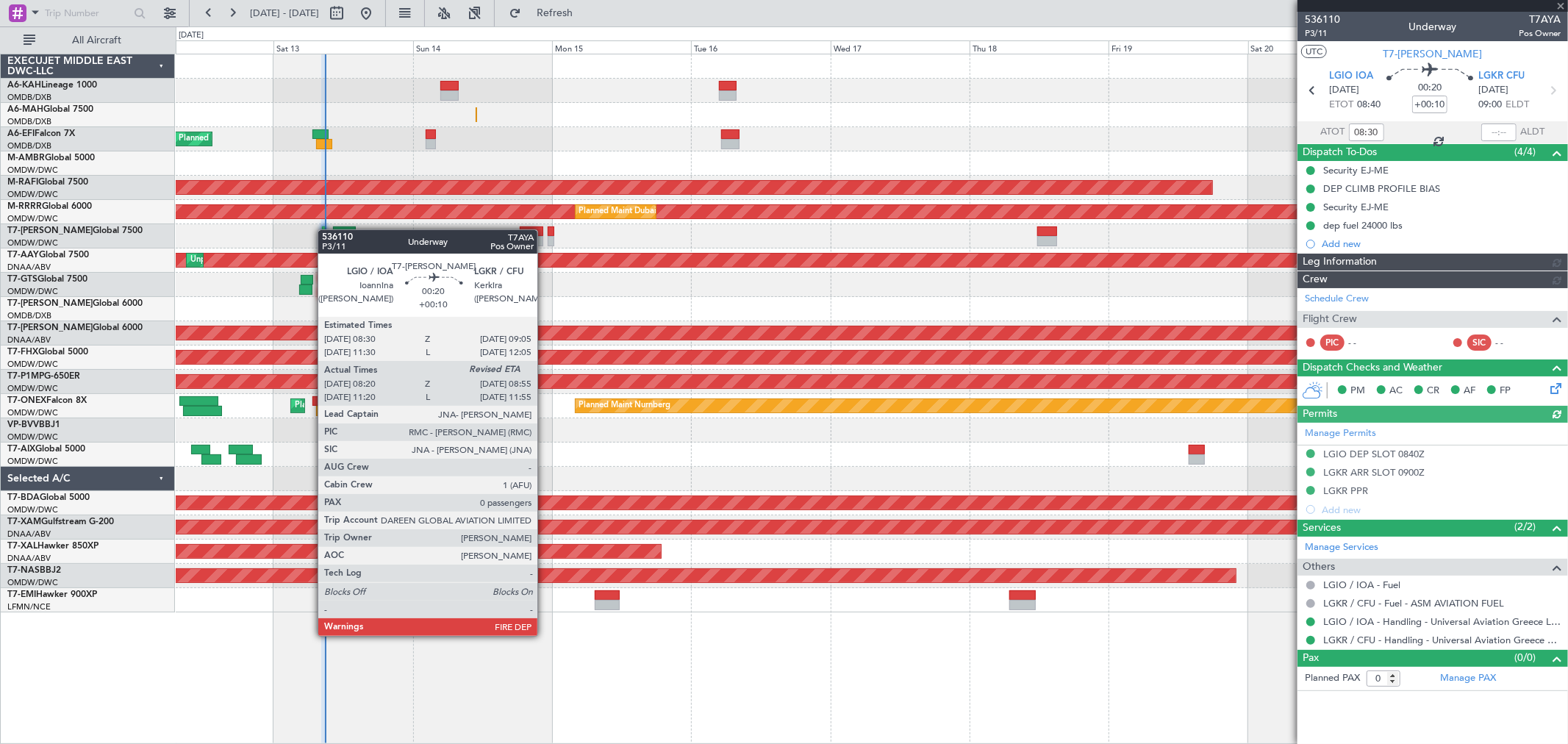
type input "[PERSON_NAME] (ANI)"
type input "7249"
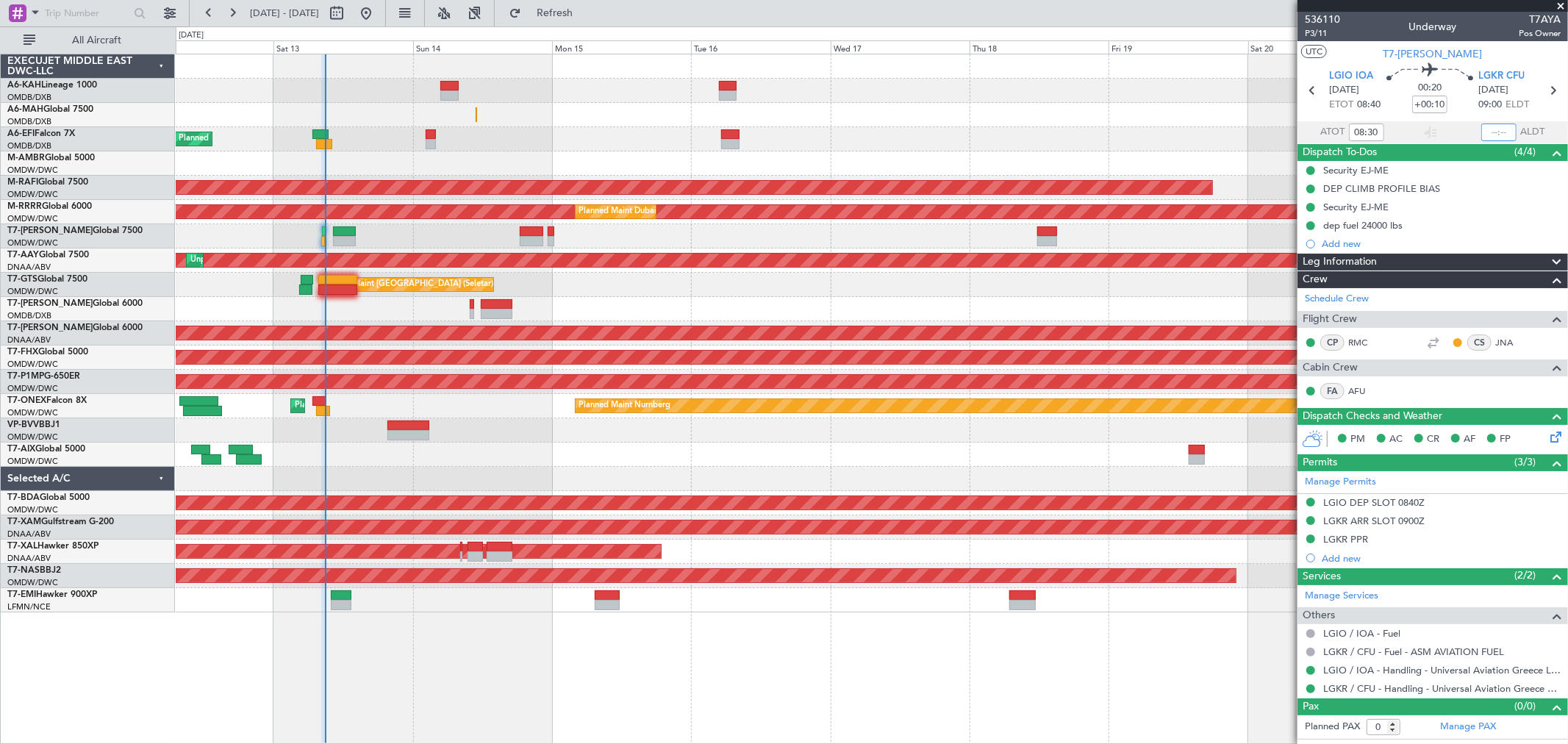
click at [1506, 135] on input "text" at bounding box center [1499, 133] width 35 height 18
type input "08:52"
type input "[PERSON_NAME] (ANI)"
type input "7249"
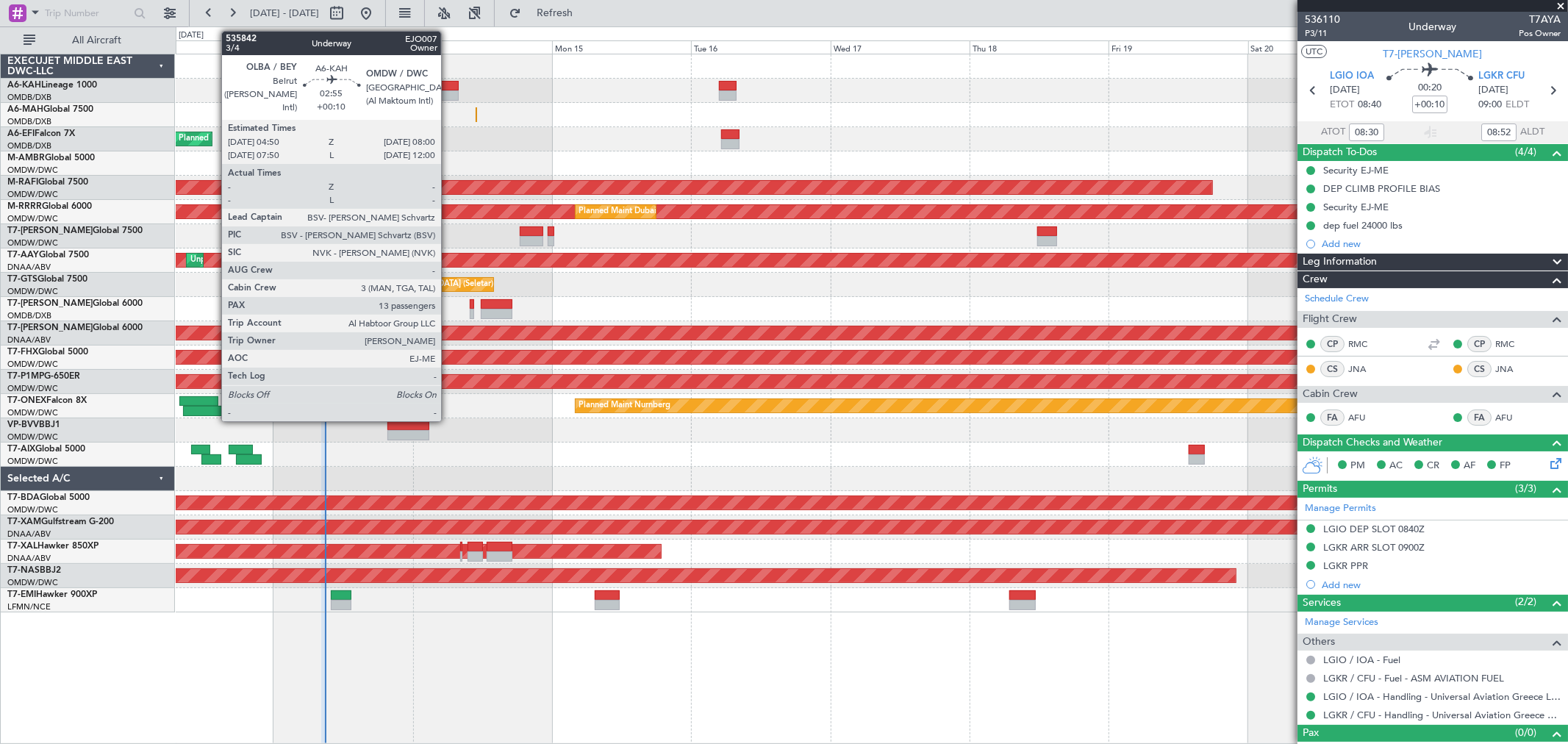
click at [449, 90] on div at bounding box center [449, 96] width 18 height 11
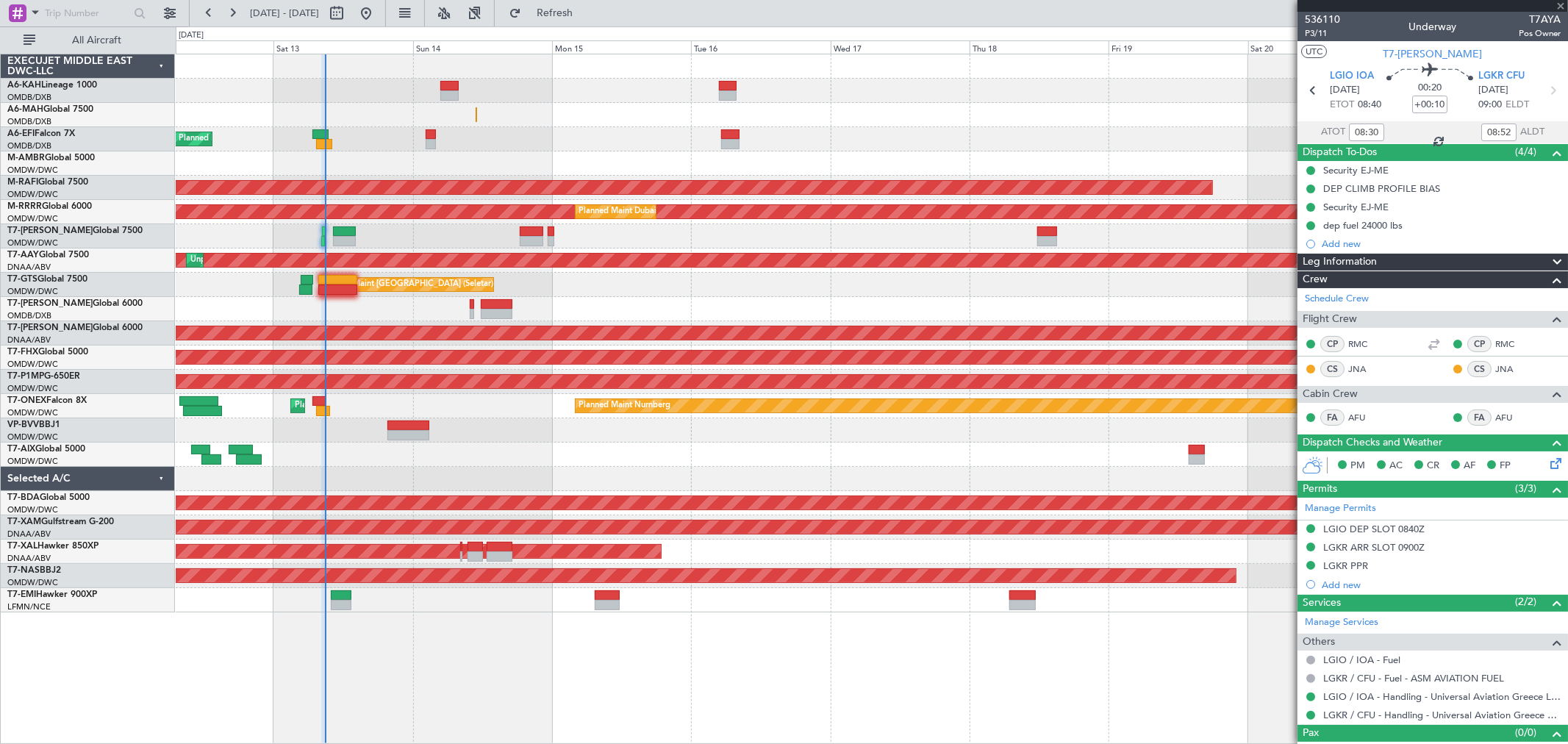
type input "13"
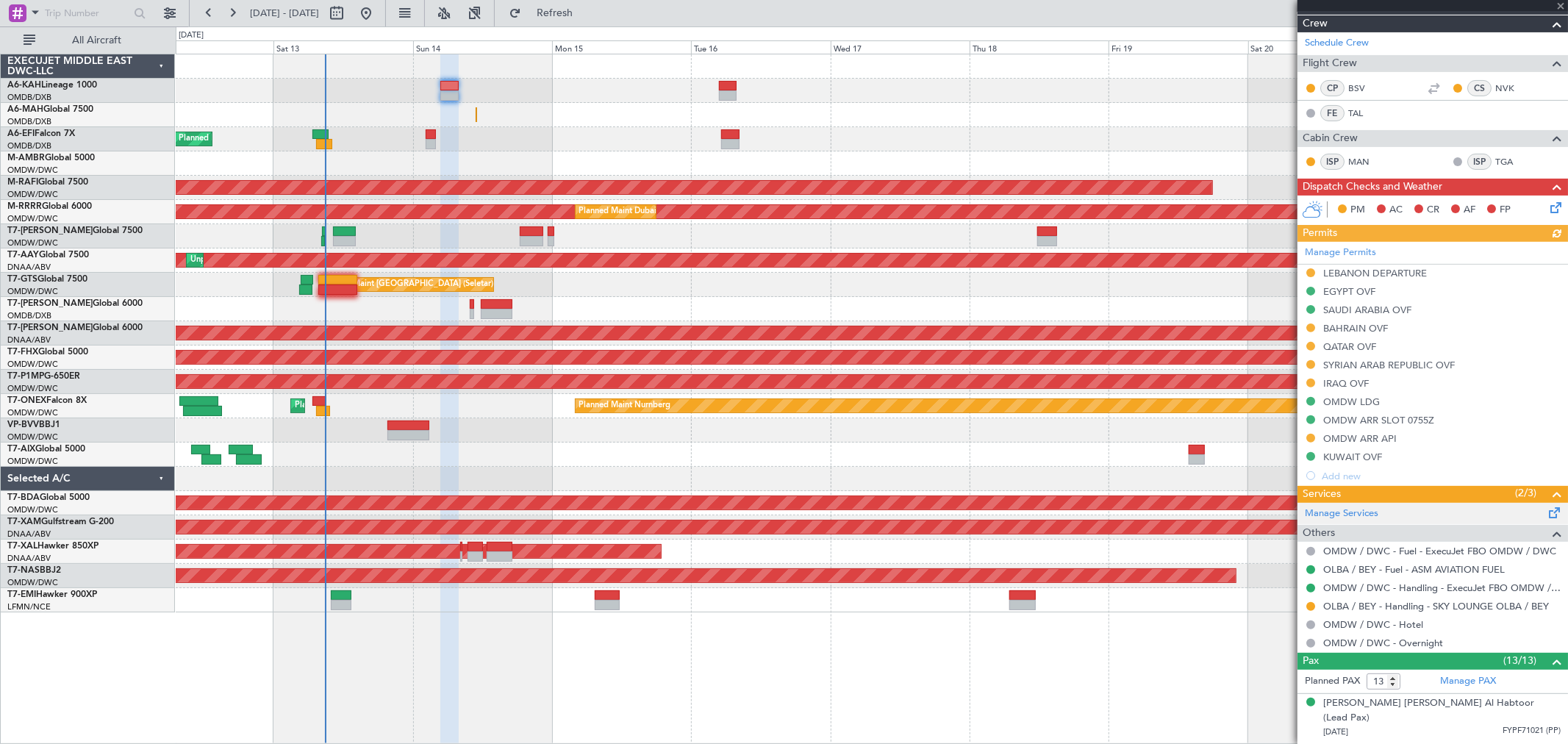
scroll to position [408, 0]
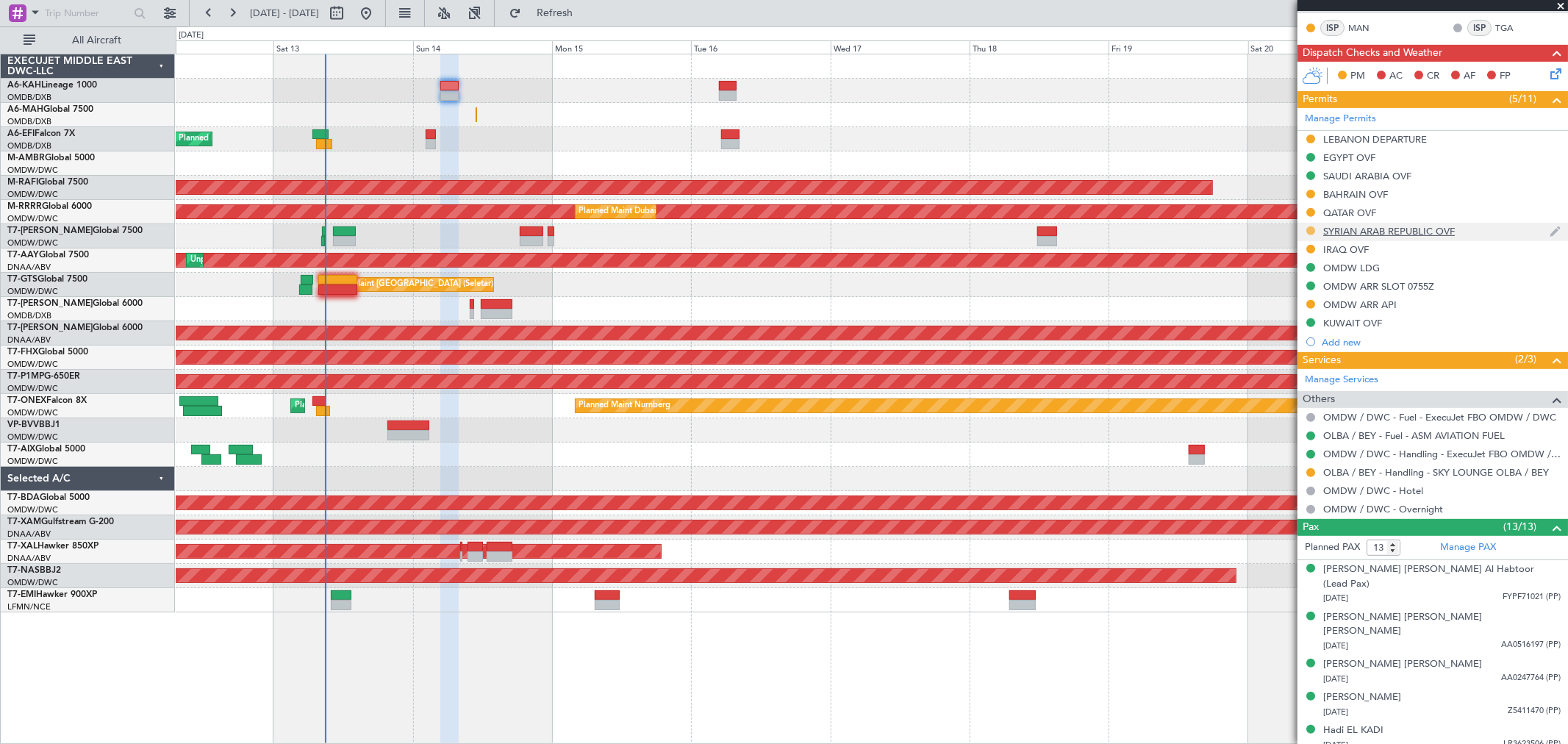
click at [1311, 229] on button at bounding box center [1311, 231] width 9 height 9
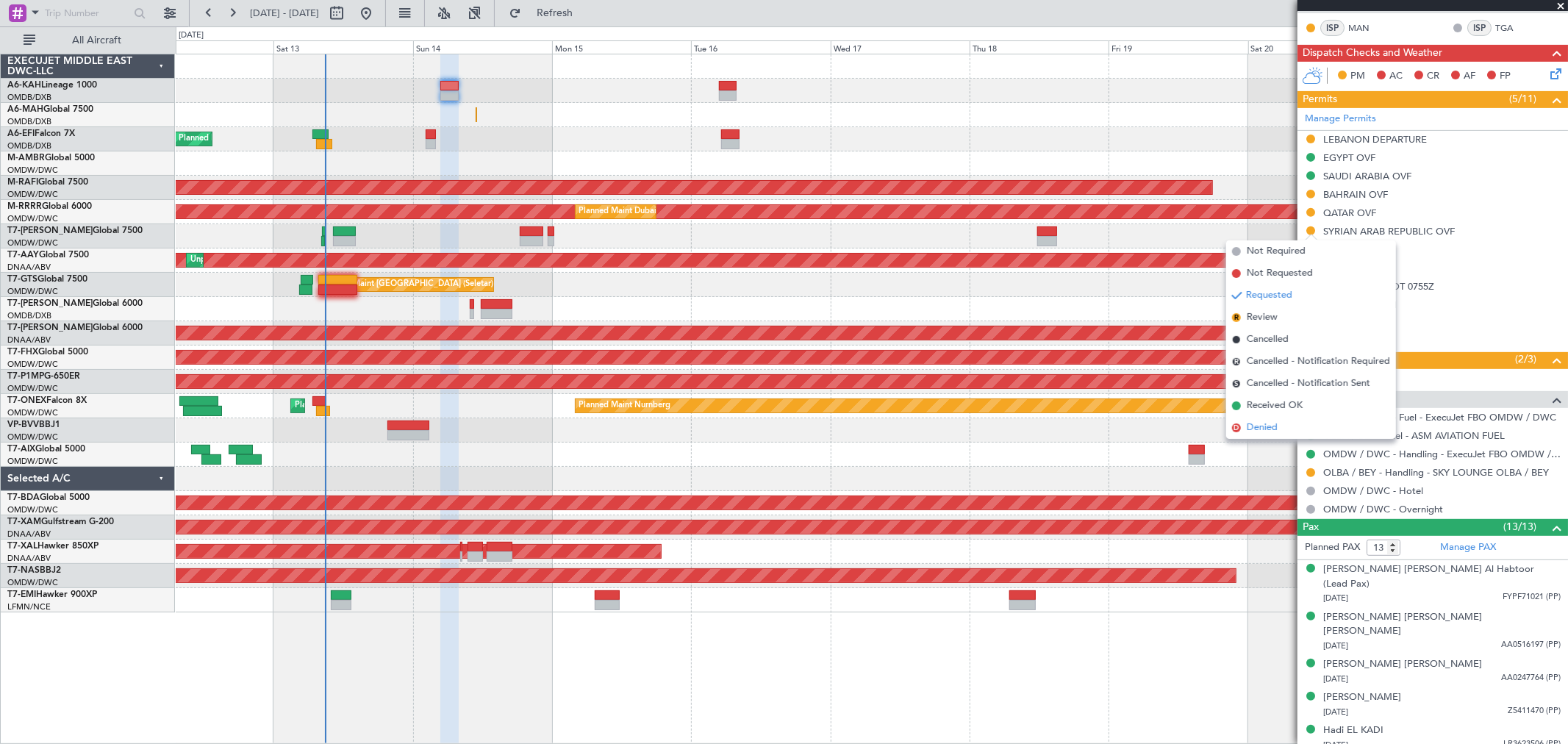
click at [1275, 428] on span "Denied" at bounding box center [1262, 428] width 31 height 15
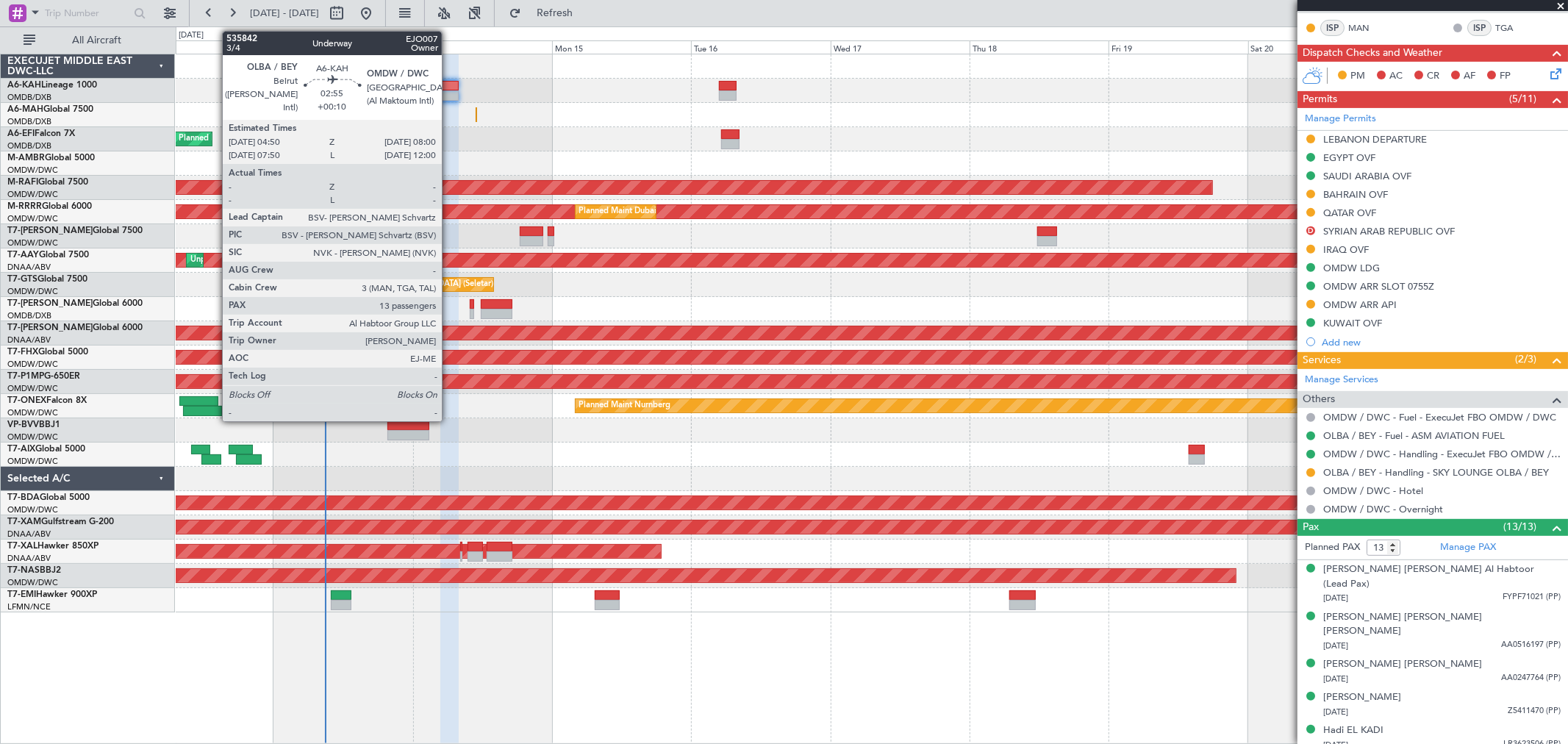
click at [449, 98] on div at bounding box center [449, 96] width 18 height 11
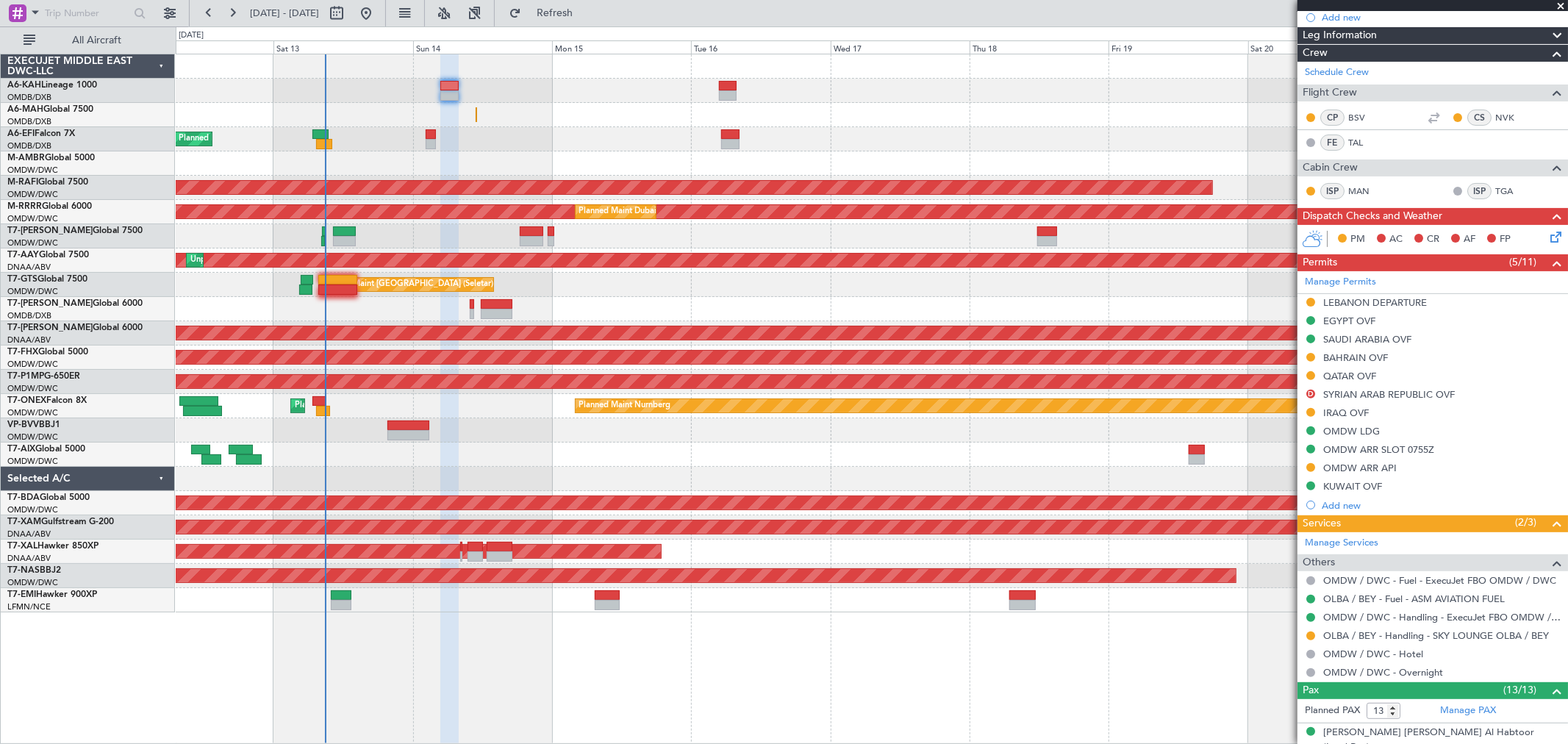
scroll to position [0, 0]
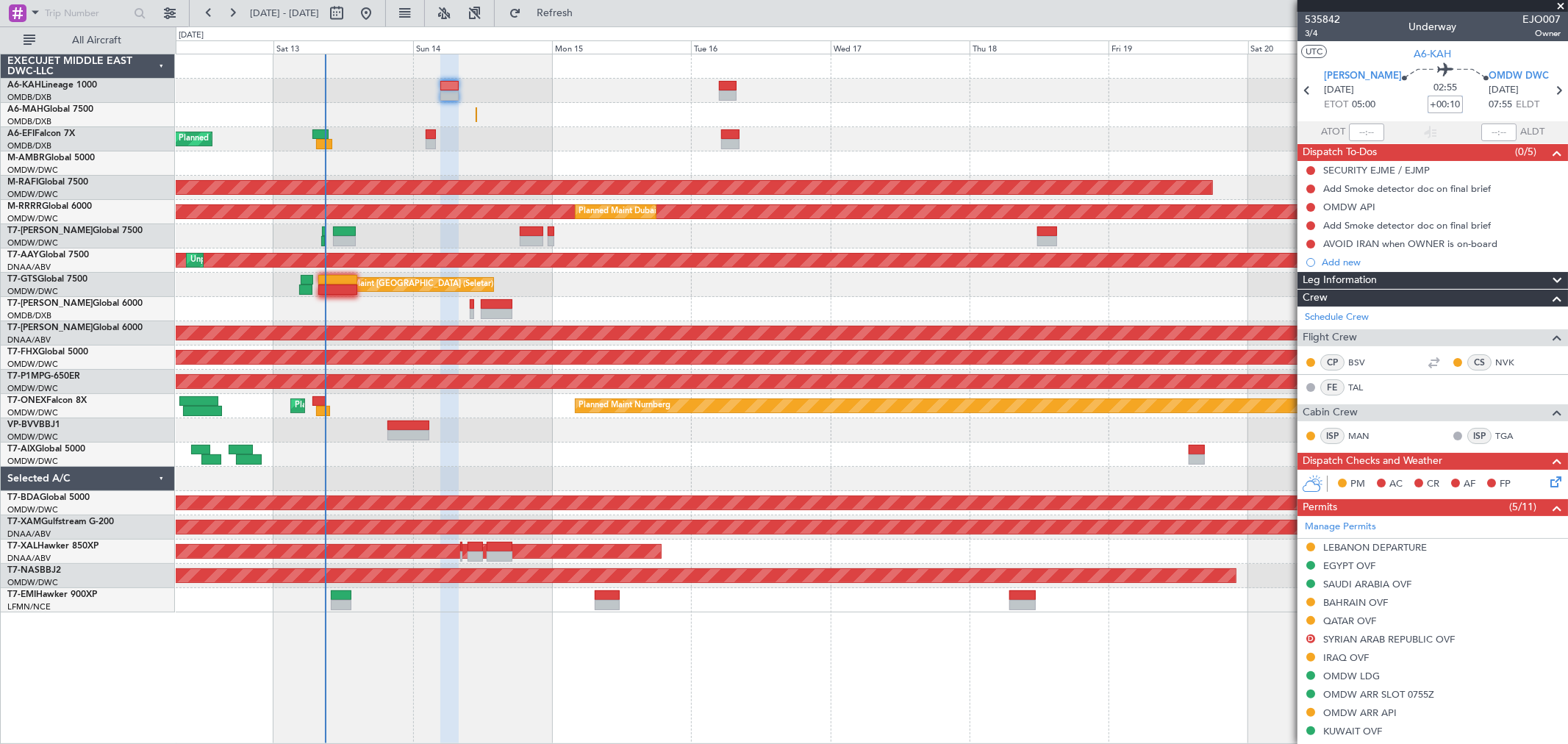
click at [1430, 99] on input "+00:10" at bounding box center [1446, 105] width 35 height 18
click at [1429, 101] on input "+01:10" at bounding box center [1446, 105] width 35 height 18
drag, startPoint x: 1434, startPoint y: 103, endPoint x: 1453, endPoint y: 105, distance: 19.1
click at [1453, 105] on div "03:55 +01:10" at bounding box center [1445, 90] width 87 height 54
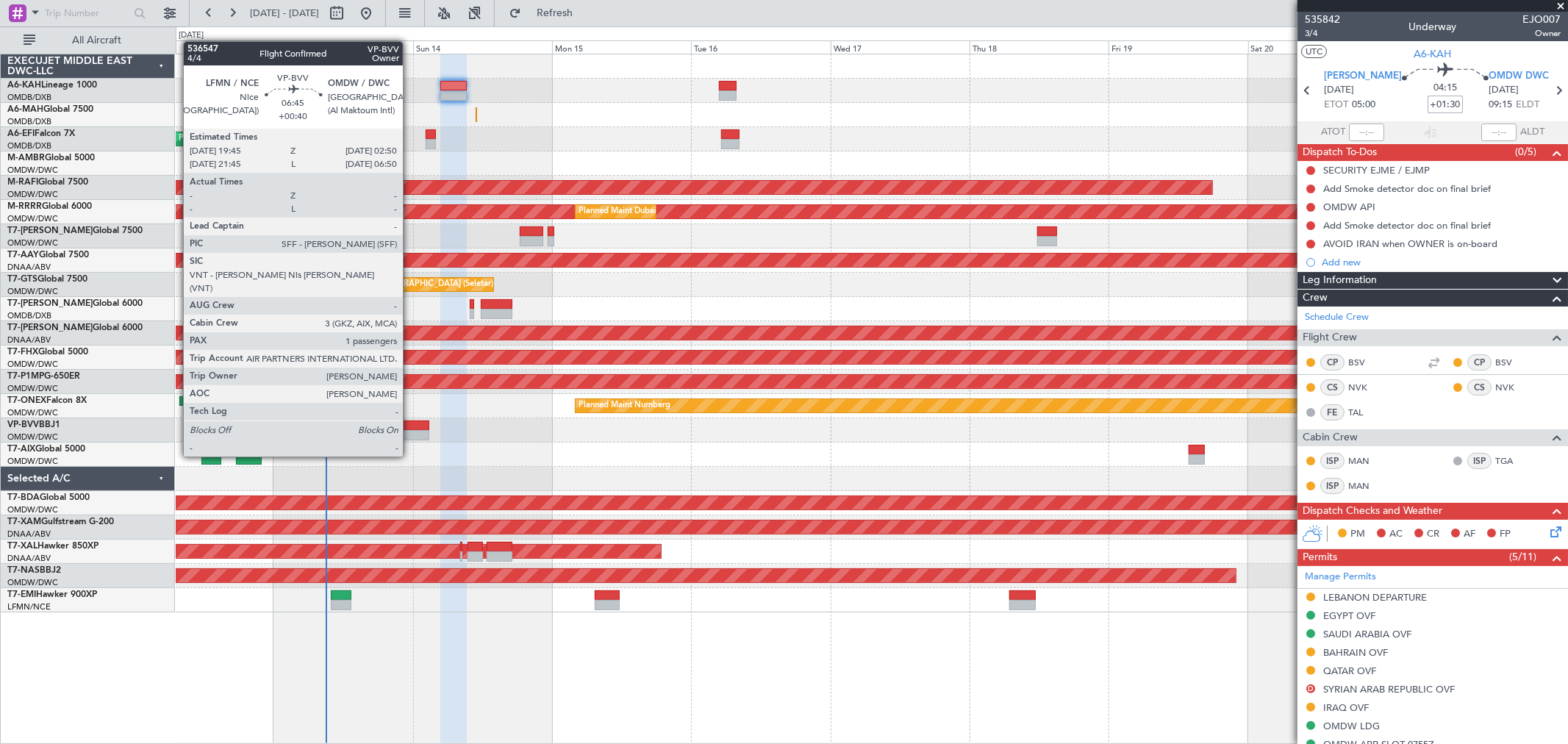
click at [410, 427] on div at bounding box center [408, 426] width 41 height 11
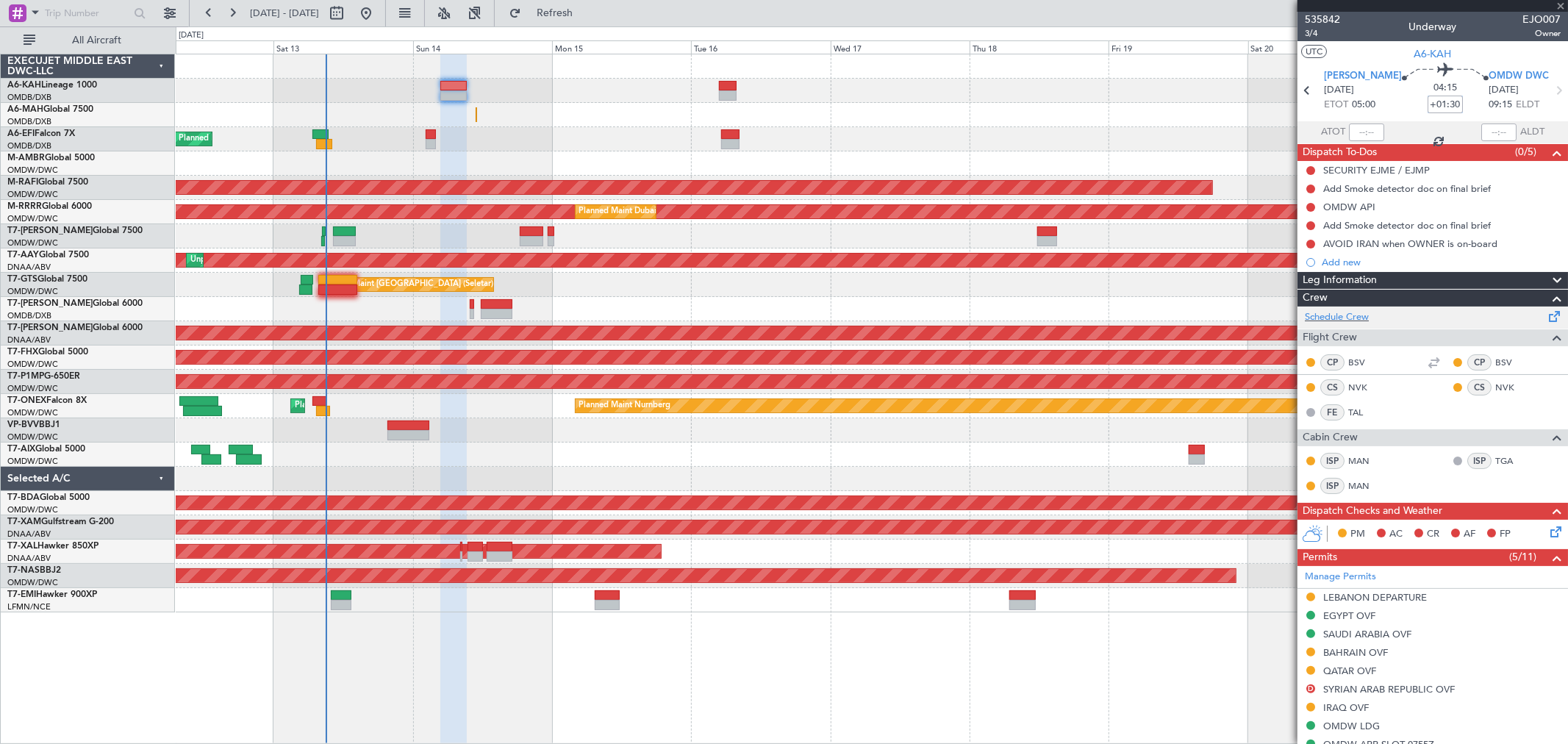
type input "+00:40"
type input "1"
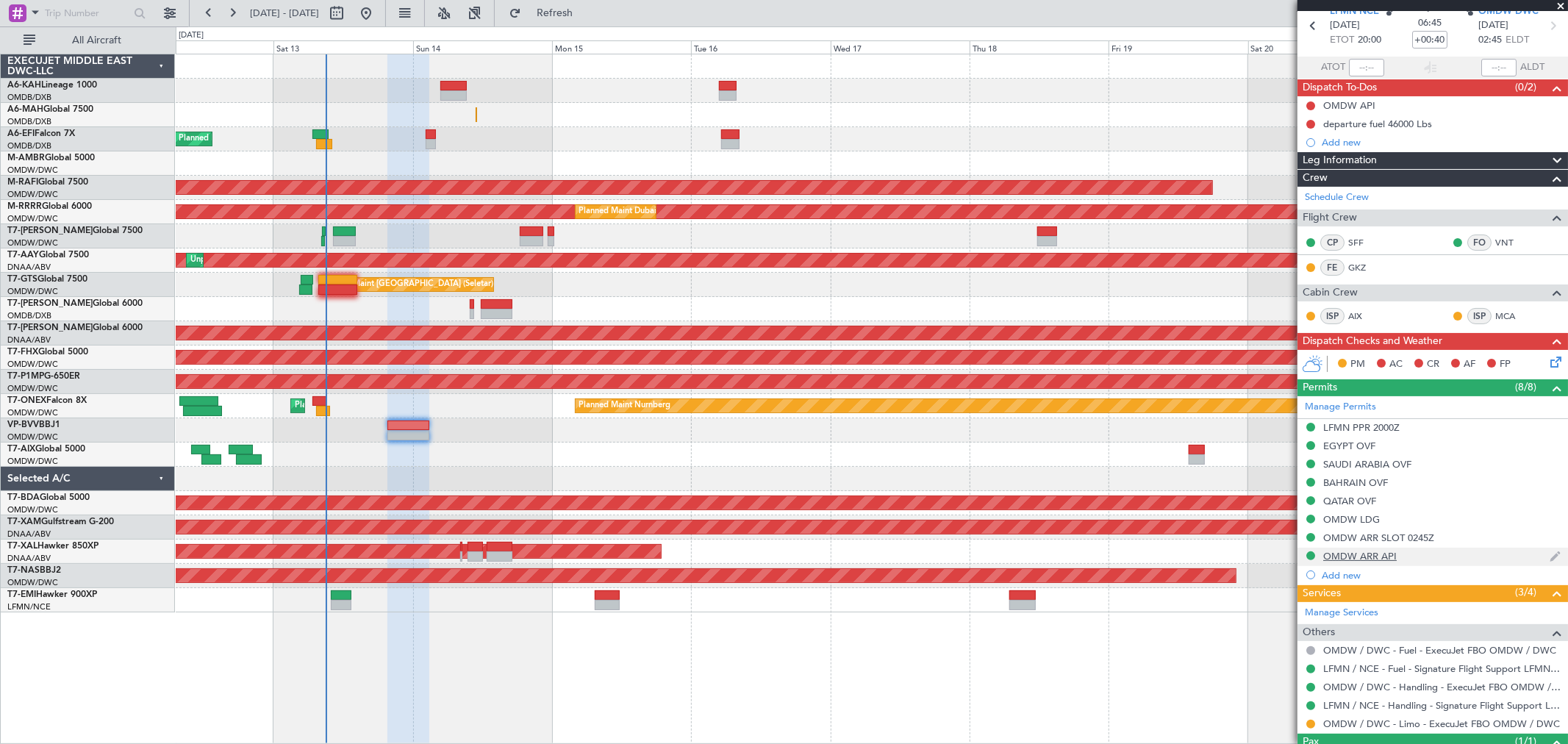
scroll to position [128, 0]
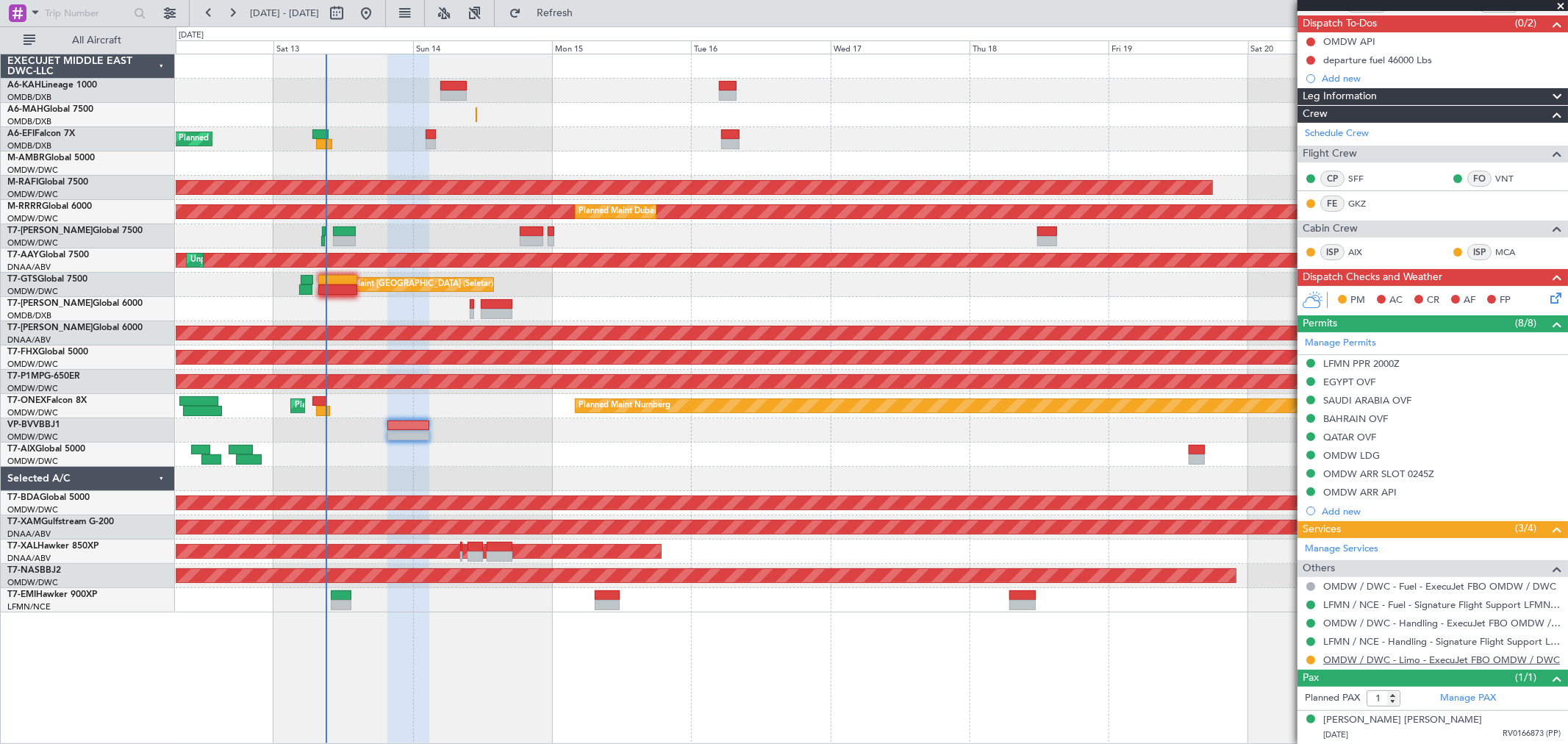
click at [1420, 657] on link "OMDW / DWC - Limo - ExecuJet FBO OMDW / DWC" at bounding box center [1442, 660] width 237 height 12
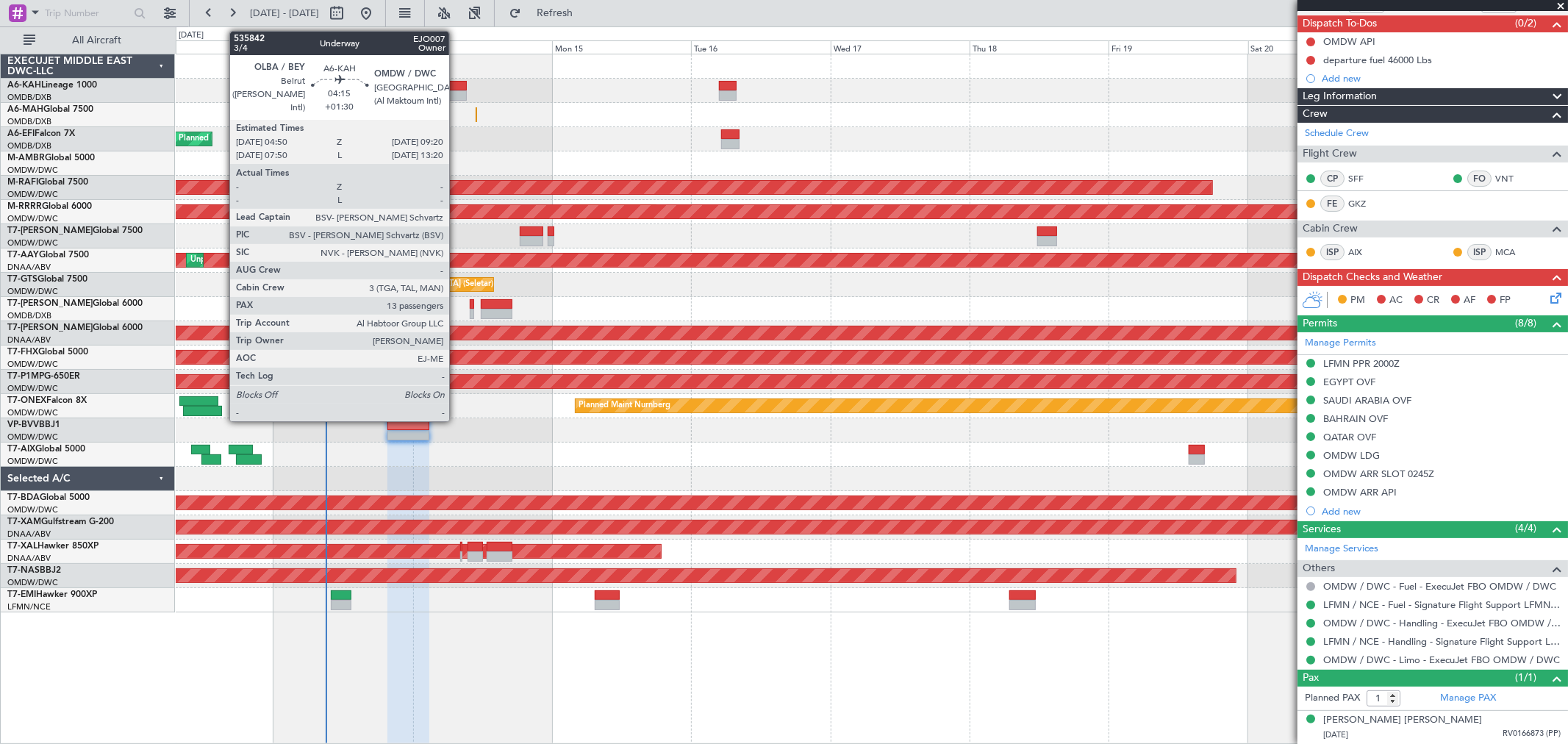
click at [457, 84] on div at bounding box center [453, 86] width 26 height 11
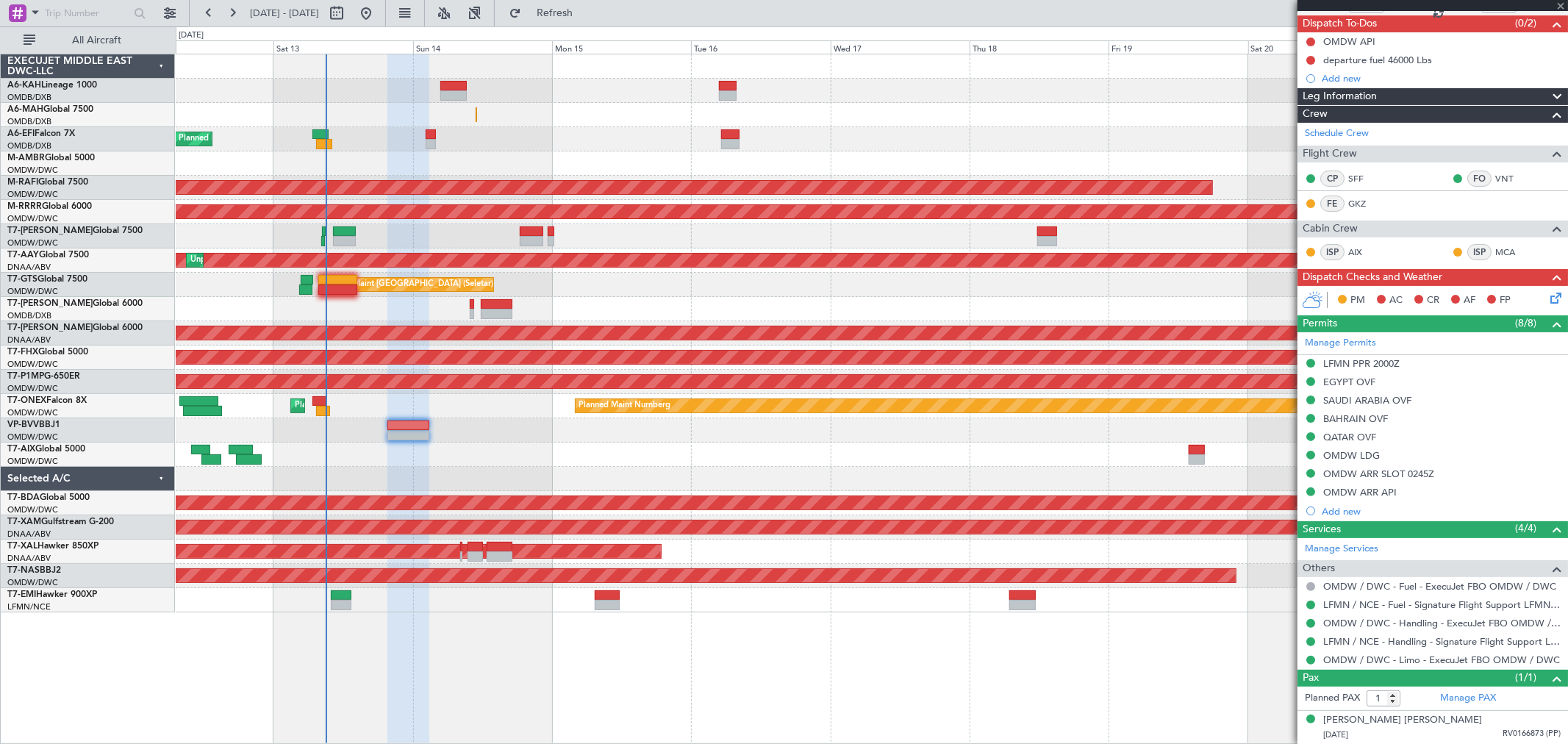
type input "+01:30"
type input "13"
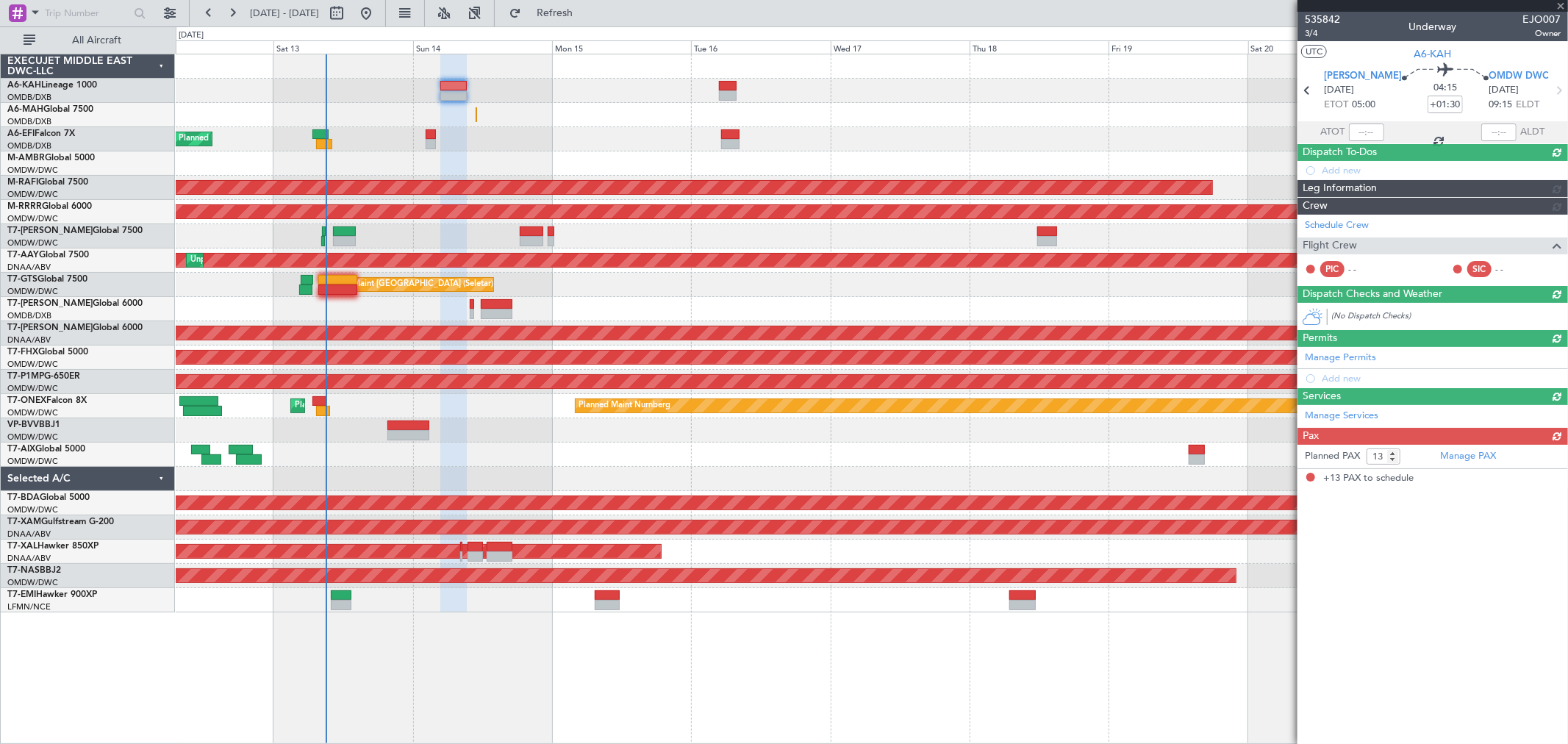
scroll to position [0, 0]
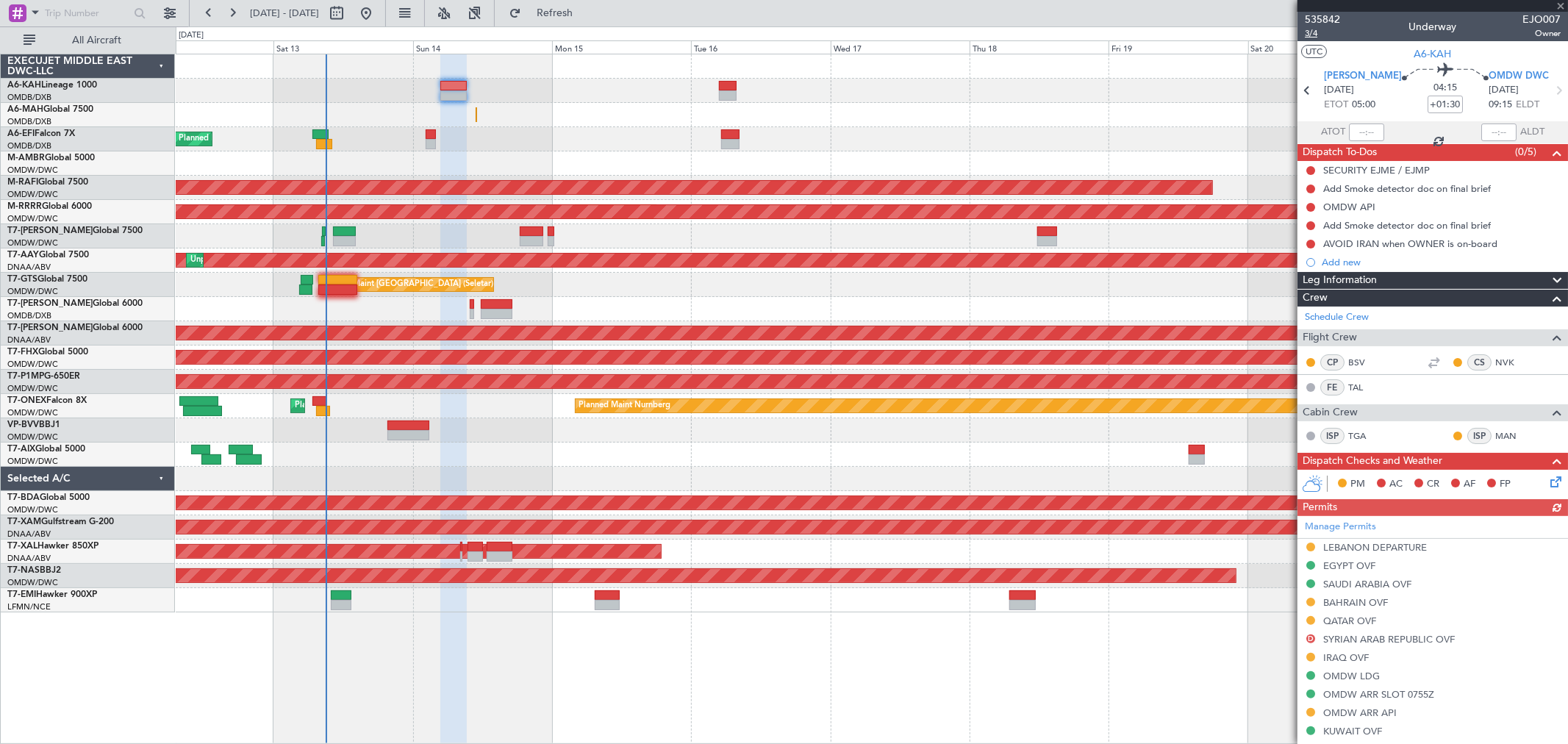
click at [1311, 34] on span "3/4" at bounding box center [1323, 33] width 35 height 12
click at [579, 18] on button "Refresh" at bounding box center [546, 13] width 88 height 24
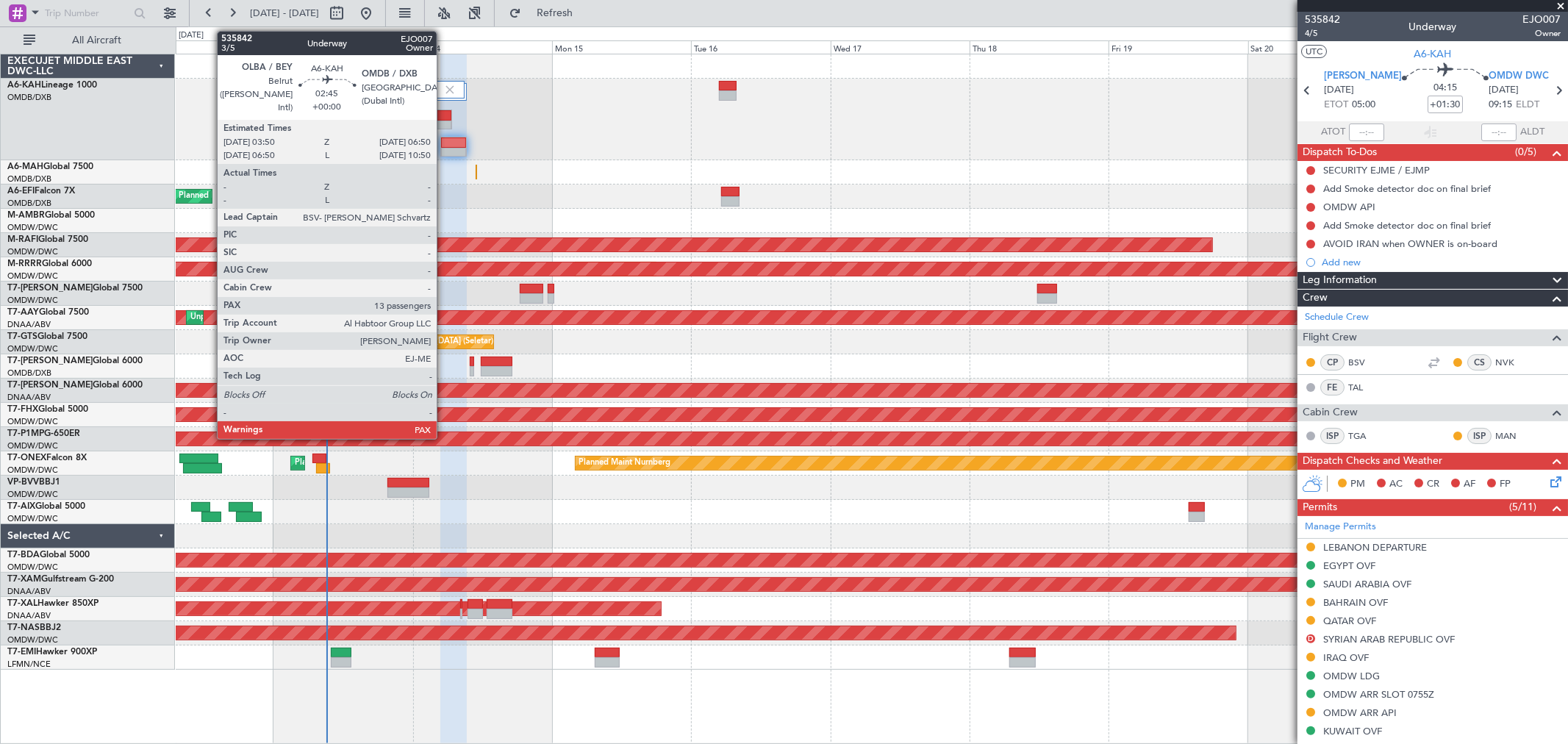
click at [444, 121] on div at bounding box center [444, 126] width 16 height 11
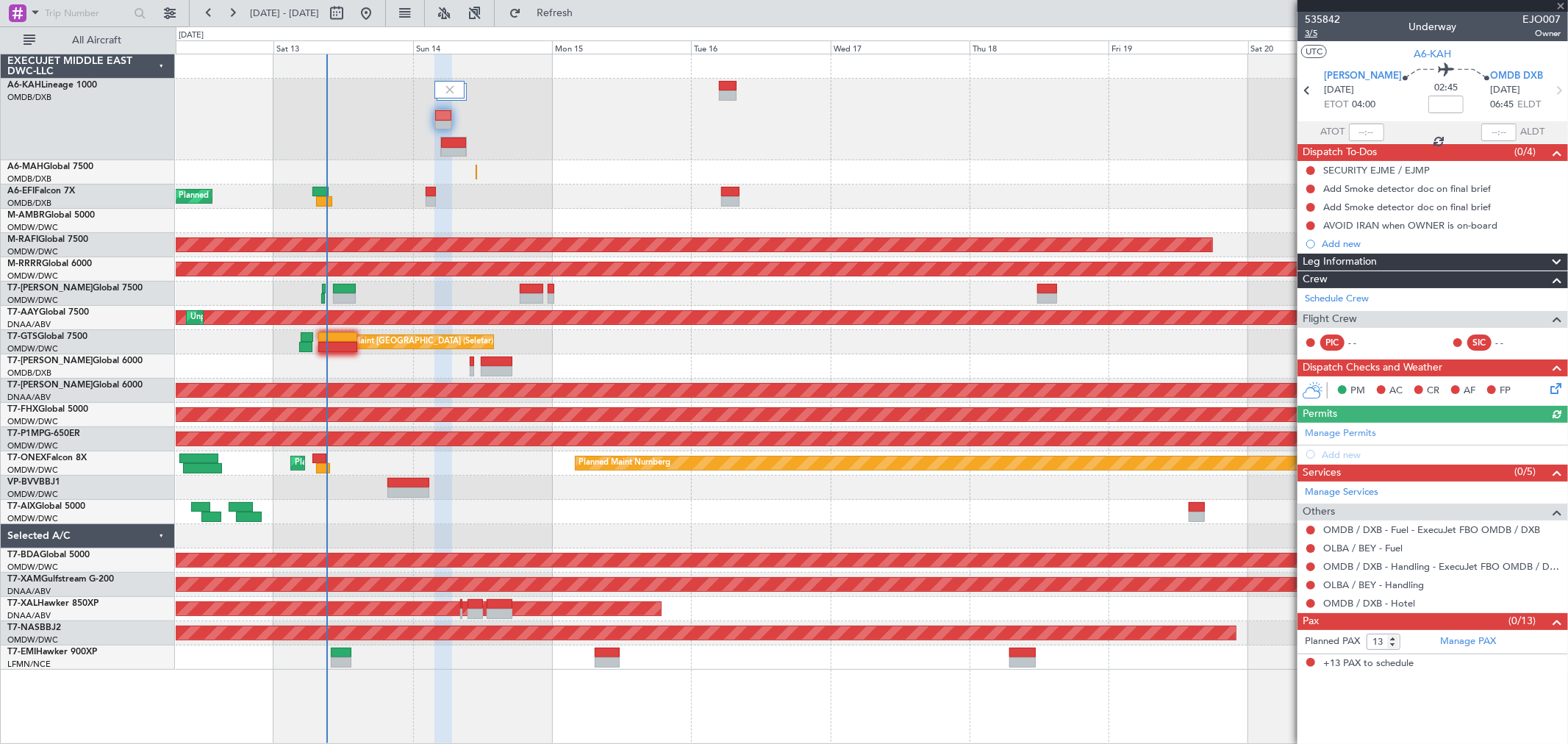
click at [1328, 33] on span "3/5" at bounding box center [1323, 33] width 35 height 12
click at [586, 10] on span "Refresh" at bounding box center [555, 13] width 61 height 11
click at [586, 8] on span "Refresh" at bounding box center [555, 13] width 61 height 11
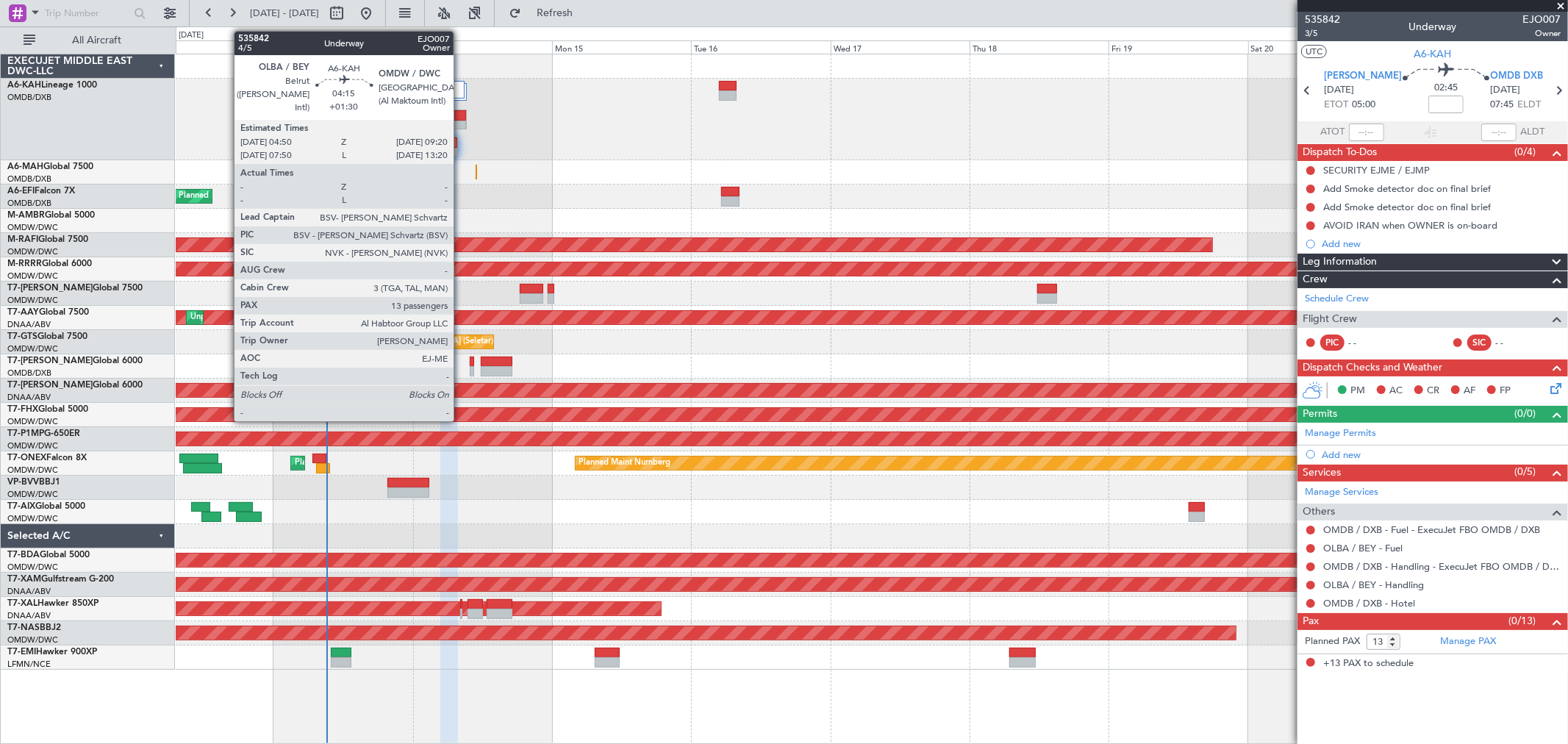
click at [461, 118] on div at bounding box center [453, 116] width 25 height 11
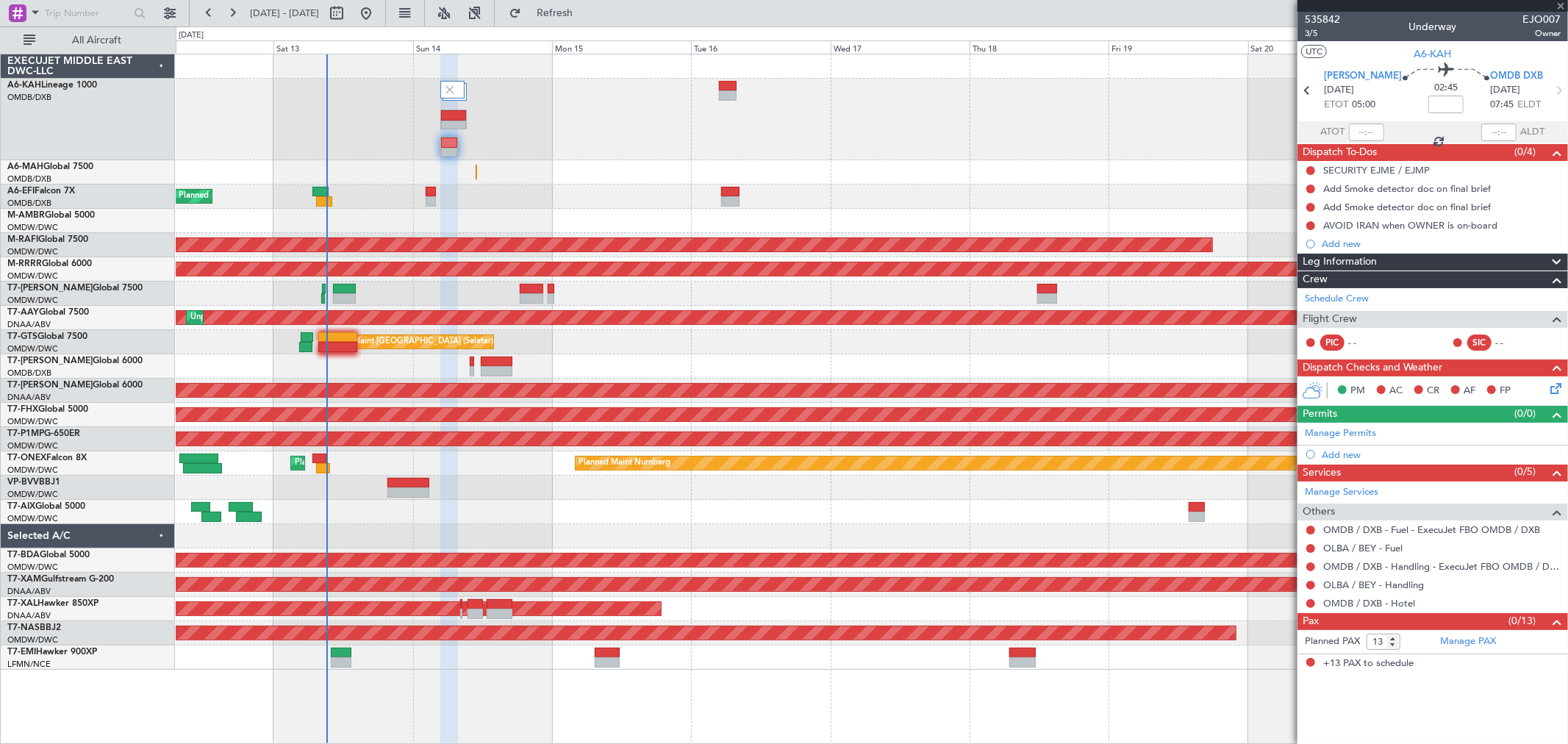
type input "+01:30"
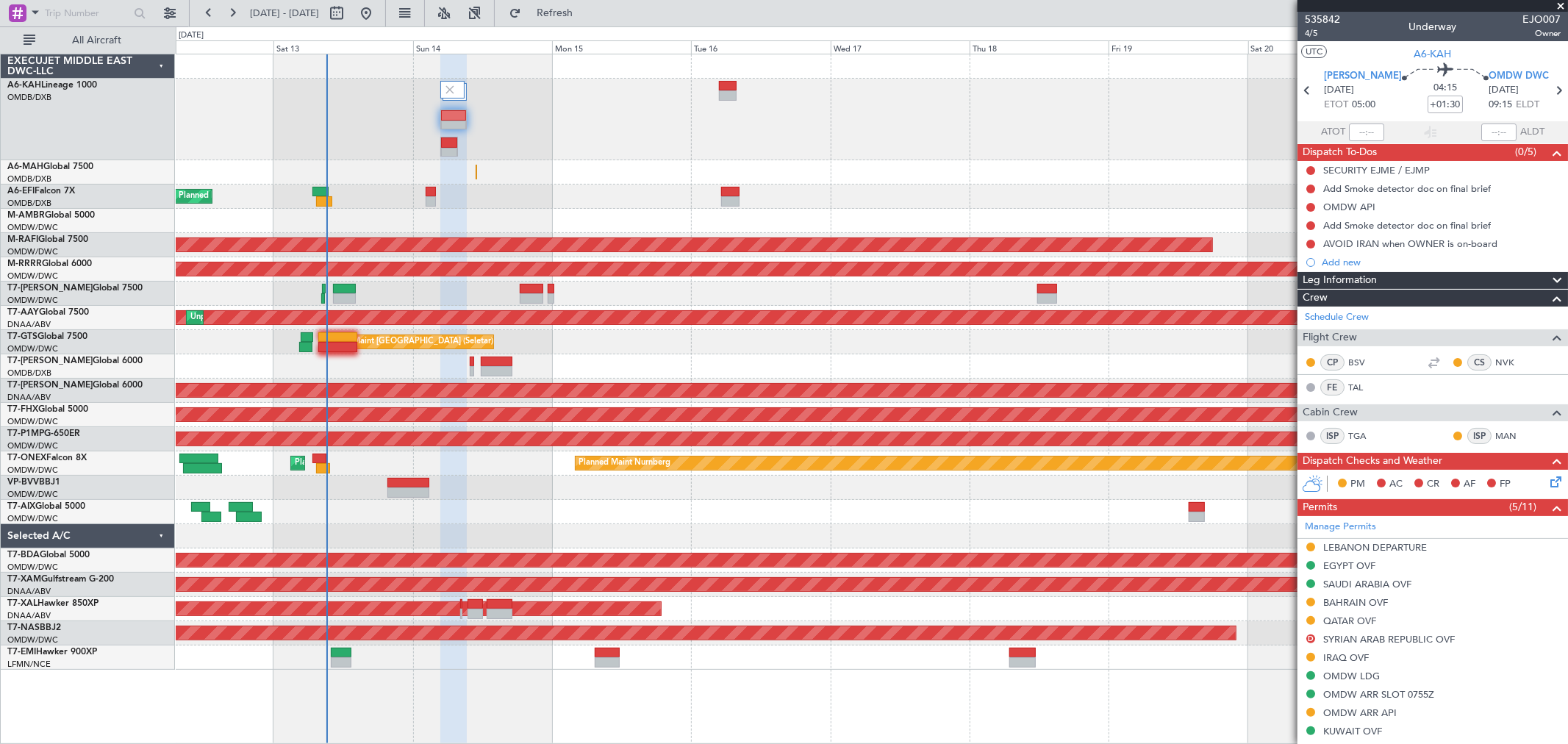
click at [1310, 693] on button at bounding box center [1311, 694] width 9 height 9
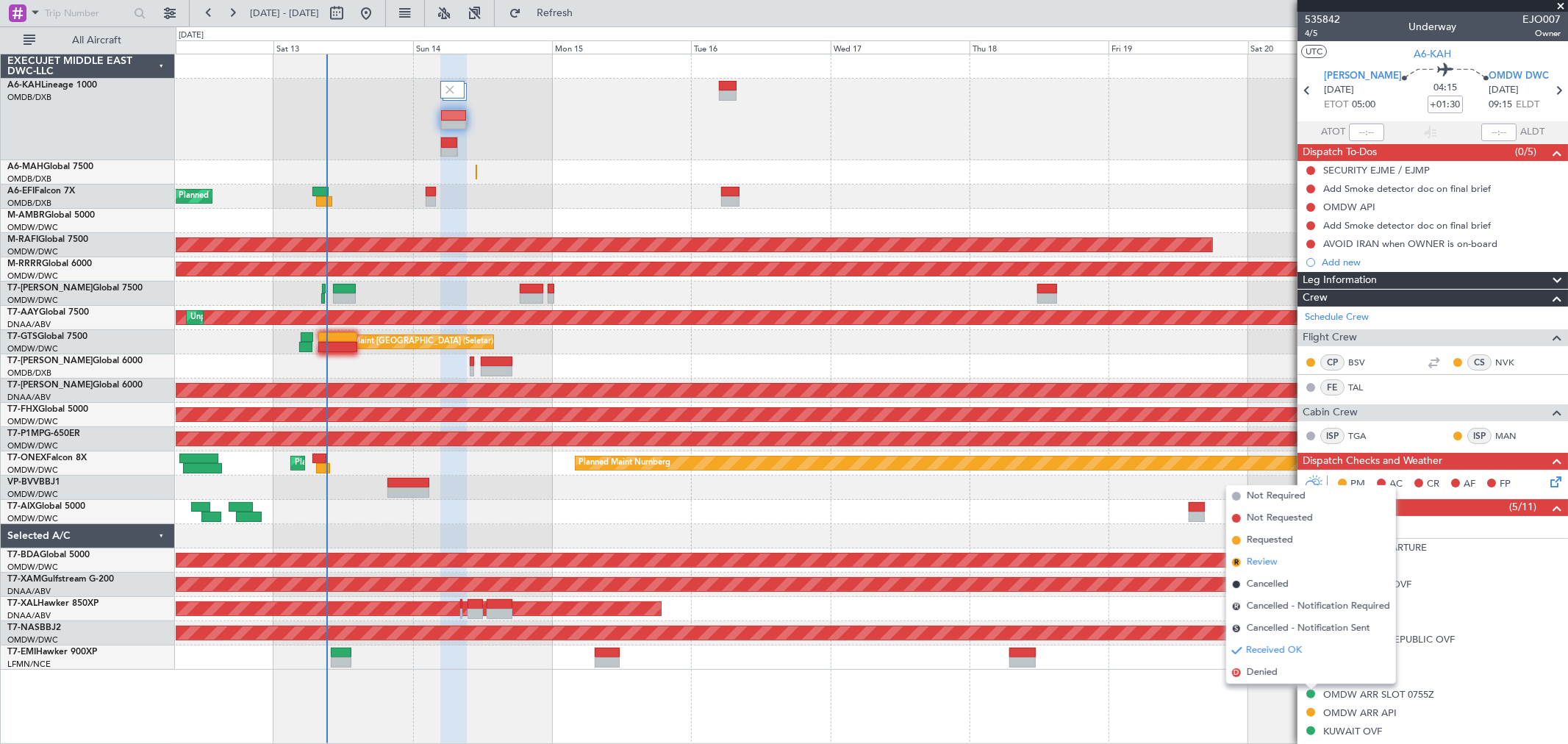
click at [1280, 560] on li "R Review" at bounding box center [1311, 562] width 170 height 22
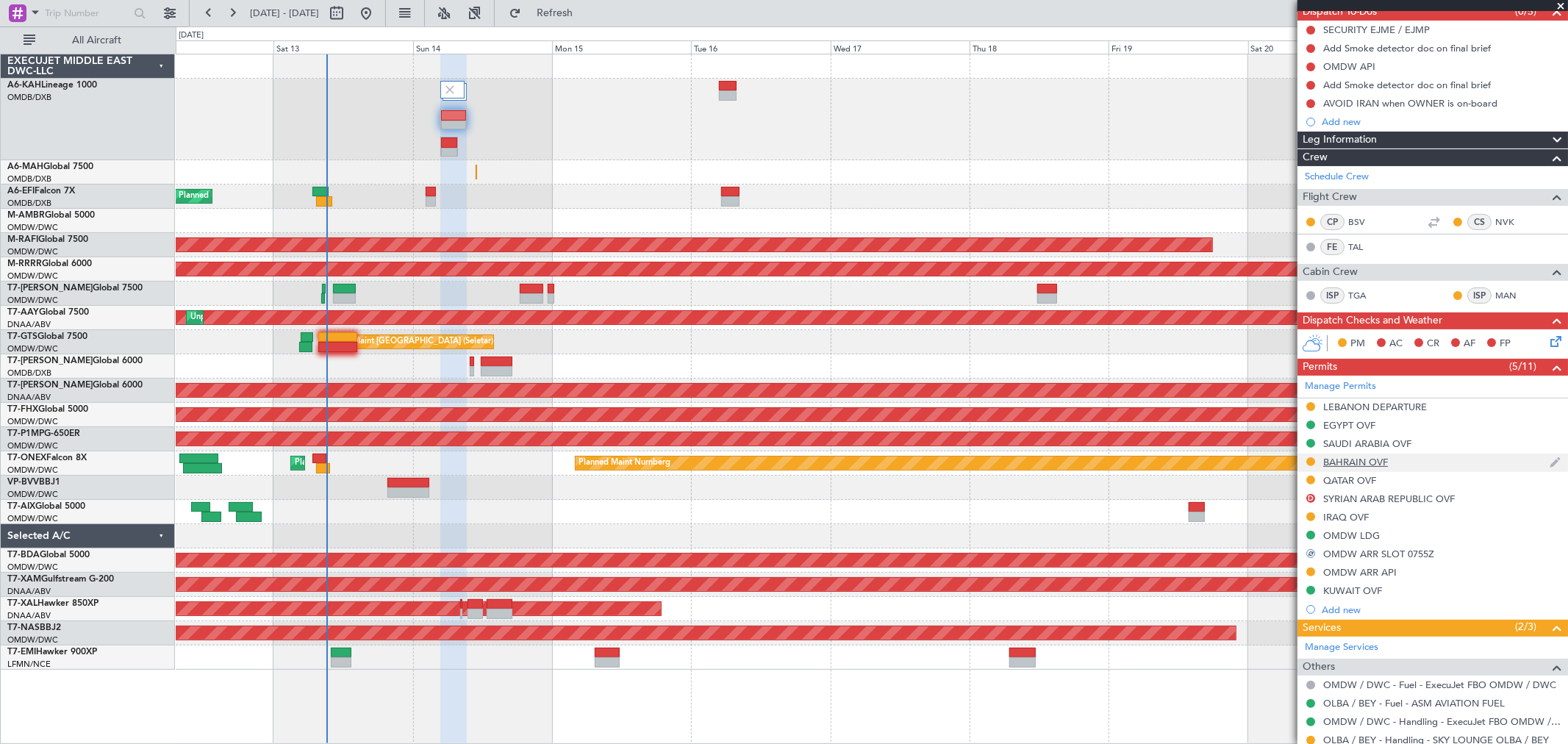
scroll to position [163, 0]
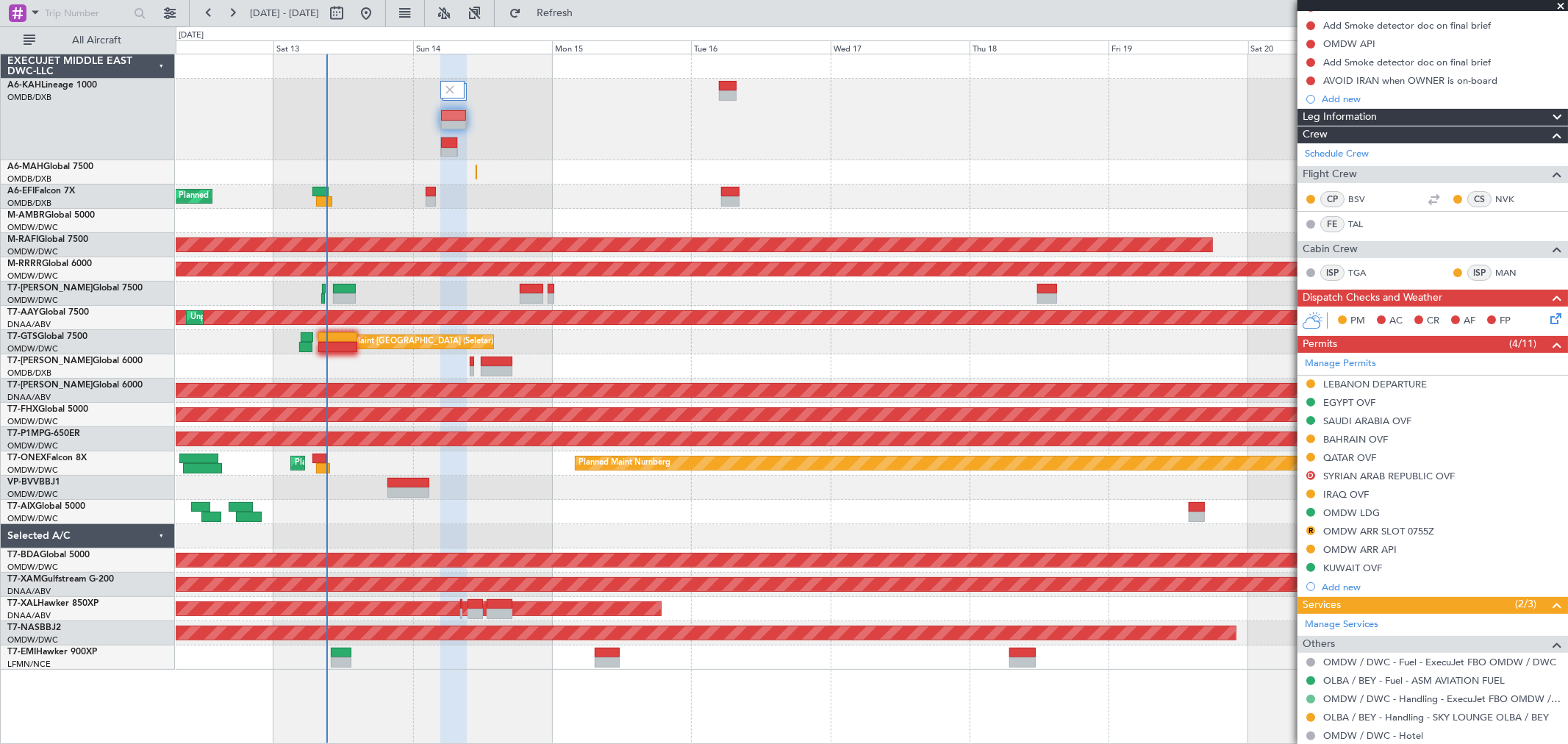
click at [1311, 696] on button at bounding box center [1311, 699] width 9 height 9
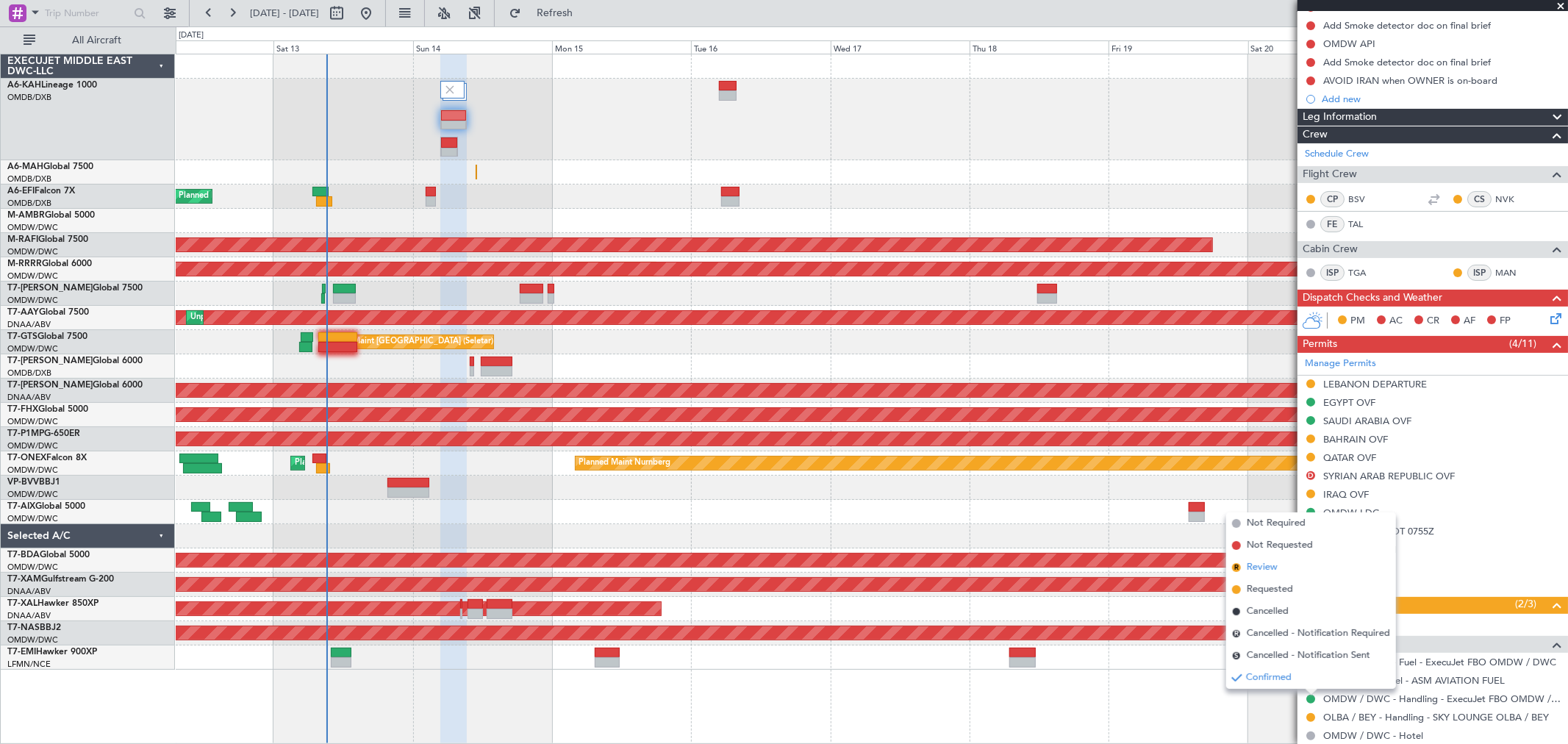
click at [1273, 567] on span "Review" at bounding box center [1262, 567] width 31 height 15
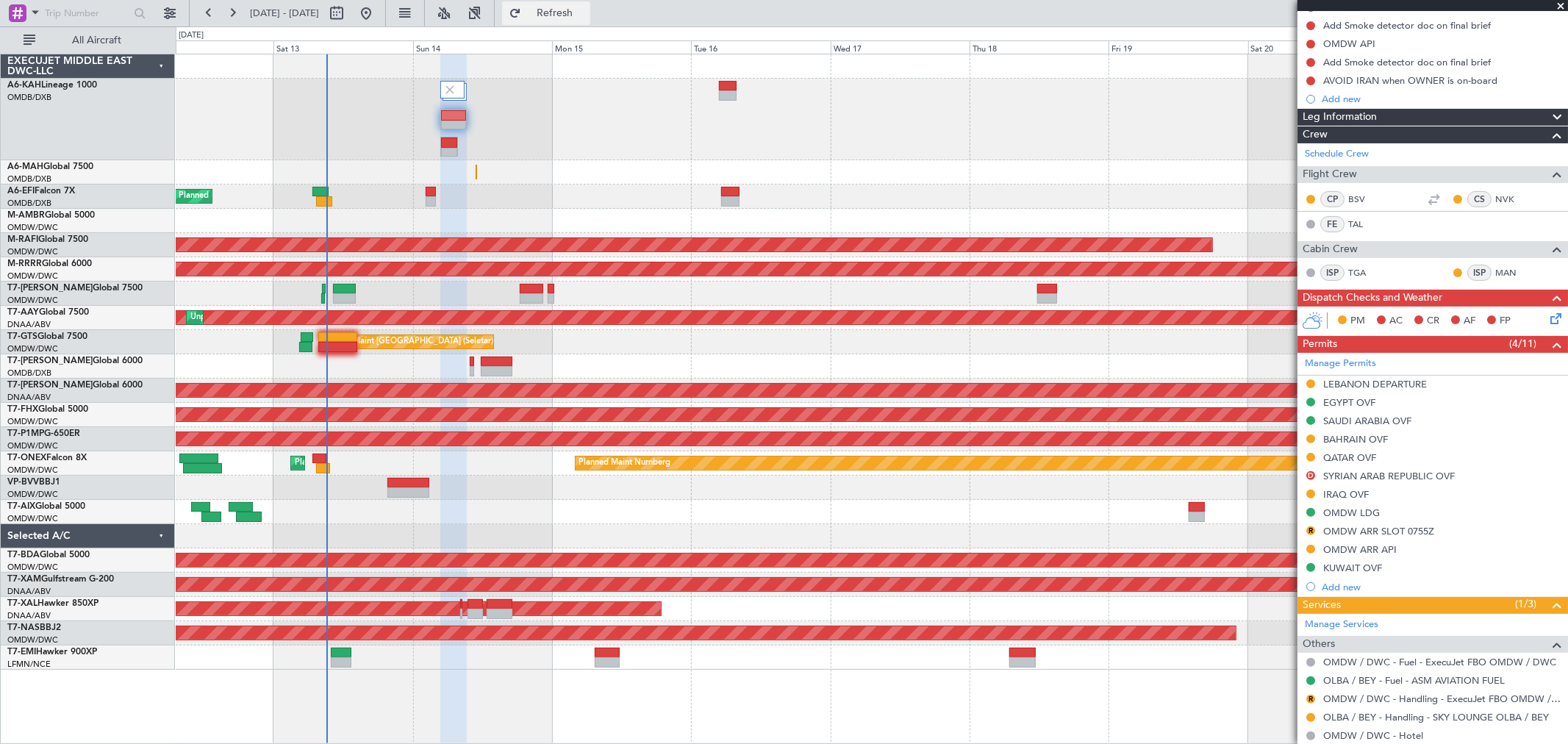
click at [590, 23] on button "Refresh" at bounding box center [546, 13] width 88 height 24
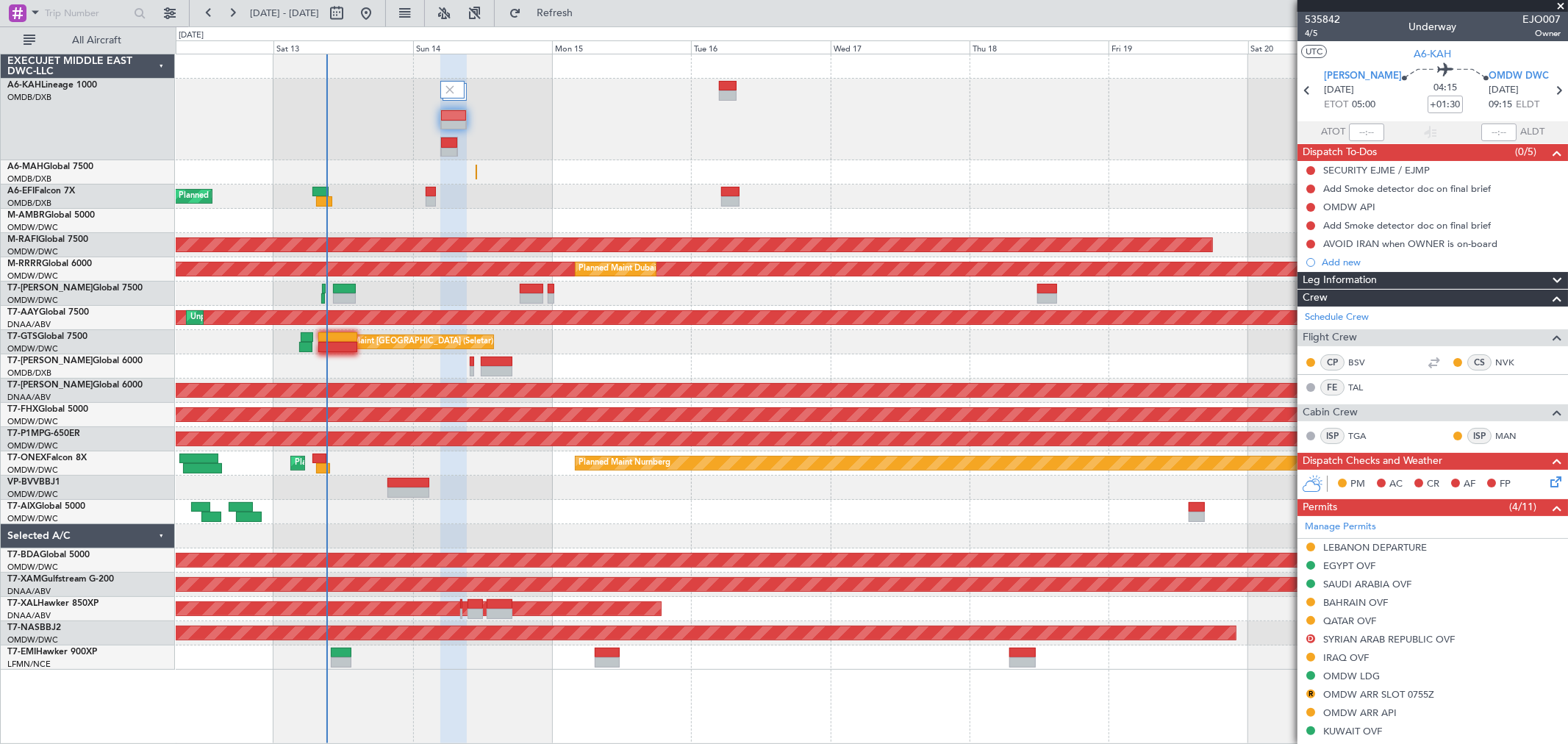
scroll to position [163, 0]
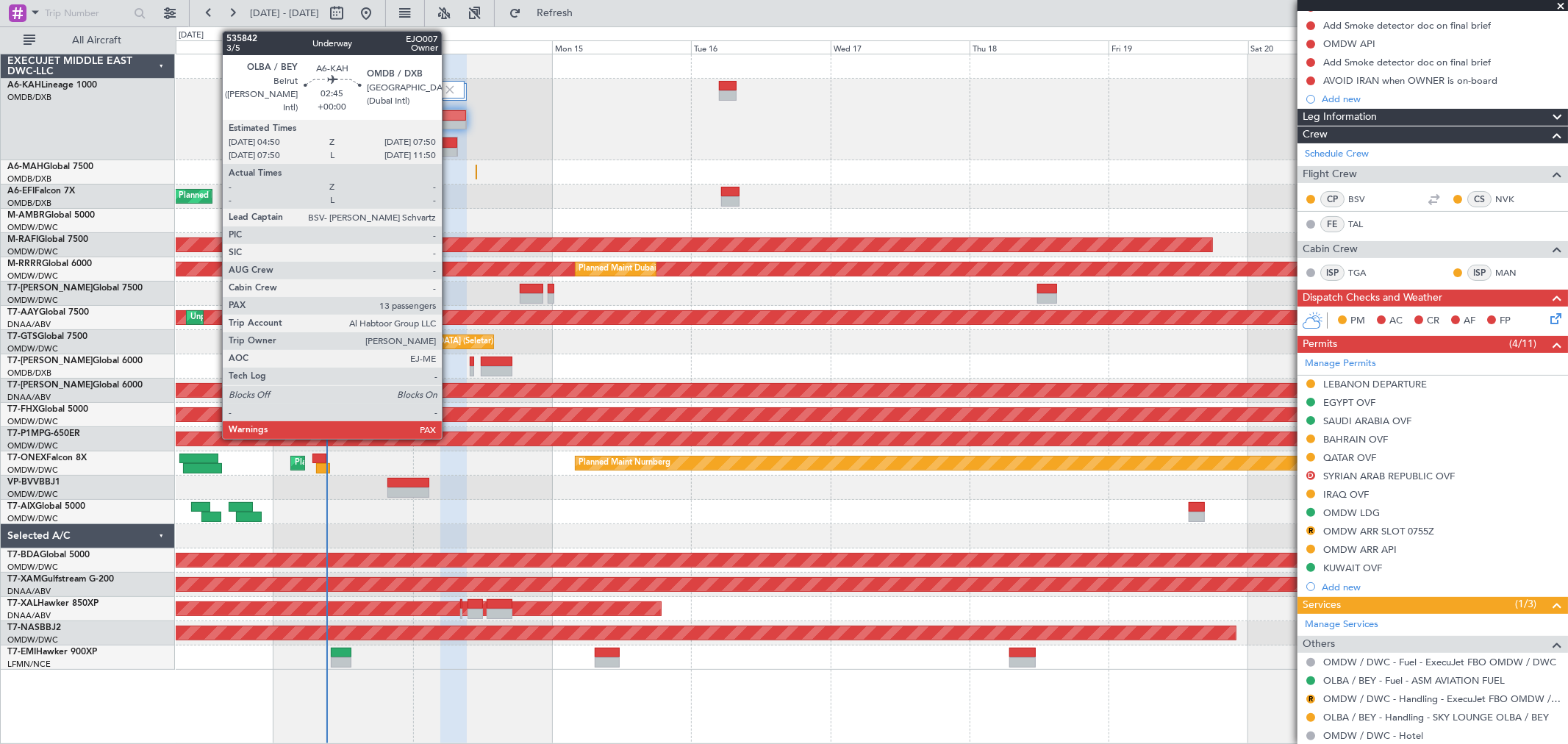
click at [449, 150] on div at bounding box center [449, 153] width 16 height 11
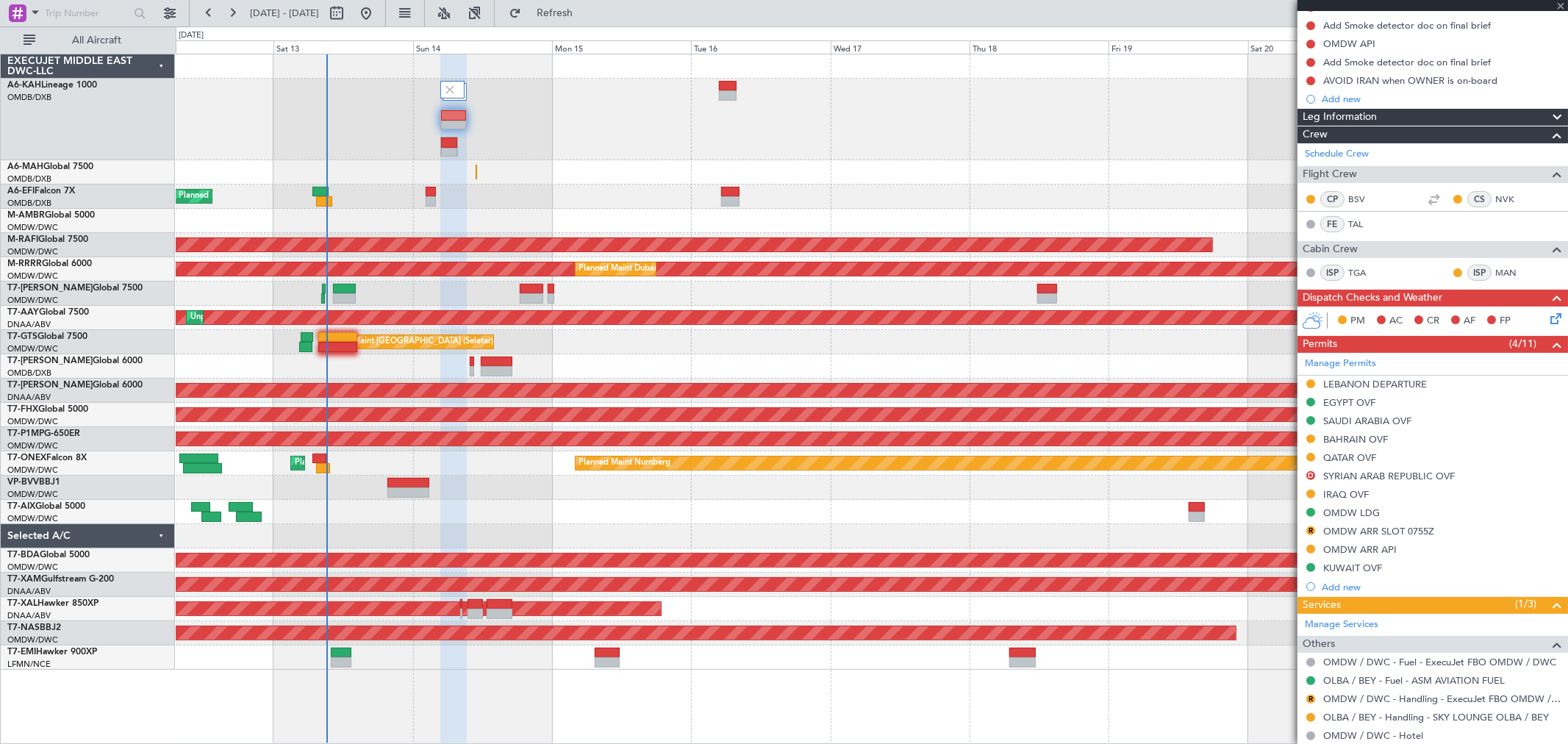
scroll to position [0, 0]
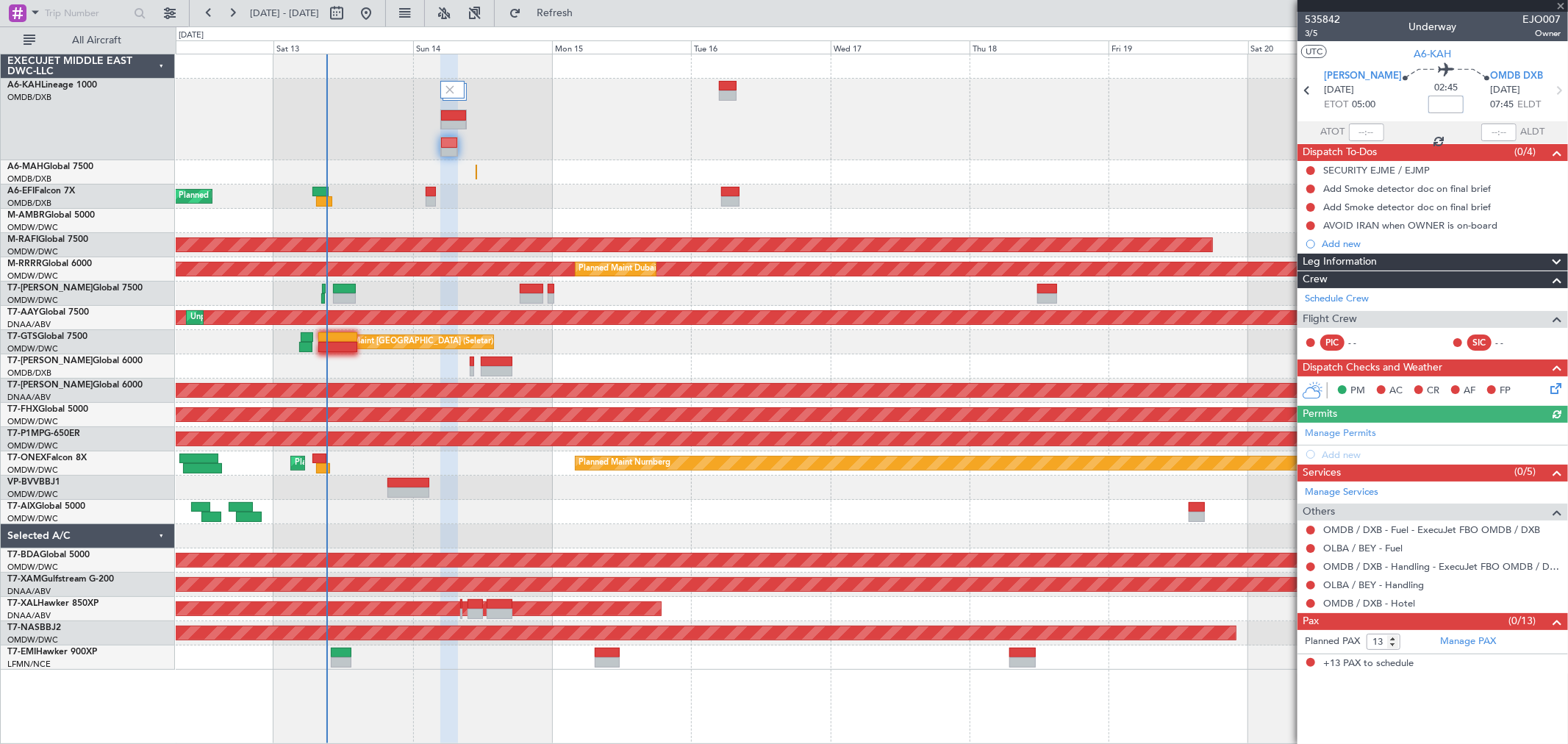
click at [1430, 107] on input at bounding box center [1446, 105] width 35 height 18
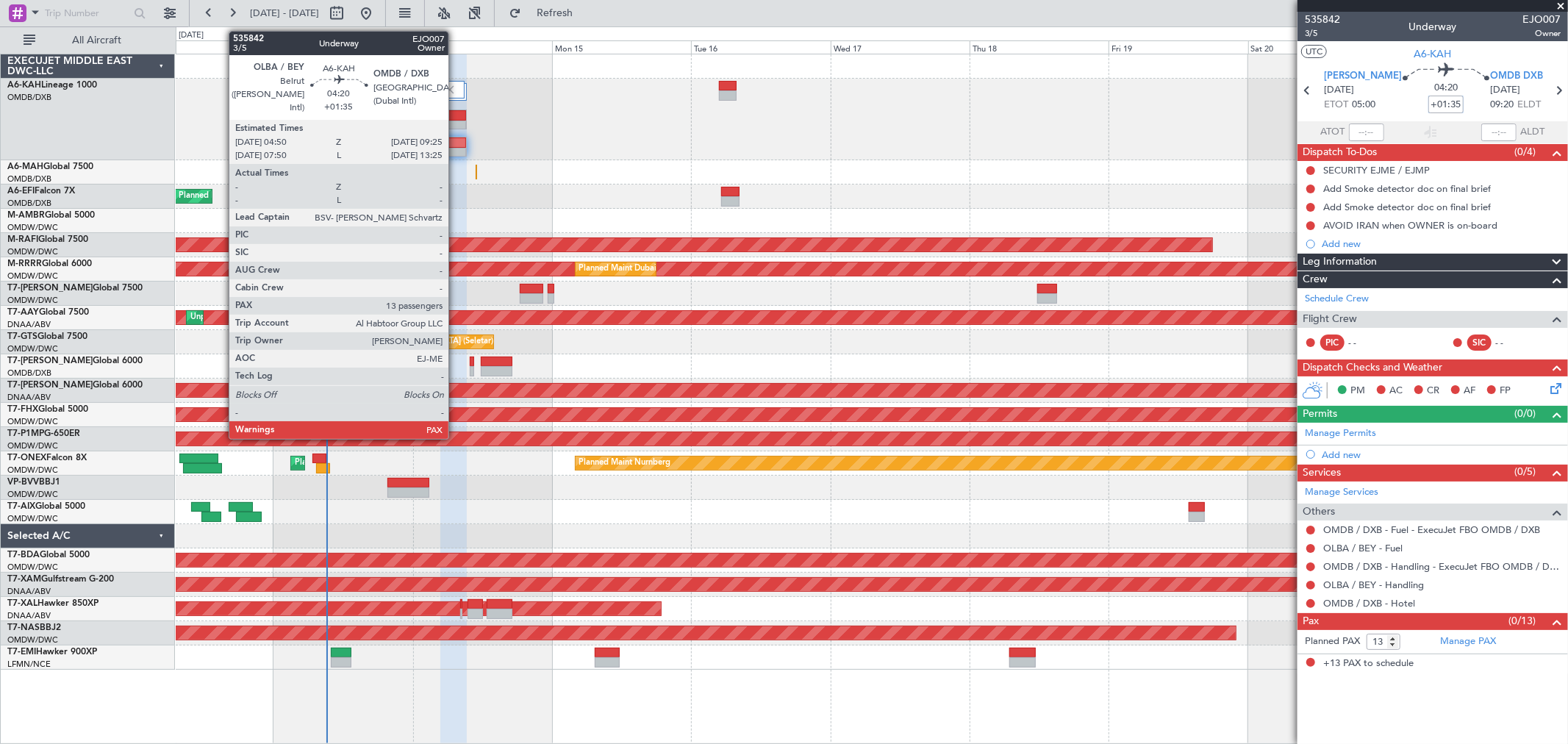
click at [456, 138] on div at bounding box center [453, 143] width 25 height 11
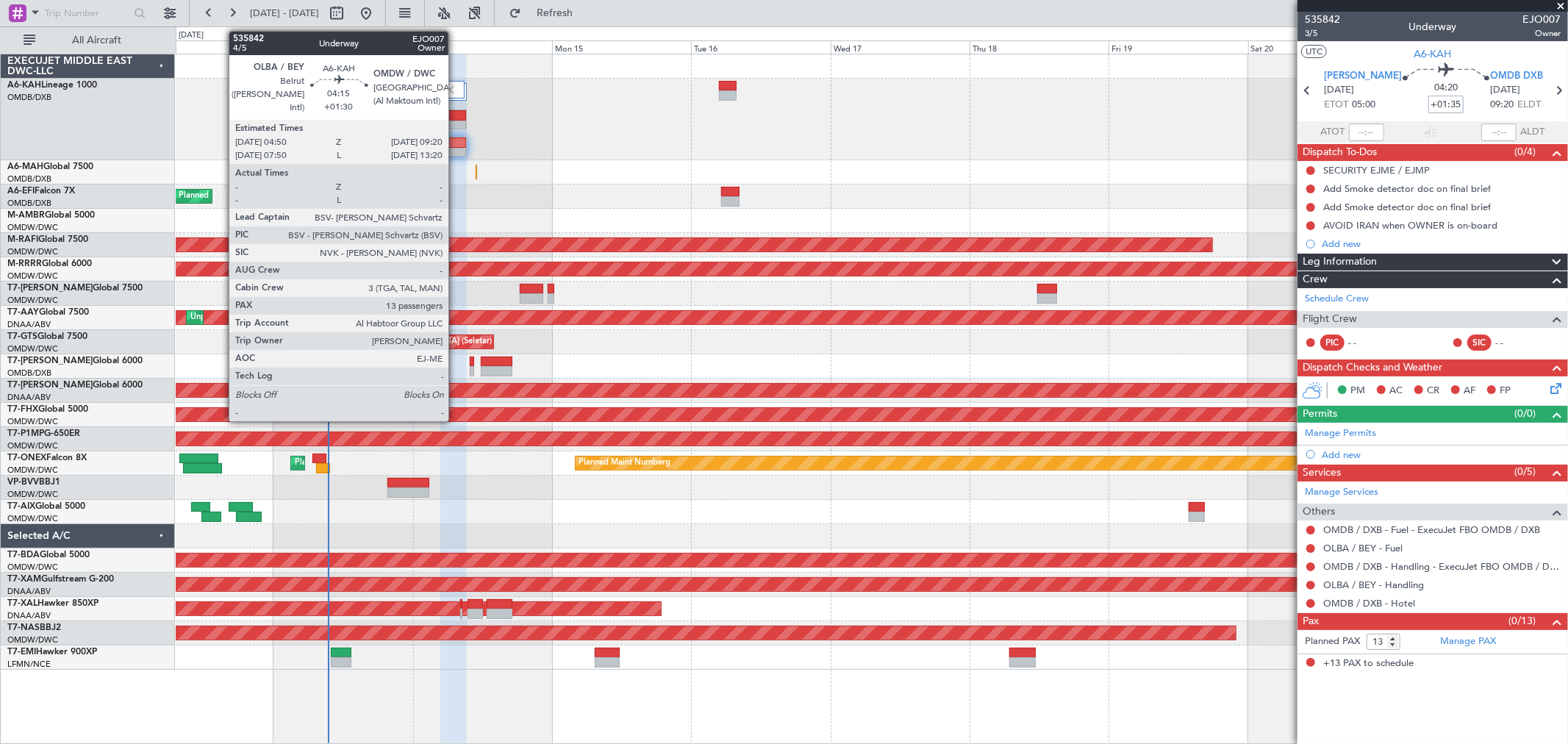
click at [456, 123] on div at bounding box center [453, 126] width 25 height 11
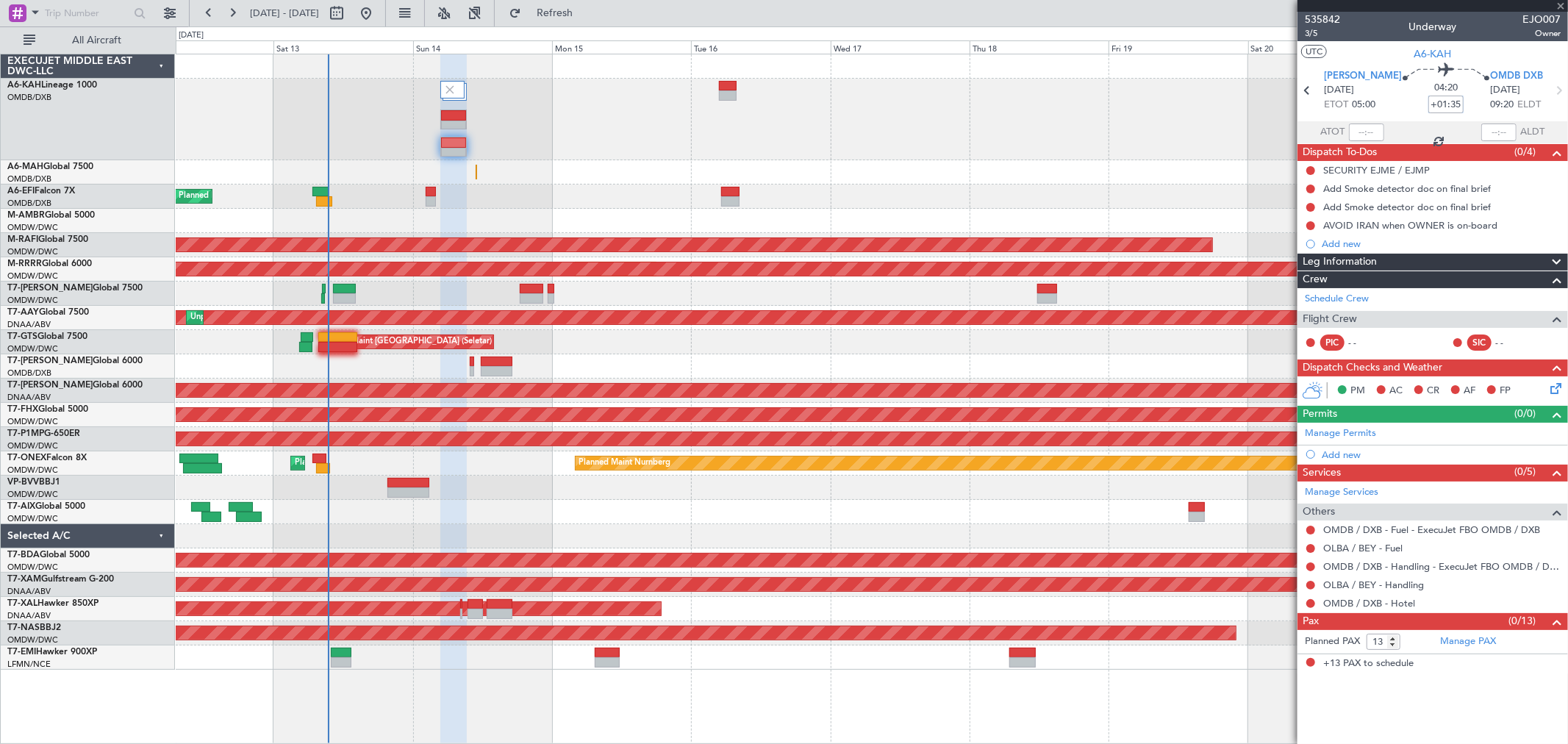
type input "+01:30"
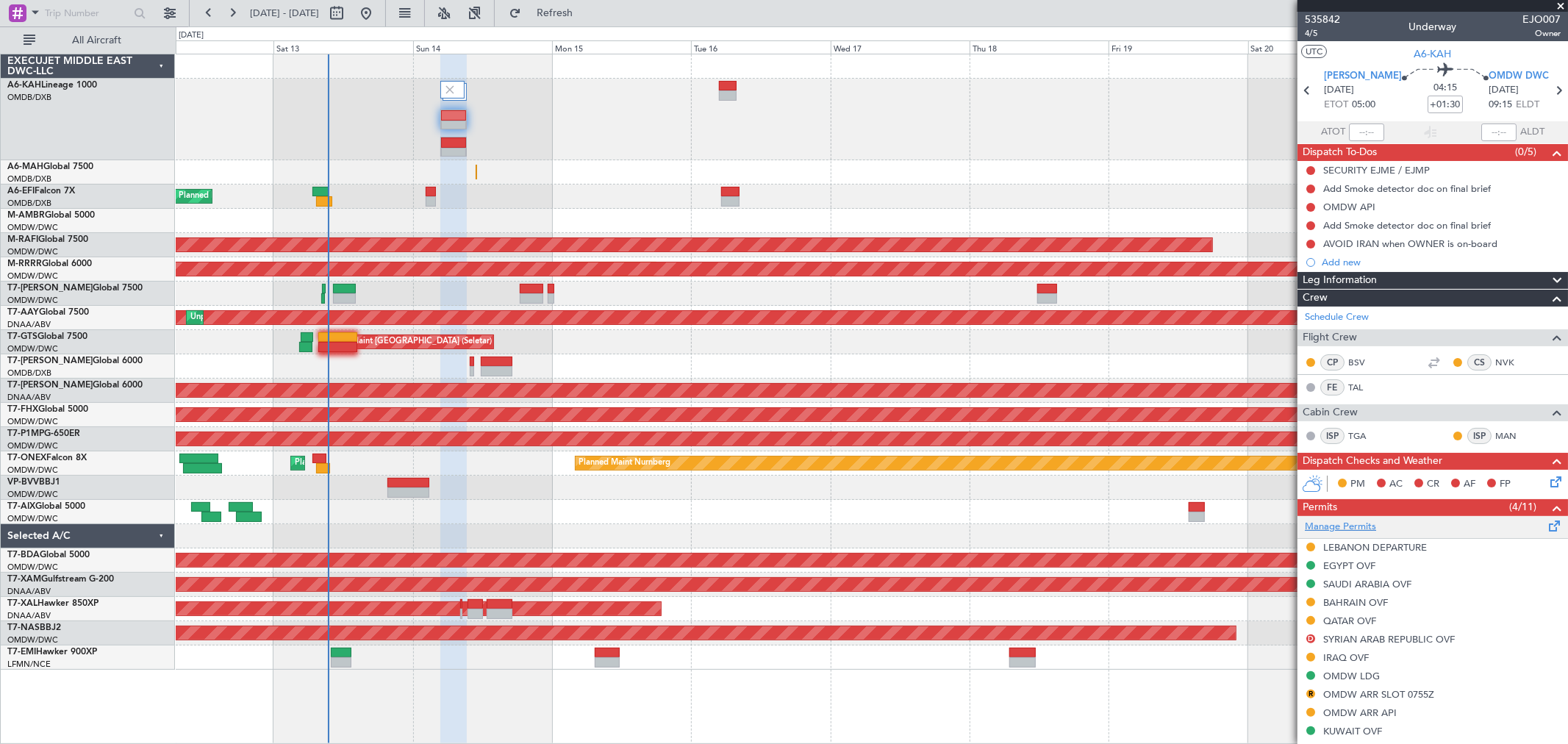
click at [1343, 520] on link "Manage Permits" at bounding box center [1340, 527] width 71 height 15
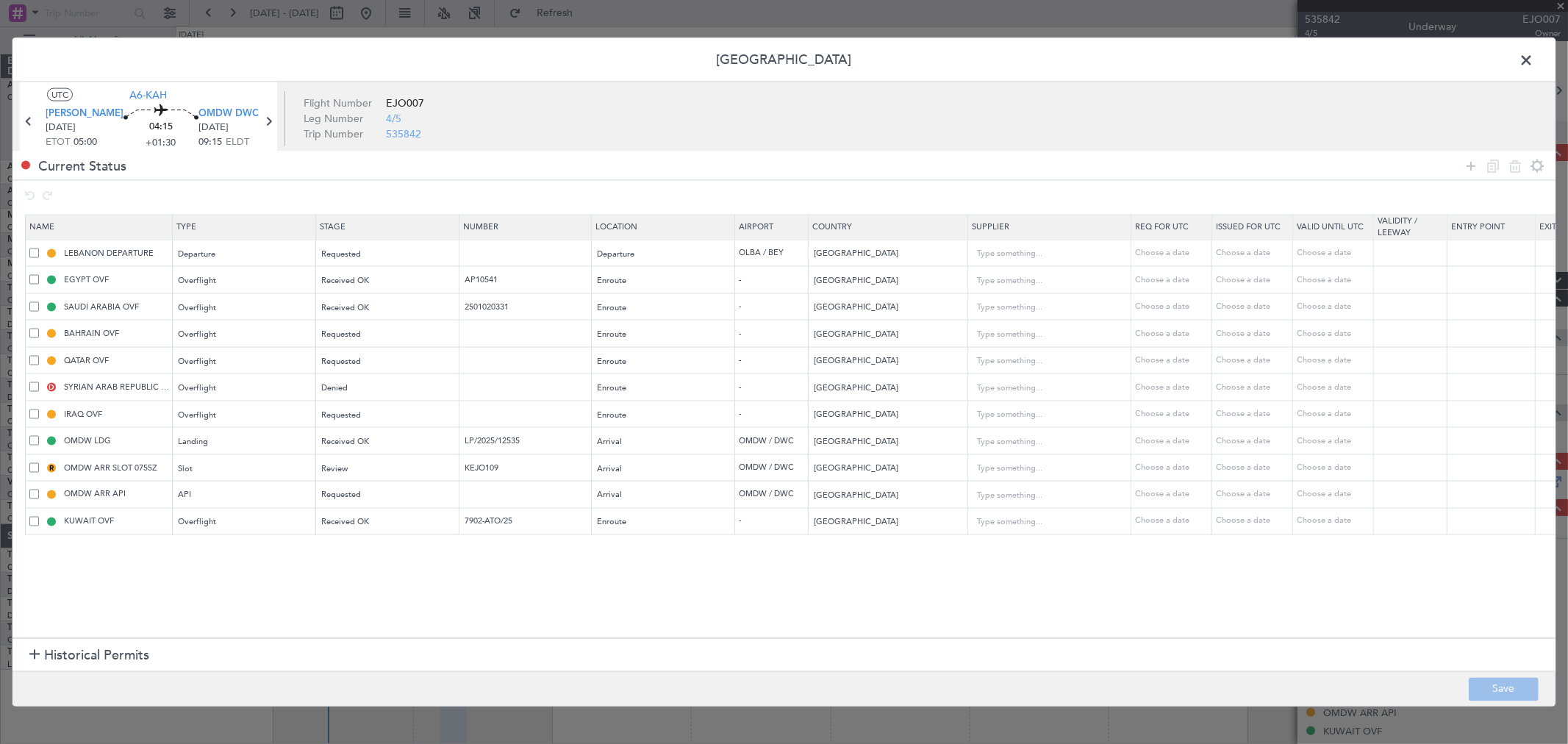
click at [500, 372] on td at bounding box center [525, 360] width 133 height 27
click at [499, 366] on input "text" at bounding box center [527, 360] width 128 height 12
click at [372, 360] on div "Requested" at bounding box center [383, 360] width 122 height 22
click at [365, 473] on span "Received OK" at bounding box center [387, 480] width 131 height 22
click at [1506, 692] on button "Save" at bounding box center [1504, 689] width 70 height 24
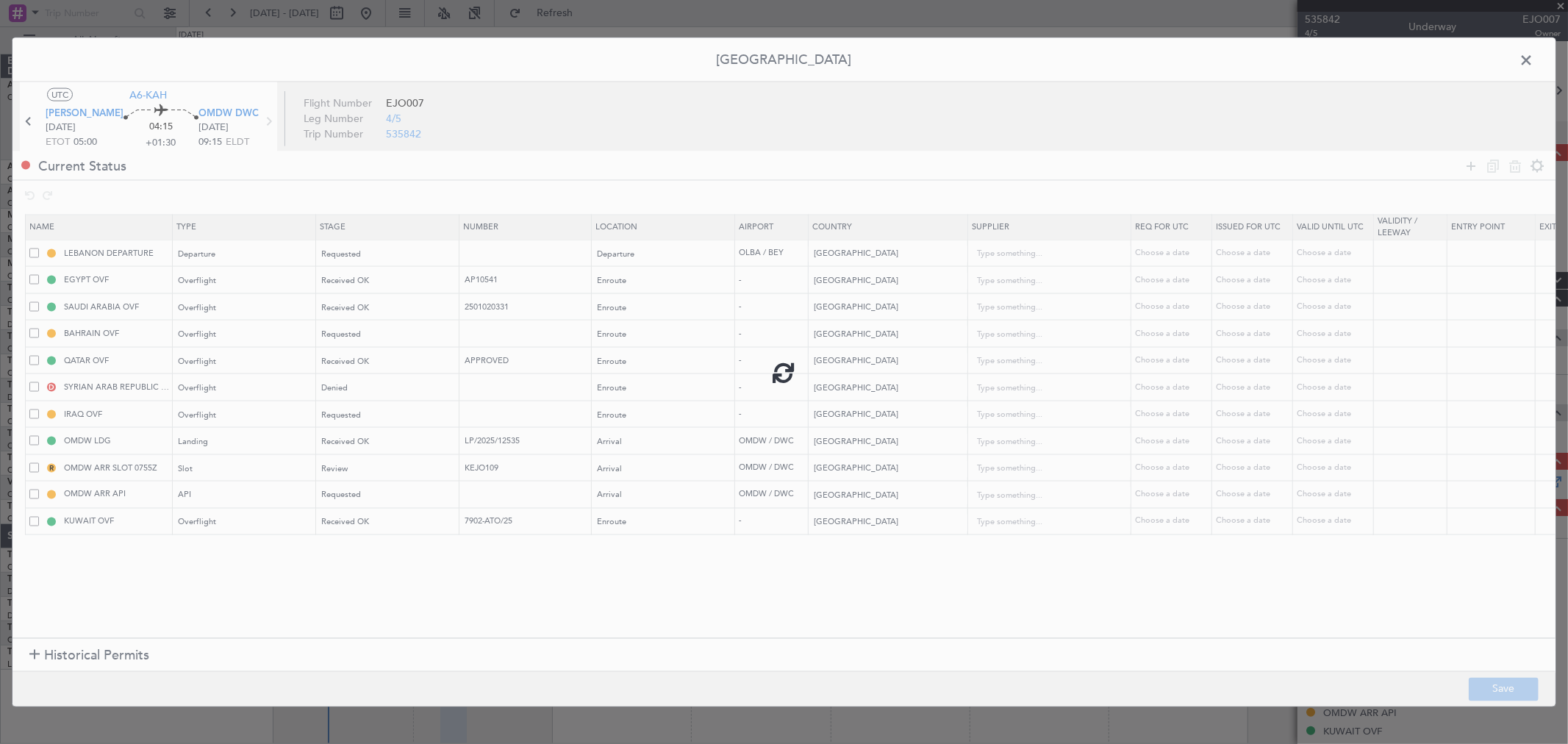
type input "APPROVED"
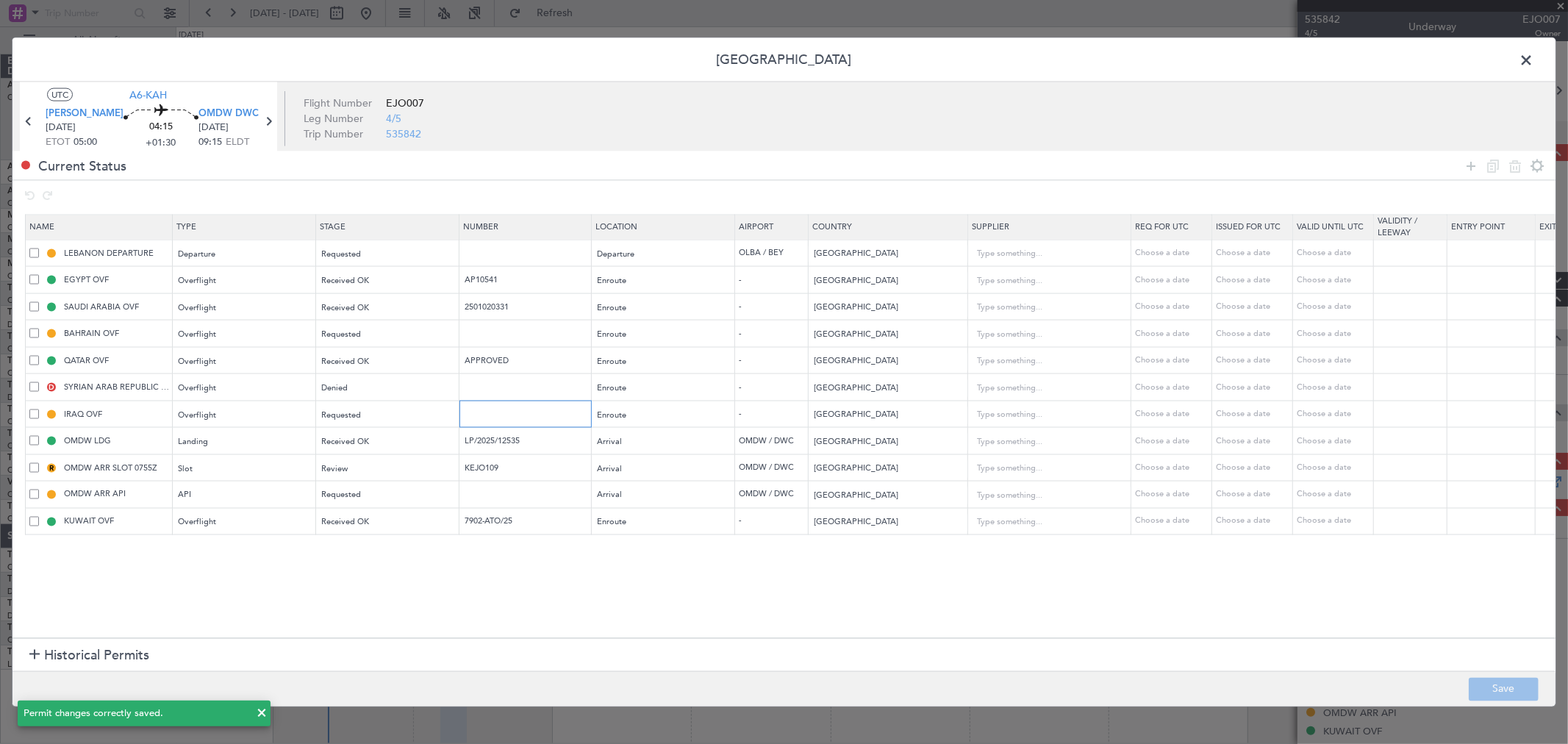
drag, startPoint x: 501, startPoint y: 413, endPoint x: 491, endPoint y: 415, distance: 10.2
click at [501, 413] on input "text" at bounding box center [527, 414] width 128 height 12
paste input "OVR 48611"
type input "OVR 48611"
click at [372, 420] on div "Requested" at bounding box center [383, 415] width 122 height 22
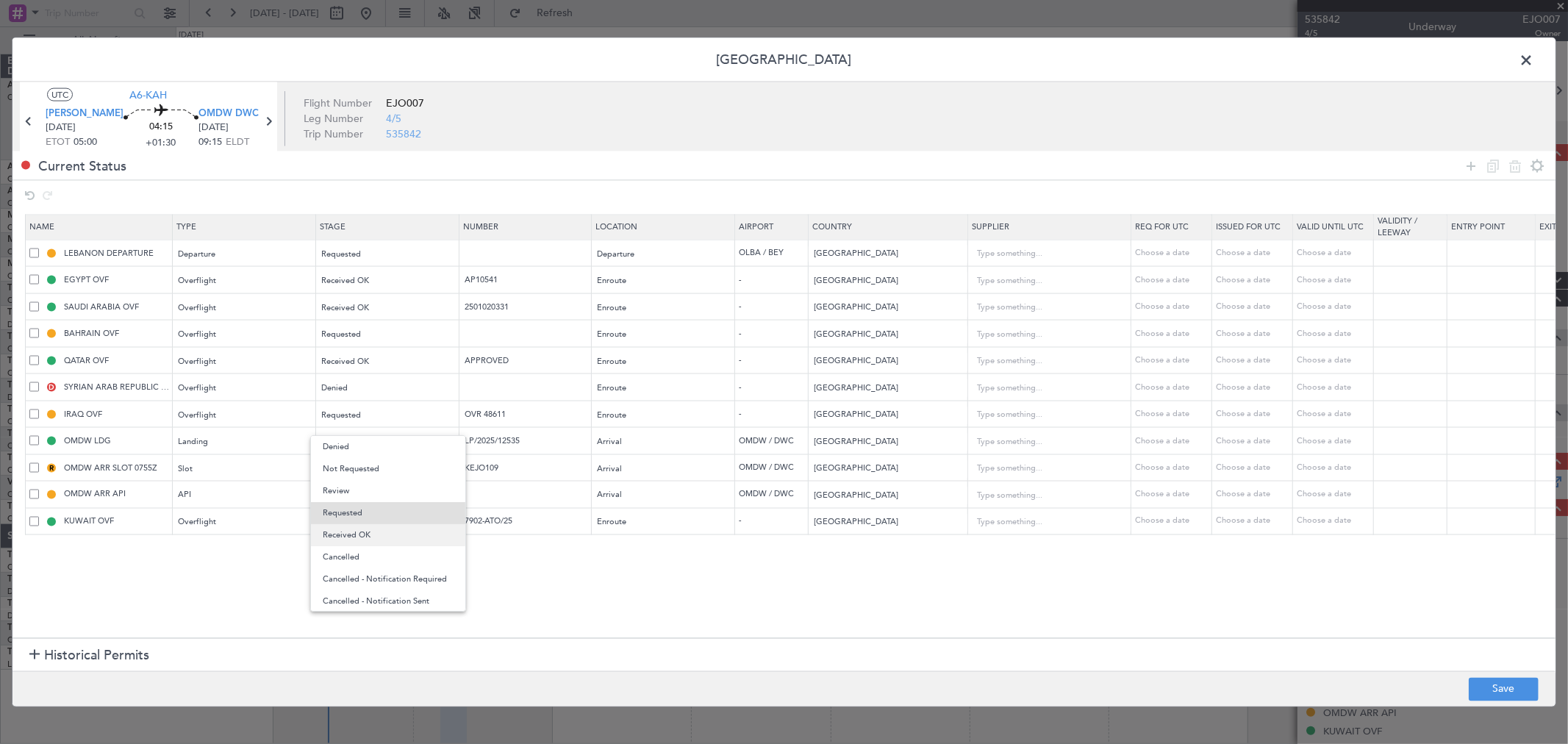
click at [360, 540] on span "Received OK" at bounding box center [387, 535] width 131 height 22
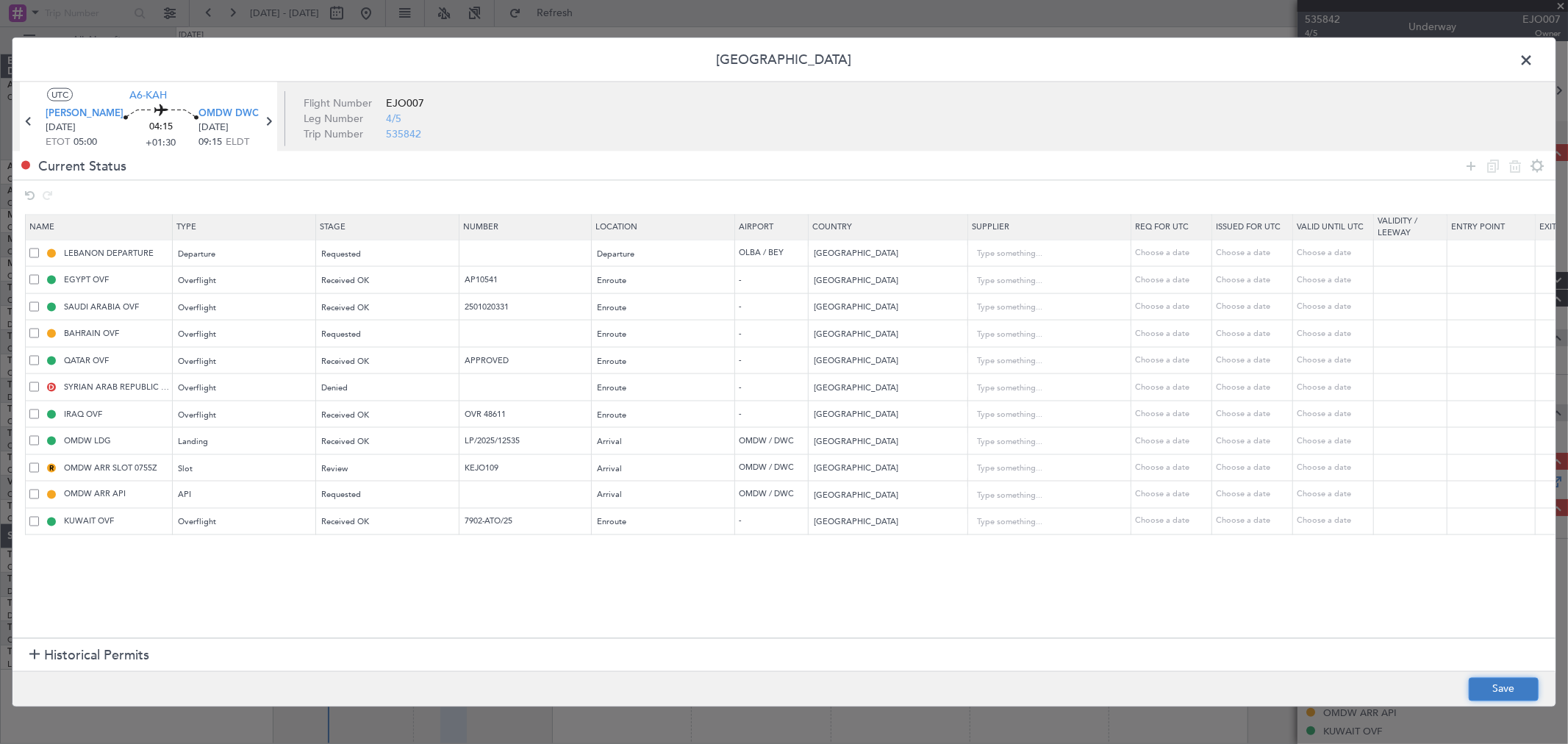
click at [1513, 687] on button "Save" at bounding box center [1504, 689] width 70 height 24
click at [1524, 56] on div at bounding box center [784, 372] width 1543 height 668
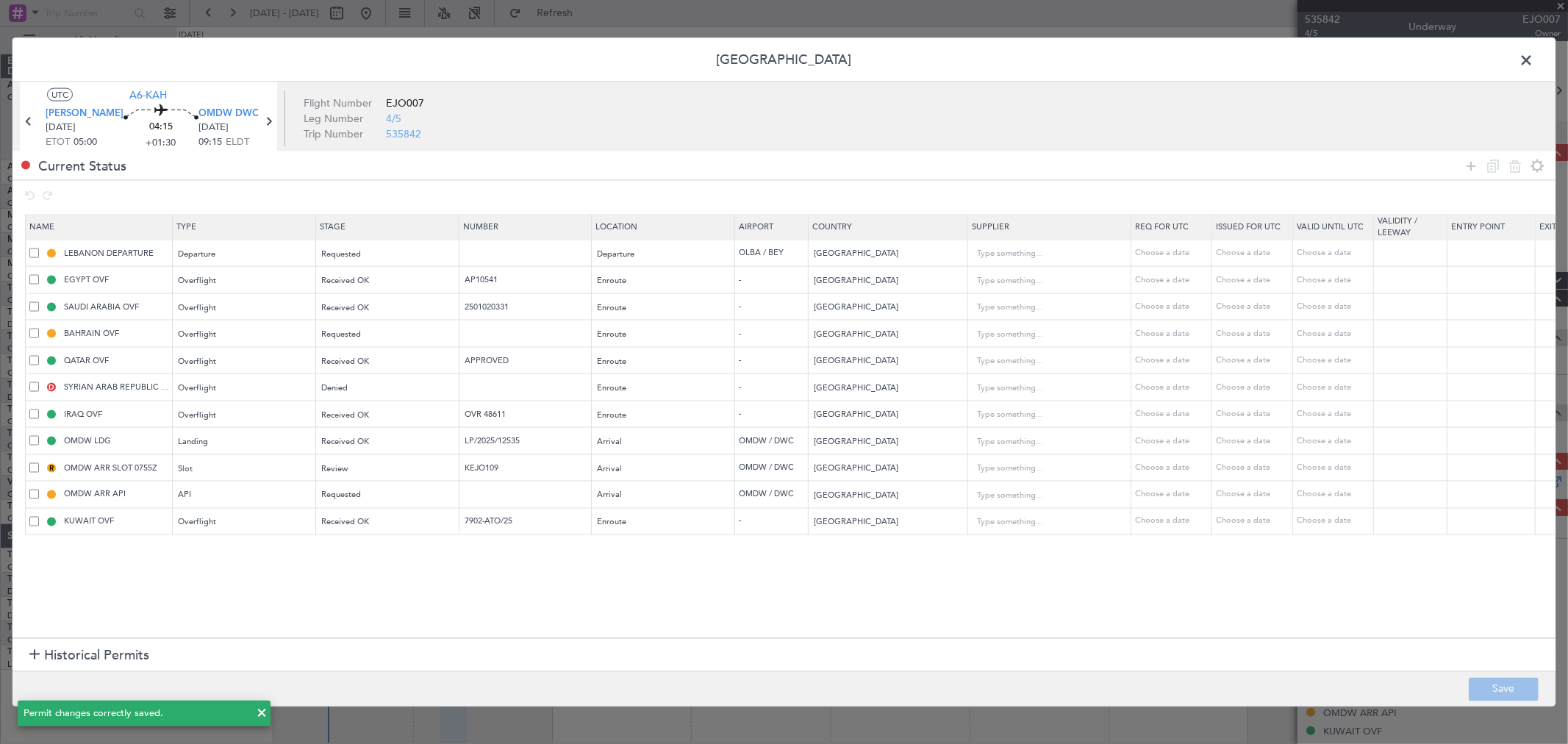
click at [1534, 56] on span at bounding box center [1534, 63] width 0 height 29
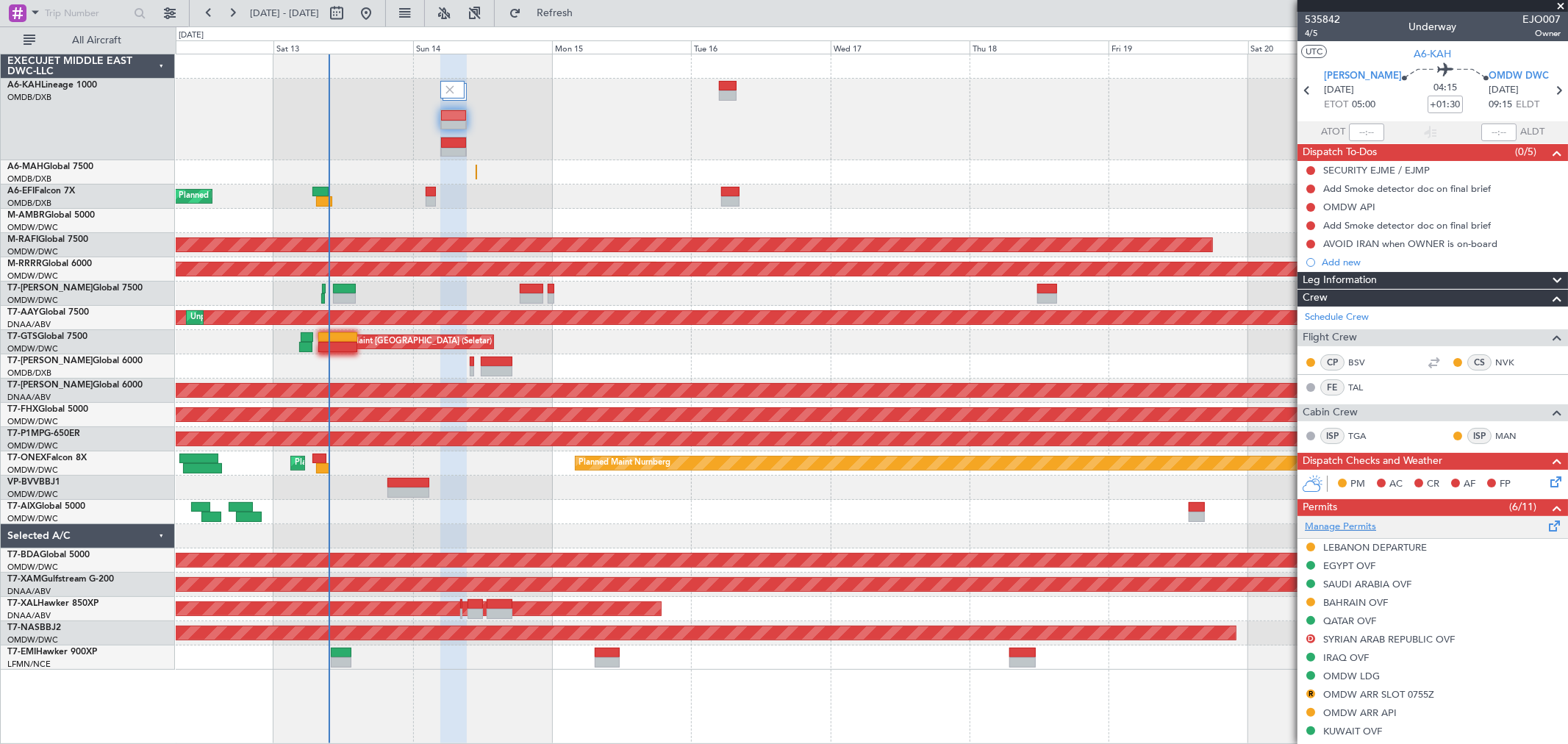
click at [1355, 520] on link "Manage Permits" at bounding box center [1340, 527] width 71 height 15
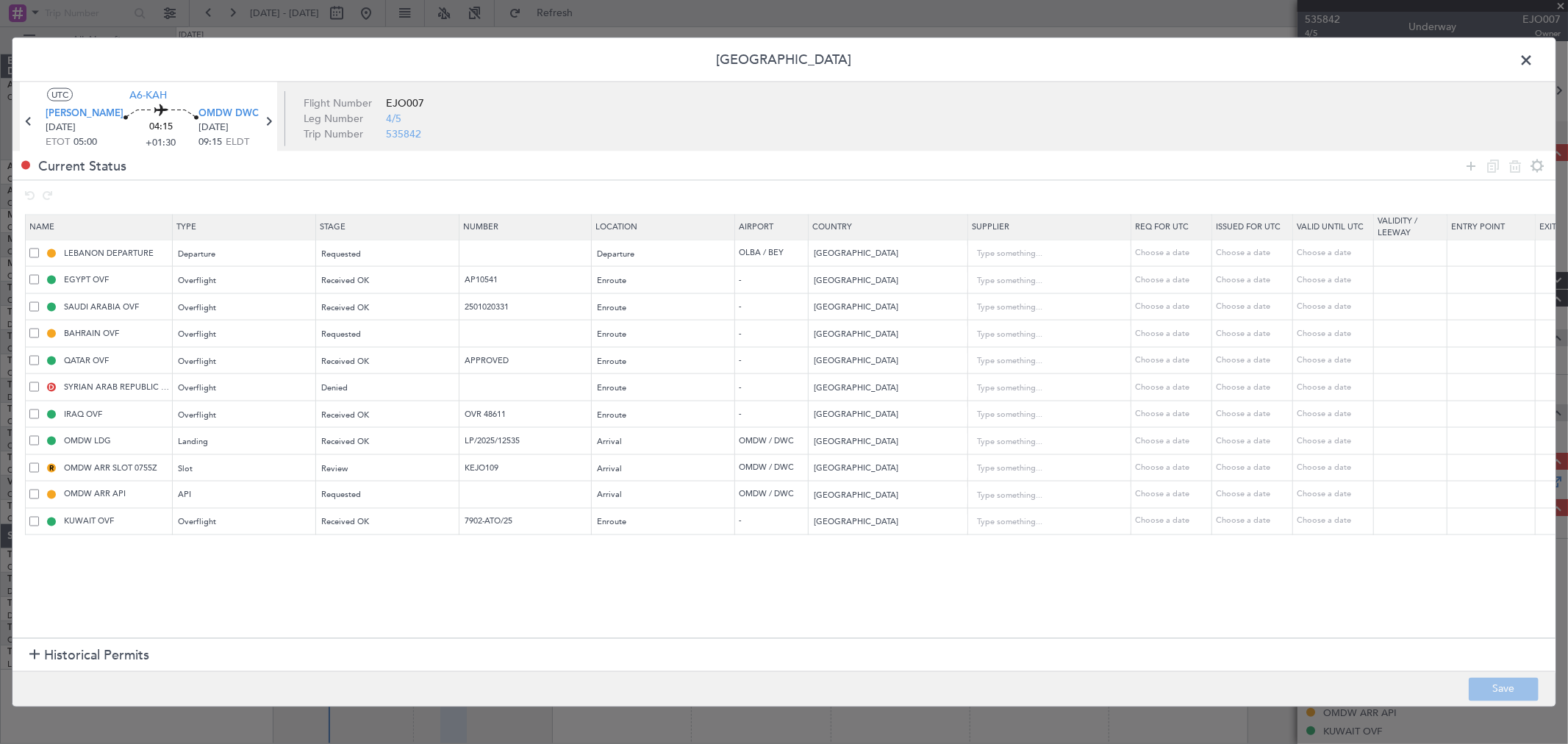
drag, startPoint x: 1467, startPoint y: 170, endPoint x: 1415, endPoint y: 178, distance: 52.6
click at [1466, 170] on icon at bounding box center [1471, 165] width 18 height 18
click at [259, 553] on div "Type" at bounding box center [240, 550] width 122 height 22
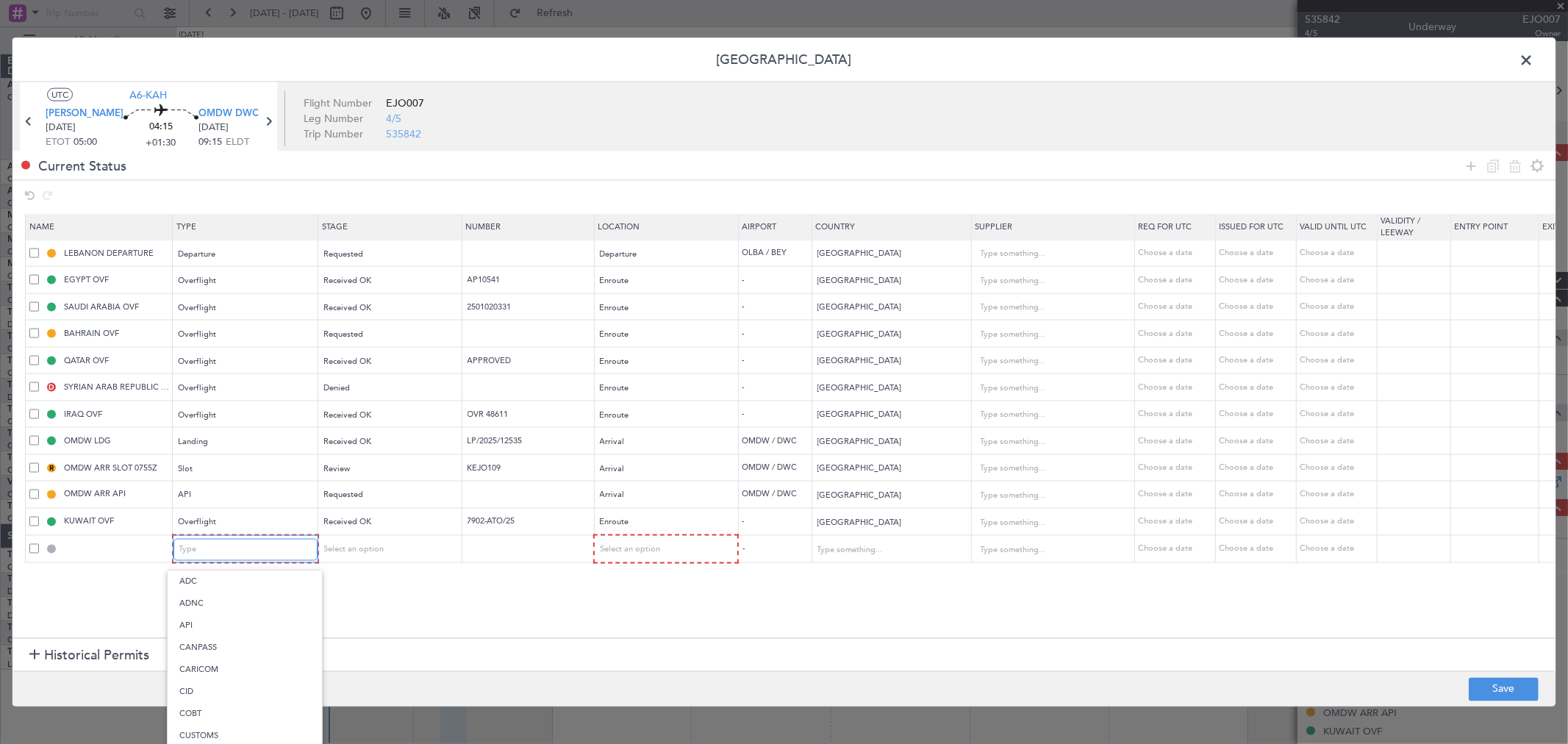
scroll to position [273, 0]
click at [221, 711] on span "Overflight" at bounding box center [244, 705] width 131 height 22
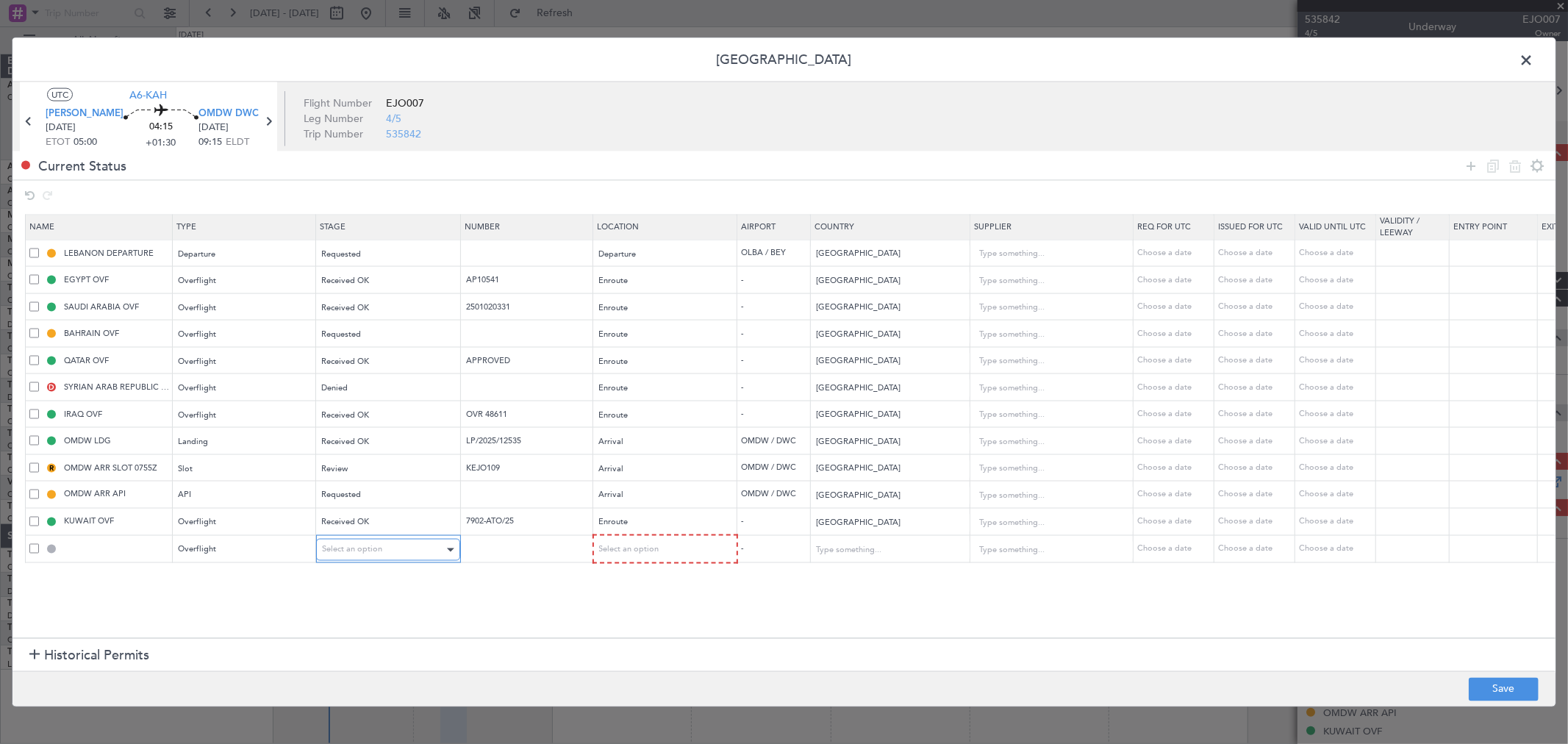
click at [400, 544] on div "Select an option" at bounding box center [383, 550] width 122 height 22
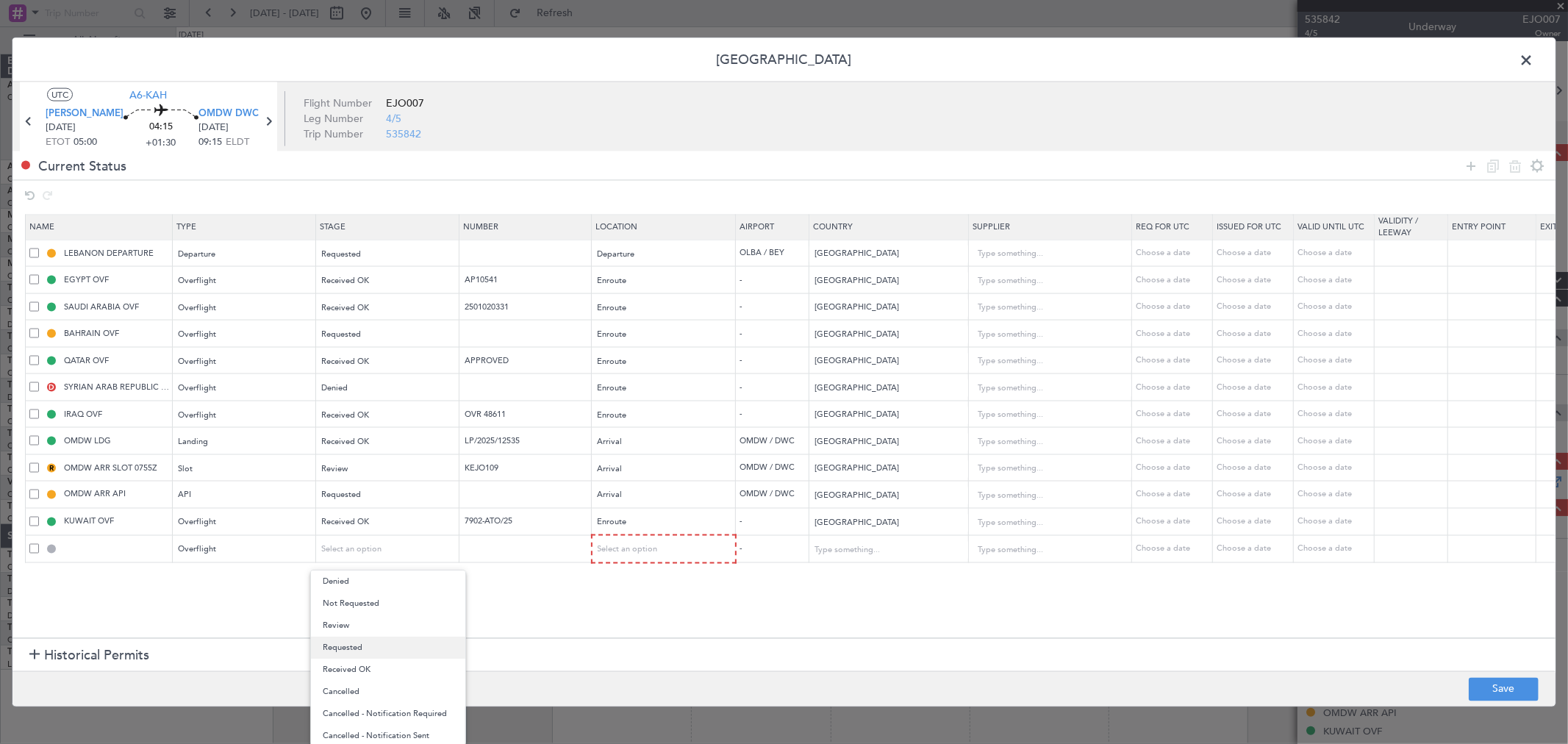
click at [362, 644] on span "Requested" at bounding box center [387, 647] width 131 height 22
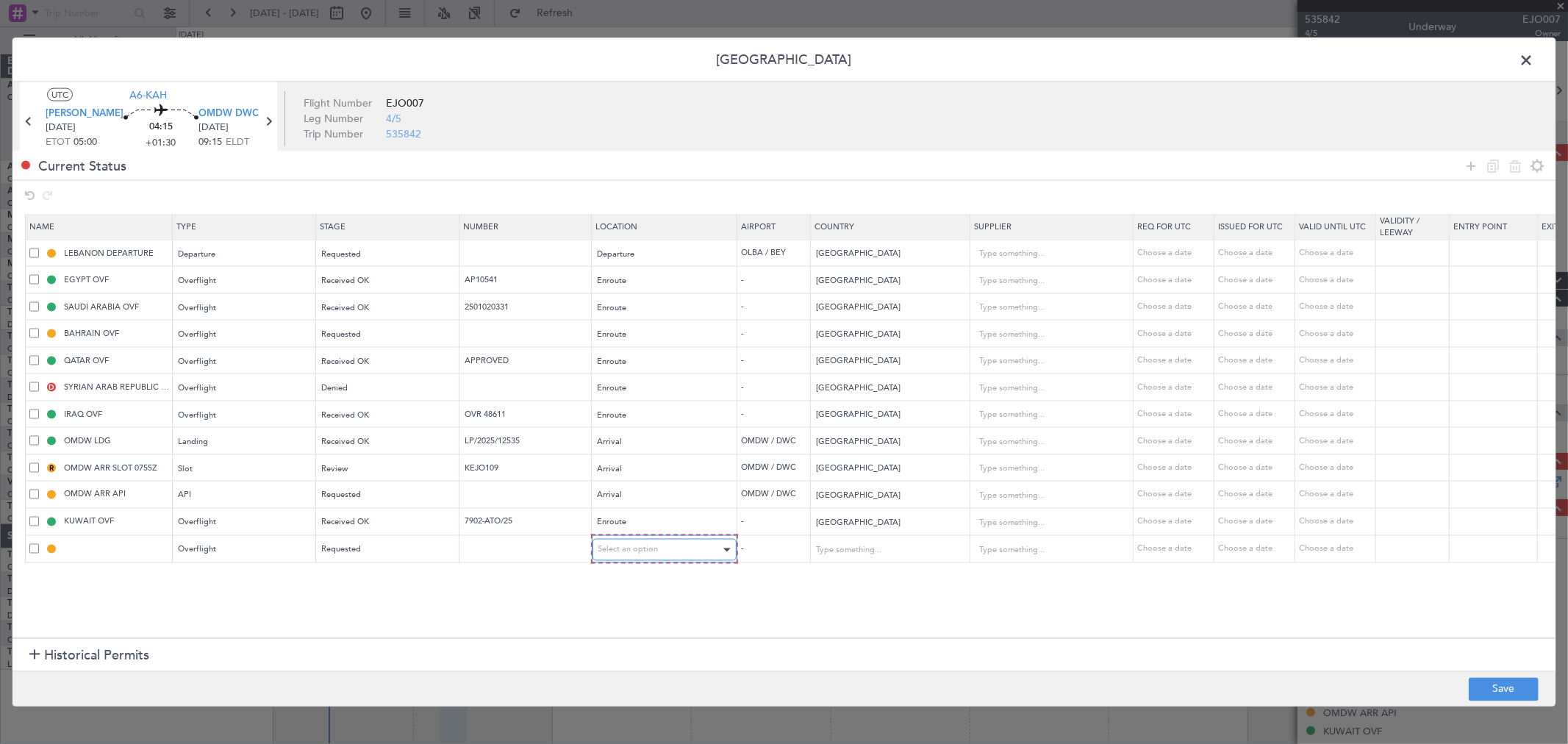
click at [647, 553] on span "Select an option" at bounding box center [628, 549] width 61 height 11
click at [627, 658] on div "Departure Departure Alt Arrival Arrival Alt Enroute" at bounding box center [664, 625] width 155 height 112
drag, startPoint x: 628, startPoint y: 672, endPoint x: 804, endPoint y: 600, distance: 190.2
click at [626, 675] on span "Enroute" at bounding box center [664, 669] width 131 height 22
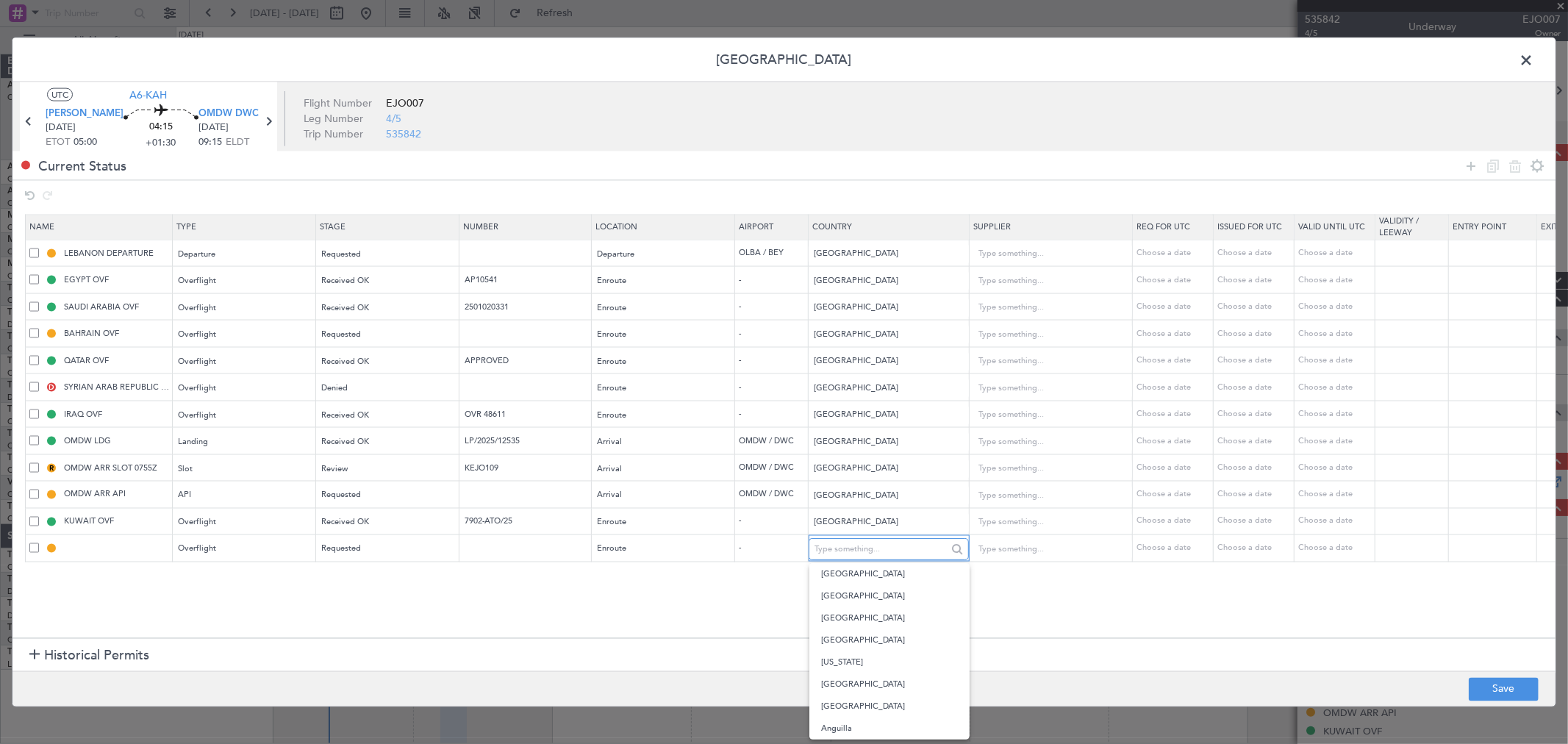
click at [849, 553] on input "text" at bounding box center [880, 549] width 133 height 22
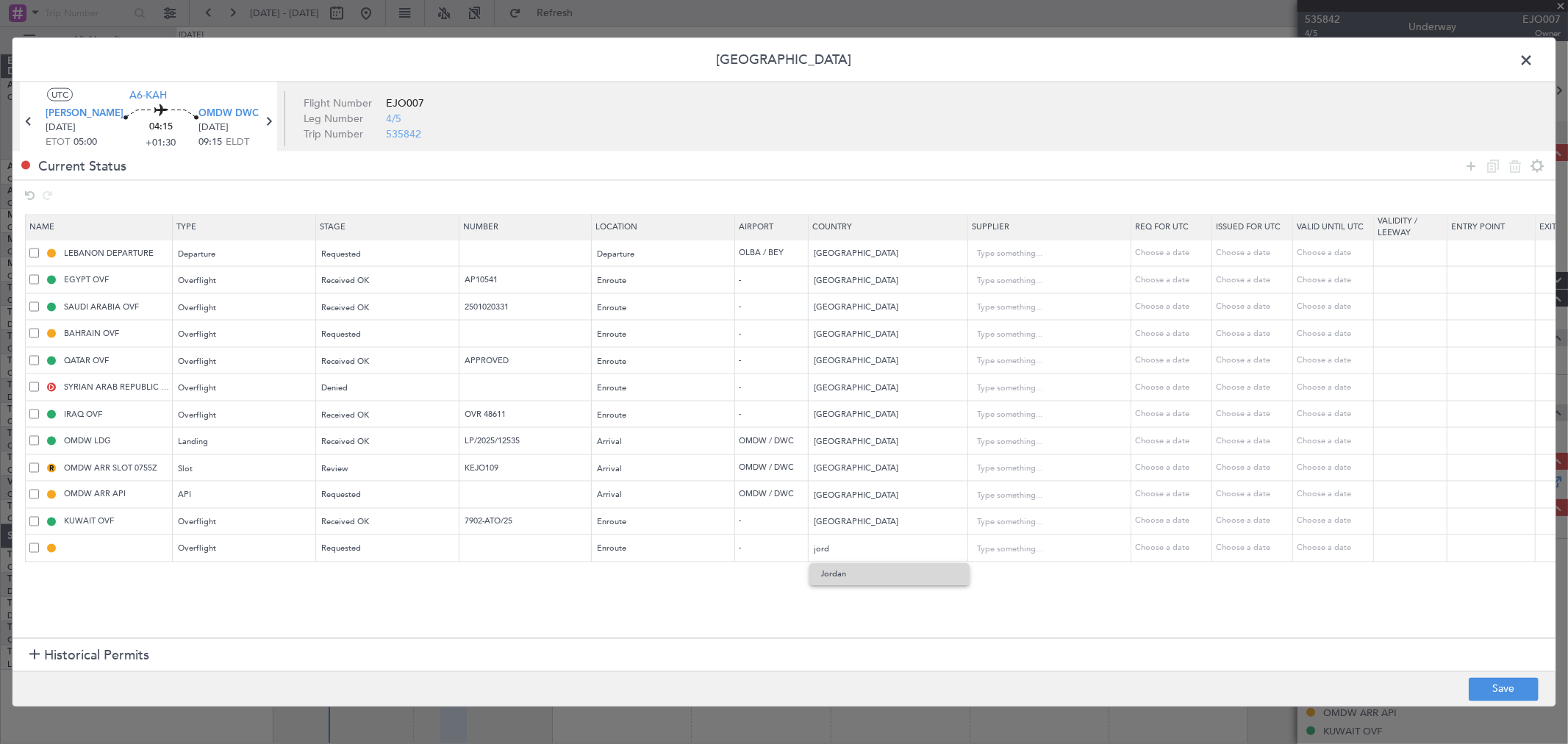
click at [857, 570] on span "Jordan" at bounding box center [890, 574] width 137 height 22
type input "Jordan"
click at [1512, 702] on footer "Save" at bounding box center [784, 688] width 1543 height 35
click at [1500, 689] on button "Save" at bounding box center [1504, 689] width 70 height 24
click at [1528, 61] on div at bounding box center [784, 372] width 1543 height 668
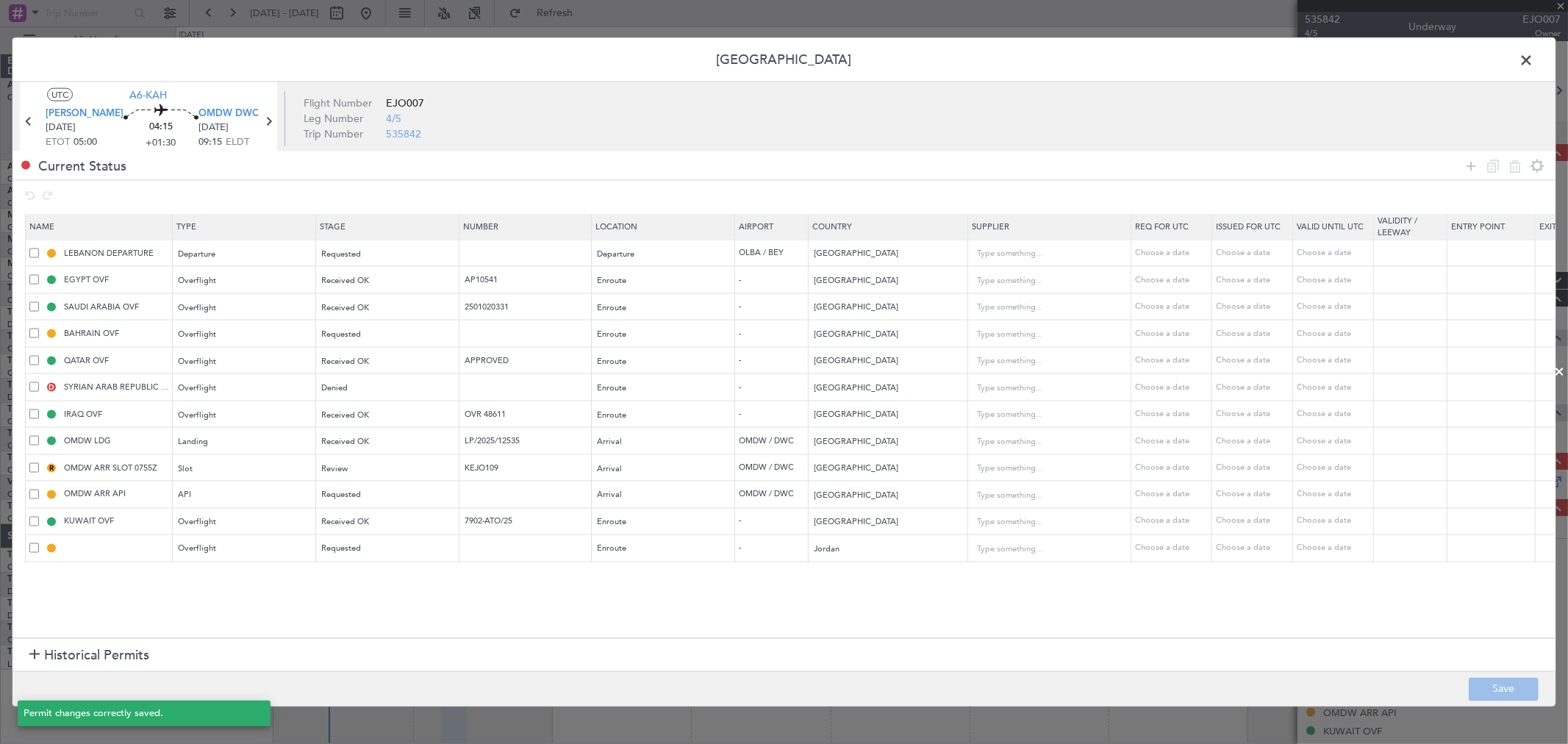
type input "JORDAN OVF"
type input "NNN"
click at [1534, 57] on span at bounding box center [1534, 63] width 0 height 29
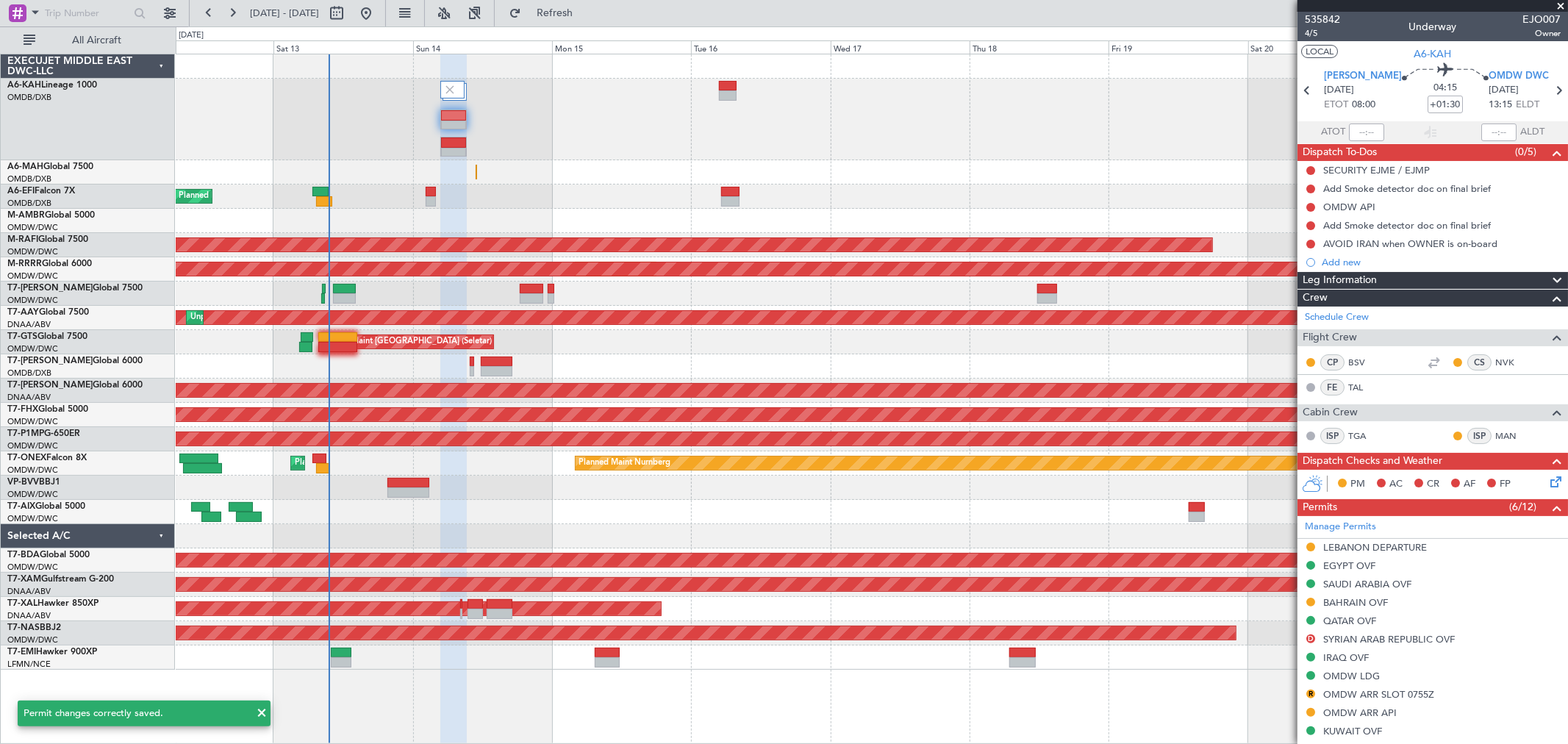
drag, startPoint x: 1320, startPoint y: 45, endPoint x: 1311, endPoint y: 39, distance: 10.8
click at [1318, 45] on button "LOCAL" at bounding box center [1320, 51] width 37 height 13
click at [1311, 37] on span "4/5" at bounding box center [1323, 33] width 35 height 12
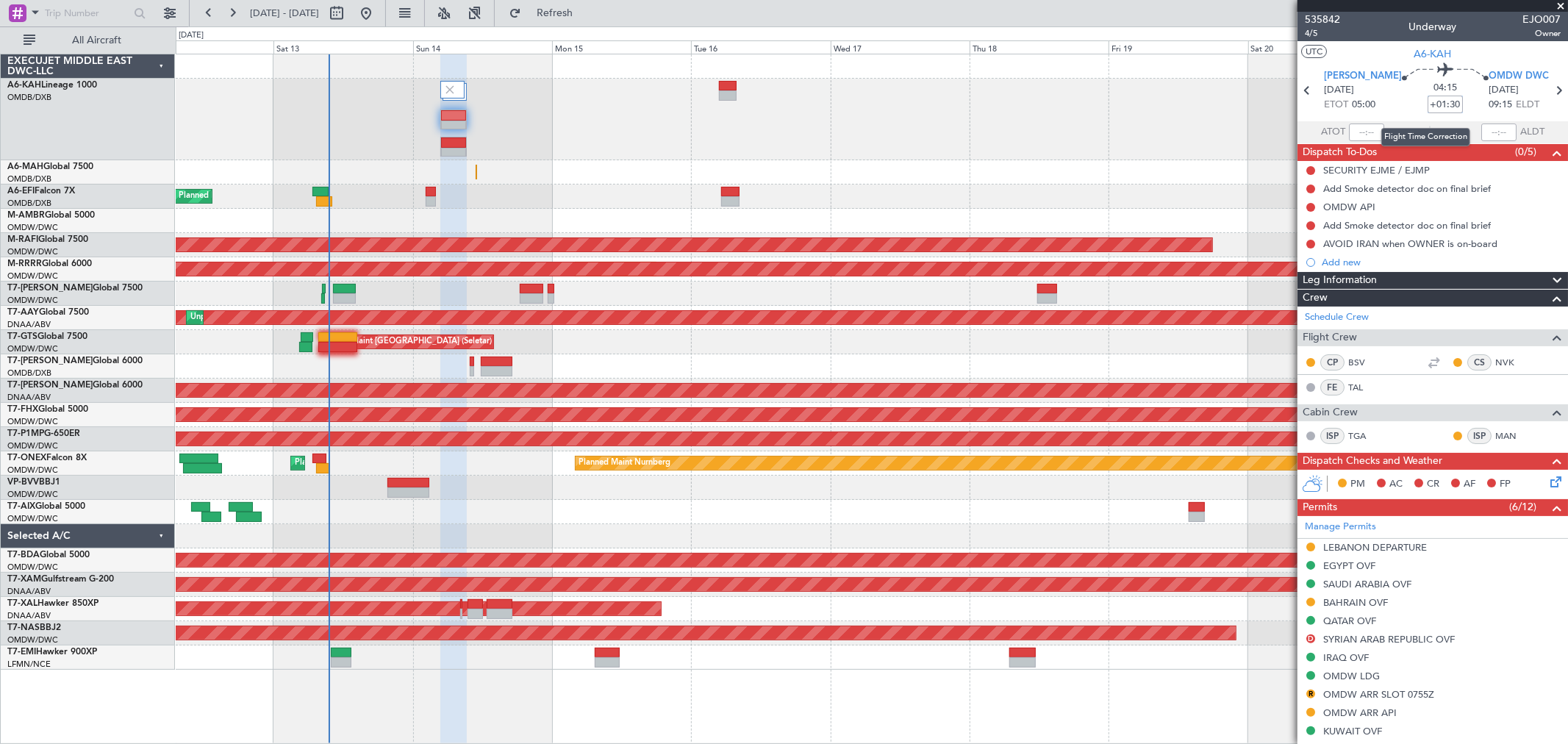
click at [1428, 107] on input "+01:30" at bounding box center [1446, 105] width 35 height 18
click at [1428, 101] on input "+01:00" at bounding box center [1446, 105] width 35 height 18
drag, startPoint x: 1412, startPoint y: 105, endPoint x: 1443, endPoint y: 107, distance: 31.1
click at [1443, 107] on input "+01:00" at bounding box center [1446, 105] width 35 height 18
type input "+00:55"
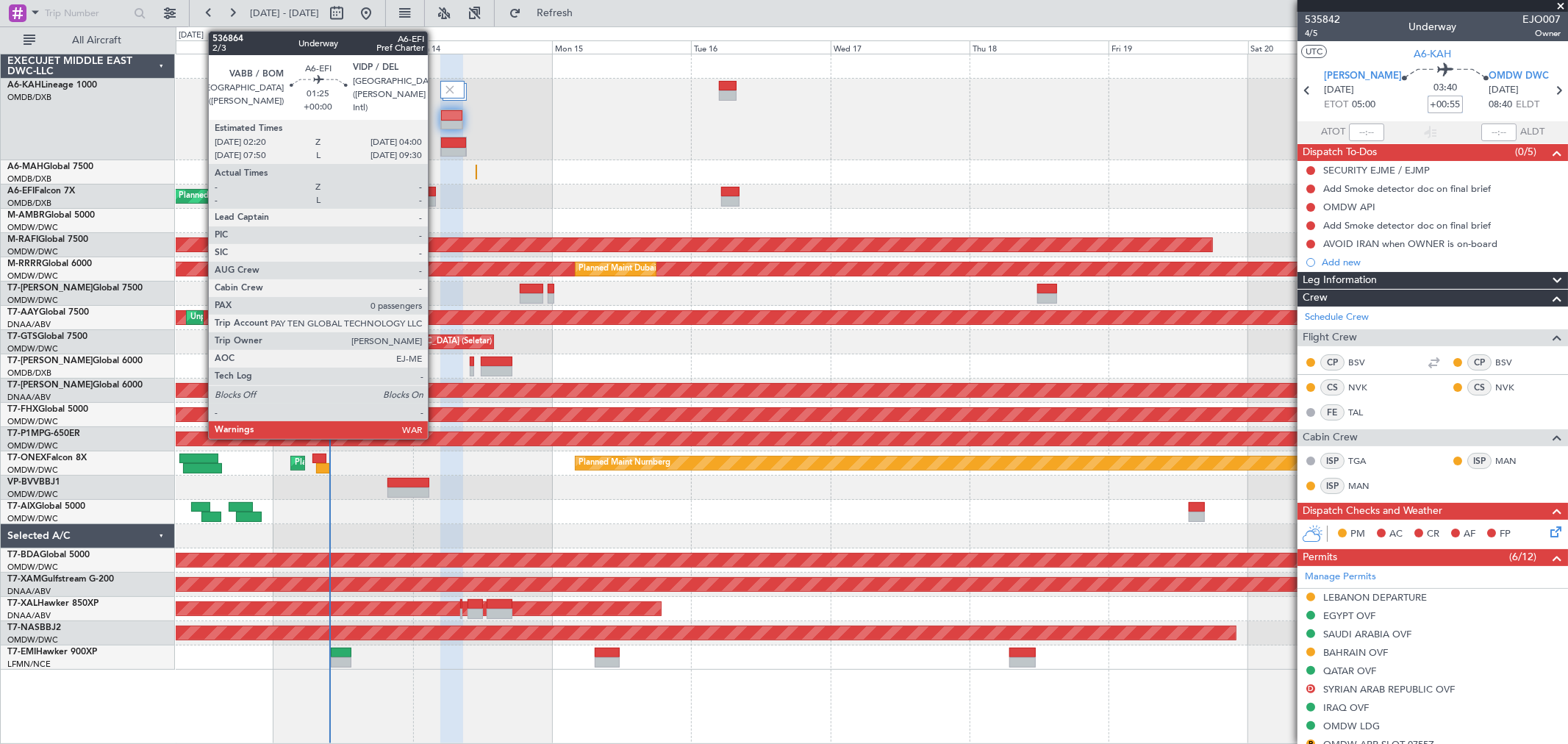
click at [436, 199] on div at bounding box center [431, 201] width 11 height 11
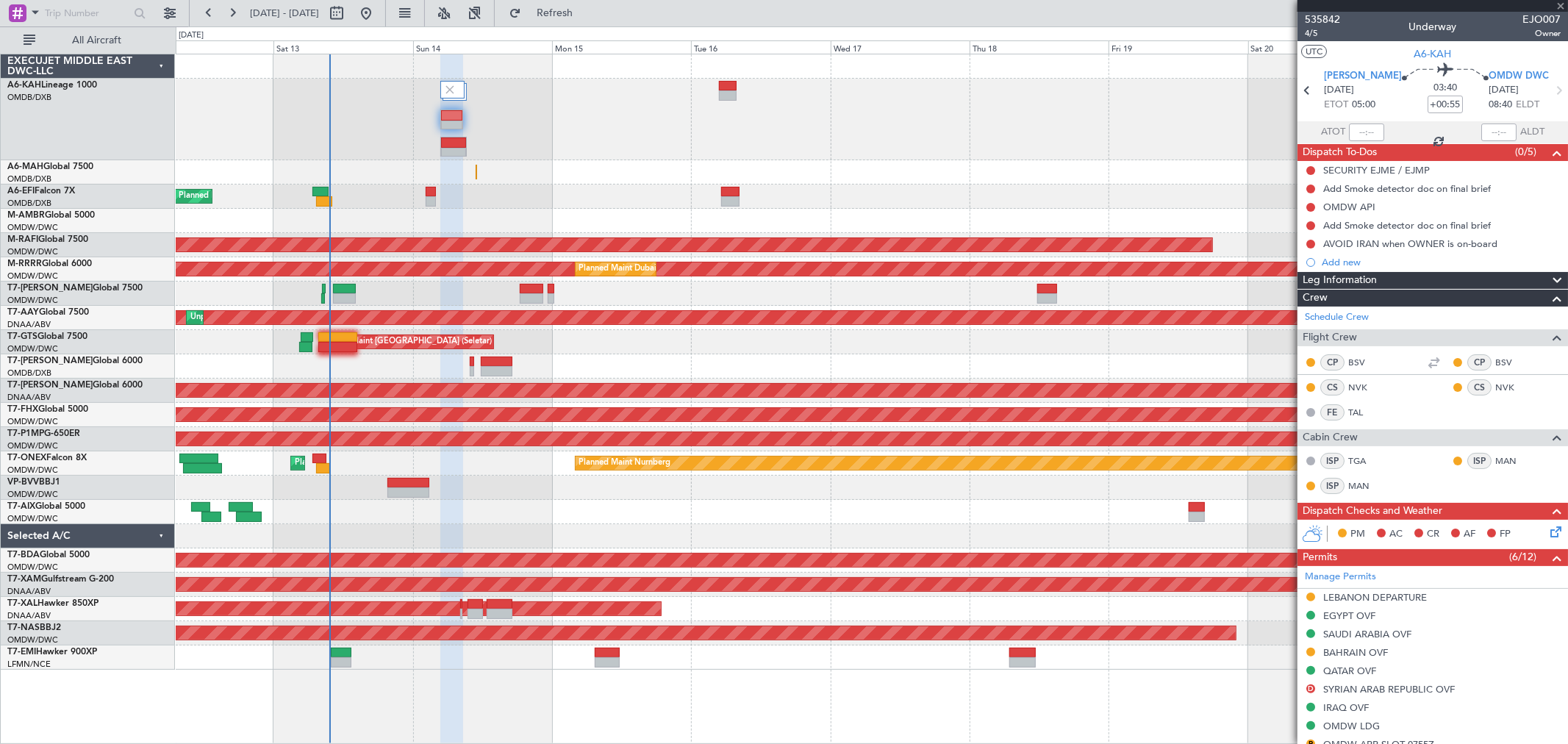
type input "0"
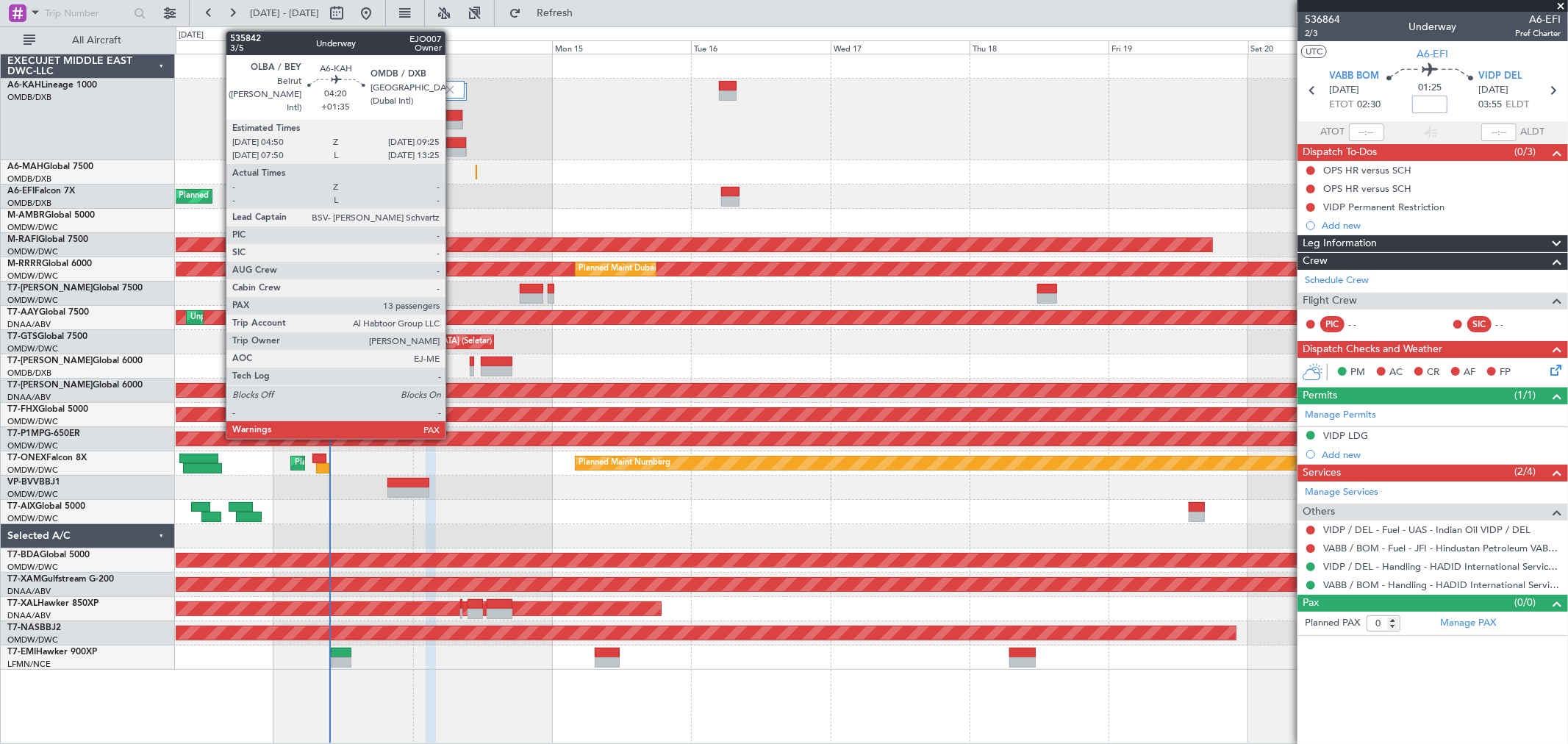
click at [453, 144] on div at bounding box center [453, 143] width 25 height 11
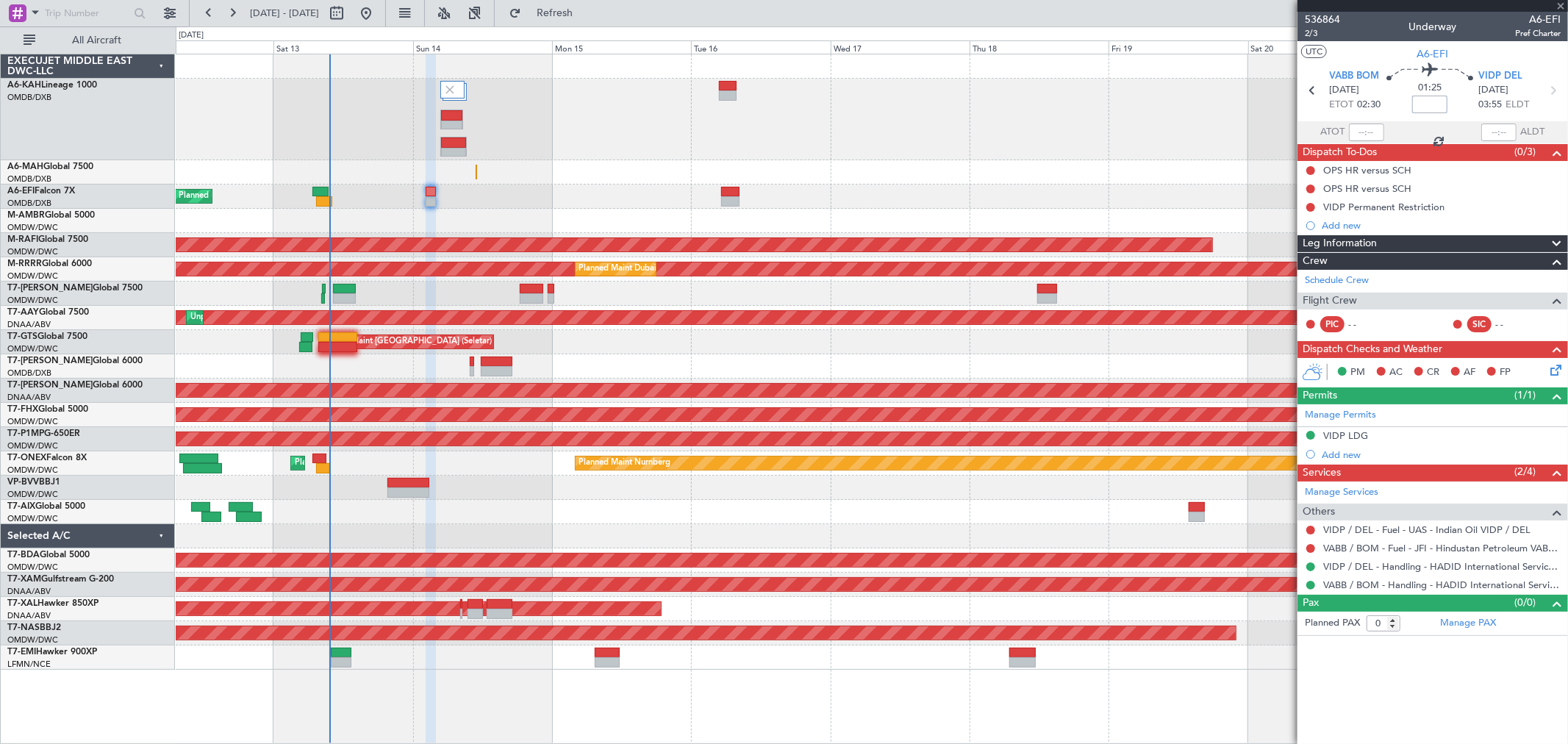
type input "+01:35"
type input "13"
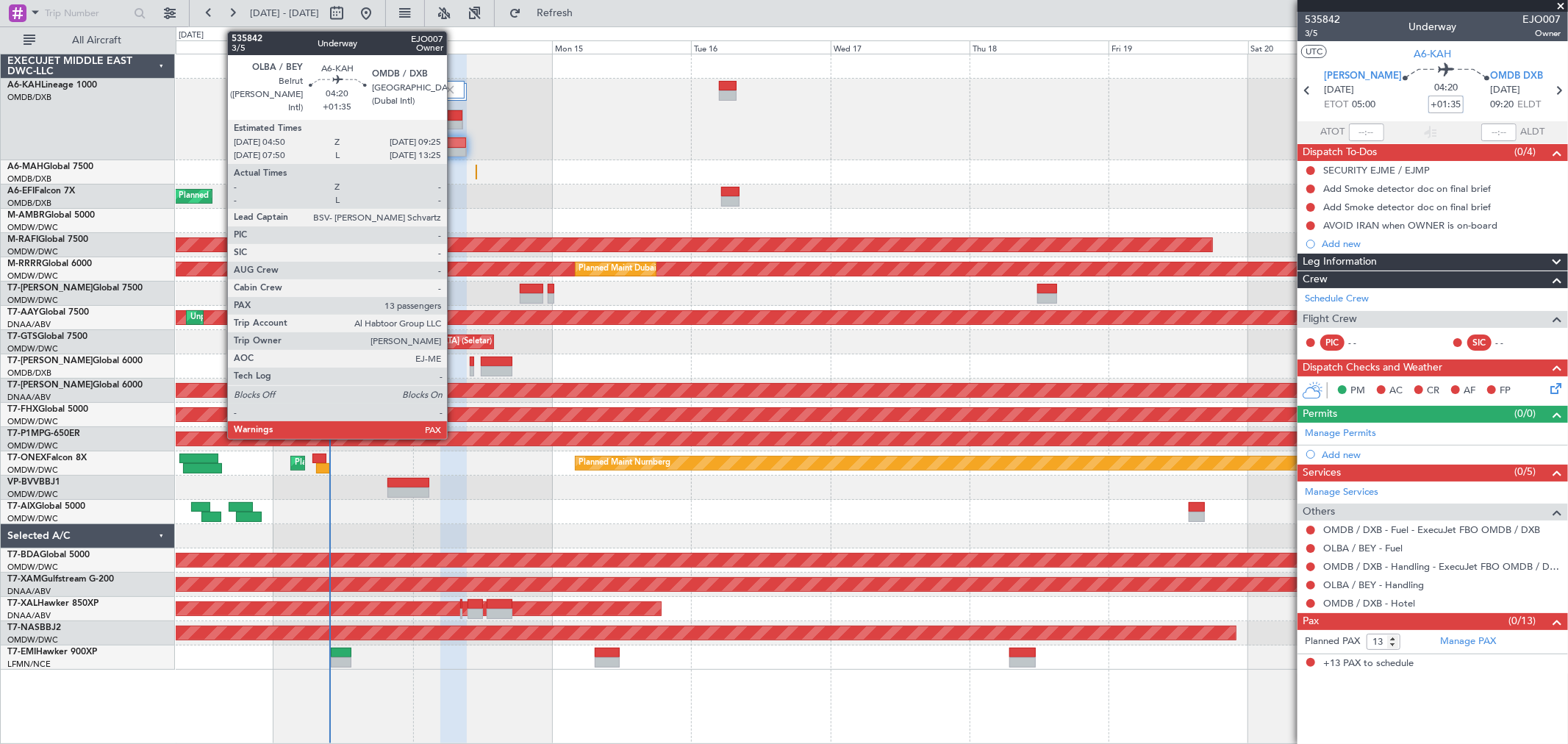
click at [454, 148] on div at bounding box center [453, 153] width 25 height 11
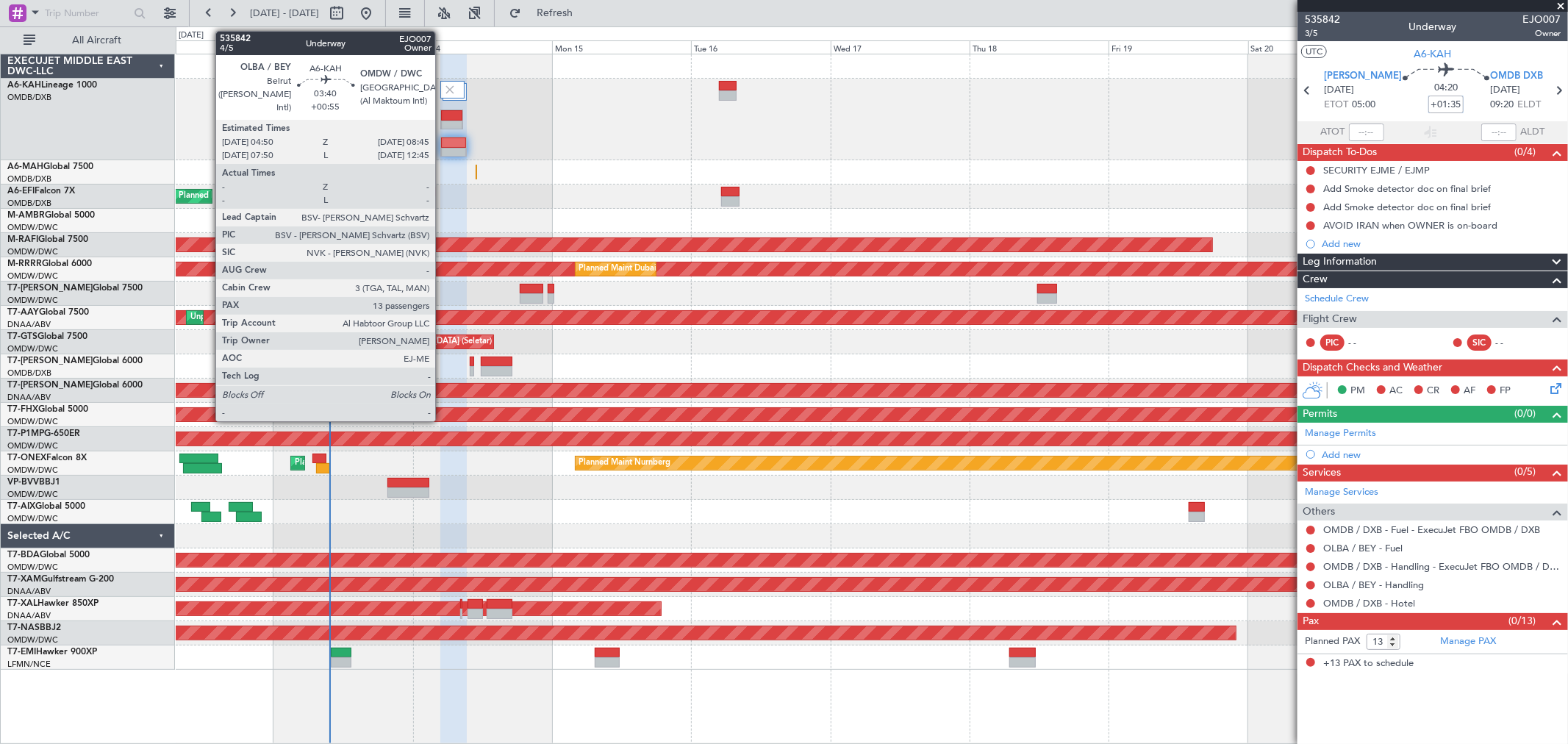
click at [451, 115] on div at bounding box center [452, 116] width 21 height 11
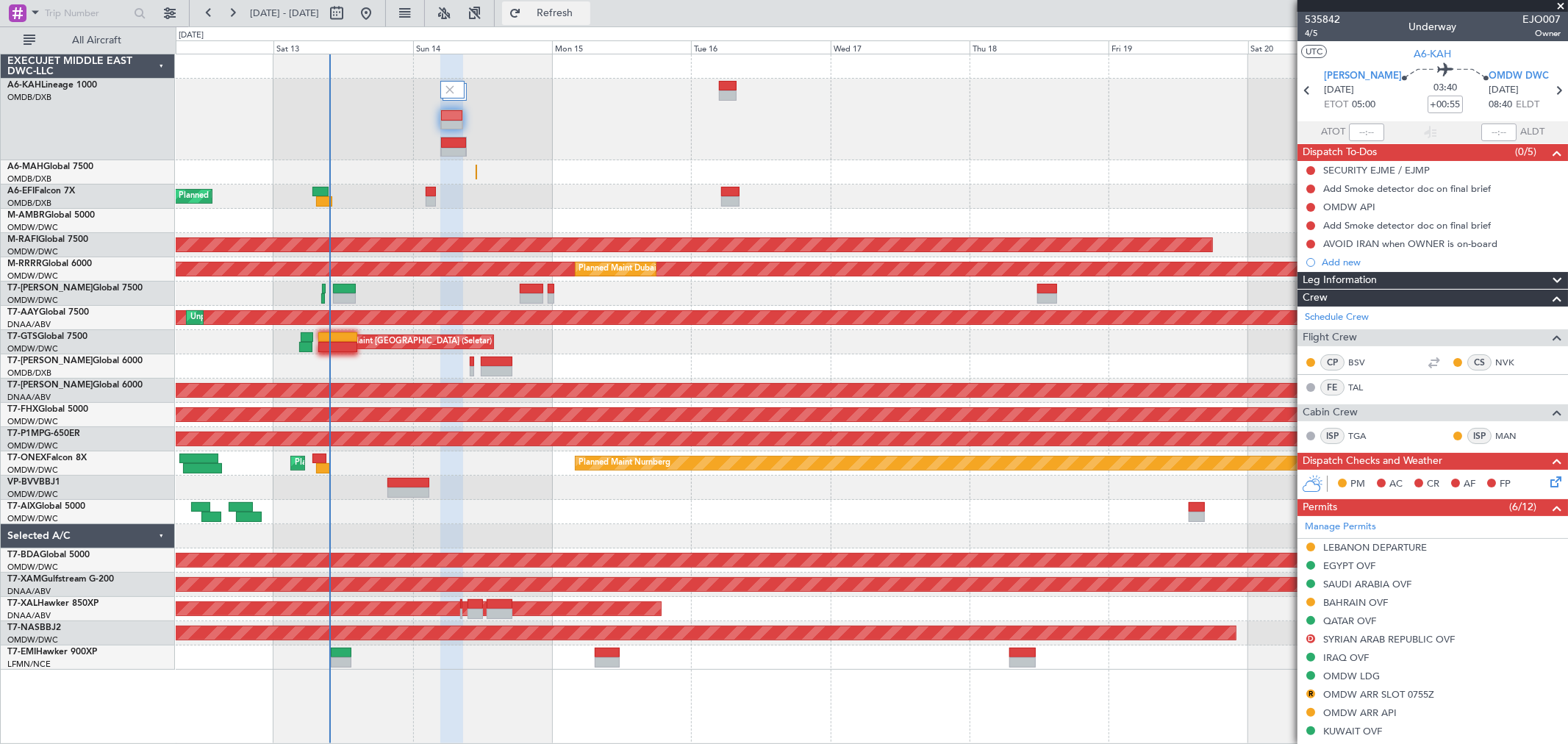
click at [586, 16] on span "Refresh" at bounding box center [555, 13] width 61 height 11
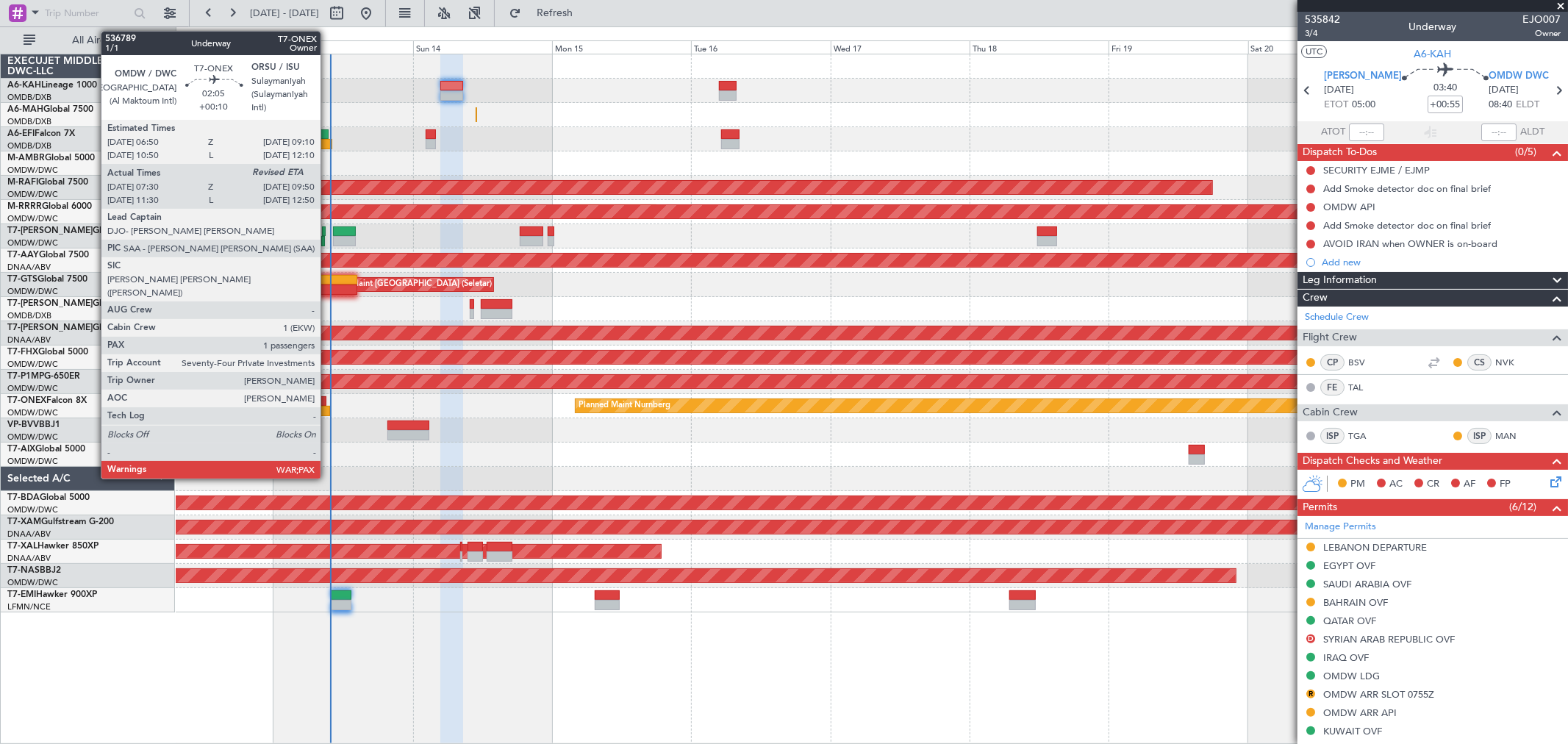
click at [328, 410] on div at bounding box center [323, 411] width 14 height 11
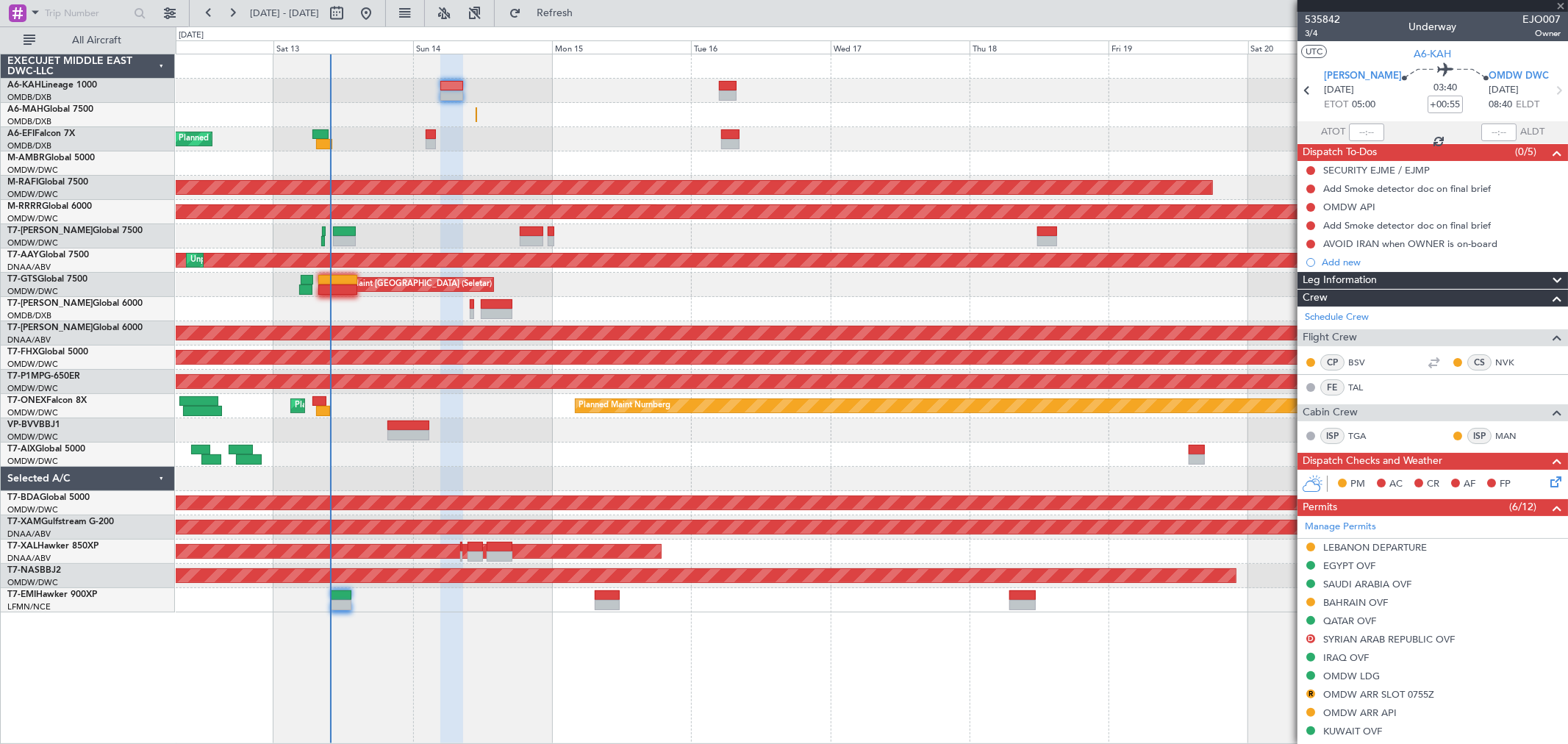
type input "+00:10"
type input "07:40"
type input "3"
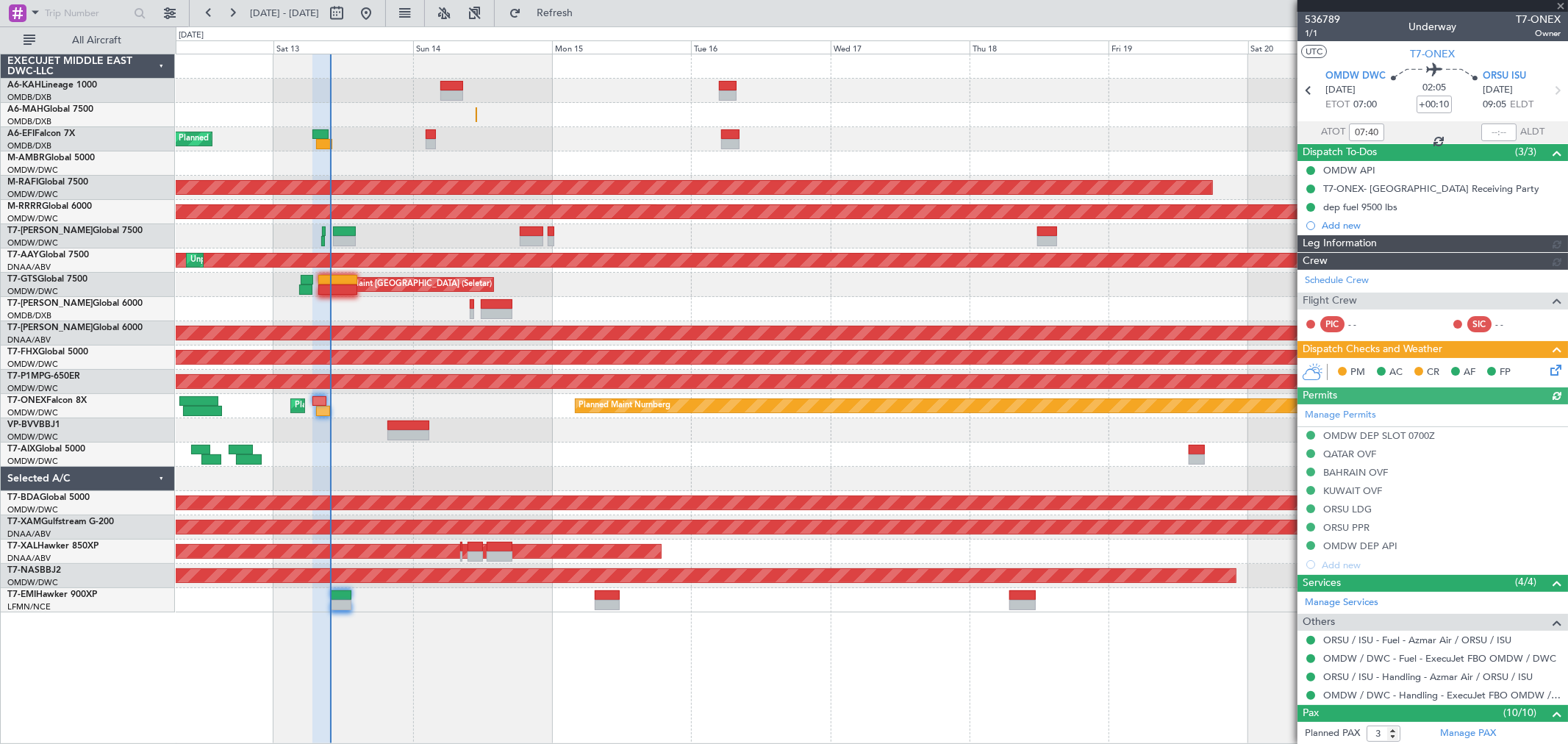
type input "[PERSON_NAME] (ANI)"
type input "7272"
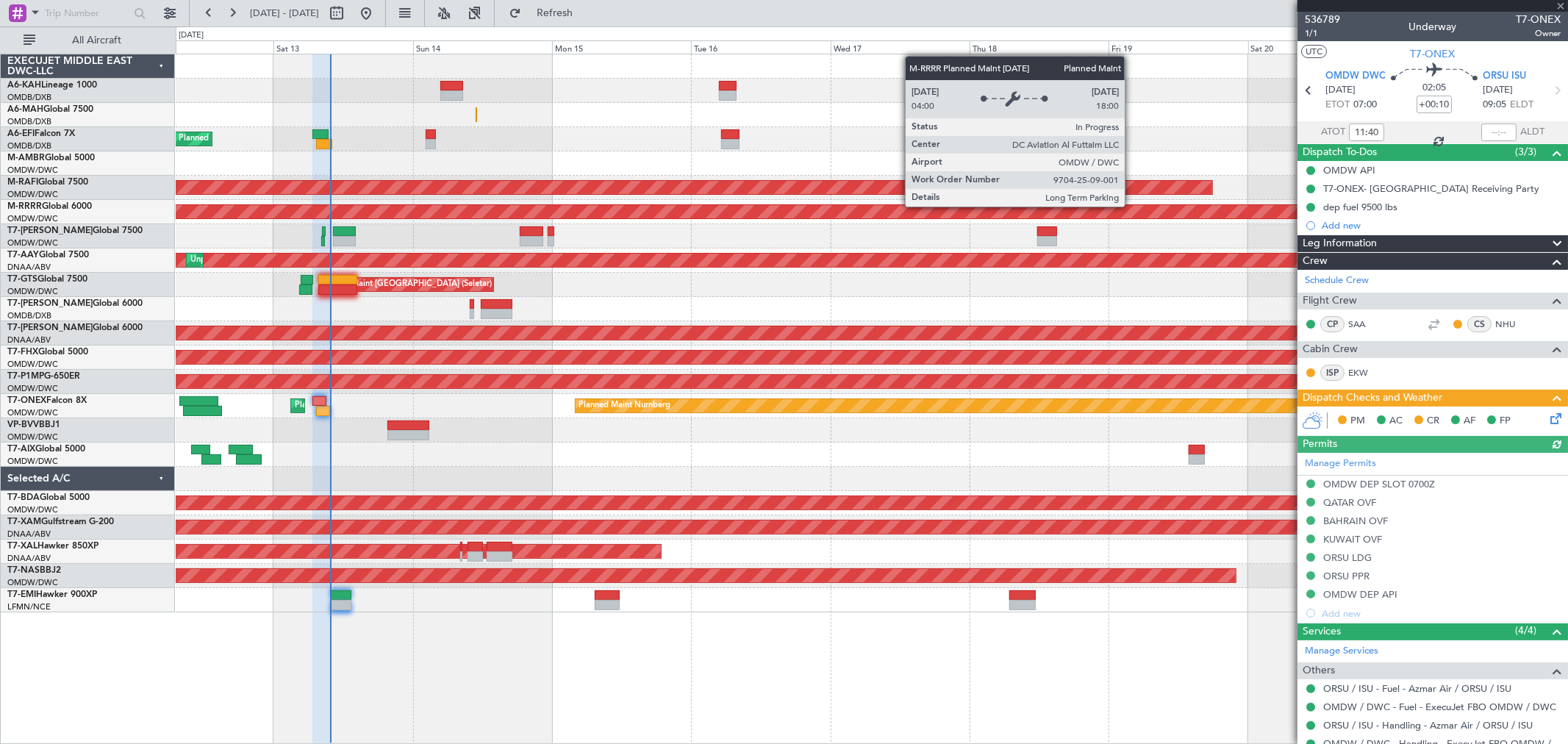
type input "07:40"
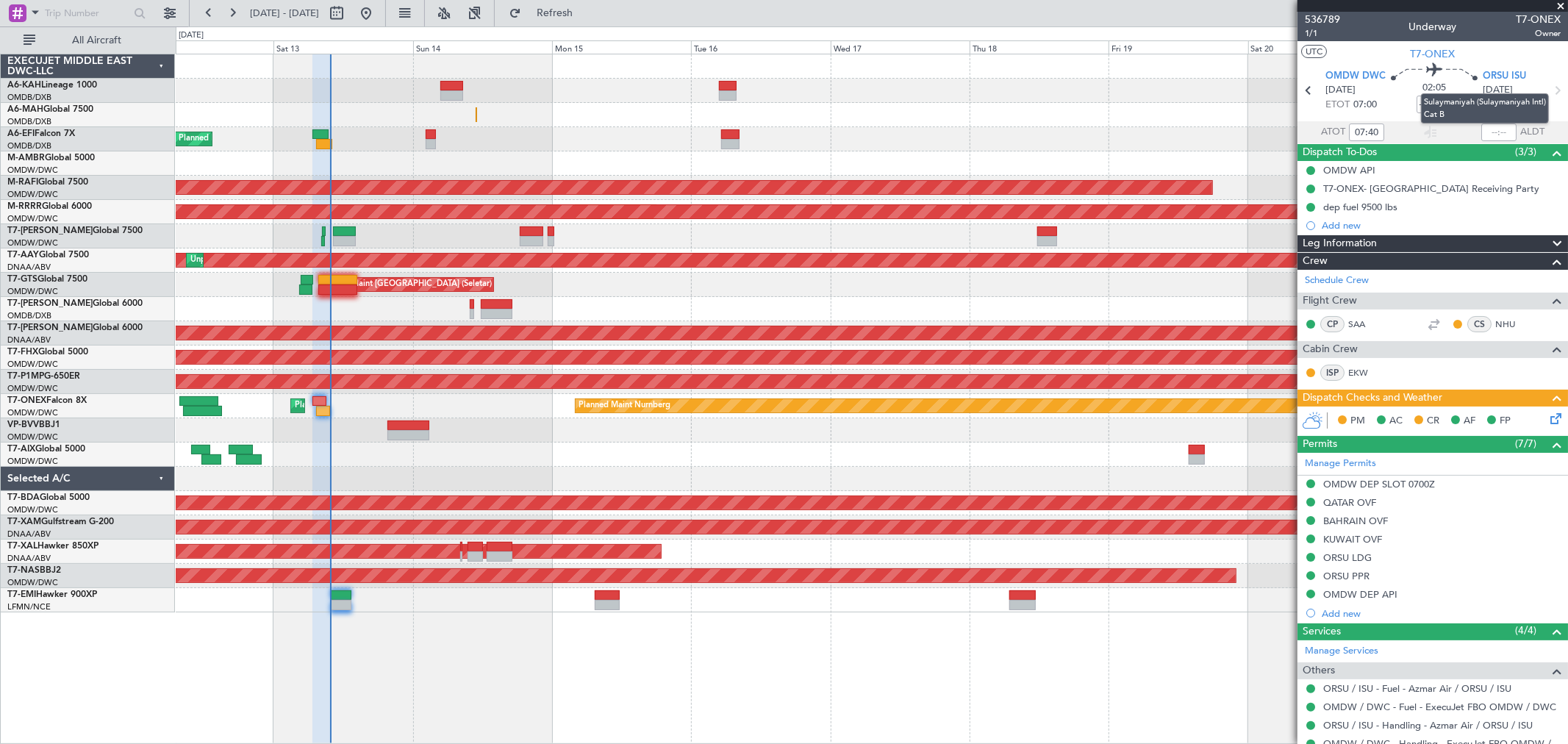
click at [1489, 128] on mat-tooltip-component "Sulaymaniyah (Sulaymaniyah Intl) Cat B" at bounding box center [1485, 109] width 148 height 51
click at [1488, 127] on input "text" at bounding box center [1499, 133] width 35 height 18
type input "09:47"
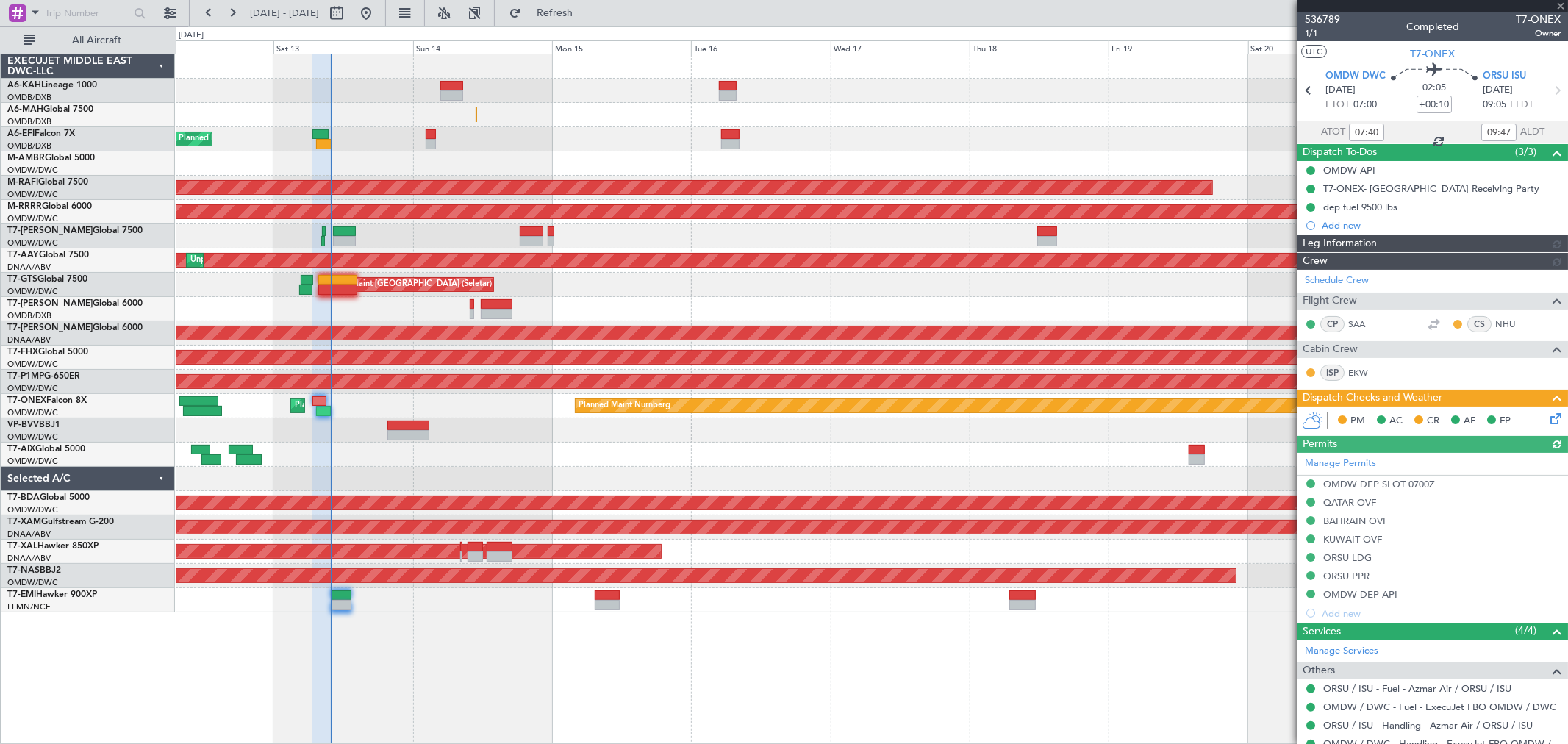
type input "[PERSON_NAME] (ANI)"
type input "7272"
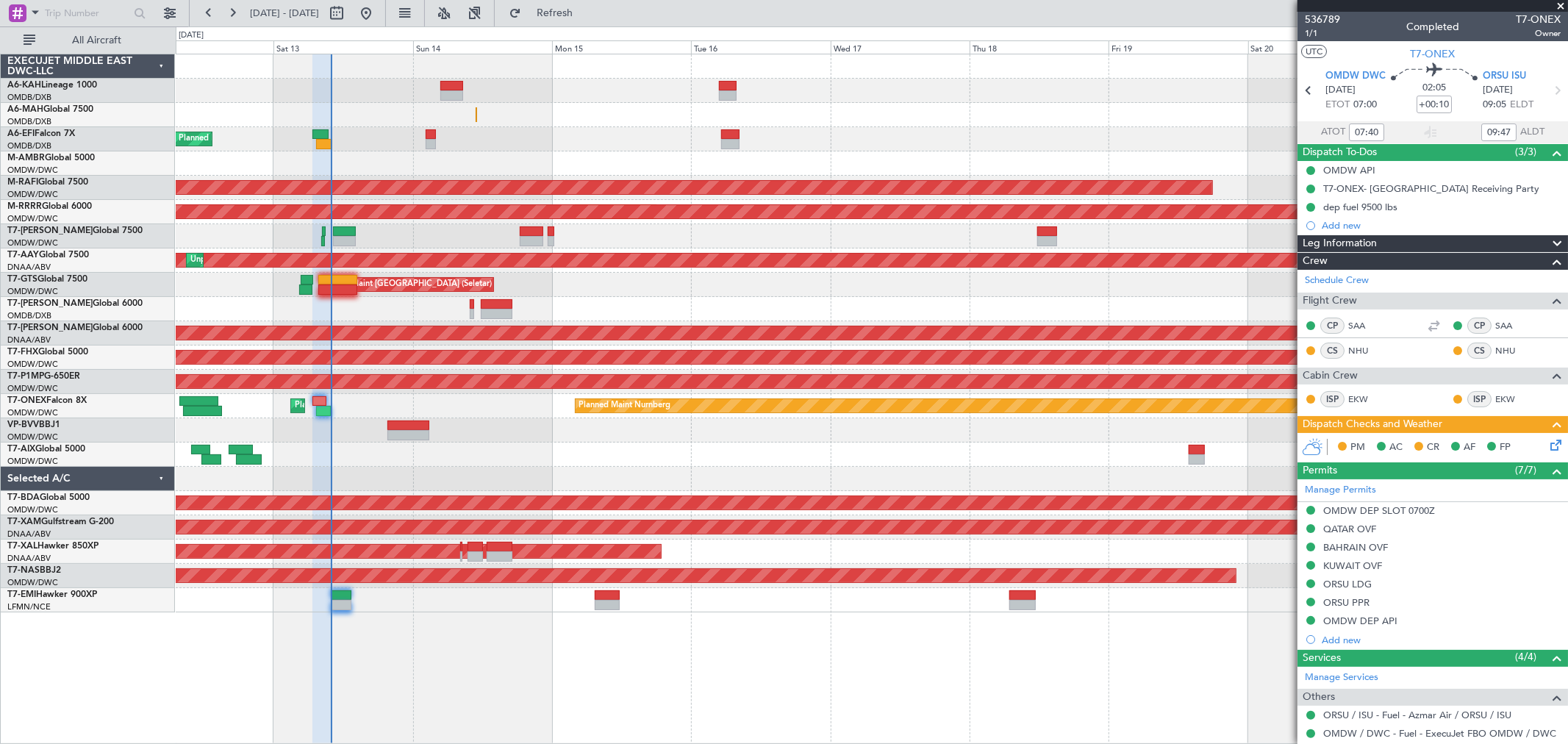
click at [1548, 437] on icon at bounding box center [1553, 442] width 11 height 11
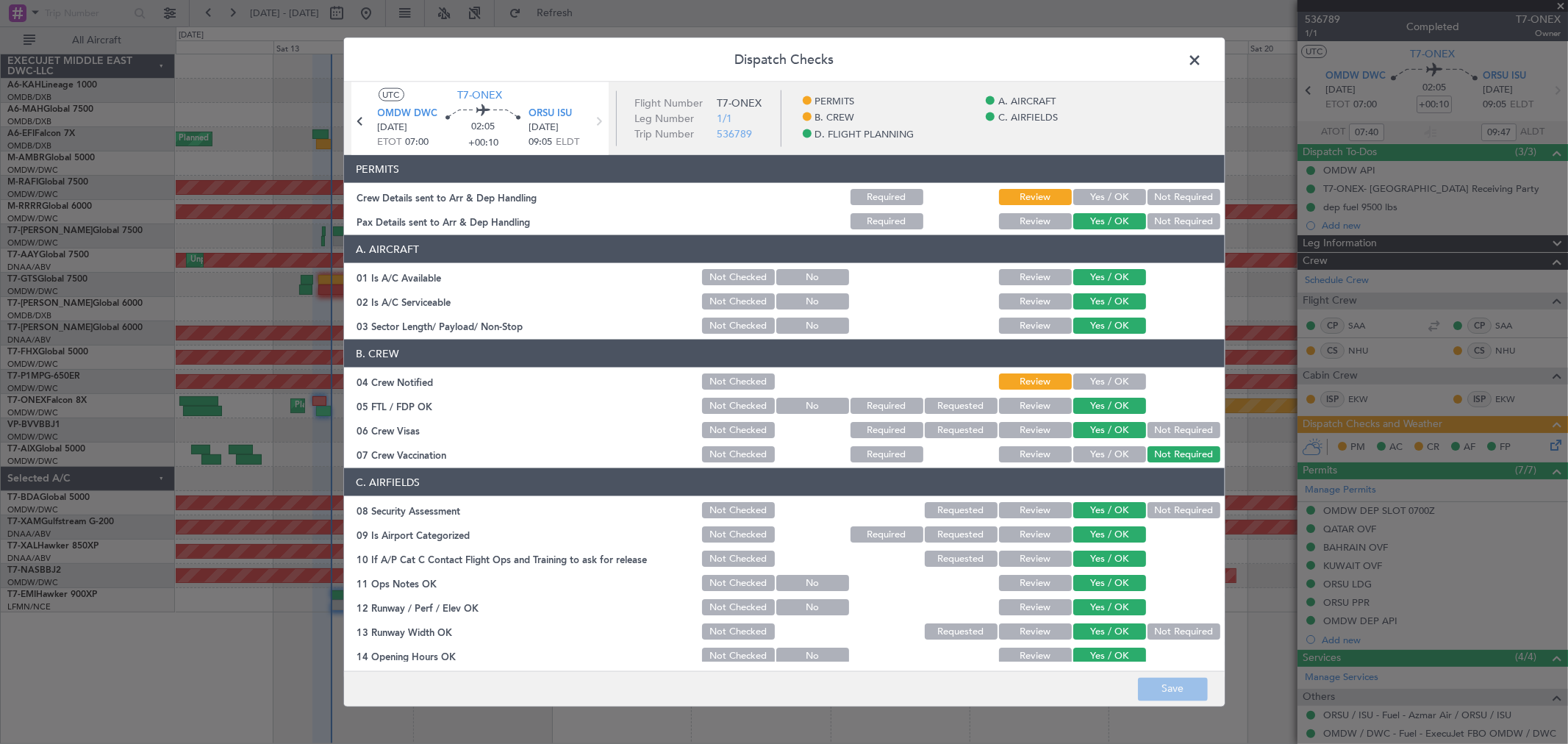
click at [1084, 189] on button "Yes / OK" at bounding box center [1109, 197] width 73 height 16
click at [1101, 377] on button "Yes / OK" at bounding box center [1109, 381] width 73 height 16
click at [1180, 681] on button "Save" at bounding box center [1174, 689] width 70 height 24
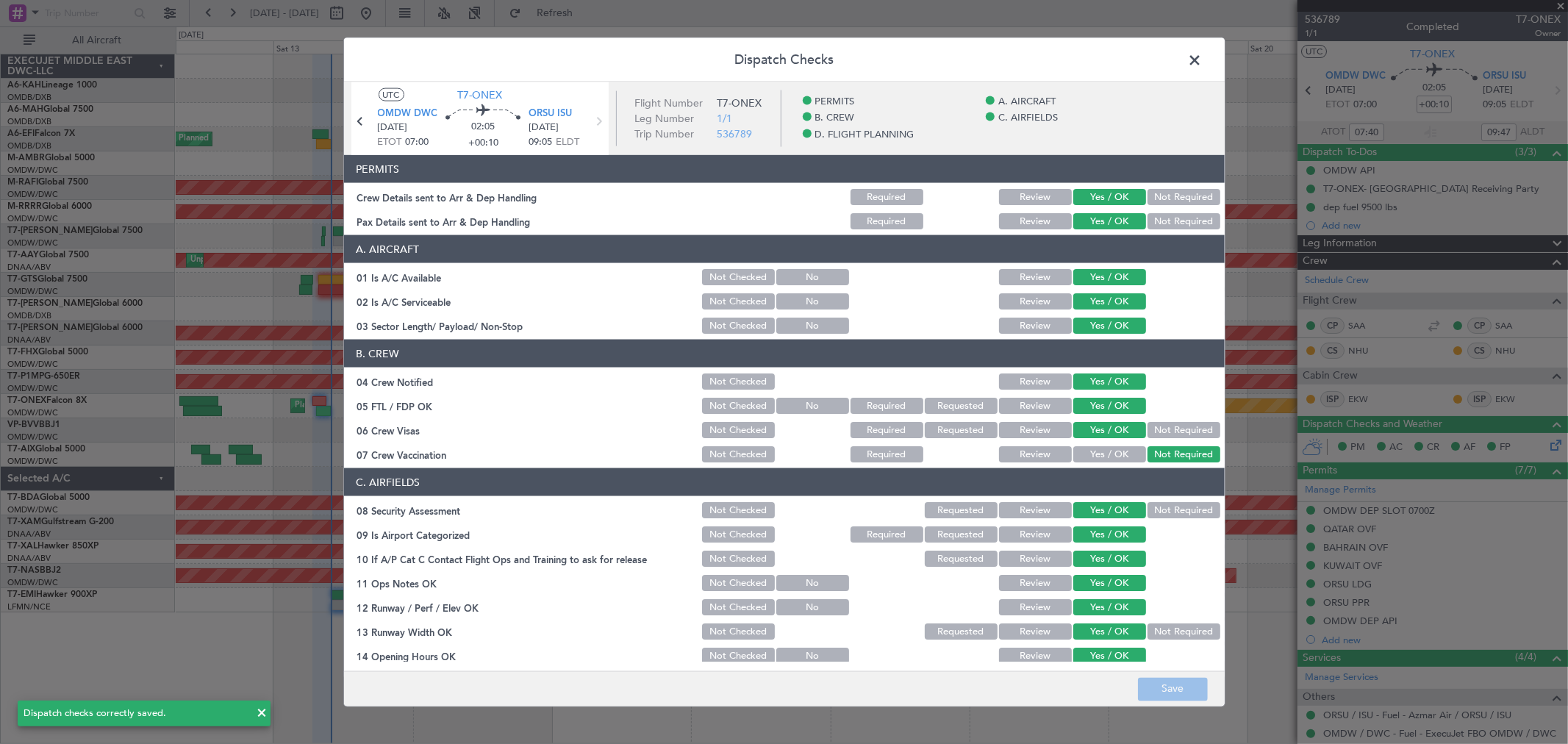
click at [1203, 60] on span at bounding box center [1203, 63] width 0 height 29
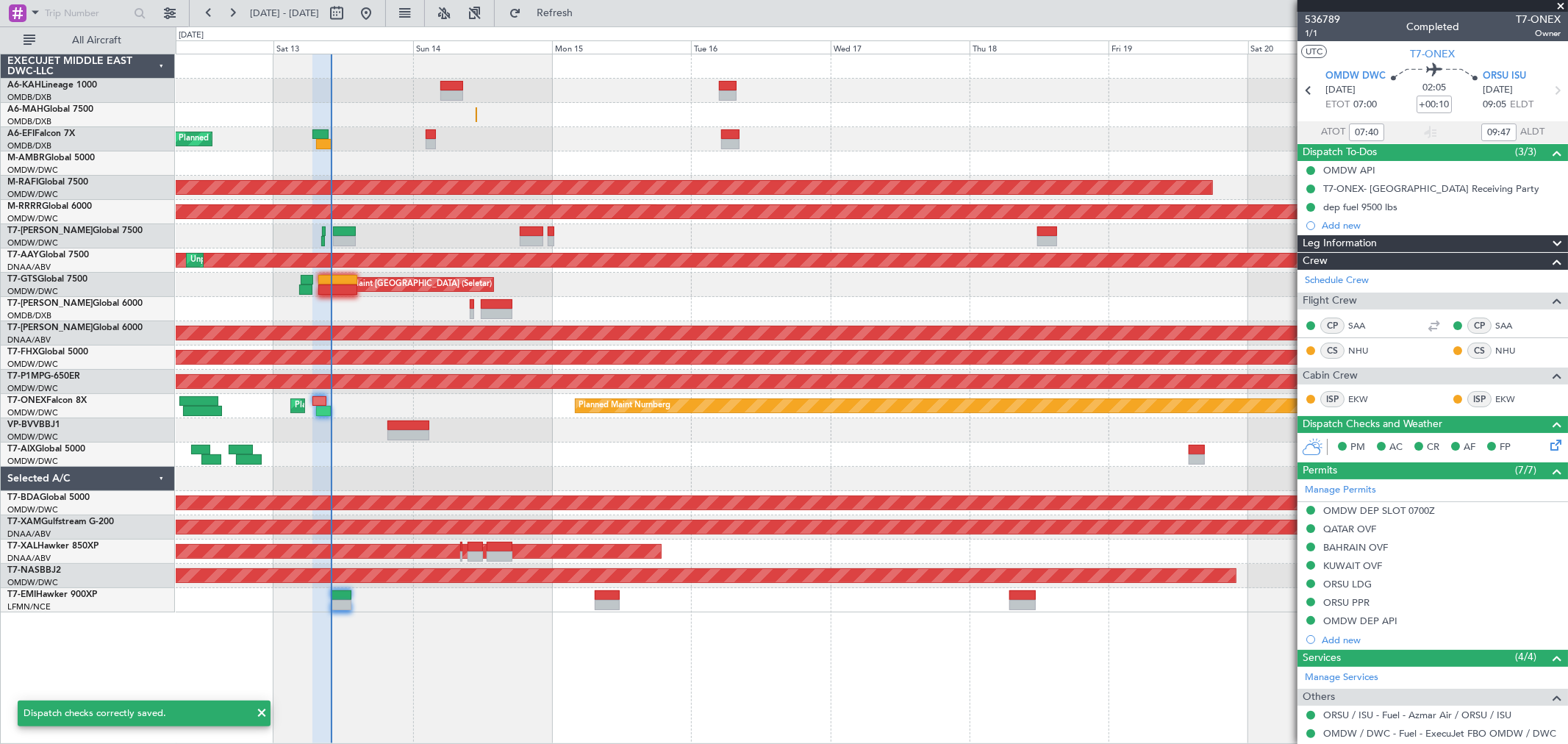
click at [497, 432] on div "Planned Maint Nice ([GEOGRAPHIC_DATA])" at bounding box center [871, 430] width 1392 height 25
click at [1554, 3] on span at bounding box center [1561, 6] width 15 height 13
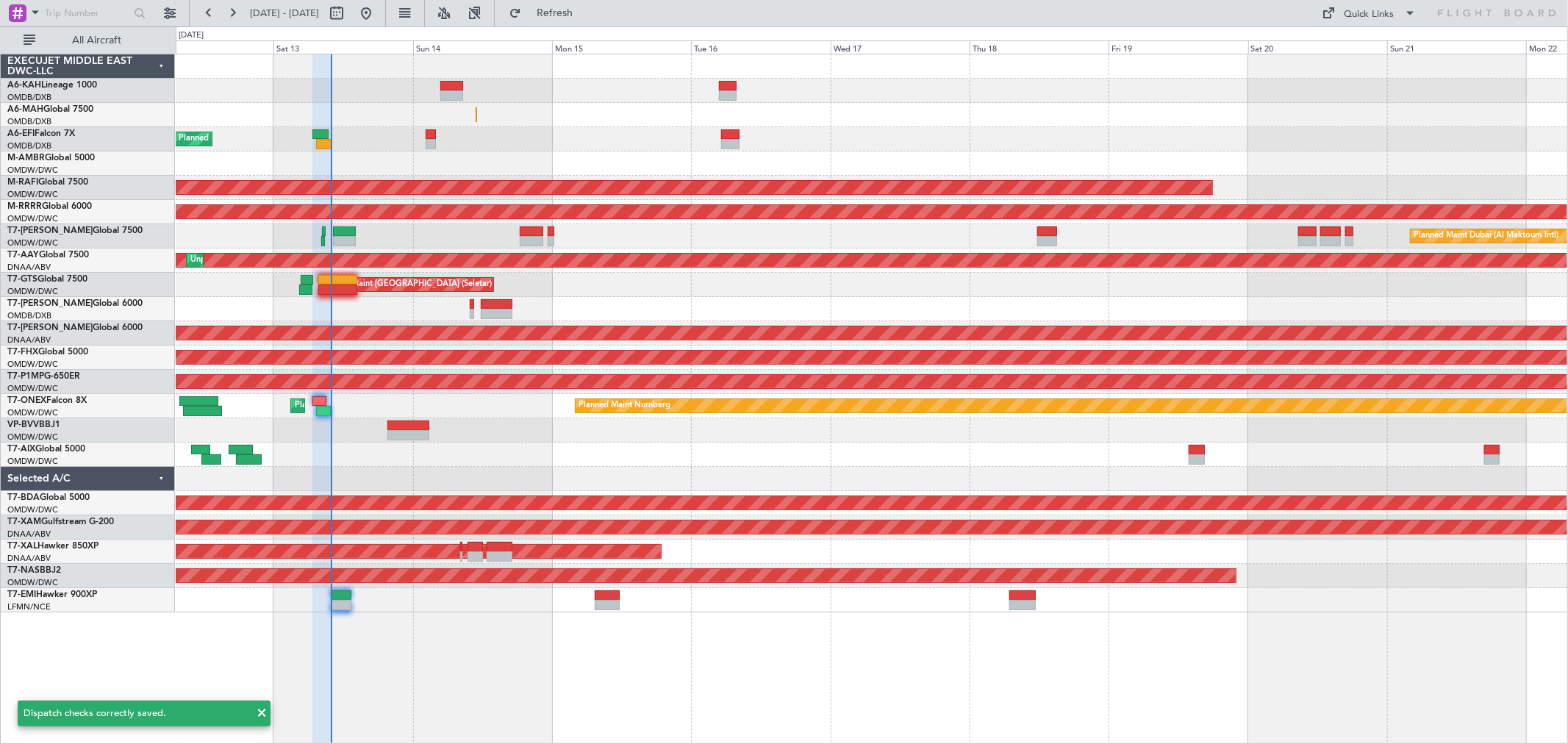
type input "0"
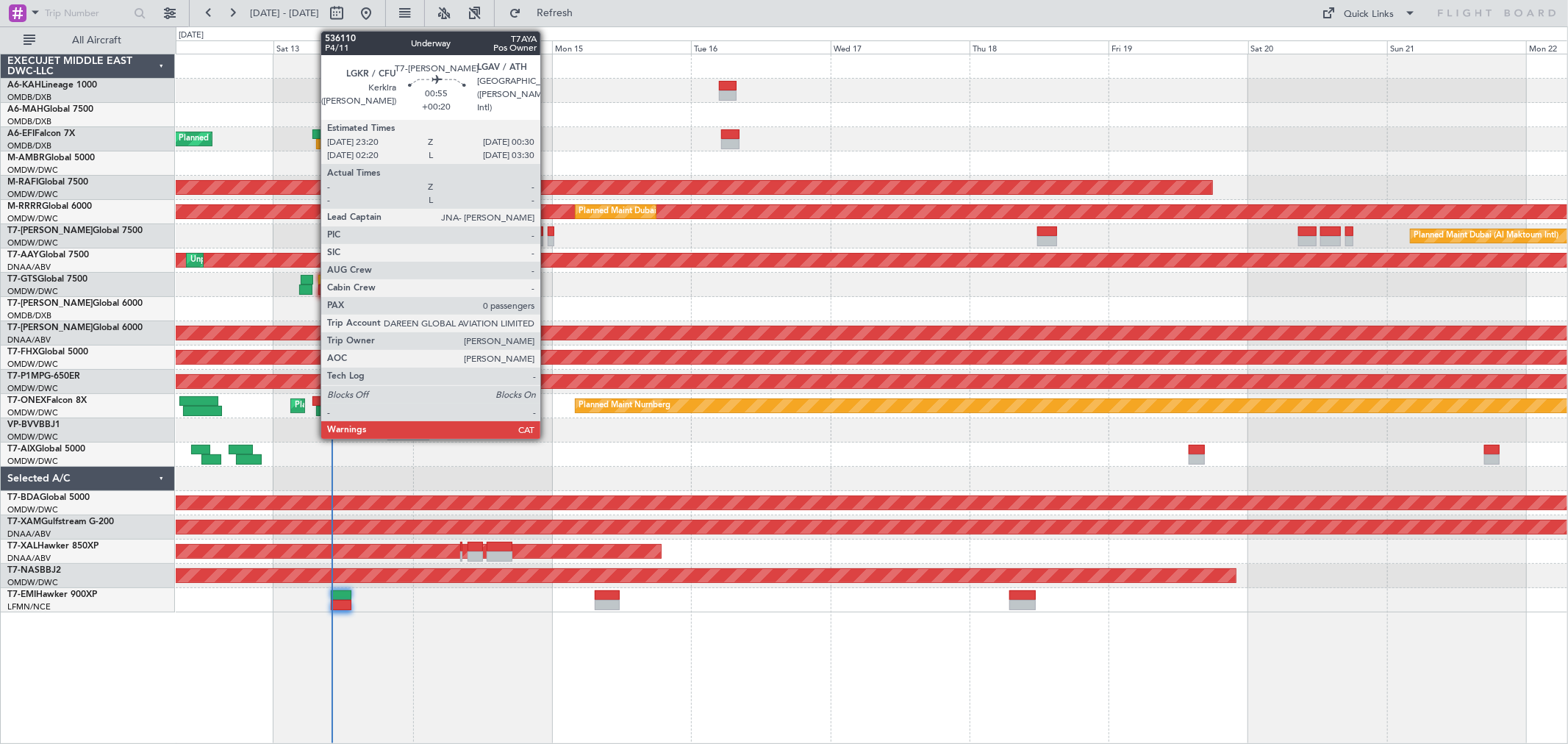
click at [548, 240] on div at bounding box center [552, 242] width 7 height 11
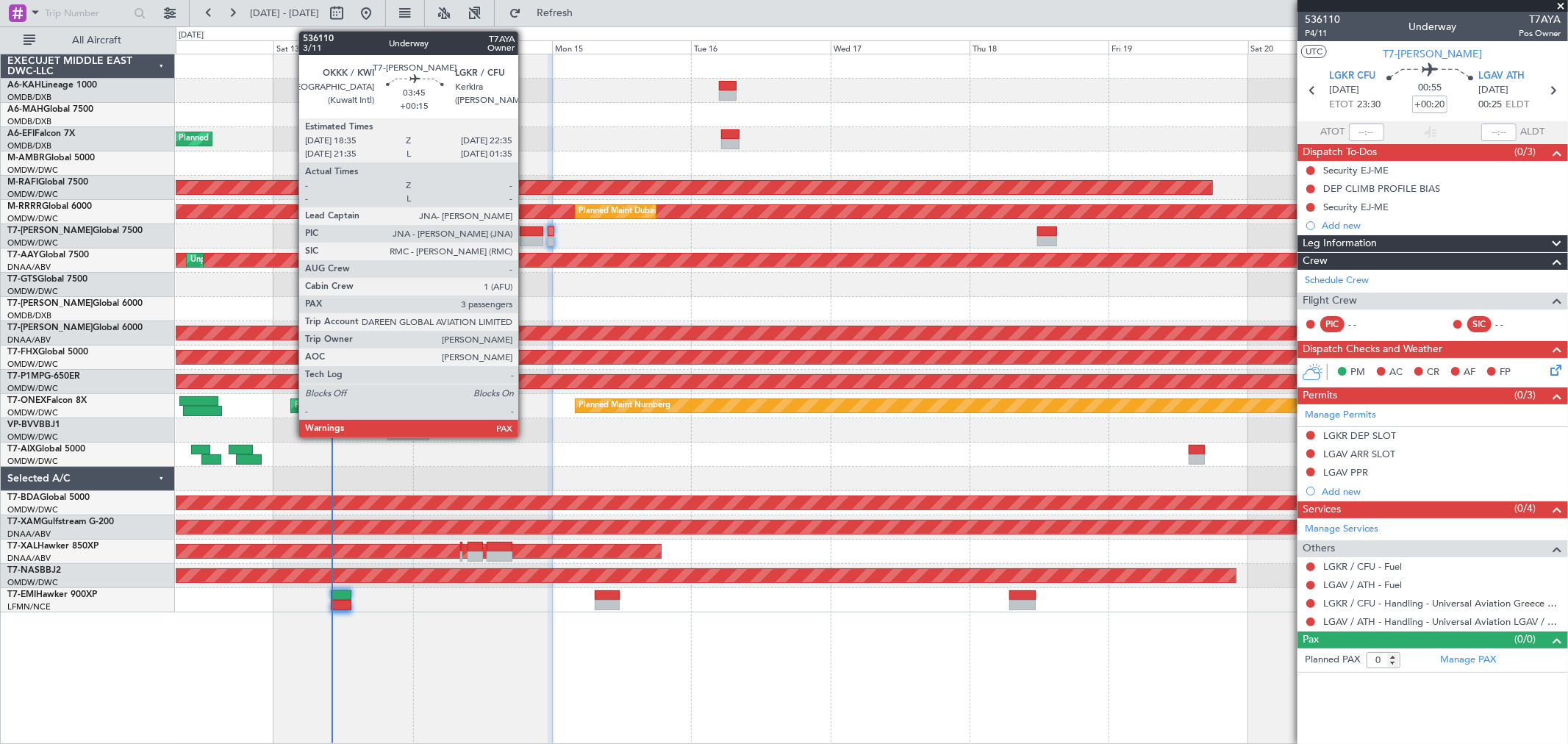
click at [526, 238] on div at bounding box center [531, 242] width 24 height 11
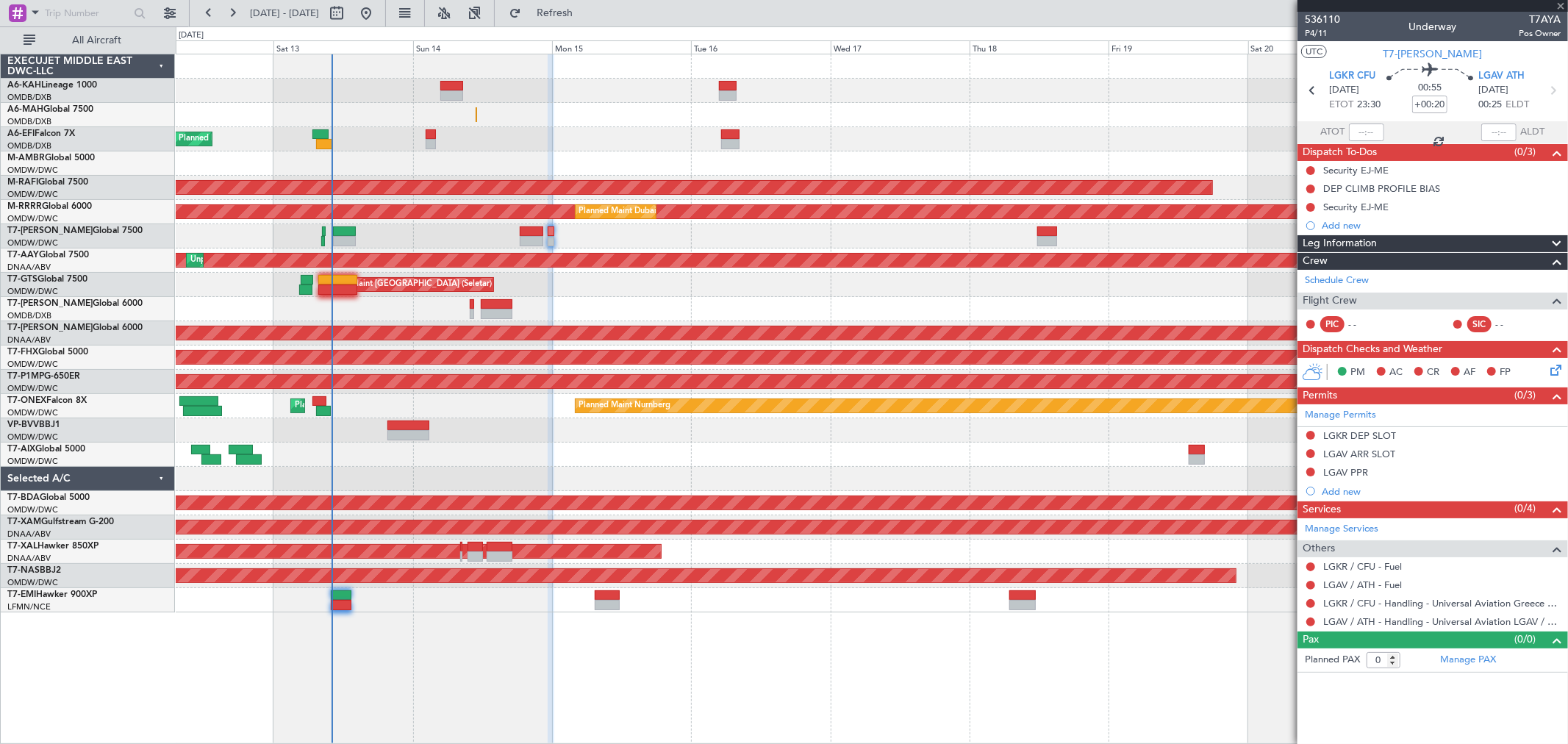
type input "+00:15"
type input "3"
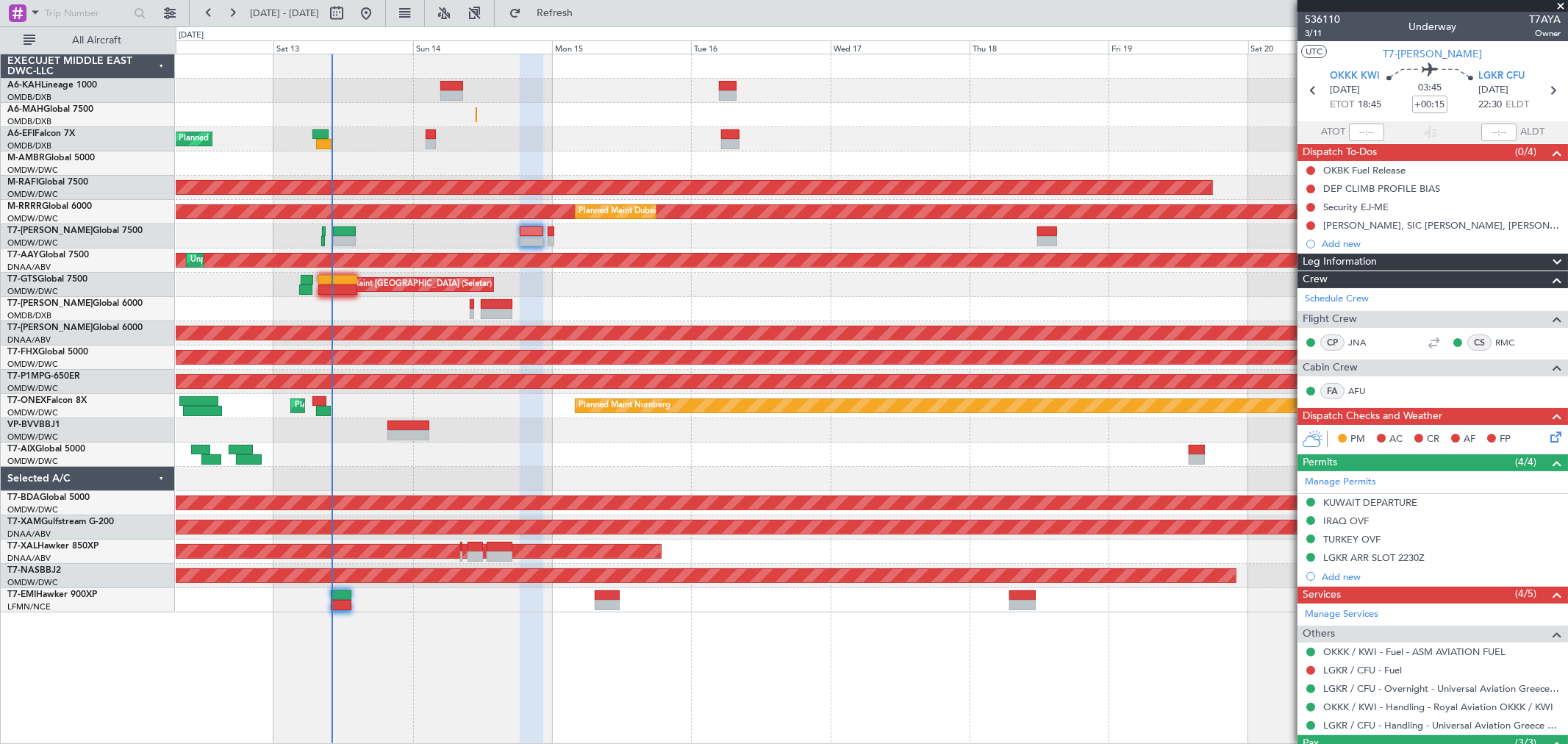
click at [335, 295] on div "AOG Maint [GEOGRAPHIC_DATA] (Seletar)" at bounding box center [871, 285] width 1392 height 25
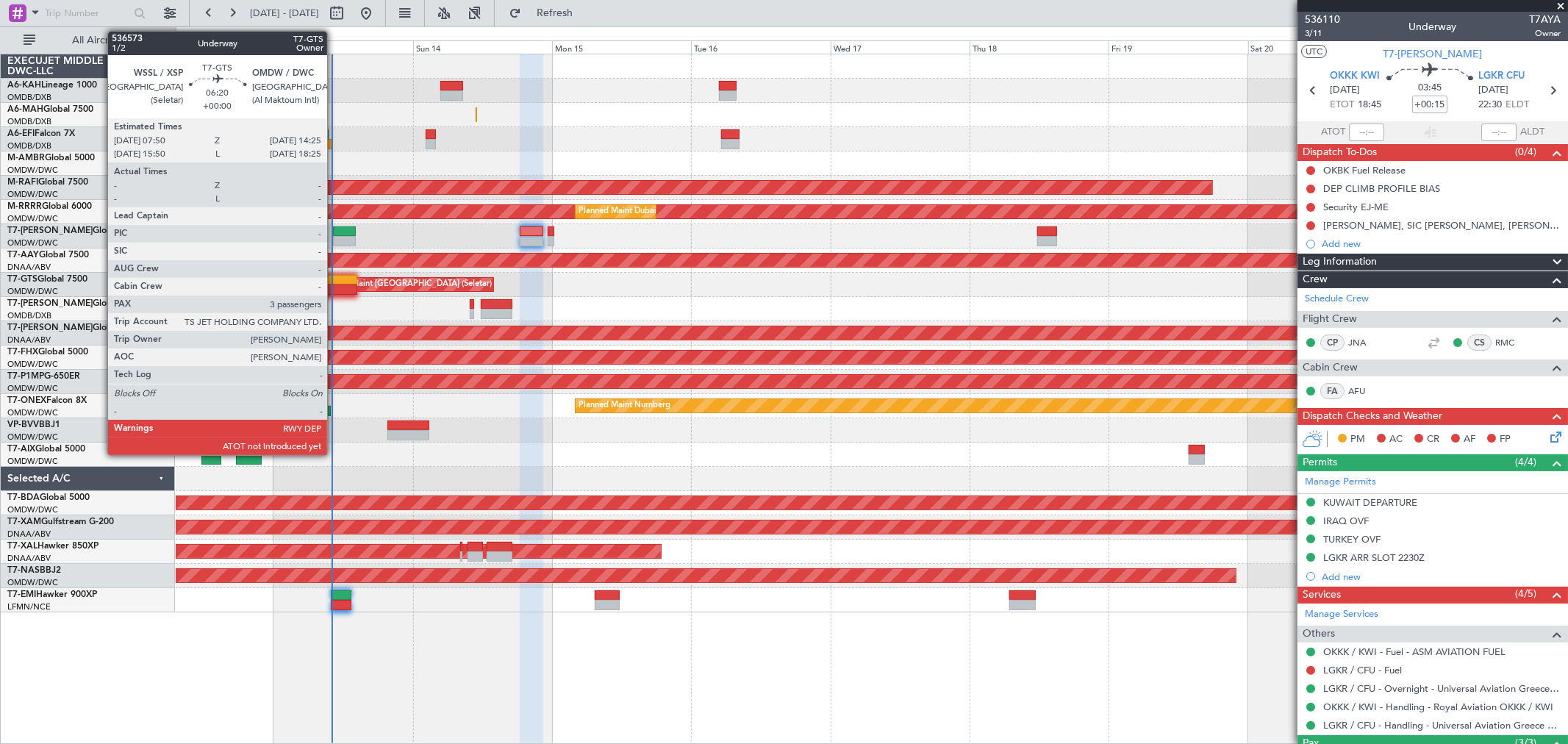
click at [335, 288] on div at bounding box center [337, 290] width 39 height 11
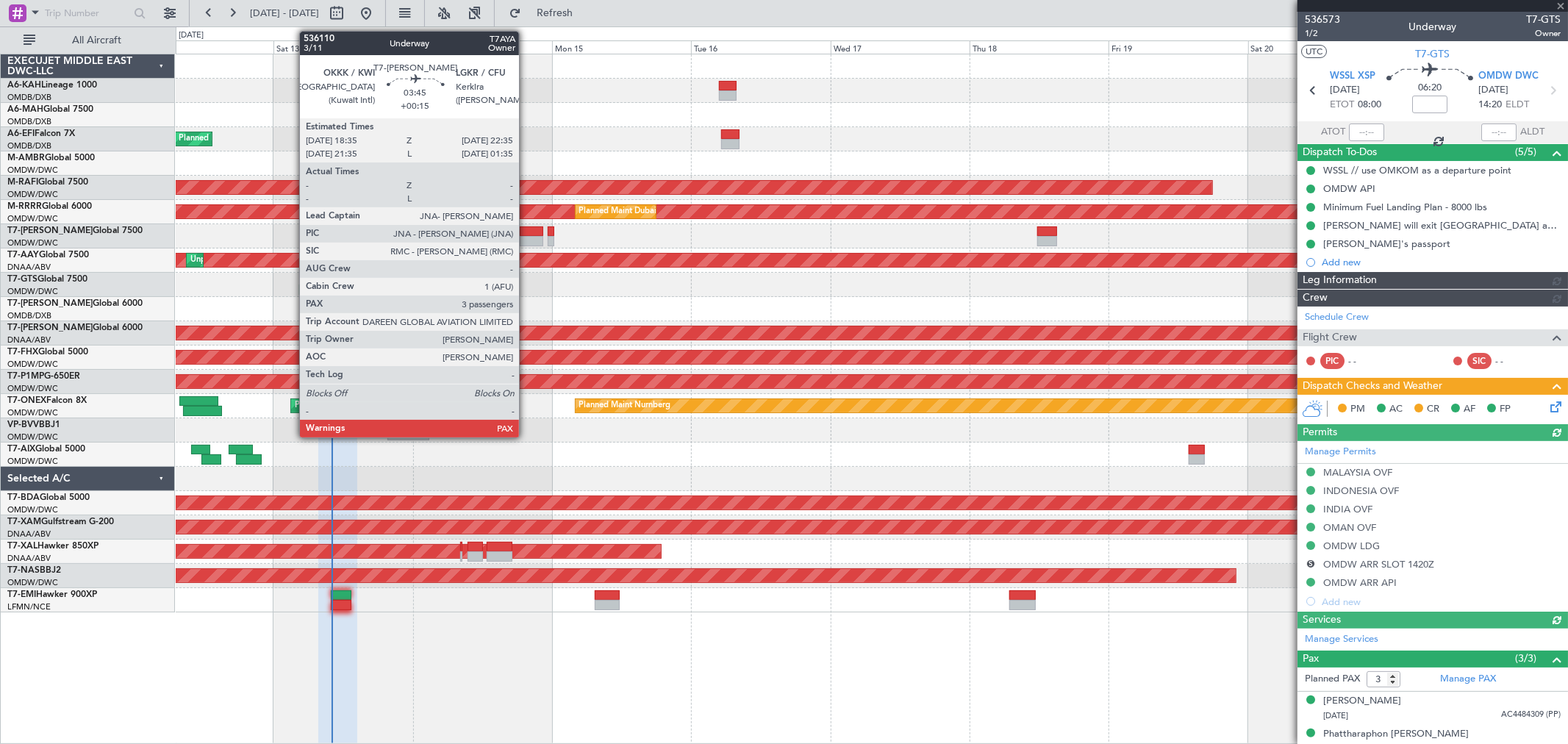
type input "[PERSON_NAME] (ANI)"
type input "7241"
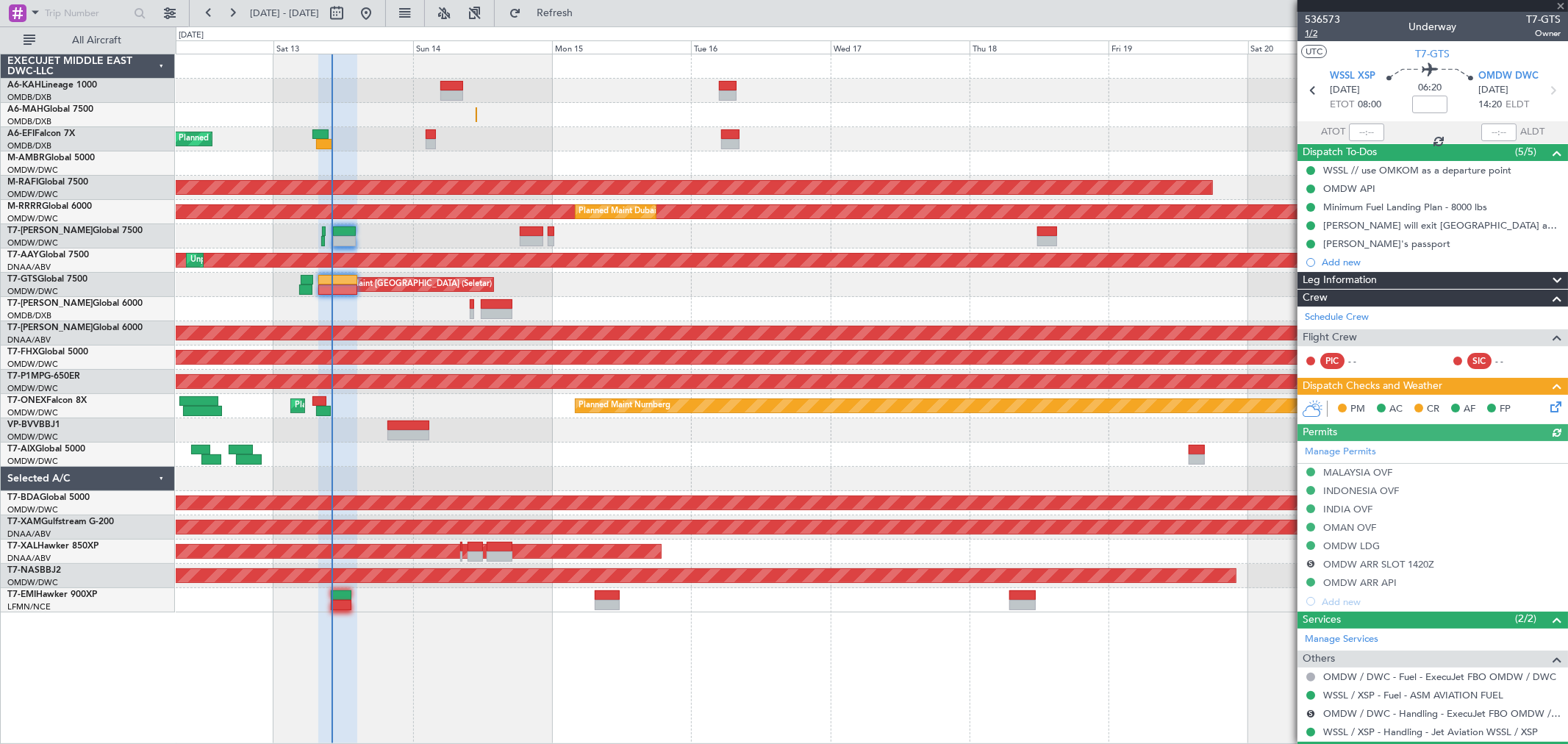
click at [1311, 29] on span "1/2" at bounding box center [1323, 33] width 35 height 12
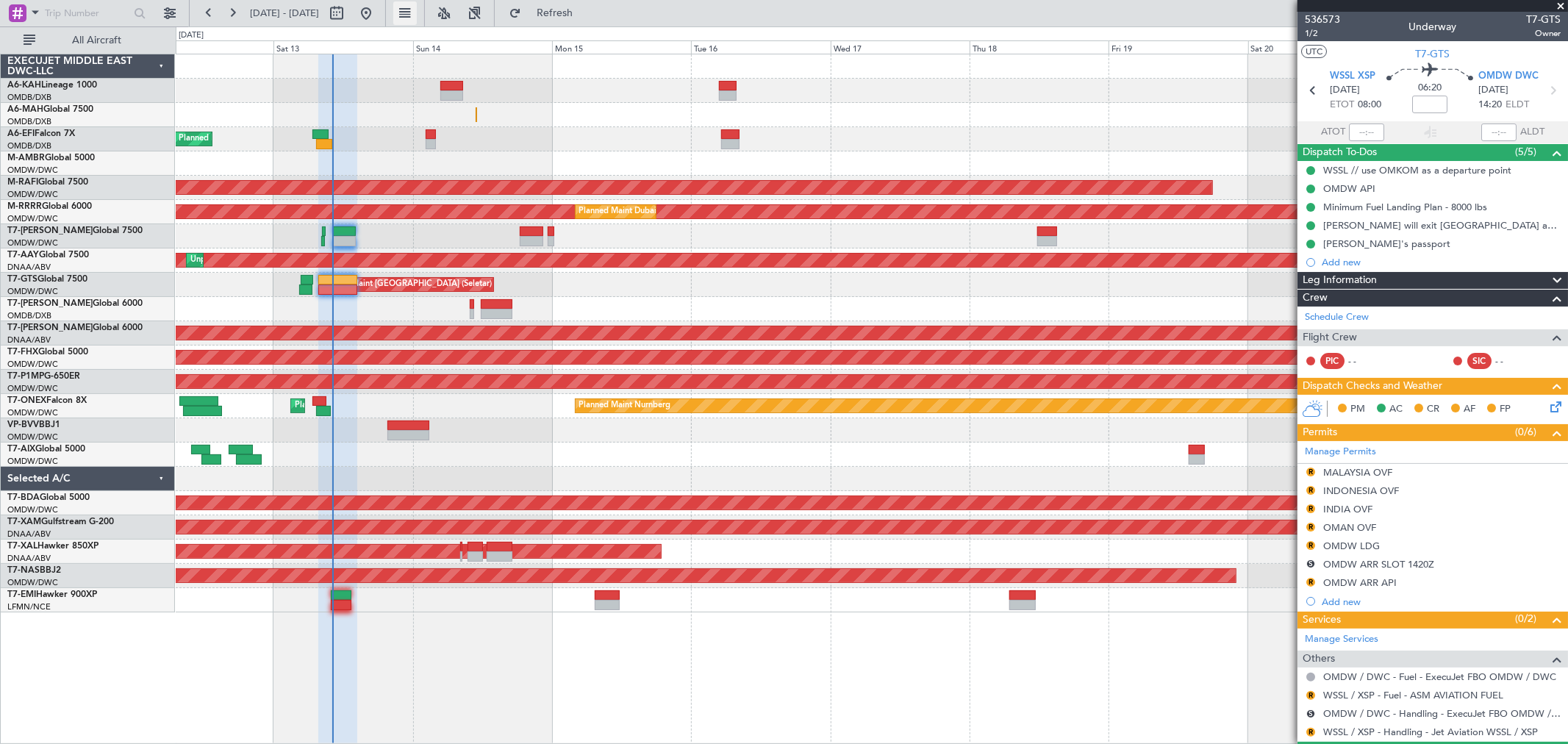
type input "[PERSON_NAME] (ANI)"
type input "7241"
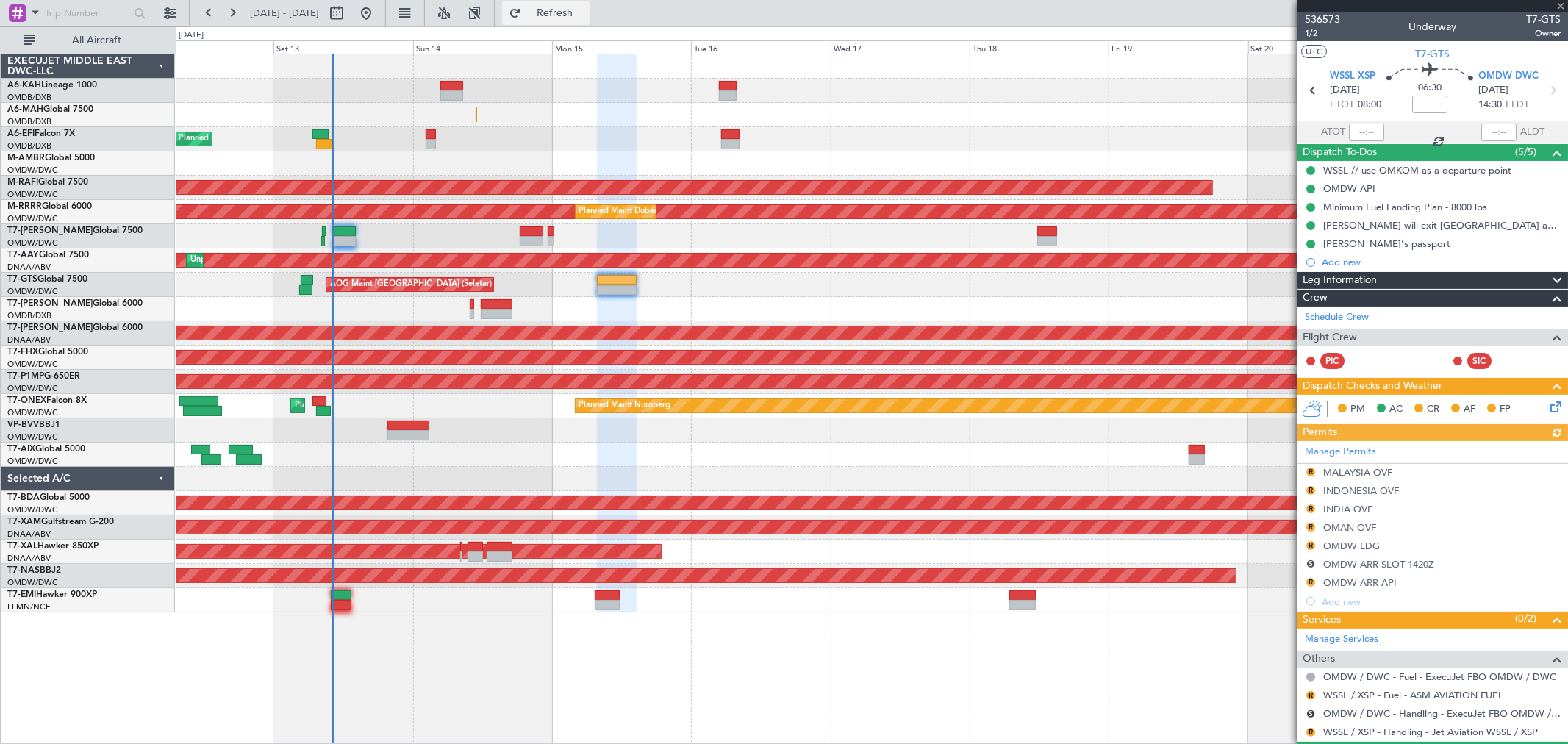
type input "[PERSON_NAME] (ANI)"
type input "7241"
type input "[PERSON_NAME] (ANI)"
type input "7241"
type input "[PERSON_NAME] (ANI)"
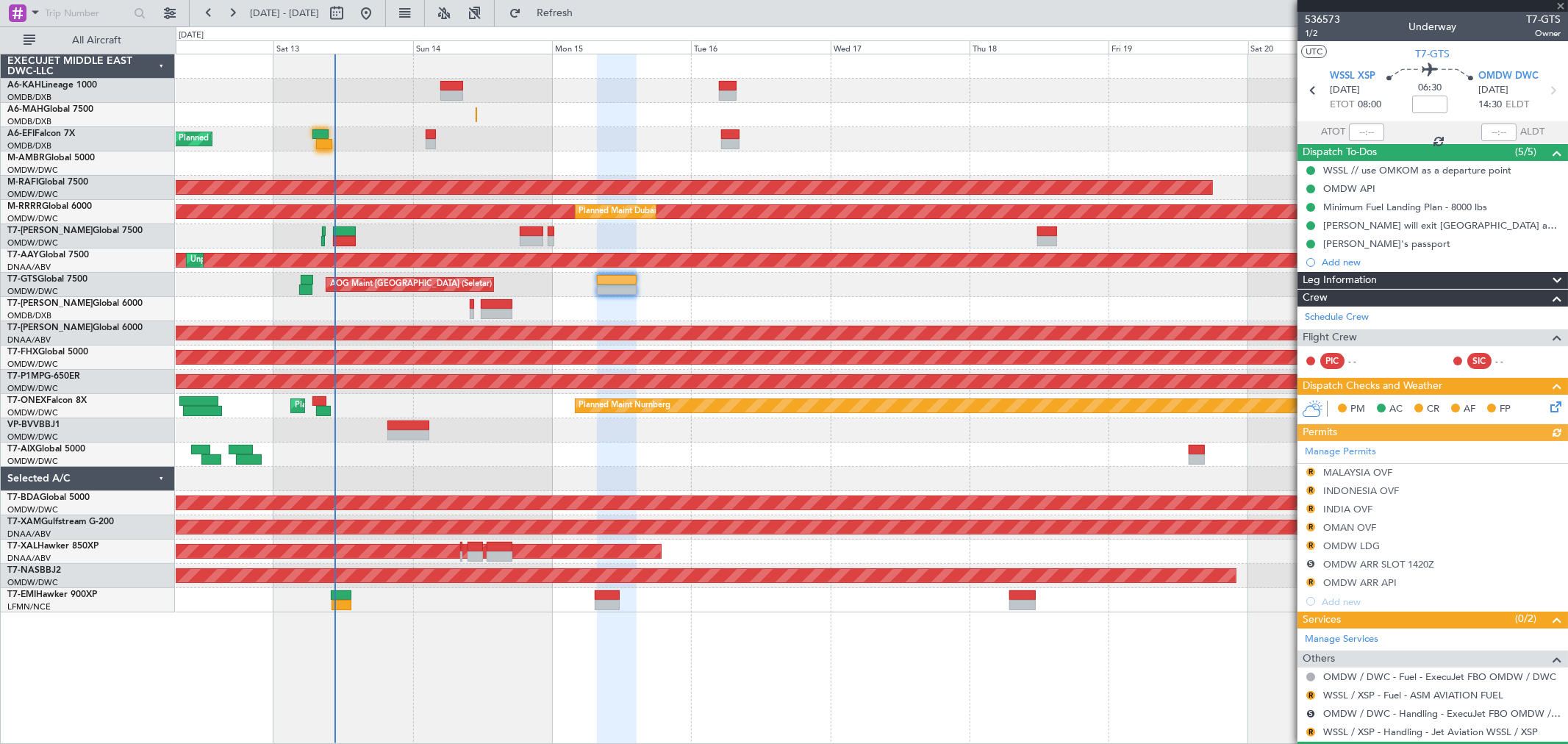
type input "7241"
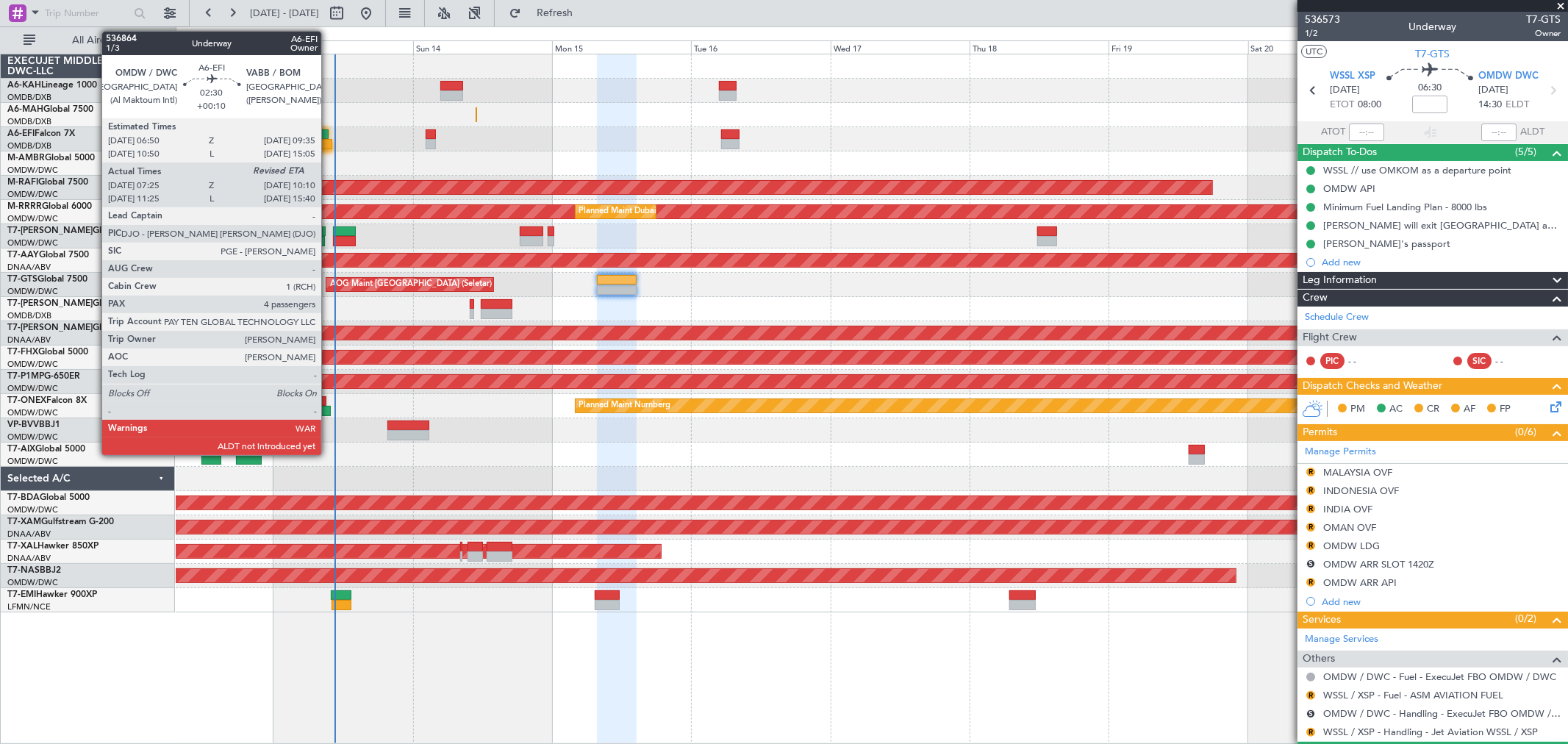
click at [329, 140] on div at bounding box center [324, 144] width 16 height 11
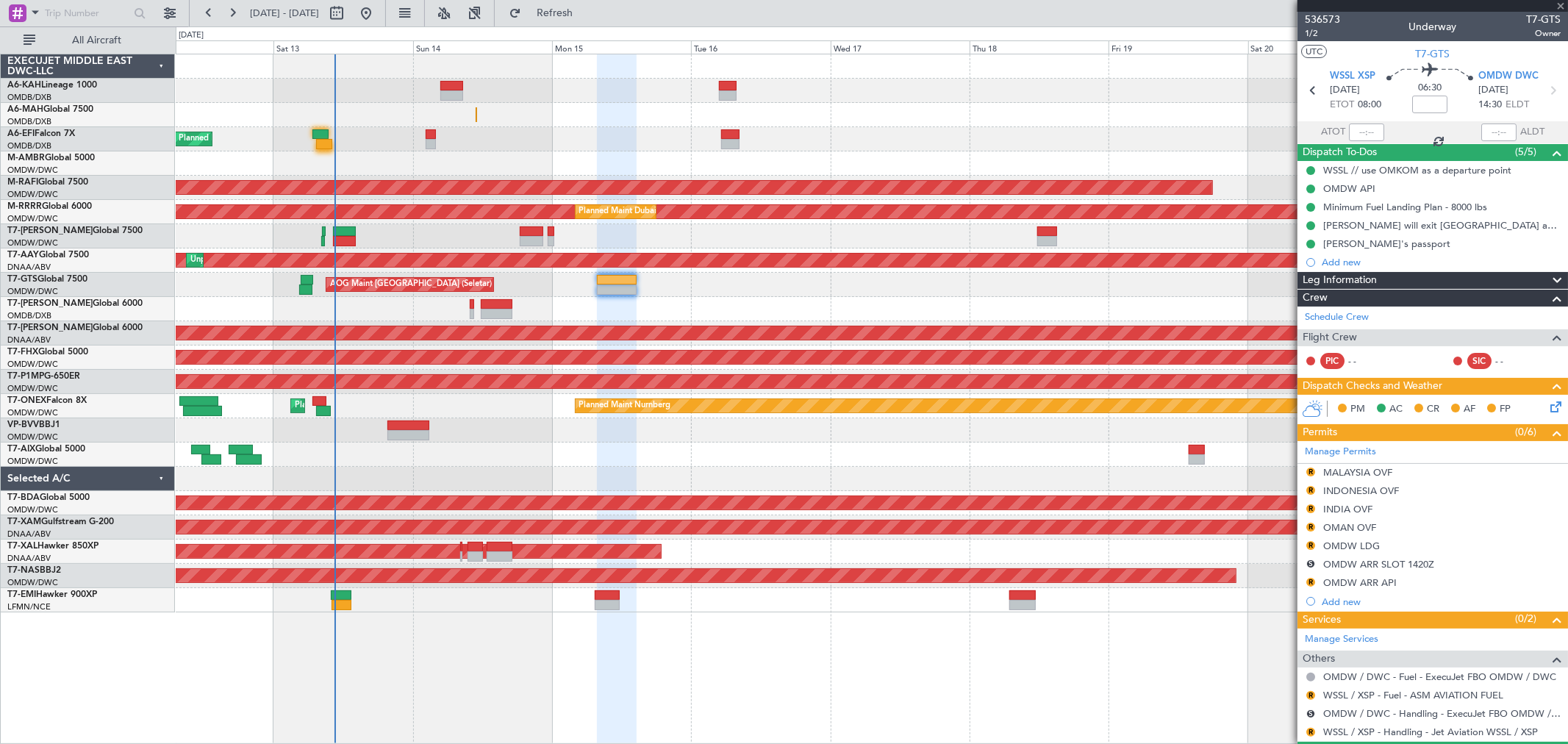
click at [323, 143] on div at bounding box center [324, 144] width 16 height 11
type input "+00:10"
type input "07:35"
type input "4"
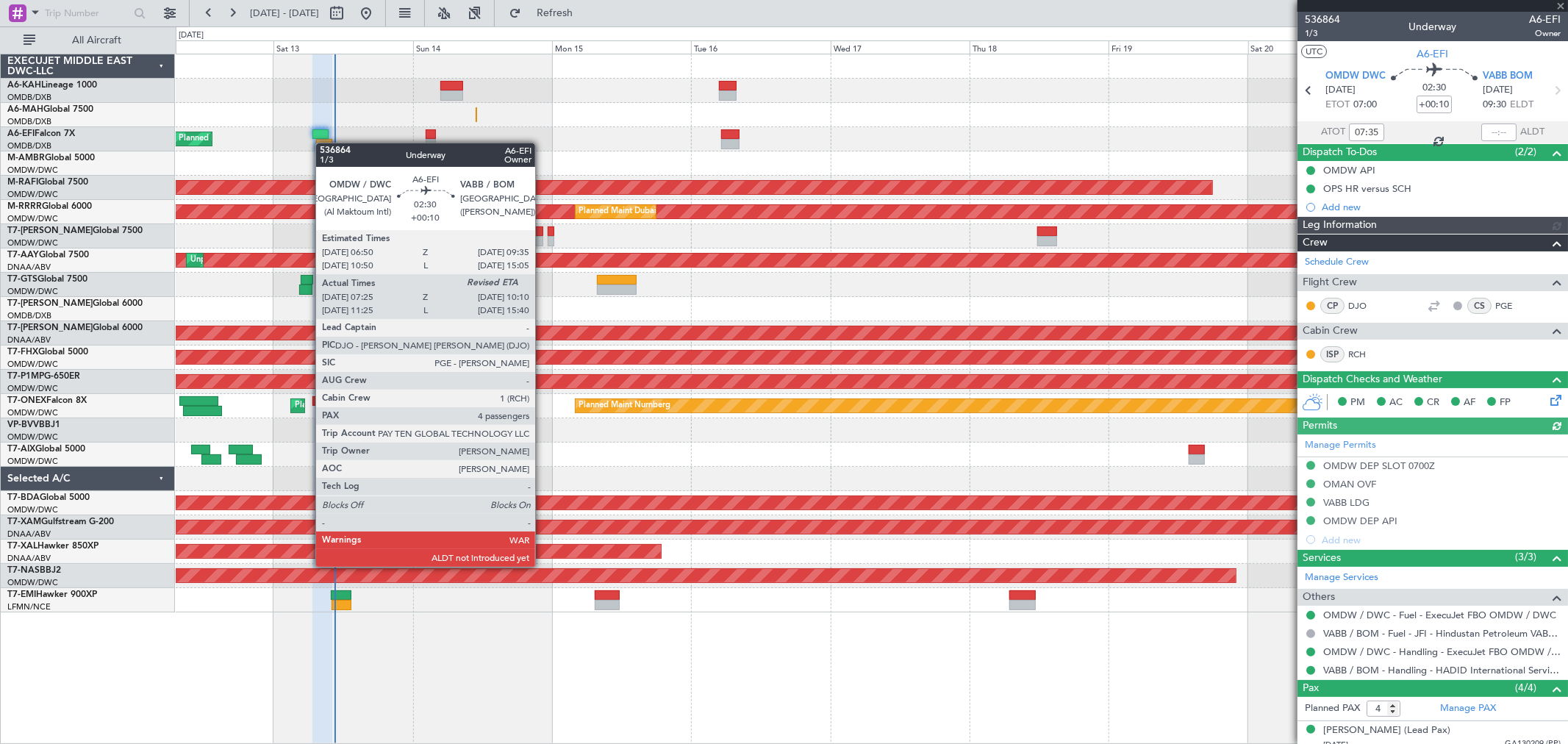
type input "[PERSON_NAME] (ANI)"
type input "7274"
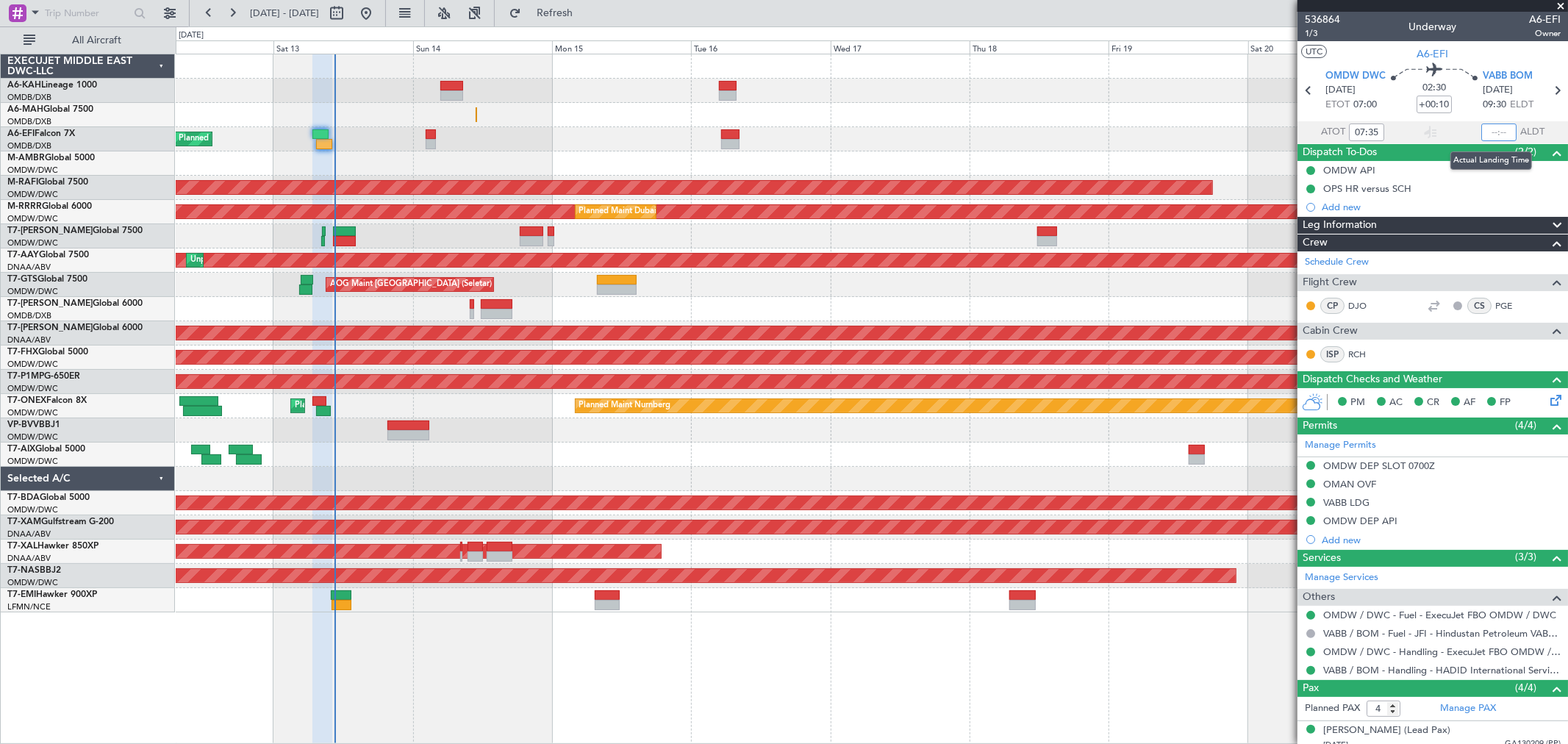
click at [1487, 125] on input "text" at bounding box center [1499, 133] width 35 height 18
type input "10:21"
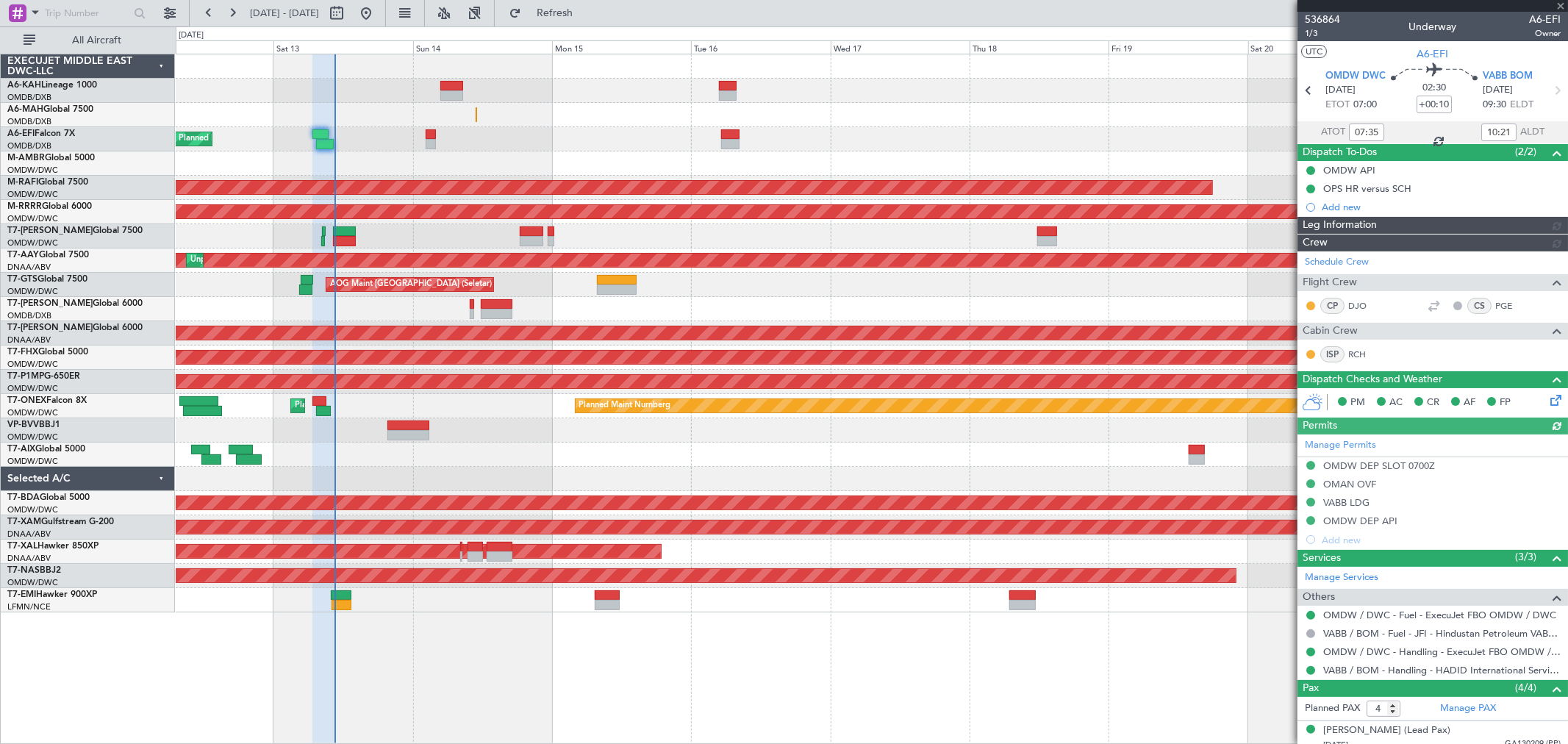
type input "[PERSON_NAME] (ANI)"
type input "7274"
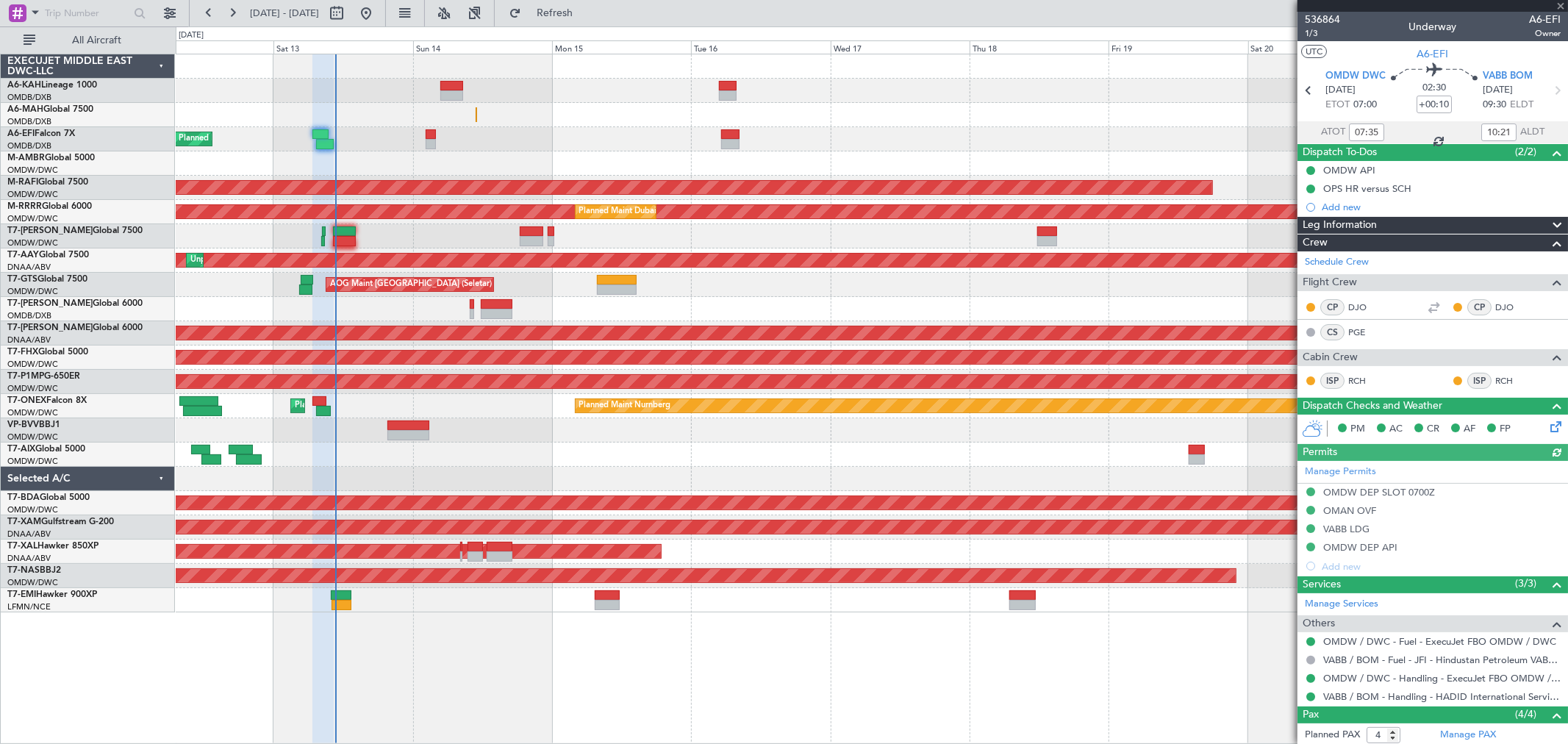
type input "[PERSON_NAME] (ANI)"
type input "7274"
click at [356, 234] on div "Planned Maint Dubai (Al Maktoum Intl)" at bounding box center [871, 236] width 1392 height 25
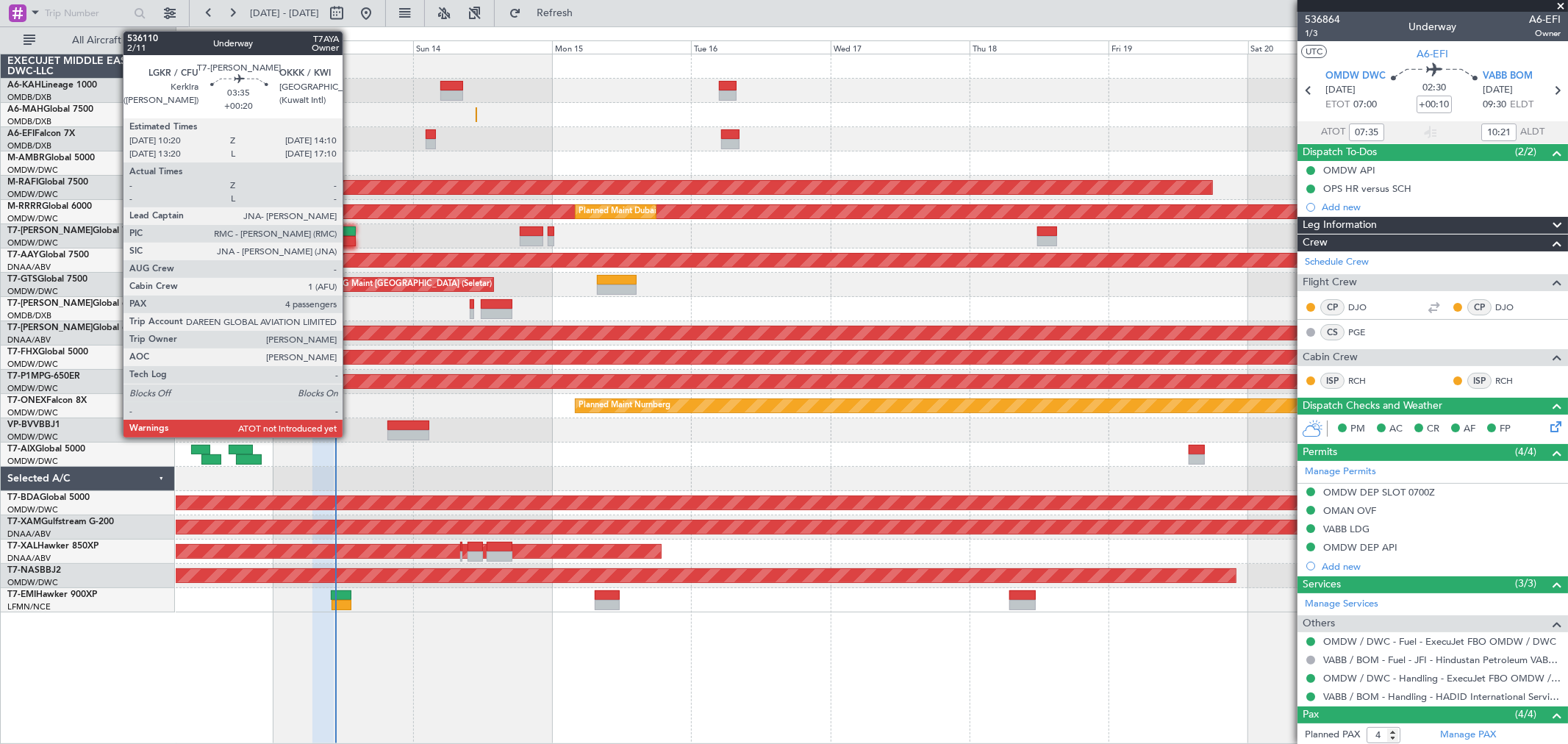
click at [350, 234] on div at bounding box center [344, 232] width 23 height 11
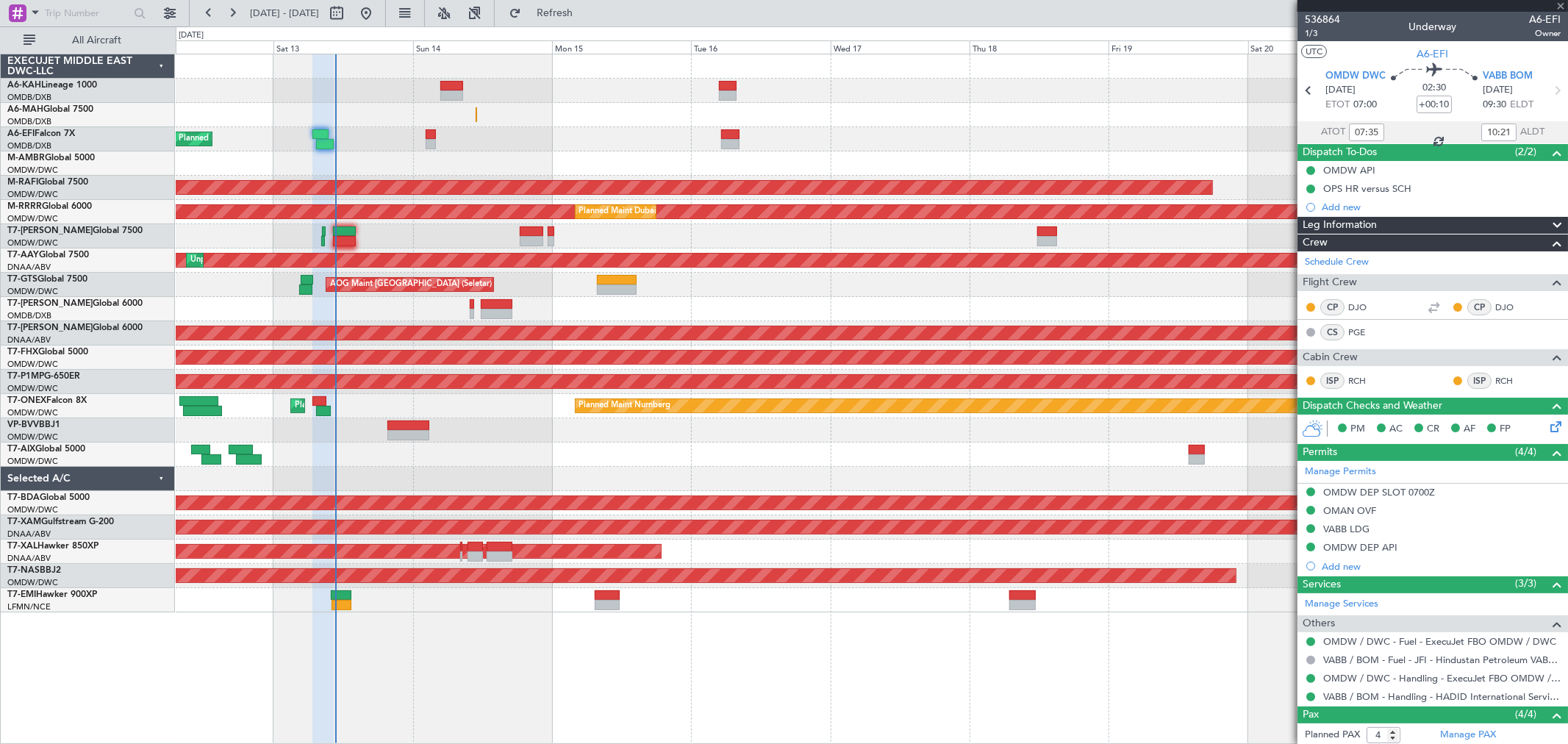
type input "+00:20"
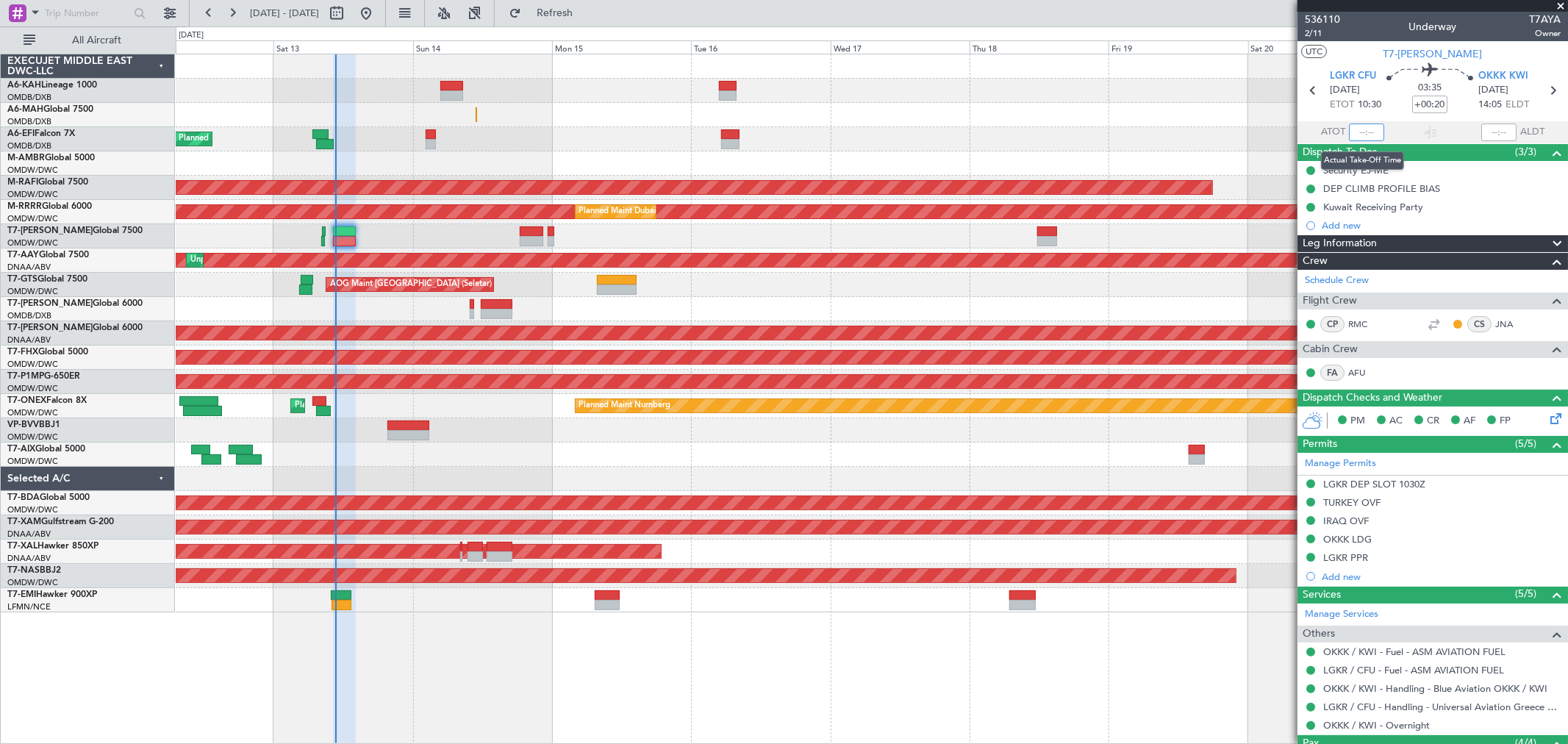
click at [1361, 127] on input "text" at bounding box center [1367, 133] width 35 height 18
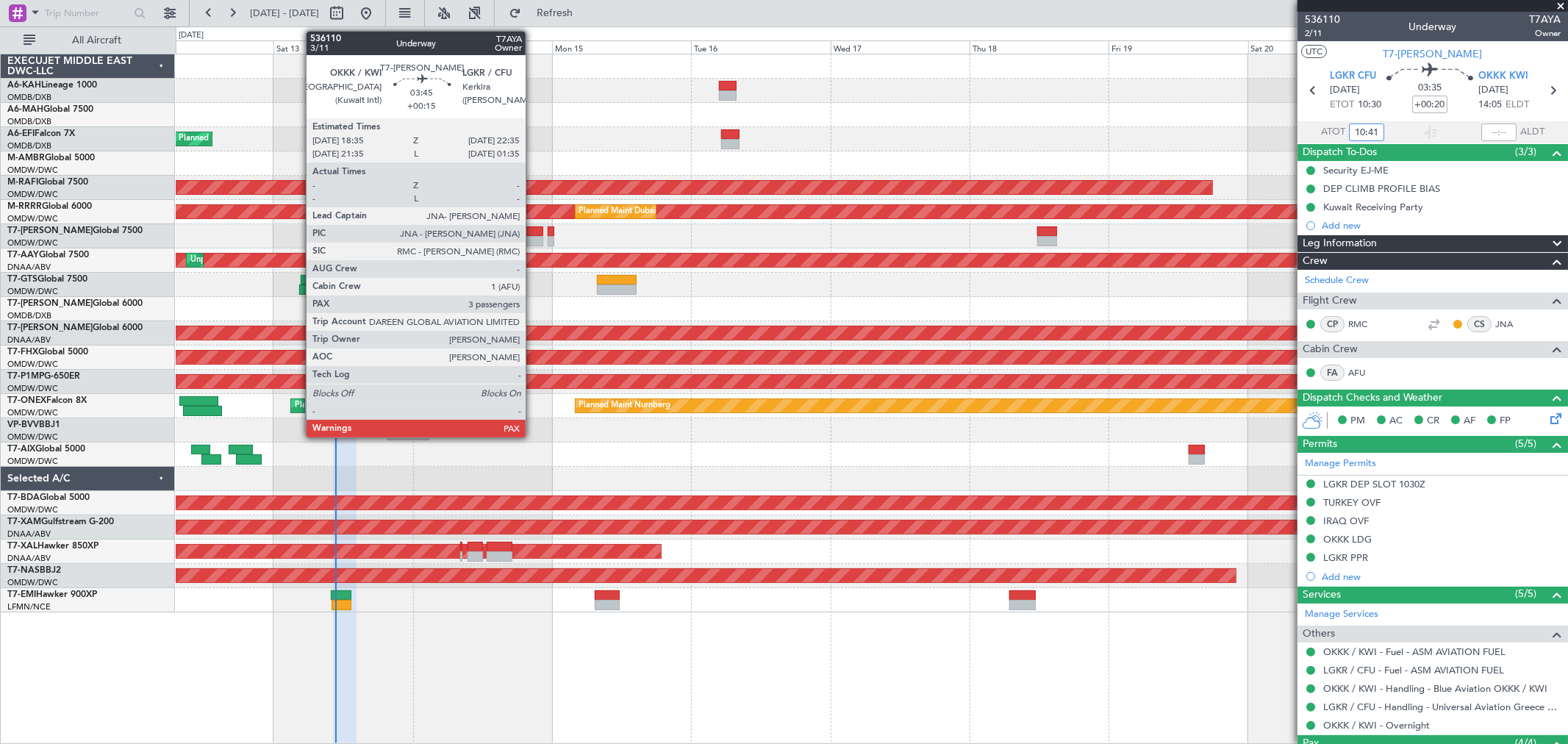
click at [533, 227] on div at bounding box center [531, 232] width 24 height 11
type input "10:41"
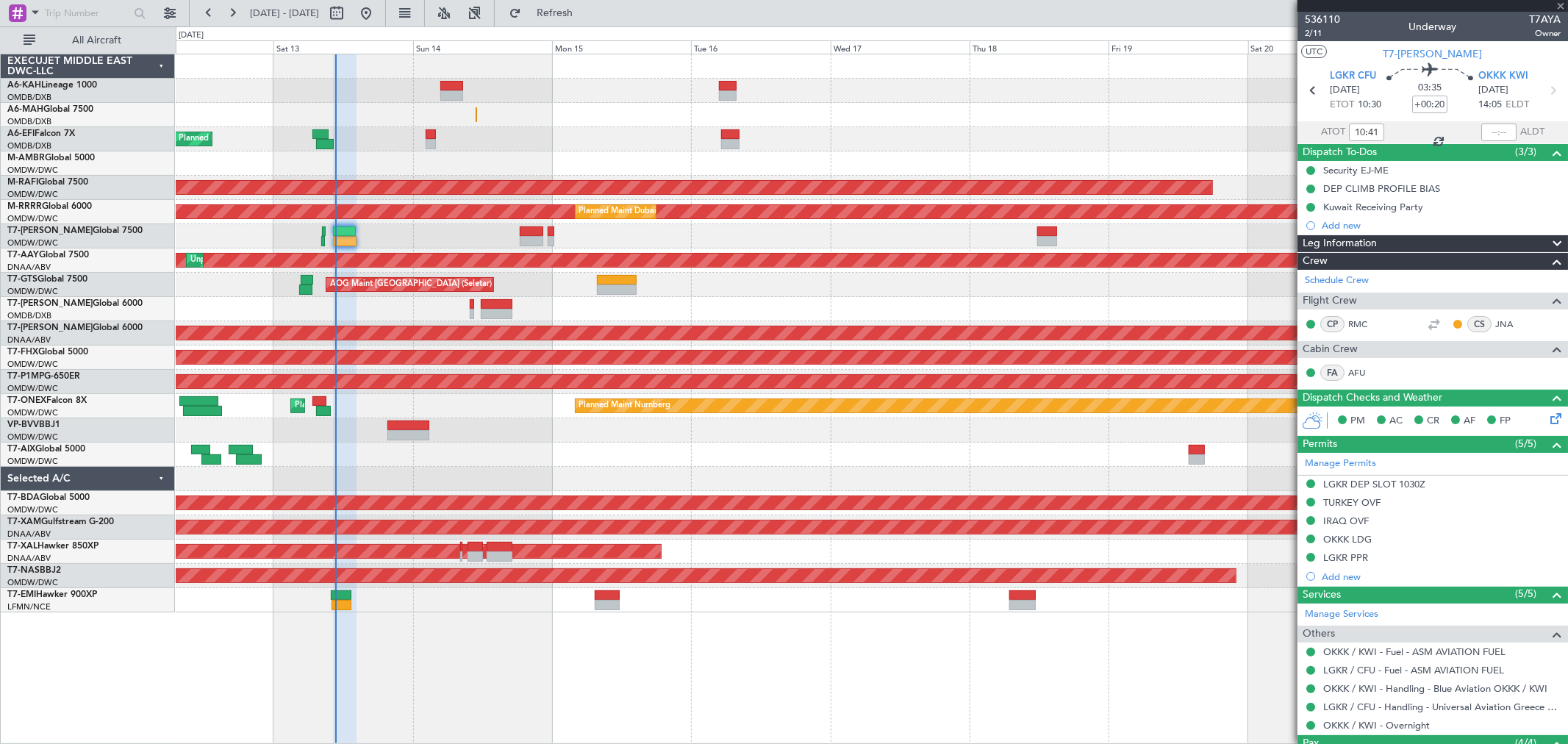
type input "+00:15"
type input "3"
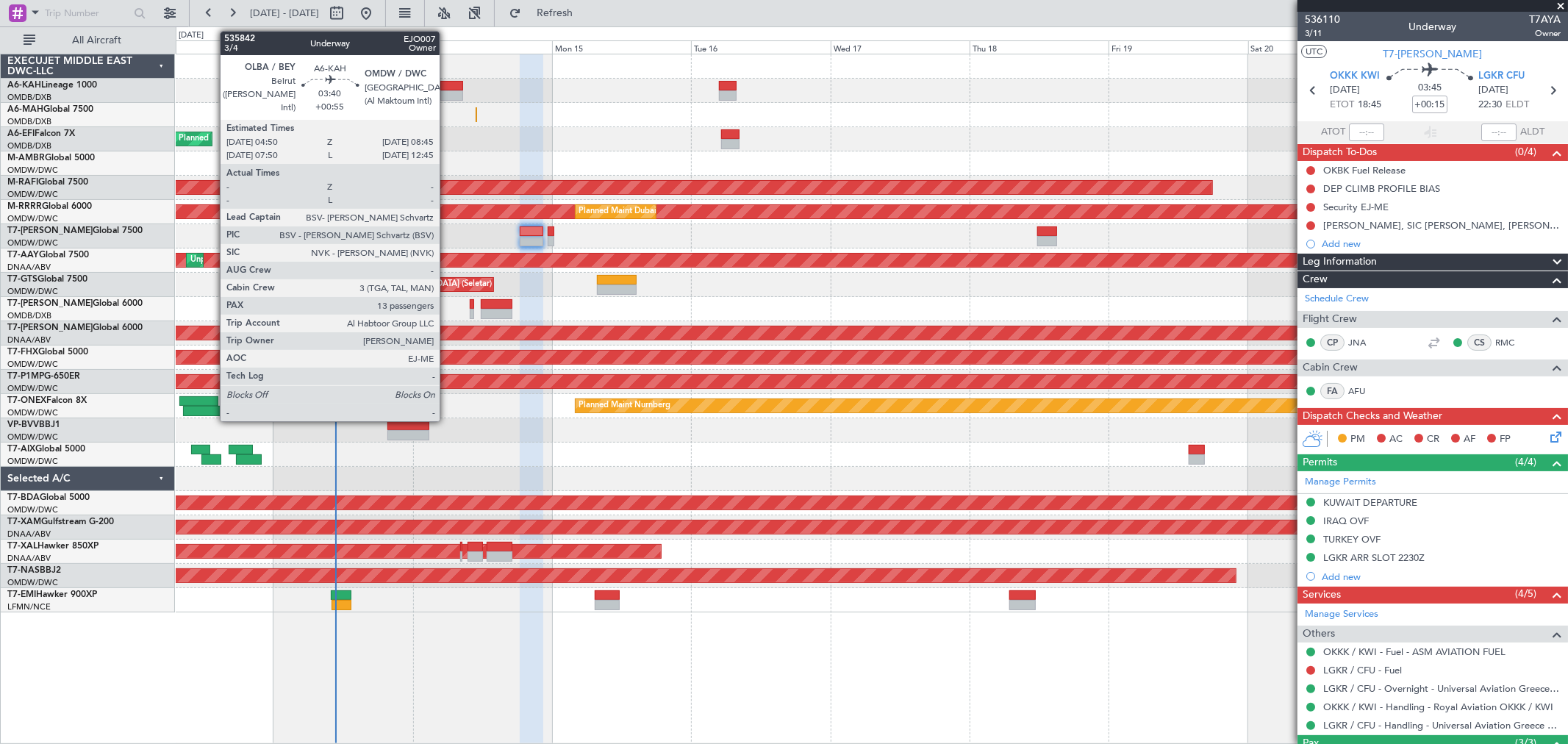
click at [447, 89] on div at bounding box center [452, 86] width 23 height 11
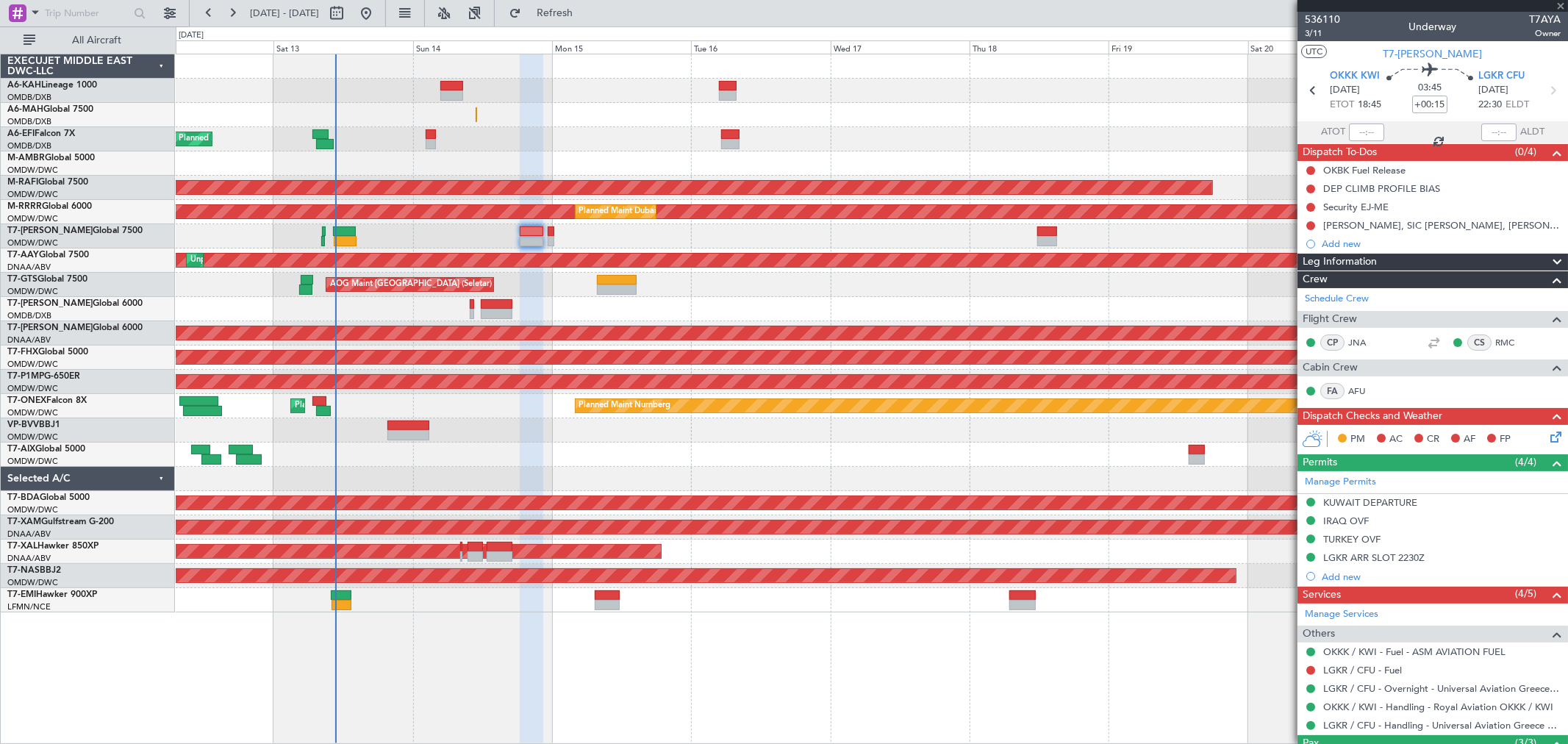
type input "+00:55"
type input "13"
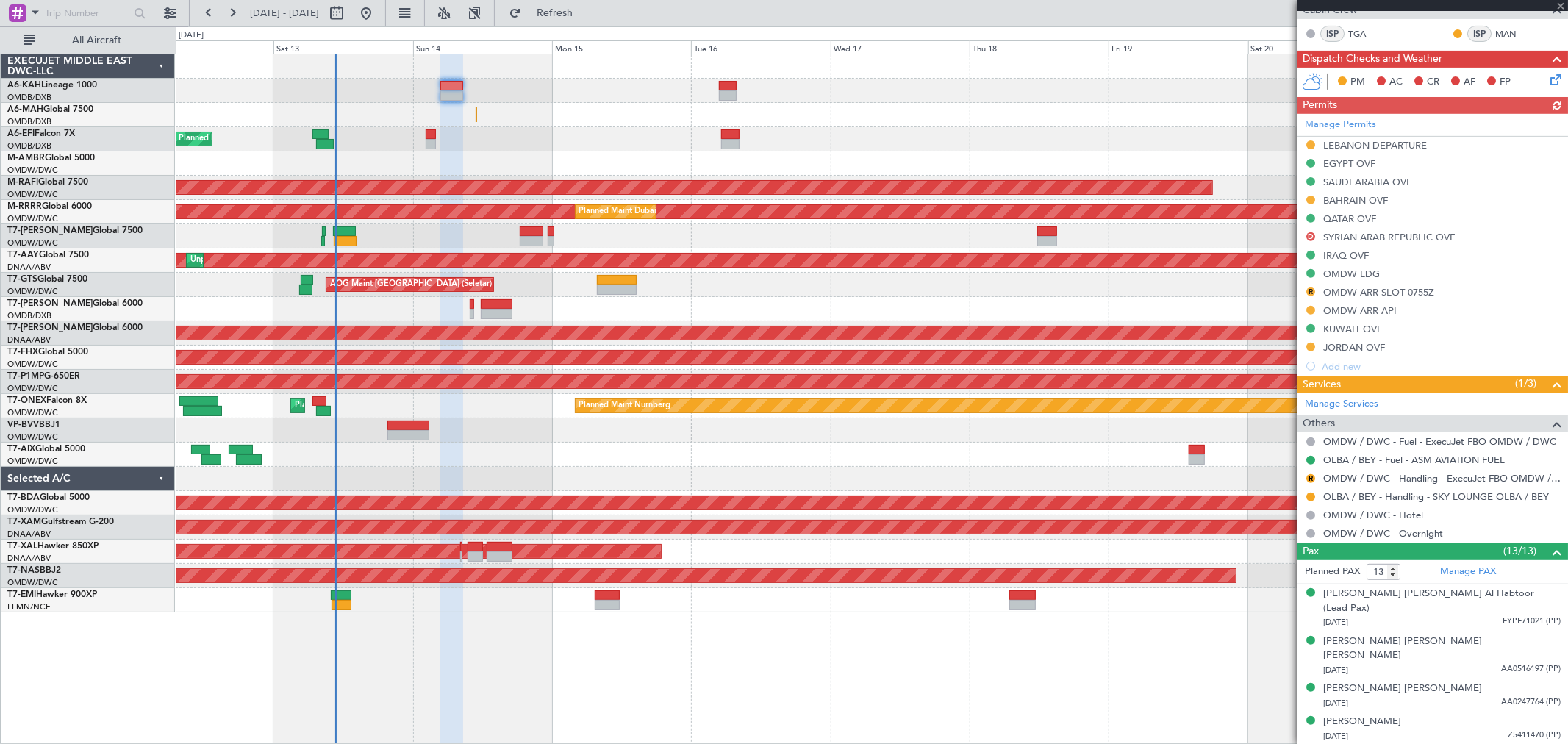
scroll to position [408, 0]
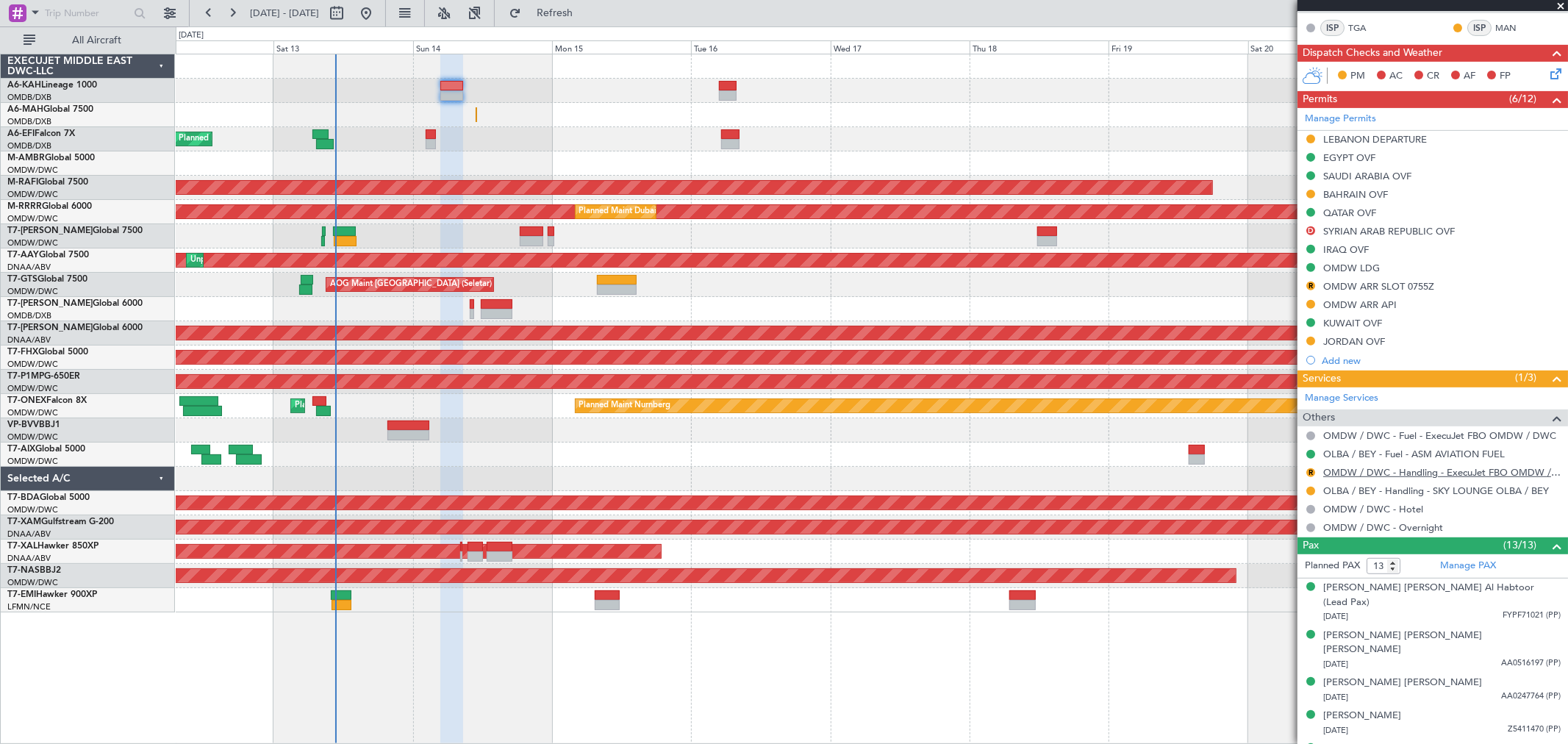
click at [1423, 472] on link "OMDW / DWC - Handling - ExecuJet FBO OMDW / DWC" at bounding box center [1442, 473] width 237 height 12
click at [1310, 472] on button "R" at bounding box center [1311, 473] width 9 height 9
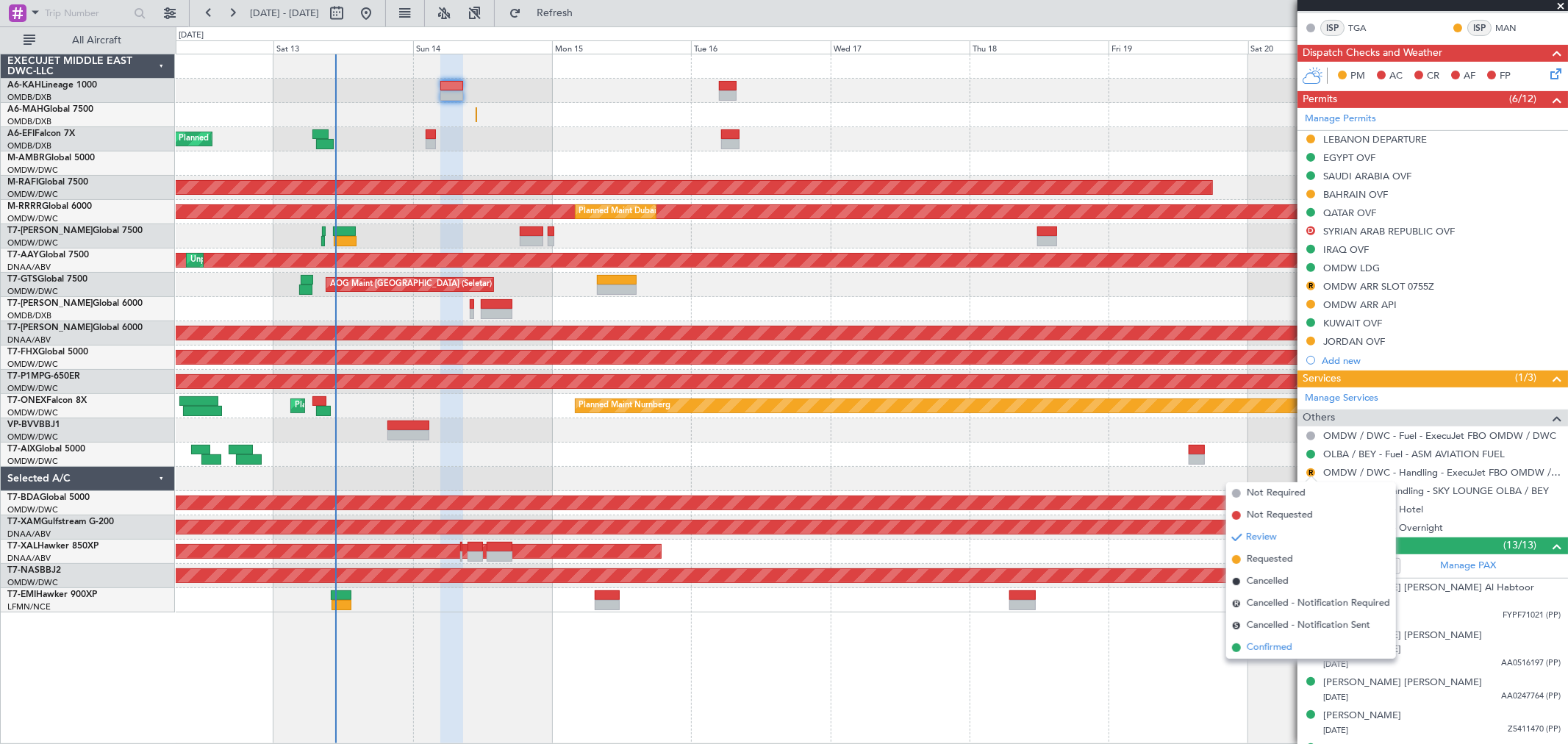
click at [1268, 646] on span "Confirmed" at bounding box center [1270, 647] width 46 height 15
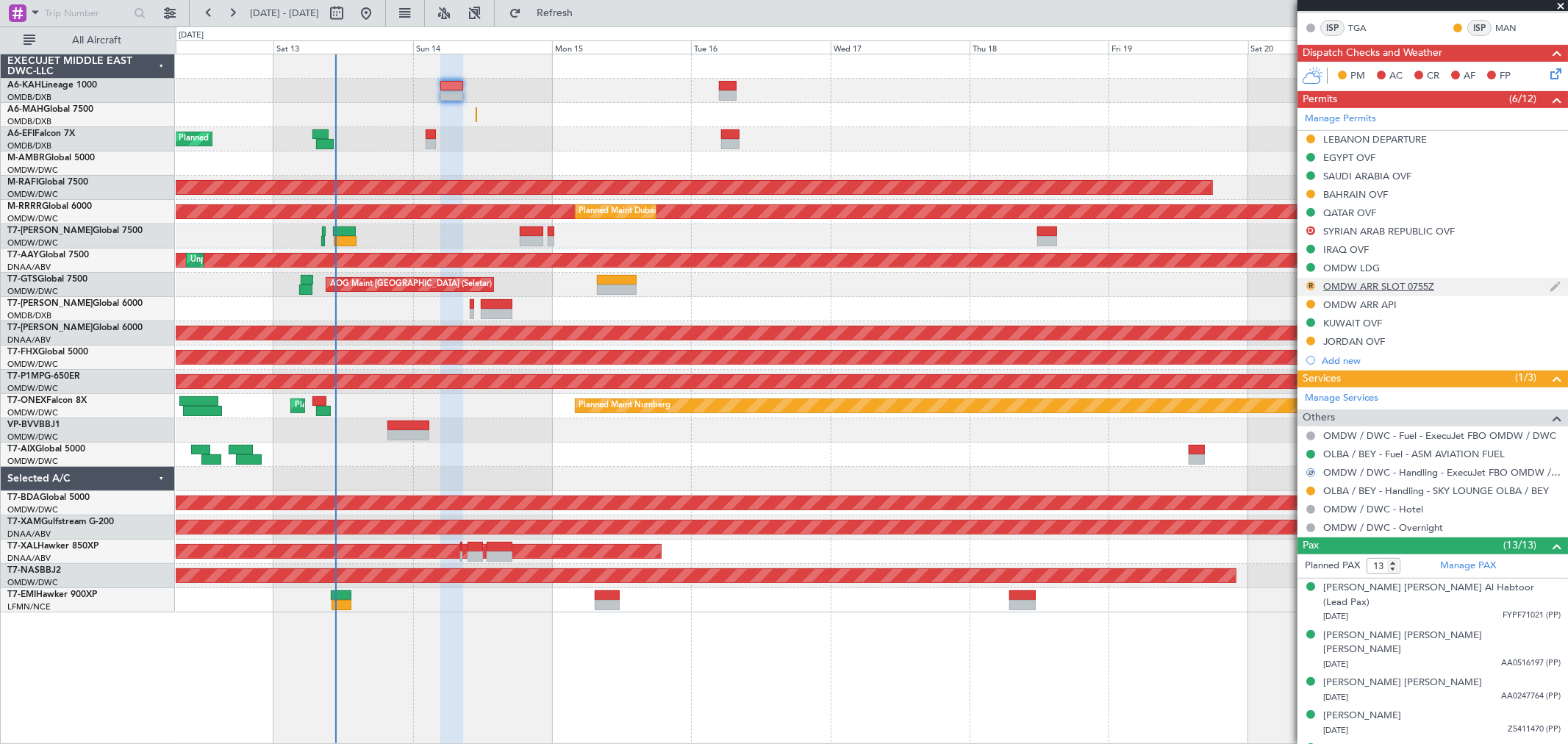
click at [1312, 287] on button "R" at bounding box center [1311, 286] width 9 height 9
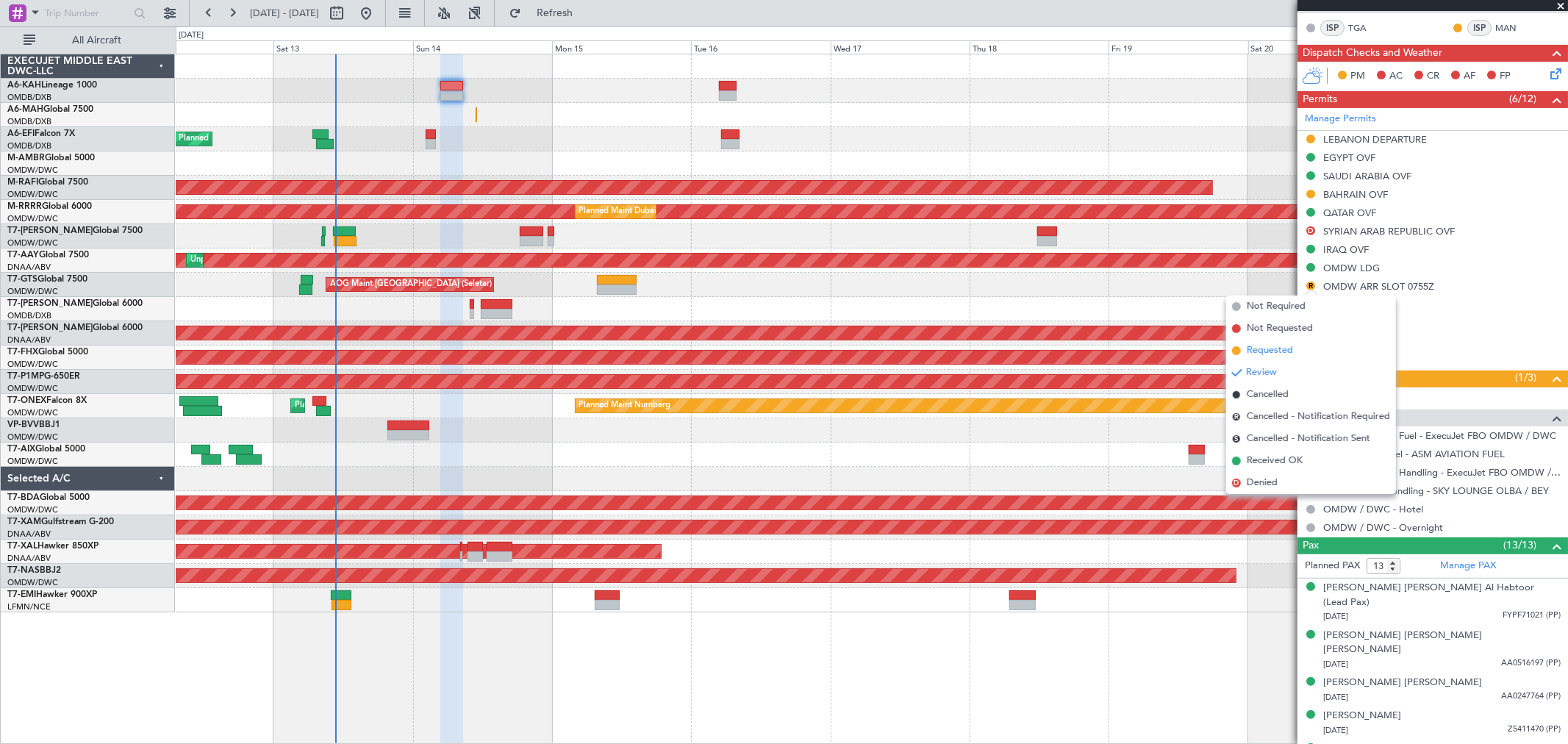
click at [1270, 344] on span "Requested" at bounding box center [1270, 350] width 47 height 15
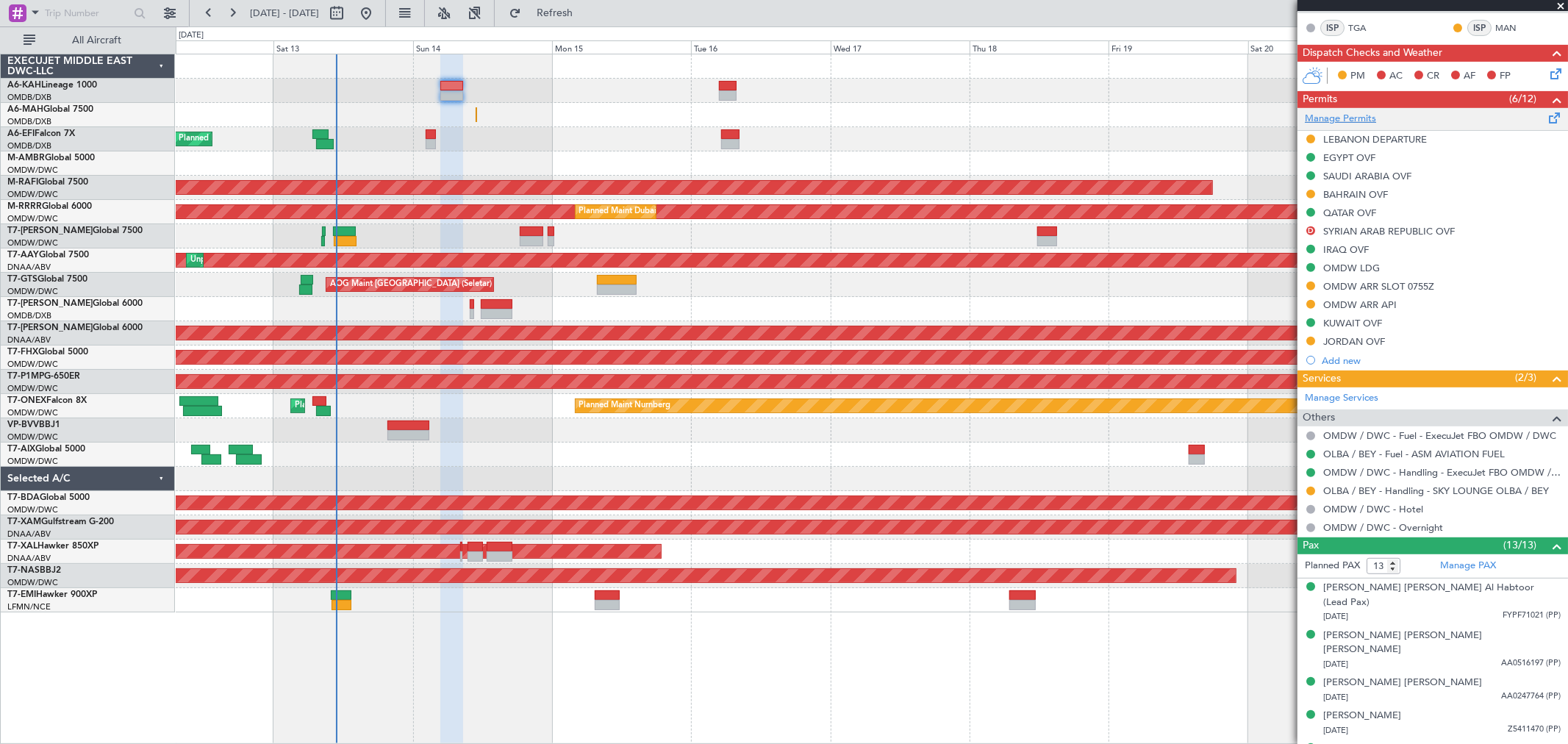
click at [1353, 112] on link "Manage Permits" at bounding box center [1340, 119] width 71 height 15
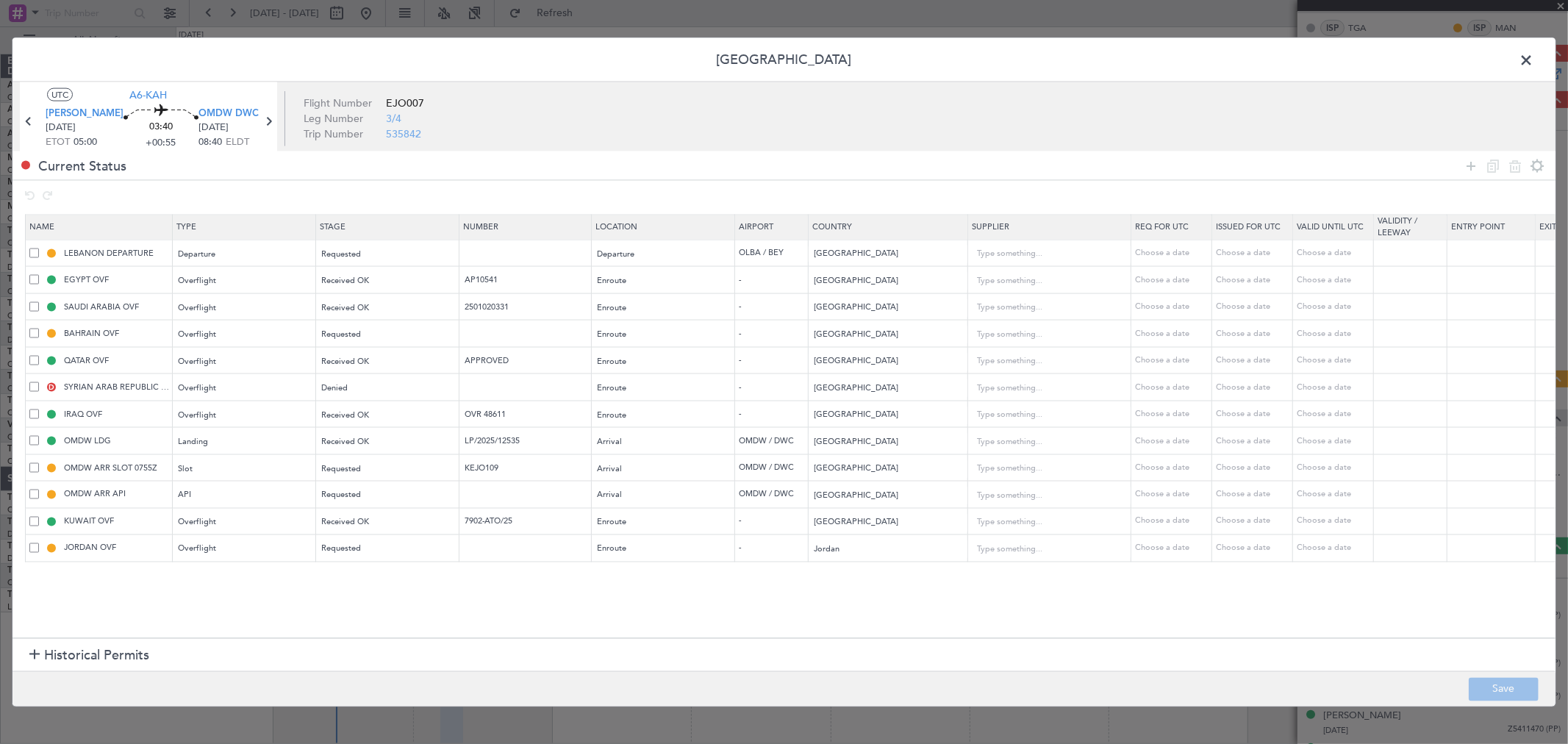
click at [1534, 61] on span at bounding box center [1534, 63] width 0 height 29
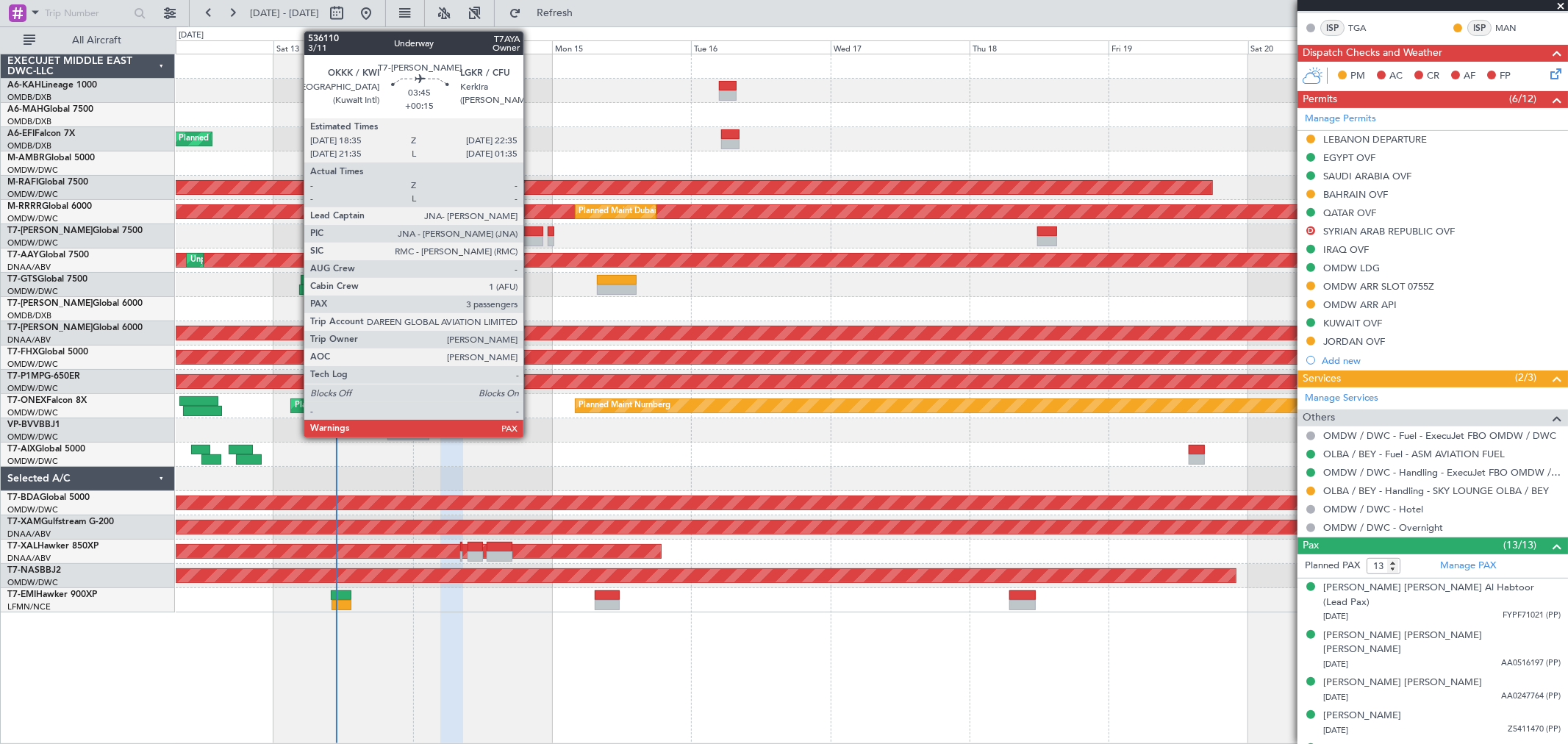
click at [531, 238] on div at bounding box center [531, 242] width 24 height 11
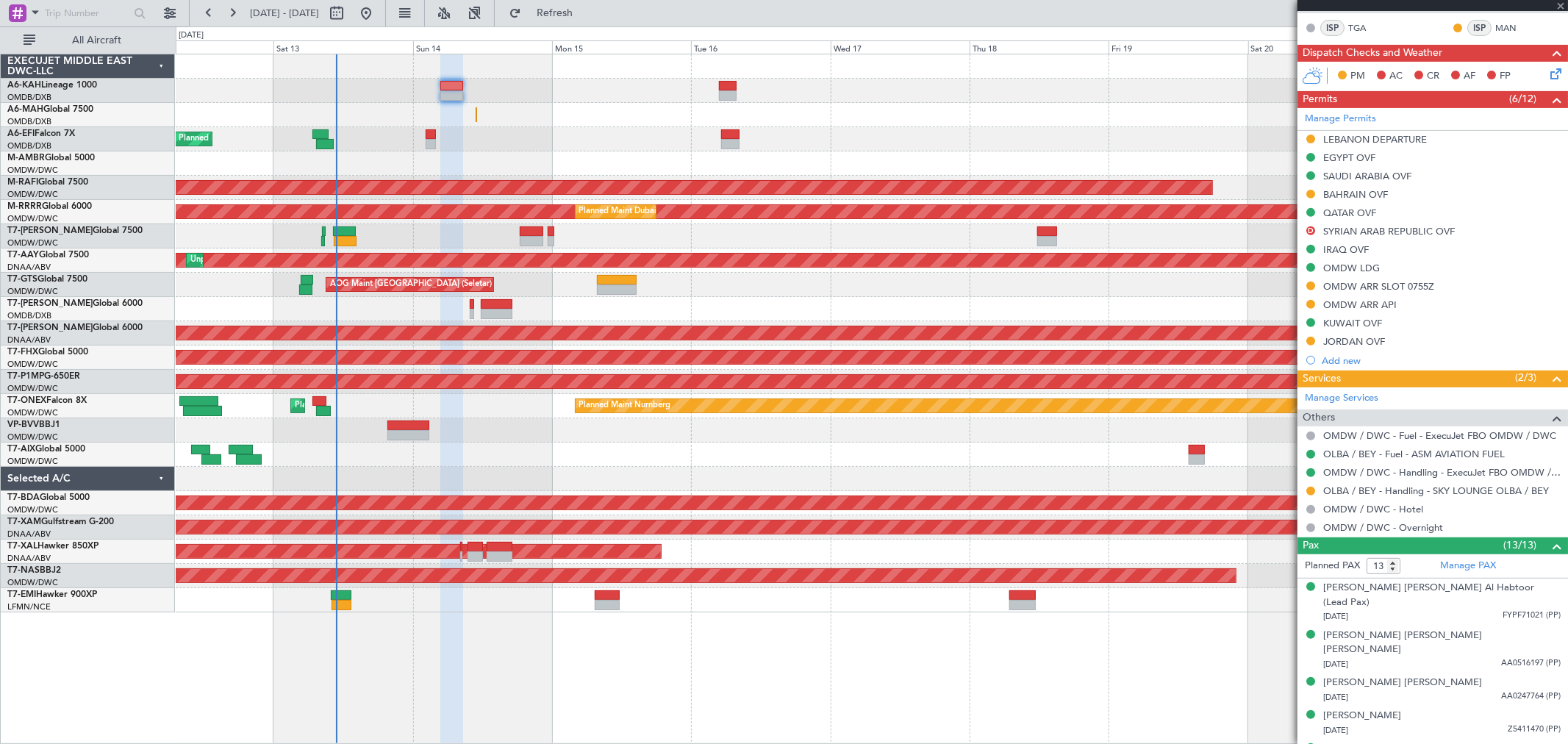
type input "+00:15"
type input "3"
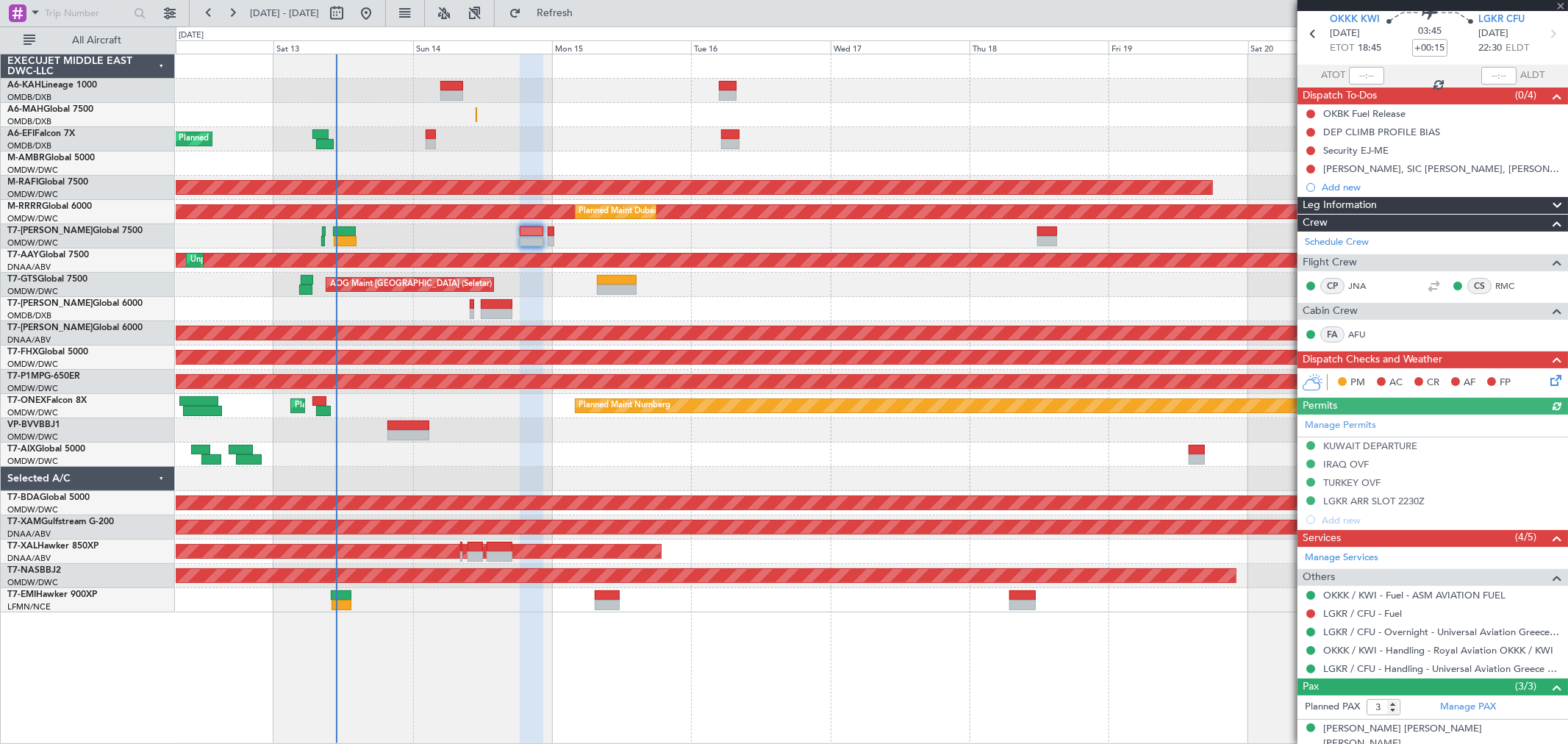
scroll to position [82, 0]
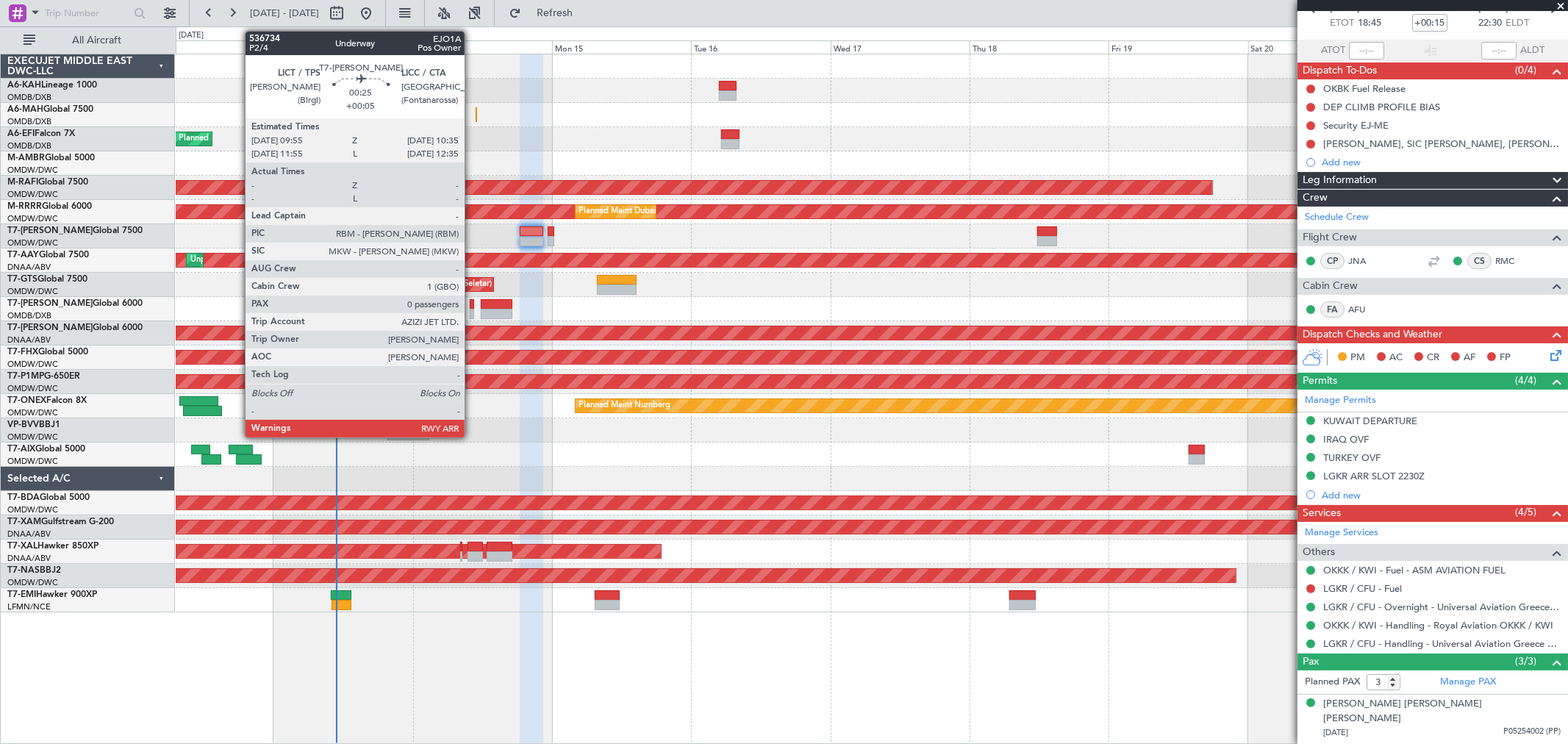
click at [472, 307] on div at bounding box center [472, 305] width 4 height 11
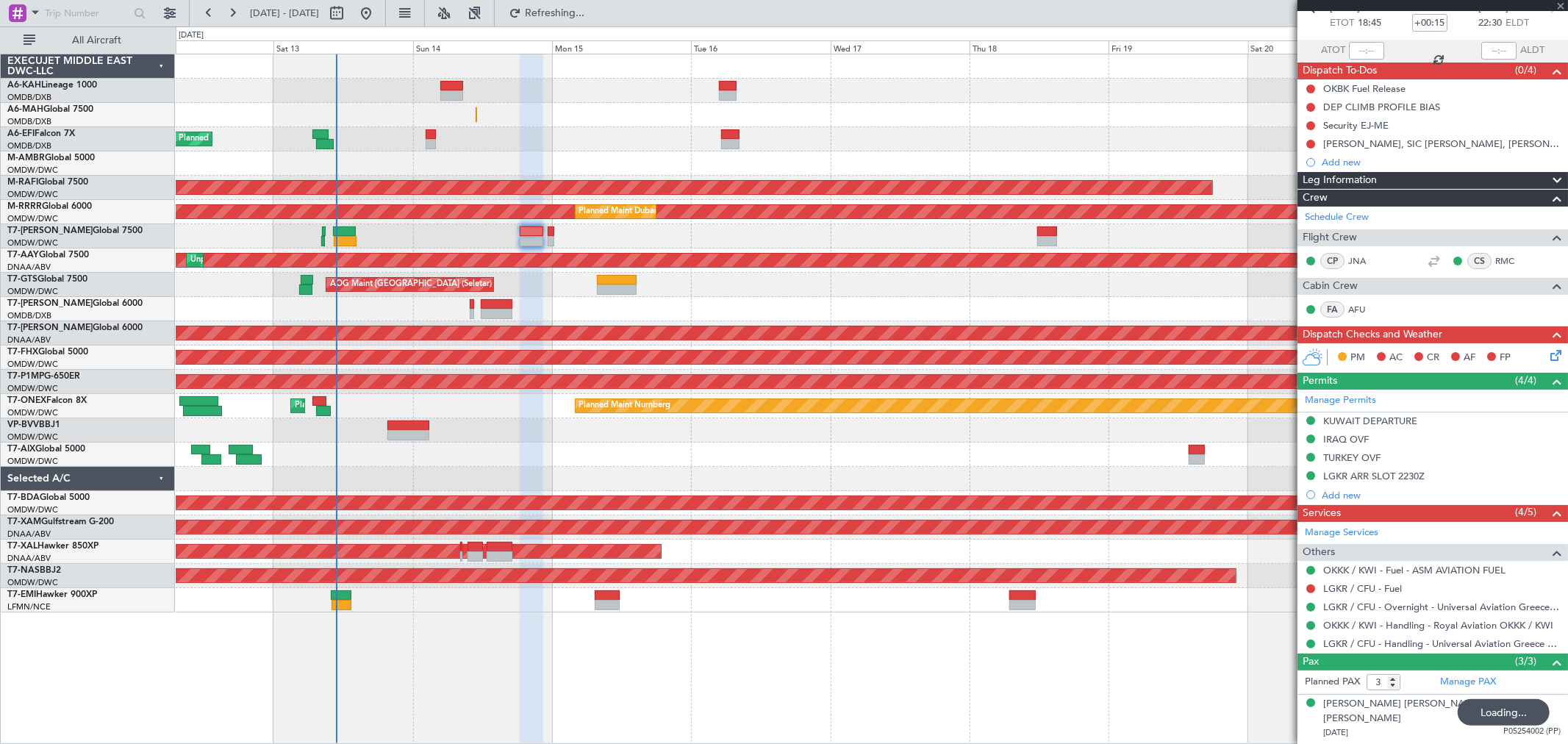
type input "+00:05"
type input "0"
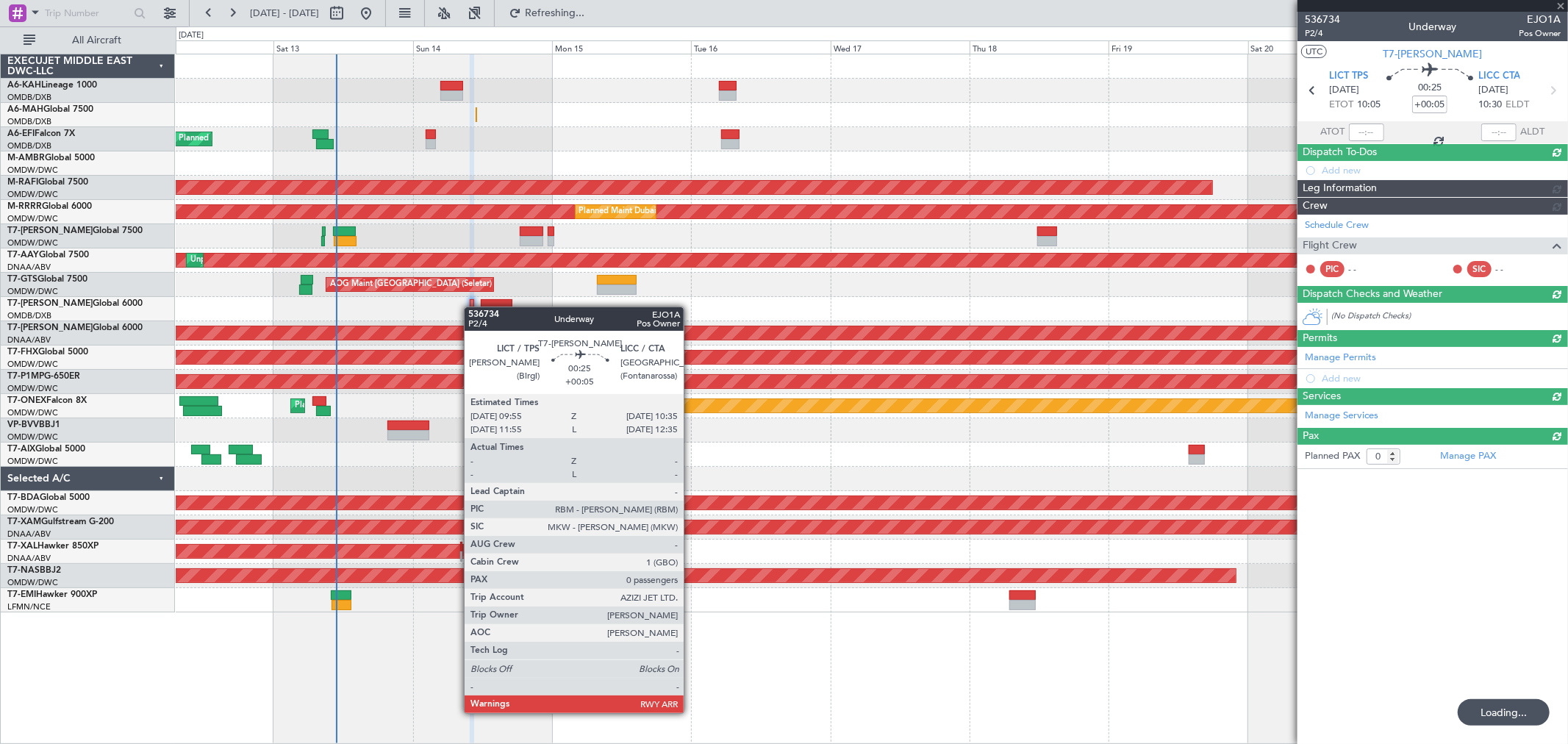
scroll to position [0, 0]
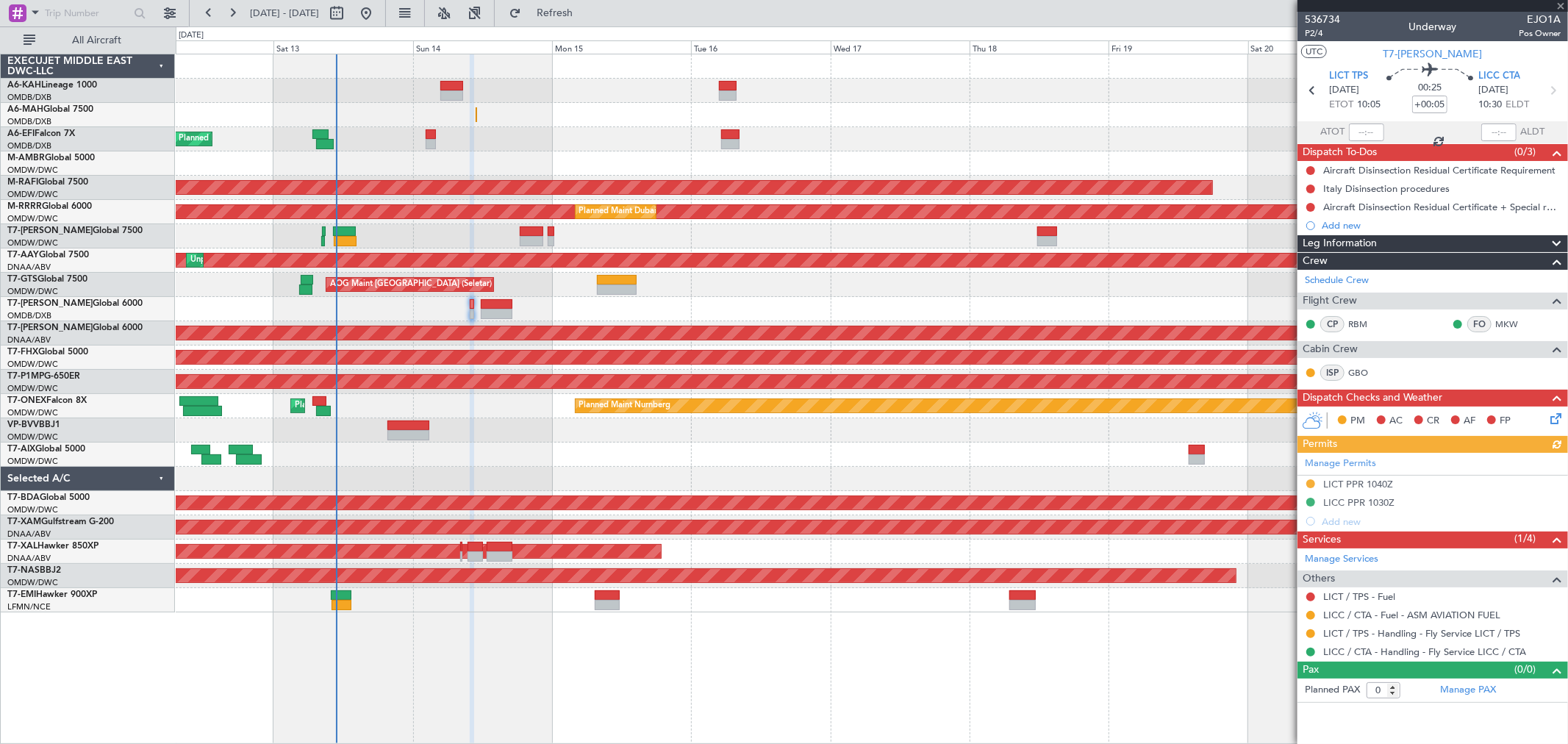
type input "+00:15"
type input "3"
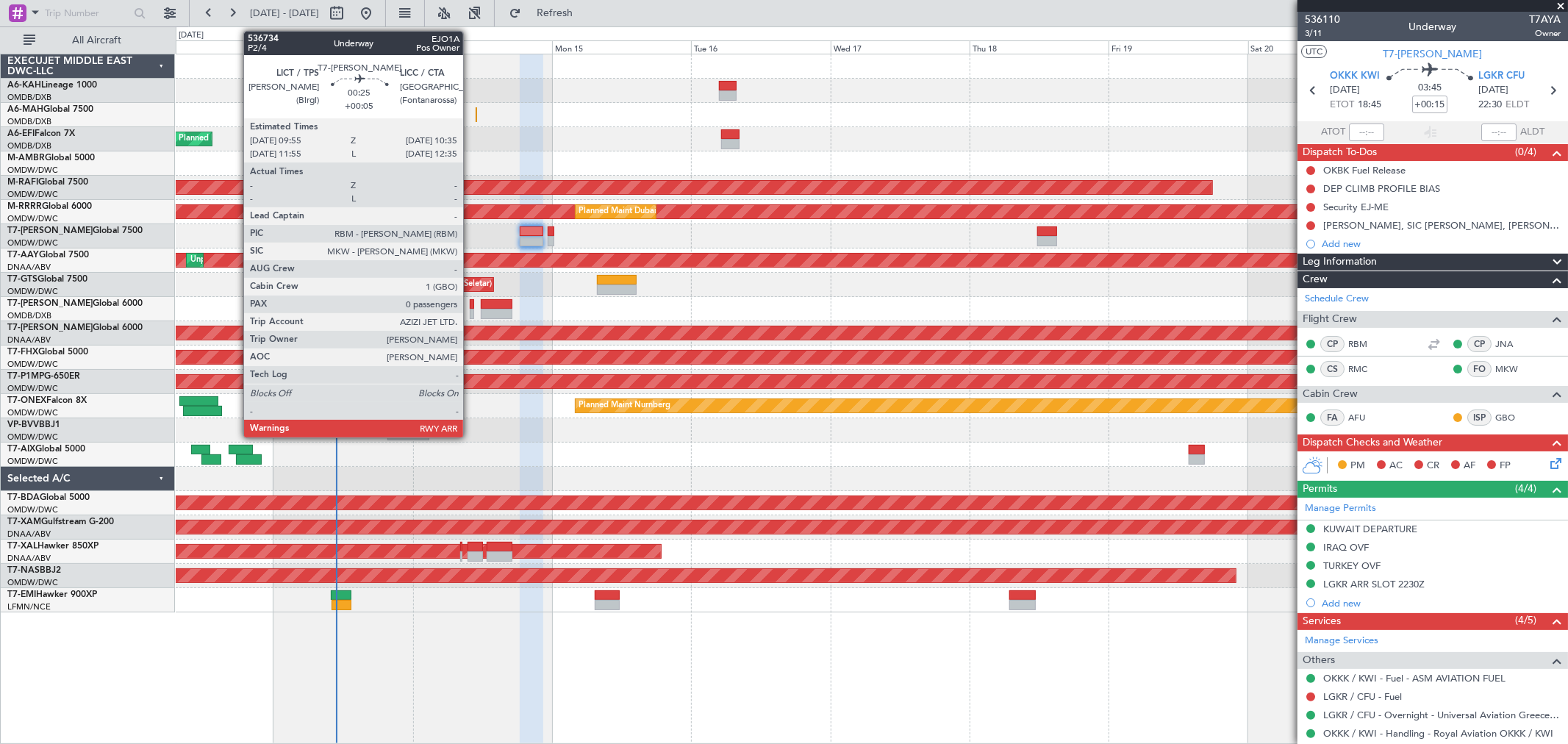
click at [470, 310] on div at bounding box center [472, 314] width 4 height 11
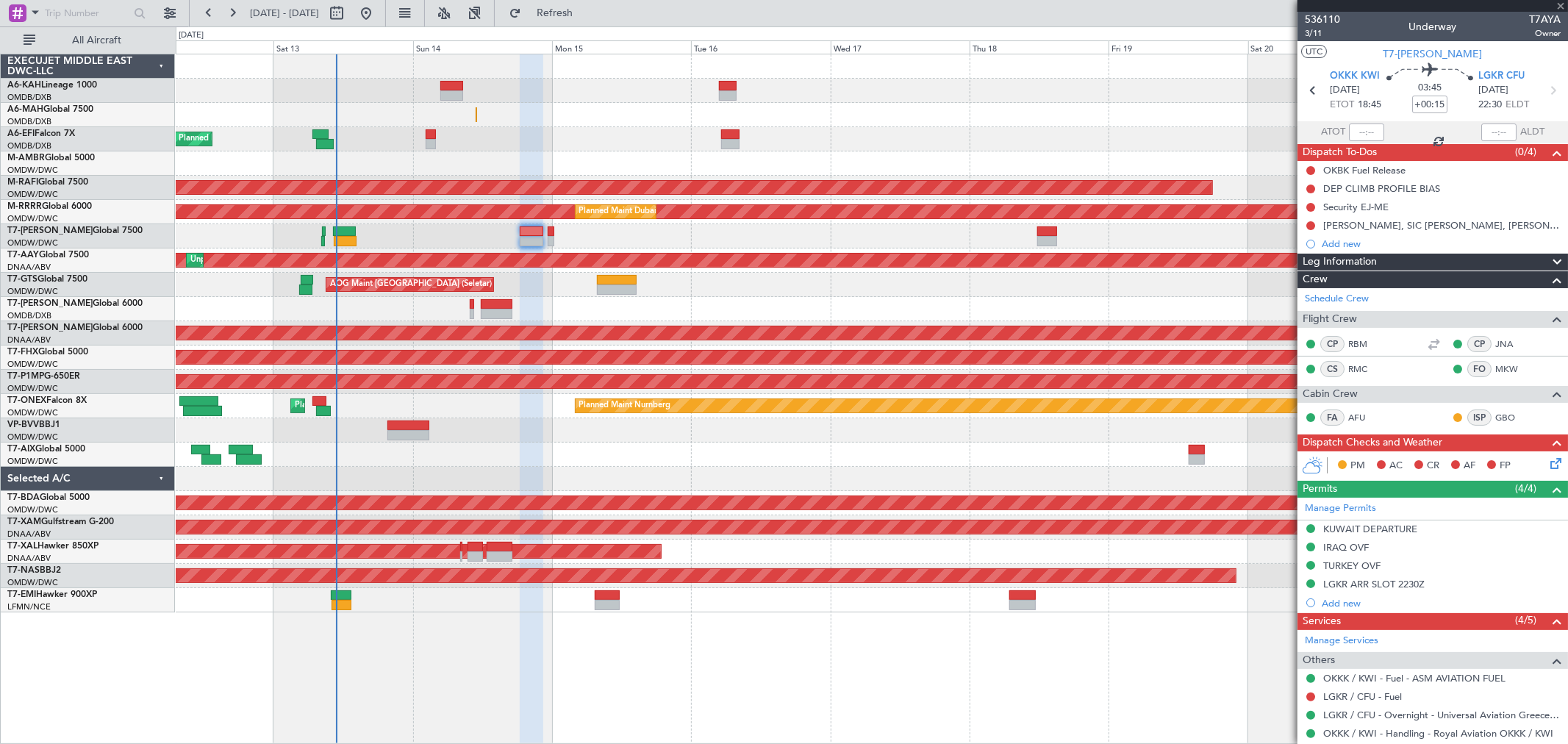
type input "+00:05"
type input "0"
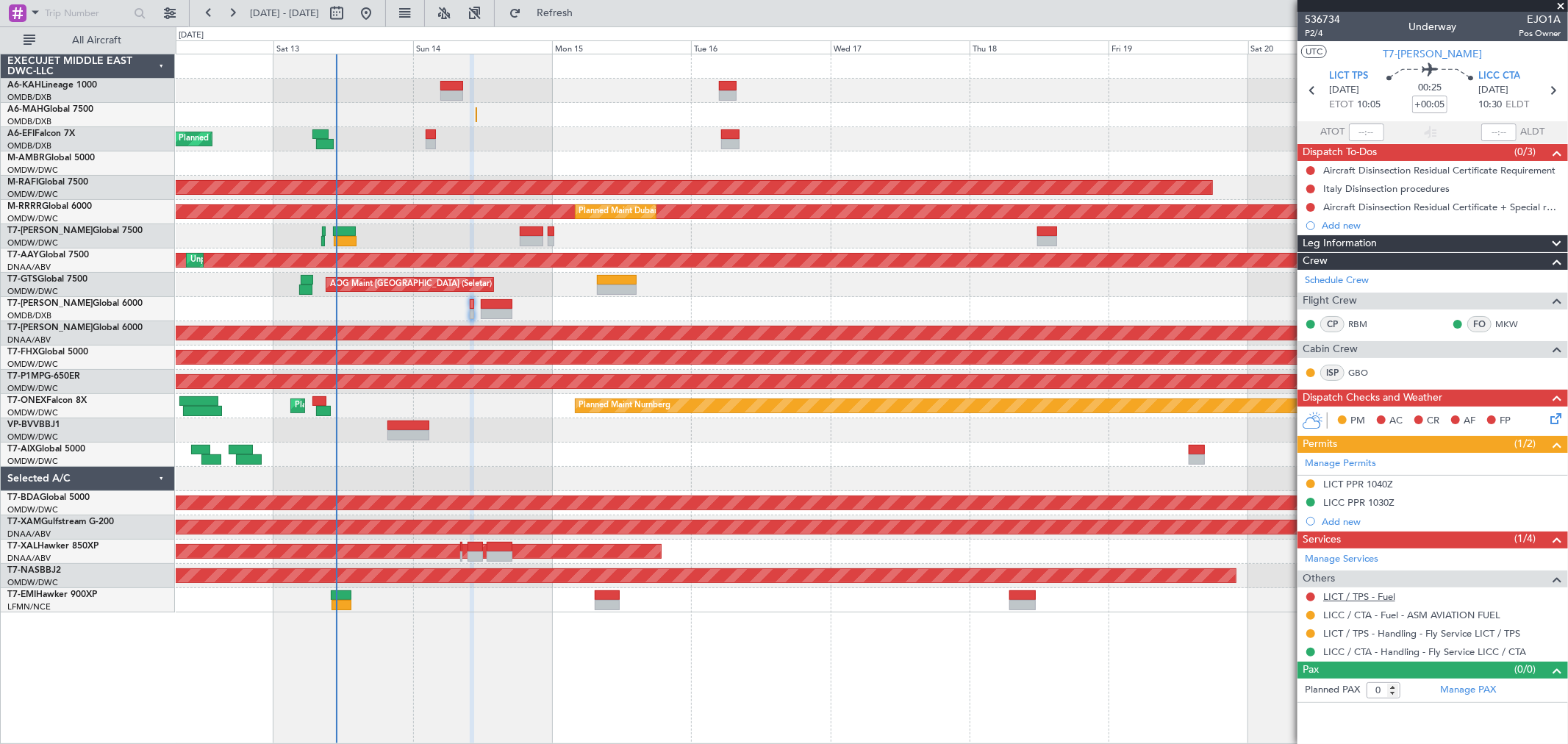
click at [1384, 592] on link "LICT / TPS - Fuel" at bounding box center [1360, 596] width 72 height 12
click at [1385, 594] on link "LICT / TPS - Fuel" at bounding box center [1360, 596] width 72 height 12
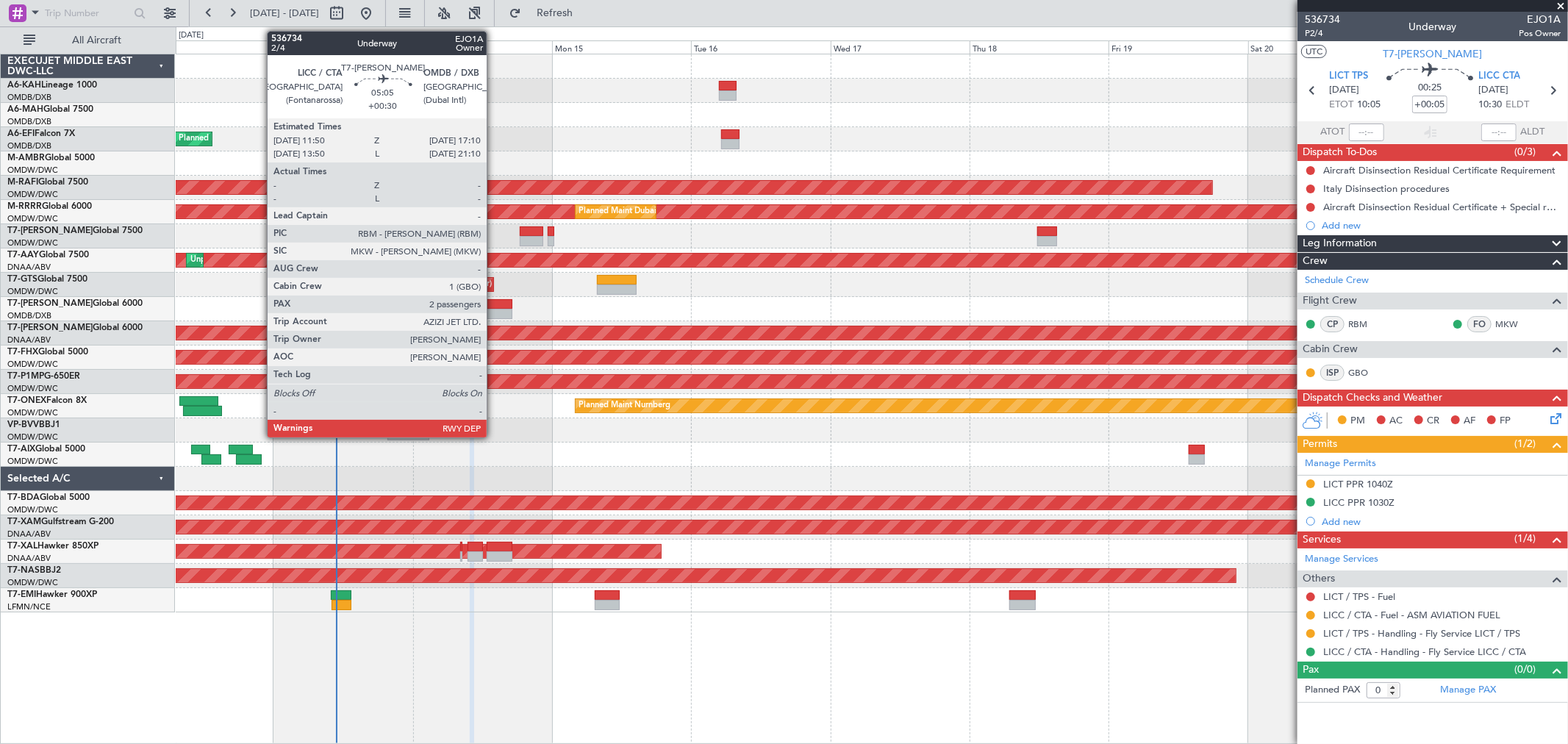
click at [495, 302] on div at bounding box center [496, 305] width 32 height 11
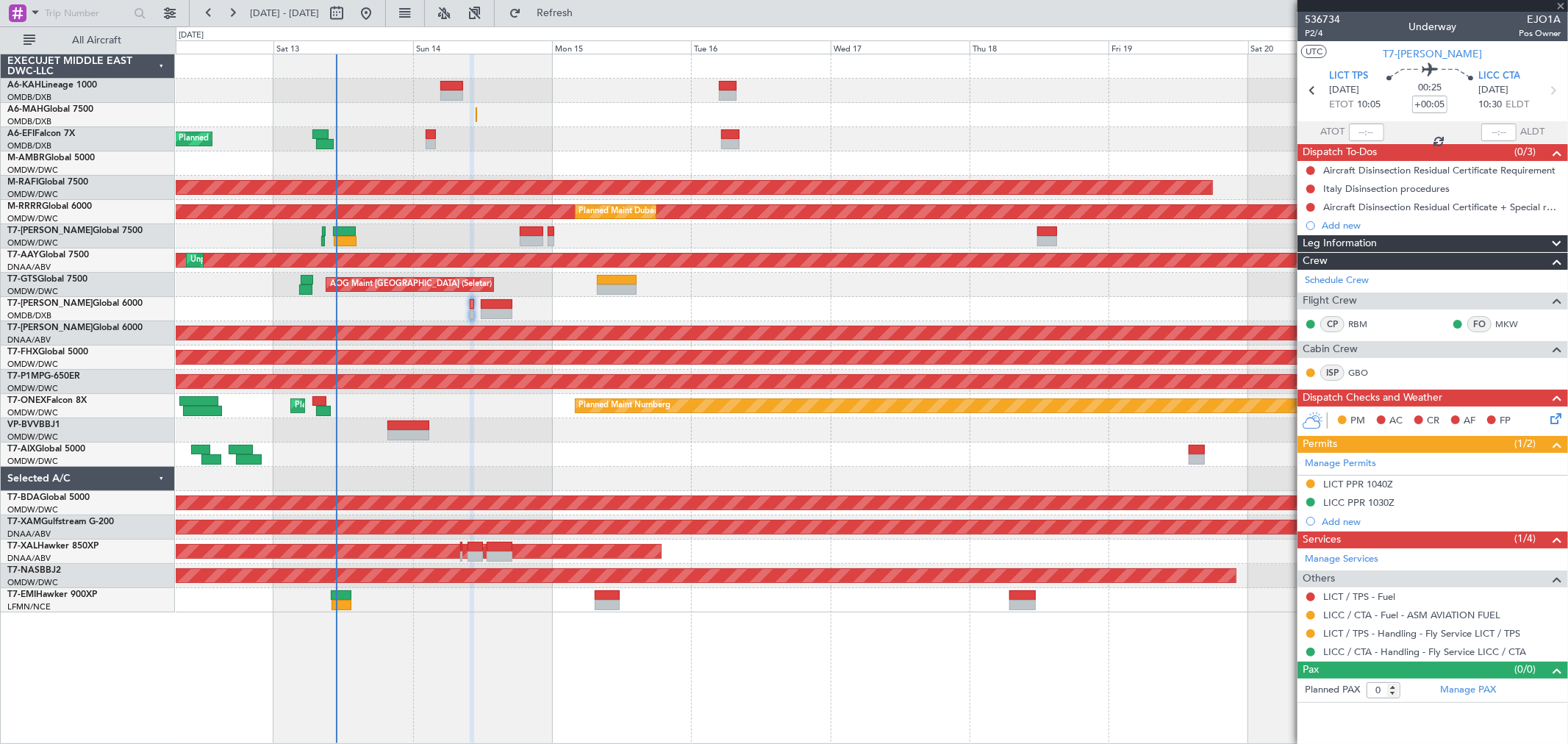
type input "+00:30"
type input "2"
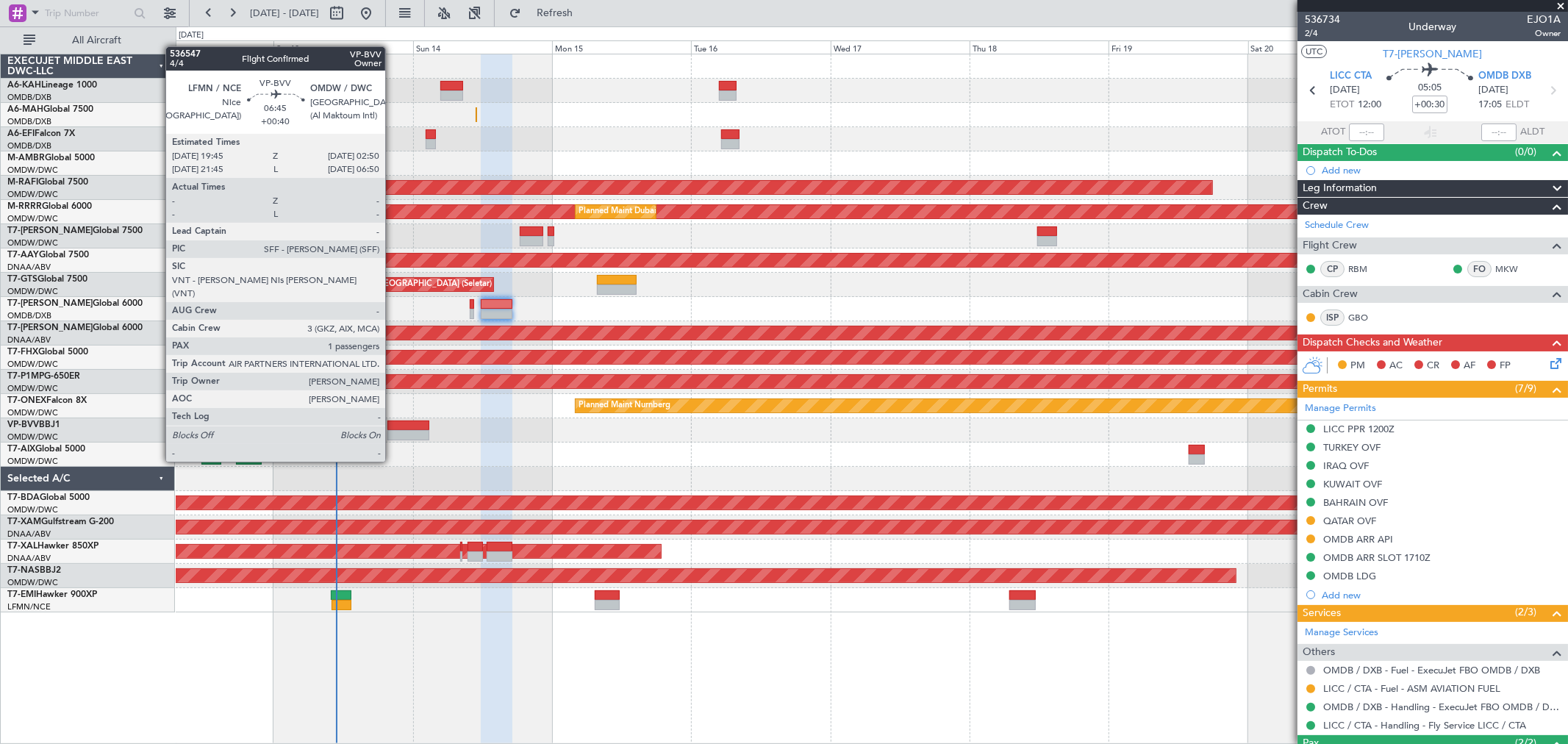
click at [393, 434] on div at bounding box center [408, 436] width 41 height 11
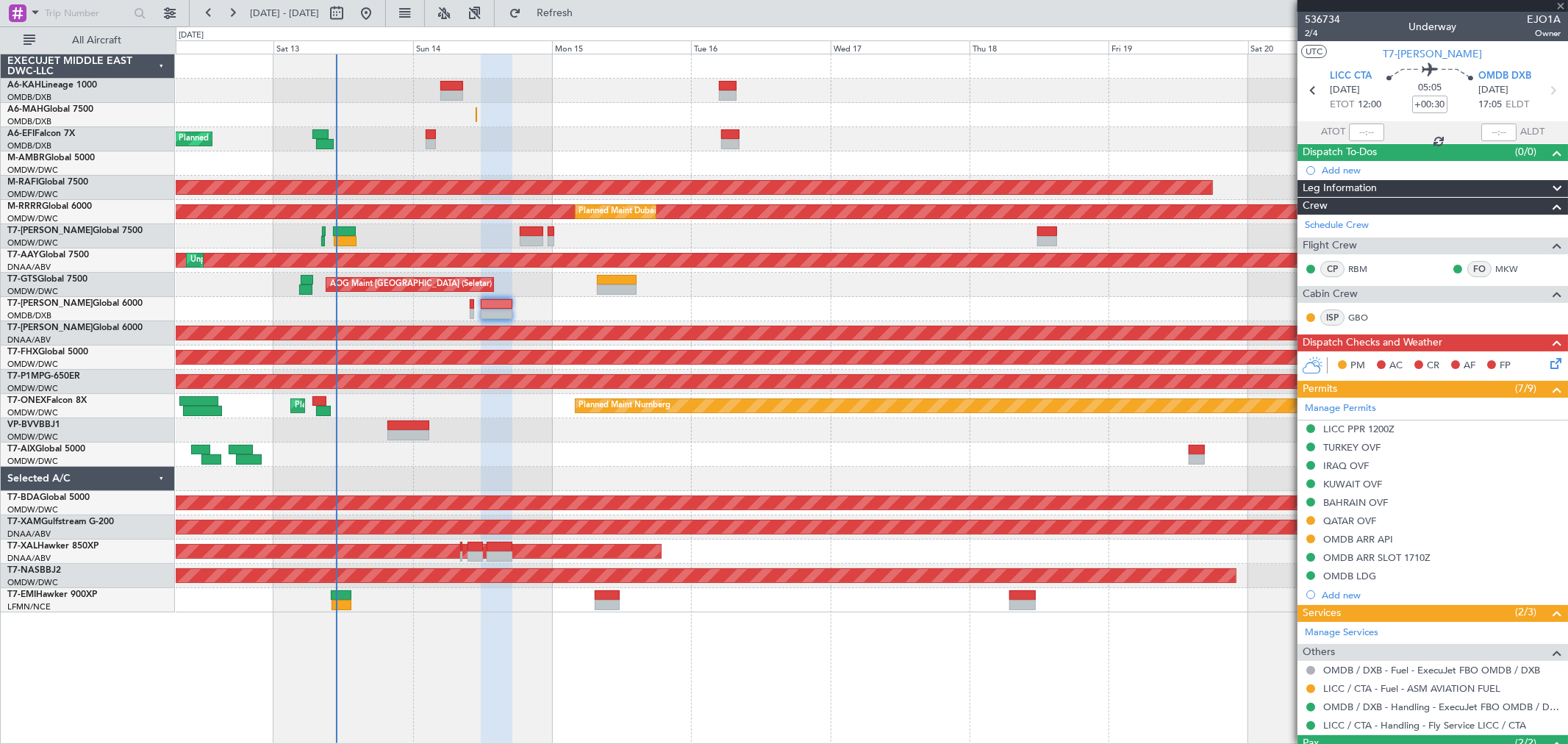
type input "+00:40"
type input "1"
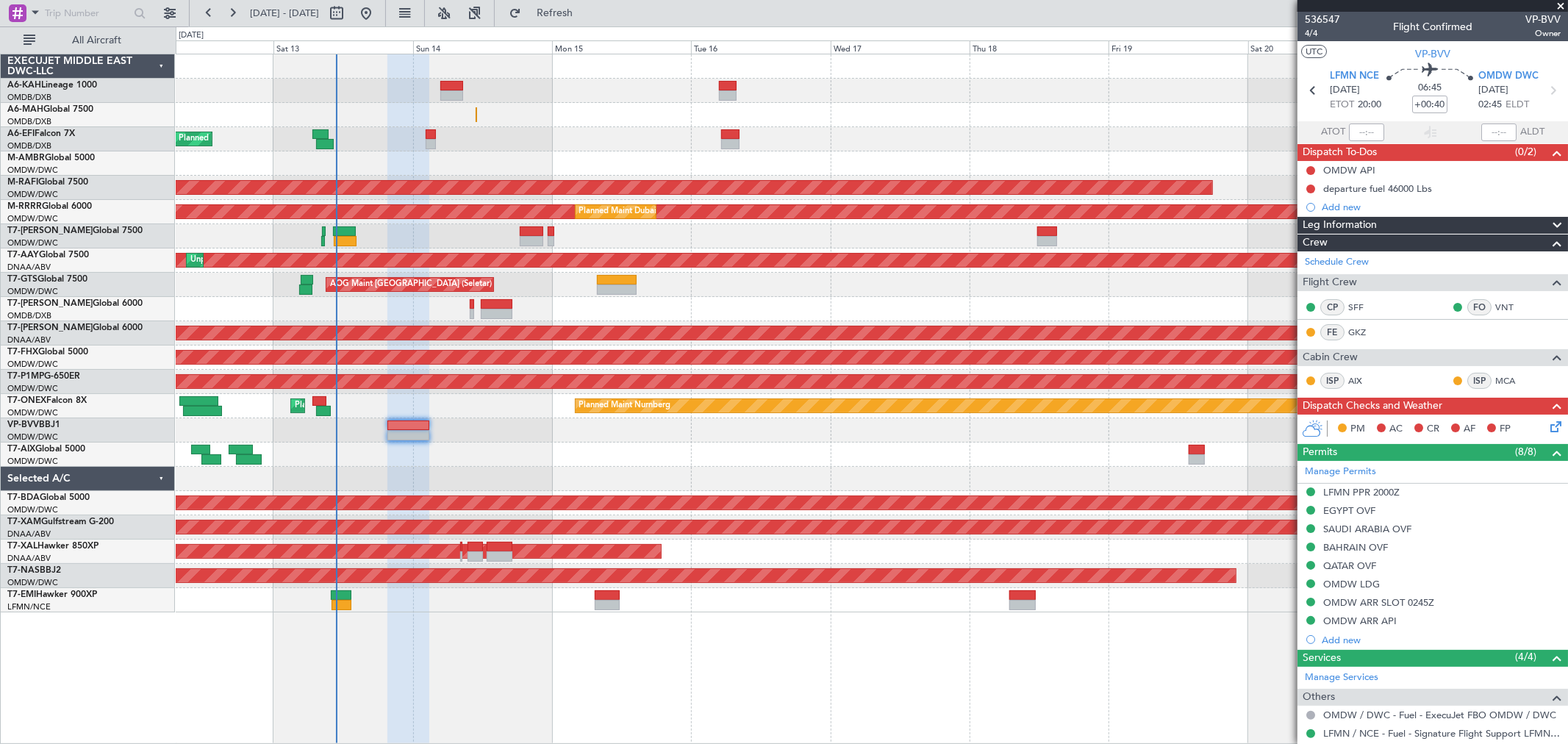
click at [1035, 239] on div "Planned Maint Dubai (Al Maktoum Intl)" at bounding box center [871, 236] width 1392 height 25
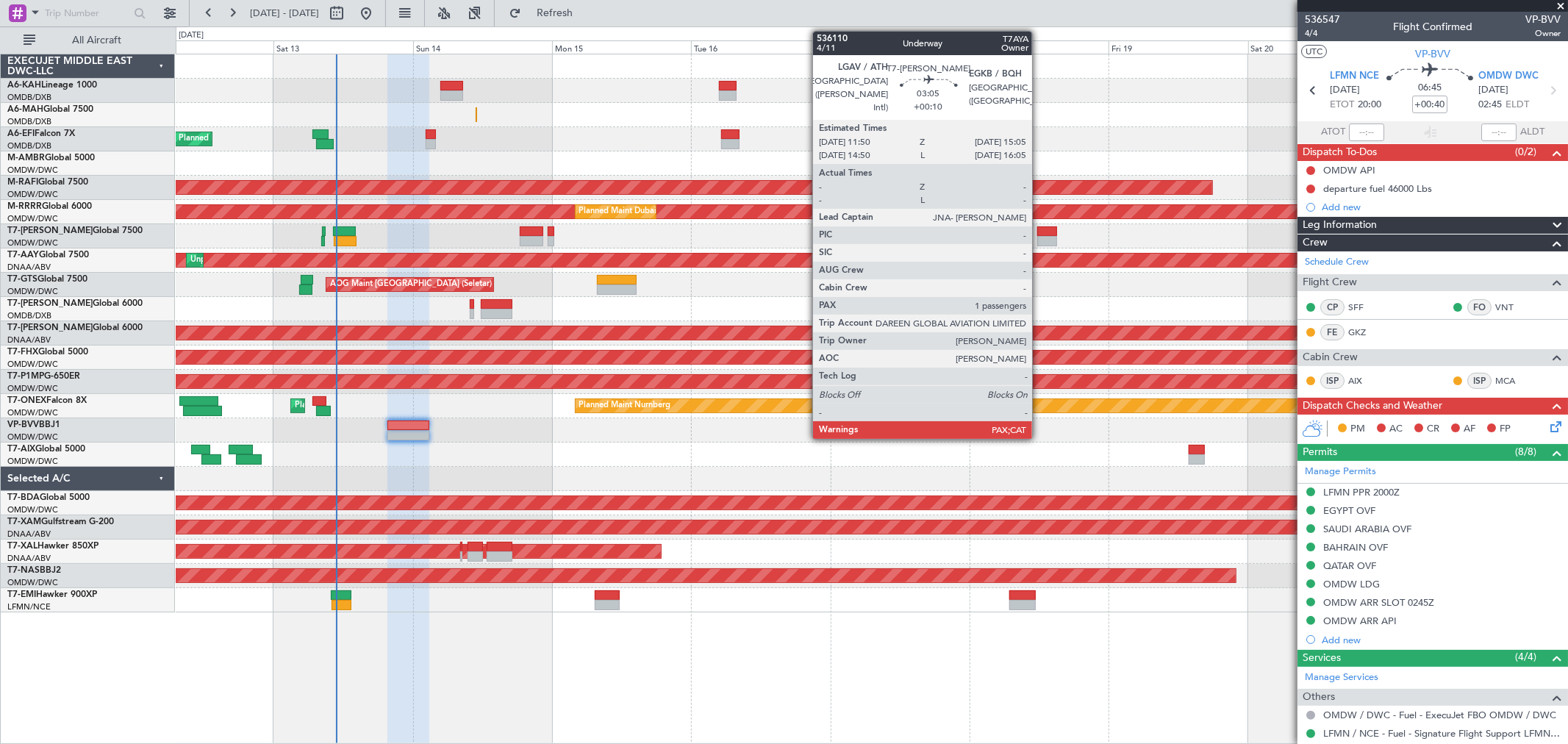
click at [1040, 241] on div at bounding box center [1047, 242] width 19 height 11
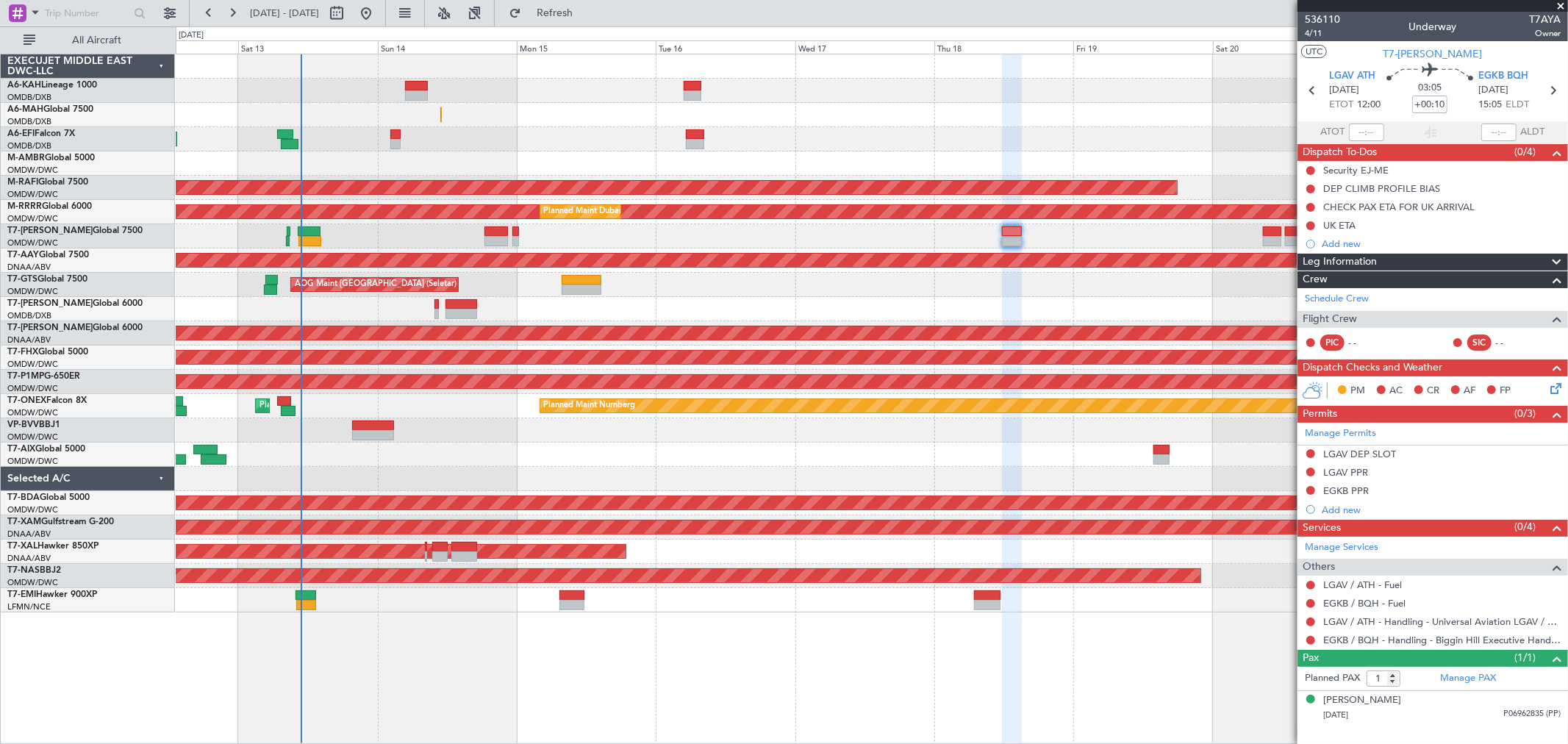
click at [369, 467] on div at bounding box center [871, 480] width 1392 height 25
click at [1310, 639] on button at bounding box center [1311, 640] width 9 height 9
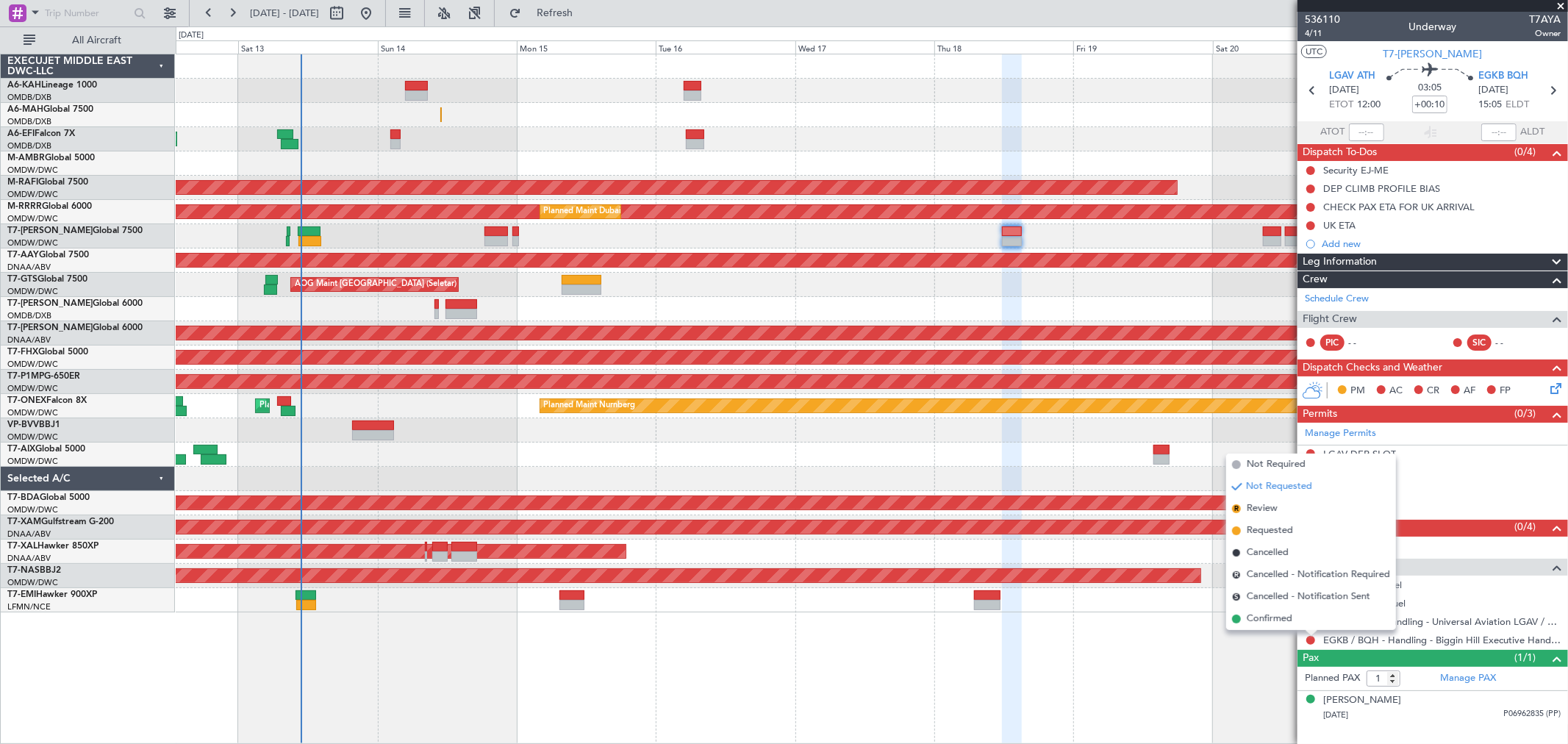
click at [1270, 506] on span "Review" at bounding box center [1262, 509] width 31 height 15
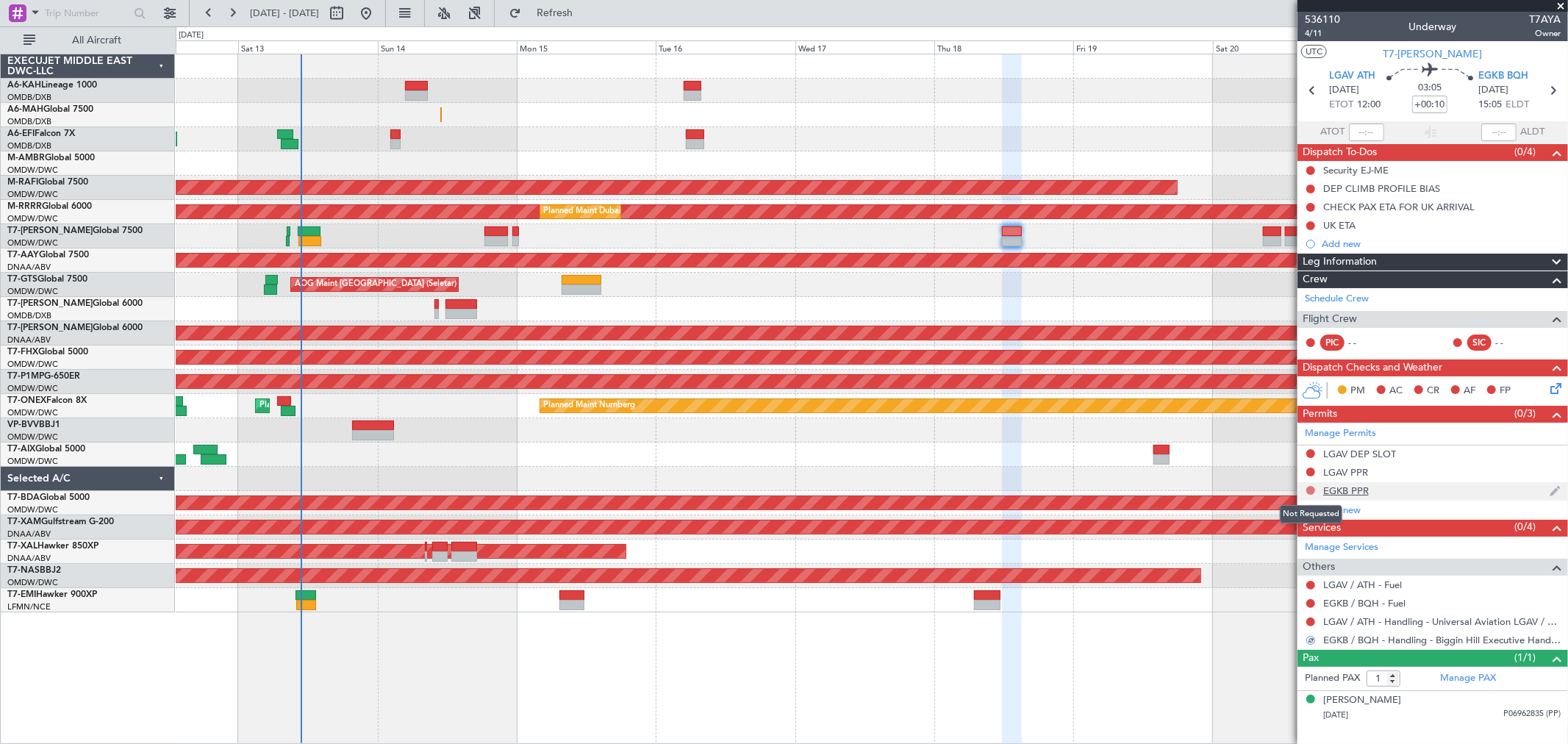
click at [1313, 489] on button at bounding box center [1311, 490] width 9 height 9
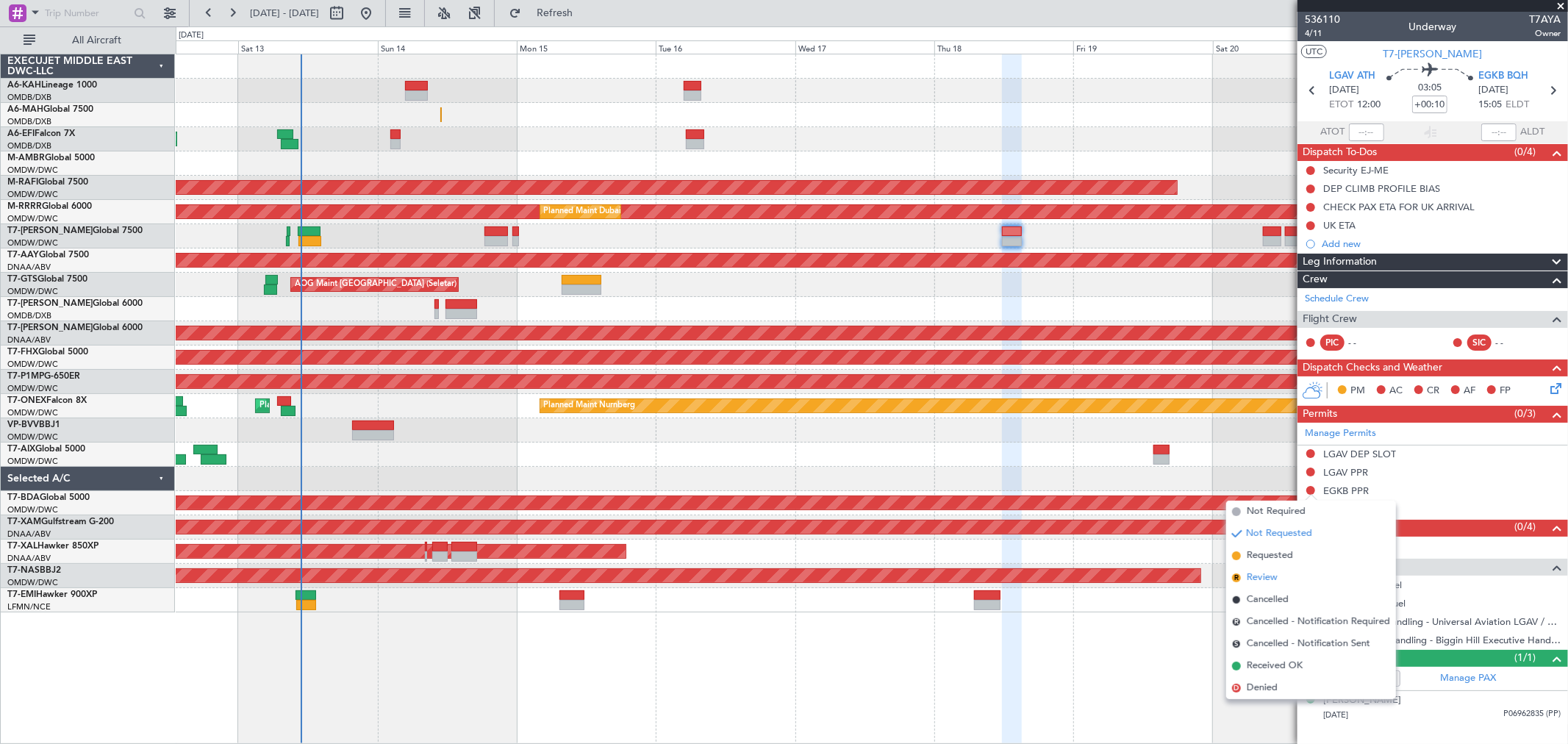
click at [1256, 578] on span "Review" at bounding box center [1262, 578] width 31 height 15
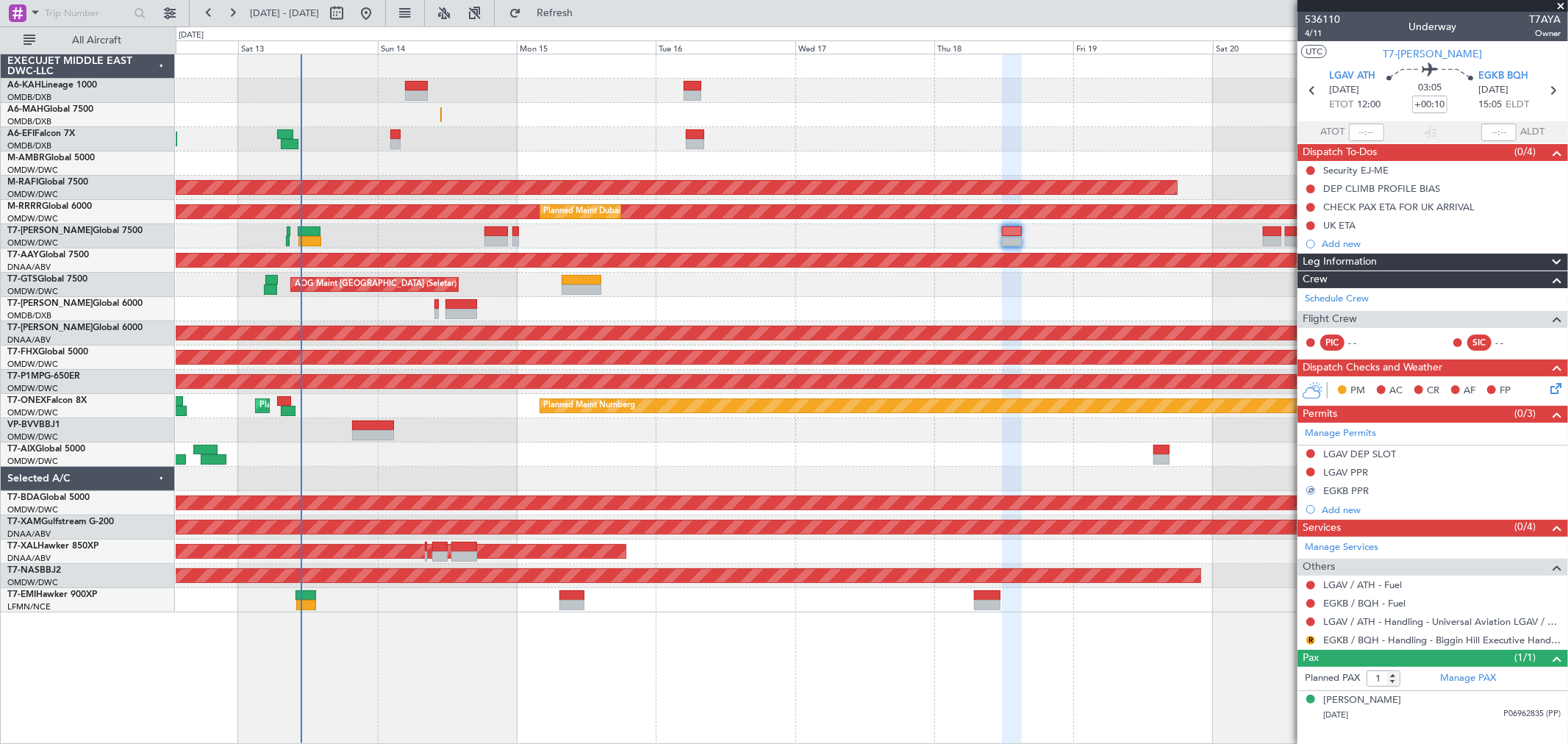
click at [1261, 242] on div "Planned Maint Dubai (Al Maktoum Intl)" at bounding box center [871, 236] width 1392 height 25
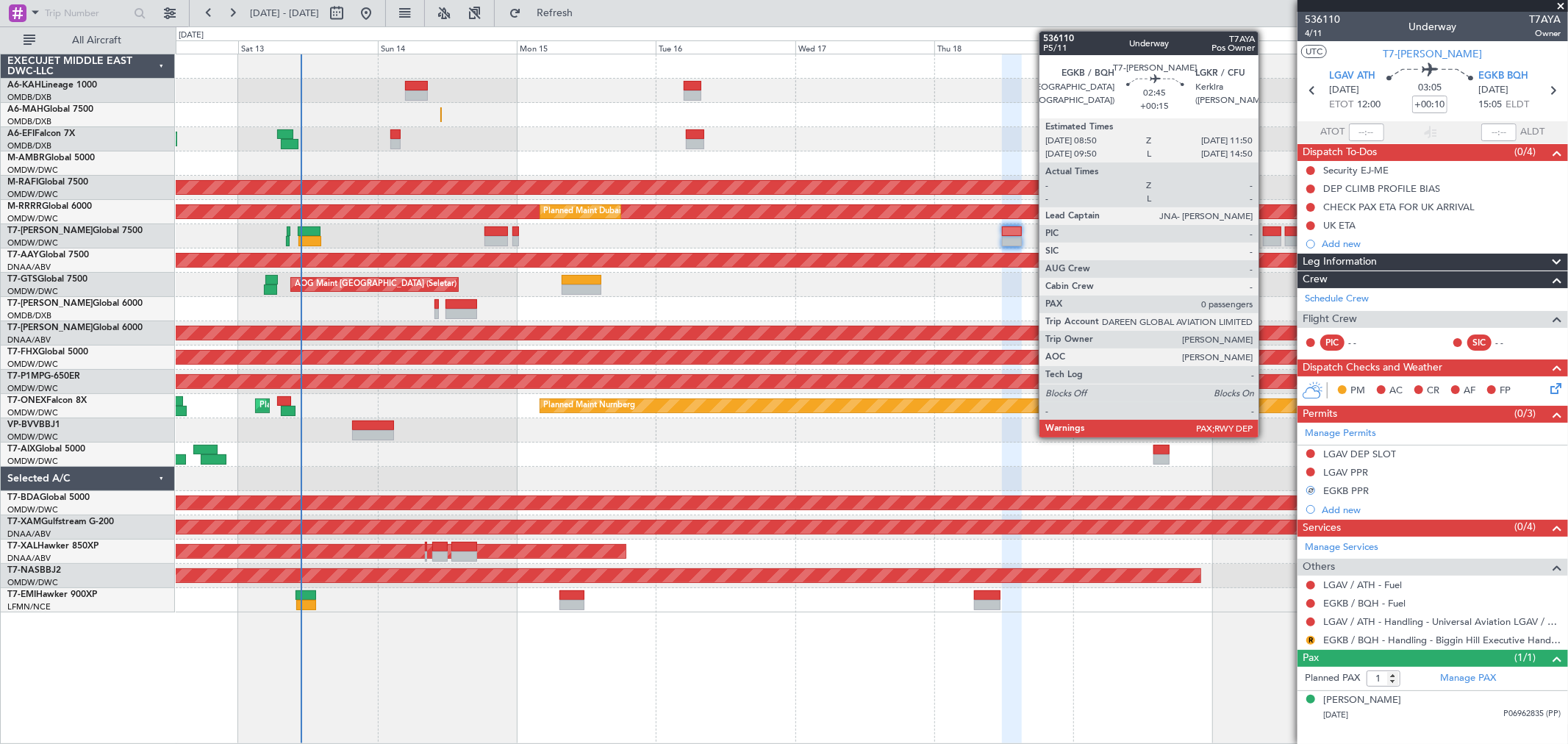
click at [1266, 239] on div at bounding box center [1272, 242] width 18 height 11
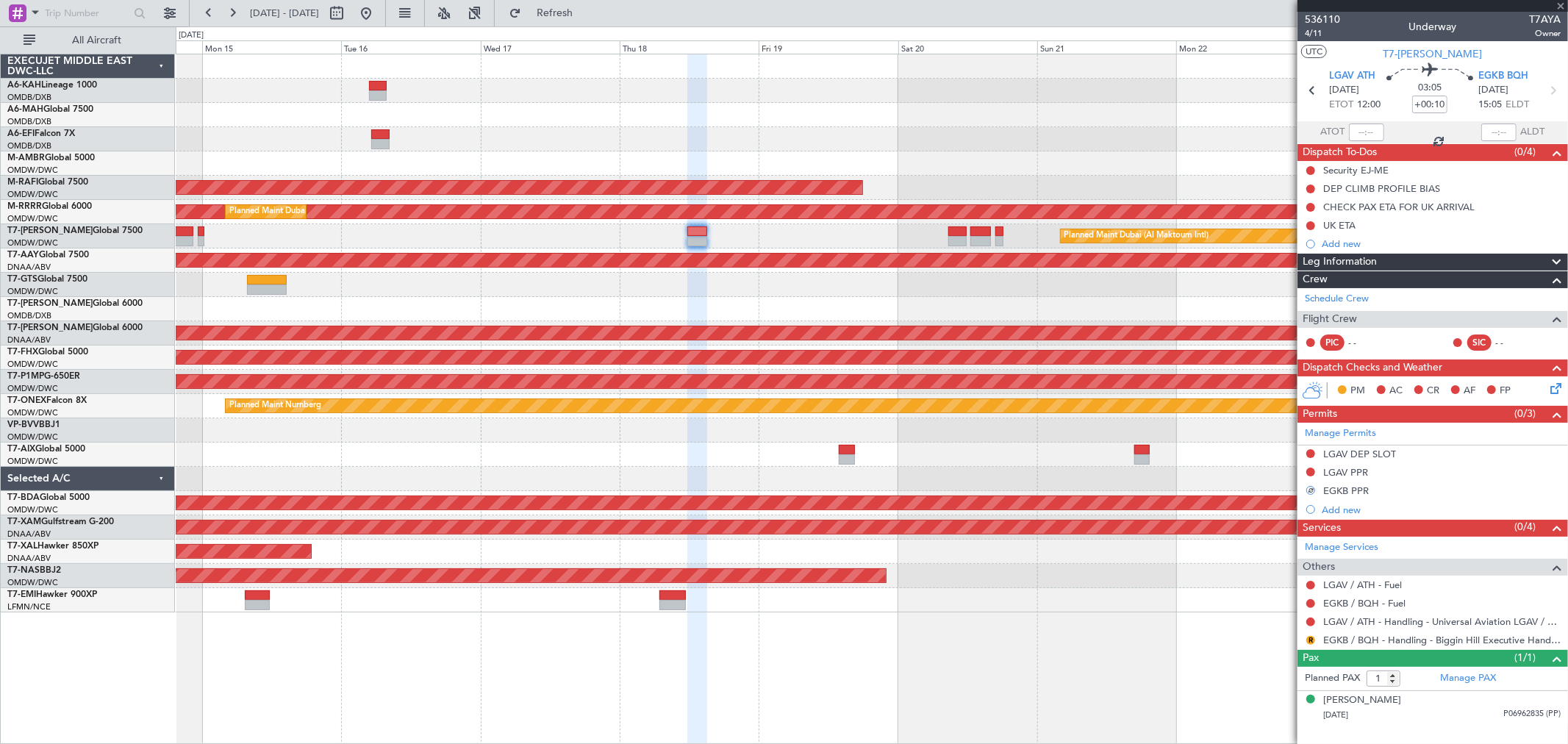
click at [756, 245] on div "Planned Maint Dubai (Al Maktoum Intl)" at bounding box center [871, 236] width 1392 height 25
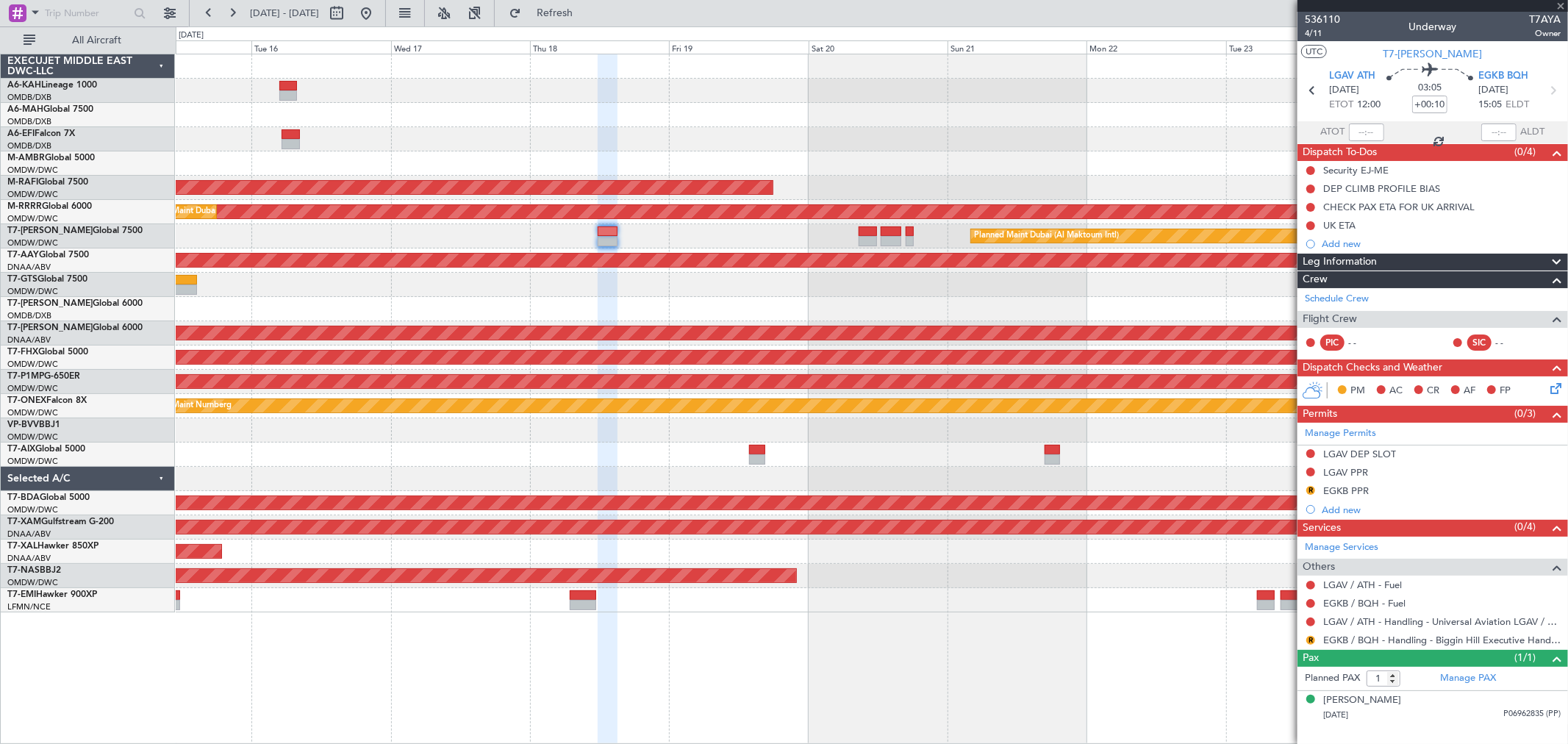
type input "+00:15"
type input "0"
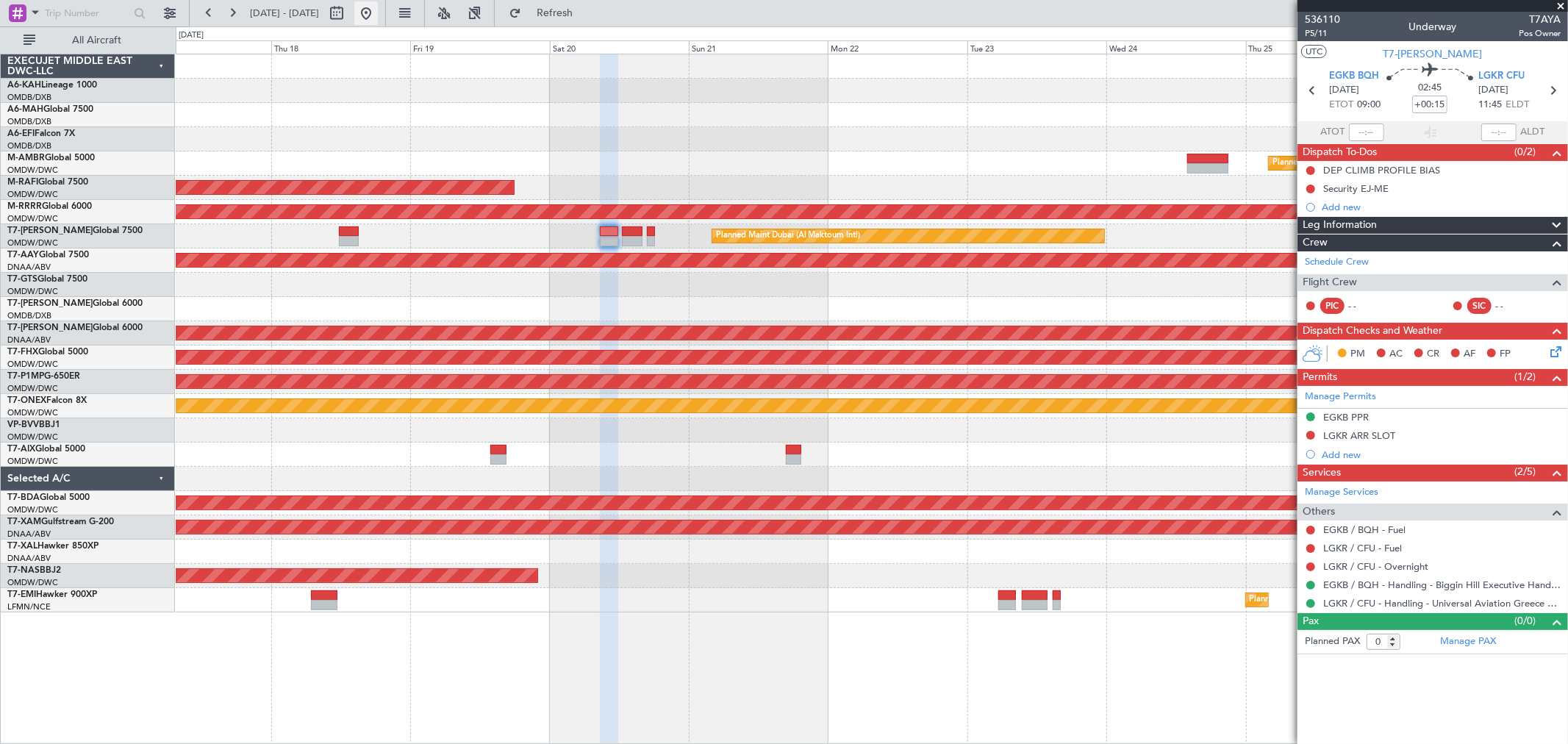
click at [378, 12] on button at bounding box center [365, 13] width 24 height 24
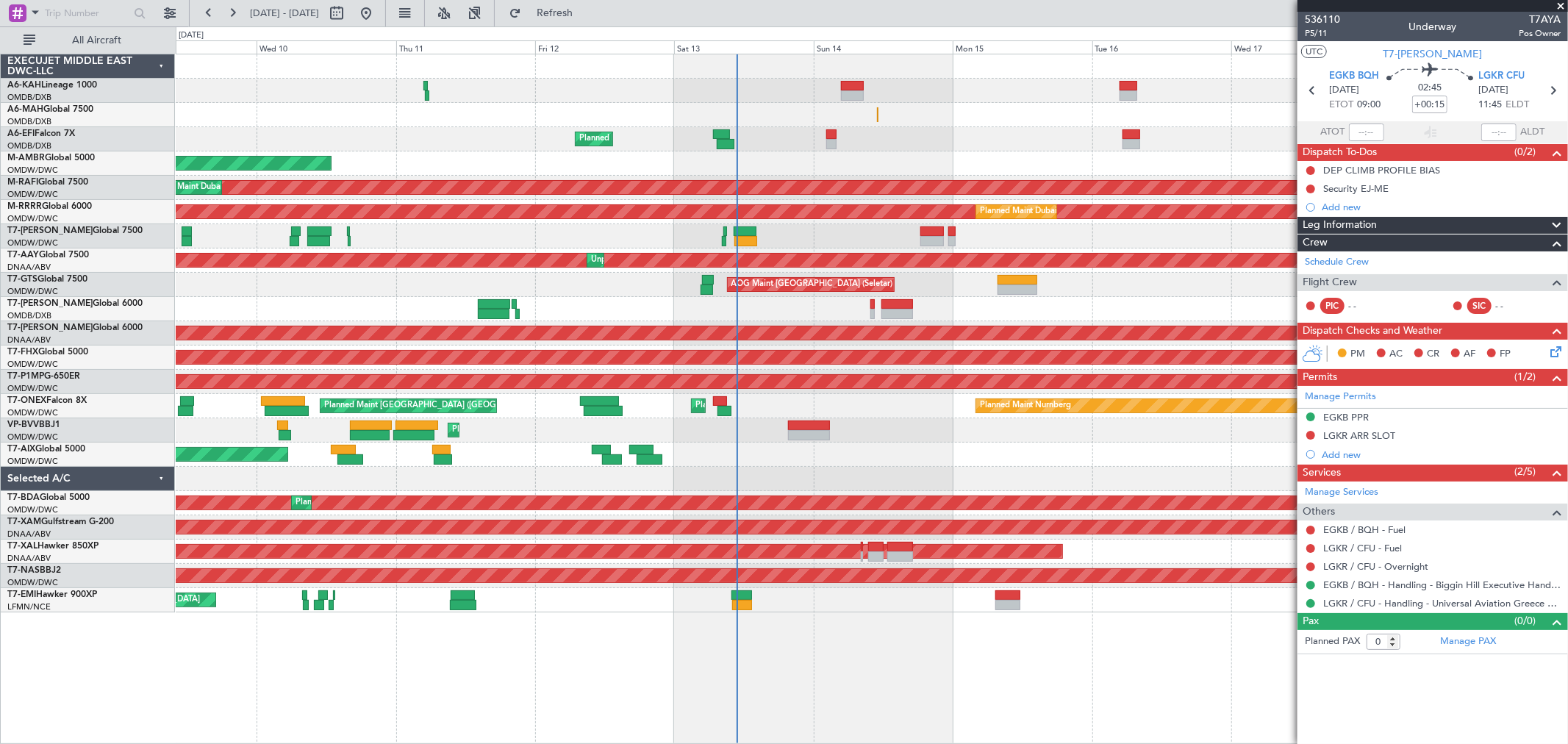
click at [862, 131] on div "Planned Maint Dubai (Al Maktoum Intl) Planned Maint [GEOGRAPHIC_DATA] (Al Makto…" at bounding box center [871, 140] width 1392 height 25
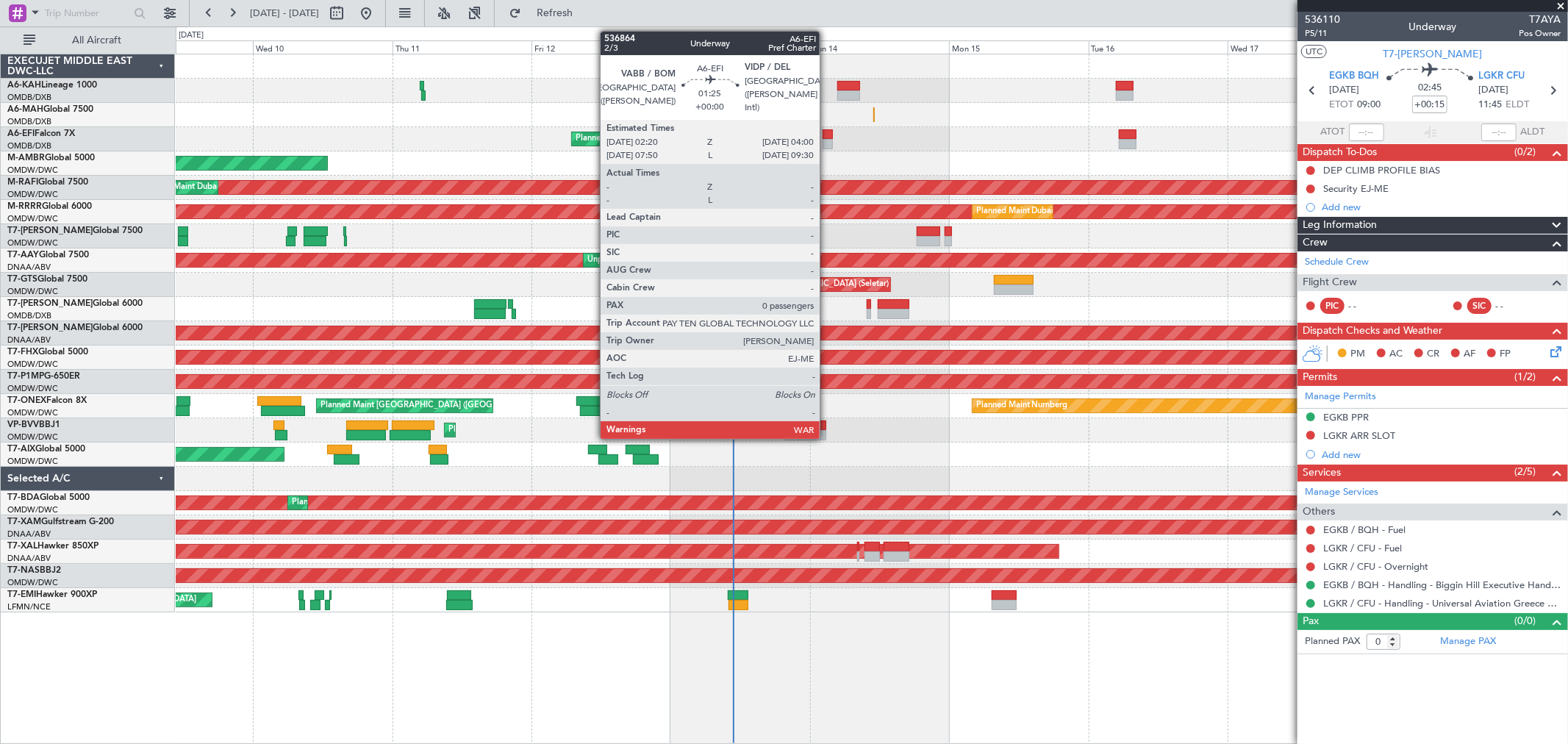
click at [827, 141] on div at bounding box center [828, 144] width 11 height 11
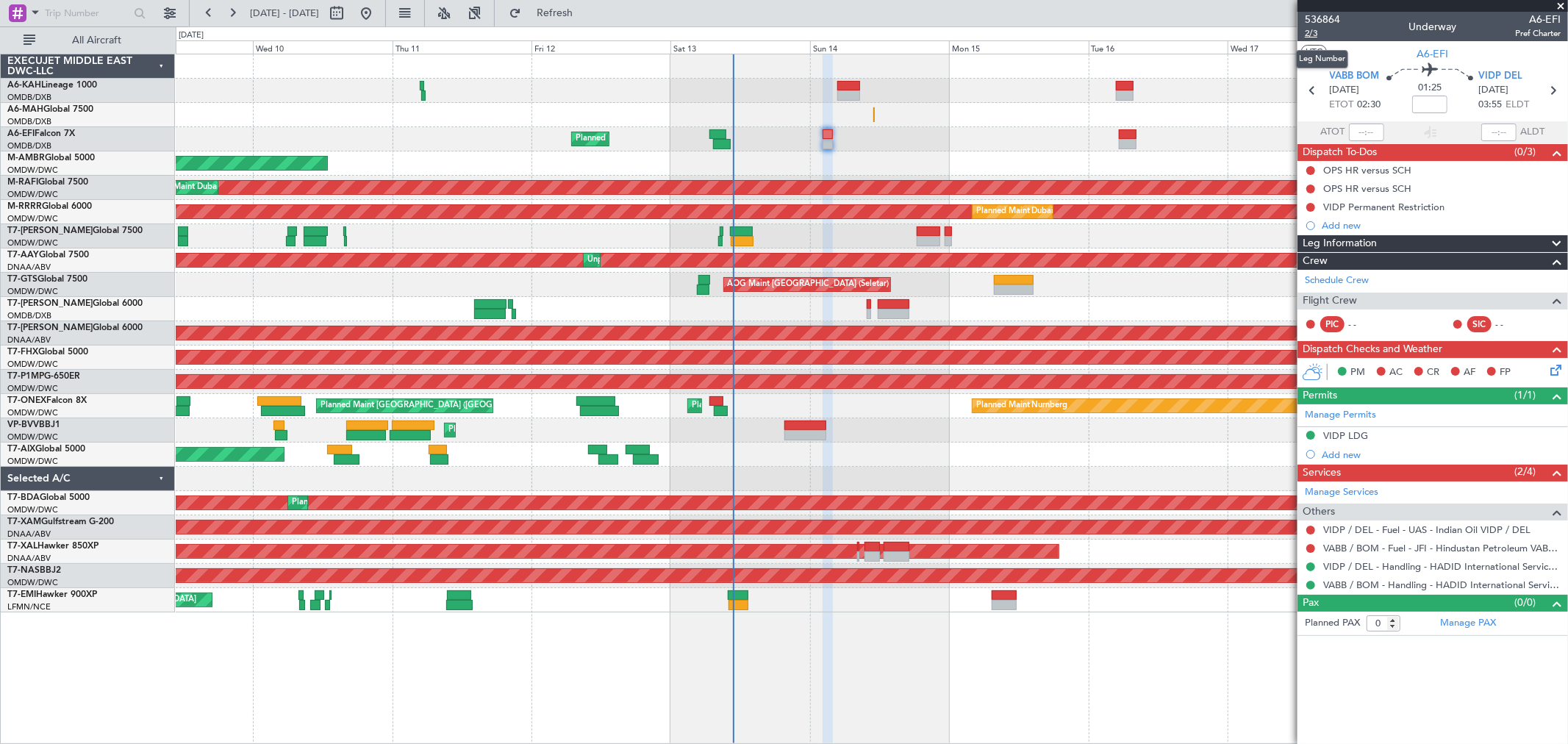
click at [1319, 37] on span "2/3" at bounding box center [1323, 33] width 35 height 12
click at [586, 15] on span "Refresh" at bounding box center [555, 13] width 61 height 11
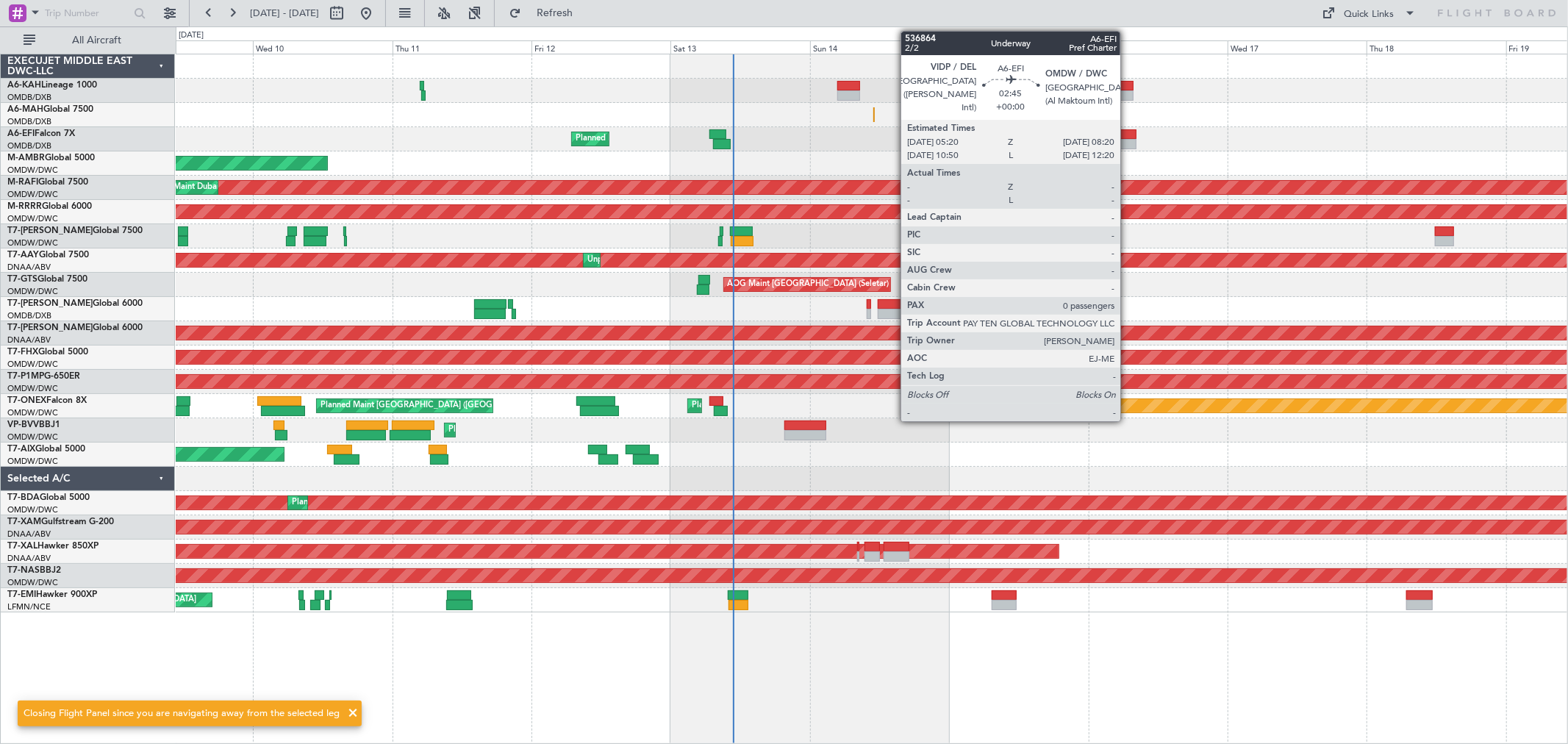
click at [1128, 145] on div at bounding box center [1128, 144] width 18 height 11
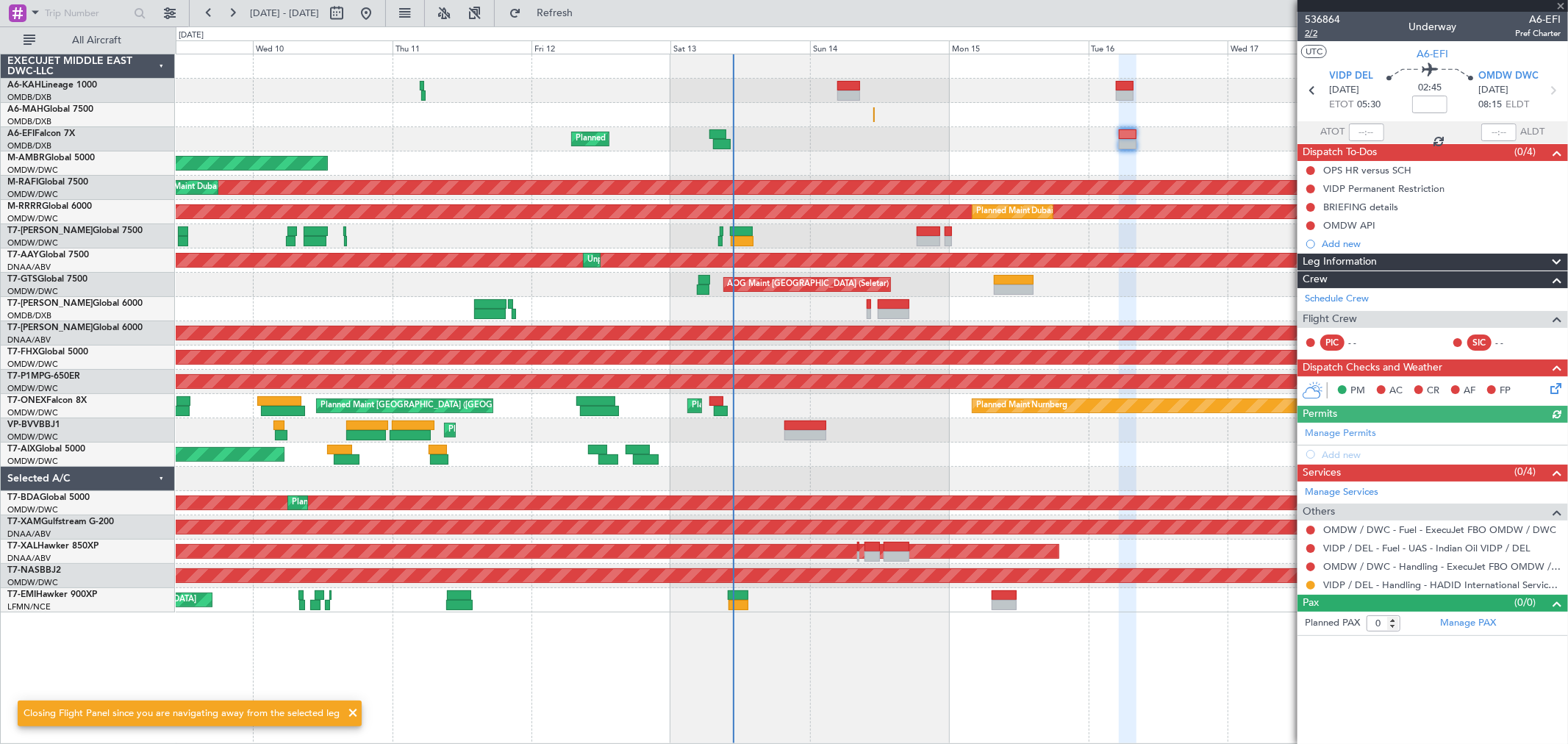
click at [1316, 35] on span "2/2" at bounding box center [1323, 33] width 35 height 12
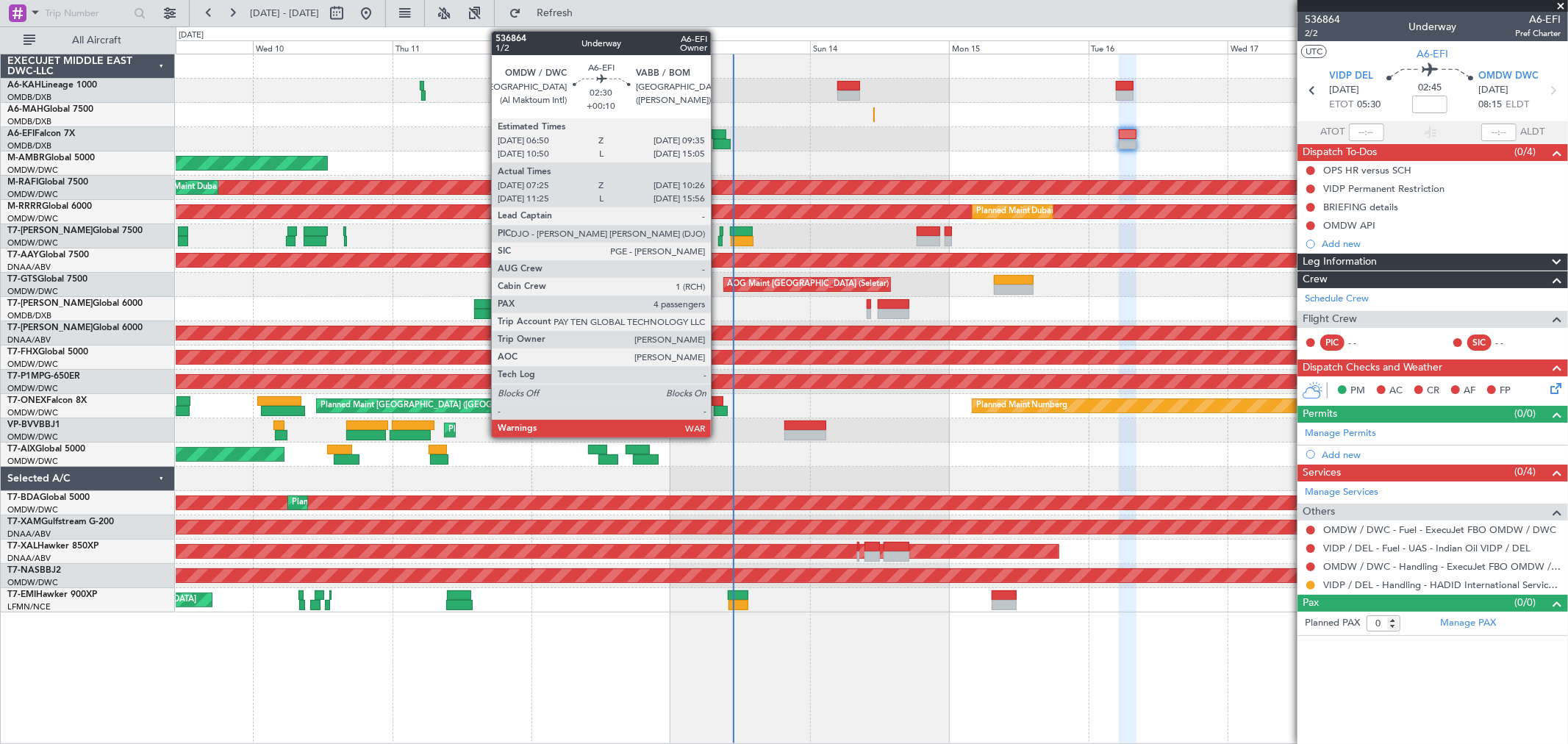
click at [719, 140] on div at bounding box center [722, 144] width 18 height 11
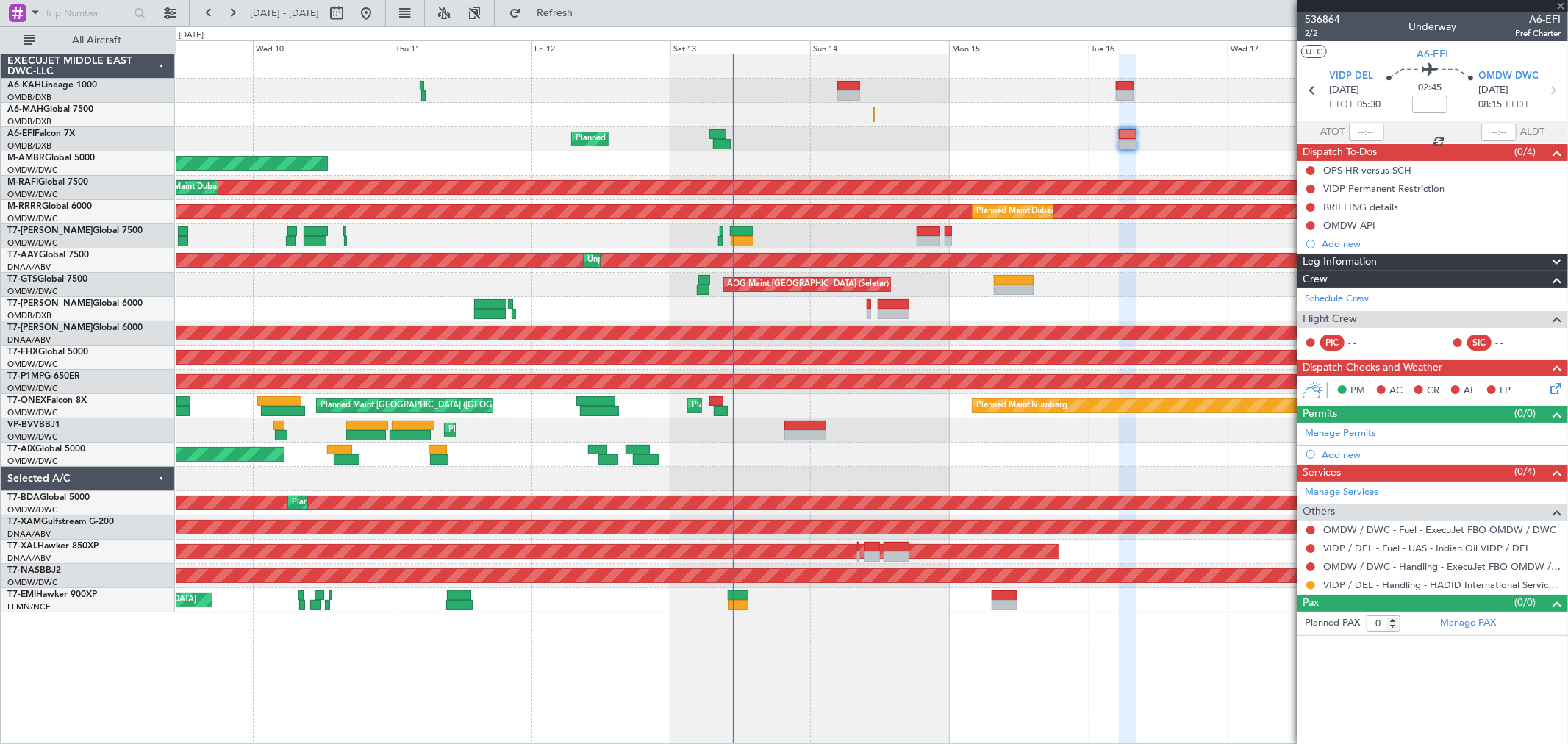
type input "+00:10"
type input "07:35"
type input "10:21"
type input "4"
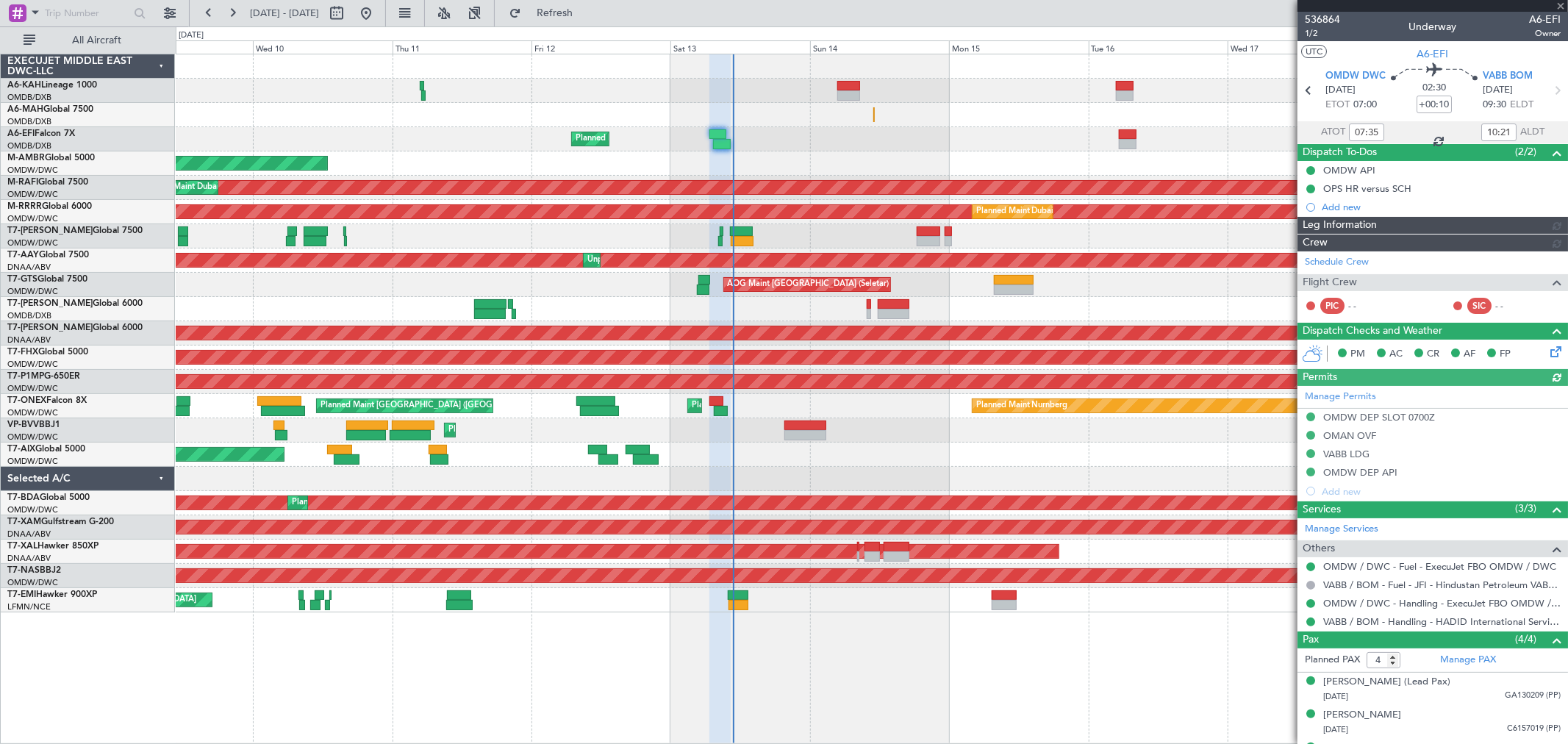
type input "[PERSON_NAME] (ANI)"
type input "7274"
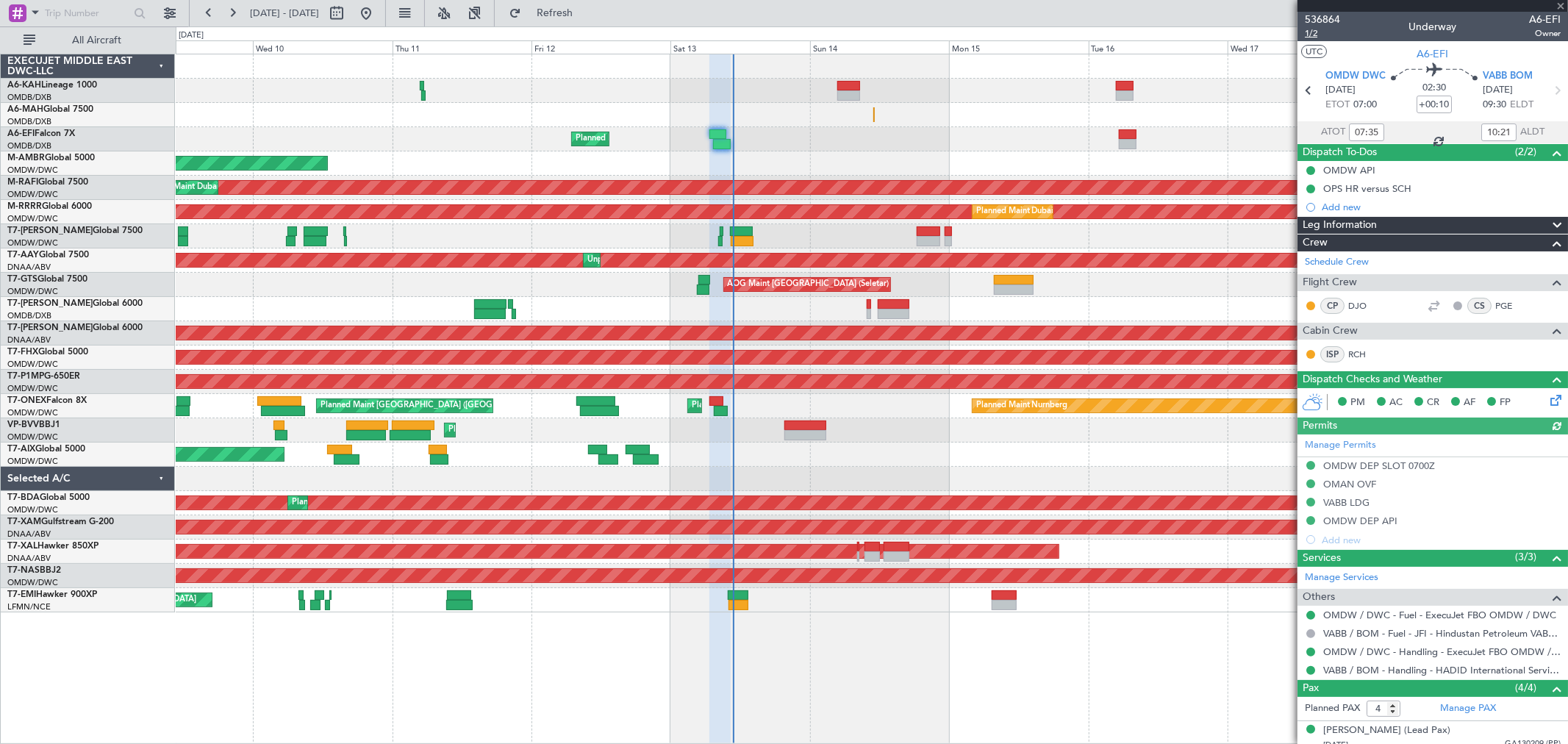
click at [1321, 34] on span "1/2" at bounding box center [1323, 33] width 35 height 12
type input "11:35"
type input "15:51"
type input "07:35"
type input "10:21"
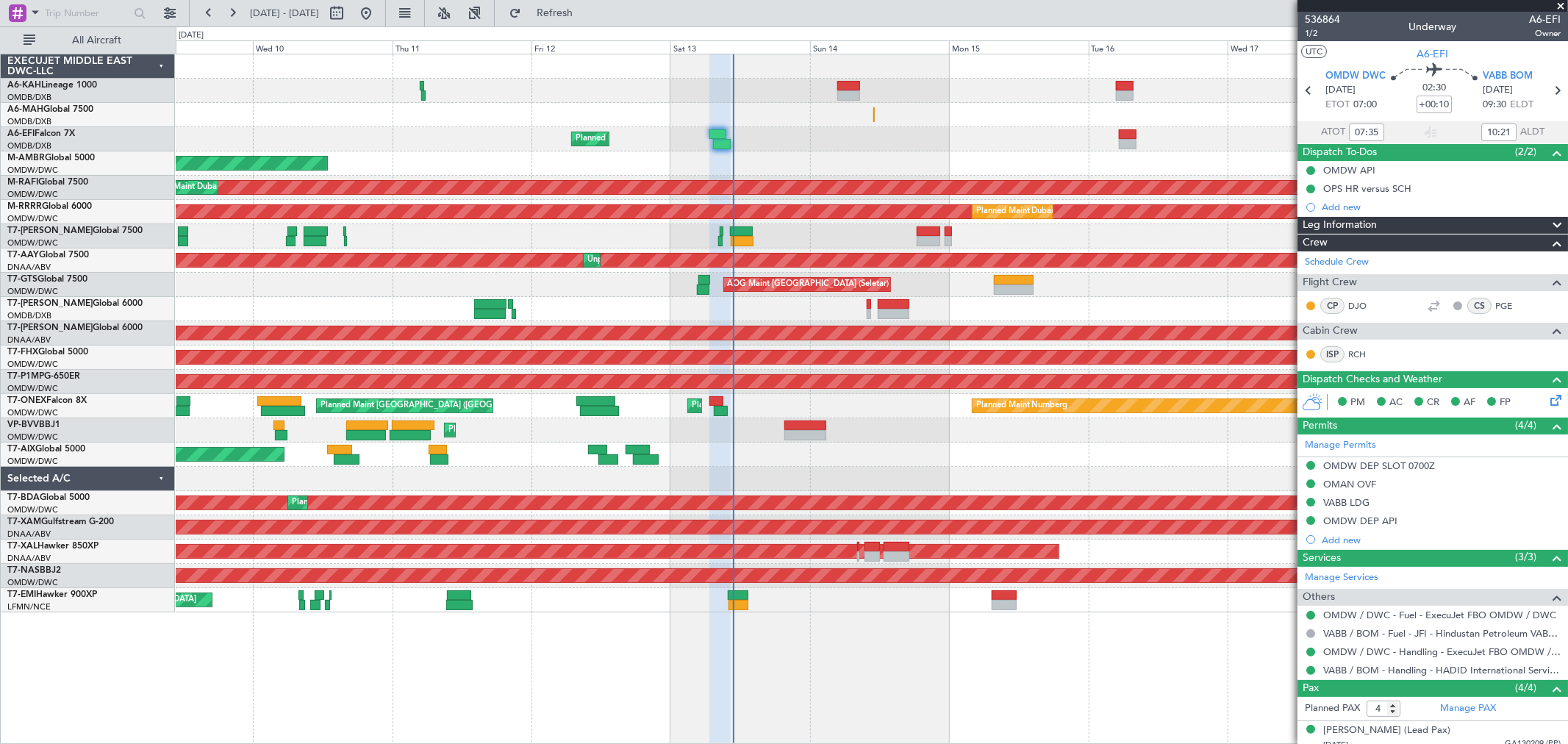
click at [1559, 4] on span at bounding box center [1561, 6] width 15 height 13
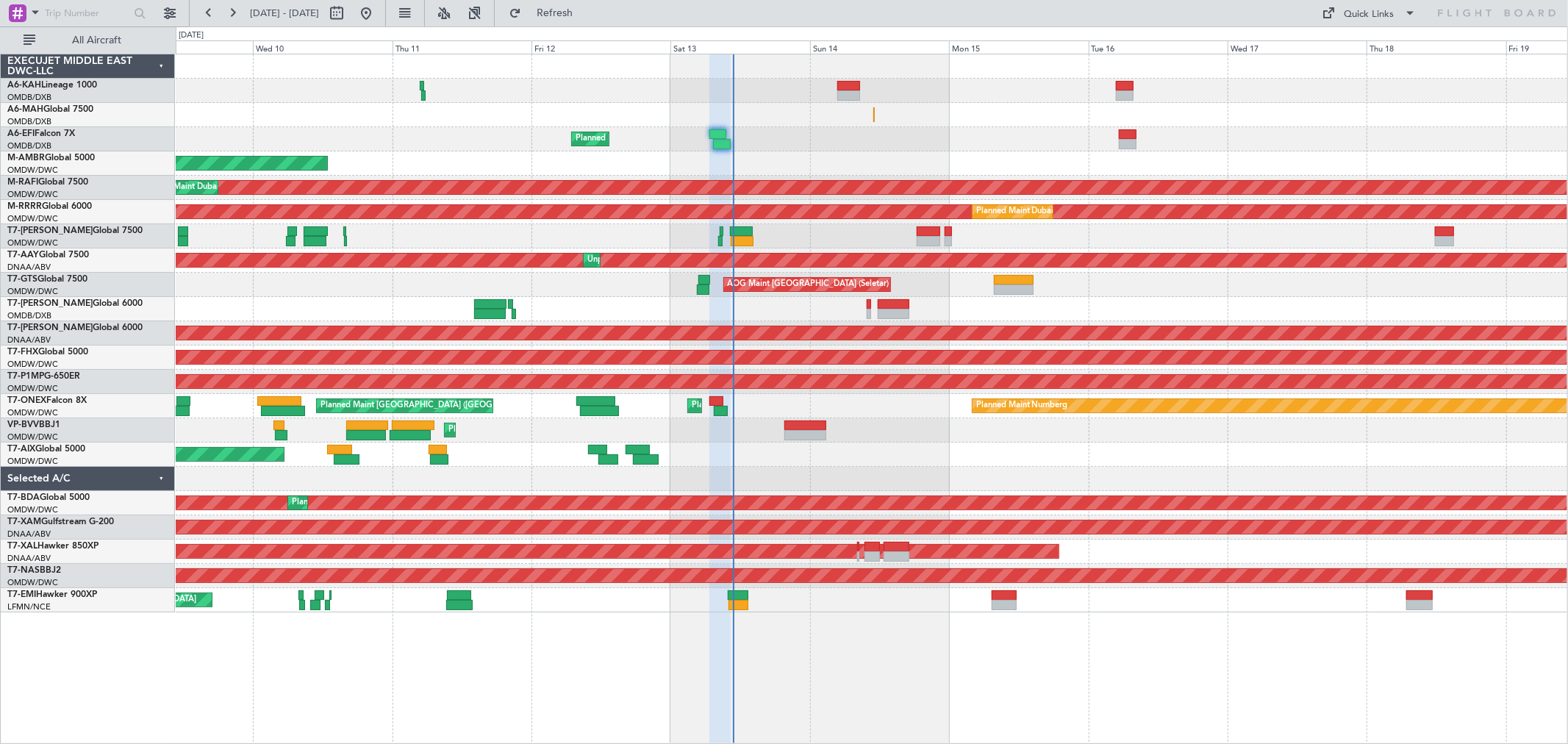
type input "0"
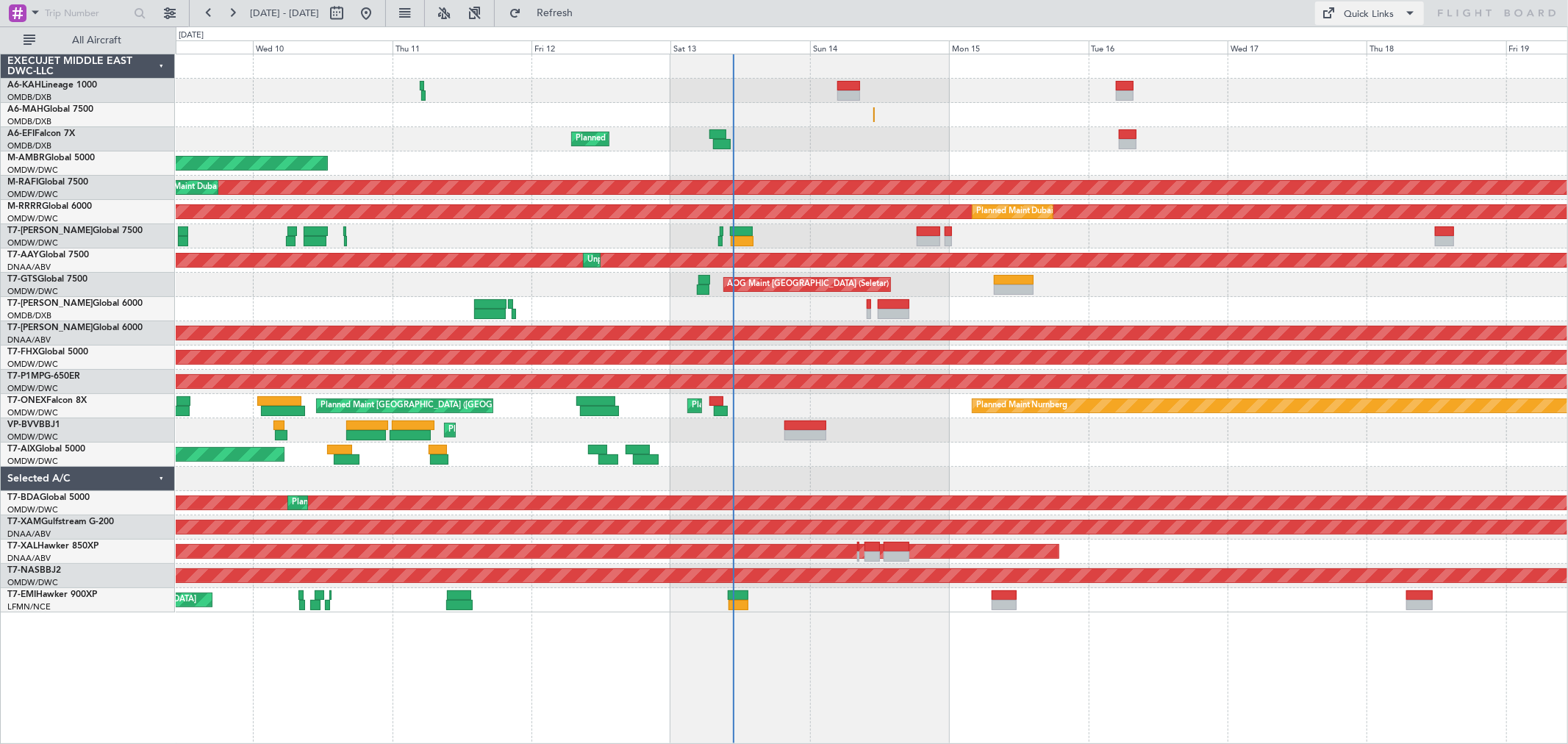
click at [1388, 11] on div "Quick Links" at bounding box center [1369, 14] width 50 height 15
click at [1346, 39] on button "Trip Builder" at bounding box center [1371, 48] width 111 height 35
click at [586, 8] on span "Refresh" at bounding box center [555, 13] width 61 height 11
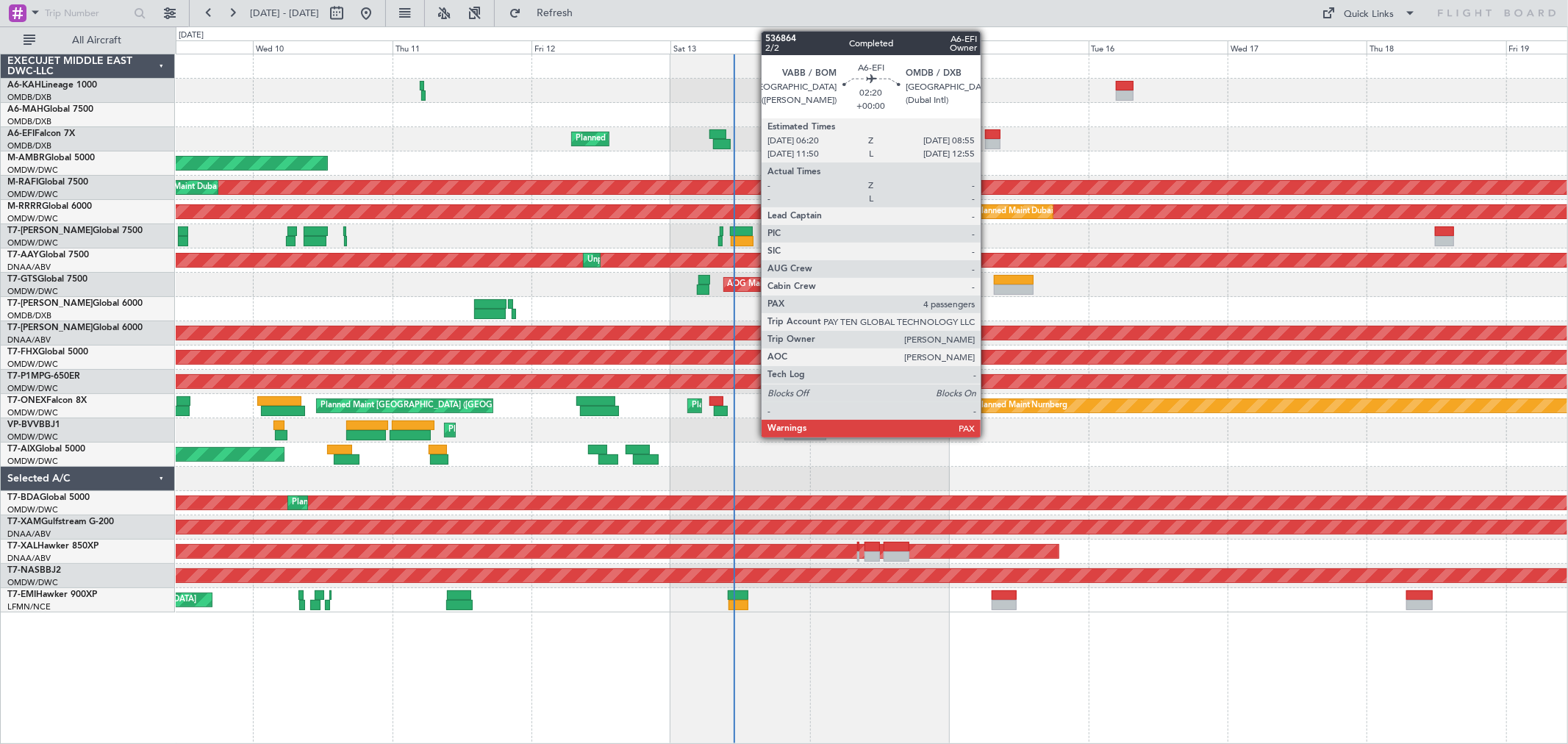
click at [988, 141] on div at bounding box center [994, 144] width 16 height 11
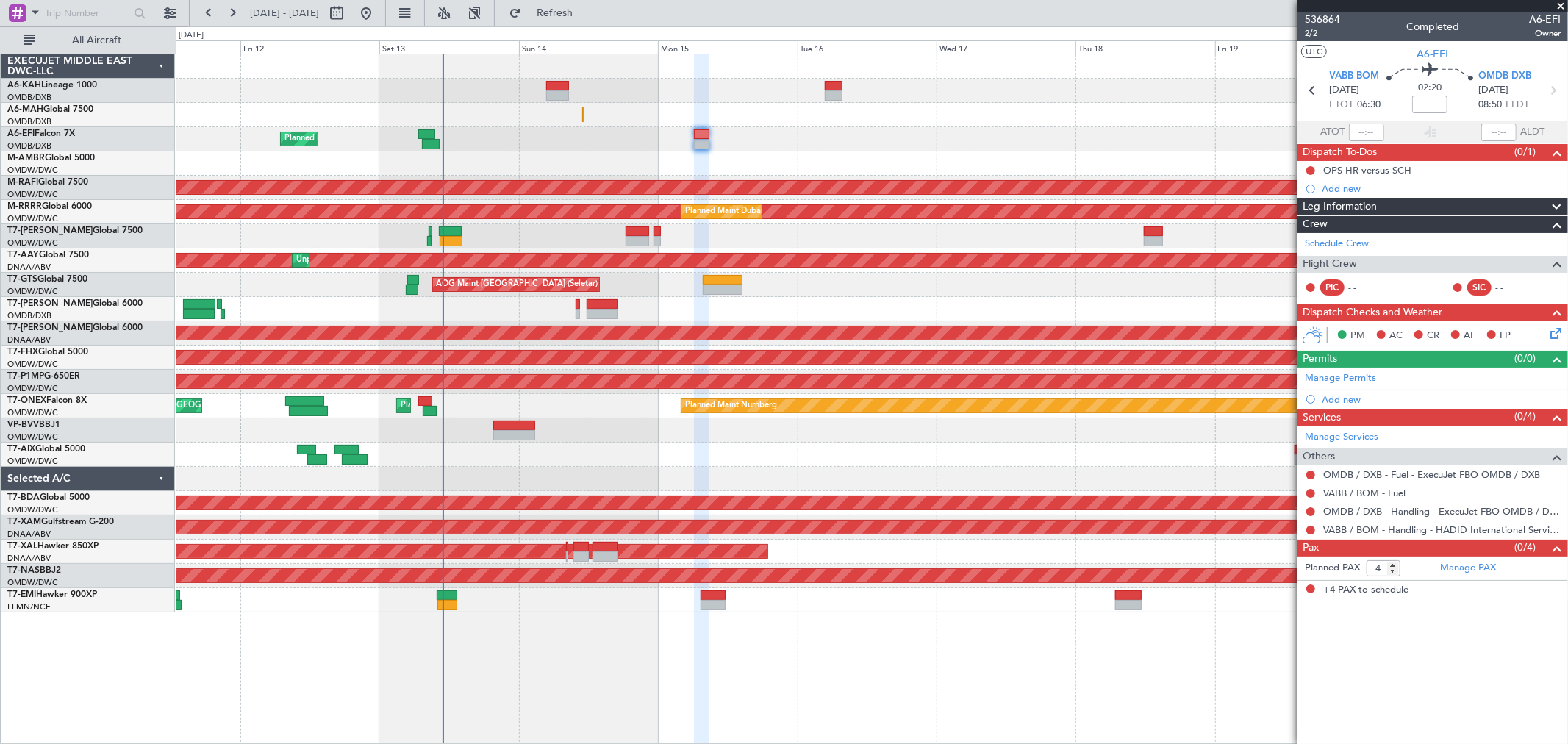
click at [781, 122] on div "Planned Maint [GEOGRAPHIC_DATA] ([GEOGRAPHIC_DATA] Intl) Planned Maint [GEOGRAP…" at bounding box center [871, 333] width 1392 height 558
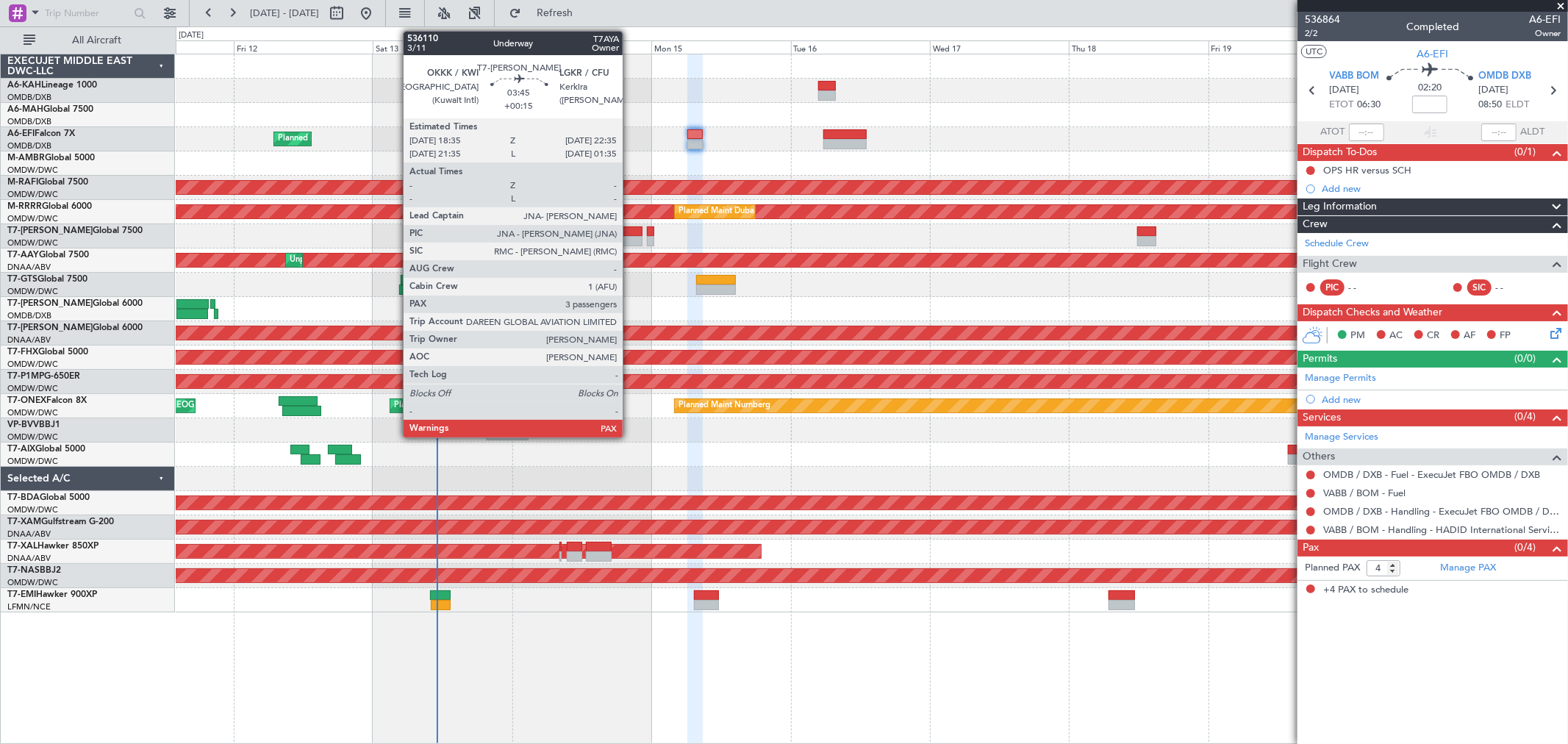
click at [630, 239] on div at bounding box center [631, 242] width 24 height 11
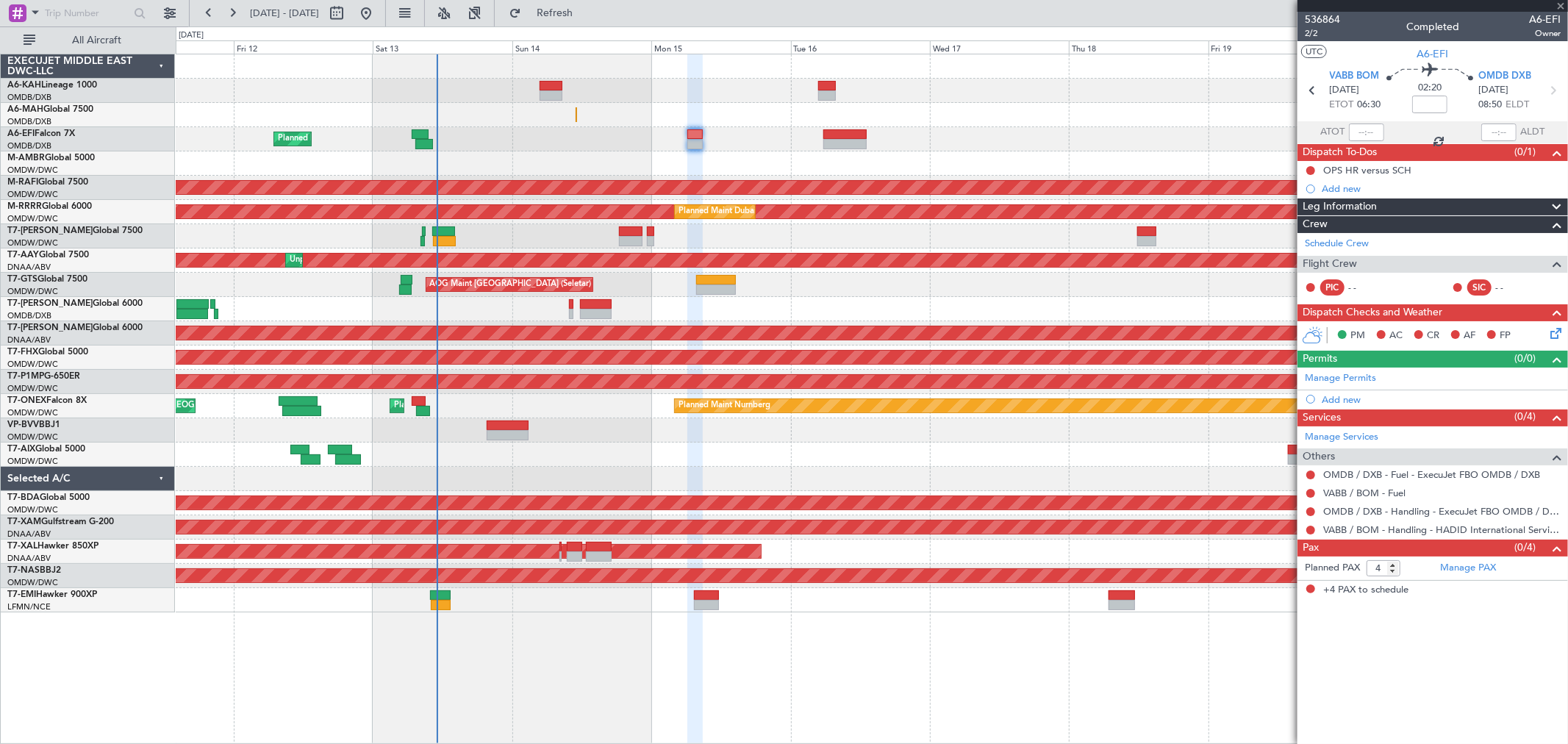
type input "+00:15"
type input "3"
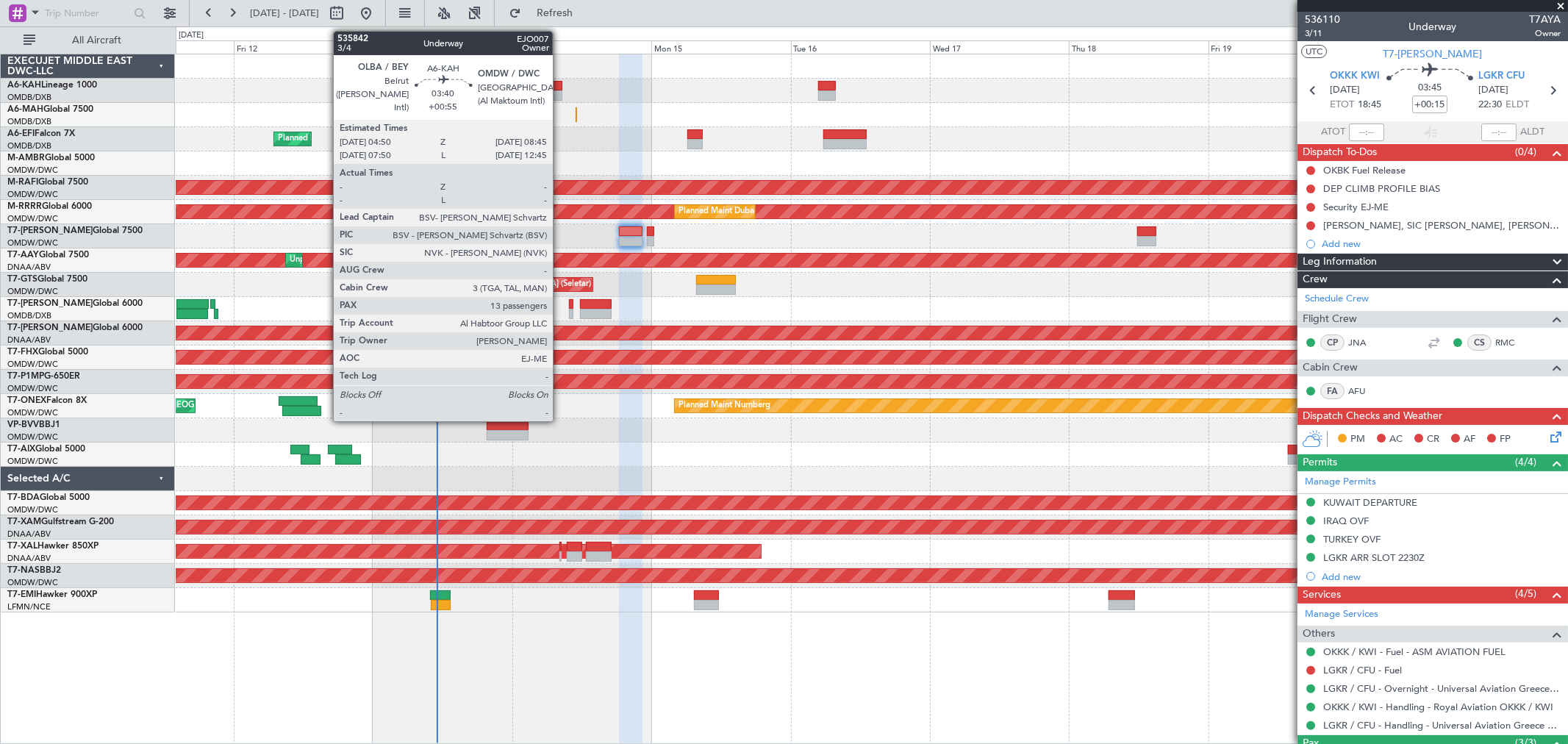
click at [560, 96] on div at bounding box center [551, 96] width 23 height 11
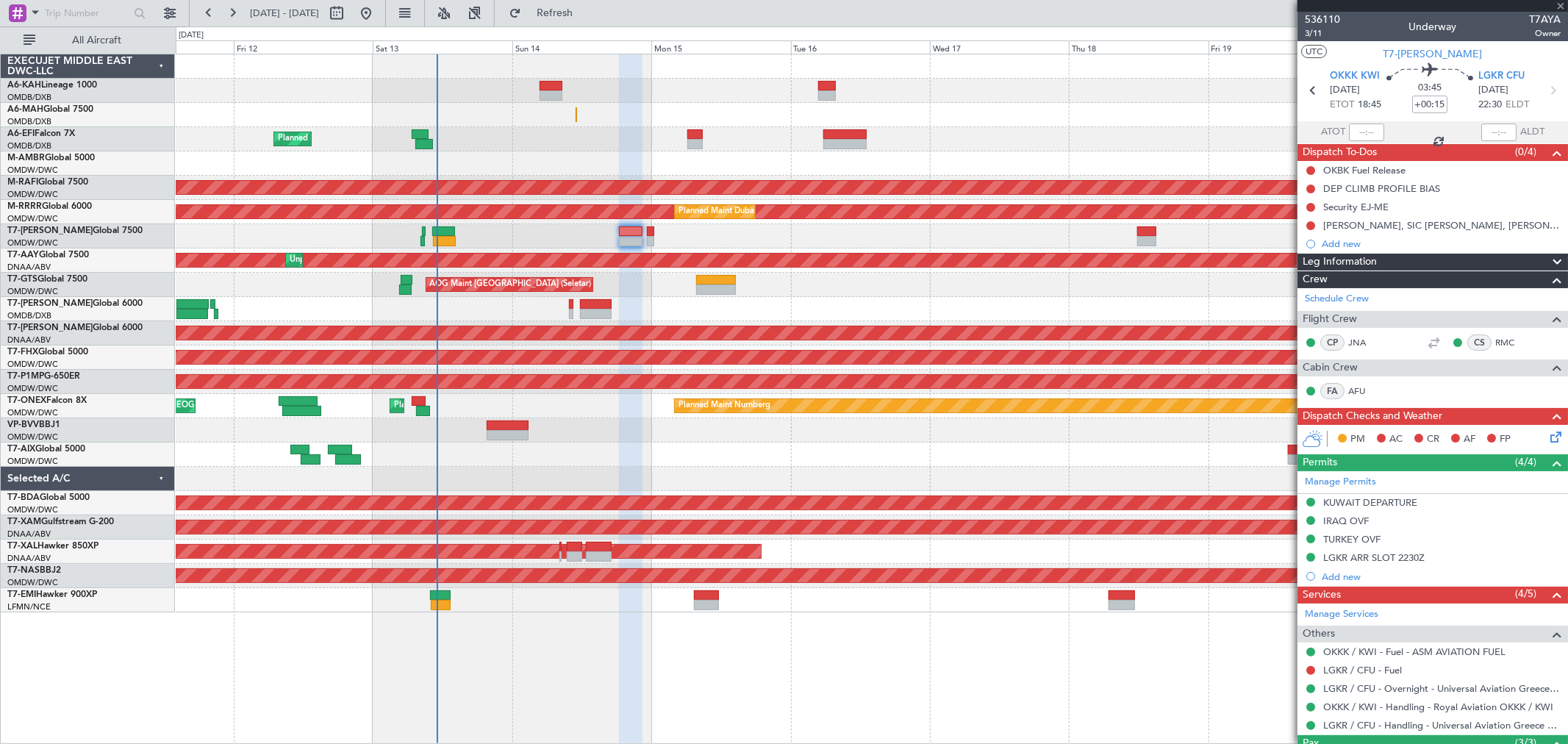
type input "+00:55"
type input "13"
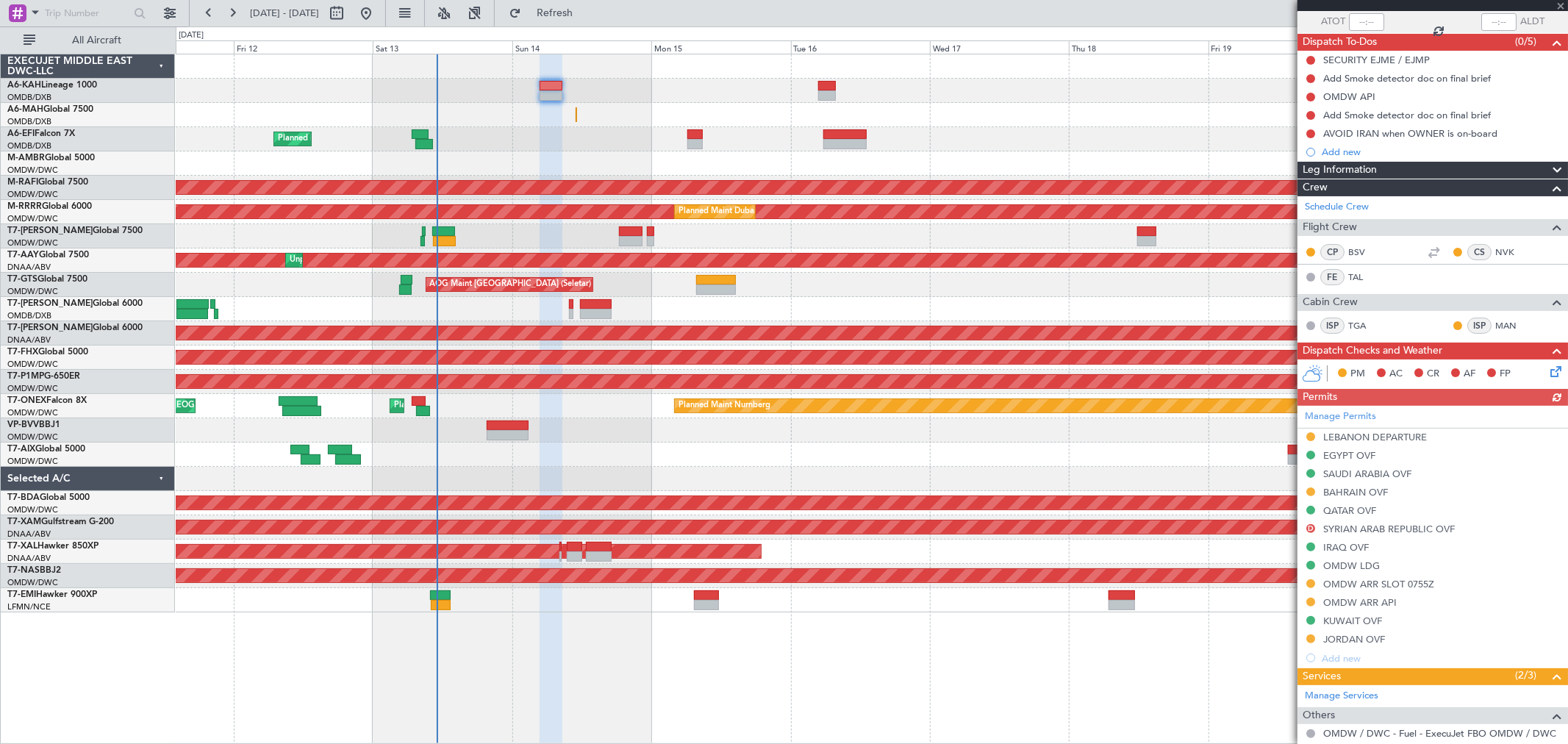
scroll to position [163, 0]
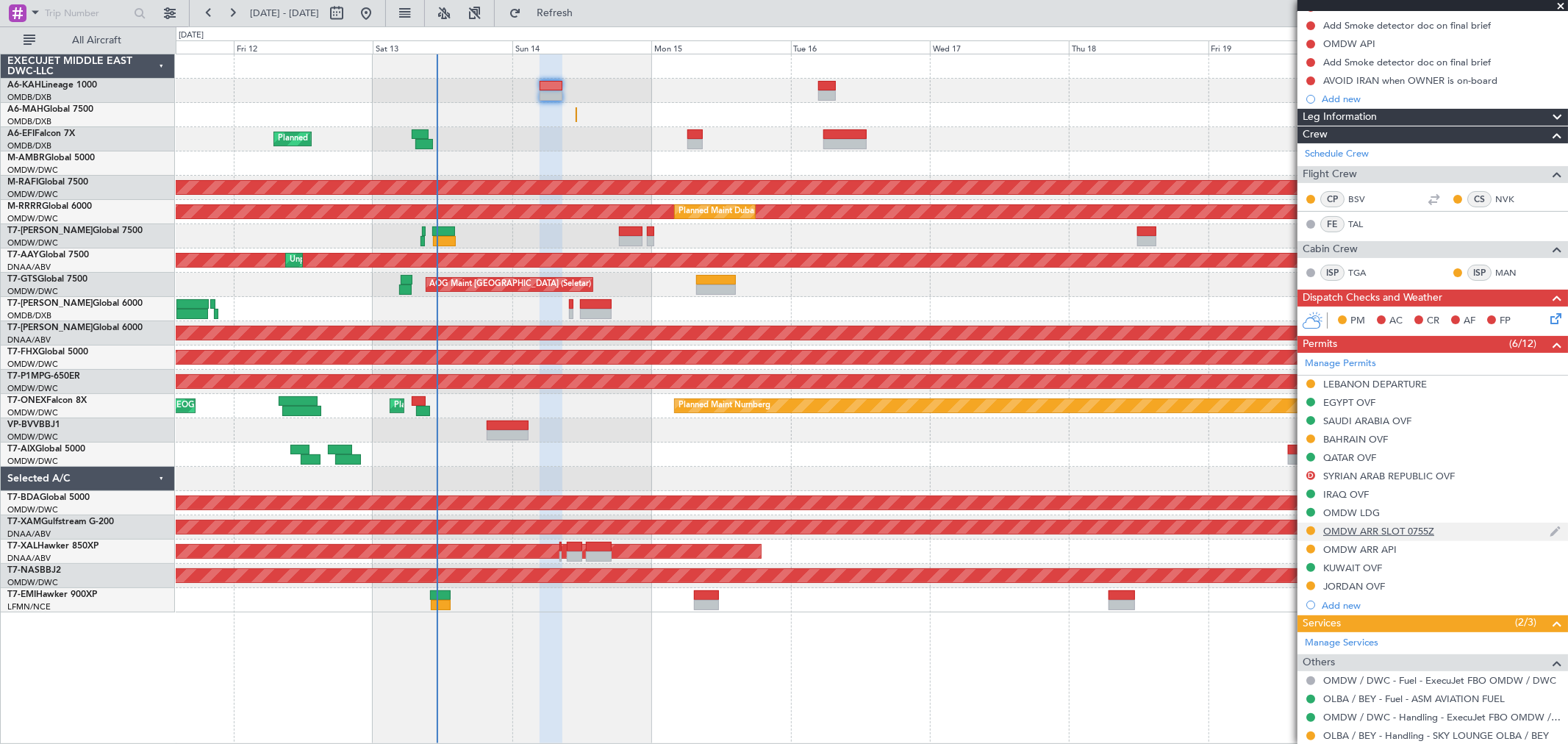
click at [1391, 528] on div "OMDW ARR SLOT 0755Z" at bounding box center [1379, 531] width 111 height 12
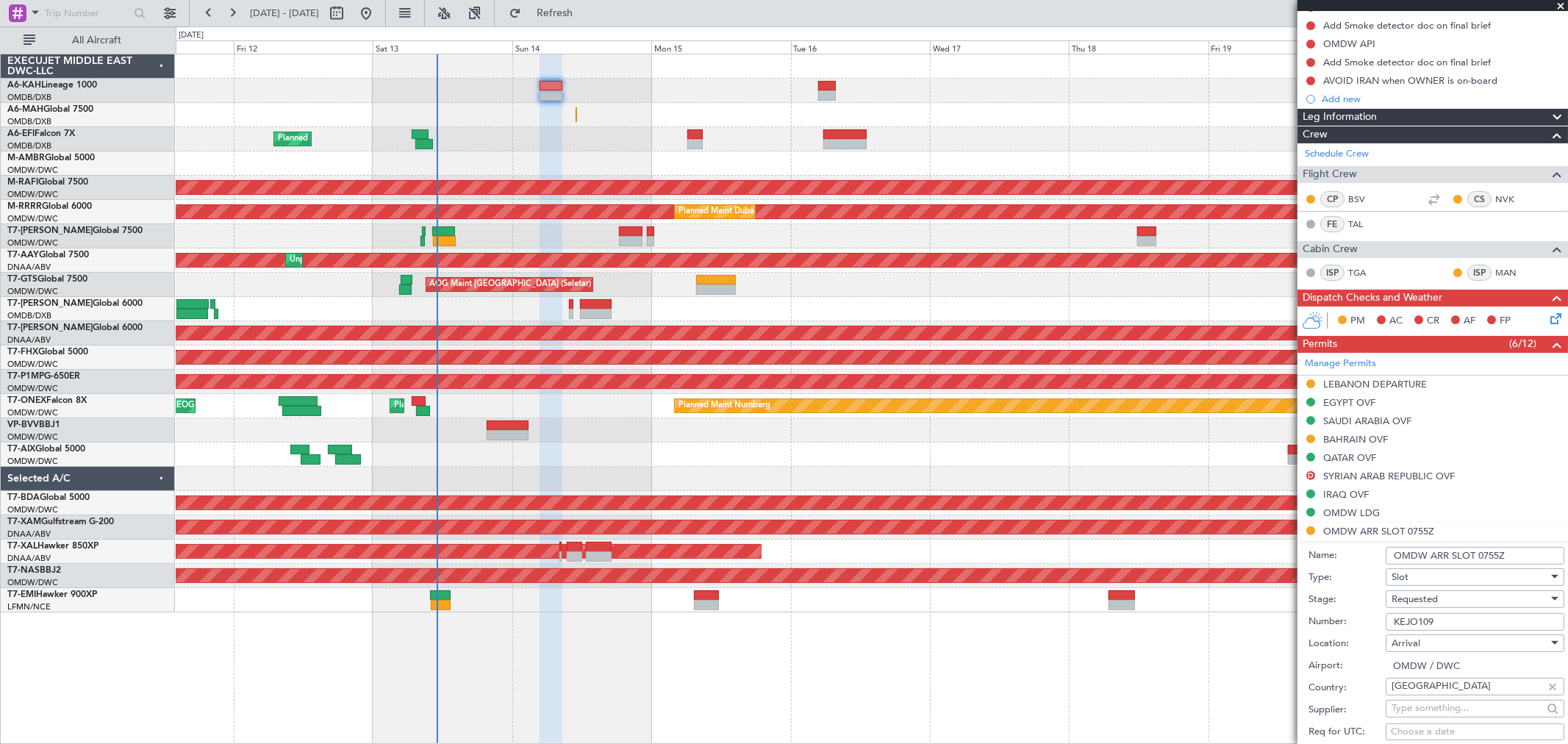
drag, startPoint x: 1524, startPoint y: 553, endPoint x: 1478, endPoint y: 553, distance: 46.0
click at [1478, 553] on input "OMDW ARR SLOT 0755Z" at bounding box center [1475, 556] width 178 height 18
type input "OMDW ARR SLOT 0840Z"
click at [1418, 605] on span "Requested" at bounding box center [1415, 599] width 47 height 13
click at [1423, 715] on span "Received OK" at bounding box center [1469, 717] width 153 height 22
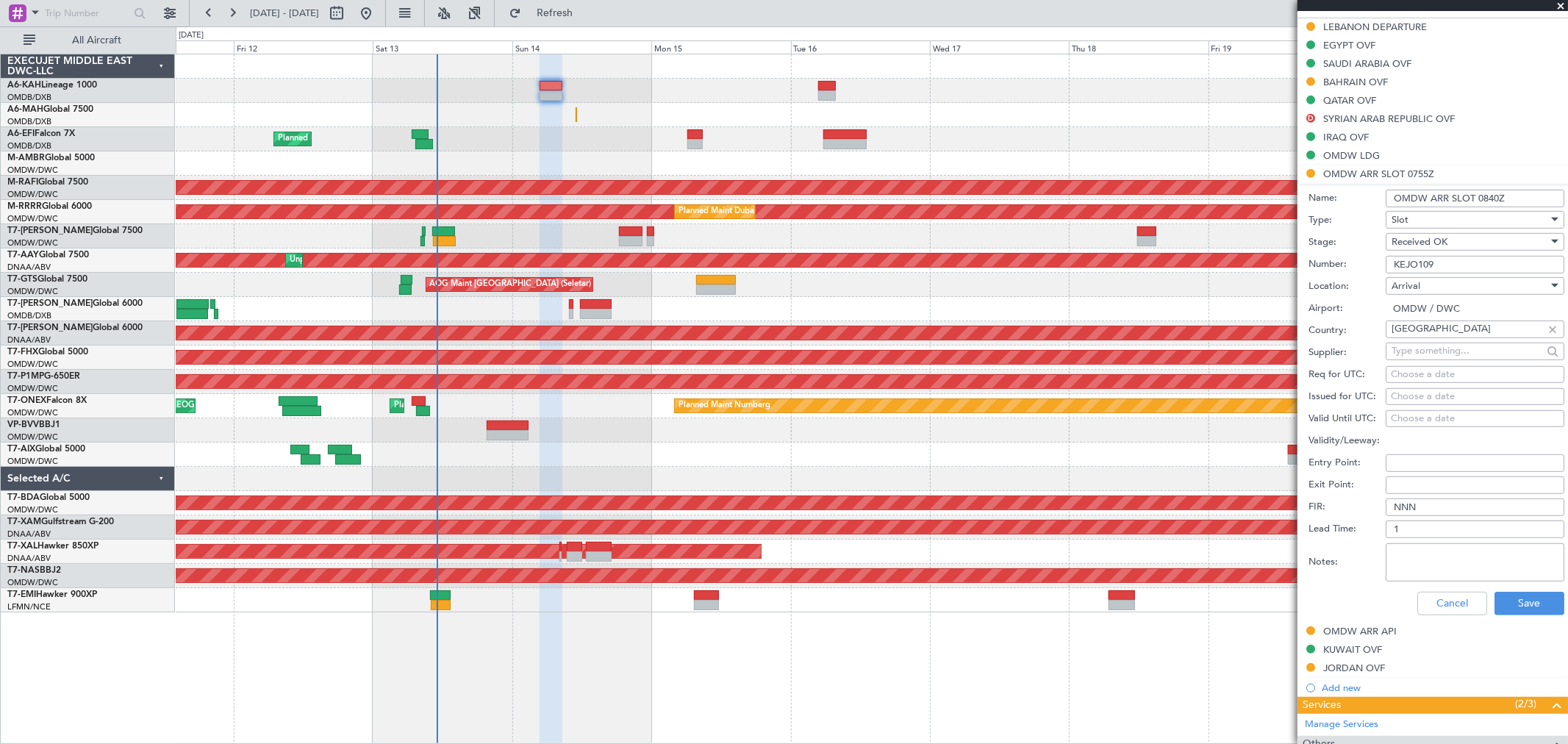
scroll to position [571, 0]
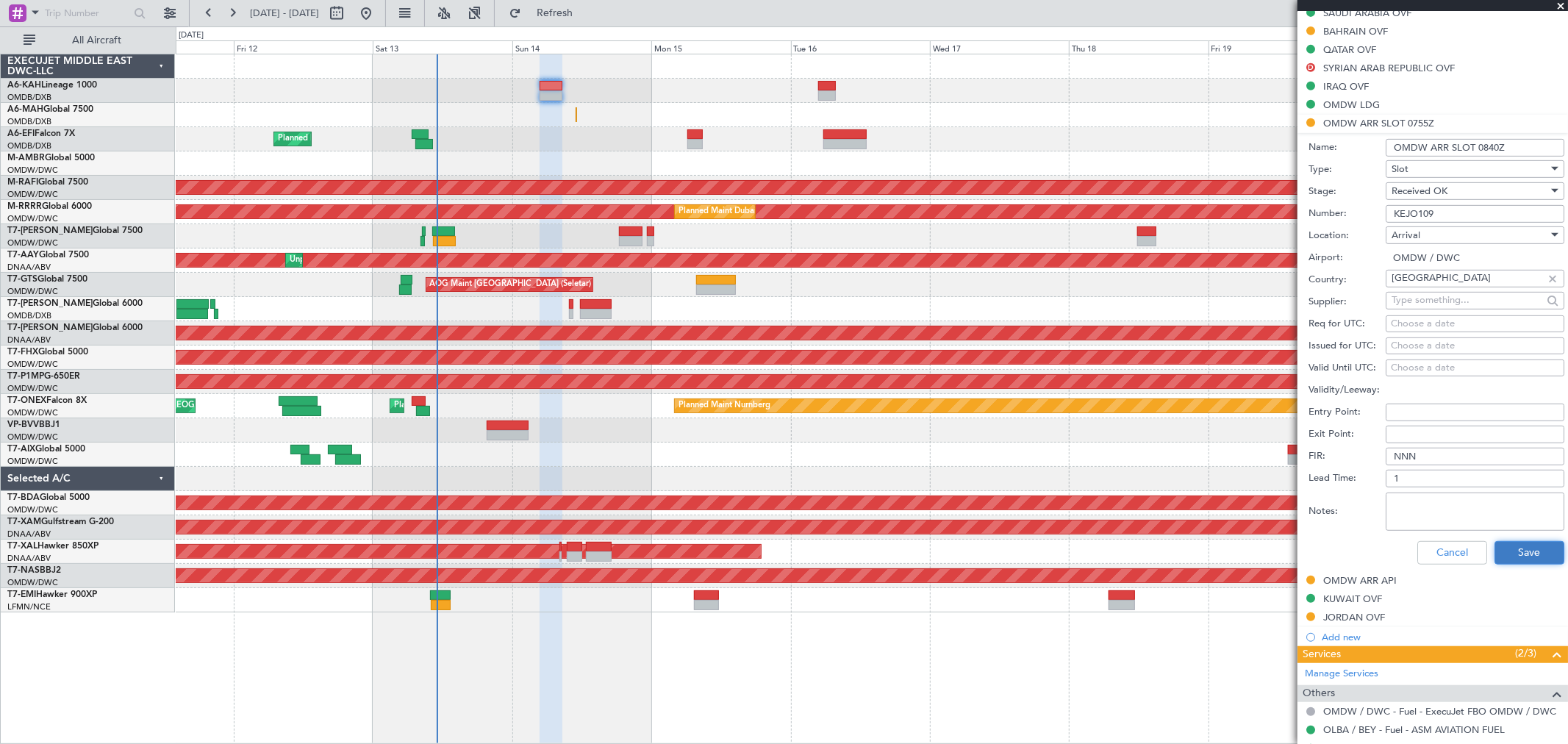
click at [1520, 557] on button "Save" at bounding box center [1530, 553] width 70 height 24
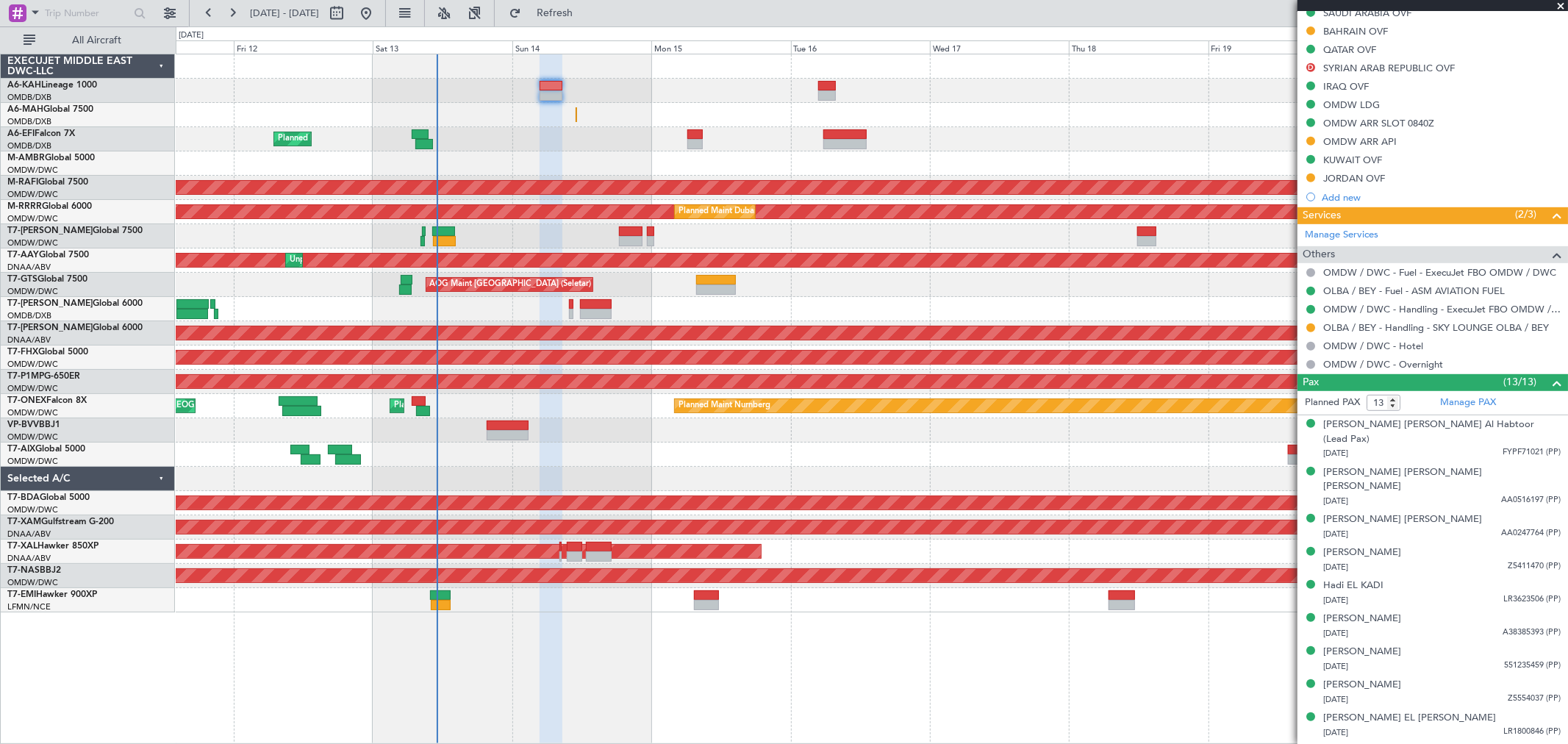
click at [567, 307] on div at bounding box center [871, 309] width 1392 height 25
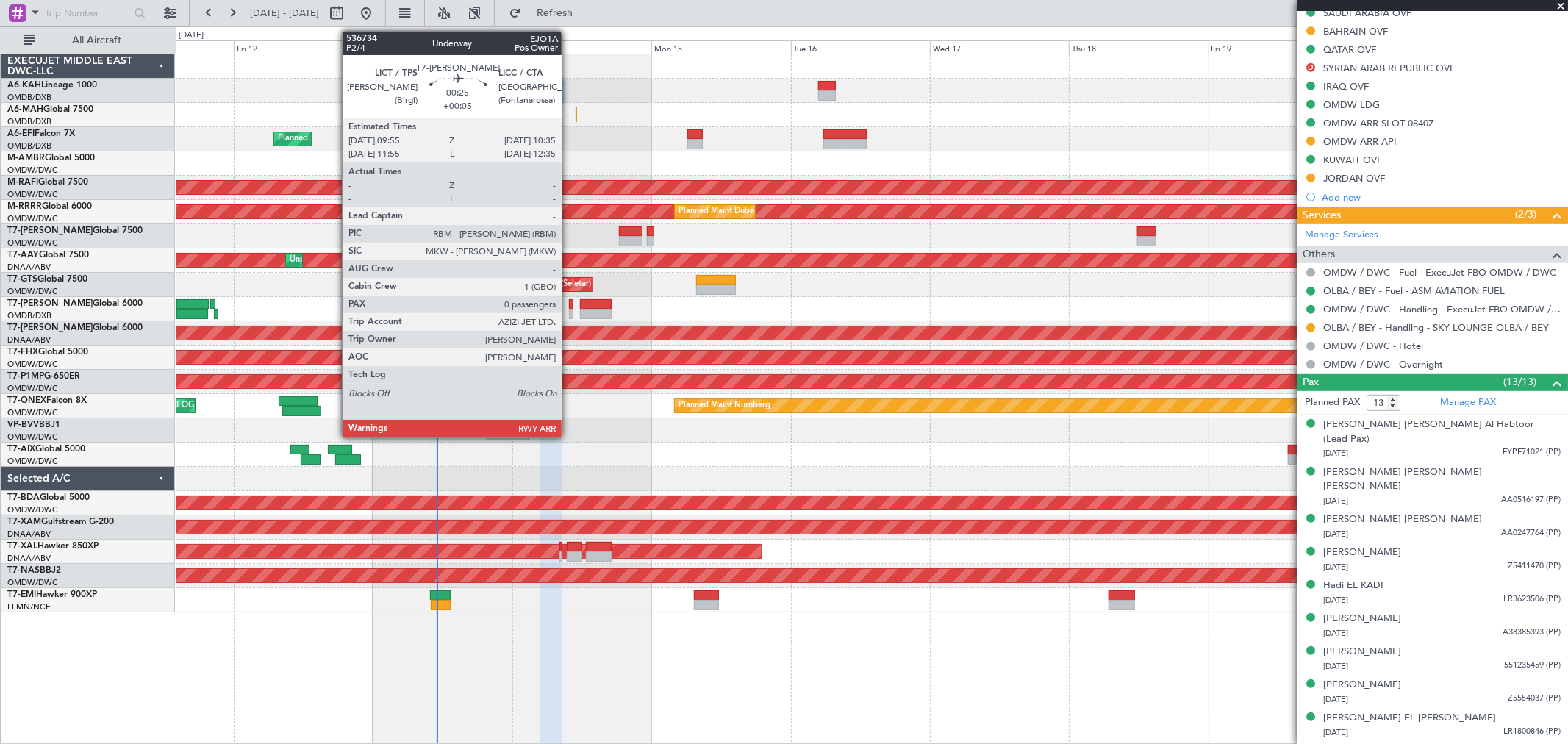
click at [571, 305] on div at bounding box center [571, 305] width 4 height 11
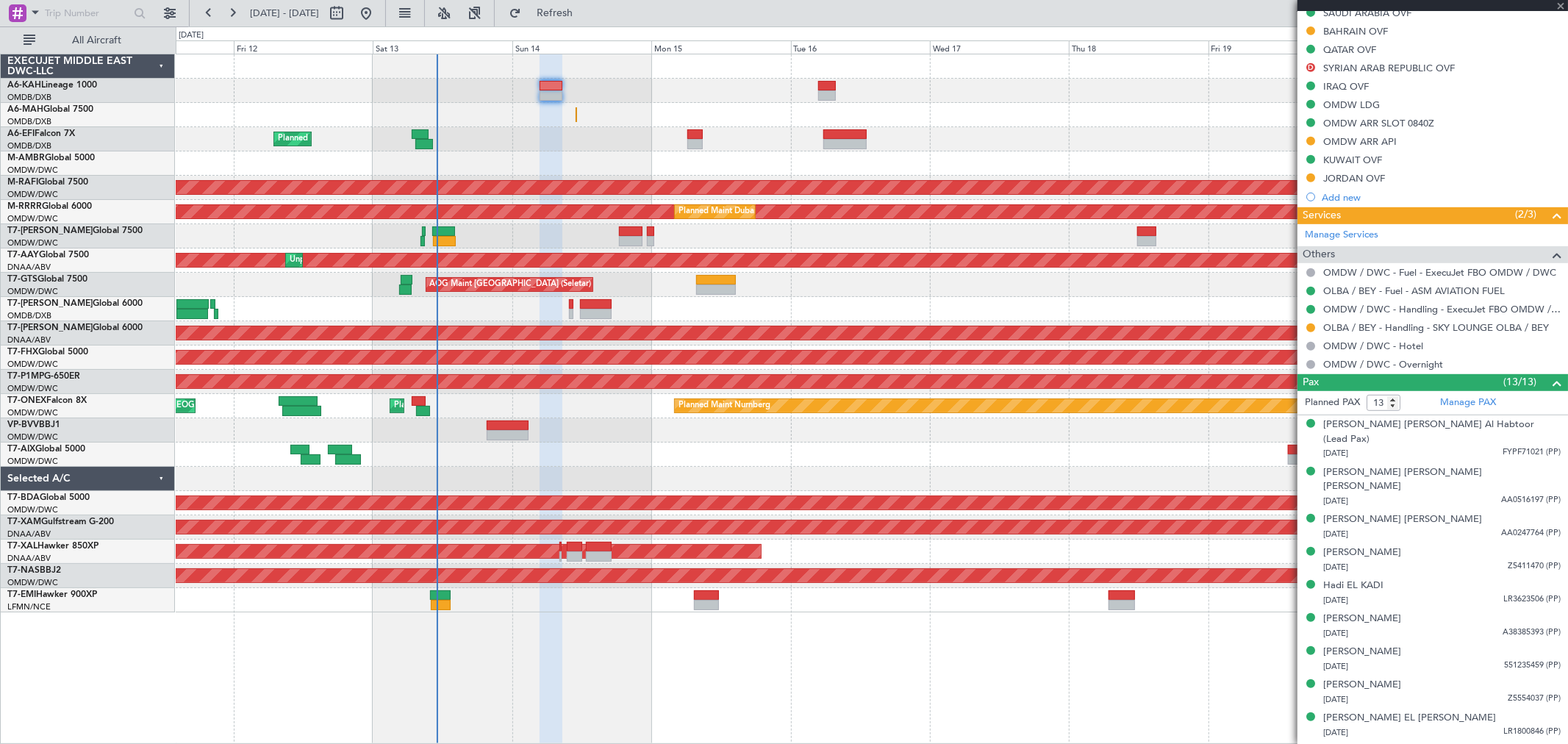
click at [571, 305] on div at bounding box center [571, 305] width 4 height 11
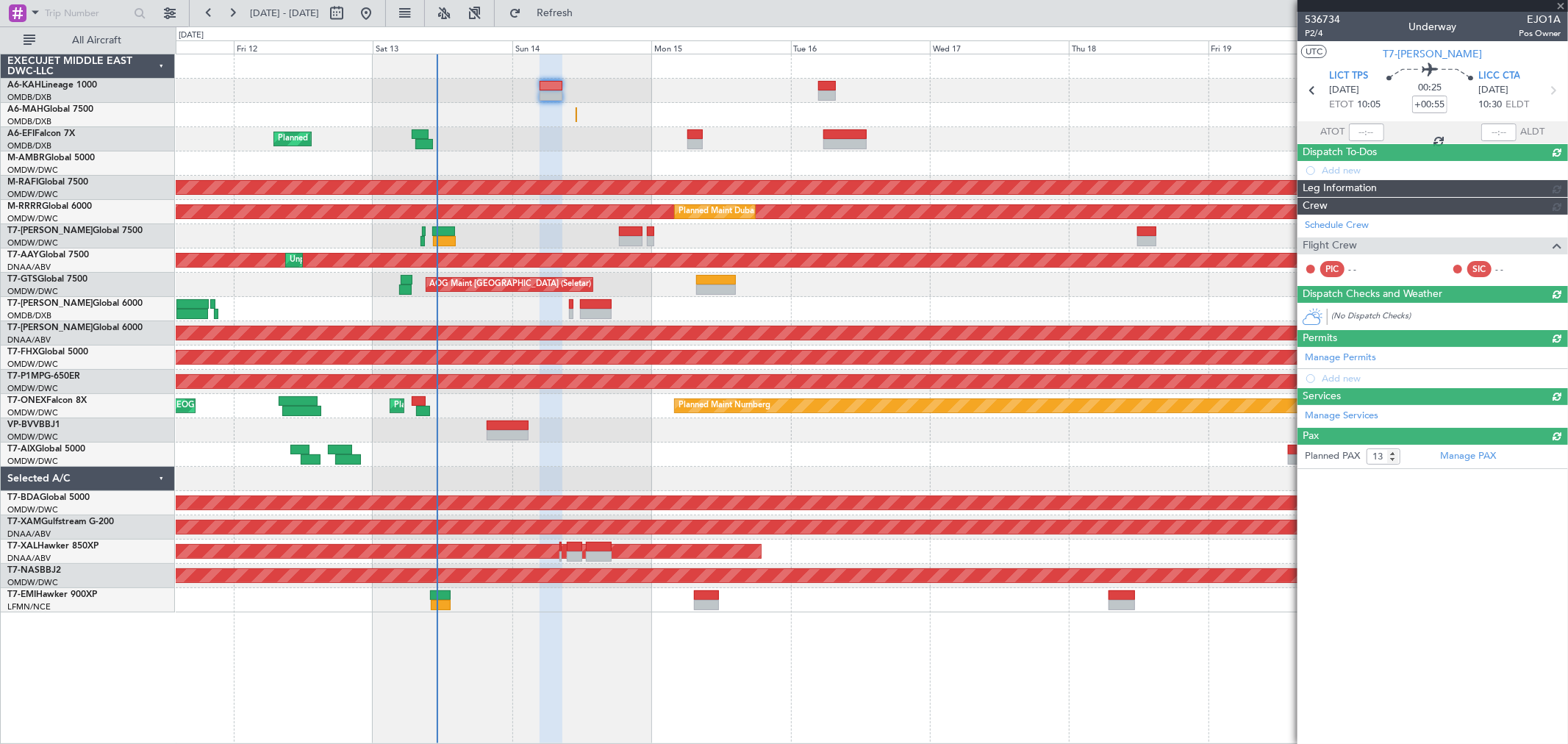
type input "+00:05"
type input "0"
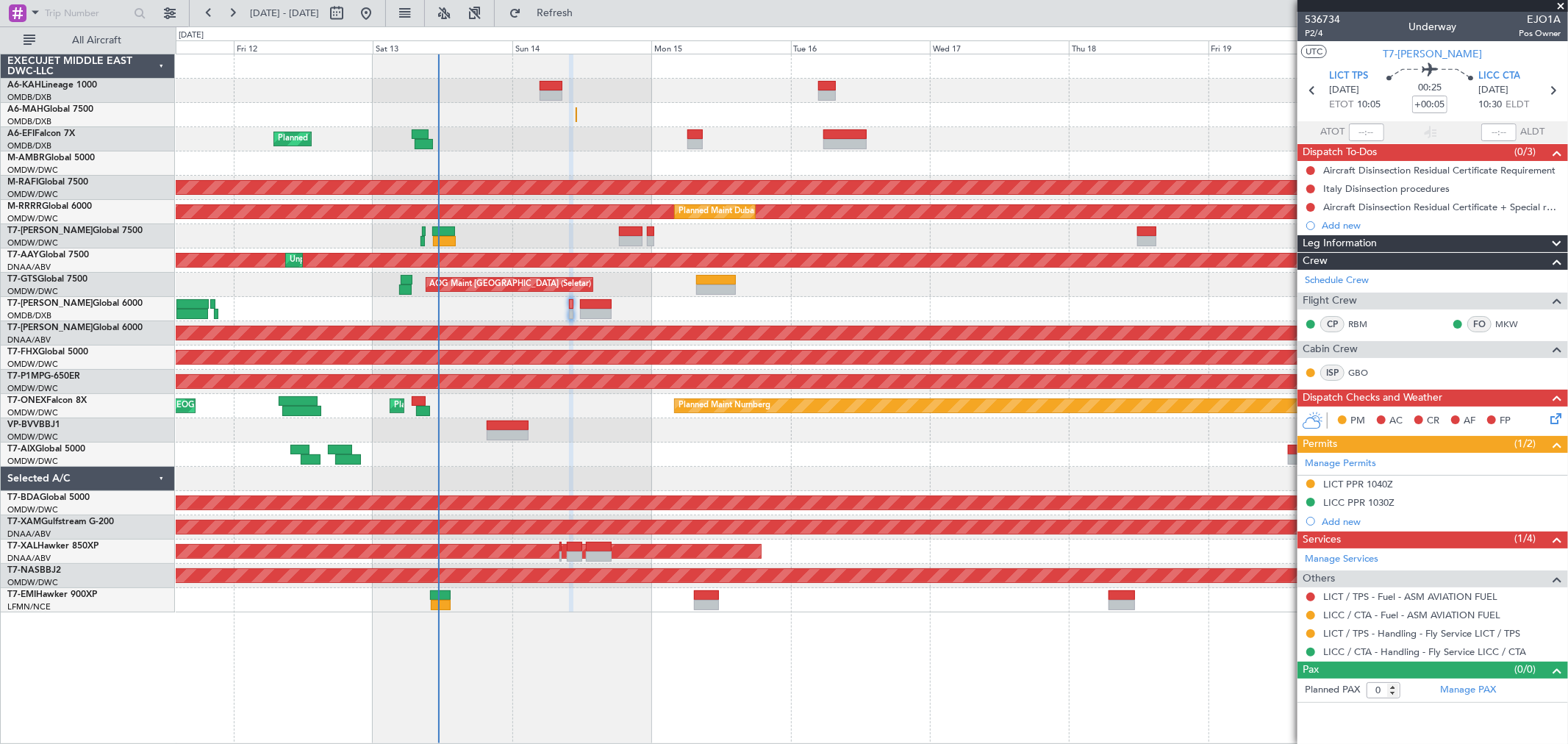
scroll to position [0, 0]
click at [1324, 34] on span "P2/4" at bounding box center [1323, 33] width 35 height 12
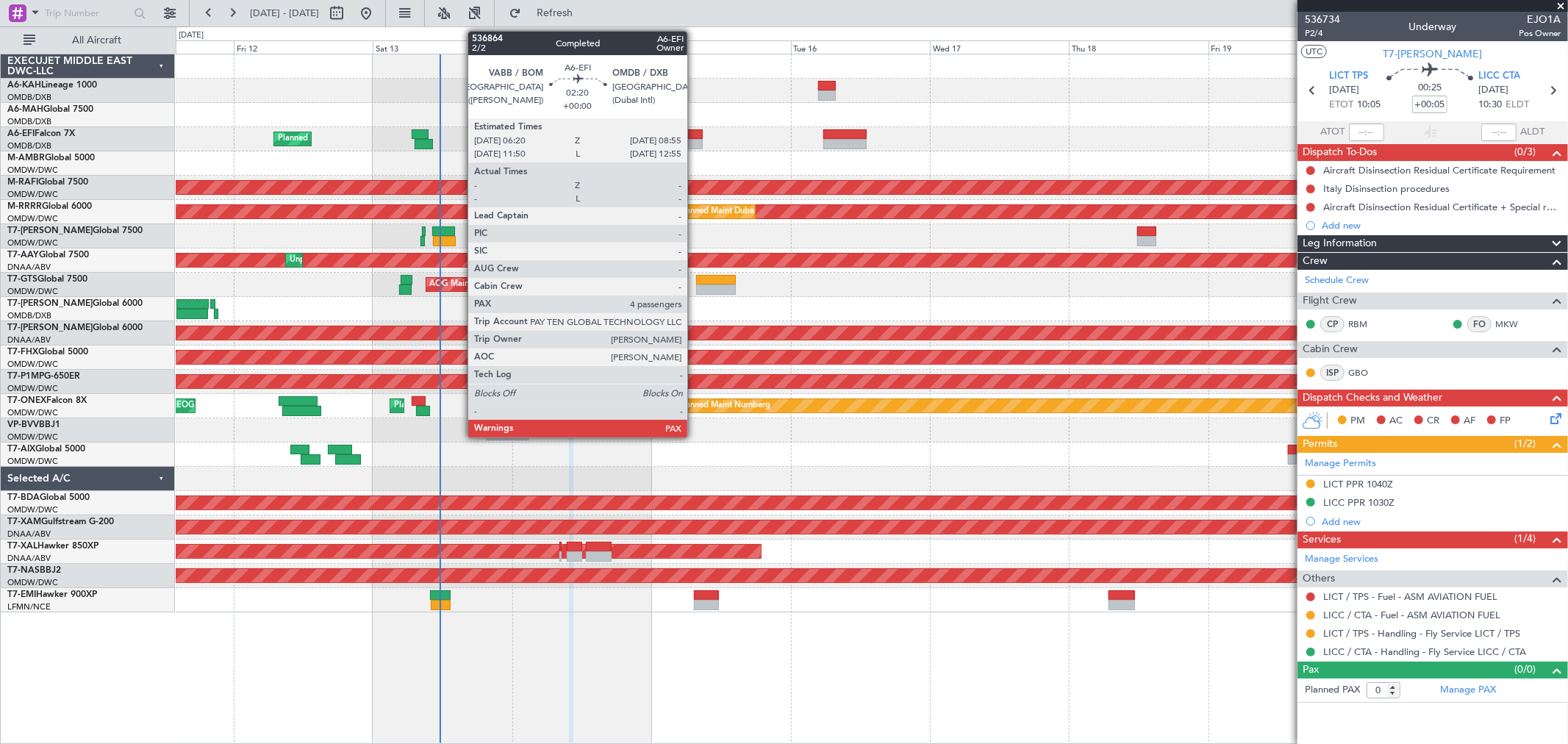
click at [695, 134] on div at bounding box center [696, 134] width 16 height 11
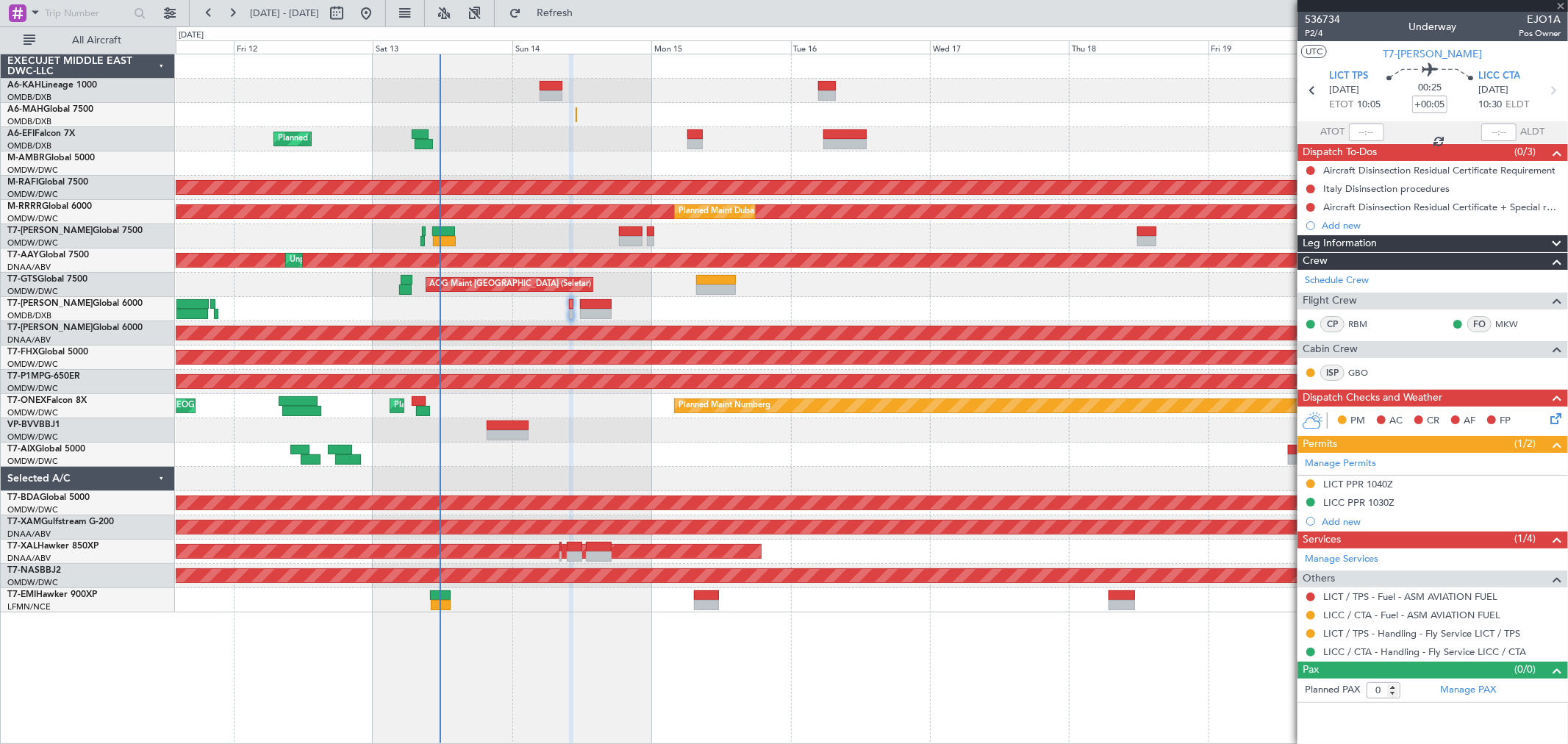
type input "4"
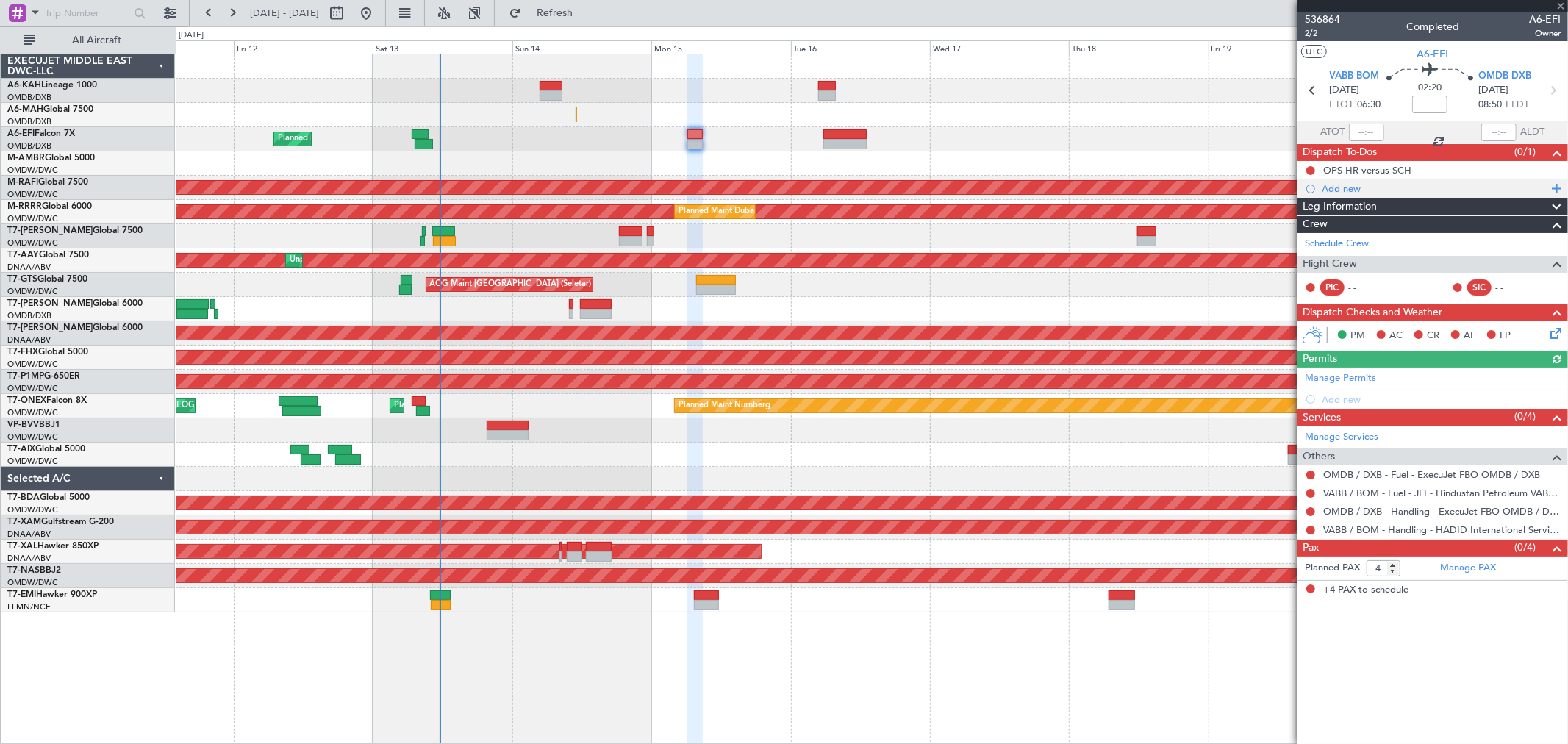
click at [1348, 188] on div "Add new" at bounding box center [1434, 189] width 226 height 12
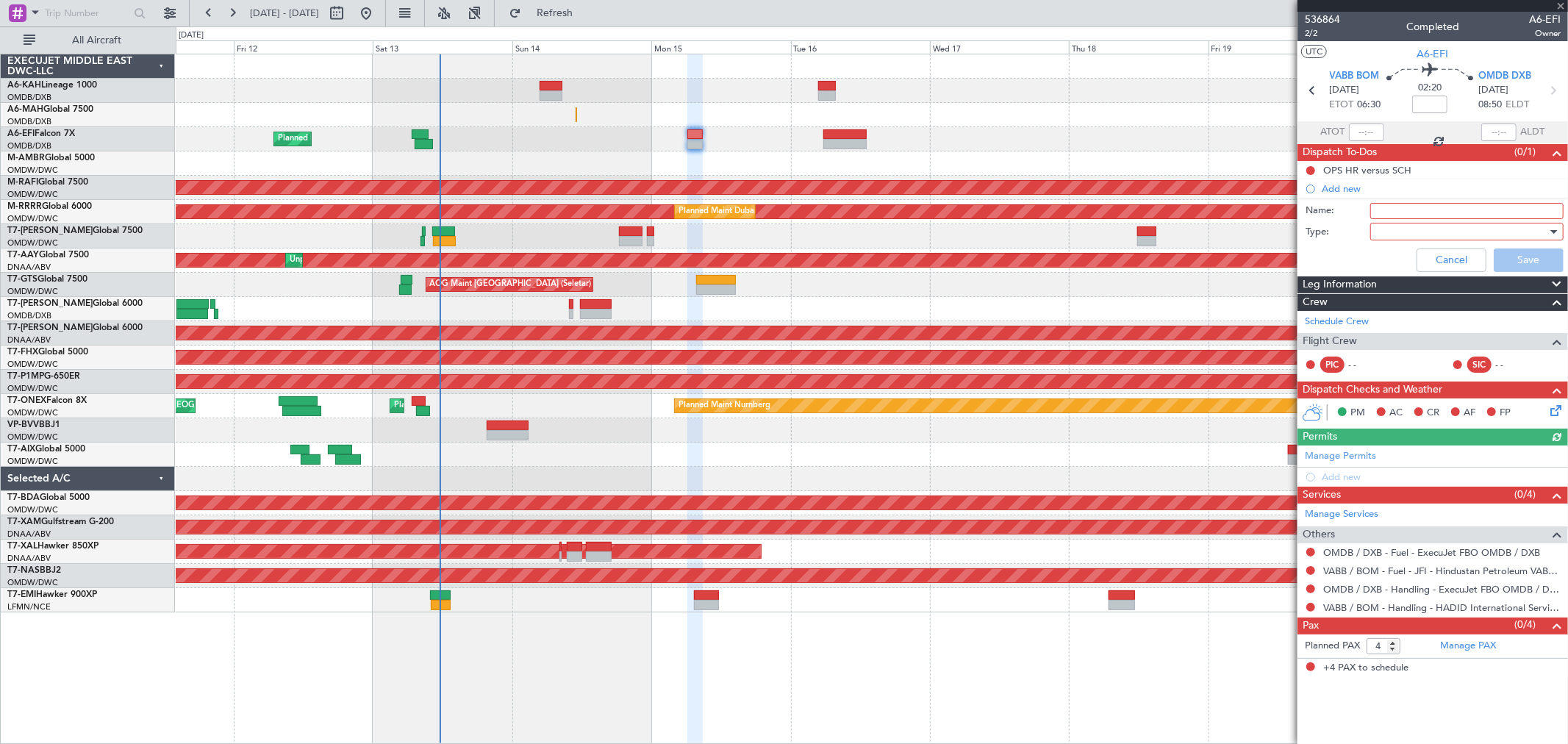
click at [1390, 216] on input "Name:" at bounding box center [1467, 211] width 193 height 16
type input "Guru needs to be computed"
click at [1408, 239] on div at bounding box center [1462, 231] width 171 height 22
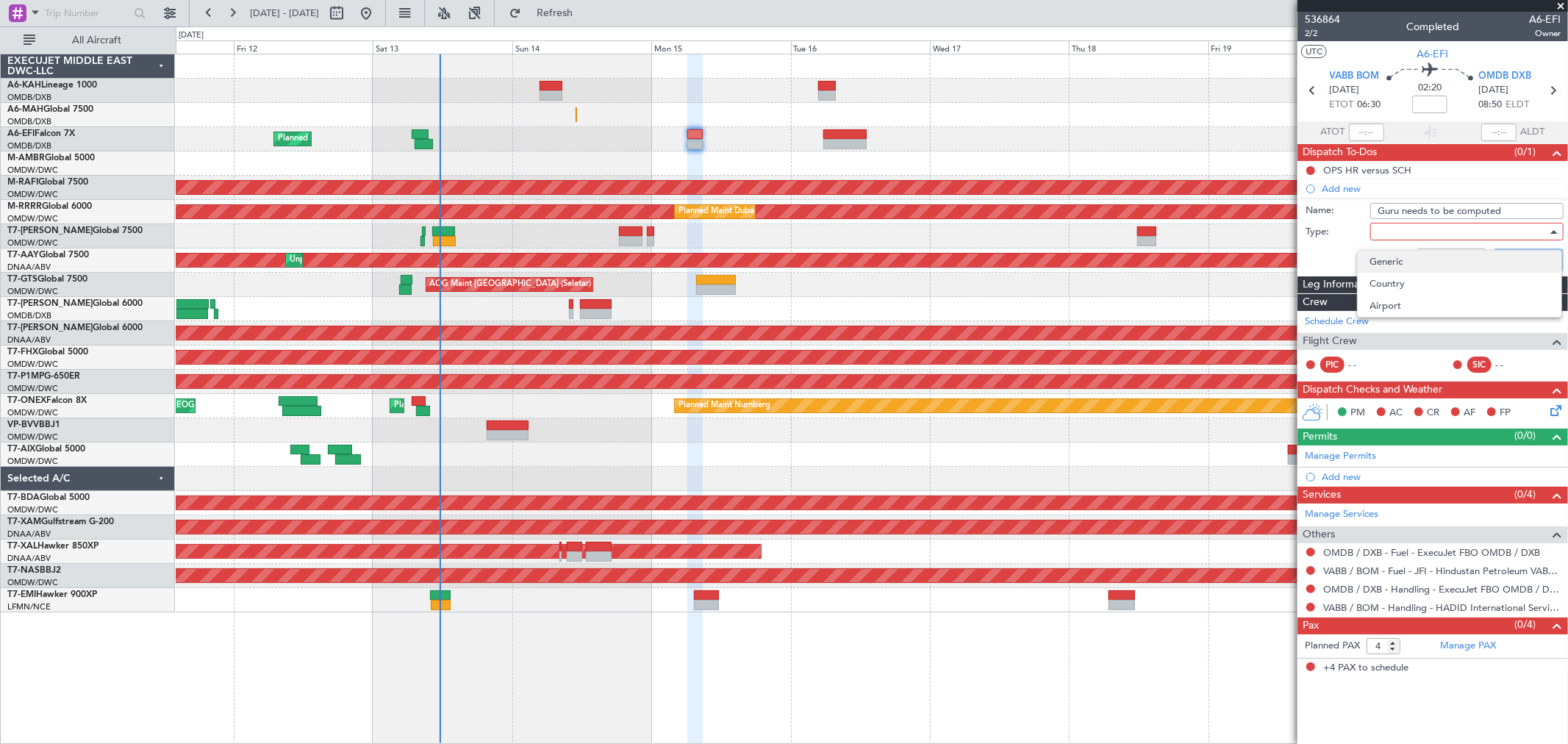
click at [1402, 255] on span "Generic" at bounding box center [1459, 261] width 180 height 22
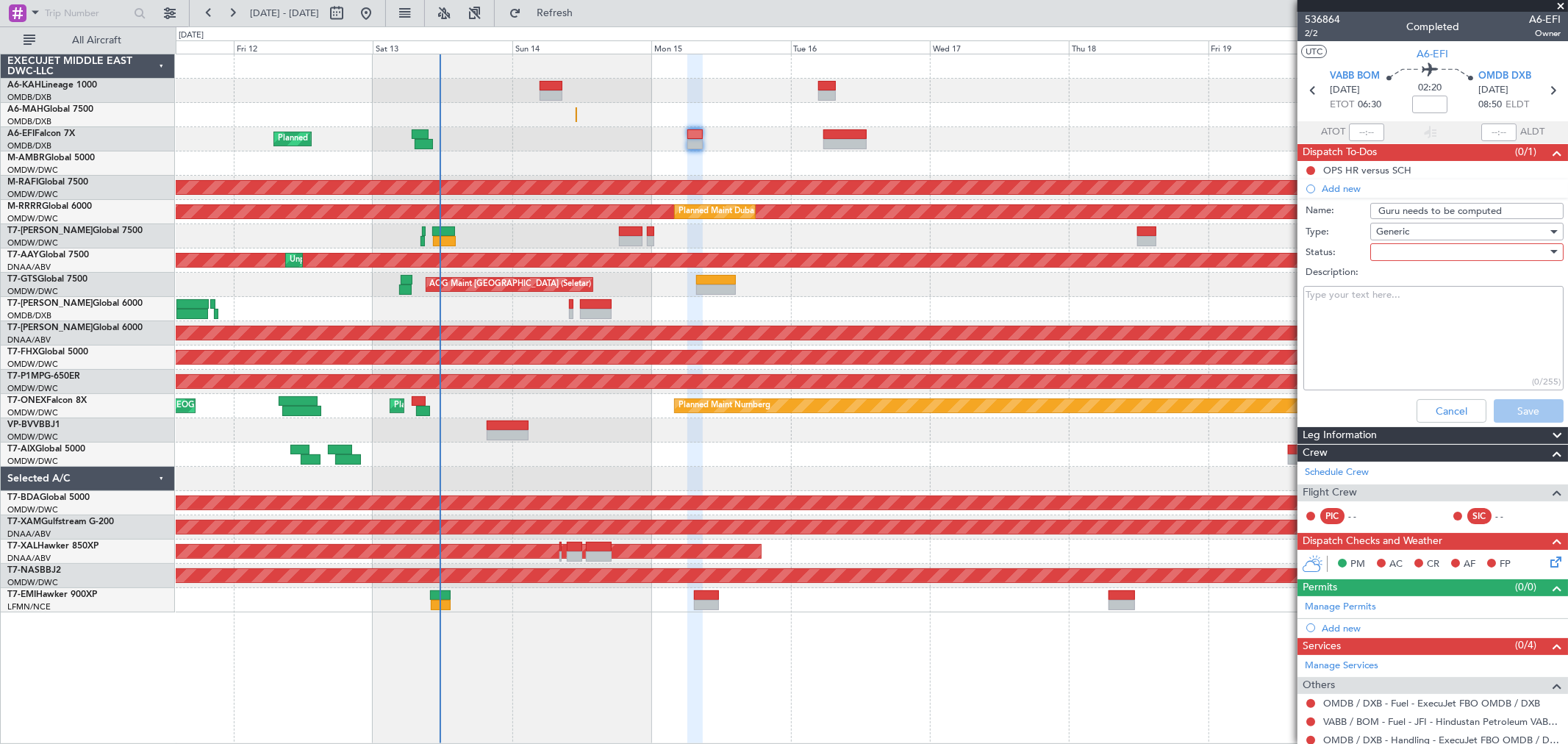
click at [1498, 254] on div at bounding box center [1462, 252] width 171 height 22
drag, startPoint x: 1496, startPoint y: 257, endPoint x: 1500, endPoint y: 332, distance: 75.1
click at [1483, 285] on span "Not Started" at bounding box center [1459, 281] width 171 height 22
drag, startPoint x: 1526, startPoint y: 401, endPoint x: 1470, endPoint y: 395, distance: 56.3
click at [1525, 401] on button "Save" at bounding box center [1529, 411] width 70 height 24
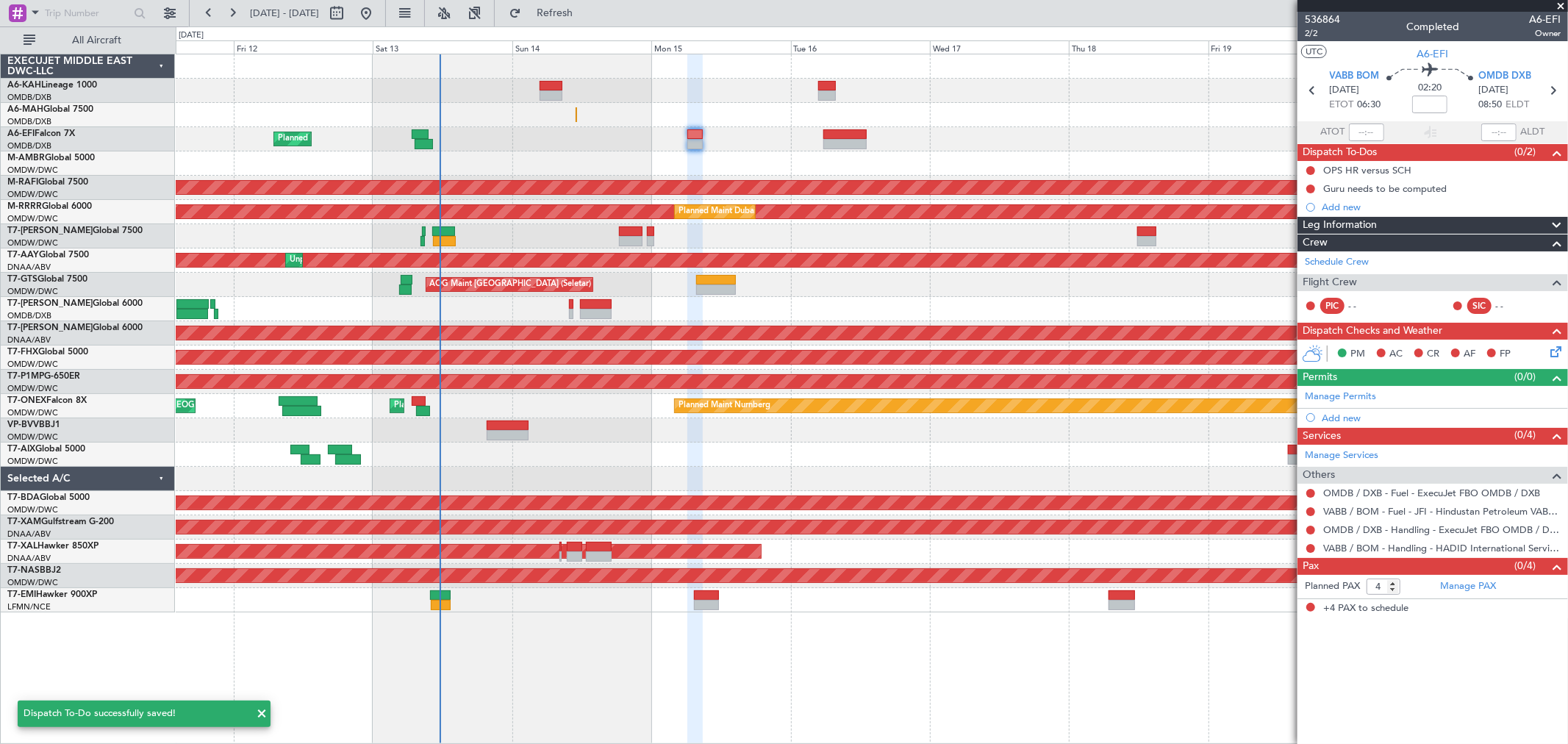
click at [871, 151] on div "AOG Maint Dubai (Al Maktoum Intl)" at bounding box center [871, 163] width 1392 height 25
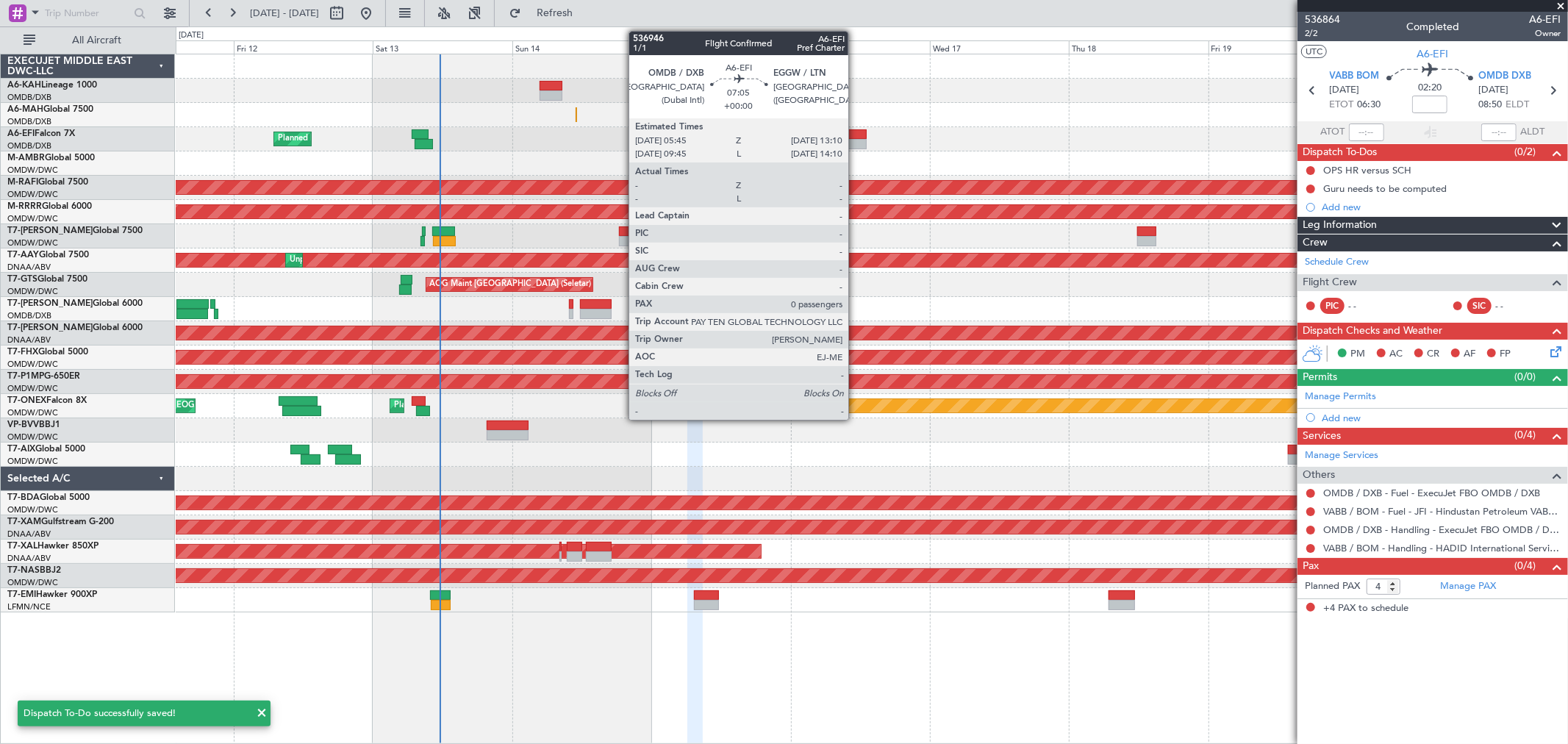
click at [856, 144] on div at bounding box center [845, 144] width 43 height 11
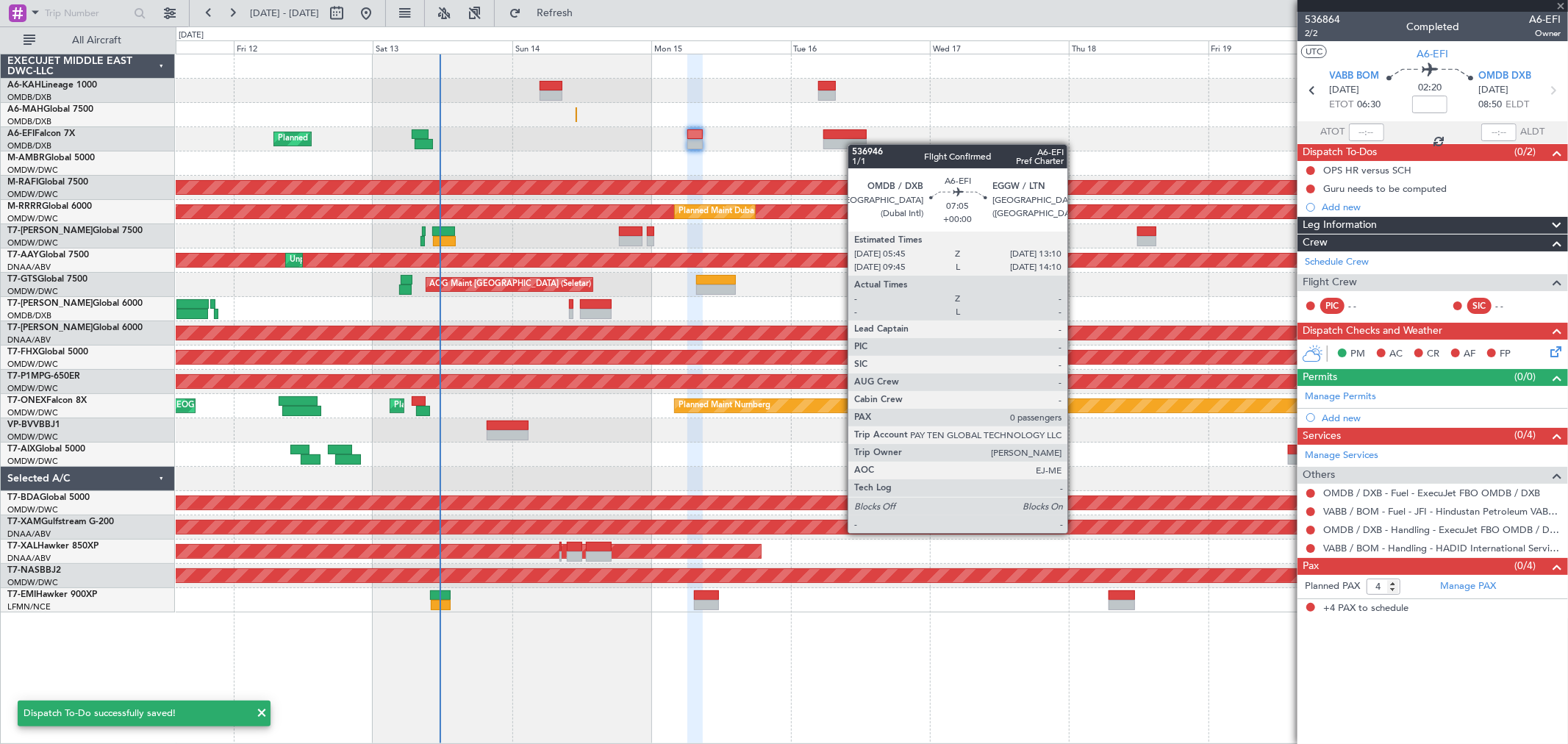
type input "0"
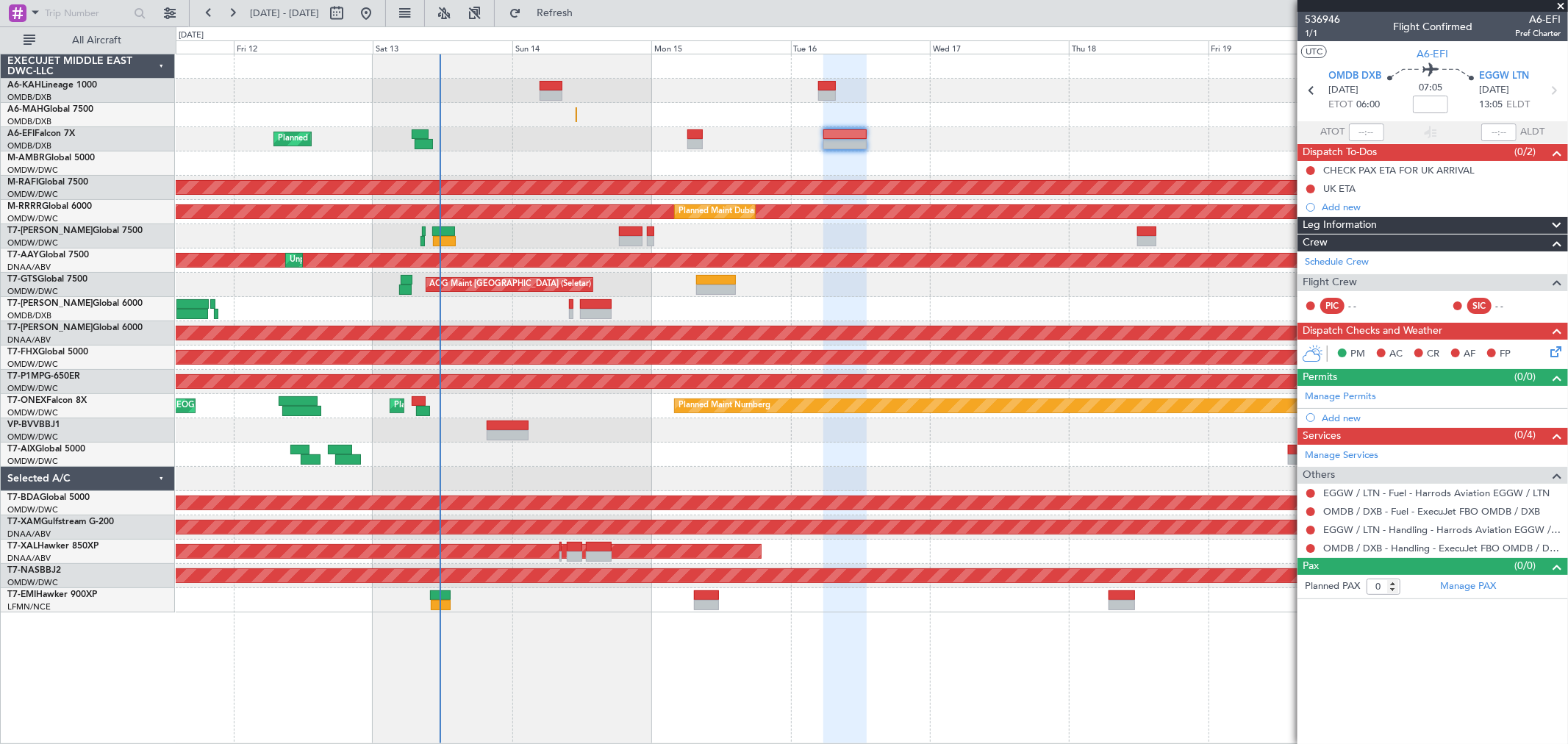
click at [1377, 206] on div "Add new" at bounding box center [1442, 207] width 239 height 12
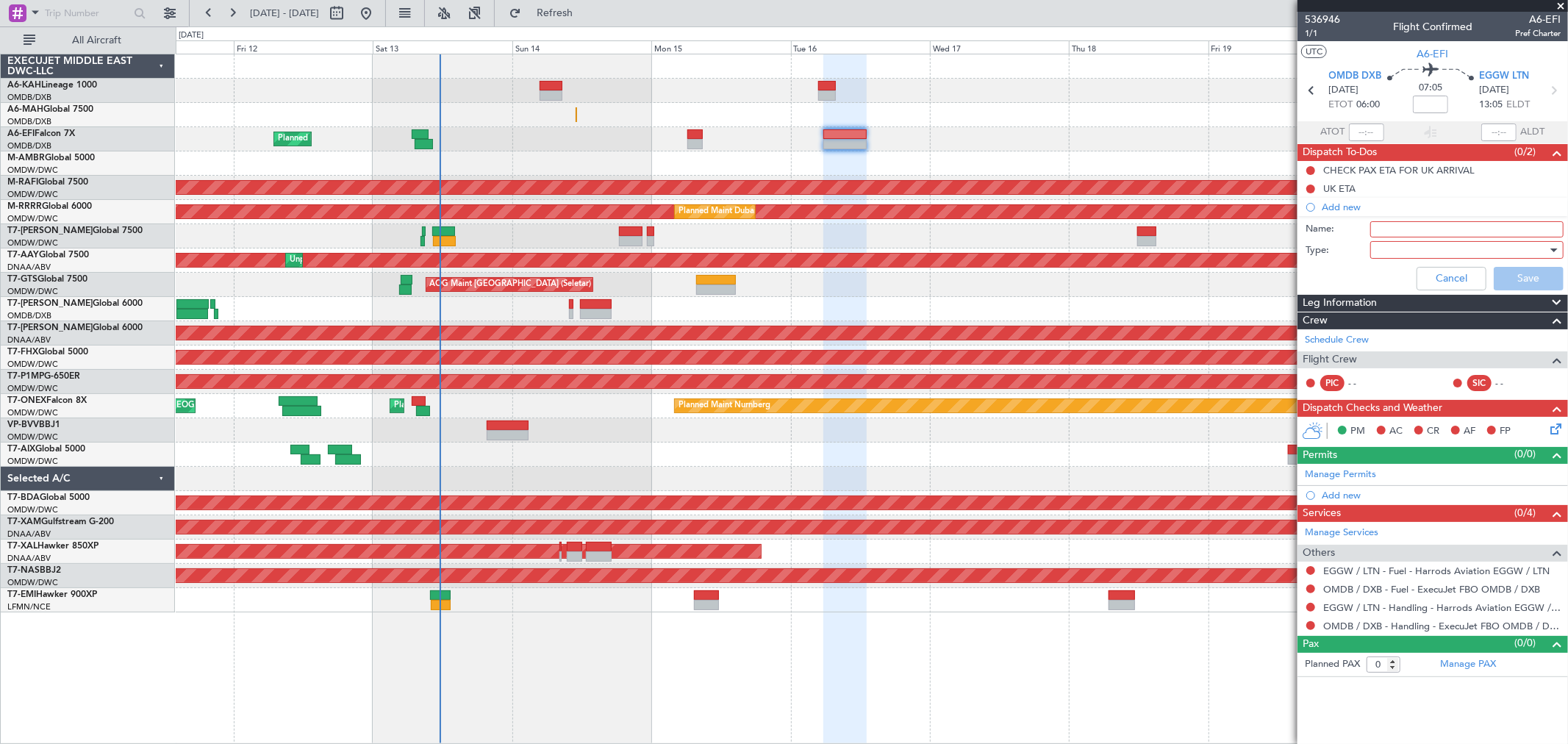
click at [1391, 222] on input "Name:" at bounding box center [1467, 229] width 193 height 16
drag, startPoint x: 1415, startPoint y: 228, endPoint x: 1297, endPoint y: 262, distance: 122.8
click at [1297, 262] on fb-app "[DATE] - [DATE] Refresh Quick Links All Aircraft Planned Maint [GEOGRAPHIC_DATA…" at bounding box center [784, 378] width 1568 height 733
click at [1422, 230] on input "F" at bounding box center [1467, 229] width 193 height 16
drag, startPoint x: 1361, startPoint y: 226, endPoint x: 1309, endPoint y: 226, distance: 52.0
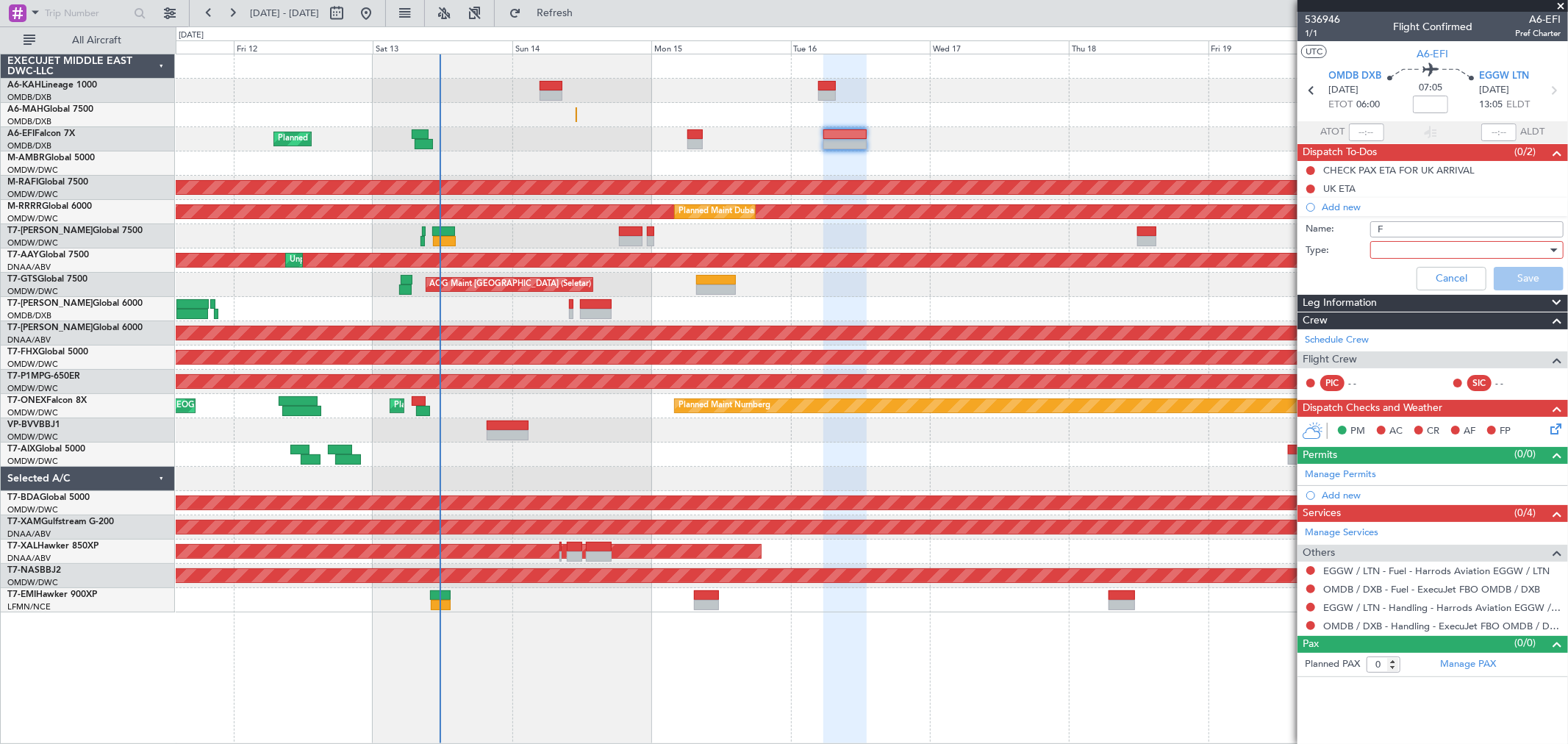
click at [1309, 226] on div "Name: F" at bounding box center [1433, 229] width 285 height 22
type input "Guru needs to be computed"
click at [1400, 244] on div at bounding box center [1462, 249] width 171 height 22
click at [1392, 272] on span "Generic" at bounding box center [1459, 279] width 180 height 22
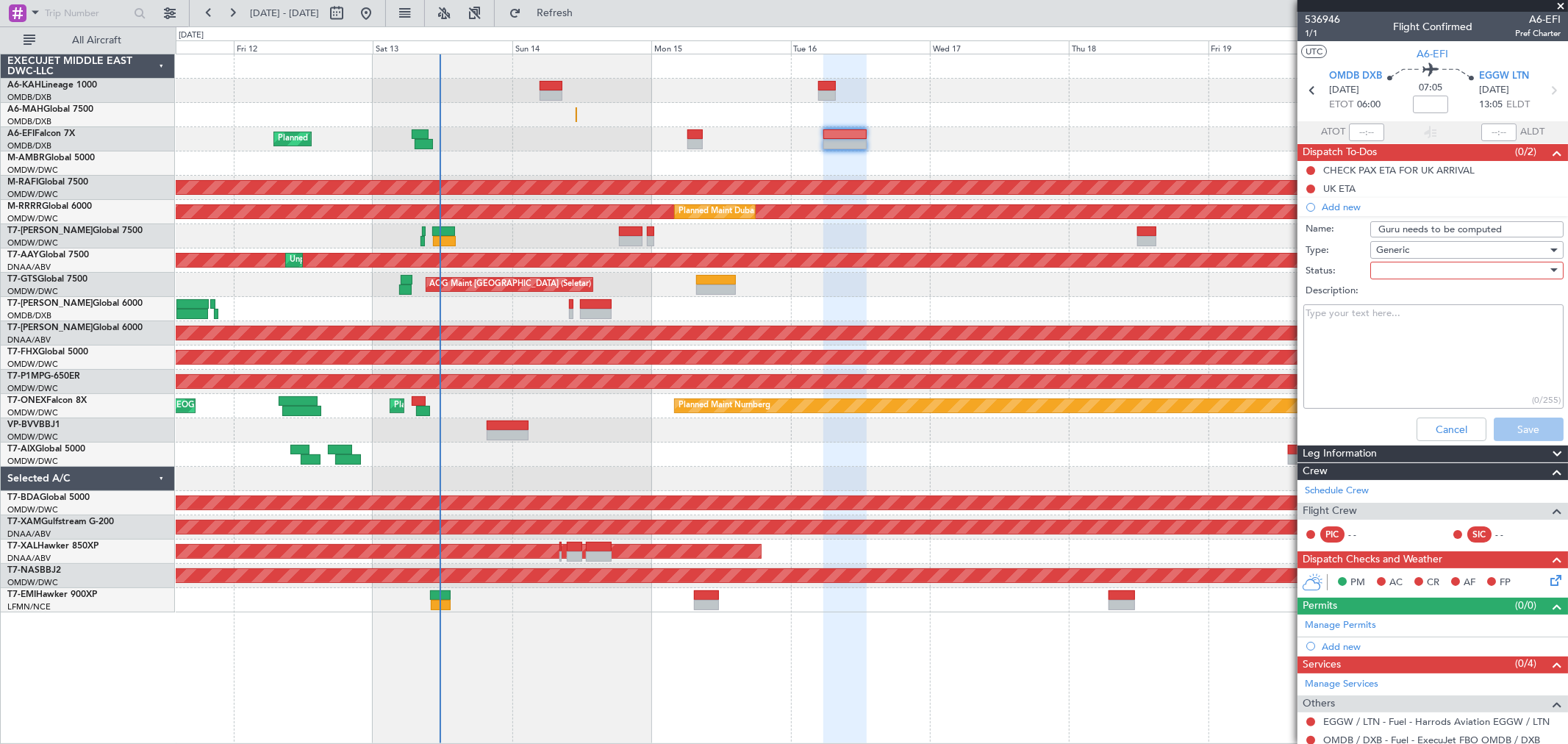
click at [1394, 274] on div at bounding box center [1462, 270] width 171 height 22
click at [1391, 299] on span "Not Started" at bounding box center [1459, 300] width 171 height 22
click at [1514, 427] on button "Save" at bounding box center [1529, 429] width 70 height 24
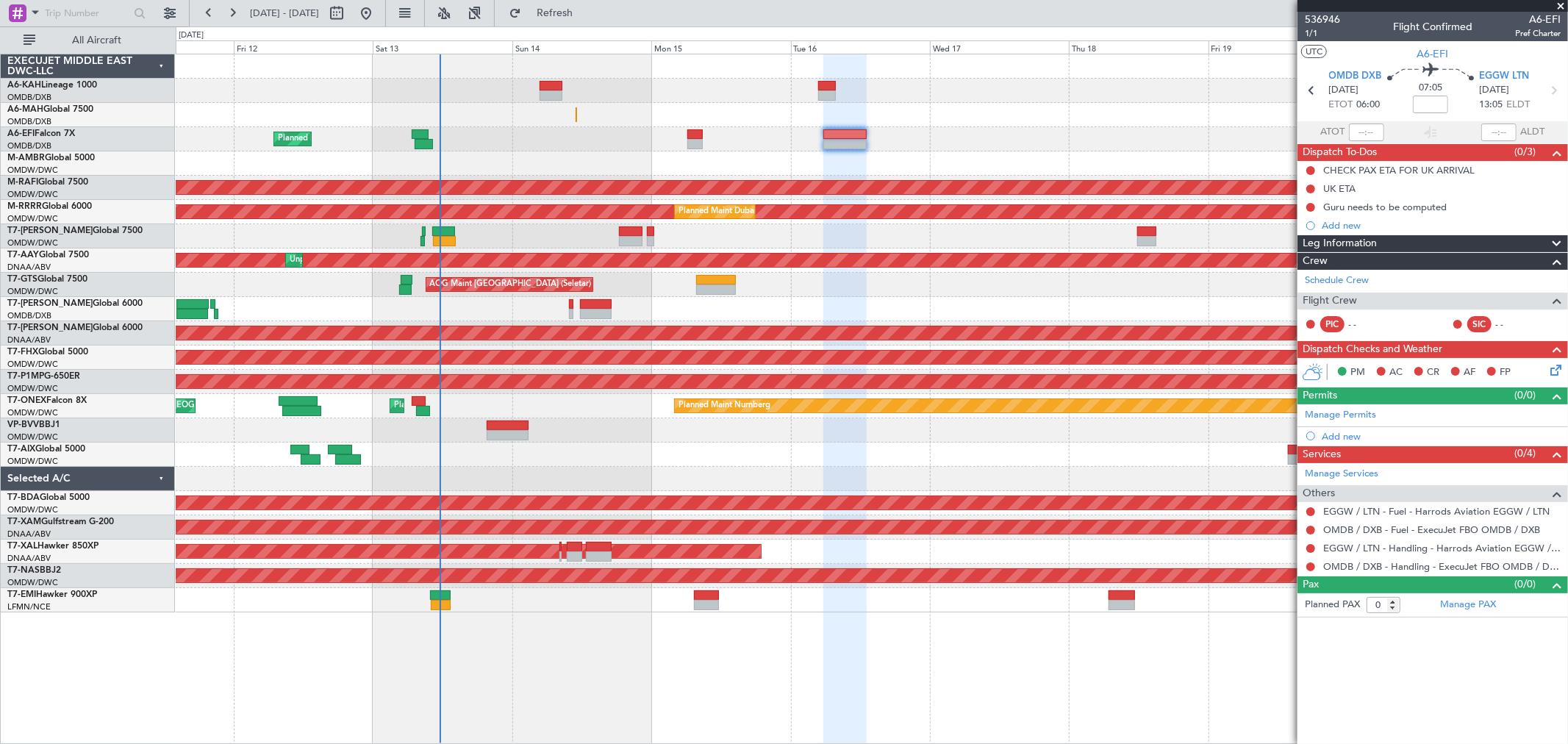
click at [547, 100] on div at bounding box center [871, 91] width 1392 height 25
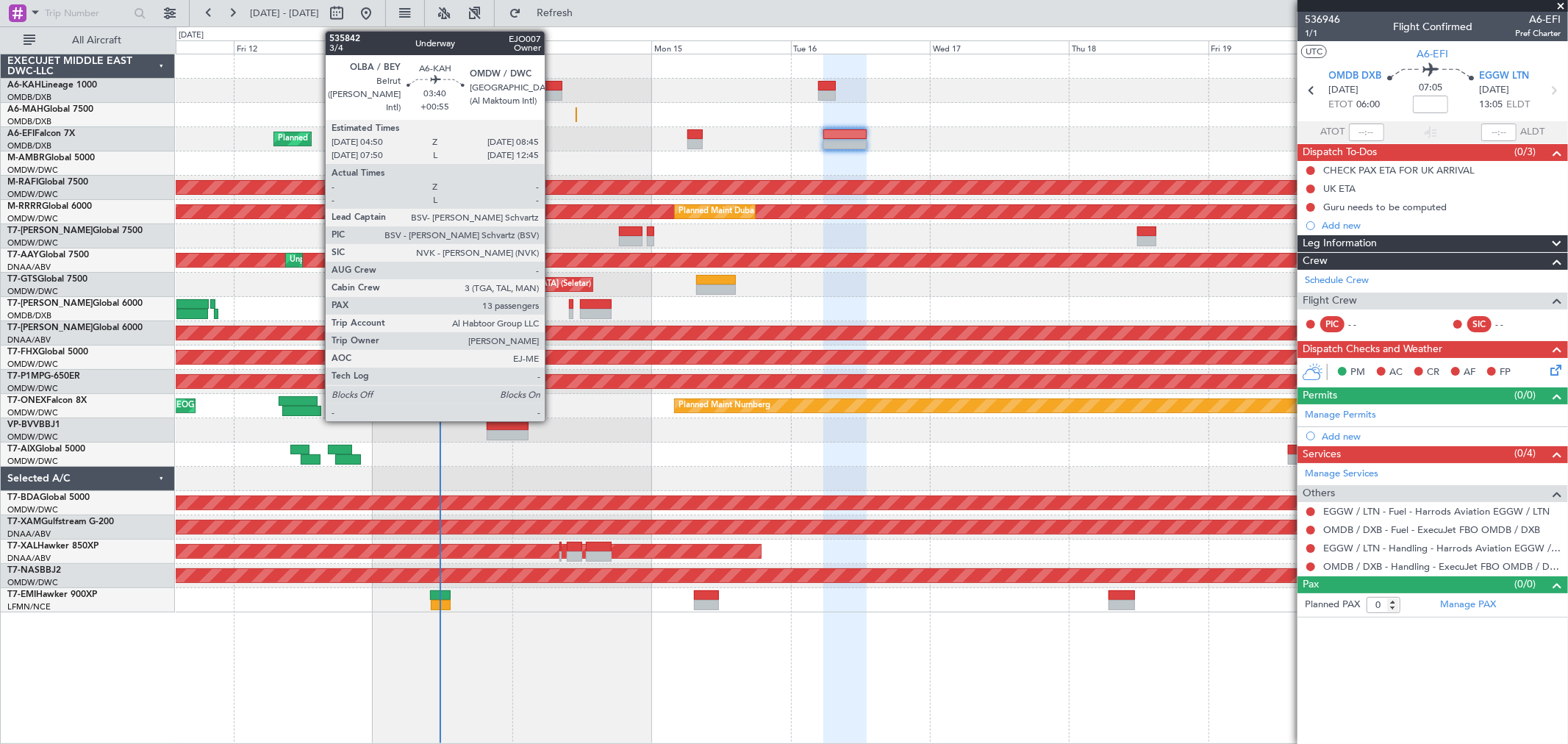
click at [553, 84] on div at bounding box center [551, 86] width 23 height 11
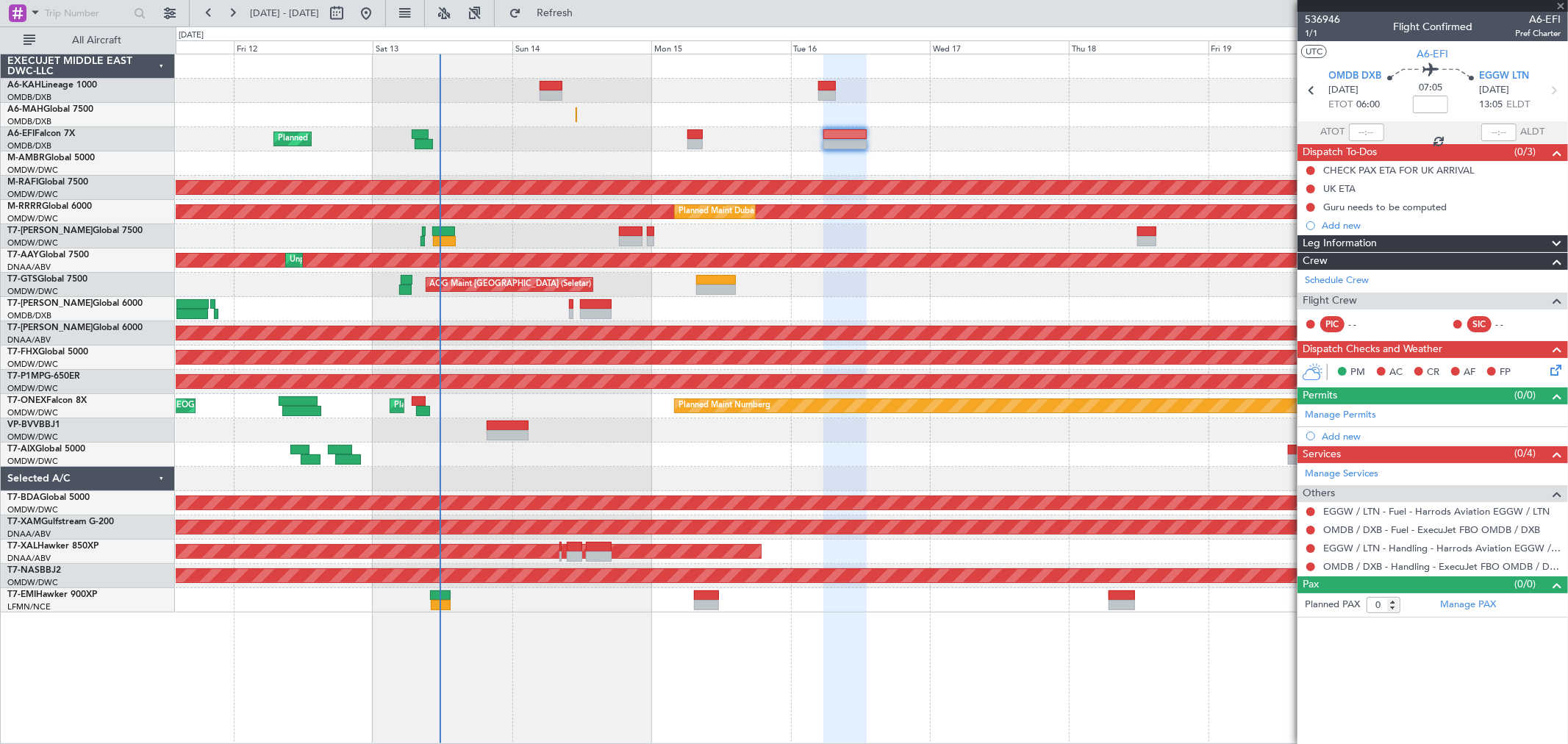
type input "+00:55"
type input "13"
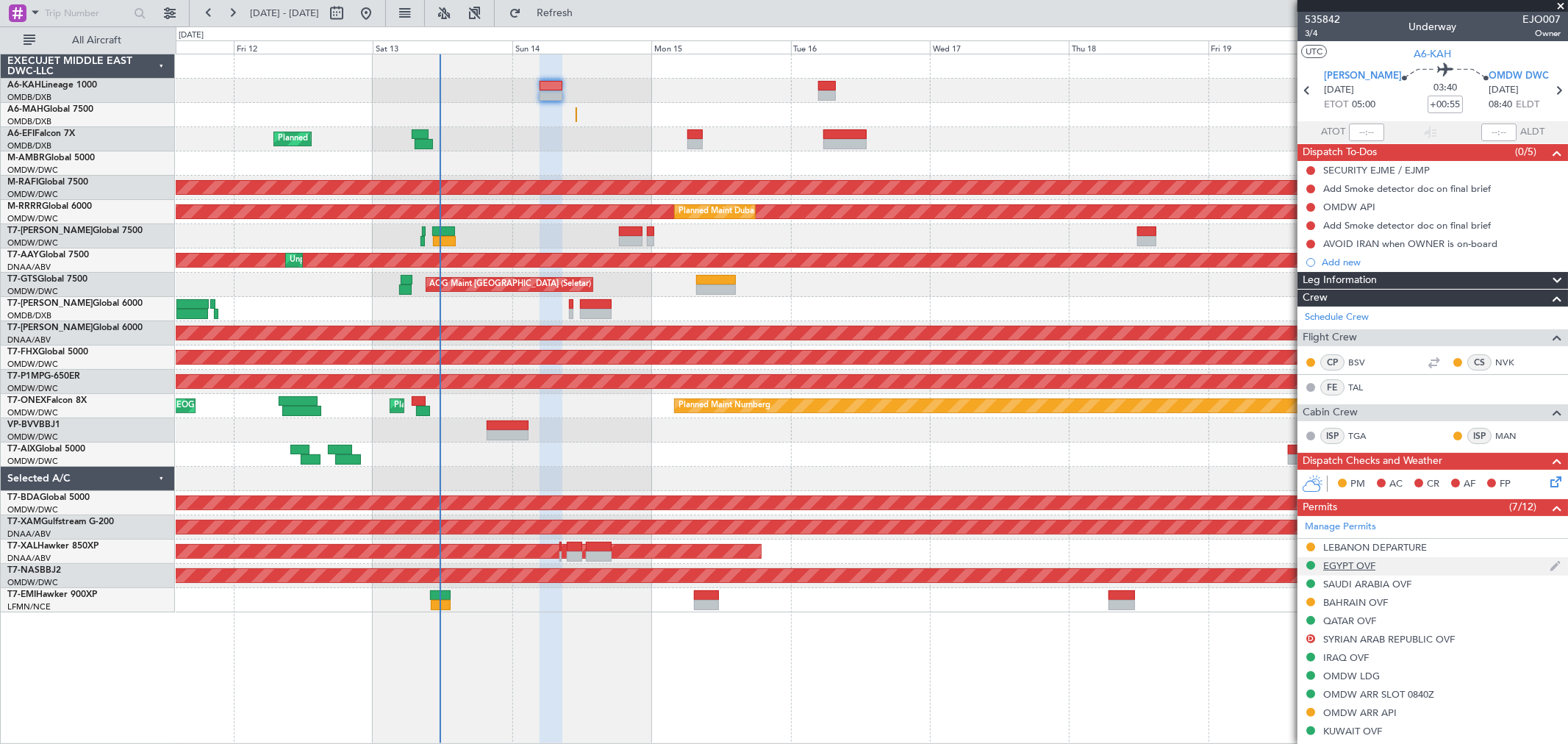
scroll to position [163, 0]
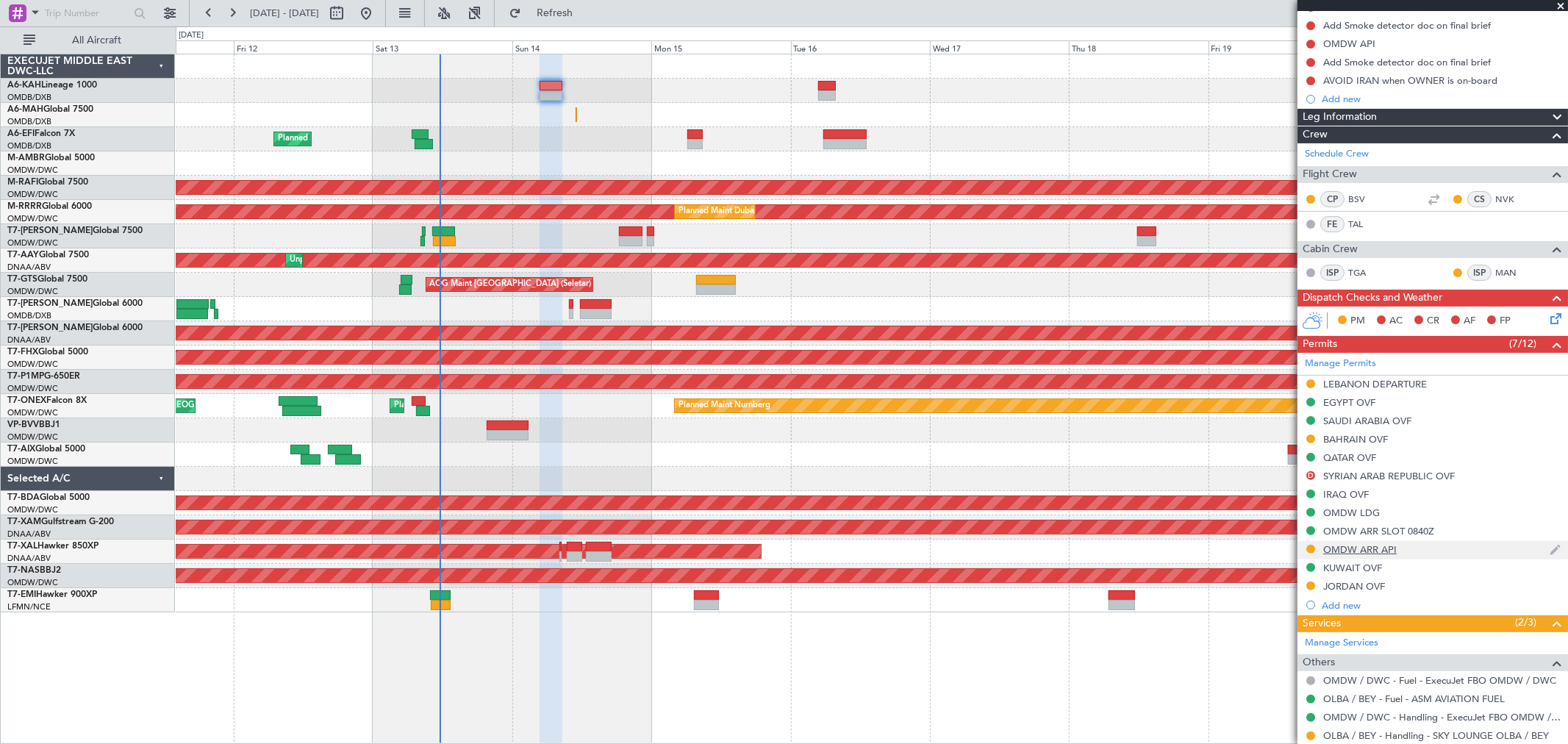
click at [1378, 549] on div "OMDW ARR API" at bounding box center [1361, 550] width 74 height 12
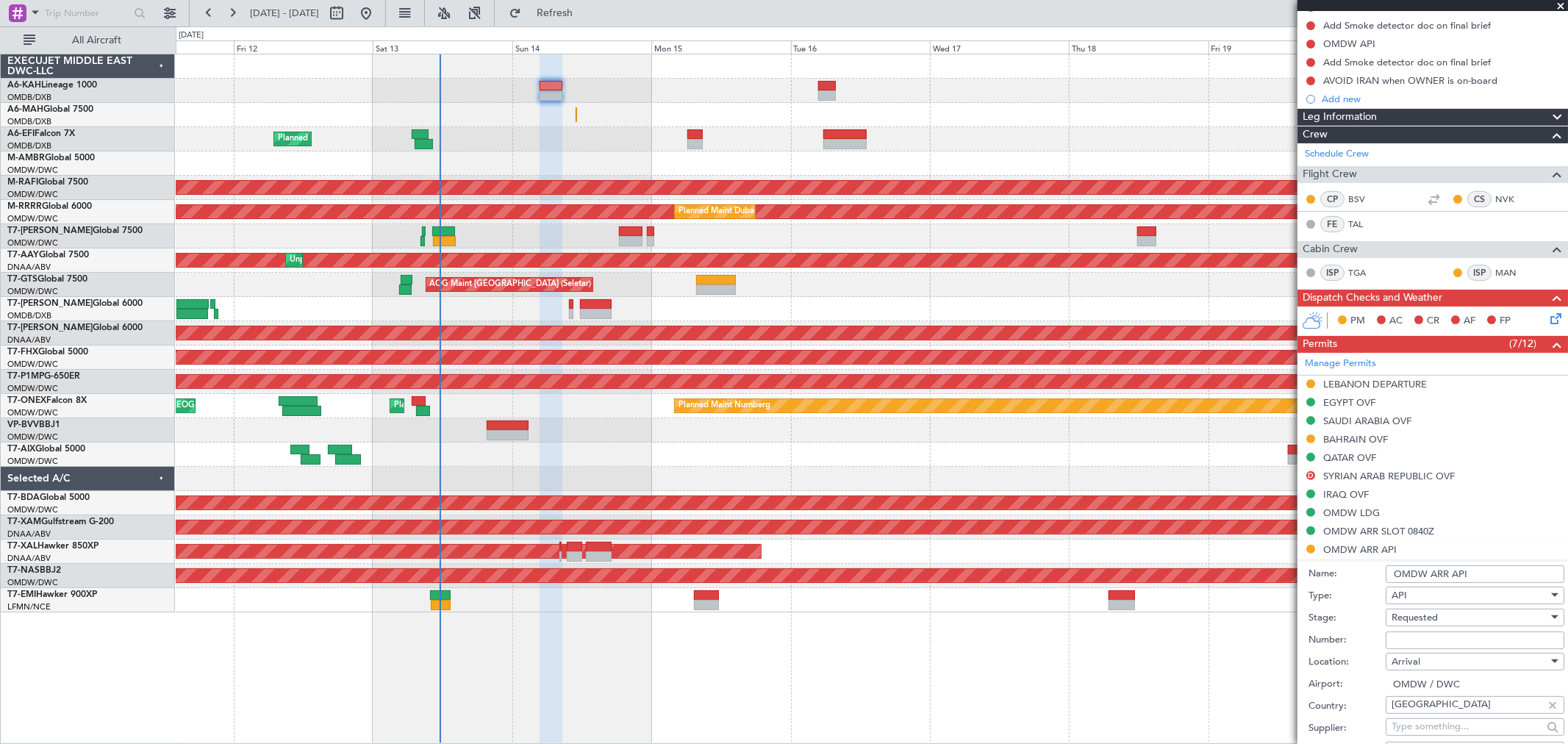
scroll to position [408, 0]
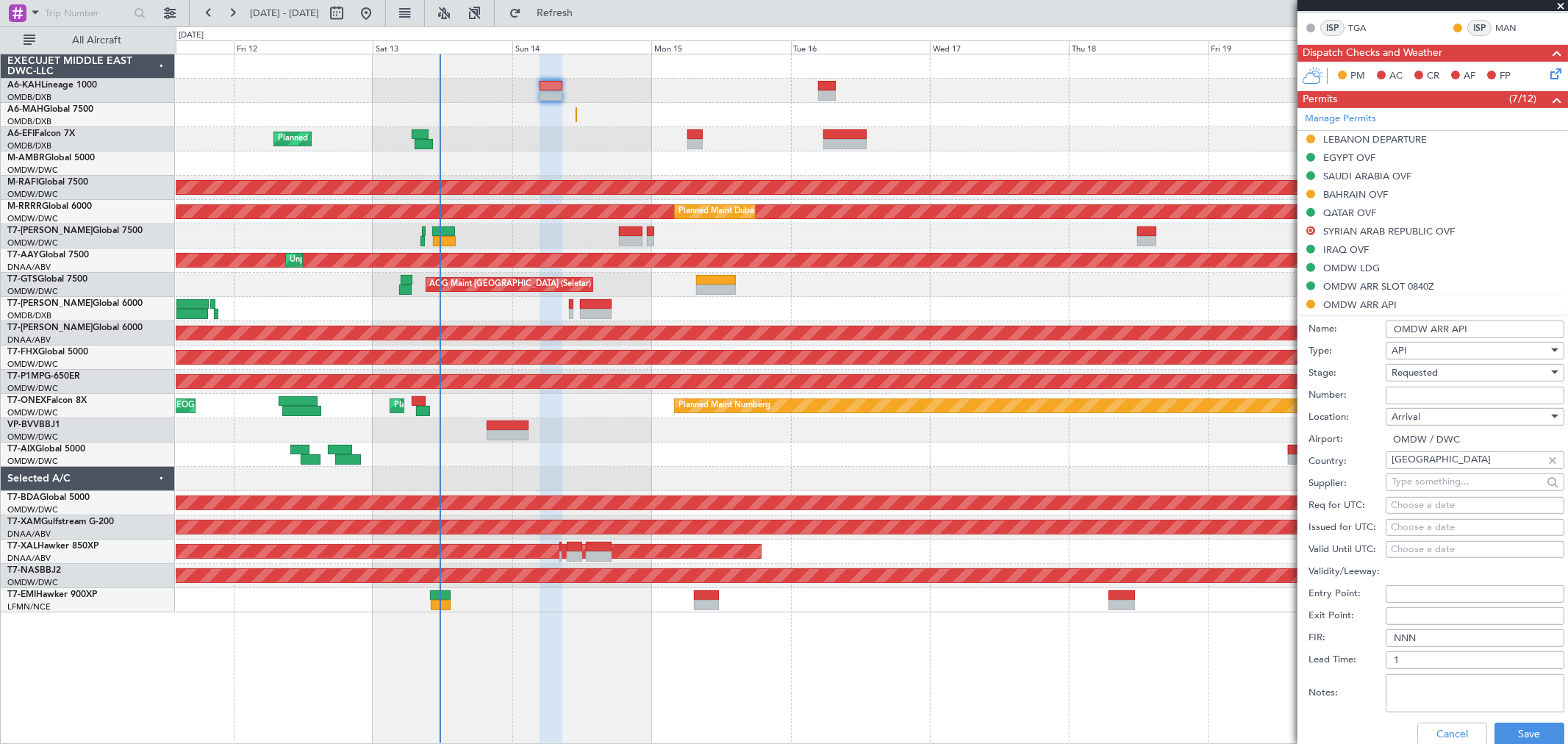
click at [1402, 395] on input "Number:" at bounding box center [1475, 395] width 178 height 18
type input "FILED AND SAVED IN [GEOGRAPHIC_DATA]"
click at [1433, 388] on input "FILED AND SAVED IN [GEOGRAPHIC_DATA]" at bounding box center [1475, 395] width 178 height 18
click at [1432, 379] on div "Requested" at bounding box center [1470, 372] width 156 height 22
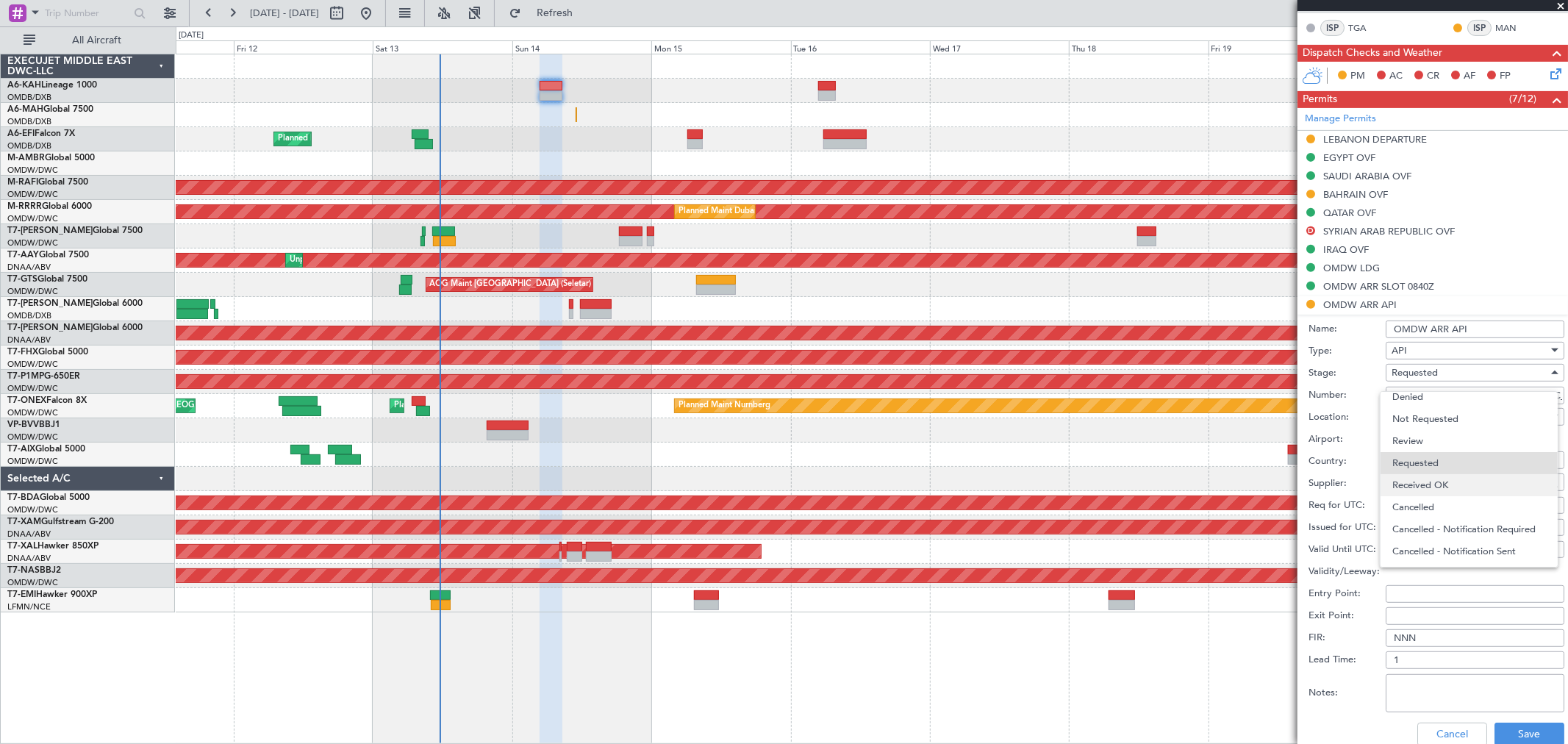
click at [1438, 476] on span "Received OK" at bounding box center [1469, 485] width 153 height 22
click at [1515, 732] on button "Save" at bounding box center [1530, 734] width 70 height 24
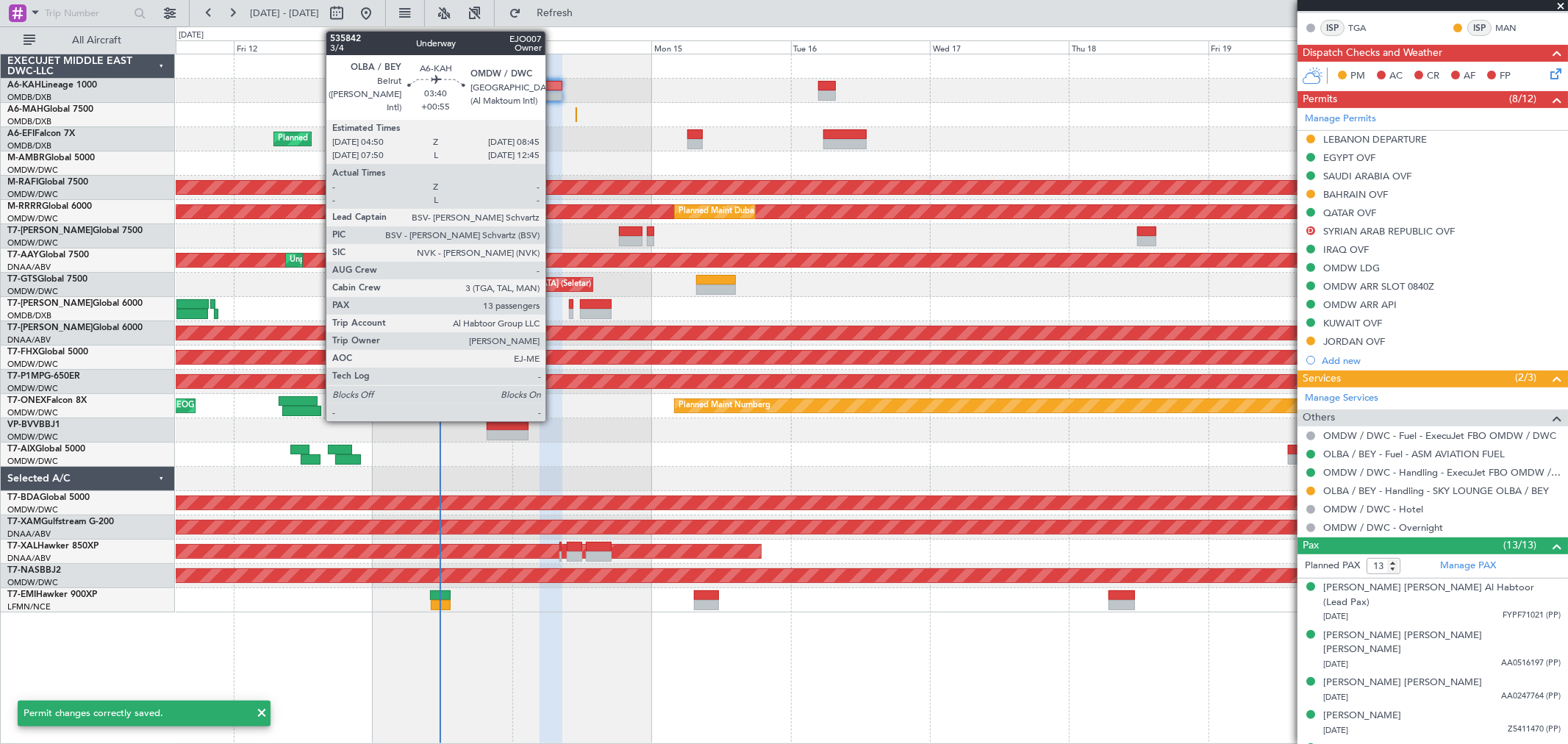
click at [553, 97] on div at bounding box center [551, 96] width 23 height 11
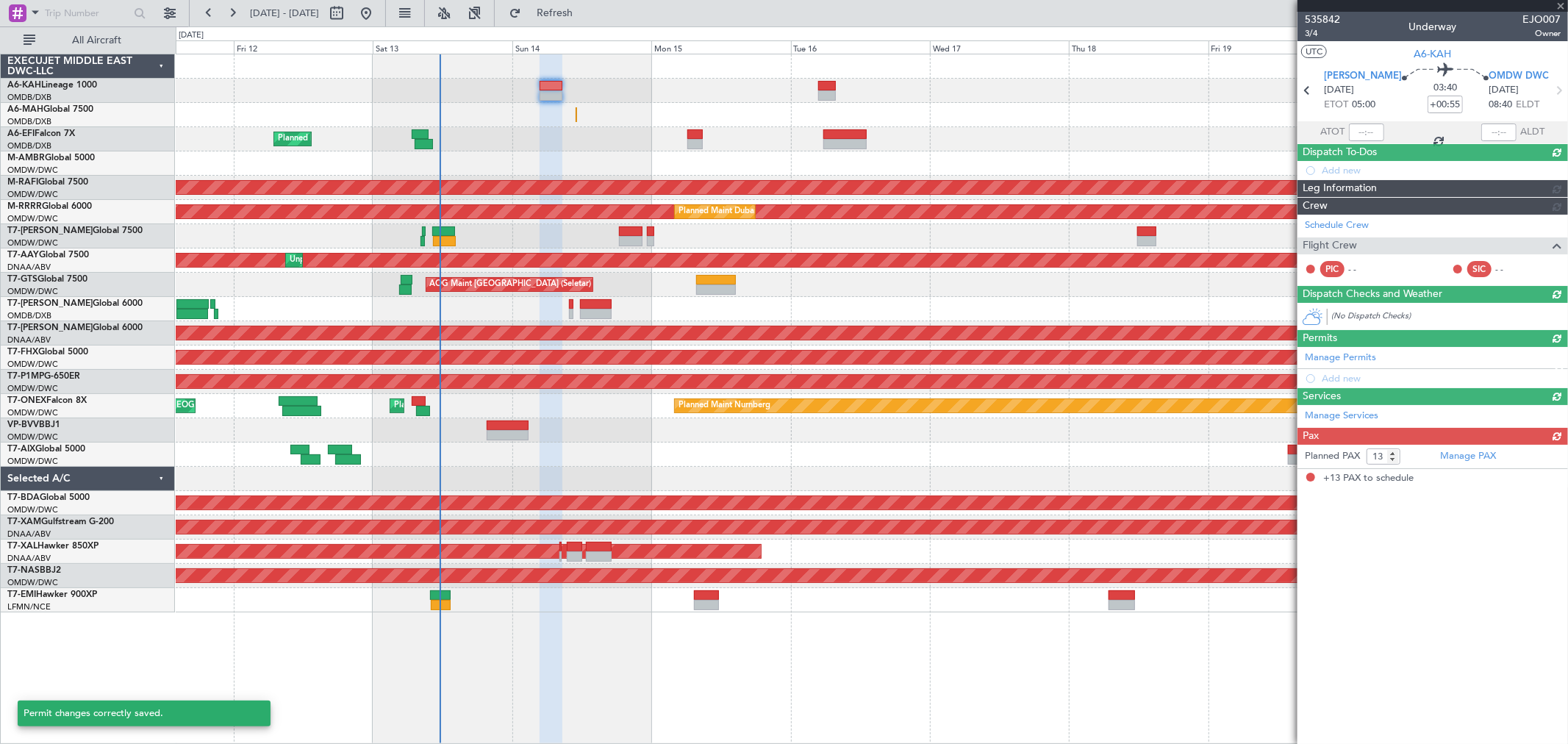
scroll to position [0, 0]
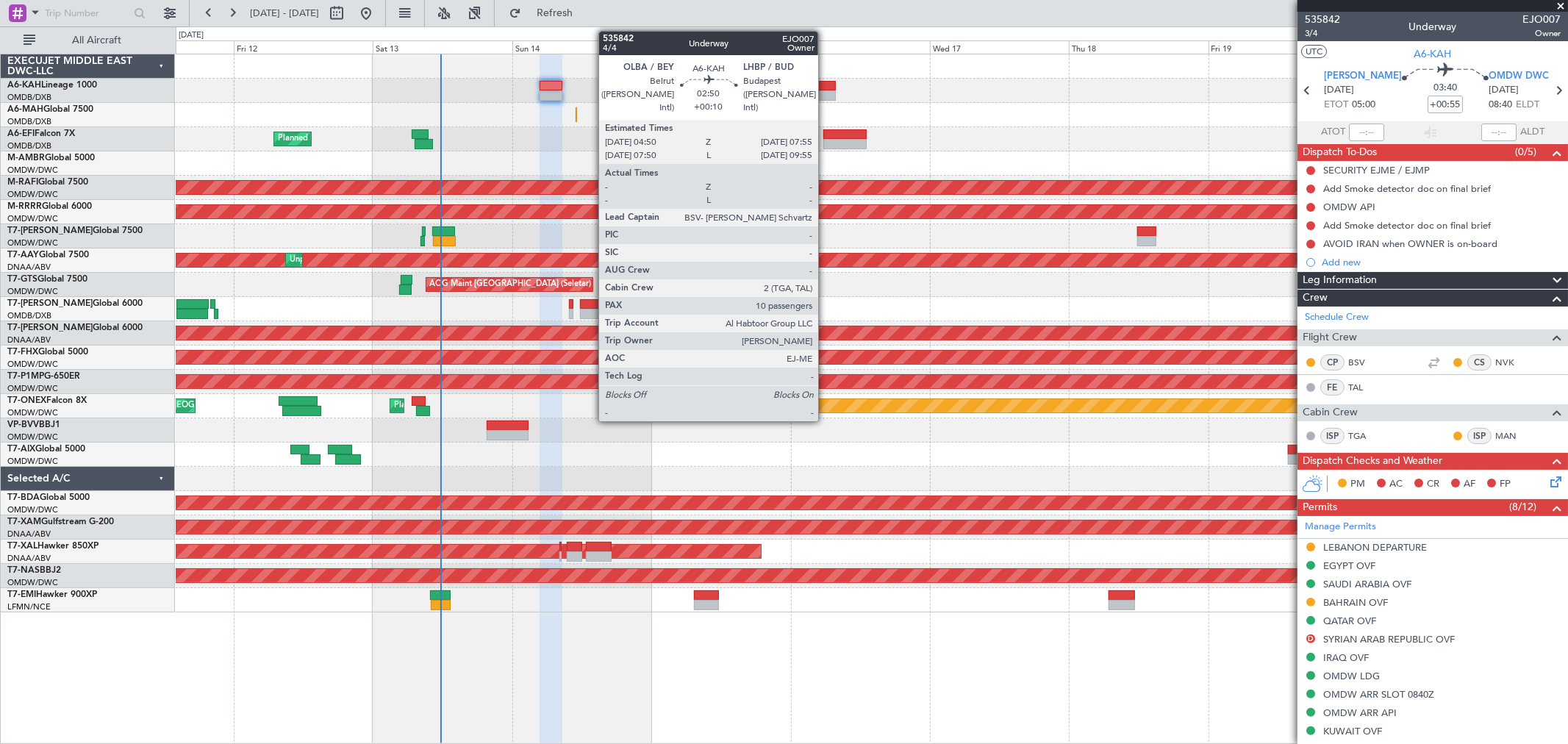
click at [826, 97] on div at bounding box center [827, 96] width 18 height 11
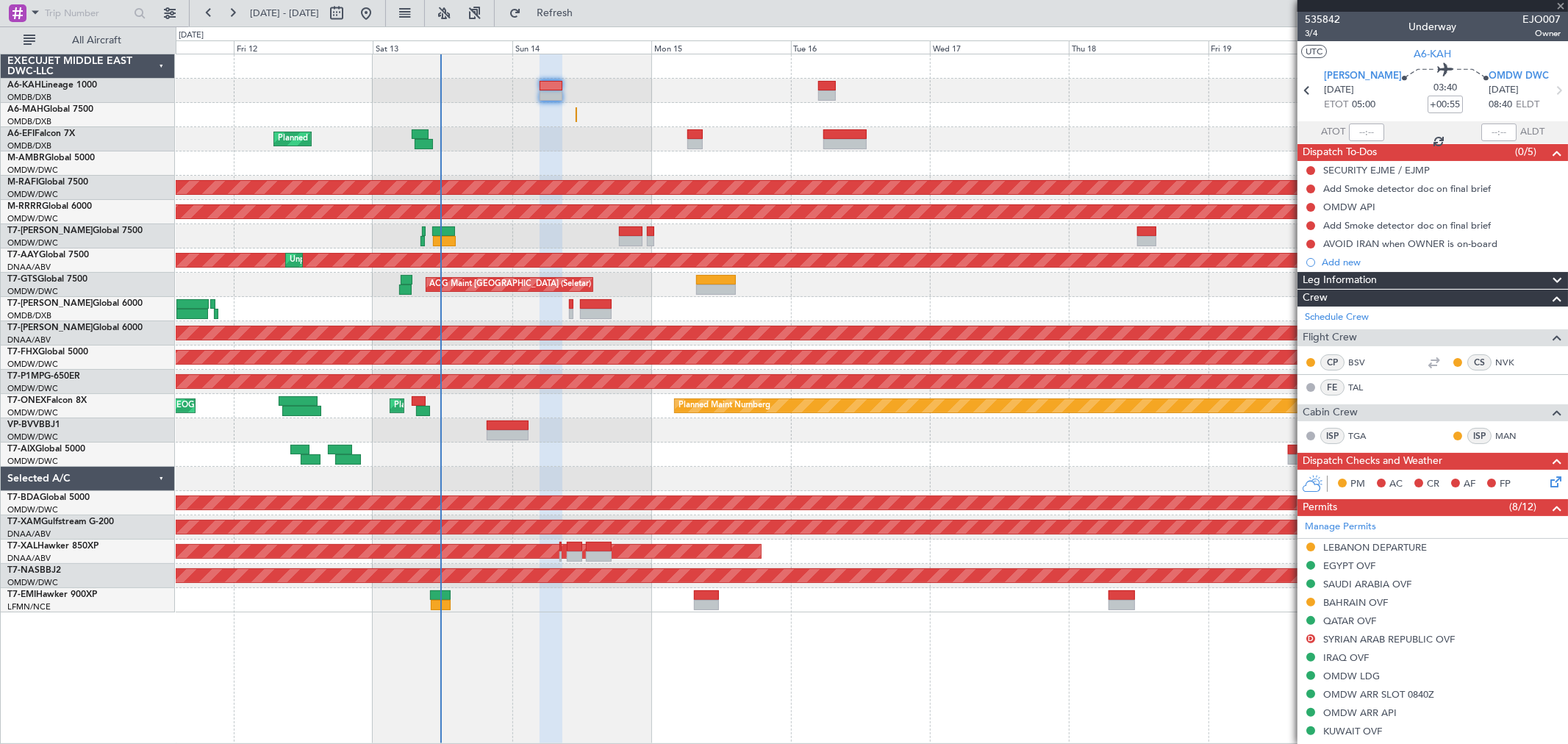
type input "+00:10"
type input "10"
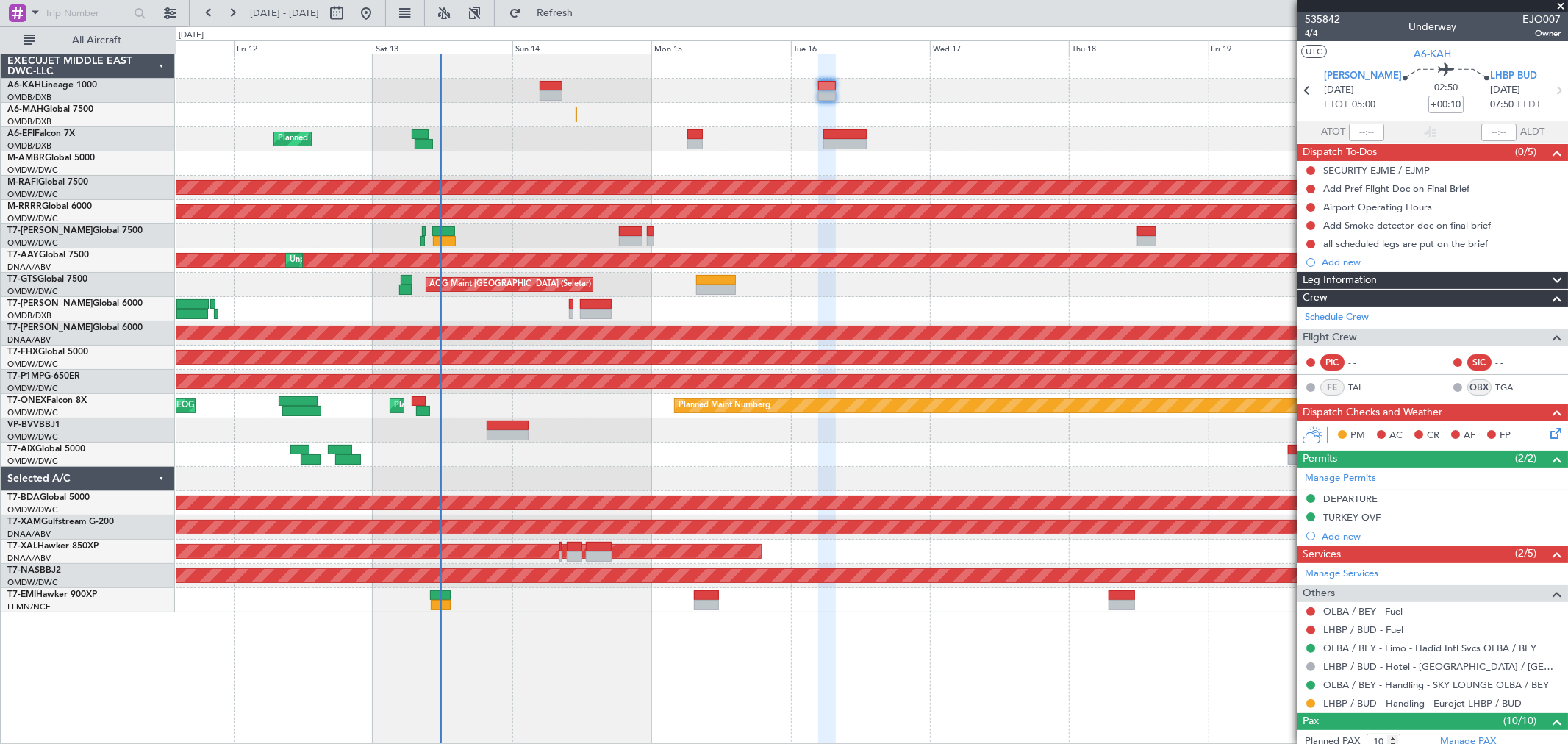
click at [594, 131] on div "Planned Maint Dubai (Al Maktoum Intl) Planned Maint [GEOGRAPHIC_DATA] (Al Makto…" at bounding box center [871, 140] width 1392 height 25
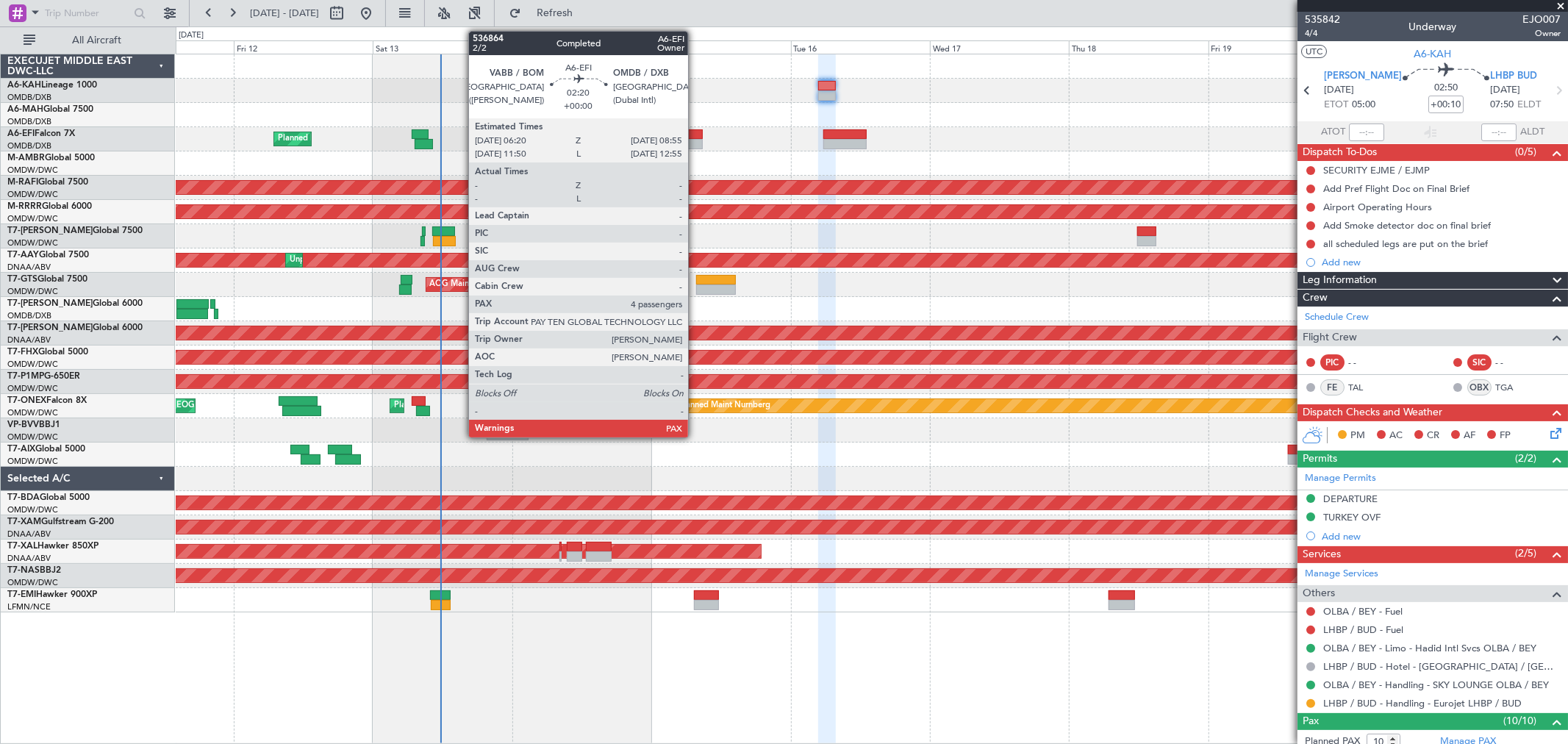
click at [696, 146] on div at bounding box center [696, 144] width 16 height 11
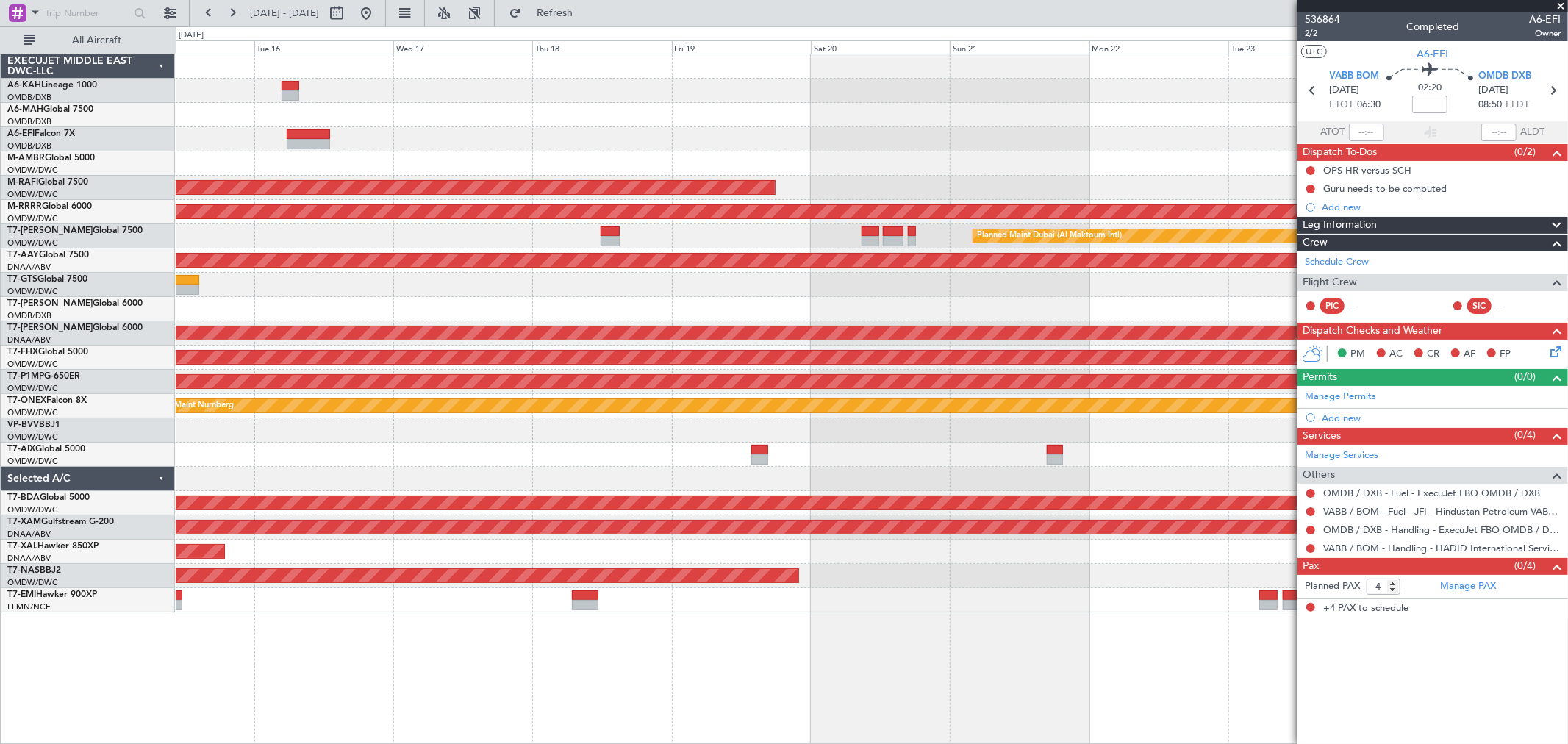
click at [572, 168] on div "Planned Maint [GEOGRAPHIC_DATA] (Seletar)" at bounding box center [871, 163] width 1392 height 25
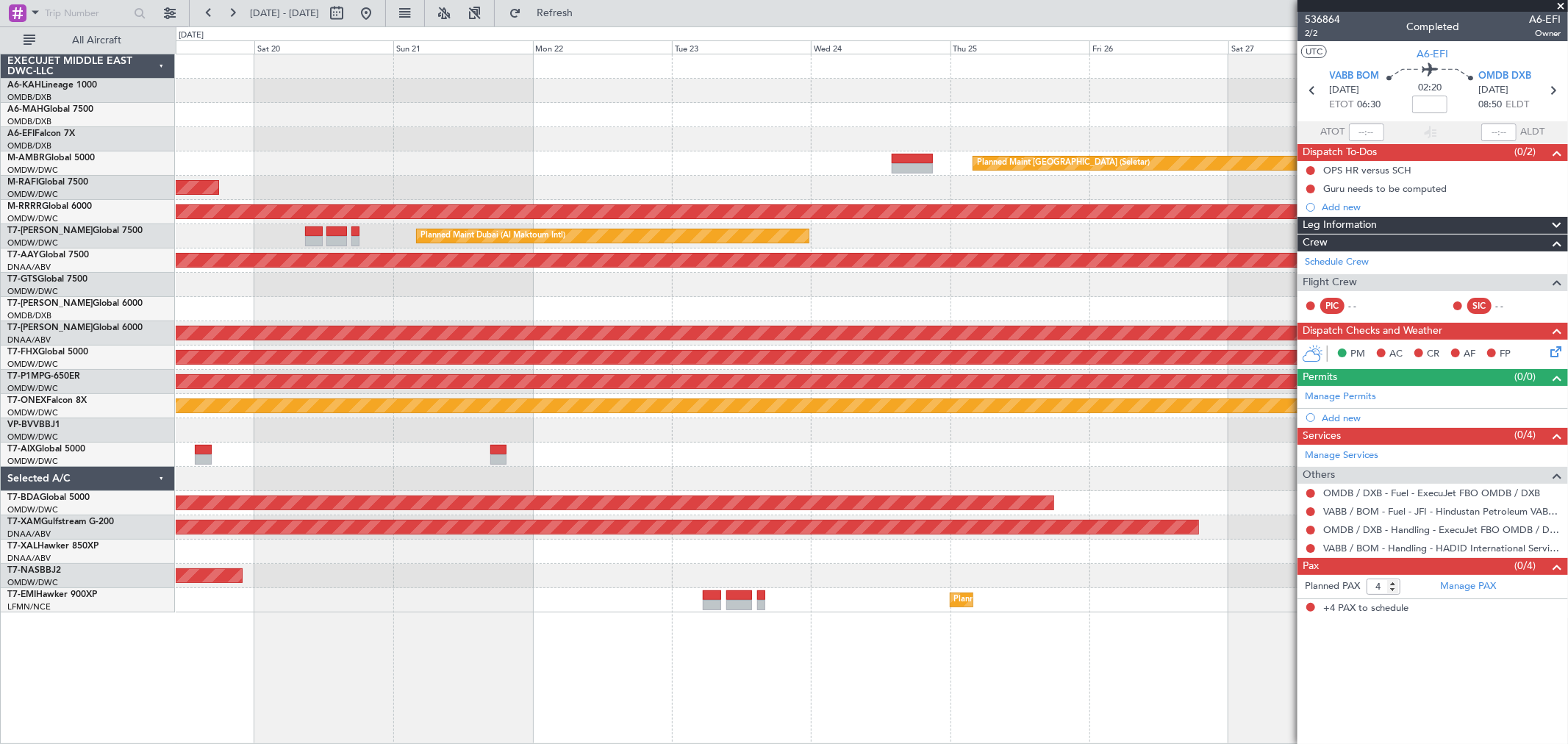
click at [459, 138] on div at bounding box center [871, 140] width 1392 height 25
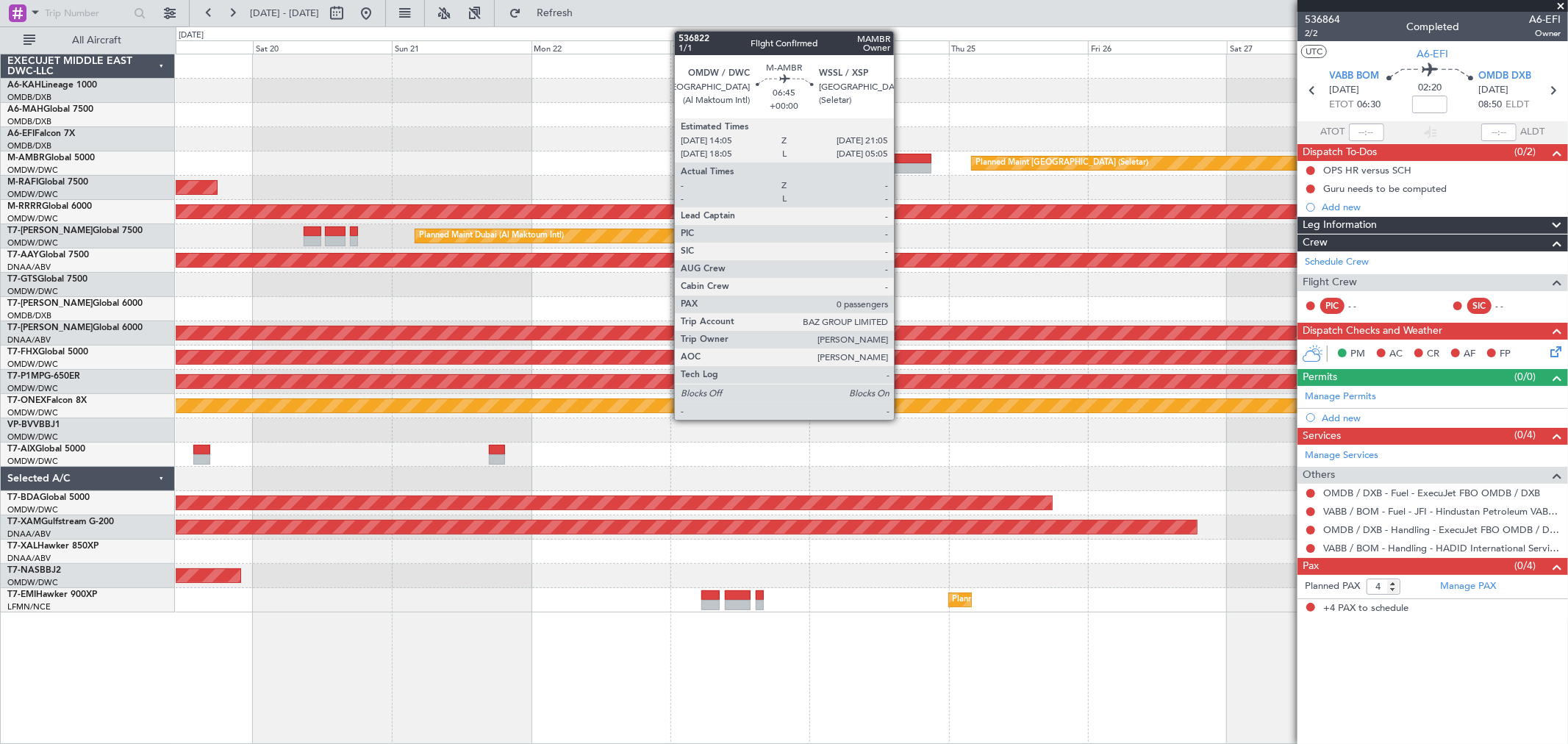
click at [901, 164] on div at bounding box center [911, 169] width 41 height 11
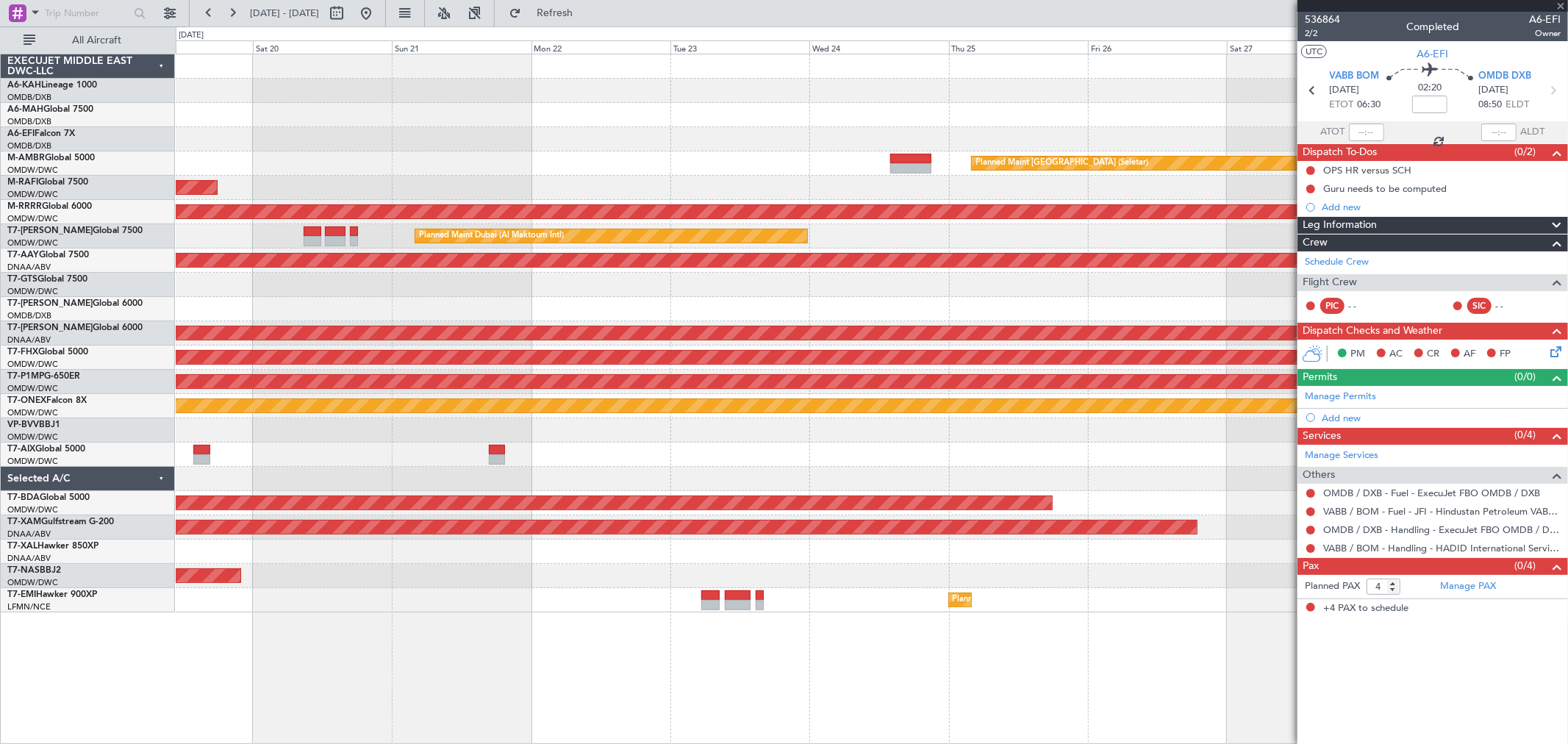
type input "0"
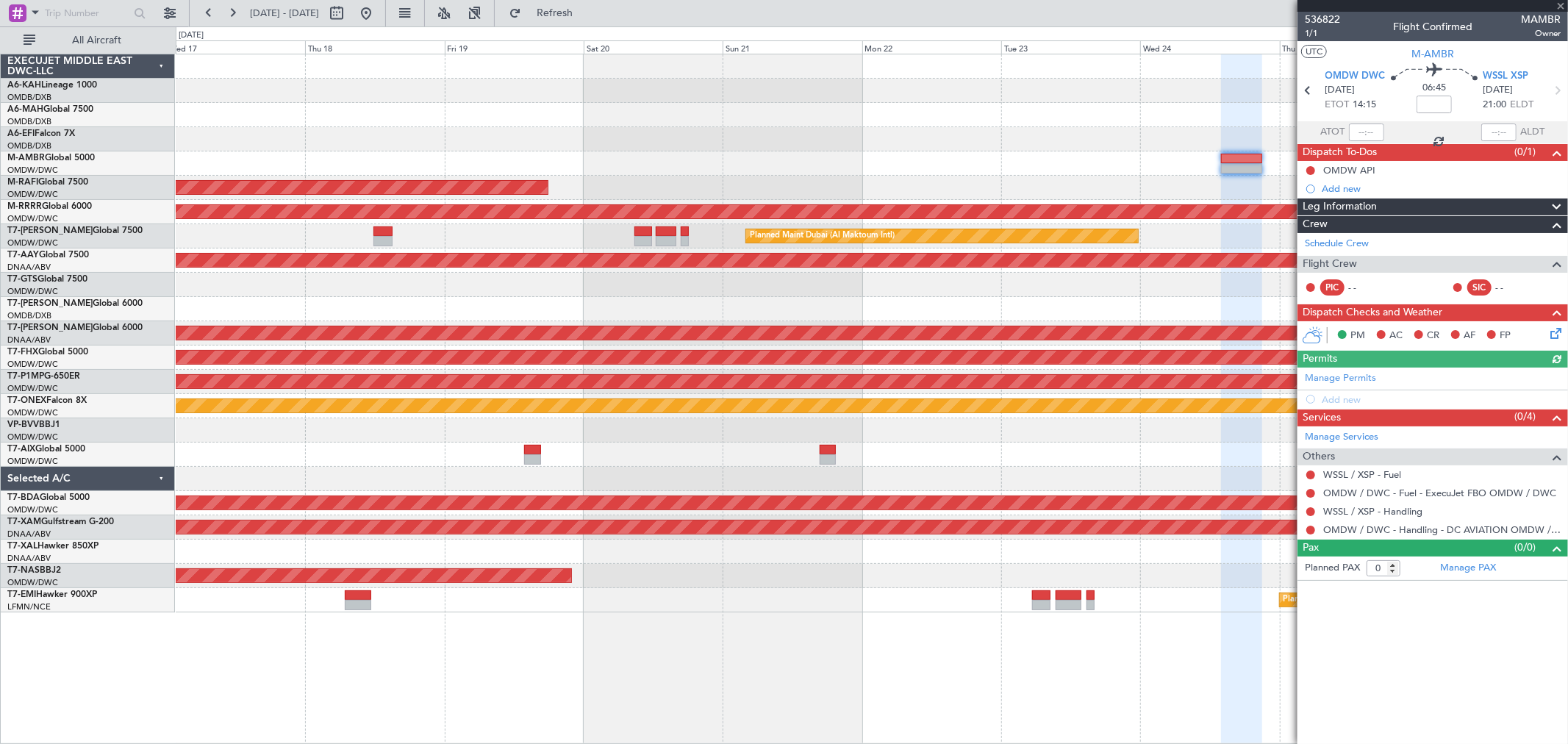
click at [941, 141] on div at bounding box center [871, 140] width 1392 height 25
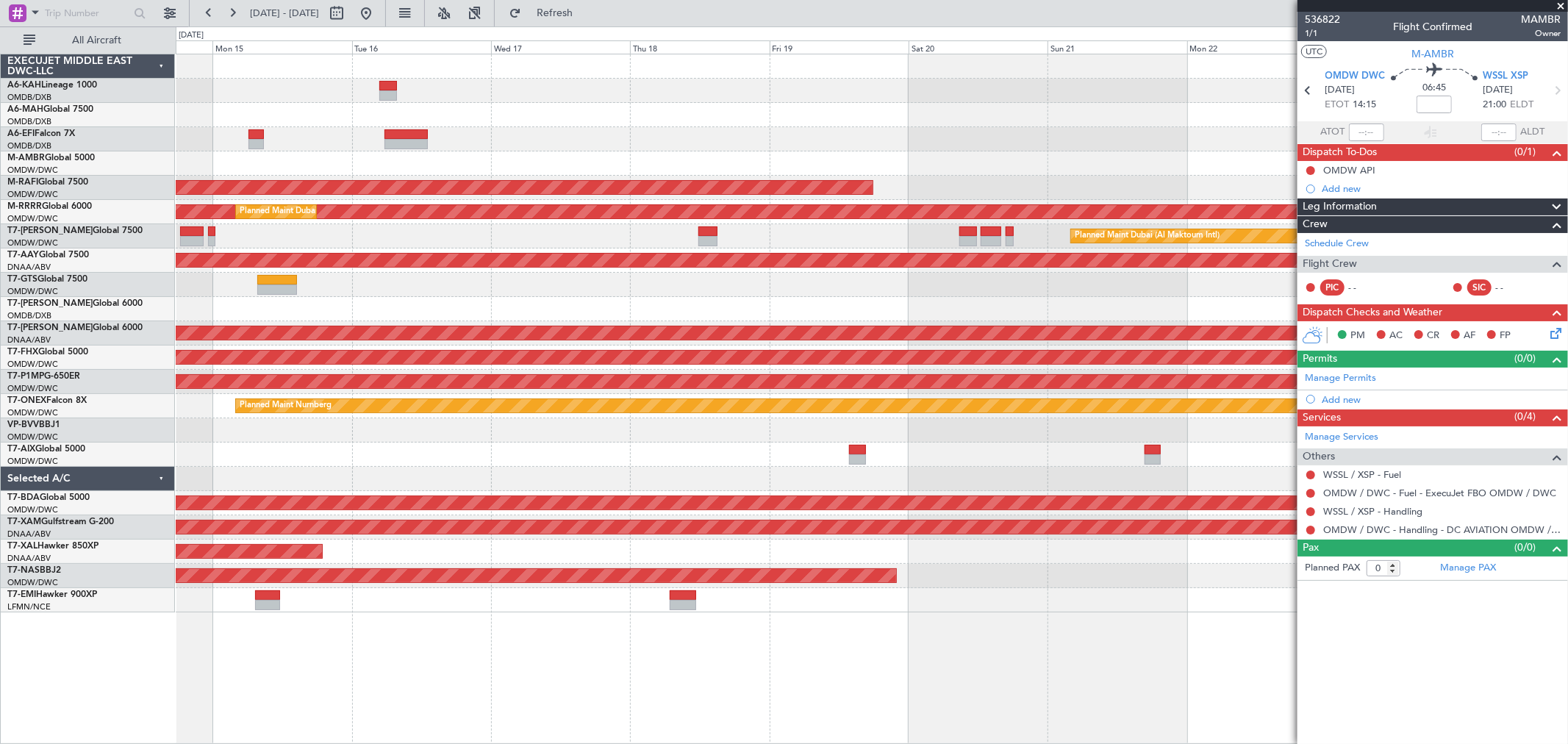
click at [1026, 116] on div "Planned Maint [GEOGRAPHIC_DATA] ([GEOGRAPHIC_DATA] Intl)" at bounding box center [871, 115] width 1392 height 25
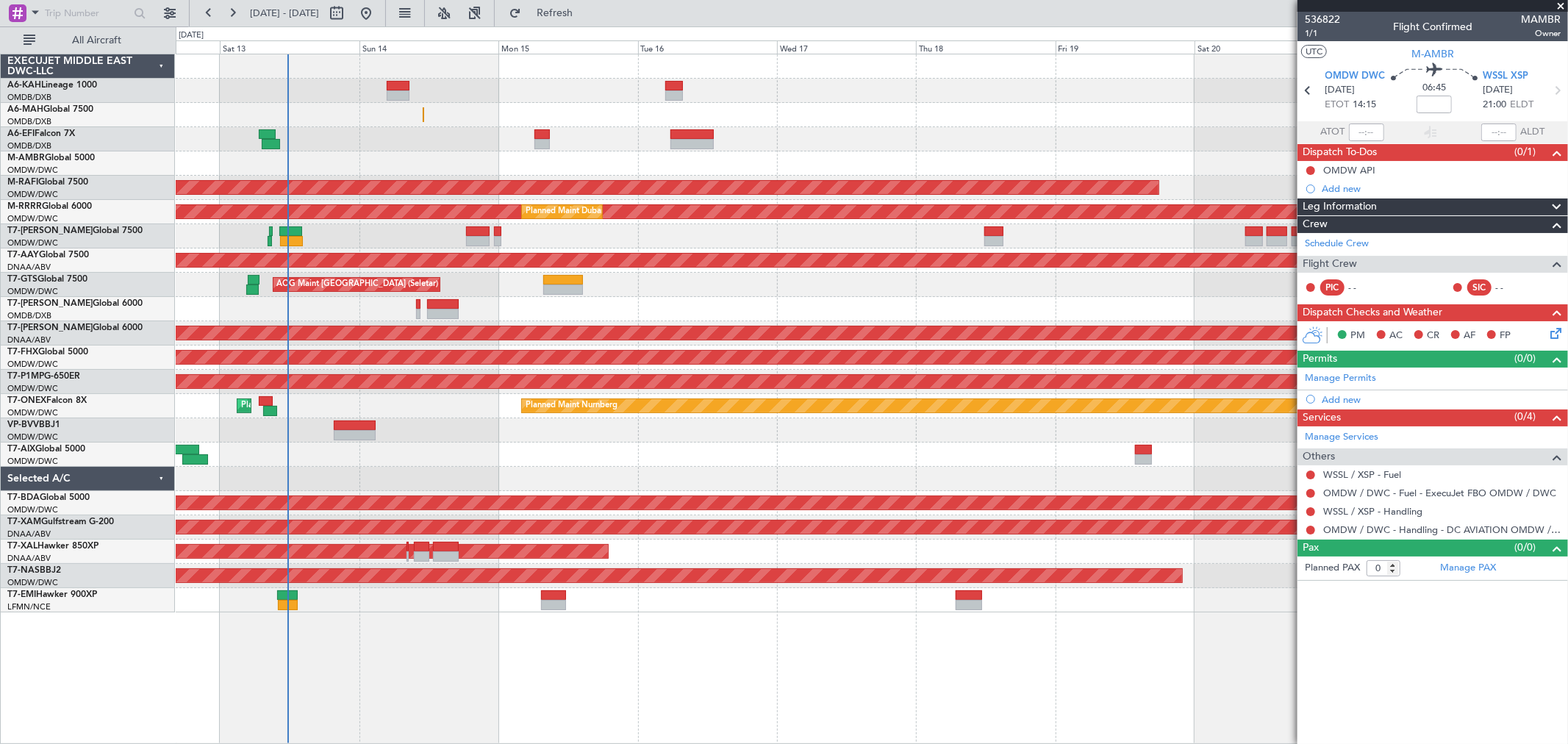
click at [928, 142] on div "Planned Maint Dubai (Al Maktoum Intl)" at bounding box center [871, 140] width 1392 height 25
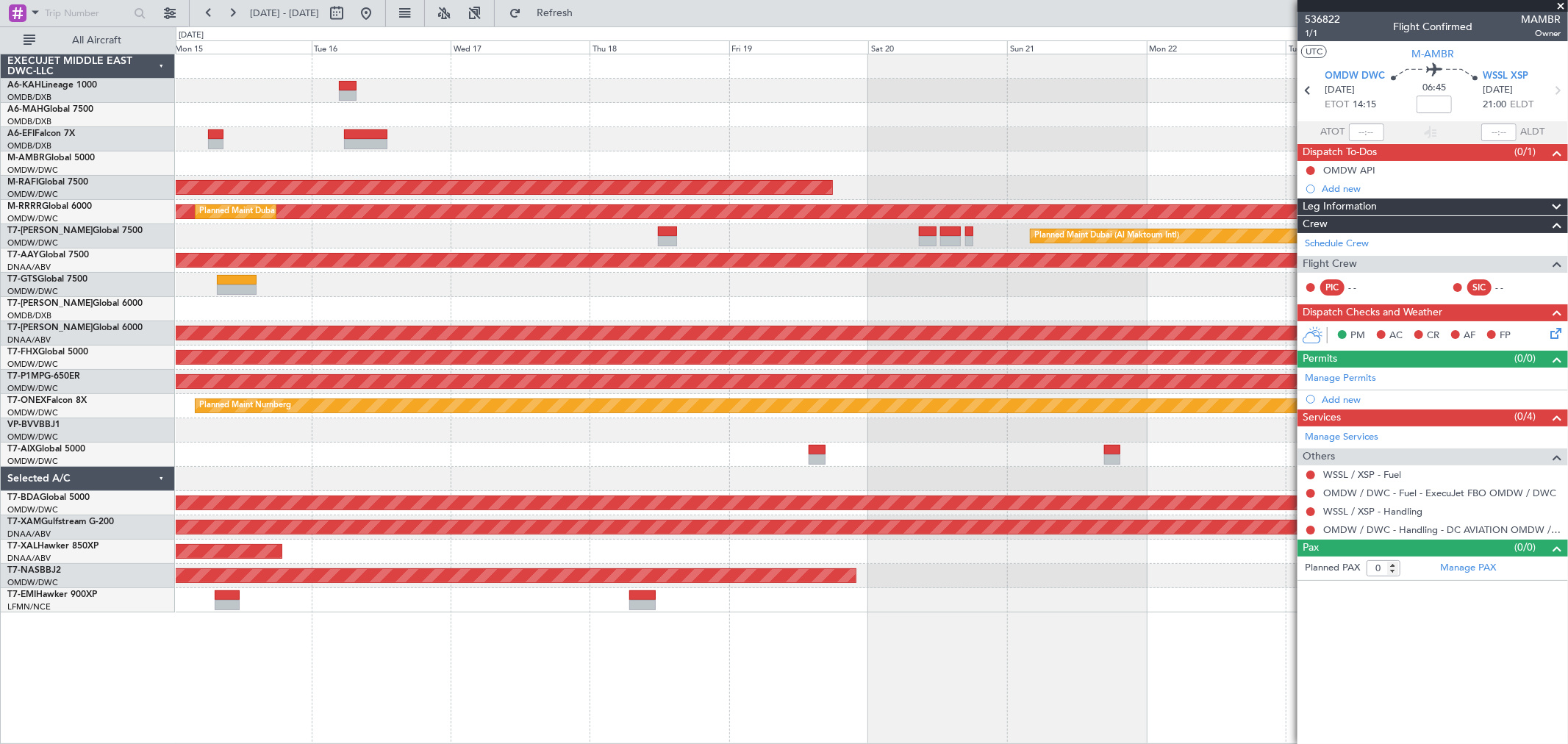
click at [285, 151] on div "Planned Maint [GEOGRAPHIC_DATA] (Seletar)" at bounding box center [871, 163] width 1392 height 25
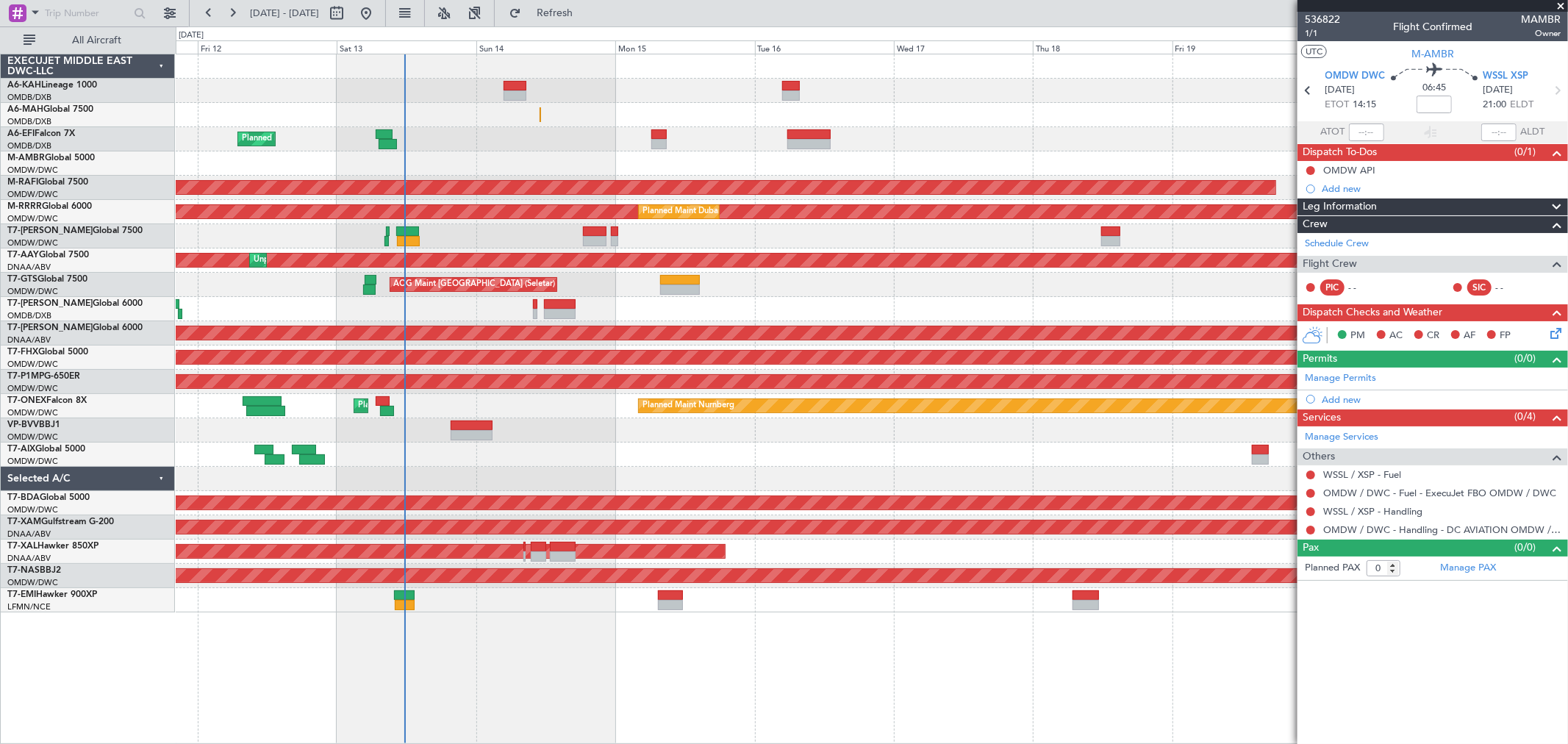
click at [1022, 119] on div "Planned Maint [GEOGRAPHIC_DATA] ([GEOGRAPHIC_DATA] Intl)" at bounding box center [871, 115] width 1392 height 25
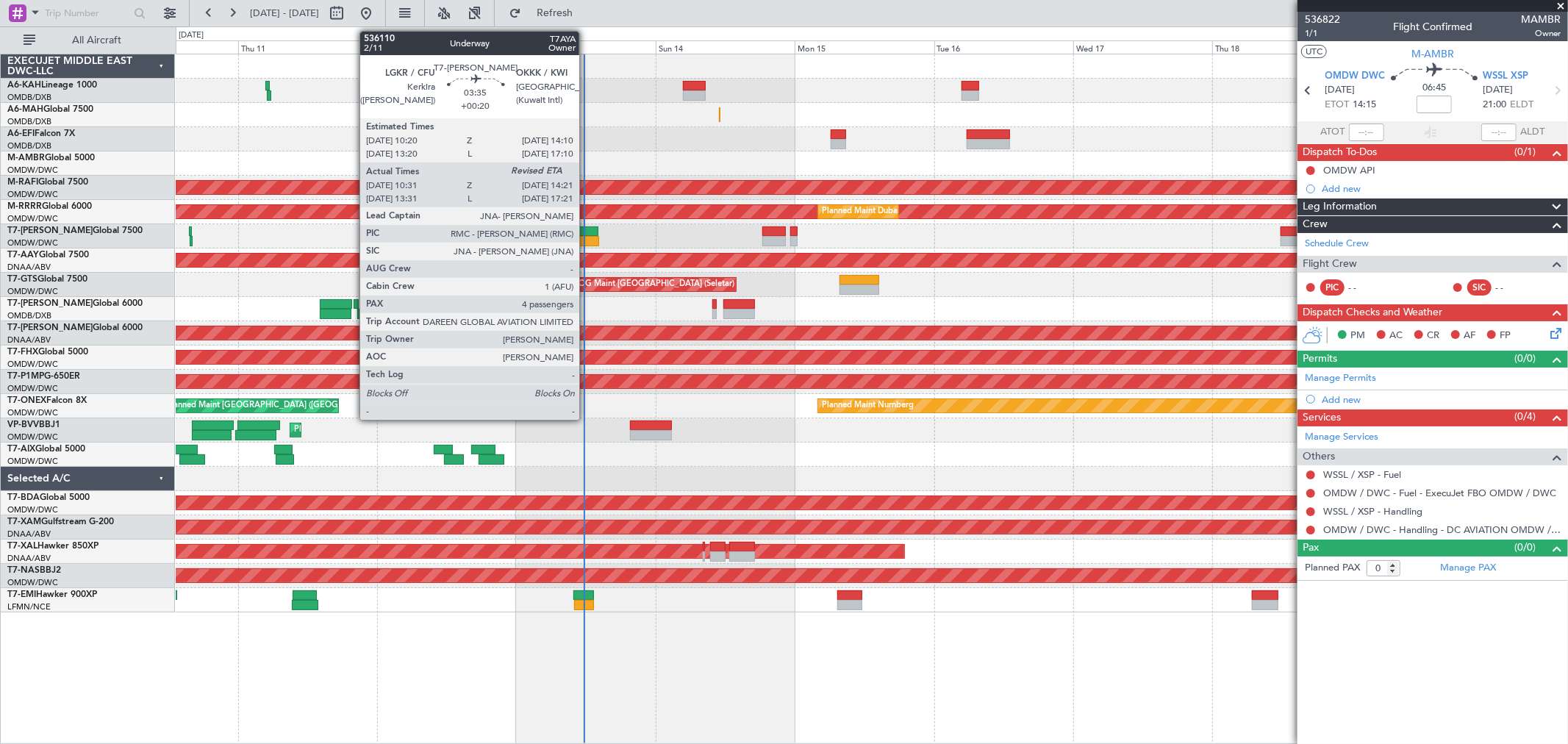
click at [587, 230] on div at bounding box center [587, 232] width 23 height 11
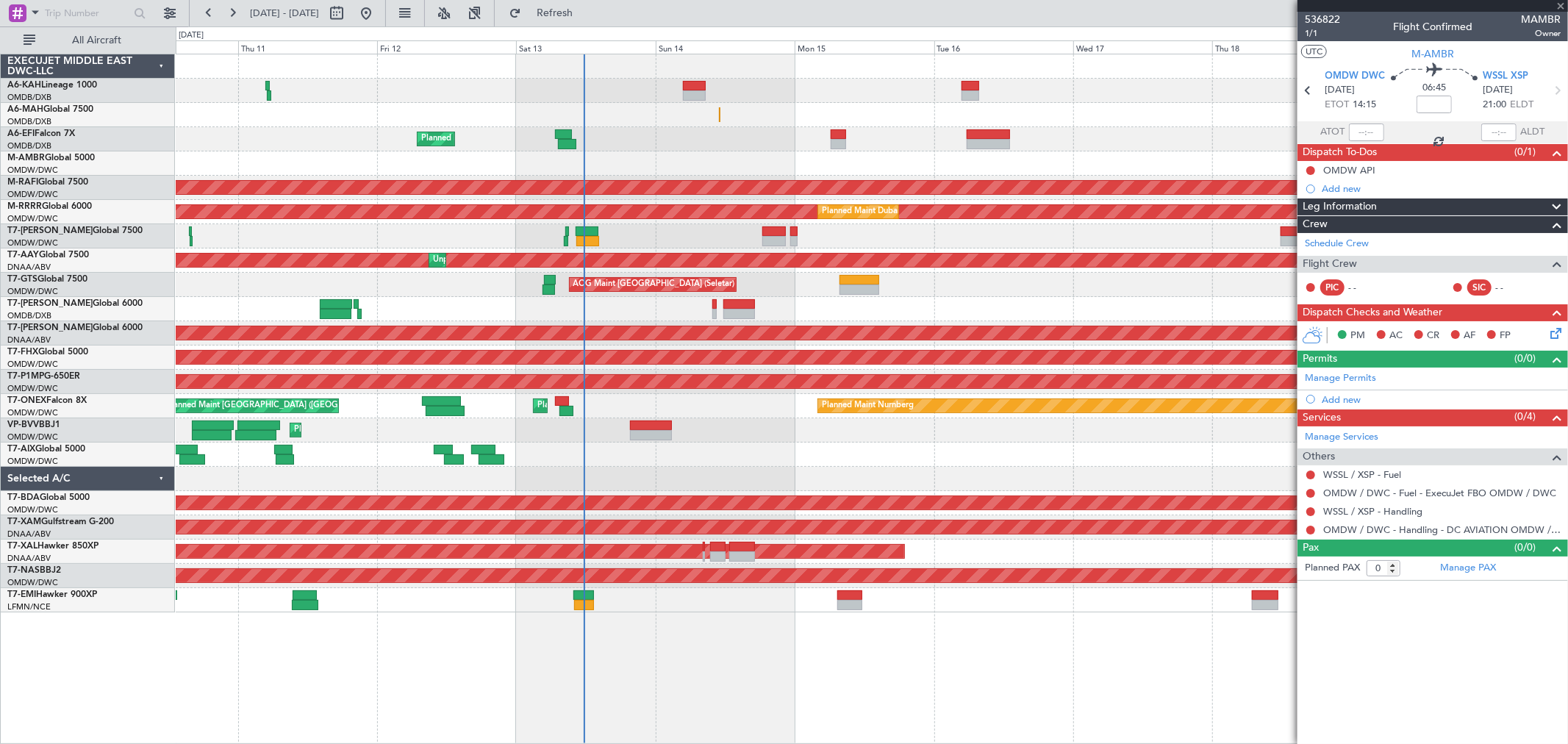
type input "+00:20"
type input "10:41"
type input "4"
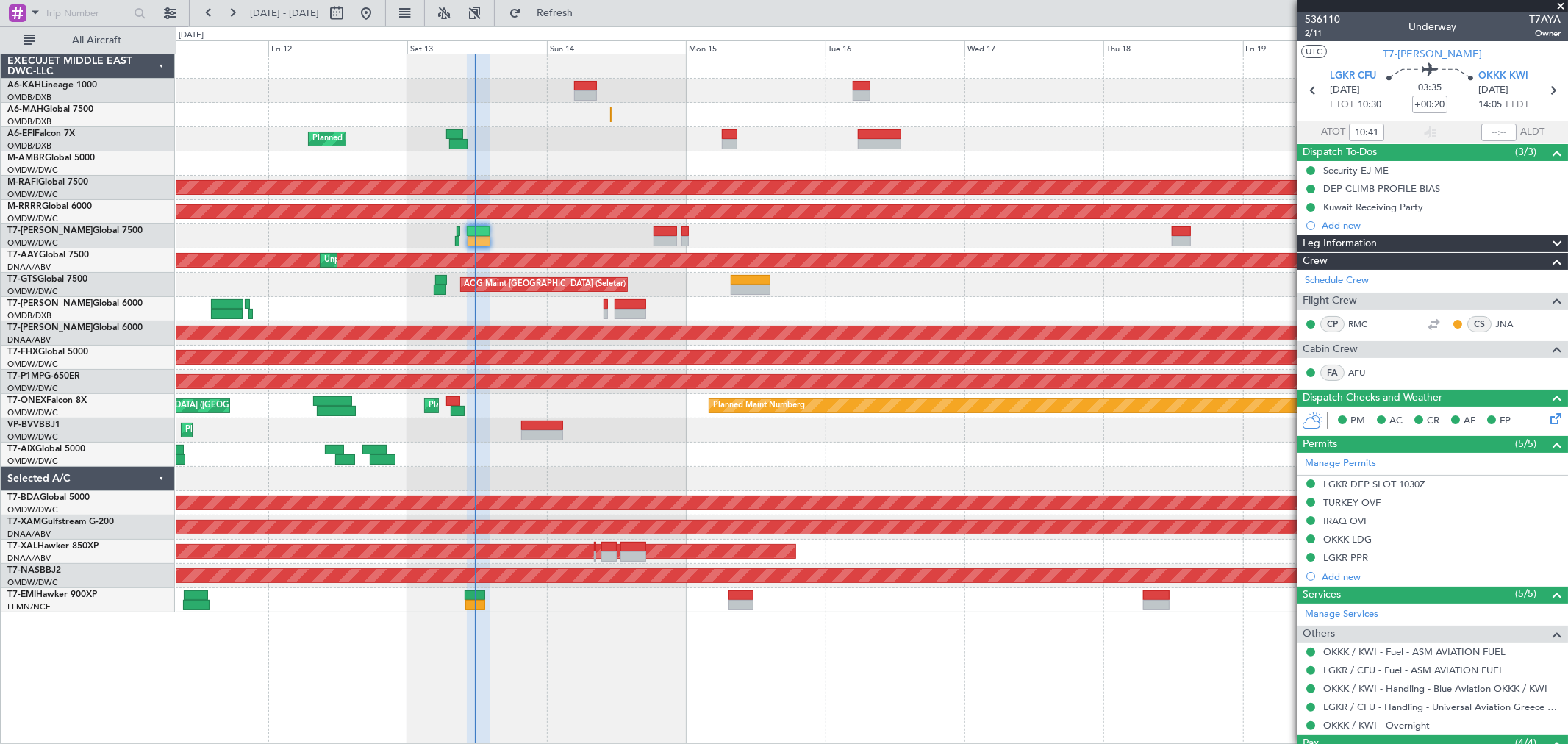
click at [897, 239] on div "Planned Maint Dubai (Al Maktoum Intl)" at bounding box center [871, 236] width 1392 height 25
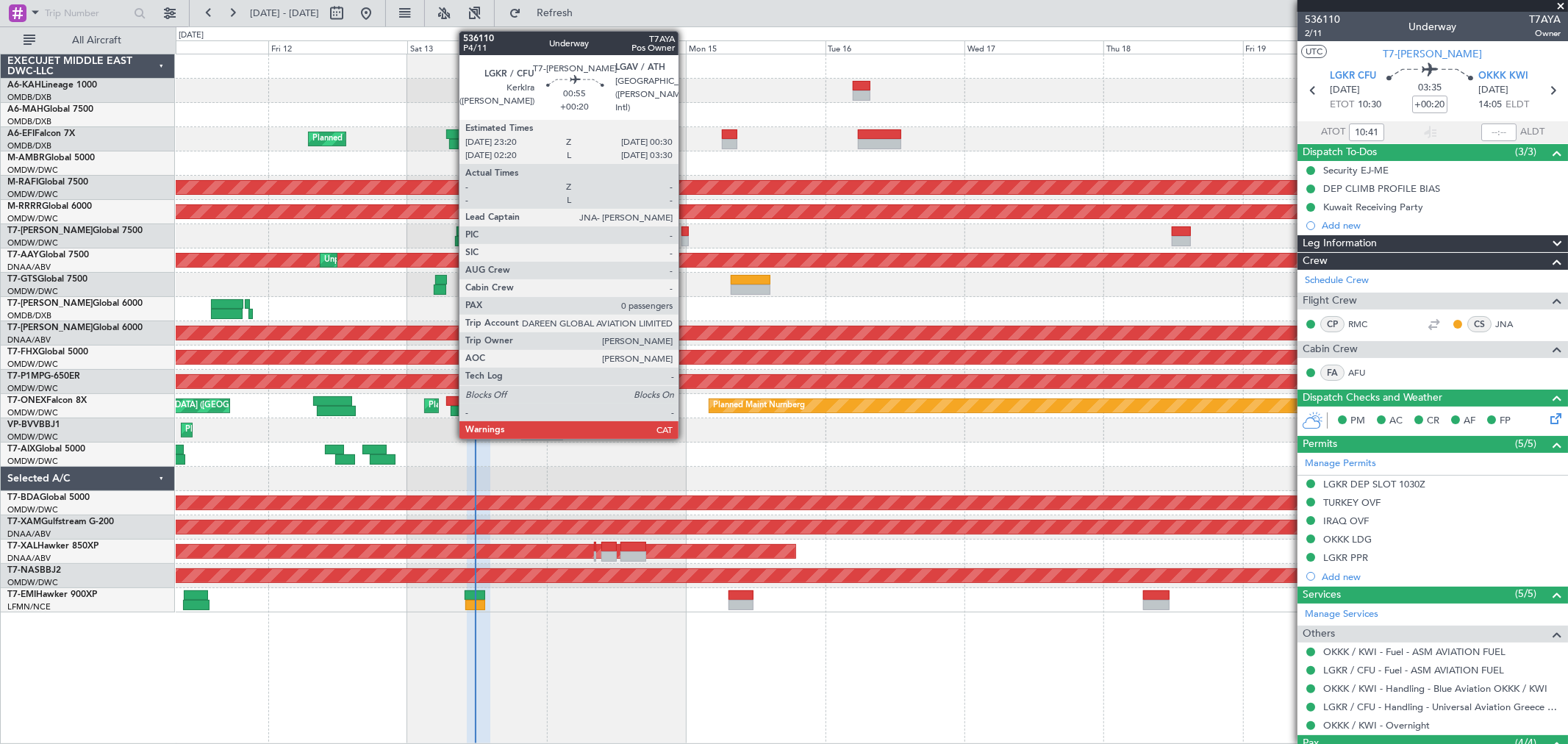
click at [686, 244] on div at bounding box center [685, 242] width 7 height 11
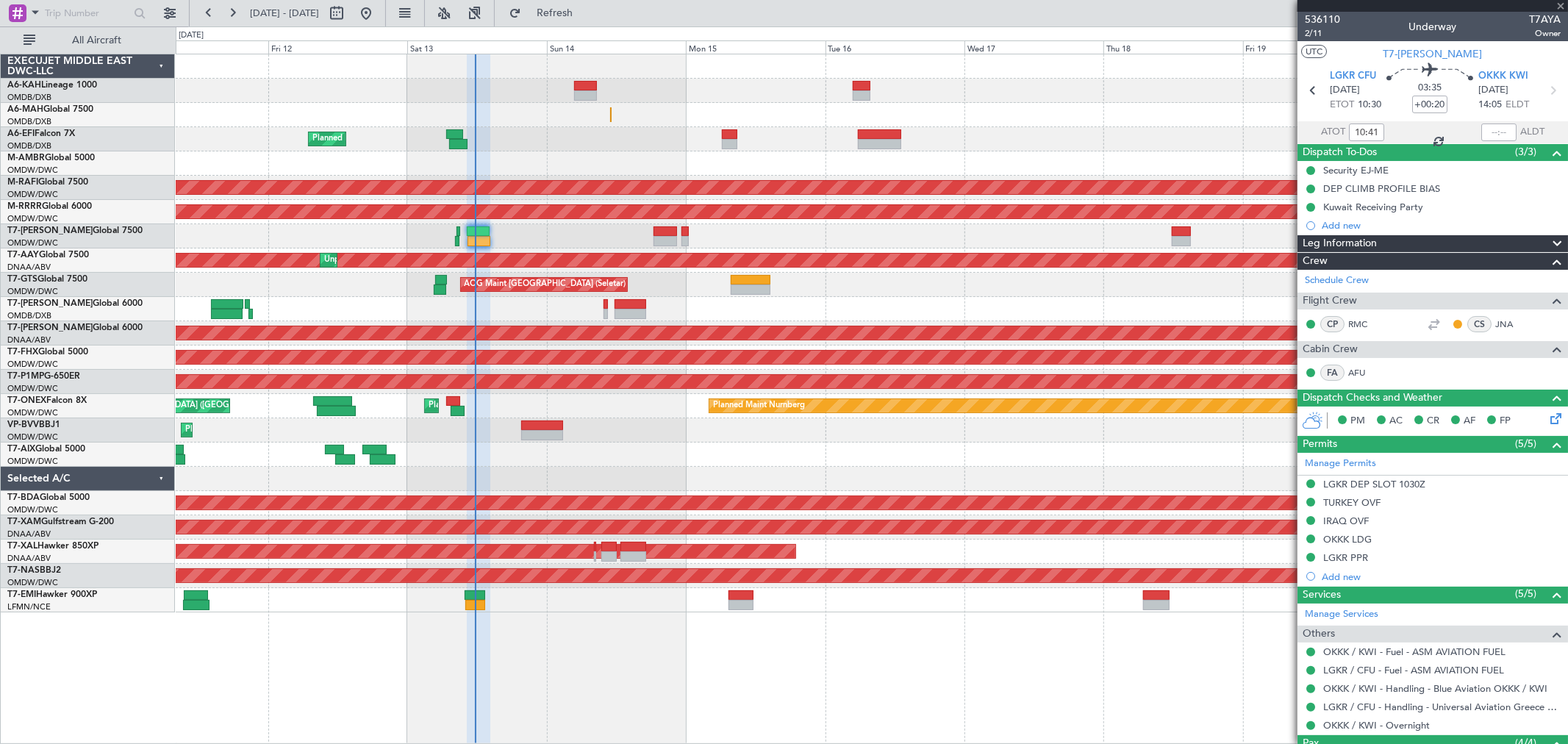
type input "0"
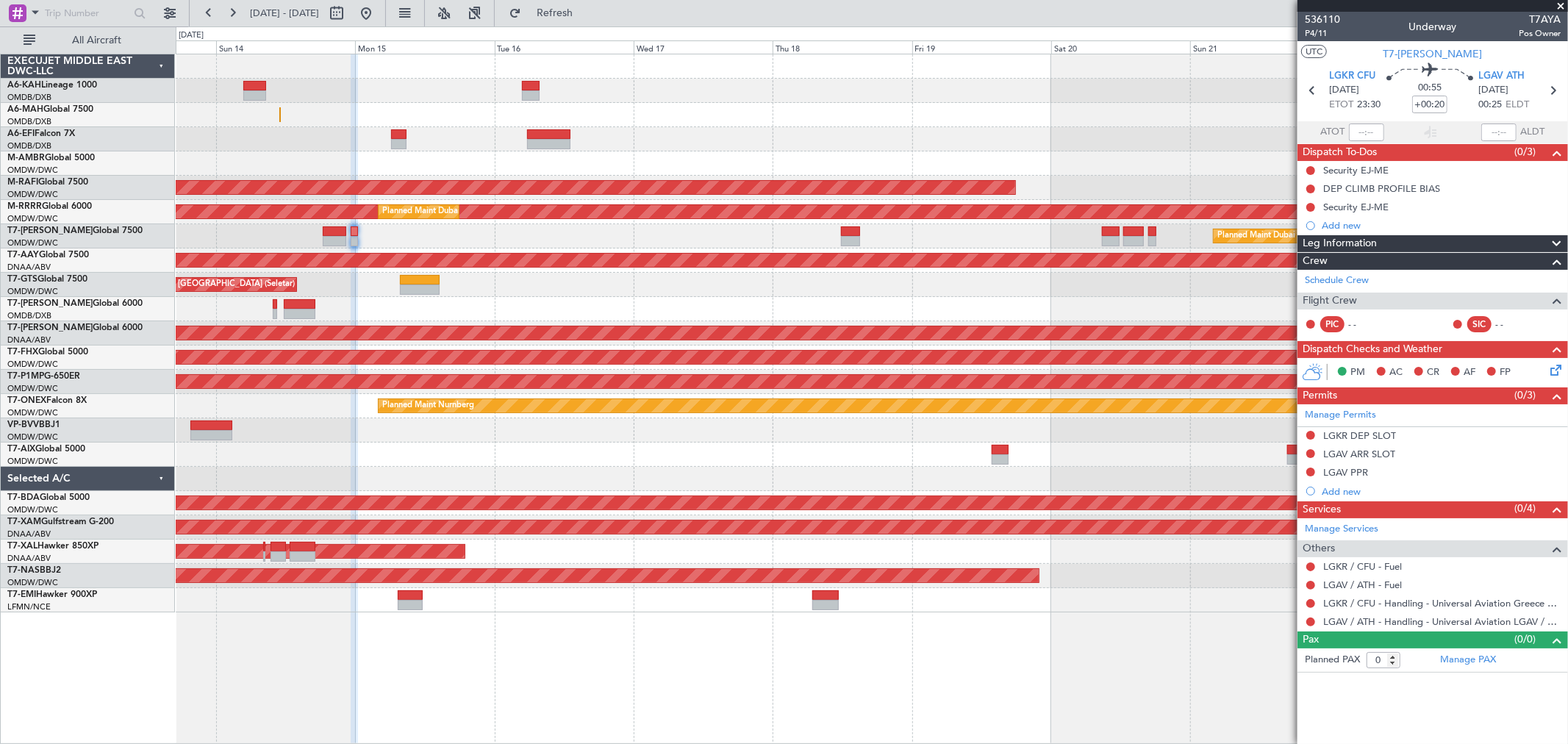
click at [814, 298] on div at bounding box center [871, 309] width 1392 height 25
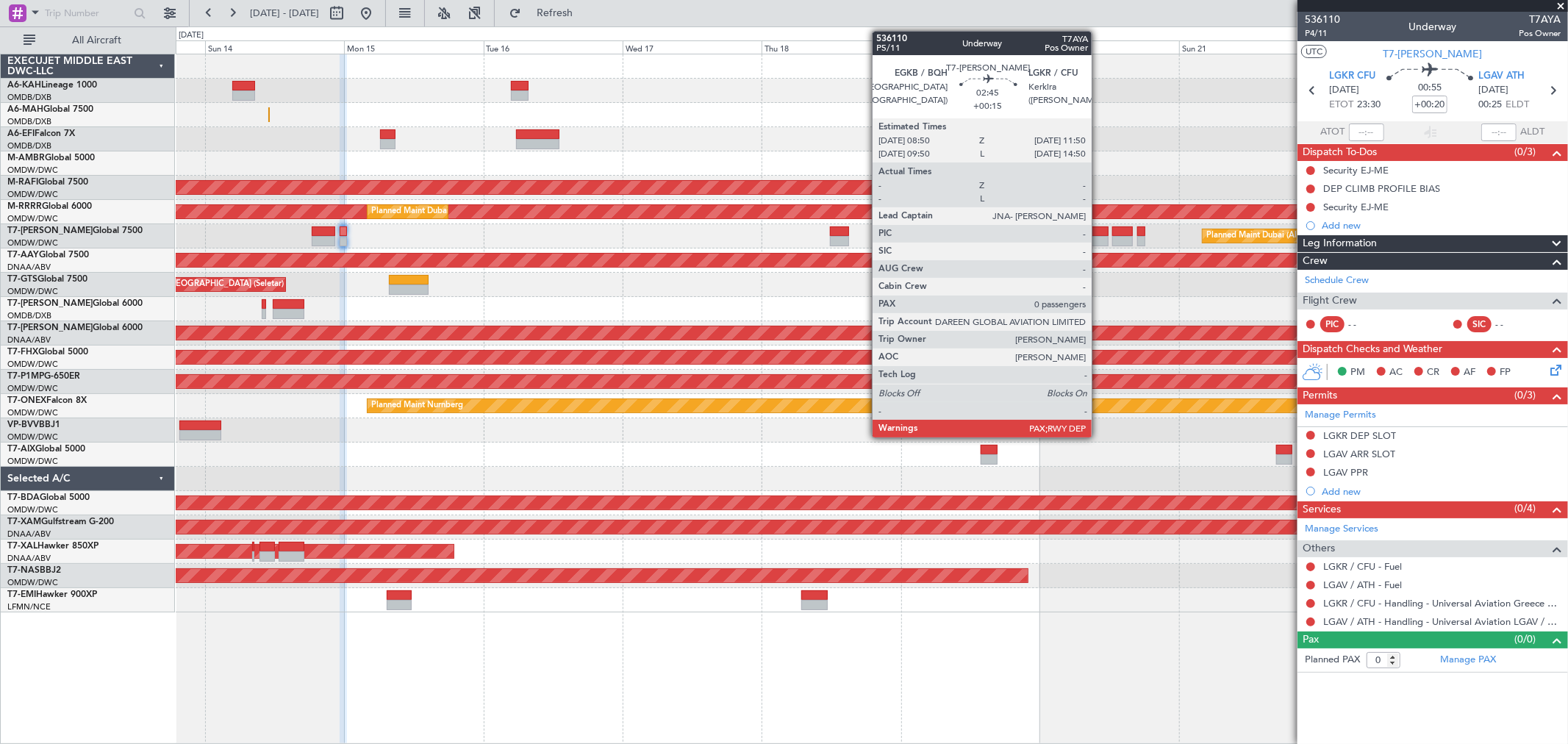
click at [1099, 232] on div at bounding box center [1100, 232] width 18 height 11
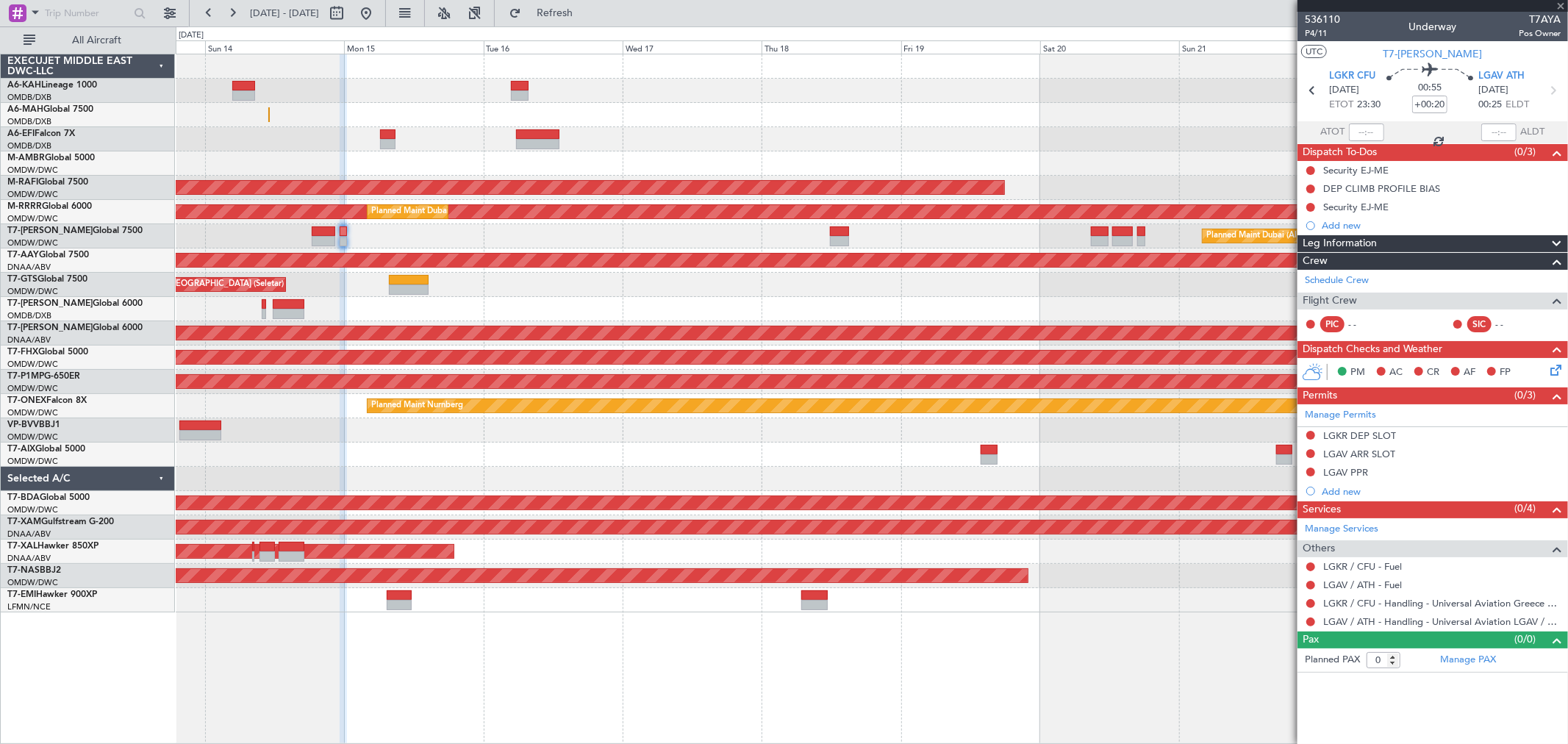
type input "+00:15"
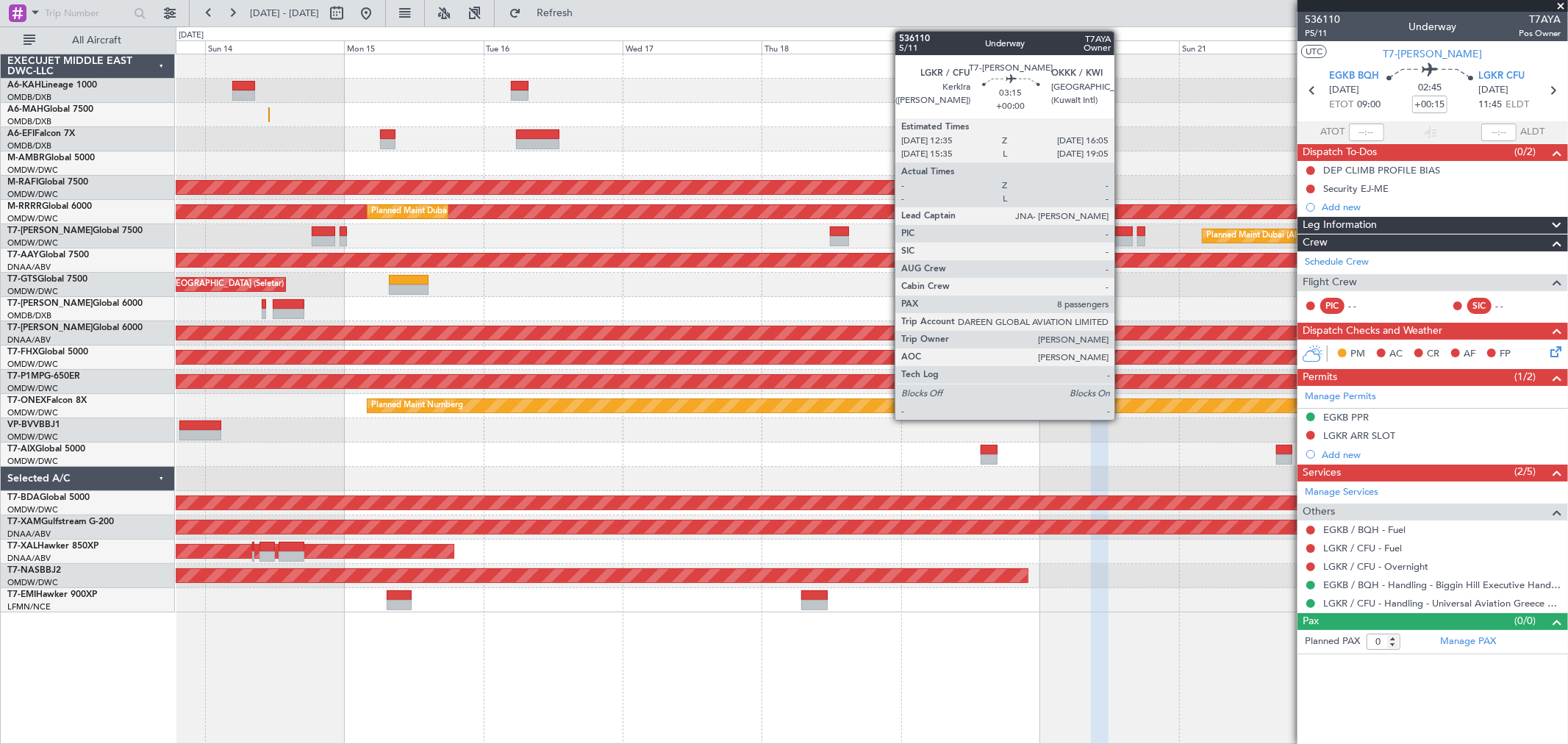
click at [1122, 239] on div at bounding box center [1122, 242] width 20 height 11
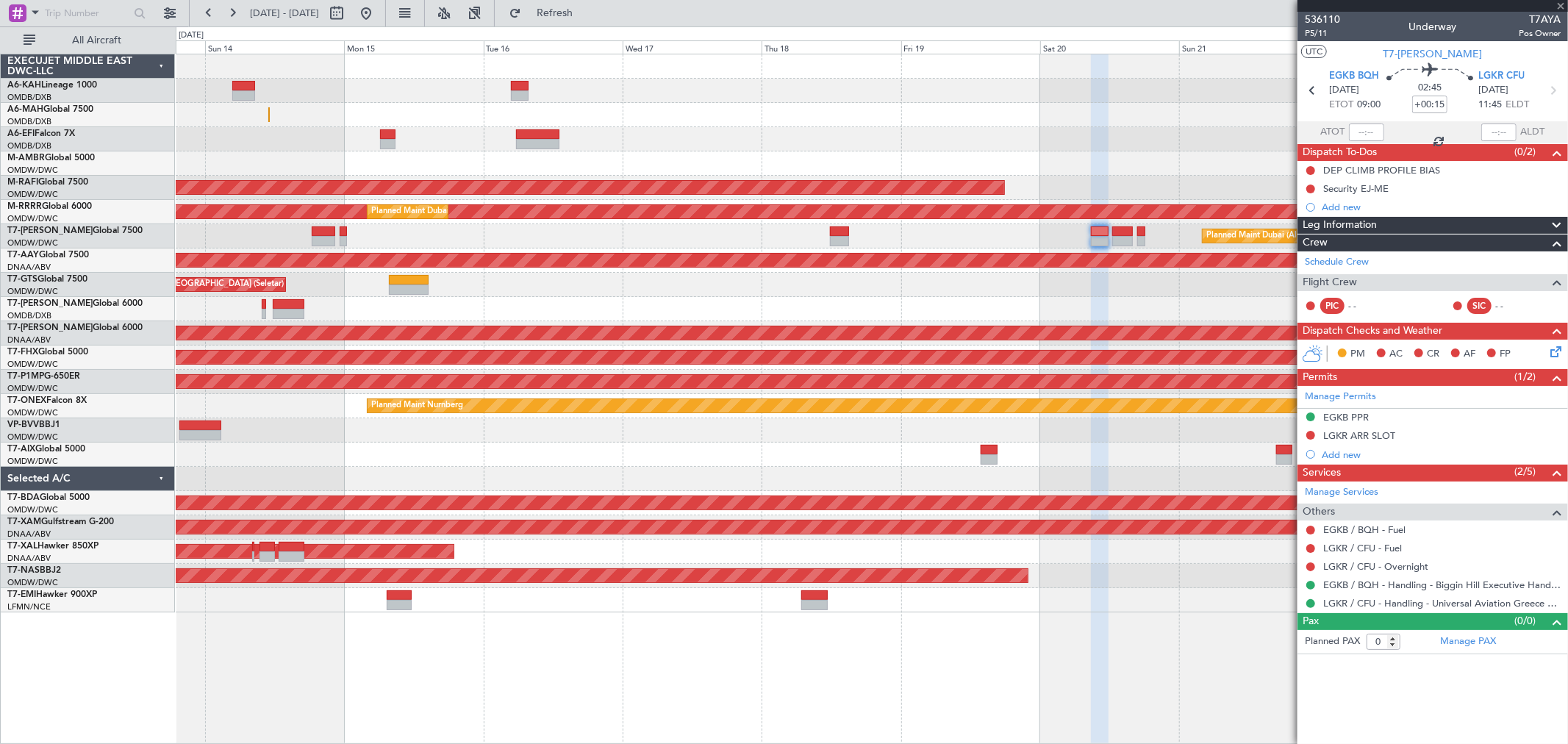
type input "8"
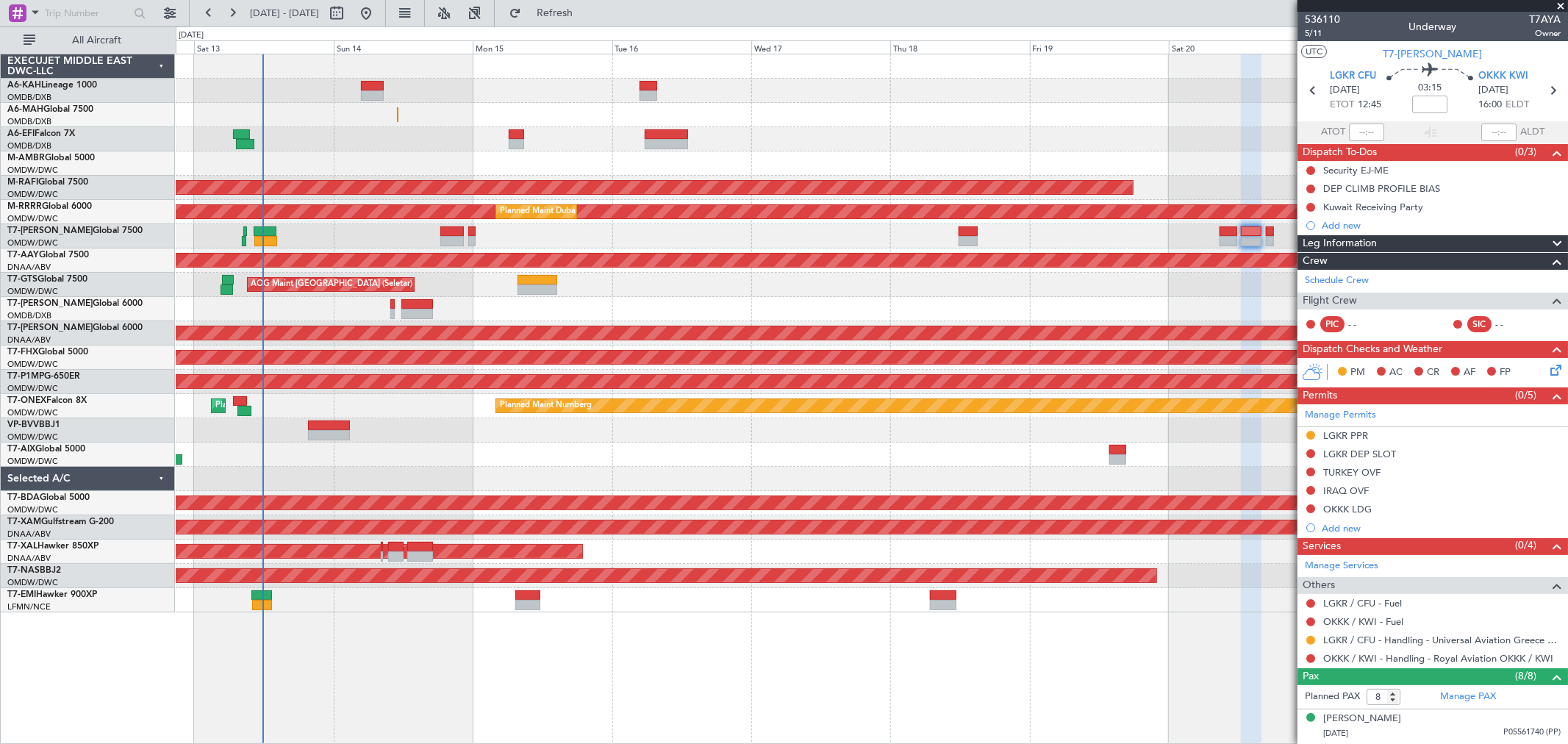
click at [1125, 233] on div "Planned Maint Dubai (Al Maktoum Intl)" at bounding box center [871, 236] width 1392 height 25
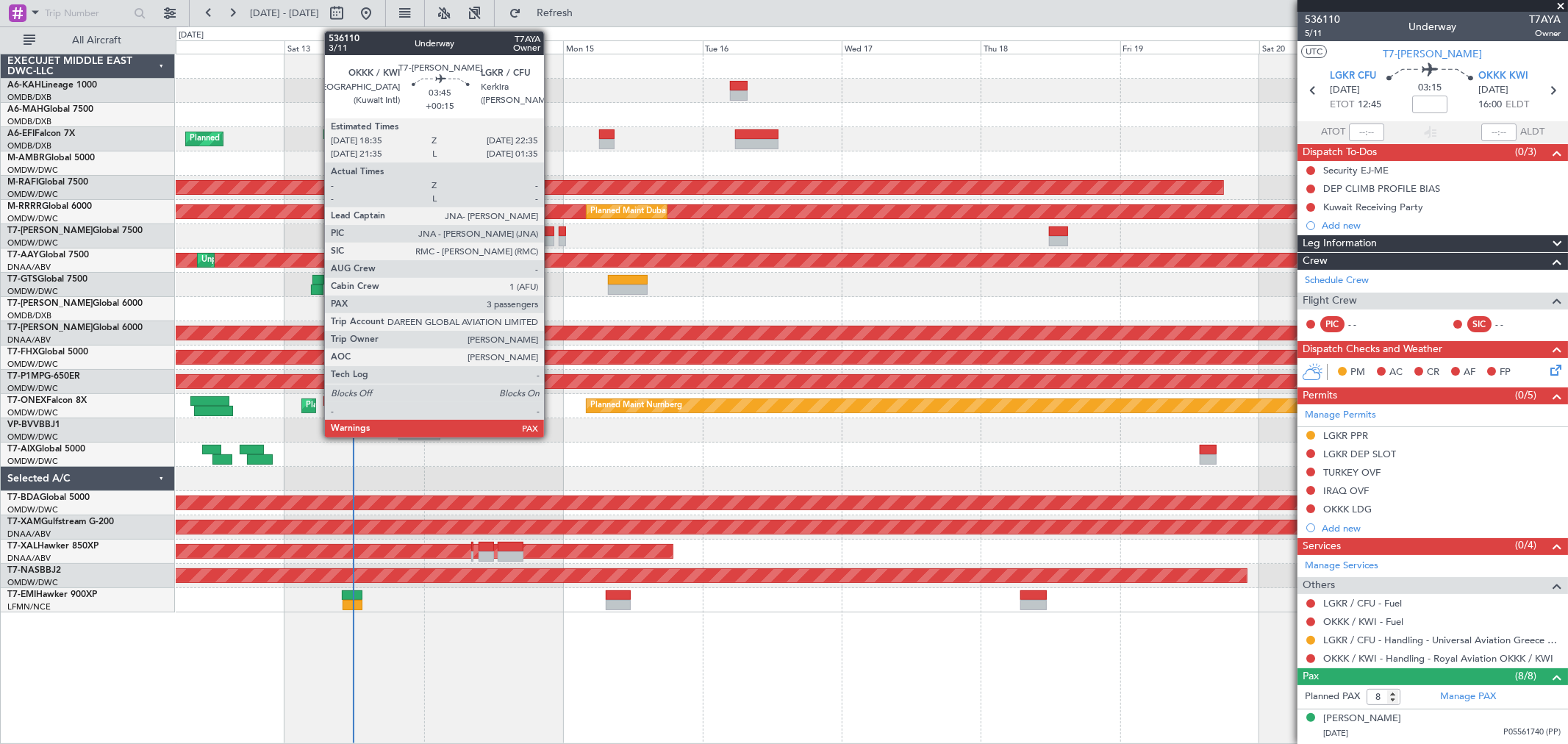
click at [552, 233] on div at bounding box center [542, 232] width 24 height 11
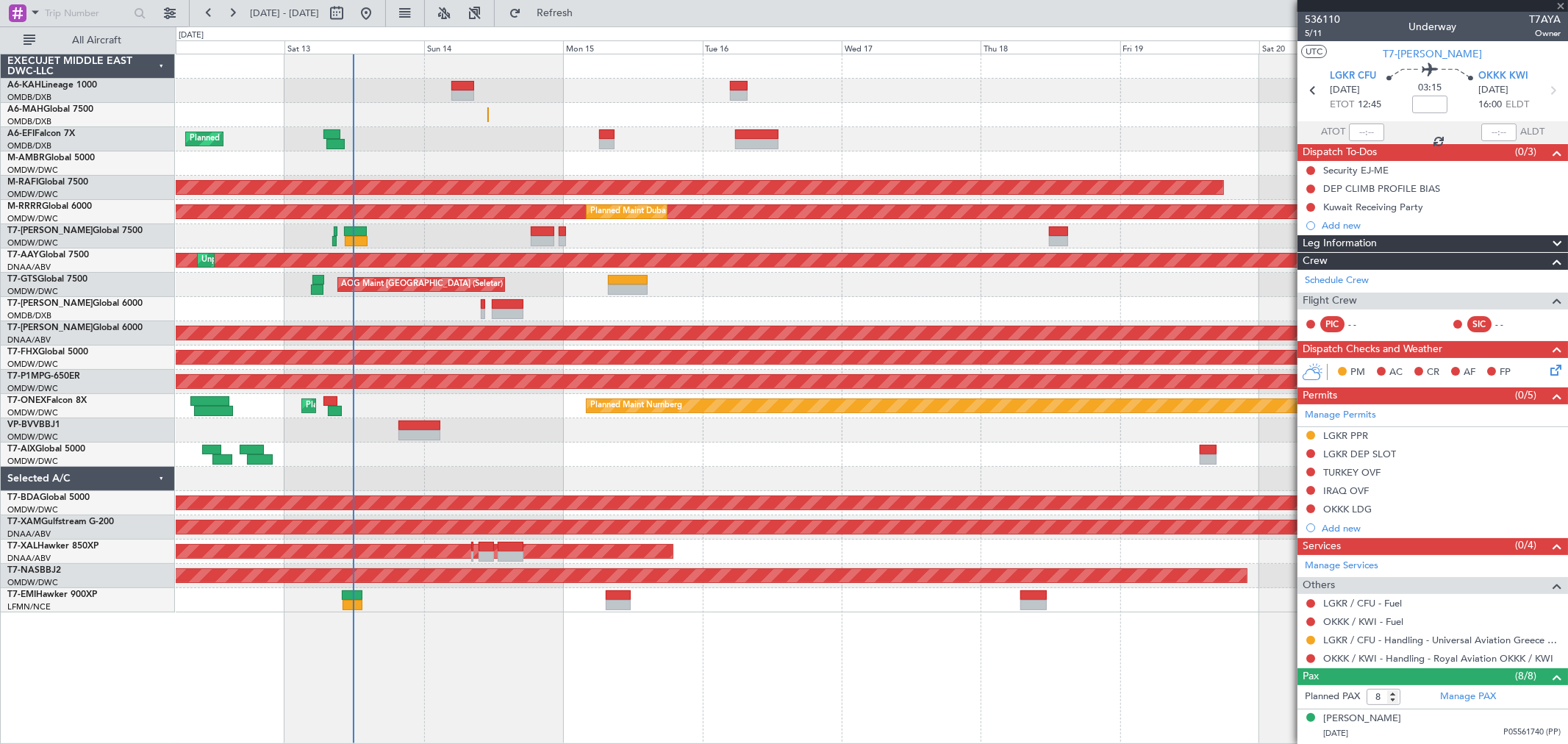
type input "+00:15"
type input "3"
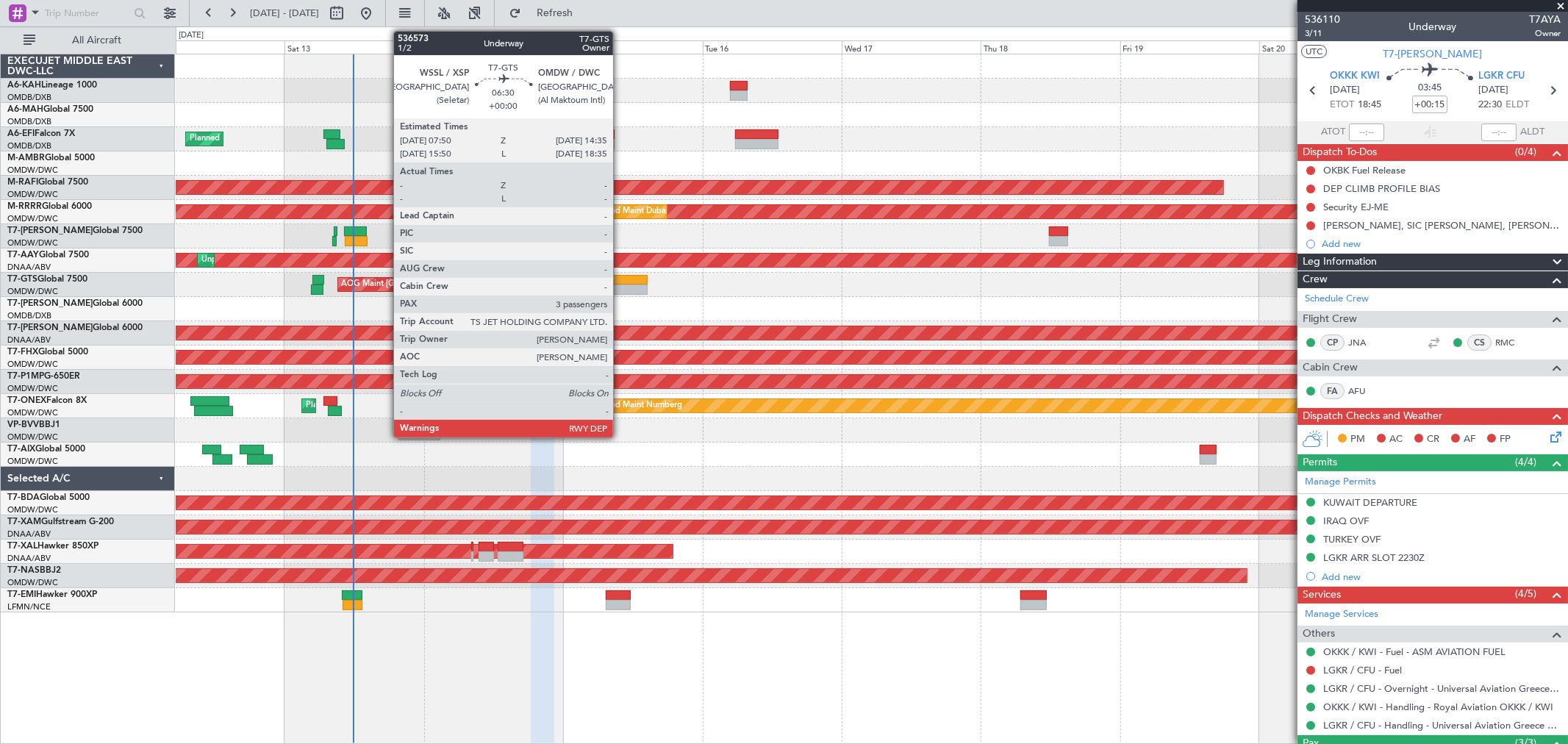
click at [620, 291] on div at bounding box center [627, 290] width 40 height 11
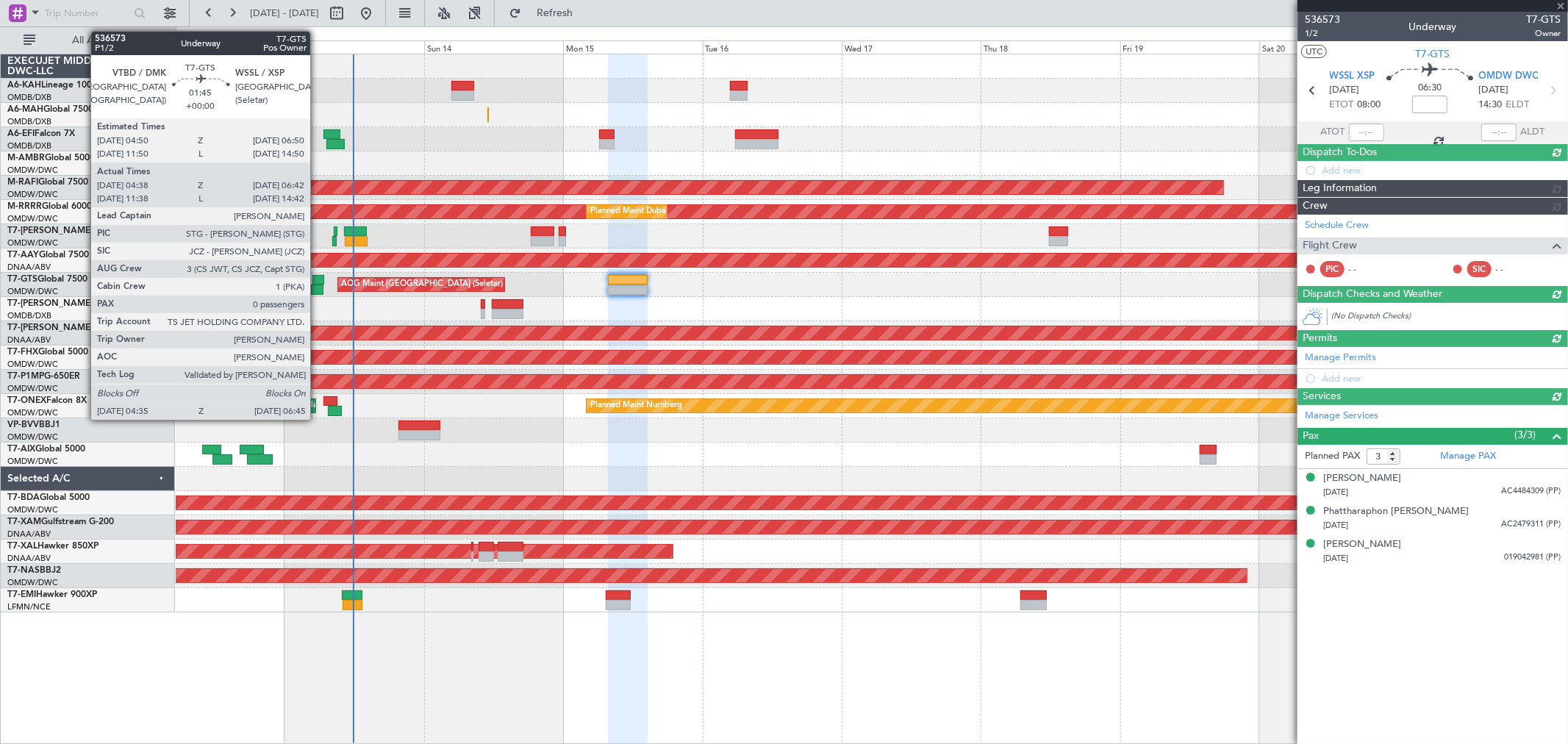
type input "[PERSON_NAME] (ANI)"
type input "7241"
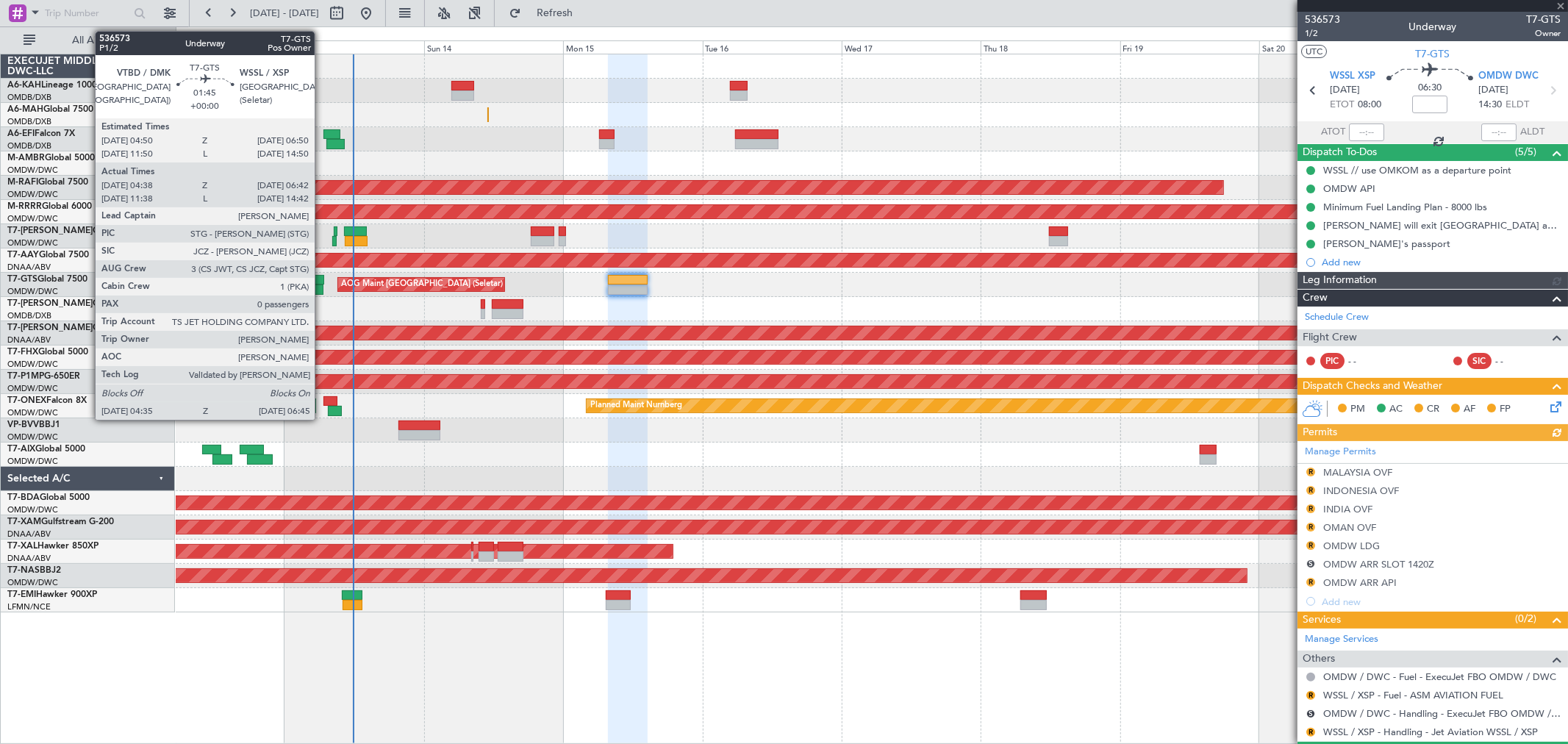
type input "[PERSON_NAME] (ANI)"
type input "7241"
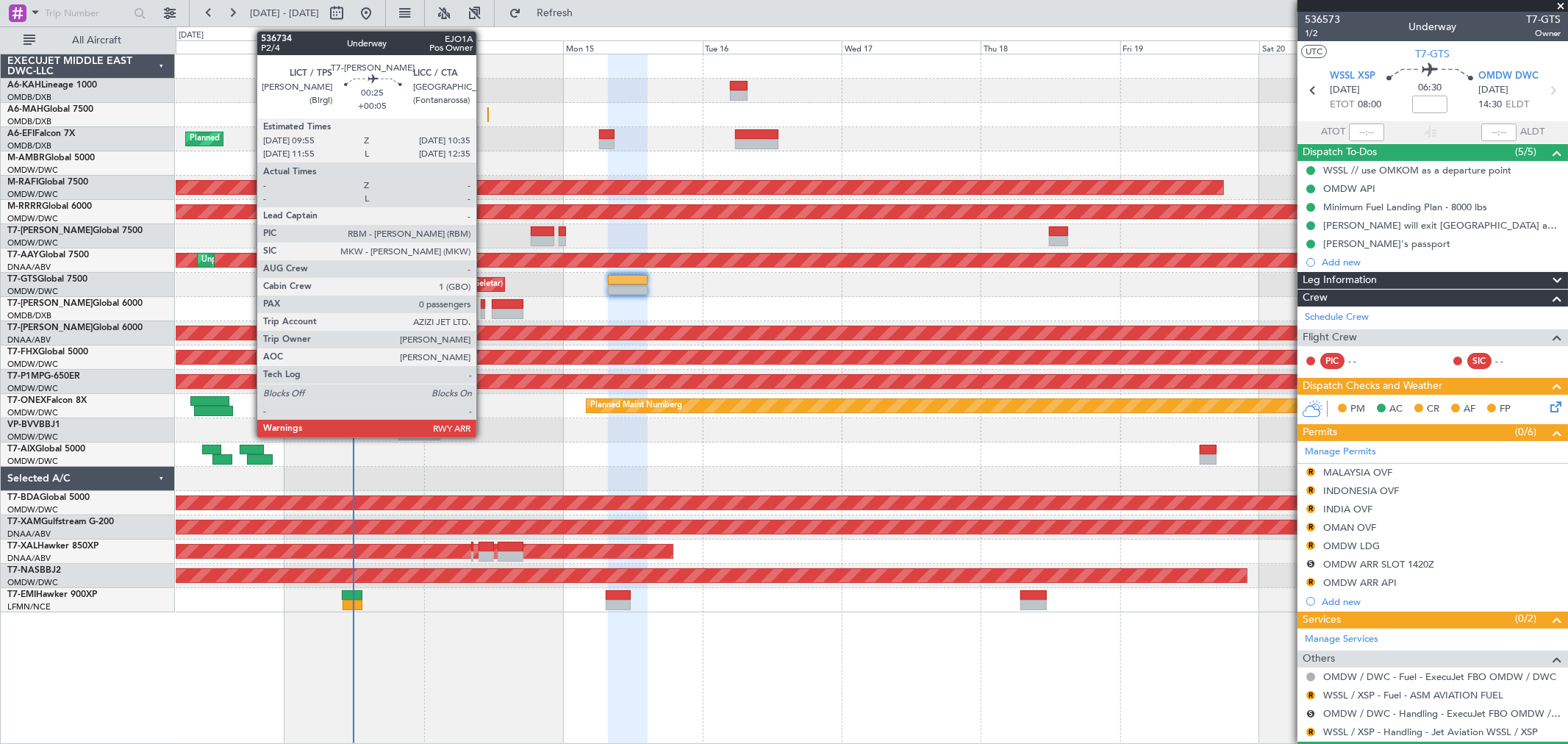
click at [484, 309] on div at bounding box center [482, 314] width 4 height 11
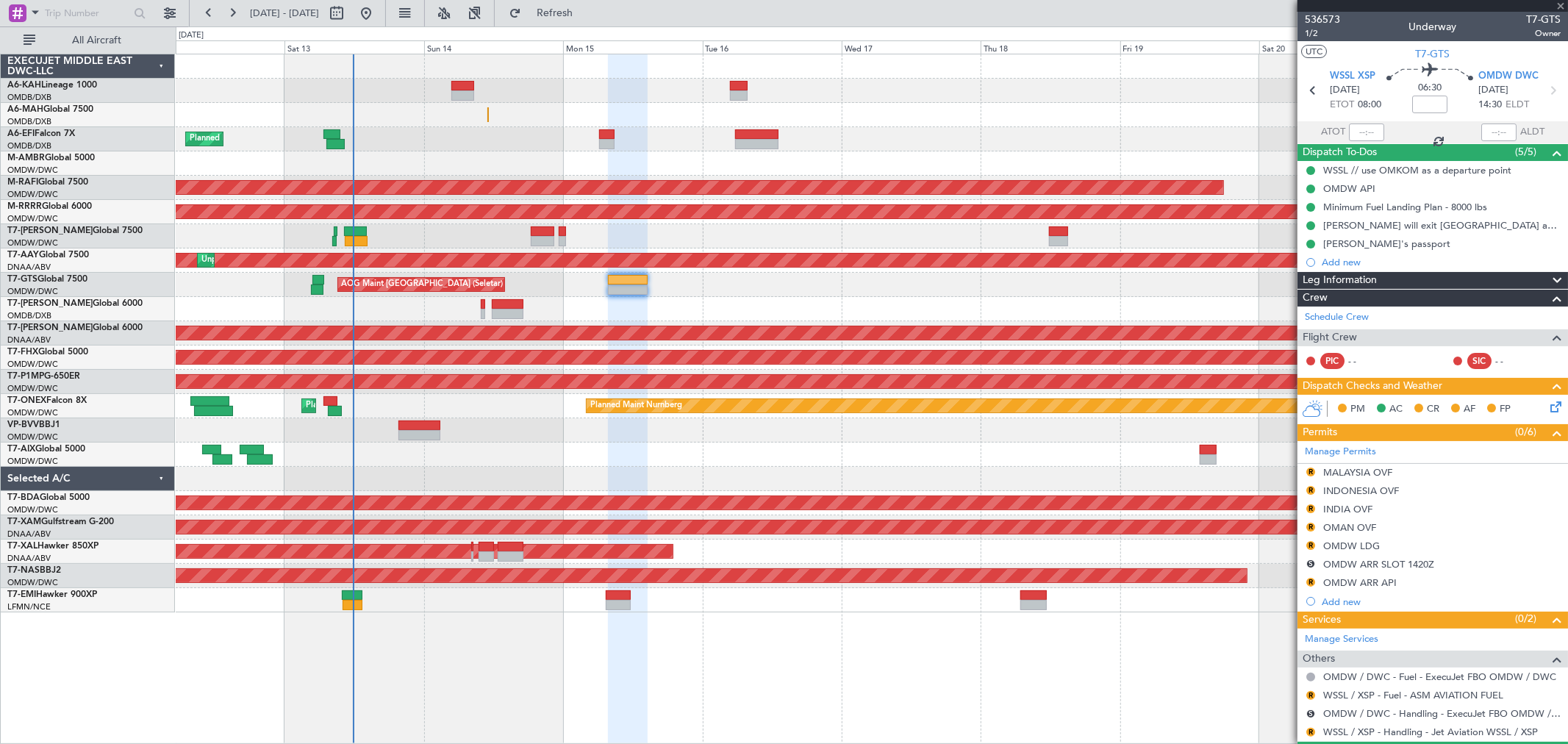
type input "+00:05"
type input "0"
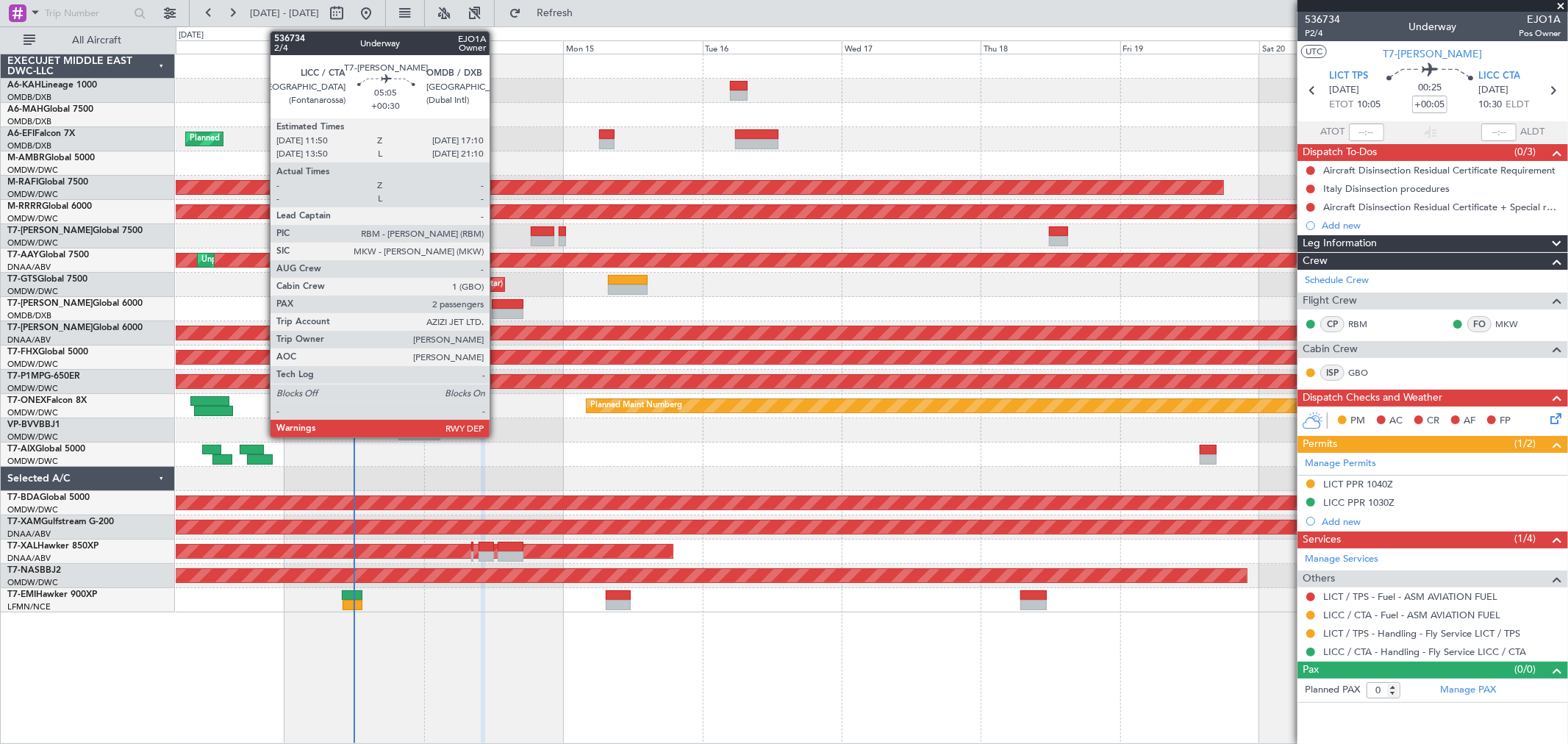
click at [497, 300] on div at bounding box center [508, 305] width 32 height 11
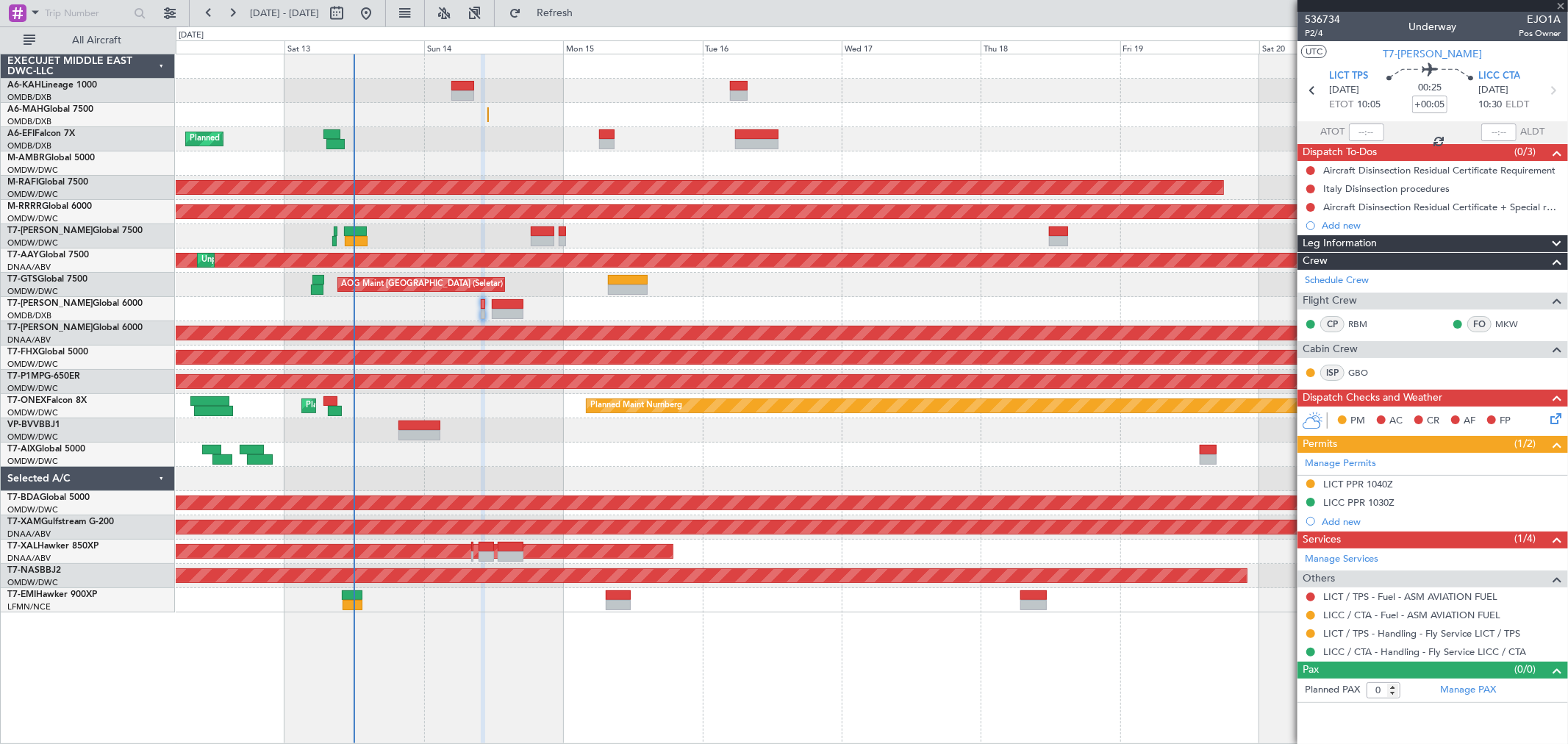
type input "+00:30"
type input "2"
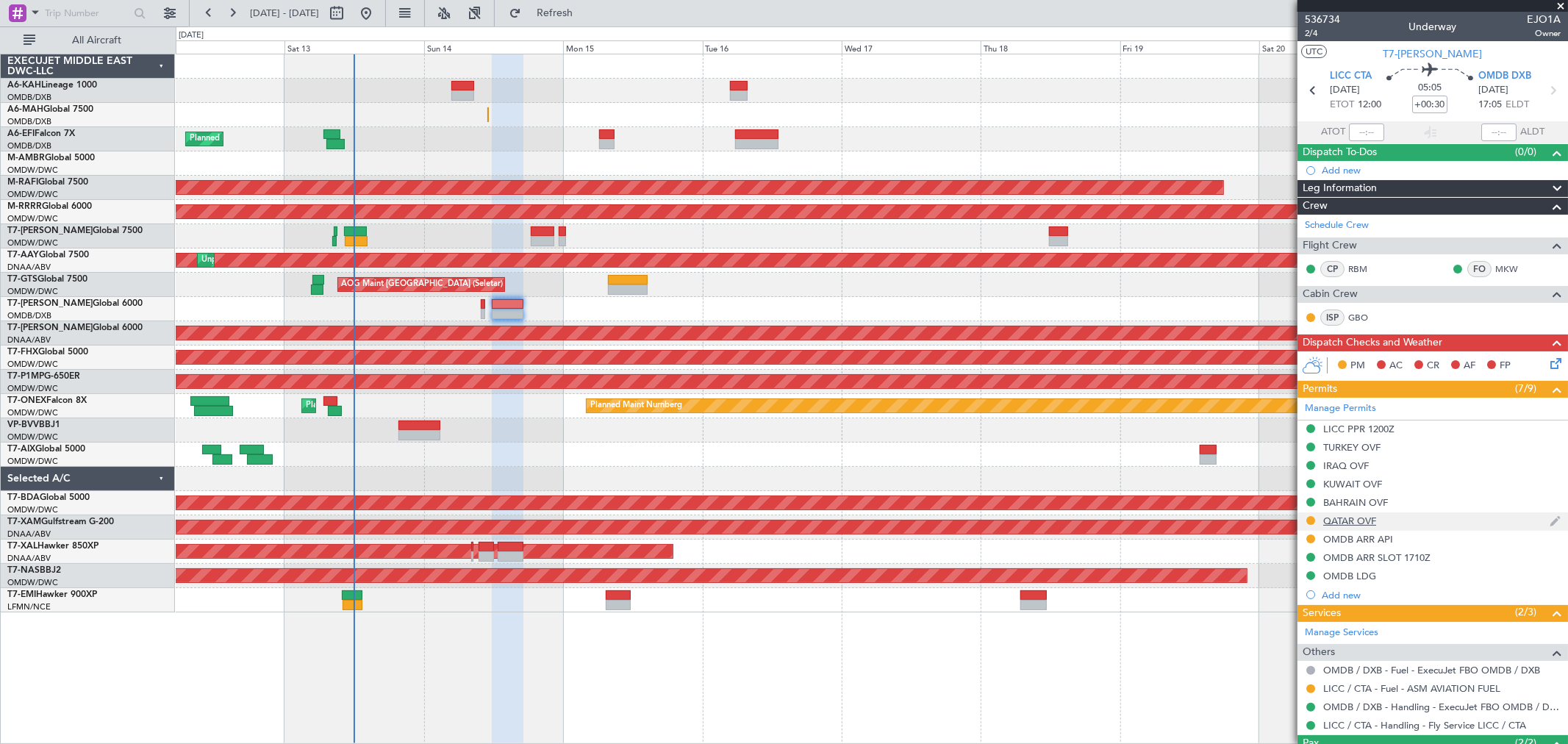
click at [1348, 524] on div "QATAR OVF" at bounding box center [1350, 521] width 53 height 12
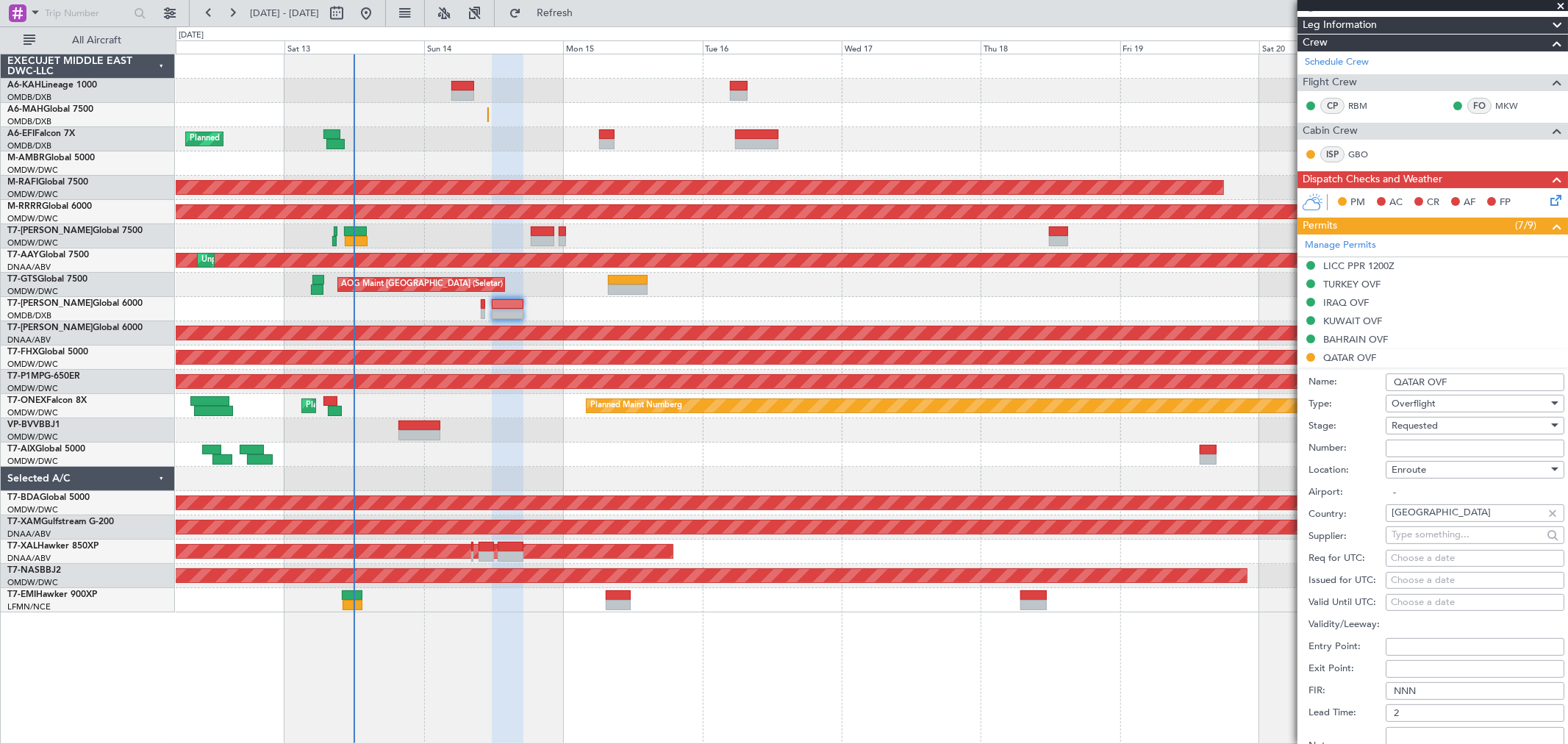
scroll to position [327, 0]
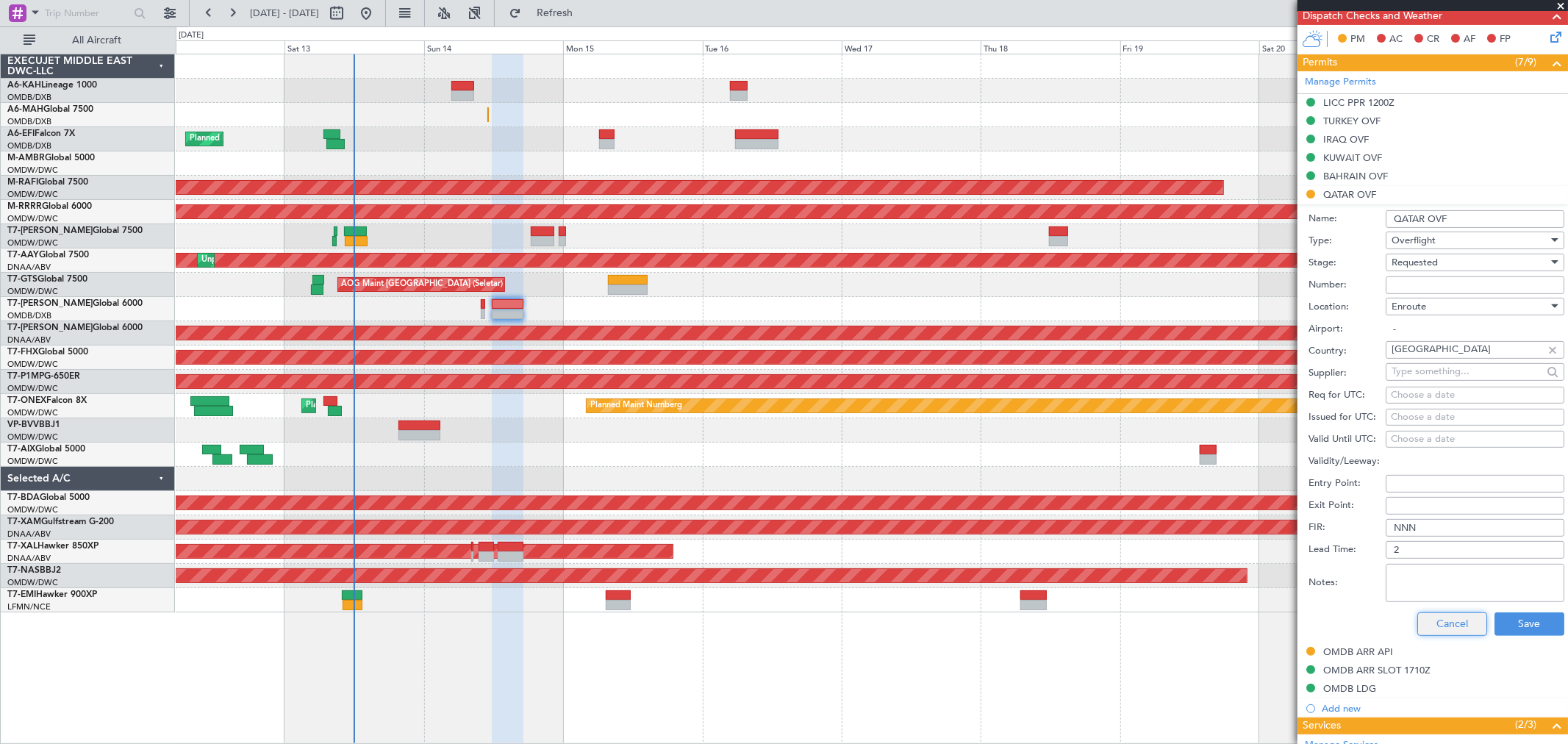
click at [1442, 619] on button "Cancel" at bounding box center [1453, 624] width 70 height 24
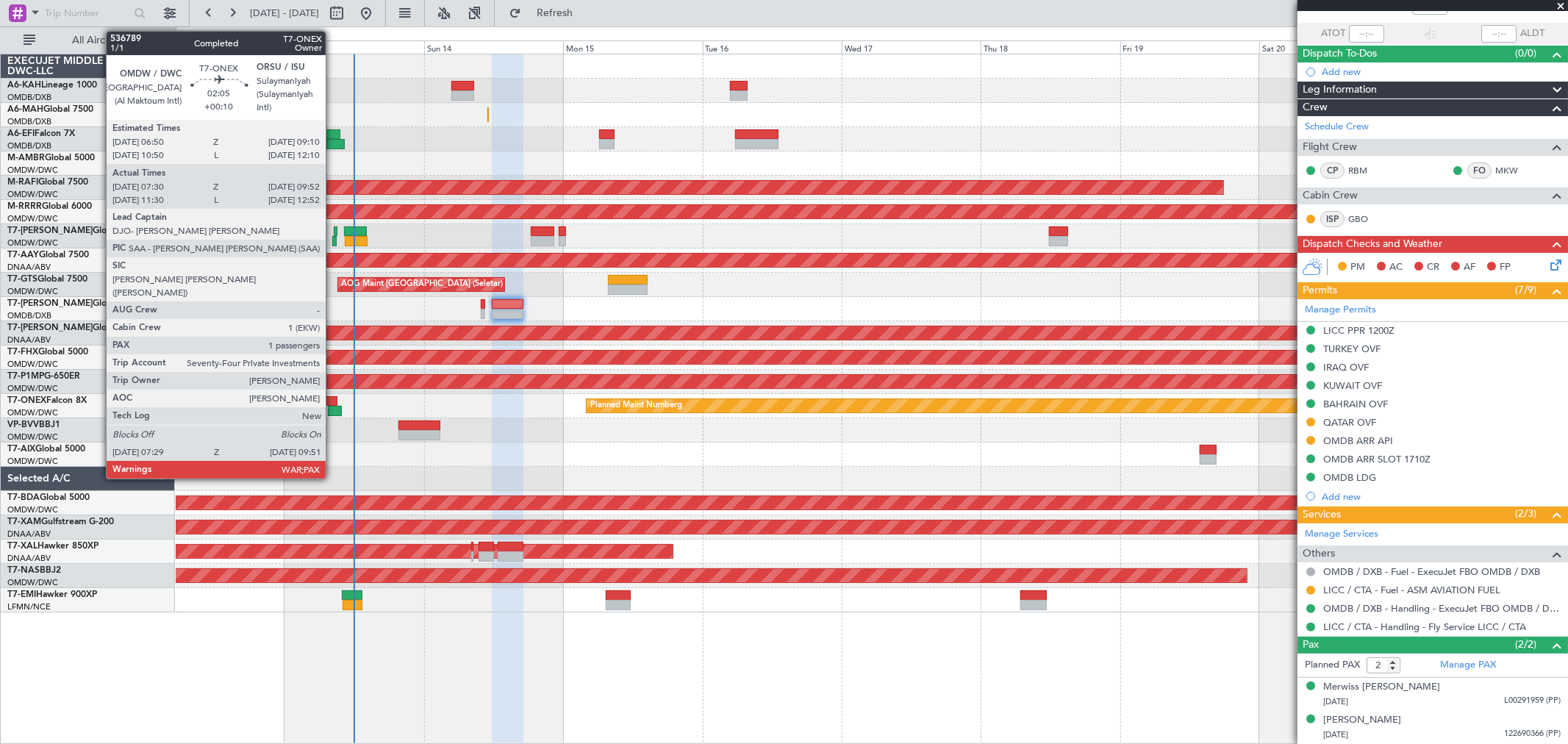
click at [333, 410] on div at bounding box center [335, 411] width 14 height 11
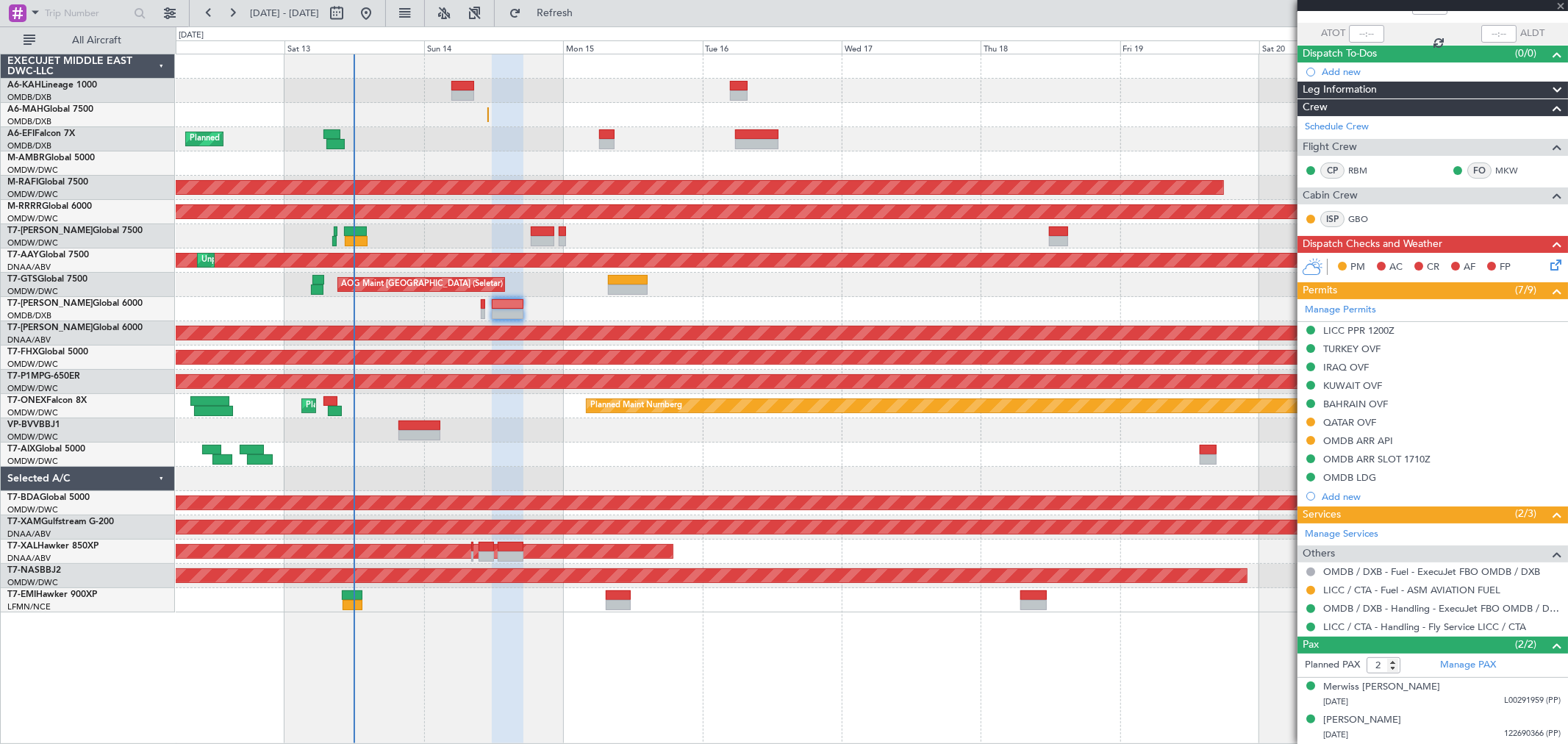
type input "+00:10"
type input "07:40"
type input "09:47"
type input "3"
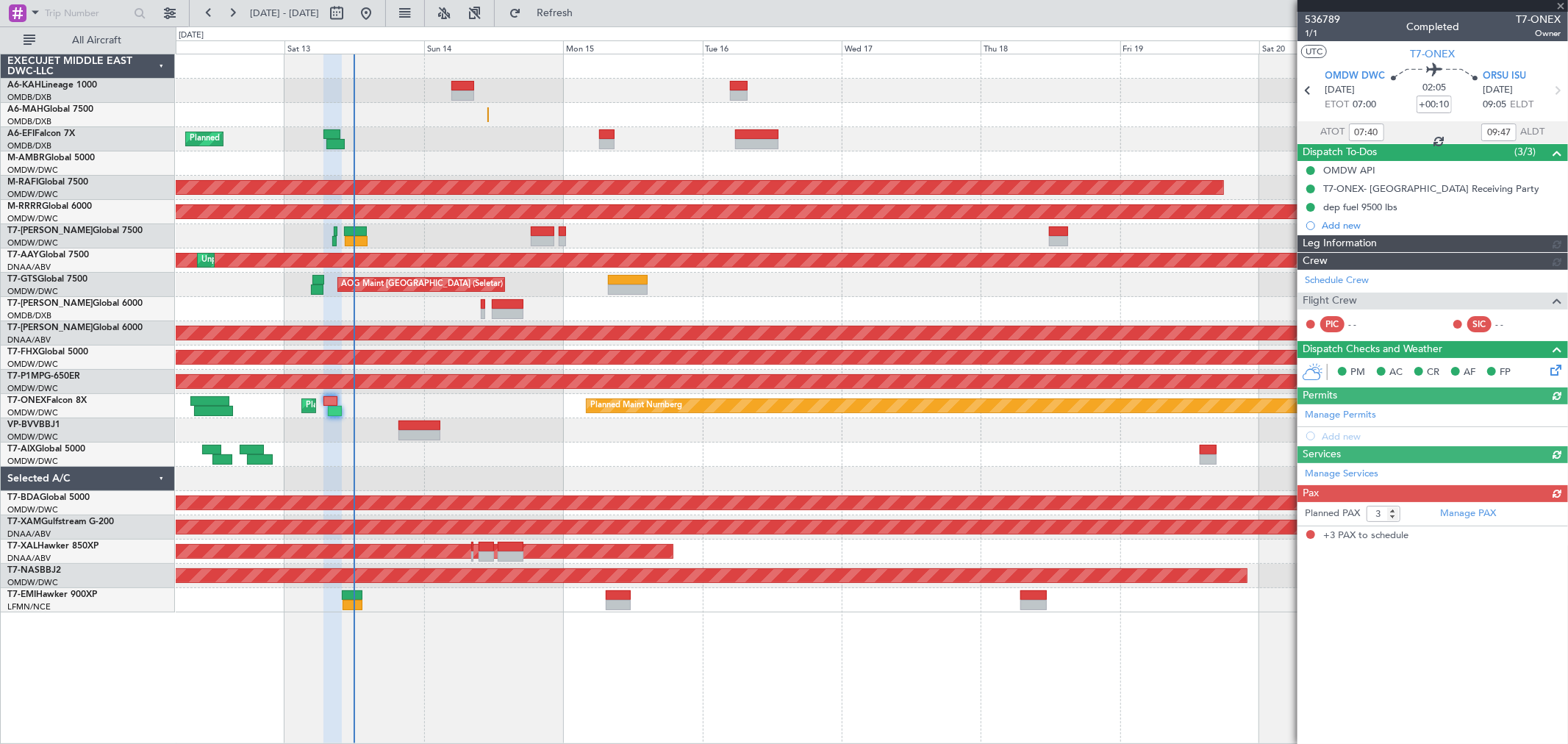
type input "[PERSON_NAME] (ANI)"
type input "7272"
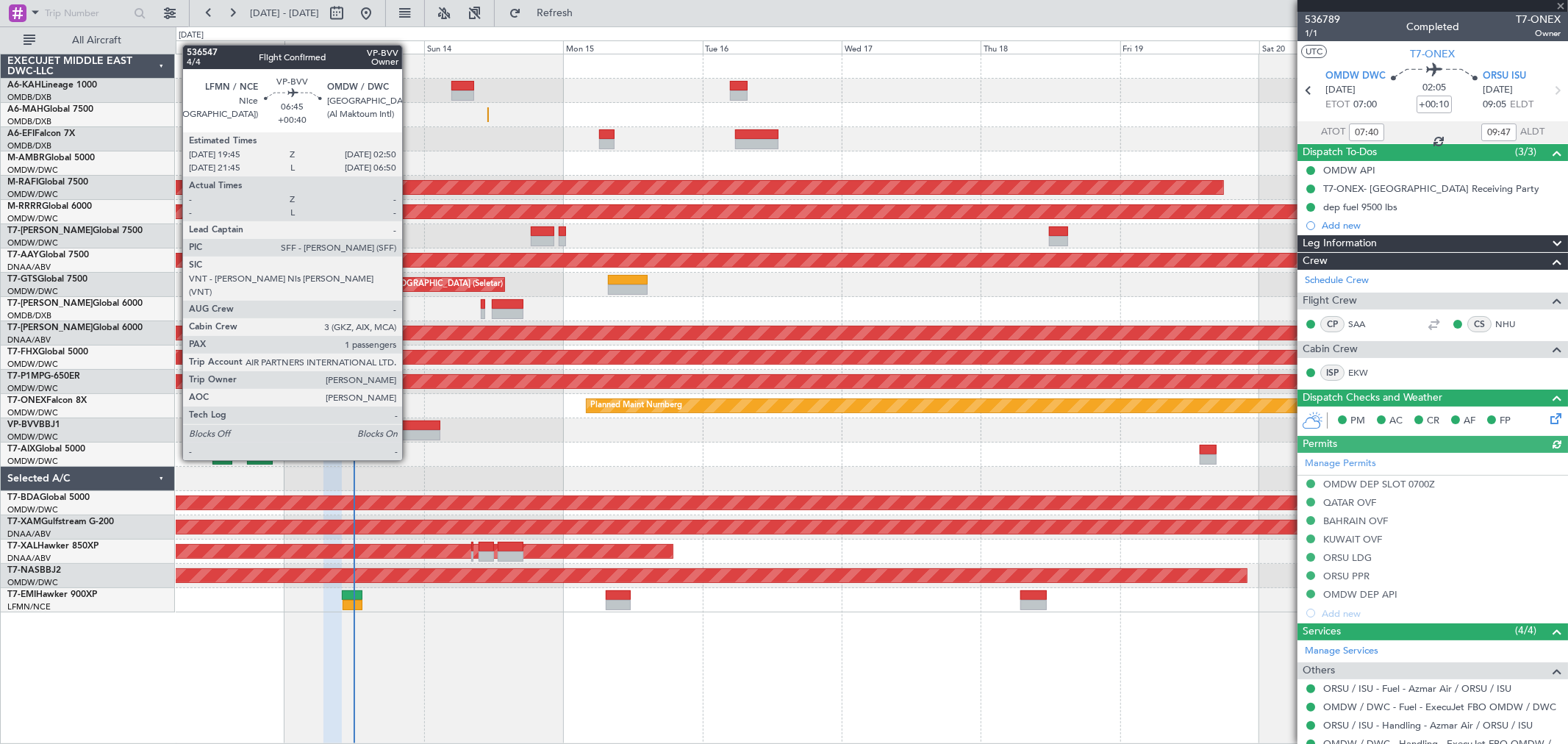
click at [409, 431] on div at bounding box center [419, 436] width 41 height 11
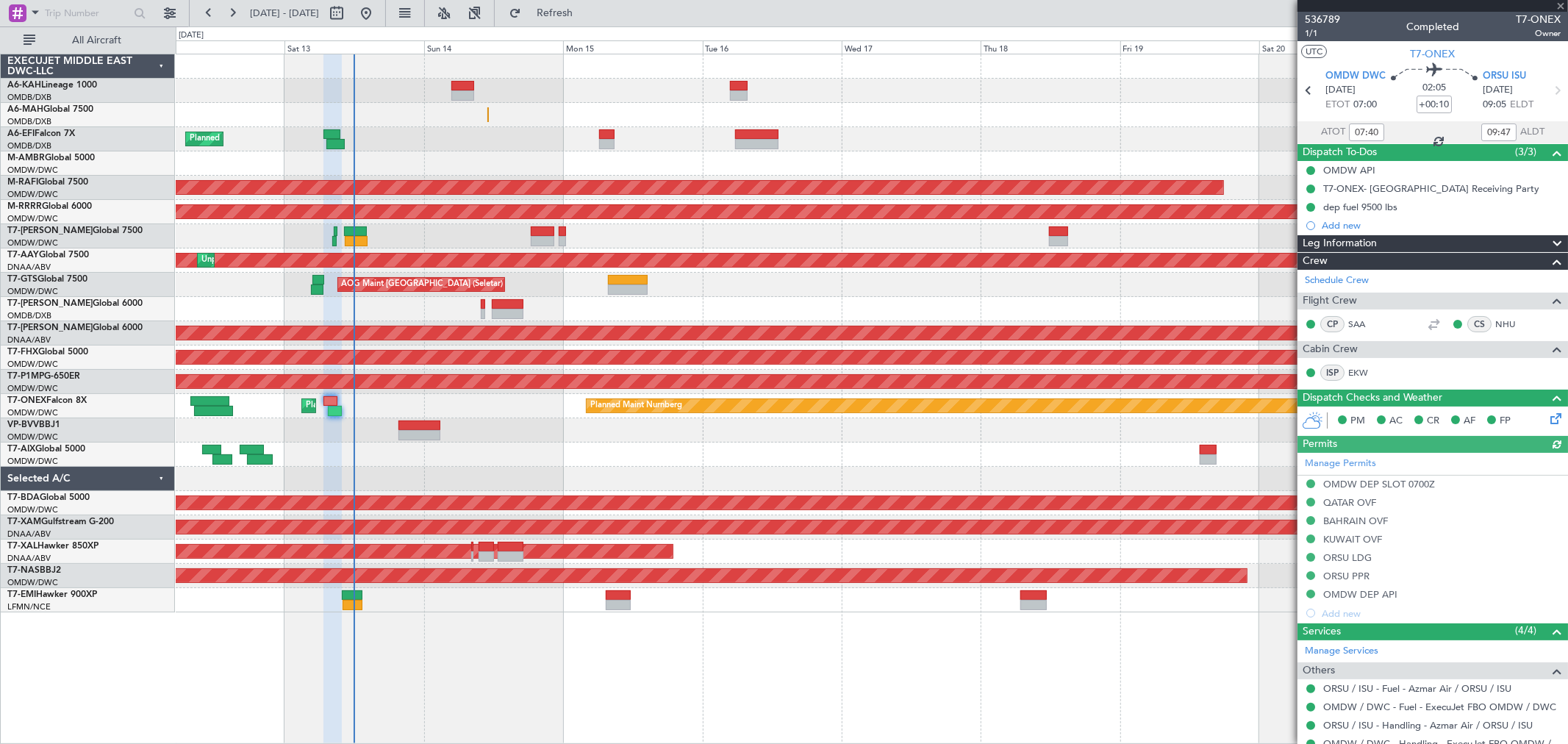
type input "+00:40"
type input "1"
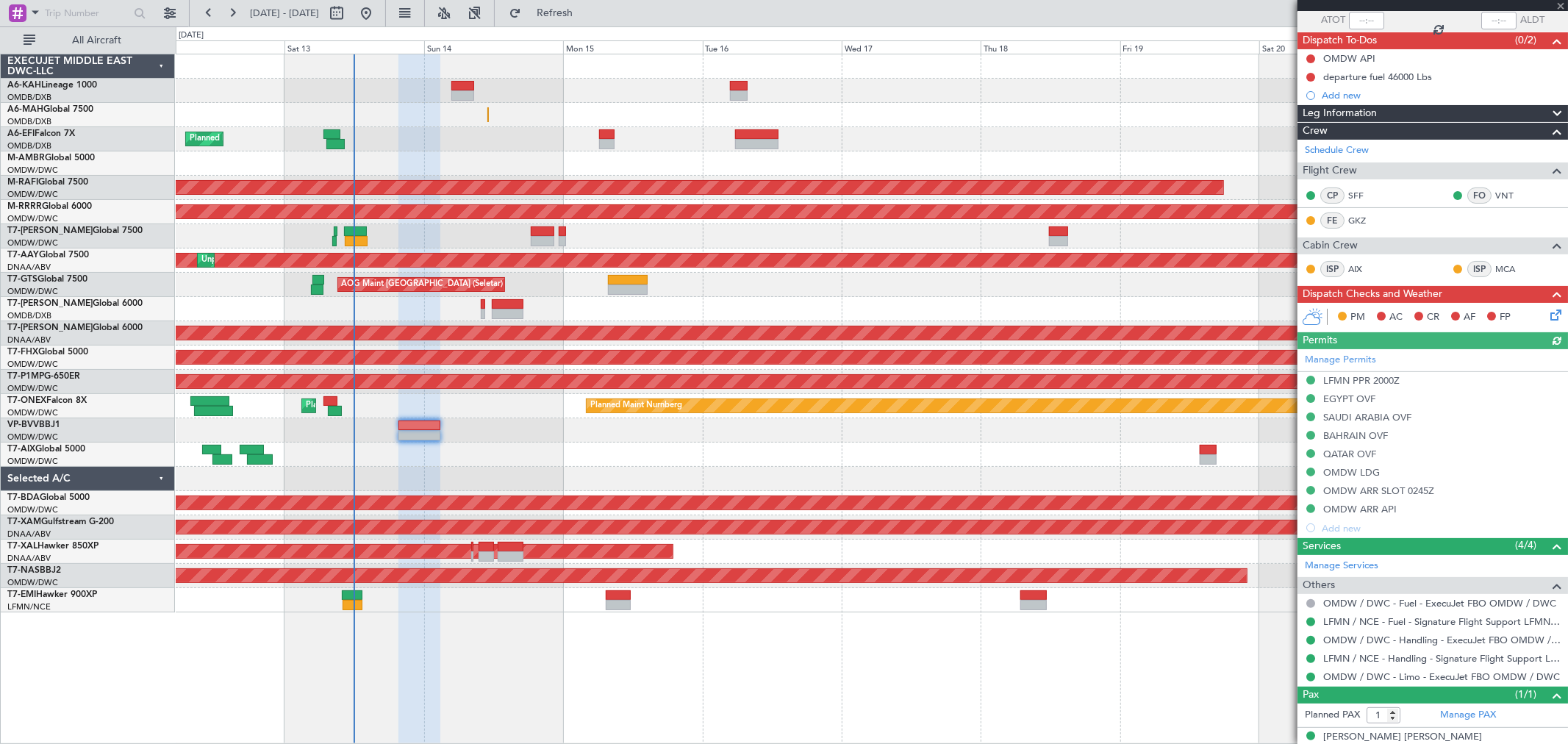
scroll to position [128, 0]
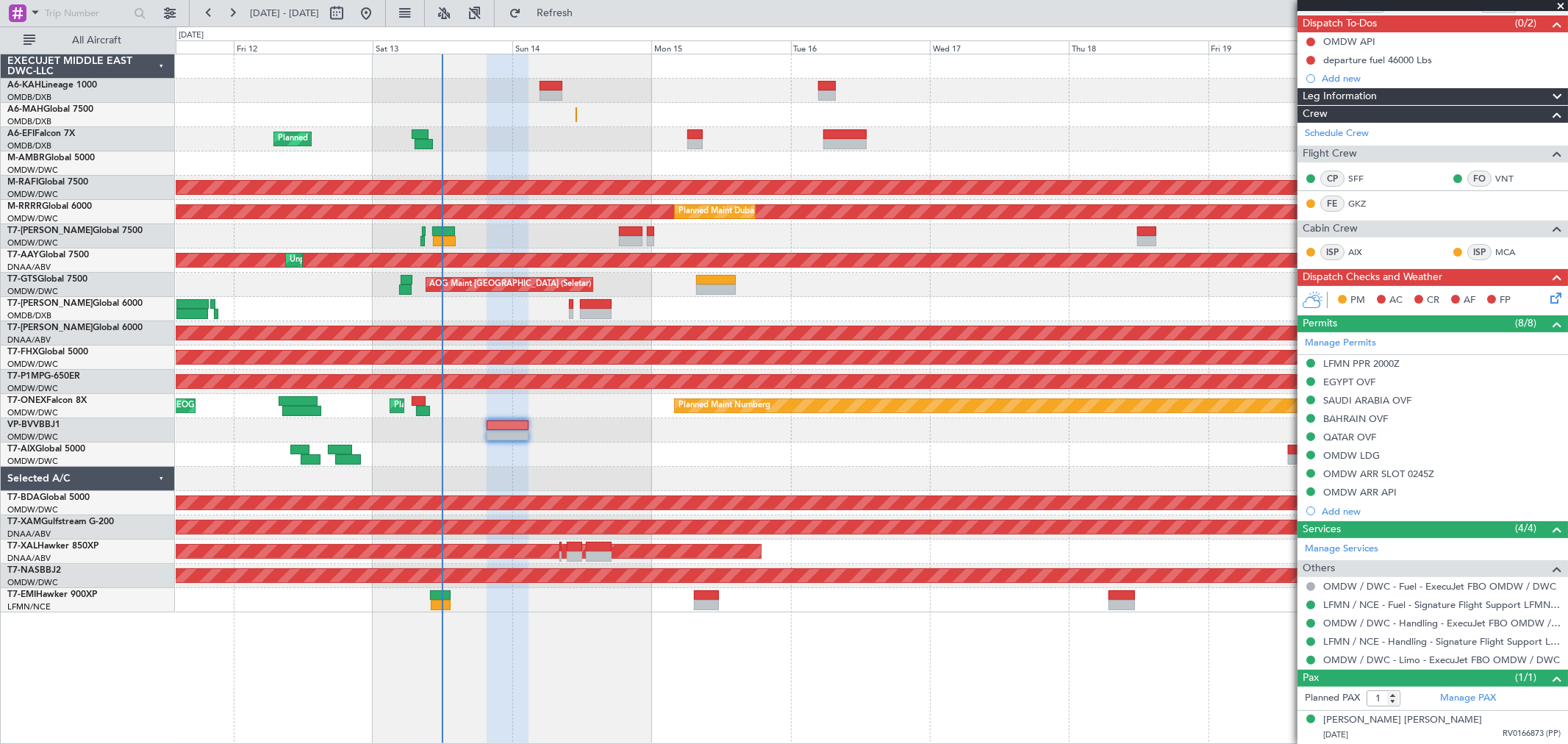
click at [506, 472] on div "Planned Maint [GEOGRAPHIC_DATA] ([GEOGRAPHIC_DATA] Intl) Planned Maint [GEOGRAP…" at bounding box center [871, 333] width 1392 height 558
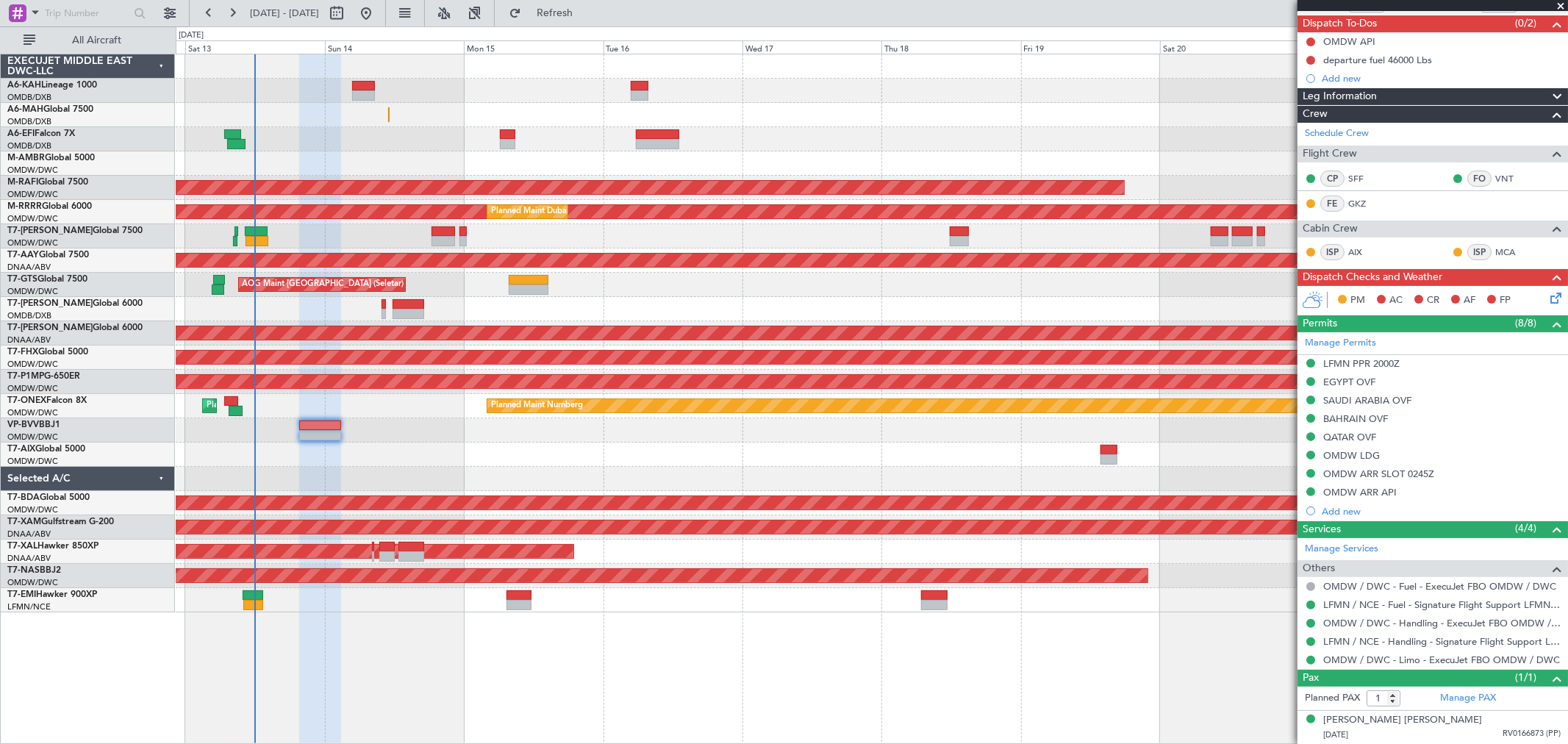
click at [495, 452] on div at bounding box center [871, 455] width 1392 height 25
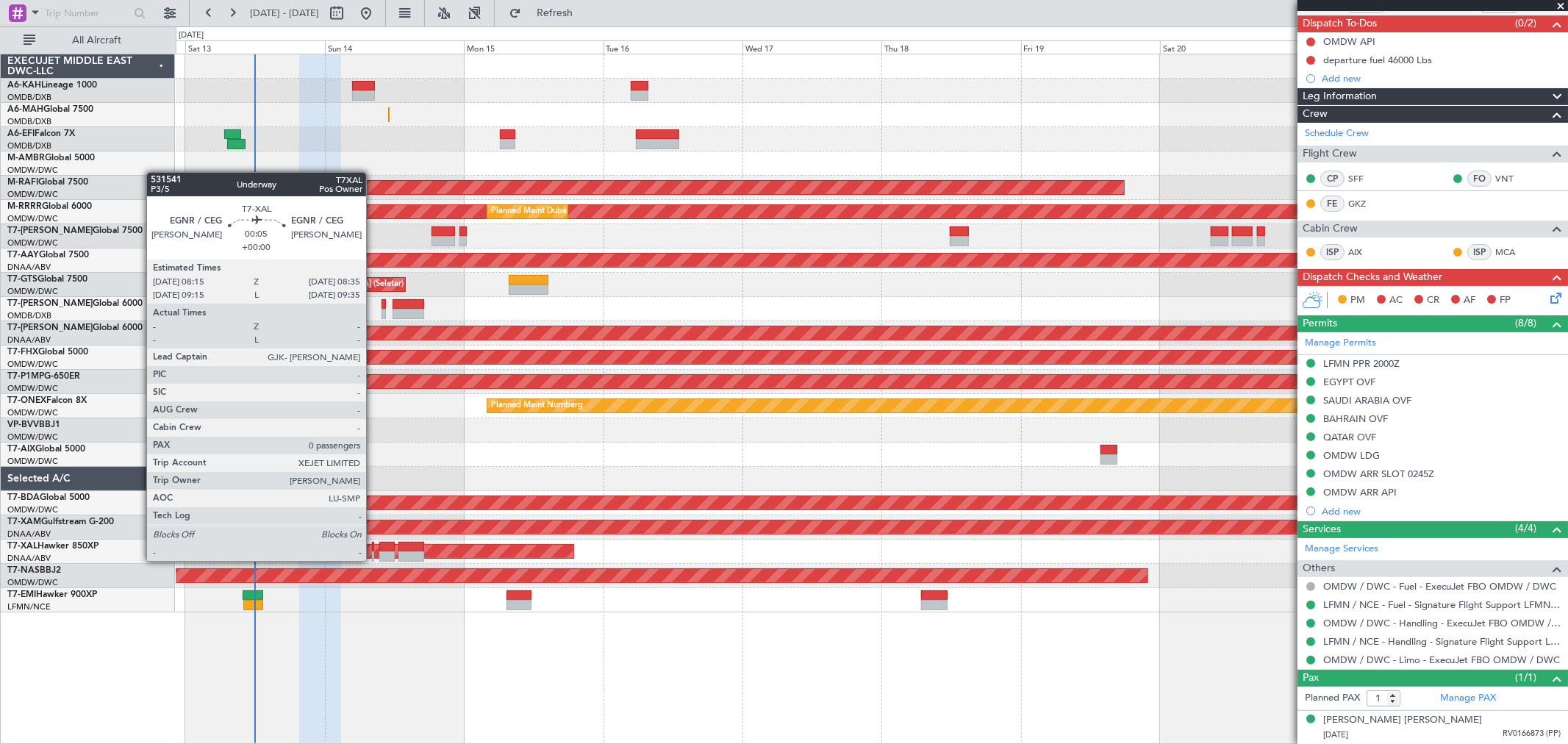
click at [373, 560] on div at bounding box center [373, 557] width 3 height 11
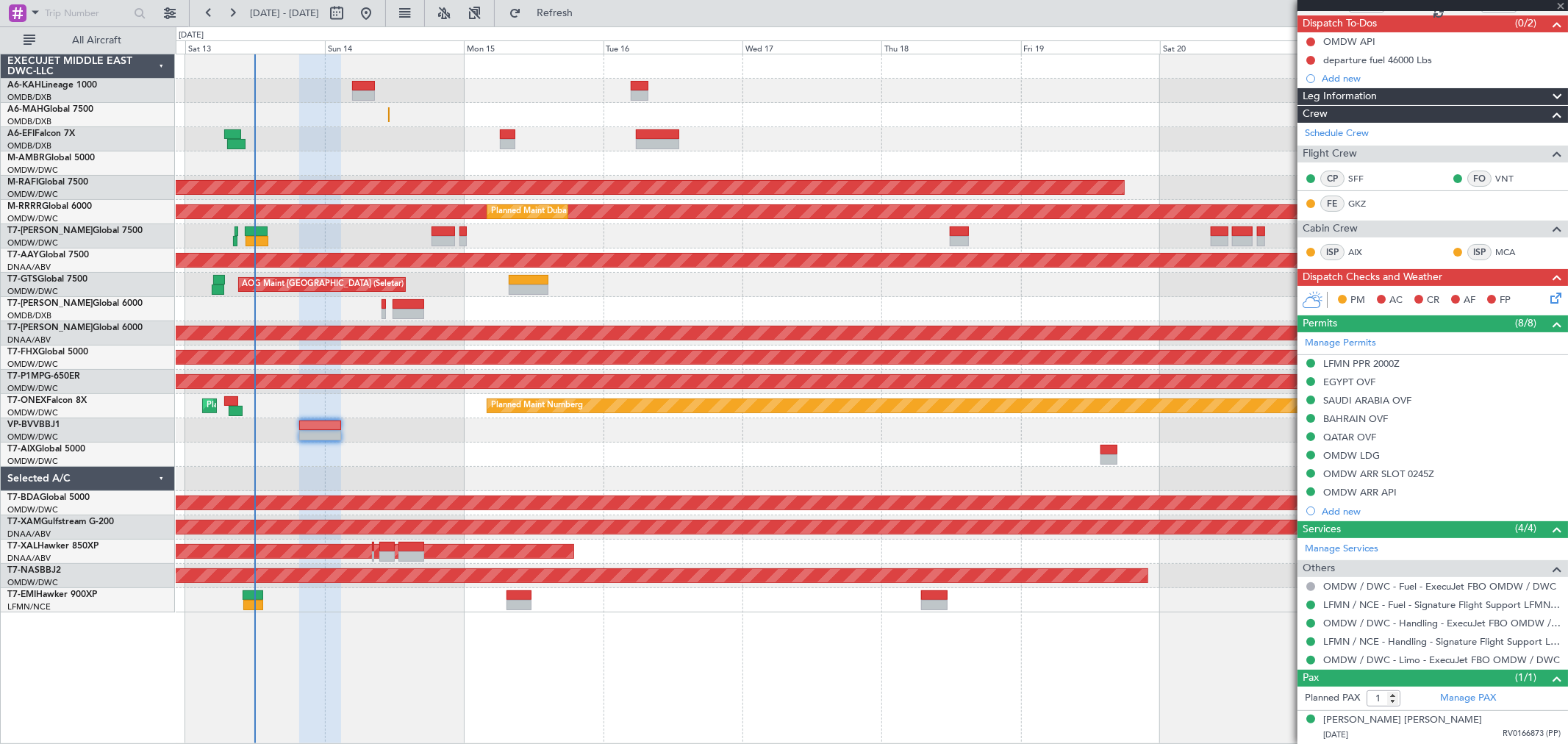
type input "0"
